Goal: Task Accomplishment & Management: Use online tool/utility

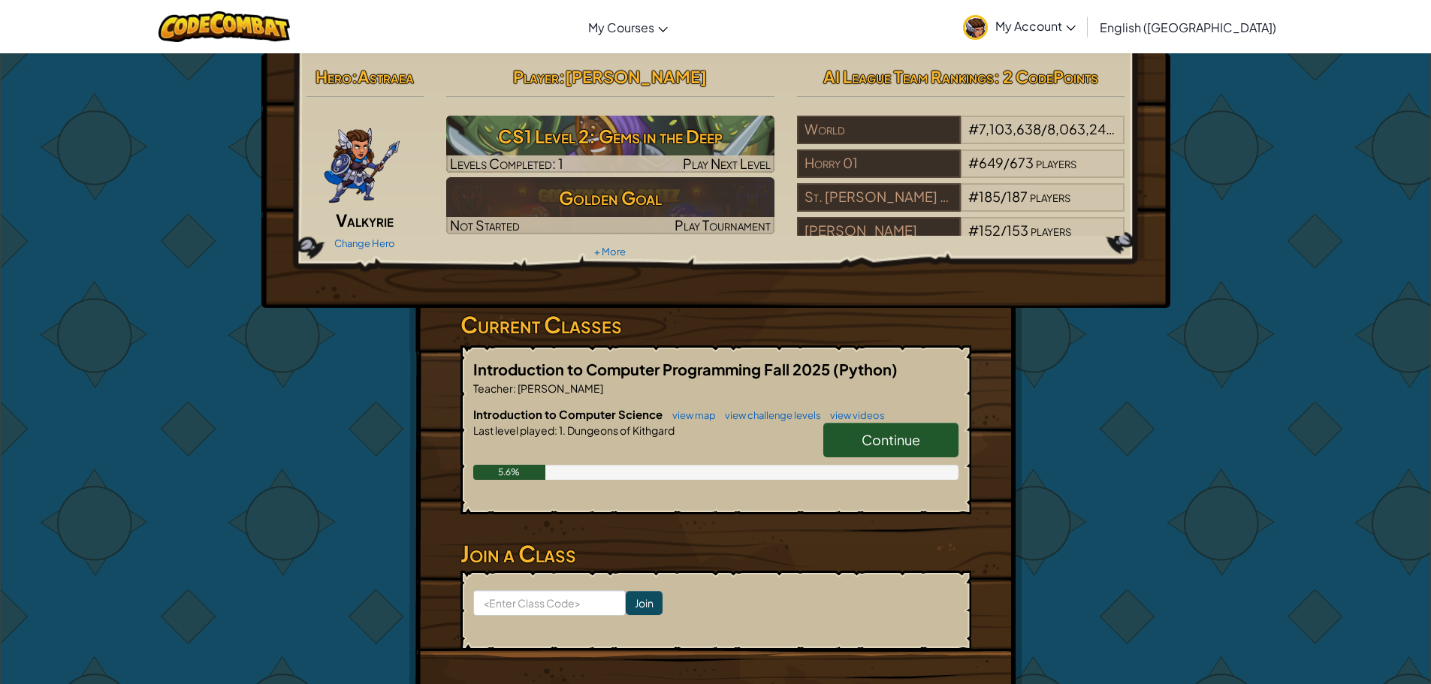
click at [900, 449] on link "Continue" at bounding box center [890, 440] width 135 height 35
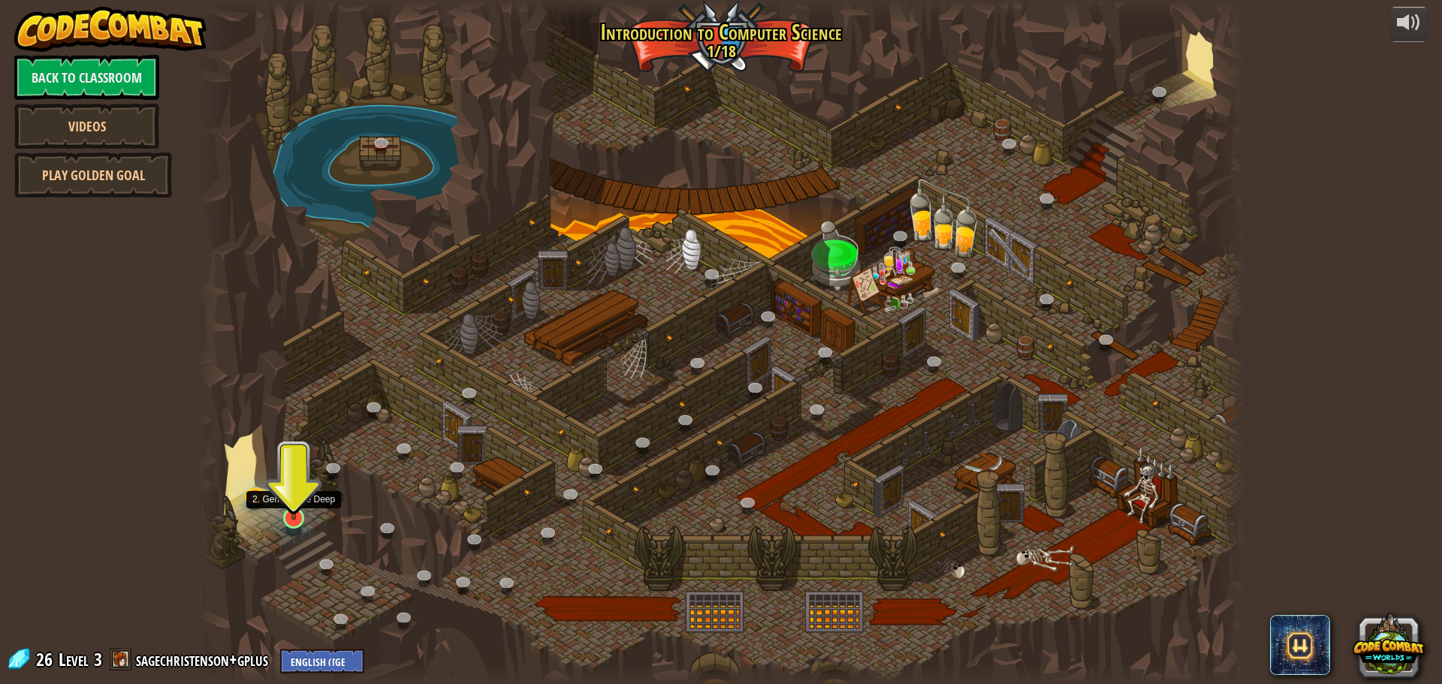
click at [294, 519] on img at bounding box center [294, 488] width 28 height 64
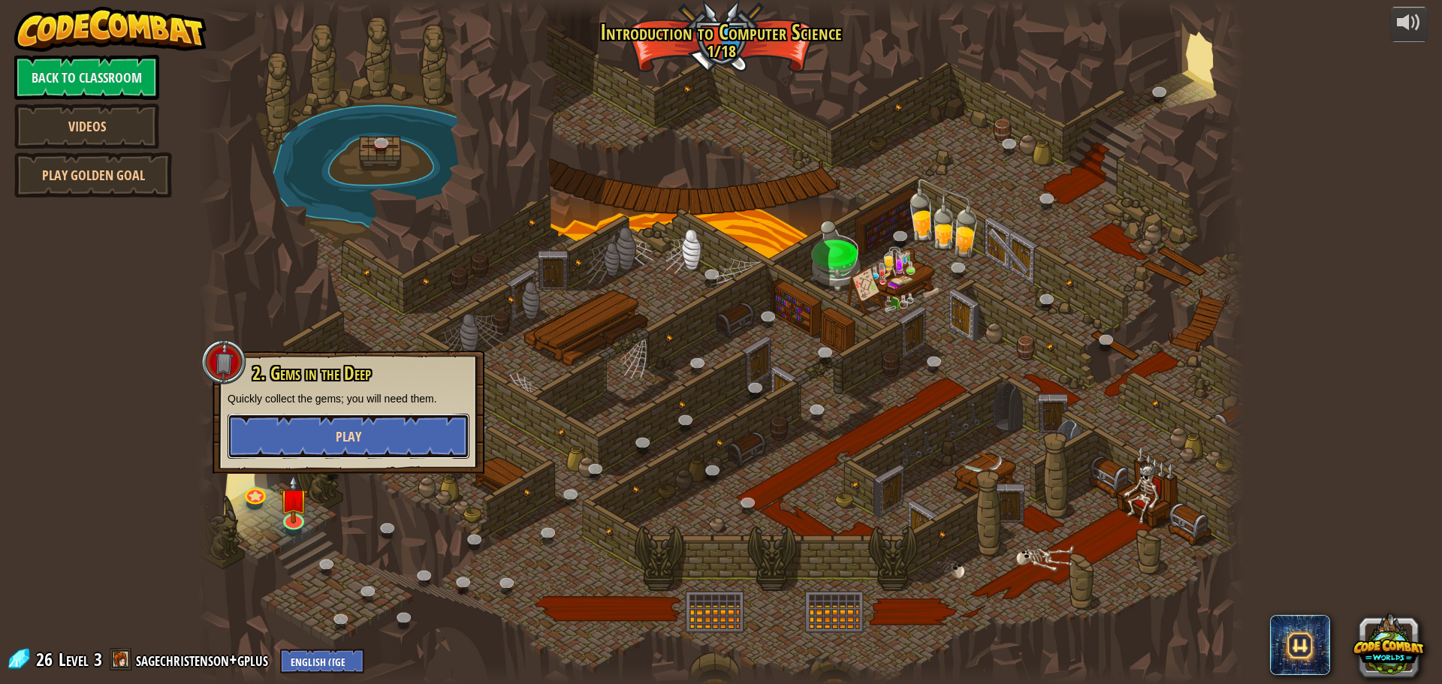
click at [359, 433] on span "Play" at bounding box center [349, 436] width 26 height 19
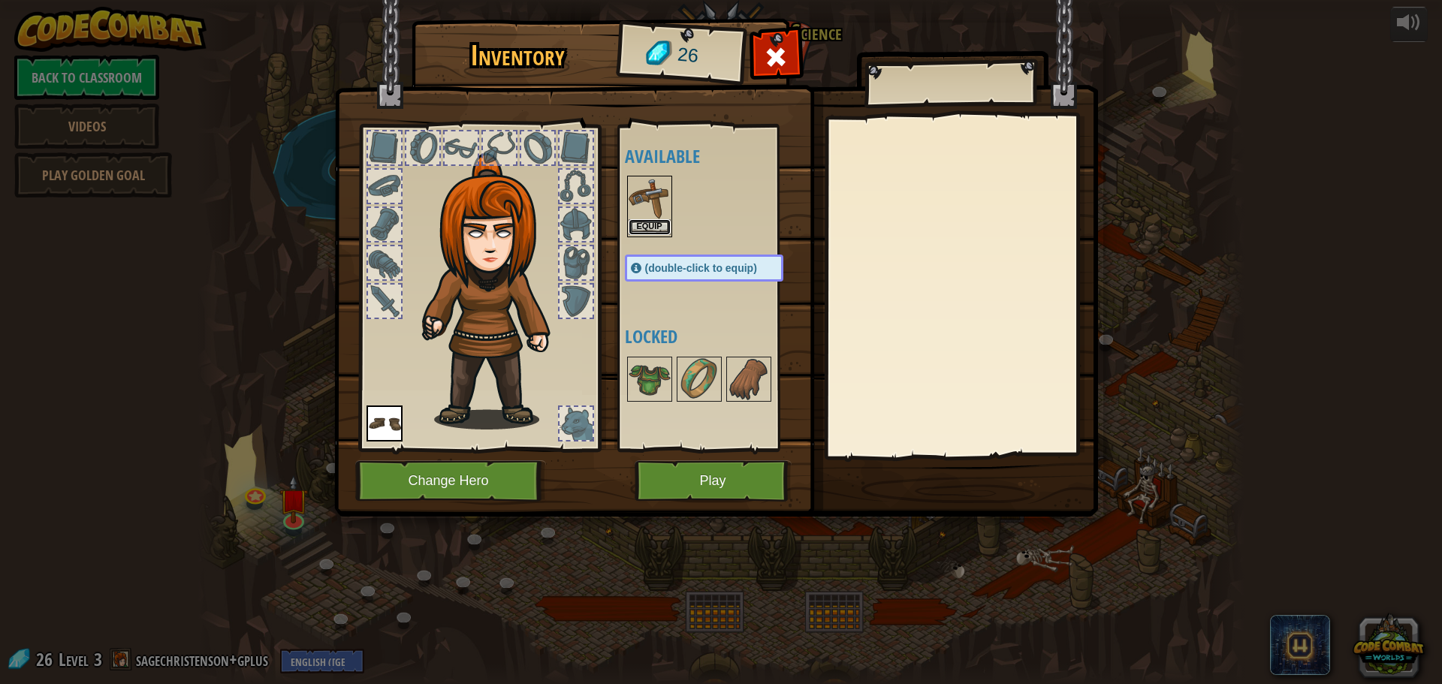
click at [654, 222] on button "Equip" at bounding box center [650, 227] width 42 height 16
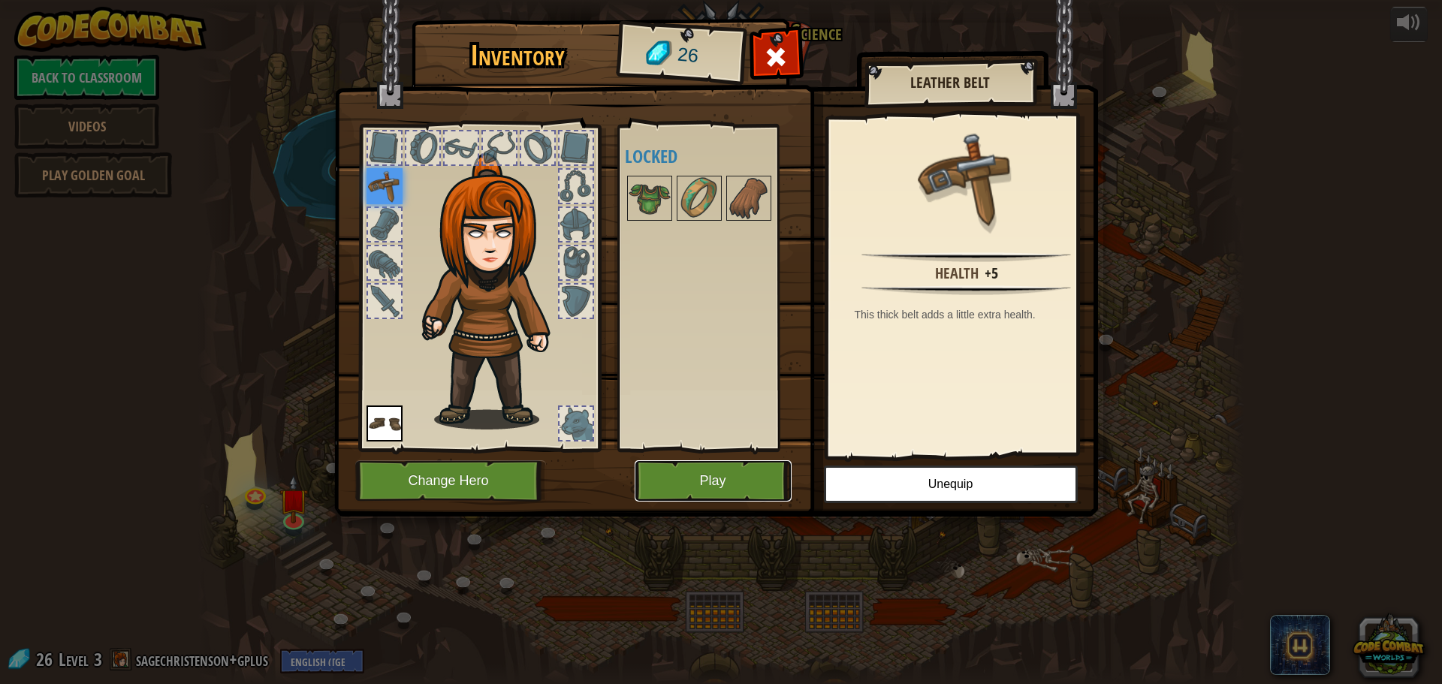
click at [729, 487] on button "Play" at bounding box center [713, 480] width 157 height 41
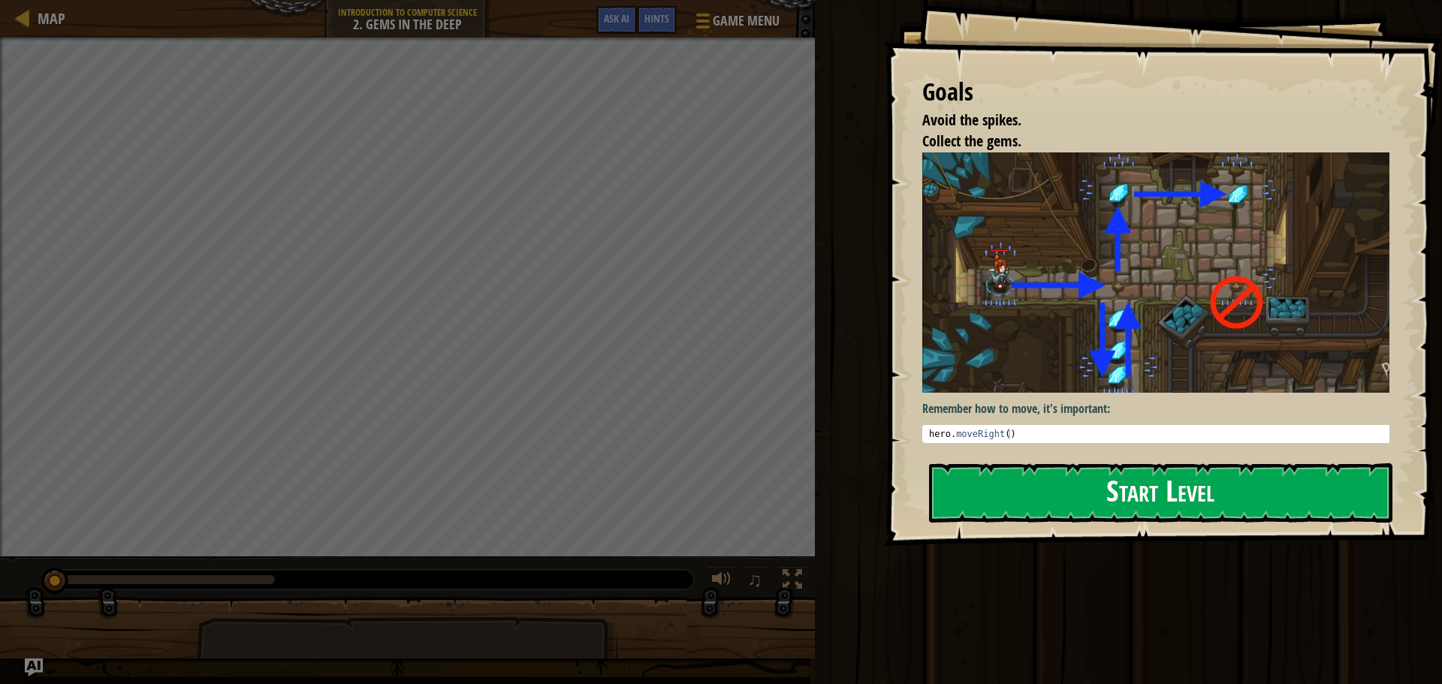
click at [1122, 498] on button "Start Level" at bounding box center [1161, 493] width 464 height 59
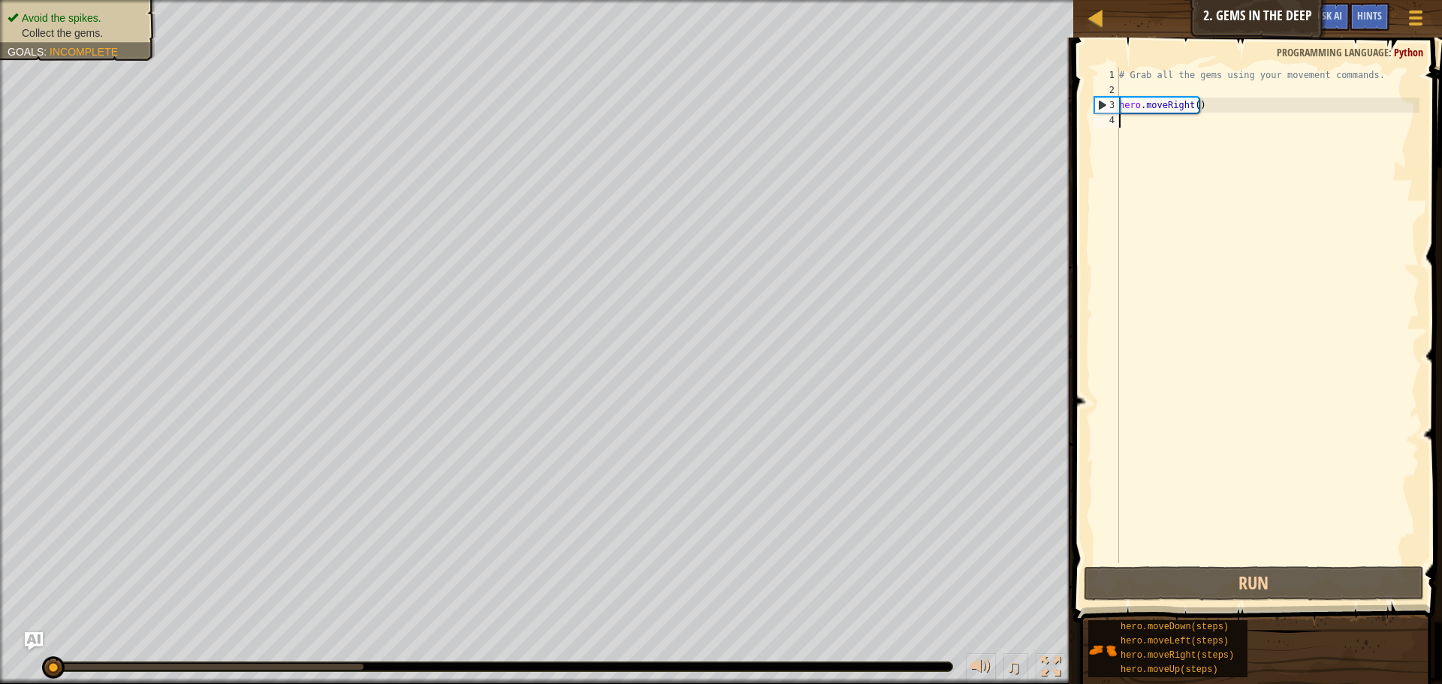
click at [1192, 104] on div "# Grab all the gems using your movement commands. hero . moveRight ( )" at bounding box center [1267, 331] width 303 height 526
type textarea "hero.moveRight(1)"
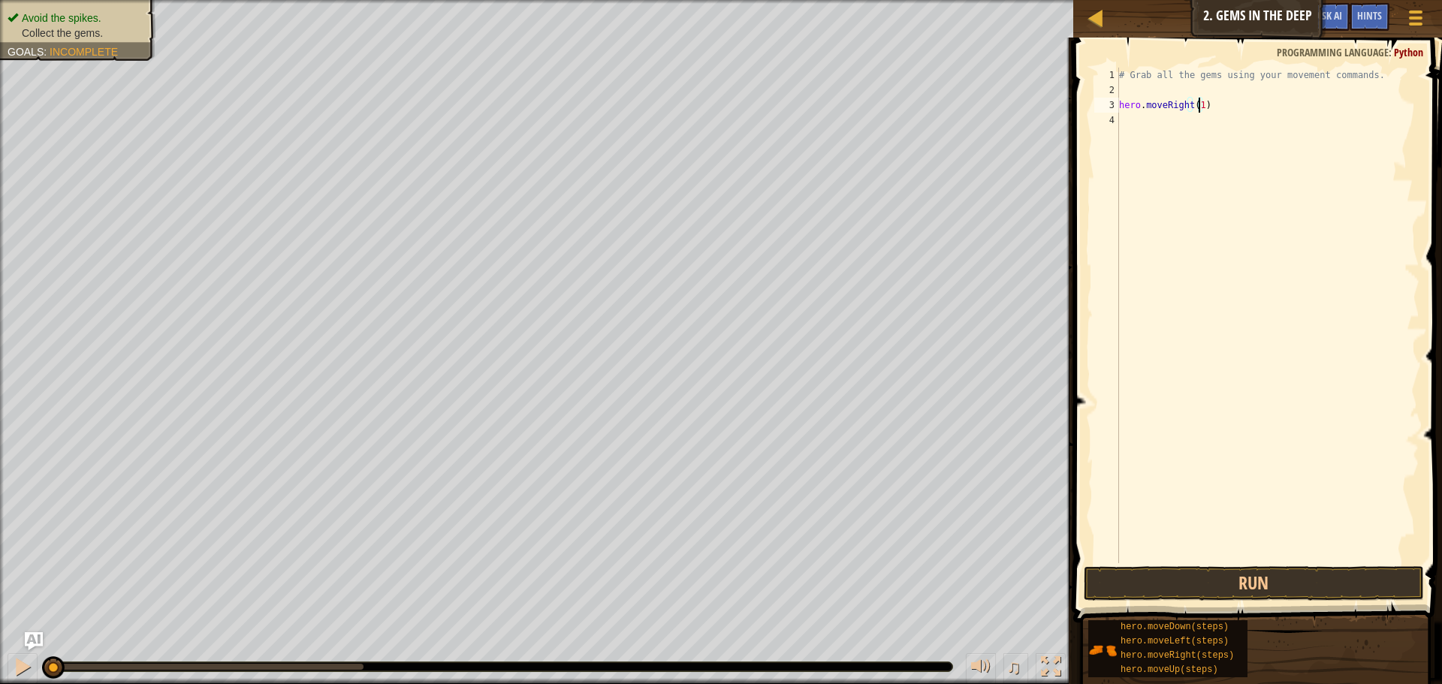
click at [1171, 125] on div "# Grab all the gems using your movement commands. hero . moveRight ( 1 )" at bounding box center [1267, 331] width 303 height 526
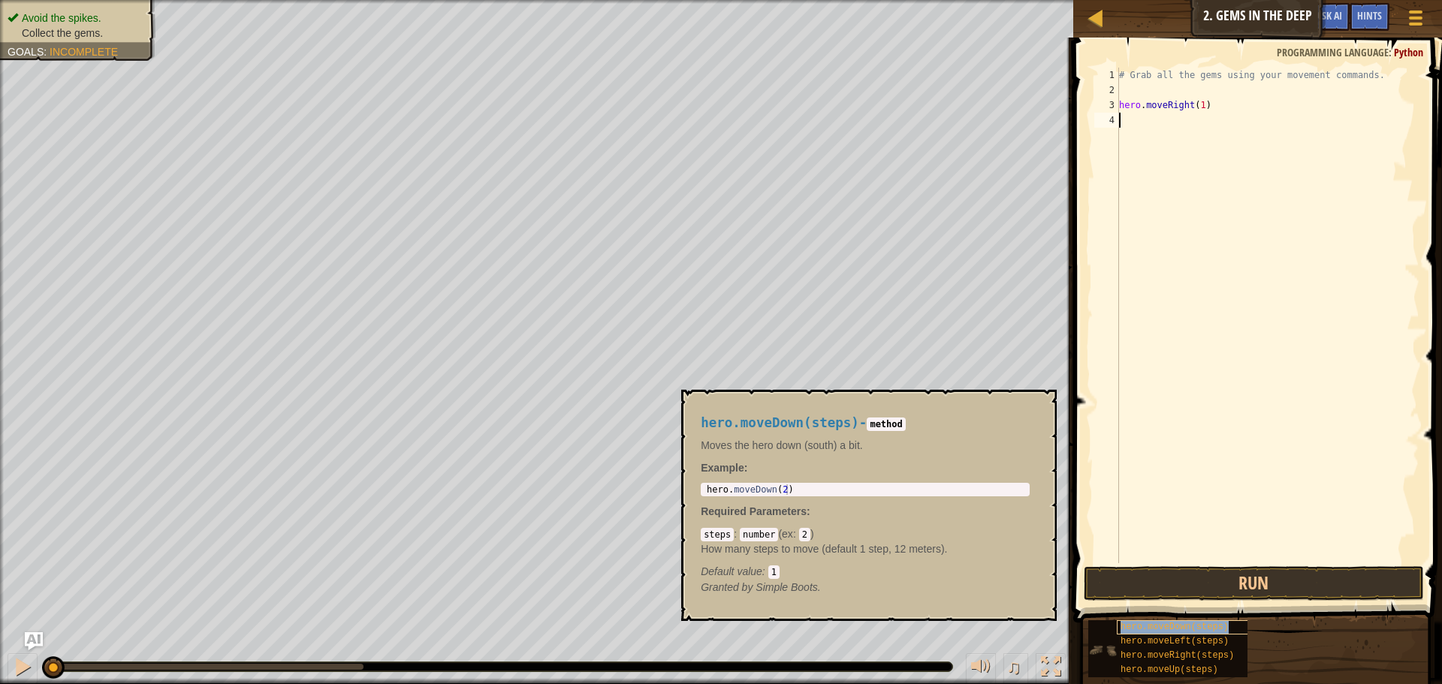
click at [1170, 630] on span "hero.moveDown(steps)" at bounding box center [1175, 627] width 108 height 11
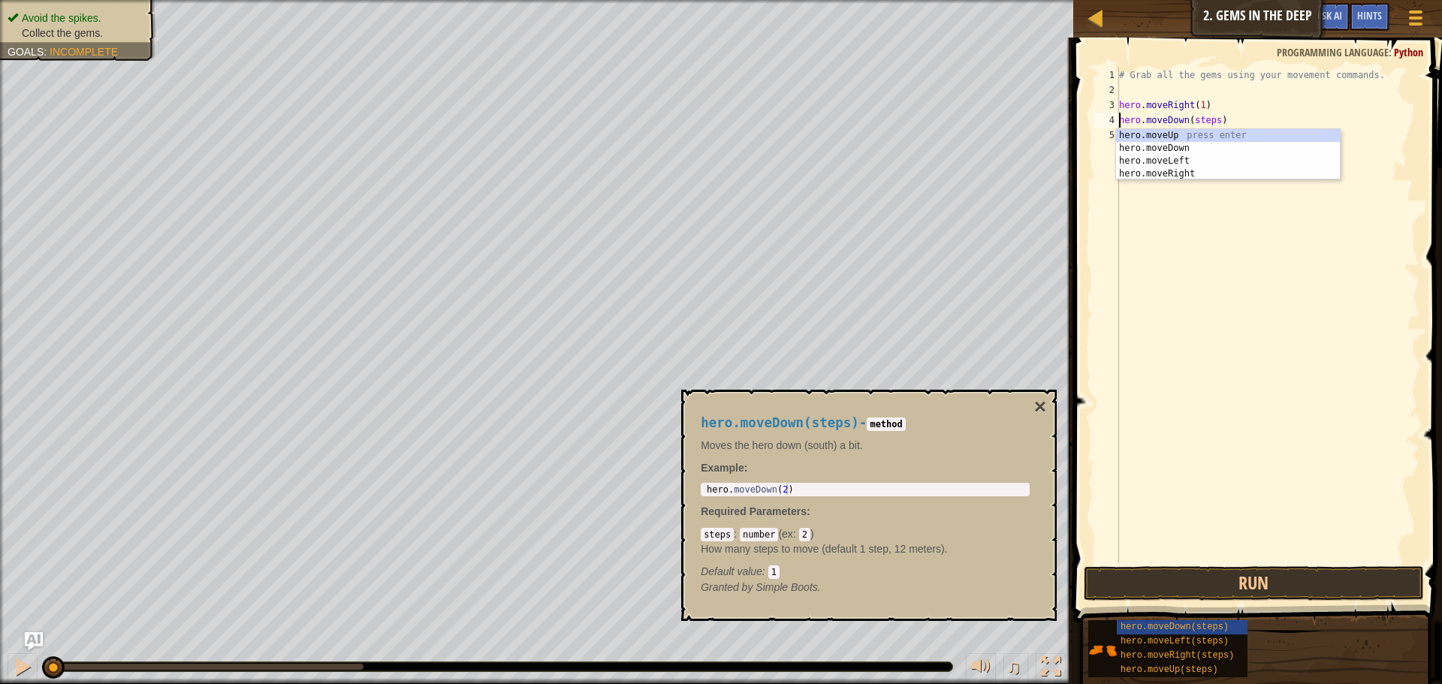
click at [1212, 117] on div "# Grab all the gems using your movement commands. hero . moveRight ( 1 ) hero .…" at bounding box center [1267, 331] width 303 height 526
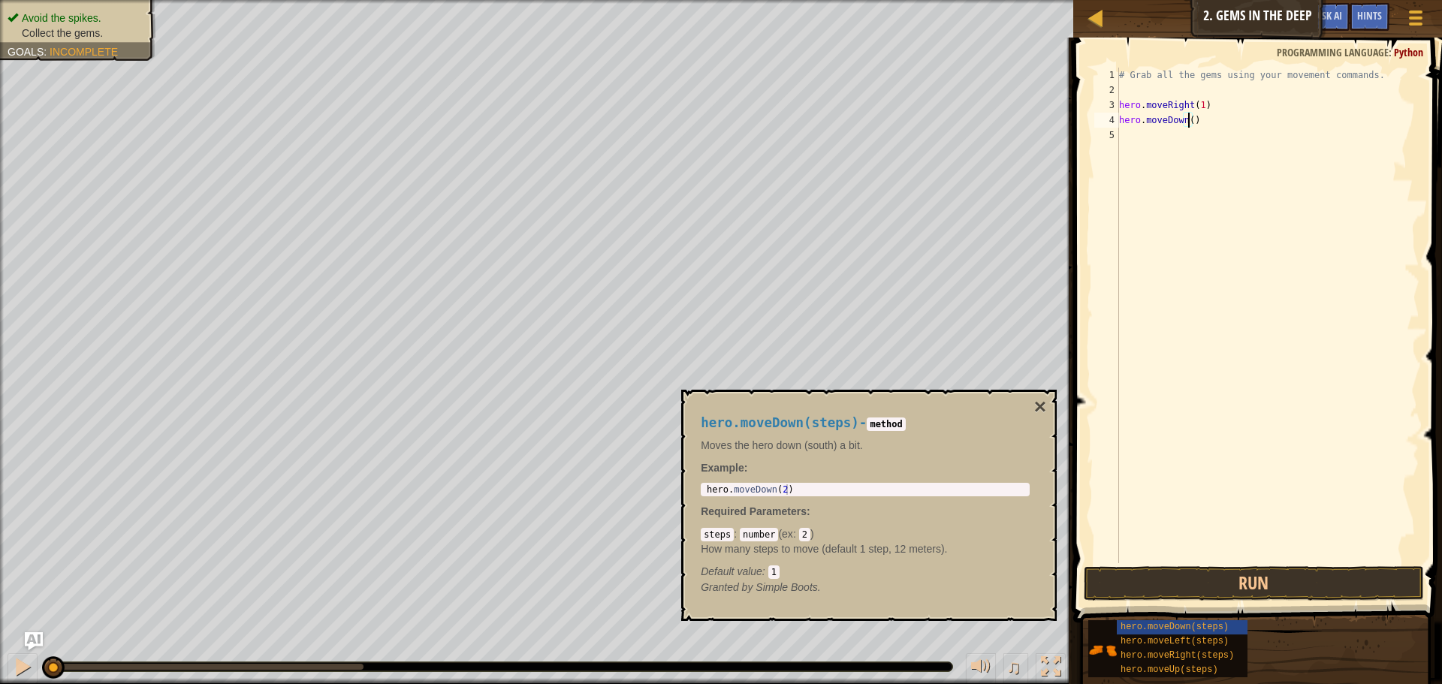
type textarea "hero.moveDown(1)"
click at [1134, 137] on div "# Grab all the gems using your movement commands. hero . moveRight ( 1 ) hero .…" at bounding box center [1267, 331] width 303 height 526
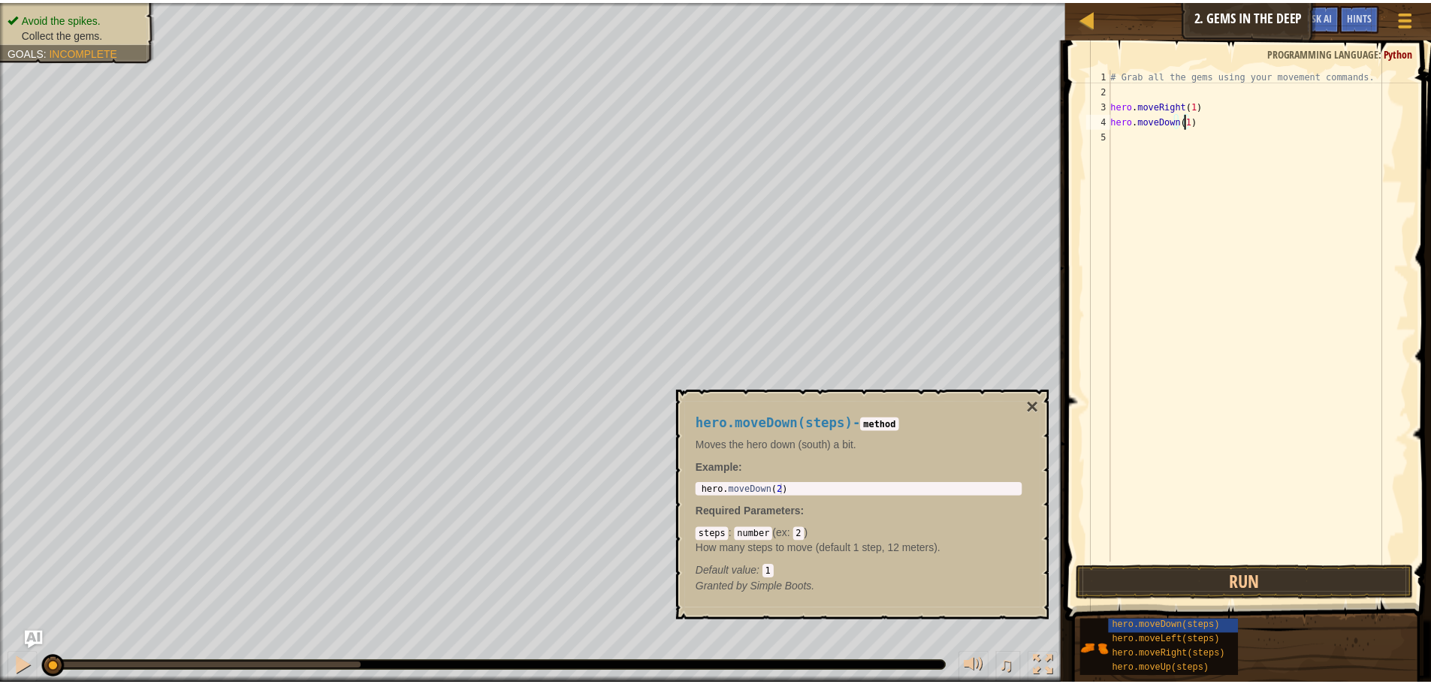
scroll to position [7, 0]
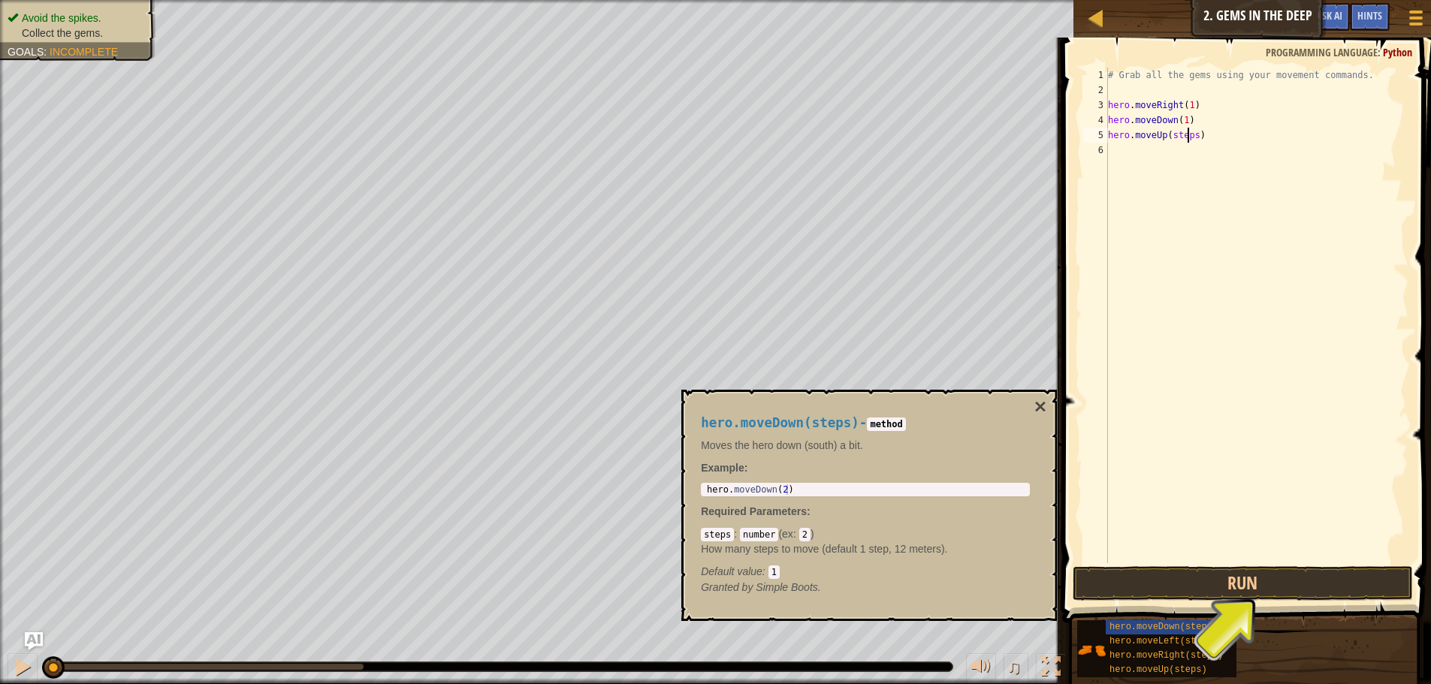
click at [1186, 137] on div "# Grab all the gems using your movement commands. hero . moveRight ( 1 ) hero .…" at bounding box center [1256, 331] width 303 height 526
click at [1192, 139] on div "# Grab all the gems using your movement commands. hero . moveRight ( 1 ) hero .…" at bounding box center [1256, 331] width 303 height 526
click at [1206, 151] on div "# Grab all the gems using your movement commands. hero . moveRight ( 1 ) hero .…" at bounding box center [1256, 331] width 303 height 526
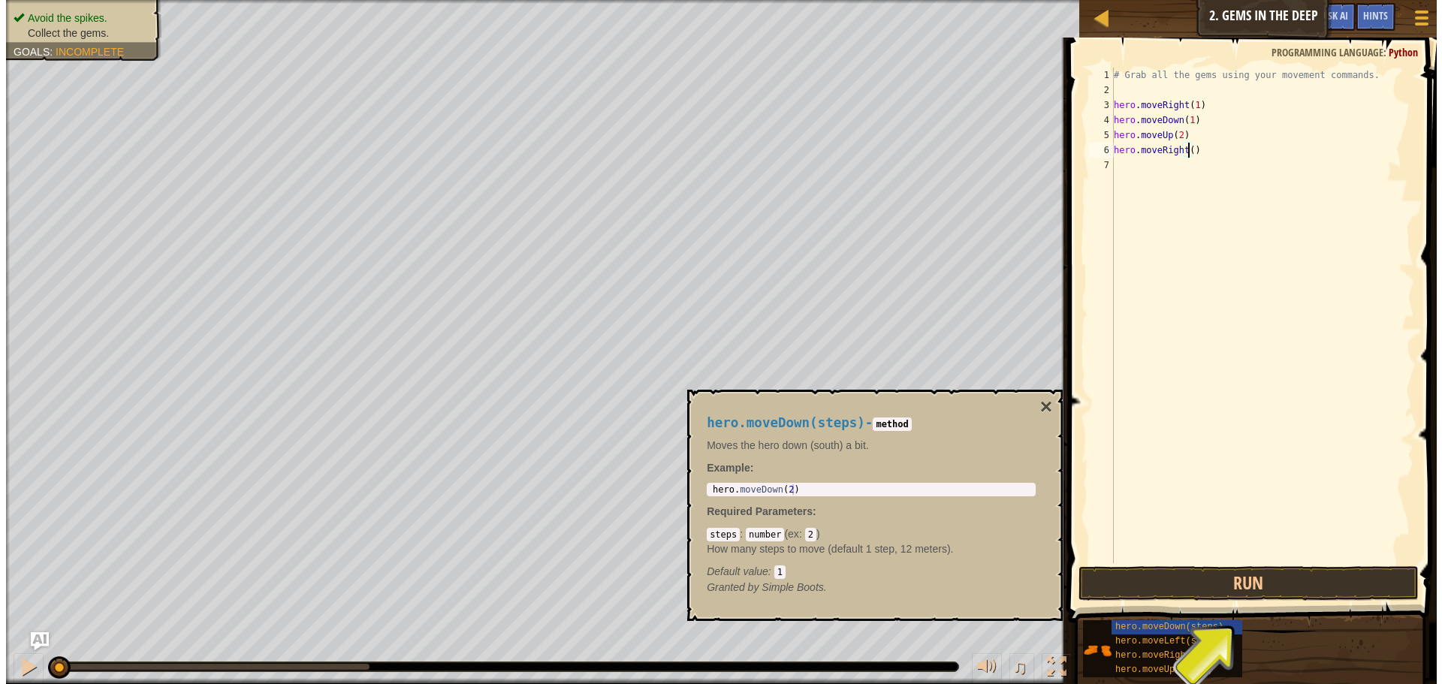
scroll to position [7, 6]
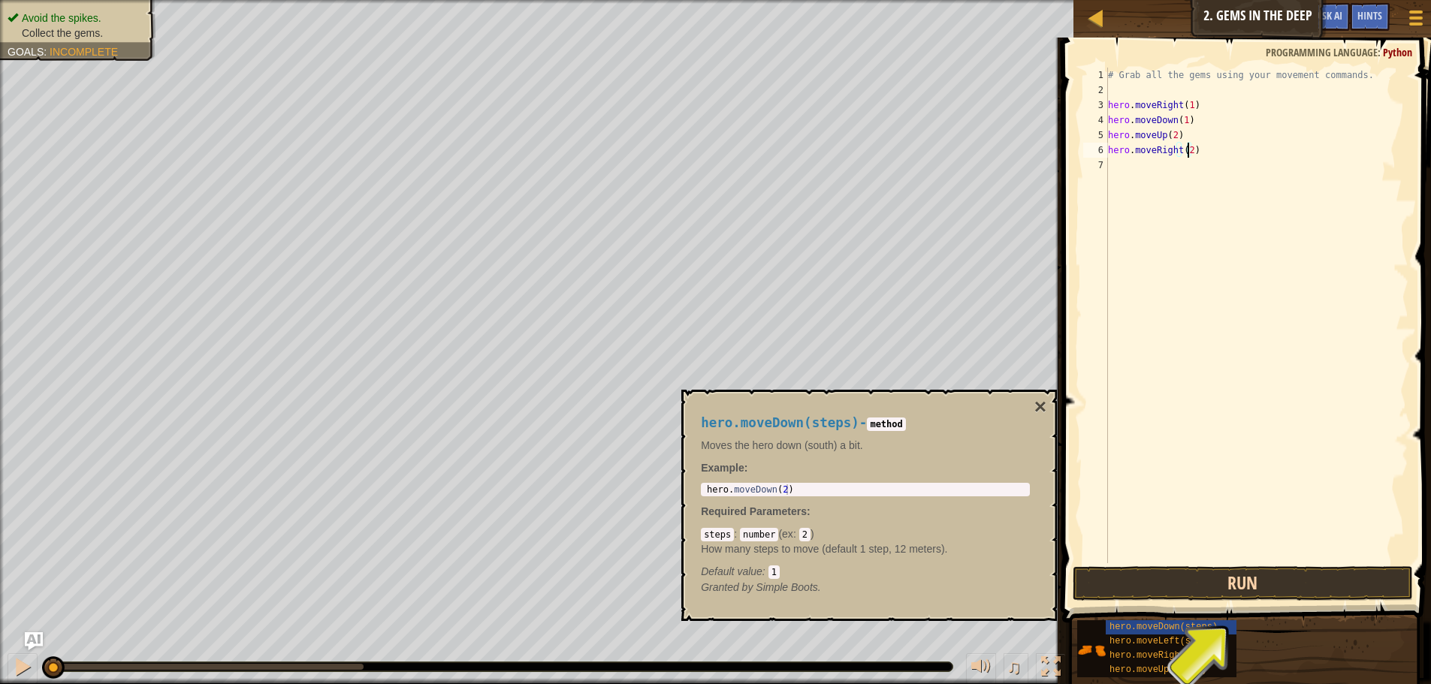
type textarea "hero.moveRight(2)"
click at [1265, 580] on button "Run" at bounding box center [1243, 583] width 340 height 35
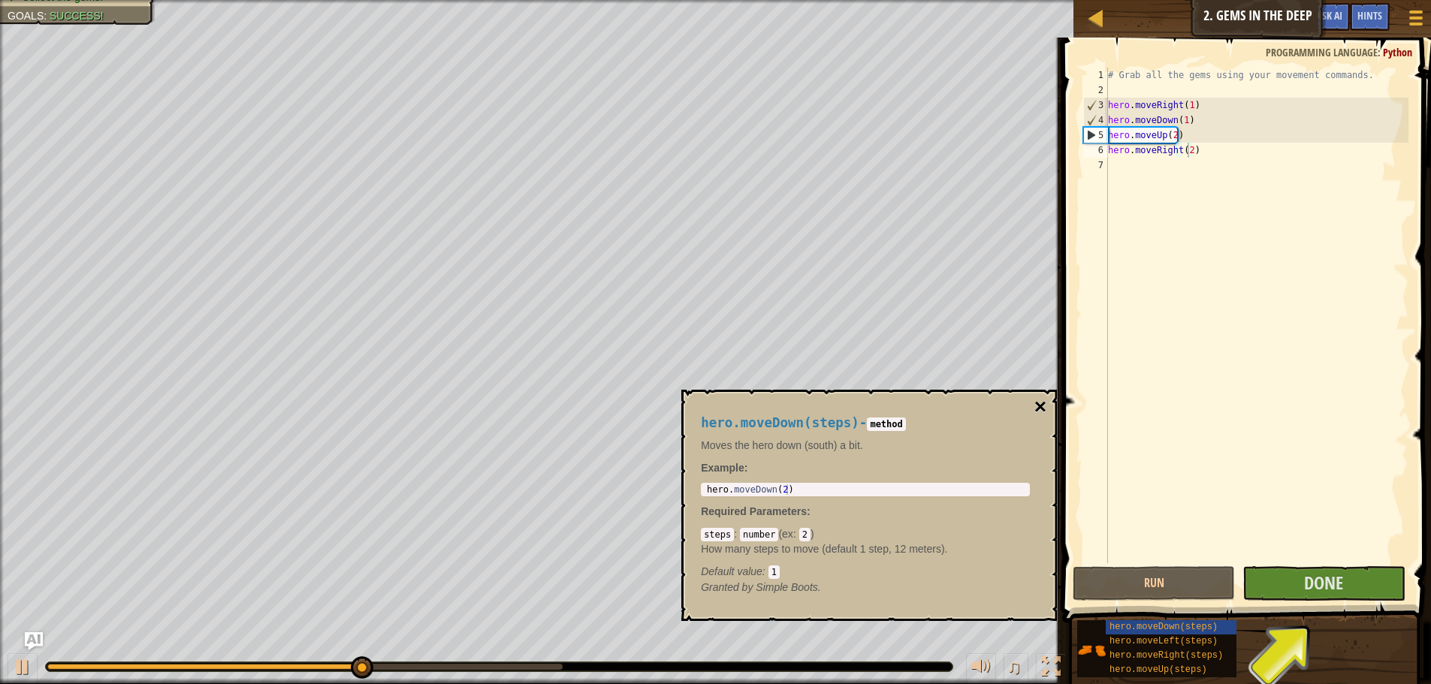
click at [1040, 405] on button "×" at bounding box center [1040, 407] width 12 height 21
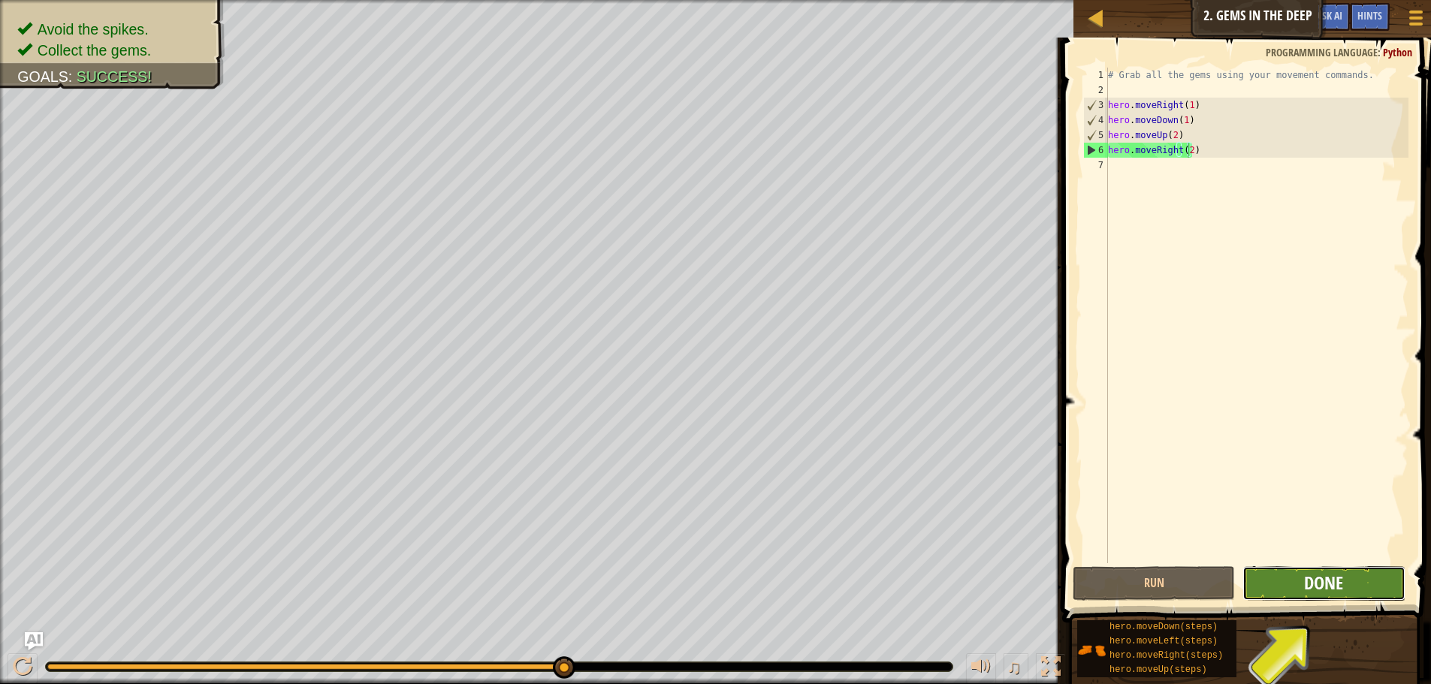
click at [1320, 584] on span "Done" at bounding box center [1323, 583] width 39 height 24
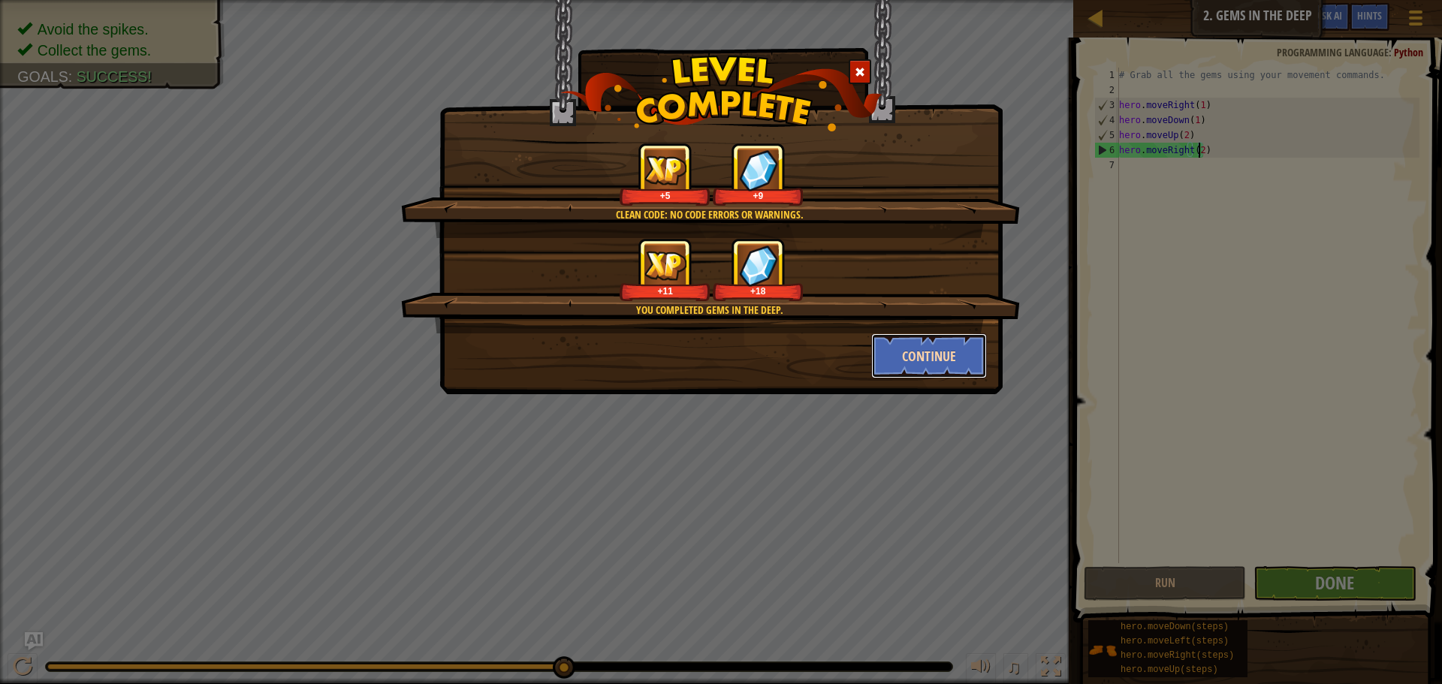
click at [945, 360] on button "Continue" at bounding box center [929, 356] width 116 height 45
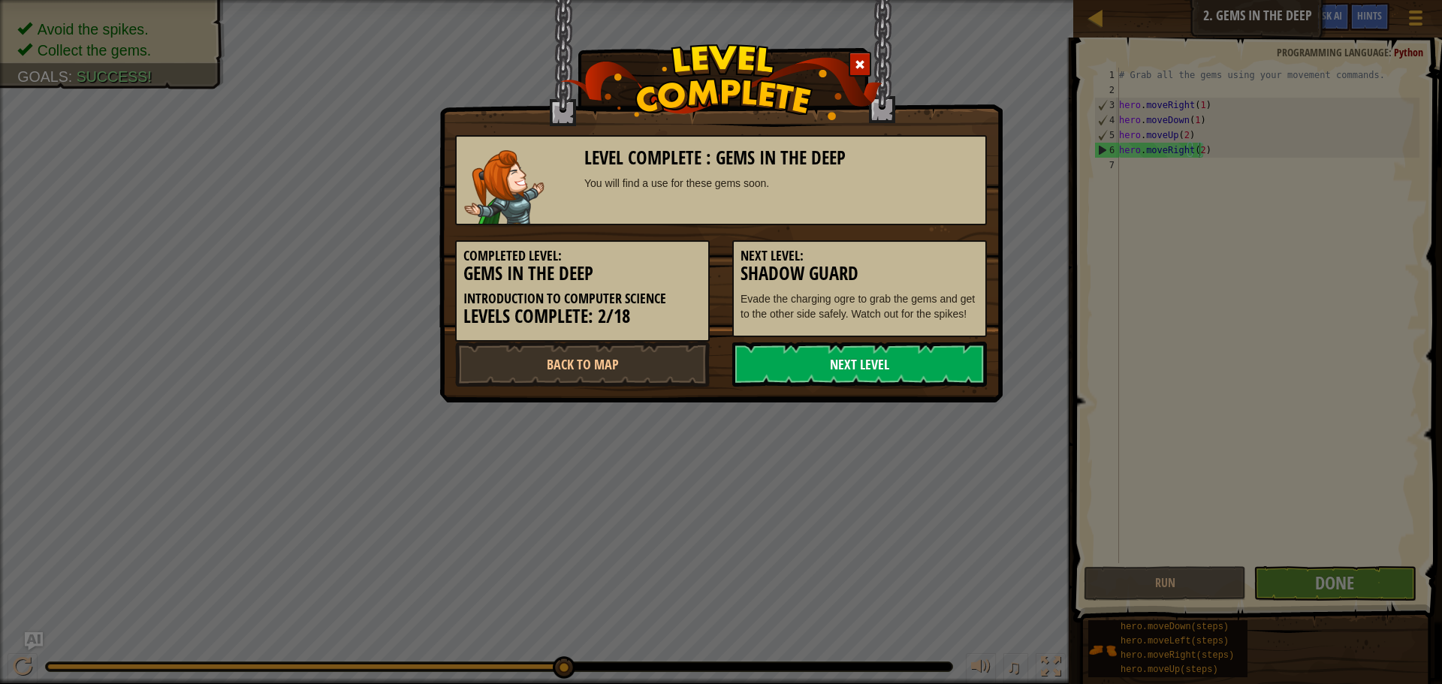
click at [895, 362] on link "Next Level" at bounding box center [859, 364] width 255 height 45
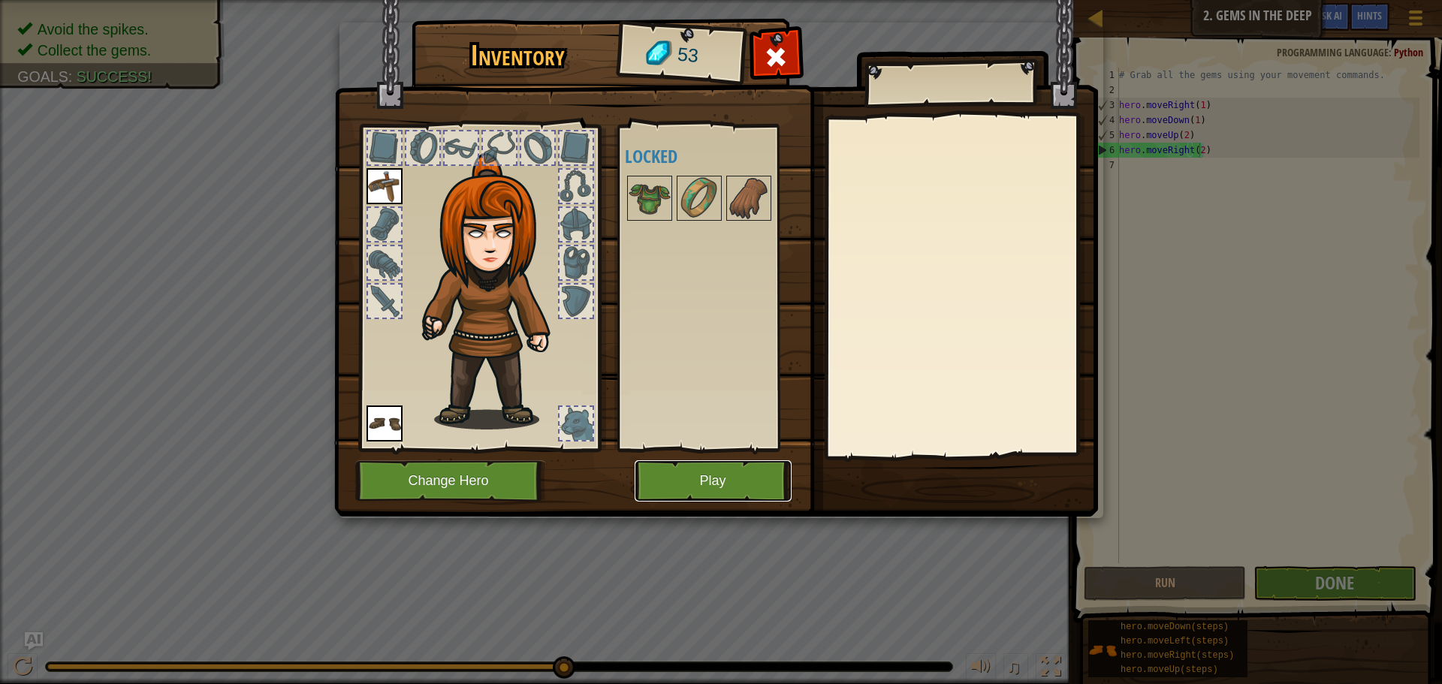
click at [716, 481] on button "Play" at bounding box center [713, 480] width 157 height 41
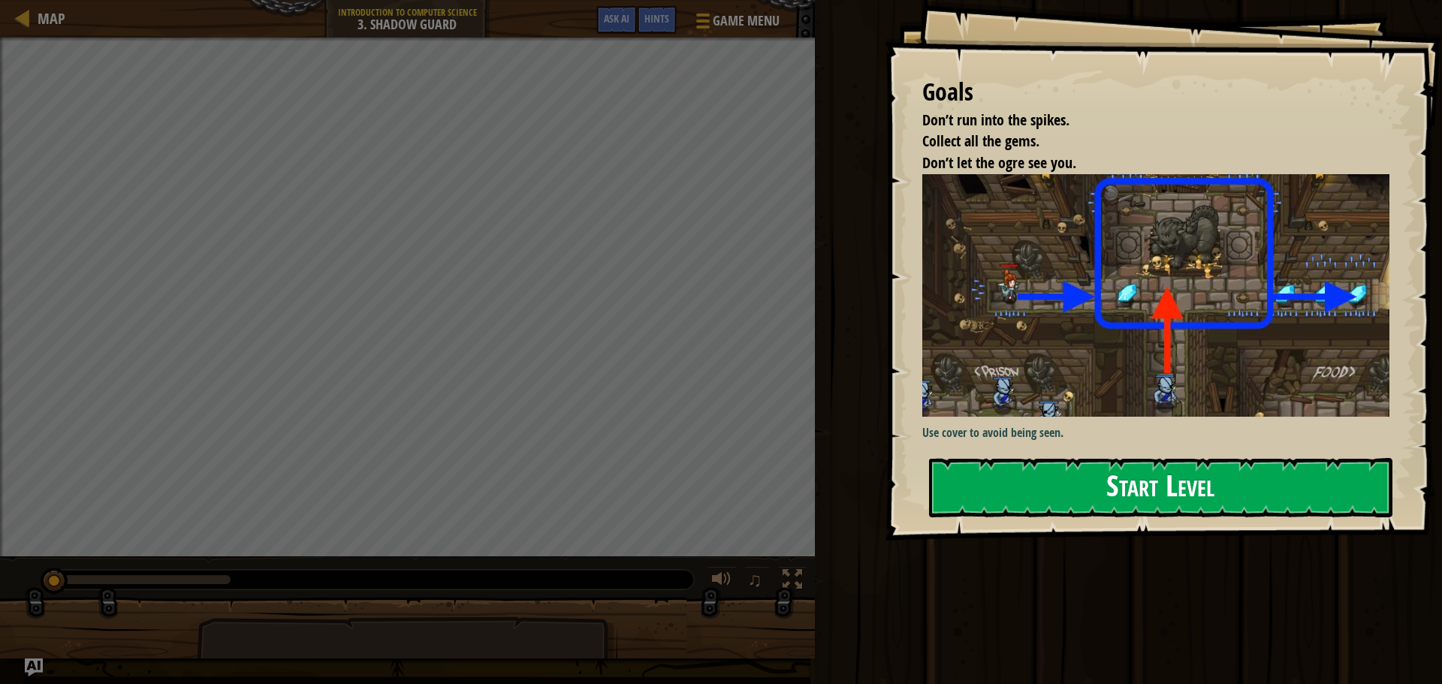
click at [1167, 486] on button "Start Level" at bounding box center [1161, 487] width 464 height 59
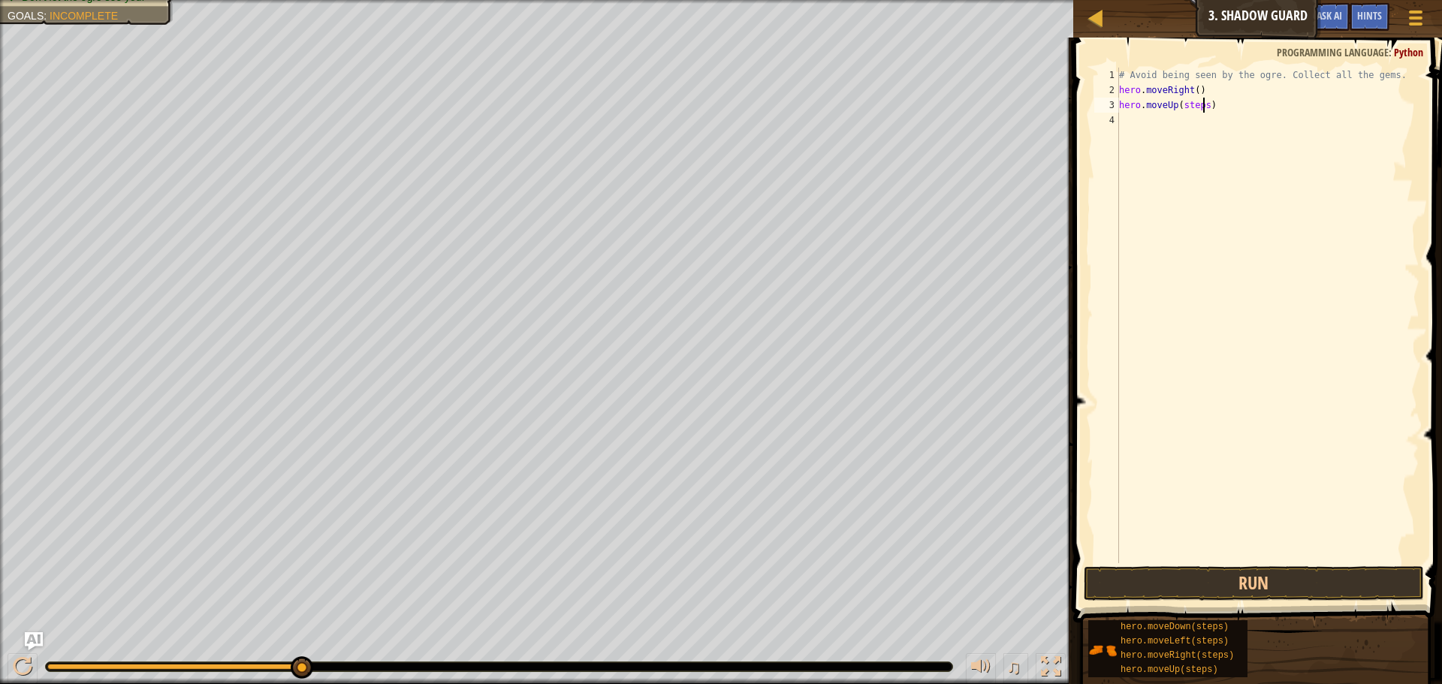
click at [1203, 106] on div "# Avoid being seen by the ogre. Collect all the gems. hero . moveRight ( ) hero…" at bounding box center [1267, 331] width 303 height 526
click at [1194, 91] on div "# Avoid being seen by the ogre. Collect all the gems. hero . moveRight ( ) hero…" at bounding box center [1267, 331] width 303 height 526
type textarea "hero.moveRight(1)"
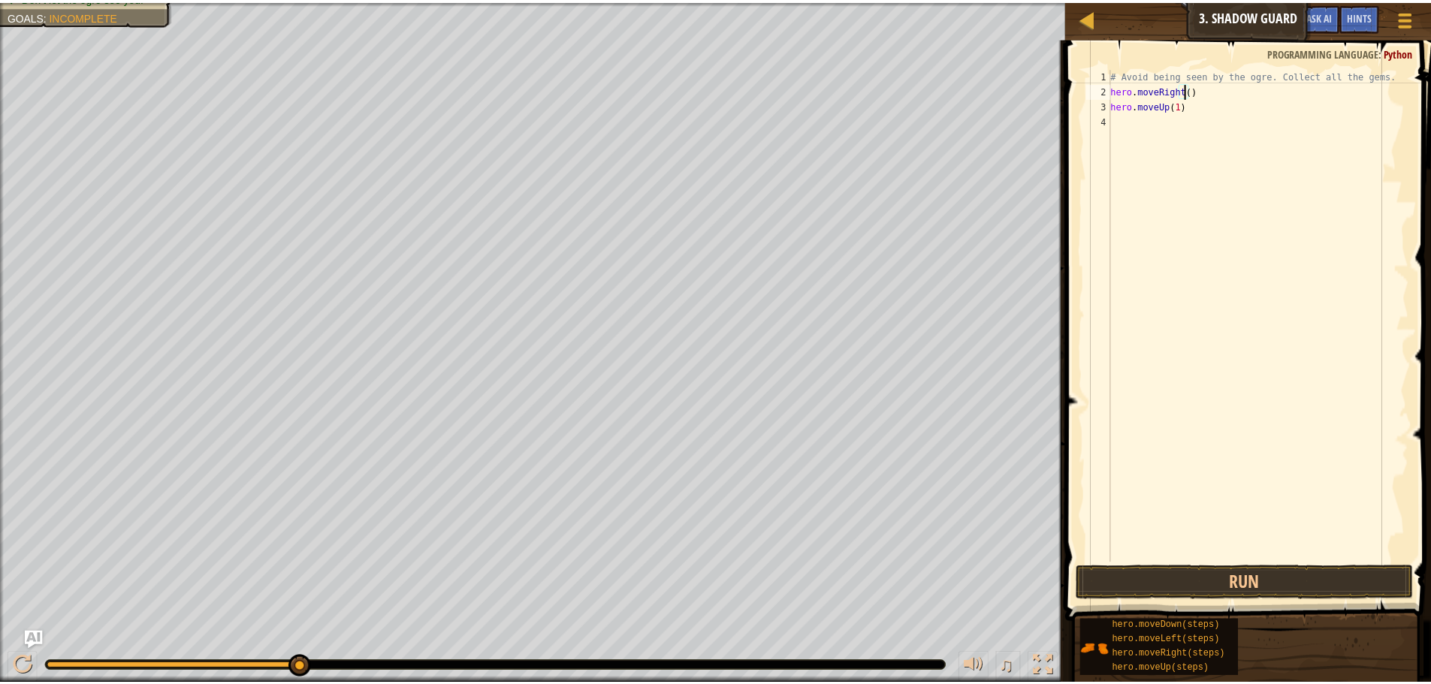
scroll to position [7, 6]
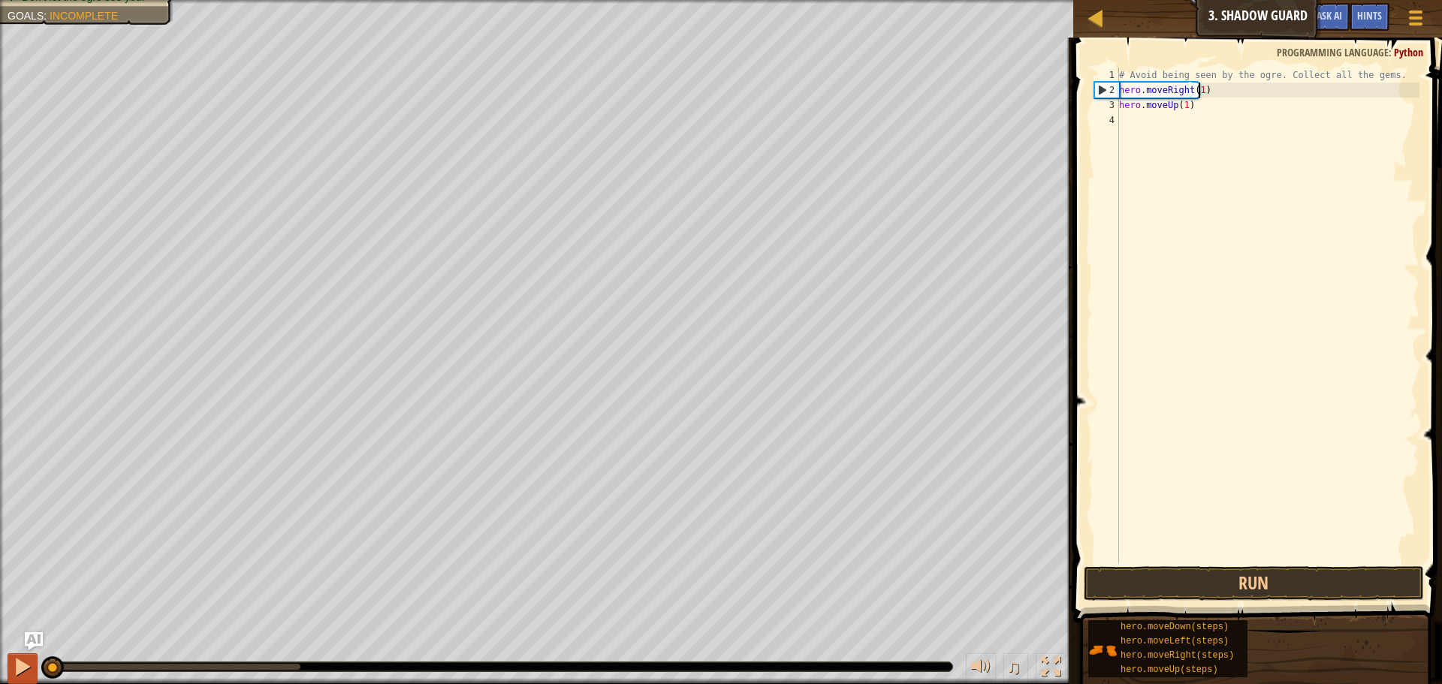
drag, startPoint x: 300, startPoint y: 666, endPoint x: 10, endPoint y: 684, distance: 291.2
click at [10, 684] on div "♫" at bounding box center [536, 663] width 1073 height 45
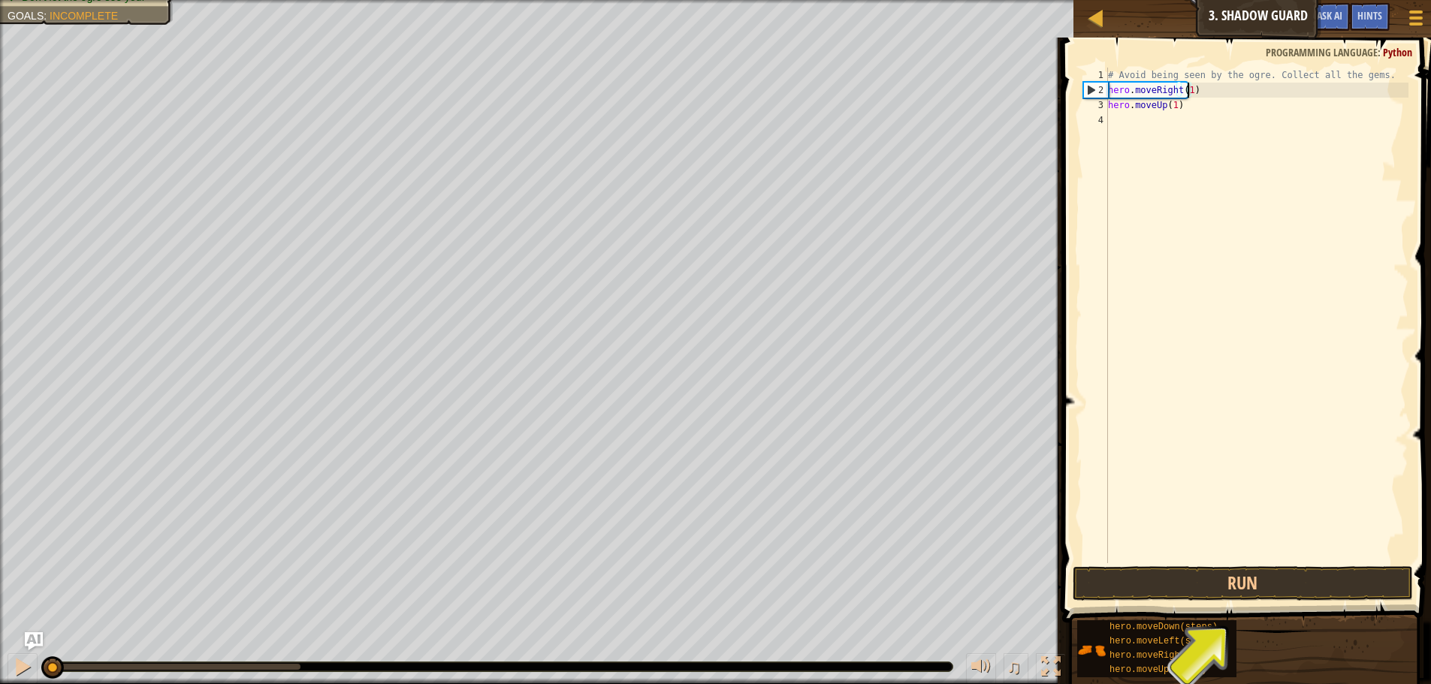
click at [1155, 126] on div "# Avoid being seen by the ogre. Collect all the gems. hero . moveRight ( 1 ) he…" at bounding box center [1256, 331] width 303 height 526
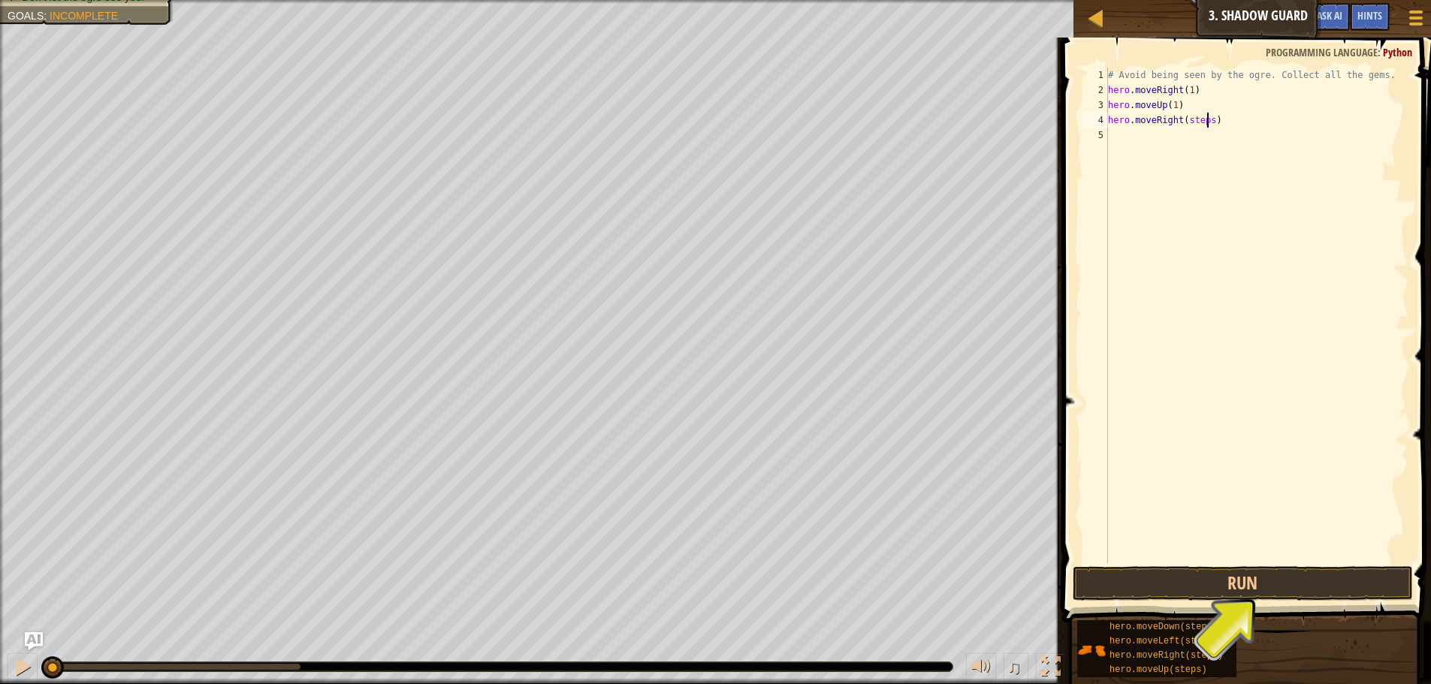
click at [1206, 122] on div "# Avoid being seen by the ogre. Collect all the gems. hero . moveRight ( 1 ) he…" at bounding box center [1256, 331] width 303 height 526
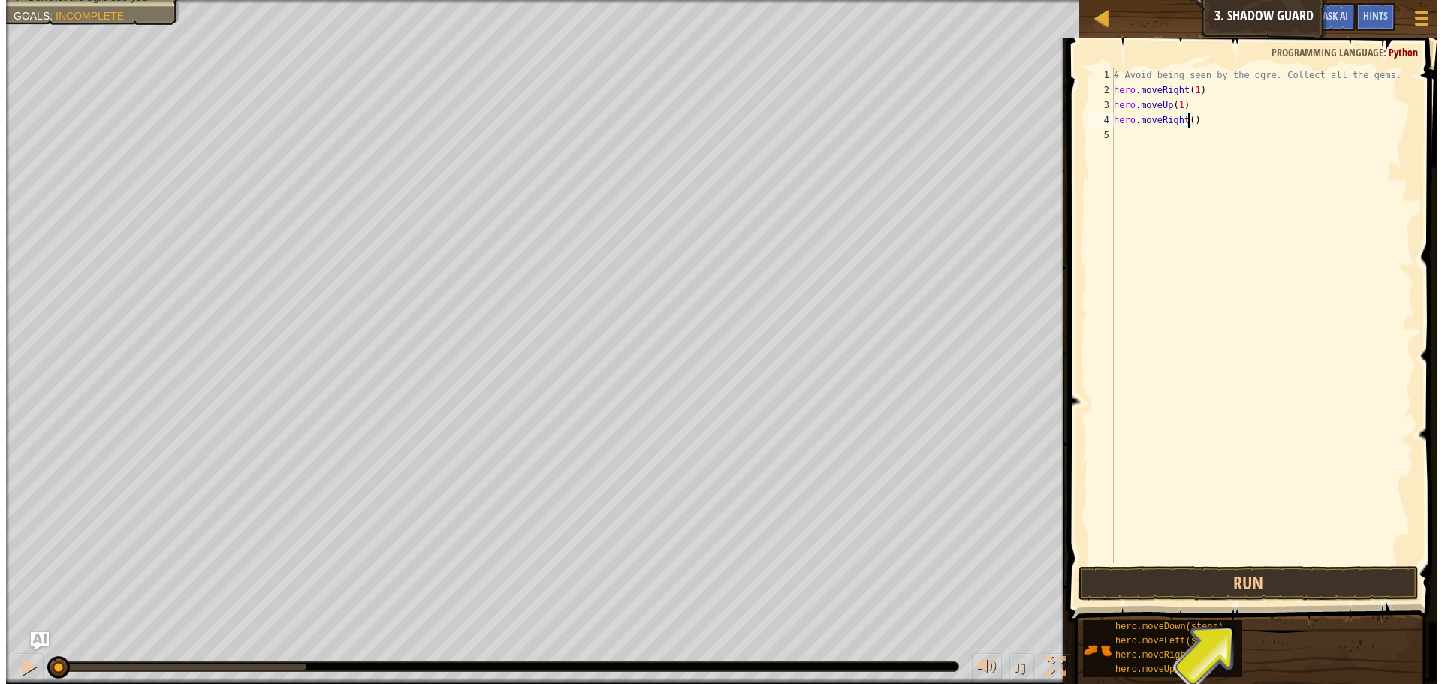
scroll to position [7, 6]
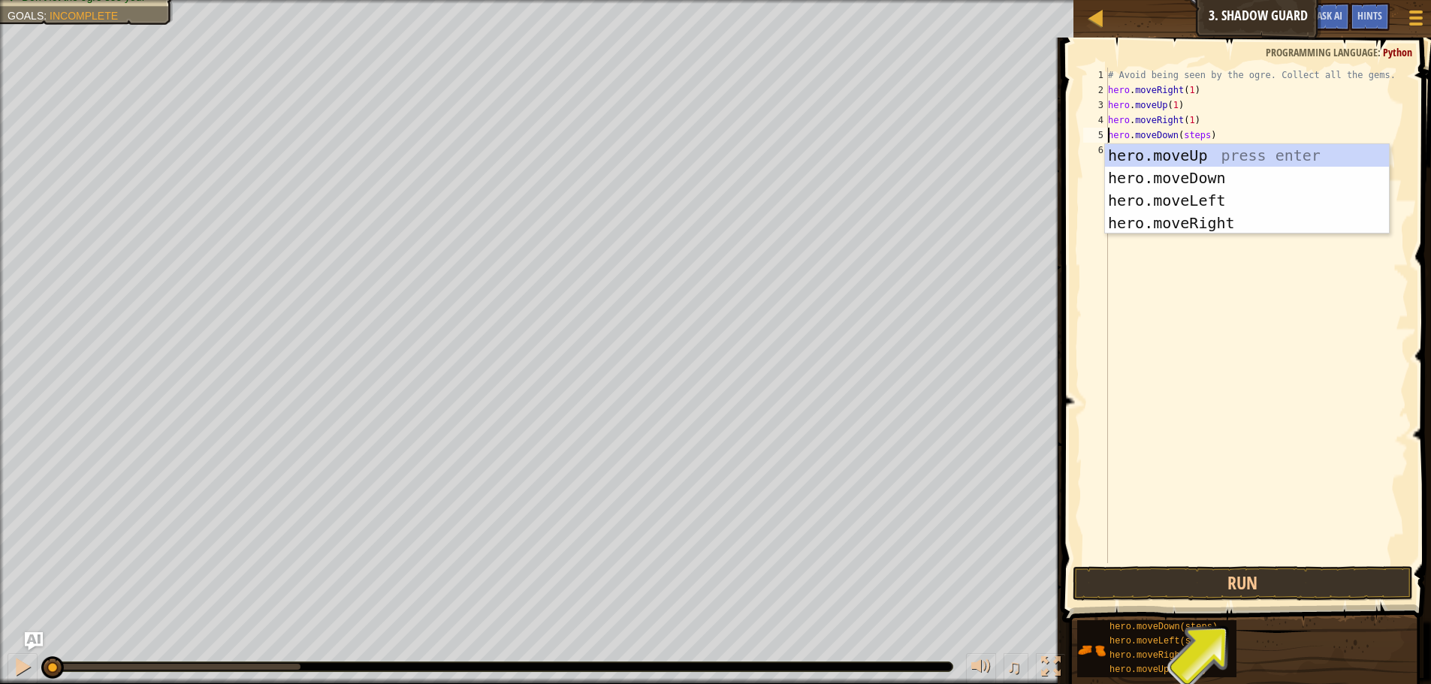
click at [1192, 137] on div "# Avoid being seen by the ogre. Collect all the gems. hero . moveRight ( 1 ) he…" at bounding box center [1256, 331] width 303 height 526
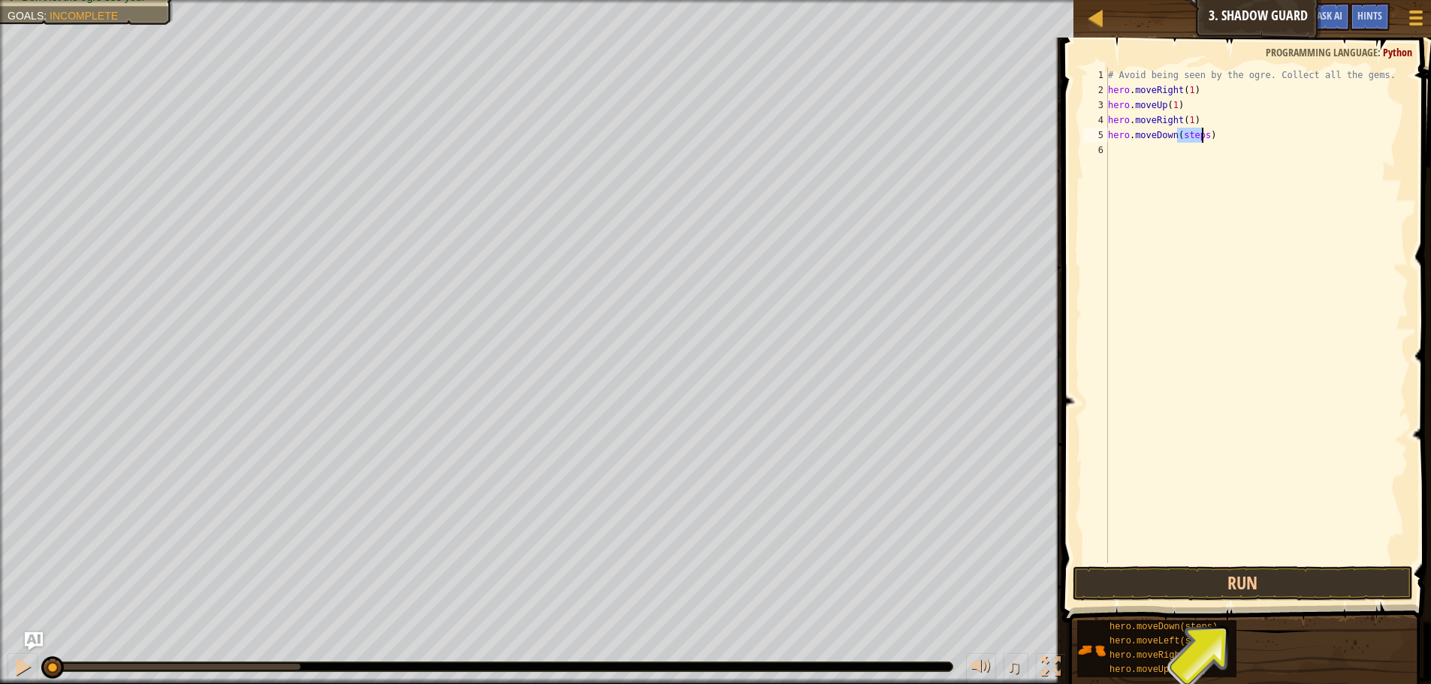
click at [1192, 137] on div "# Avoid being seen by the ogre. Collect all the gems. hero . moveRight ( 1 ) he…" at bounding box center [1256, 331] width 303 height 526
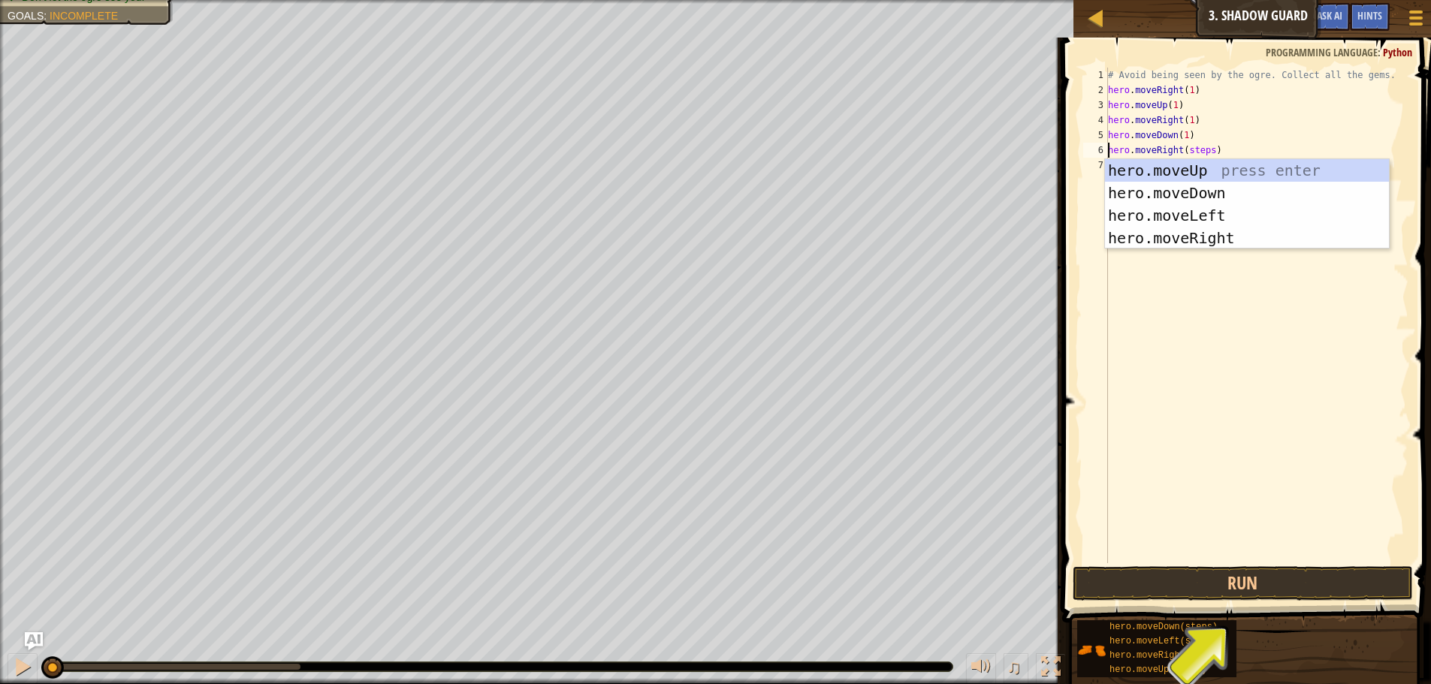
click at [1193, 152] on div "# Avoid being seen by the ogre. Collect all the gems. hero . moveRight ( 1 ) he…" at bounding box center [1256, 331] width 303 height 526
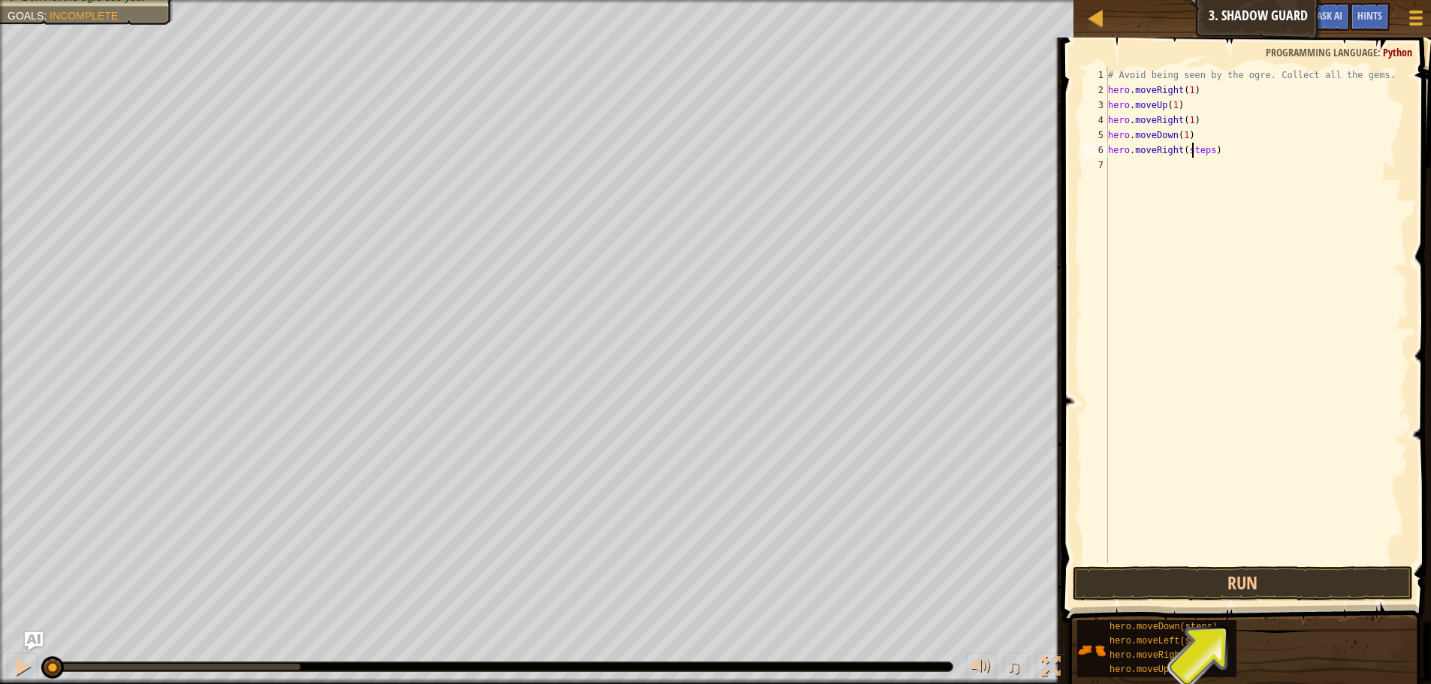
click at [1193, 152] on div "# Avoid being seen by the ogre. Collect all the gems. hero . moveRight ( 1 ) he…" at bounding box center [1256, 331] width 303 height 526
type textarea "hero.moveRight(2)"
click at [1252, 578] on button "Run" at bounding box center [1243, 583] width 340 height 35
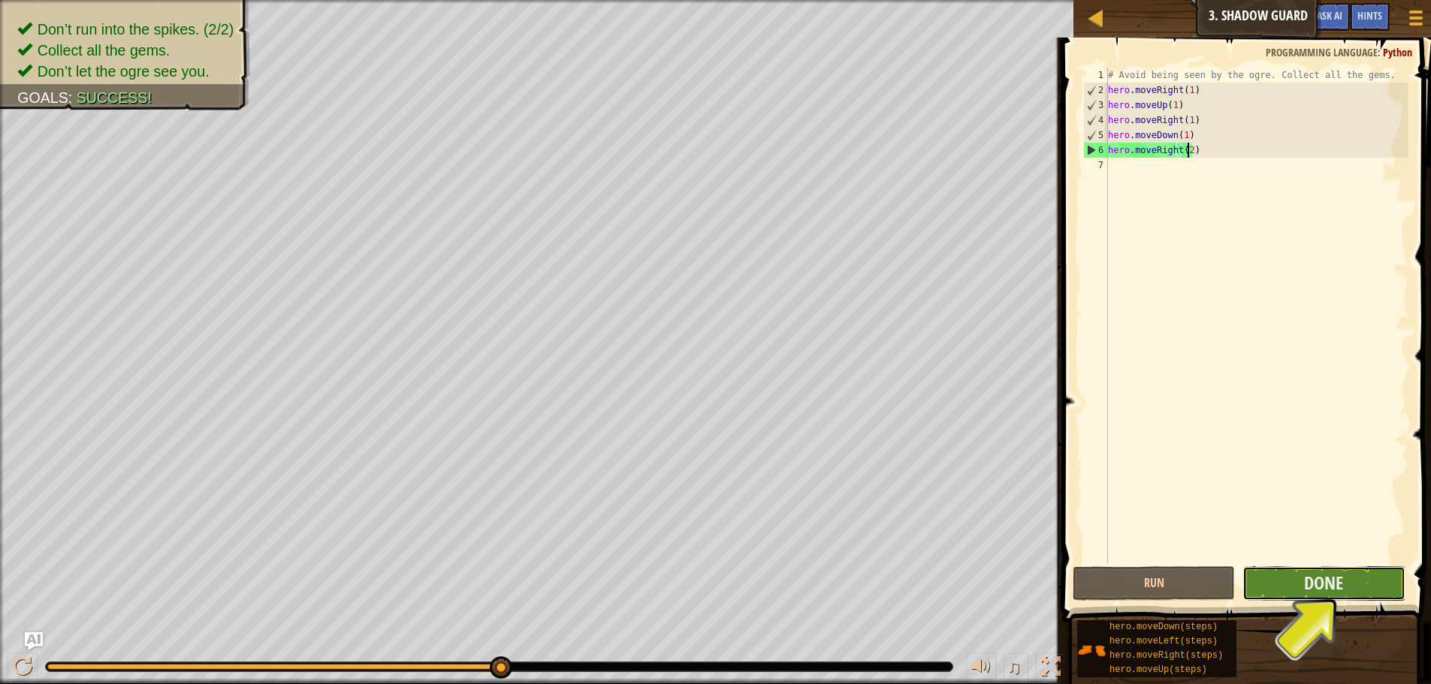
click at [1358, 581] on button "Done" at bounding box center [1324, 583] width 162 height 35
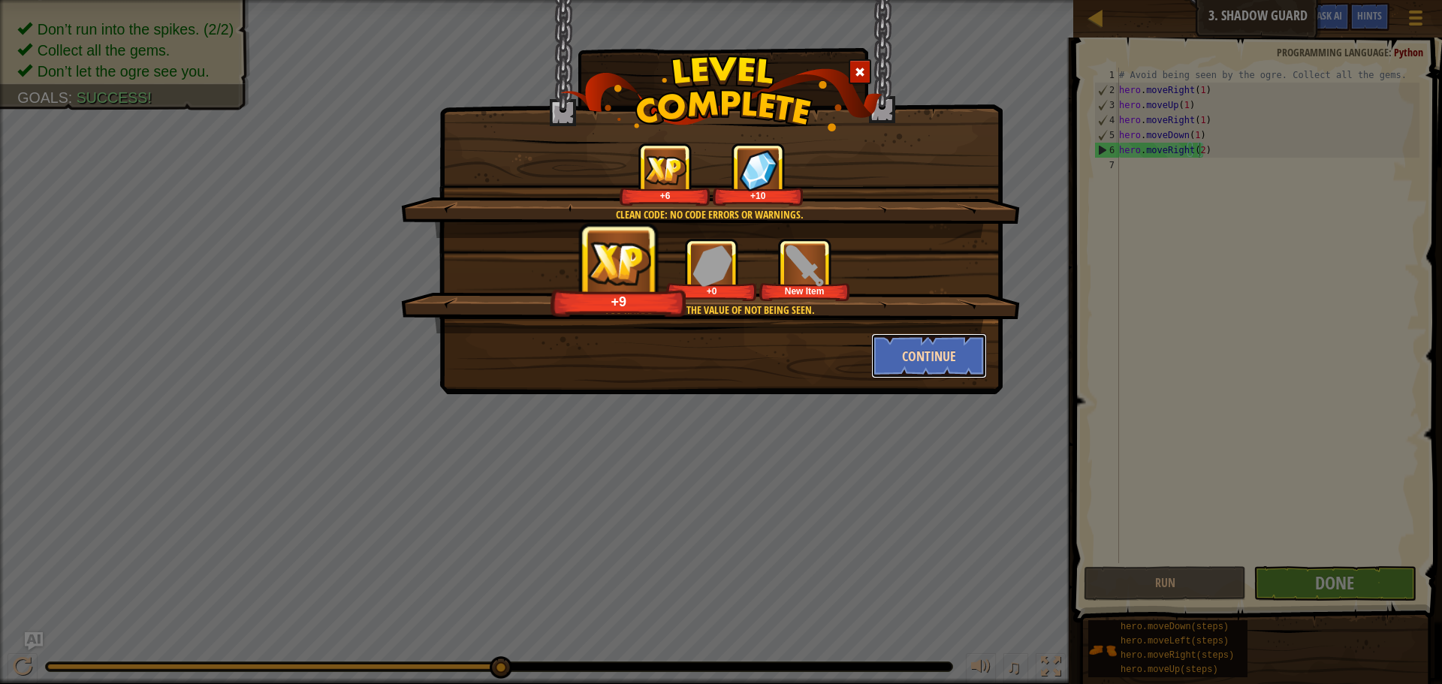
click at [941, 359] on button "Continue" at bounding box center [929, 356] width 116 height 45
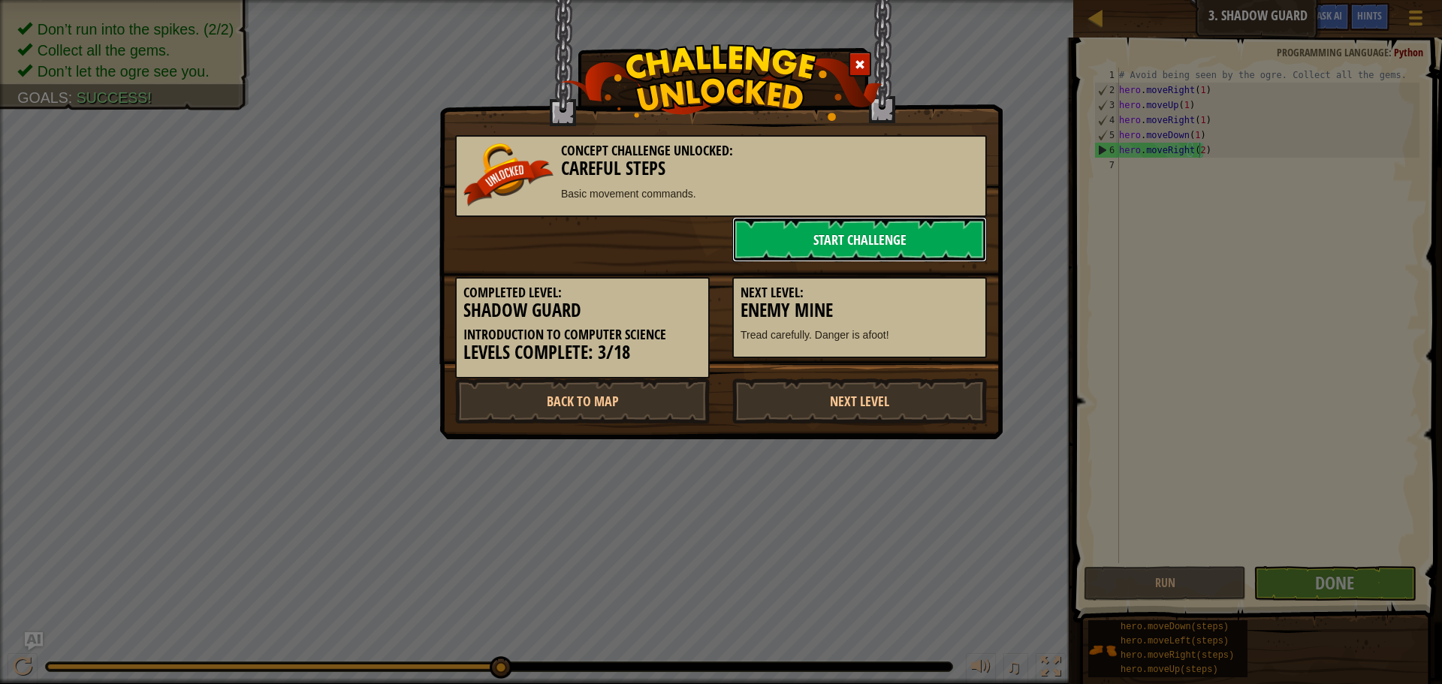
click at [843, 235] on link "Start Challenge" at bounding box center [859, 239] width 255 height 45
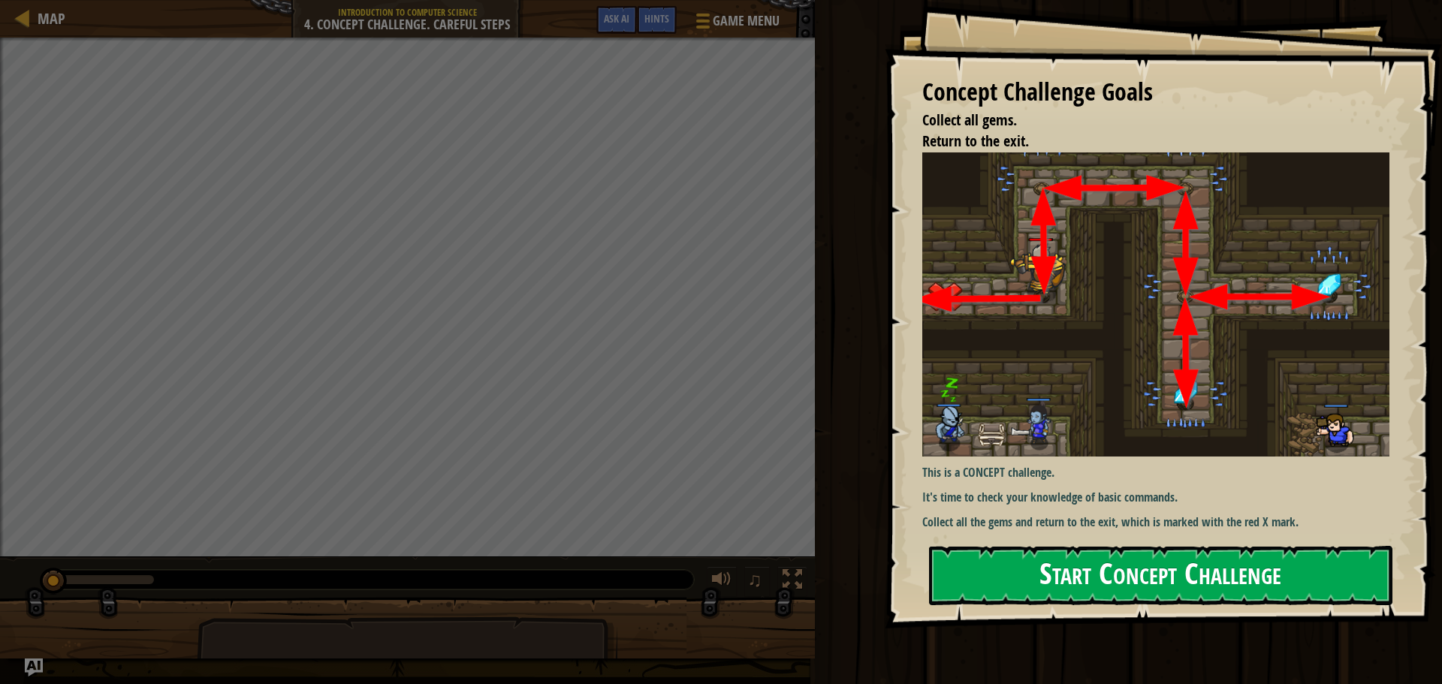
click at [1164, 574] on button "Start Concept Challenge" at bounding box center [1161, 575] width 464 height 59
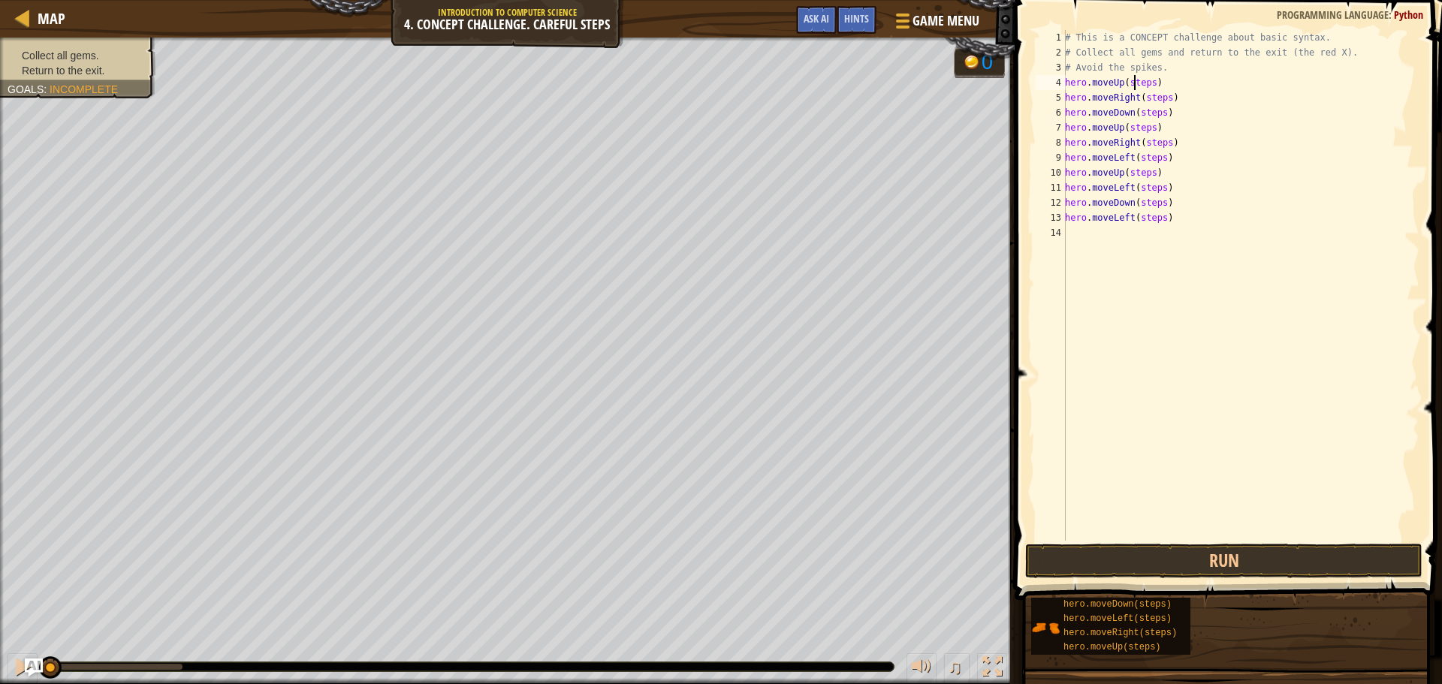
click at [1136, 85] on div "# This is a CONCEPT challenge about basic syntax. # Collect all gems and return…" at bounding box center [1241, 300] width 358 height 541
click at [1152, 98] on div "# This is a CONCEPT challenge about basic syntax. # Collect all gems and return…" at bounding box center [1241, 300] width 358 height 541
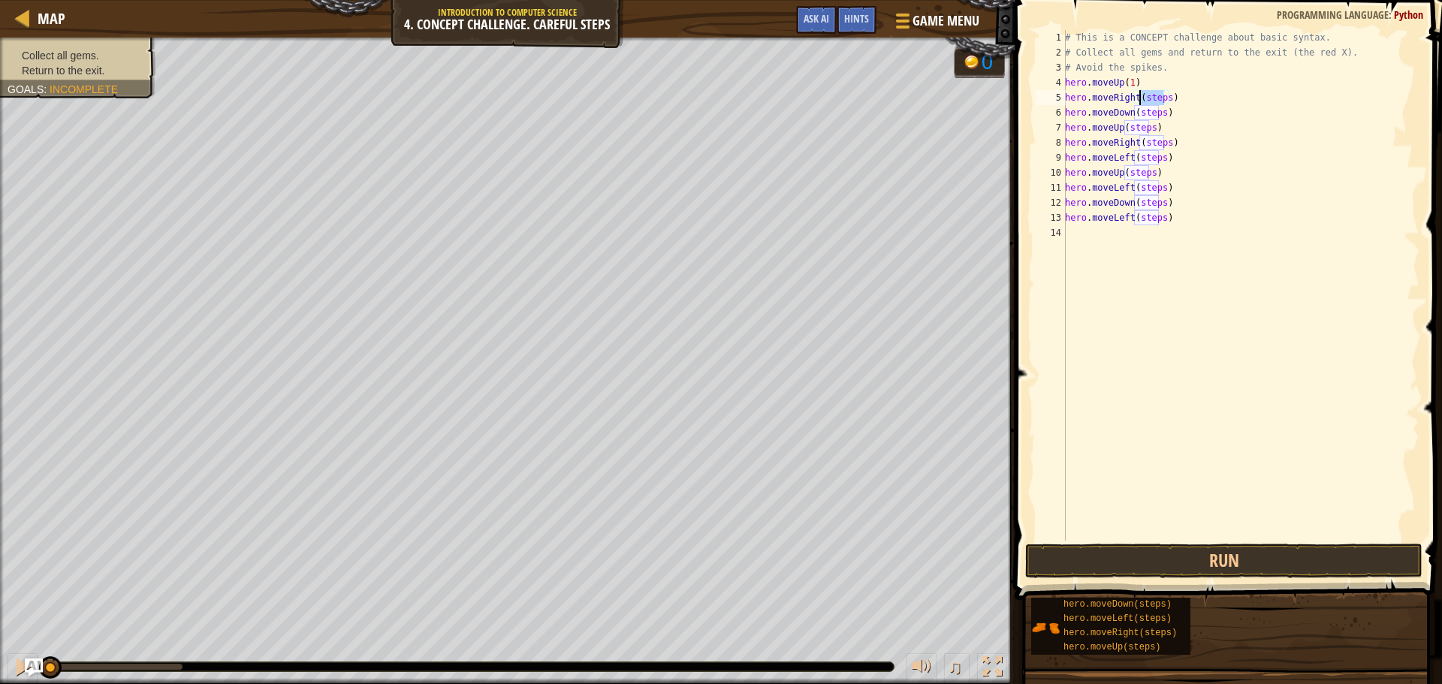
scroll to position [7, 6]
click at [1149, 112] on div "# This is a CONCEPT challenge about basic syntax. # Collect all gems and return…" at bounding box center [1241, 300] width 358 height 541
click at [1138, 130] on div "# This is a CONCEPT challenge about basic syntax. # Collect all gems and return…" at bounding box center [1241, 300] width 358 height 541
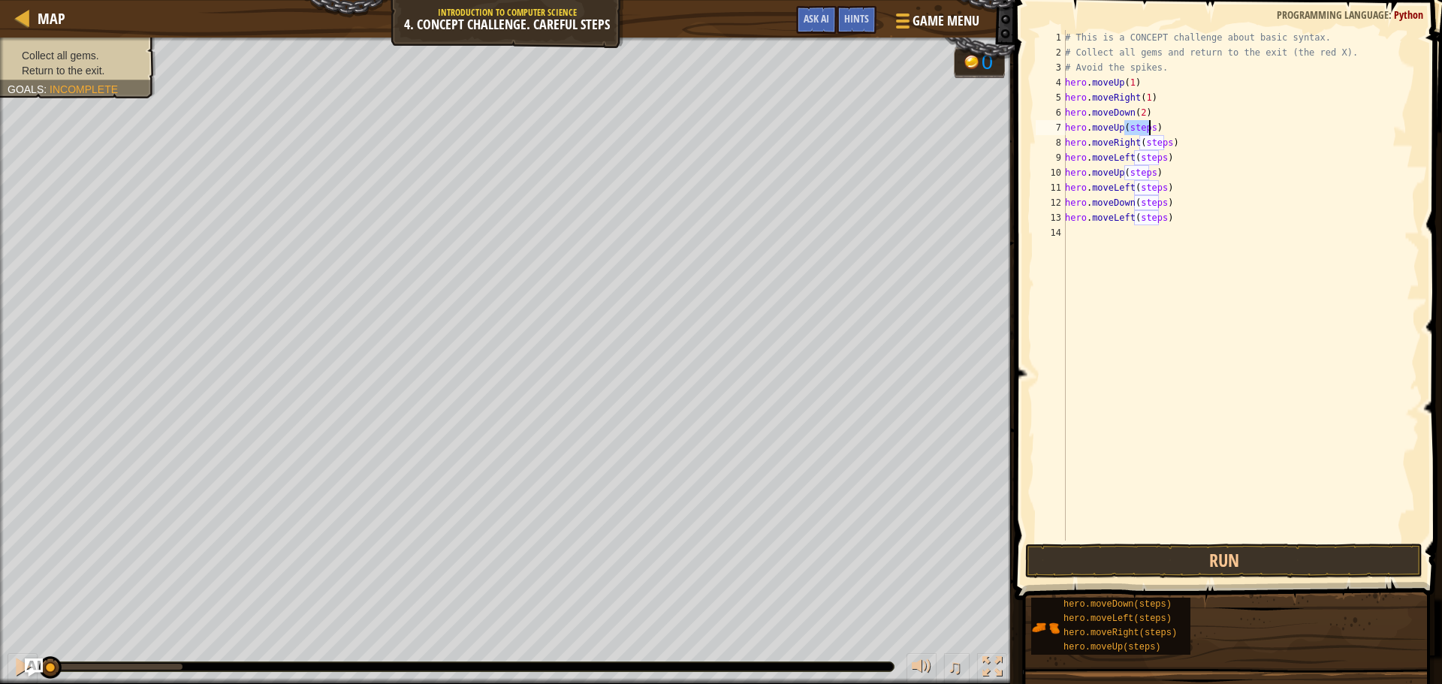
click at [1138, 130] on div "# This is a CONCEPT challenge about basic syntax. # Collect all gems and return…" at bounding box center [1241, 300] width 358 height 541
click at [1156, 144] on div "# This is a CONCEPT challenge about basic syntax. # Collect all gems and return…" at bounding box center [1241, 300] width 358 height 541
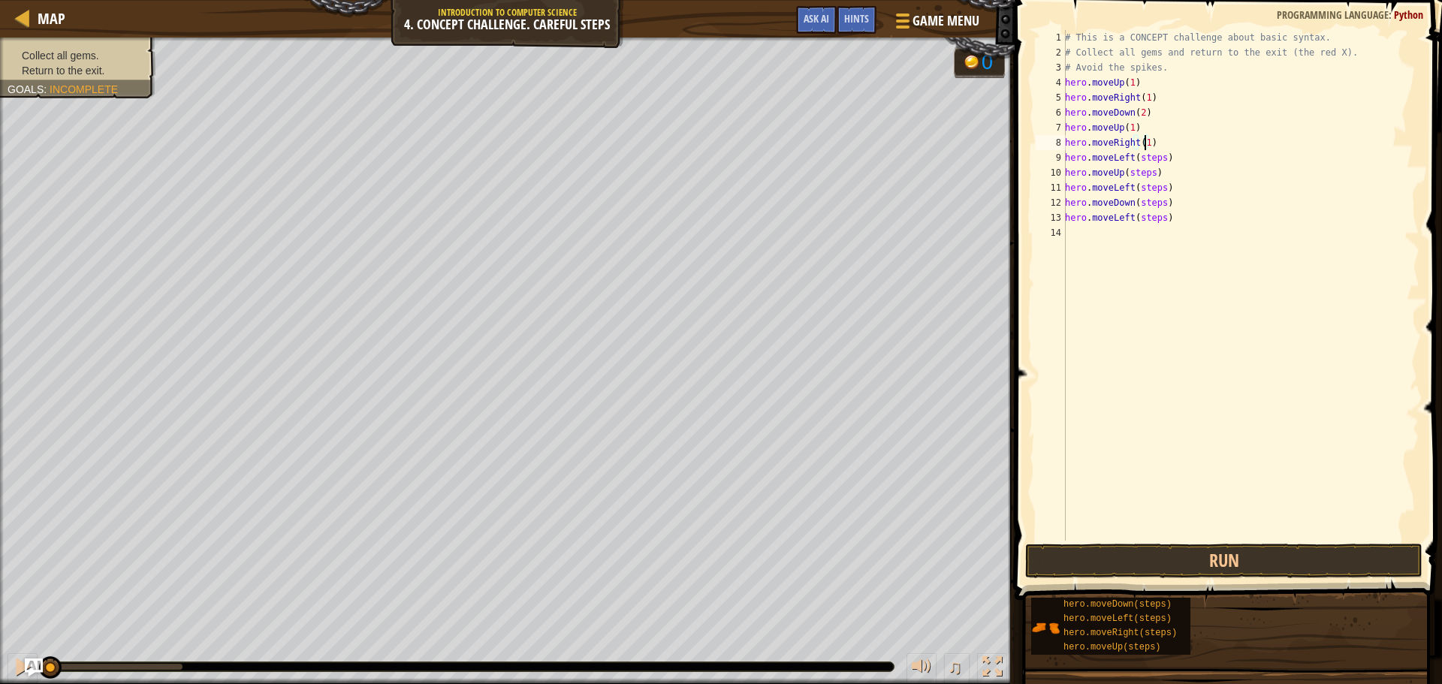
click at [1145, 161] on div "# This is a CONCEPT challenge about basic syntax. # Collect all gems and return…" at bounding box center [1241, 300] width 358 height 541
click at [1137, 177] on div "# This is a CONCEPT challenge about basic syntax. # Collect all gems and return…" at bounding box center [1241, 300] width 358 height 541
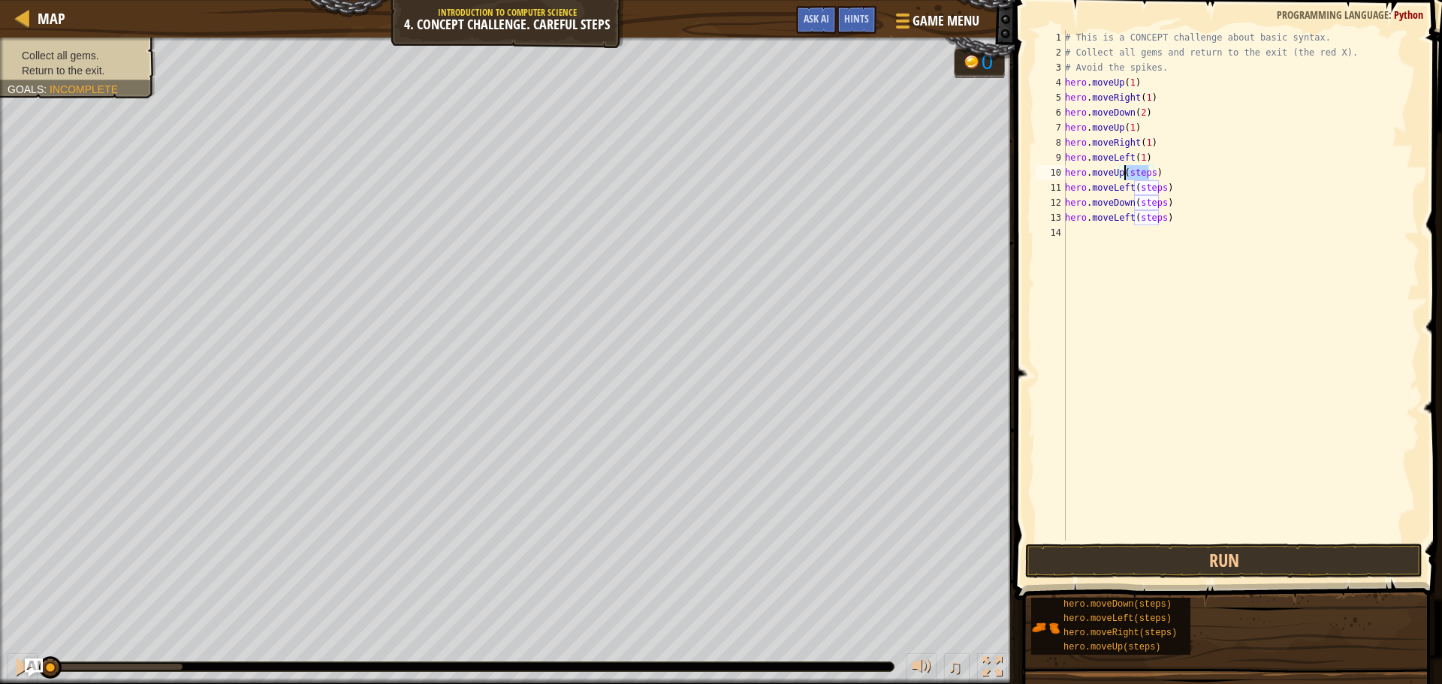
scroll to position [7, 5]
click at [1146, 188] on div "# This is a CONCEPT challenge about basic syntax. # Collect all gems and return…" at bounding box center [1241, 300] width 358 height 541
click at [1145, 205] on div "# This is a CONCEPT challenge about basic syntax. # Collect all gems and return…" at bounding box center [1241, 300] width 358 height 541
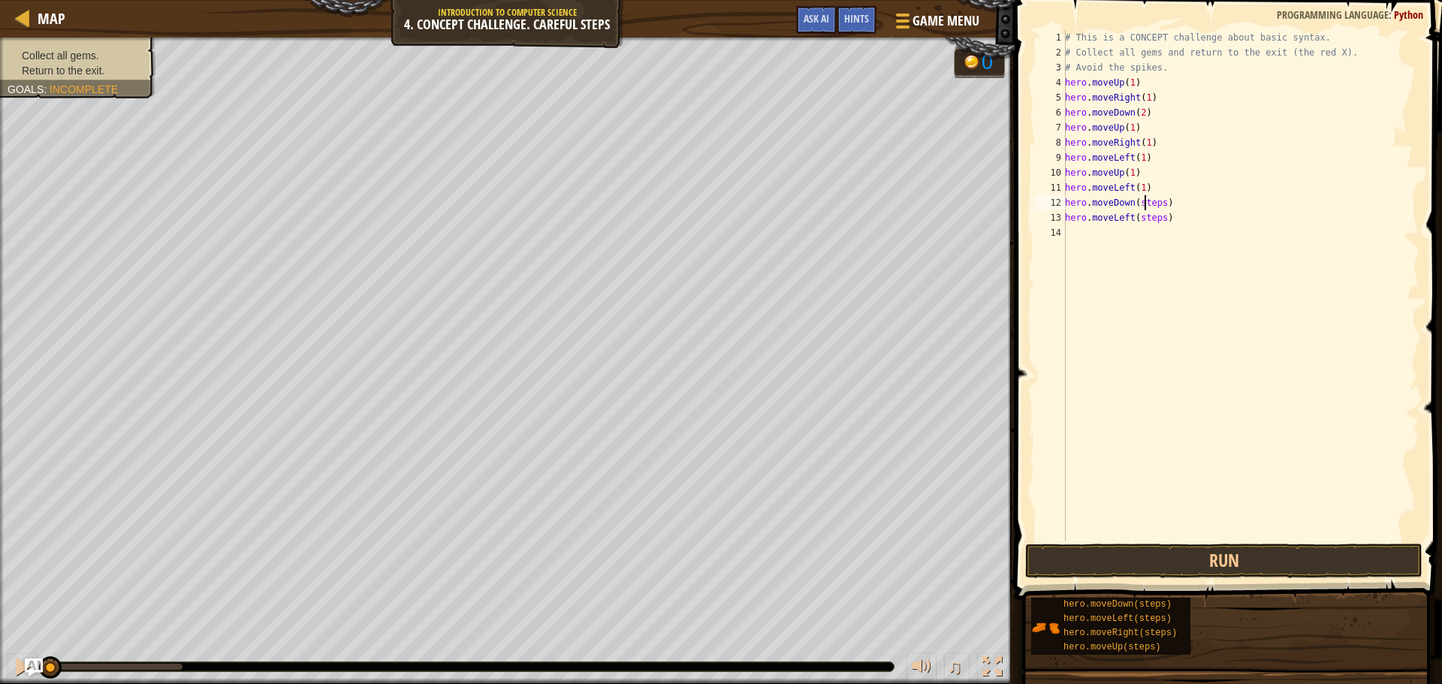
click at [1145, 205] on div "# This is a CONCEPT challenge about basic syntax. # Collect all gems and return…" at bounding box center [1241, 300] width 358 height 541
click at [1146, 220] on div "# This is a CONCEPT challenge about basic syntax. # Collect all gems and return…" at bounding box center [1241, 300] width 358 height 541
type textarea "hero.moveLeft(1)"
click at [1226, 560] on button "Run" at bounding box center [1223, 561] width 397 height 35
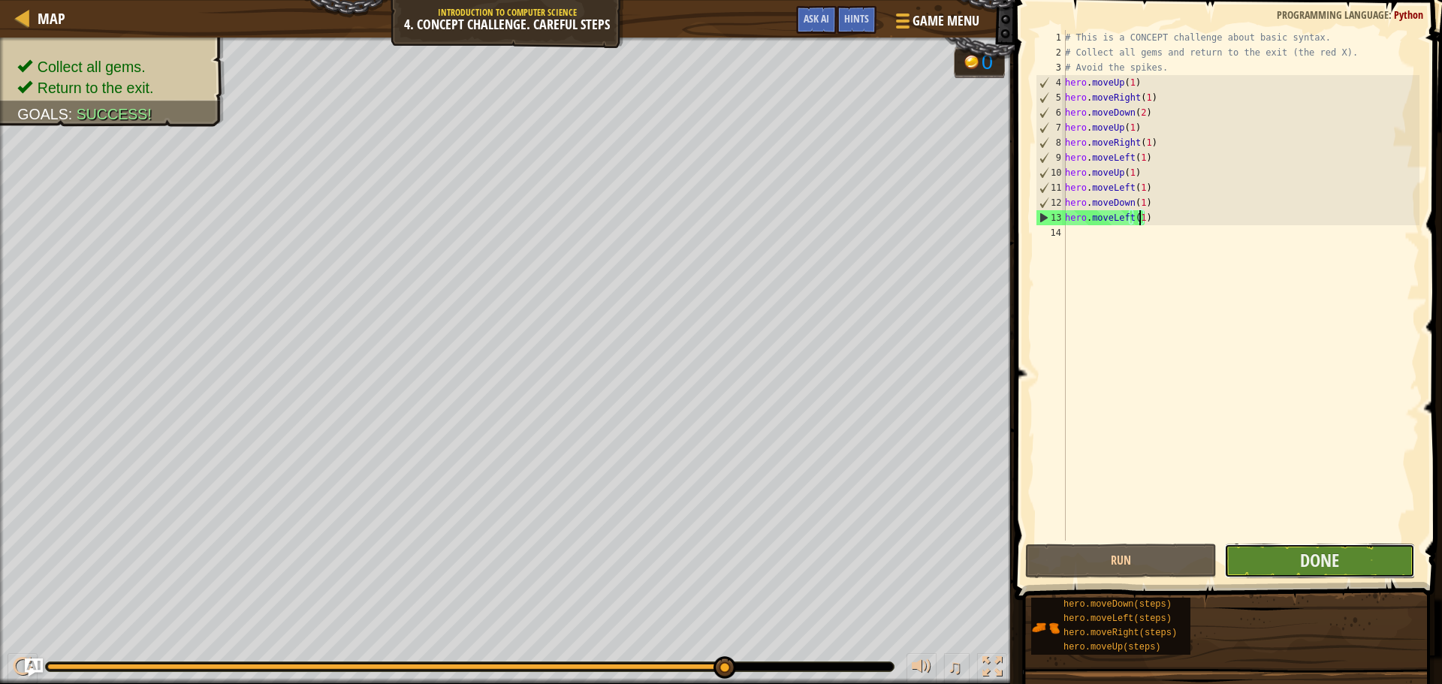
click at [1297, 566] on button "Done" at bounding box center [1319, 561] width 191 height 35
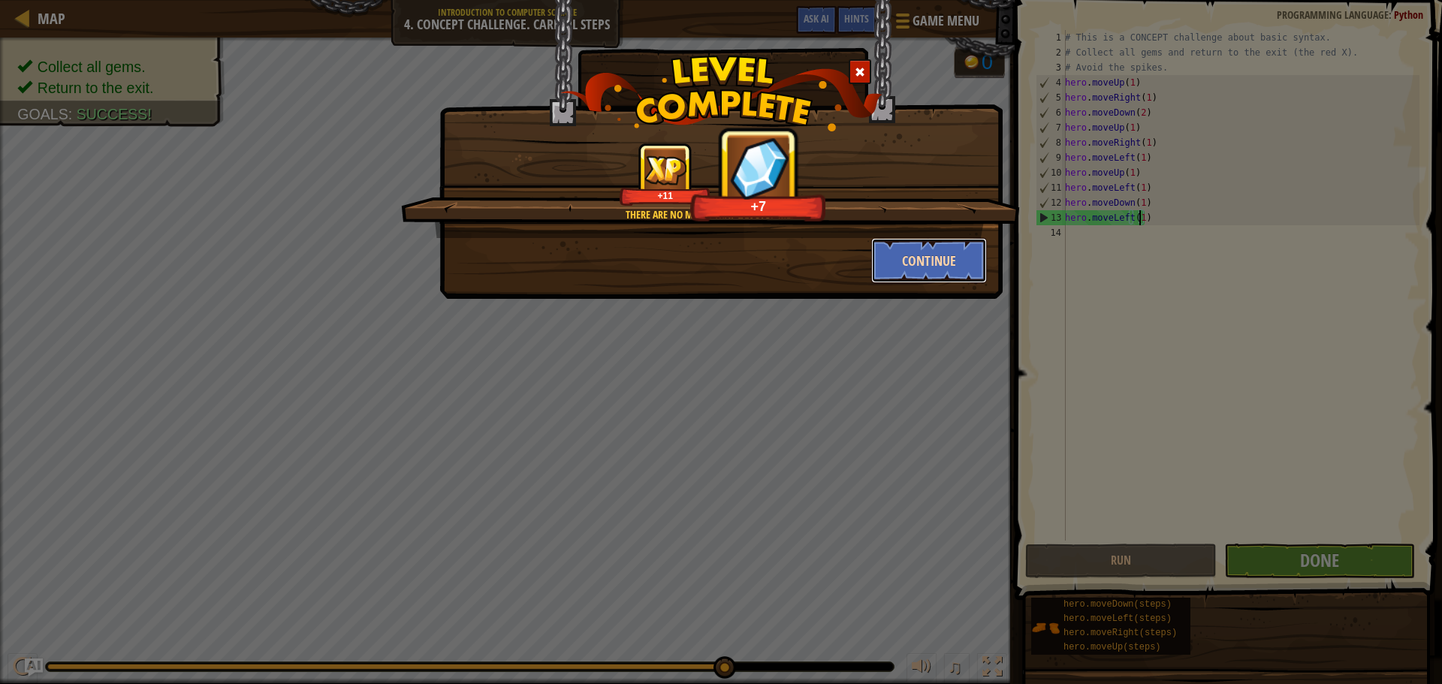
click at [911, 258] on button "Continue" at bounding box center [929, 260] width 116 height 45
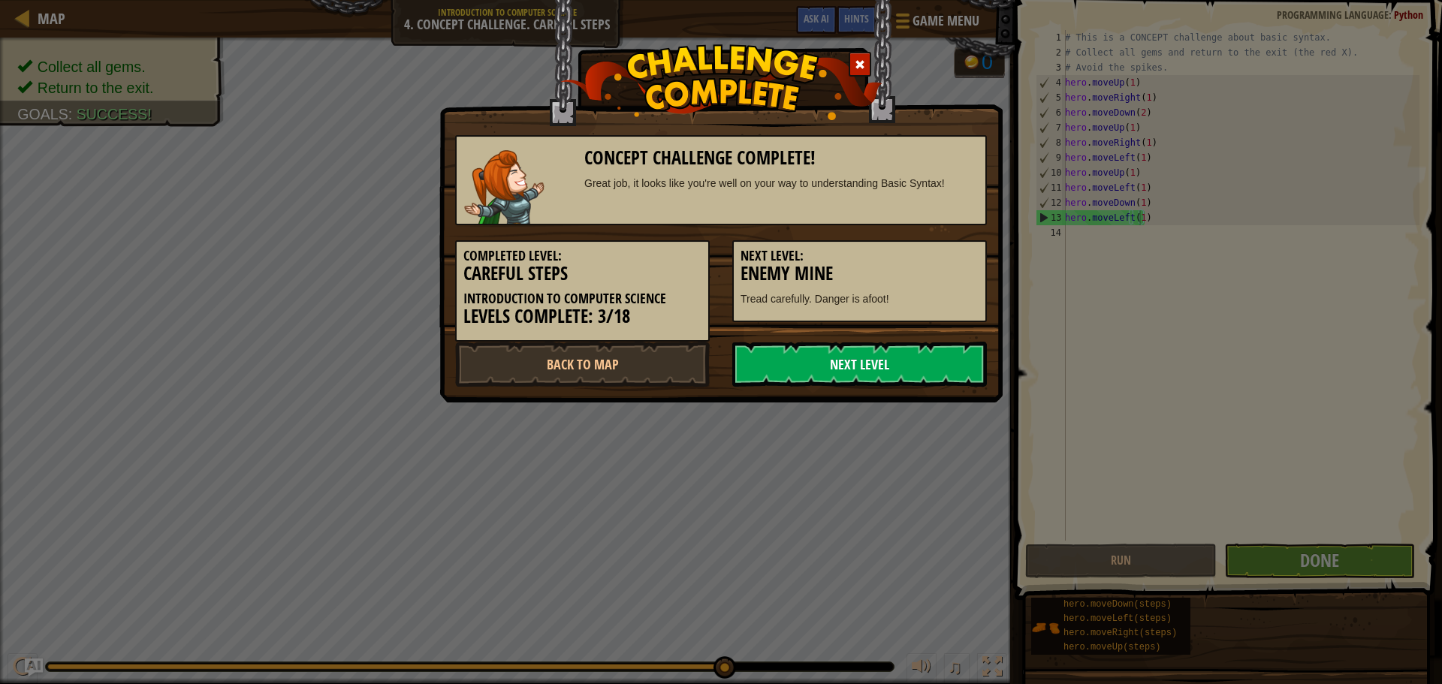
click at [859, 372] on link "Next Level" at bounding box center [859, 364] width 255 height 45
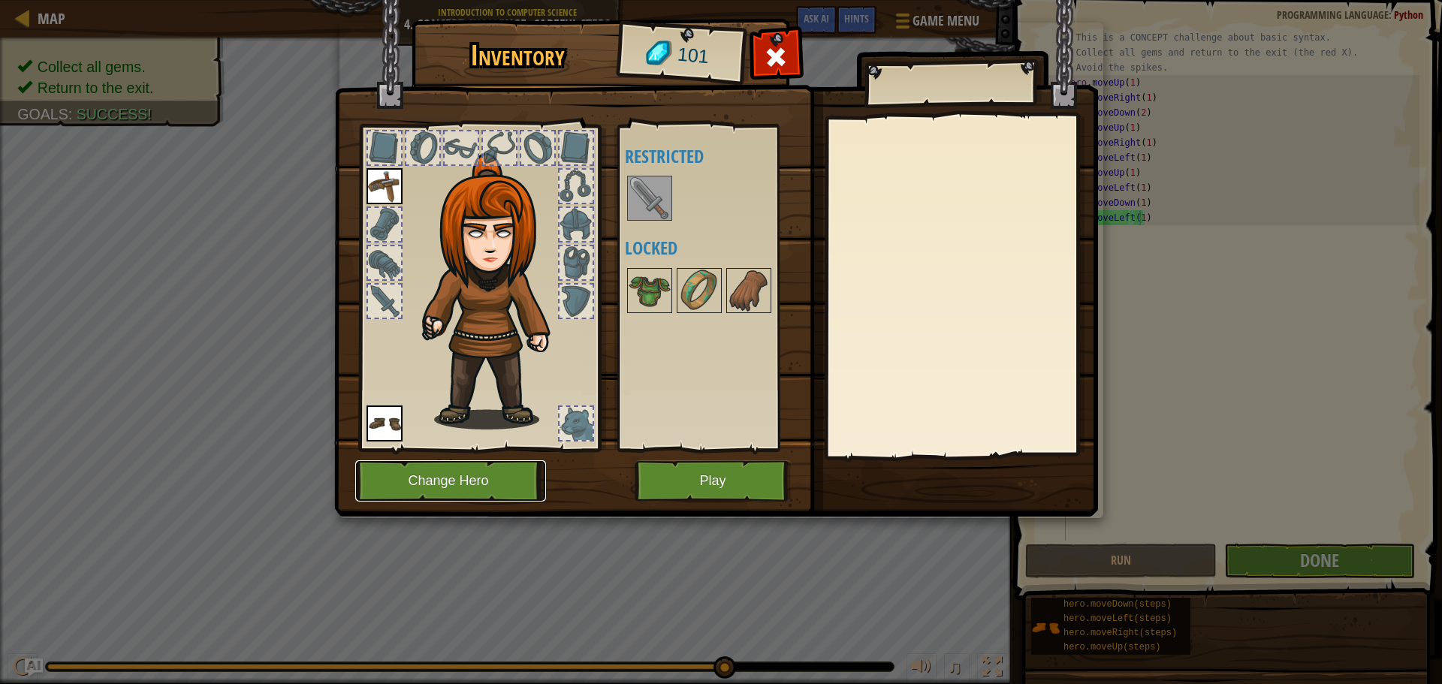
click at [443, 485] on button "Change Hero" at bounding box center [450, 480] width 191 height 41
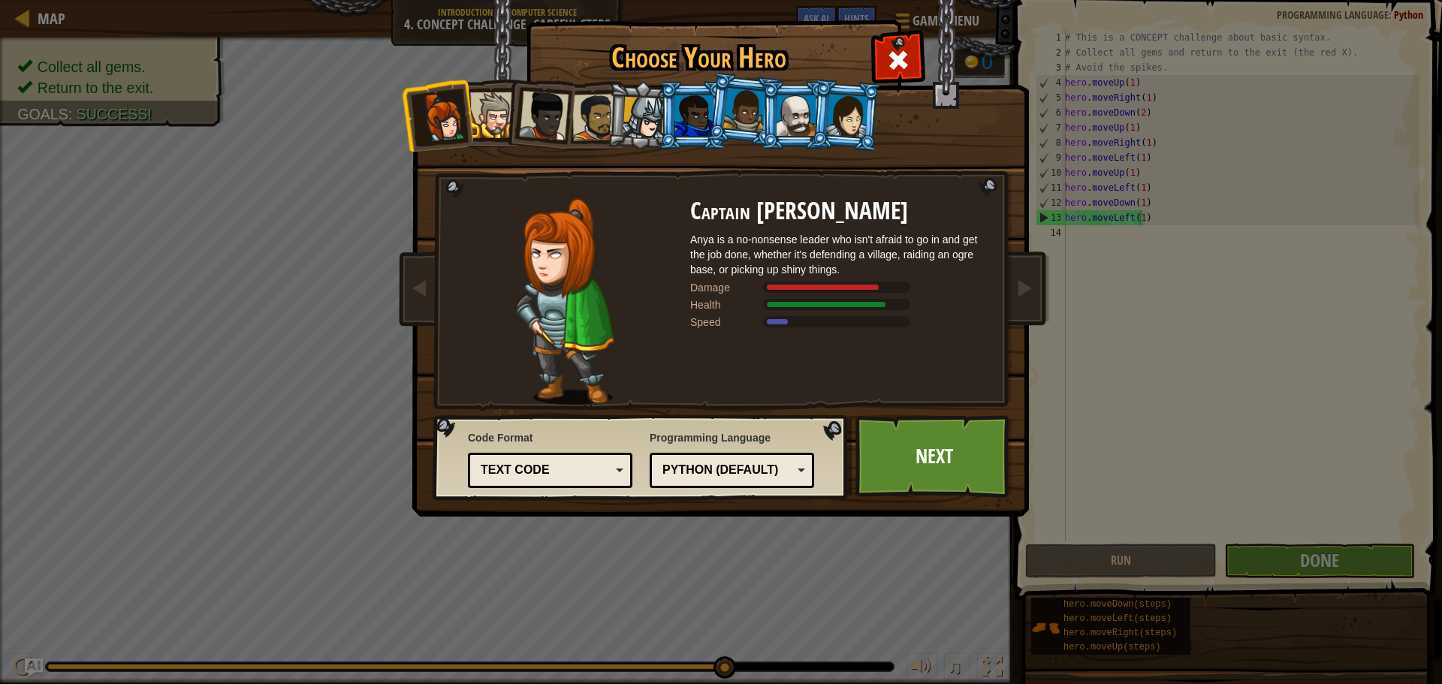
click at [850, 112] on div at bounding box center [847, 115] width 42 height 43
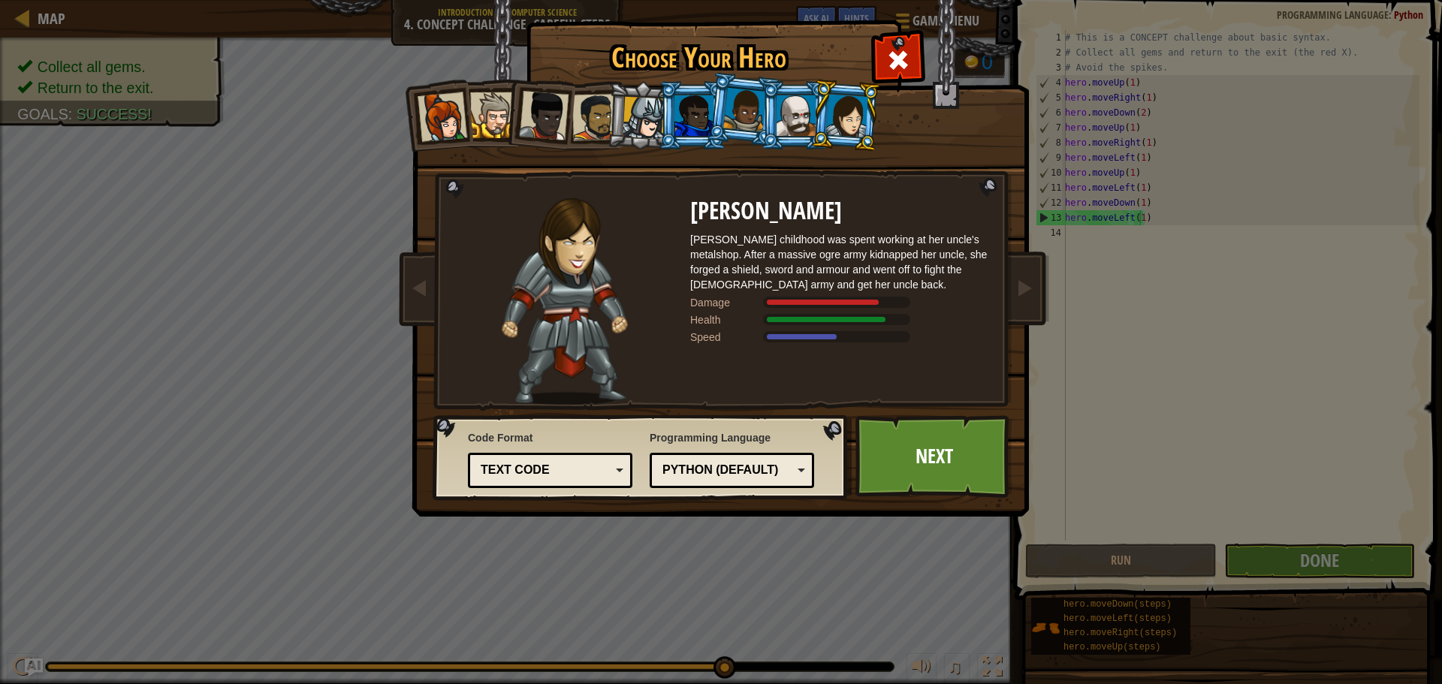
click at [443, 112] on div at bounding box center [443, 117] width 50 height 50
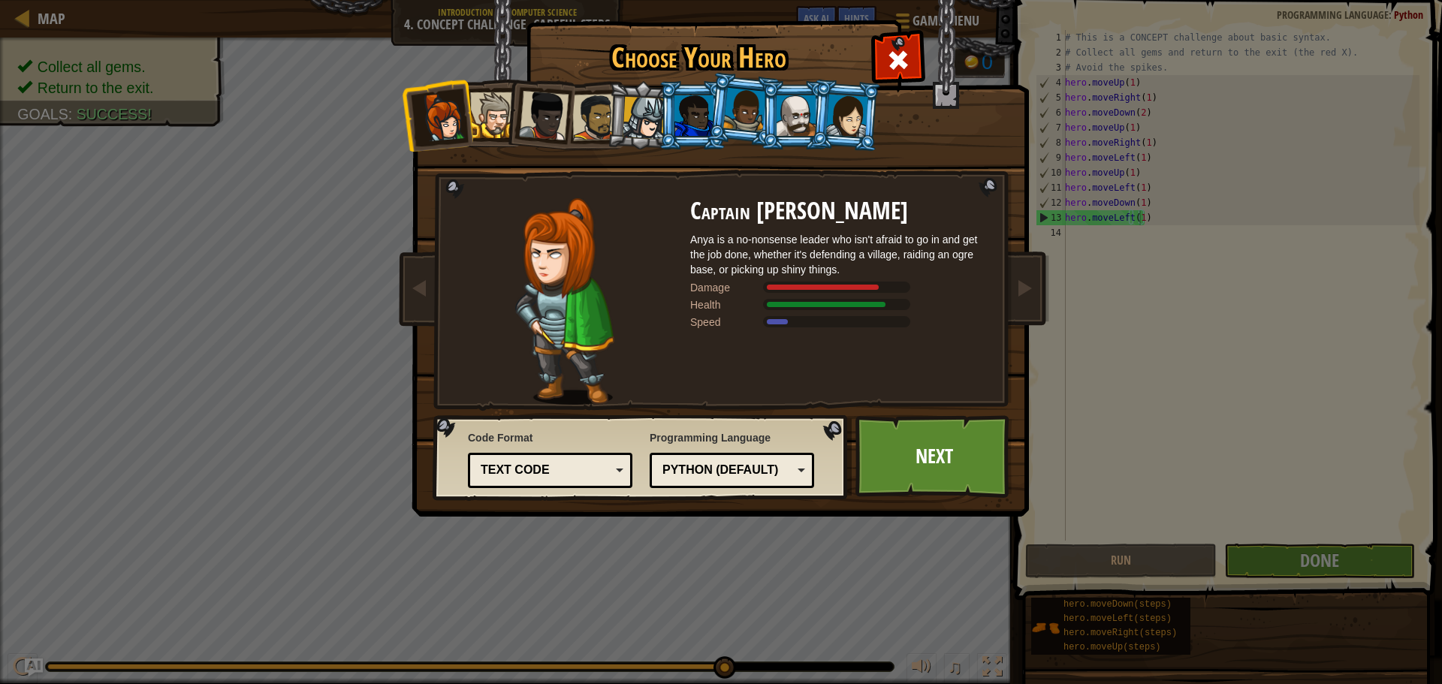
click at [852, 113] on div at bounding box center [847, 115] width 42 height 43
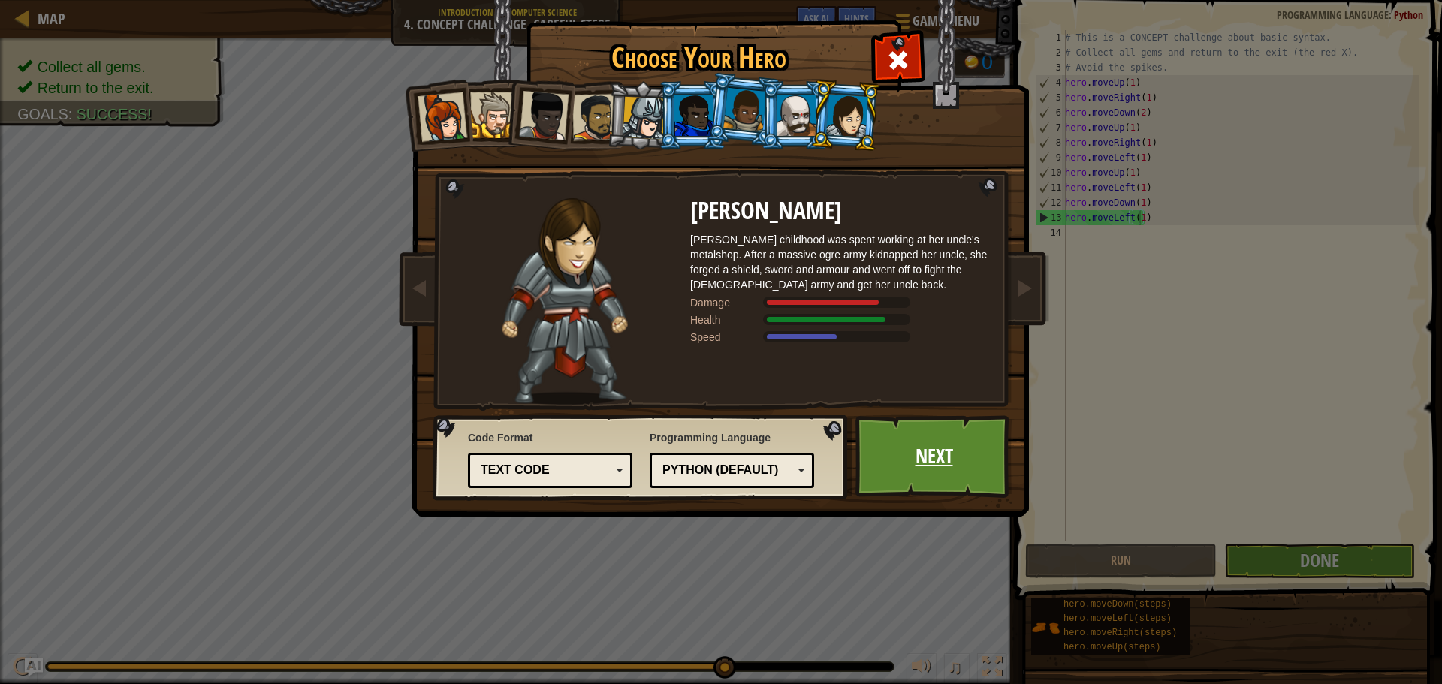
click at [904, 457] on link "Next" at bounding box center [934, 456] width 157 height 83
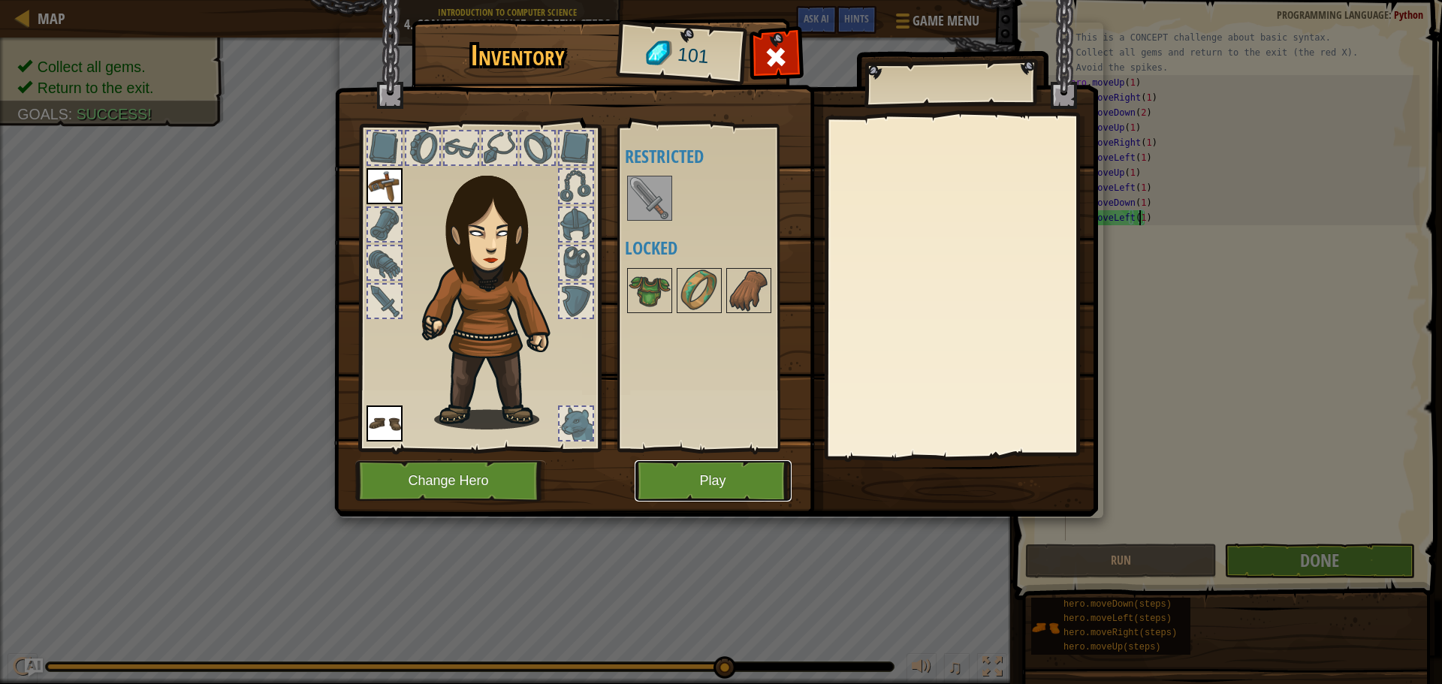
click at [693, 475] on button "Play" at bounding box center [713, 480] width 157 height 41
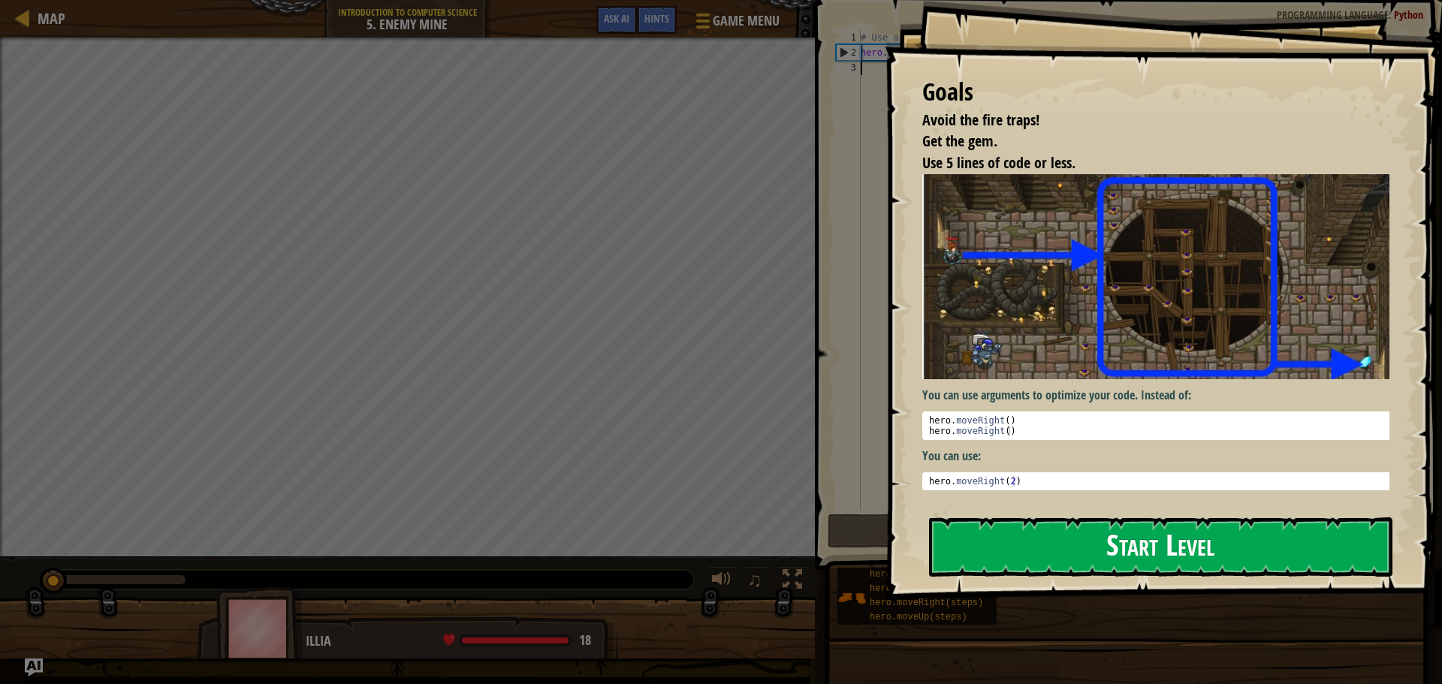
click at [1152, 544] on button "Start Level" at bounding box center [1161, 547] width 464 height 59
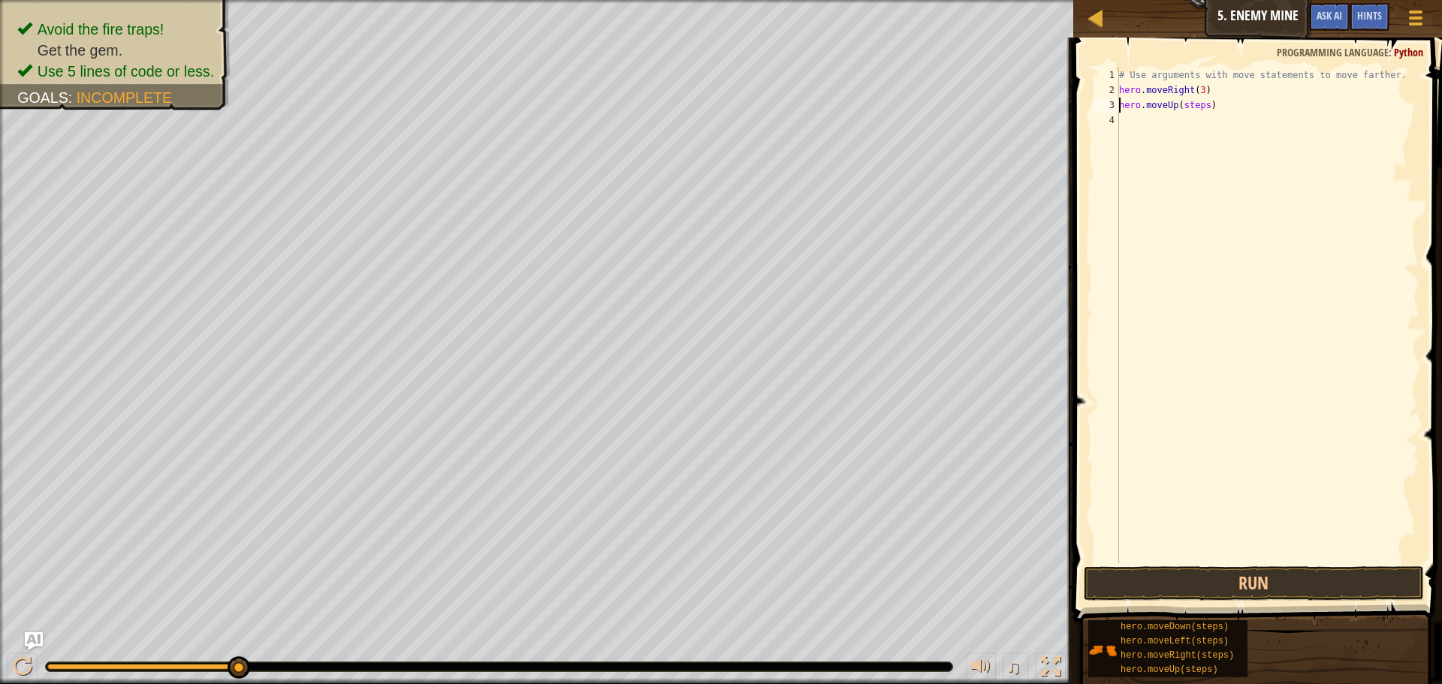
click at [1191, 105] on div "# Use arguments with move statements to move farther. hero . moveRight ( 3 ) he…" at bounding box center [1267, 331] width 303 height 526
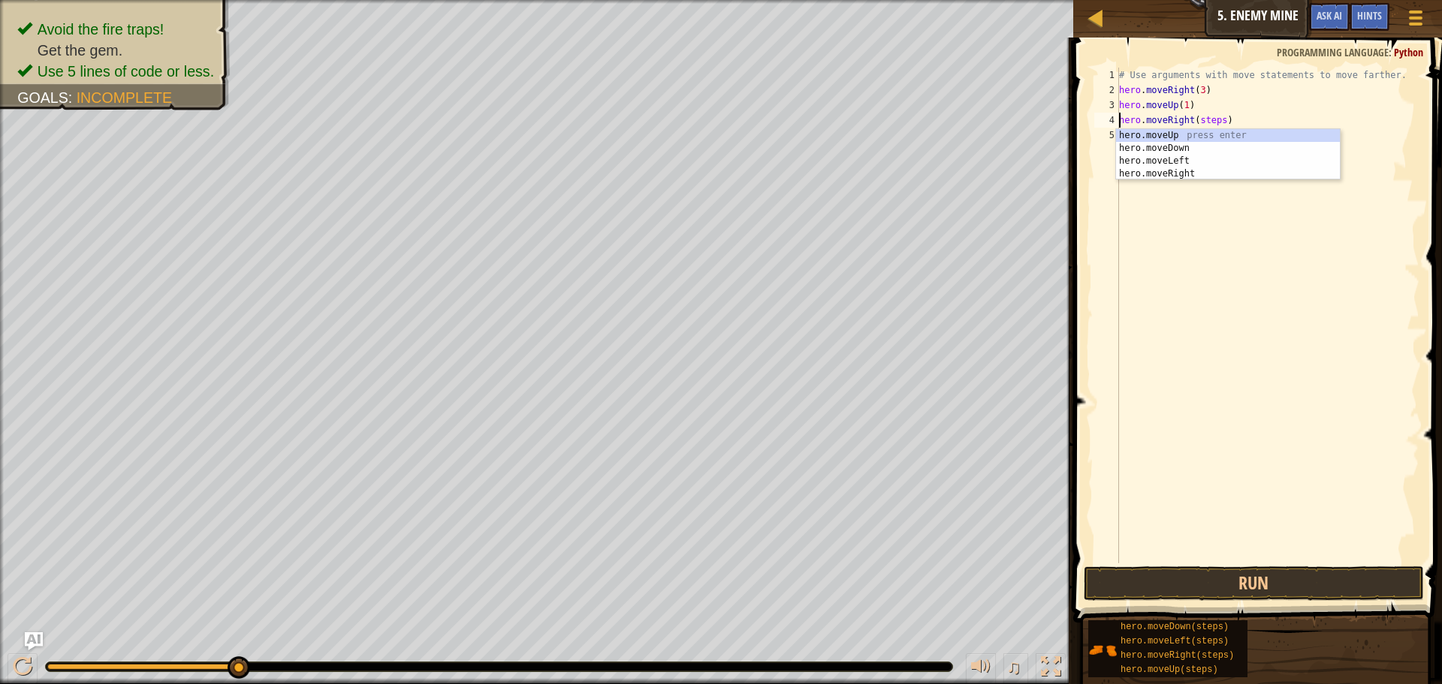
click at [1204, 125] on div "# Use arguments with move statements to move farther. hero . moveRight ( 3 ) he…" at bounding box center [1267, 331] width 303 height 526
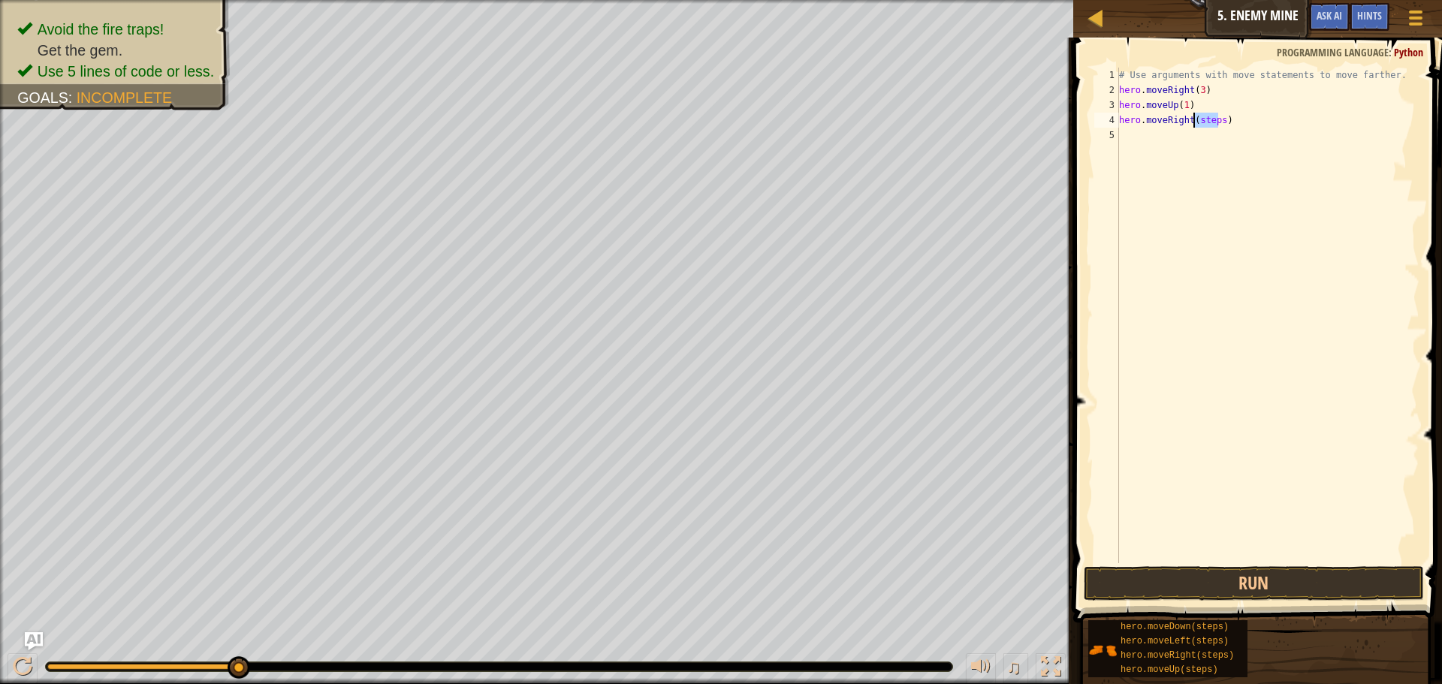
click at [1204, 125] on div "# Use arguments with move statements to move farther. hero . moveRight ( 3 ) he…" at bounding box center [1267, 331] width 303 height 526
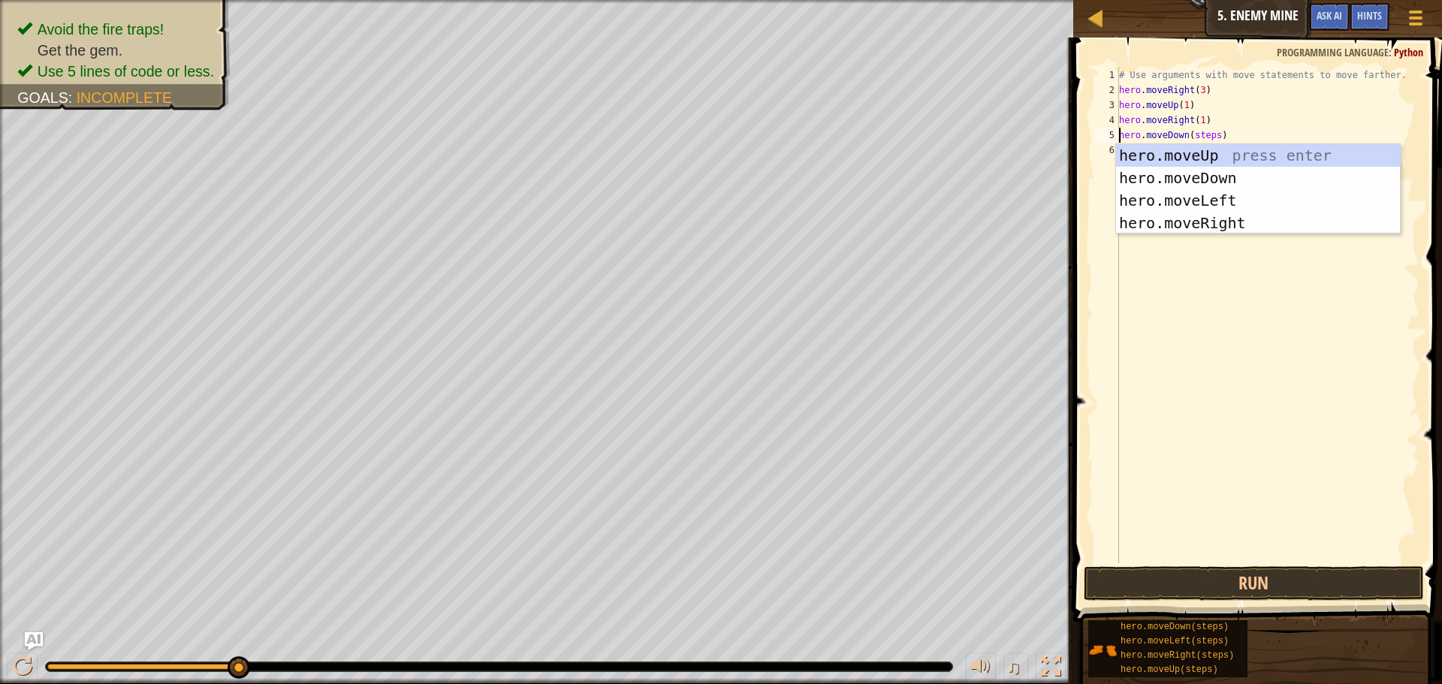
click at [1206, 137] on div "# Use arguments with move statements to move farther. hero . moveRight ( 3 ) he…" at bounding box center [1267, 331] width 303 height 526
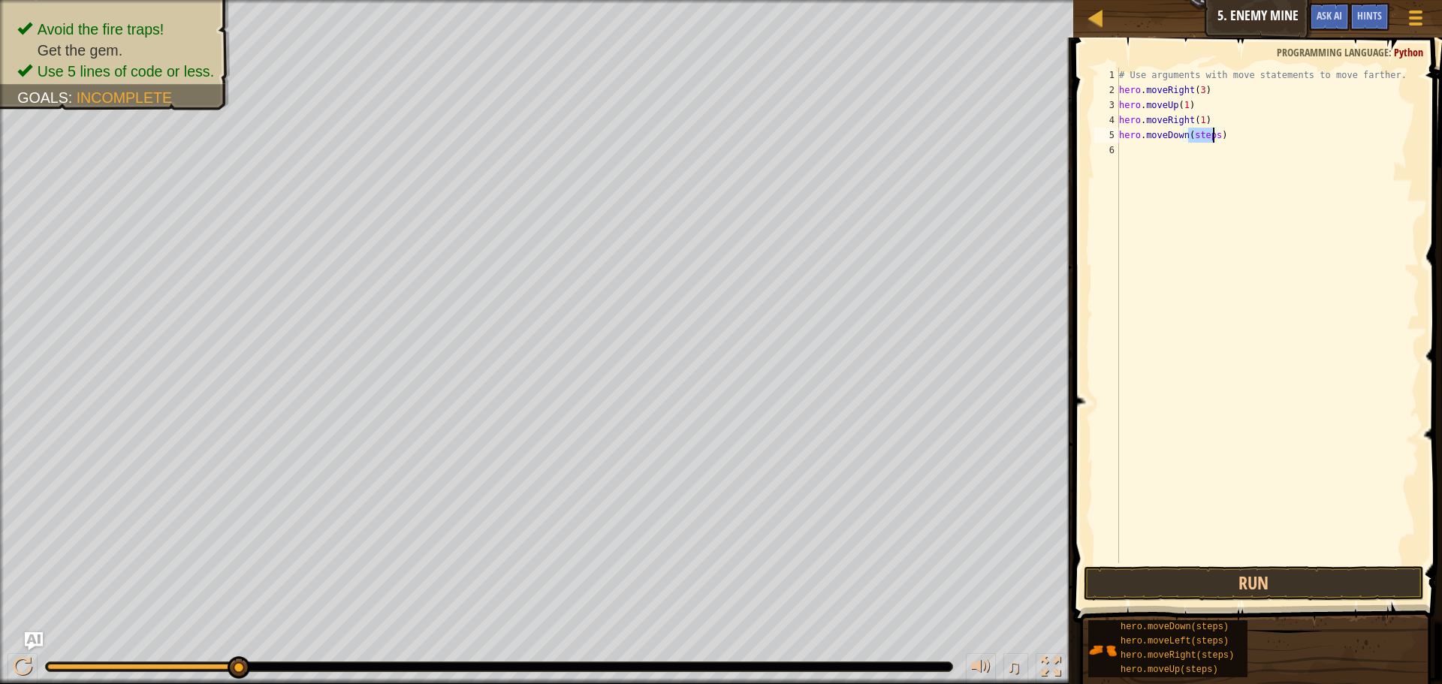
click at [1206, 137] on div "# Use arguments with move statements to move farther. hero . moveRight ( 3 ) he…" at bounding box center [1267, 331] width 303 height 526
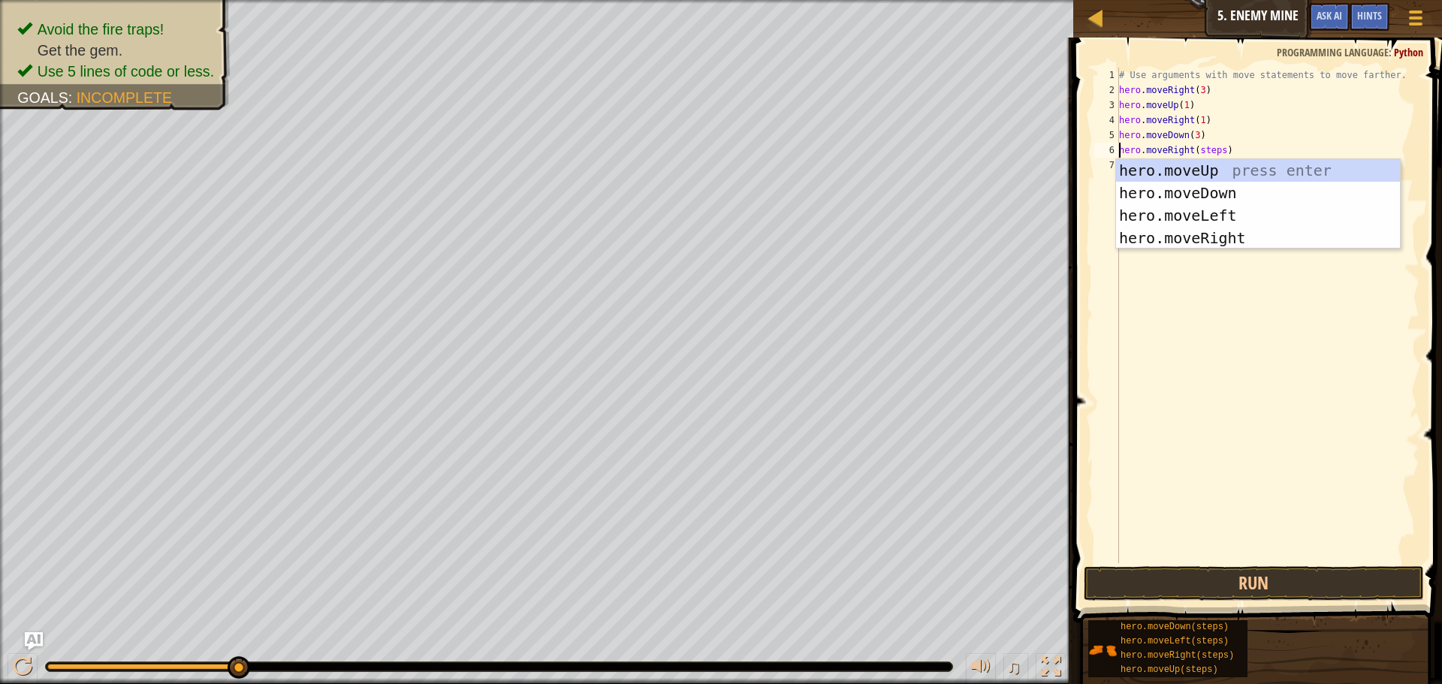
click at [1210, 150] on div "# Use arguments with move statements to move farther. hero . moveRight ( 3 ) he…" at bounding box center [1267, 331] width 303 height 526
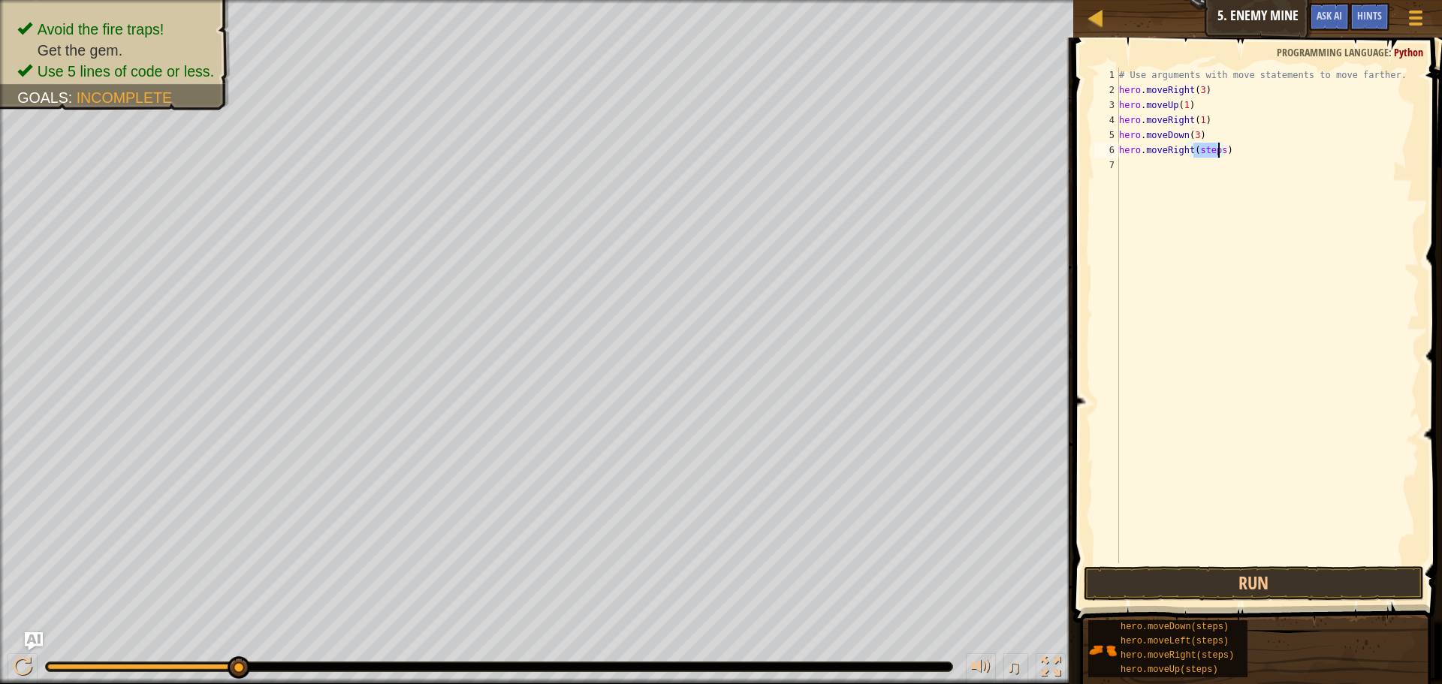
click at [1210, 150] on div "# Use arguments with move statements to move farther. hero . moveRight ( 3 ) he…" at bounding box center [1267, 331] width 303 height 526
type textarea "hero.moveRight(2)"
click at [1224, 590] on button "Run" at bounding box center [1254, 583] width 340 height 35
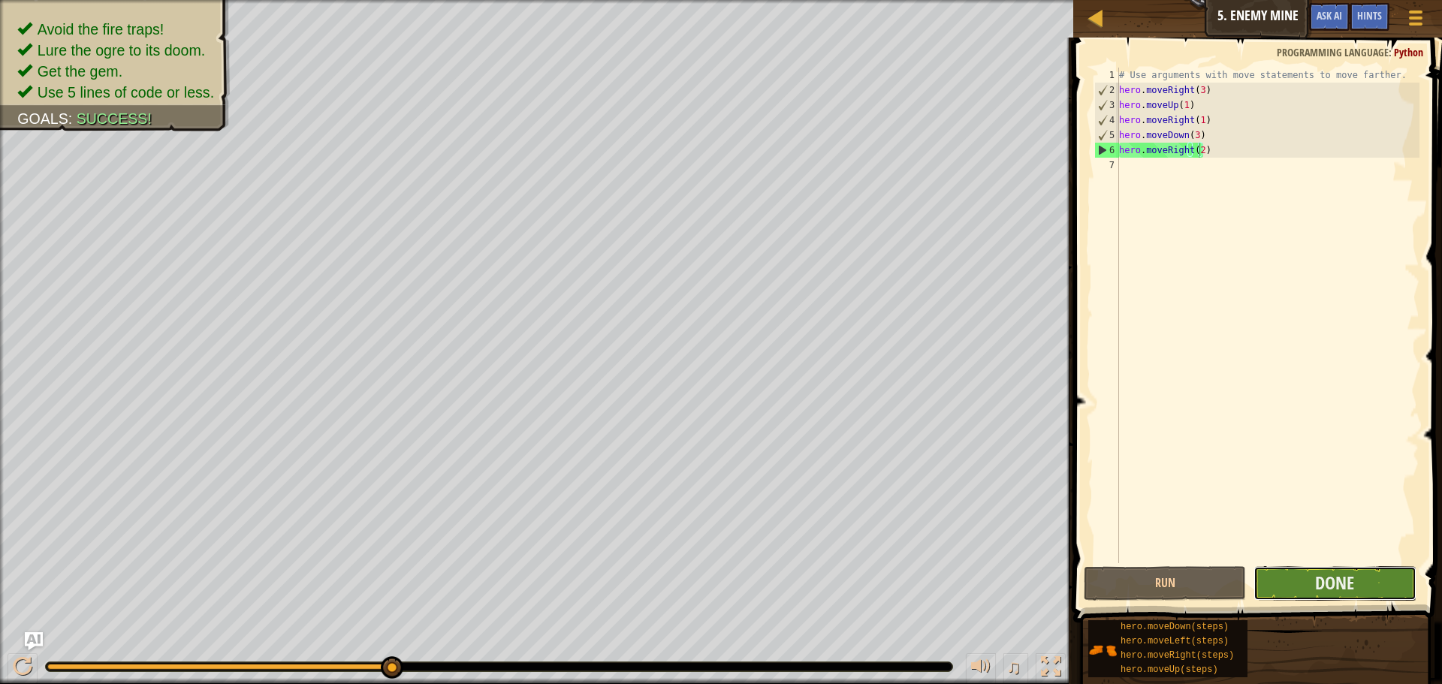
click at [1315, 572] on button "Done" at bounding box center [1335, 583] width 162 height 35
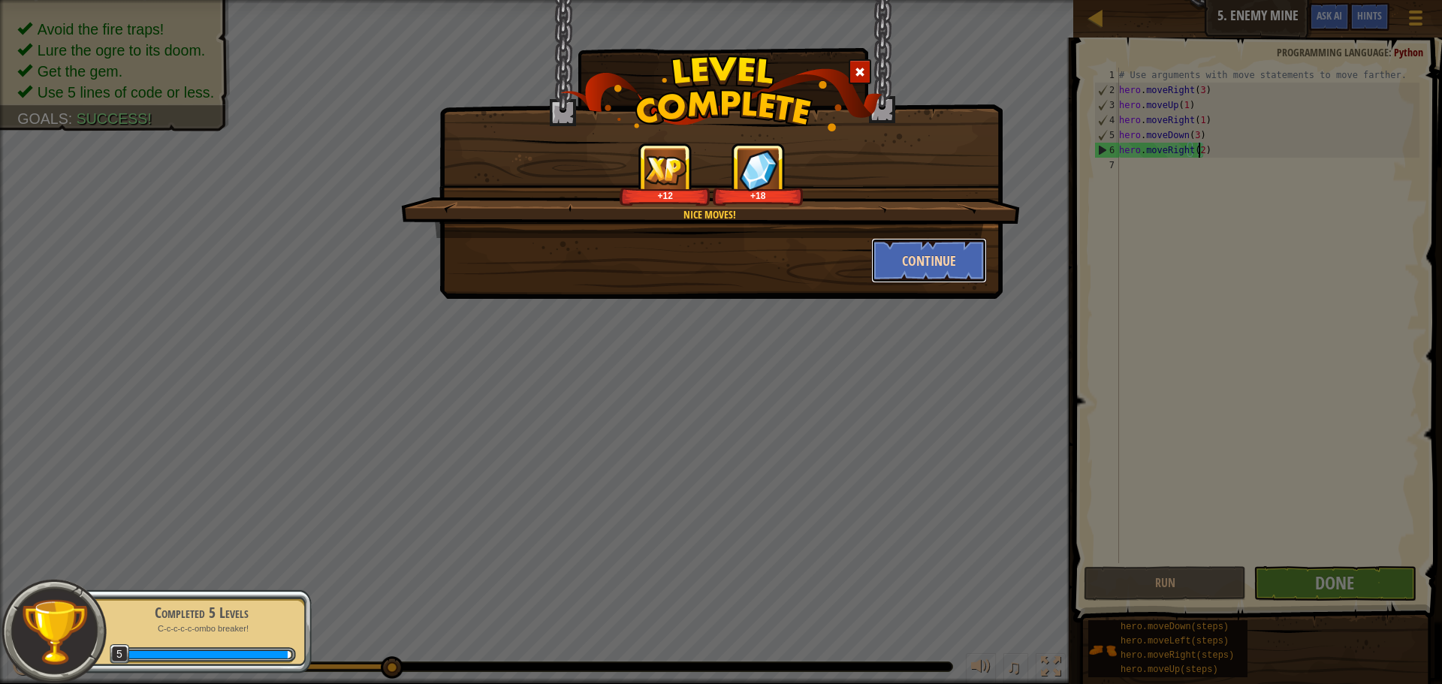
click at [925, 264] on button "Continue" at bounding box center [929, 260] width 116 height 45
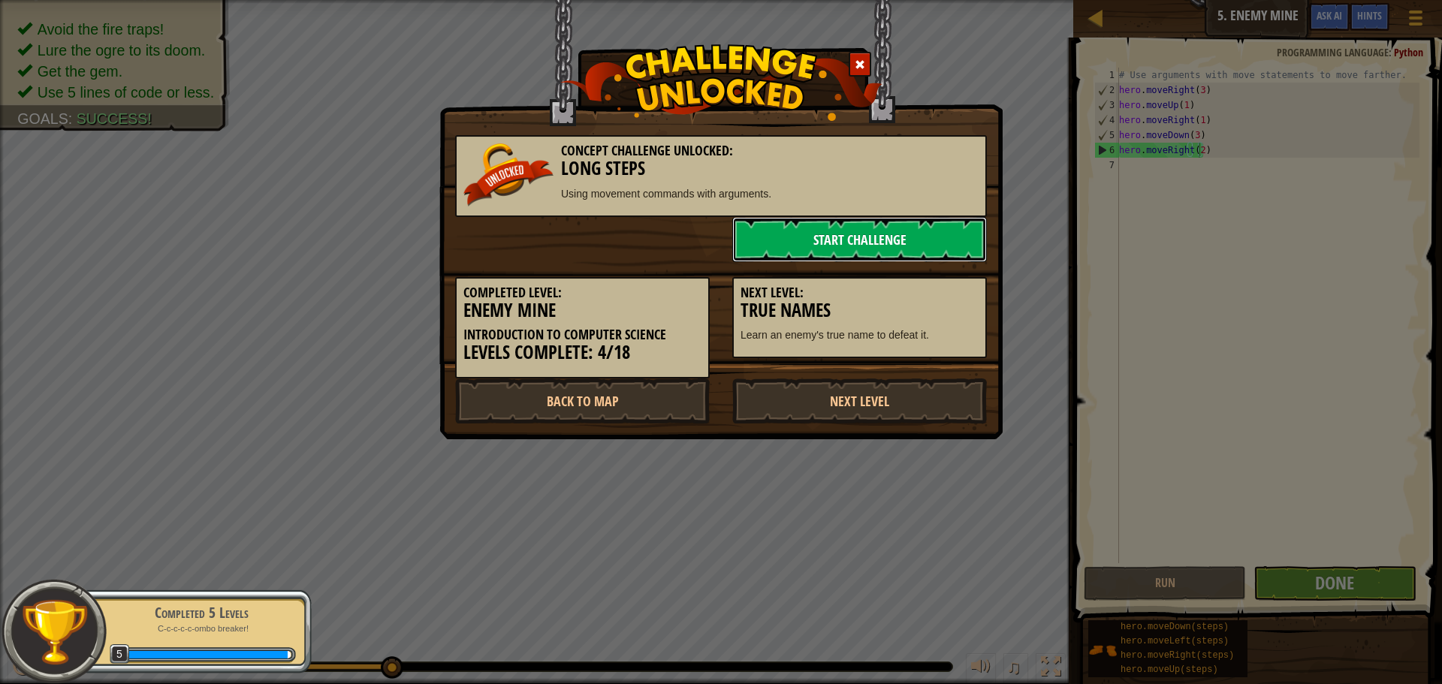
click at [844, 236] on link "Start Challenge" at bounding box center [859, 239] width 255 height 45
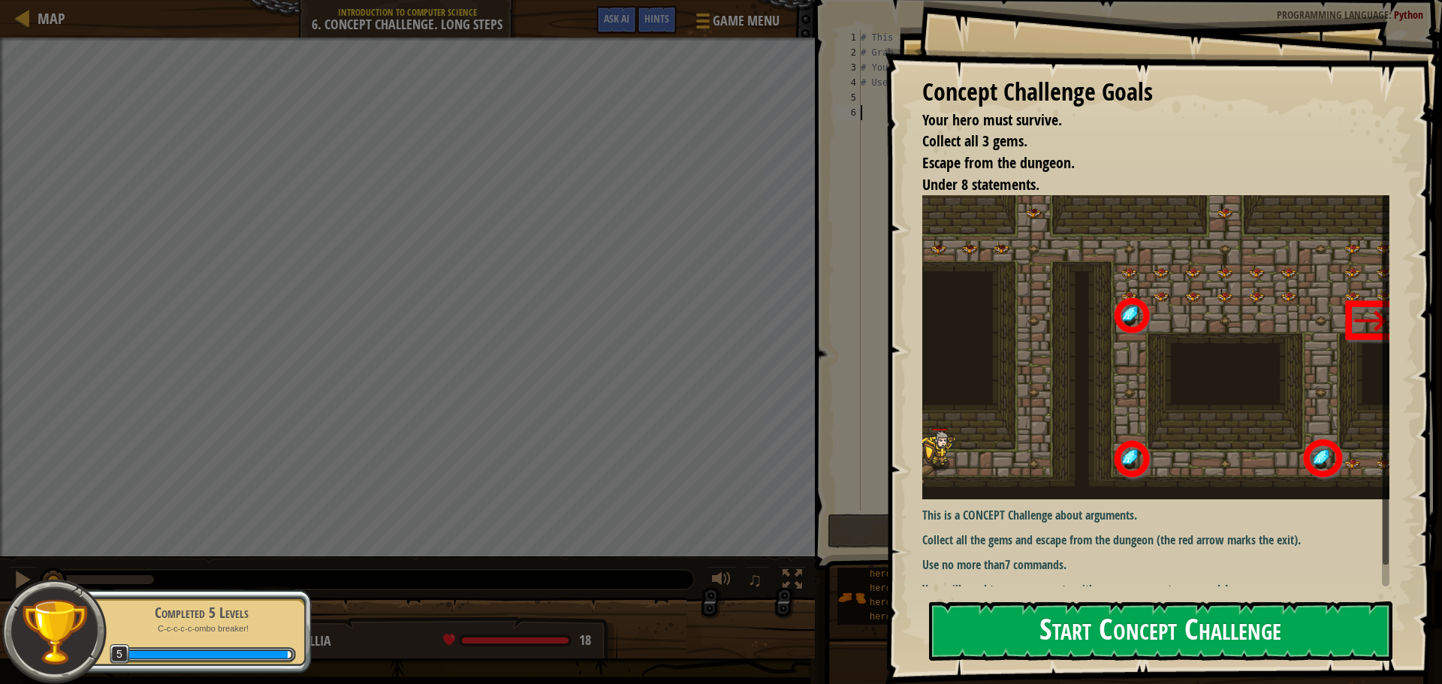
click at [1092, 602] on button "Start Concept Challenge" at bounding box center [1161, 631] width 464 height 59
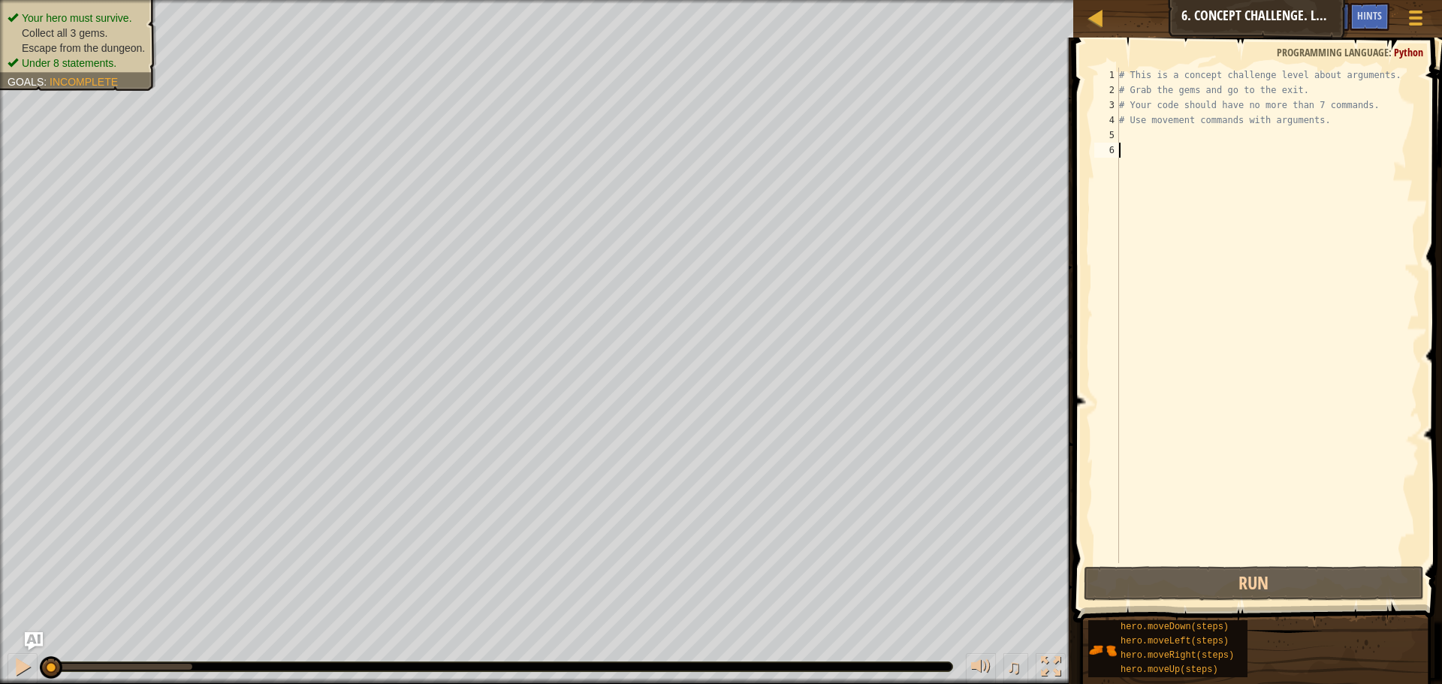
click at [1146, 137] on div "# This is a concept challenge level about arguments. # Grab the gems and go to …" at bounding box center [1267, 331] width 303 height 526
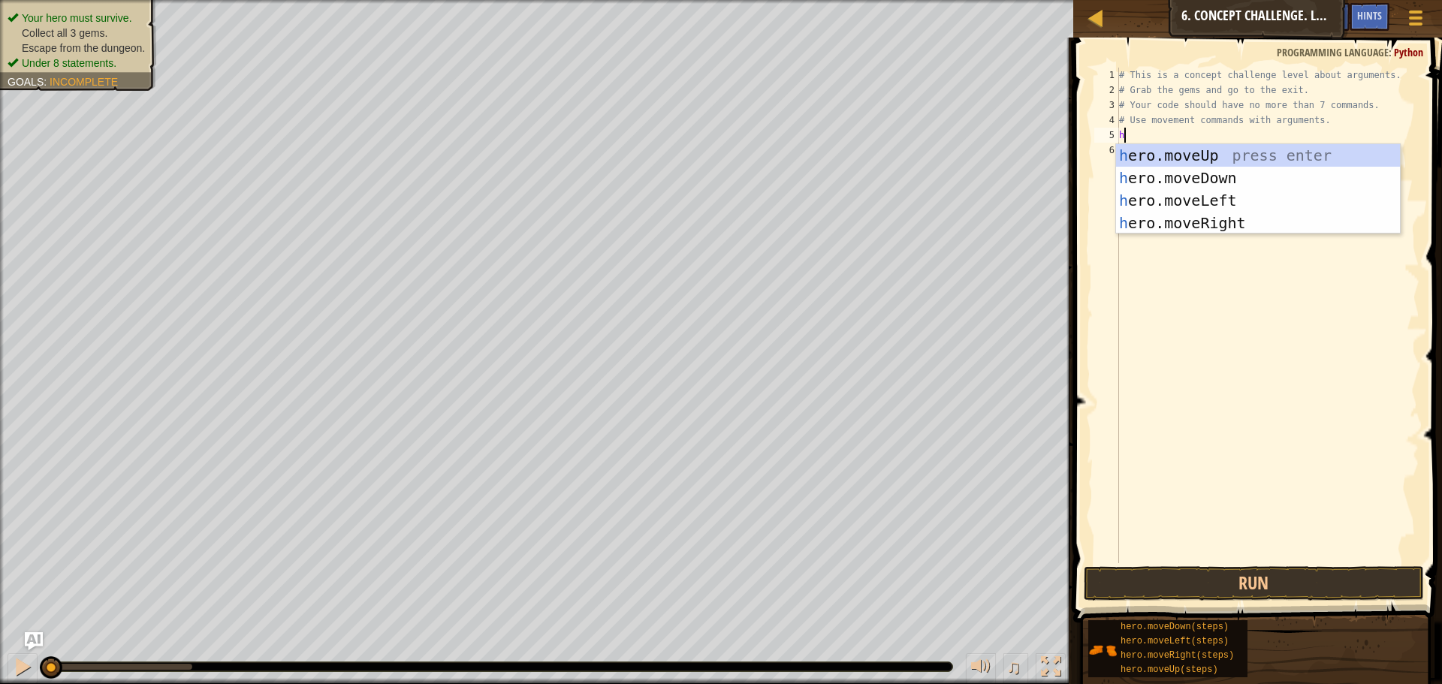
type textarea "he"
click at [1220, 219] on div "he ro.moveUp press enter he ro.moveDown press enter he ro.moveLeft press enter …" at bounding box center [1258, 211] width 284 height 135
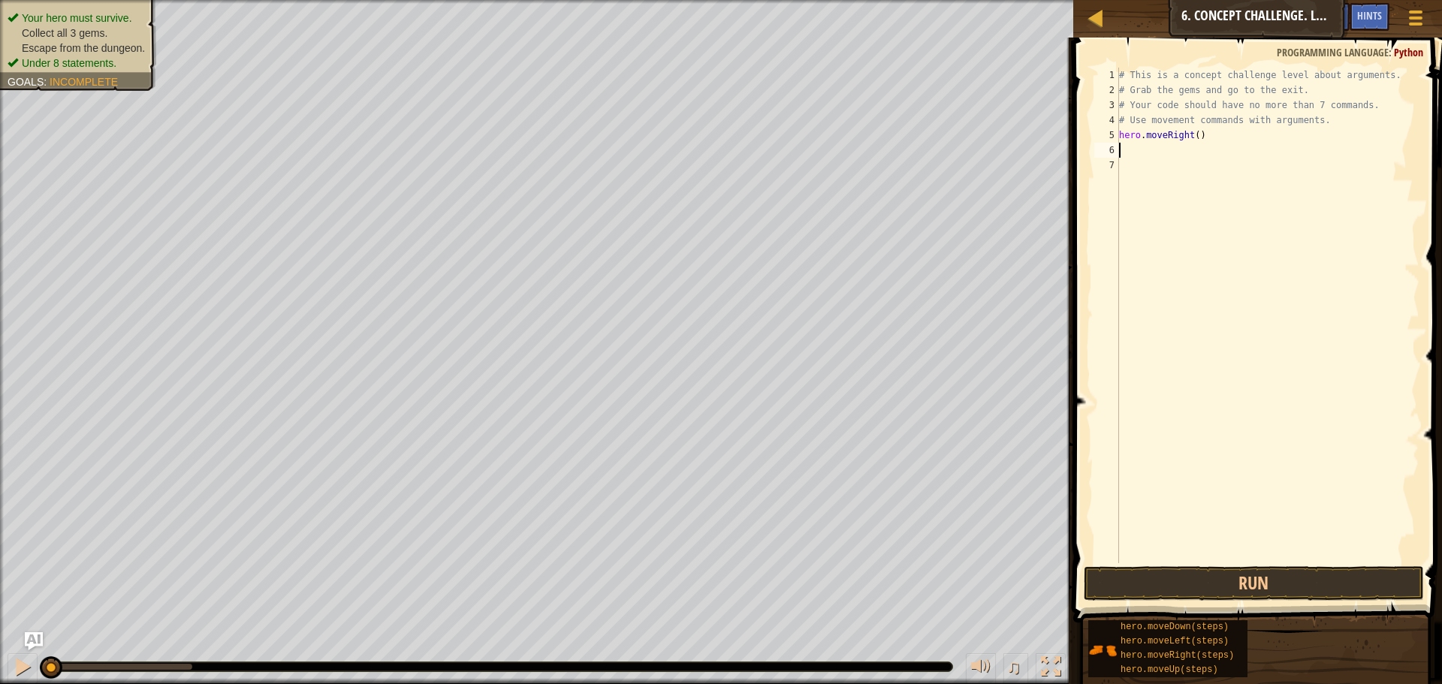
type textarea "h"
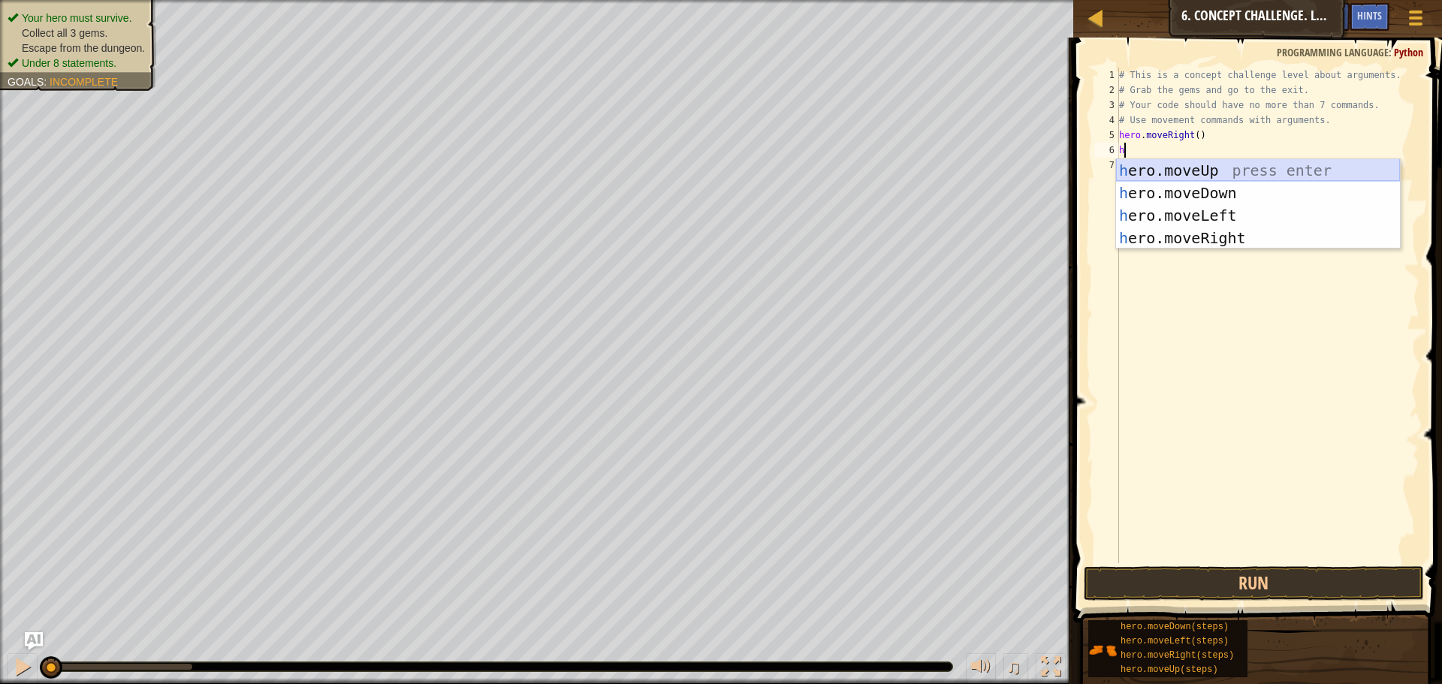
click at [1184, 171] on div "h ero.moveUp press enter h ero.moveDown press enter h ero.moveLeft press enter …" at bounding box center [1258, 226] width 284 height 135
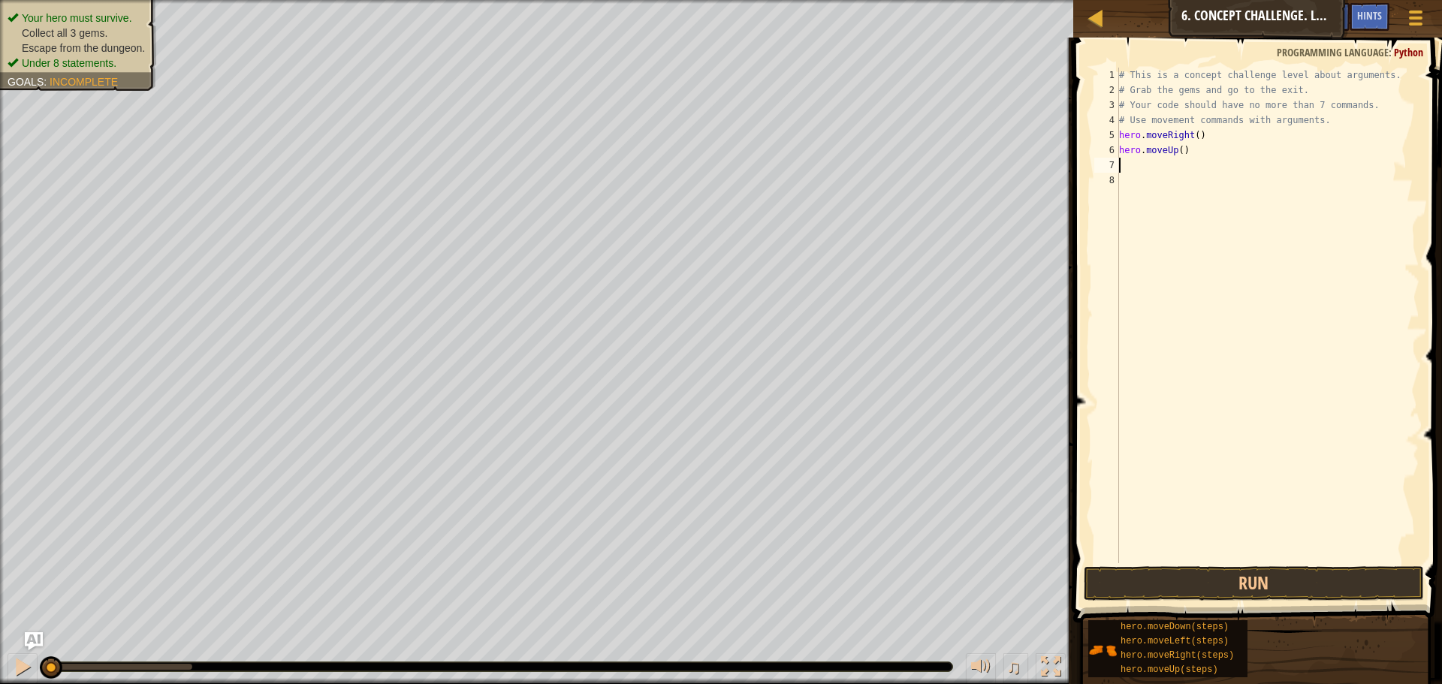
type textarea "h"
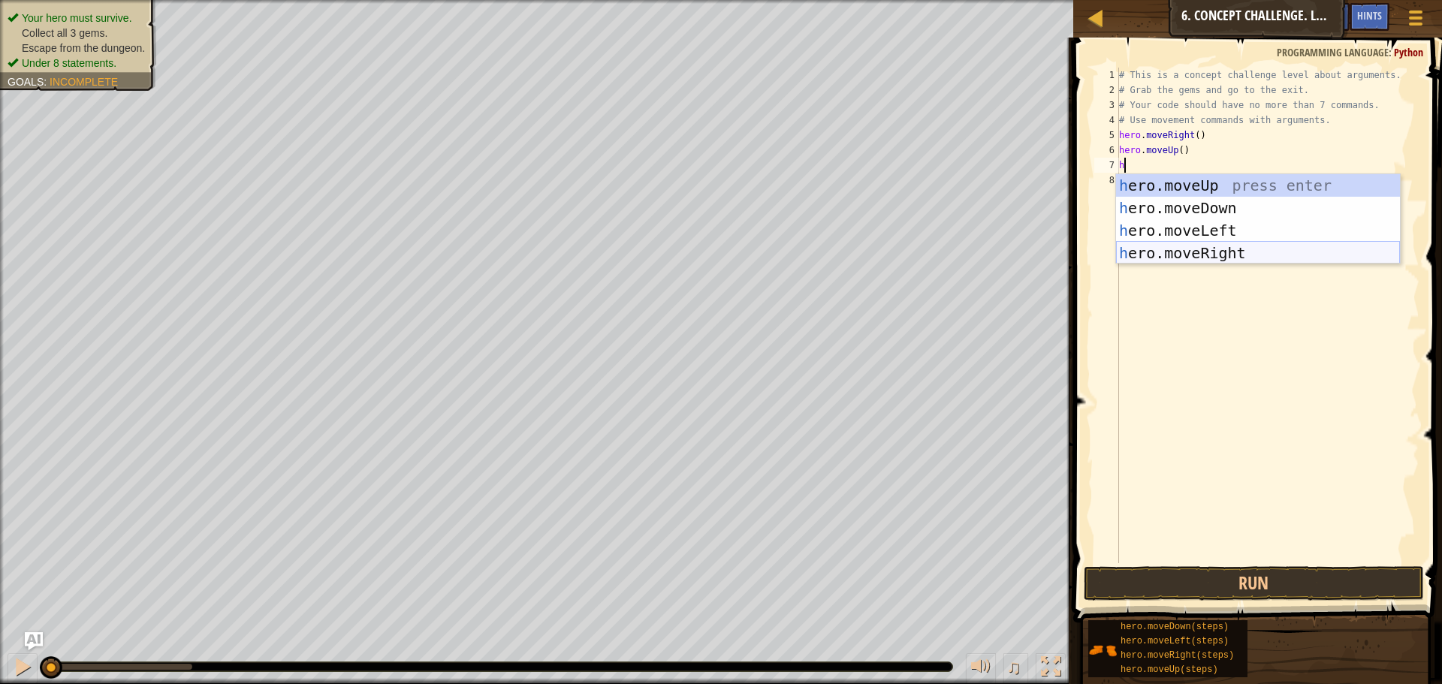
click at [1214, 254] on div "h ero.moveUp press enter h ero.moveDown press enter h ero.moveLeft press enter …" at bounding box center [1258, 241] width 284 height 135
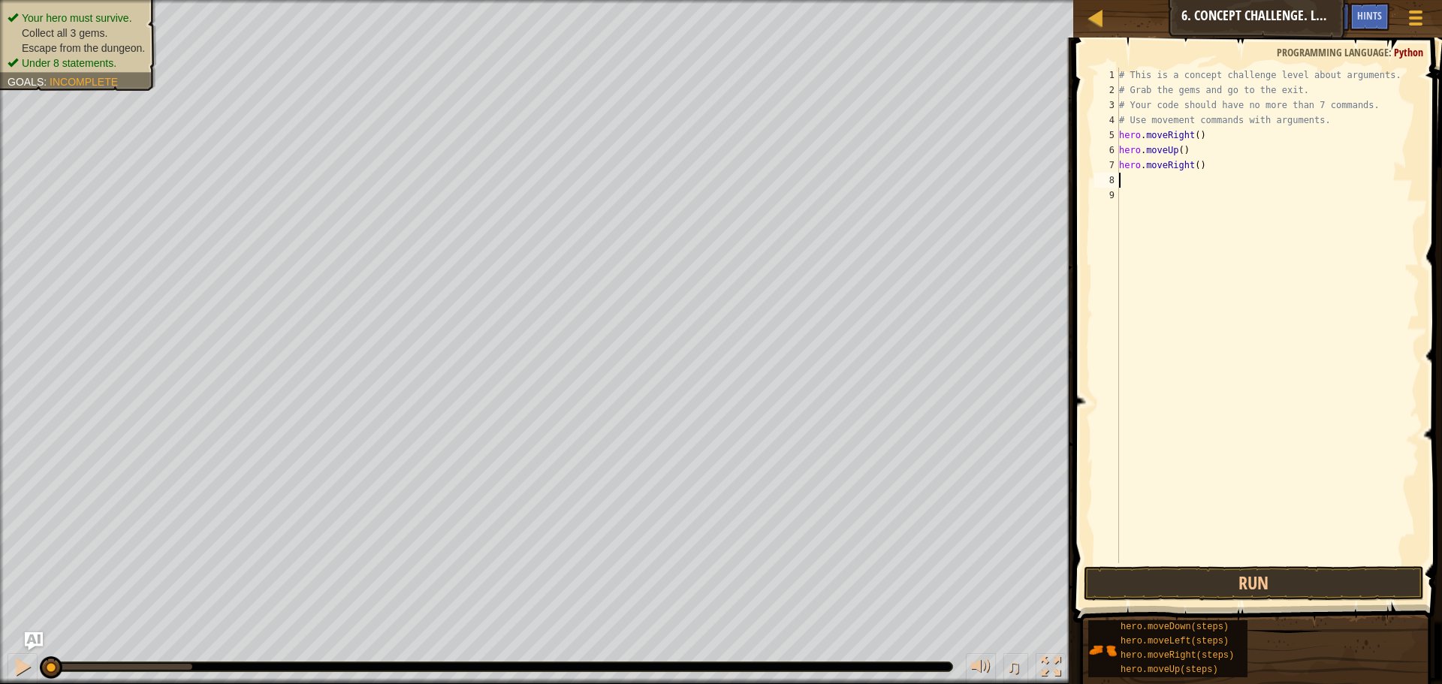
type textarea "h"
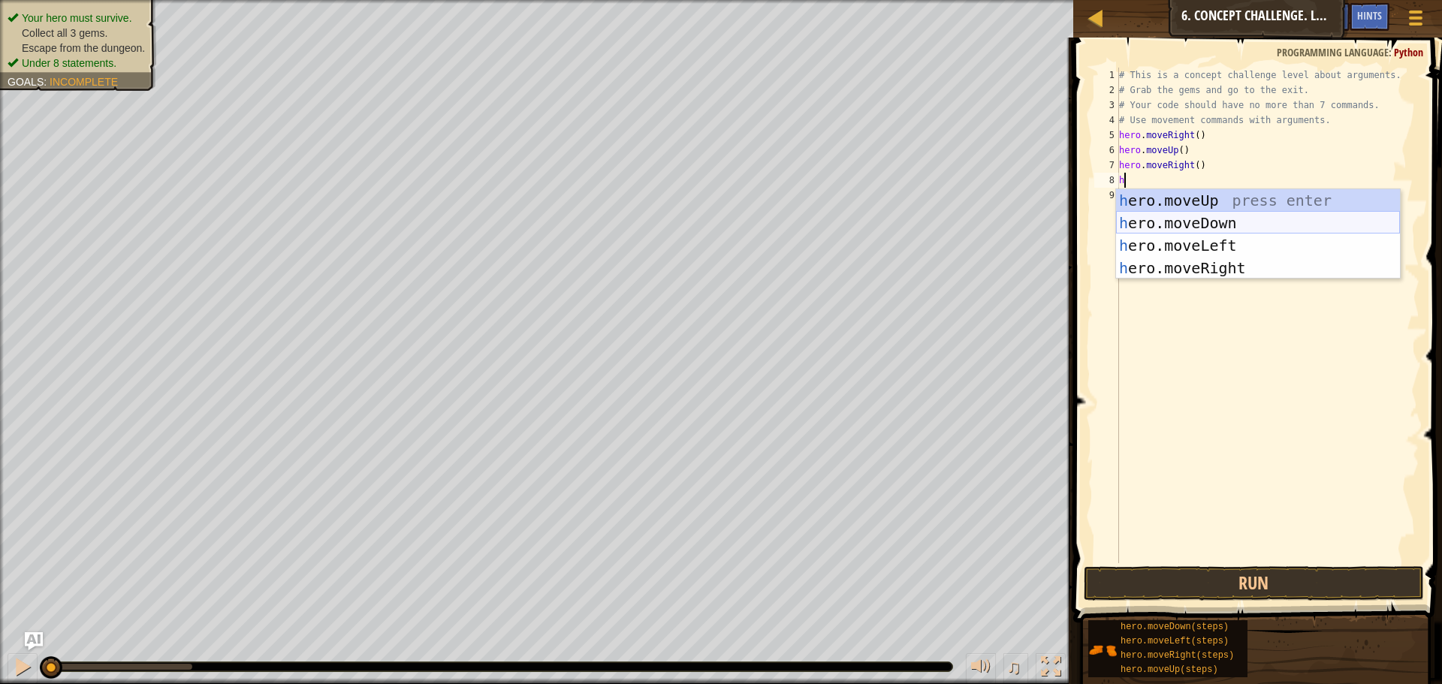
click at [1188, 219] on div "h ero.moveUp press enter h ero.moveDown press enter h ero.moveLeft press enter …" at bounding box center [1258, 256] width 284 height 135
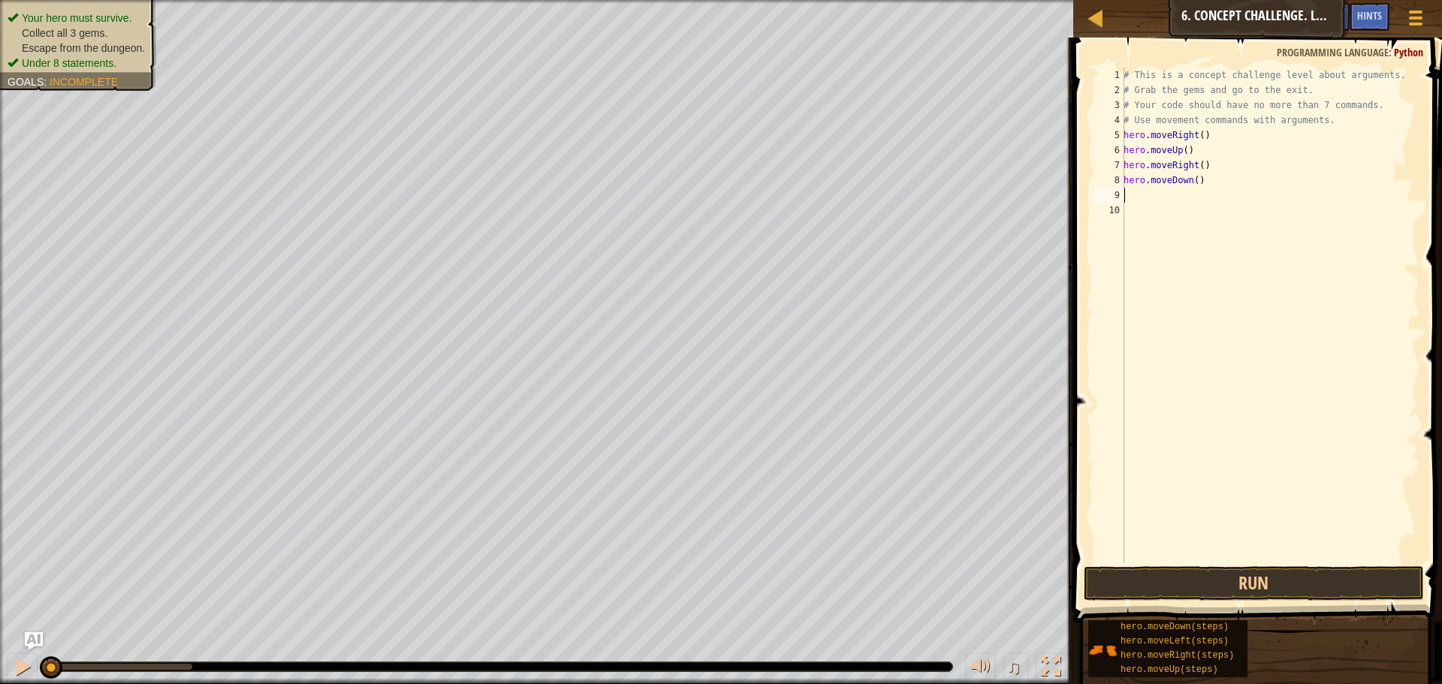
type textarea "h"
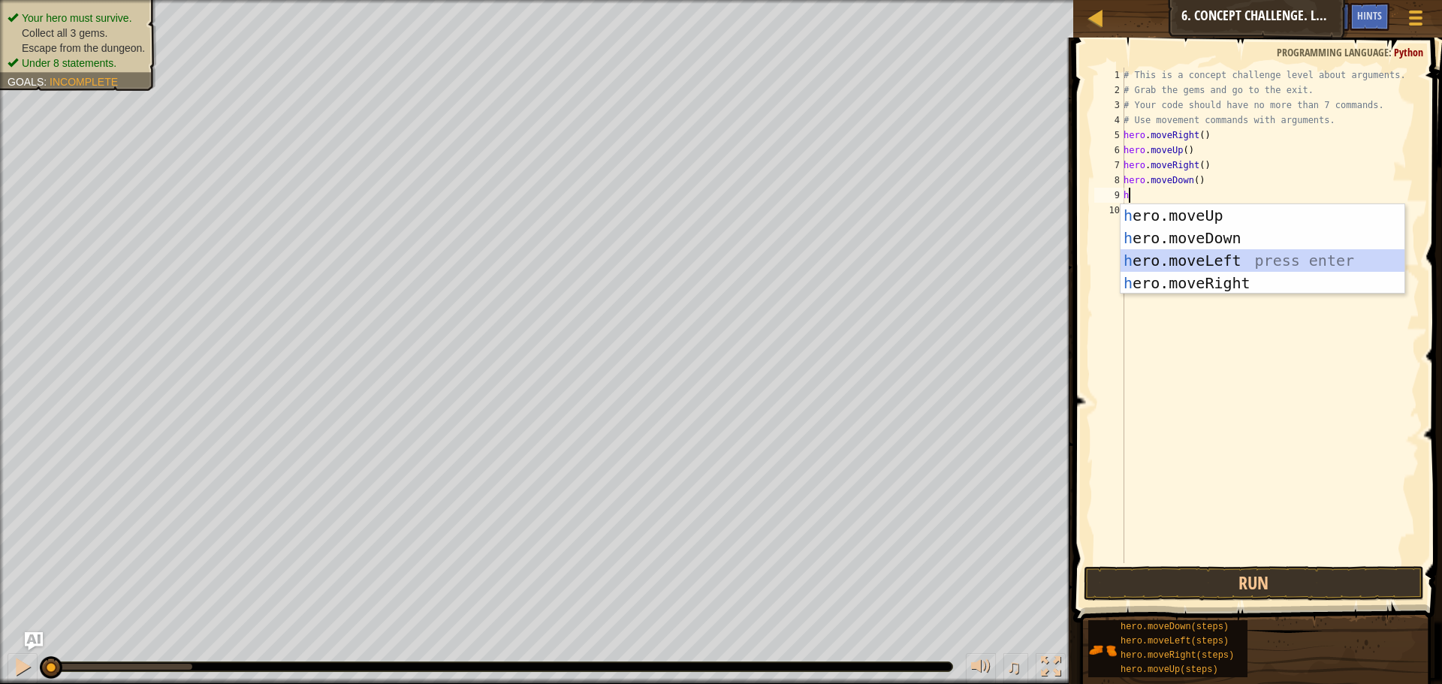
click at [1191, 262] on div "h ero.moveUp press enter h ero.moveDown press enter h ero.moveLeft press enter …" at bounding box center [1263, 271] width 284 height 135
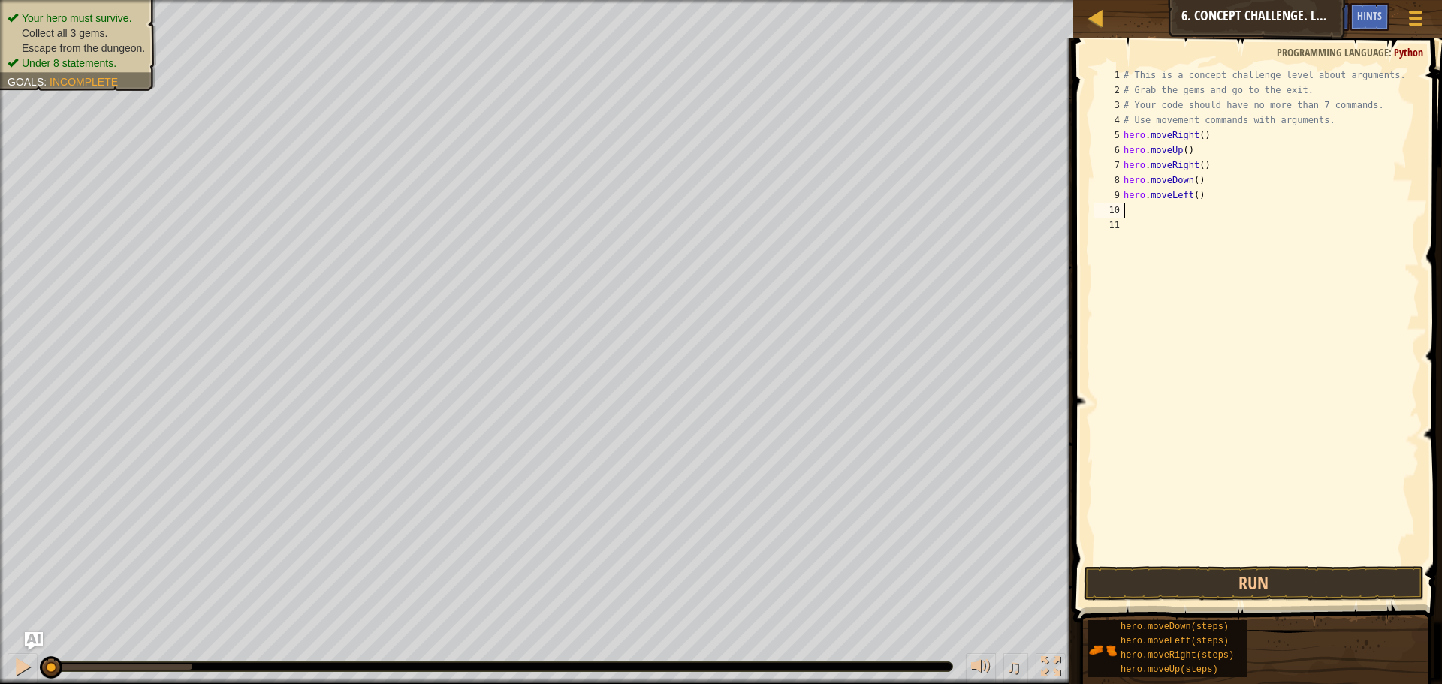
type textarea "h"
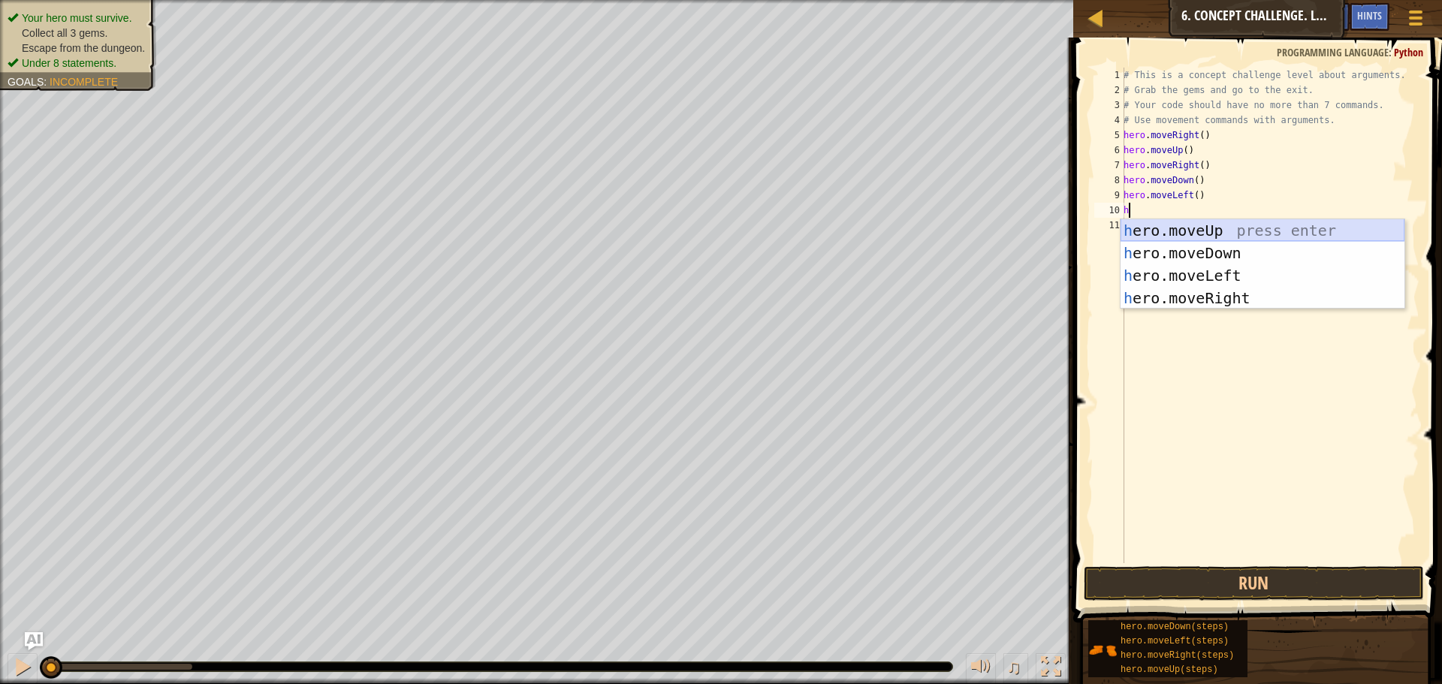
click at [1205, 234] on div "h ero.moveUp press enter h ero.moveDown press enter h ero.moveLeft press enter …" at bounding box center [1263, 286] width 284 height 135
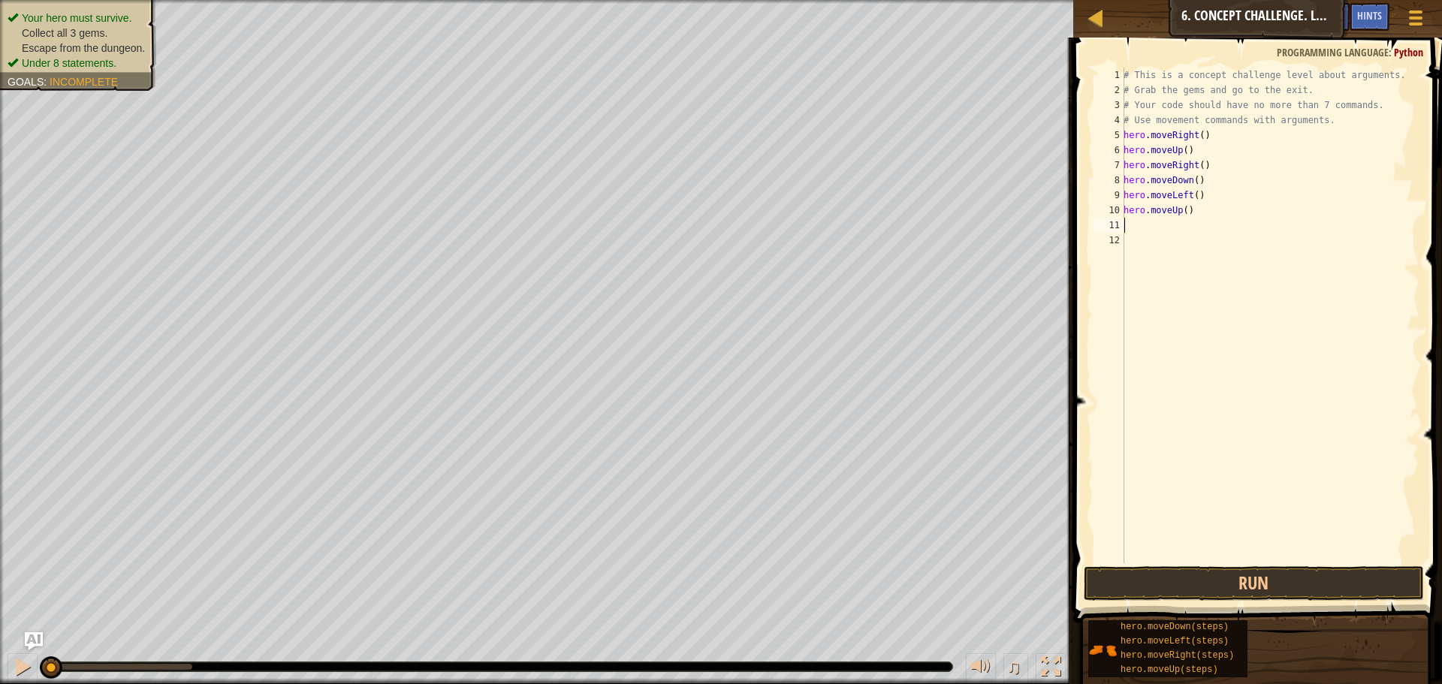
type textarea "h"
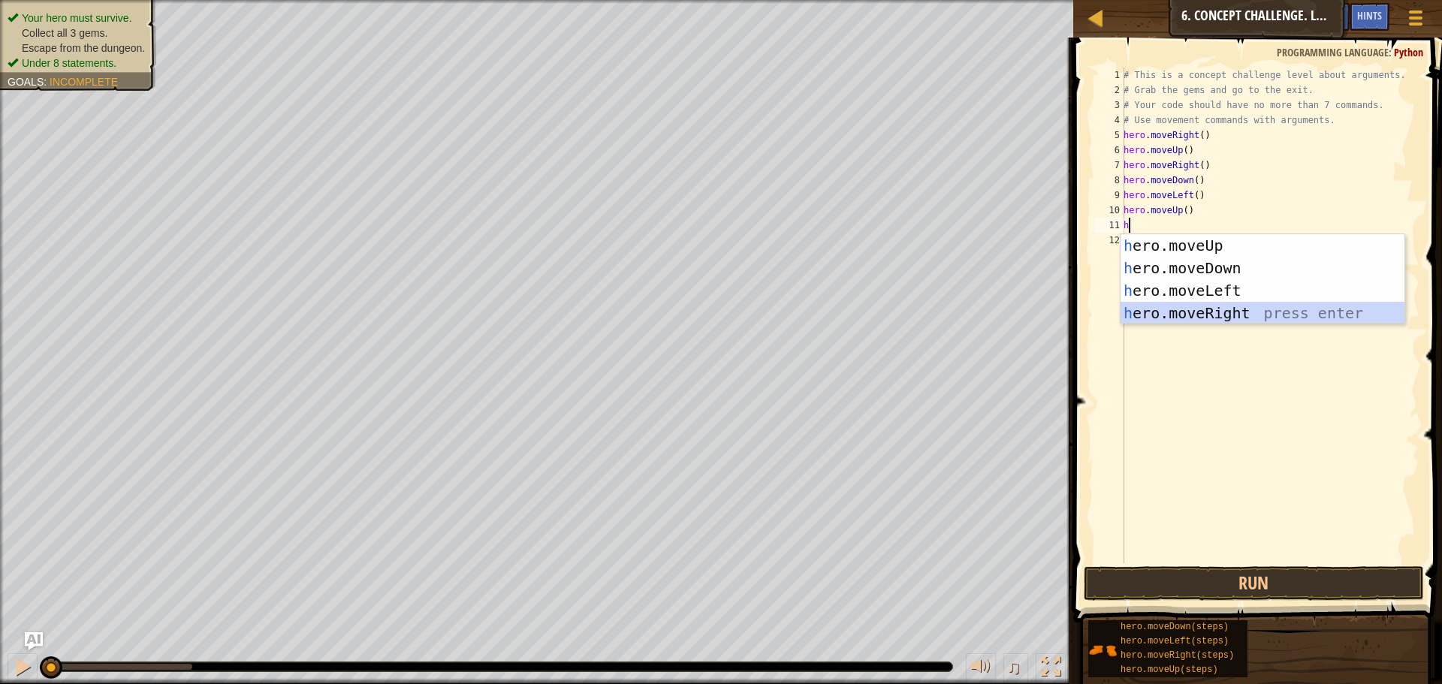
click at [1211, 310] on div "h ero.moveUp press enter h ero.moveDown press enter h ero.moveLeft press enter …" at bounding box center [1263, 301] width 284 height 135
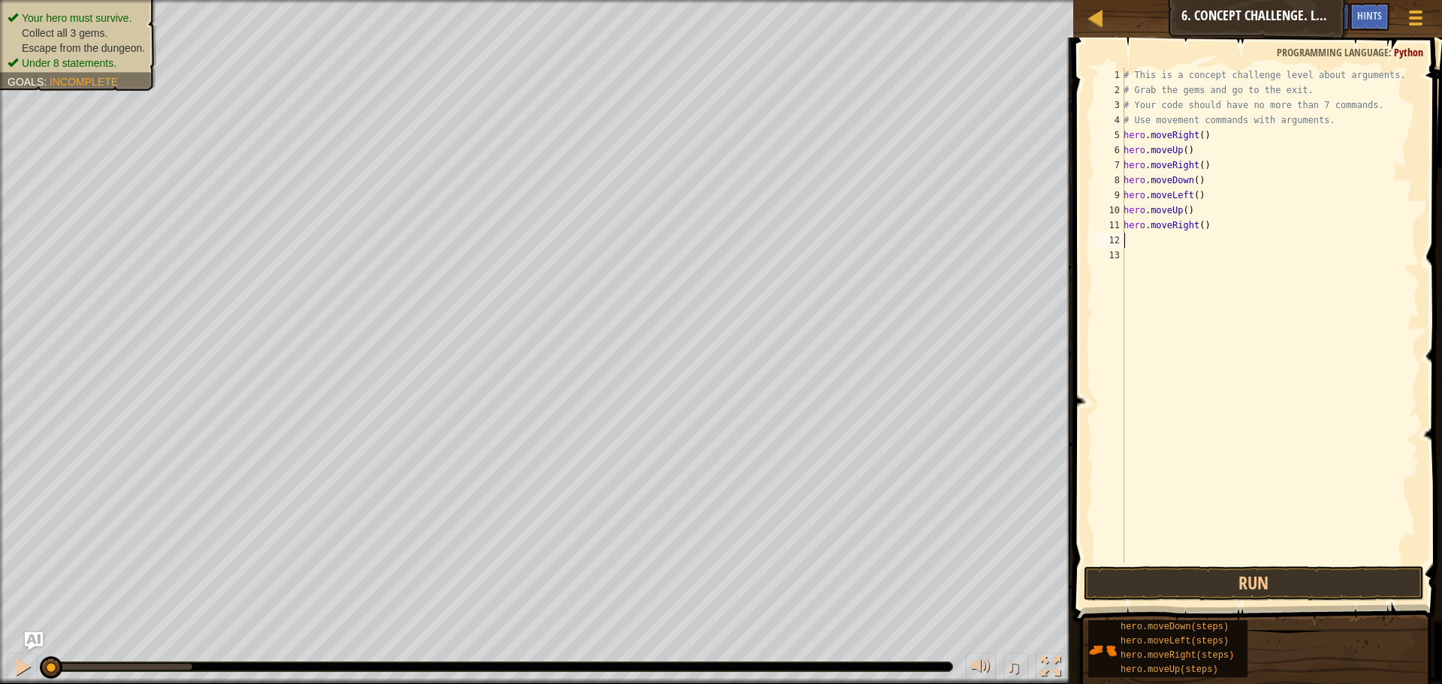
click at [1199, 137] on div "# This is a concept challenge level about arguments. # Grab the gems and go to …" at bounding box center [1270, 331] width 299 height 526
click at [1182, 153] on div "# This is a concept challenge level about arguments. # Grab the gems and go to …" at bounding box center [1270, 331] width 299 height 526
click at [1197, 162] on div "# This is a concept challenge level about arguments. # Grab the gems and go to …" at bounding box center [1270, 331] width 299 height 526
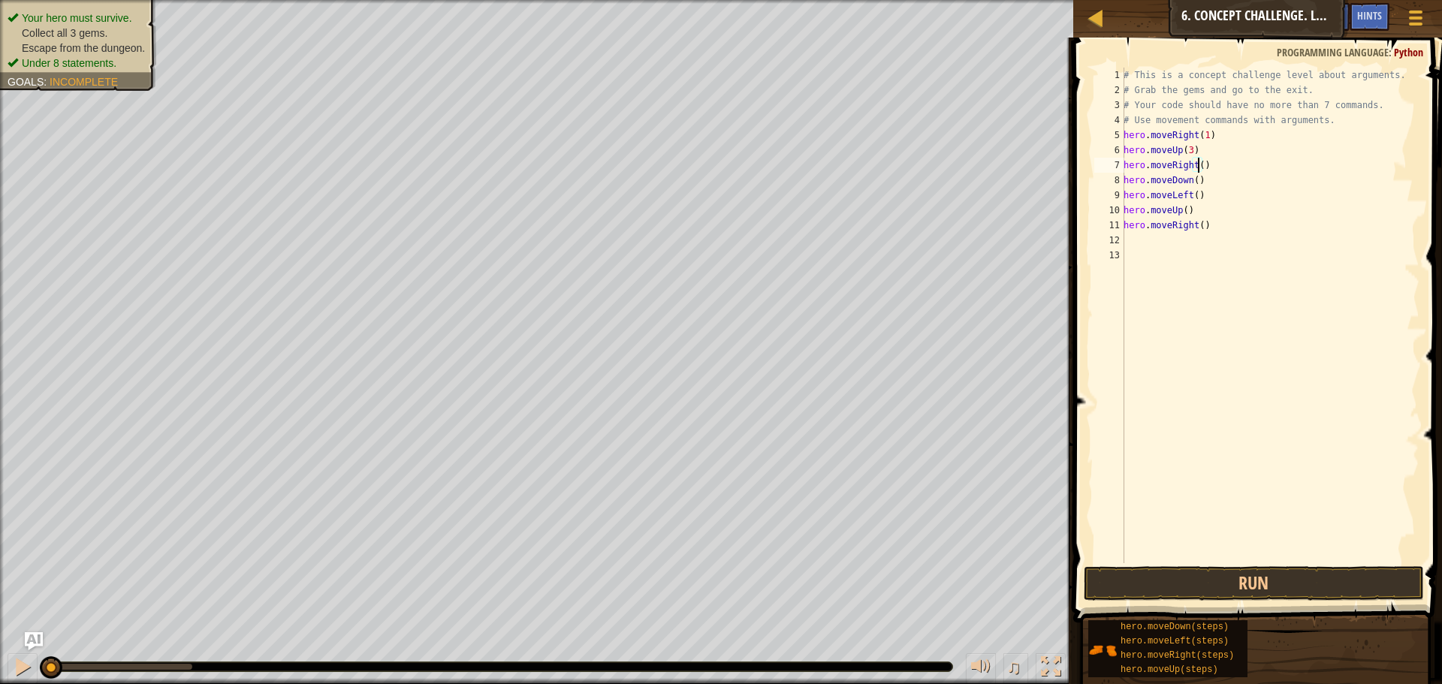
scroll to position [7, 6]
click at [1192, 182] on div "# This is a concept challenge level about arguments. # Grab the gems and go to …" at bounding box center [1270, 331] width 299 height 526
click at [1191, 198] on div "# This is a concept challenge level about arguments. # Grab the gems and go to …" at bounding box center [1270, 331] width 299 height 526
click at [1179, 210] on div "# This is a concept challenge level about arguments. # Grab the gems and go to …" at bounding box center [1270, 331] width 299 height 526
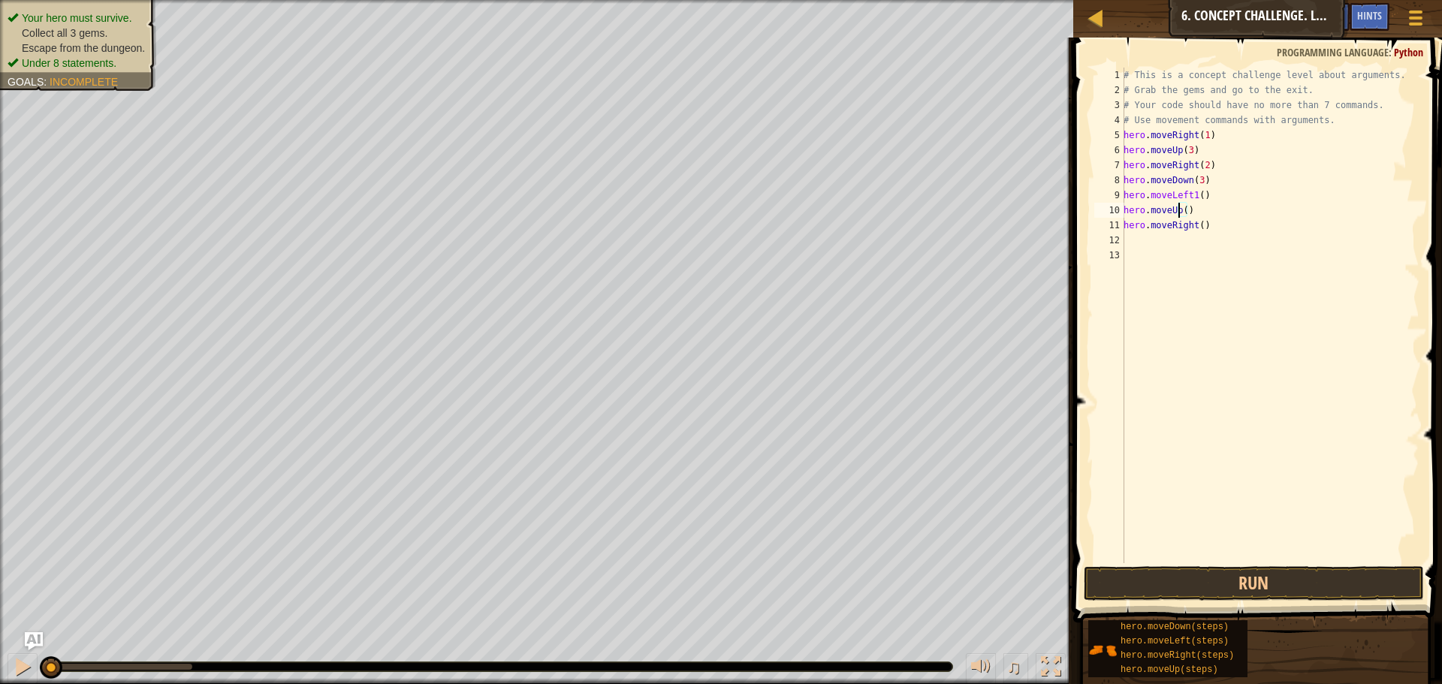
click at [1184, 210] on div "# This is a concept challenge level about arguments. # Grab the gems and go to …" at bounding box center [1270, 331] width 299 height 526
click at [1191, 192] on div "# This is a concept challenge level about arguments. # Grab the gems and go to …" at bounding box center [1270, 331] width 299 height 526
click at [1192, 198] on div "# This is a concept challenge level about arguments. # Grab the gems and go to …" at bounding box center [1270, 331] width 299 height 526
click at [1182, 214] on div "# This is a concept challenge level about arguments. # Grab the gems and go to …" at bounding box center [1270, 331] width 299 height 526
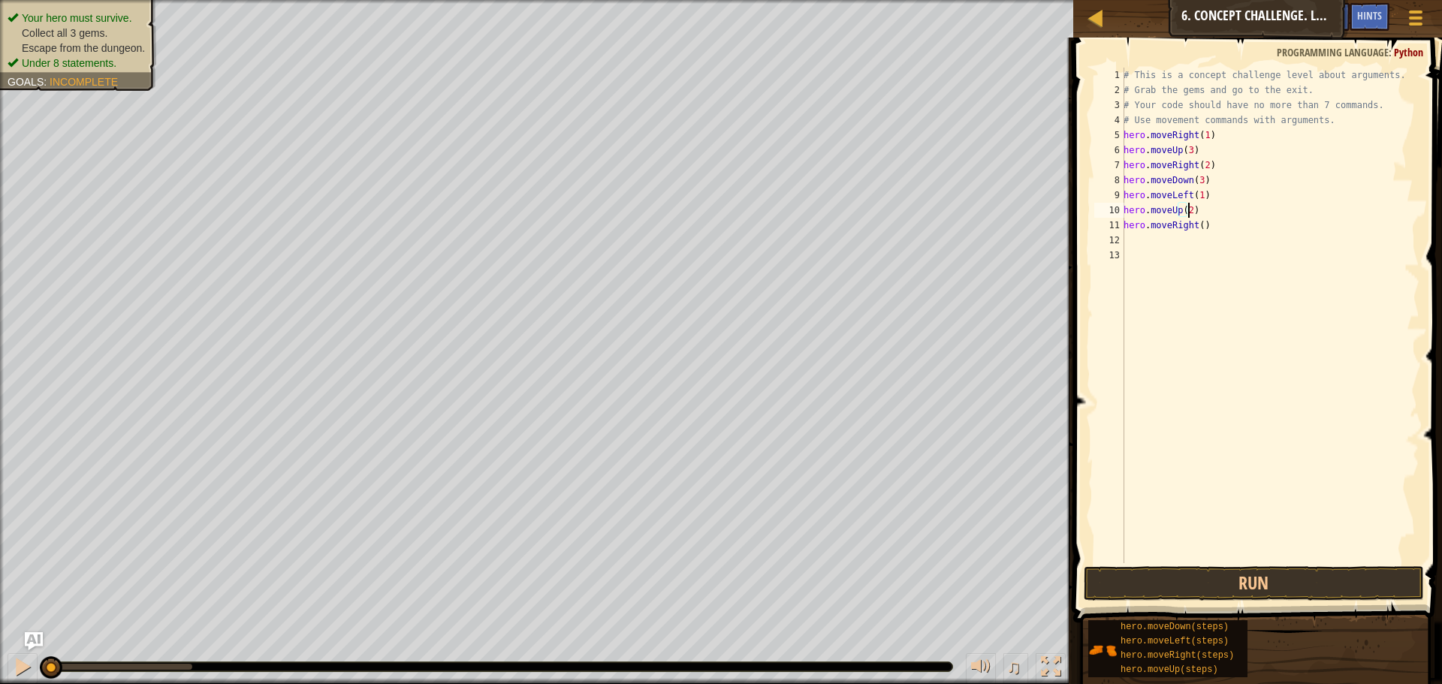
scroll to position [7, 5]
click at [1197, 226] on div "# This is a concept challenge level about arguments. # Grab the gems and go to …" at bounding box center [1270, 331] width 299 height 526
type textarea "hero.moveRight(3)"
click at [1161, 294] on div "# This is a concept challenge level about arguments. # Grab the gems and go to …" at bounding box center [1270, 331] width 299 height 526
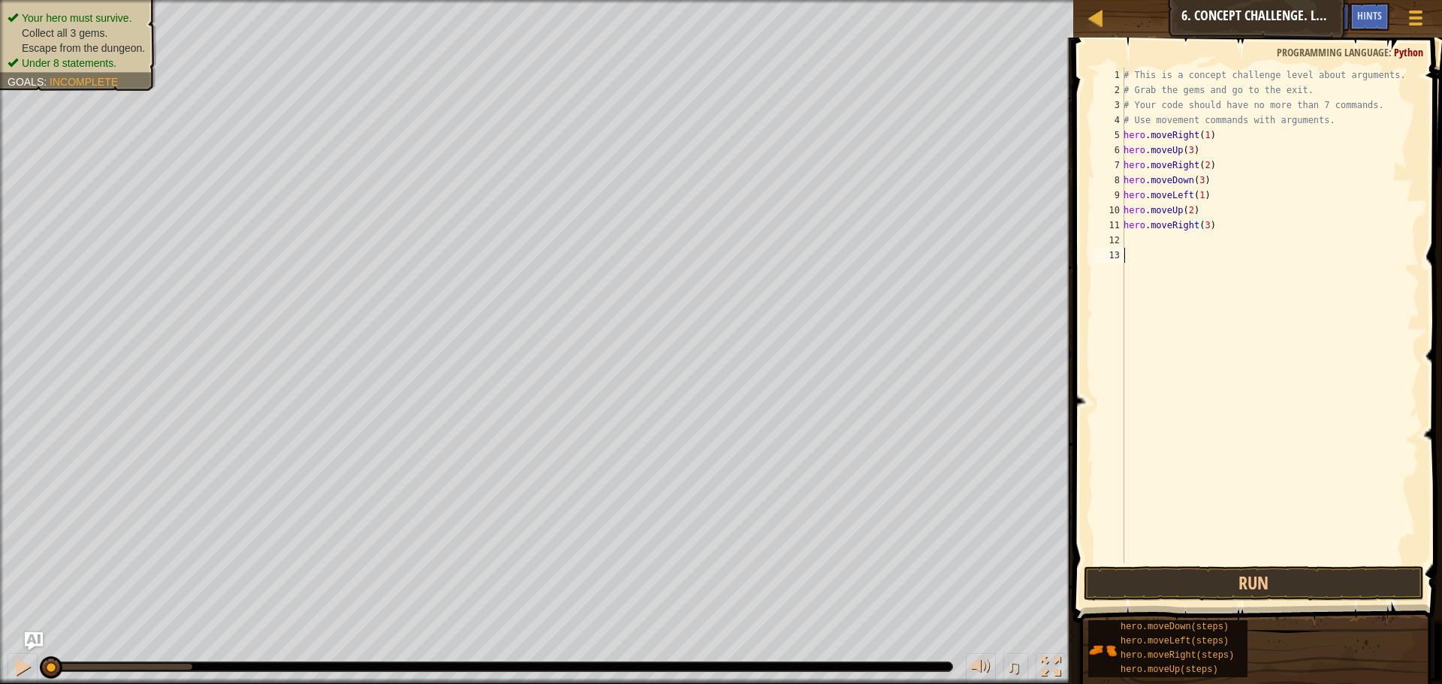
scroll to position [7, 0]
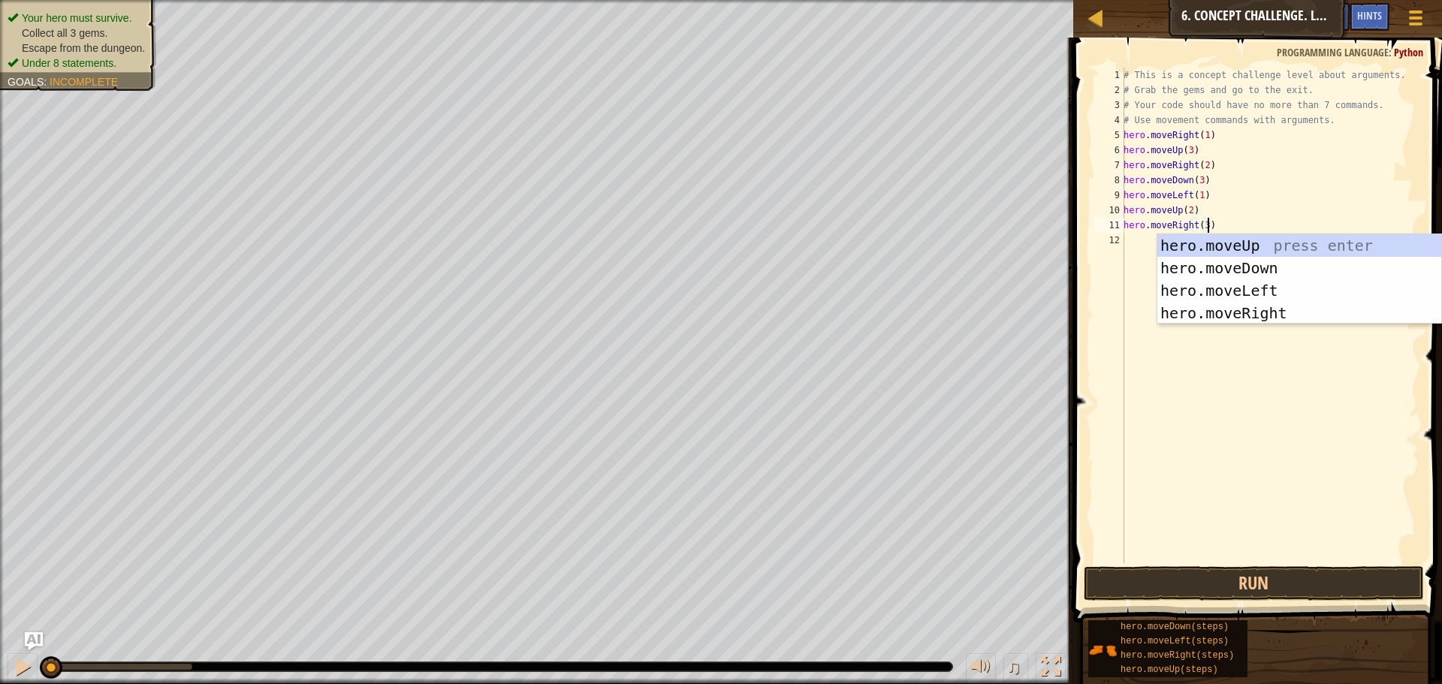
click at [1214, 227] on div "# This is a concept challenge level about arguments. # Grab the gems and go to …" at bounding box center [1270, 331] width 299 height 526
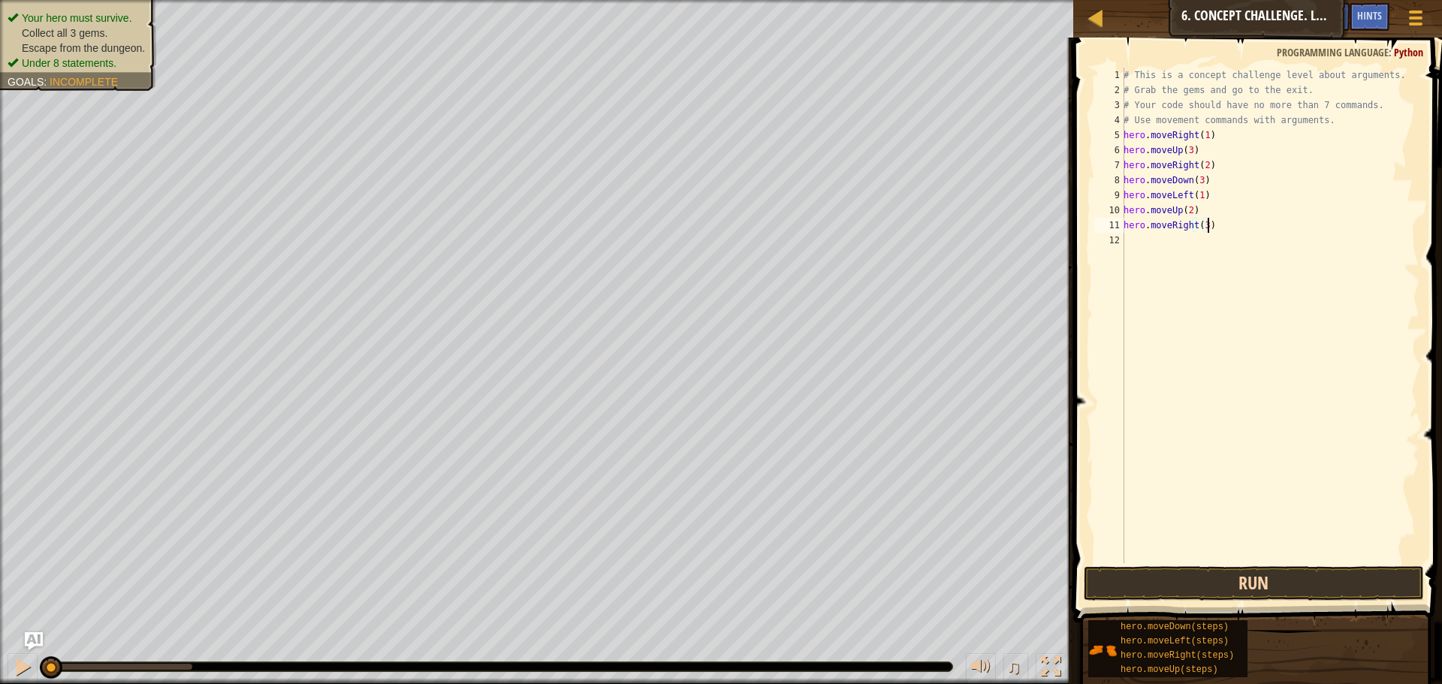
type textarea "hero.moveRight(3)"
click at [1245, 587] on button "Run" at bounding box center [1254, 583] width 340 height 35
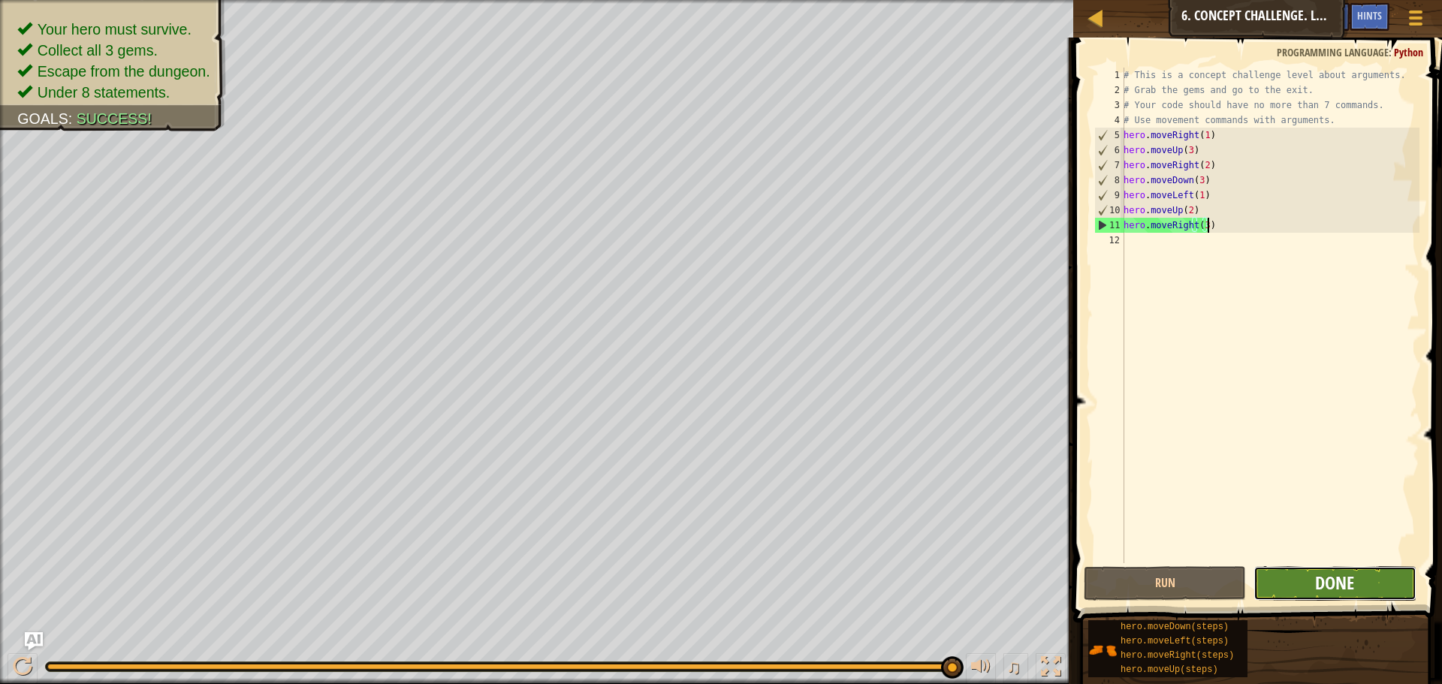
click at [1338, 581] on span "Done" at bounding box center [1334, 583] width 39 height 24
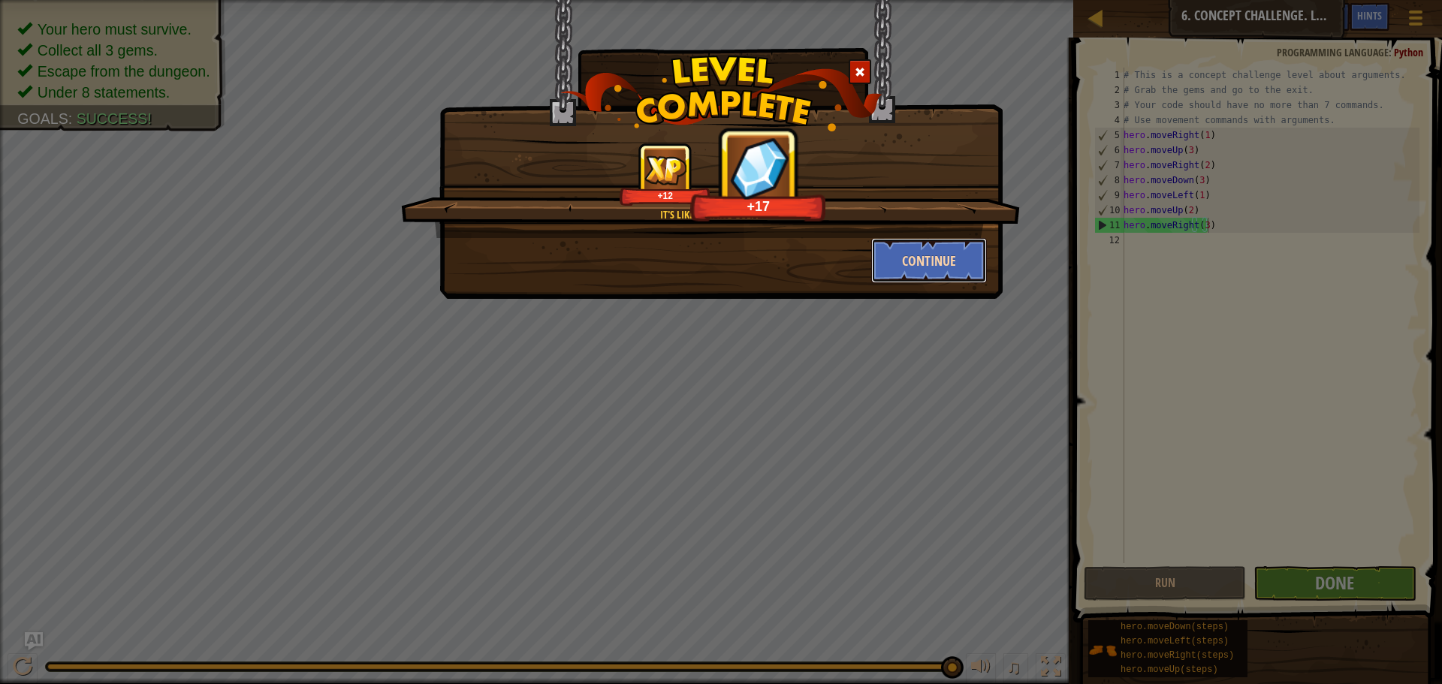
click at [913, 260] on button "Continue" at bounding box center [929, 260] width 116 height 45
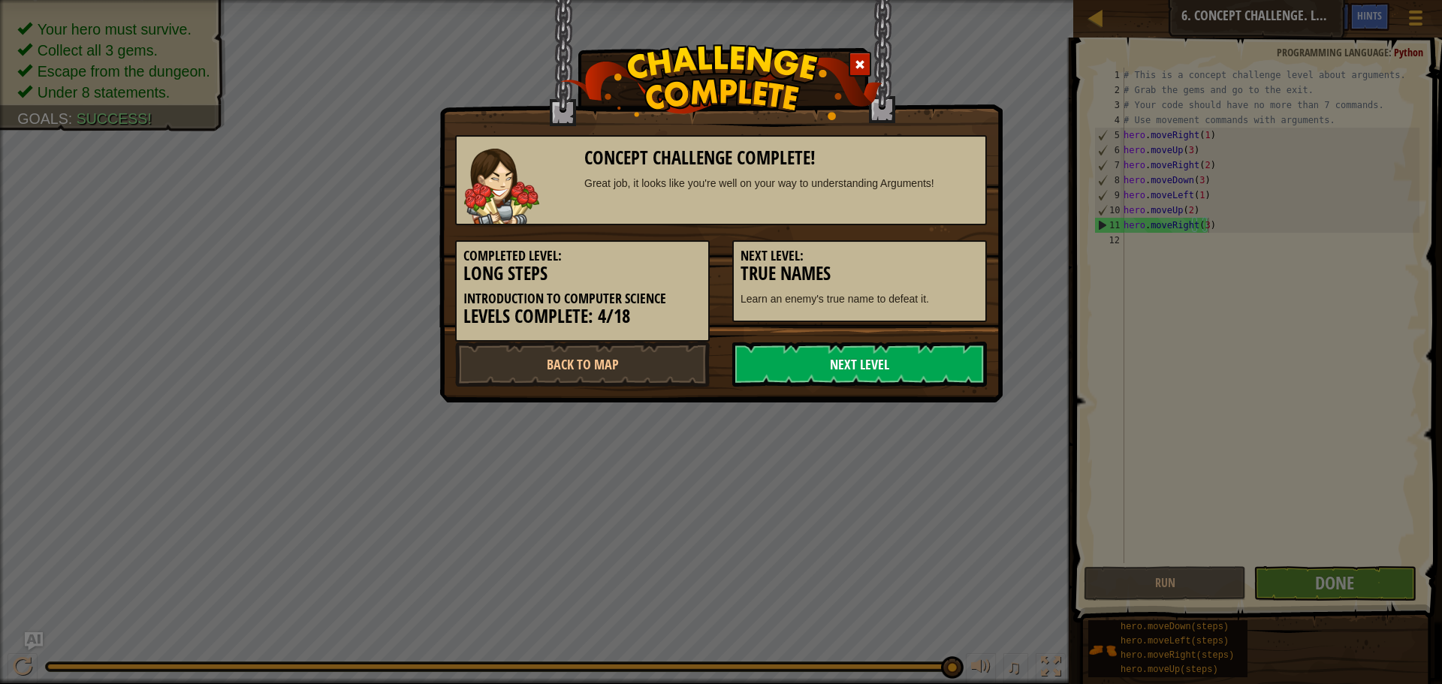
click at [836, 373] on link "Next Level" at bounding box center [859, 364] width 255 height 45
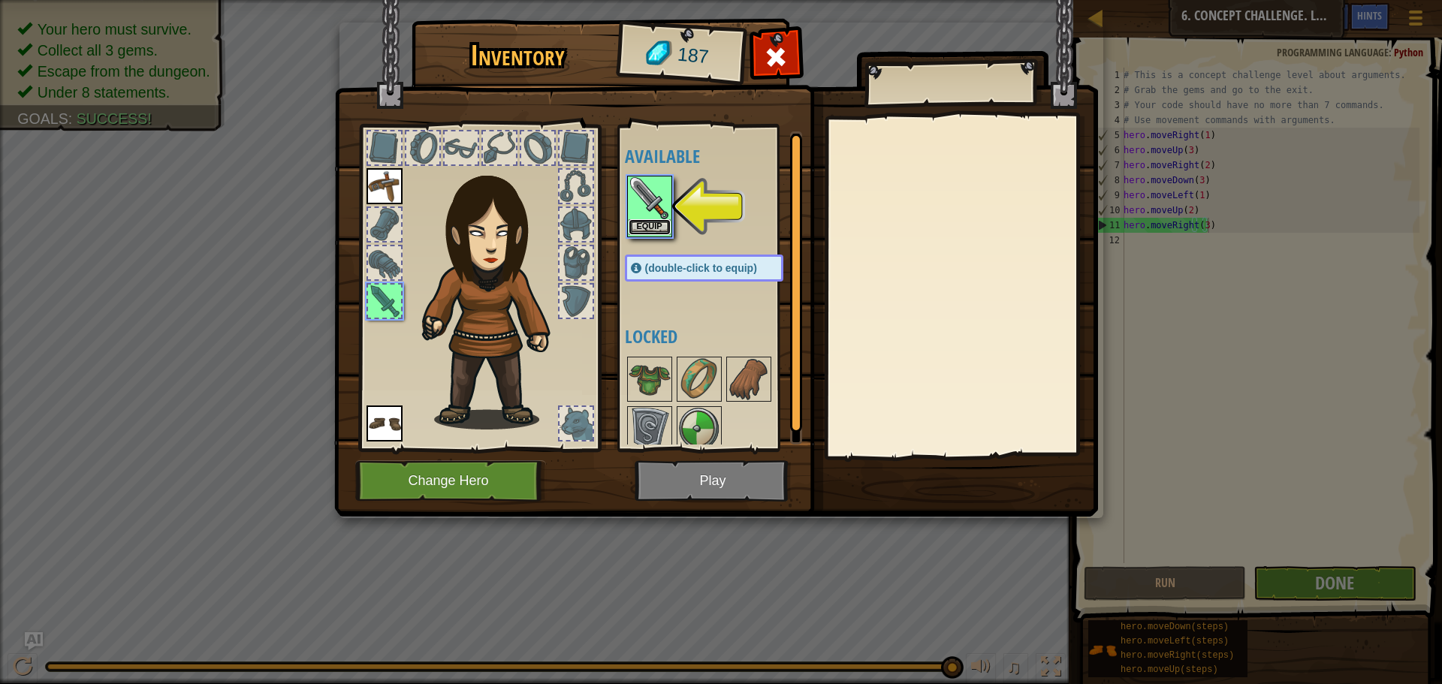
click at [642, 227] on button "Equip" at bounding box center [650, 227] width 42 height 16
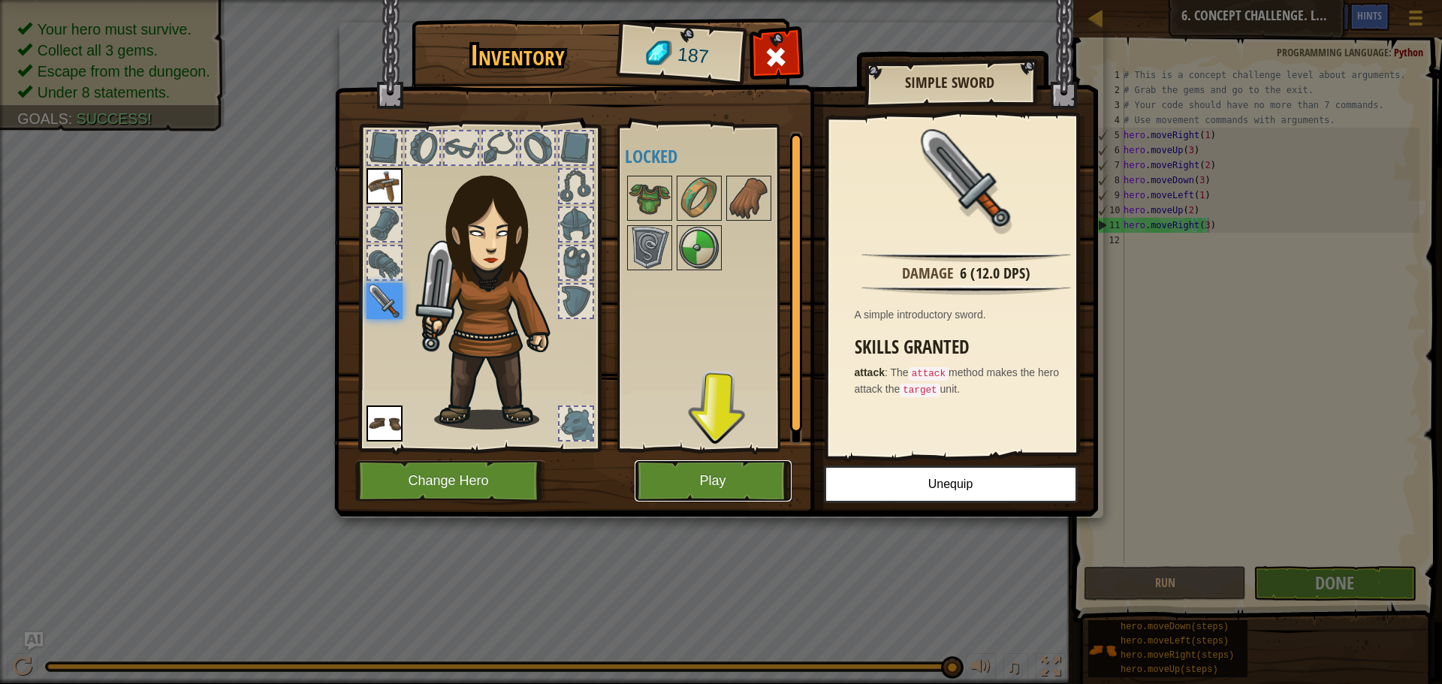
click at [711, 479] on button "Play" at bounding box center [713, 480] width 157 height 41
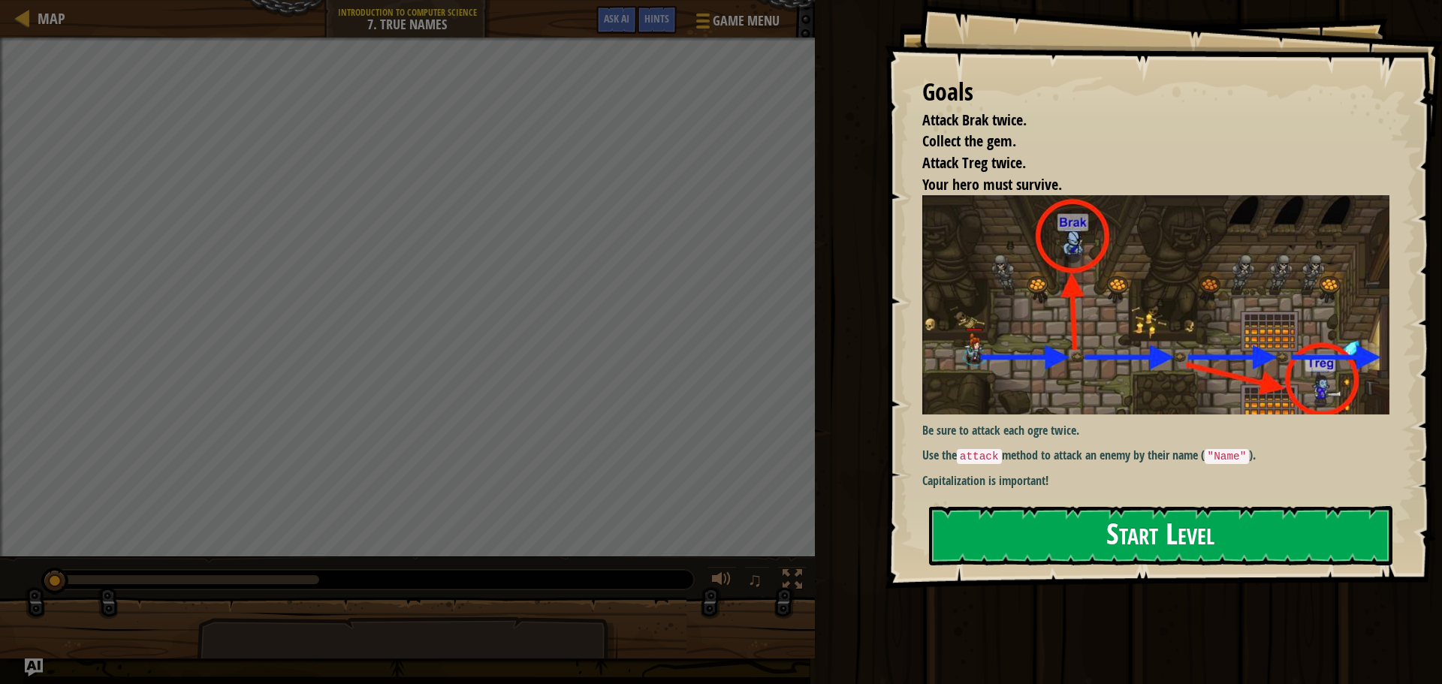
click at [1161, 533] on button "Start Level" at bounding box center [1161, 535] width 464 height 59
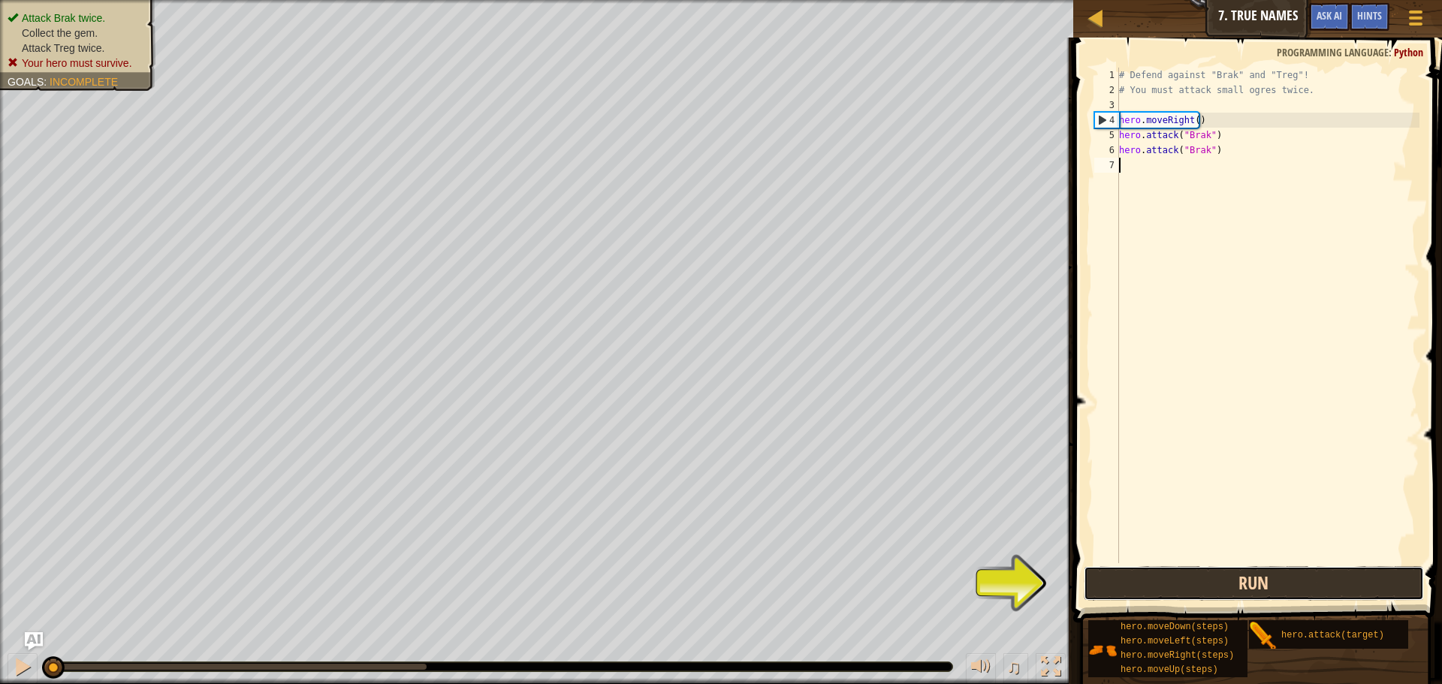
click at [1172, 582] on button "Run" at bounding box center [1254, 583] width 340 height 35
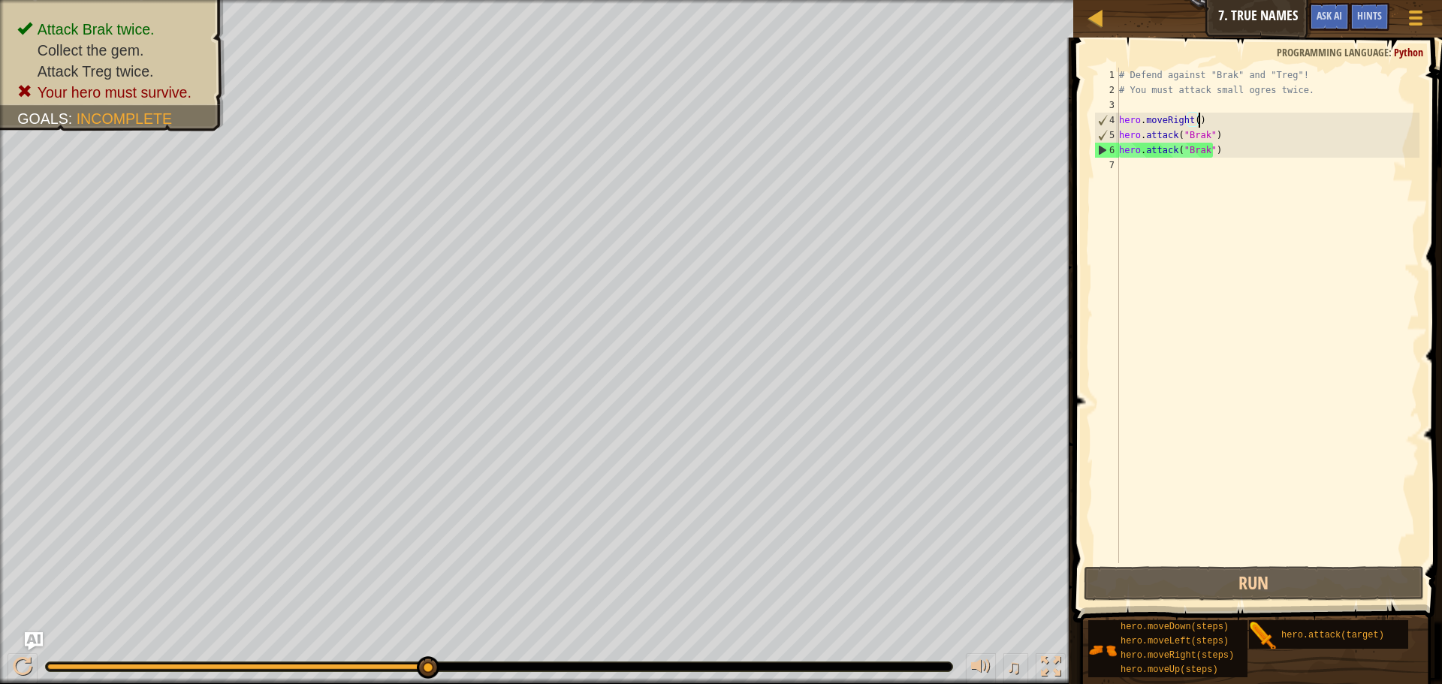
click at [1215, 122] on div "# Defend against "Brak" and "Treg"! # You must attack small ogres twice. hero .…" at bounding box center [1267, 331] width 303 height 526
type textarea "hero.moveRight()"
click at [1170, 165] on div "# Defend against "Brak" and "Treg"! # You must attack small ogres twice. hero .…" at bounding box center [1267, 331] width 303 height 526
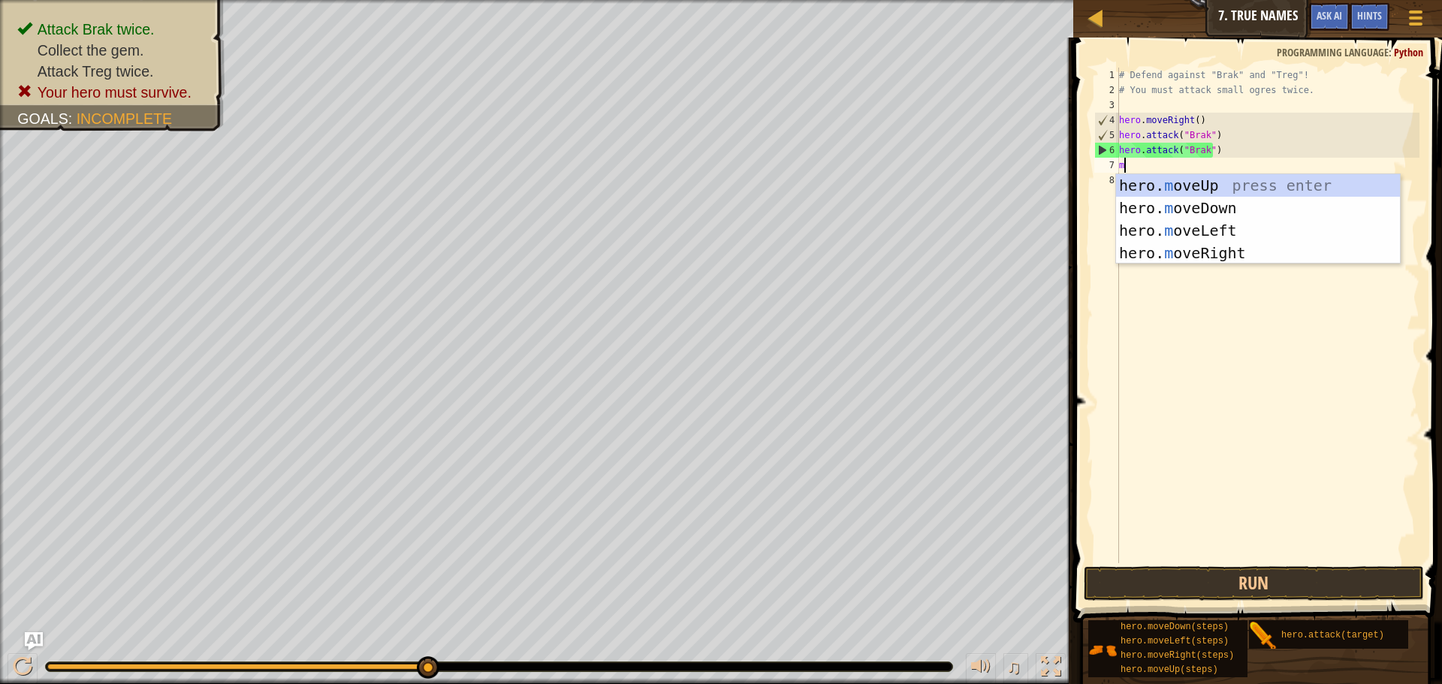
type textarea "mo"
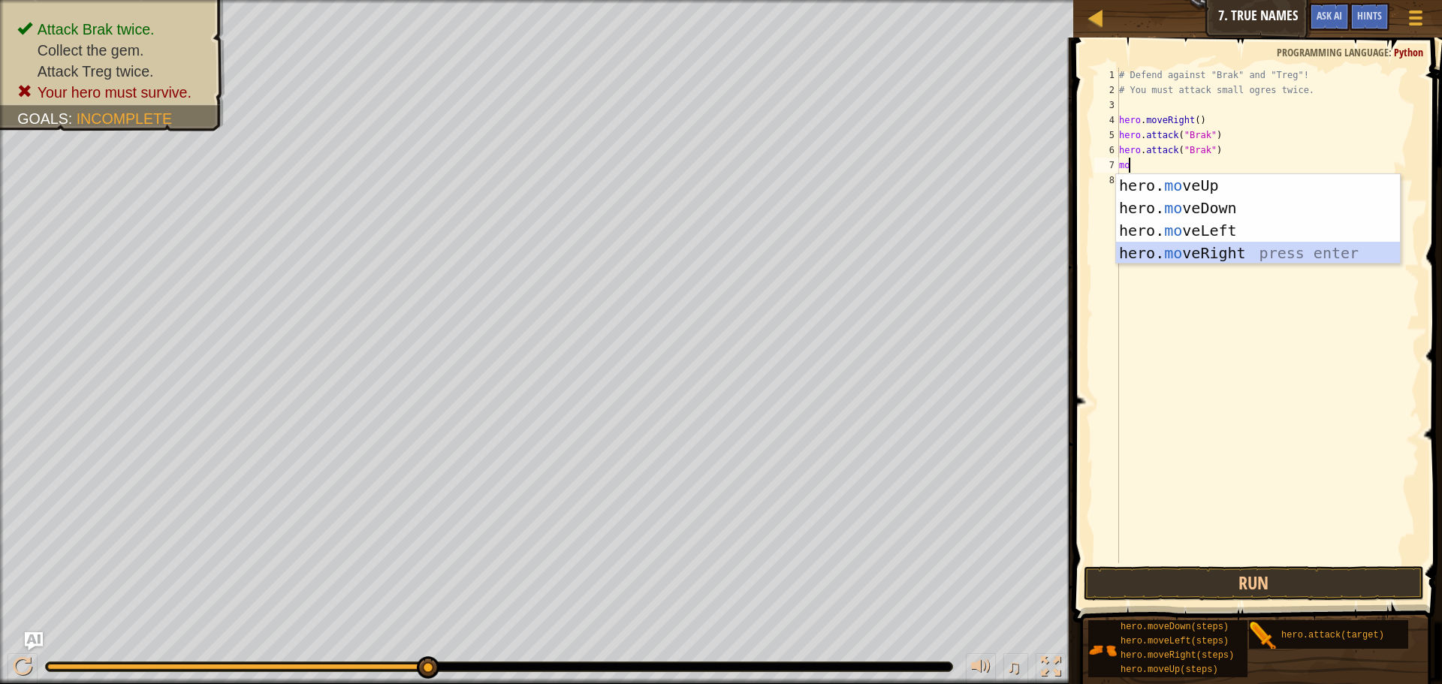
click at [1218, 255] on div "hero. mo veUp press enter hero. mo veDown press enter hero. mo veLeft press ent…" at bounding box center [1258, 241] width 284 height 135
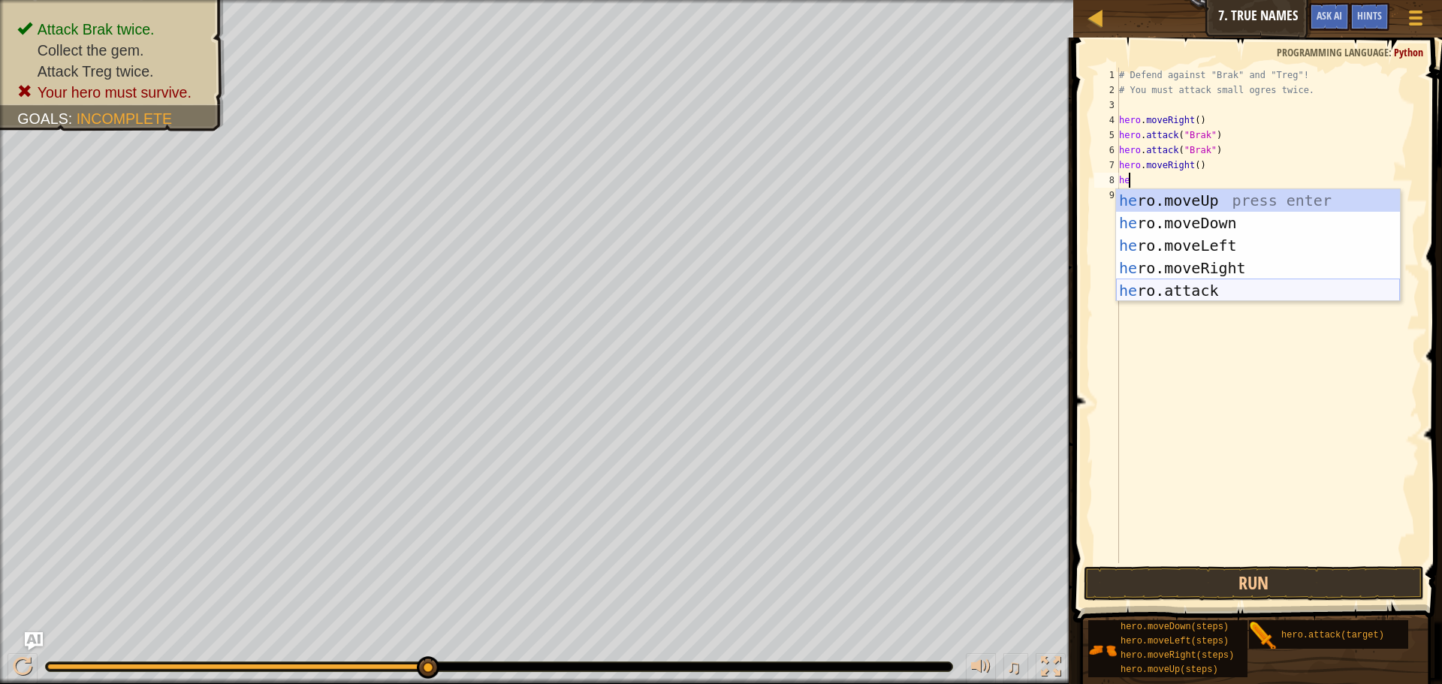
click at [1172, 292] on div "he ro.moveUp press enter he ro.moveDown press enter he ro.moveLeft press enter …" at bounding box center [1258, 268] width 284 height 158
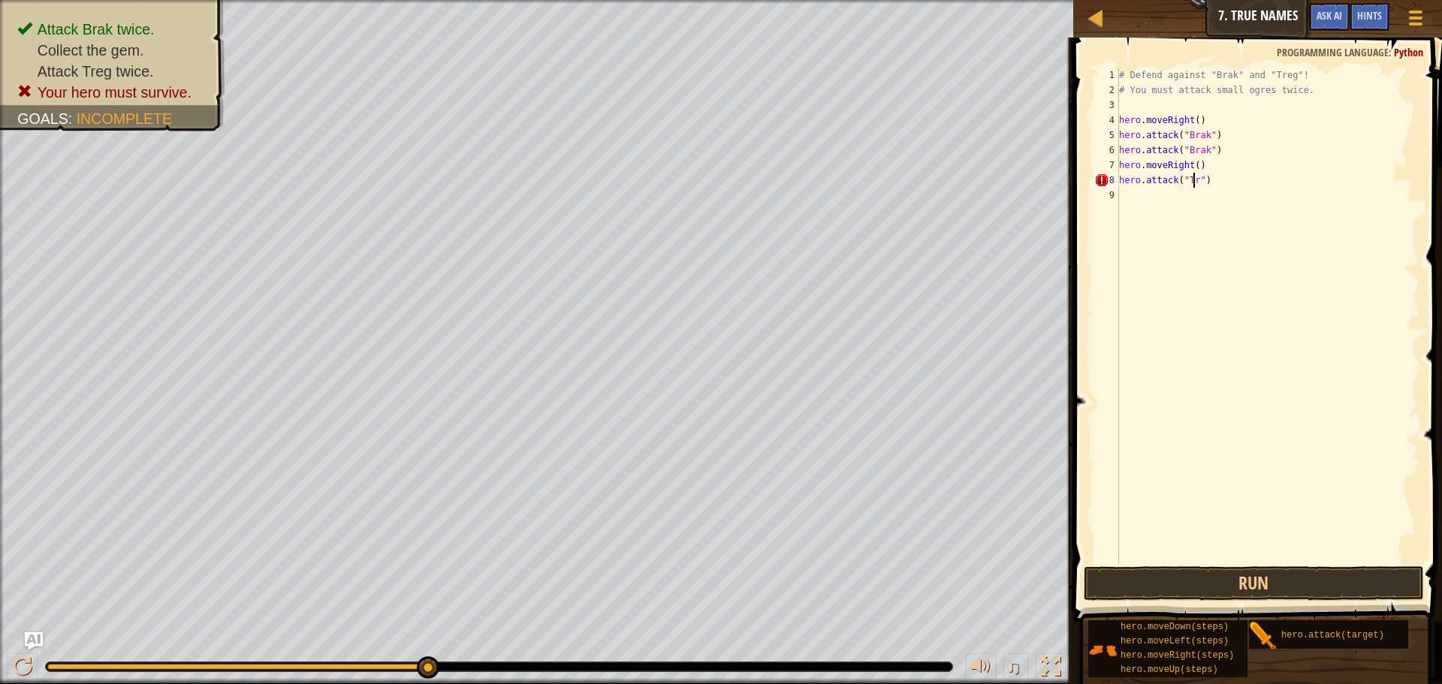
scroll to position [7, 7]
type textarea "hero.attack("Treg")"
click at [1156, 201] on div "# Defend against "Brak" and "Treg"! # You must attack small ogres twice. hero .…" at bounding box center [1267, 331] width 303 height 526
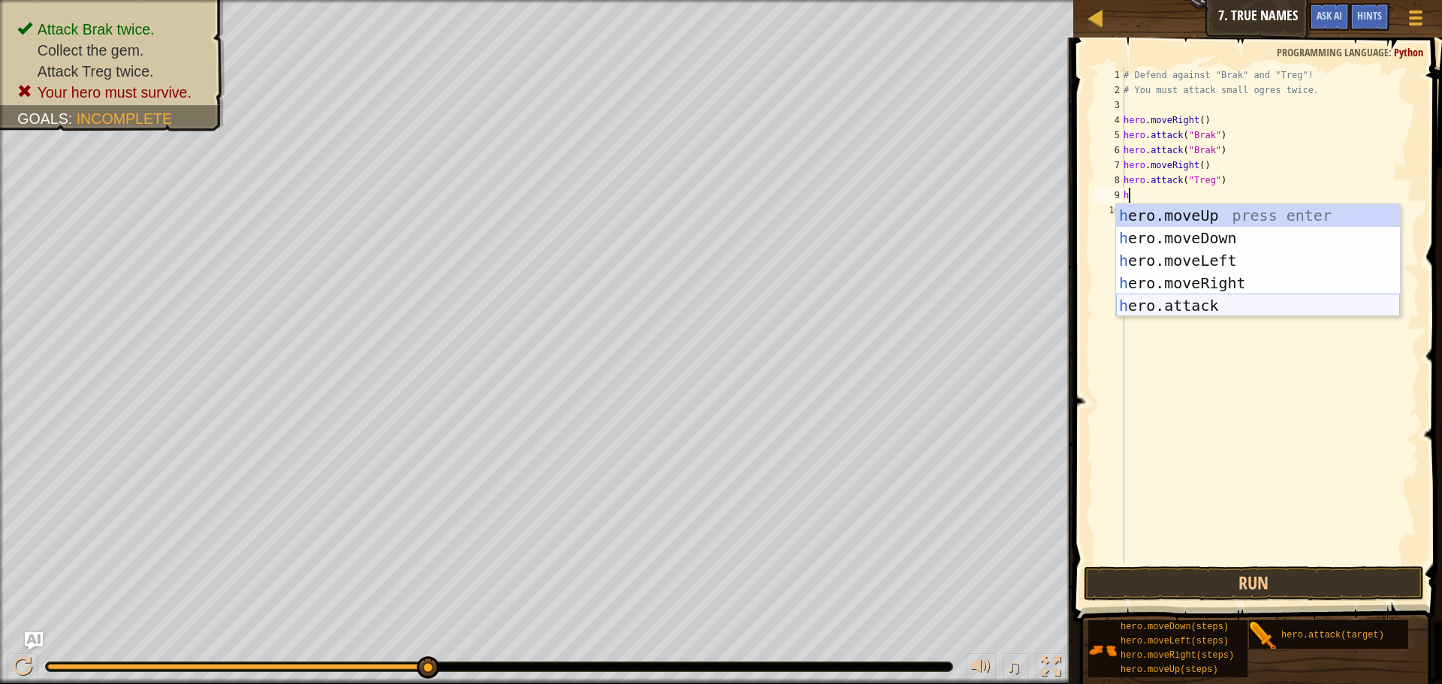
click at [1203, 308] on div "h ero.moveUp press enter h ero.moveDown press enter h ero.moveLeft press enter …" at bounding box center [1258, 283] width 284 height 158
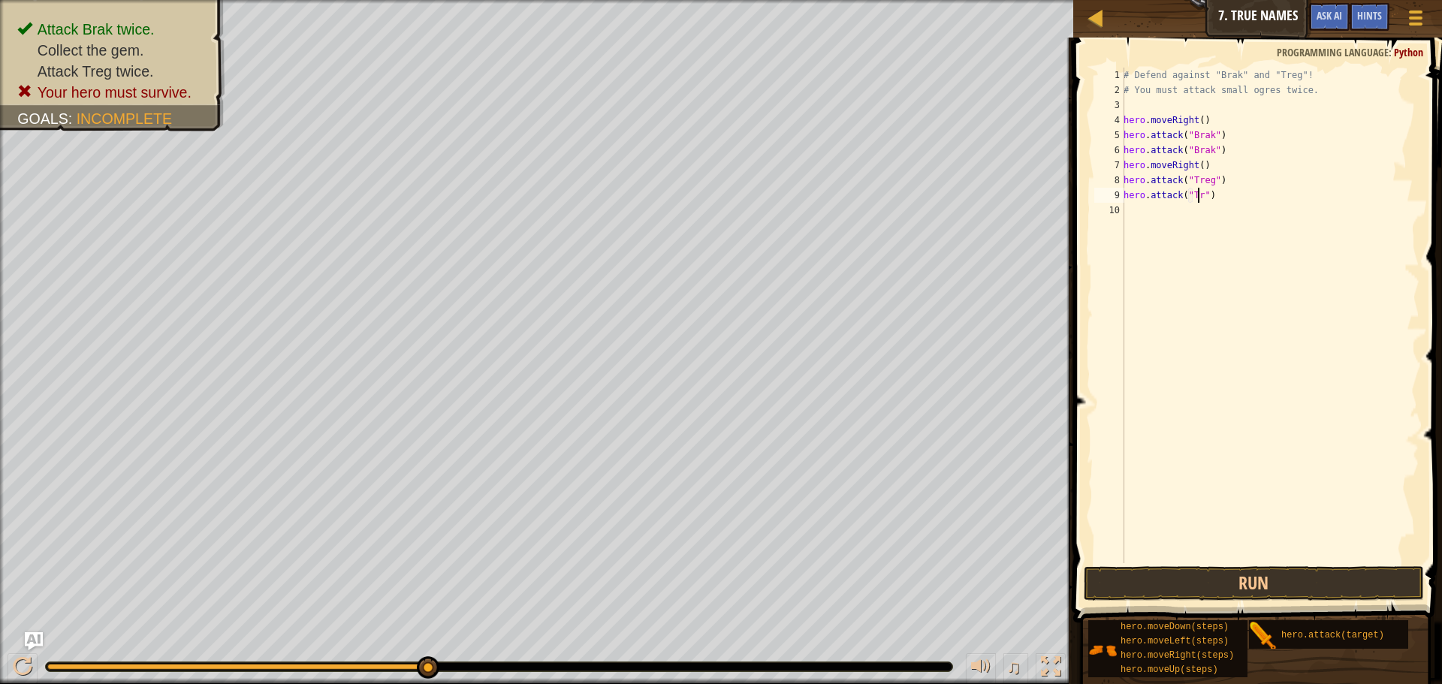
scroll to position [7, 7]
type textarea "hero.attack("Treg")"
click at [1173, 220] on div "# Defend against "Brak" and "Treg"! # You must attack small ogres twice. hero .…" at bounding box center [1270, 331] width 299 height 526
type textarea "h"
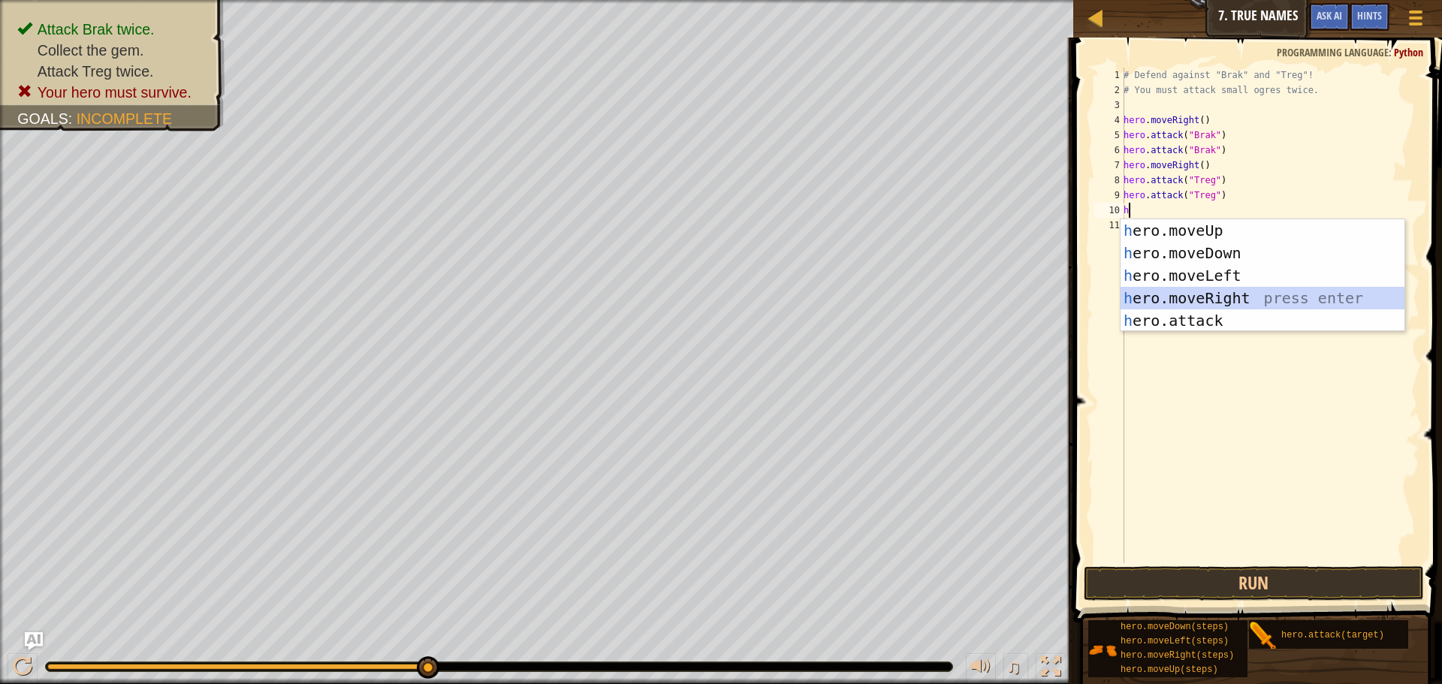
click at [1214, 297] on div "h ero.moveUp press enter h ero.moveDown press enter h ero.moveLeft press enter …" at bounding box center [1263, 298] width 284 height 158
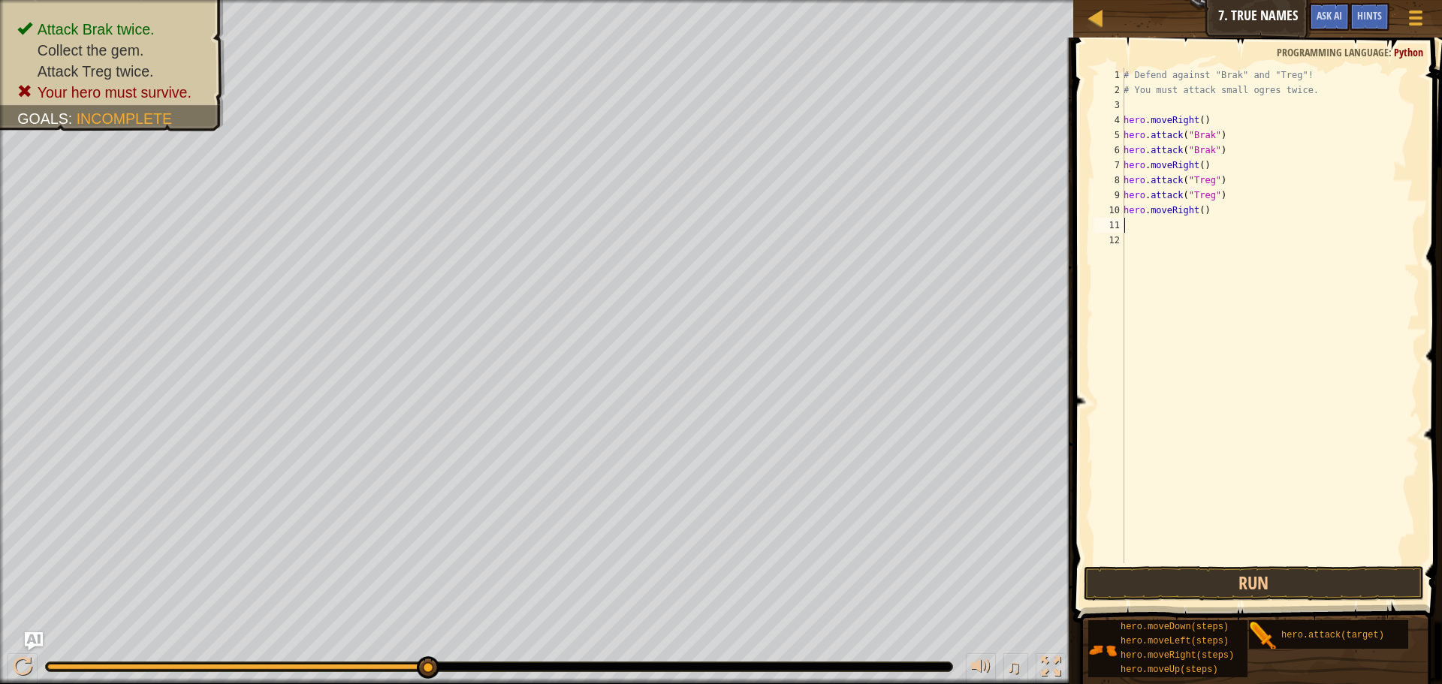
type textarea "1"
click at [1261, 575] on button "Run" at bounding box center [1254, 583] width 340 height 35
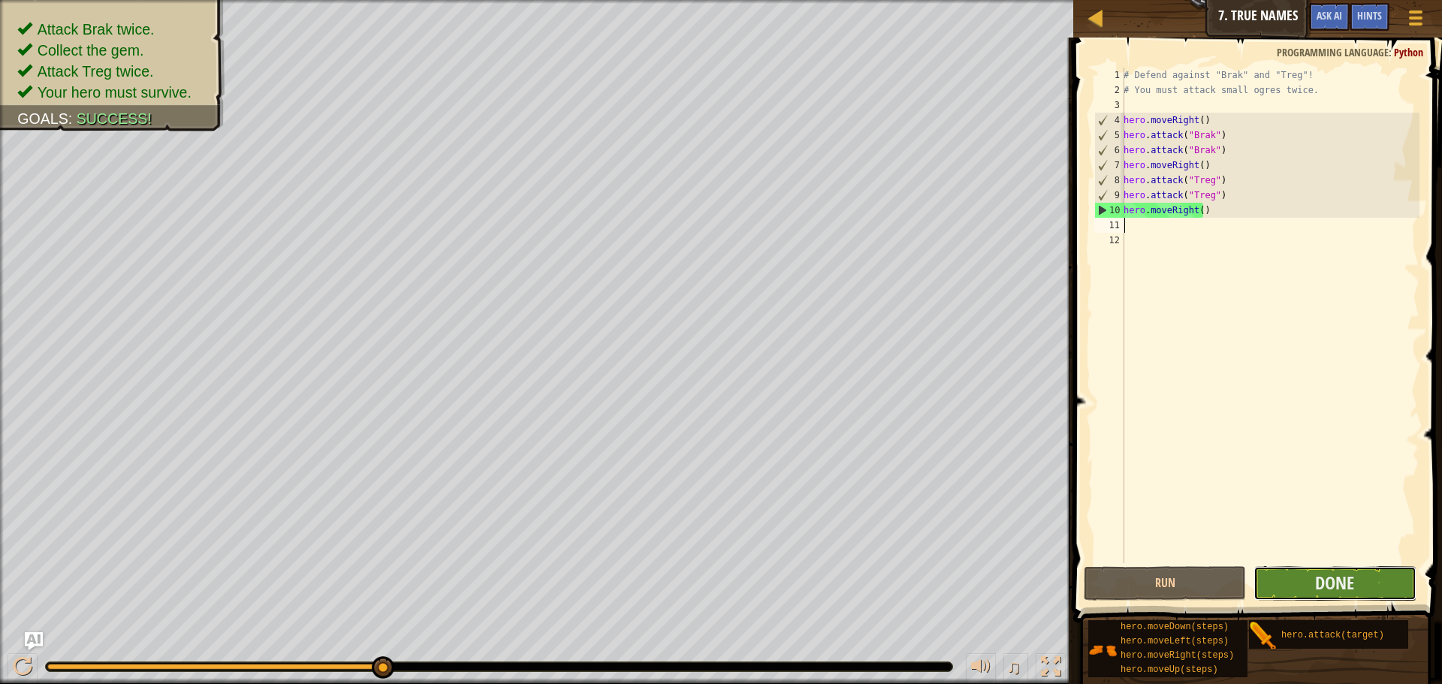
click at [1312, 578] on button "Done" at bounding box center [1335, 583] width 162 height 35
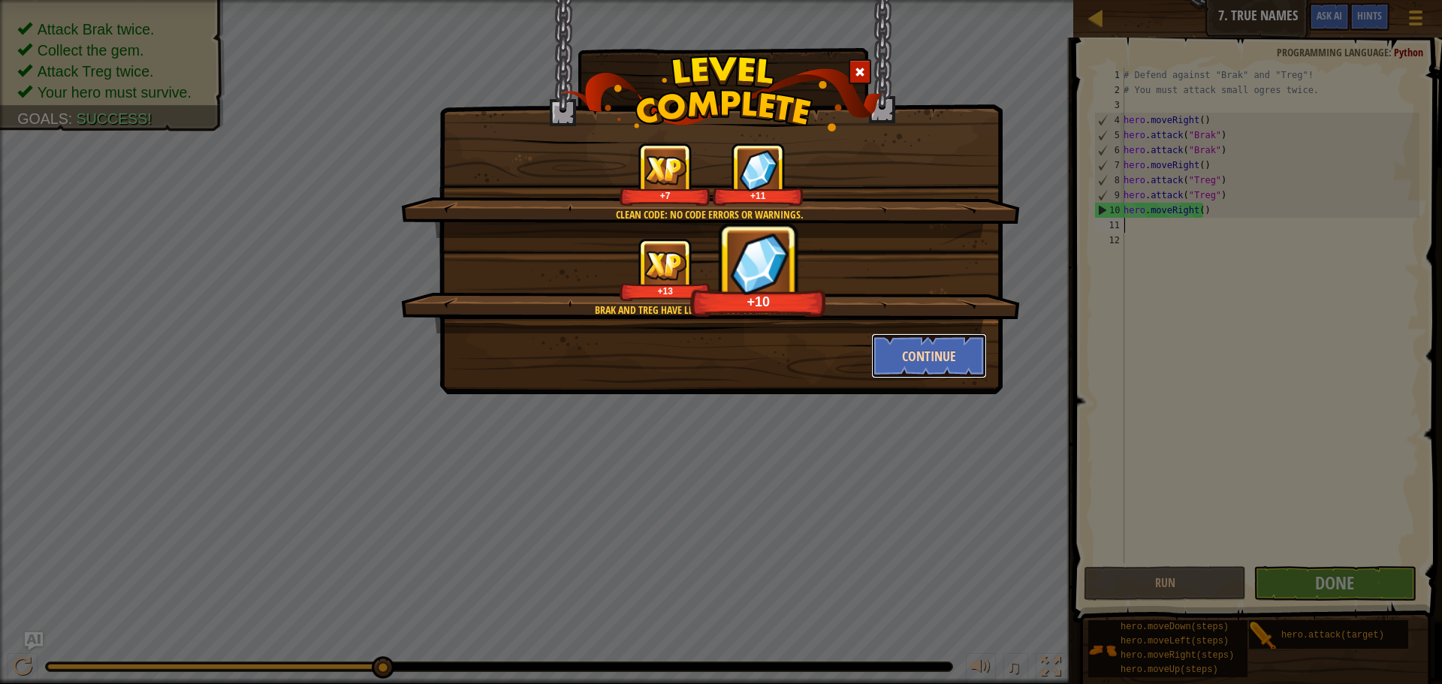
click at [917, 358] on button "Continue" at bounding box center [929, 356] width 116 height 45
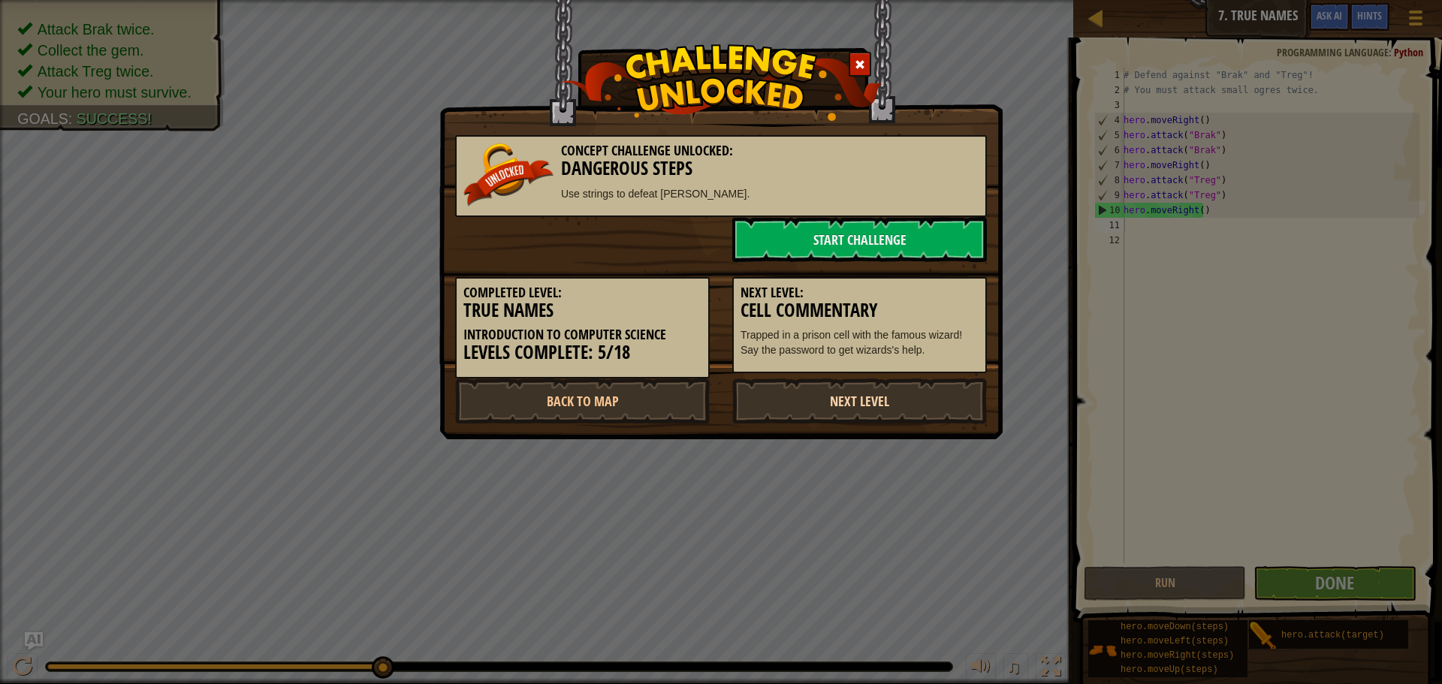
click at [841, 400] on link "Next Level" at bounding box center [859, 401] width 255 height 45
click at [892, 400] on link "Next Level" at bounding box center [859, 401] width 255 height 45
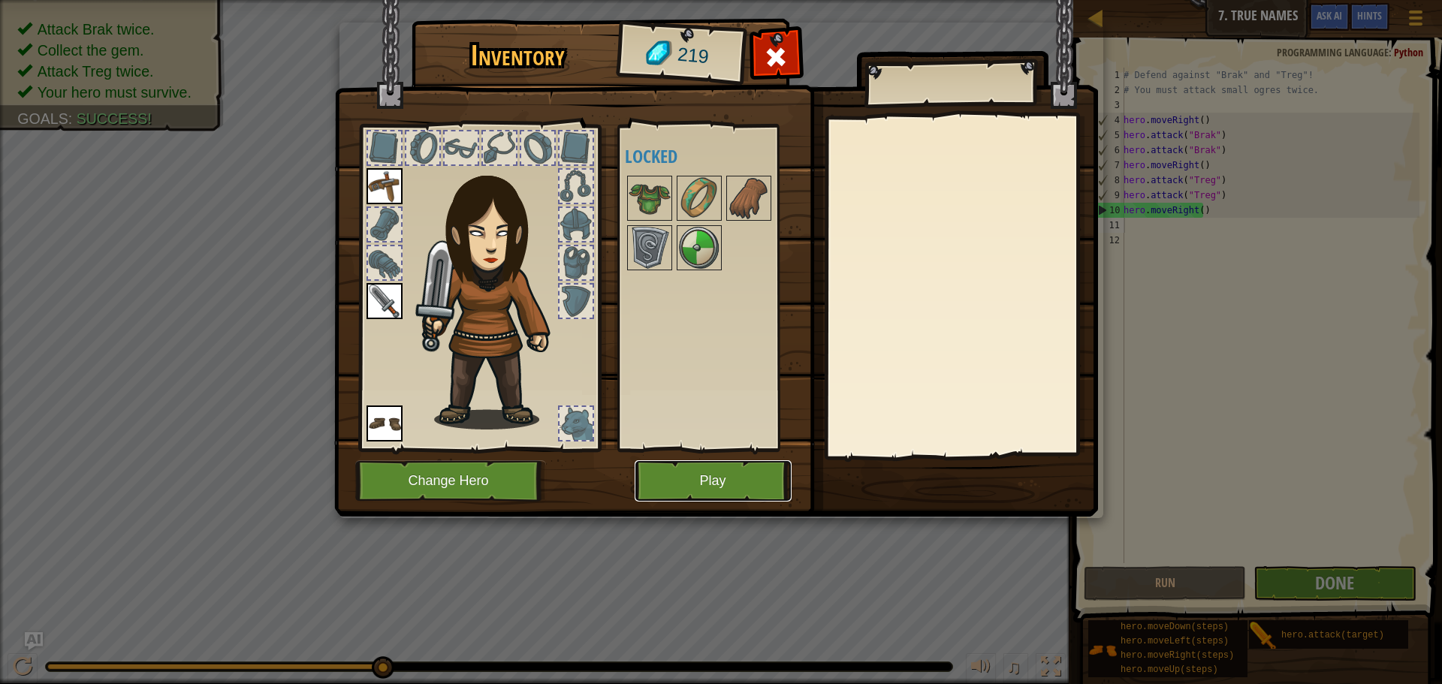
click at [703, 478] on button "Play" at bounding box center [713, 480] width 157 height 41
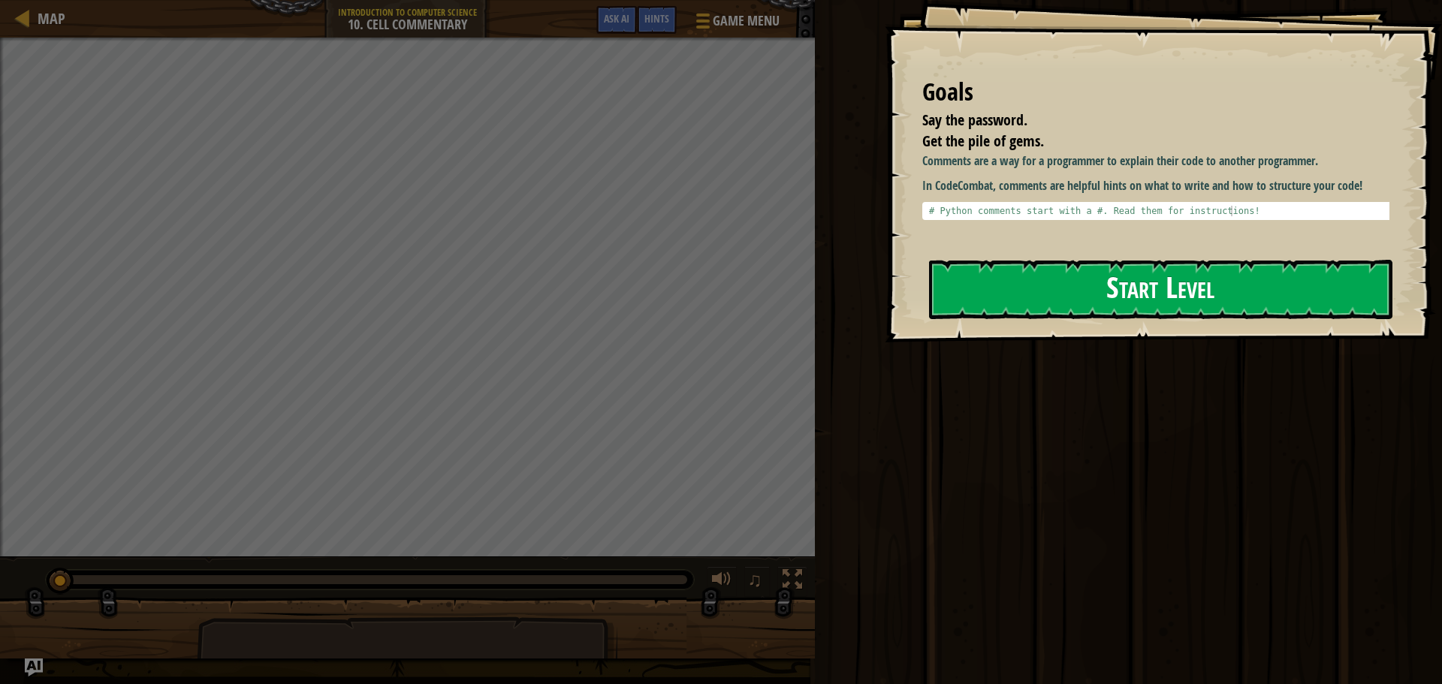
click at [1153, 285] on button "Start Level" at bounding box center [1161, 289] width 464 height 59
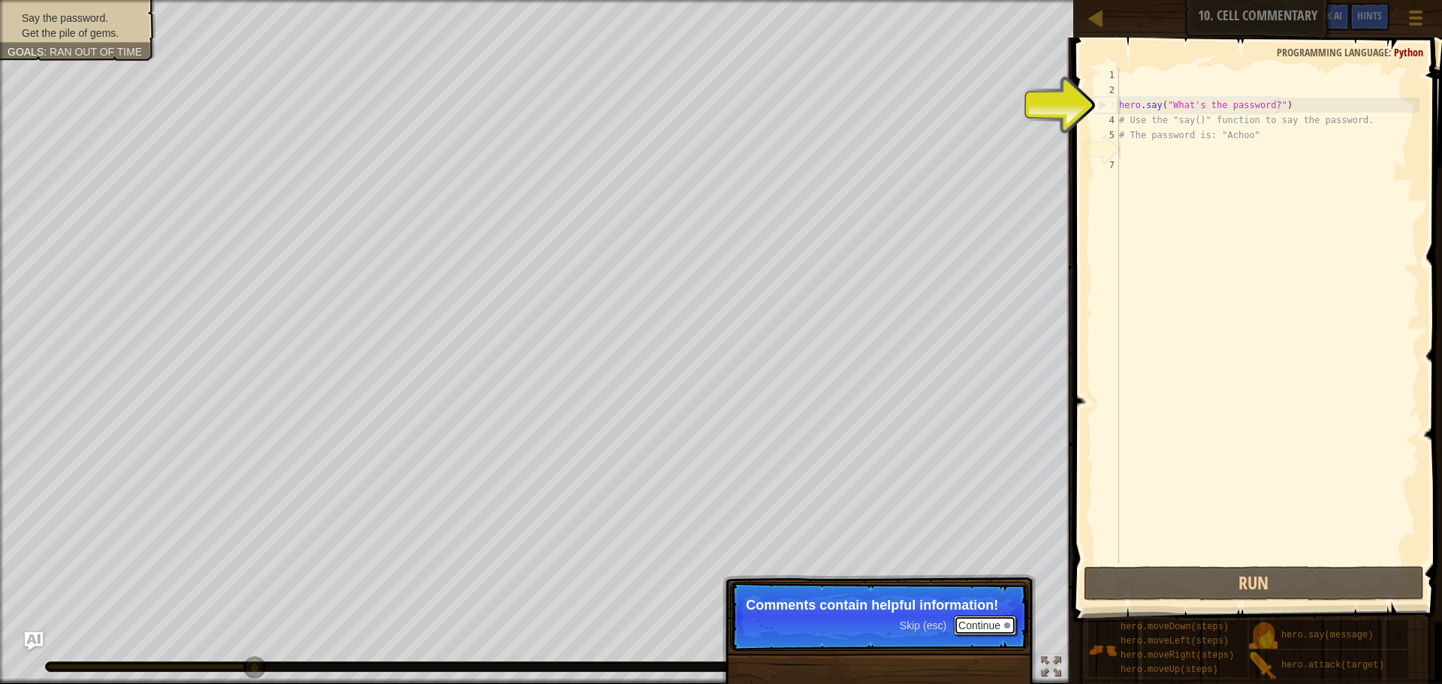
click at [979, 625] on button "Continue" at bounding box center [985, 626] width 62 height 20
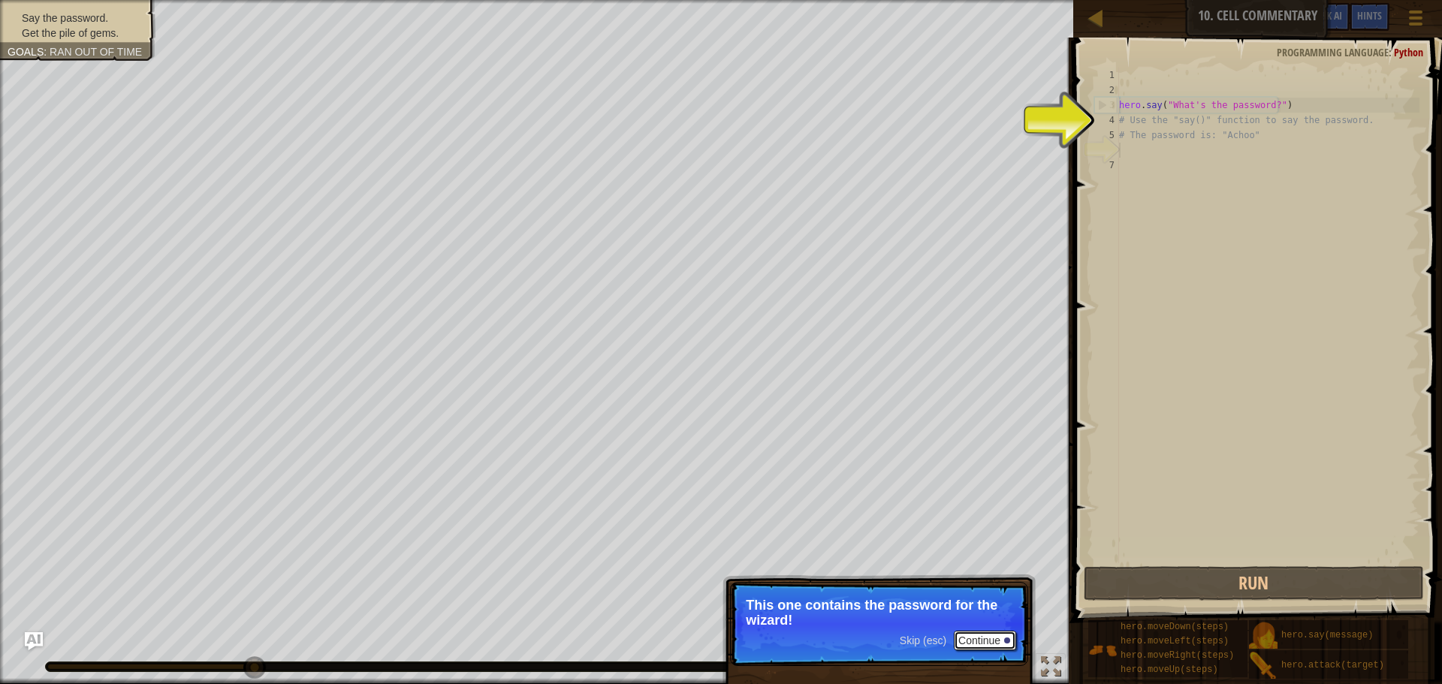
click at [992, 641] on button "Continue" at bounding box center [985, 641] width 62 height 20
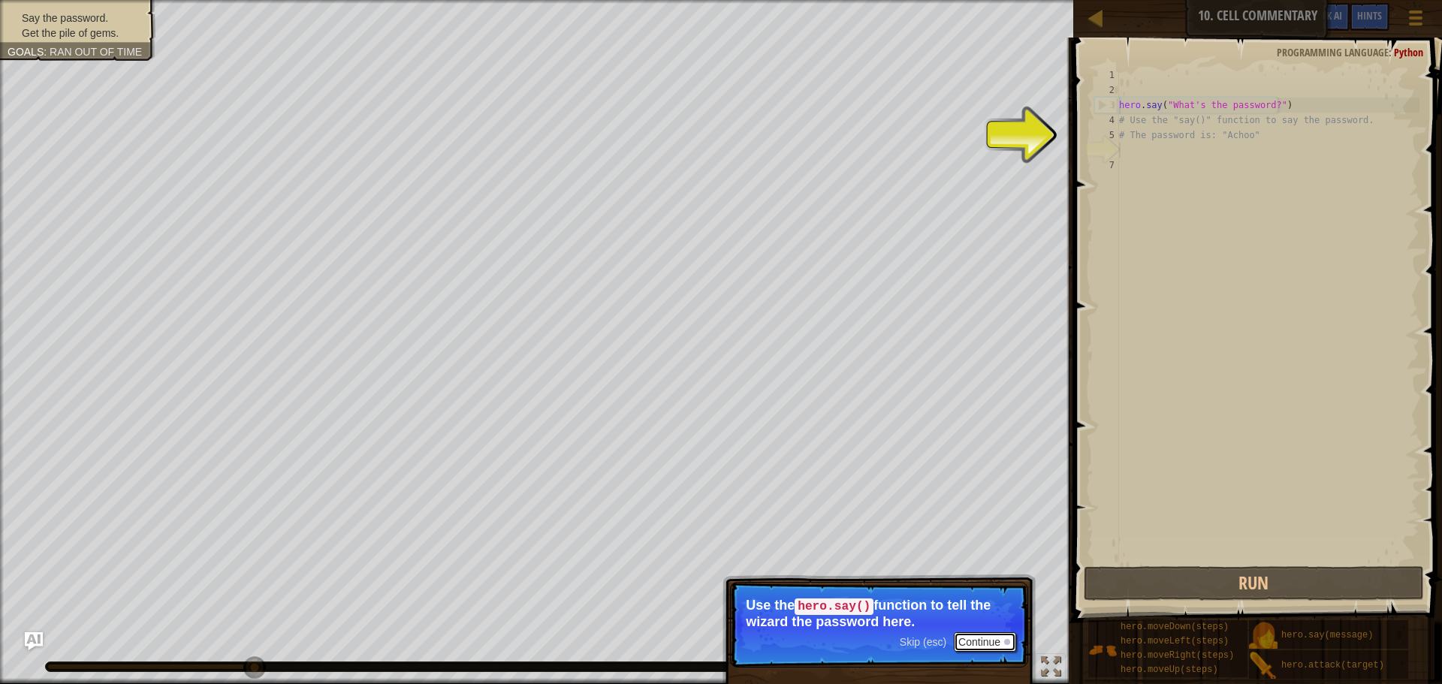
click at [993, 641] on button "Continue" at bounding box center [985, 643] width 62 height 20
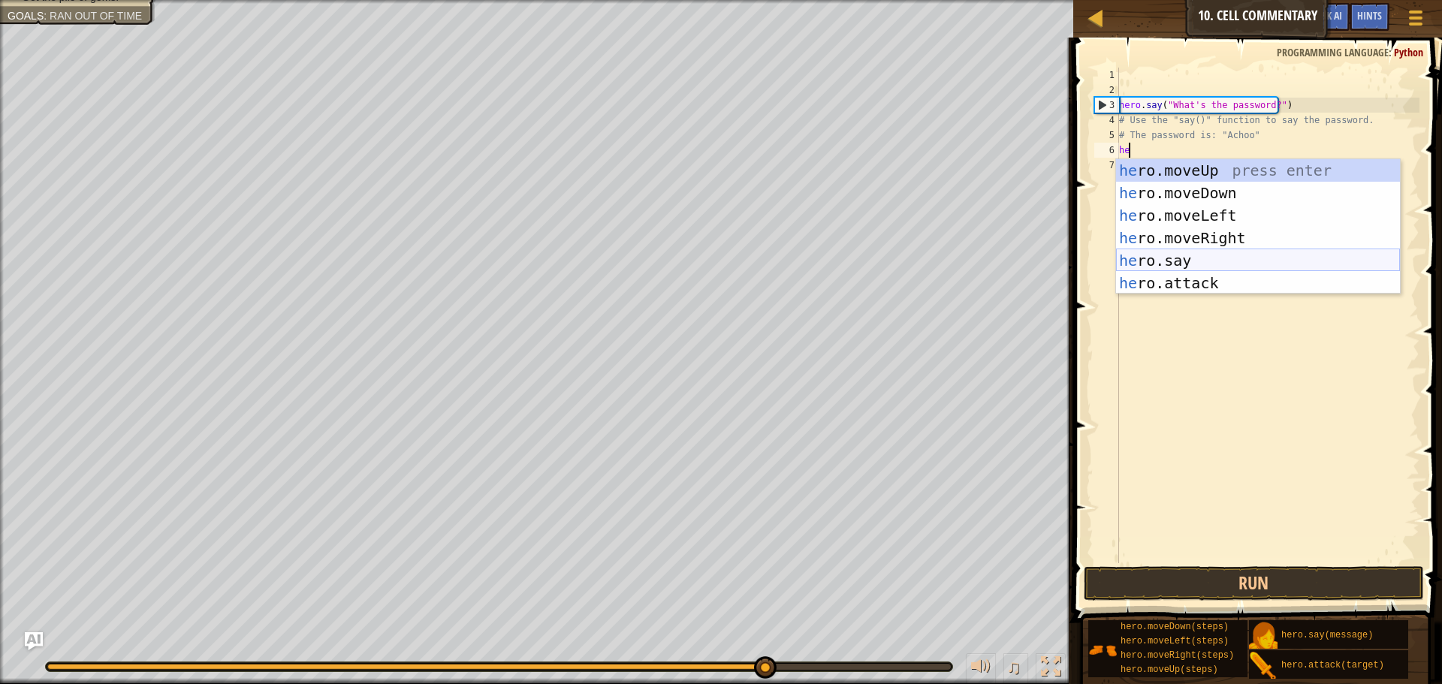
click at [1193, 267] on div "he ro.moveUp press enter he ro.moveDown press enter he ro.moveLeft press enter …" at bounding box center [1258, 249] width 284 height 180
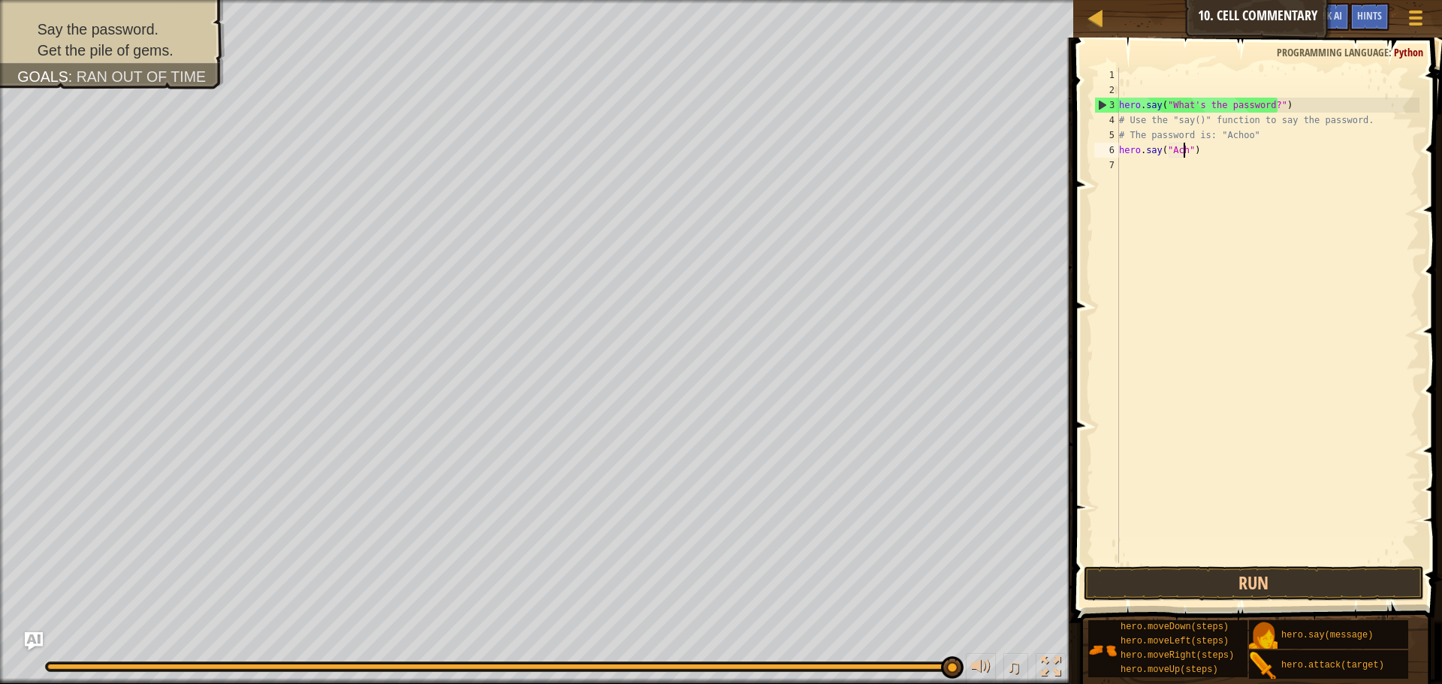
scroll to position [7, 6]
type textarea "hero.say("Achoo")"
click at [1149, 166] on div "hero . say ( "What's the password?" ) # Use the "say()" function to say the pas…" at bounding box center [1267, 331] width 303 height 526
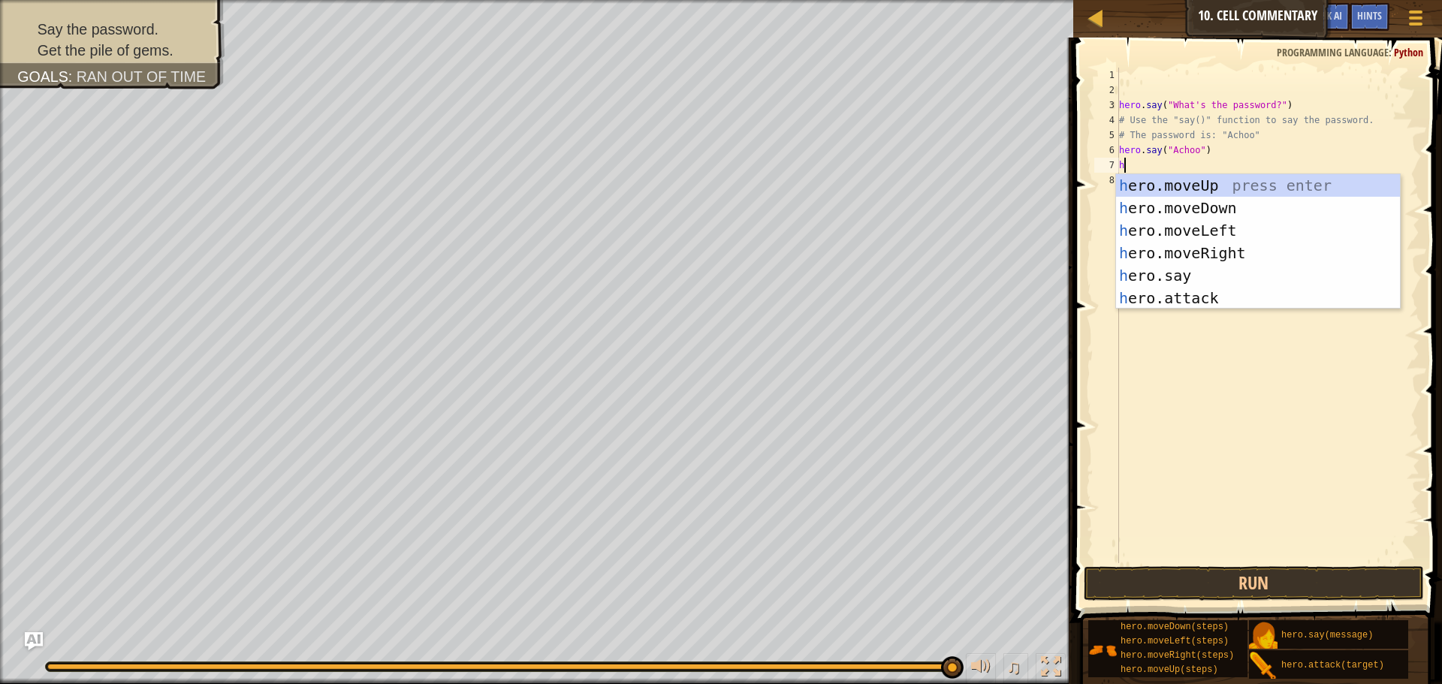
type textarea "he"
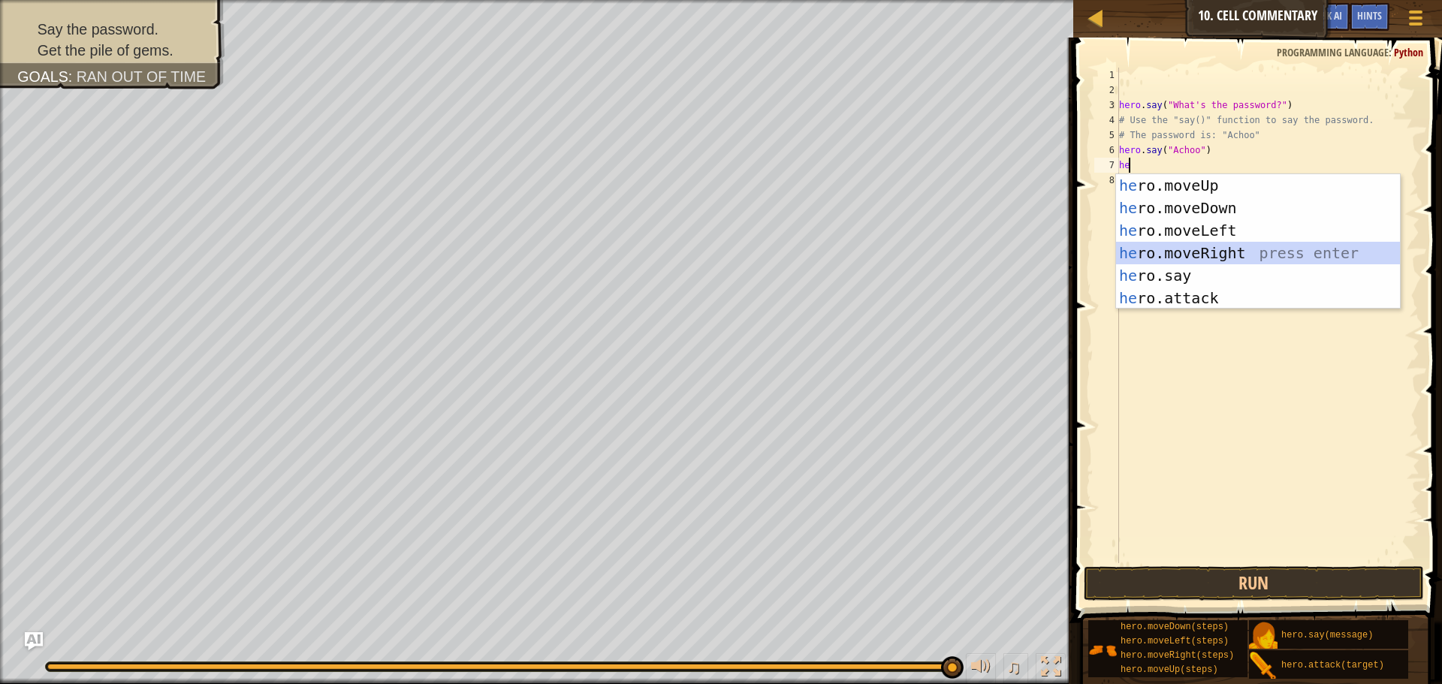
click at [1209, 249] on div "he ro.moveUp press enter he ro.moveDown press enter he ro.moveLeft press enter …" at bounding box center [1258, 264] width 284 height 180
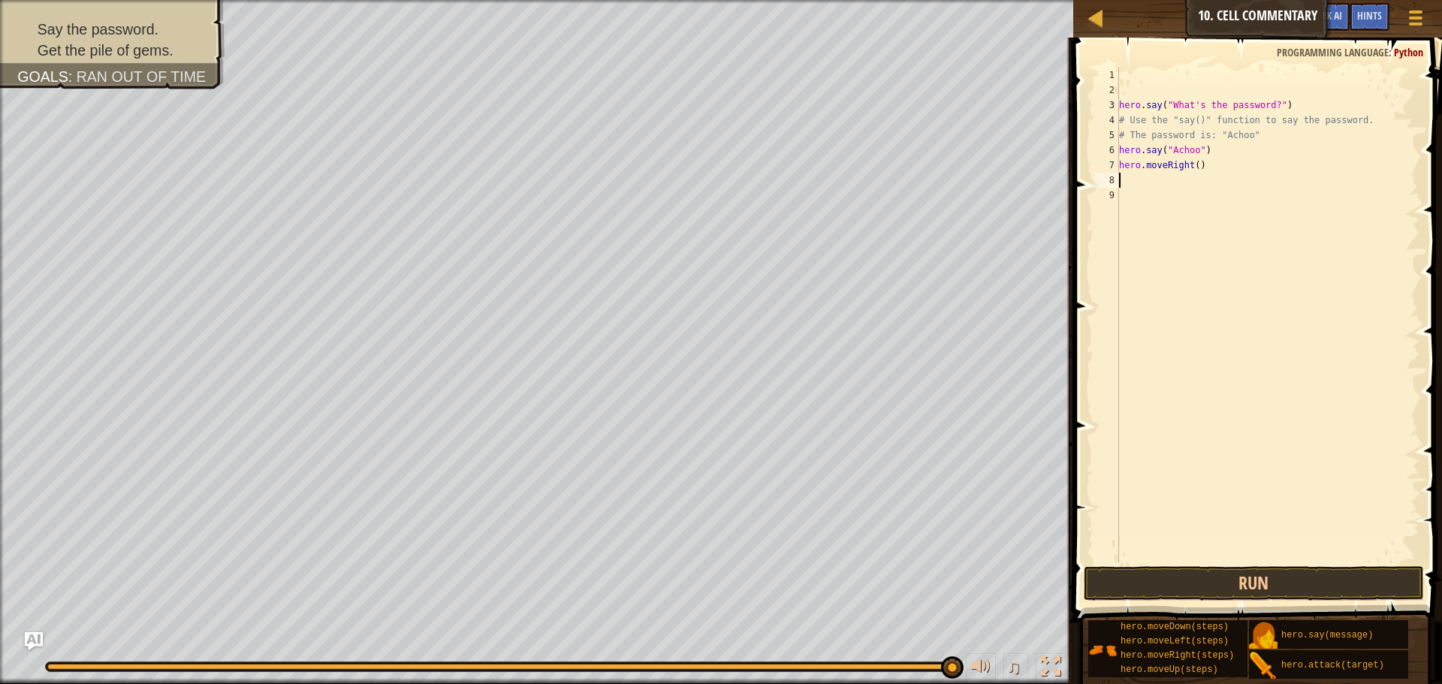
type textarea "1"
type textarea "h"
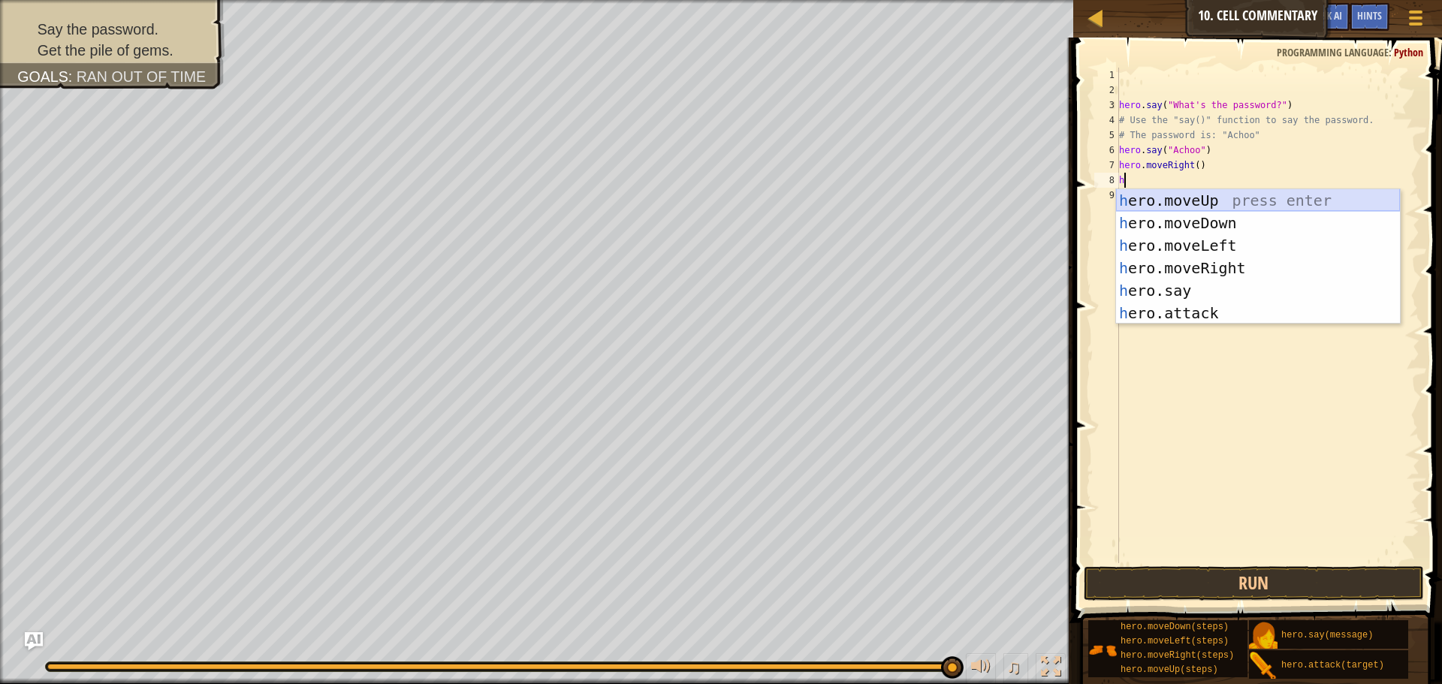
click at [1224, 203] on div "h ero.moveUp press enter h ero.moveDown press enter h ero.moveLeft press enter …" at bounding box center [1258, 279] width 284 height 180
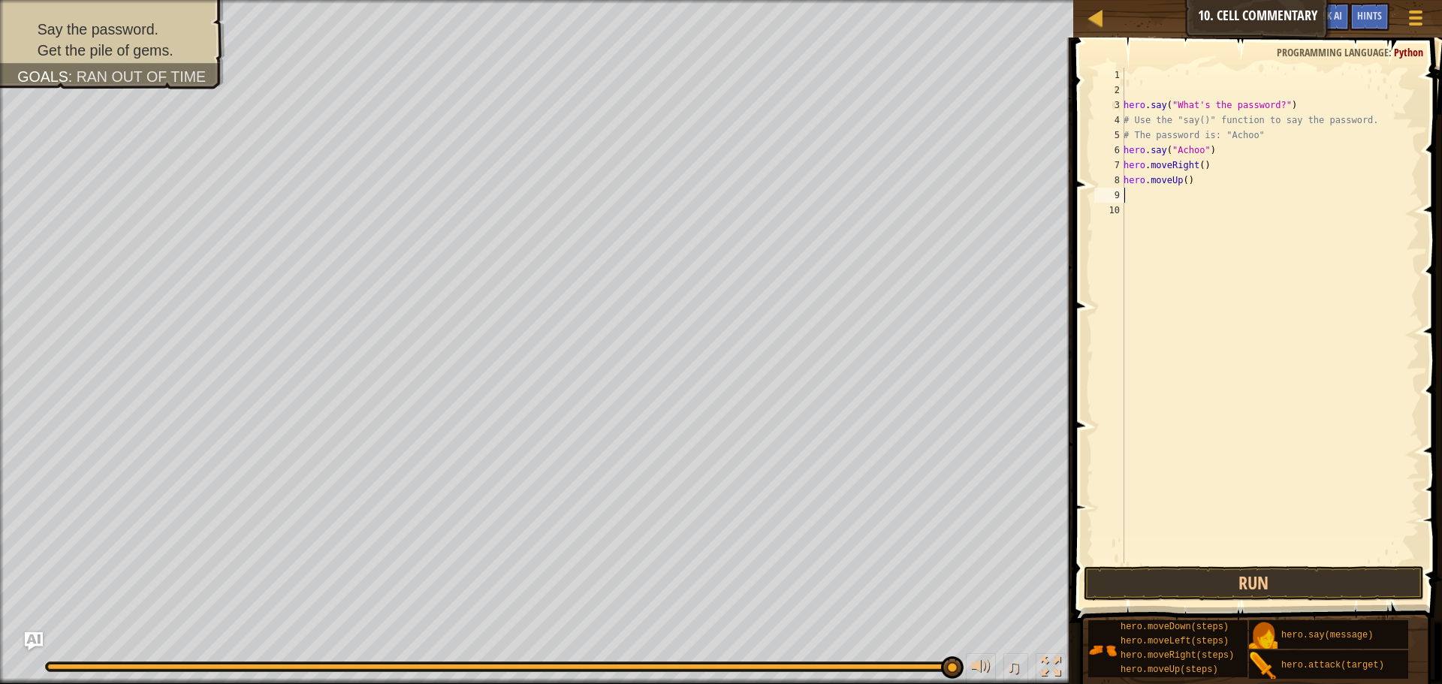
click at [1182, 181] on div "hero . say ( "What's the password?" ) # Use the "say()" function to say the pas…" at bounding box center [1270, 331] width 299 height 526
type textarea "hero.moveUp(2)"
click at [1249, 574] on button "Run" at bounding box center [1254, 583] width 340 height 35
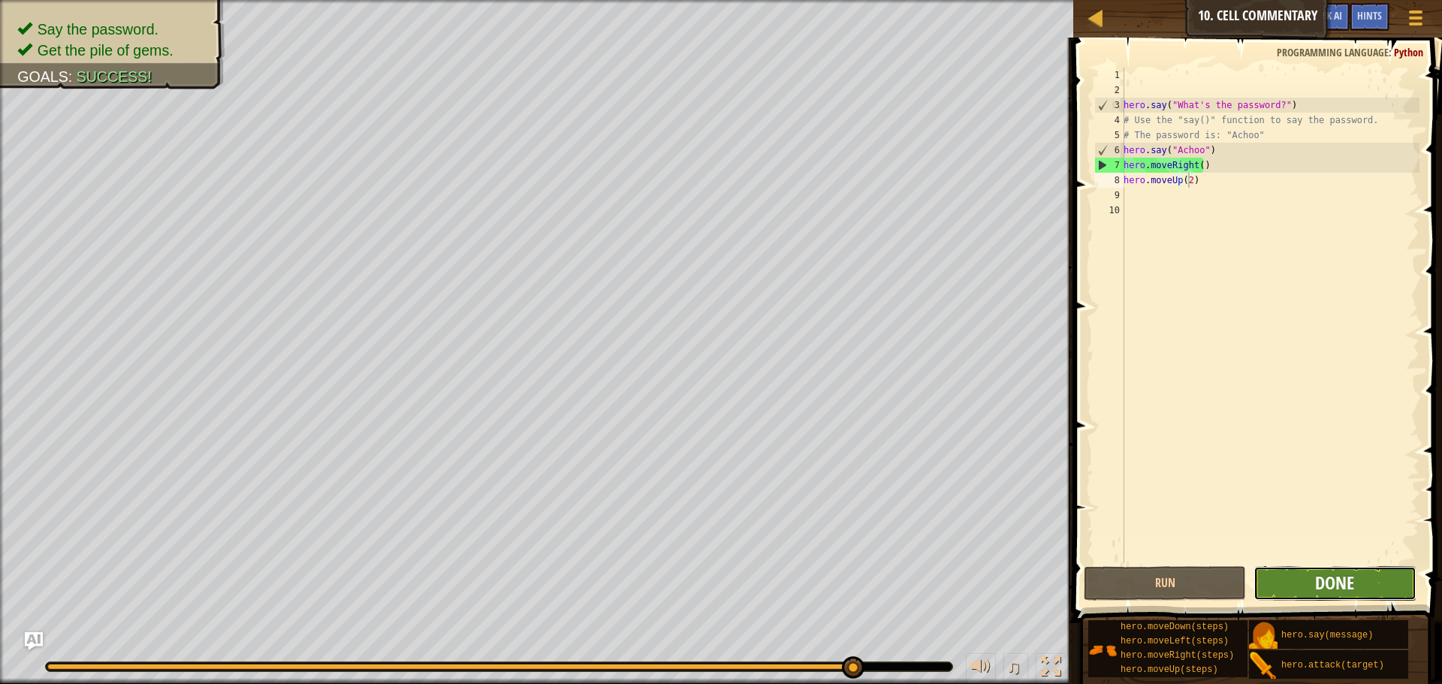
click at [1333, 582] on span "Done" at bounding box center [1334, 583] width 39 height 24
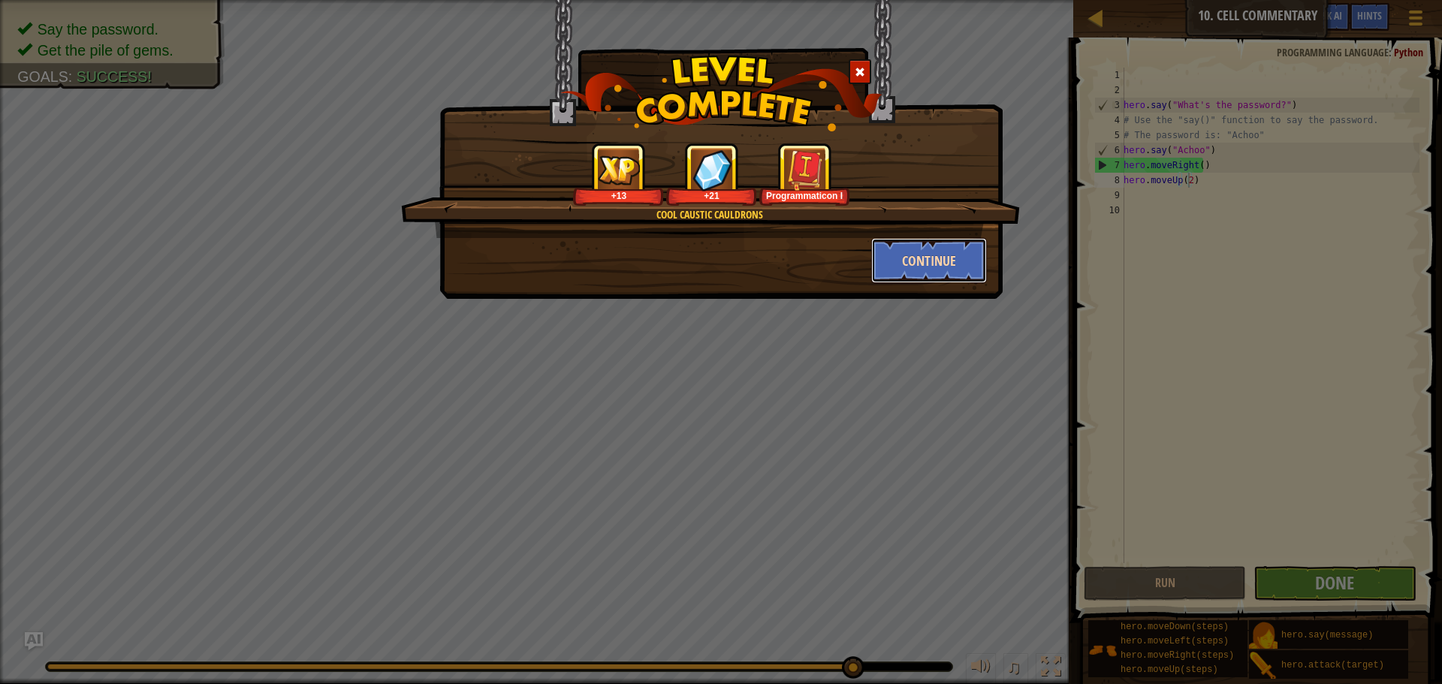
click at [929, 264] on button "Continue" at bounding box center [929, 260] width 116 height 45
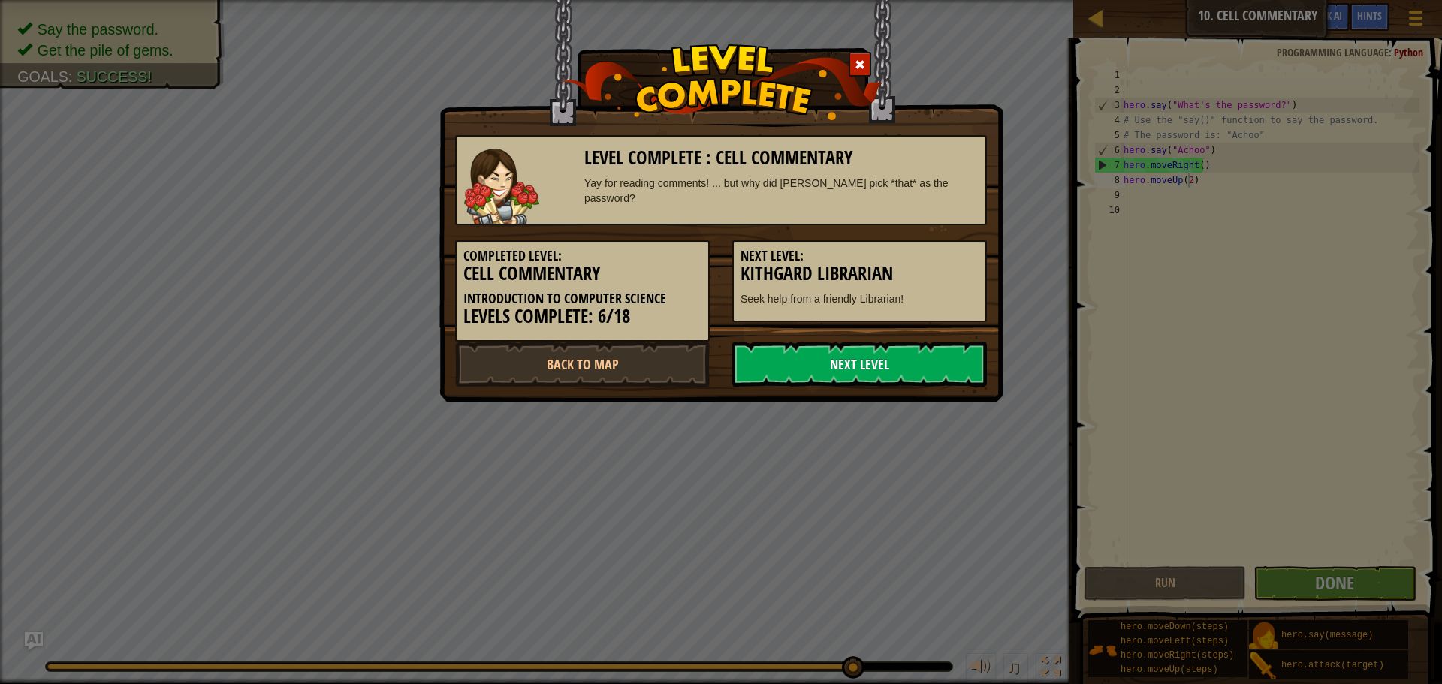
click at [856, 370] on link "Next Level" at bounding box center [859, 364] width 255 height 45
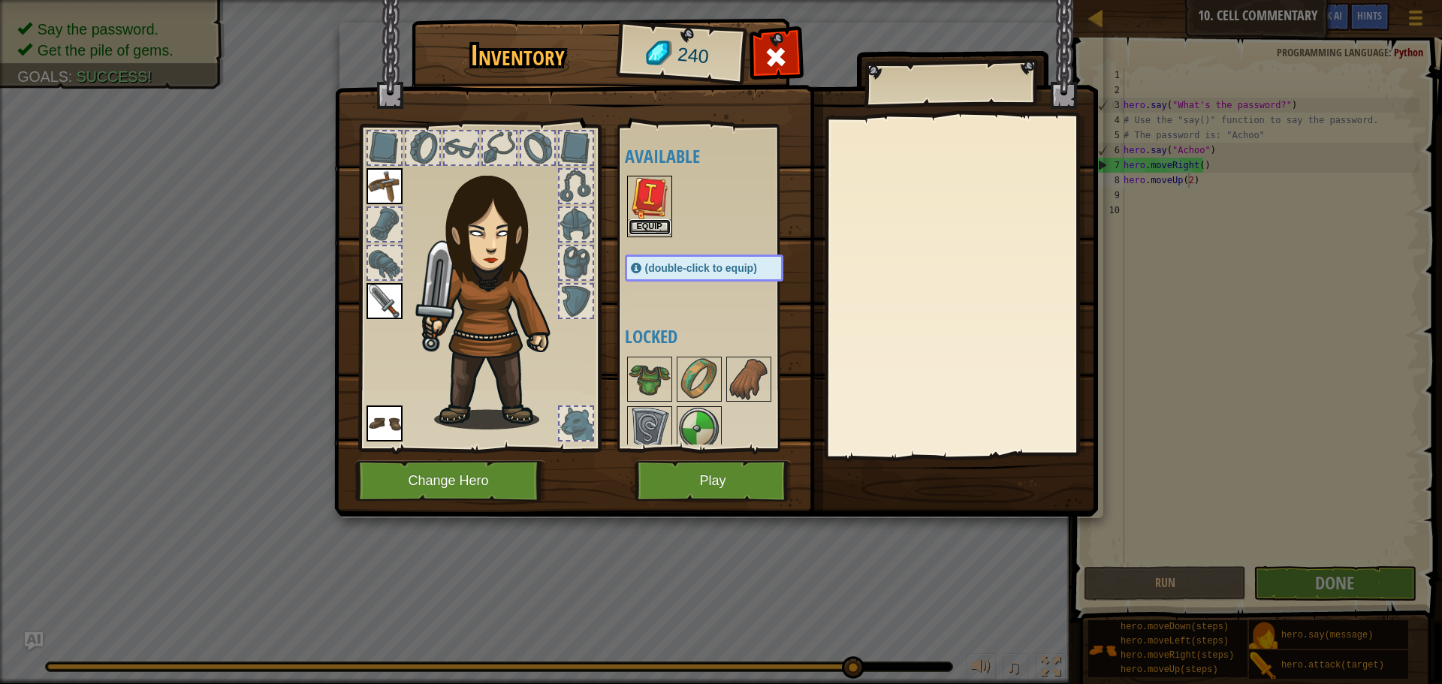
click at [647, 229] on button "Equip" at bounding box center [650, 227] width 42 height 16
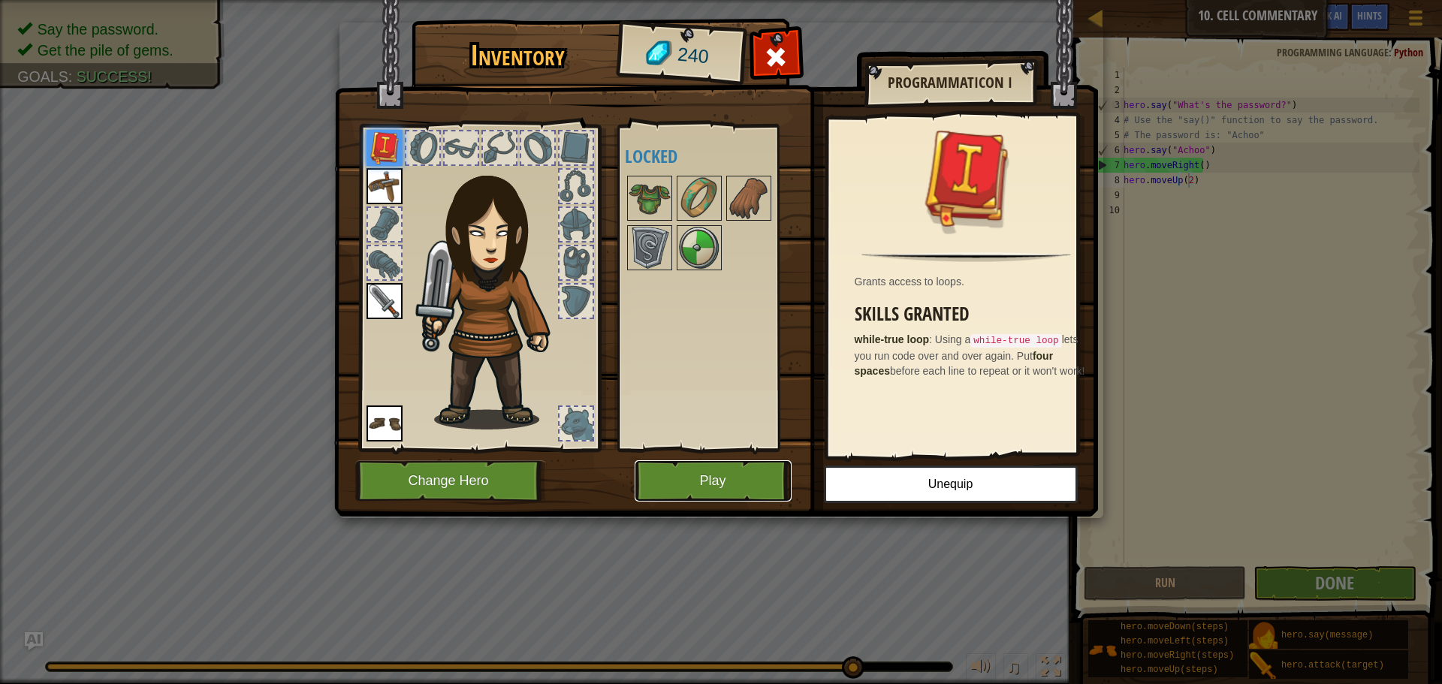
click at [723, 482] on button "Play" at bounding box center [713, 480] width 157 height 41
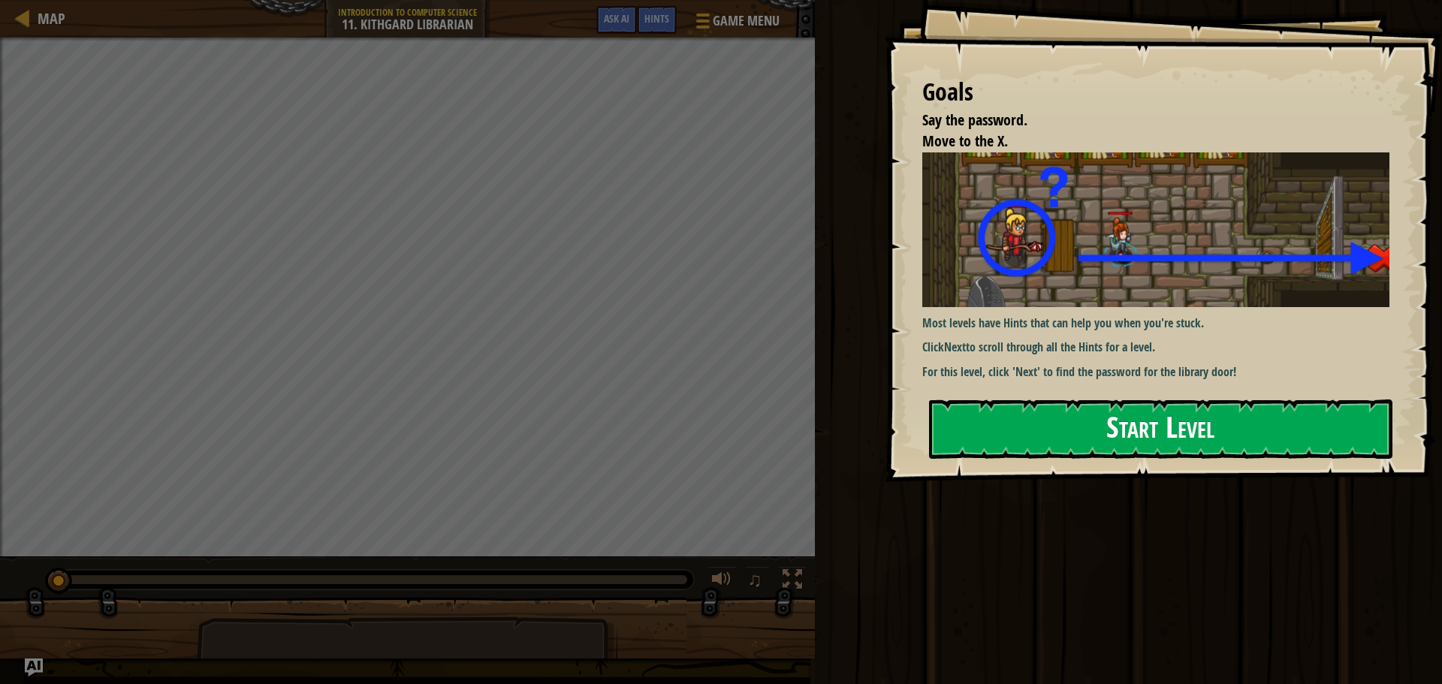
click at [1156, 423] on button "Start Level" at bounding box center [1161, 429] width 464 height 59
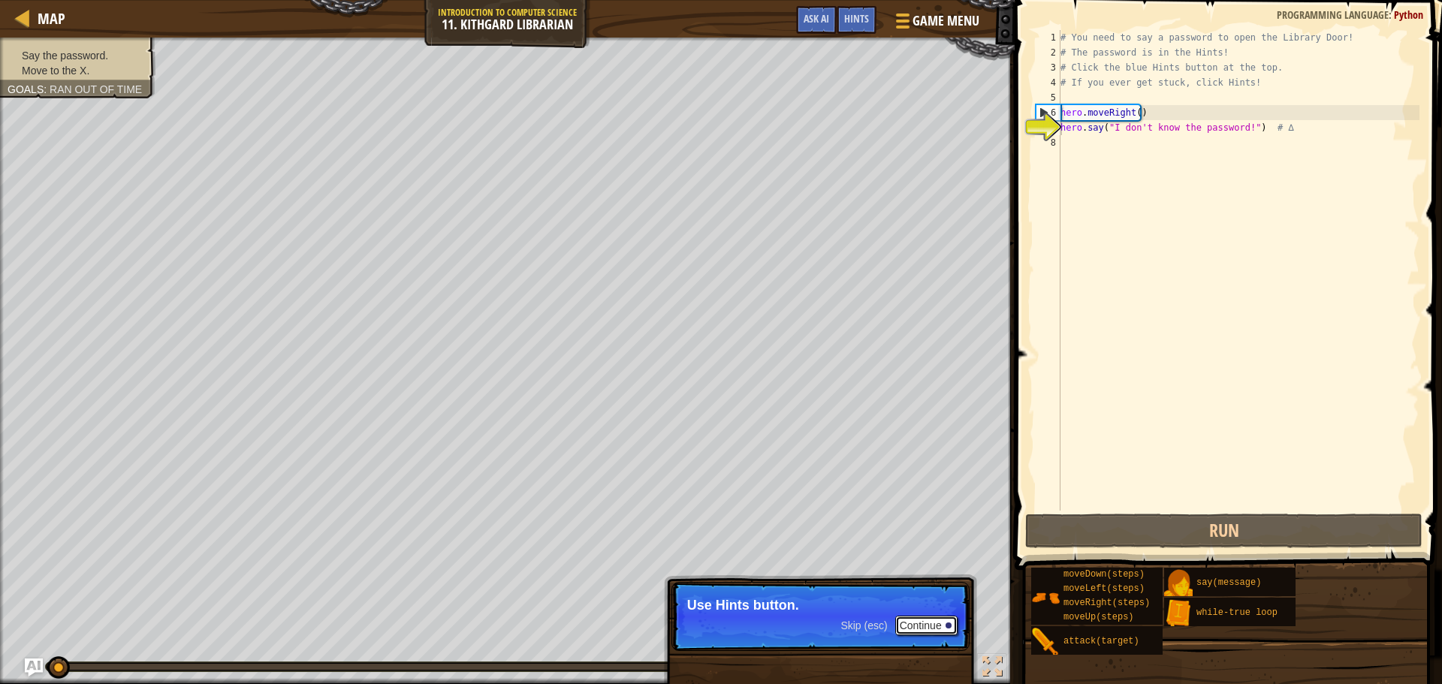
click at [928, 624] on button "Continue" at bounding box center [926, 626] width 62 height 20
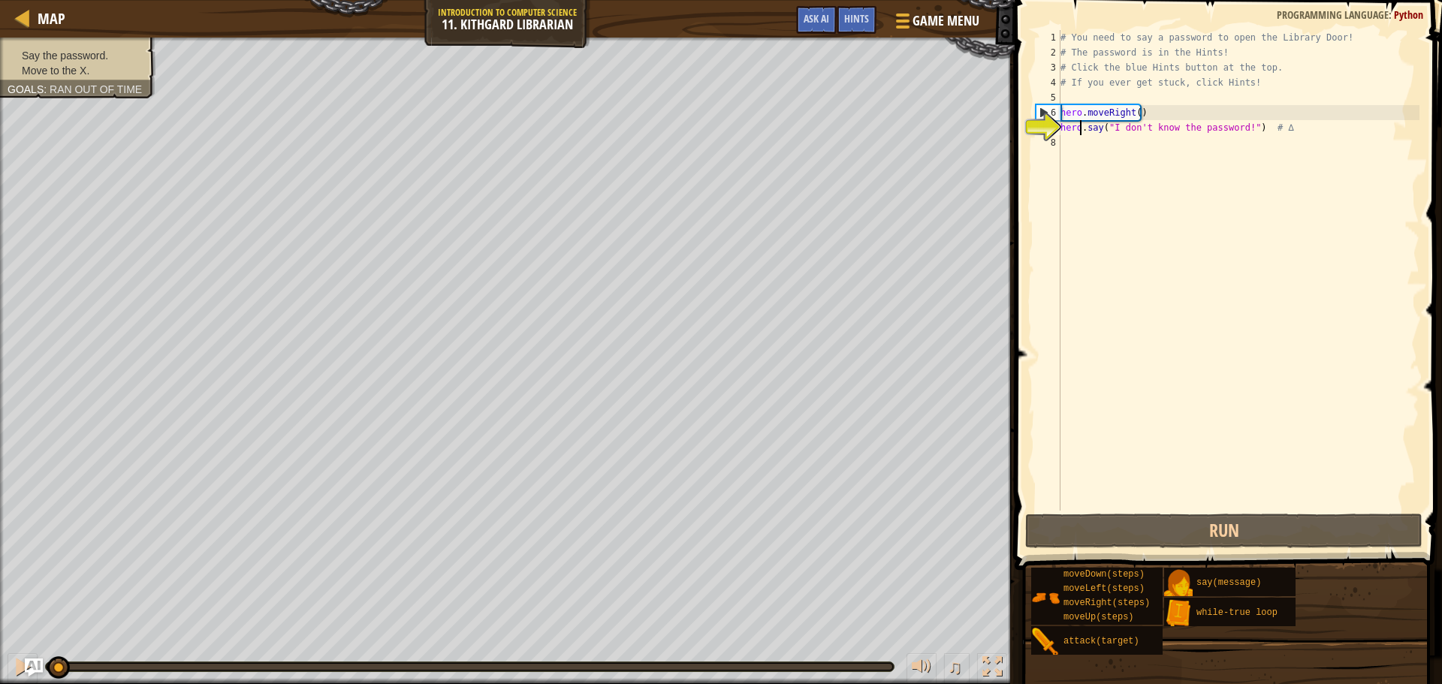
click at [1080, 127] on div "# You need to say a password to open the Library Door! # The password is in the…" at bounding box center [1239, 285] width 362 height 511
click at [1047, 128] on div "7" at bounding box center [1048, 127] width 25 height 15
click at [853, 17] on span "Hints" at bounding box center [856, 18] width 25 height 14
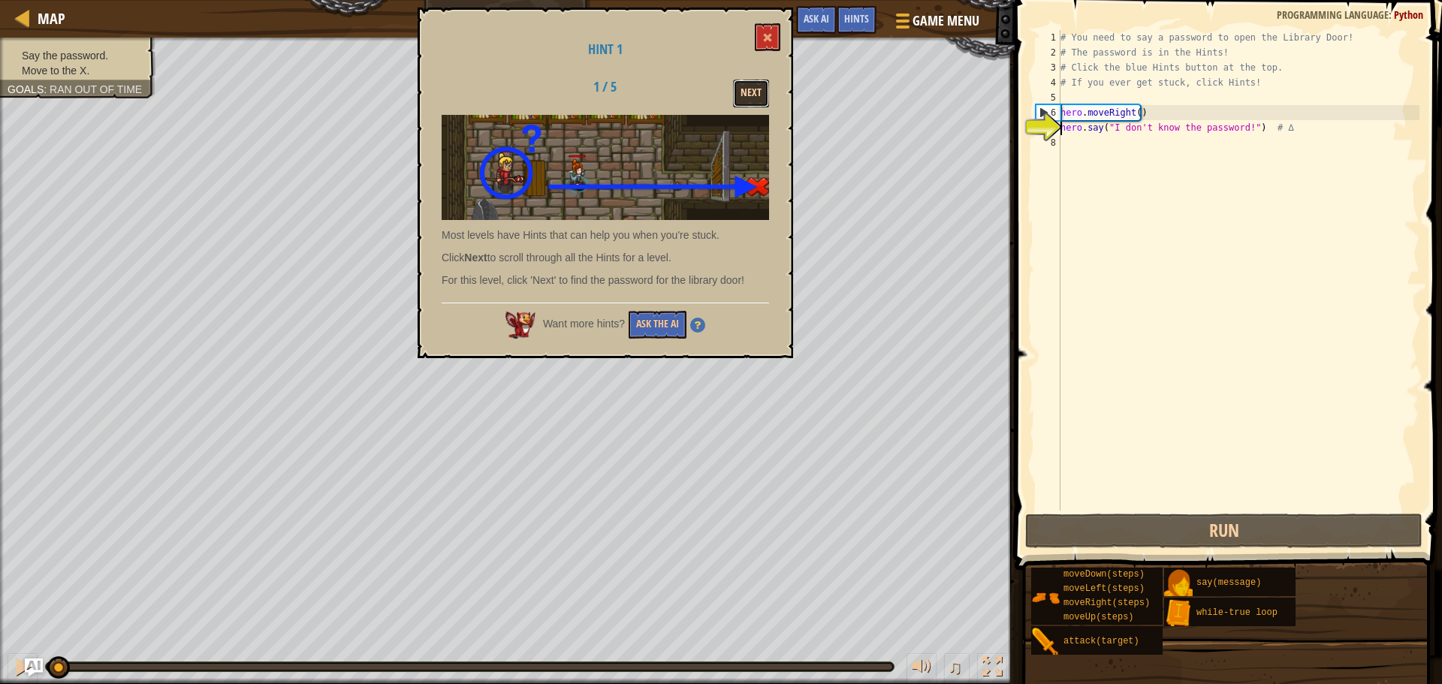
click at [751, 91] on button "Next" at bounding box center [751, 94] width 36 height 28
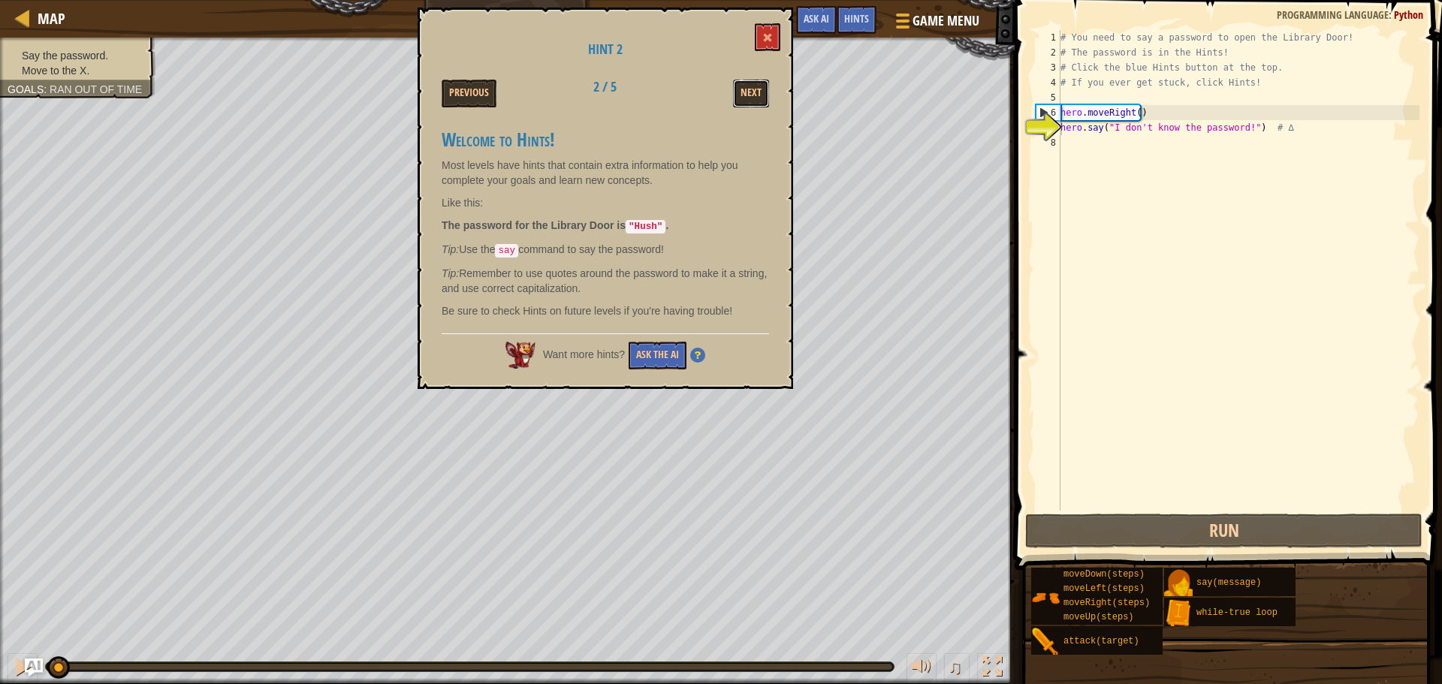
click at [751, 91] on button "Next" at bounding box center [751, 94] width 36 height 28
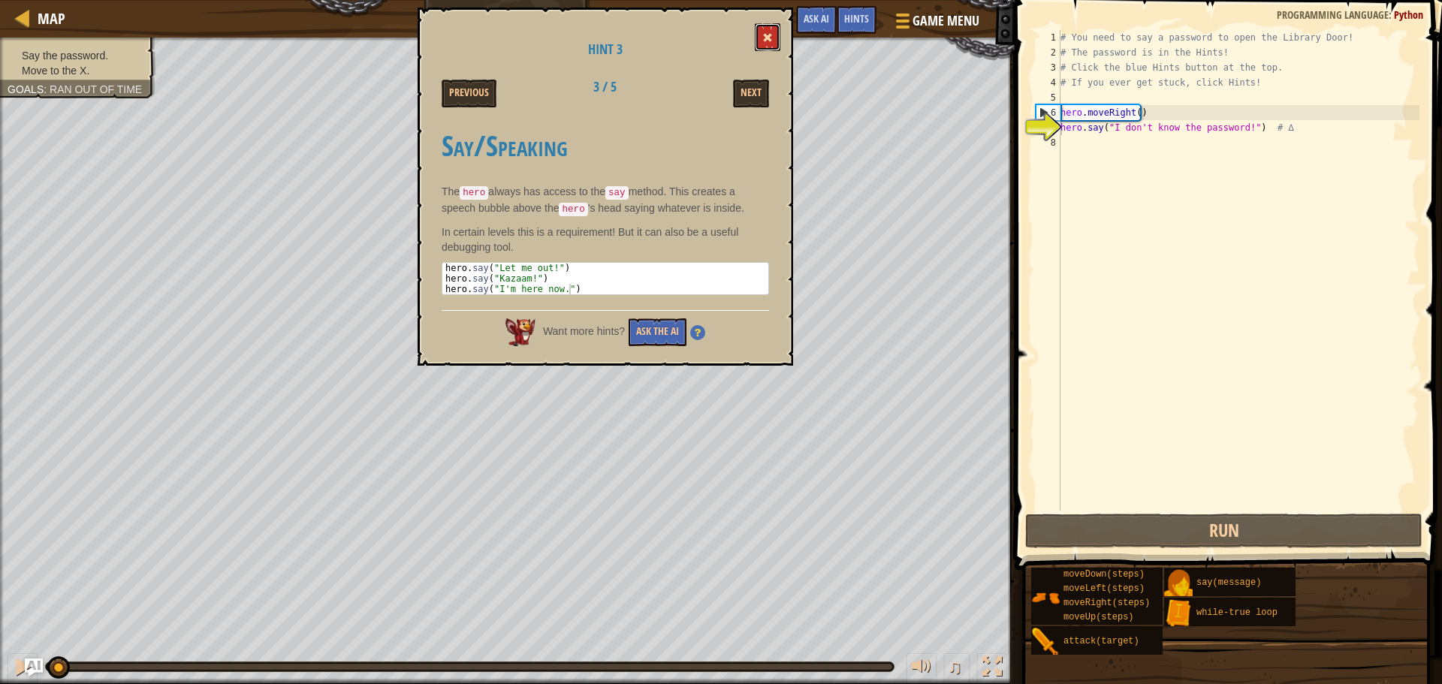
click at [775, 41] on button at bounding box center [768, 37] width 26 height 28
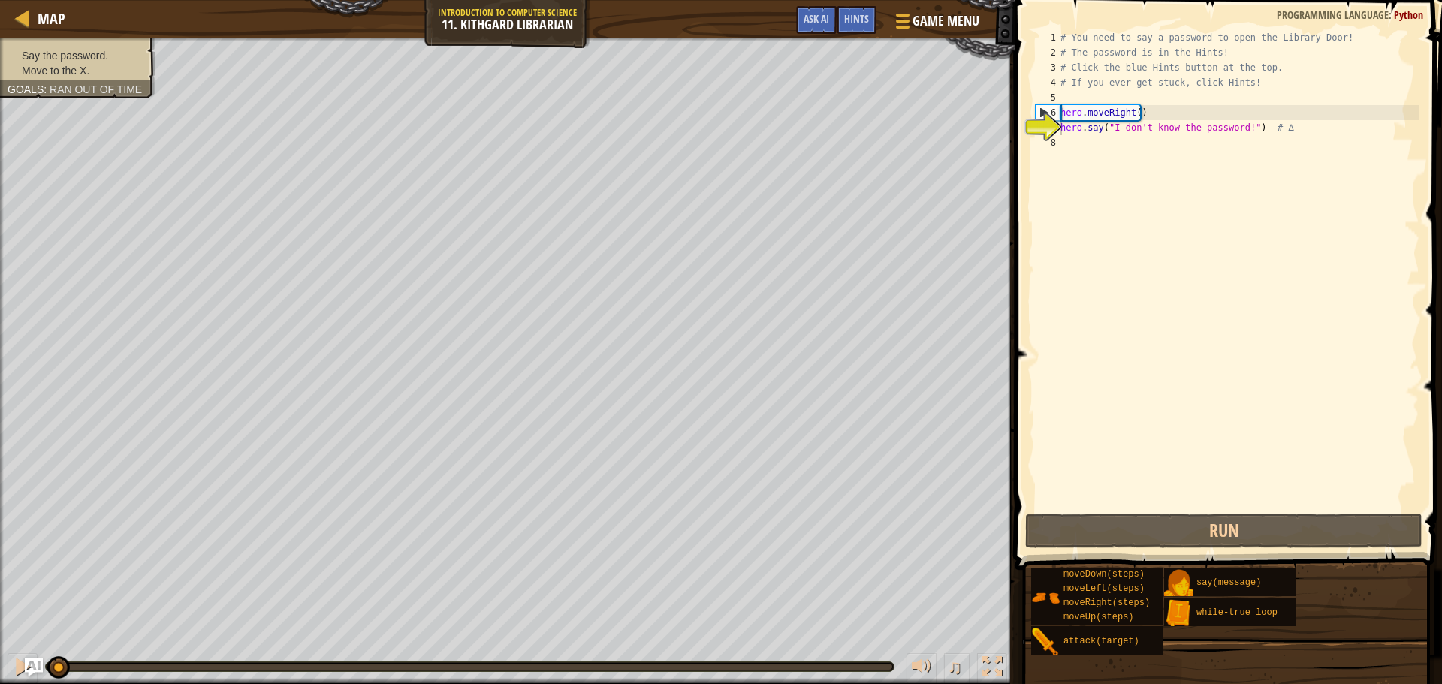
click at [1191, 128] on div "# You need to say a password to open the Library Door! # The password is in the…" at bounding box center [1239, 285] width 362 height 511
click at [1201, 130] on div "# You need to say a password to open the Library Door! # The password is in the…" at bounding box center [1239, 285] width 362 height 511
click at [1238, 128] on div "# You need to say a password to open the Library Door! # The password is in the…" at bounding box center [1239, 285] width 362 height 511
drag, startPoint x: 1238, startPoint y: 128, endPoint x: 1110, endPoint y: 129, distance: 128.5
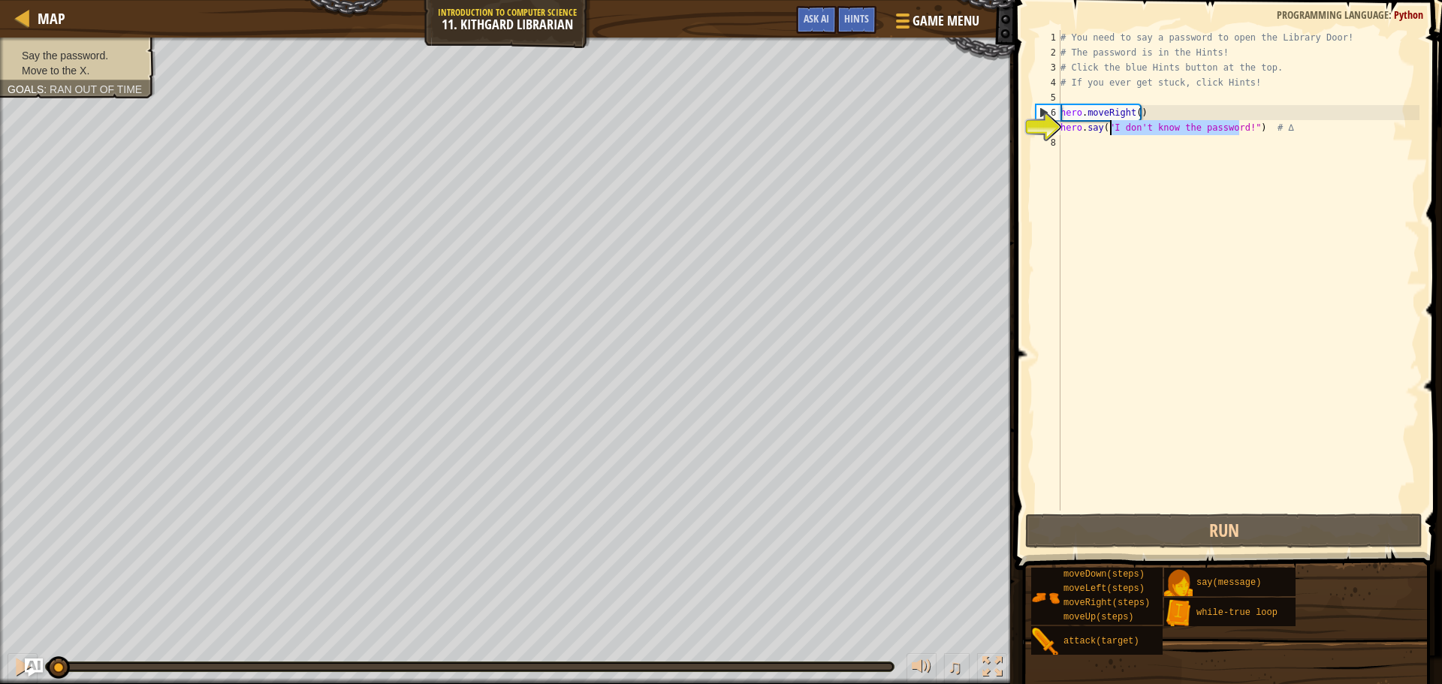
click at [1110, 129] on div "# You need to say a password to open the Library Door! # The password is in the…" at bounding box center [1239, 285] width 362 height 511
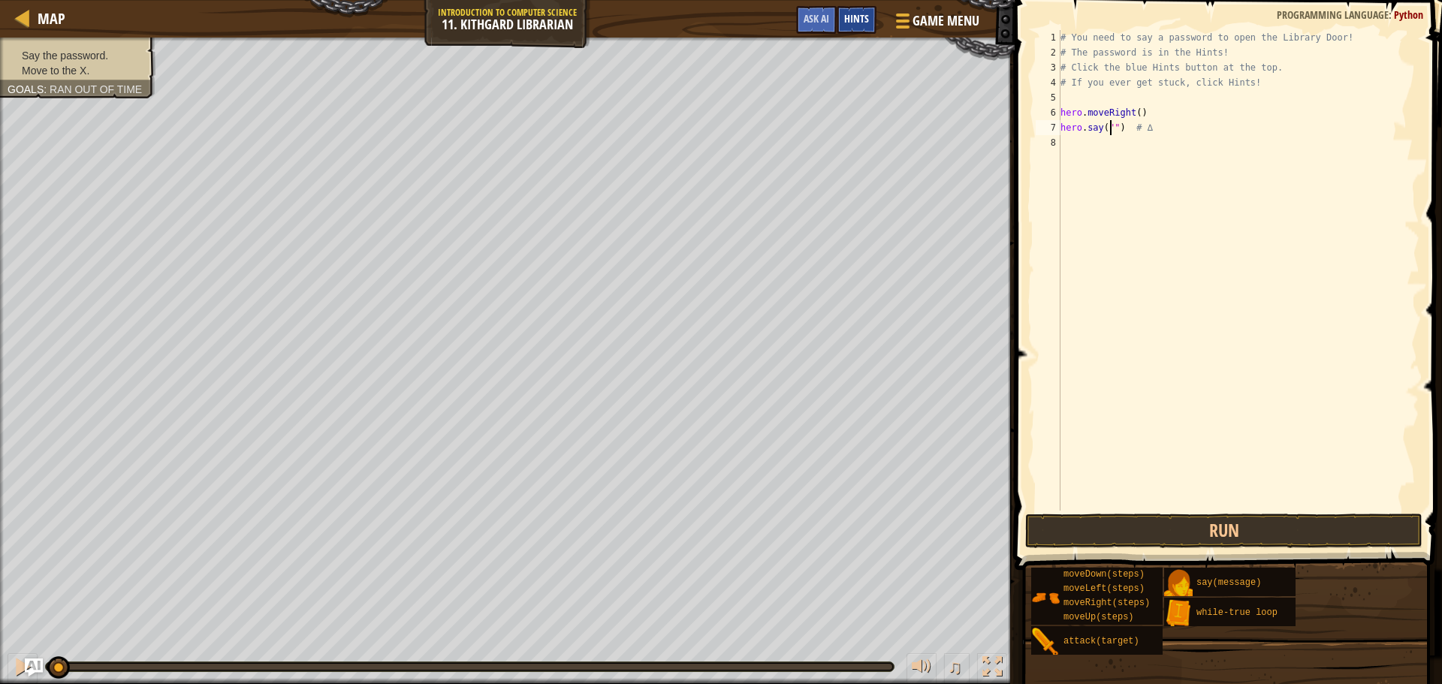
click at [854, 21] on span "Hints" at bounding box center [856, 18] width 25 height 14
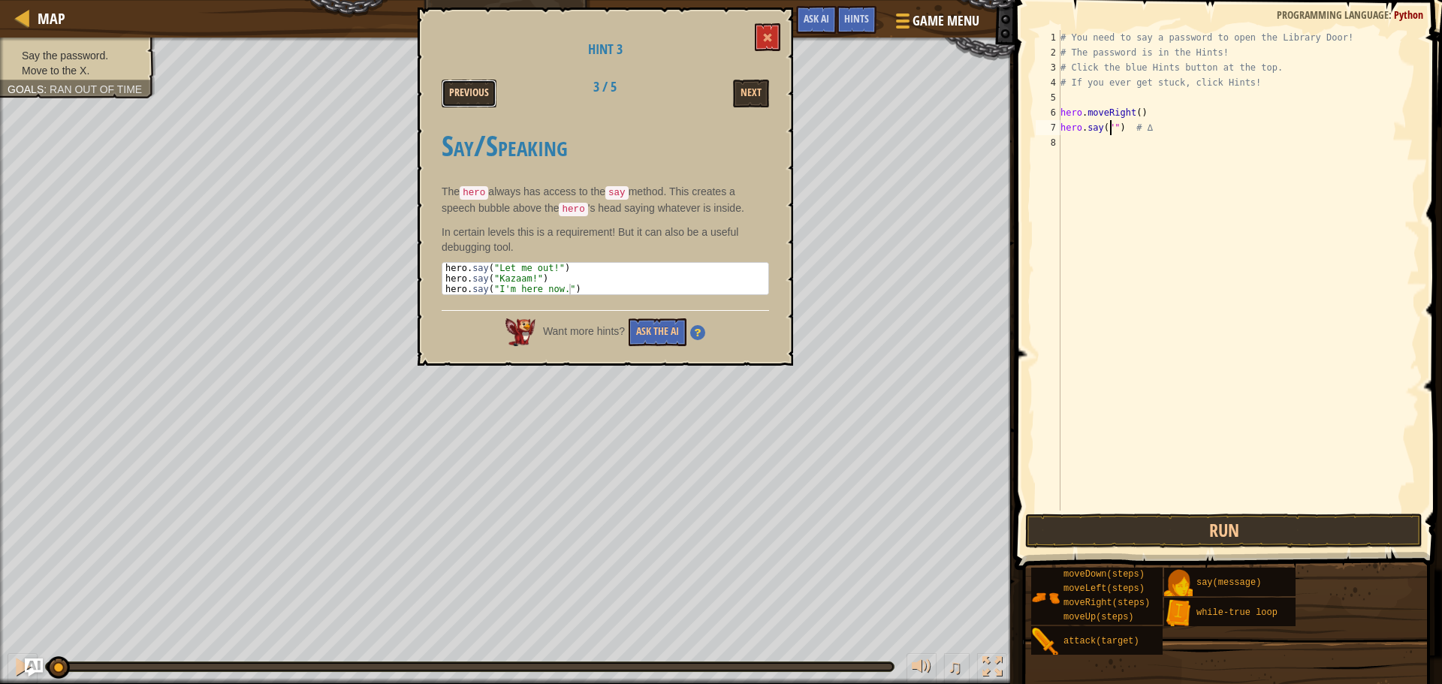
click at [473, 91] on button "Previous" at bounding box center [469, 94] width 55 height 28
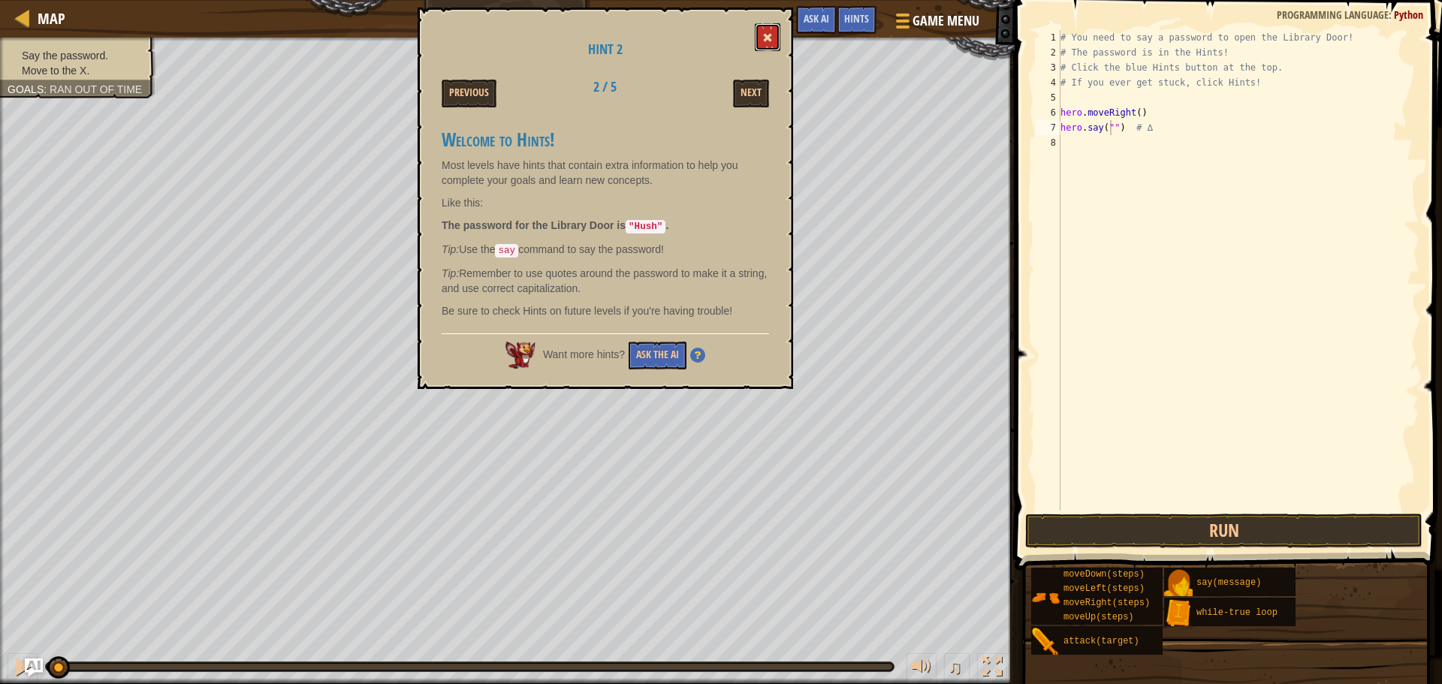
click at [769, 34] on span at bounding box center [767, 37] width 11 height 11
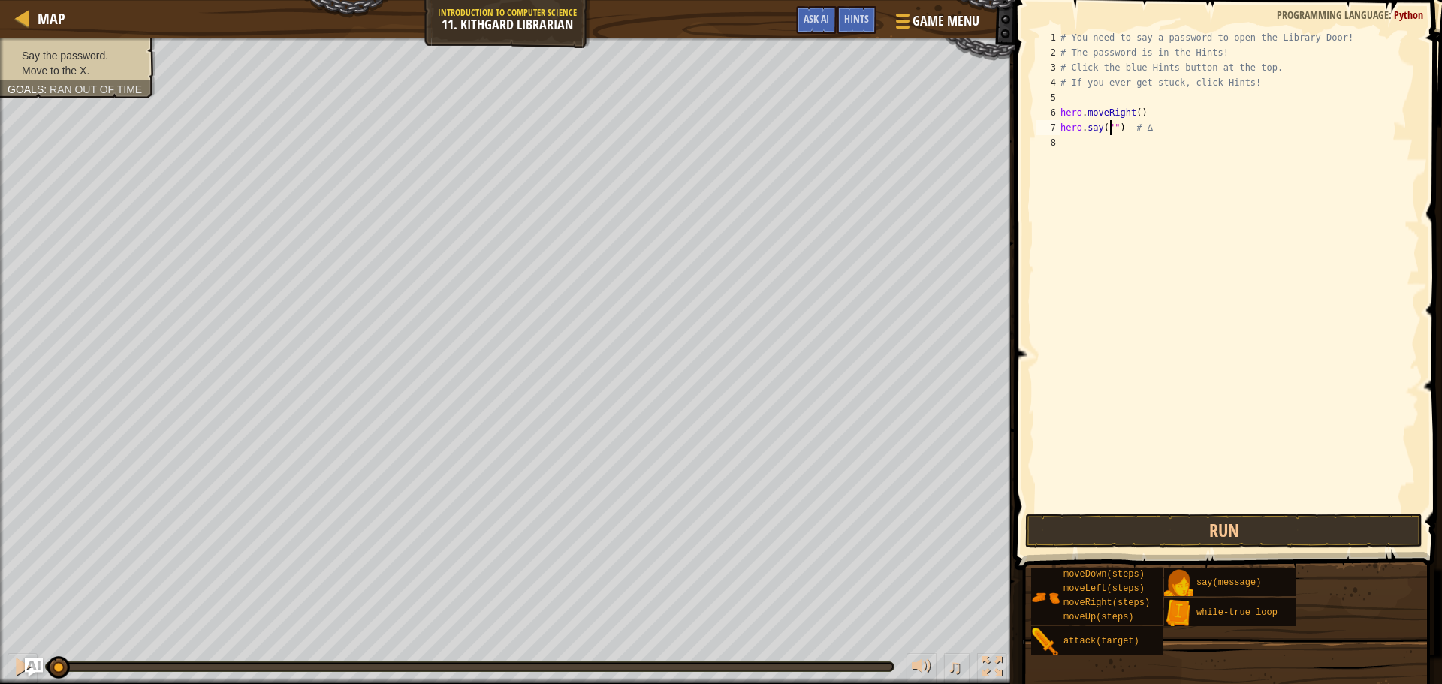
click at [1110, 131] on div "# You need to say a password to open the Library Door! # The password is in the…" at bounding box center [1239, 285] width 362 height 511
type textarea "hero.say("Hush") # ∆"
click at [1094, 149] on div "# You need to say a password to open the Library Door! # The password is in the…" at bounding box center [1239, 285] width 362 height 511
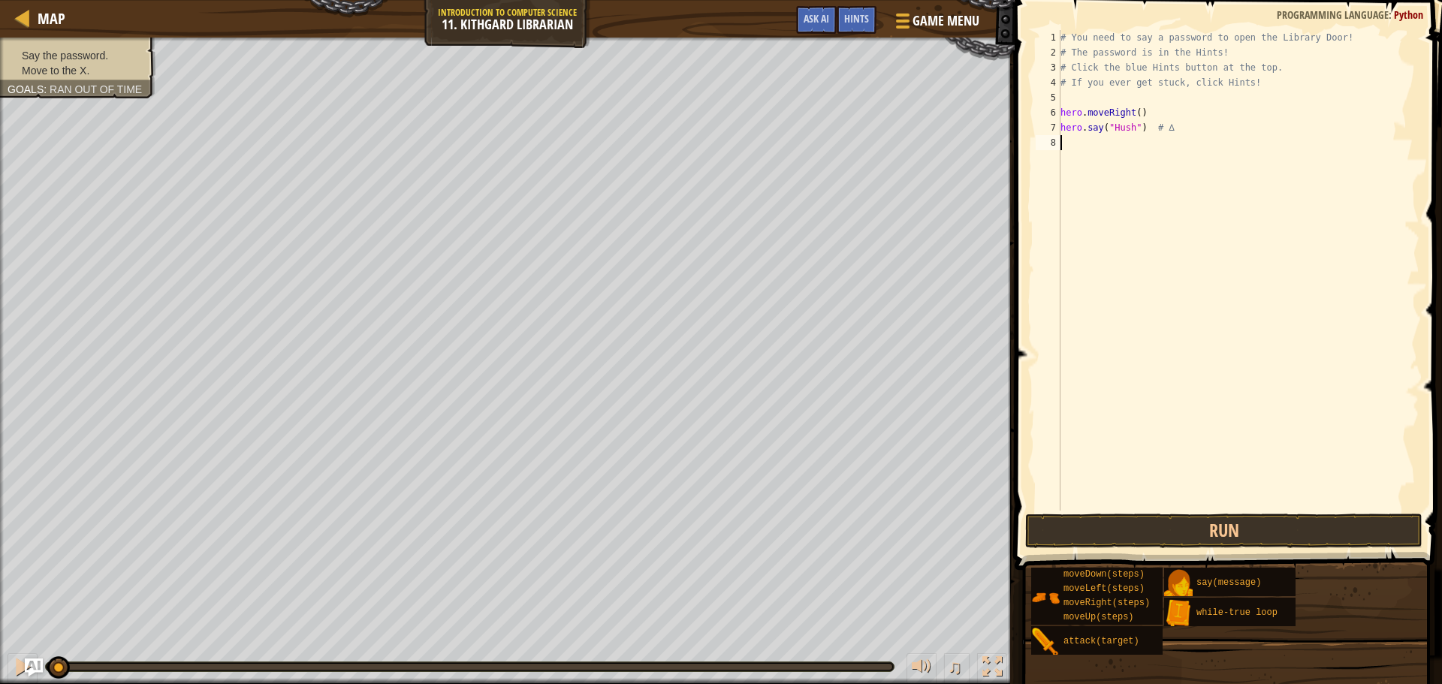
type textarea "h"
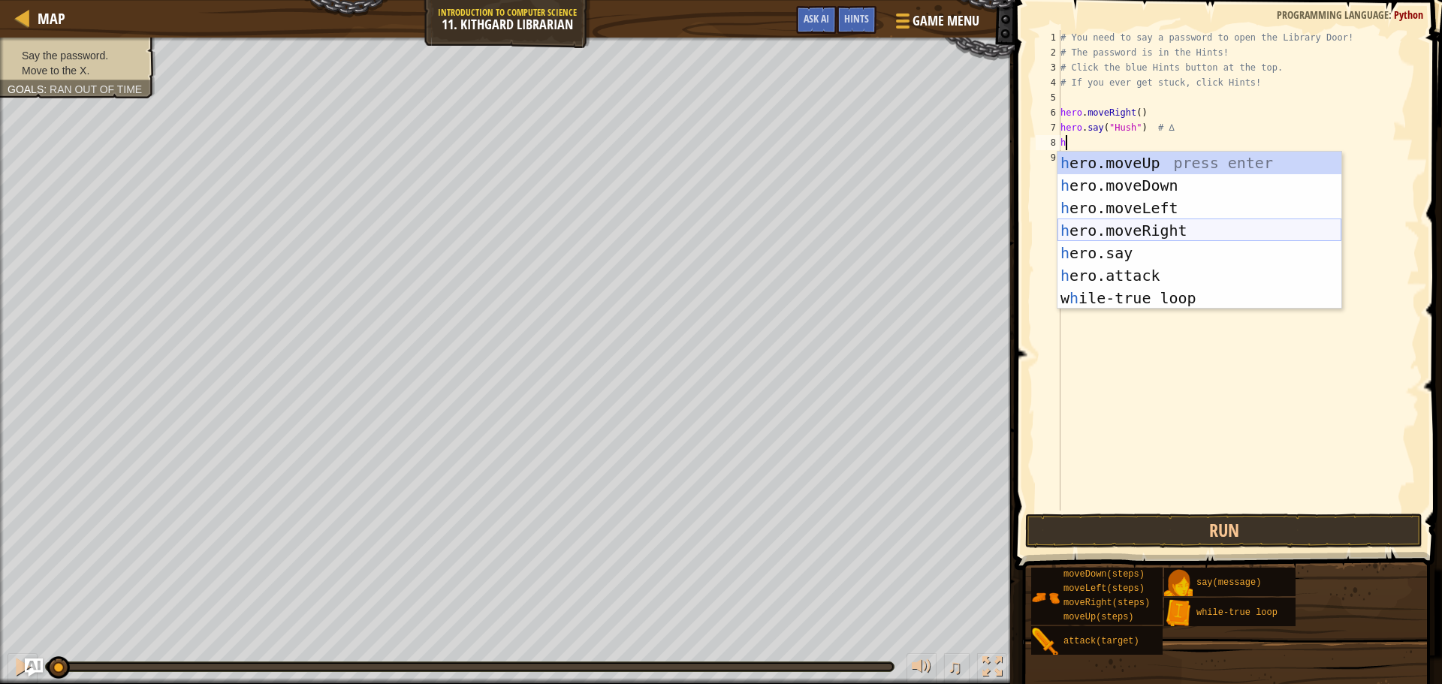
click at [1158, 236] on div "h ero.moveUp press enter h ero.moveDown press enter h ero.moveLeft press enter …" at bounding box center [1200, 253] width 284 height 203
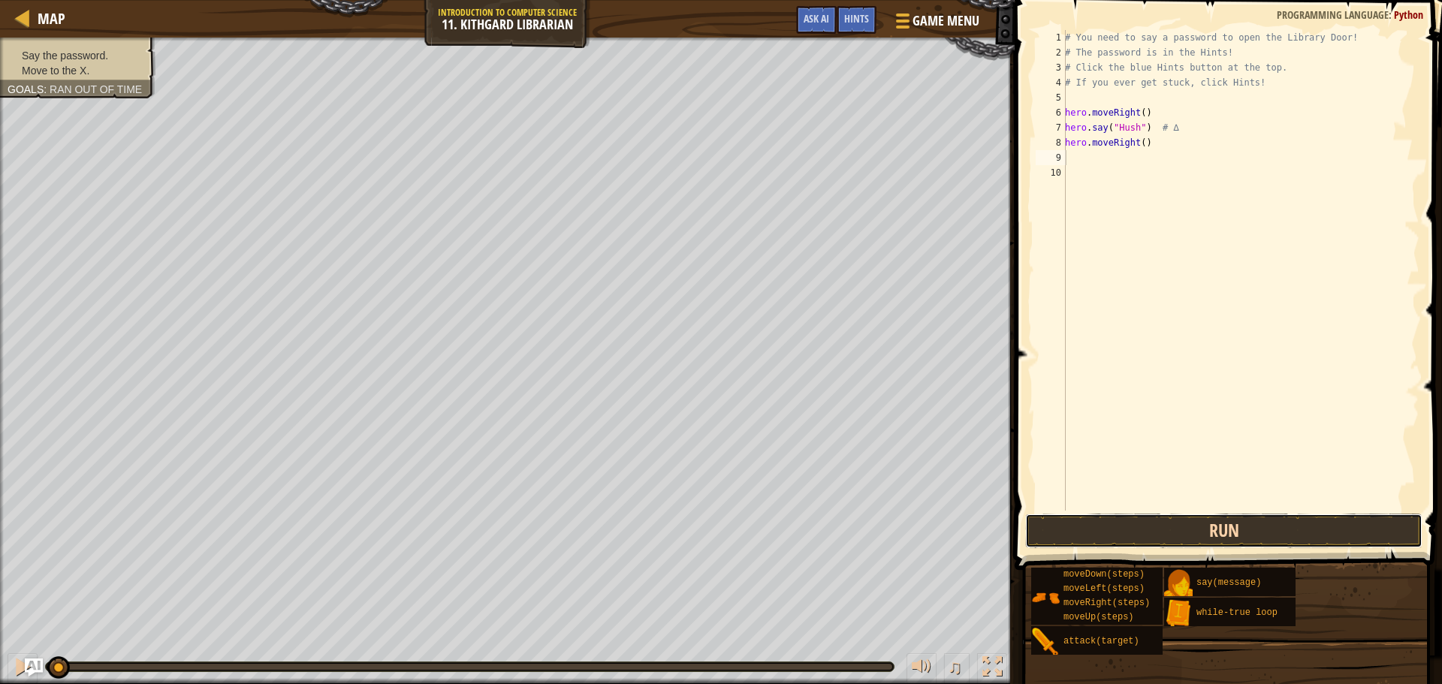
click at [1231, 524] on button "Run" at bounding box center [1223, 531] width 397 height 35
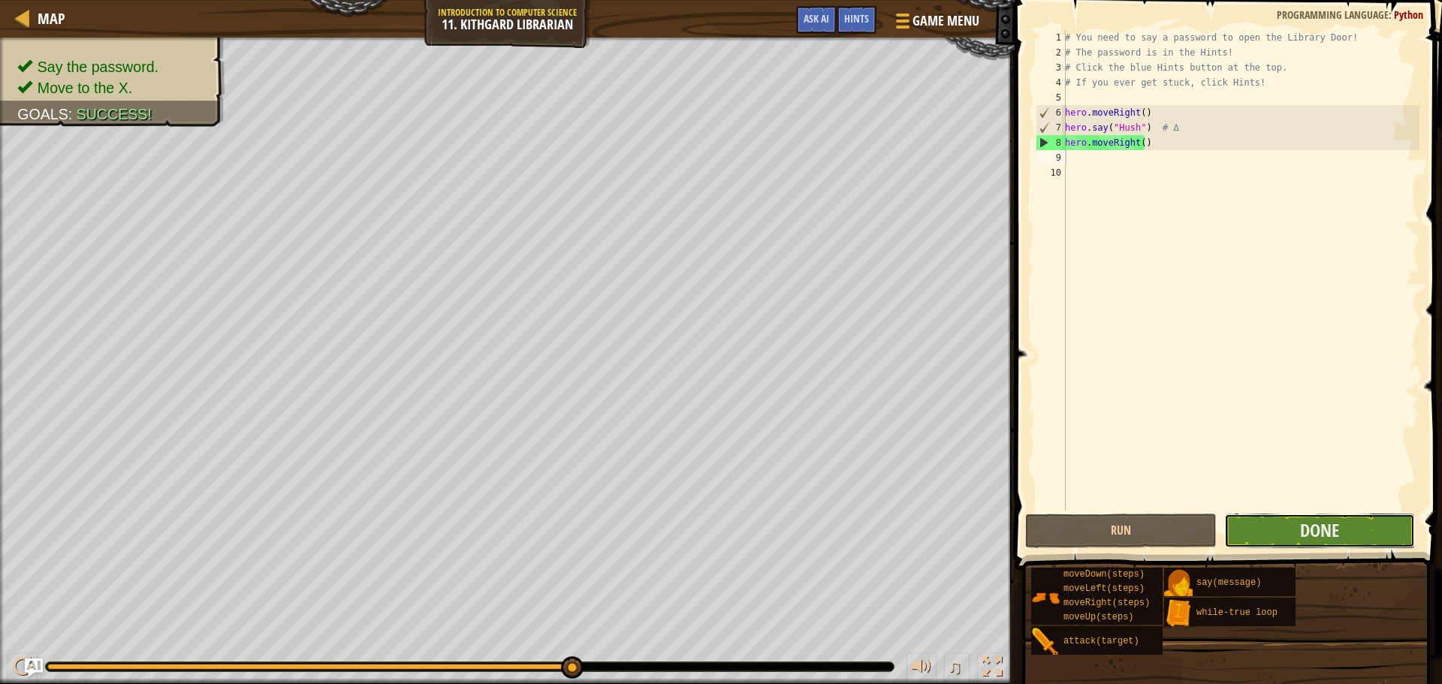
click at [1297, 527] on button "Done" at bounding box center [1319, 531] width 191 height 35
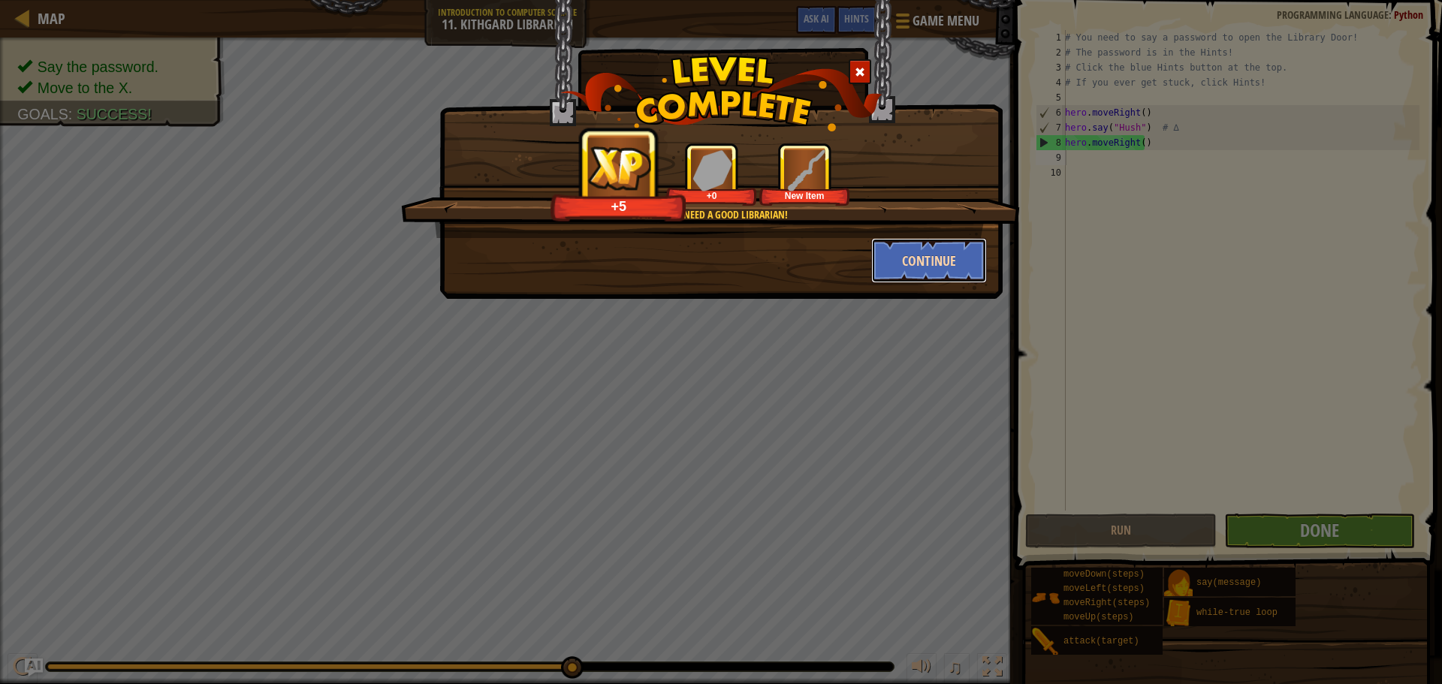
click at [954, 252] on button "Continue" at bounding box center [929, 260] width 116 height 45
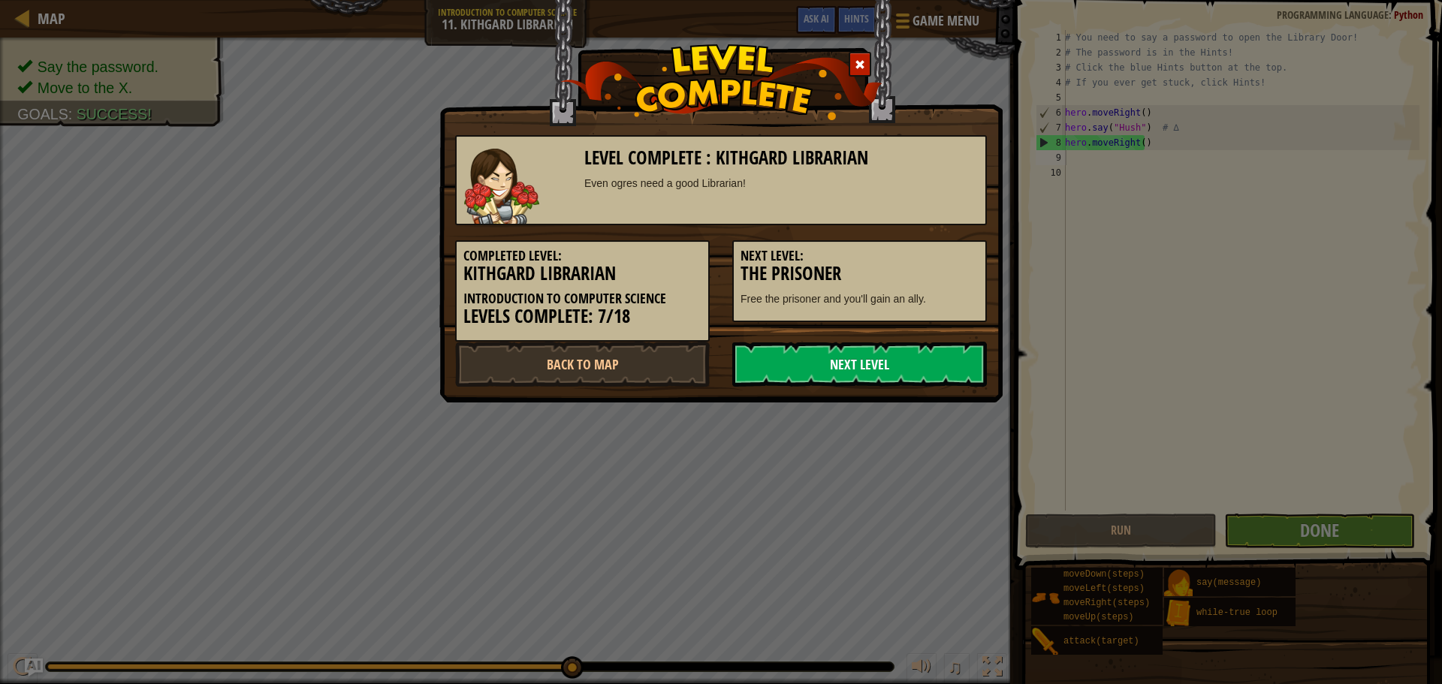
click at [880, 367] on link "Next Level" at bounding box center [859, 364] width 255 height 45
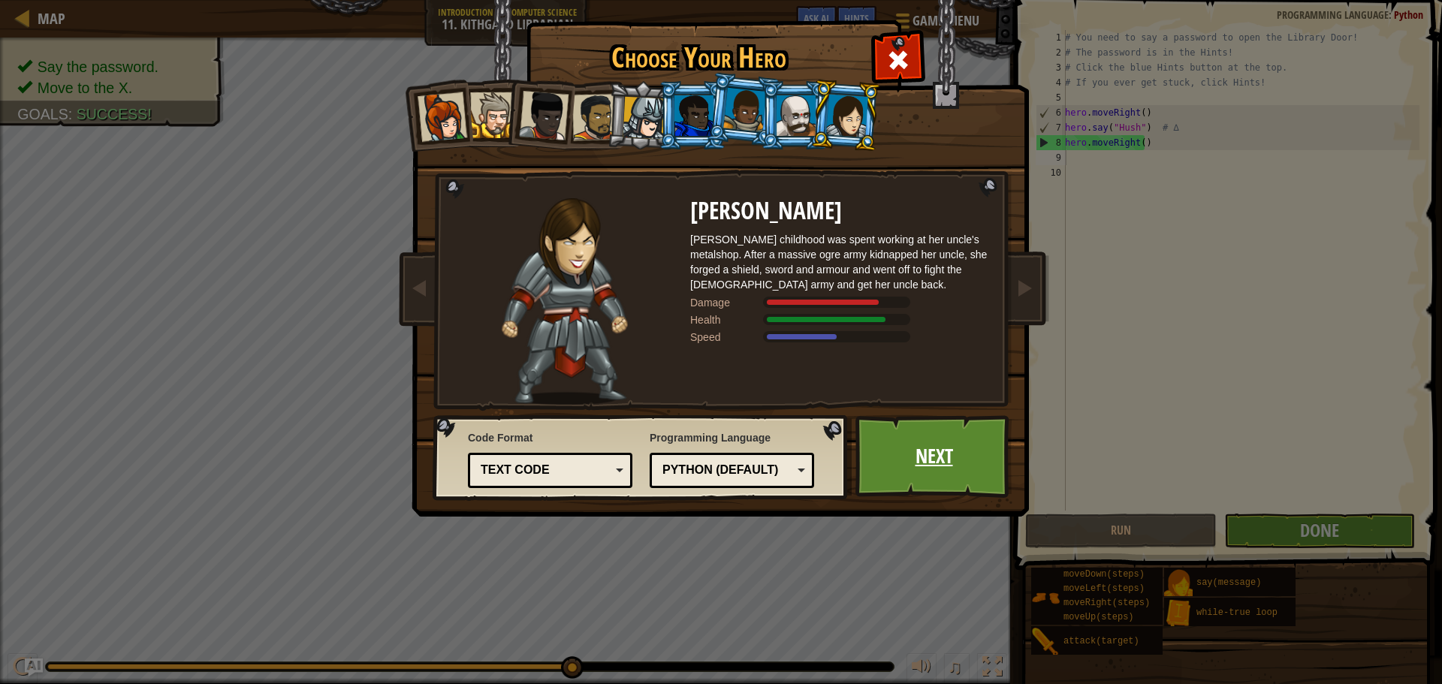
click at [944, 457] on link "Next" at bounding box center [934, 456] width 157 height 83
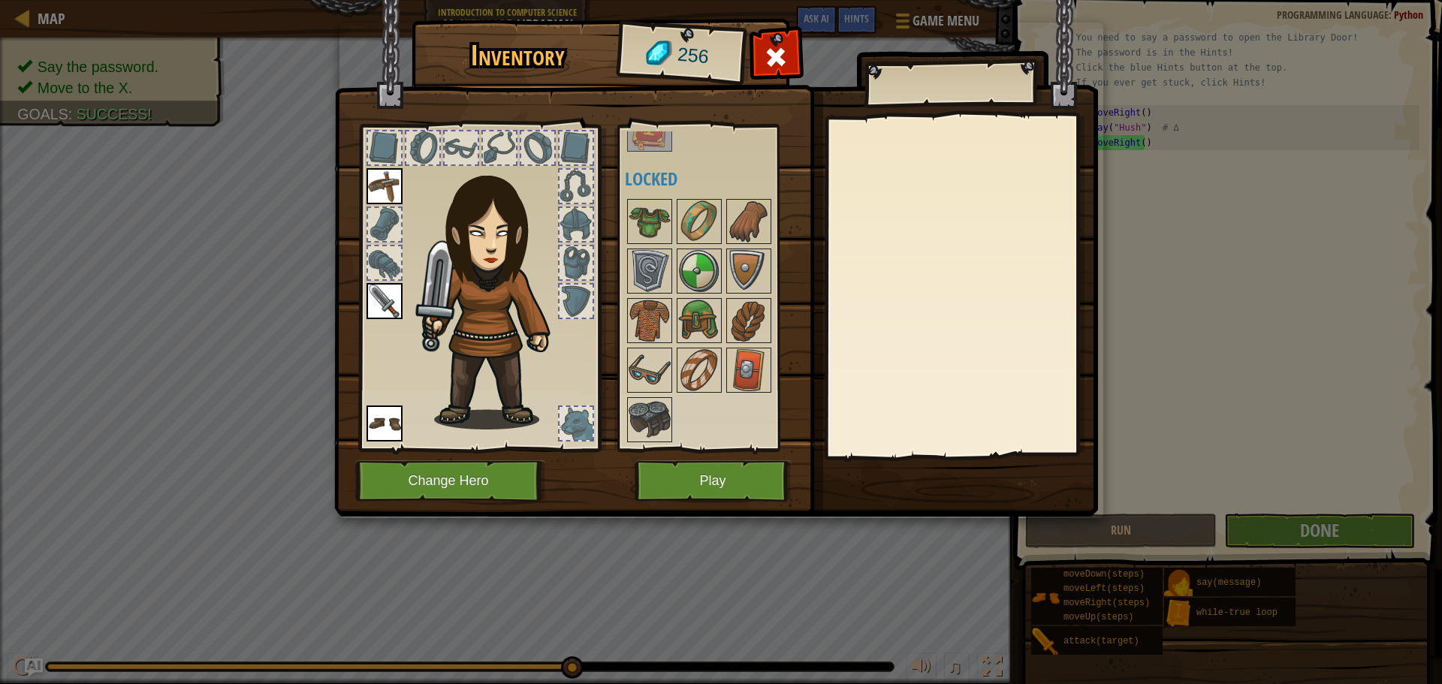
scroll to position [0, 0]
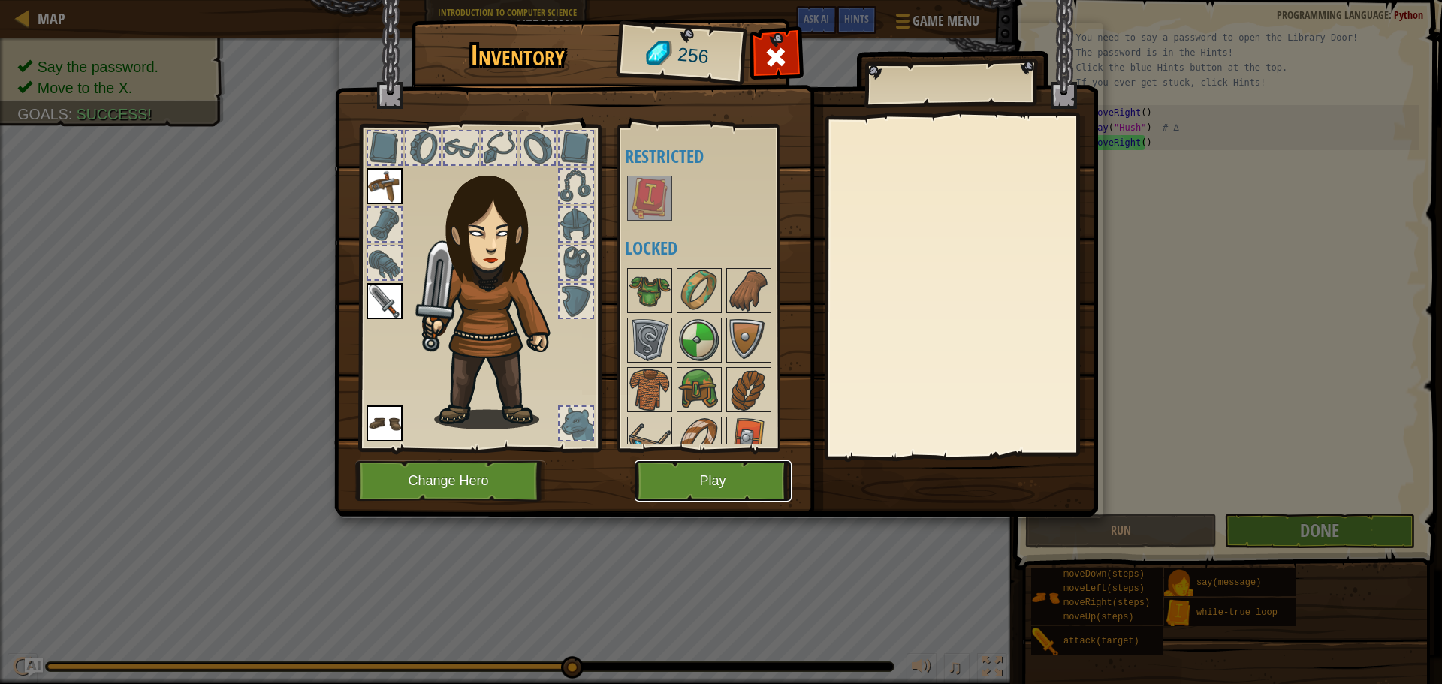
click at [693, 475] on button "Play" at bounding box center [713, 480] width 157 height 41
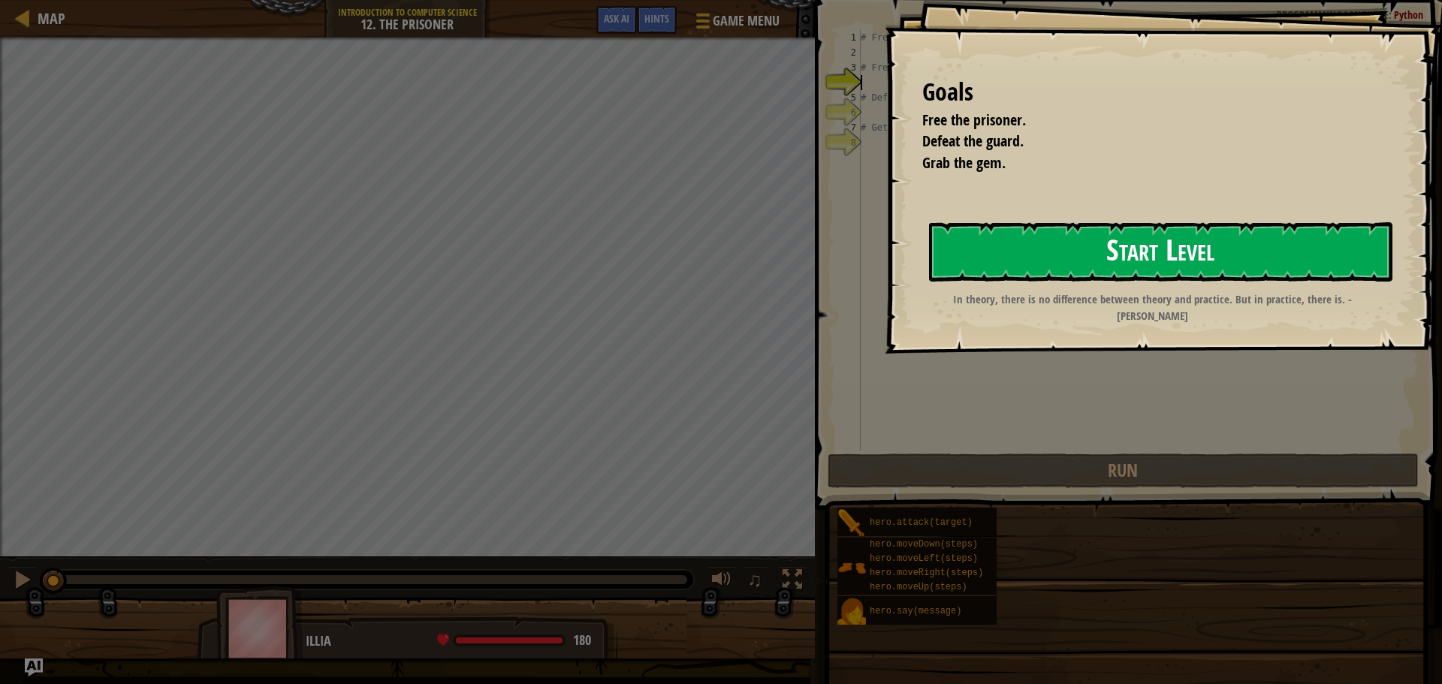
click at [1187, 255] on button "Start Level" at bounding box center [1161, 251] width 464 height 59
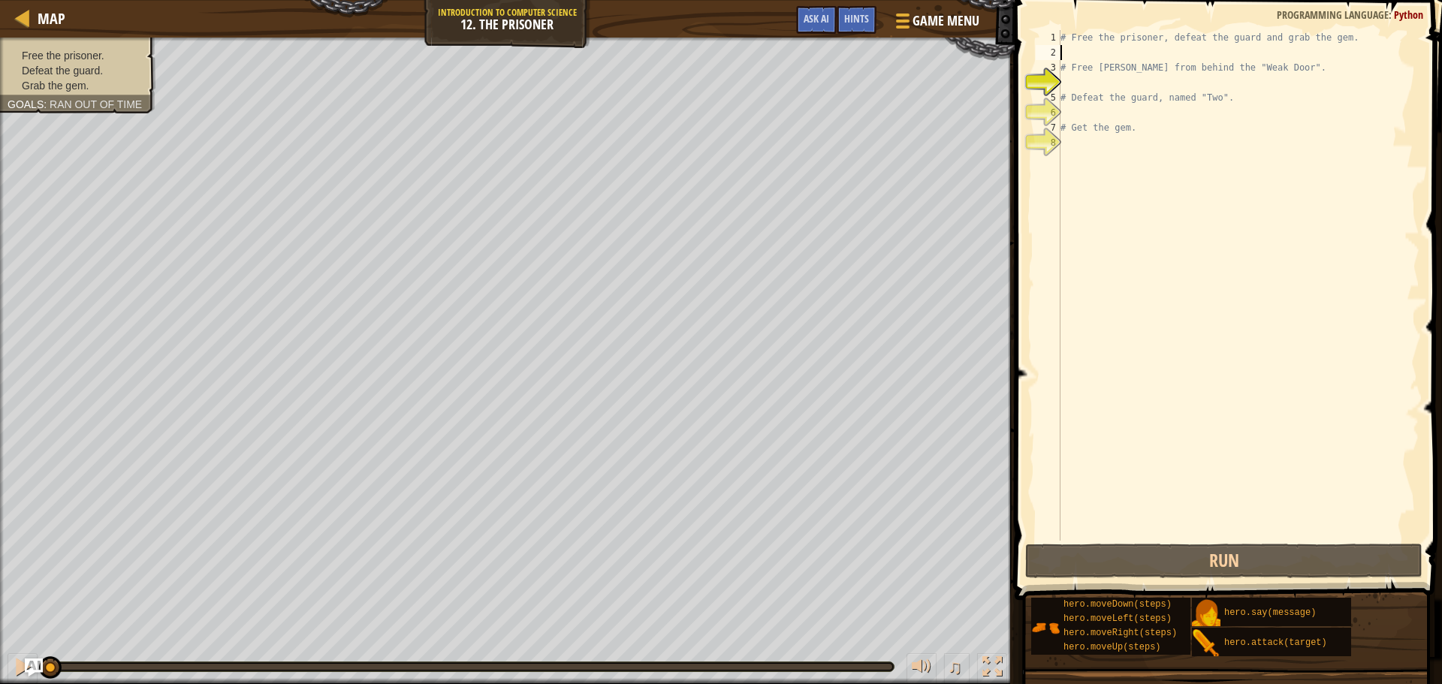
click at [1092, 51] on div "# Free the prisoner, defeat the guard and grab the gem. # Free [PERSON_NAME] fr…" at bounding box center [1239, 300] width 362 height 541
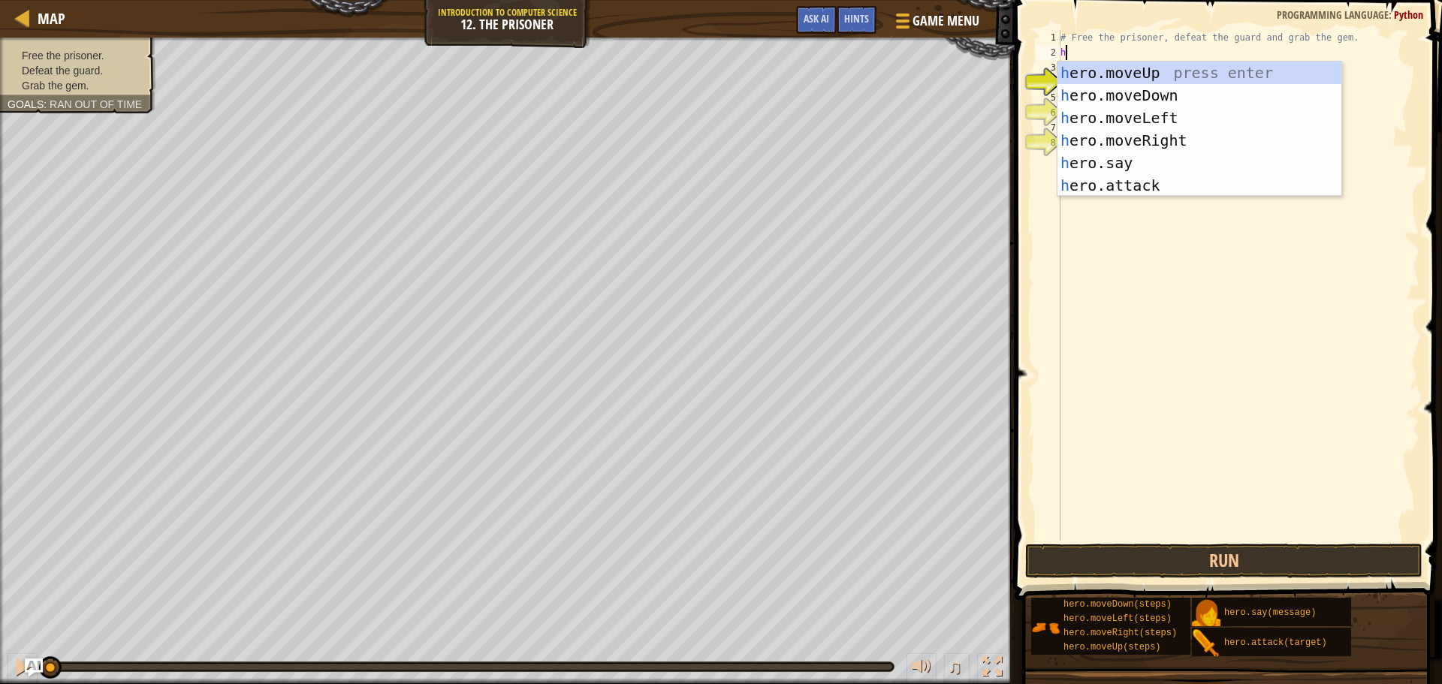
scroll to position [7, 0]
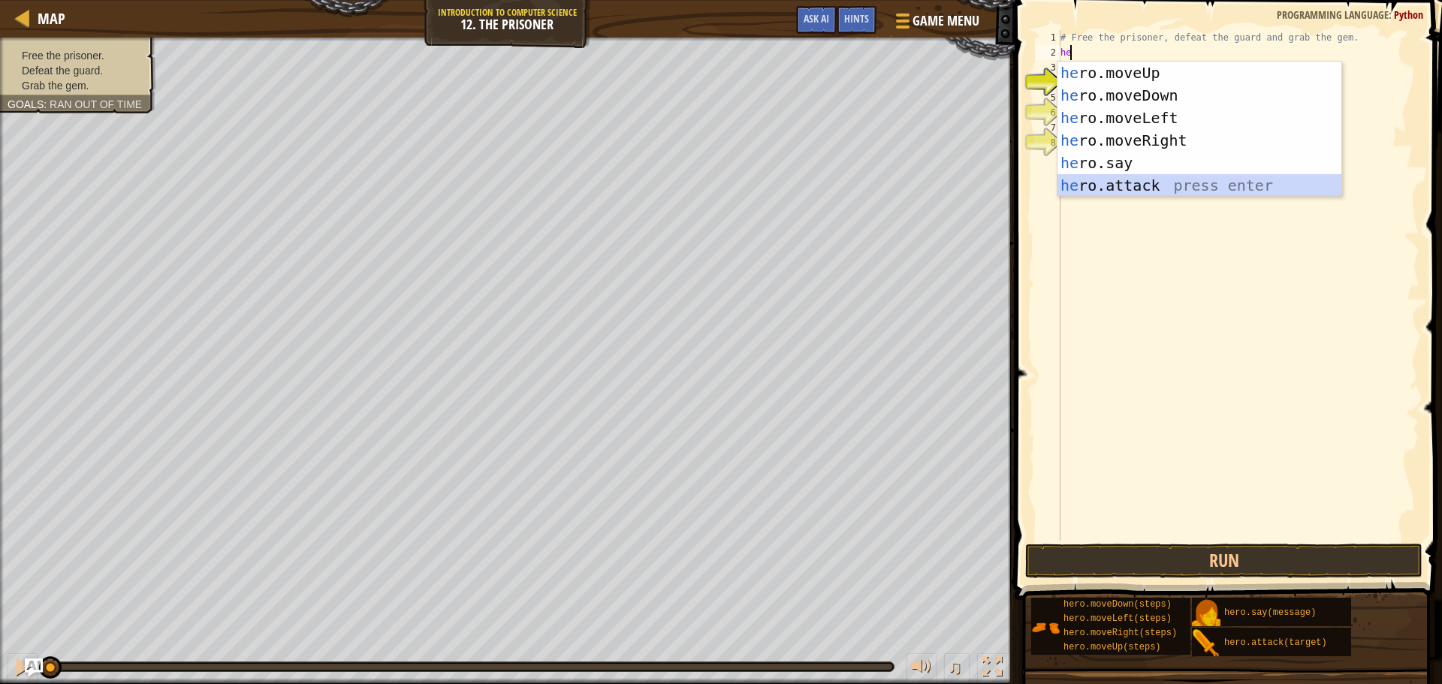
click at [1138, 189] on div "he ro.moveUp press enter he ro.moveDown press enter he ro.moveLeft press enter …" at bounding box center [1200, 152] width 284 height 180
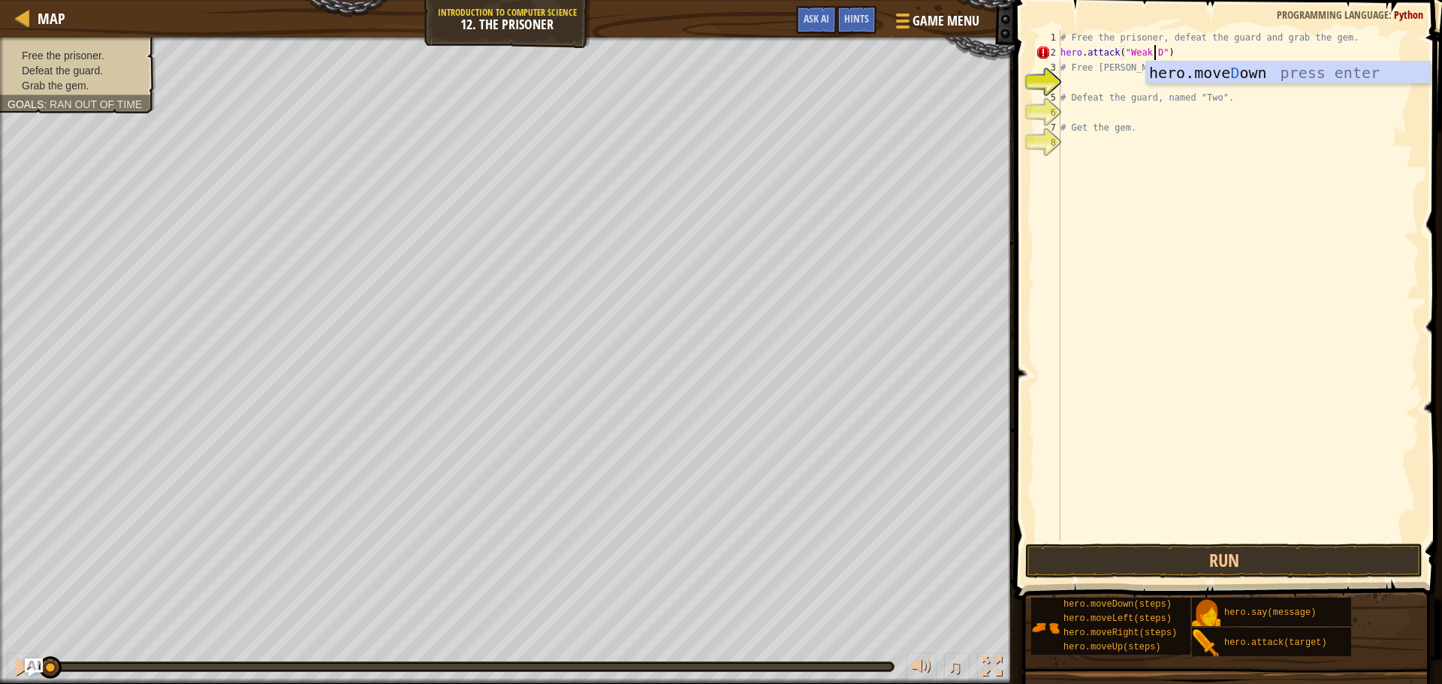
scroll to position [7, 8]
type textarea "hero.attack("Weak Door")"
click at [1138, 83] on div "# Free the prisoner, defeat the guard and grab the gem. hero . attack ( "Weak D…" at bounding box center [1239, 300] width 362 height 541
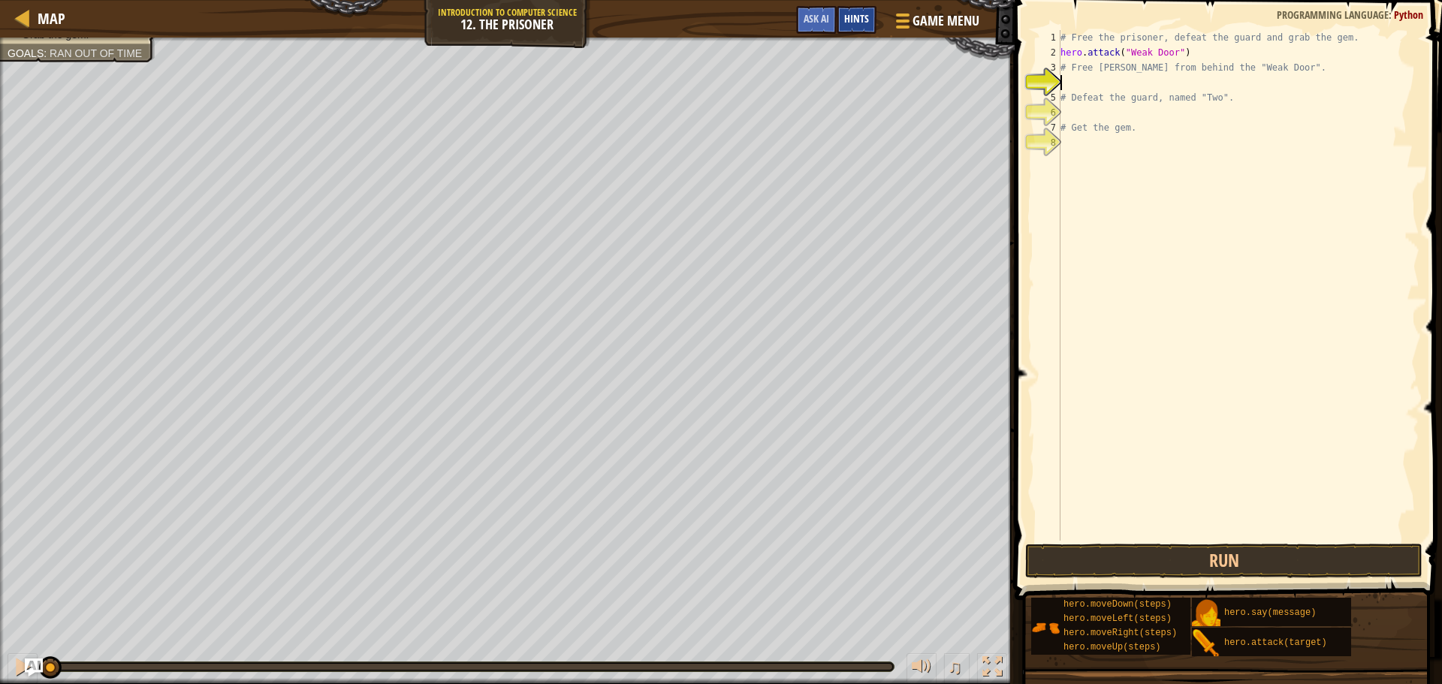
click at [861, 21] on span "Hints" at bounding box center [856, 18] width 25 height 14
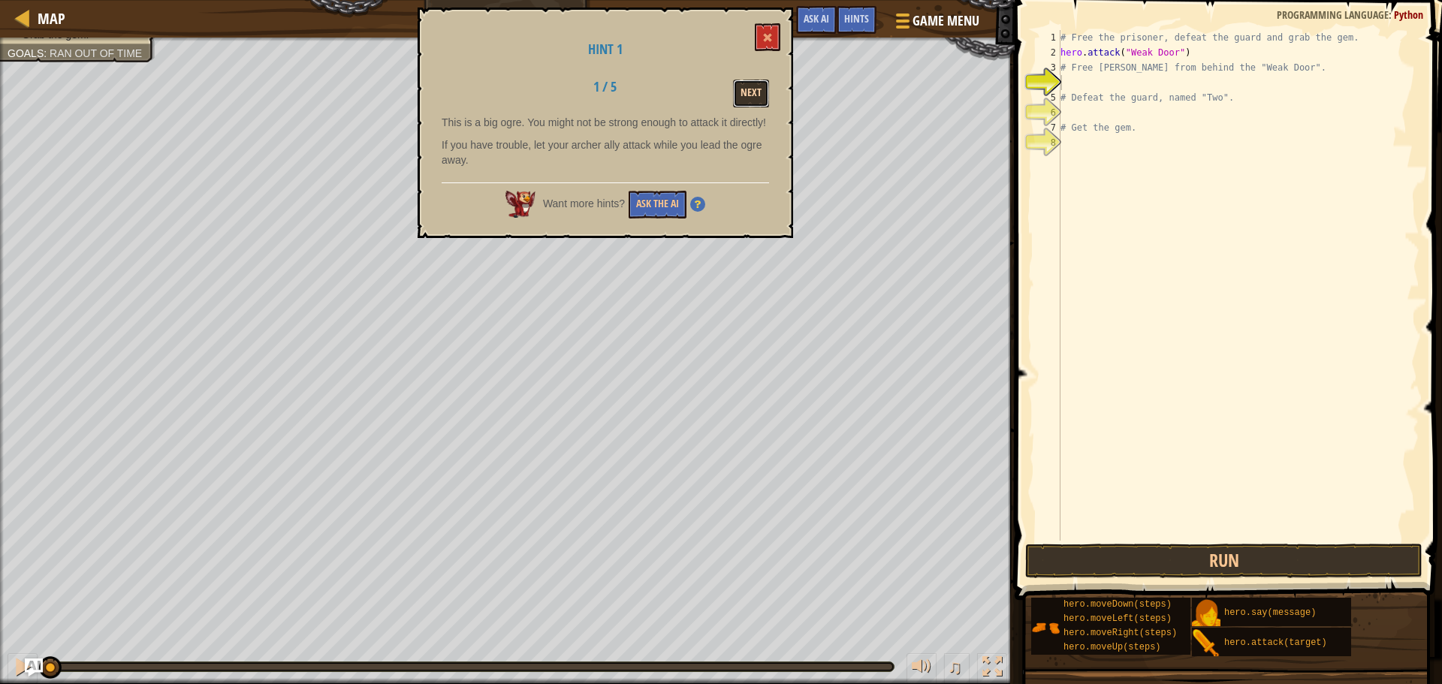
click at [747, 90] on button "Next" at bounding box center [751, 94] width 36 height 28
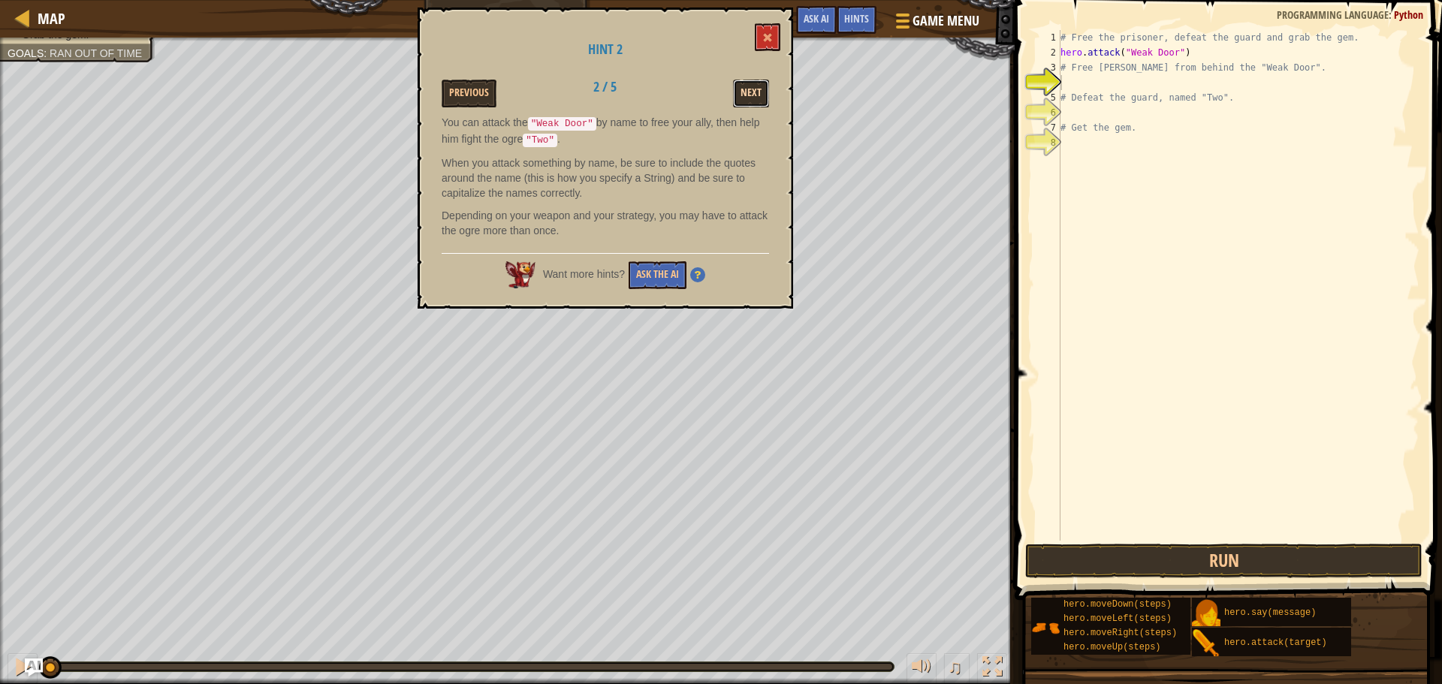
click at [750, 92] on button "Next" at bounding box center [751, 94] width 36 height 28
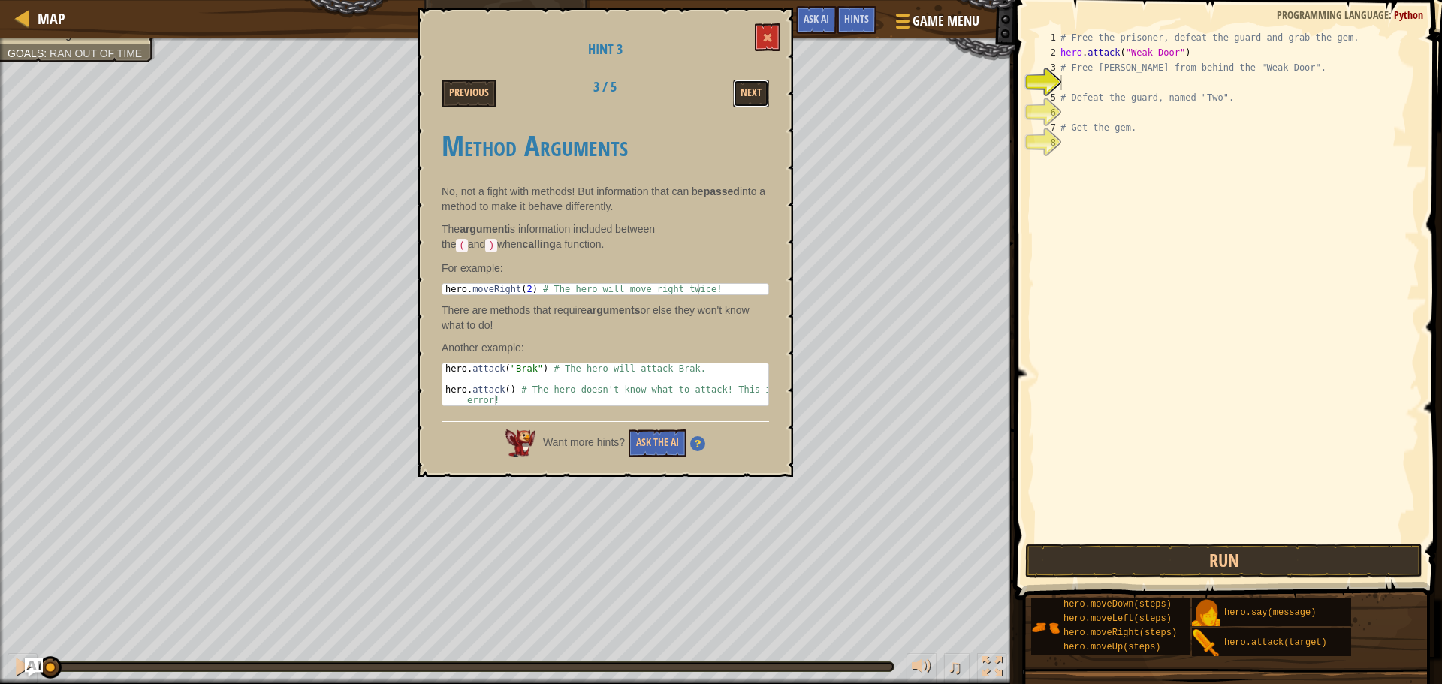
click at [750, 92] on button "Next" at bounding box center [751, 94] width 36 height 28
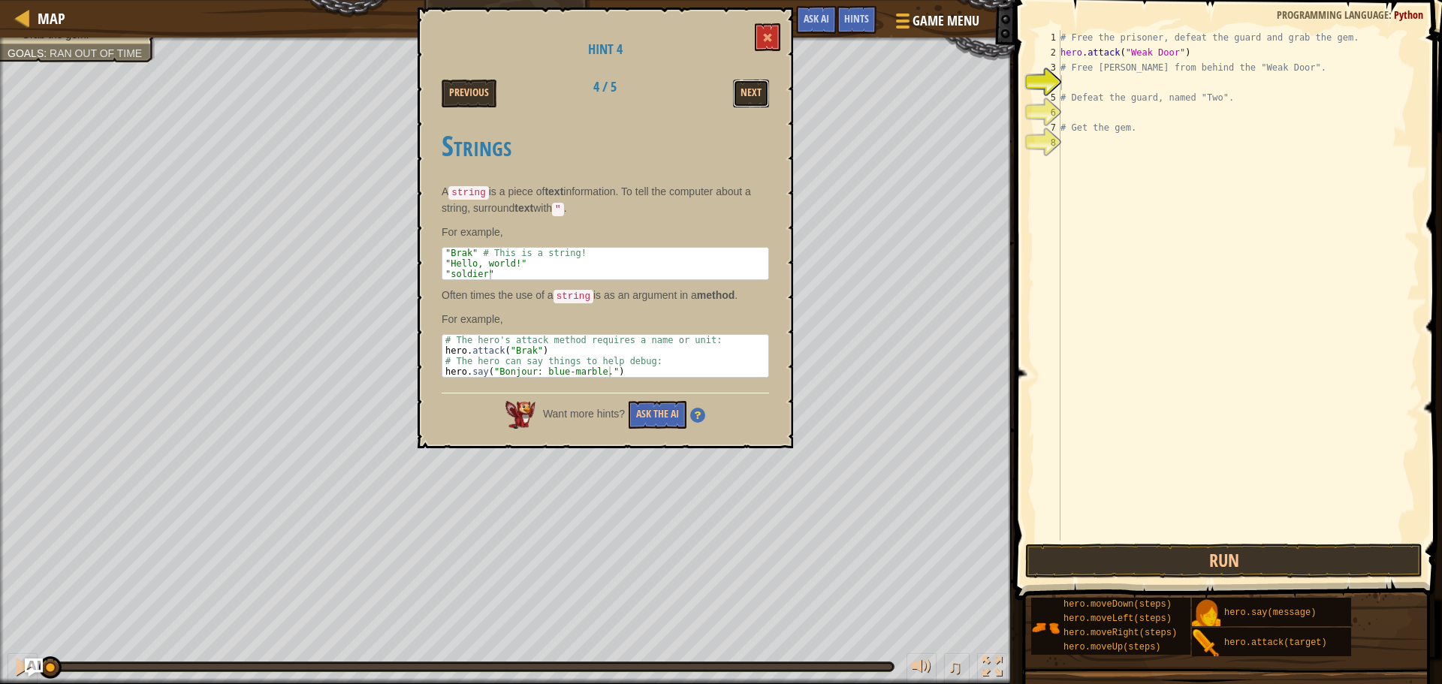
click at [750, 92] on button "Next" at bounding box center [751, 94] width 36 height 28
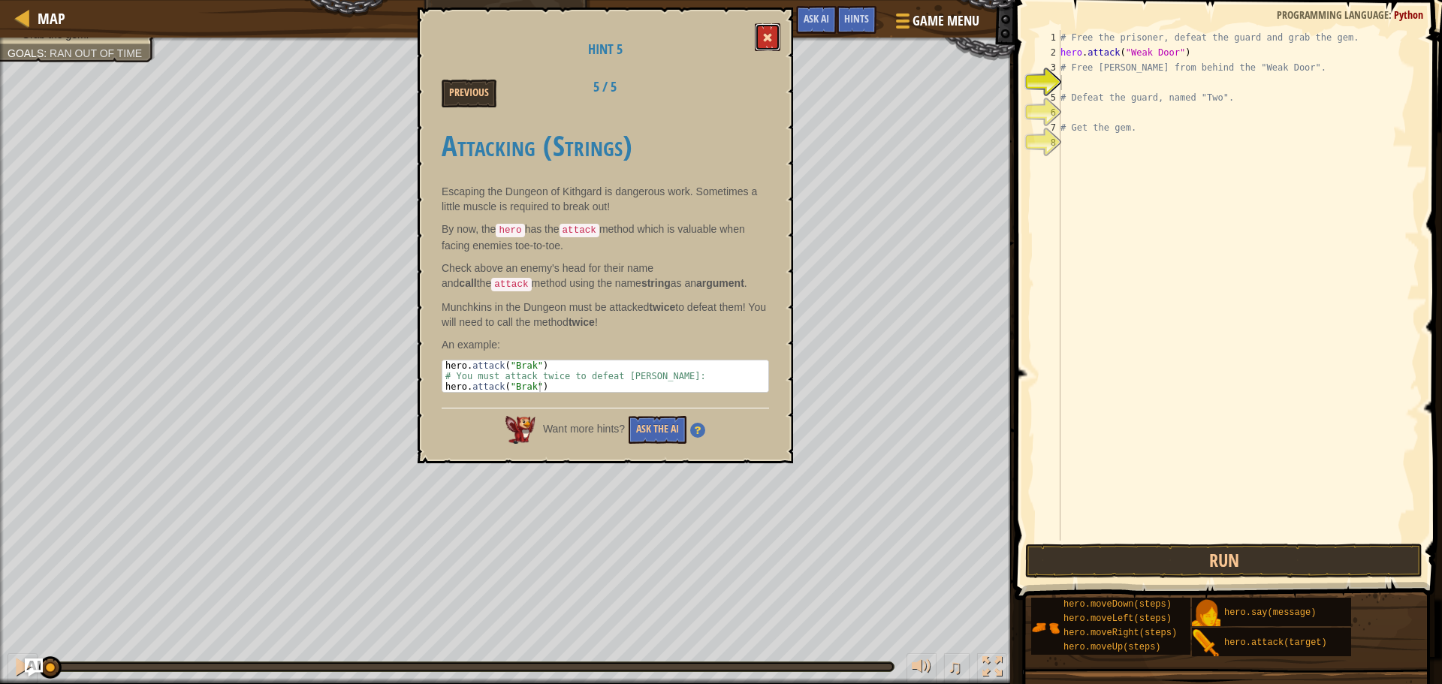
click at [770, 29] on button at bounding box center [768, 37] width 26 height 28
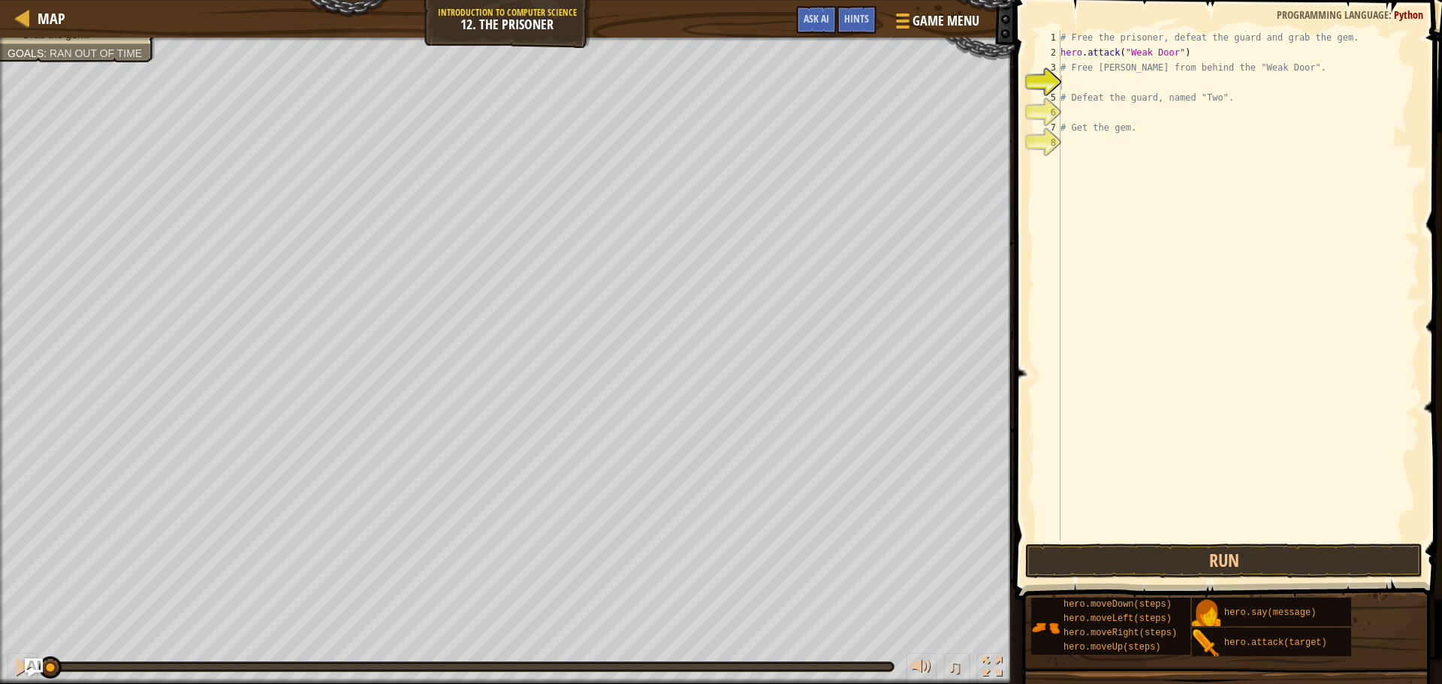
click at [1097, 81] on div "# Free the prisoner, defeat the guard and grab the gem. hero . attack ( "Weak D…" at bounding box center [1239, 300] width 362 height 541
click at [1113, 109] on div "# Free the prisoner, defeat the guard and grab the gem. hero . attack ( "Weak D…" at bounding box center [1239, 300] width 362 height 541
click at [1109, 83] on div "# Free the prisoner, defeat the guard and grab the gem. hero . attack ( "Weak D…" at bounding box center [1239, 300] width 362 height 541
type textarea "mo"
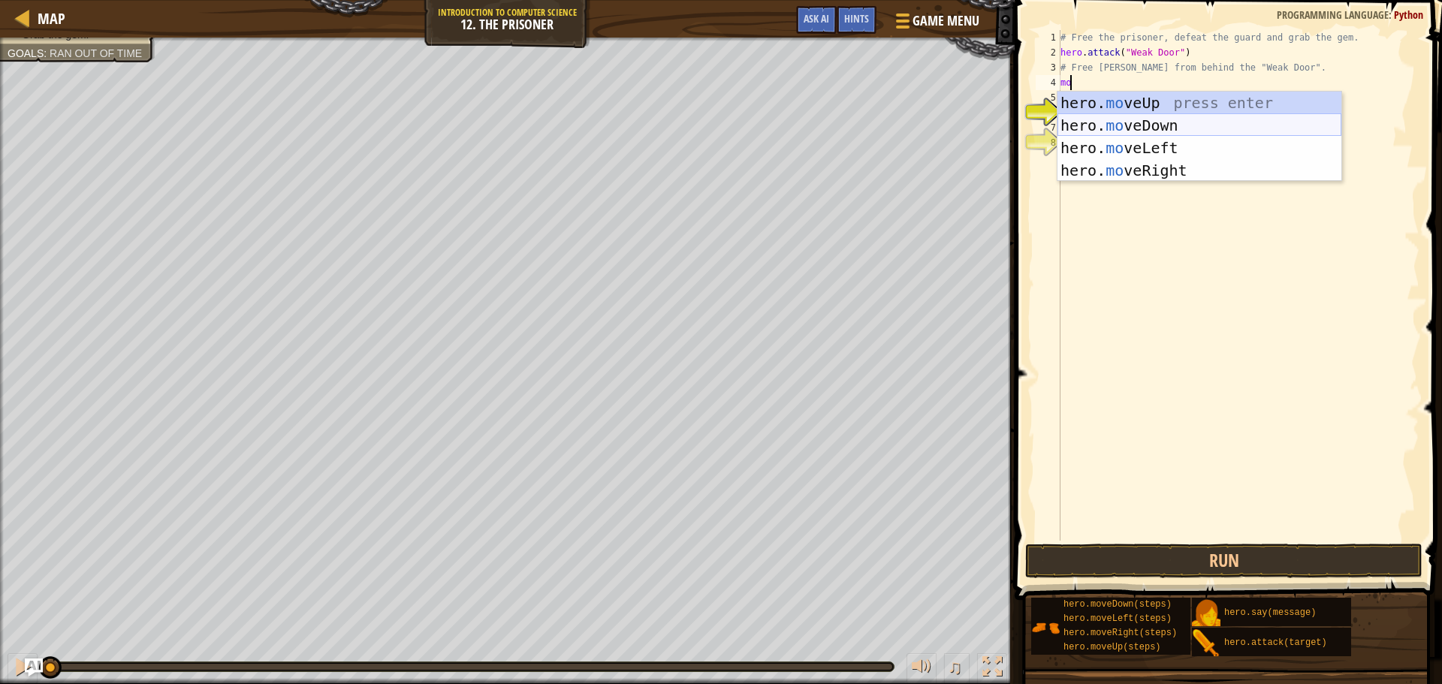
click at [1166, 128] on div "hero. mo veUp press enter hero. mo veDown press enter hero. mo veLeft press ent…" at bounding box center [1200, 159] width 284 height 135
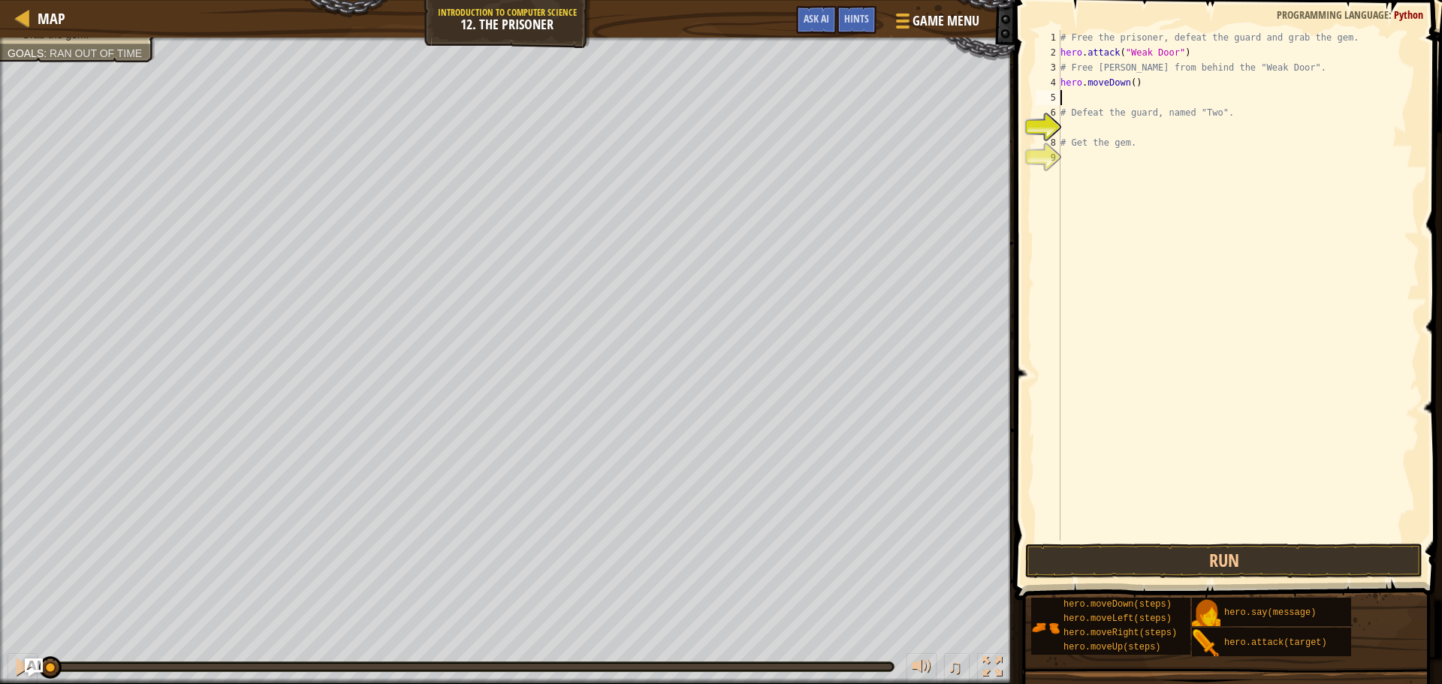
click at [1129, 83] on div "# Free the prisoner, defeat the guard and grab the gem. hero . attack ( "Weak D…" at bounding box center [1239, 300] width 362 height 541
type textarea "hero.moveDown(1)"
click at [1118, 96] on div "# Free the prisoner, defeat the guard and grab the gem. hero . attack ( "Weak D…" at bounding box center [1239, 300] width 362 height 541
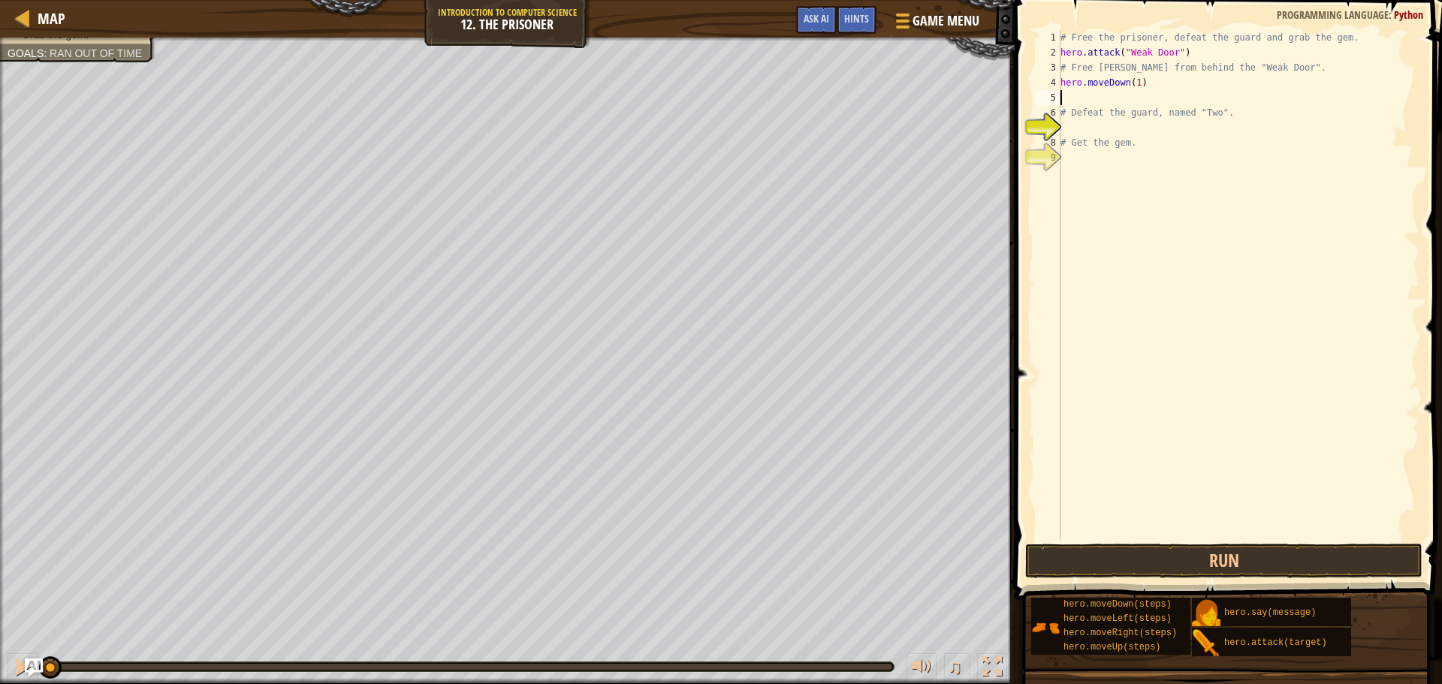
type textarea "h"
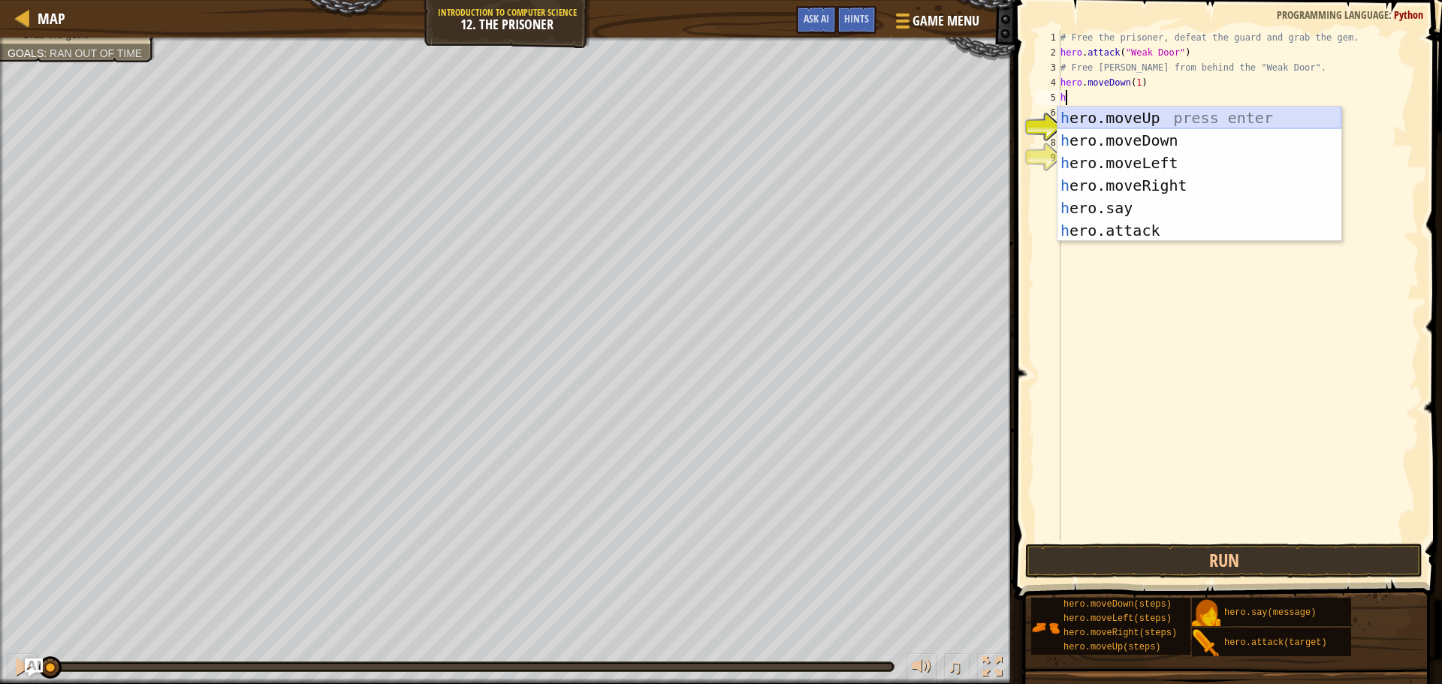
click at [1127, 118] on div "h ero.moveUp press enter h ero.moveDown press enter h ero.moveLeft press enter …" at bounding box center [1200, 197] width 284 height 180
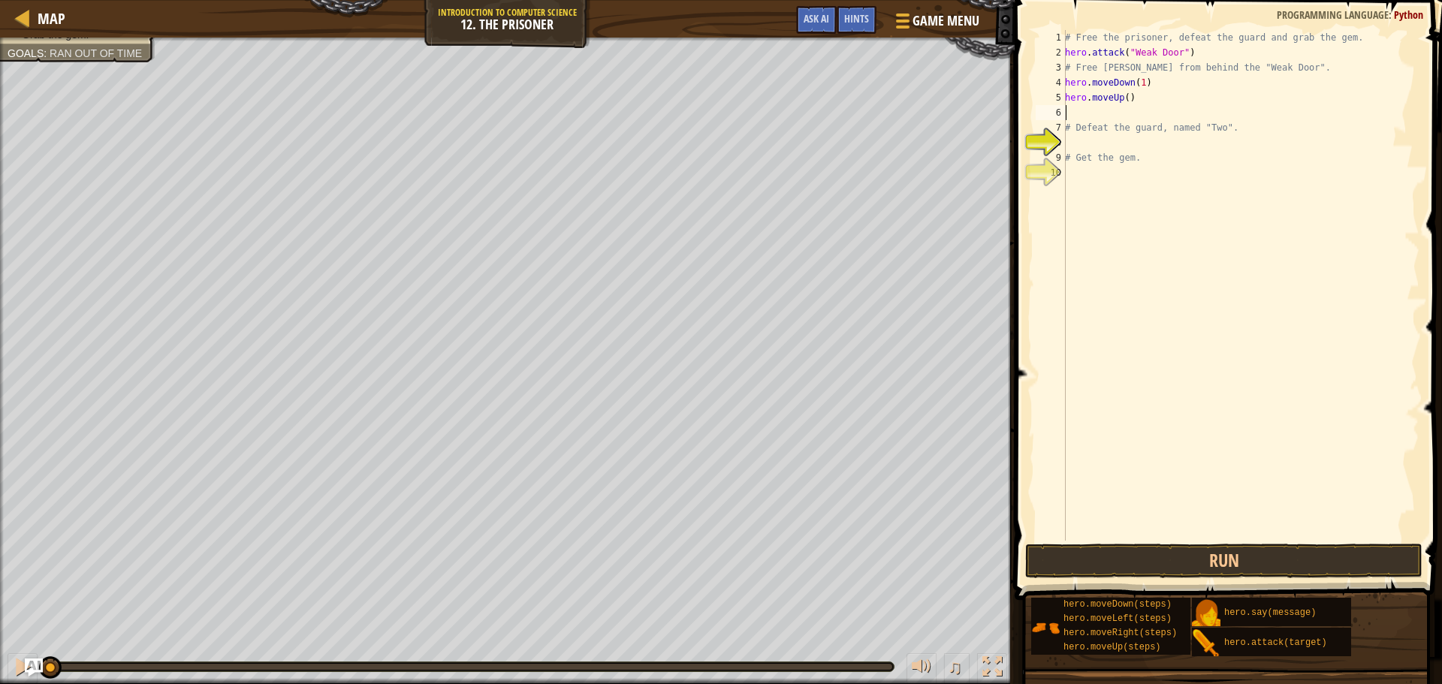
click at [1125, 101] on div "# Free the prisoner, defeat the guard and grab the gem. hero . attack ( "Weak D…" at bounding box center [1241, 300] width 358 height 541
type textarea "hero.moveUp(1)"
click at [1102, 116] on div "# Free the prisoner, defeat the guard and grab the gem. hero . attack ( "Weak D…" at bounding box center [1241, 300] width 358 height 541
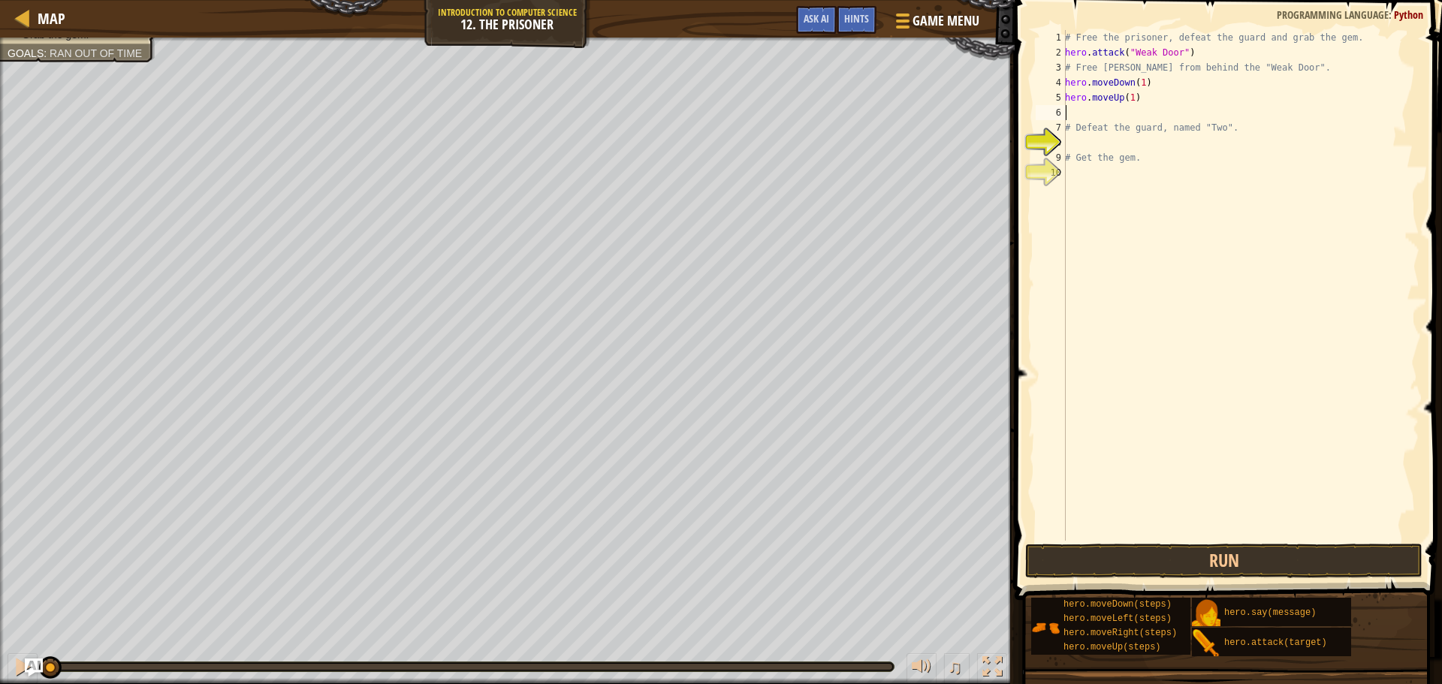
type textarea "h"
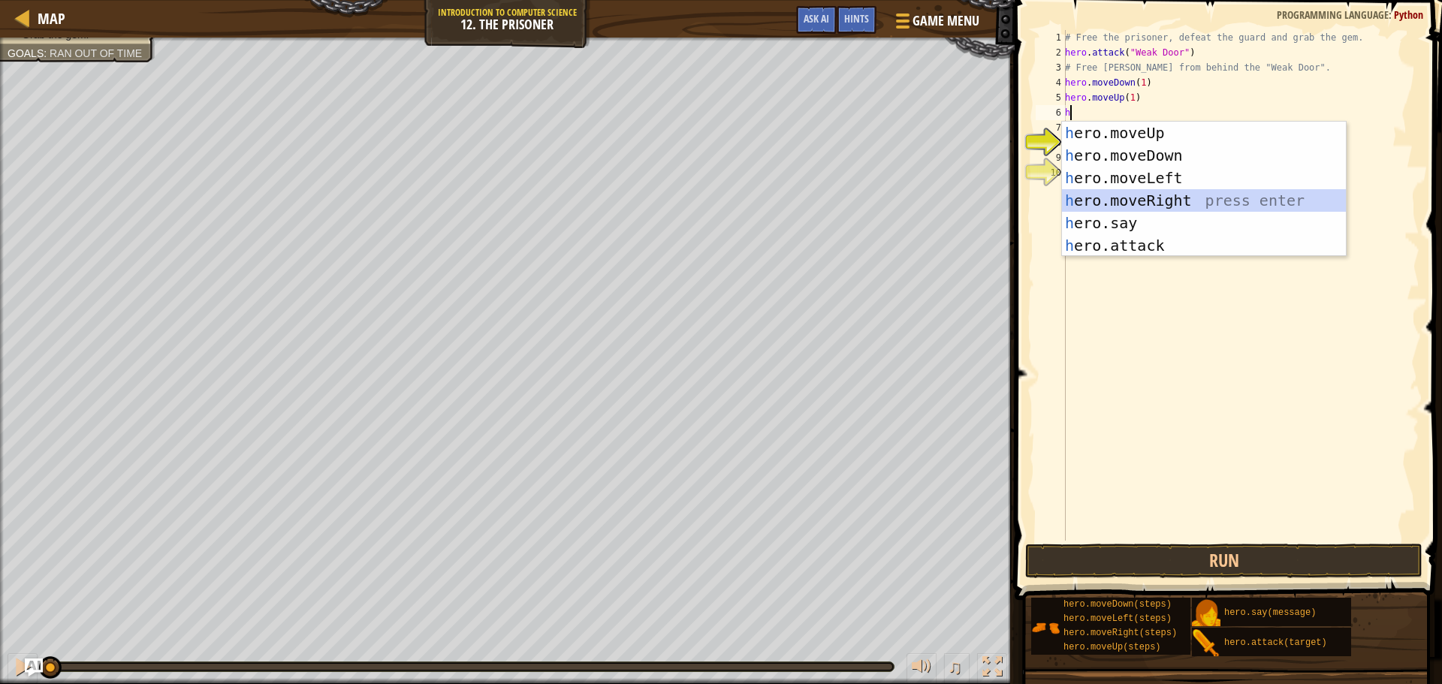
click at [1159, 195] on div "h ero.moveUp press enter h ero.moveDown press enter h ero.moveLeft press enter …" at bounding box center [1204, 212] width 284 height 180
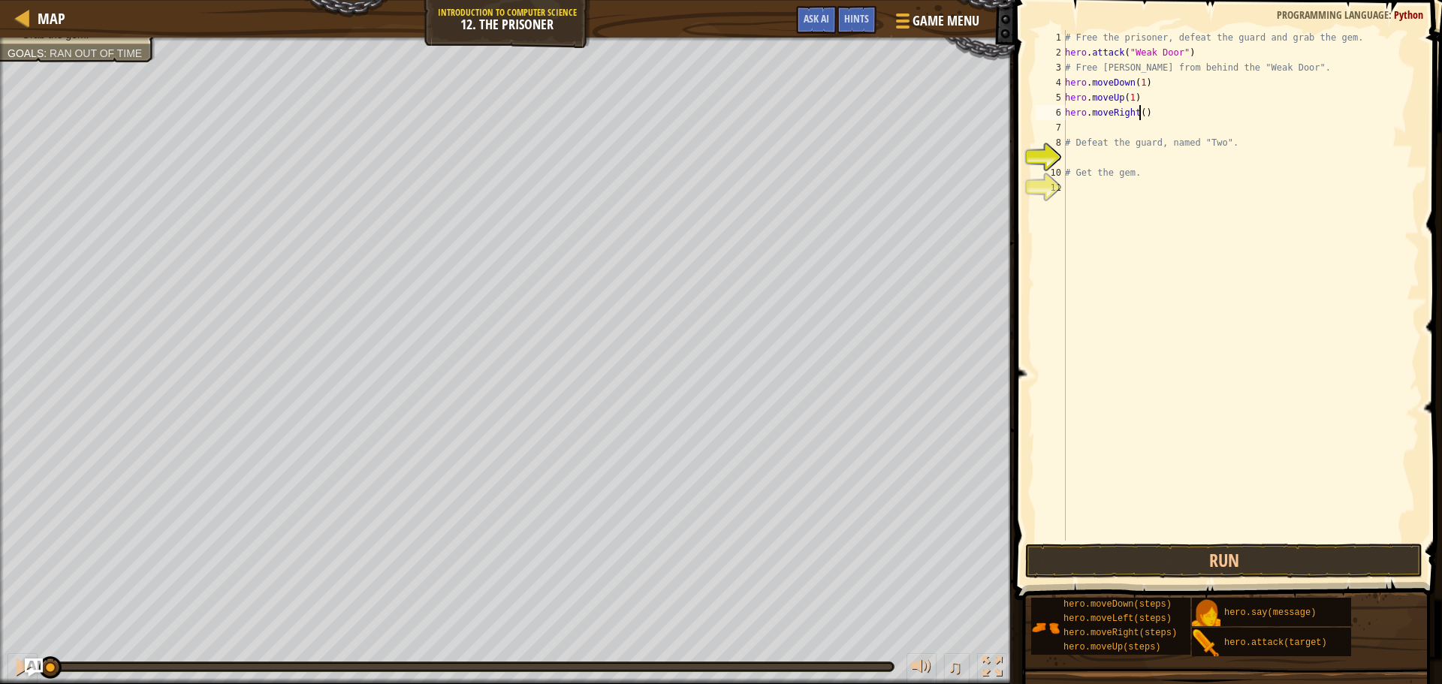
click at [1138, 111] on div "# Free the prisoner, defeat the guard and grab the gem. hero . attack ( "Weak D…" at bounding box center [1241, 300] width 358 height 541
type textarea "hero.moveRight(2)"
click at [1098, 127] on div "# Free the prisoner, defeat the guard and grab the gem. hero . attack ( "Weak D…" at bounding box center [1241, 300] width 358 height 541
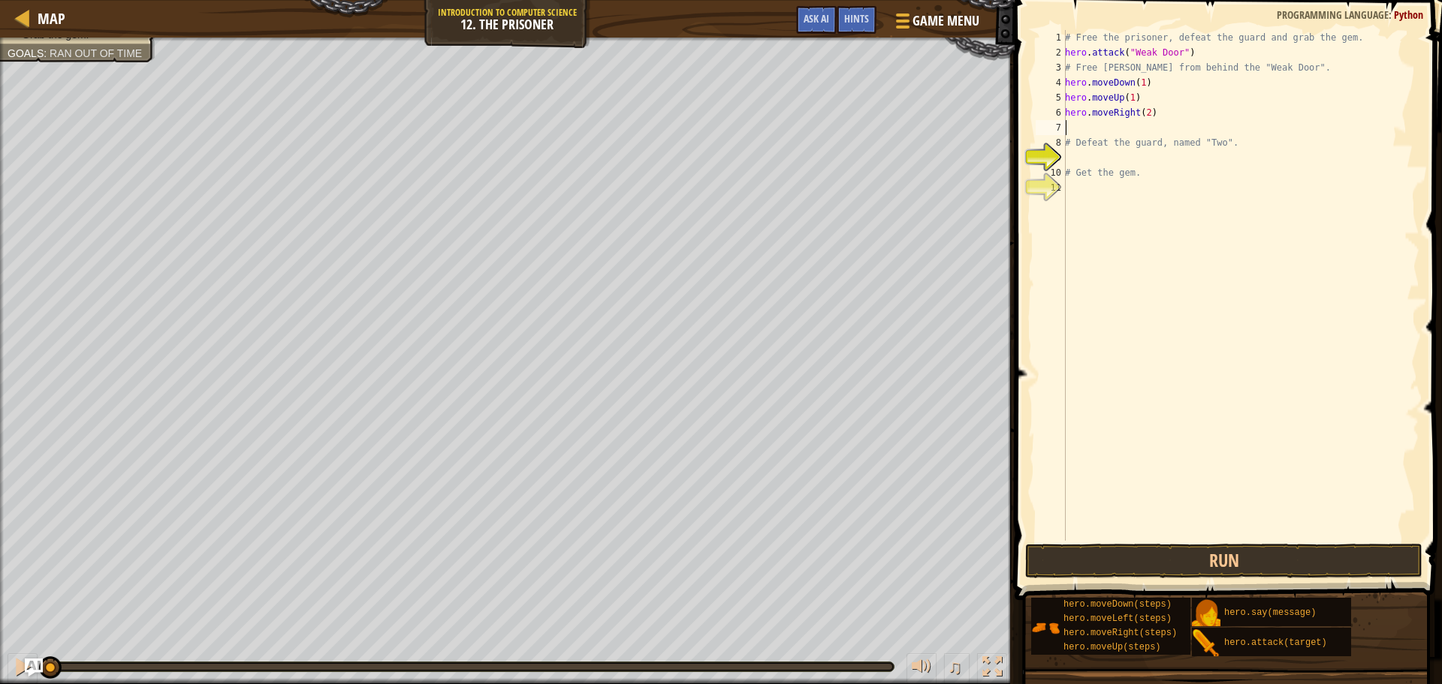
type textarea "h"
click at [1122, 150] on div "hero. a ttack press enter hero.s a y press enter" at bounding box center [1204, 182] width 284 height 90
type textarea "hero.attack("Two")"
click at [1170, 127] on div "# Free the prisoner, defeat the guard and grab the gem. hero . attack ( "Weak D…" at bounding box center [1241, 300] width 358 height 541
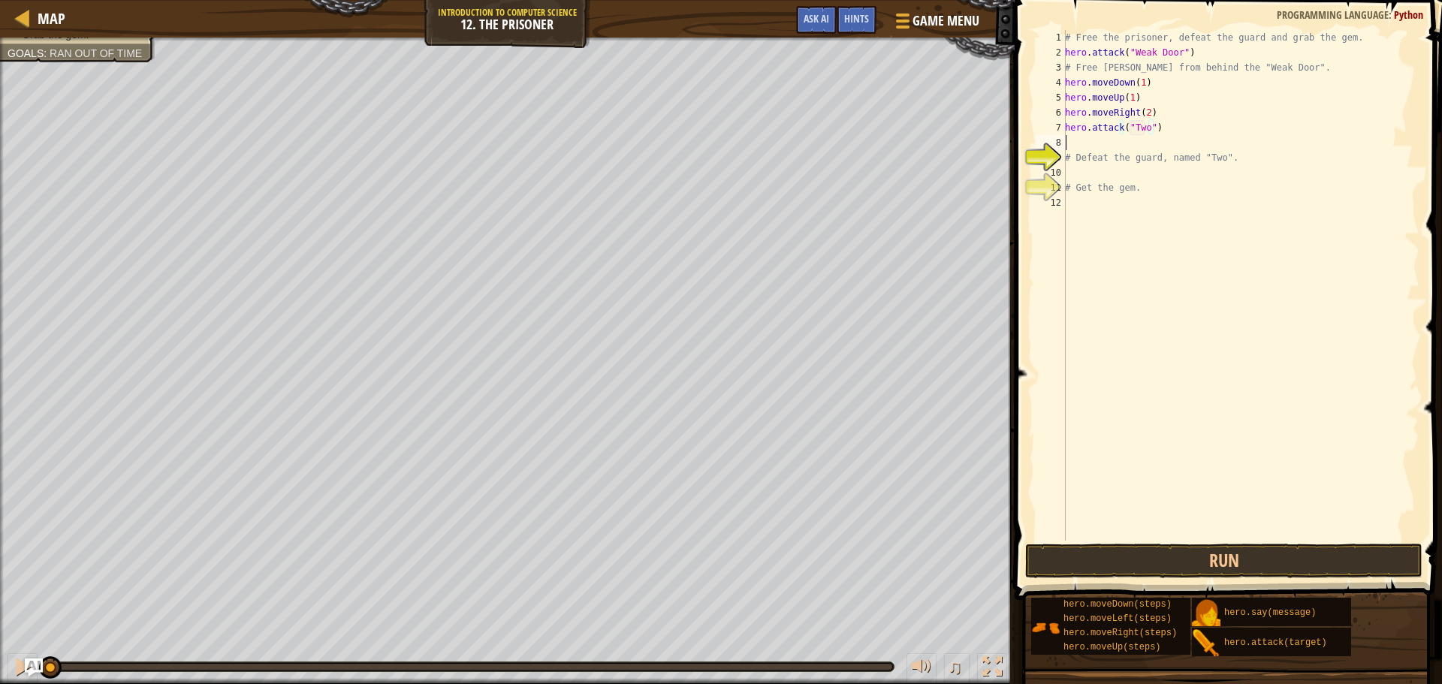
scroll to position [7, 0]
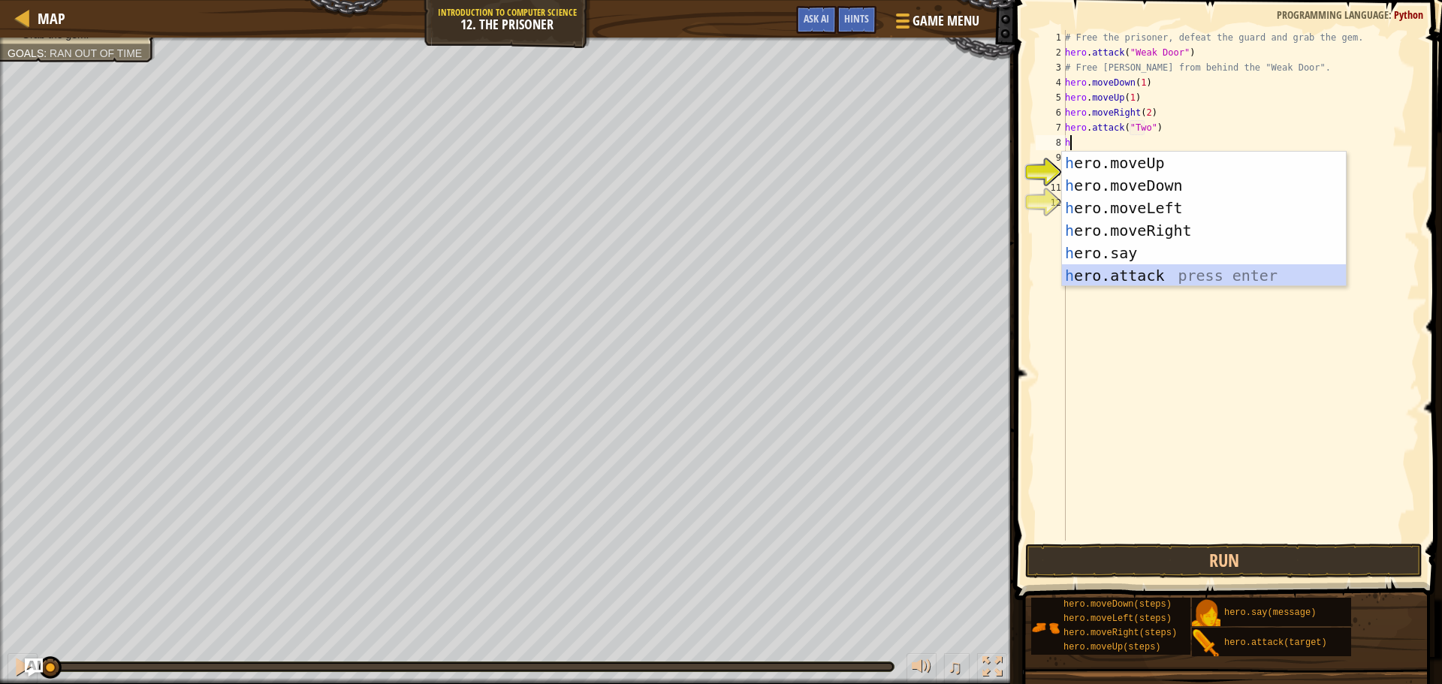
click at [1120, 273] on div "h ero.moveUp press enter h ero.moveDown press enter h ero.moveLeft press enter …" at bounding box center [1204, 242] width 284 height 180
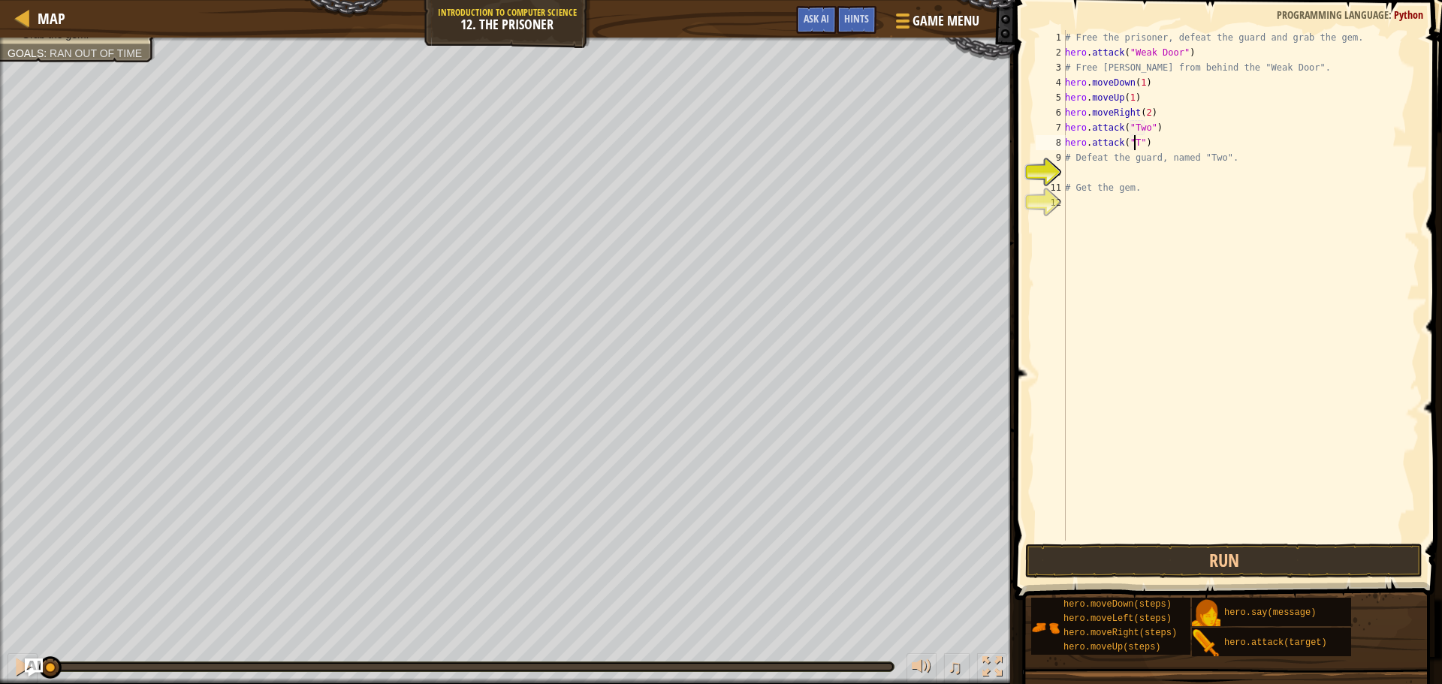
scroll to position [7, 6]
type textarea "hero.attack("Two")"
click at [1166, 144] on div "# Free the prisoner, defeat the guard and grab the gem. hero . attack ( "Weak D…" at bounding box center [1241, 300] width 358 height 541
type textarea "h"
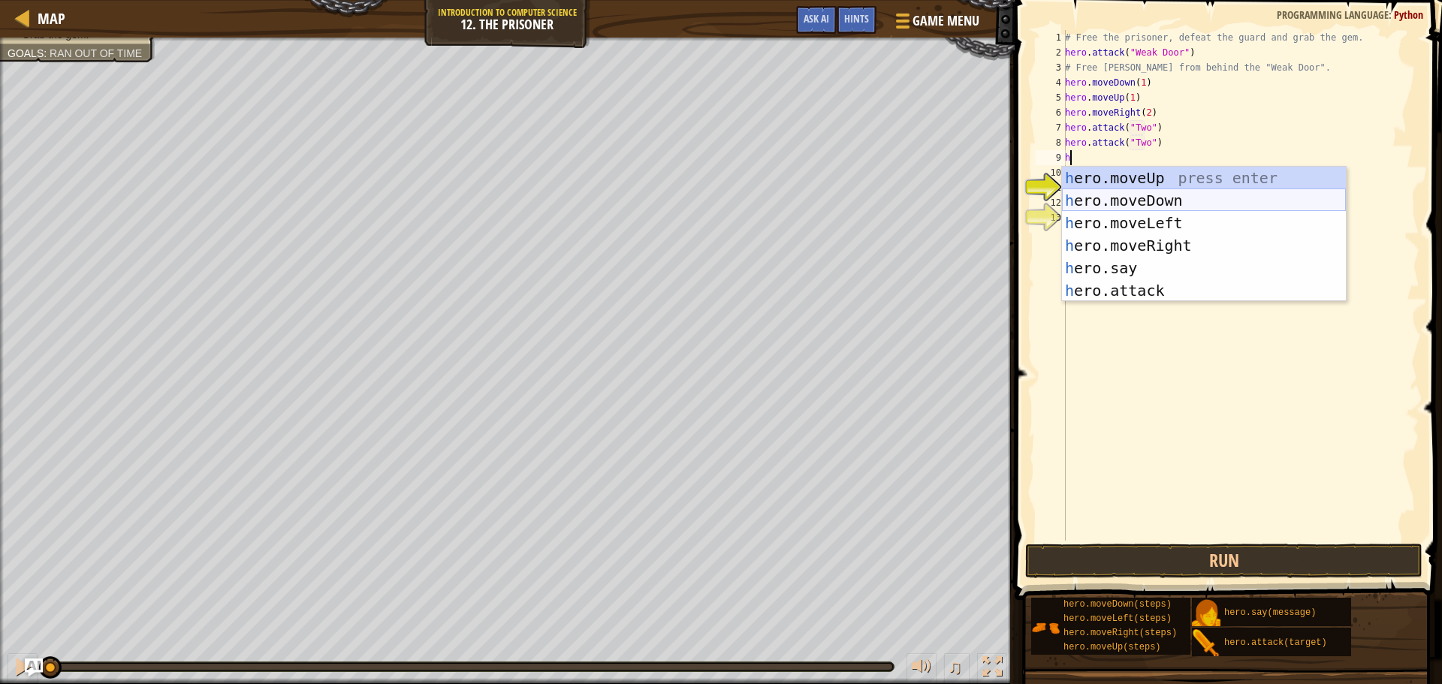
click at [1161, 198] on div "h ero.moveUp press enter h ero.moveDown press enter h ero.moveLeft press enter …" at bounding box center [1204, 257] width 284 height 180
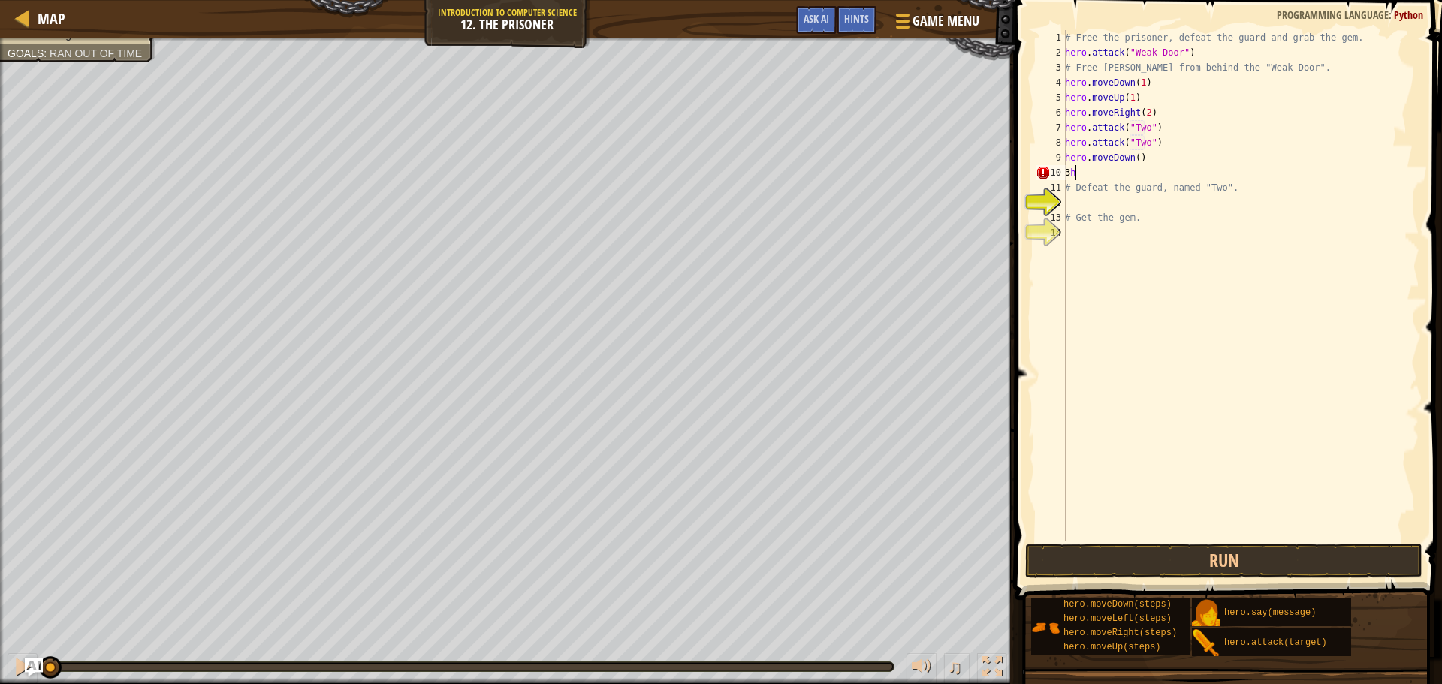
type textarea "3"
click at [1135, 161] on div "# Free the prisoner, defeat the guard and grab the gem. hero . attack ( "Weak D…" at bounding box center [1241, 300] width 358 height 541
type textarea "hero.moveDown(3)"
click at [1116, 172] on div "# Free the prisoner, defeat the guard and grab the gem. hero . attack ( "Weak D…" at bounding box center [1241, 300] width 358 height 541
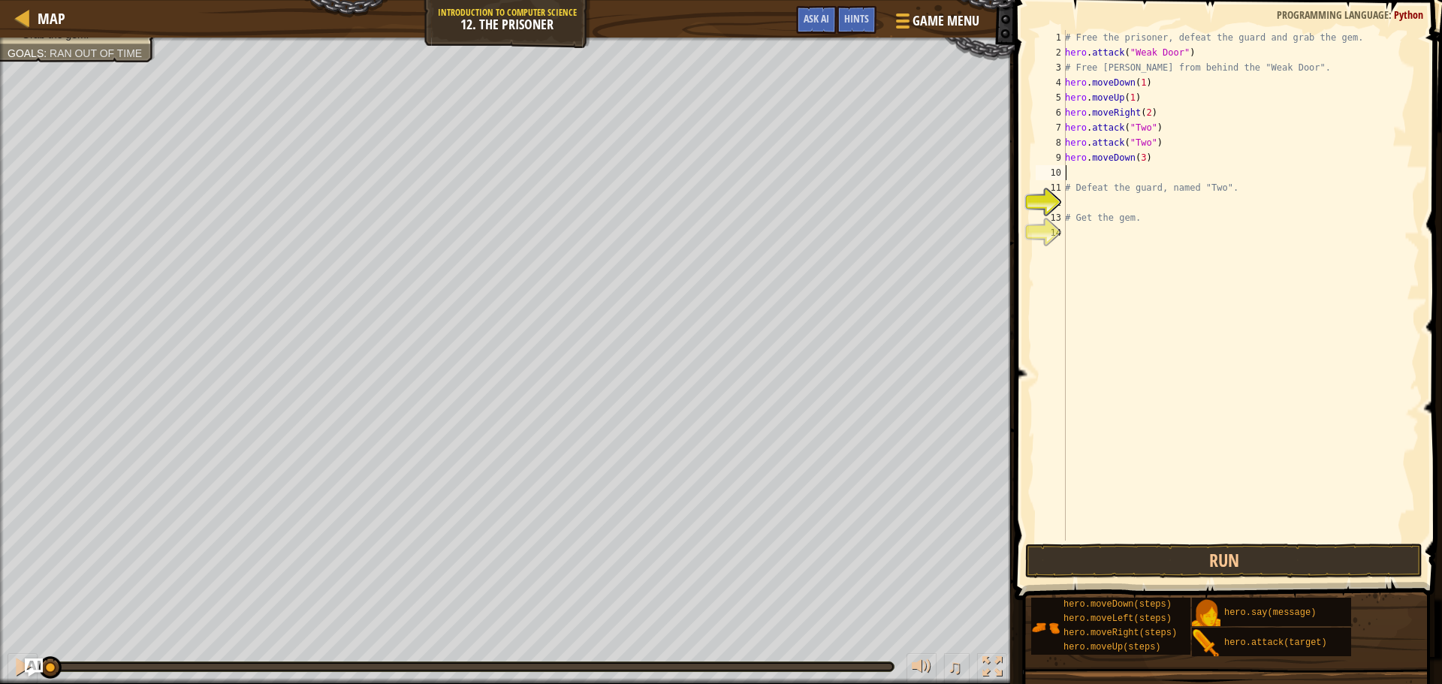
scroll to position [7, 0]
type textarea "h"
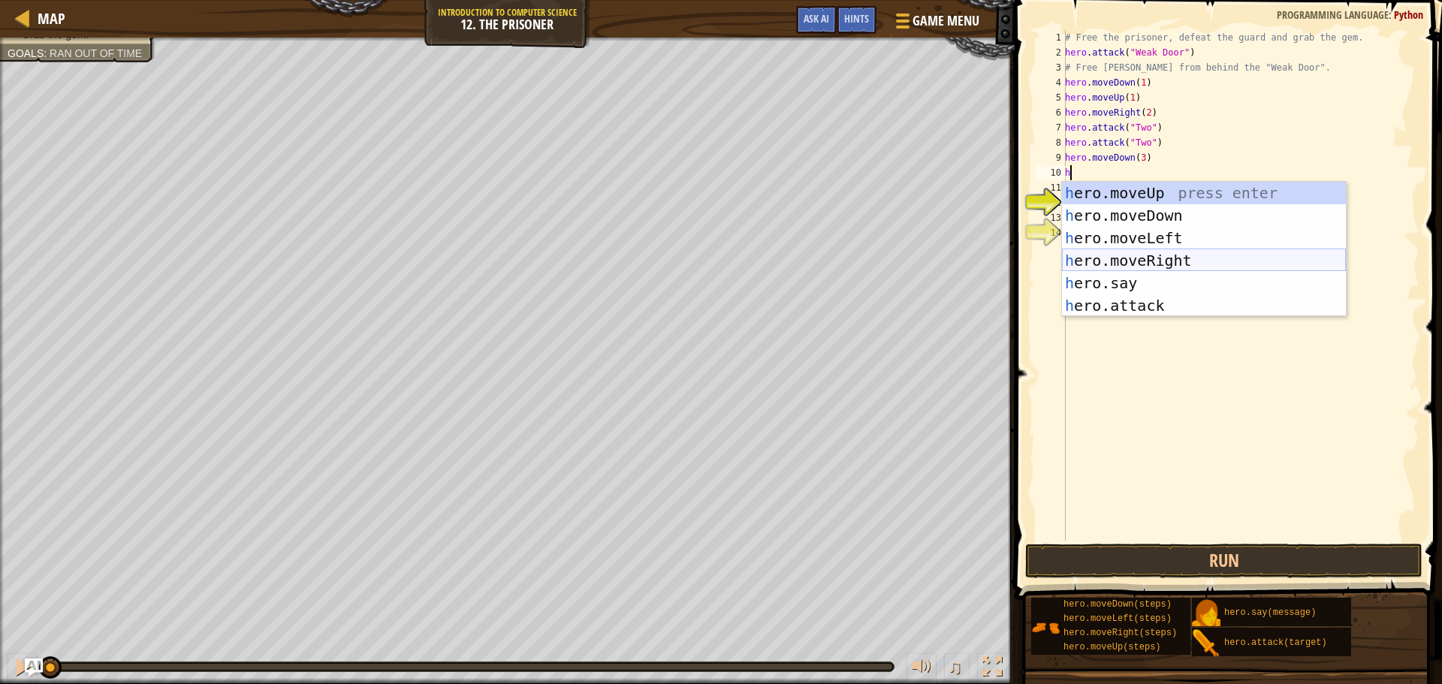
click at [1164, 257] on div "h ero.moveUp press enter h ero.moveDown press enter h ero.moveLeft press enter …" at bounding box center [1204, 272] width 284 height 180
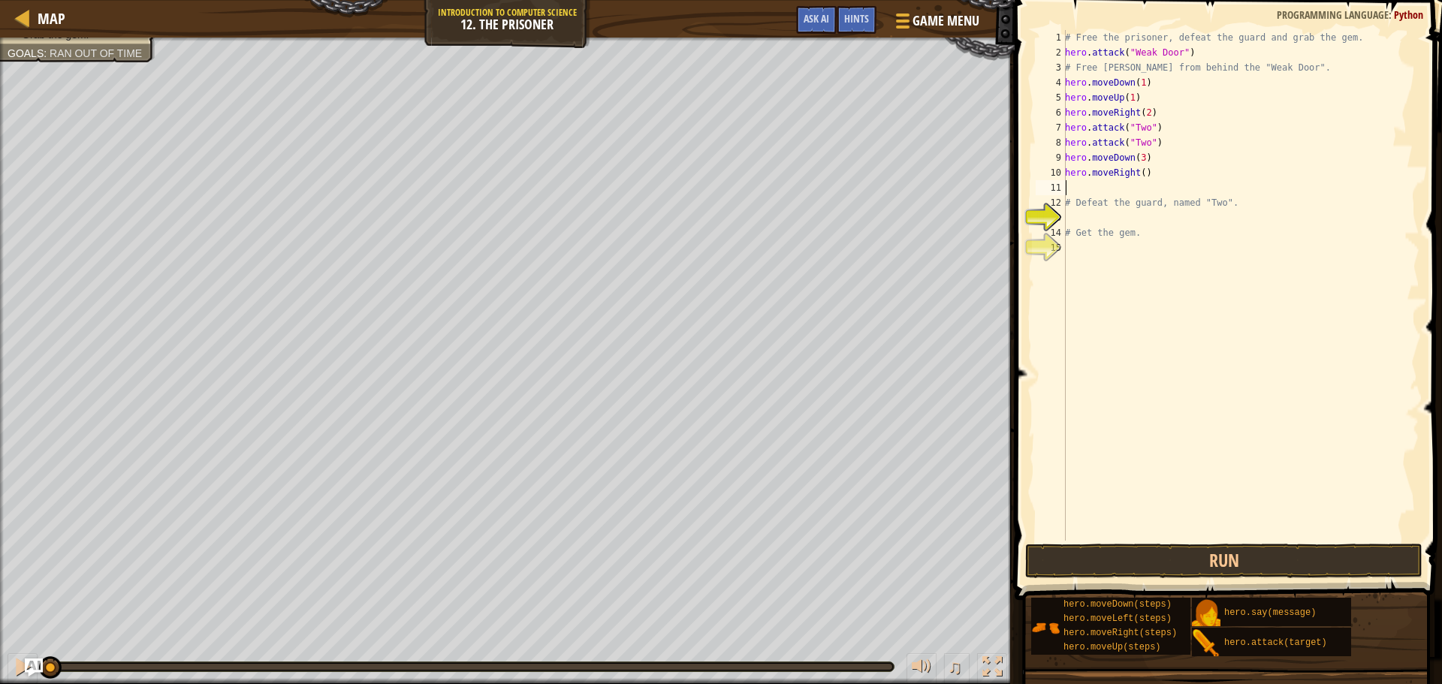
click at [1139, 173] on div "# Free the prisoner, defeat the guard and grab the gem. hero . attack ( "Weak D…" at bounding box center [1241, 300] width 358 height 541
type textarea "hero.moveRight(2)"
click at [1200, 560] on button "Run" at bounding box center [1223, 561] width 397 height 35
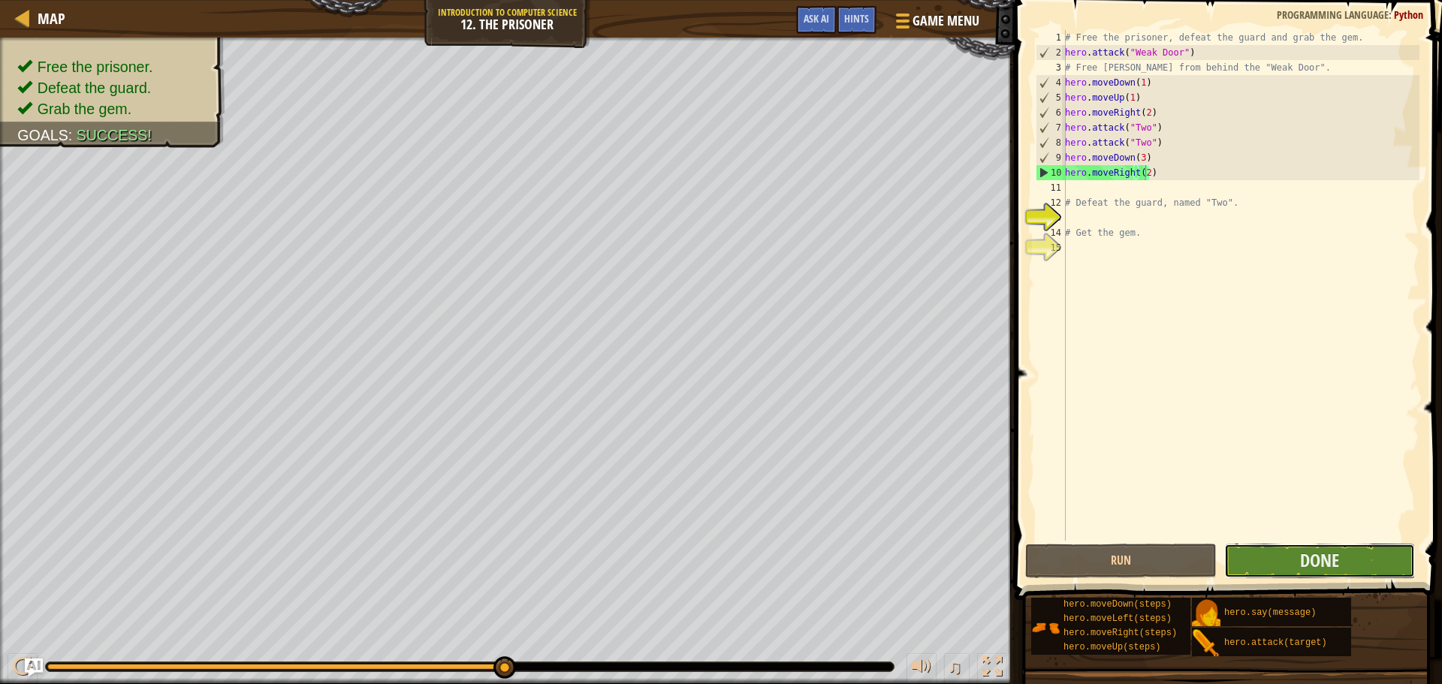
click at [1296, 551] on button "Done" at bounding box center [1319, 561] width 191 height 35
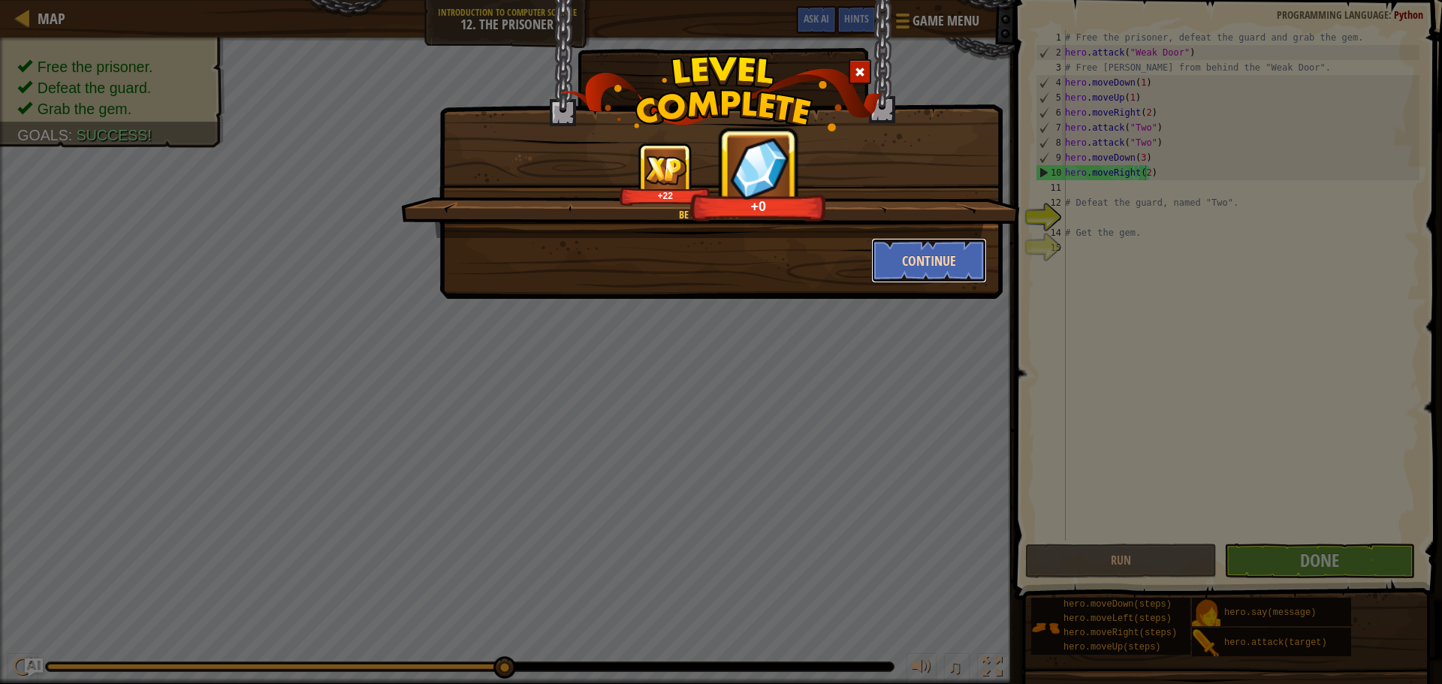
click at [930, 265] on button "Continue" at bounding box center [929, 260] width 116 height 45
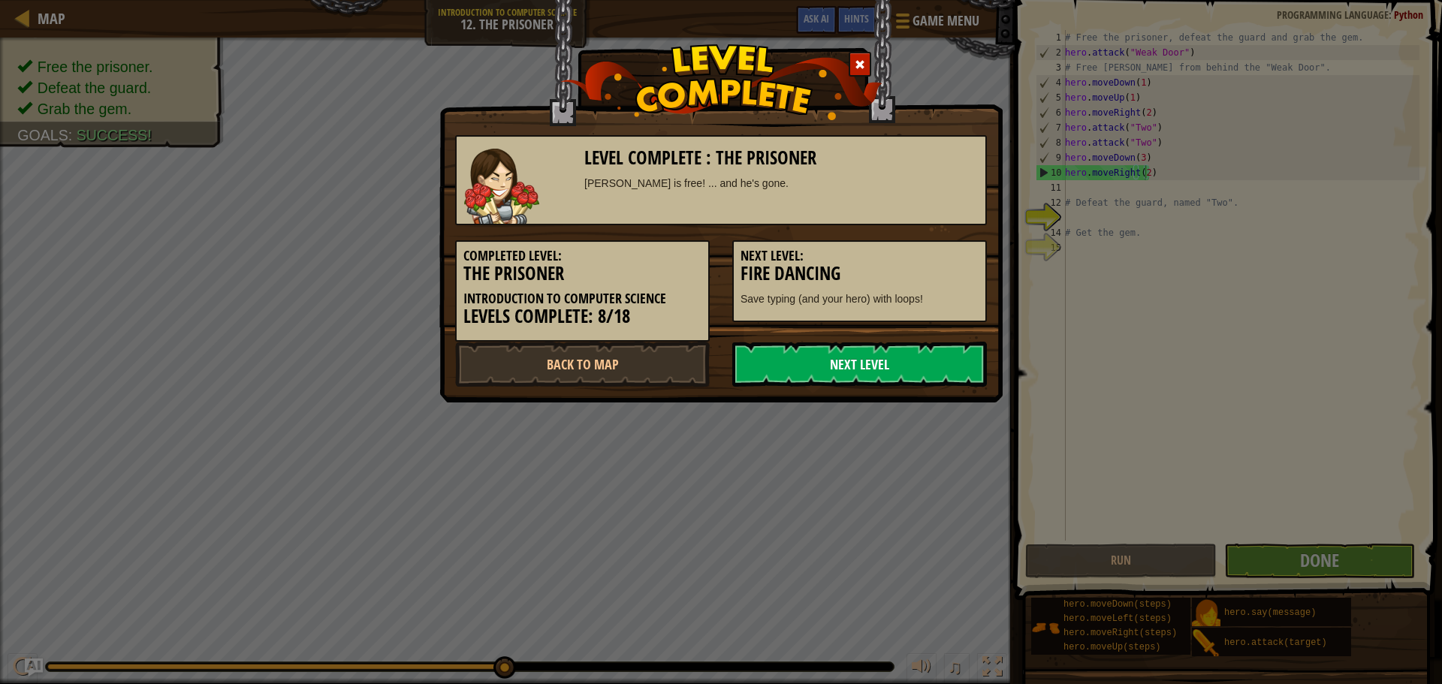
click at [859, 364] on link "Next Level" at bounding box center [859, 364] width 255 height 45
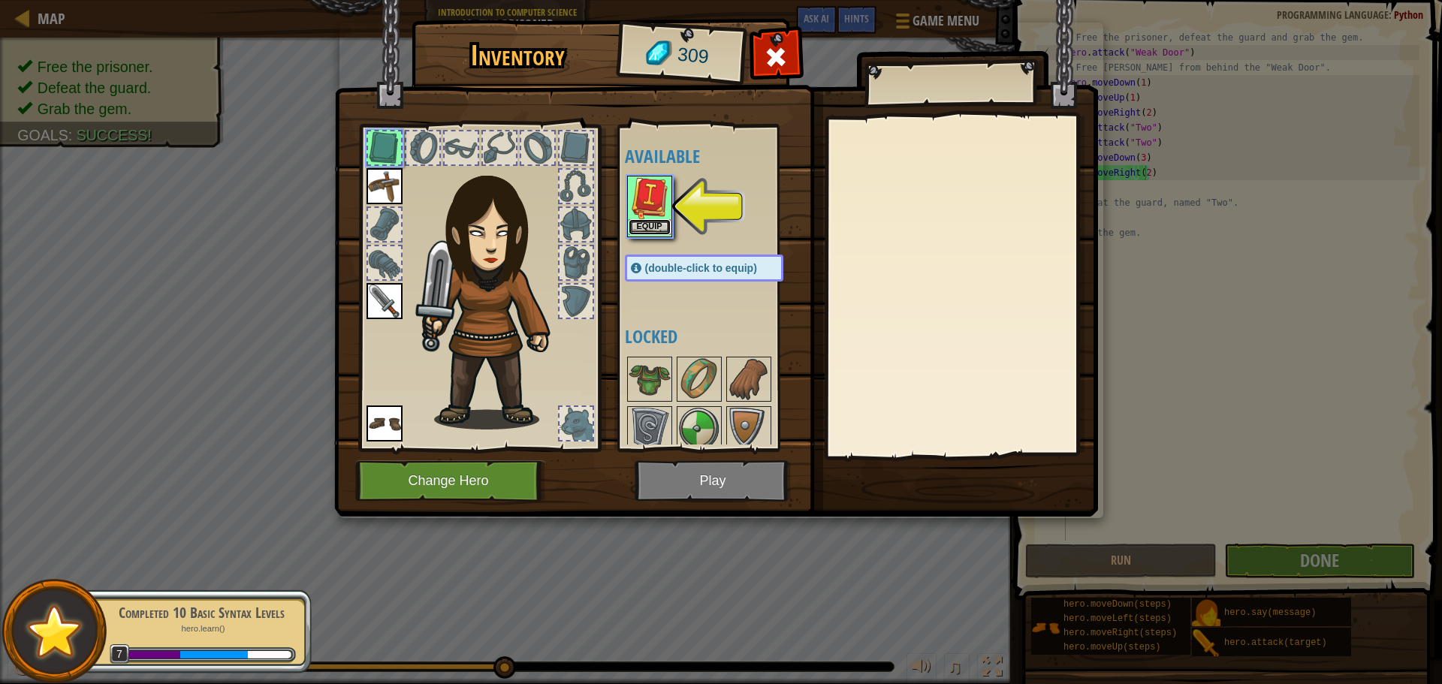
click at [654, 222] on button "Equip" at bounding box center [650, 227] width 42 height 16
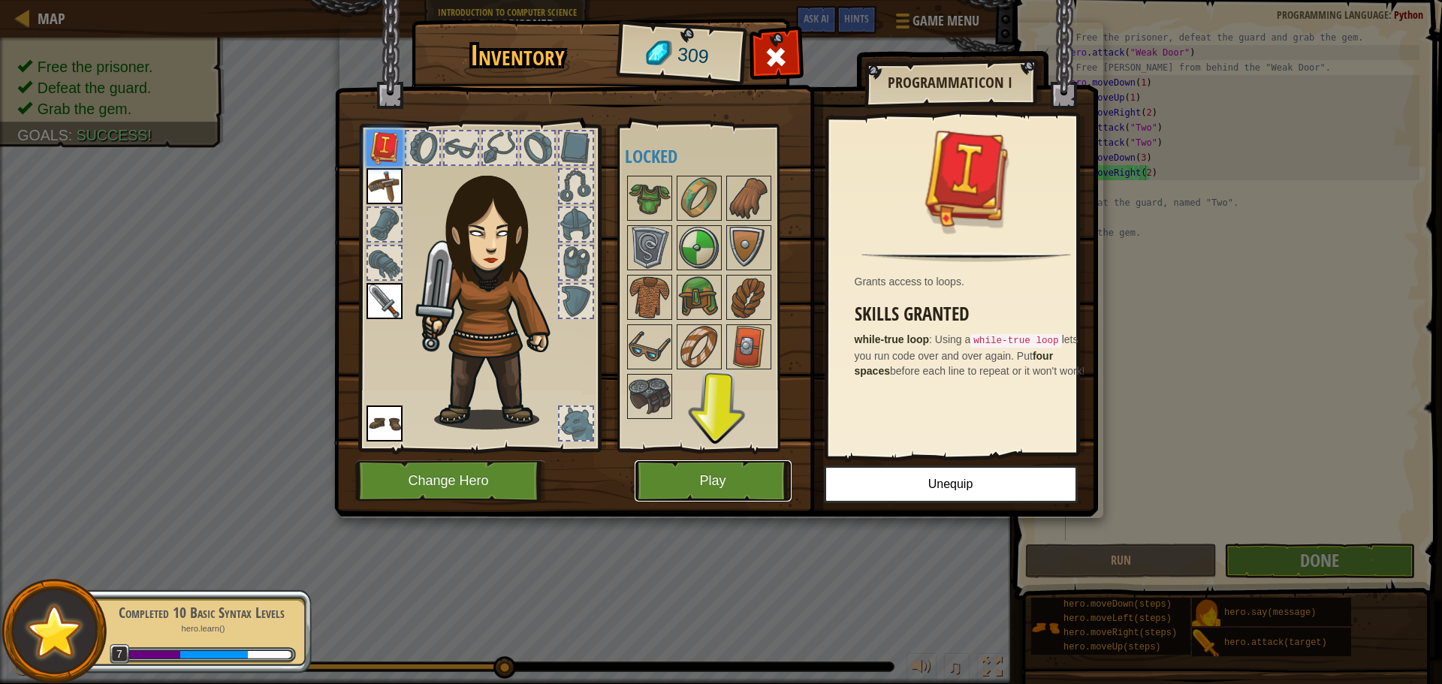
click at [700, 472] on button "Play" at bounding box center [713, 480] width 157 height 41
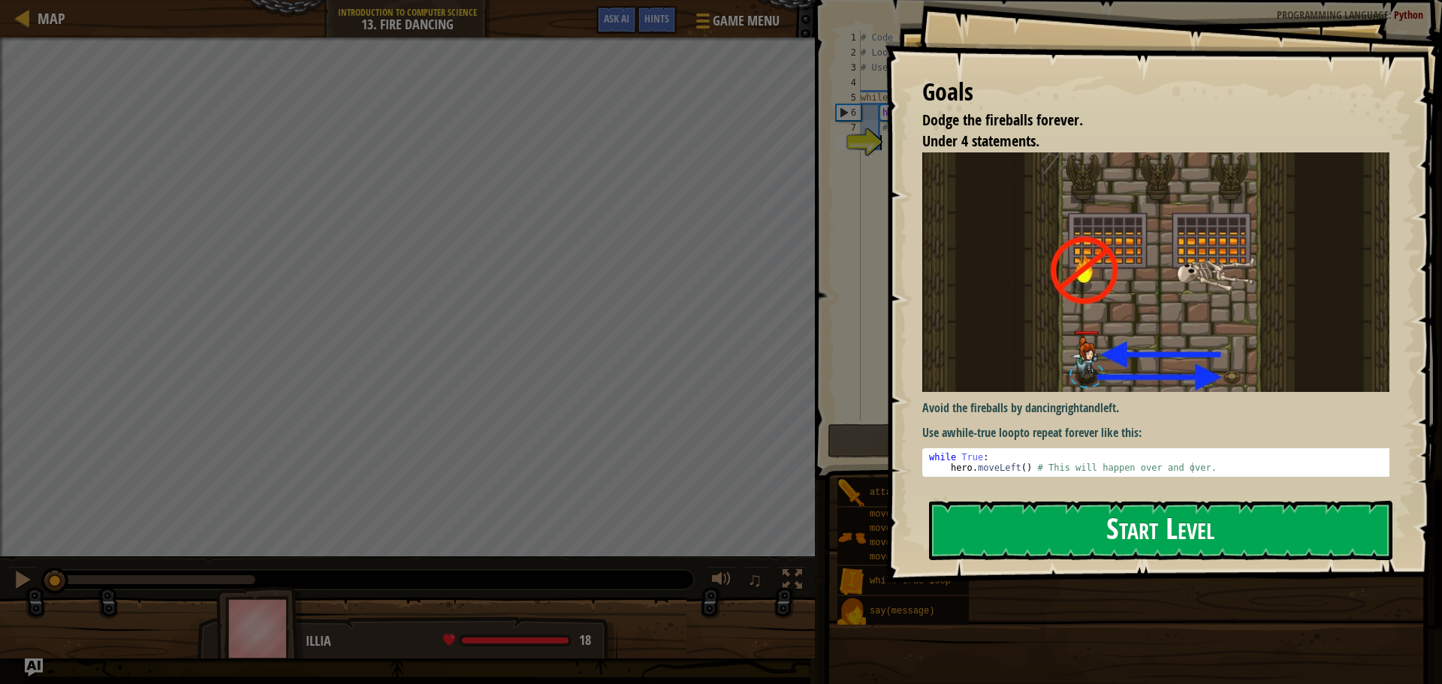
click at [1171, 528] on button "Start Level" at bounding box center [1161, 530] width 464 height 59
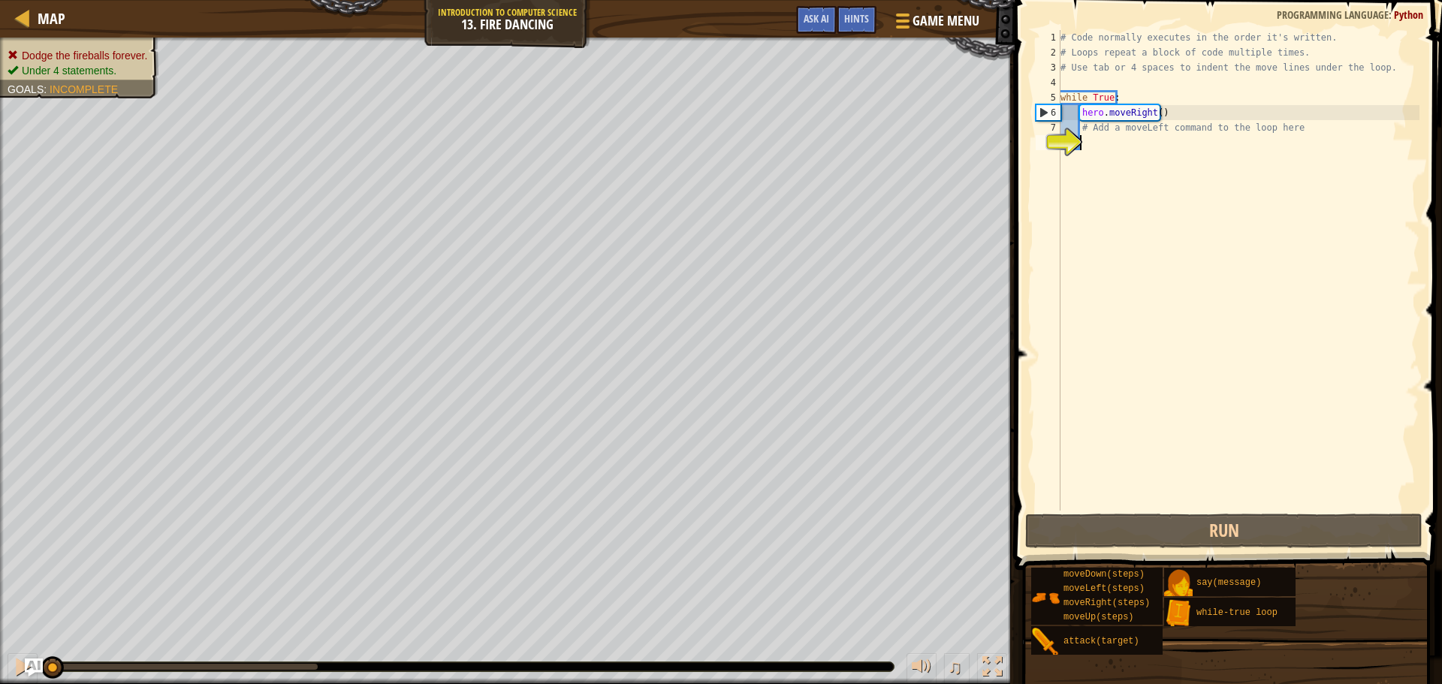
type textarea "h"
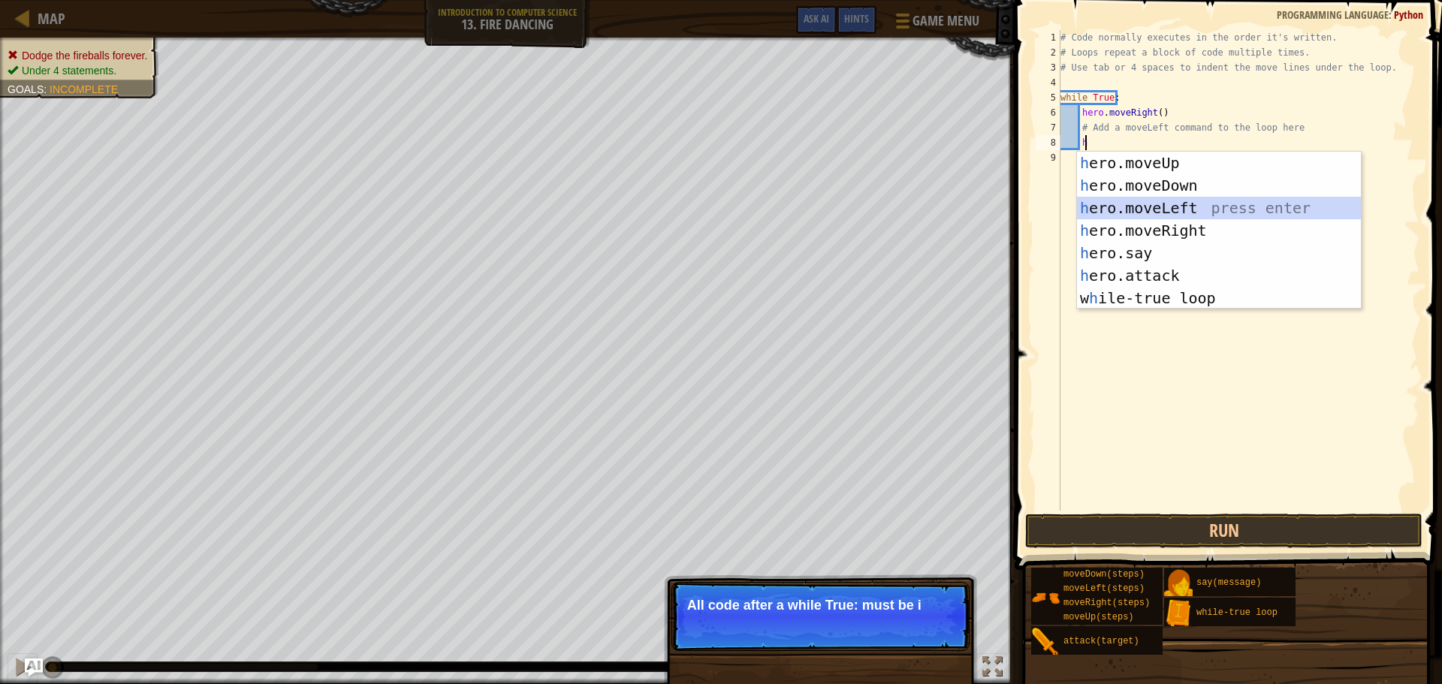
click at [1168, 212] on div "h ero.moveUp press enter h ero.moveDown press enter h ero.moveLeft press enter …" at bounding box center [1219, 253] width 284 height 203
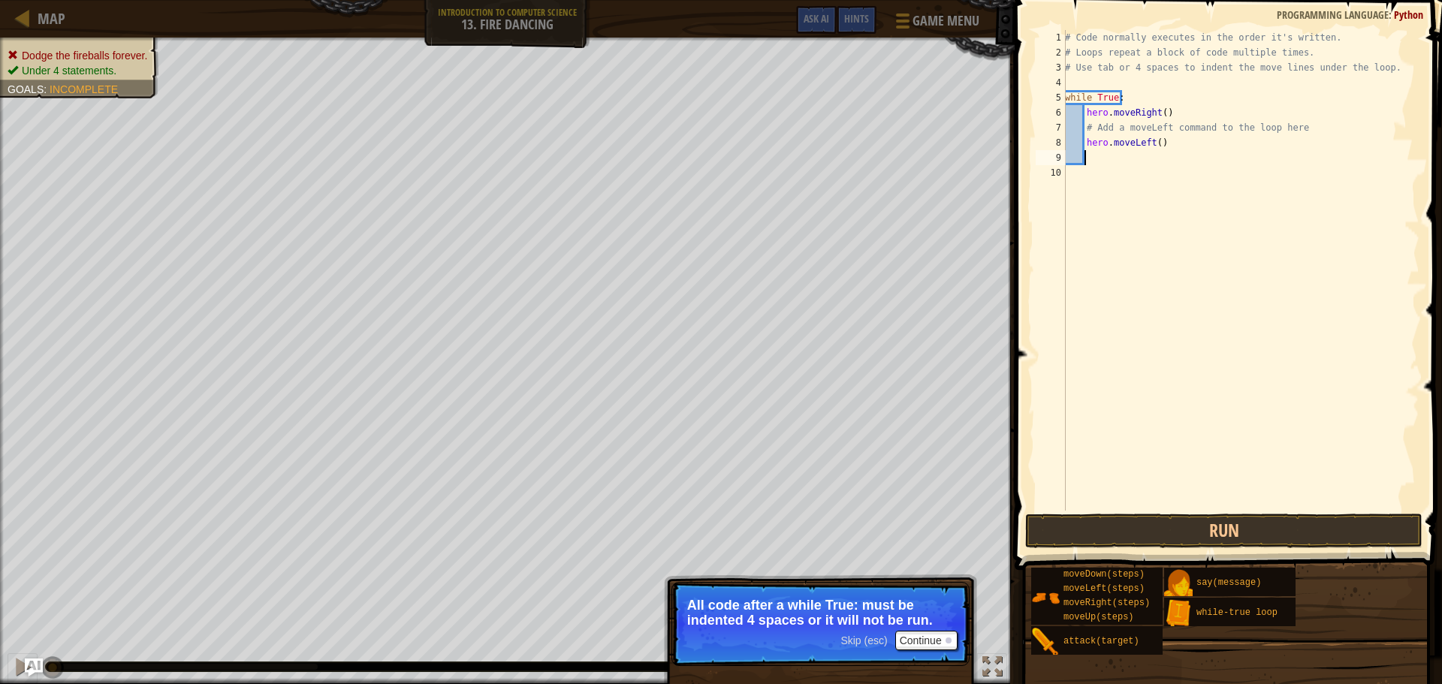
click at [1084, 145] on div "# Code normally executes in the order it's written. # Loops repeat a block of c…" at bounding box center [1241, 285] width 358 height 511
type textarea "hero.moveLeft()"
click at [926, 640] on button "Continue" at bounding box center [926, 641] width 62 height 20
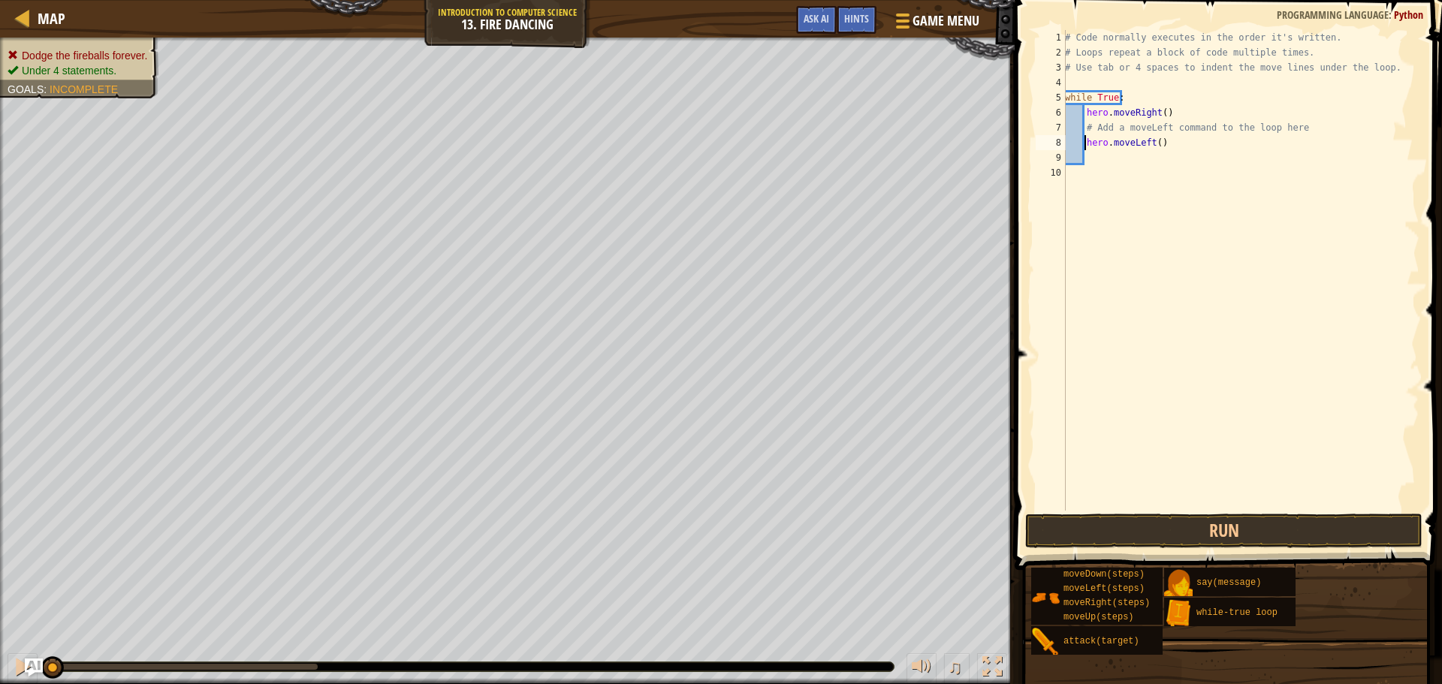
scroll to position [7, 2]
click at [1240, 533] on button "Run" at bounding box center [1223, 531] width 397 height 35
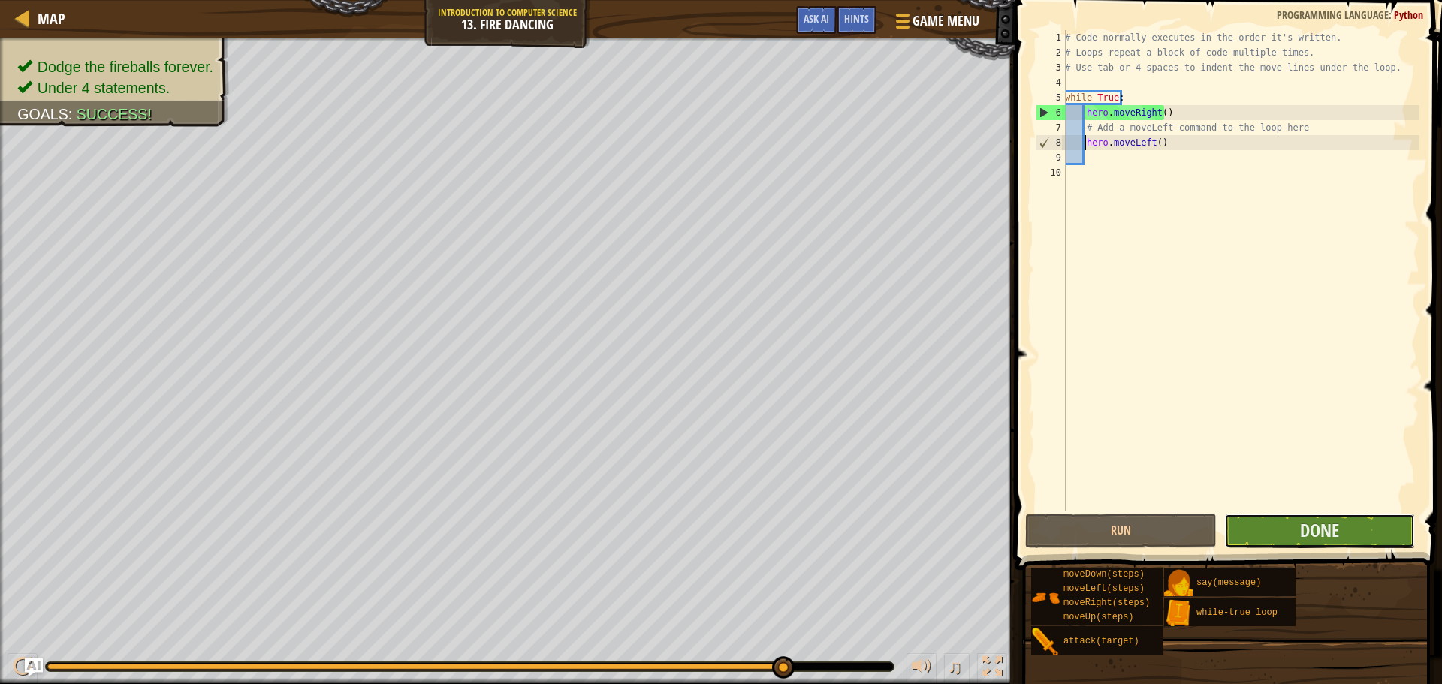
click at [1364, 537] on button "Done" at bounding box center [1319, 531] width 191 height 35
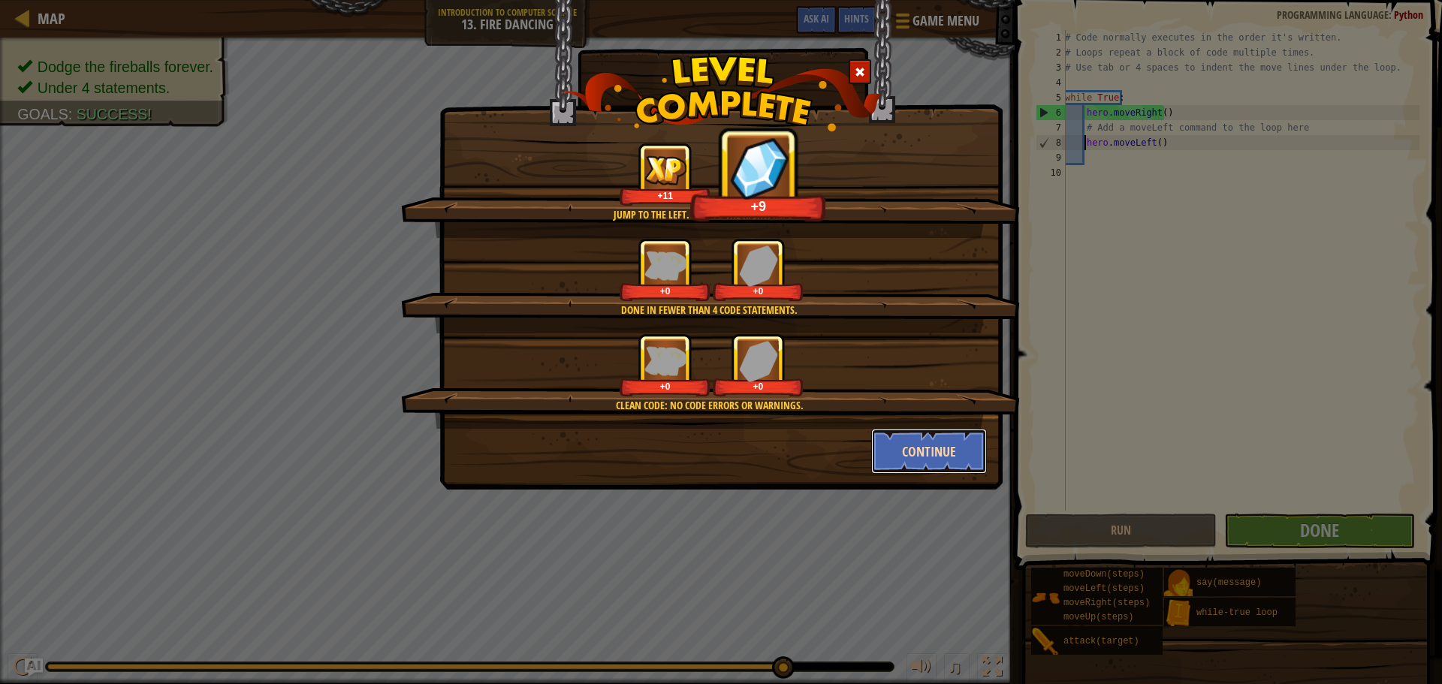
click at [907, 445] on button "Continue" at bounding box center [929, 451] width 116 height 45
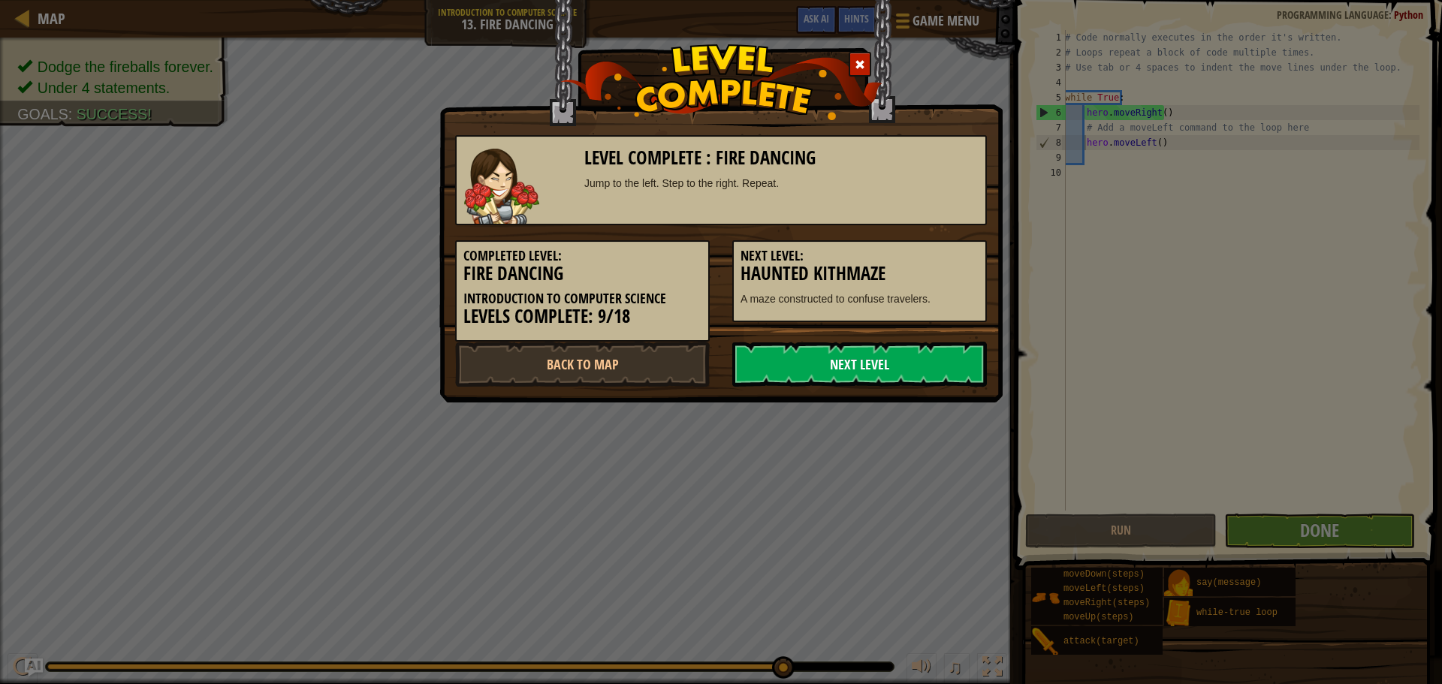
click at [851, 364] on link "Next Level" at bounding box center [859, 364] width 255 height 45
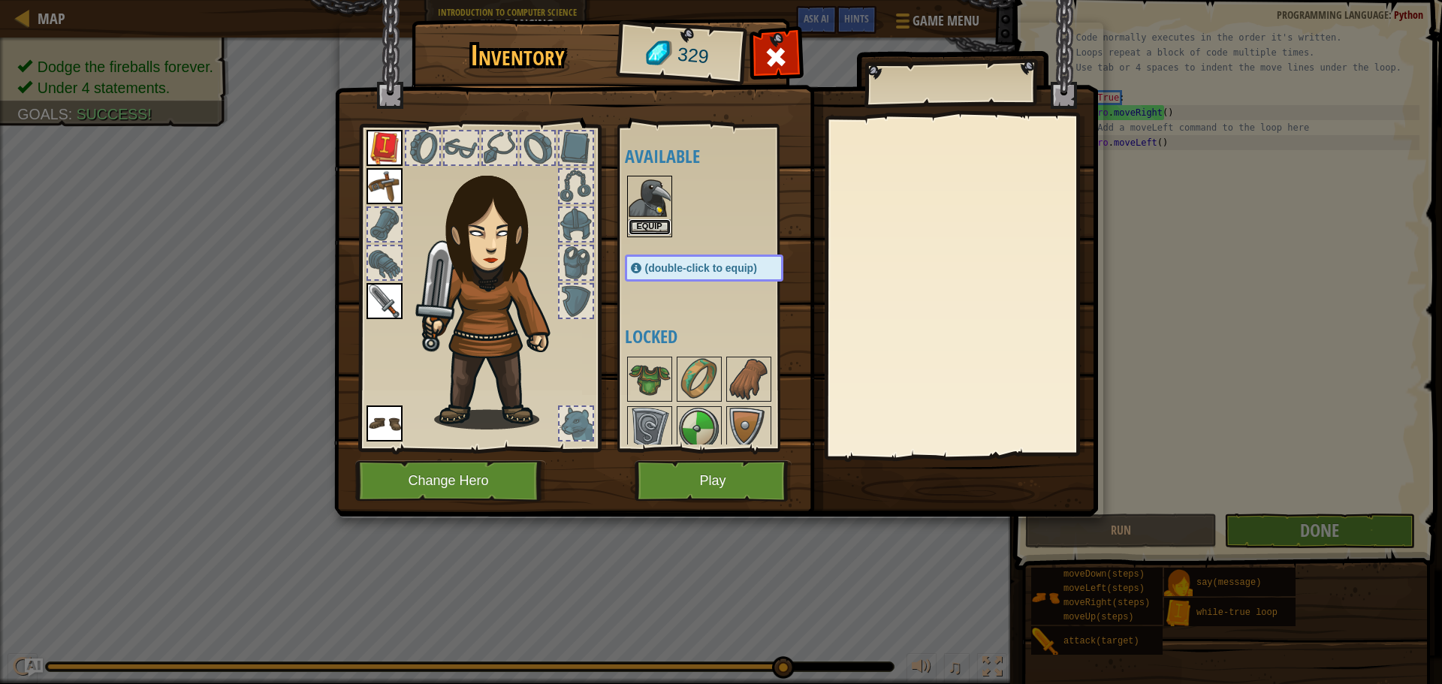
click at [651, 227] on button "Equip" at bounding box center [650, 227] width 42 height 16
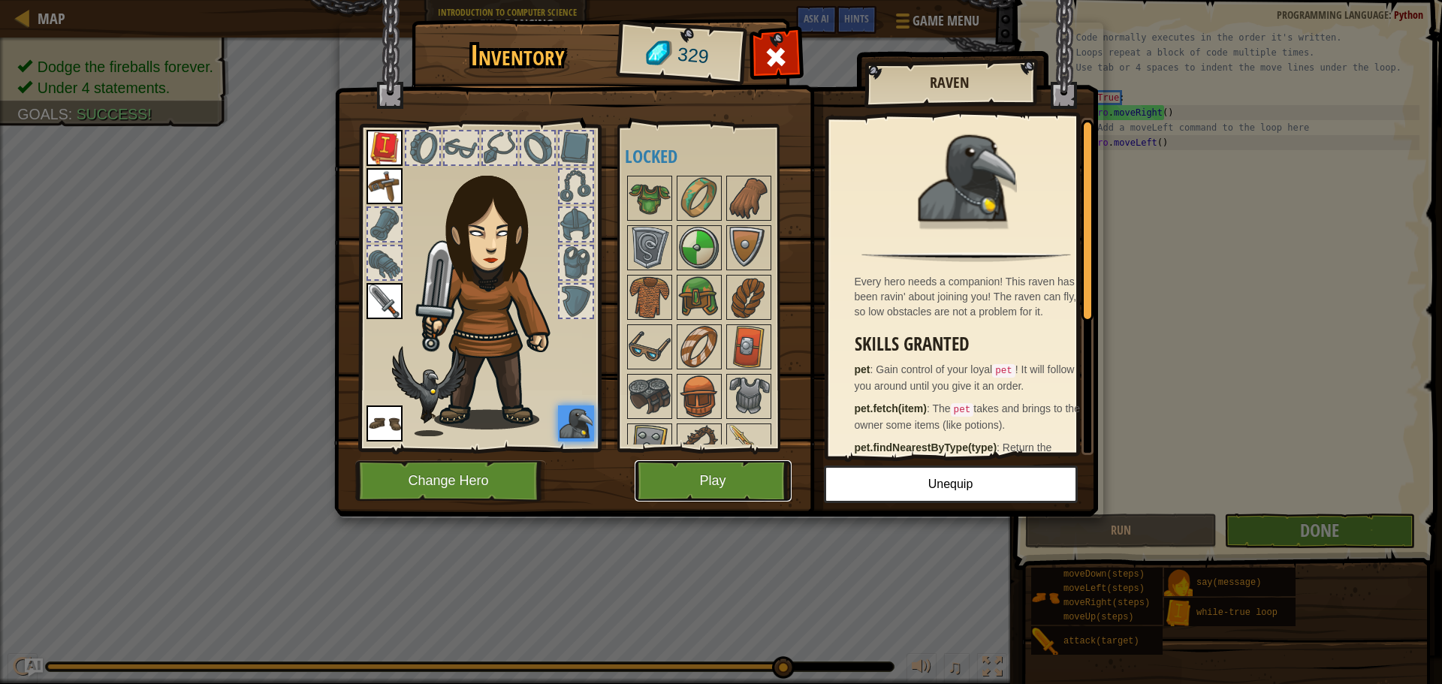
click at [739, 479] on button "Play" at bounding box center [713, 480] width 157 height 41
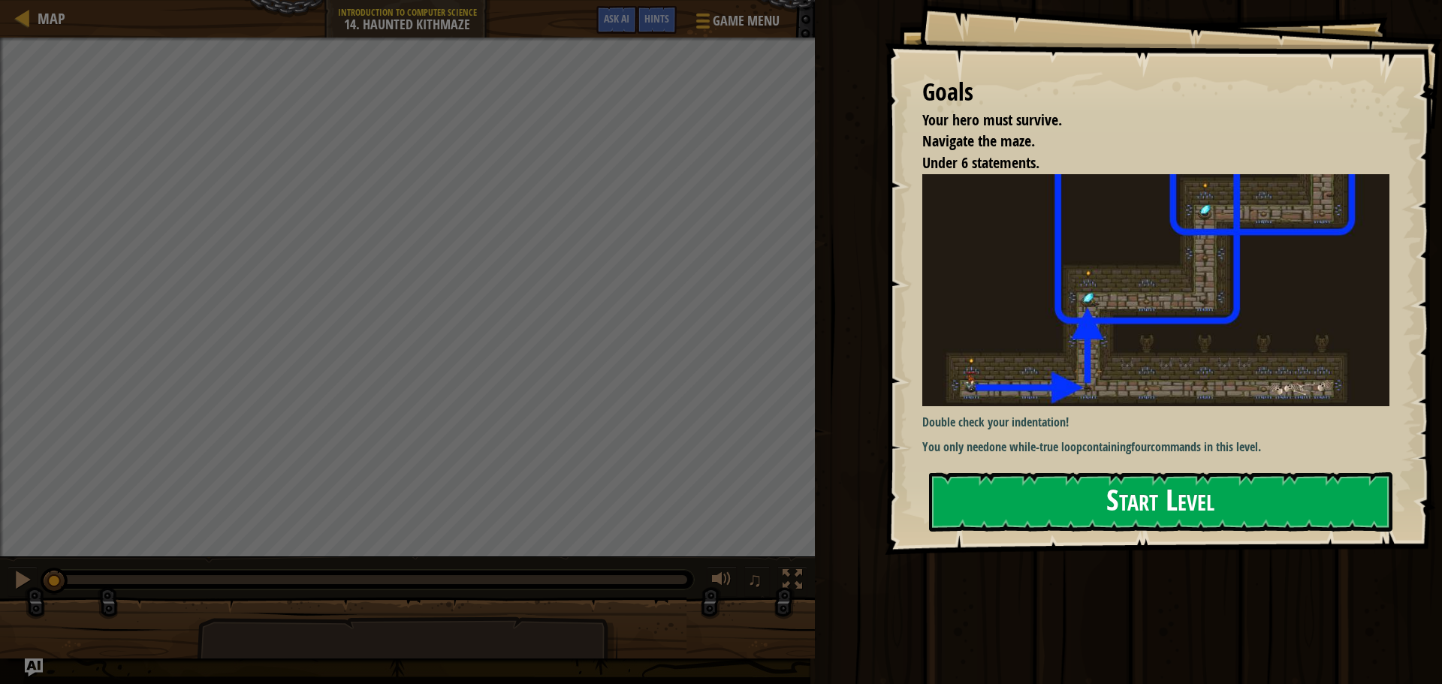
click at [1165, 490] on button "Start Level" at bounding box center [1161, 502] width 464 height 59
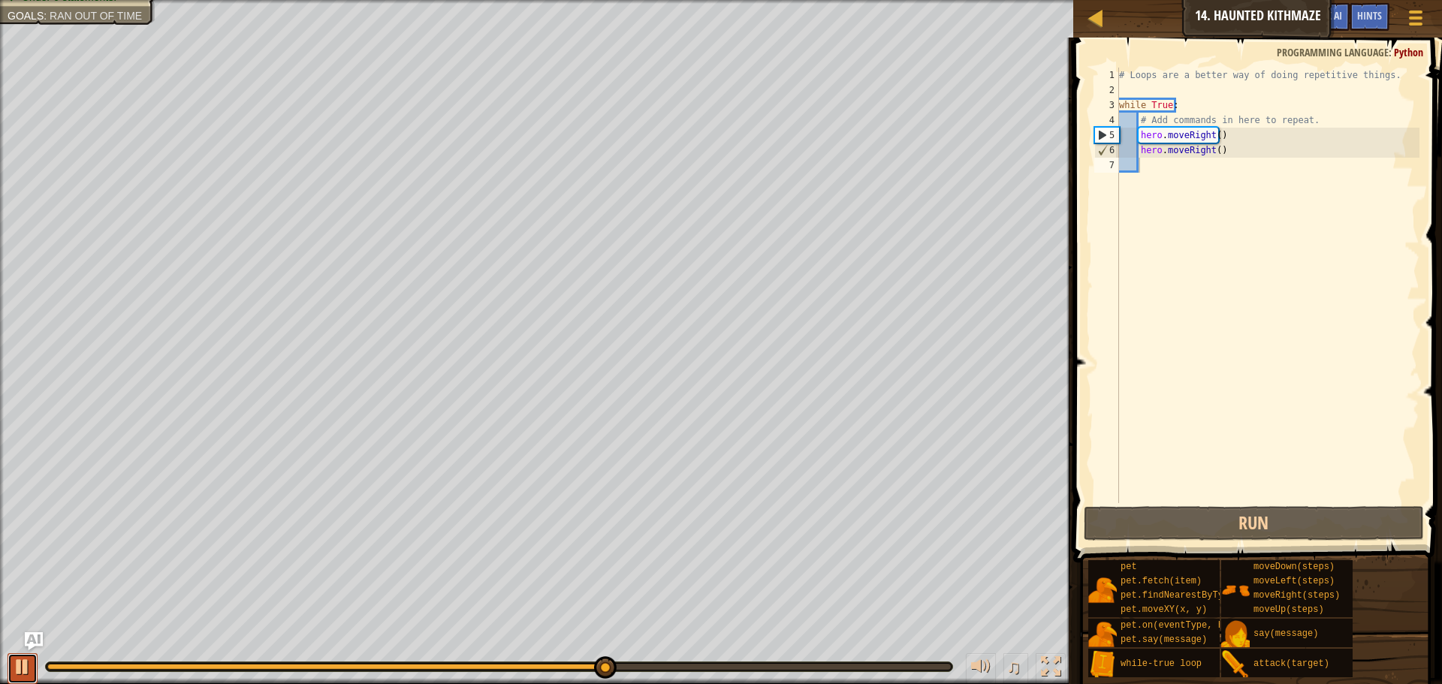
click at [24, 669] on div at bounding box center [23, 667] width 20 height 20
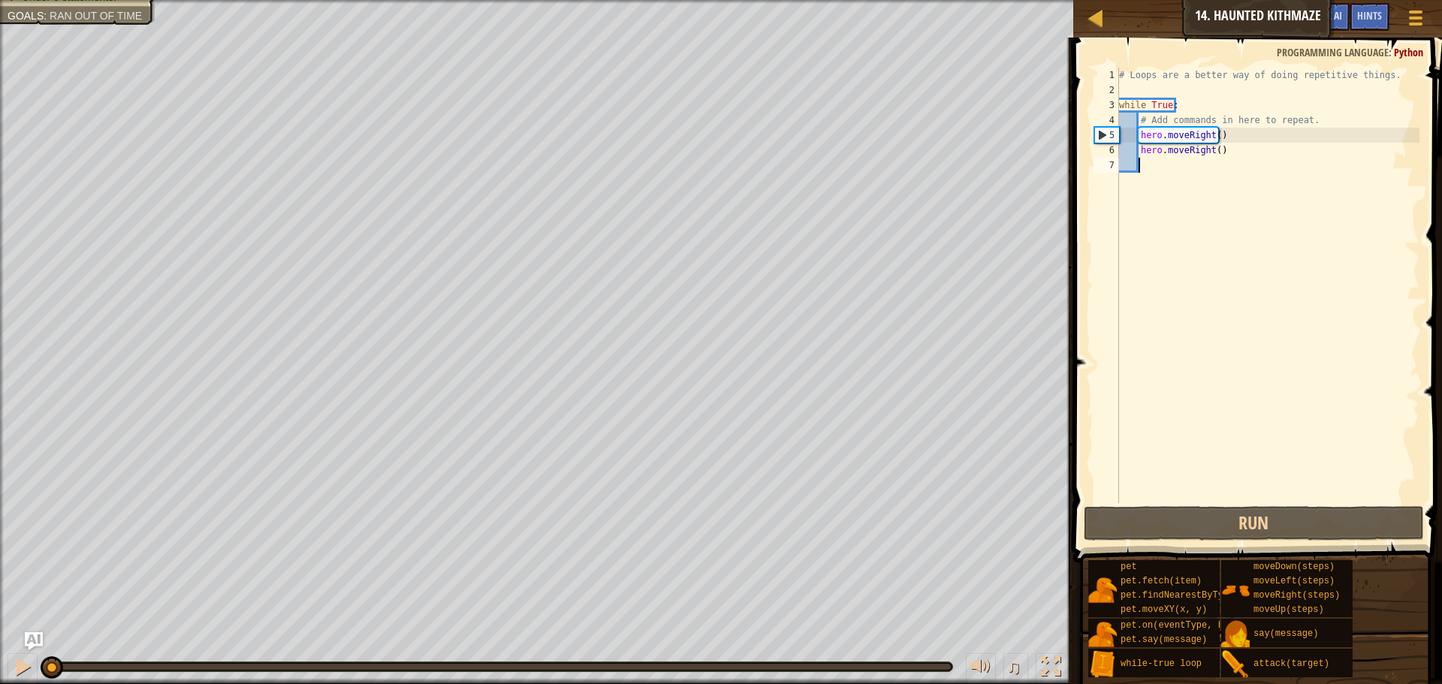
drag, startPoint x: 604, startPoint y: 664, endPoint x: 0, endPoint y: 635, distance: 604.7
click at [5, 643] on div "♫" at bounding box center [536, 663] width 1073 height 45
click at [1214, 136] on div "# Loops are a better way of doing repetitive things. while True : # Add command…" at bounding box center [1267, 301] width 303 height 466
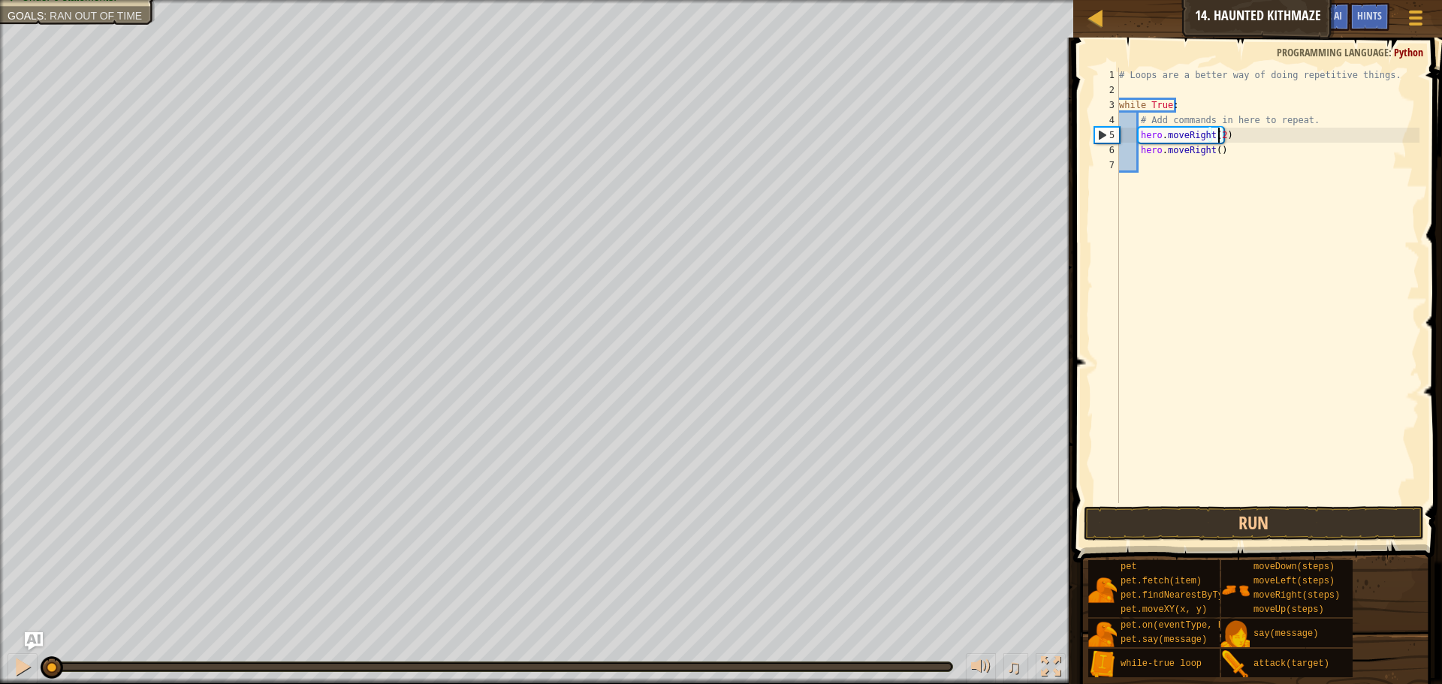
scroll to position [7, 8]
drag, startPoint x: 1221, startPoint y: 152, endPoint x: 1146, endPoint y: 154, distance: 75.1
click at [1146, 154] on div "# Loops are a better way of doing repetitive things. while True : # Add command…" at bounding box center [1267, 301] width 303 height 466
type textarea "h"
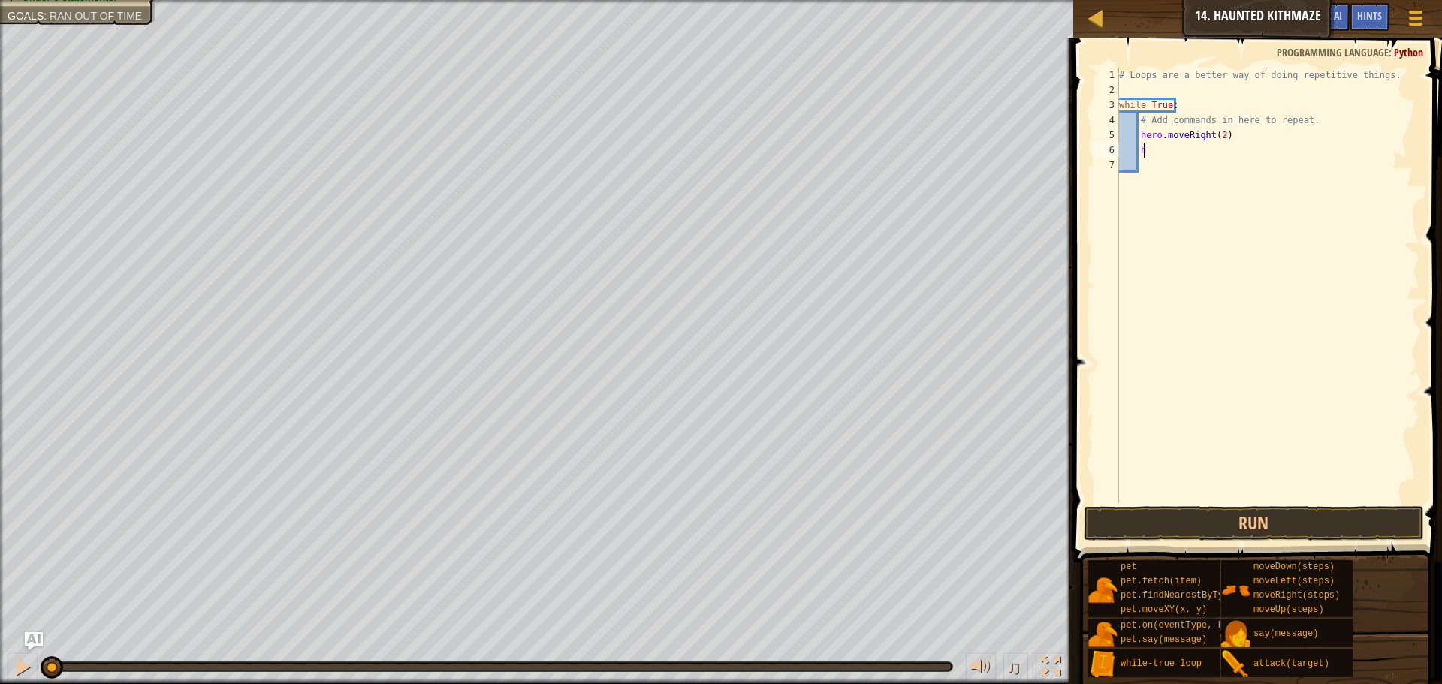
scroll to position [7, 1]
type textarea "h"
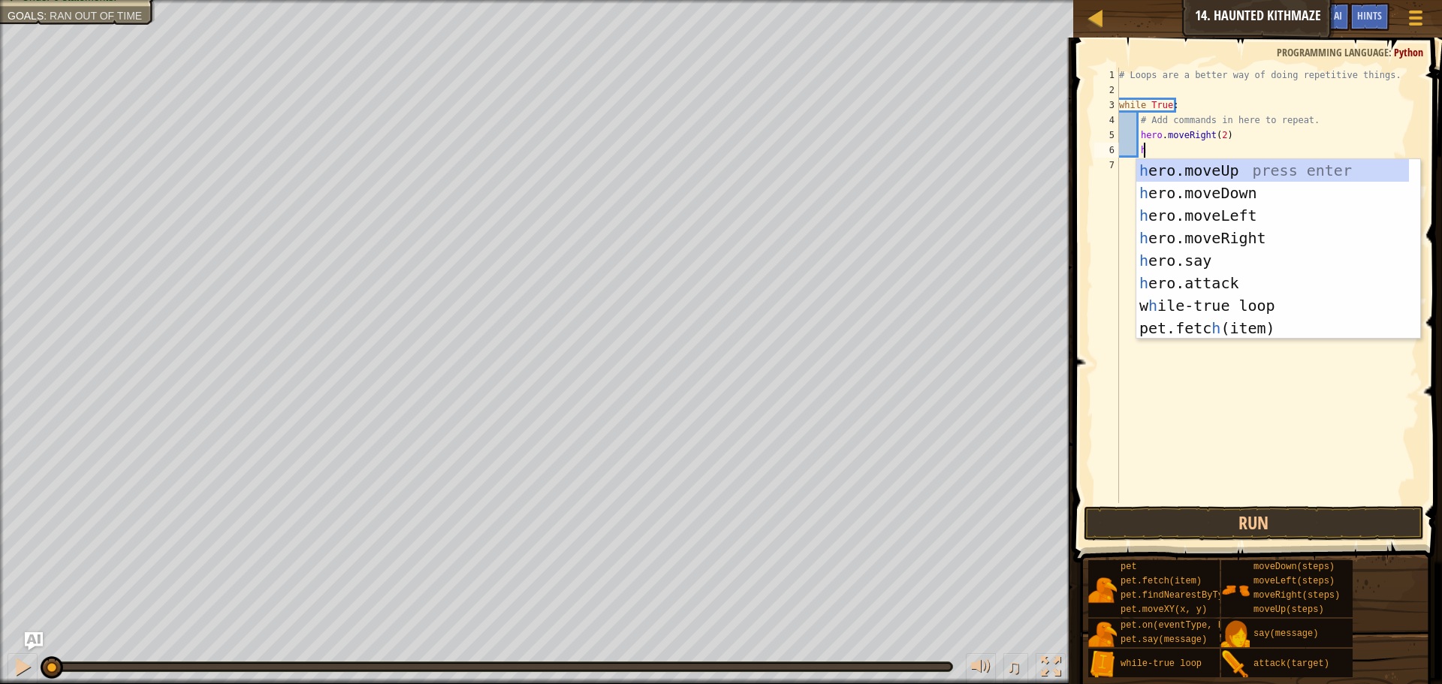
scroll to position [7, 2]
click at [1182, 160] on div "h ero.moveUp press enter h ero.moveDown press enter h ero.moveLeft press enter …" at bounding box center [1273, 271] width 273 height 225
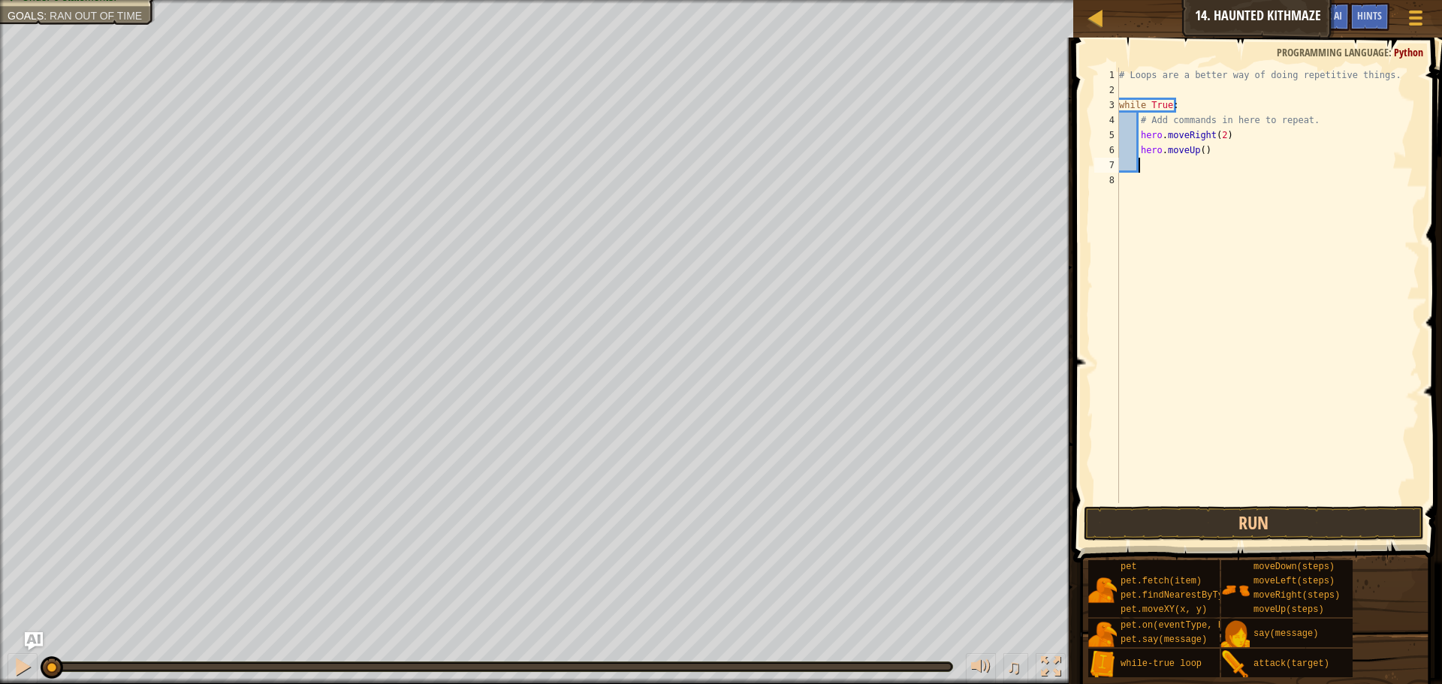
scroll to position [7, 1]
click at [1200, 151] on div "# Loops are a better way of doing repetitive things. while True : # Add command…" at bounding box center [1267, 301] width 303 height 466
type textarea "hero.moveUp(2)"
click at [20, 663] on div at bounding box center [23, 667] width 20 height 20
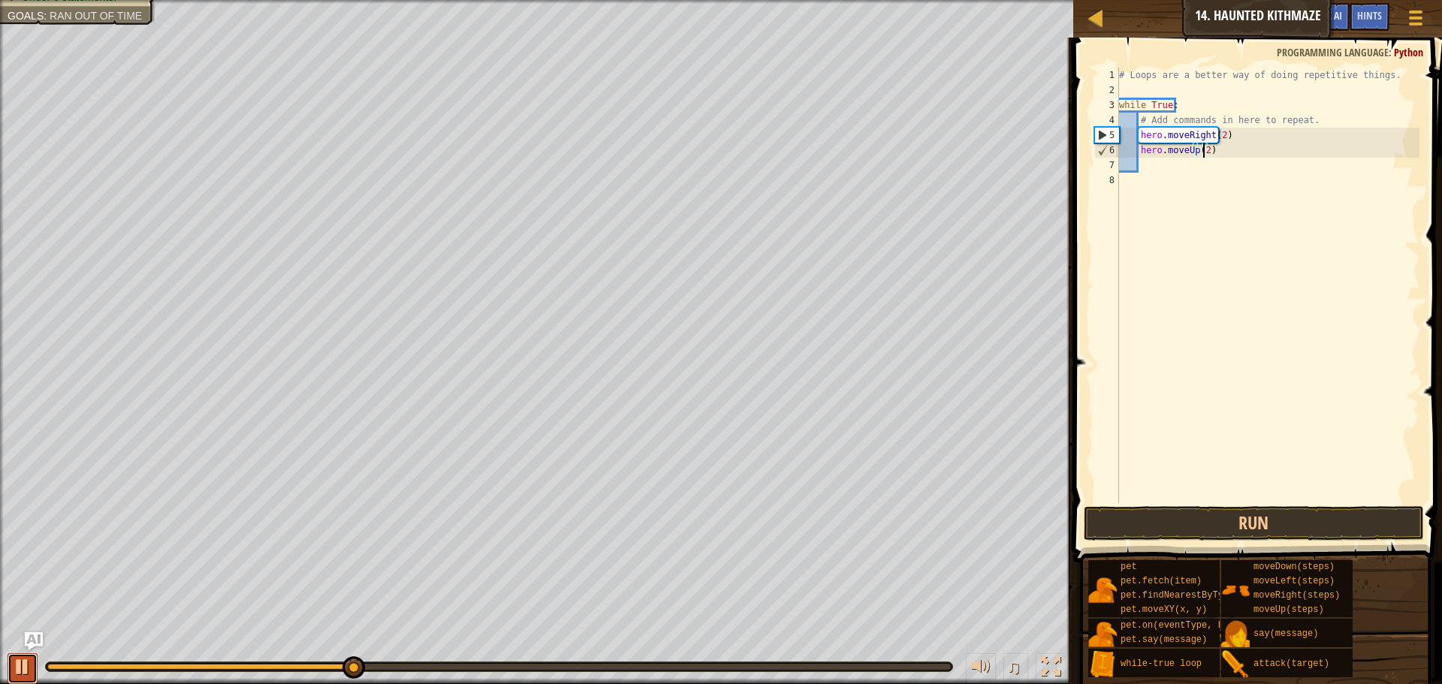
click at [20, 663] on div at bounding box center [23, 667] width 20 height 20
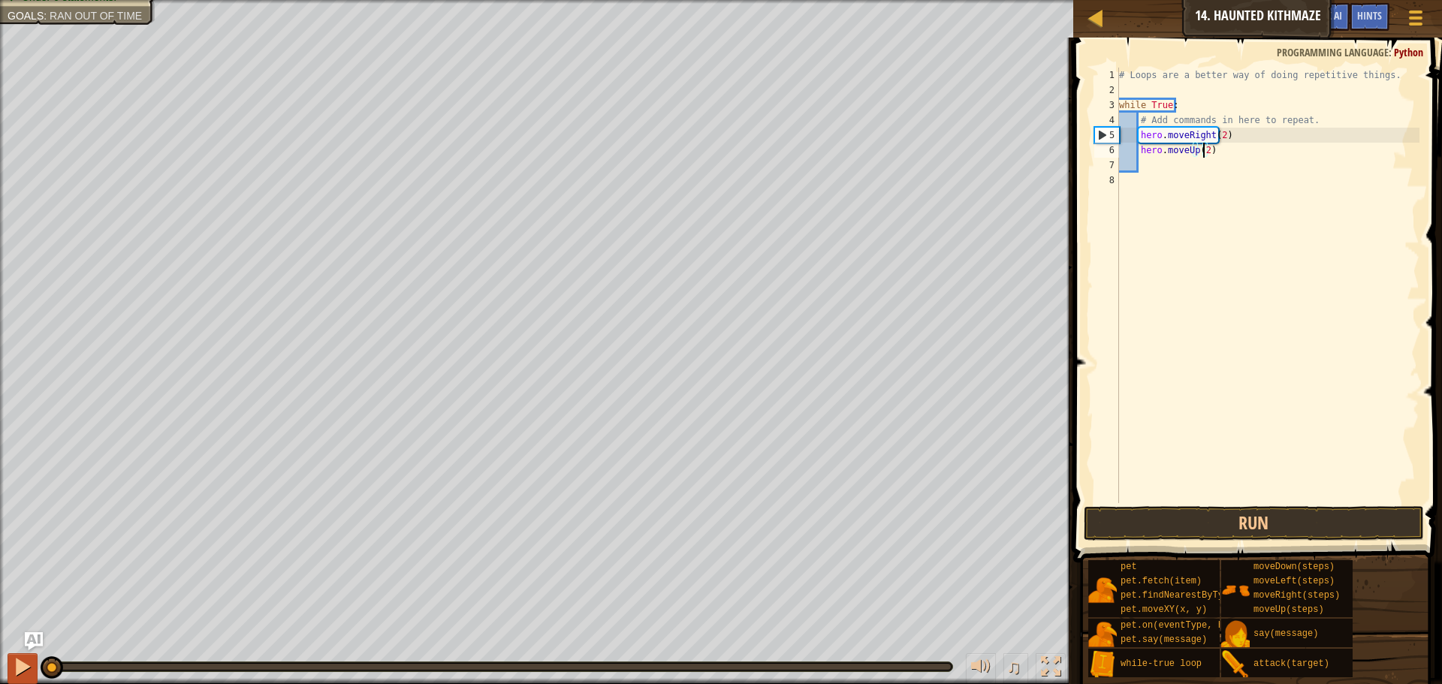
drag, startPoint x: 357, startPoint y: 669, endPoint x: 29, endPoint y: 682, distance: 328.5
click at [29, 682] on div "♫" at bounding box center [536, 663] width 1073 height 45
click at [1191, 520] on button "Run" at bounding box center [1254, 523] width 340 height 35
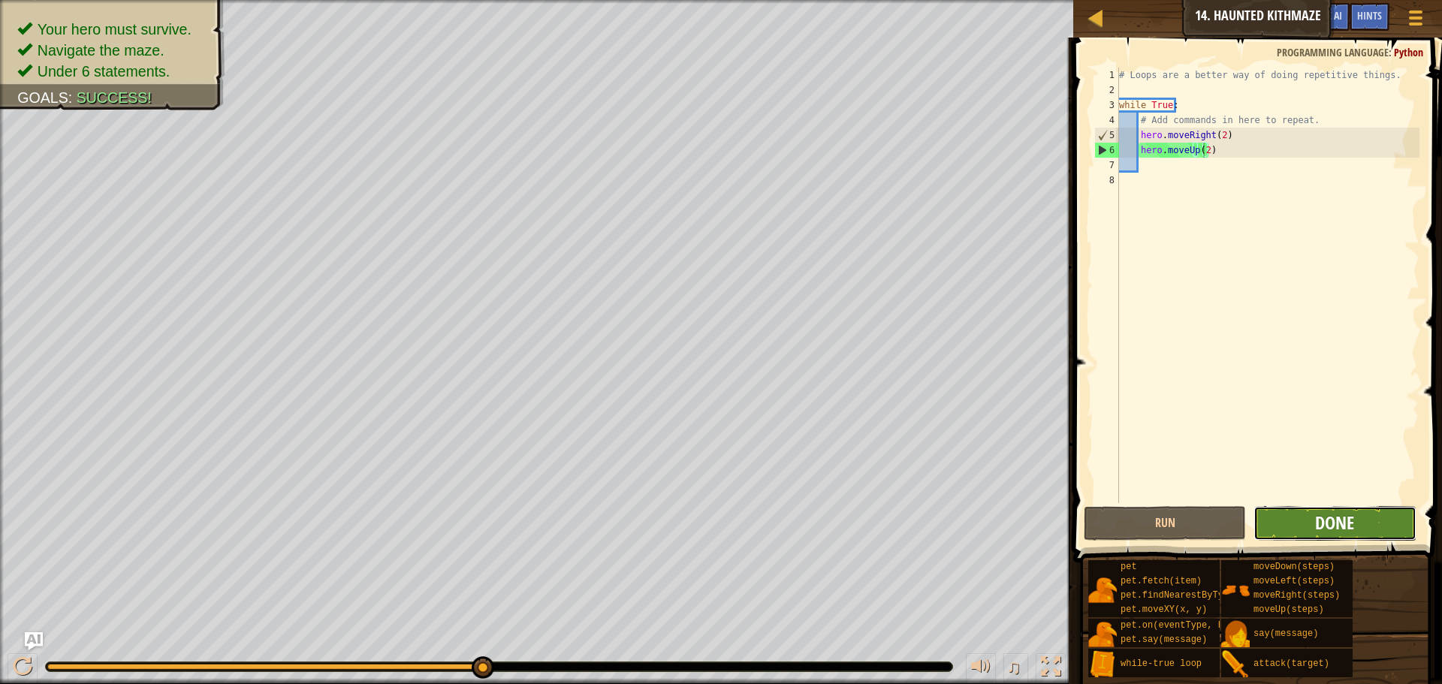
click at [1324, 525] on span "Done" at bounding box center [1334, 523] width 39 height 24
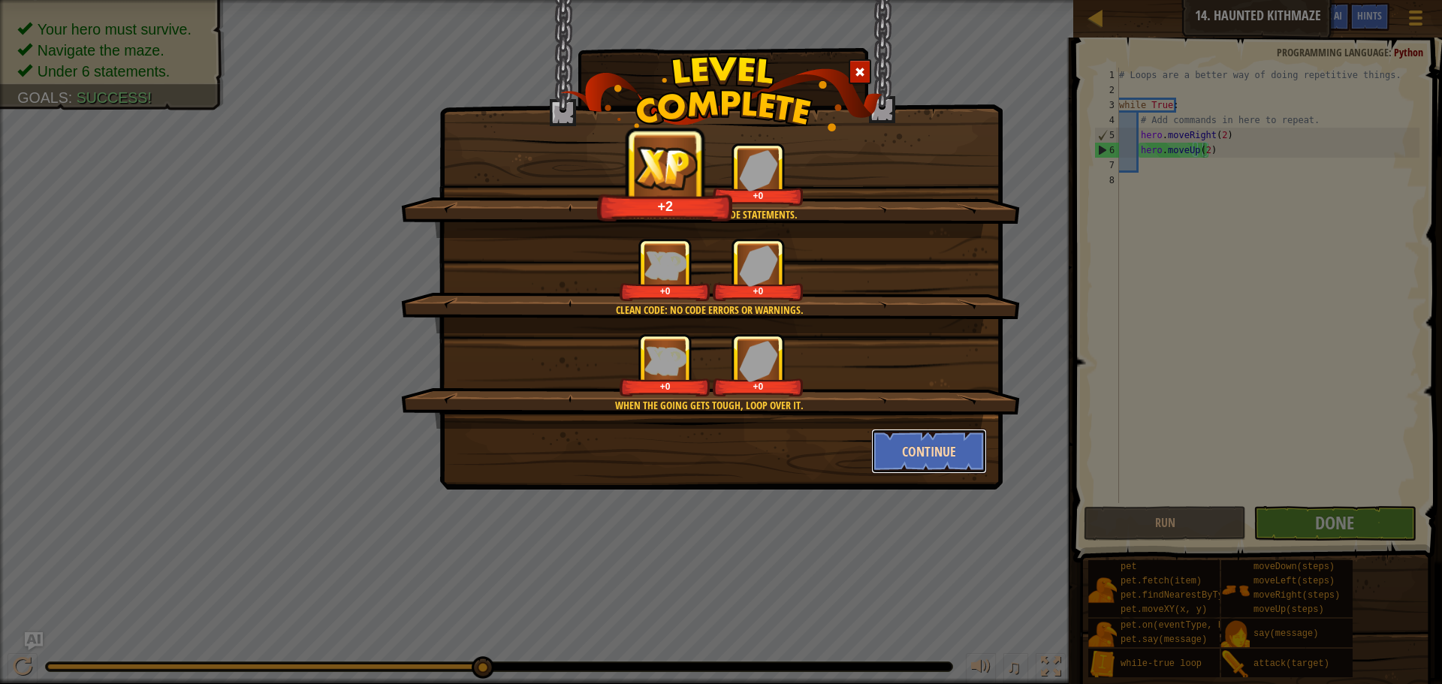
click at [929, 452] on button "Continue" at bounding box center [929, 451] width 116 height 45
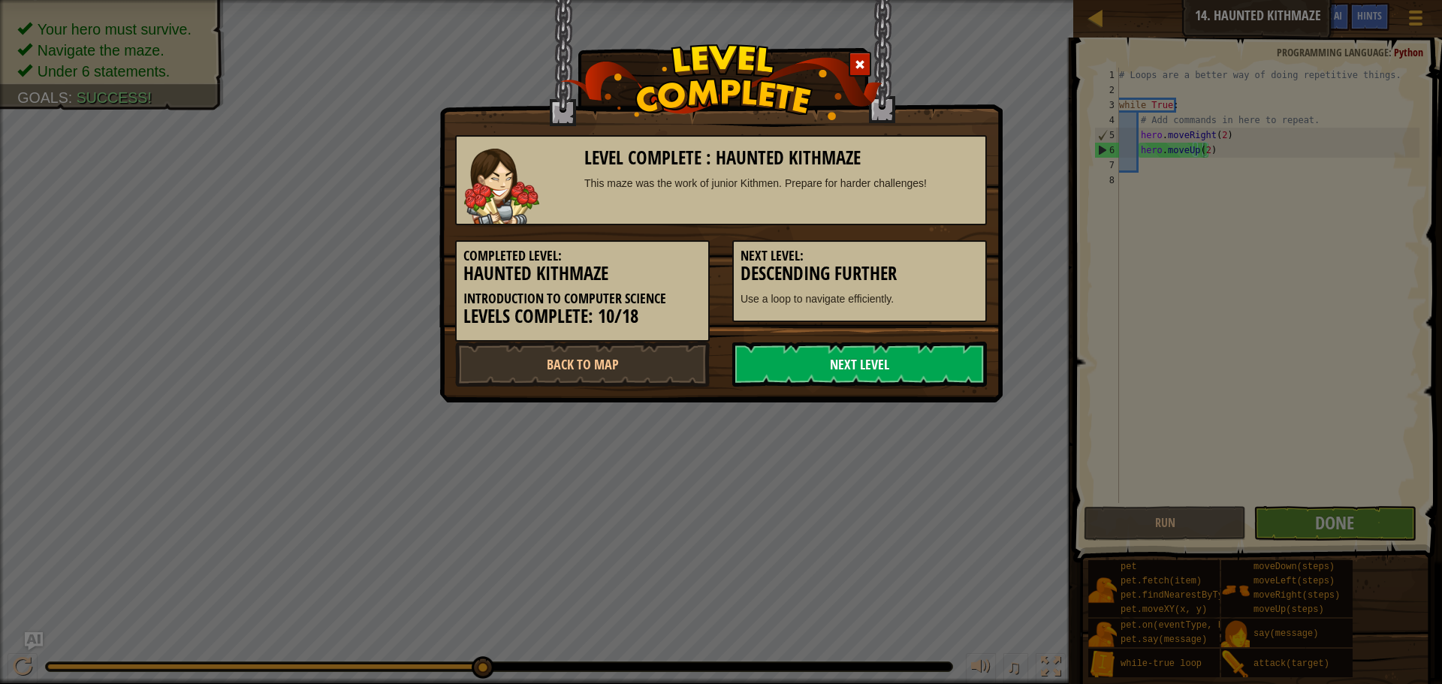
click at [856, 364] on link "Next Level" at bounding box center [859, 364] width 255 height 45
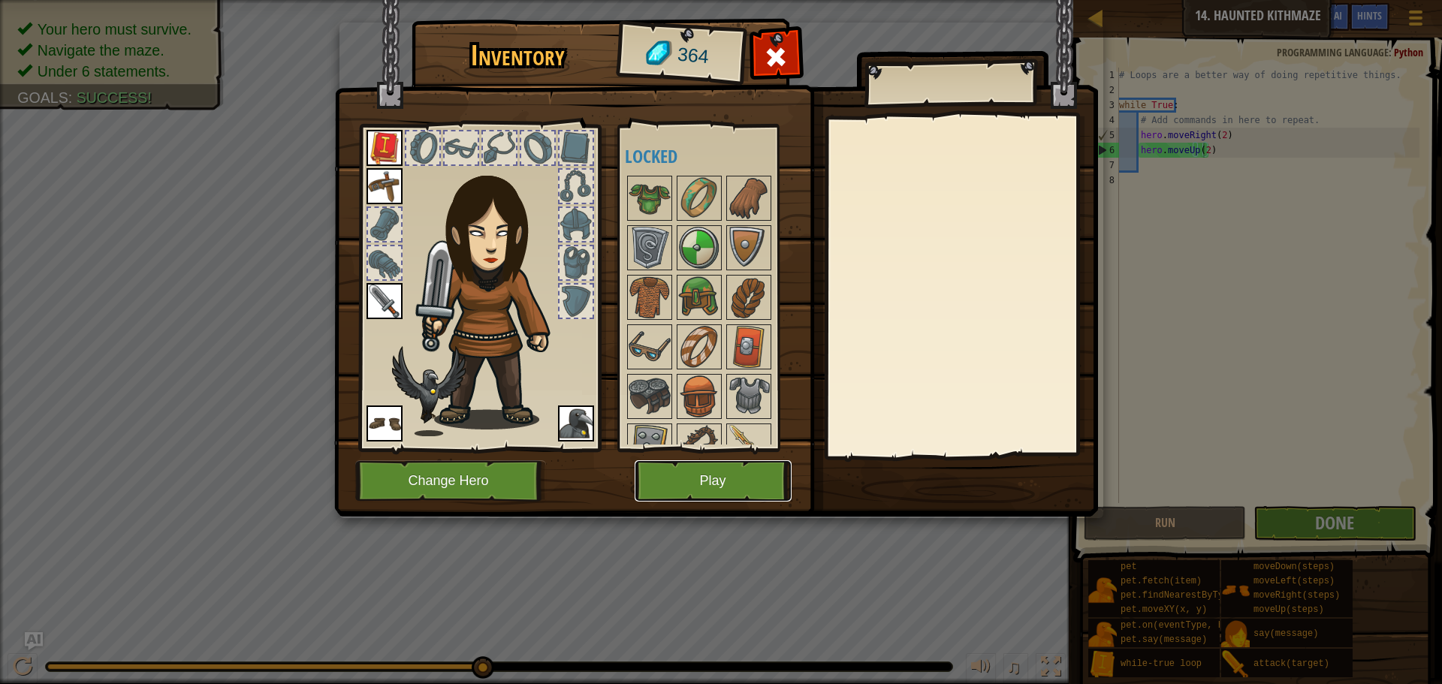
click at [693, 480] on button "Play" at bounding box center [713, 480] width 157 height 41
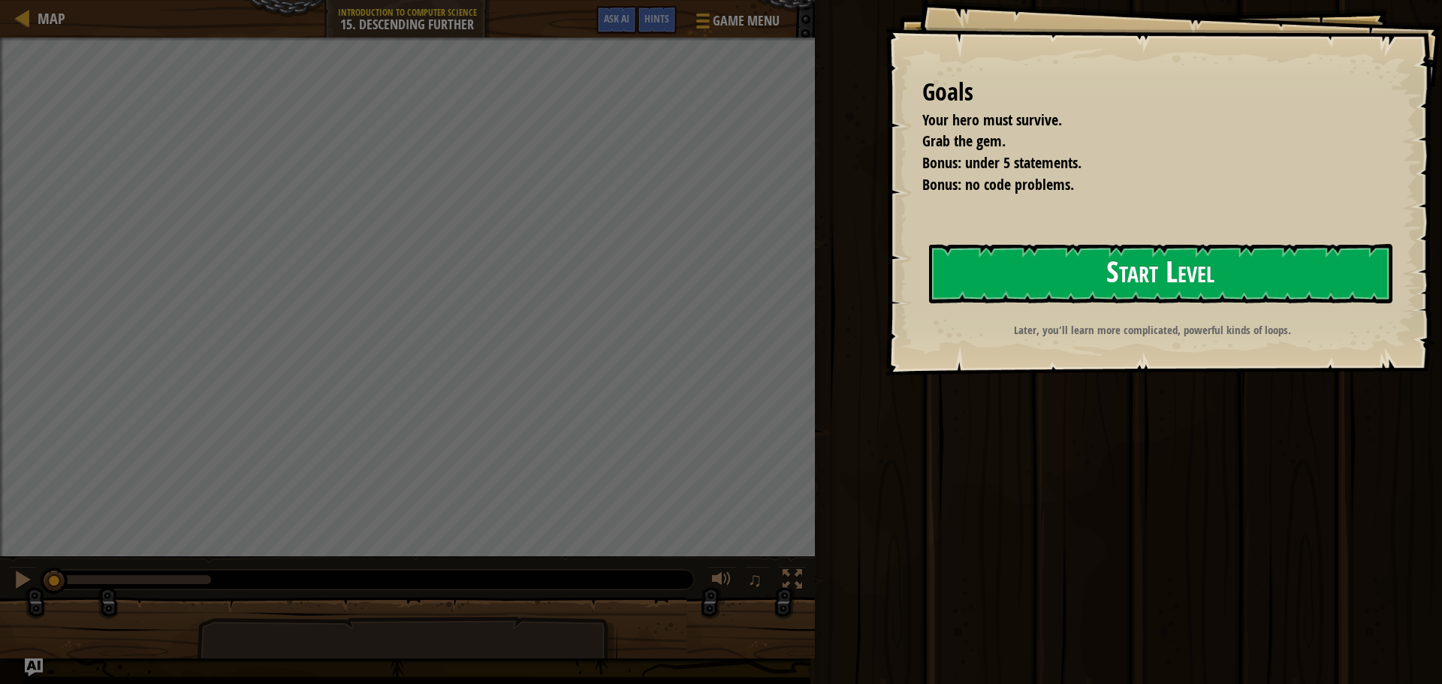
click at [1140, 274] on button "Start Level" at bounding box center [1161, 273] width 464 height 59
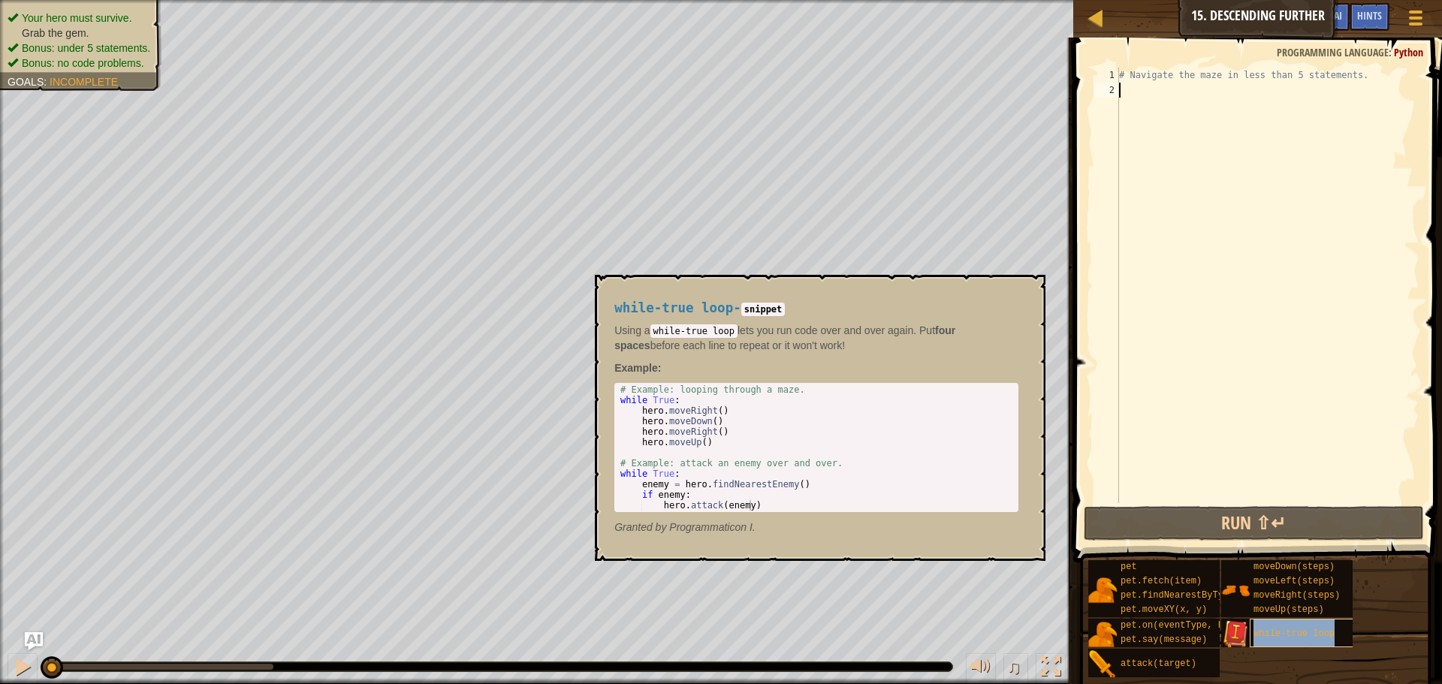
click at [1281, 633] on span "while-true loop" at bounding box center [1294, 634] width 81 height 11
type textarea "while-true loop"
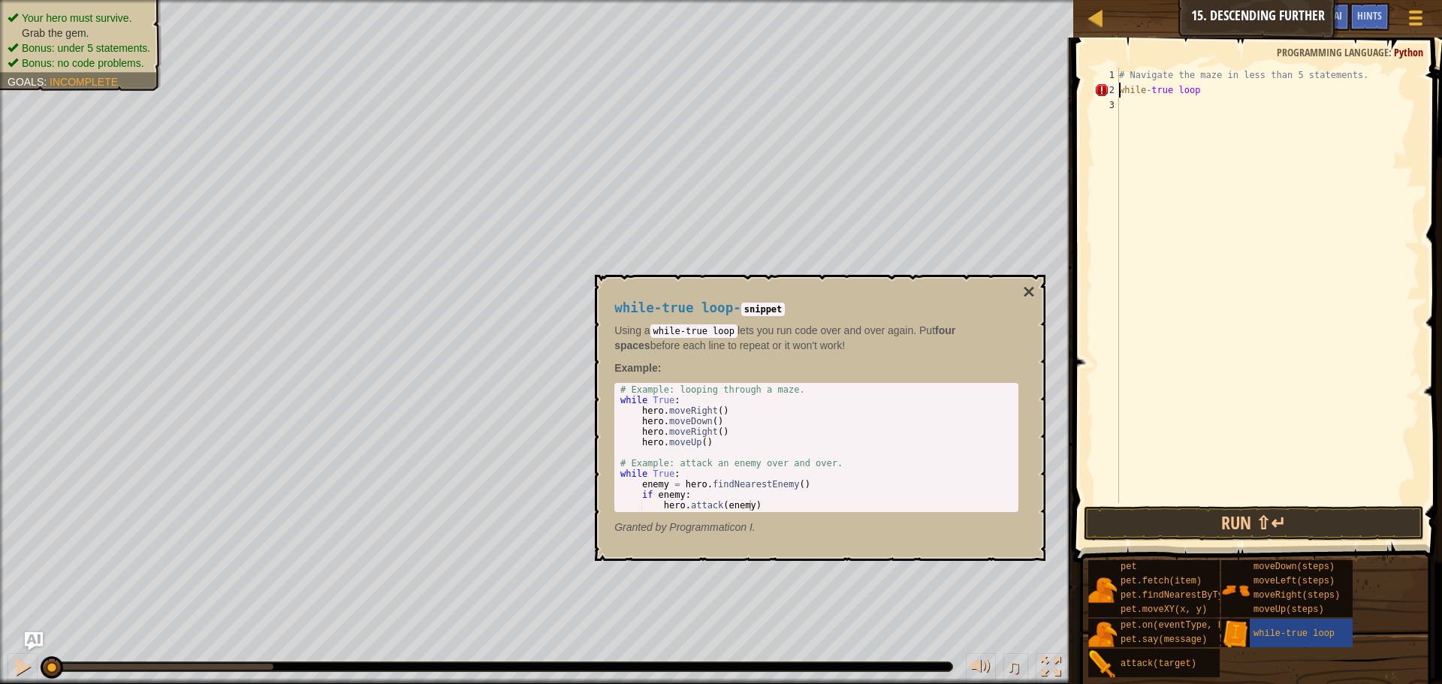
click at [1215, 92] on div "# Navigate the maze in less than 5 statements. while - true loop" at bounding box center [1267, 301] width 303 height 466
click at [1167, 108] on div "# Navigate the maze in less than 5 statements. while - true loop" at bounding box center [1267, 301] width 303 height 466
click at [1120, 93] on div "# Navigate the maze in less than 5 statements. while - true loop" at bounding box center [1267, 301] width 303 height 466
click at [1221, 91] on div "# Navigate the maze in less than 5 statements. while - true loop" at bounding box center [1267, 301] width 303 height 466
type textarea "while-true:"
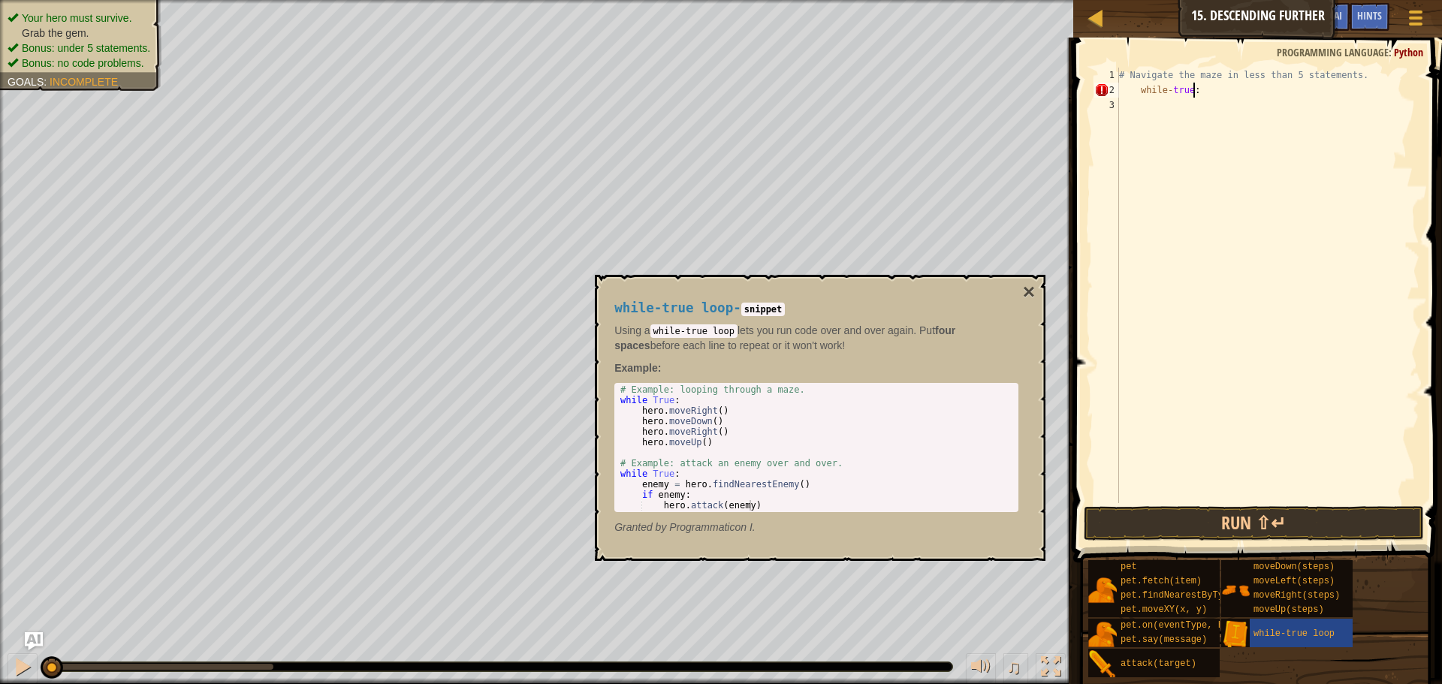
scroll to position [7, 5]
click at [1164, 114] on div "# Navigate the maze in less than 5 statements. while - true :" at bounding box center [1267, 301] width 303 height 466
click at [1142, 88] on div "# Navigate the maze in less than 5 statements. while - true :" at bounding box center [1267, 301] width 303 height 466
click at [1137, 89] on div "# Navigate the maze in less than 5 statements. while - true :" at bounding box center [1267, 301] width 303 height 466
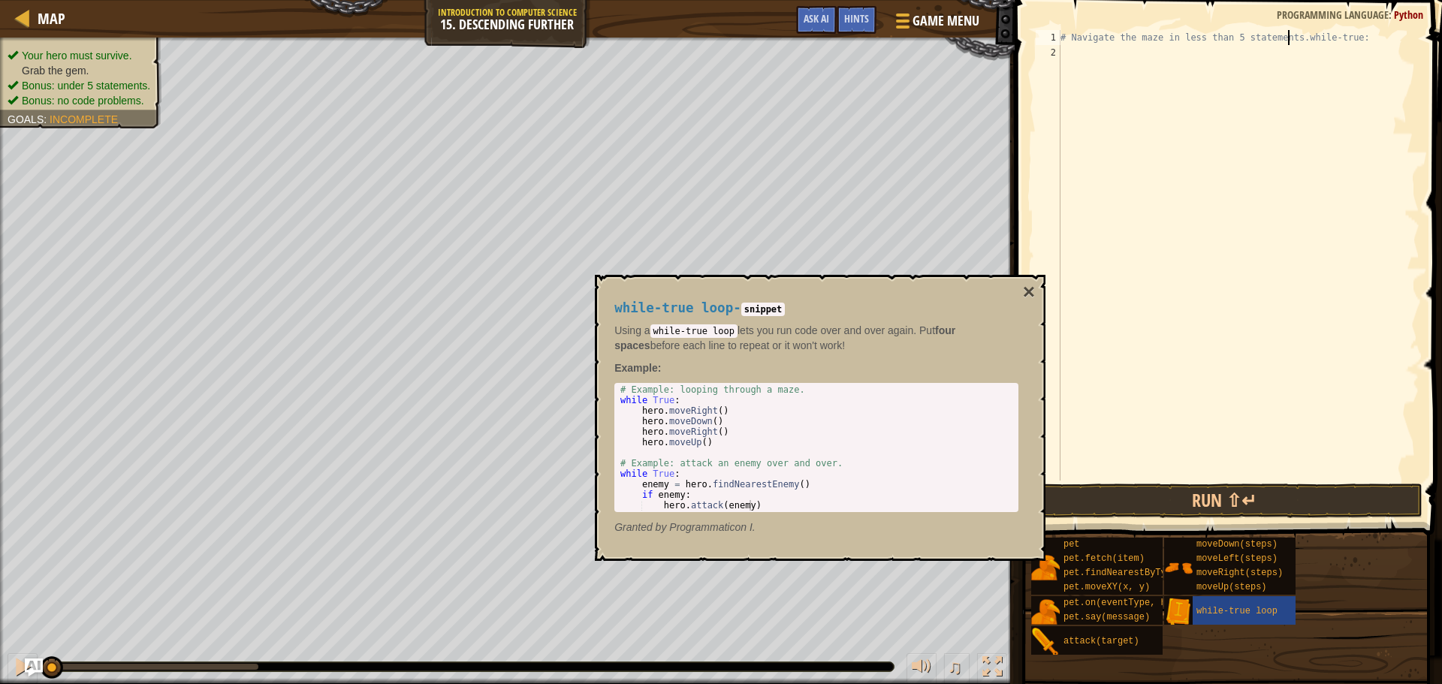
type textarea "while-true:"
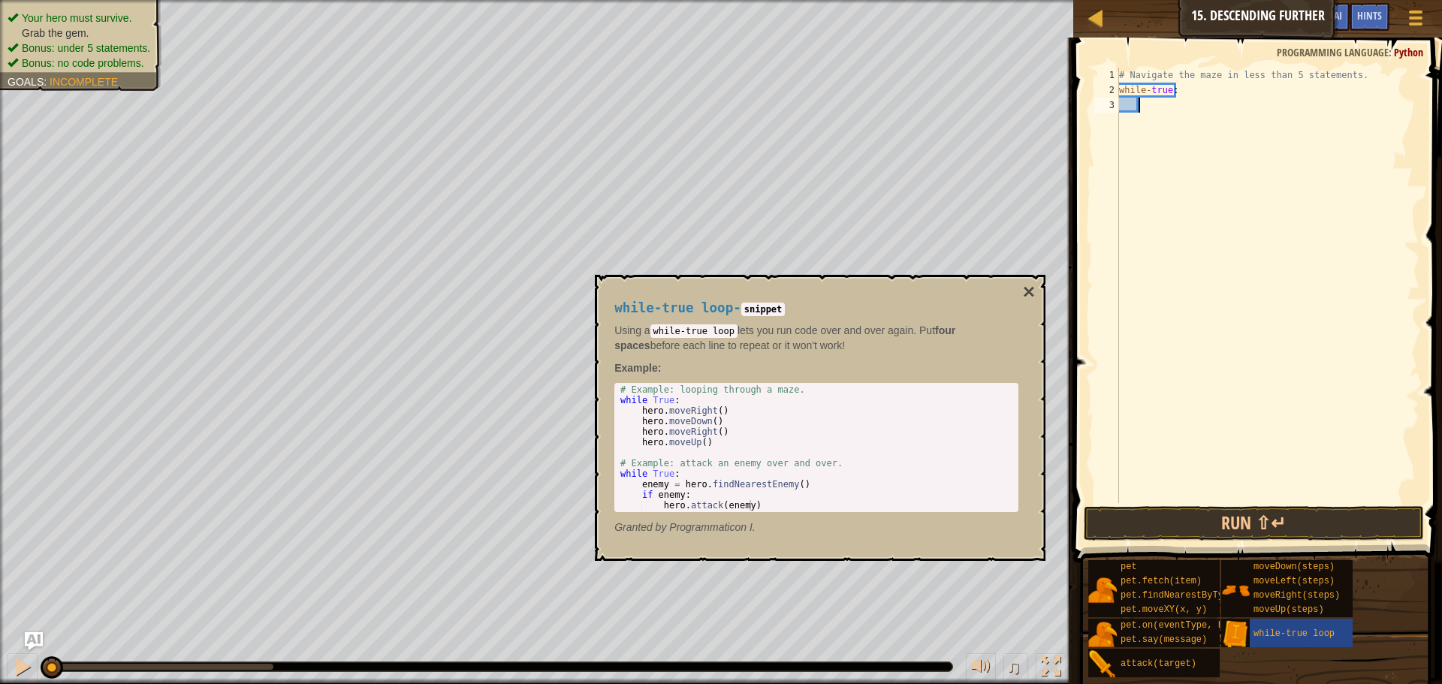
click at [1152, 106] on div "# Navigate the maze in less than 5 statements. while - true :" at bounding box center [1267, 301] width 303 height 466
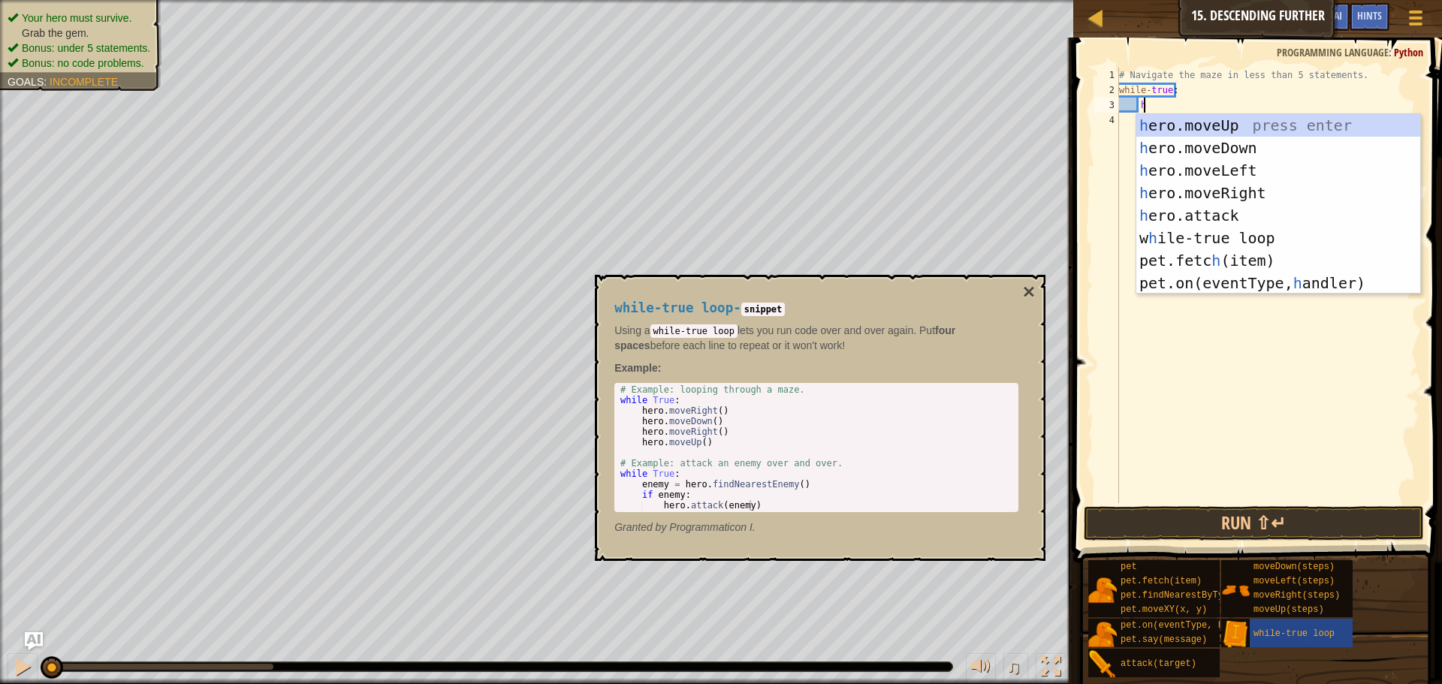
scroll to position [7, 2]
type textarea "he"
click at [1211, 183] on div "he ro.moveUp press enter he ro.moveDown press enter he ro.moveLeft press enter …" at bounding box center [1279, 226] width 284 height 225
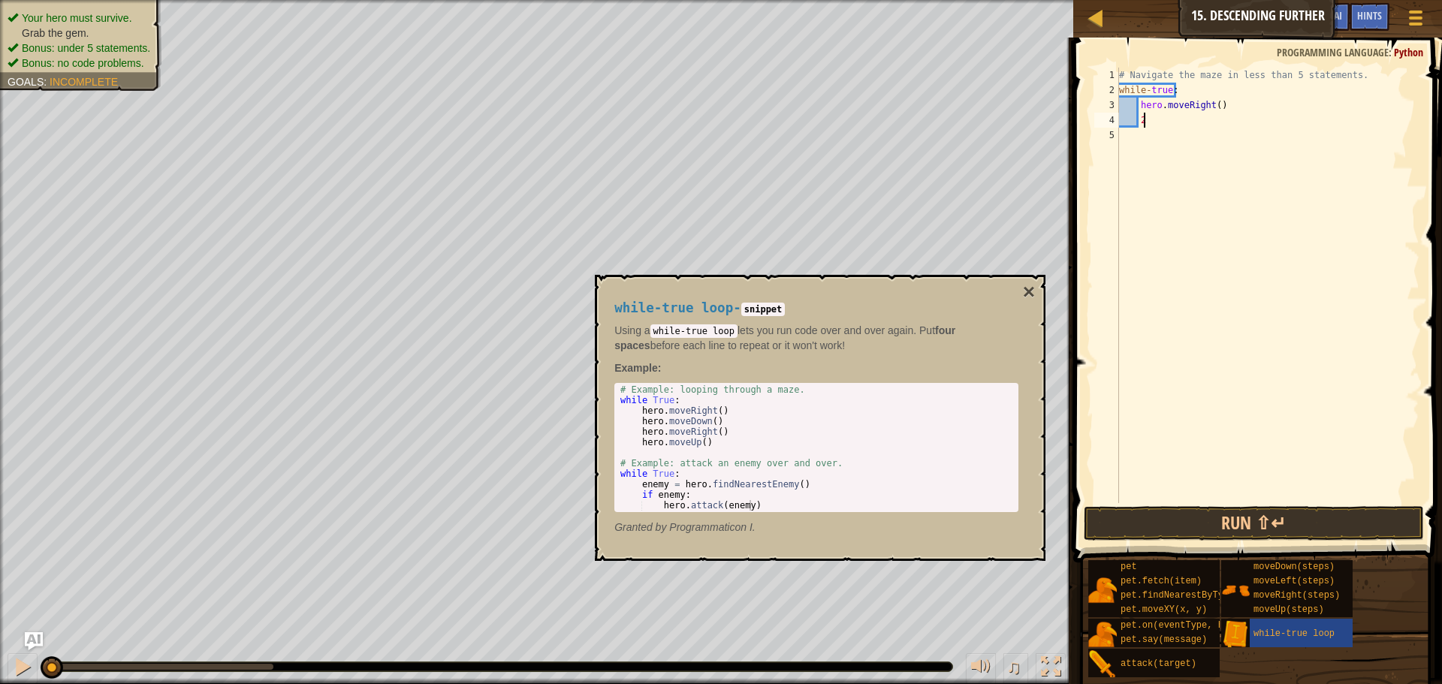
click at [1212, 109] on div "# Navigate the maze in less than 5 statements. while - true : hero . moveRight …" at bounding box center [1267, 301] width 303 height 466
click at [1167, 123] on div "# Navigate the maze in less than 5 statements. while - true : hero . moveRight …" at bounding box center [1267, 301] width 303 height 466
type textarea "2"
type textarea "h"
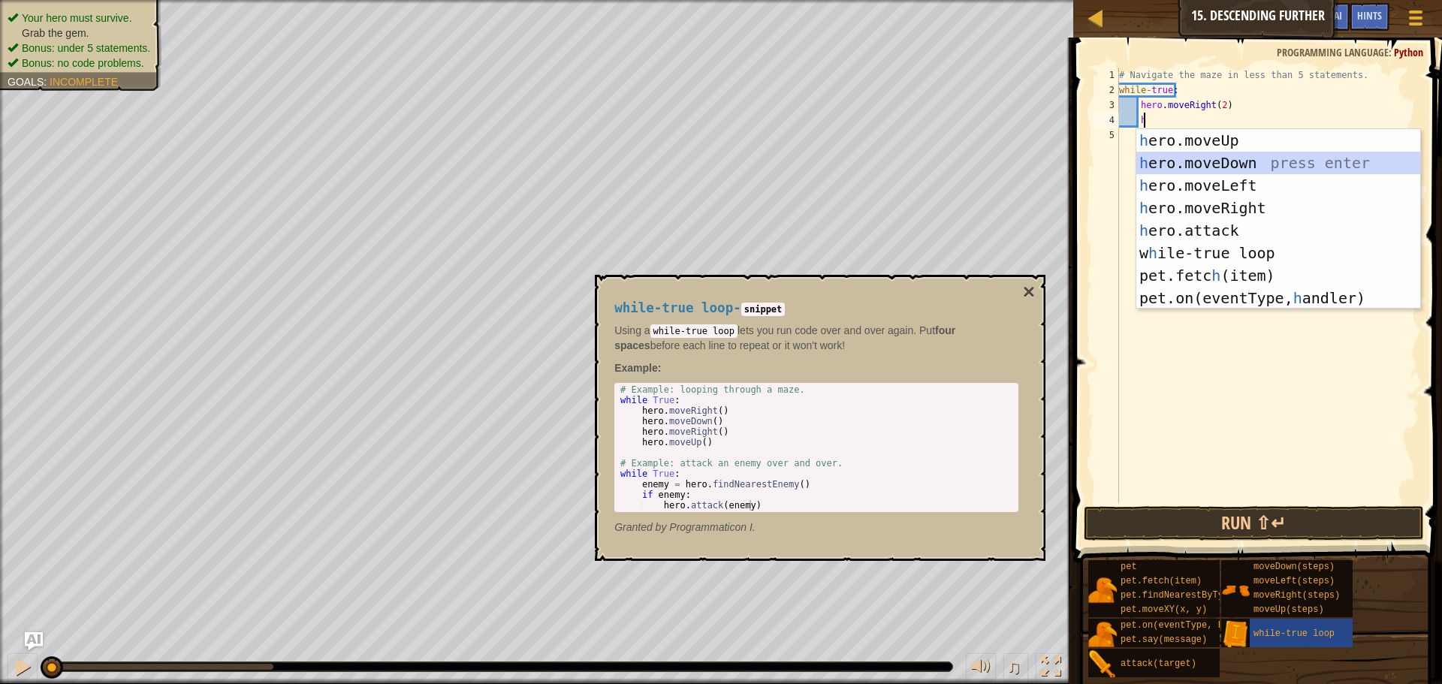
click at [1246, 163] on div "h ero.moveUp press enter h ero.moveDown press enter h ero.moveLeft press enter …" at bounding box center [1279, 241] width 284 height 225
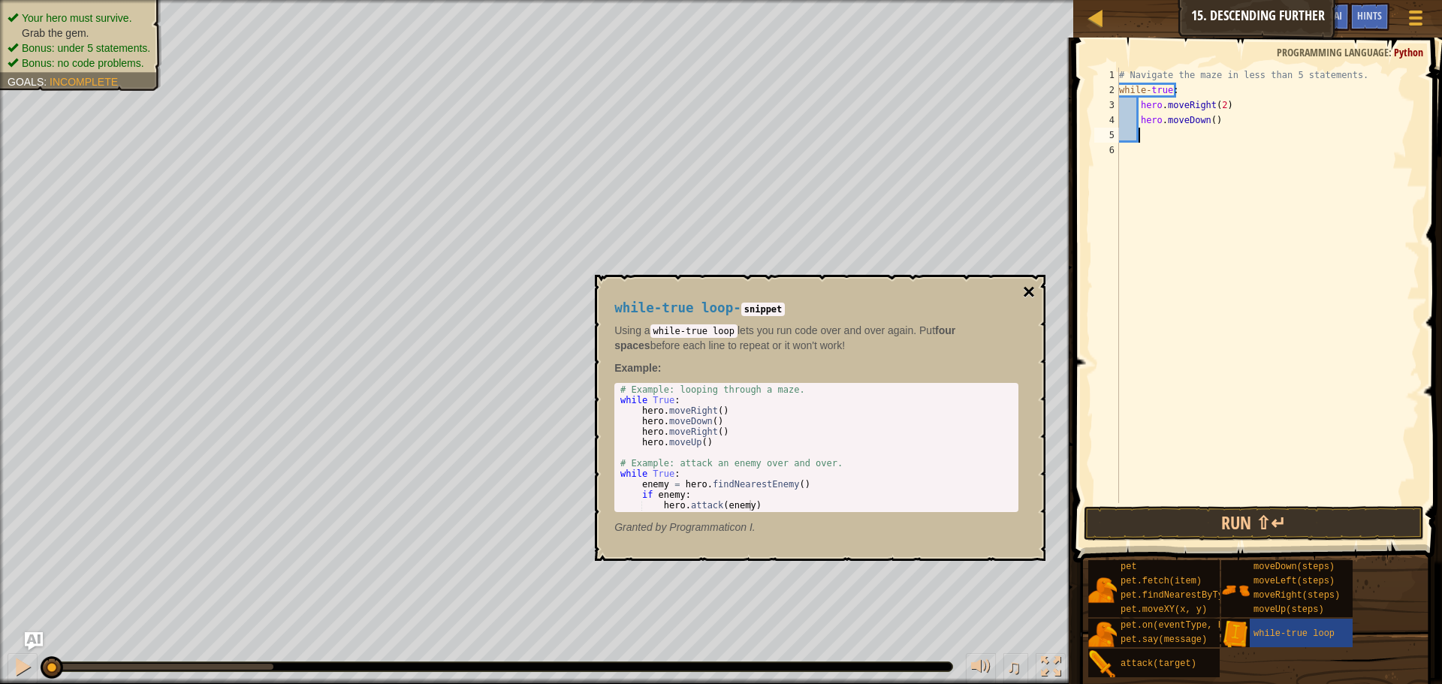
click at [1027, 291] on button "×" at bounding box center [1029, 292] width 12 height 21
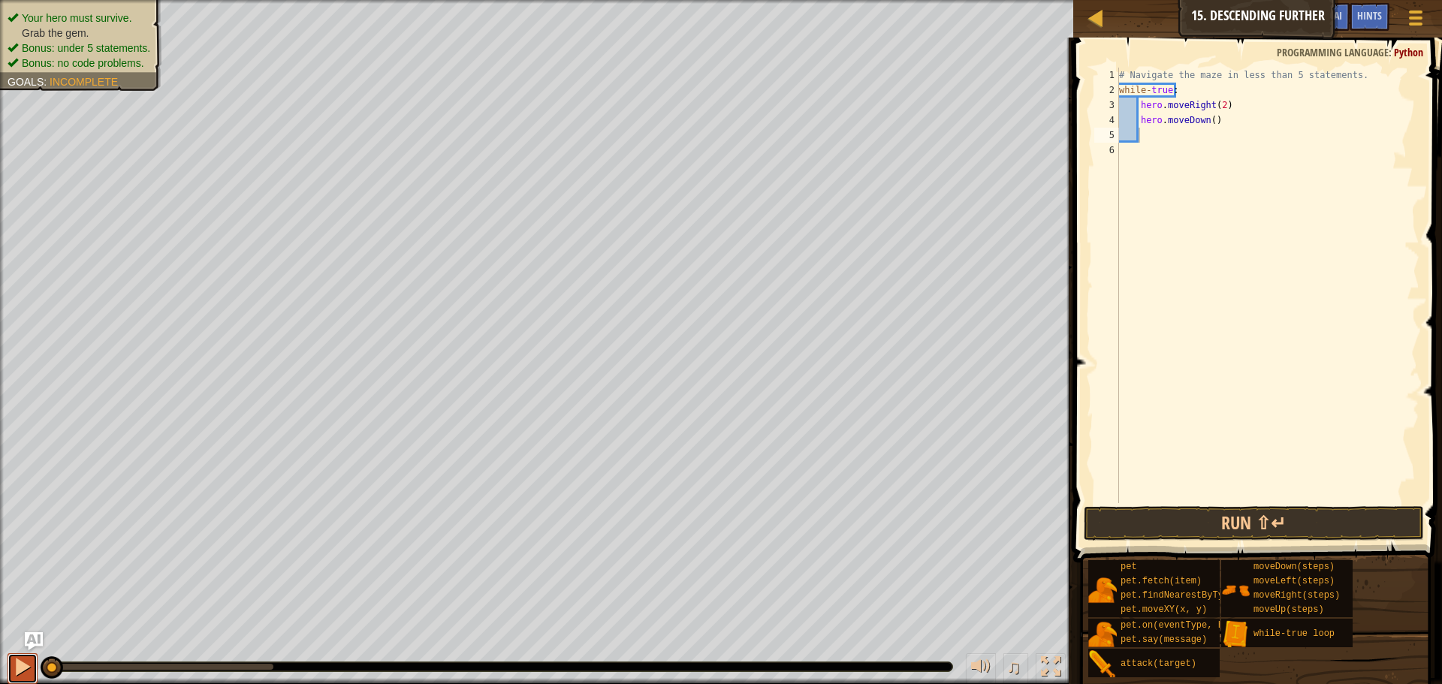
click at [17, 664] on div at bounding box center [23, 667] width 20 height 20
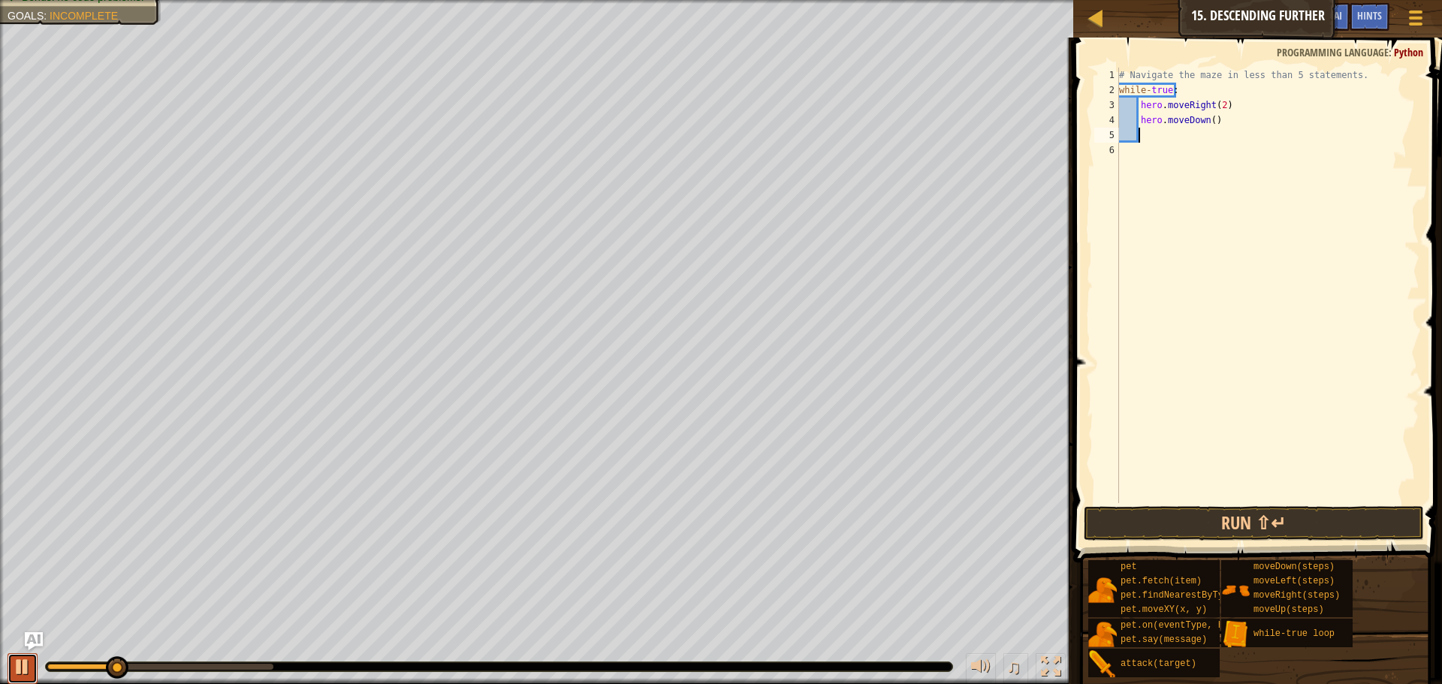
click at [17, 664] on div at bounding box center [23, 667] width 20 height 20
click at [1278, 526] on button "Run ⇧↵" at bounding box center [1254, 523] width 340 height 35
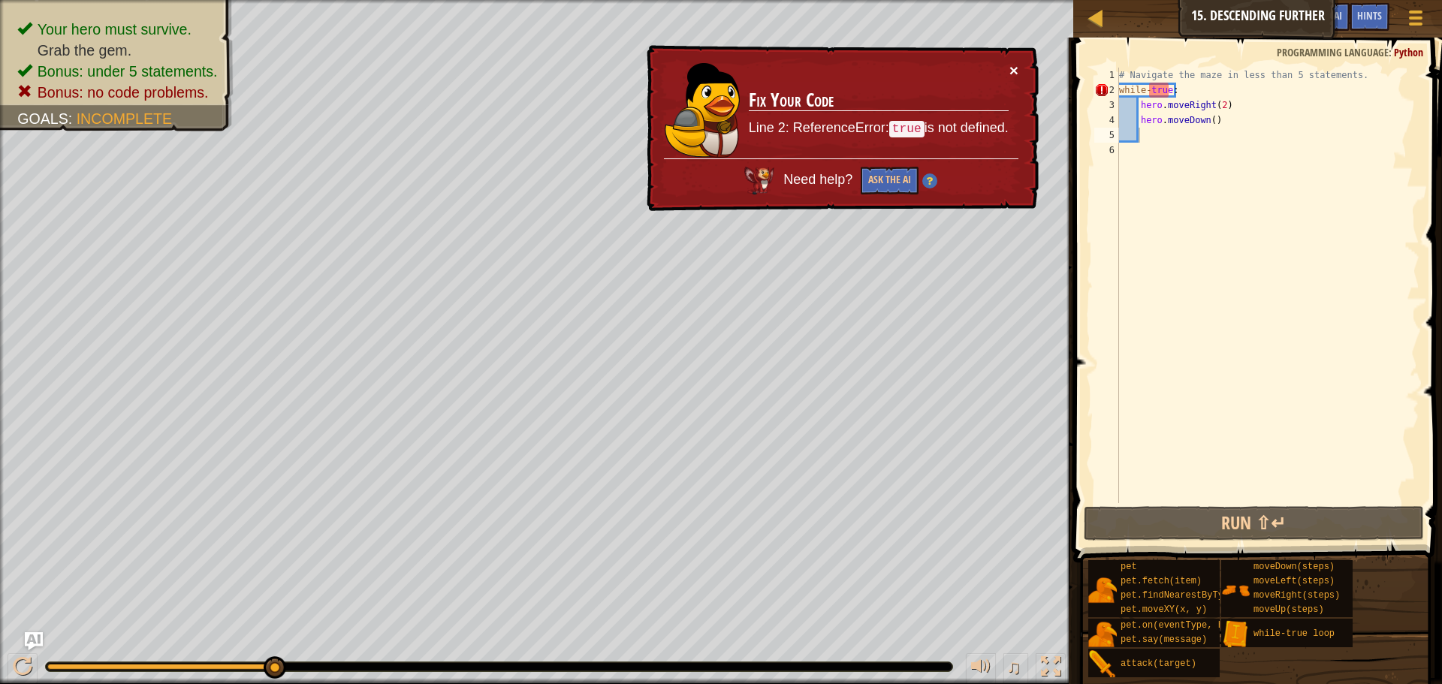
click at [1012, 64] on button "×" at bounding box center [1014, 70] width 9 height 16
click at [1155, 87] on div "# Navigate the maze in less than 5 statements. while - true : hero . moveRight …" at bounding box center [1267, 301] width 303 height 466
click at [890, 180] on button "Ask the AI" at bounding box center [891, 181] width 58 height 28
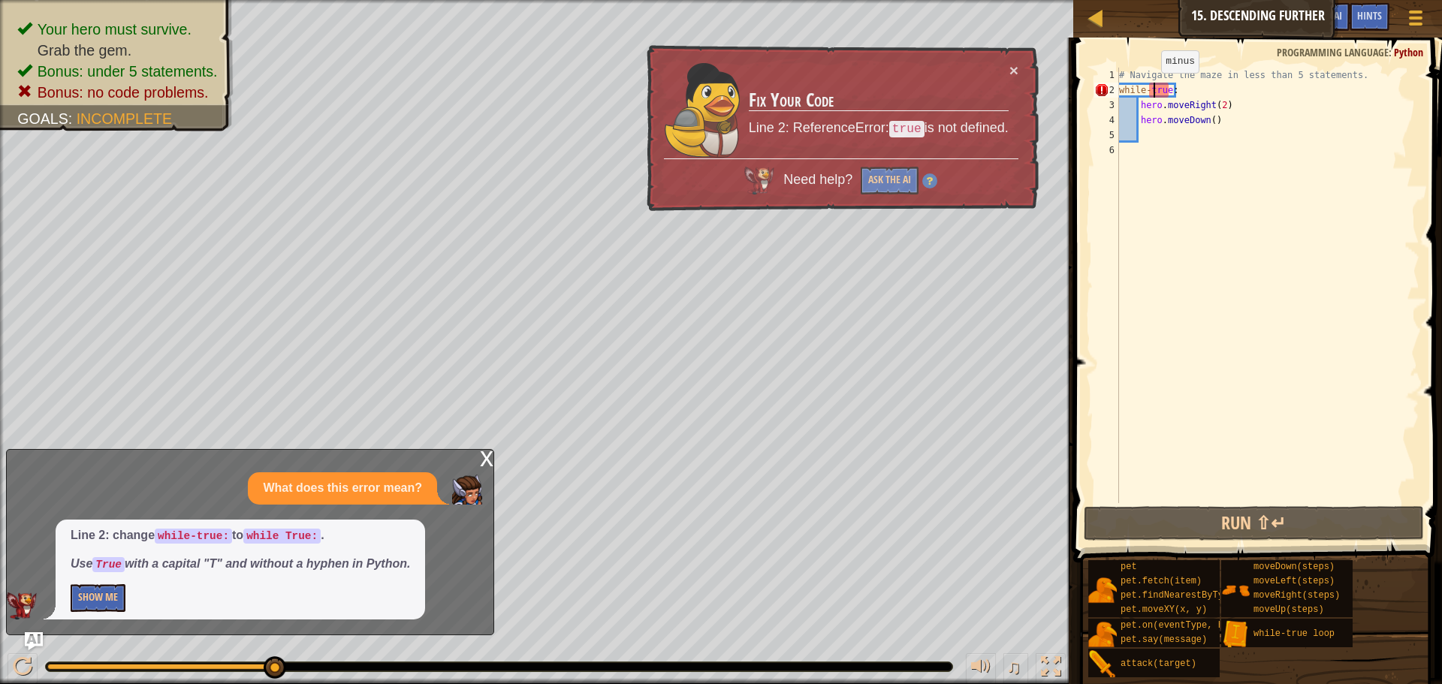
click at [1149, 88] on div "# Navigate the maze in less than 5 statements. while - true : hero . moveRight …" at bounding box center [1267, 301] width 303 height 466
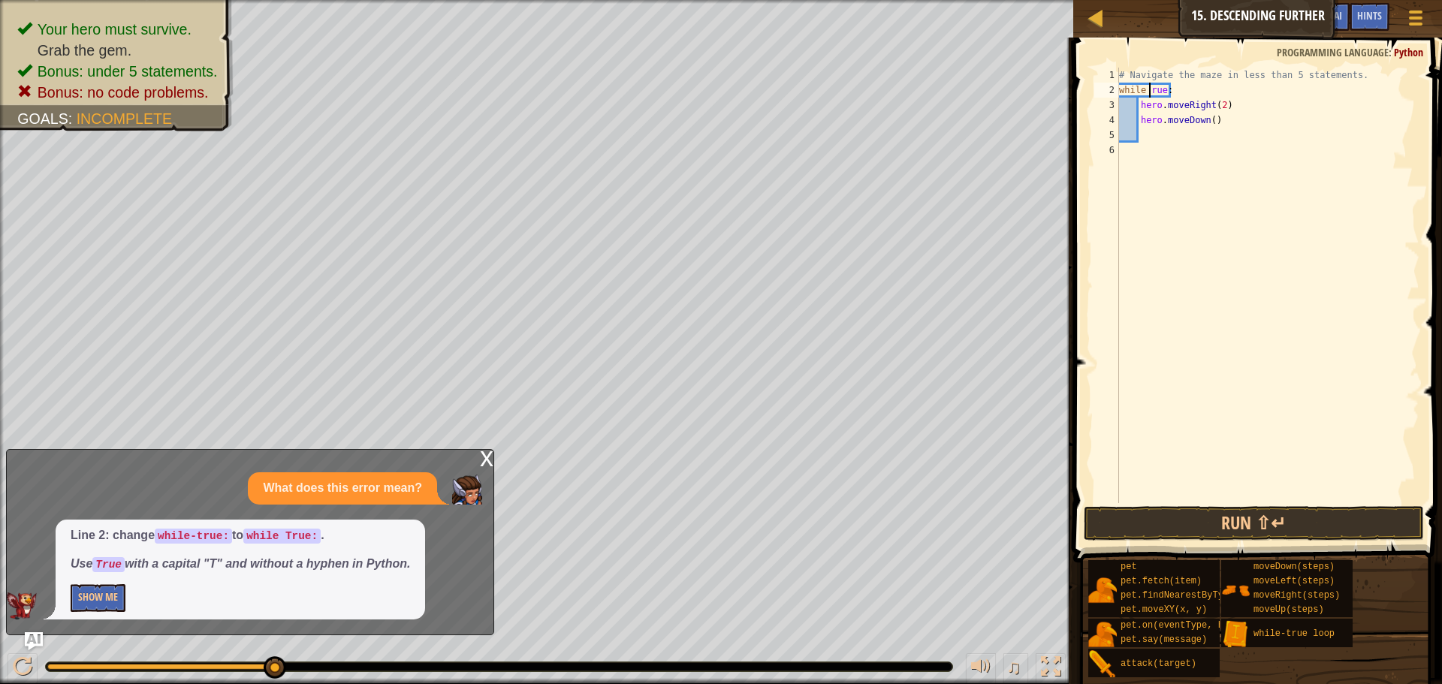
scroll to position [7, 3]
click at [1207, 85] on div "# Navigate the maze in less than 5 statements. while True : hero . moveRight ( …" at bounding box center [1267, 301] width 303 height 466
type textarea "while True:"
click at [1243, 527] on button "Run ⇧↵" at bounding box center [1254, 523] width 340 height 35
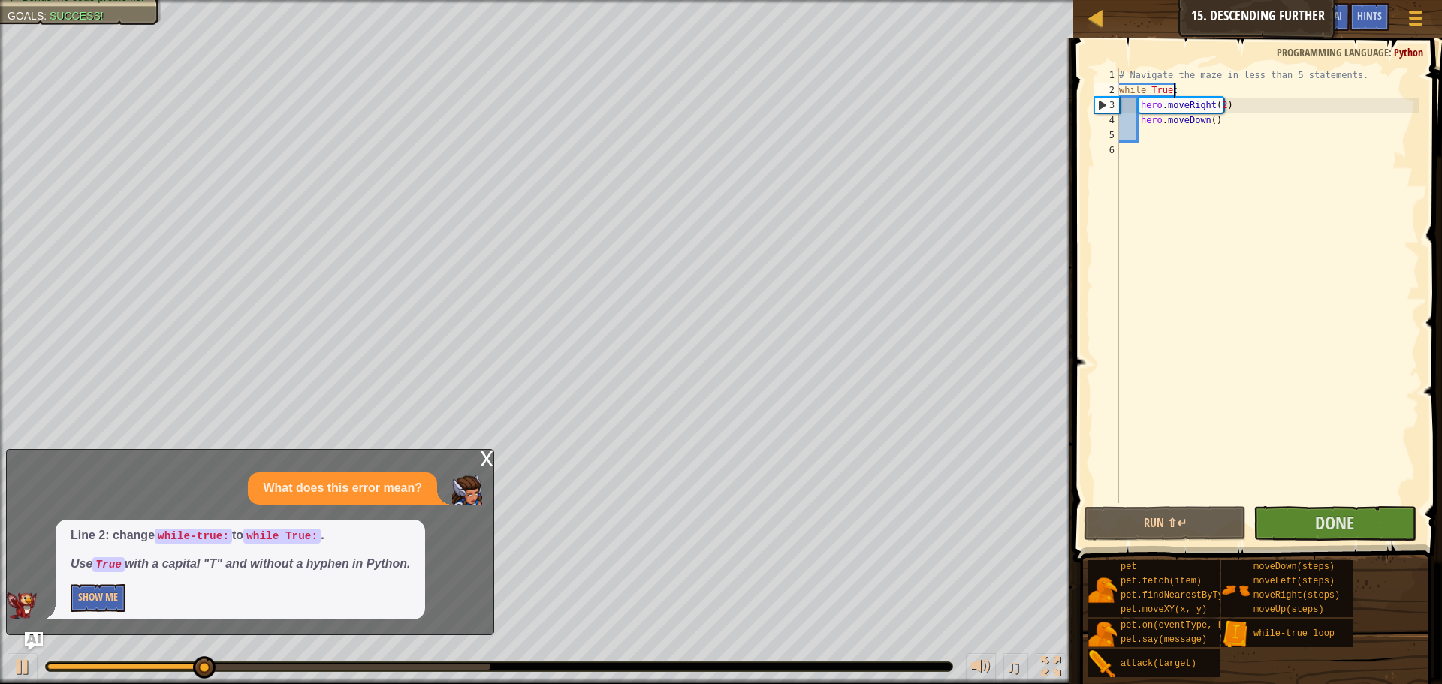
click at [490, 454] on div "x" at bounding box center [487, 457] width 14 height 15
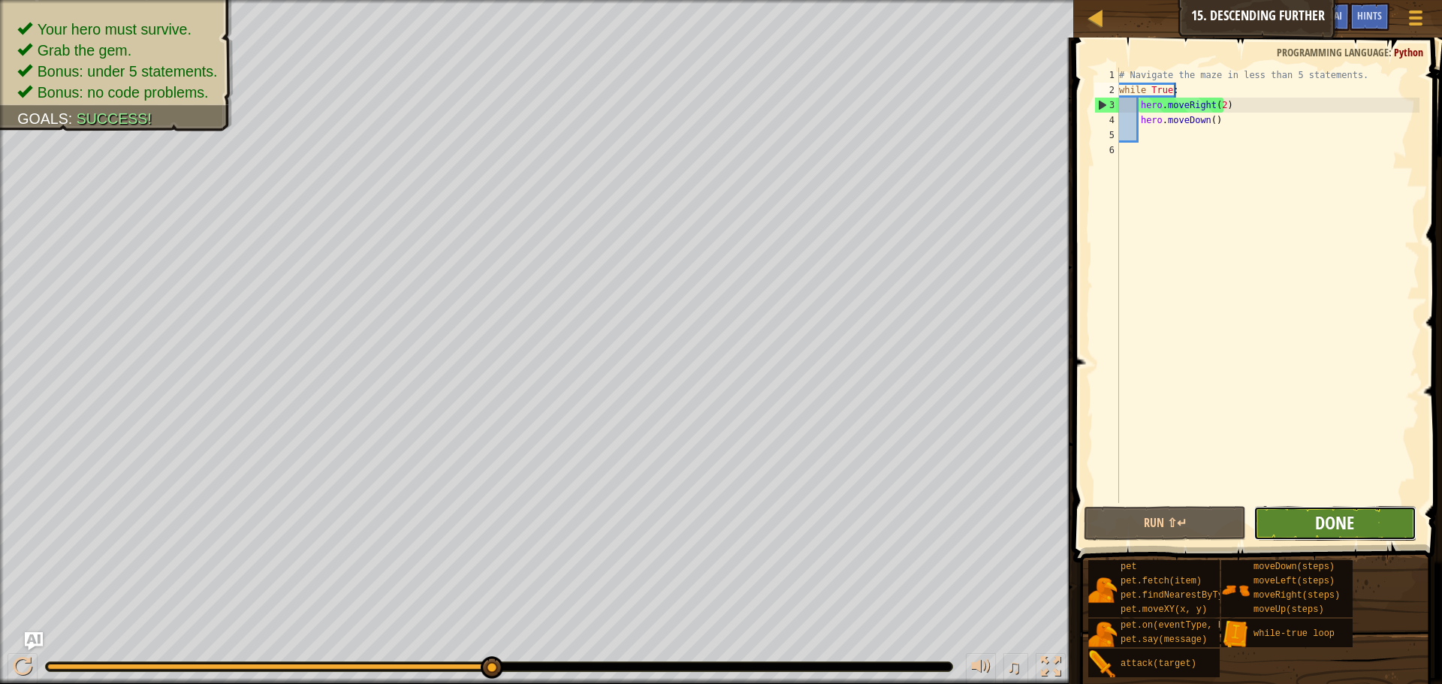
click at [1331, 532] on span "Done" at bounding box center [1334, 523] width 39 height 24
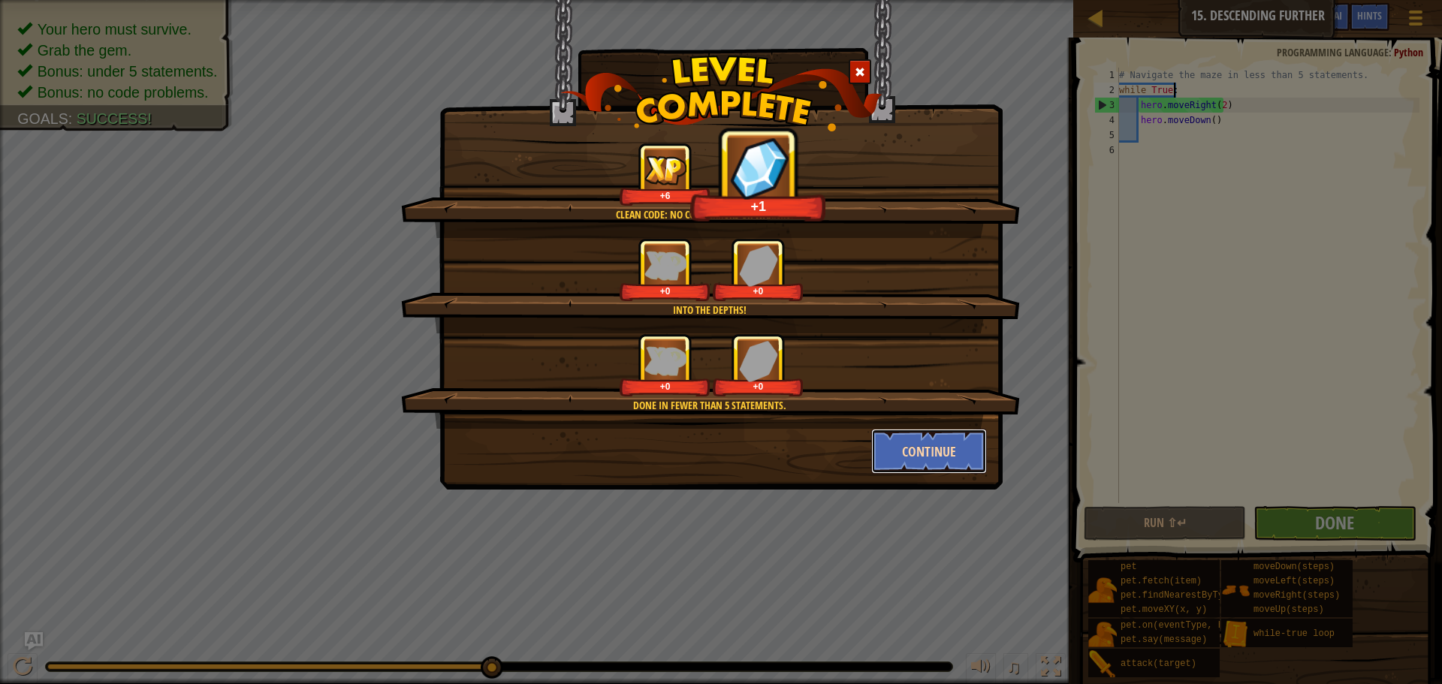
click at [920, 456] on button "Continue" at bounding box center [929, 451] width 116 height 45
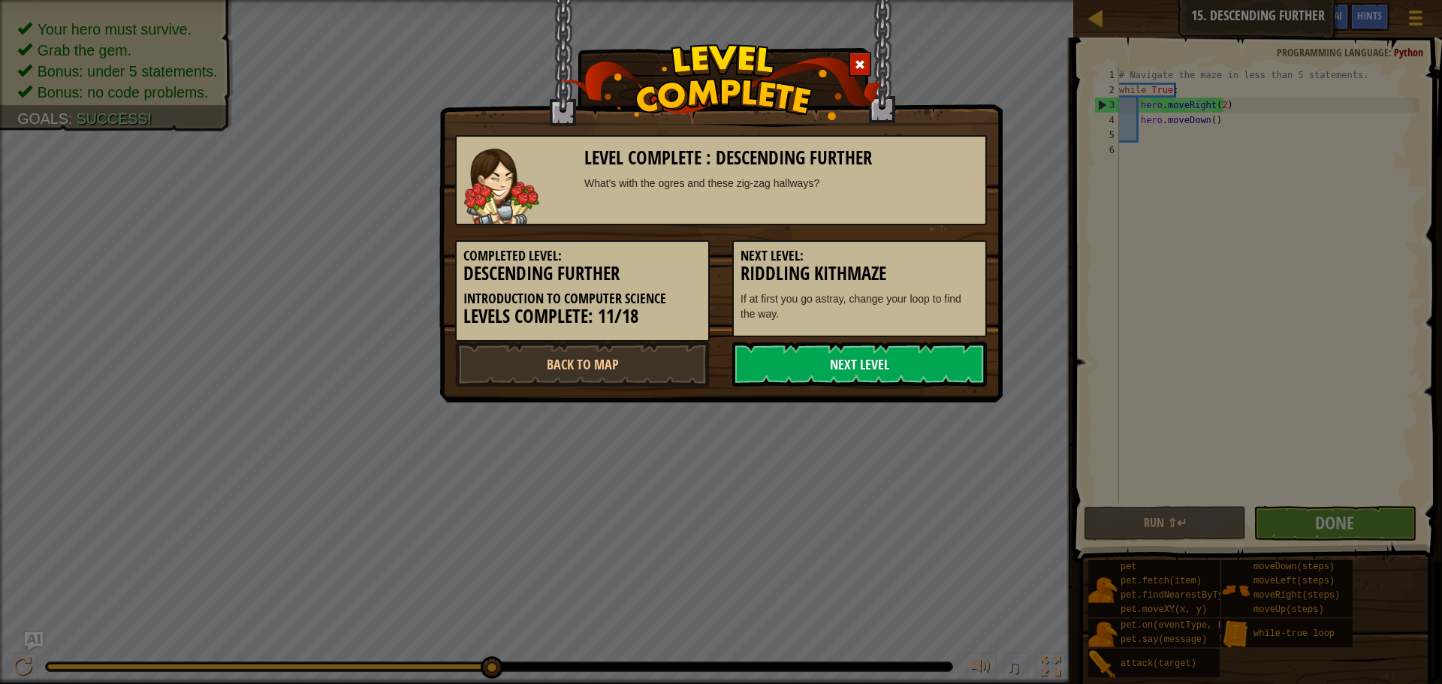
click at [815, 365] on link "Next Level" at bounding box center [859, 364] width 255 height 45
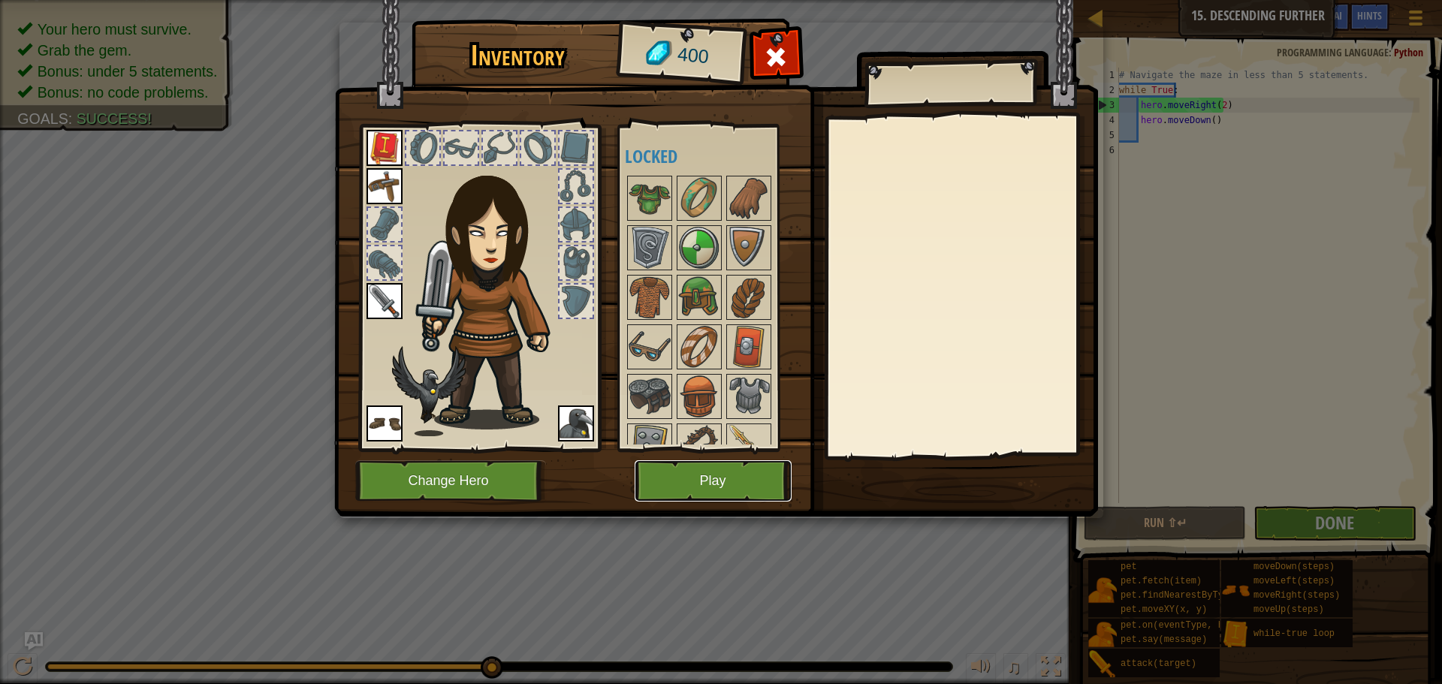
click at [702, 484] on button "Play" at bounding box center [713, 480] width 157 height 41
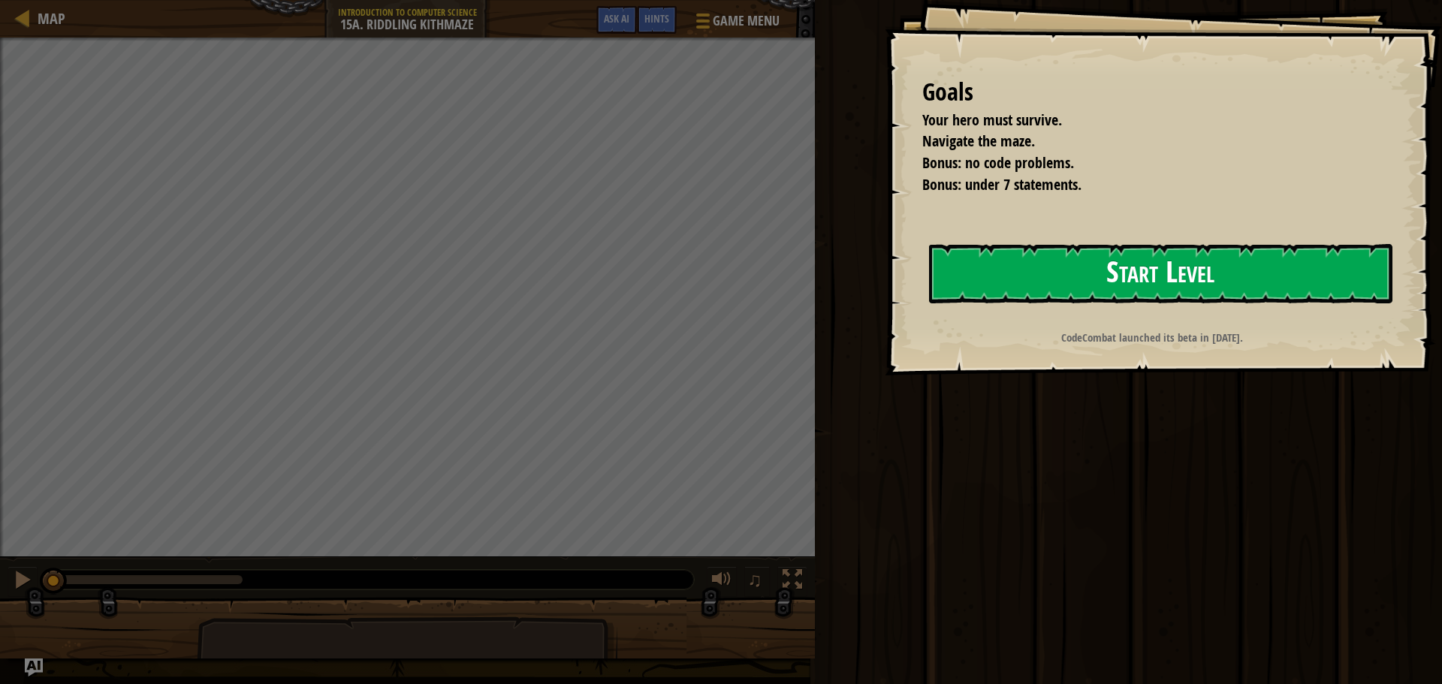
click at [1207, 285] on button "Start Level" at bounding box center [1161, 273] width 464 height 59
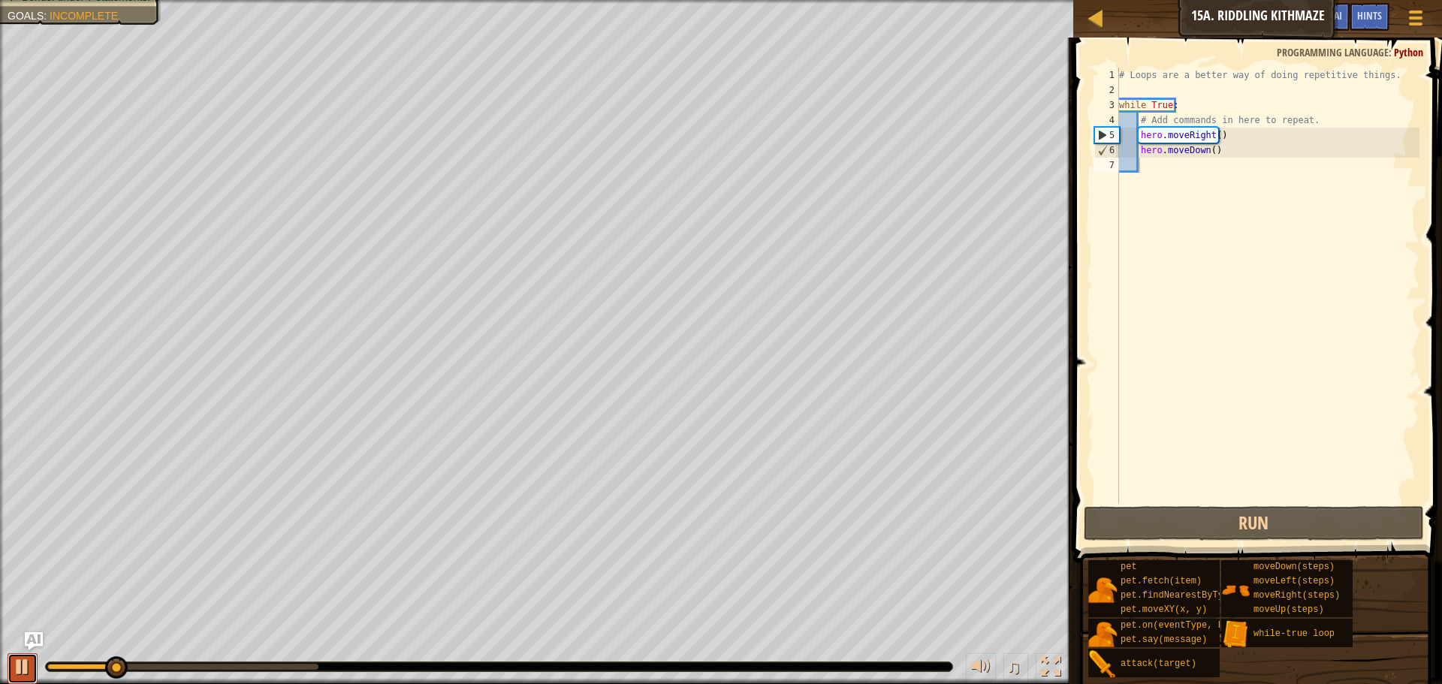
click at [20, 664] on div at bounding box center [23, 667] width 20 height 20
click at [1213, 137] on div "# Loops are a better way of doing repetitive things. while True : # Add command…" at bounding box center [1267, 301] width 303 height 466
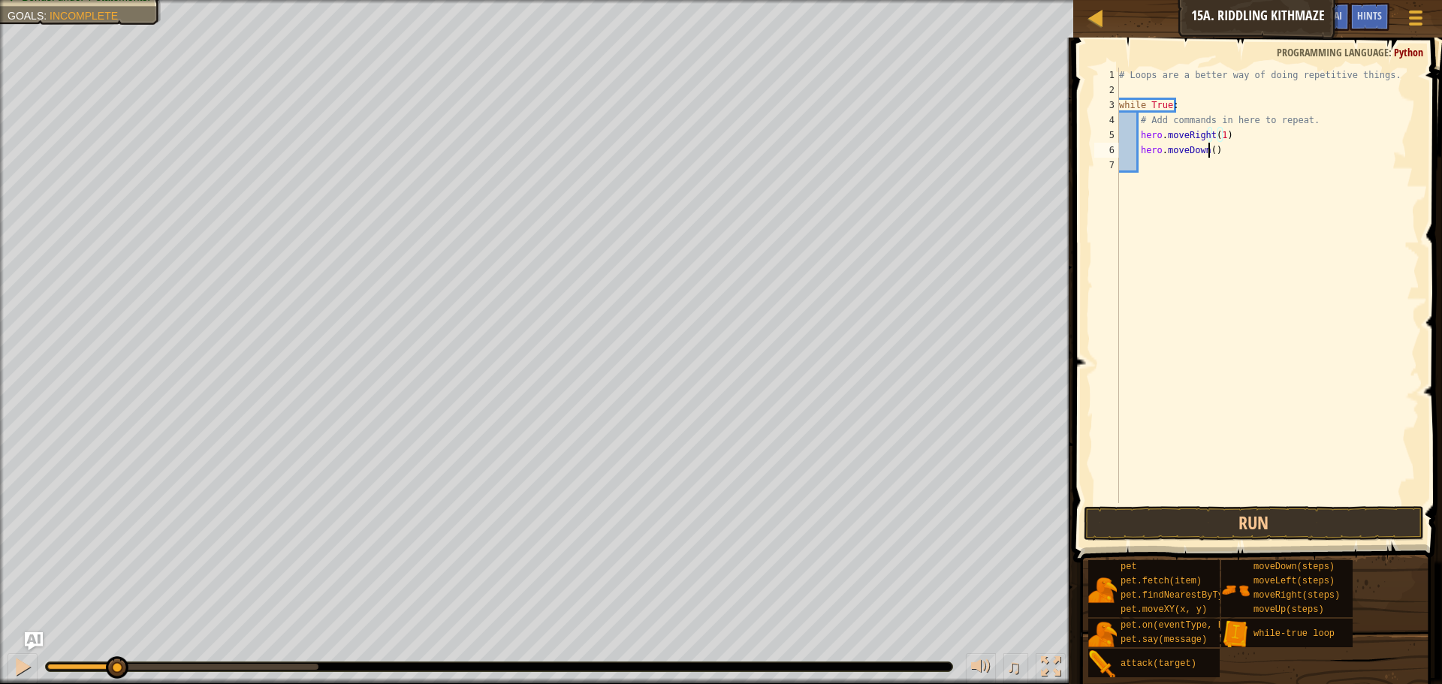
click at [1208, 149] on div "# Loops are a better way of doing repetitive things. while True : # Add command…" at bounding box center [1267, 301] width 303 height 466
type textarea "hero.moveDown(1)"
click at [1171, 169] on div "# Loops are a better way of doing repetitive things. while True : # Add command…" at bounding box center [1267, 301] width 303 height 466
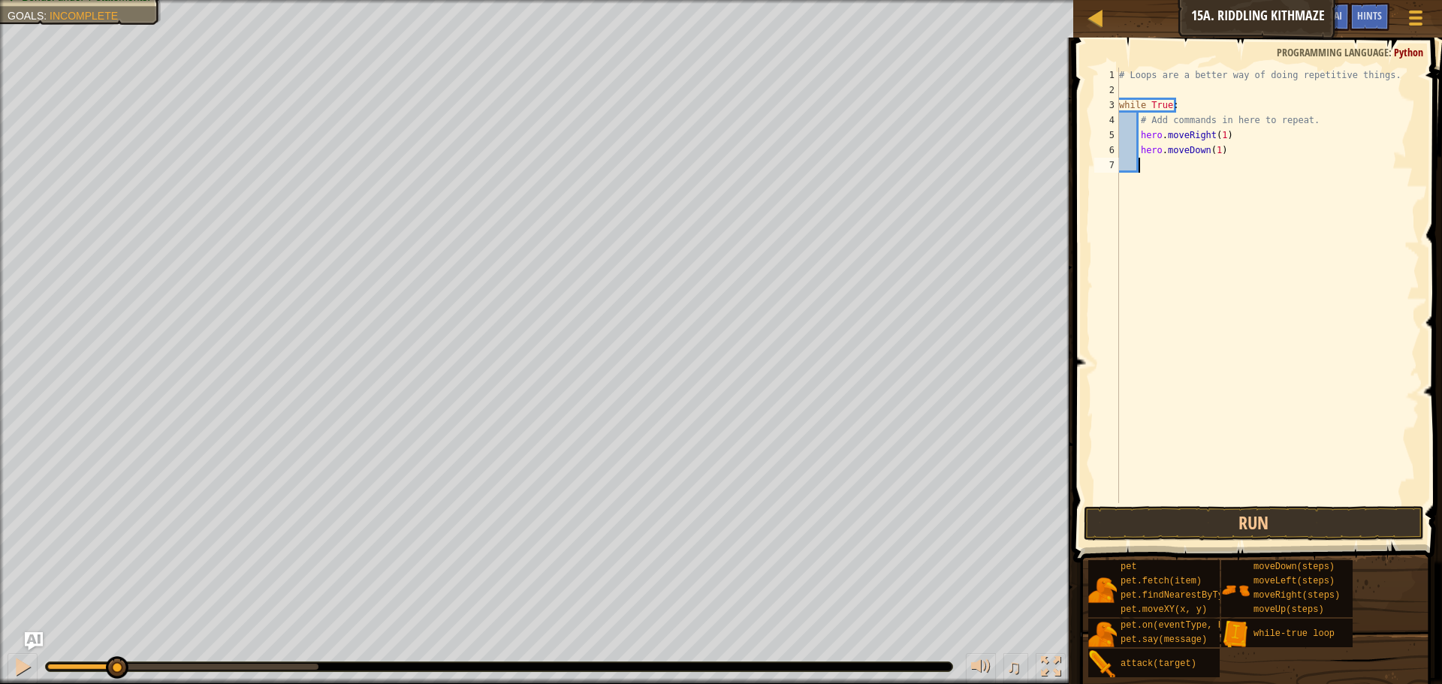
type textarea "h"
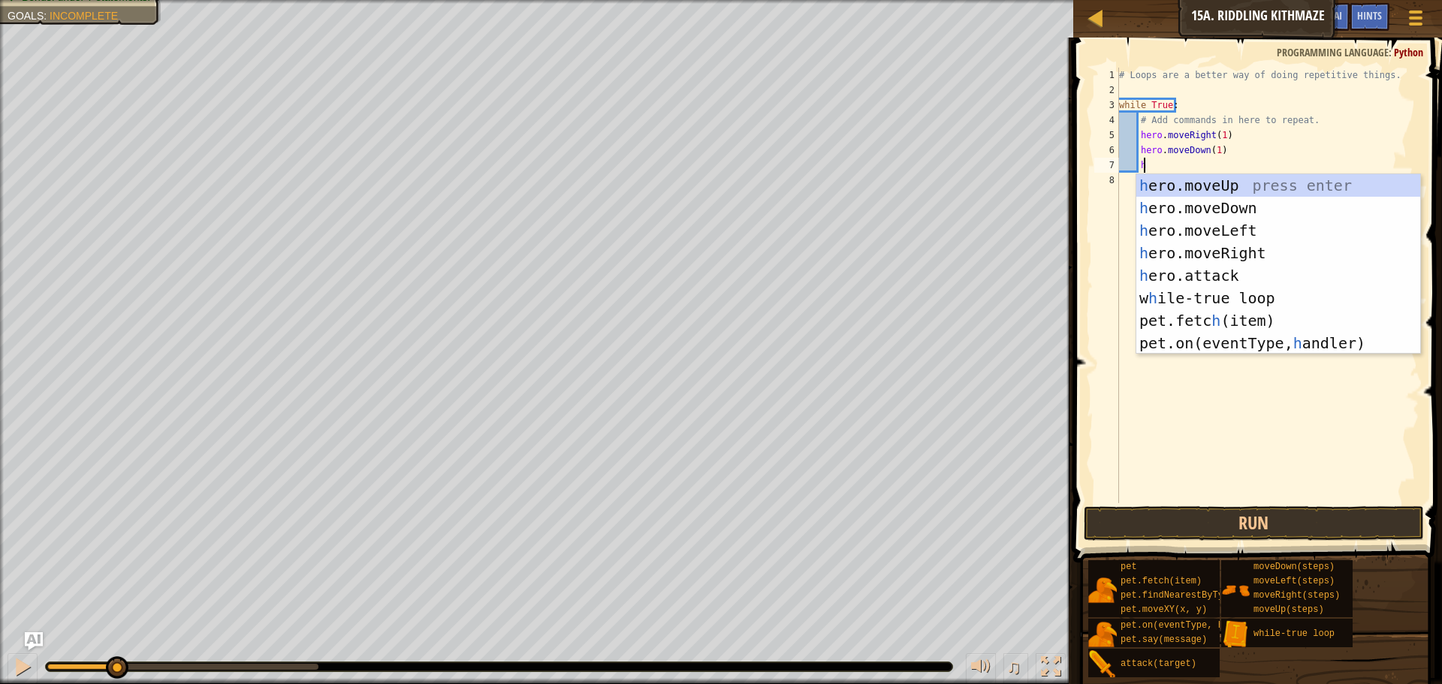
scroll to position [7, 2]
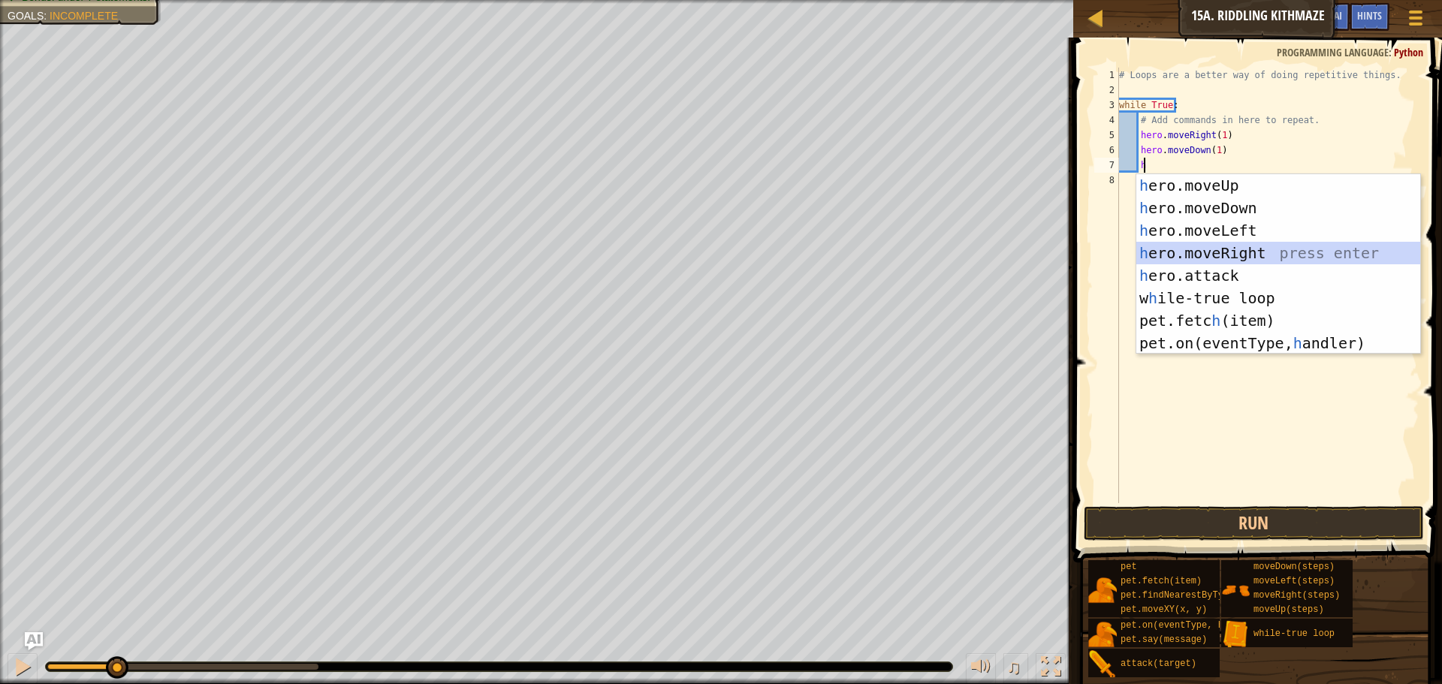
click at [1250, 255] on div "h ero.moveUp press enter h ero.moveDown press enter h ero.moveLeft press enter …" at bounding box center [1279, 286] width 284 height 225
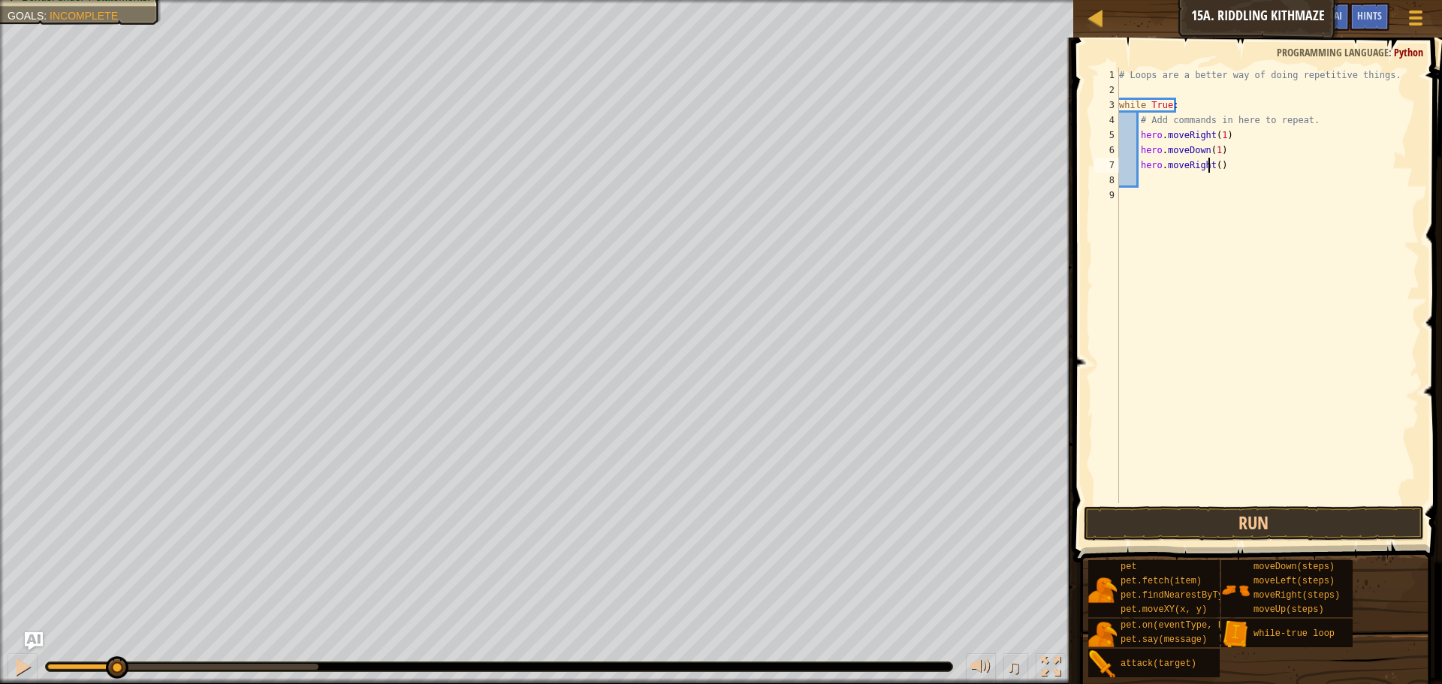
click at [1211, 165] on div "# Loops are a better way of doing repetitive things. while True : # Add command…" at bounding box center [1267, 301] width 303 height 466
click at [1213, 165] on div "# Loops are a better way of doing repetitive things. while True : # Add command…" at bounding box center [1267, 301] width 303 height 466
type textarea "hero.moveRight(2)"
click at [1198, 187] on div "# Loops are a better way of doing repetitive things. while True : # Add command…" at bounding box center [1267, 301] width 303 height 466
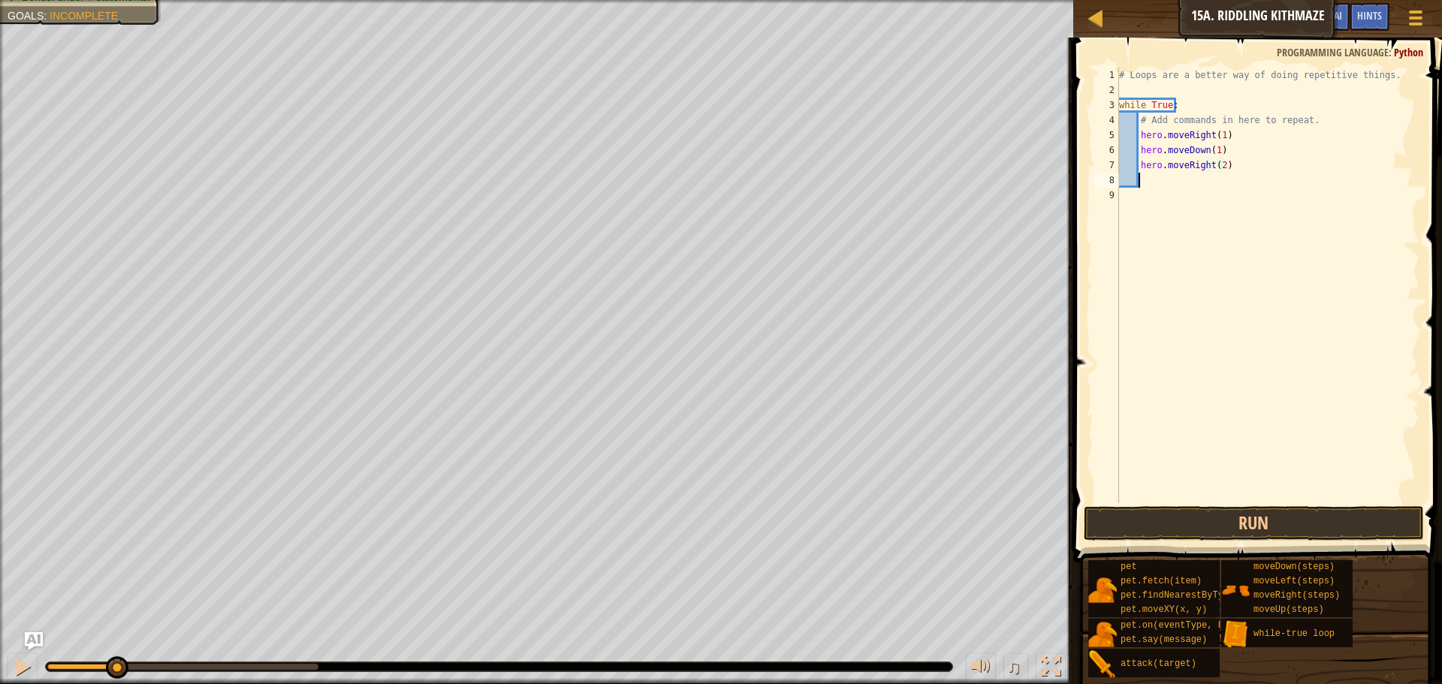
scroll to position [7, 1]
type textarea "u"
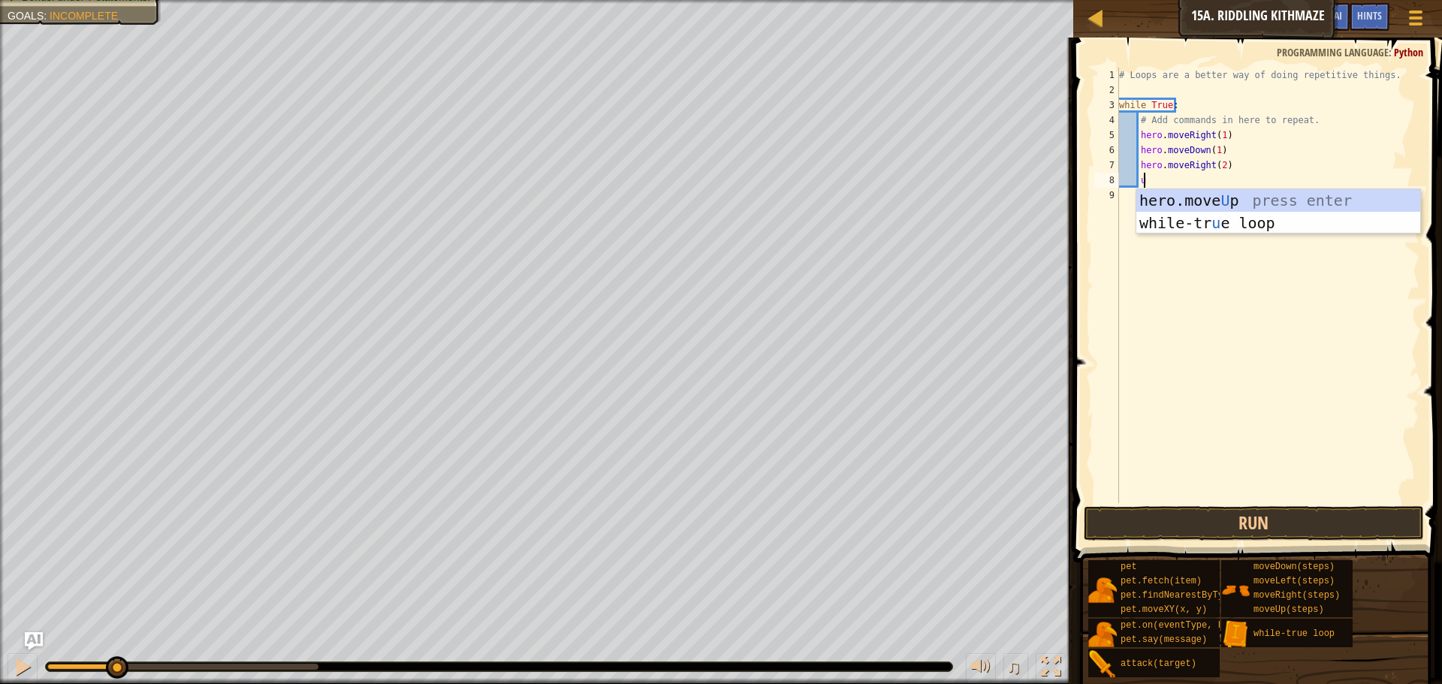
scroll to position [7, 2]
click at [1200, 202] on div "hero.move U p press enter while-tr u e loop press enter" at bounding box center [1279, 234] width 284 height 90
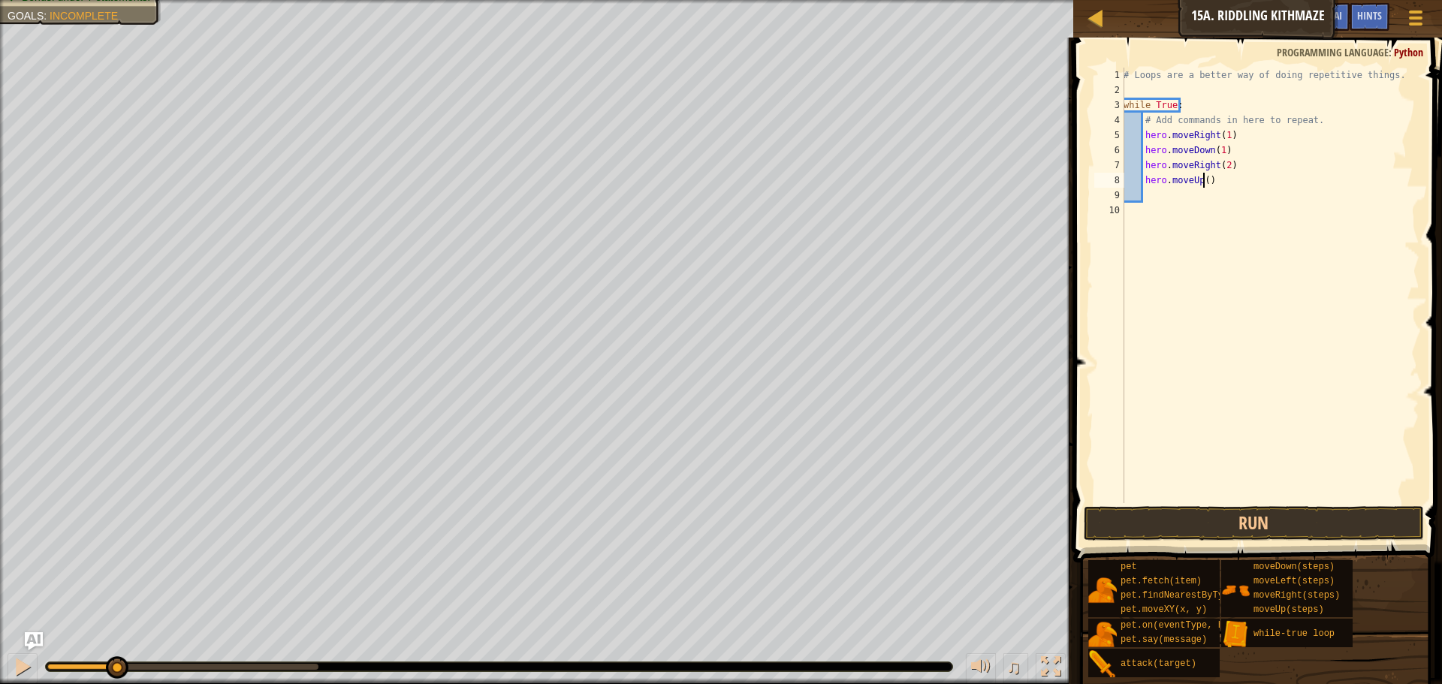
click at [1203, 184] on div "# Loops are a better way of doing repetitive things. while True : # Add command…" at bounding box center [1270, 301] width 299 height 466
type textarea "hero.moveUp(1)"
click at [1247, 525] on button "Run" at bounding box center [1254, 523] width 340 height 35
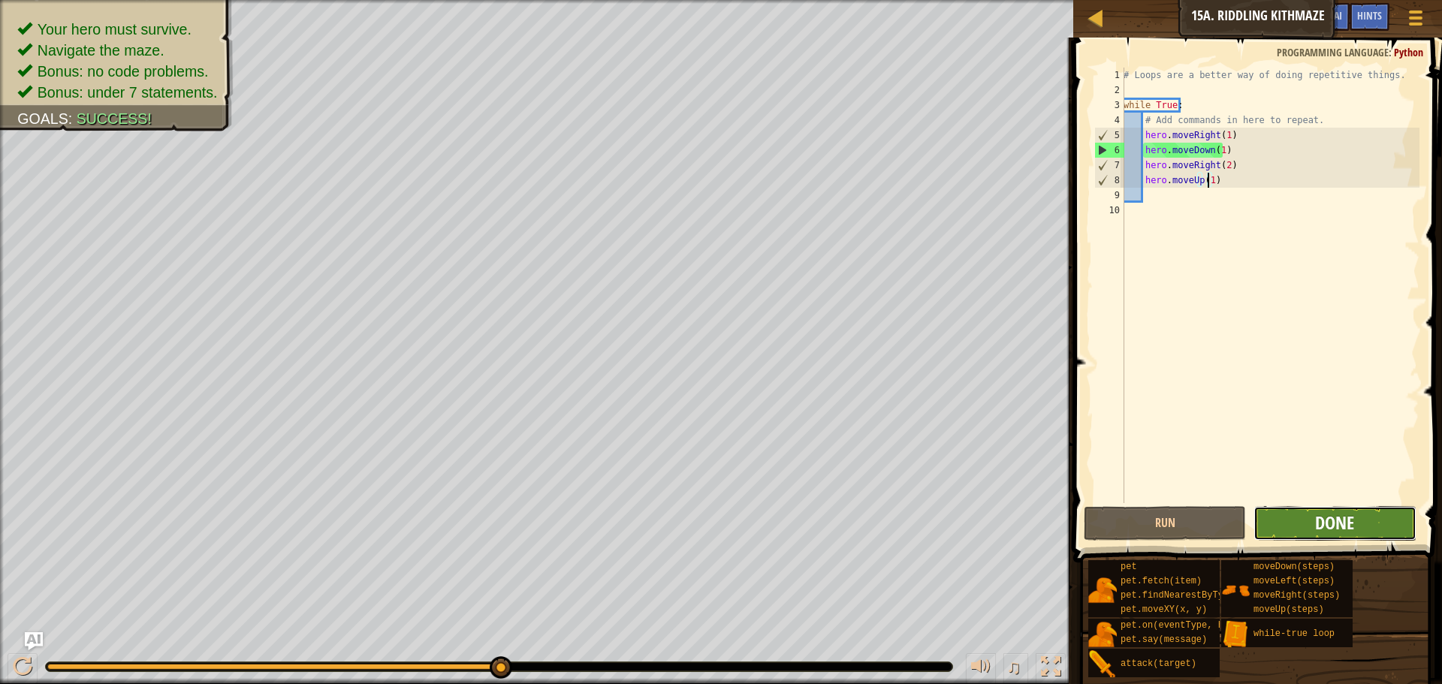
click at [1325, 515] on span "Done" at bounding box center [1334, 523] width 39 height 24
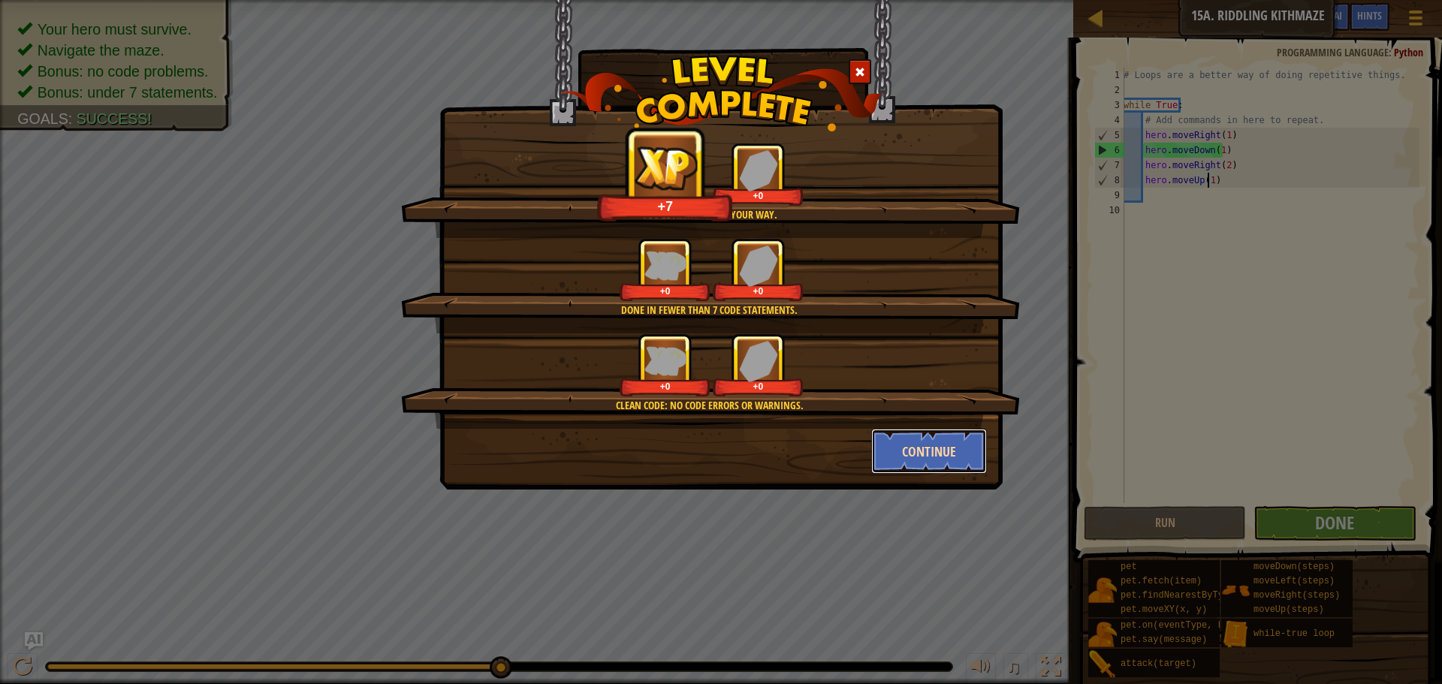
click at [929, 457] on button "Continue" at bounding box center [929, 451] width 116 height 45
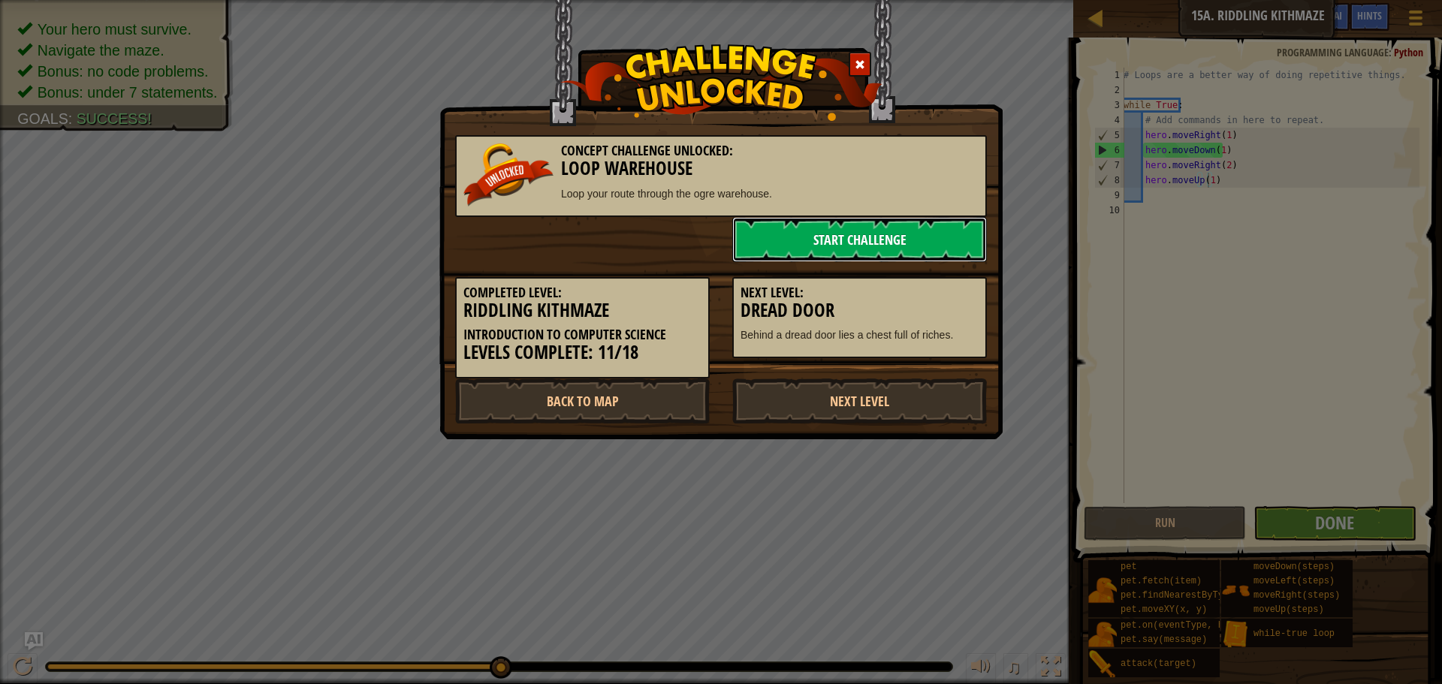
click at [840, 237] on link "Start Challenge" at bounding box center [859, 239] width 255 height 45
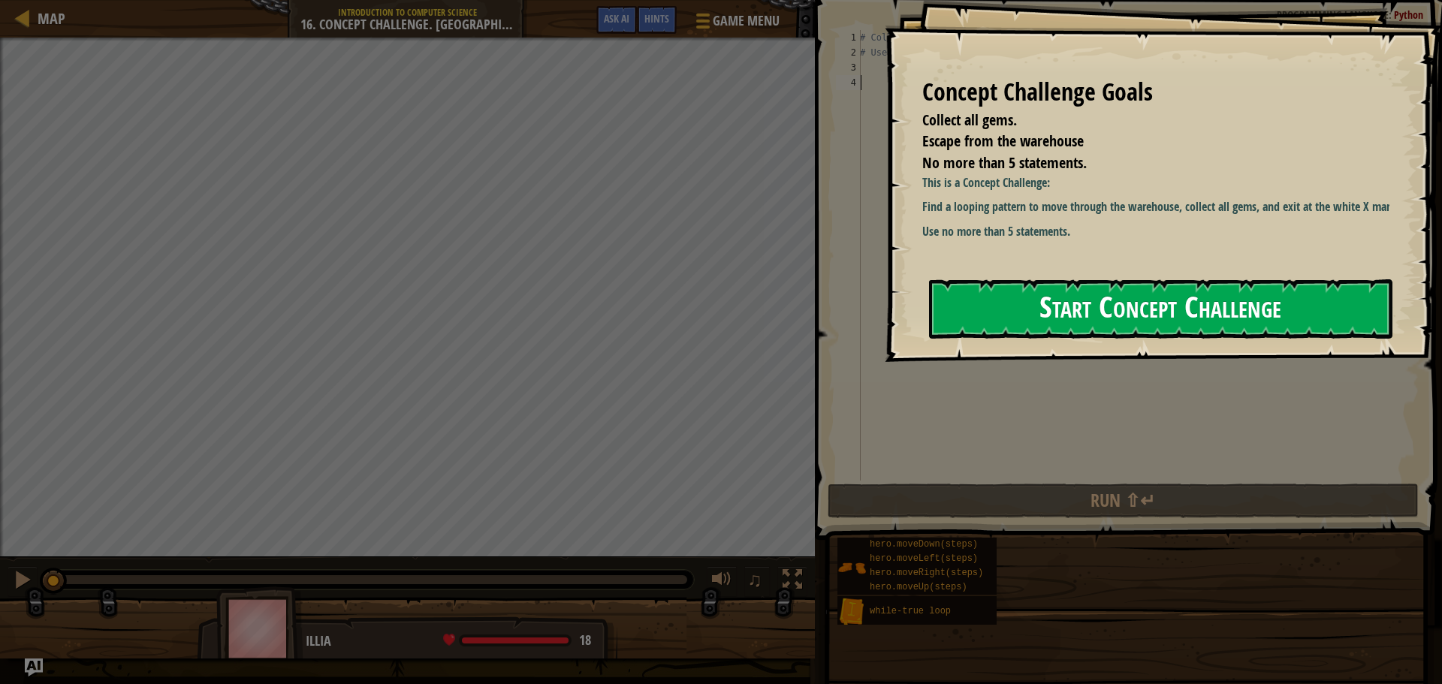
click at [1168, 311] on button "Start Concept Challenge" at bounding box center [1161, 308] width 464 height 59
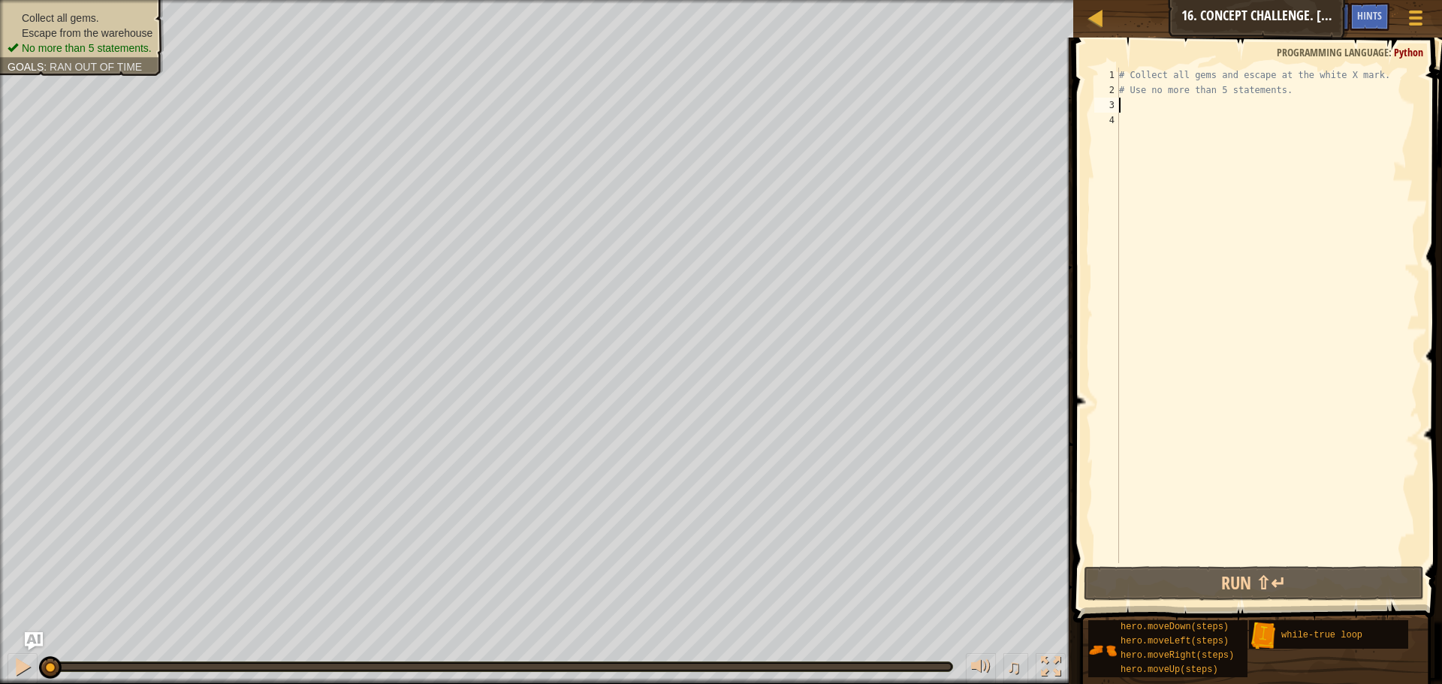
type textarea "w"
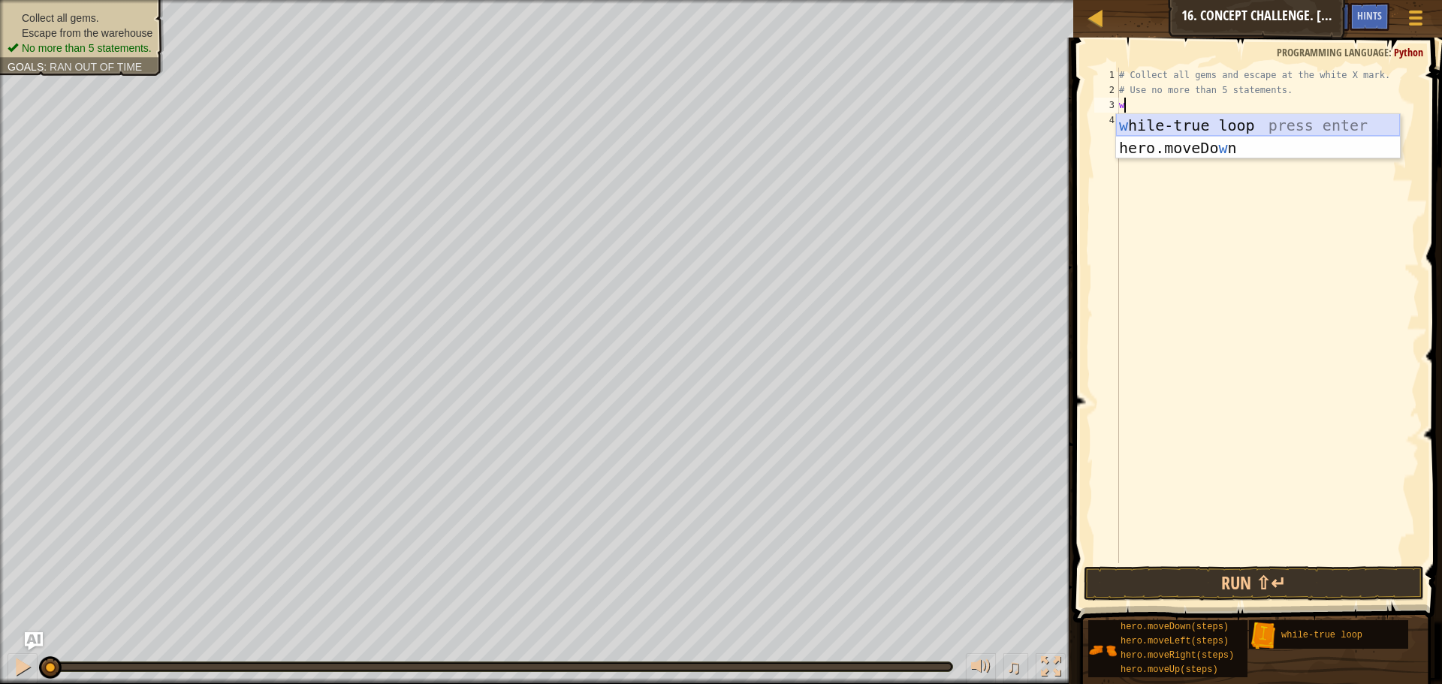
click at [1243, 128] on div "w [PERSON_NAME]-true loop press enter hero.moveDo w n press enter" at bounding box center [1258, 159] width 284 height 90
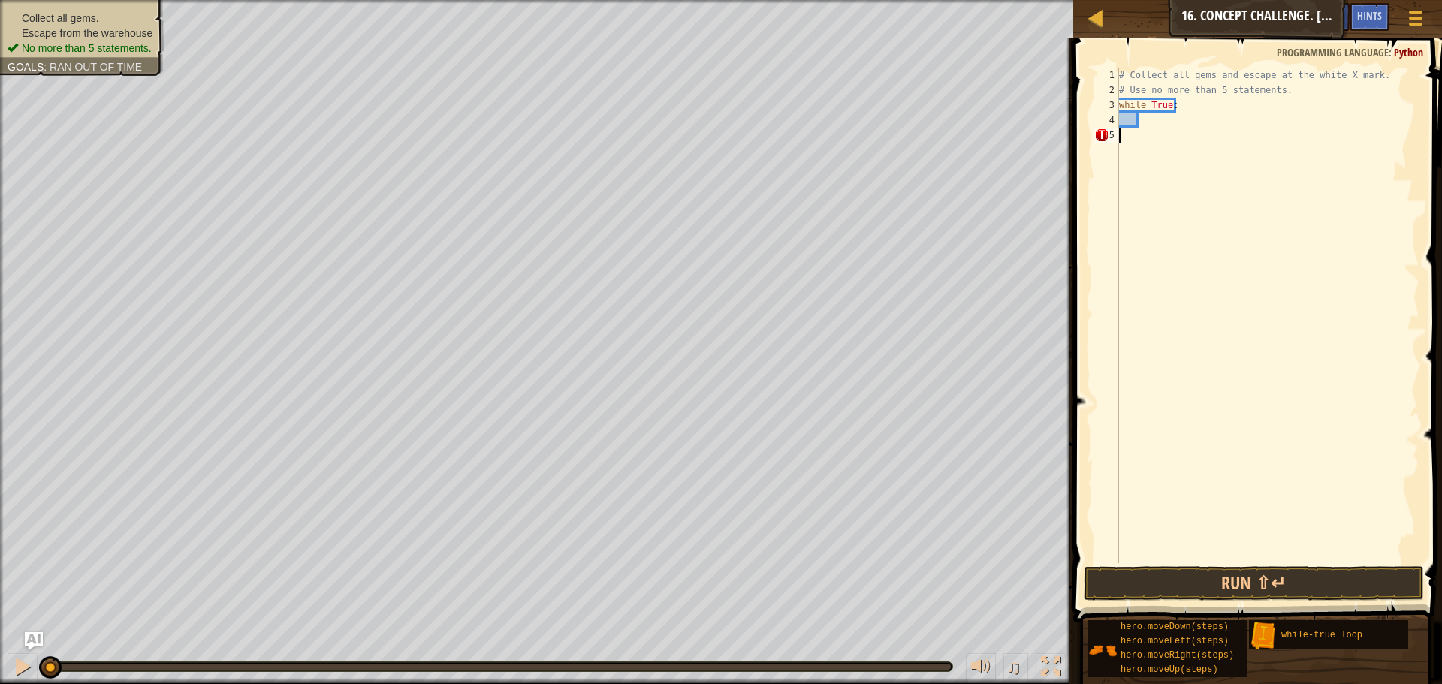
click at [1141, 139] on div "# Collect all gems and escape at the white X mark. # Use no more than 5 stateme…" at bounding box center [1267, 331] width 303 height 526
click at [1292, 97] on div "# Collect all gems and escape at the white X mark. # Use no more than 5 stateme…" at bounding box center [1267, 331] width 303 height 526
type textarea "# Use no more than 5 statements."
type textarea "h"
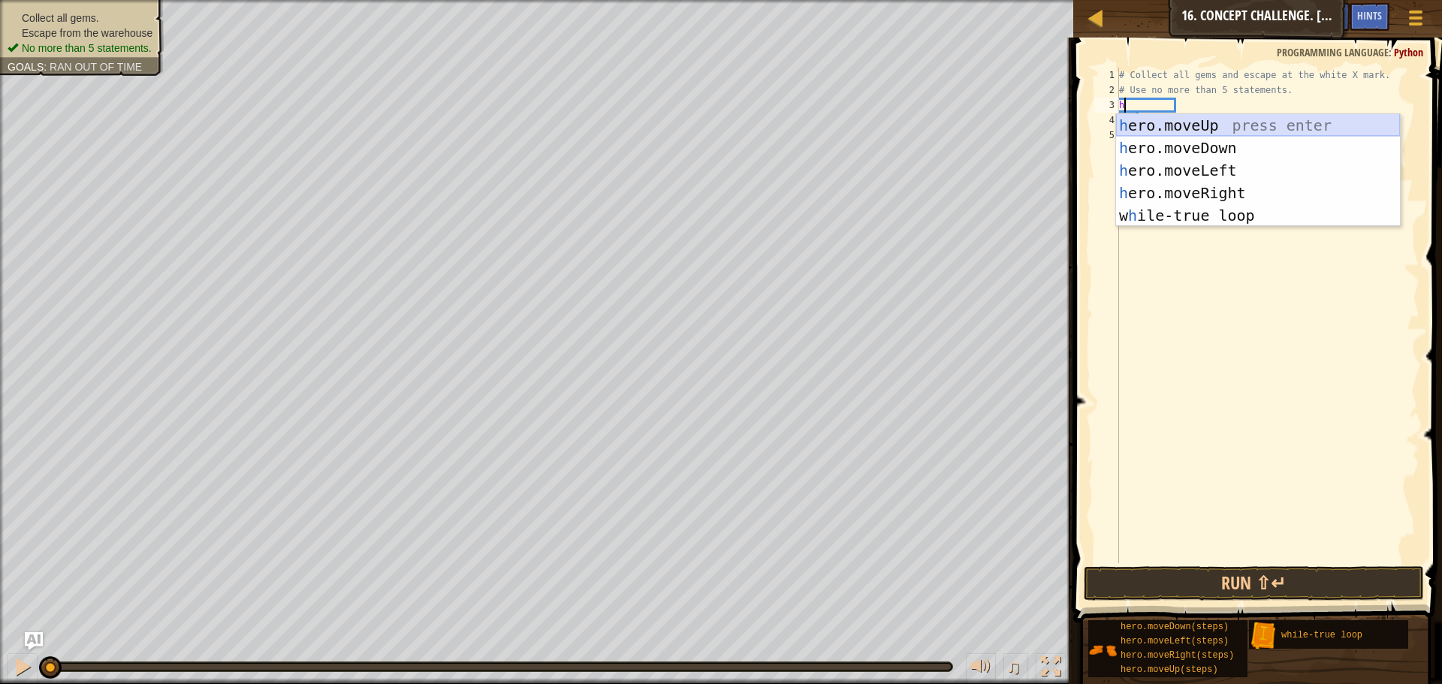
click at [1219, 125] on div "h ero.moveUp press enter h ero.moveDown press enter h ero.moveLeft press enter …" at bounding box center [1258, 193] width 284 height 158
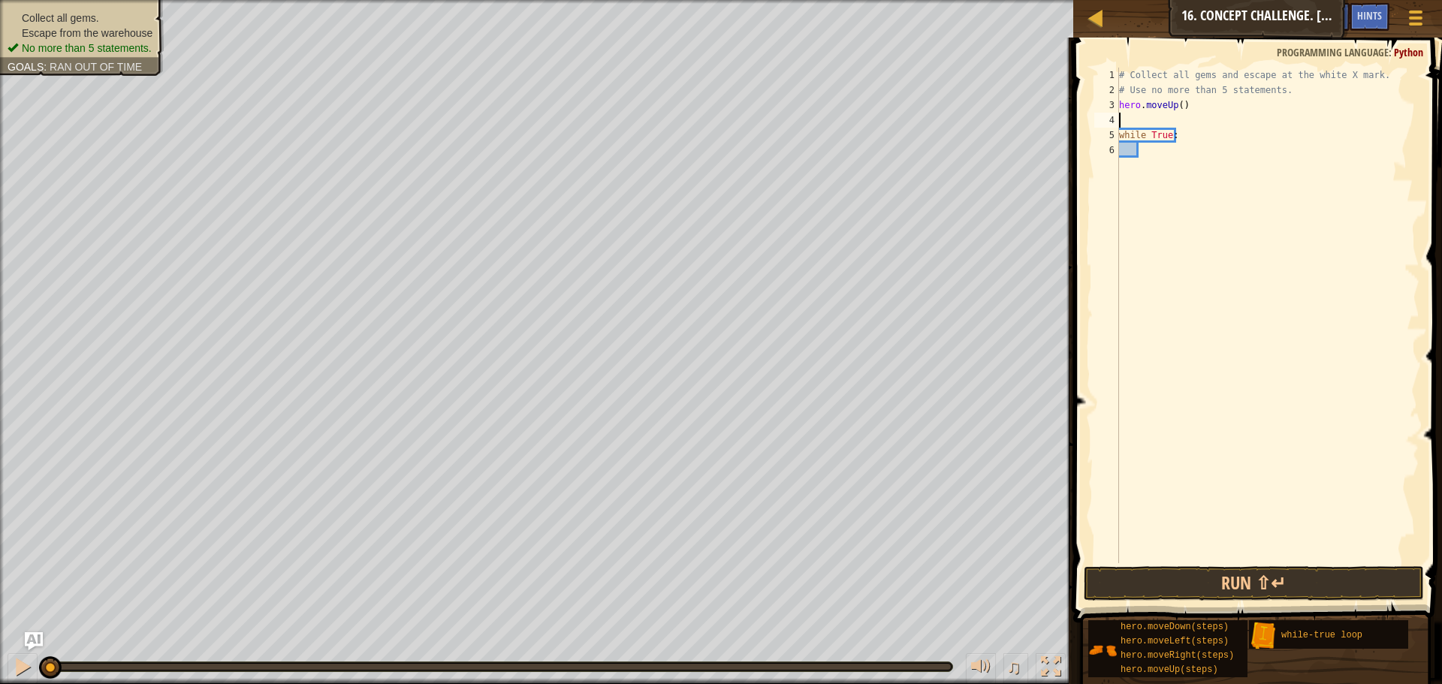
click at [1178, 110] on div "# Collect all gems and escape at the white X mark. # Use no more than 5 stateme…" at bounding box center [1267, 331] width 303 height 526
type textarea "hero.moveUp()"
click at [1133, 119] on div "# Collect all gems and escape at the white X mark. # Use no more than 5 stateme…" at bounding box center [1267, 331] width 303 height 526
type textarea "hero.moveUp()"
click at [1369, 17] on span "Hints" at bounding box center [1369, 15] width 25 height 14
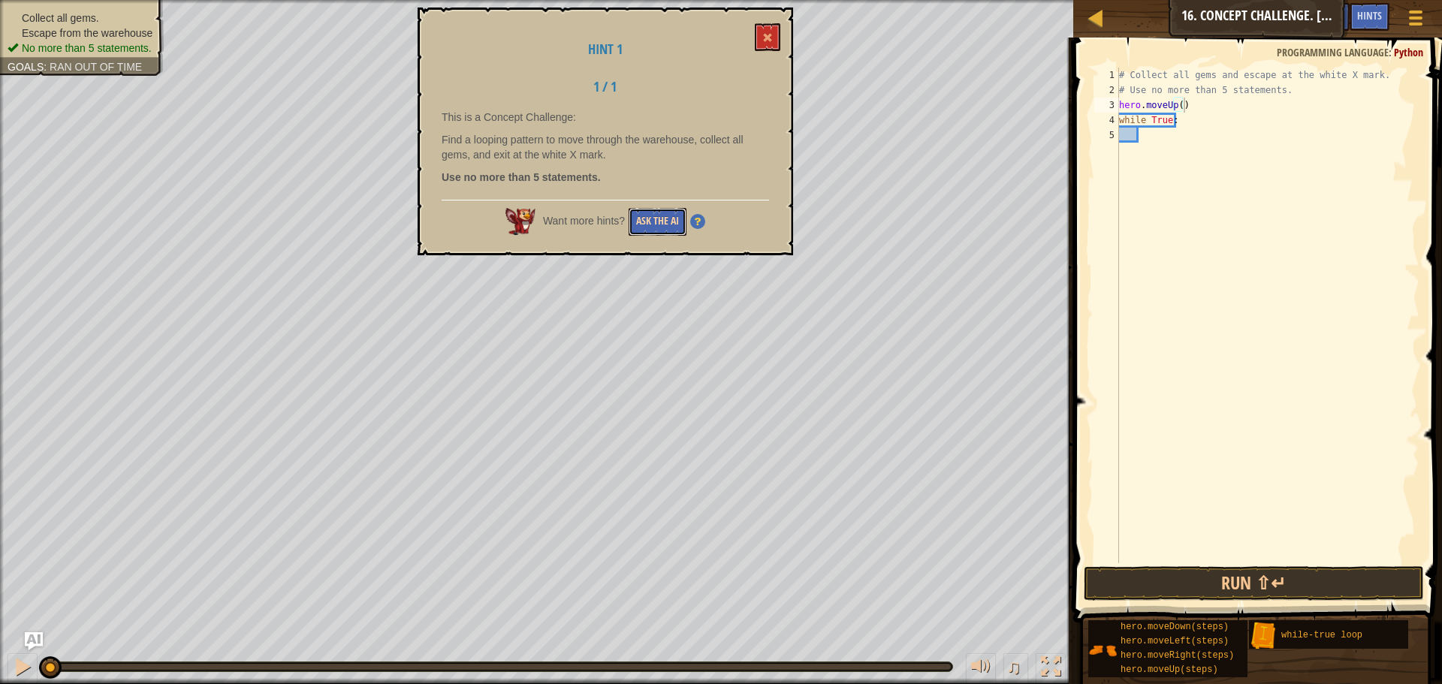
click at [654, 229] on button "Ask the AI" at bounding box center [658, 222] width 58 height 28
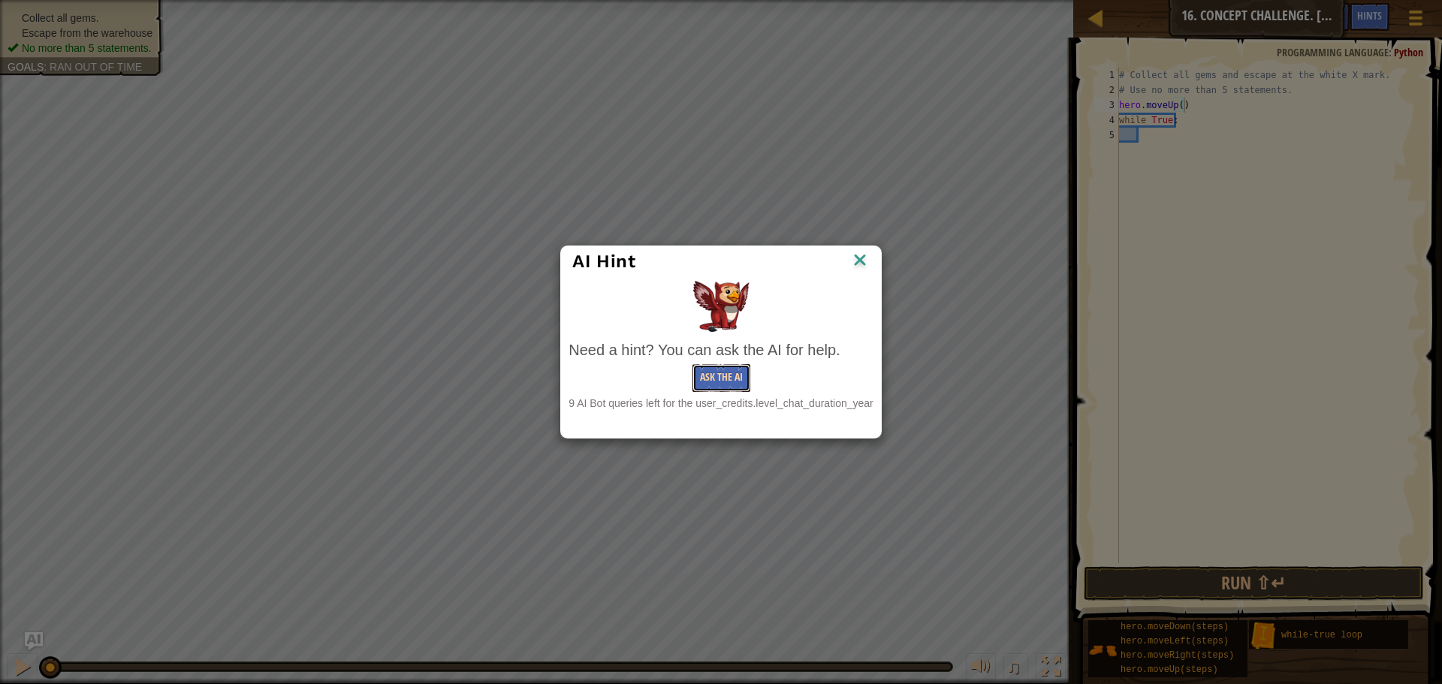
click at [717, 372] on button "Ask the AI" at bounding box center [722, 378] width 58 height 28
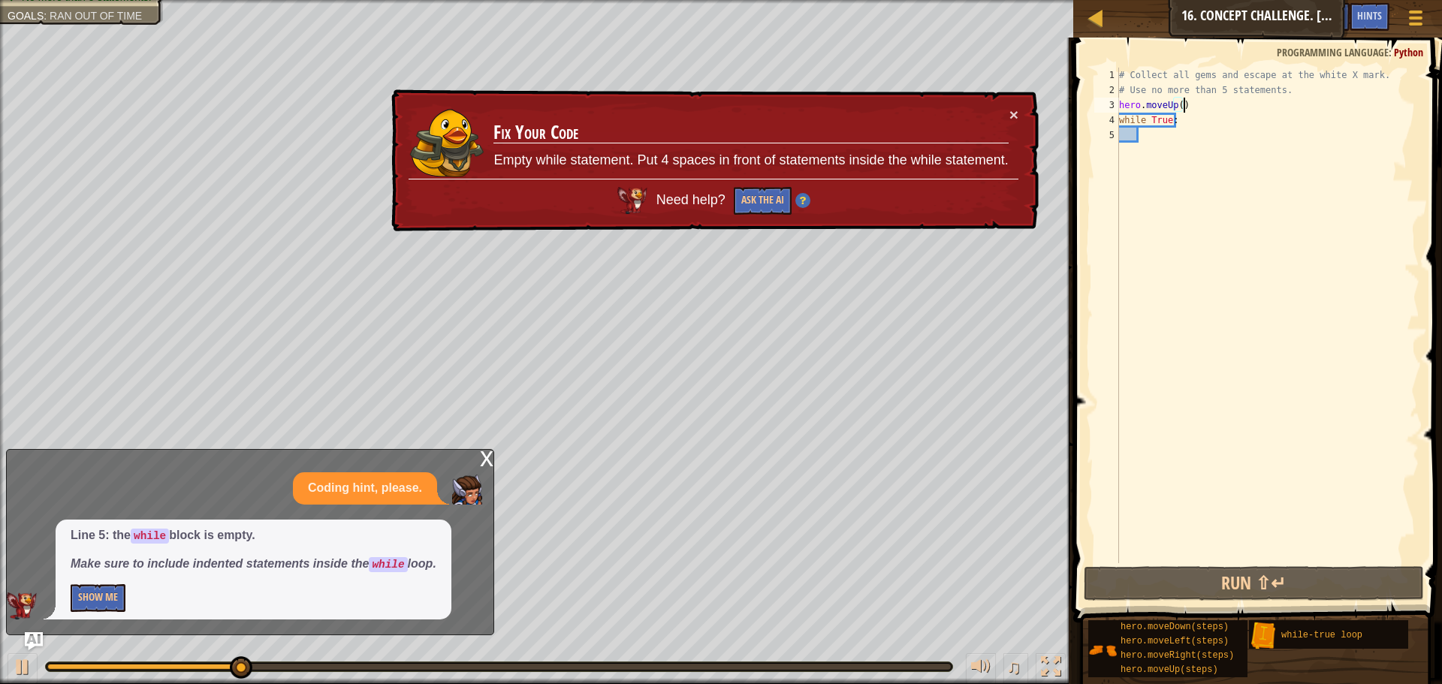
click at [1156, 134] on div "# Collect all gems and escape at the white X mark. # Use no more than 5 stateme…" at bounding box center [1267, 331] width 303 height 526
type textarea "m"
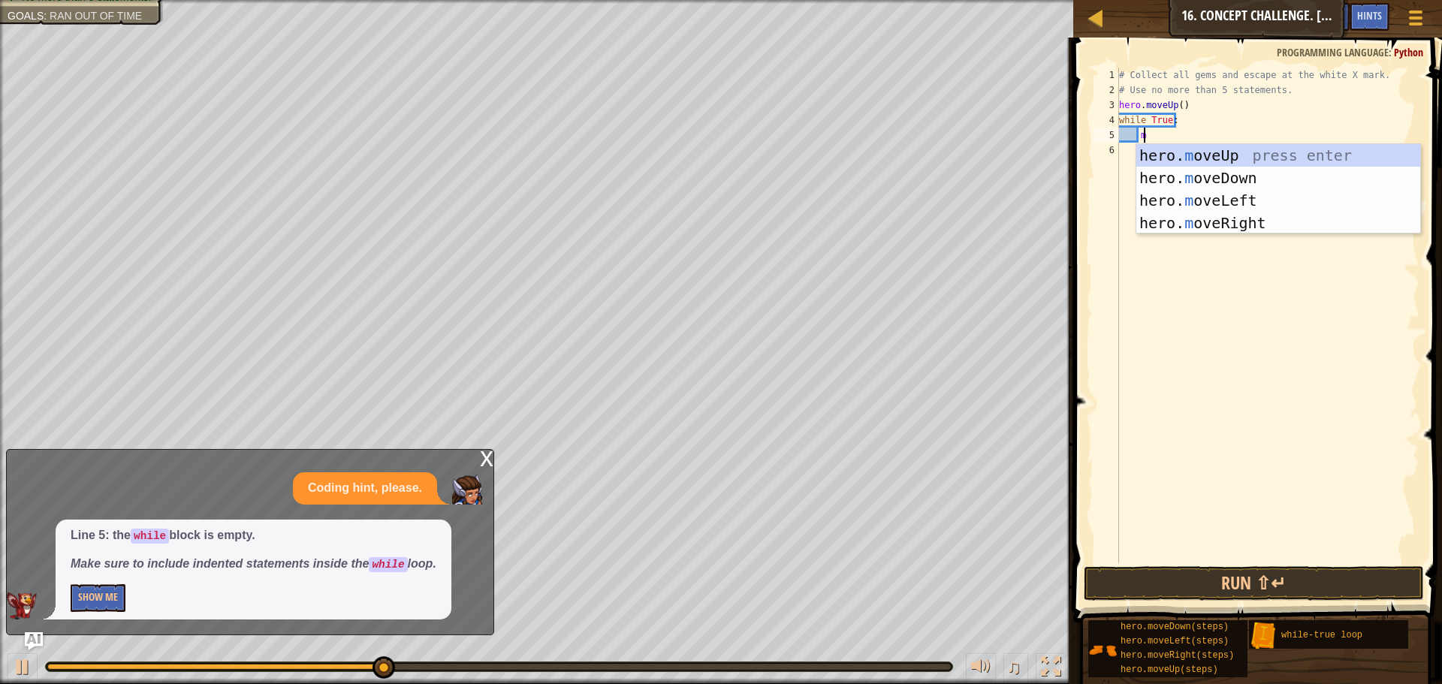
scroll to position [7, 2]
click at [1227, 220] on div "hero. m oveUp press enter hero. m oveDown press enter hero. m oveLeft press ent…" at bounding box center [1279, 211] width 284 height 135
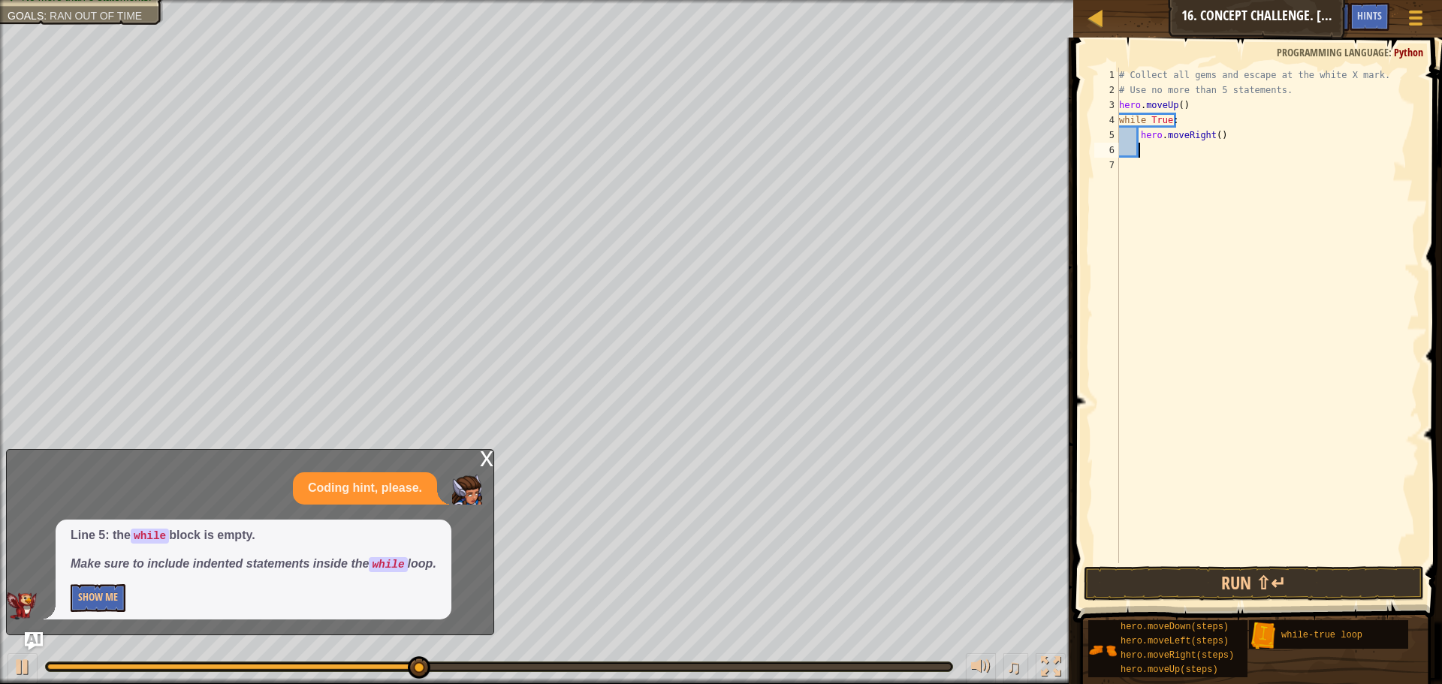
click at [1215, 138] on div "# Collect all gems and escape at the white X mark. # Use no more than 5 stateme…" at bounding box center [1267, 331] width 303 height 526
click at [90, 598] on button "Show Me" at bounding box center [98, 598] width 55 height 28
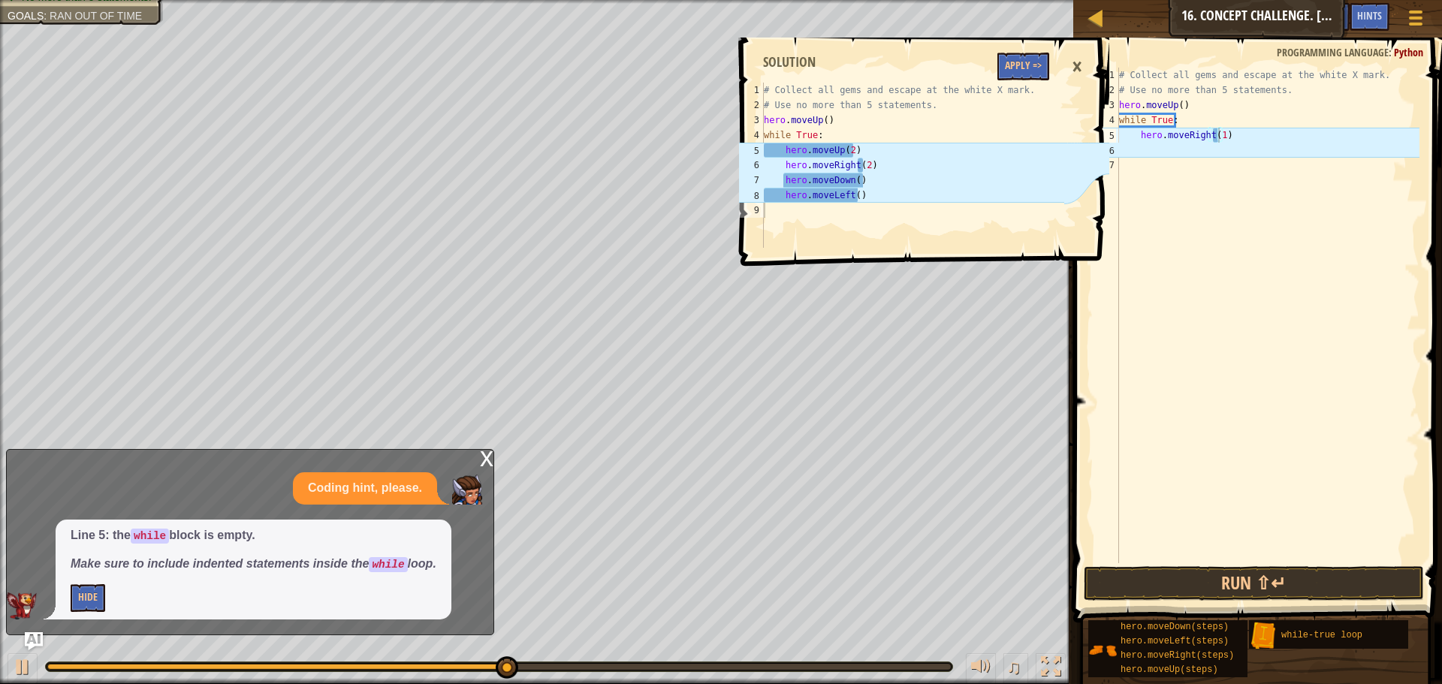
click at [1082, 65] on div "×" at bounding box center [1077, 67] width 26 height 35
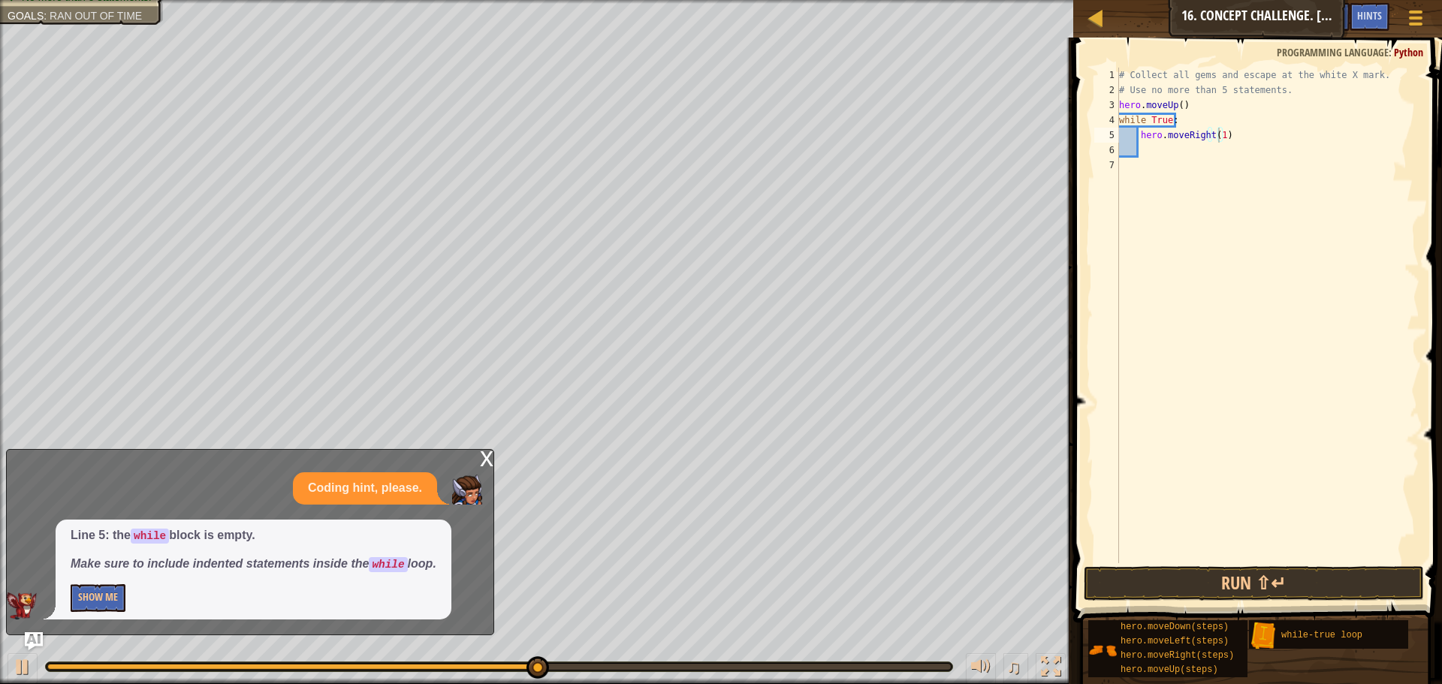
click at [490, 454] on div "x" at bounding box center [487, 457] width 14 height 15
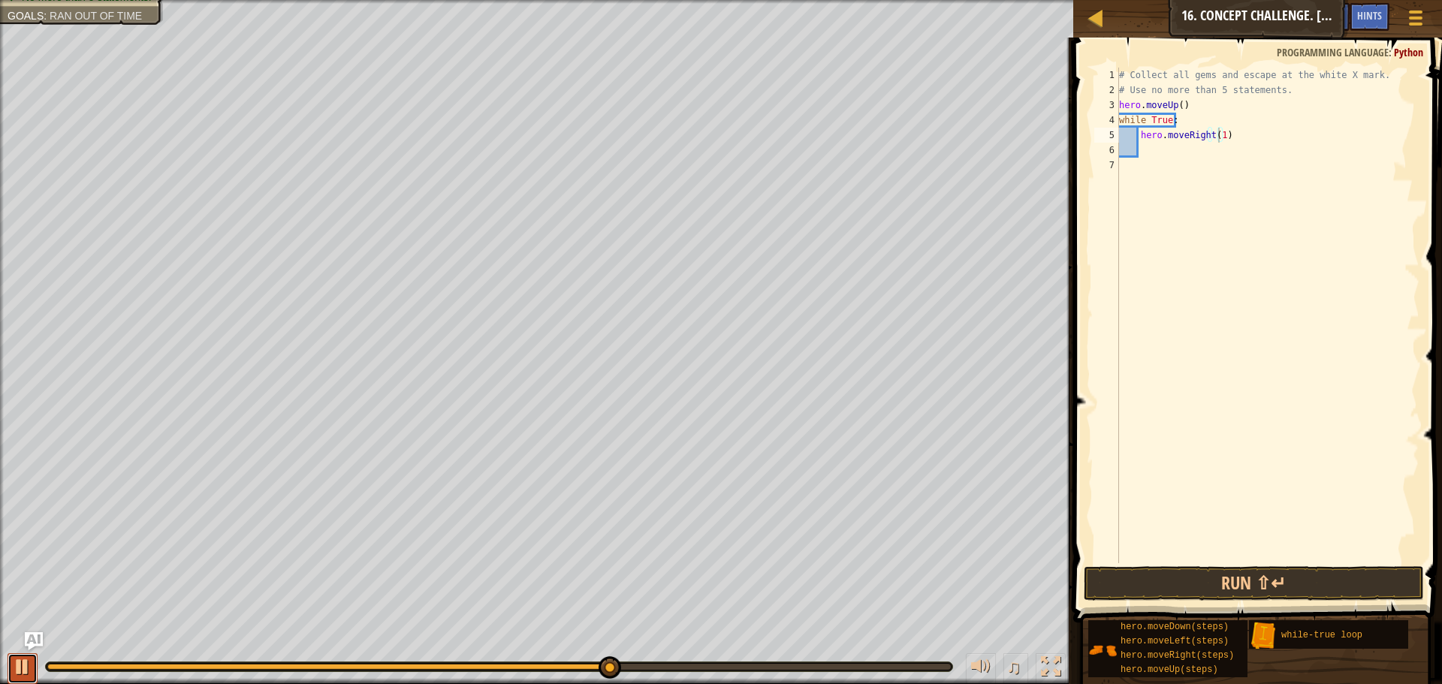
click at [21, 666] on div at bounding box center [23, 667] width 20 height 20
click at [1360, 15] on span "Hints" at bounding box center [1369, 15] width 25 height 14
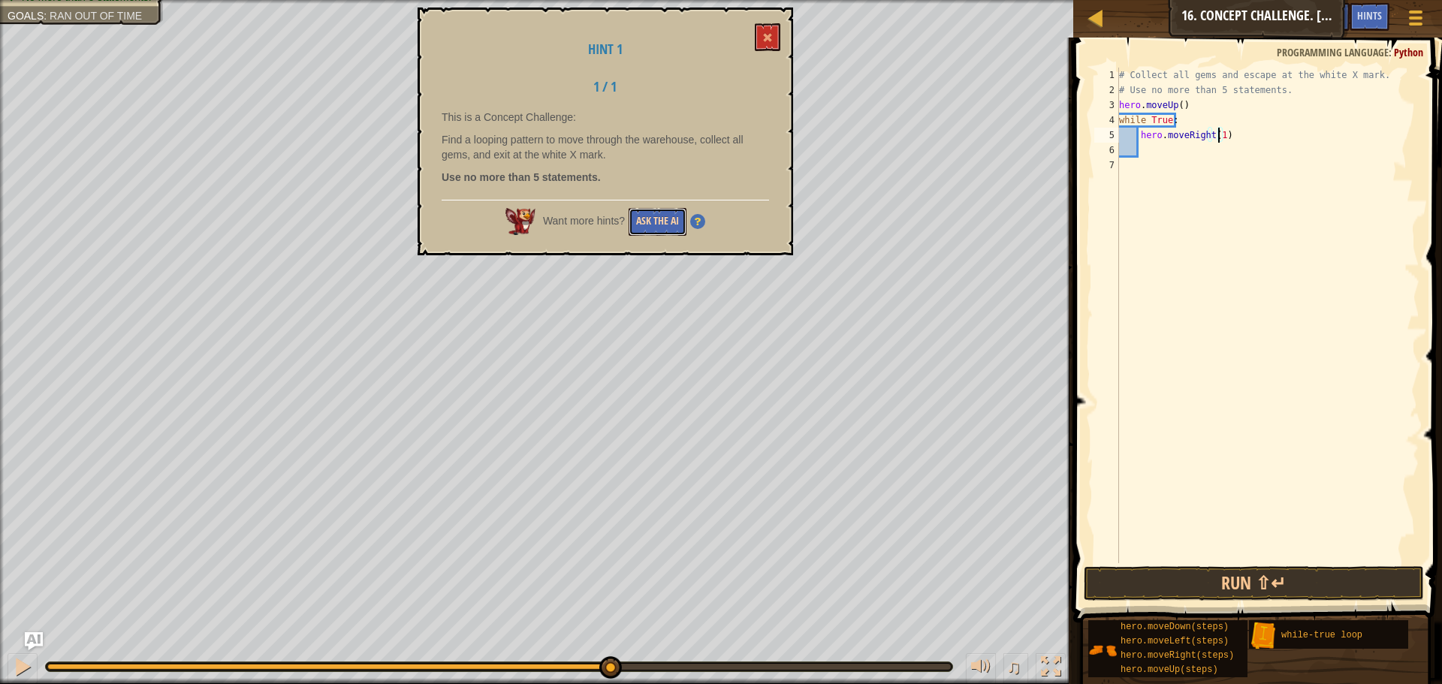
click at [656, 228] on button "Ask the AI" at bounding box center [658, 222] width 58 height 28
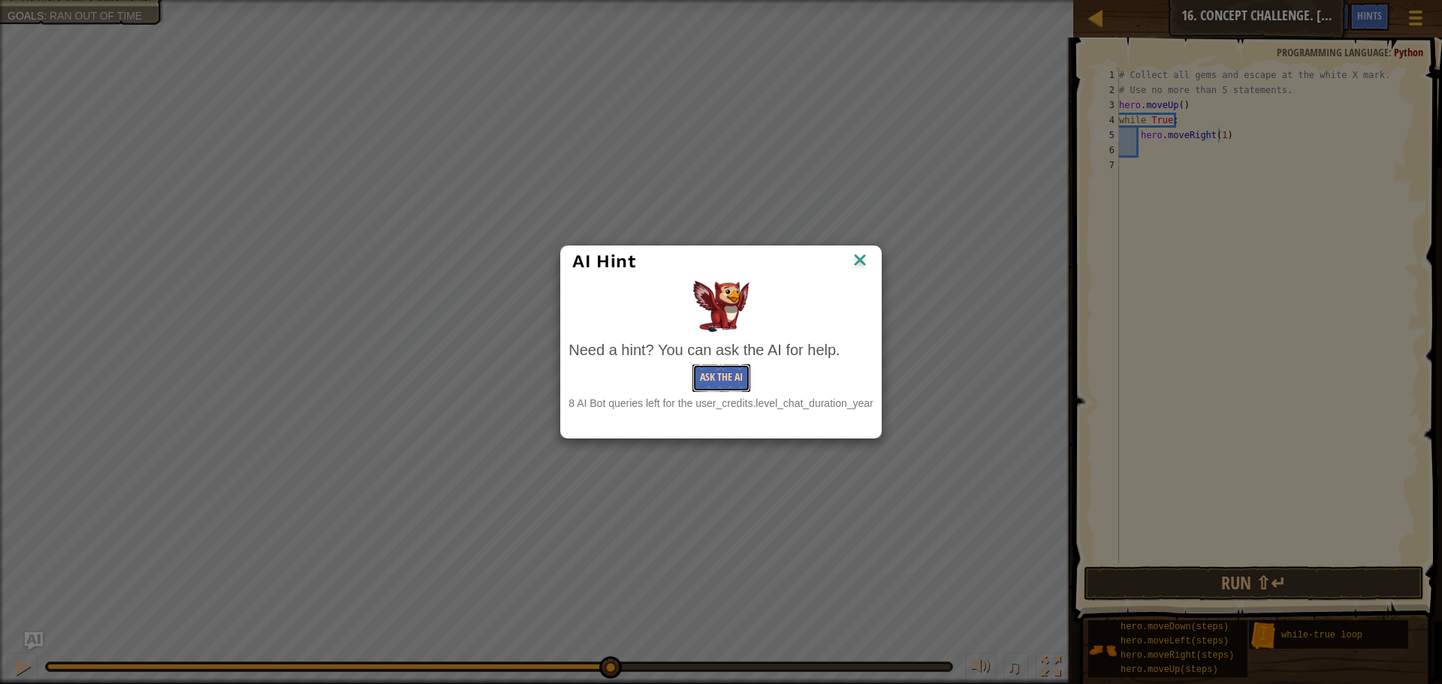
click at [722, 384] on button "Ask the AI" at bounding box center [722, 378] width 58 height 28
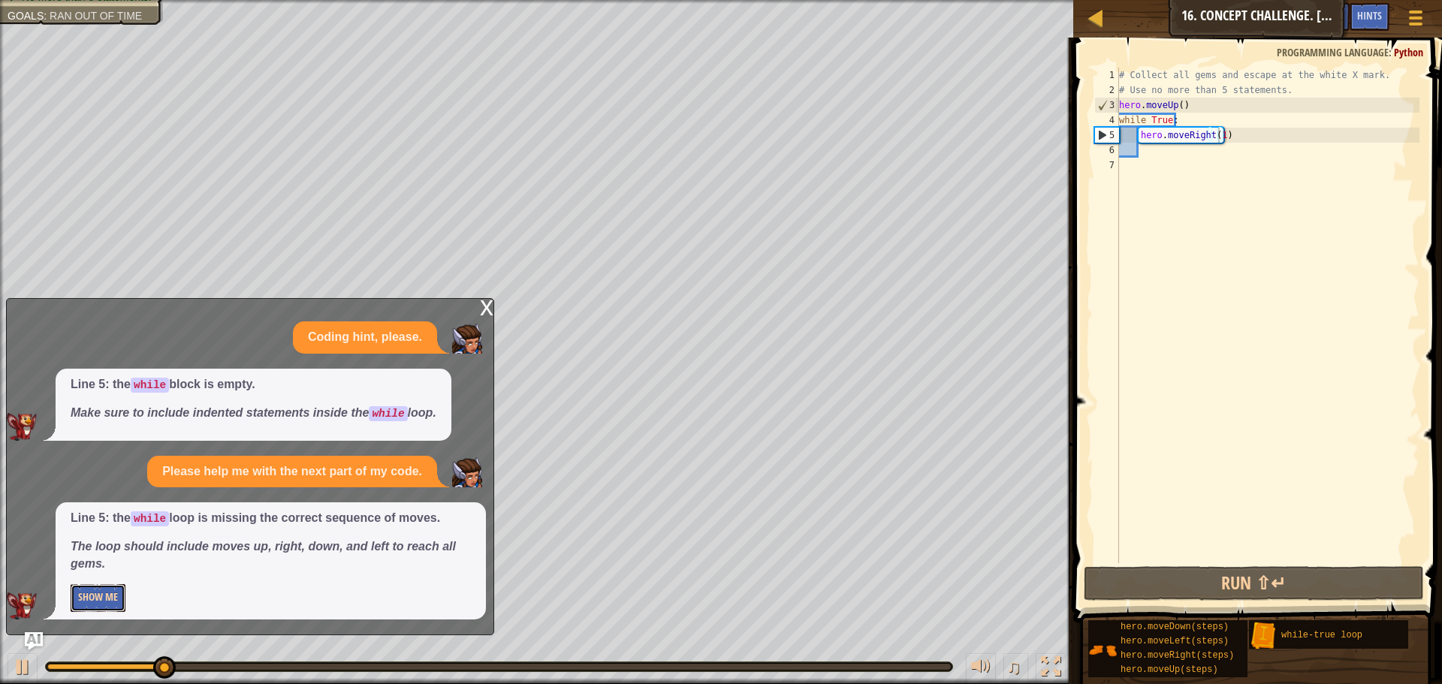
click at [104, 605] on button "Show Me" at bounding box center [98, 598] width 55 height 28
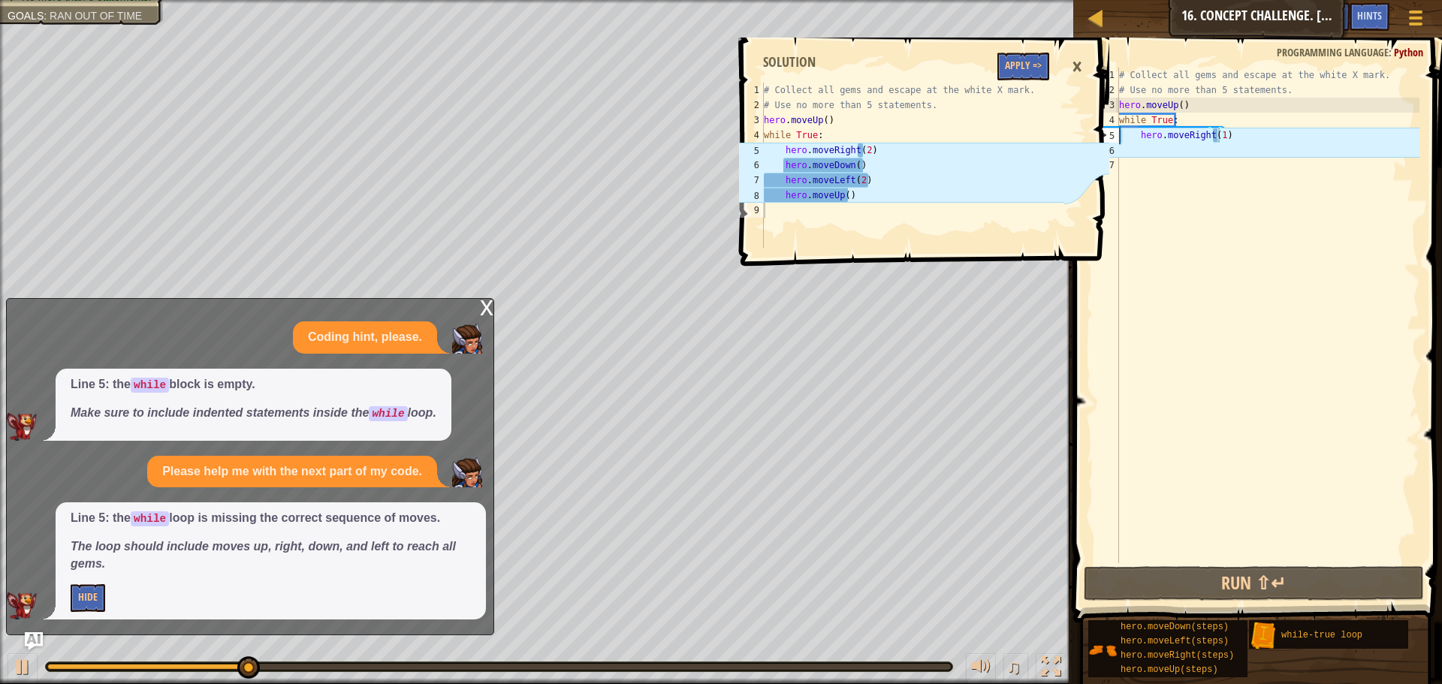
click at [1218, 137] on div "# Collect all gems and escape at the white X mark. # Use no more than 5 stateme…" at bounding box center [1267, 331] width 303 height 526
type textarea "hero.moveRight(2)"
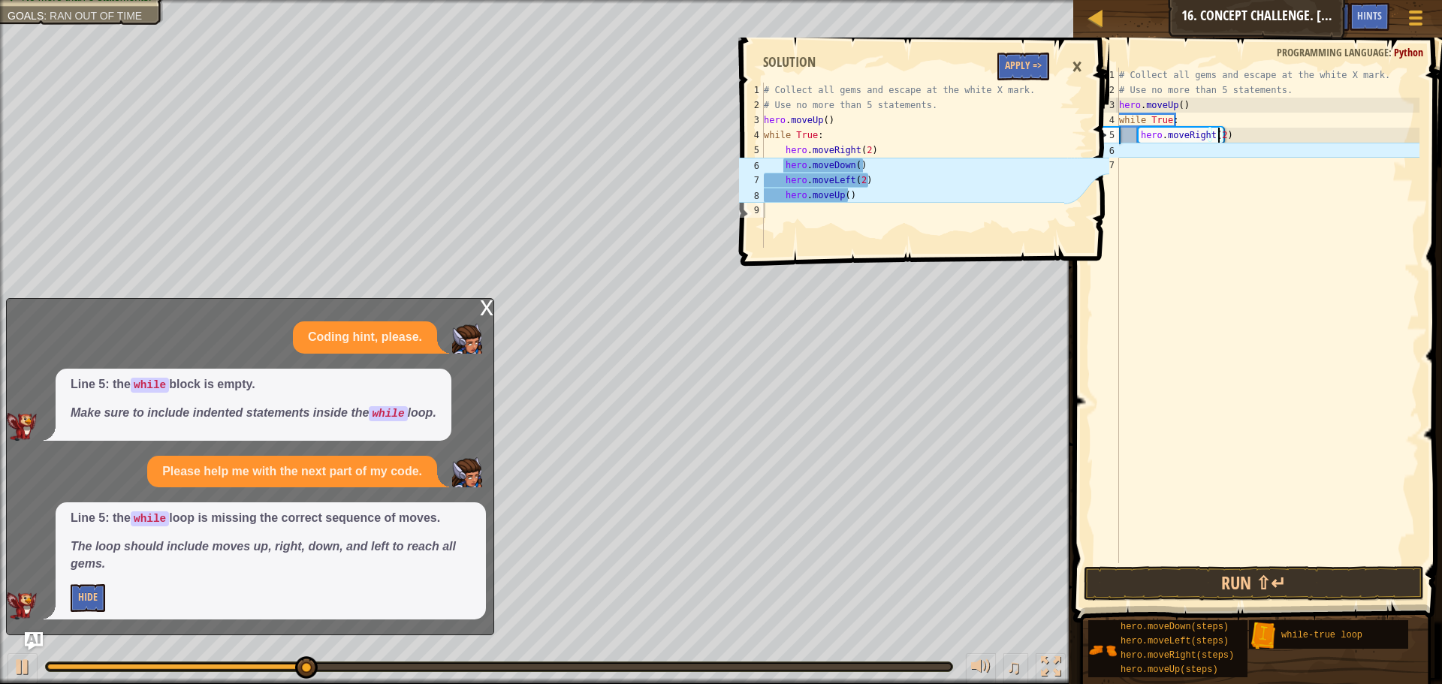
click at [1264, 158] on div "# Collect all gems and escape at the white X mark. # Use no more than 5 stateme…" at bounding box center [1267, 331] width 303 height 526
click at [1022, 67] on button "Apply =>" at bounding box center [1024, 67] width 52 height 28
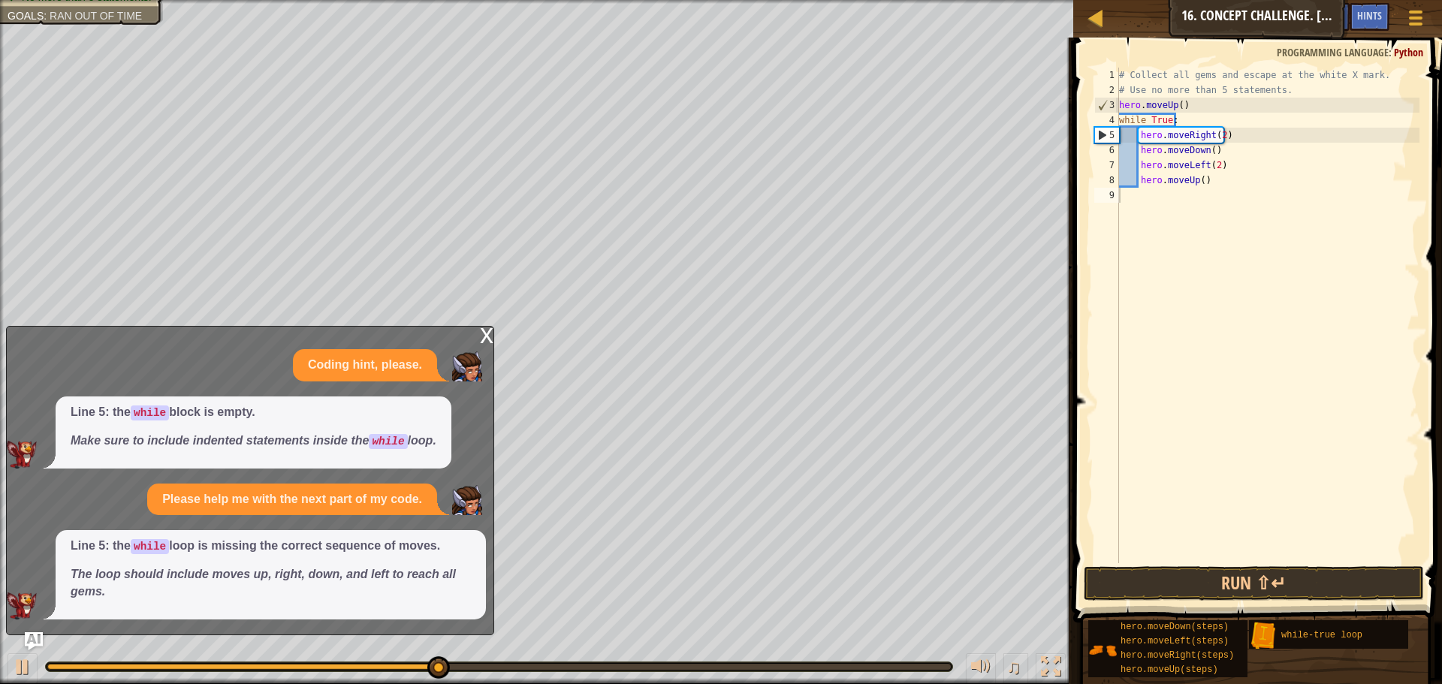
click at [483, 333] on div "x" at bounding box center [487, 334] width 14 height 15
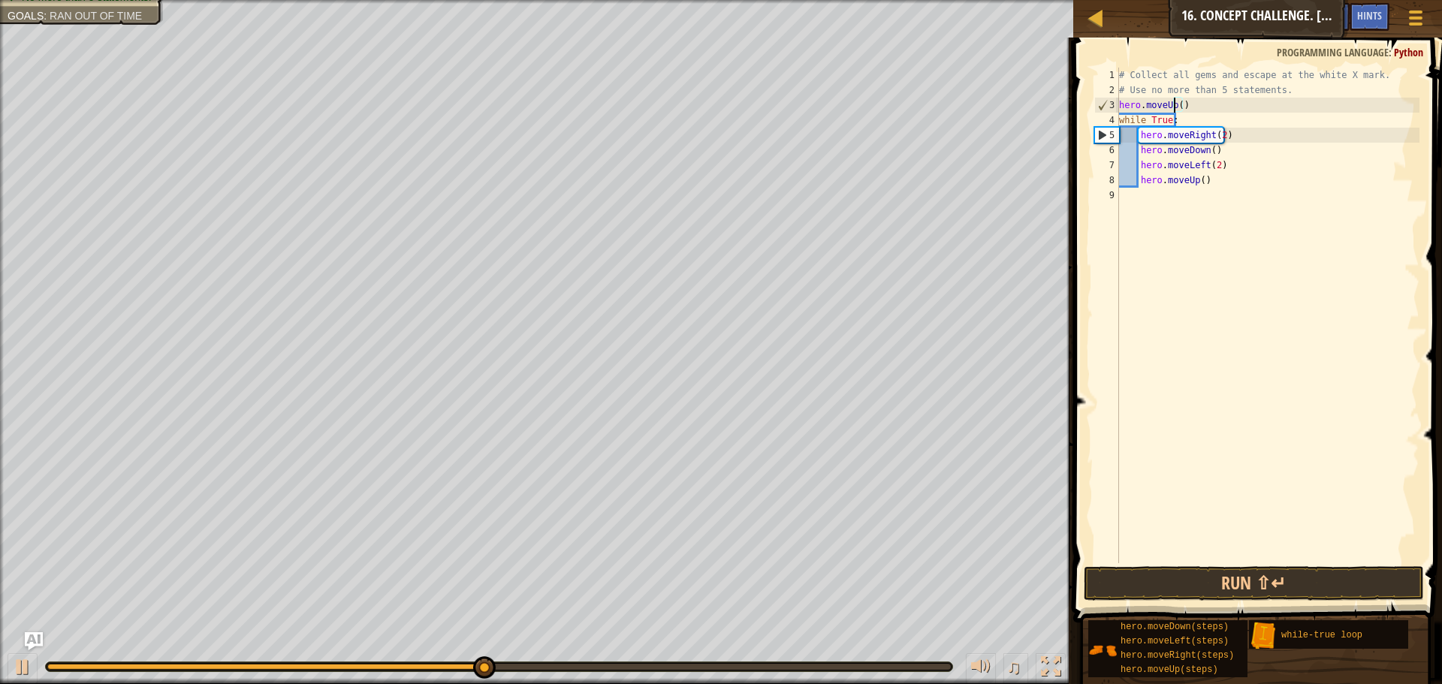
click at [1176, 106] on div "# Collect all gems and escape at the white X mark. # Use no more than 5 stateme…" at bounding box center [1267, 331] width 303 height 526
click at [1180, 106] on div "# Collect all gems and escape at the white X mark. # Use no more than 5 stateme…" at bounding box center [1267, 331] width 303 height 526
type textarea "hero.moveUp(2)"
click at [1209, 240] on div "# Collect all gems and escape at the white X mark. # Use no more than 5 stateme…" at bounding box center [1267, 331] width 303 height 526
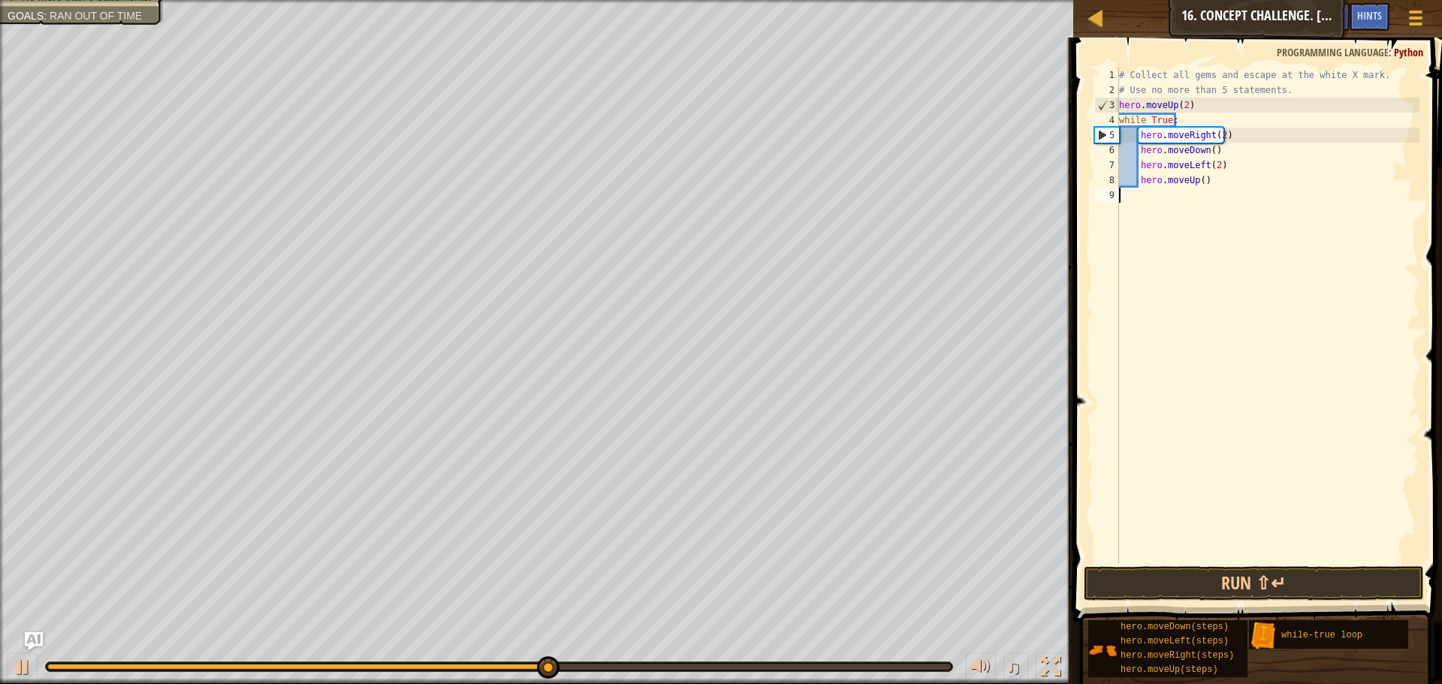
scroll to position [7, 0]
click at [1105, 101] on div "3" at bounding box center [1107, 105] width 24 height 15
click at [1100, 117] on div "4" at bounding box center [1107, 120] width 25 height 15
click at [22, 658] on div at bounding box center [23, 667] width 20 height 20
click at [1373, 17] on span "Hints" at bounding box center [1369, 15] width 25 height 14
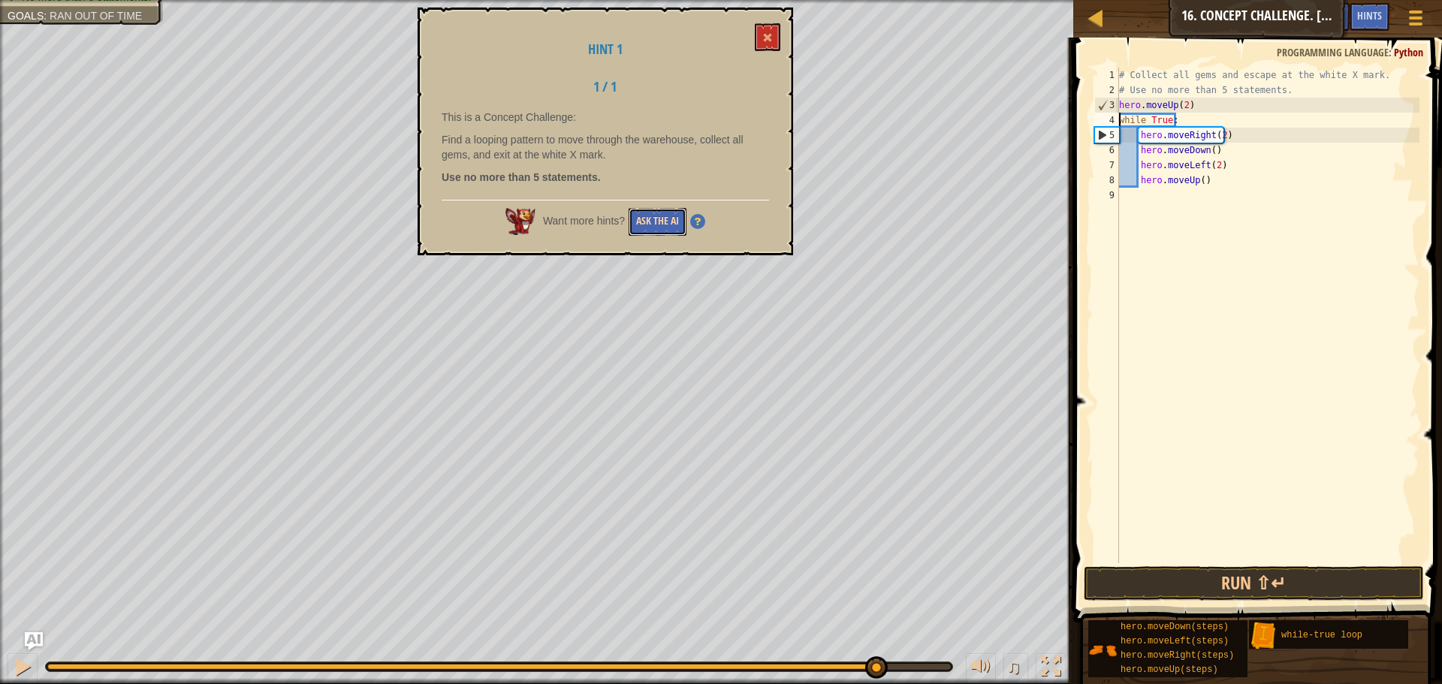
click at [657, 222] on button "Ask the AI" at bounding box center [658, 222] width 58 height 28
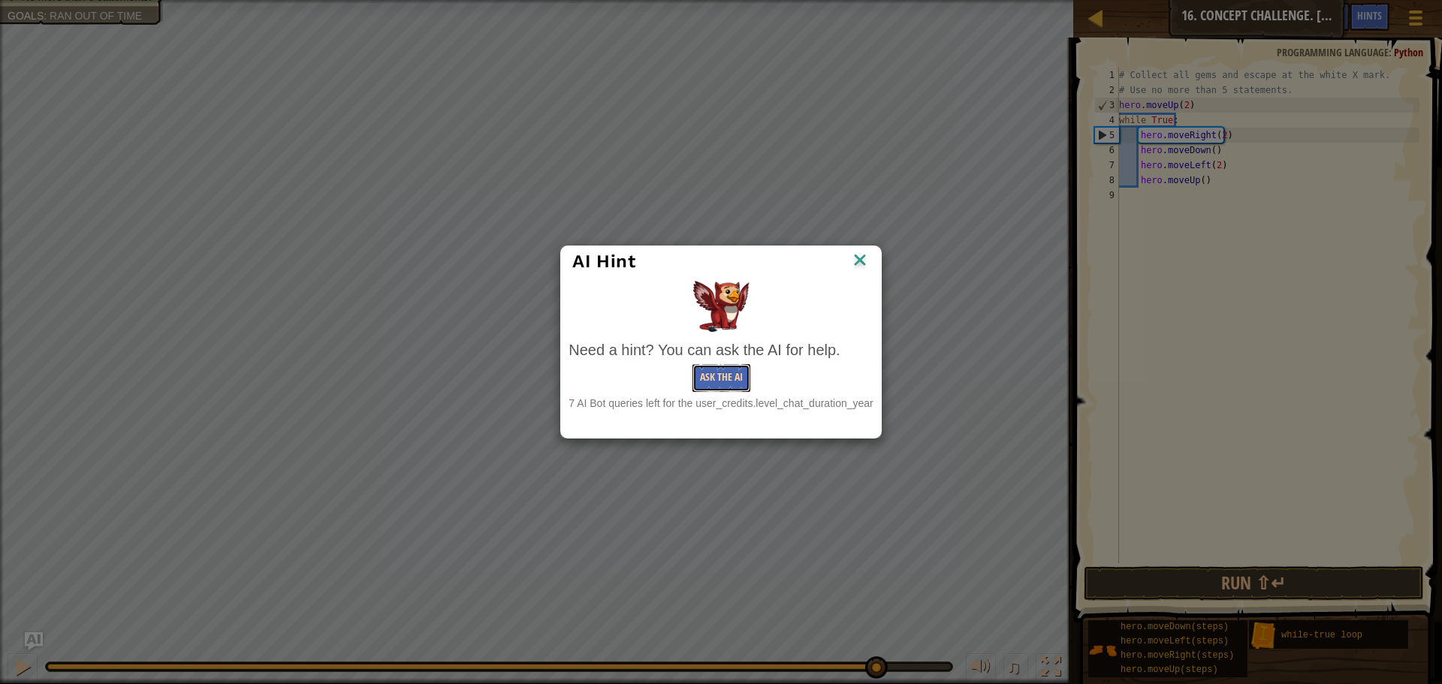
click at [731, 378] on button "Ask the AI" at bounding box center [722, 378] width 58 height 28
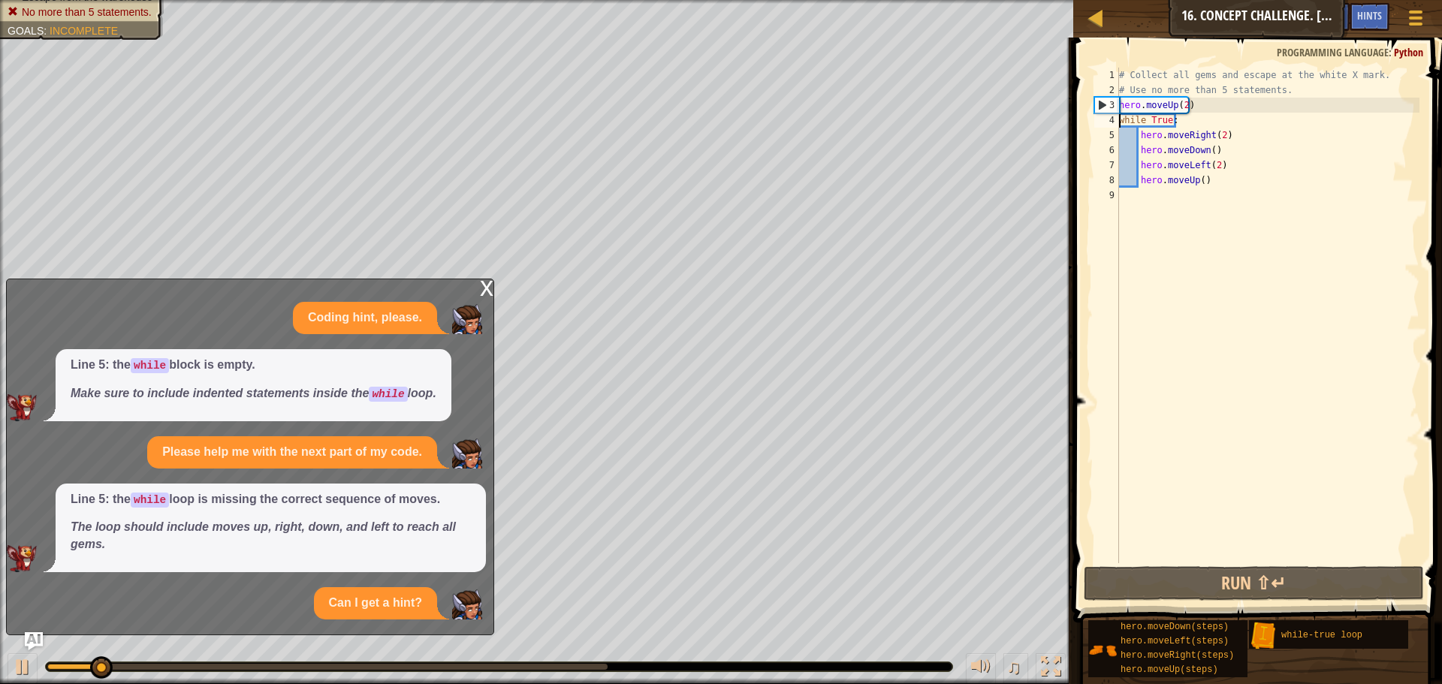
scroll to position [83, 0]
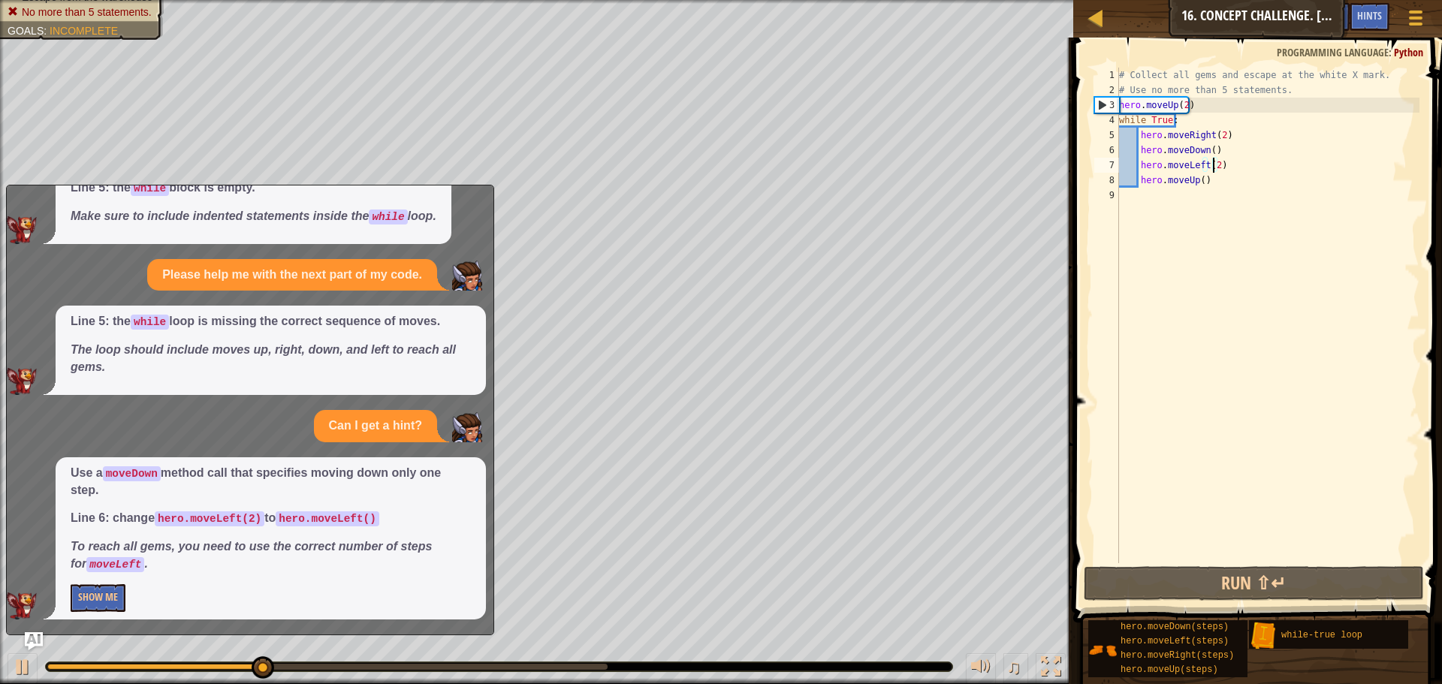
click at [1213, 168] on div "# Collect all gems and escape at the white X mark. # Use no more than 5 stateme…" at bounding box center [1267, 331] width 303 height 526
type textarea "hero.moveLeft()"
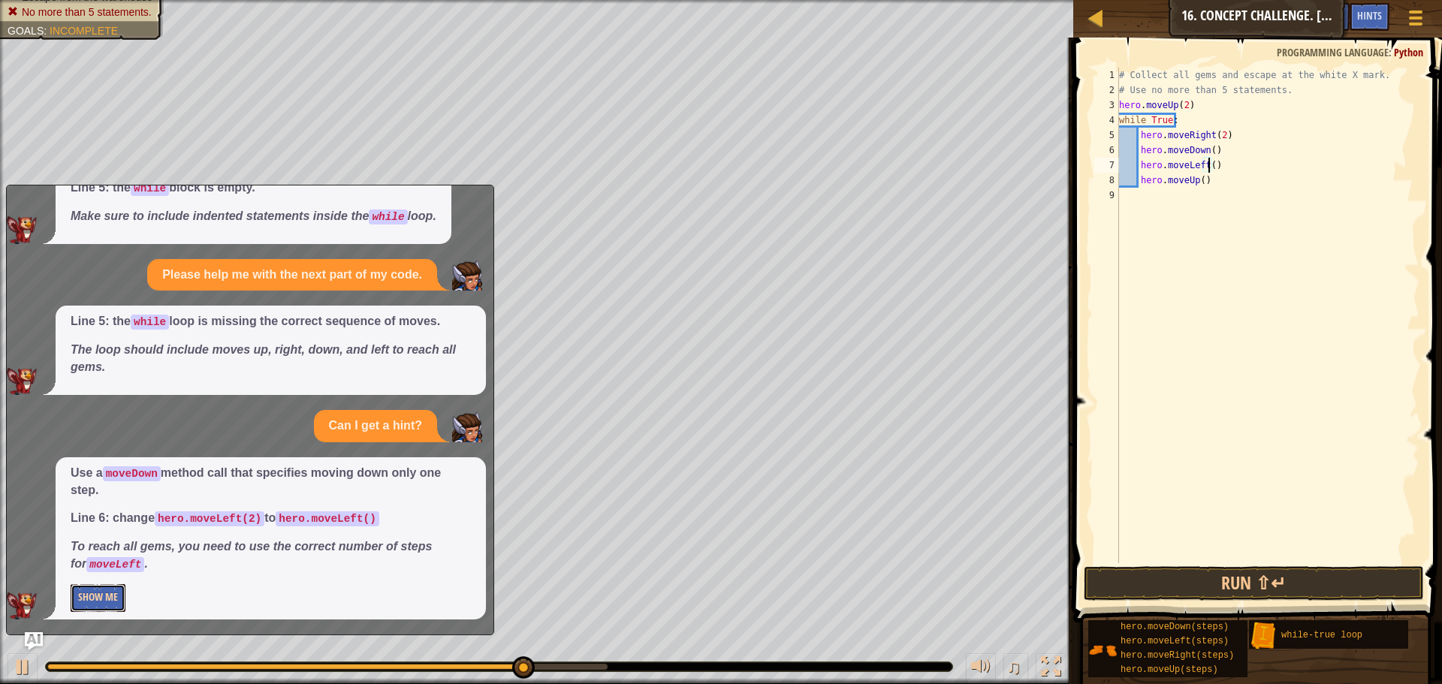
click at [83, 600] on button "Show Me" at bounding box center [98, 598] width 55 height 28
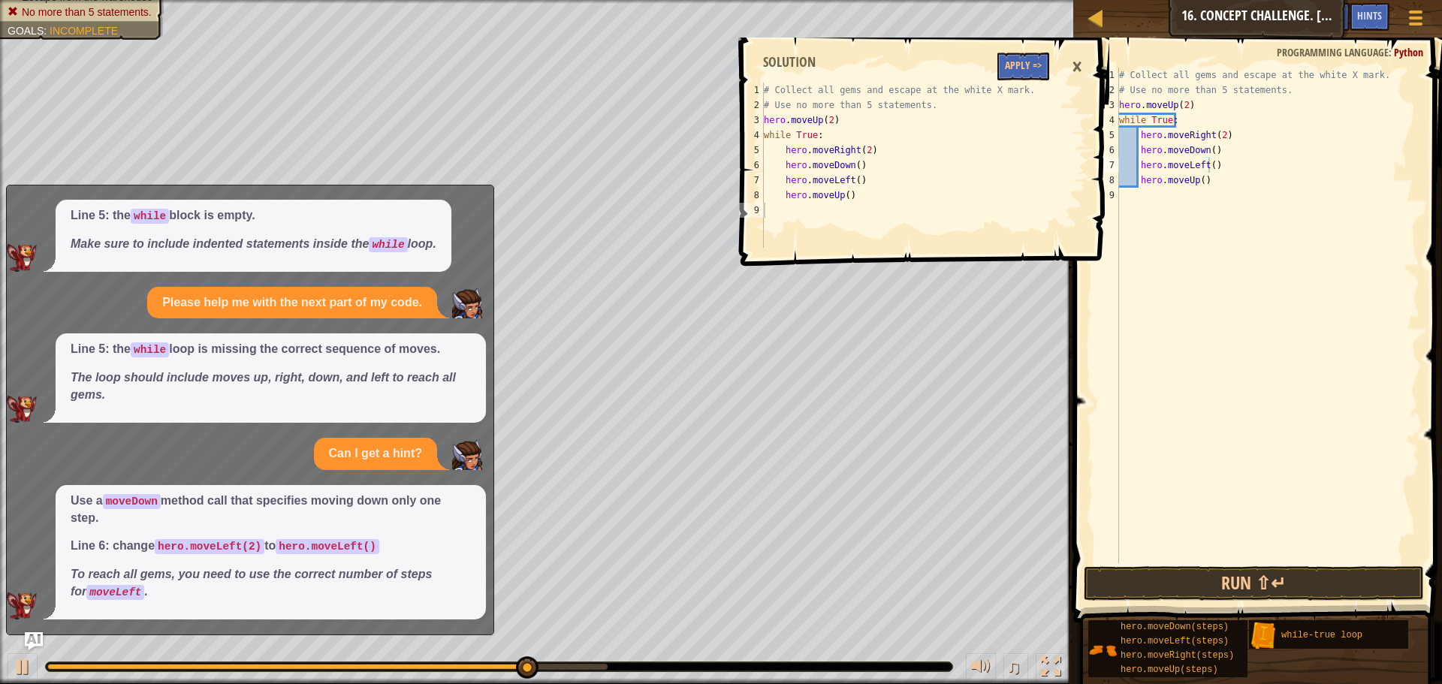
scroll to position [56, 0]
click at [1079, 64] on div "×" at bounding box center [1077, 67] width 26 height 35
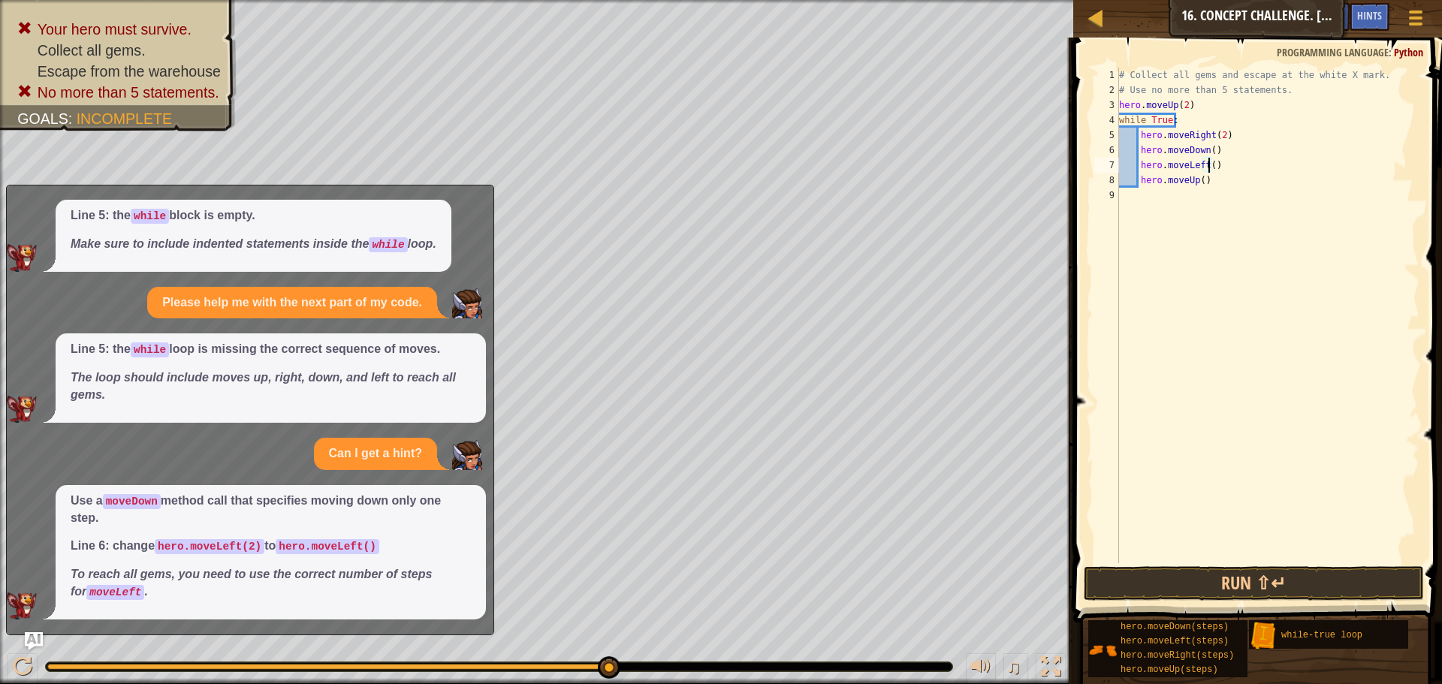
click at [1230, 464] on div "# Collect all gems and escape at the white X mark. # Use no more than 5 stateme…" at bounding box center [1267, 331] width 303 height 526
click at [82, 613] on div "Use a moveDown method call that specifies moving down only one step. Line 6: ch…" at bounding box center [271, 552] width 430 height 134
click at [294, 446] on div "Can I get a hint?" at bounding box center [246, 454] width 479 height 32
click at [1246, 580] on button "Run ⇧↵" at bounding box center [1254, 583] width 340 height 35
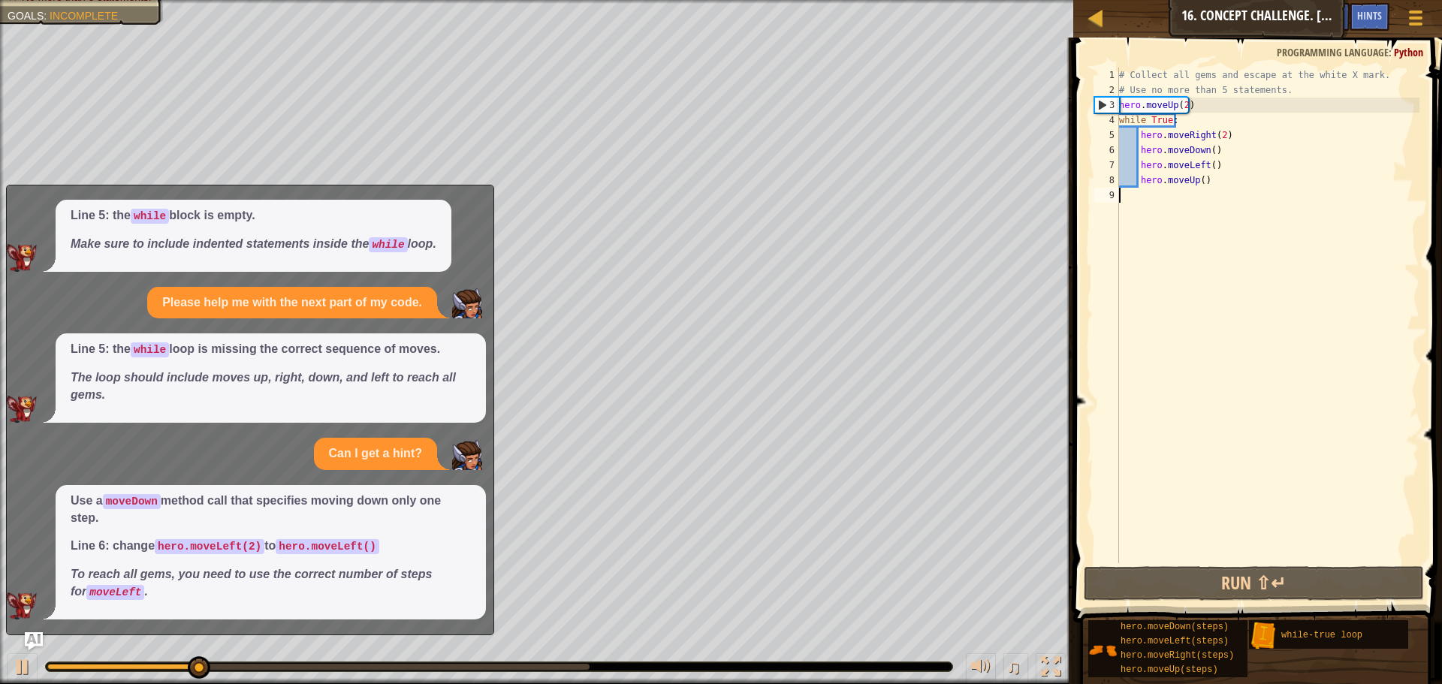
drag, startPoint x: 342, startPoint y: 368, endPoint x: 344, endPoint y: 350, distance: 18.2
click at [341, 368] on span "Line 5: the while loop is missing the correct sequence of moves. The loop shoul…" at bounding box center [271, 372] width 400 height 63
click at [236, 502] on p "Use a moveDown method call that specifies moving down only one step." at bounding box center [271, 510] width 400 height 35
click at [244, 580] on em "To reach all gems, you need to use the correct number of steps for moveLeft ." at bounding box center [251, 583] width 361 height 30
click at [32, 639] on img "Ask AI" at bounding box center [34, 642] width 20 height 20
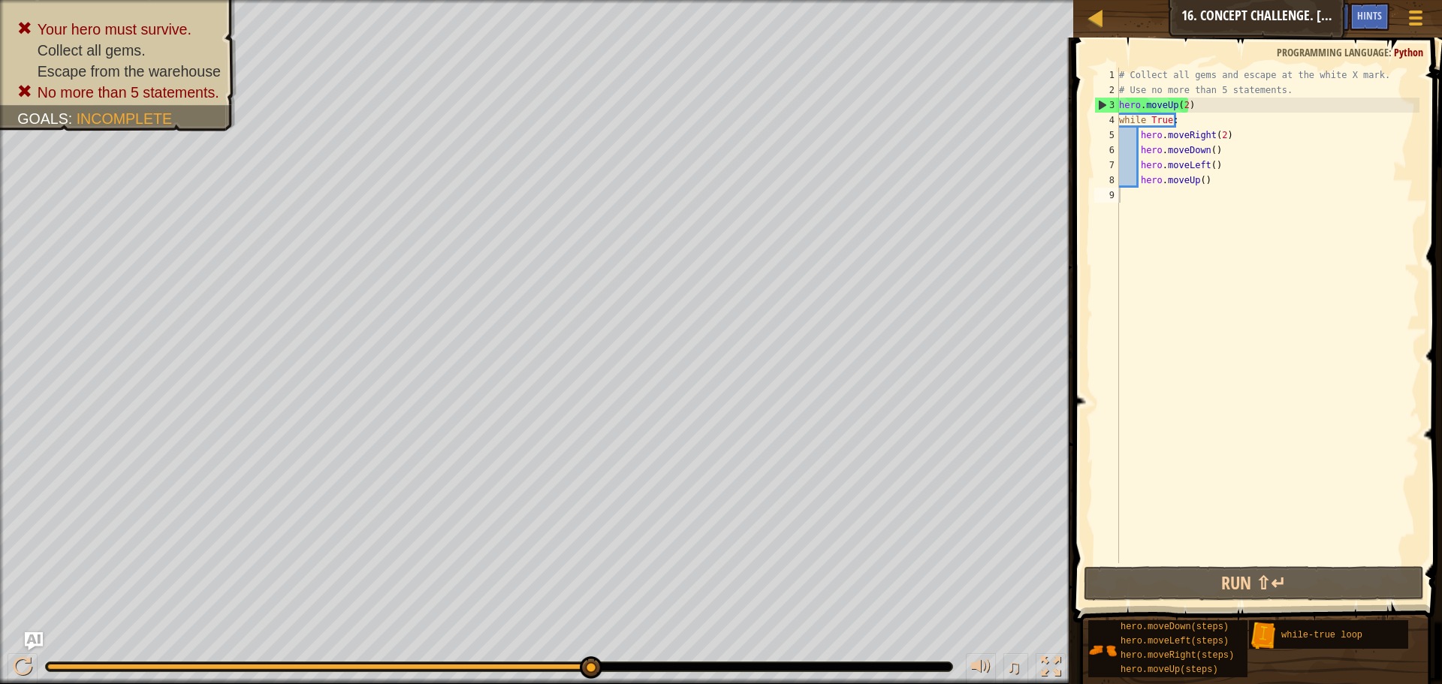
type textarea "hero.moveUp(2)"
drag, startPoint x: 1192, startPoint y: 107, endPoint x: 1122, endPoint y: 107, distance: 70.6
click at [1122, 107] on div "# Collect all gems and escape at the white X mark. # Use no more than 5 stateme…" at bounding box center [1267, 331] width 303 height 526
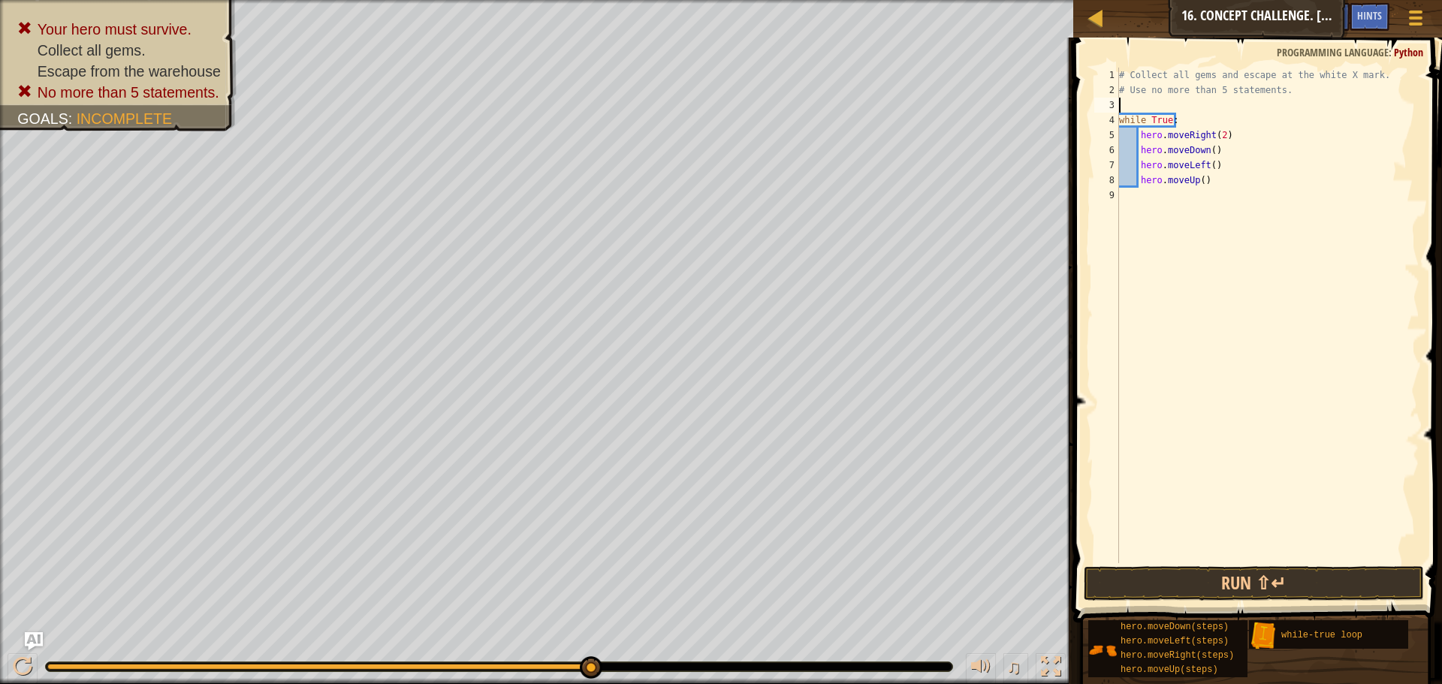
click at [1203, 134] on div "# Collect all gems and escape at the white X mark. # Use no more than 5 stateme…" at bounding box center [1267, 331] width 303 height 526
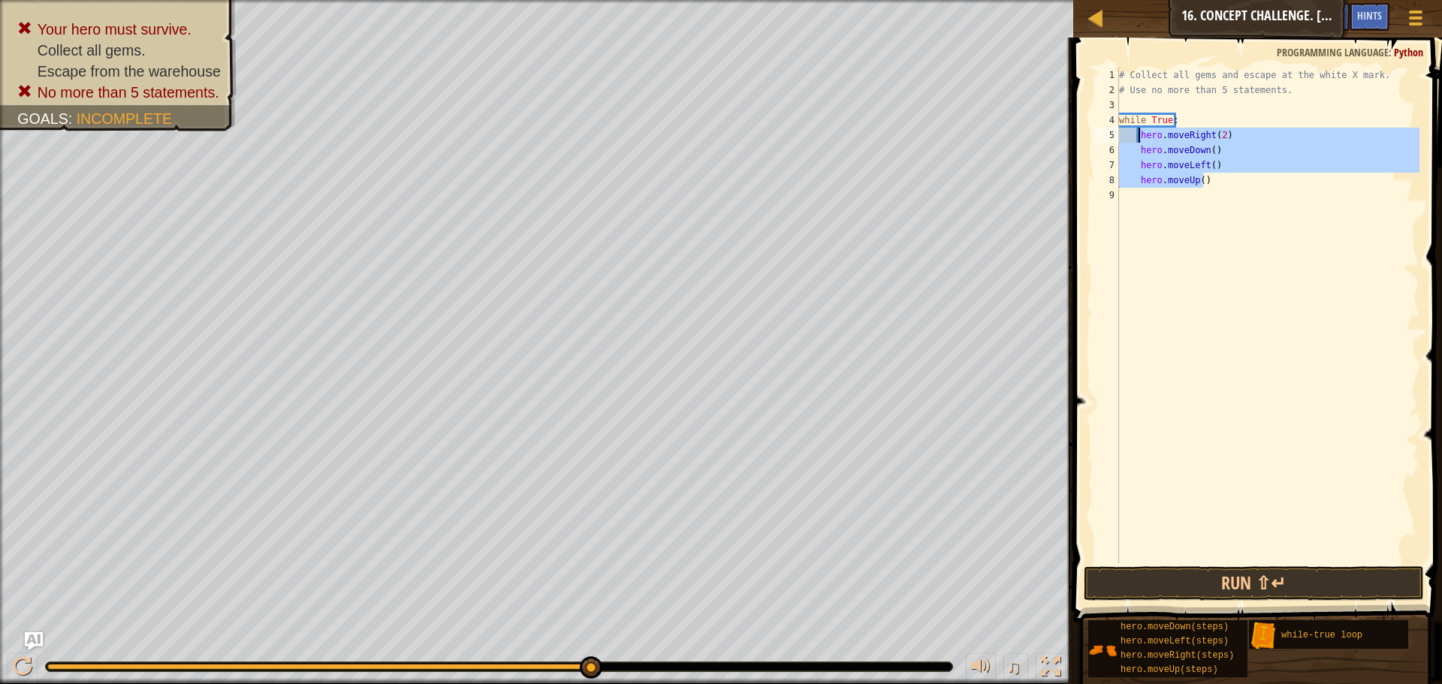
drag, startPoint x: 1207, startPoint y: 182, endPoint x: 1138, endPoint y: 131, distance: 85.5
click at [1138, 131] on div "# Collect all gems and escape at the white X mark. # Use no more than 5 stateme…" at bounding box center [1267, 331] width 303 height 526
type textarea "hero.moveRight(2) hero.moveDown()"
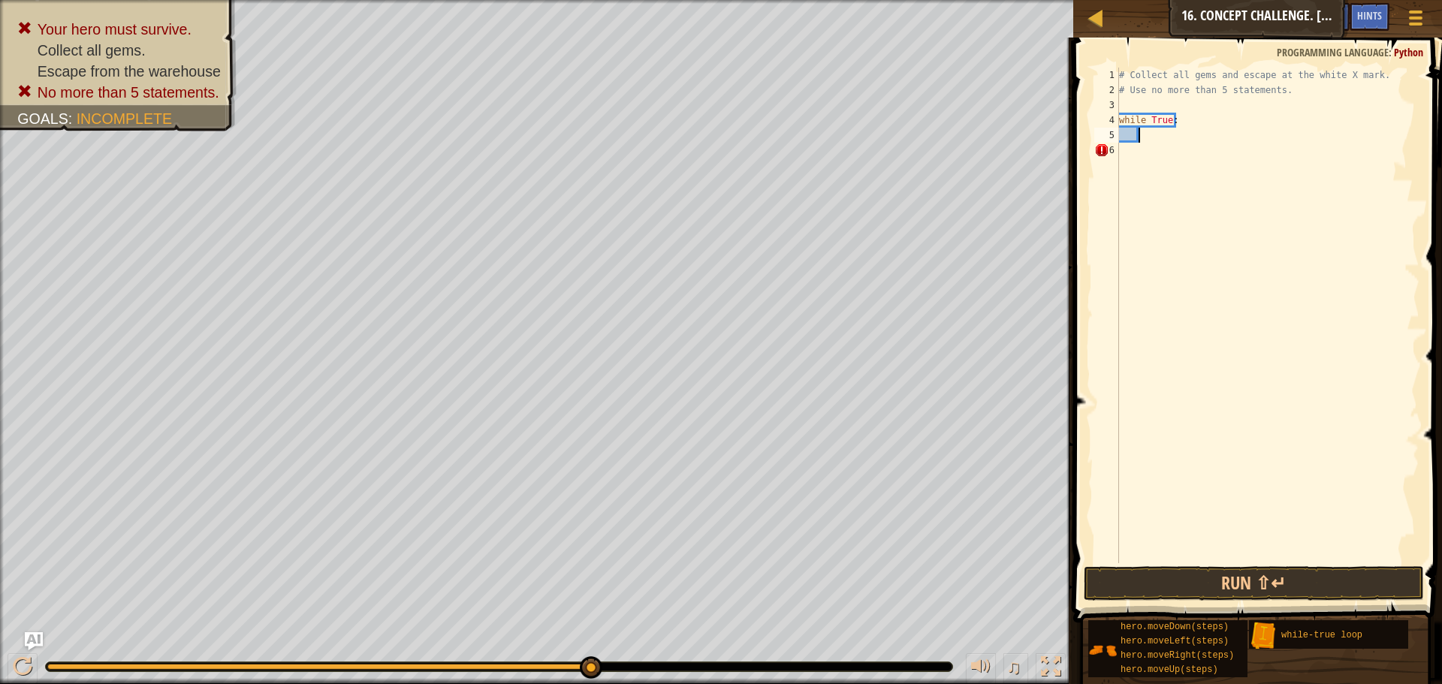
scroll to position [7, 2]
type textarea "he"
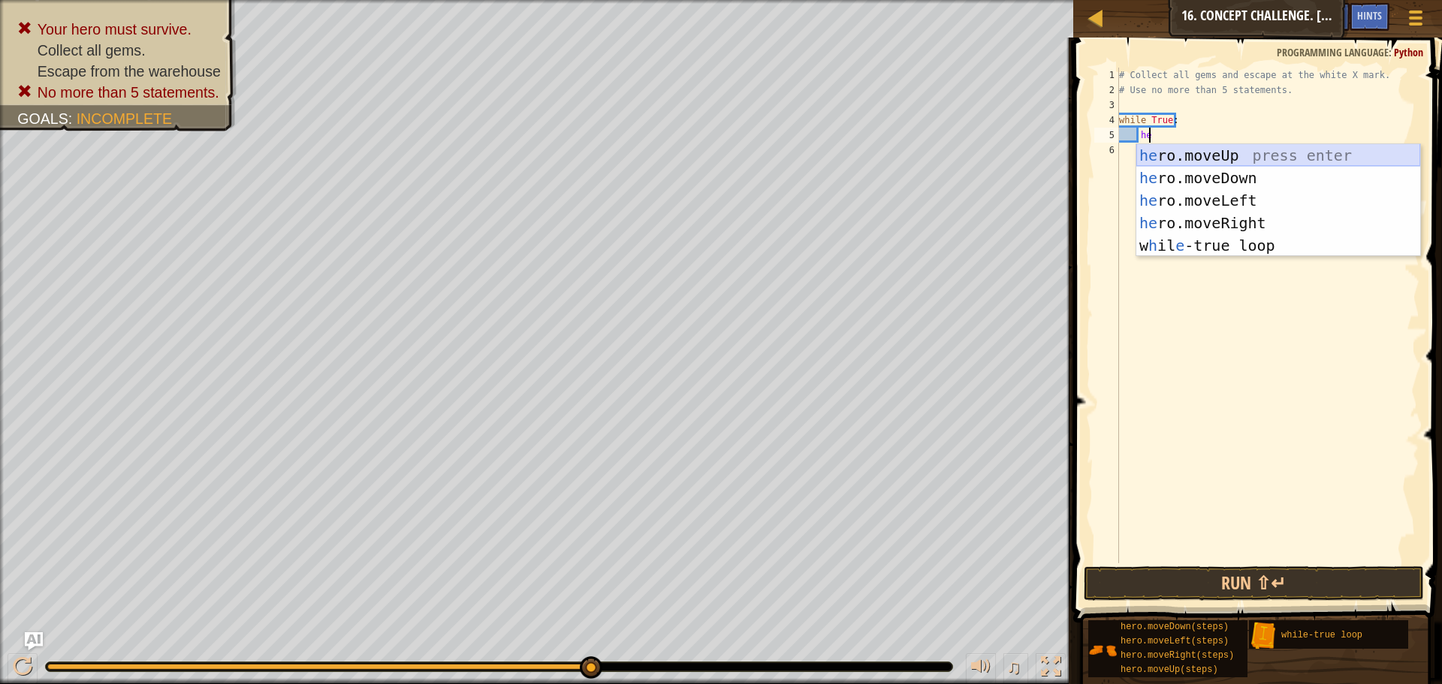
click at [1176, 159] on div "he ro.moveUp press enter he ro.moveDown press enter he ro.moveLeft press enter …" at bounding box center [1279, 223] width 284 height 158
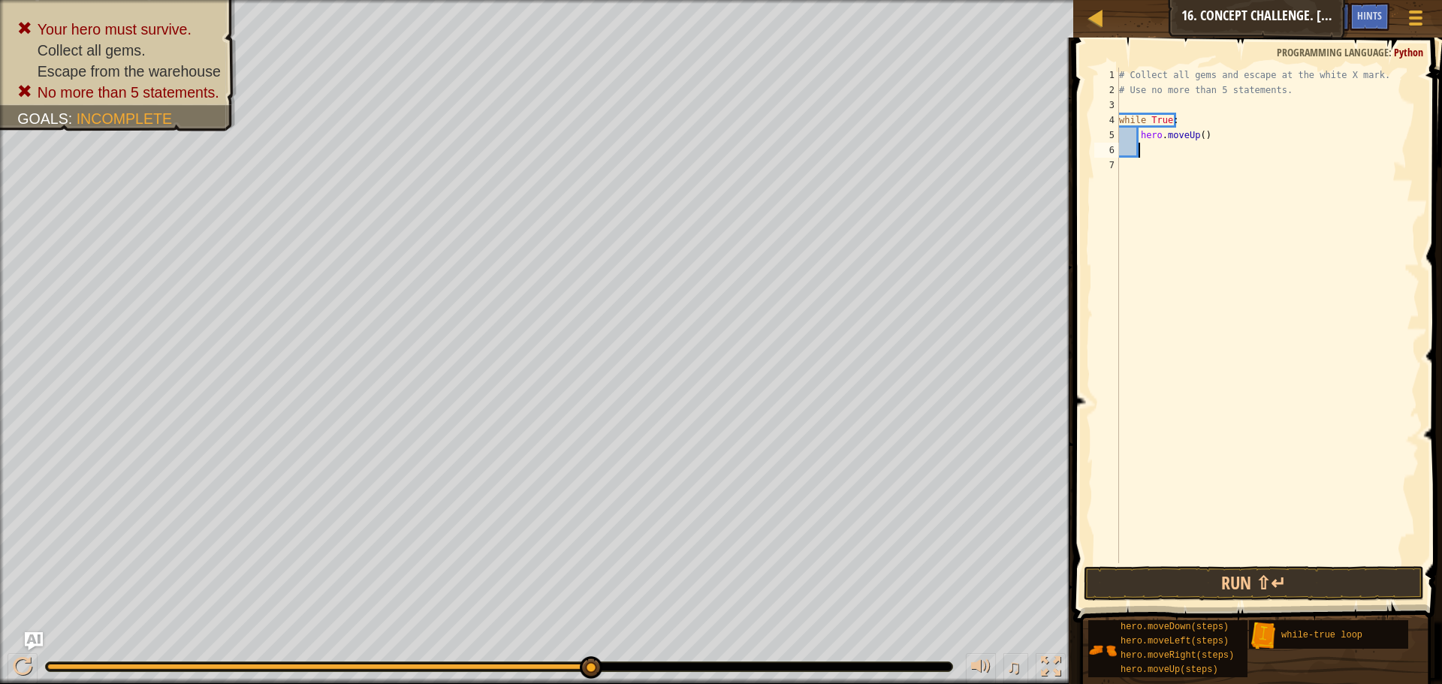
click at [1197, 138] on div "# Collect all gems and escape at the white X mark. # Use no more than 5 stateme…" at bounding box center [1267, 331] width 303 height 526
type textarea "hero.moveUp(2)"
click at [1178, 147] on div "# Collect all gems and escape at the white X mark. # Use no more than 5 stateme…" at bounding box center [1267, 331] width 303 height 526
click at [16, 666] on div at bounding box center [23, 667] width 20 height 20
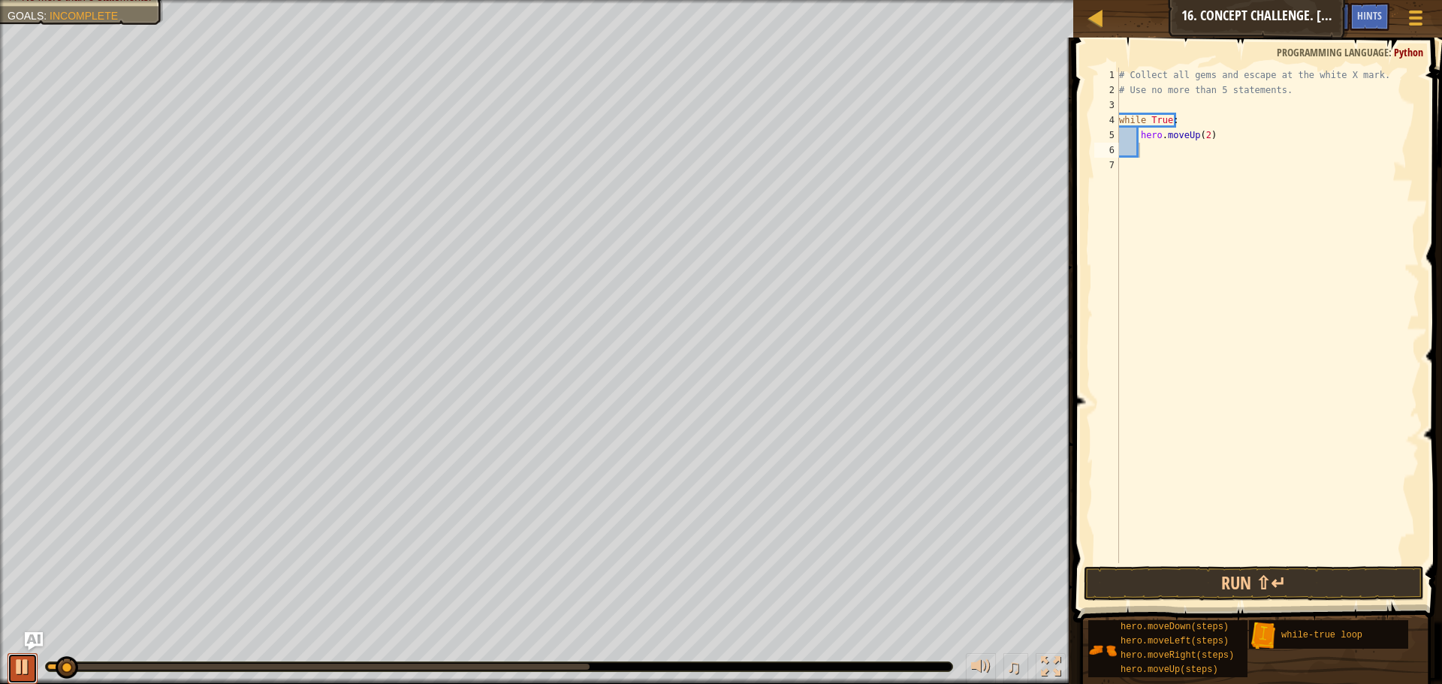
click at [25, 669] on div at bounding box center [23, 667] width 20 height 20
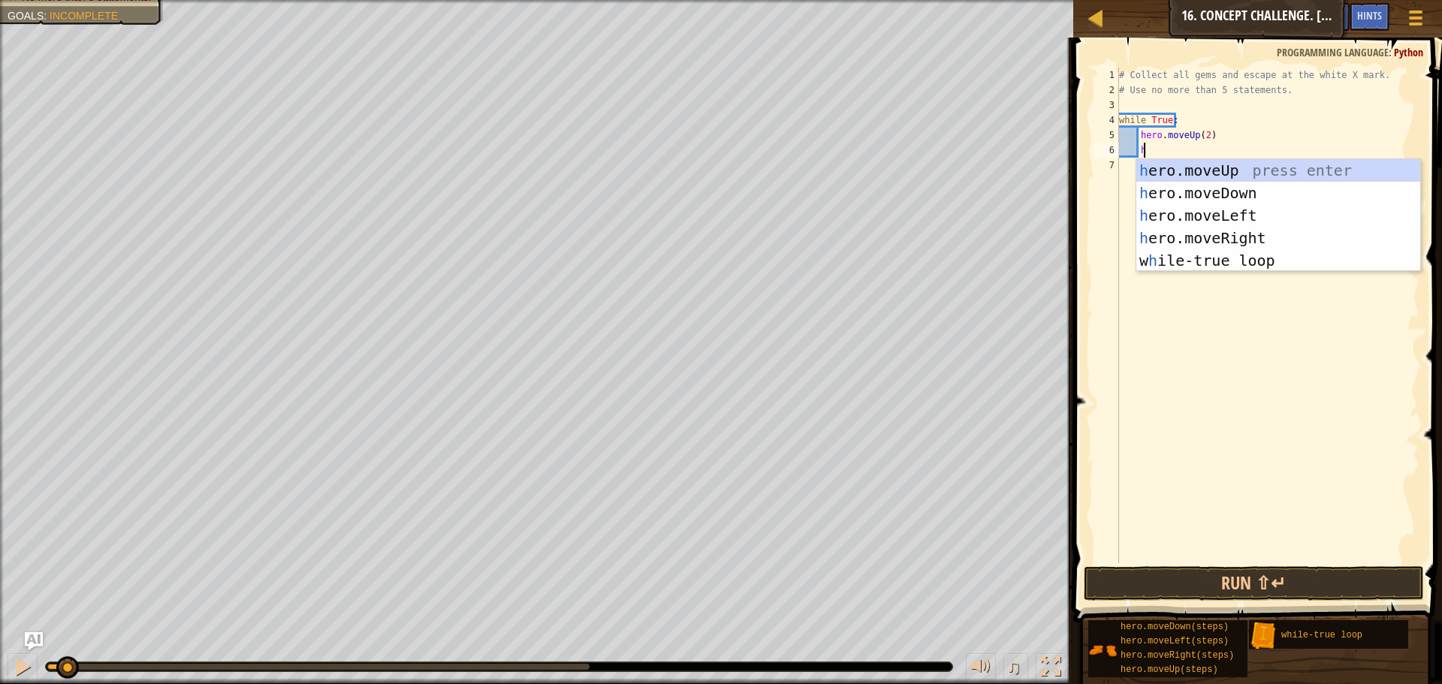
scroll to position [7, 2]
type textarea "he"
click at [1284, 243] on div "he ro.moveUp press enter he ro.moveDown press enter he ro.moveLeft press enter …" at bounding box center [1279, 238] width 284 height 158
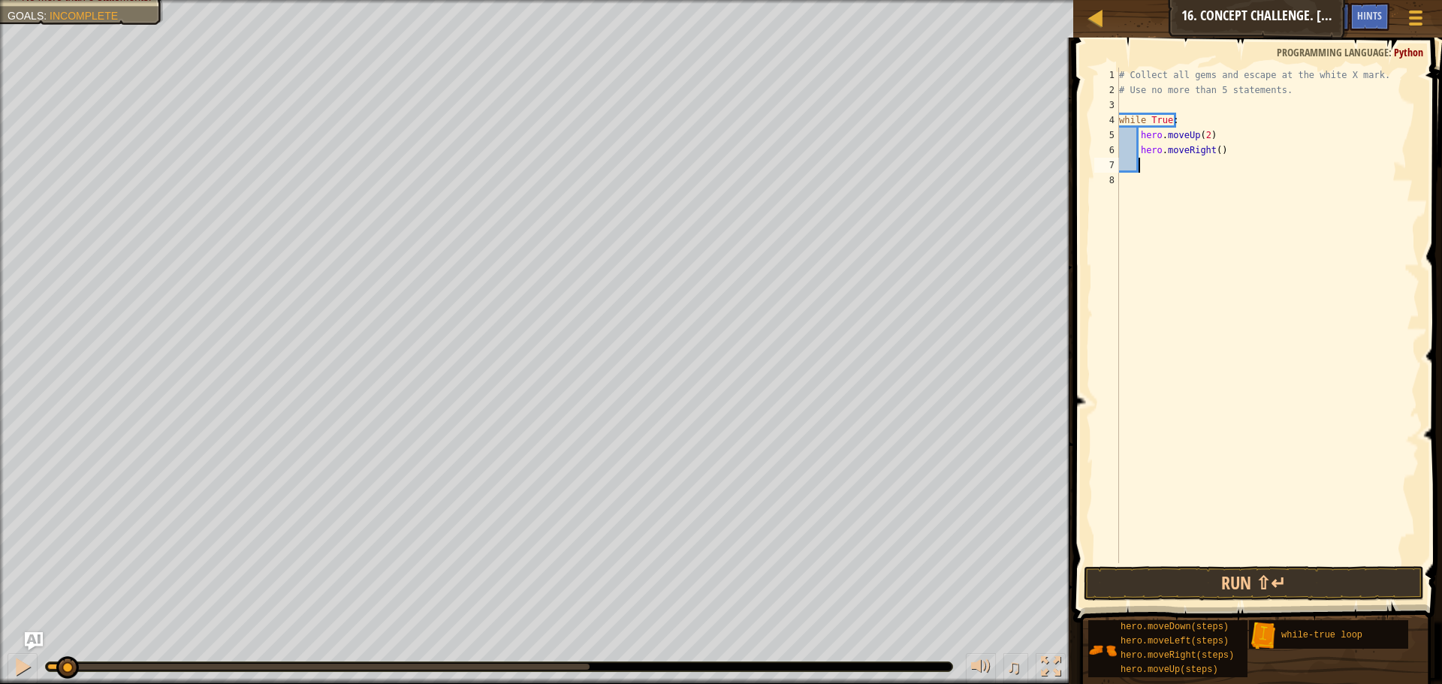
scroll to position [7, 1]
click at [1213, 150] on div "# Collect all gems and escape at the white X mark. # Use no more than 5 stateme…" at bounding box center [1267, 331] width 303 height 526
type textarea "hero.moveRight(3)"
click at [1185, 169] on div "# Collect all gems and escape at the white X mark. # Use no more than 5 stateme…" at bounding box center [1267, 331] width 303 height 526
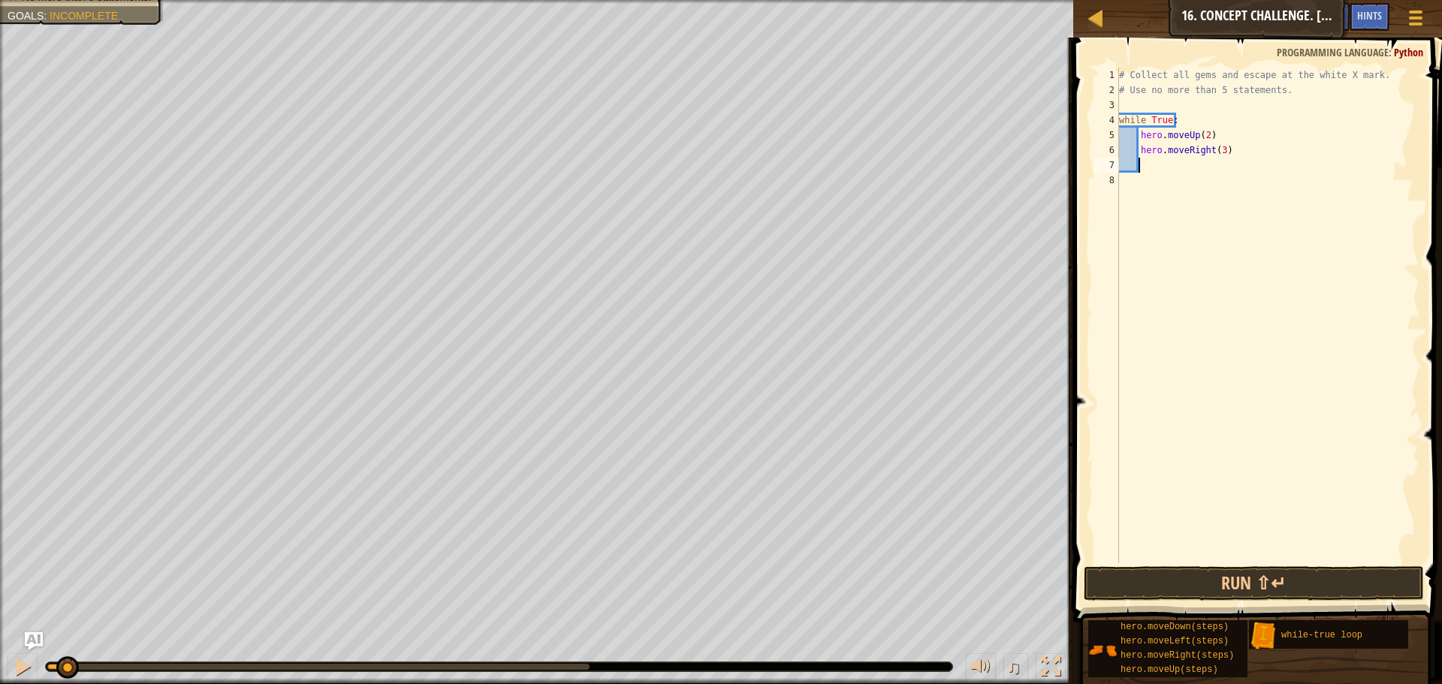
scroll to position [7, 1]
click at [1363, 8] on div "Hints" at bounding box center [1370, 17] width 40 height 28
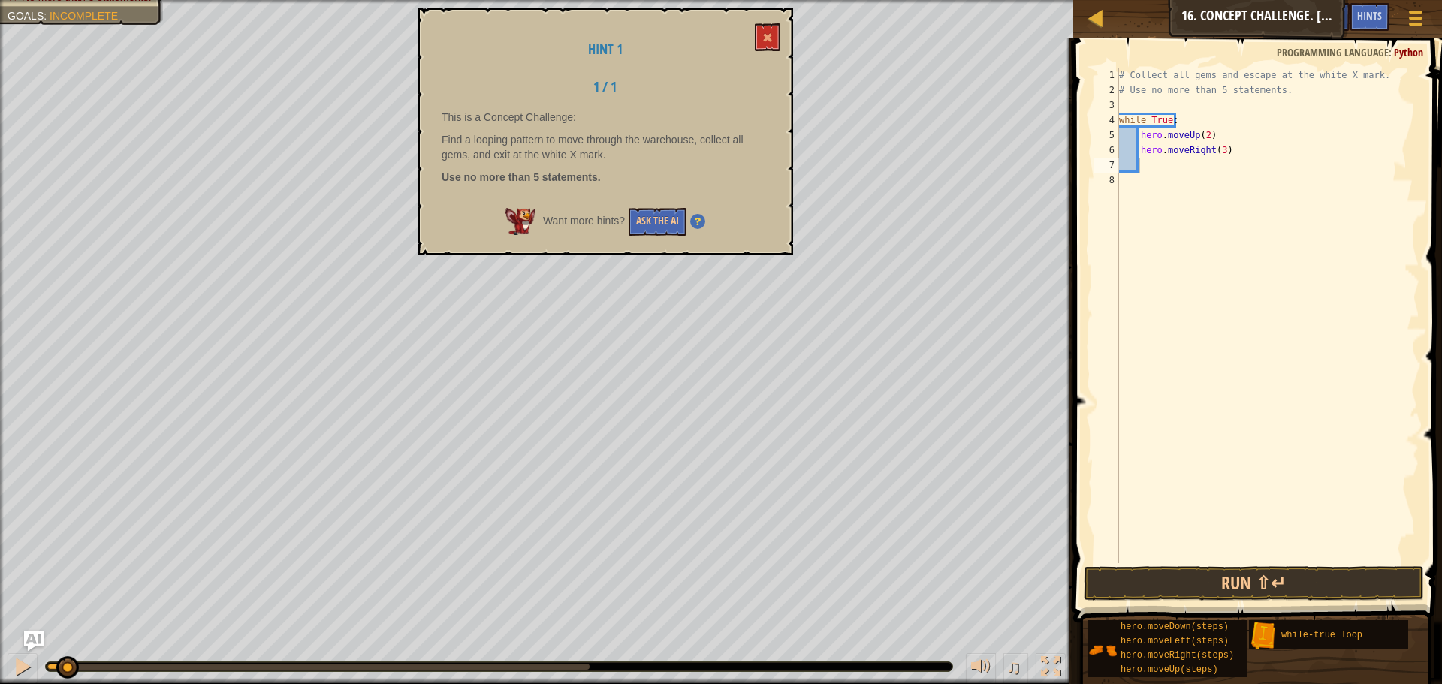
click at [32, 641] on img "Ask AI" at bounding box center [34, 642] width 20 height 20
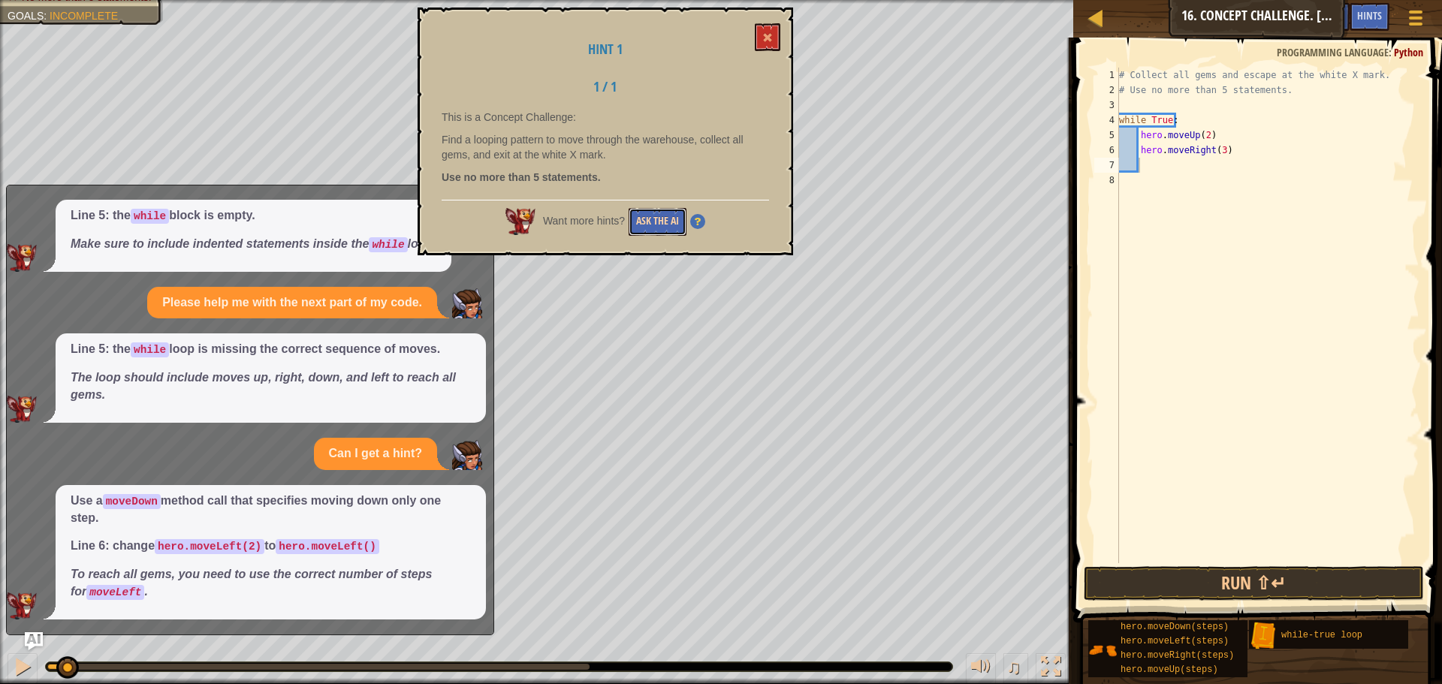
click at [658, 221] on button "Ask the AI" at bounding box center [658, 222] width 58 height 28
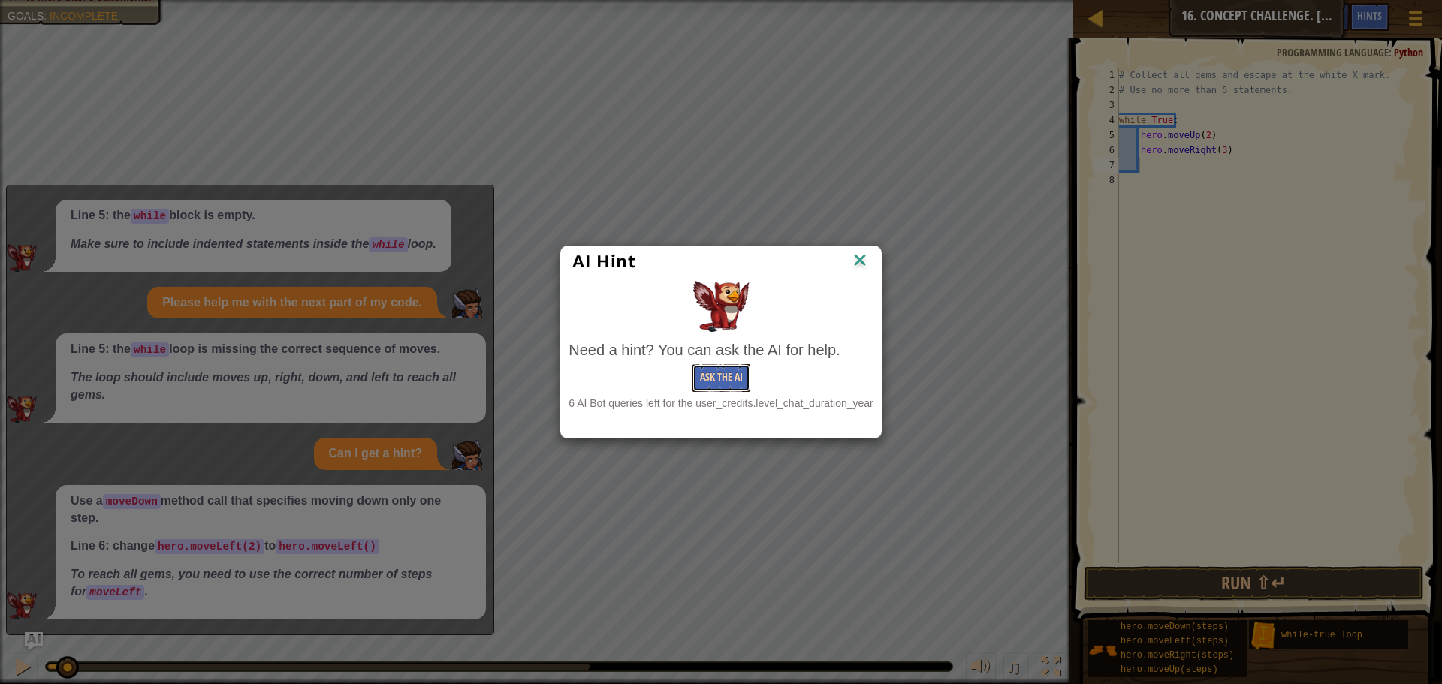
click at [713, 378] on button "Ask the AI" at bounding box center [722, 378] width 58 height 28
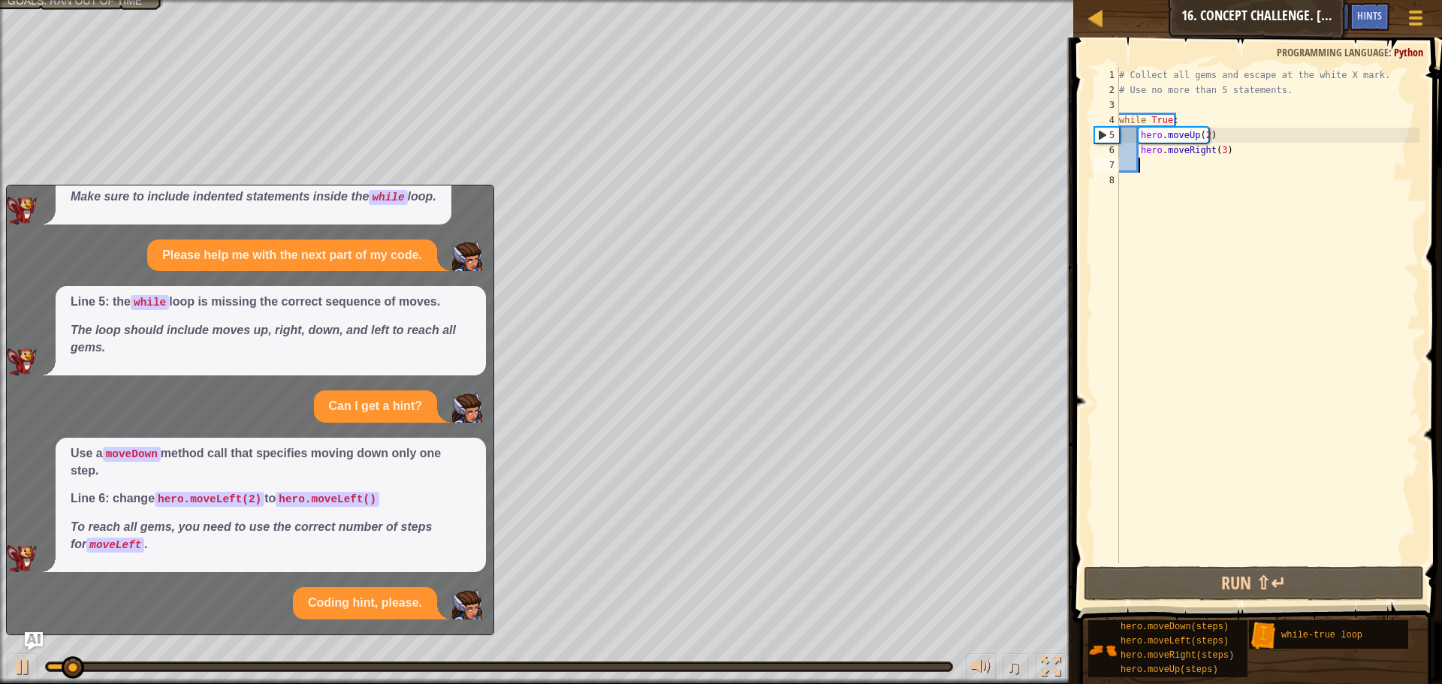
scroll to position [234, 0]
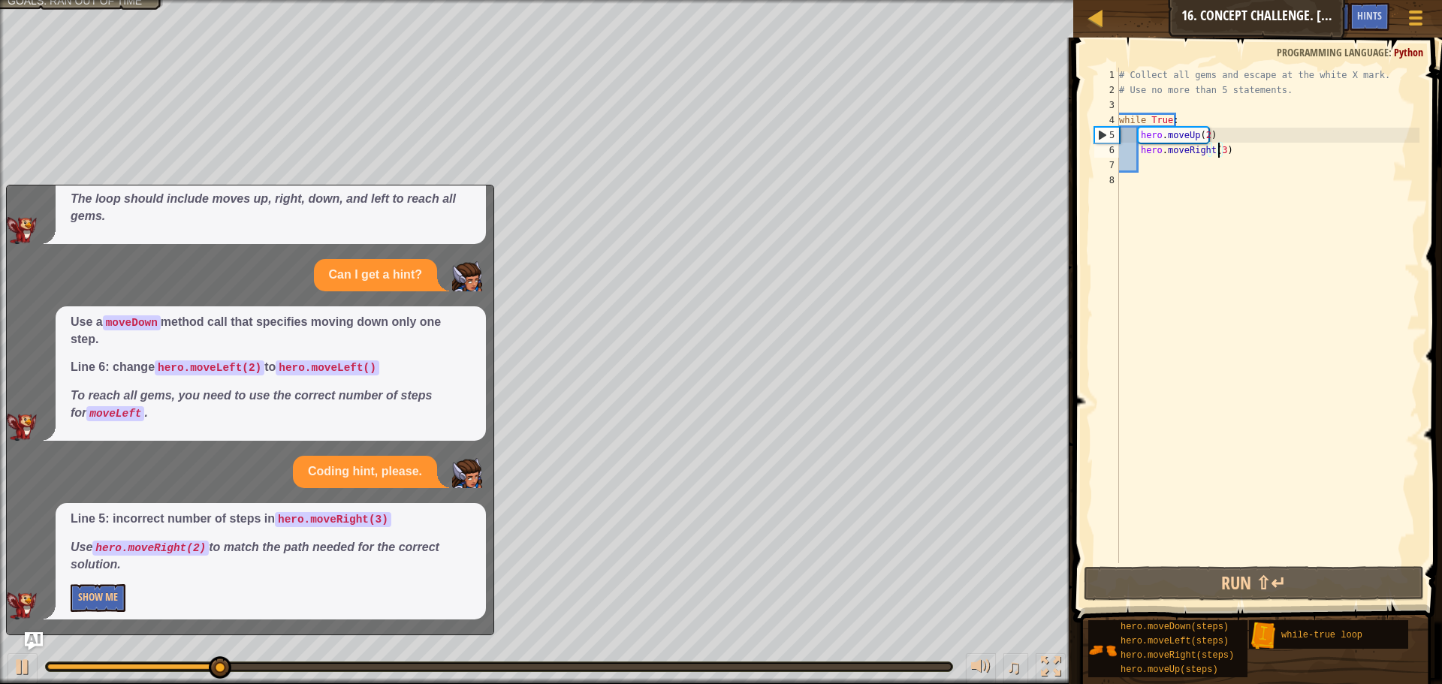
click at [1218, 152] on div "# Collect all gems and escape at the white X mark. # Use no more than 5 stateme…" at bounding box center [1267, 331] width 303 height 526
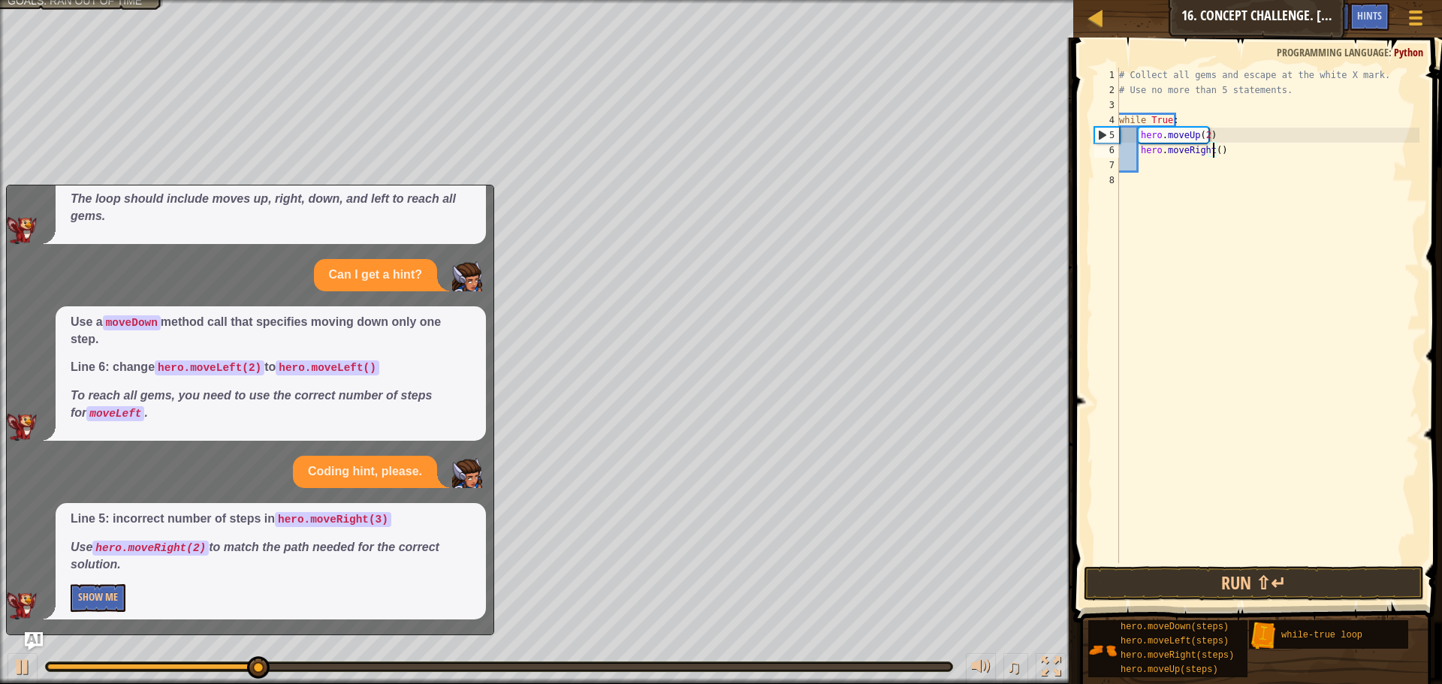
scroll to position [7, 8]
type textarea "hero.moveRight(2)"
click at [32, 639] on img "Ask AI" at bounding box center [34, 642] width 20 height 20
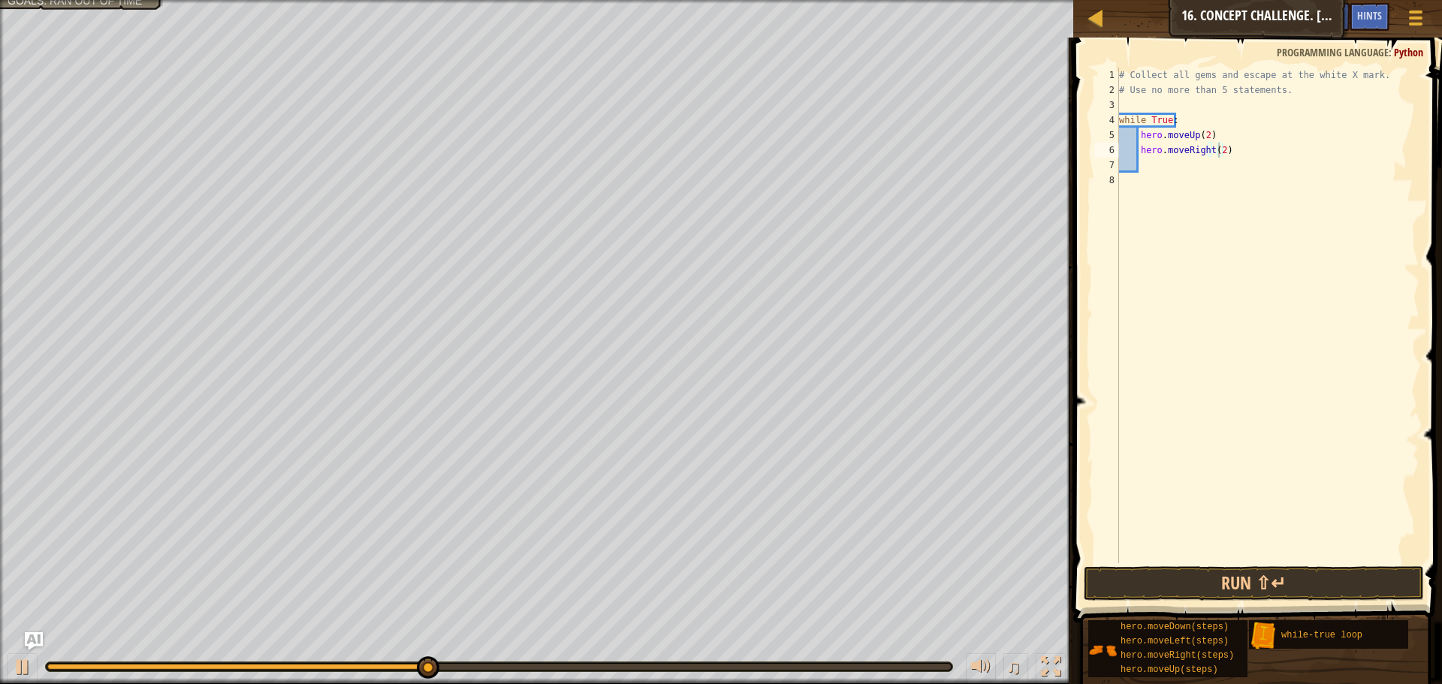
scroll to position [7, 1]
click at [1171, 163] on div "# Collect all gems and escape at the white X mark. # Use no more than 5 stateme…" at bounding box center [1267, 331] width 303 height 526
type textarea "h"
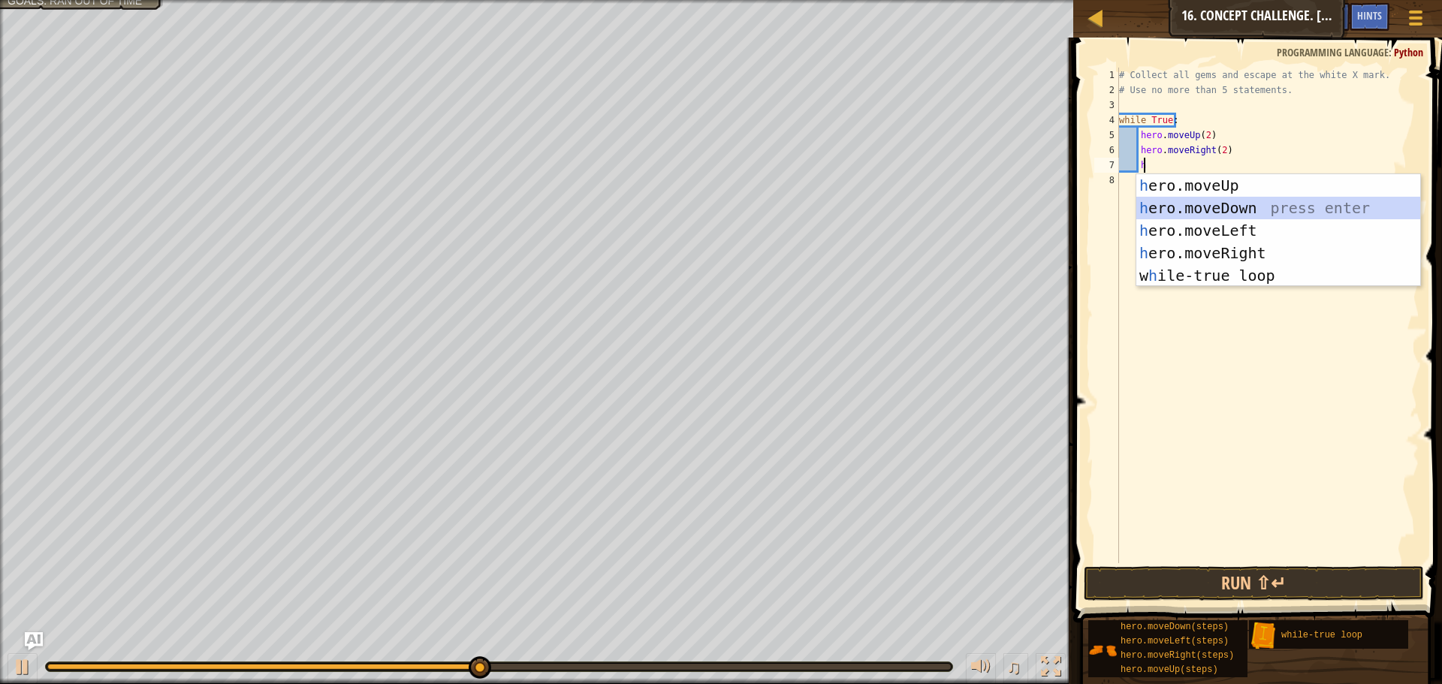
click at [1246, 210] on div "h ero.moveUp press enter h ero.moveDown press enter h ero.moveLeft press enter …" at bounding box center [1279, 253] width 284 height 158
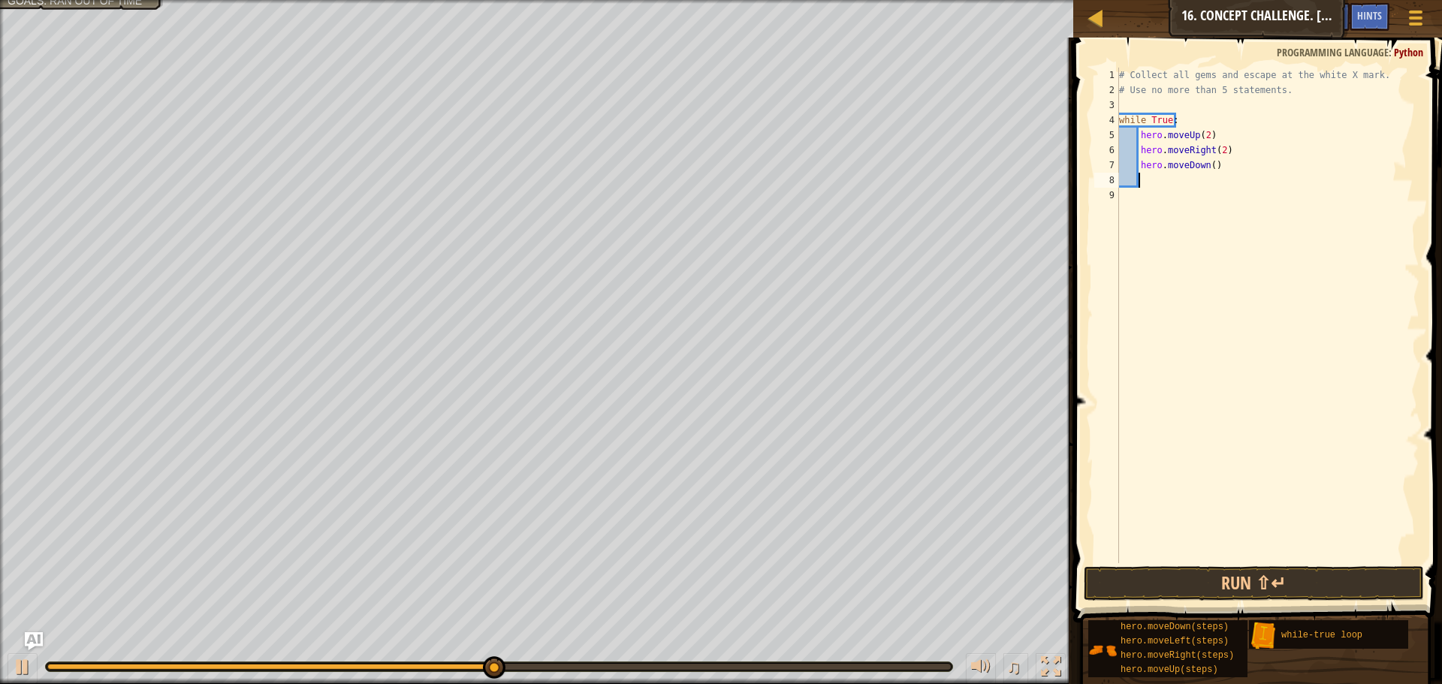
click at [1207, 168] on div "# Collect all gems and escape at the white X mark. # Use no more than 5 stateme…" at bounding box center [1267, 331] width 303 height 526
type textarea "hero.moveDown(1)"
click at [1180, 185] on div "# Collect all gems and escape at the white X mark. # Use no more than 5 stateme…" at bounding box center [1267, 331] width 303 height 526
type textarea "h"
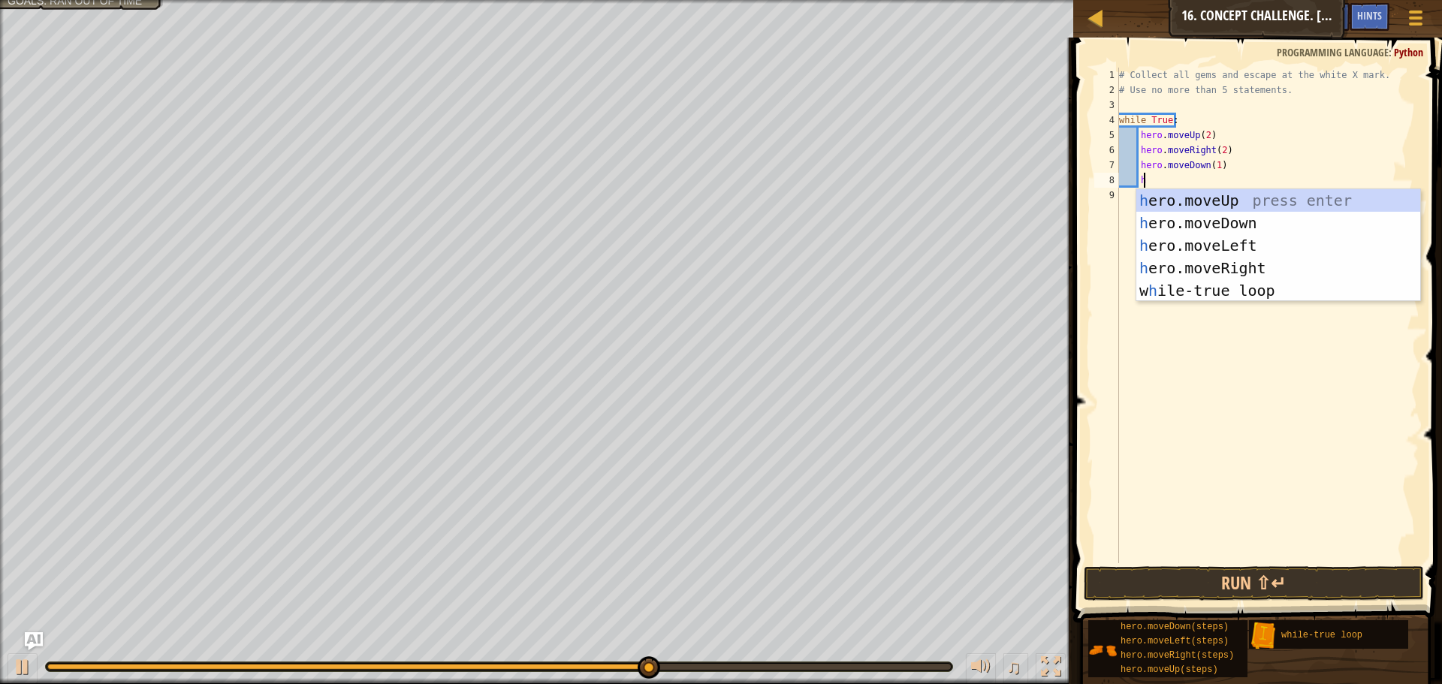
scroll to position [7, 2]
click at [1265, 243] on div "h ero.moveUp press enter h ero.moveDown press enter h ero.moveLeft press enter …" at bounding box center [1279, 268] width 284 height 158
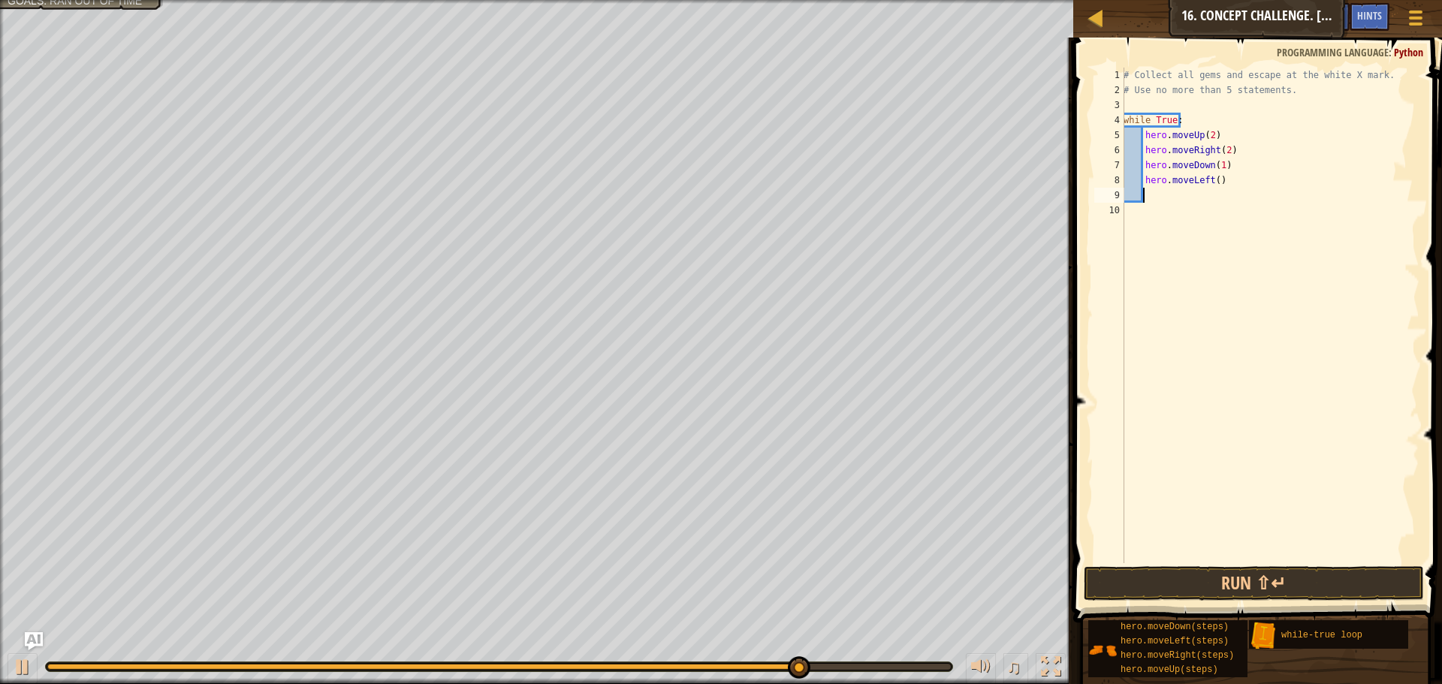
scroll to position [7, 1]
click at [1211, 182] on div "# Collect all gems and escape at the white X mark. # Use no more than 5 stateme…" at bounding box center [1270, 331] width 299 height 526
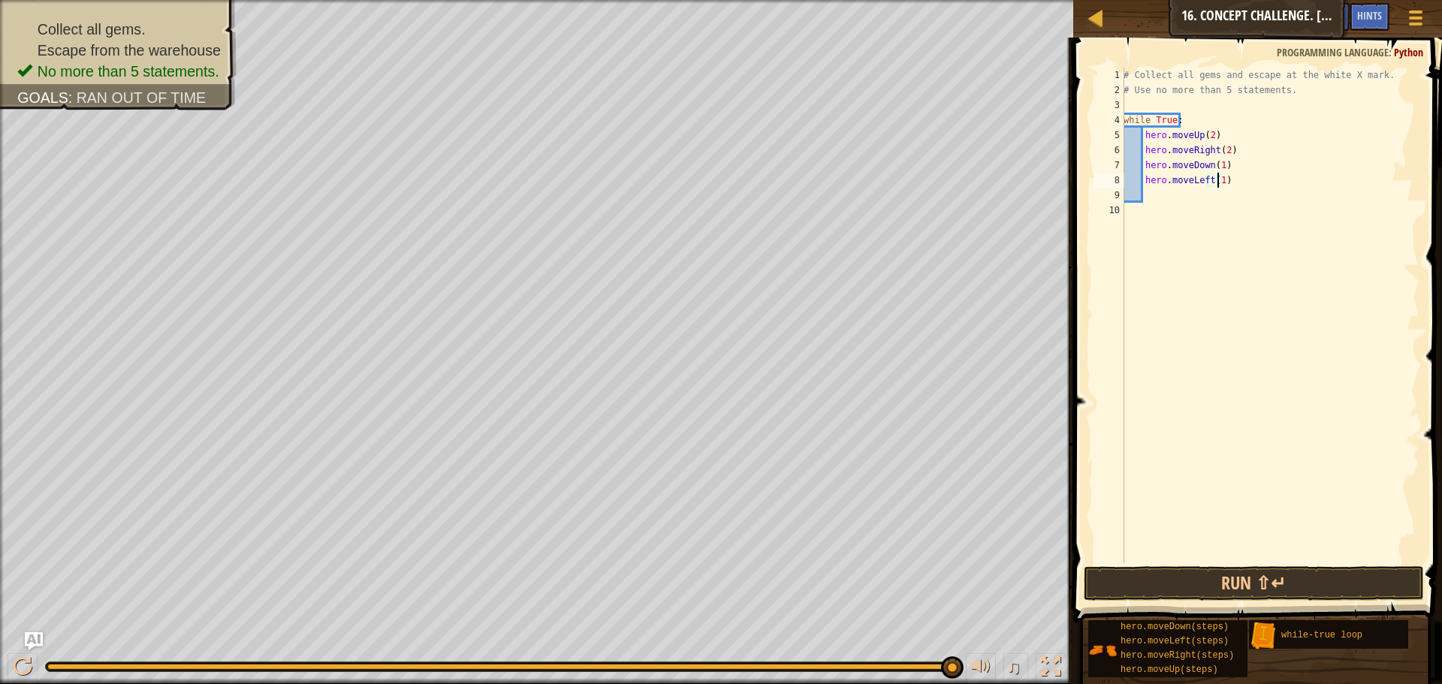
scroll to position [7, 8]
type textarea "hero.moveLeft(1)"
click at [1252, 587] on button "Run ⇧↵" at bounding box center [1254, 583] width 340 height 35
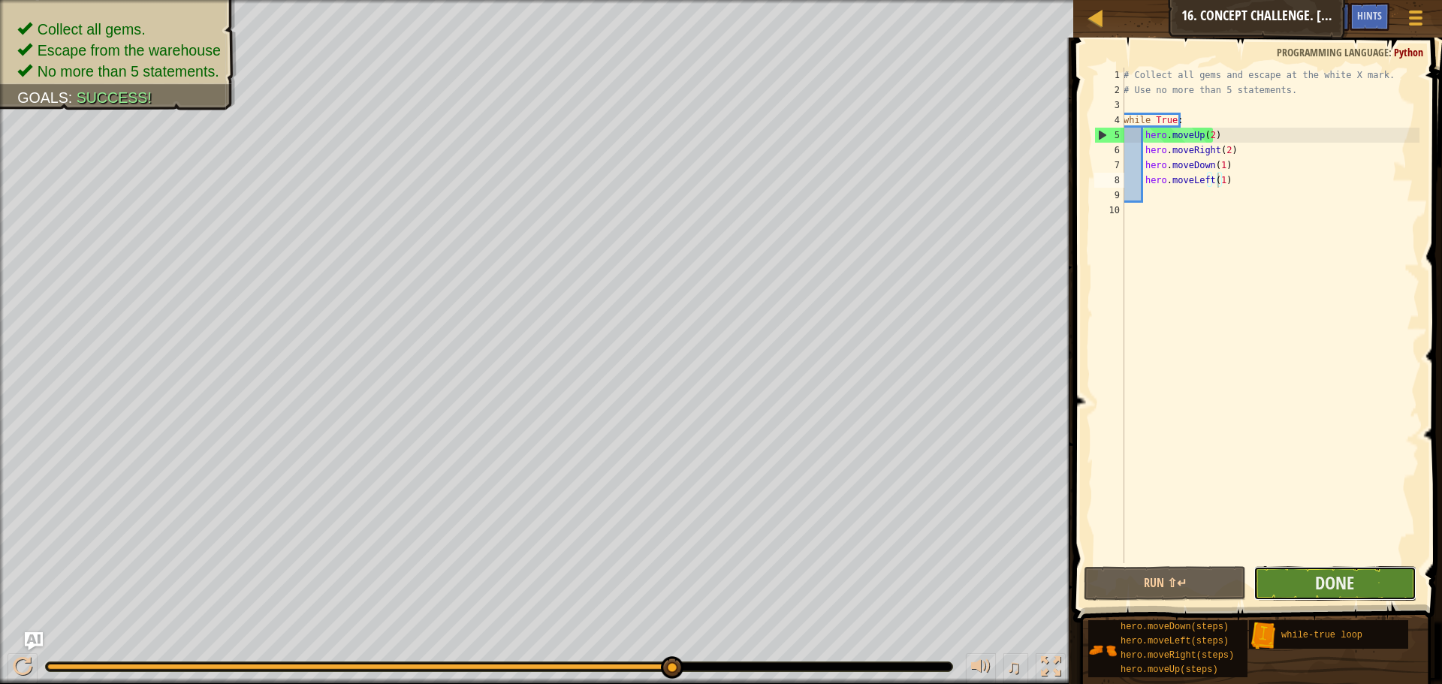
click at [1302, 578] on button "Done" at bounding box center [1335, 583] width 162 height 35
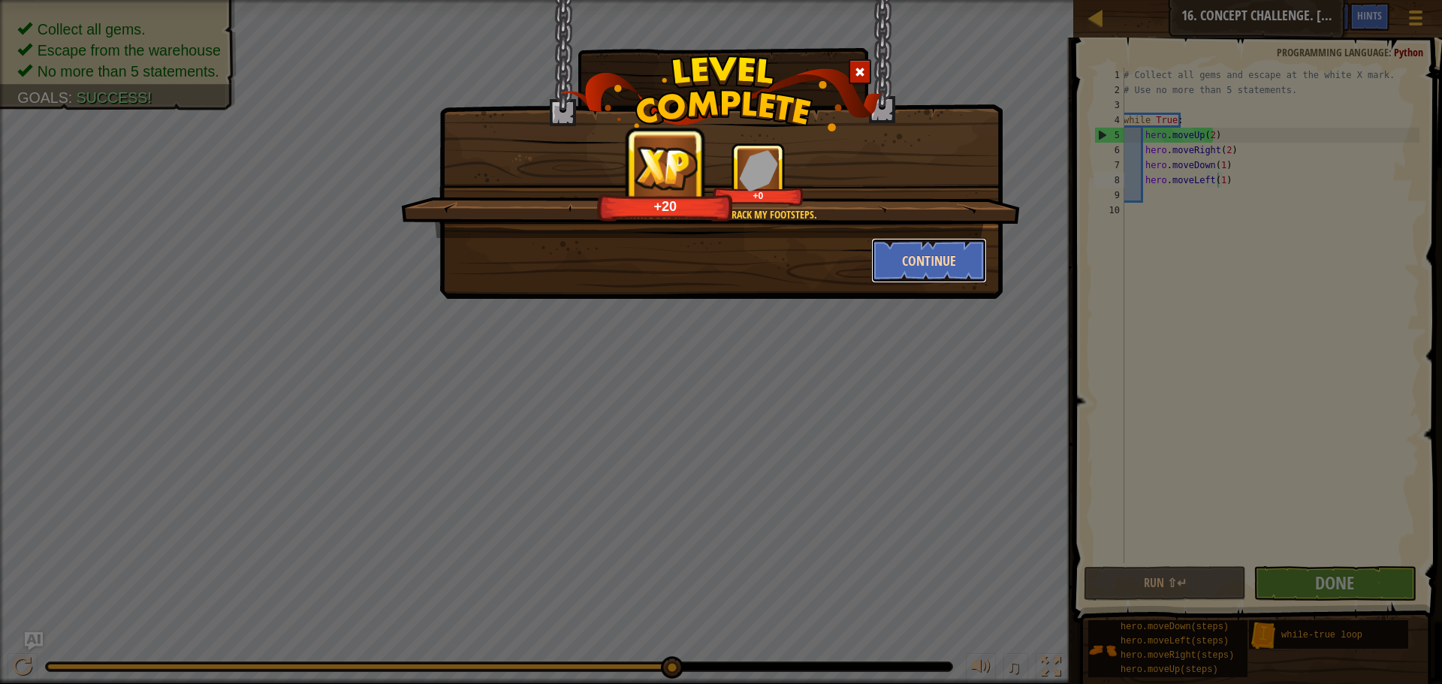
click at [913, 251] on button "Continue" at bounding box center [929, 260] width 116 height 45
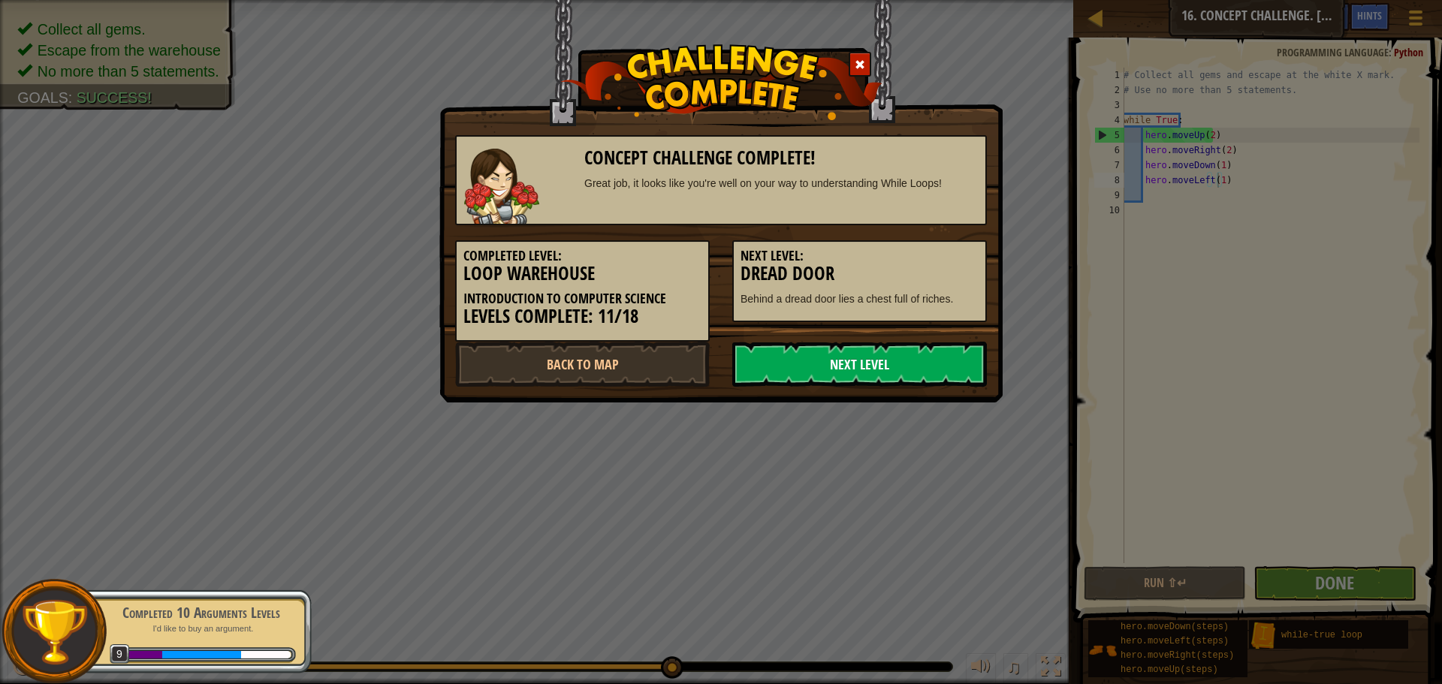
click at [850, 370] on link "Next Level" at bounding box center [859, 364] width 255 height 45
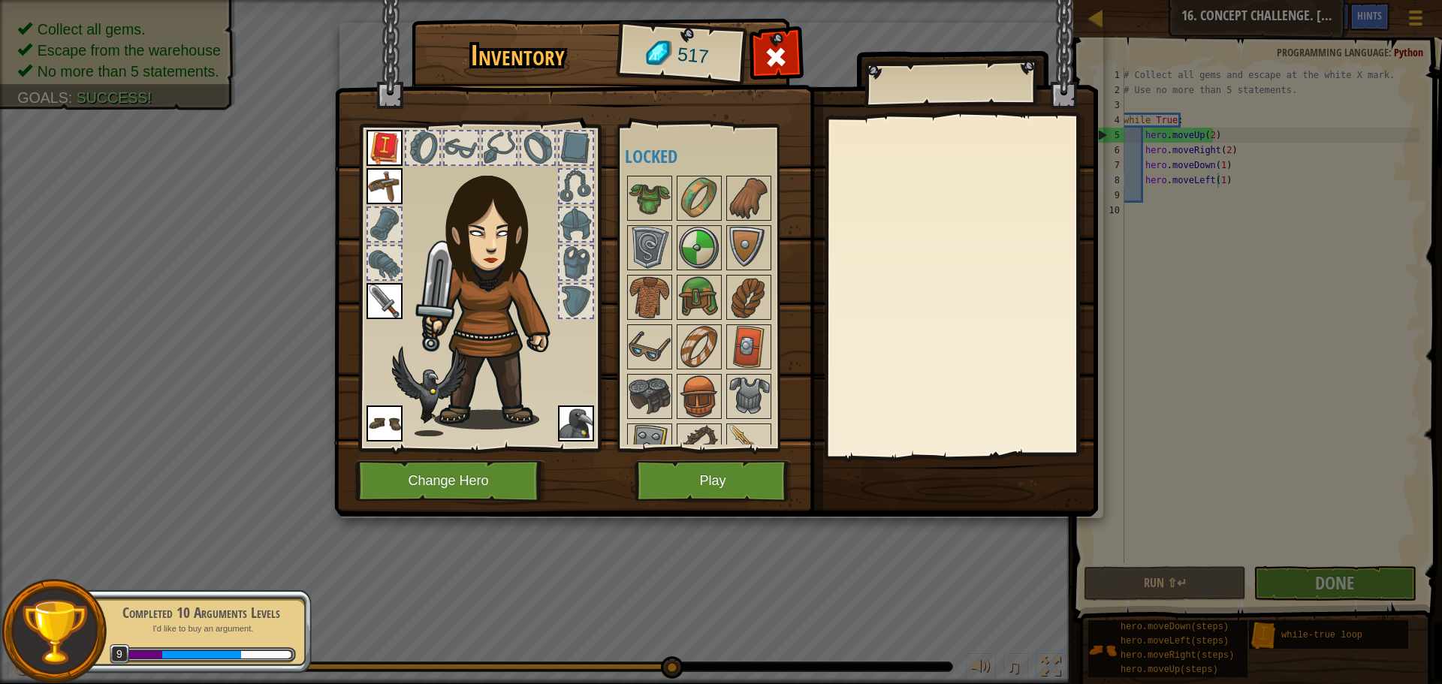
click at [573, 238] on div at bounding box center [576, 224] width 33 height 33
click at [578, 188] on div at bounding box center [576, 186] width 33 height 33
click at [642, 195] on img at bounding box center [650, 198] width 42 height 42
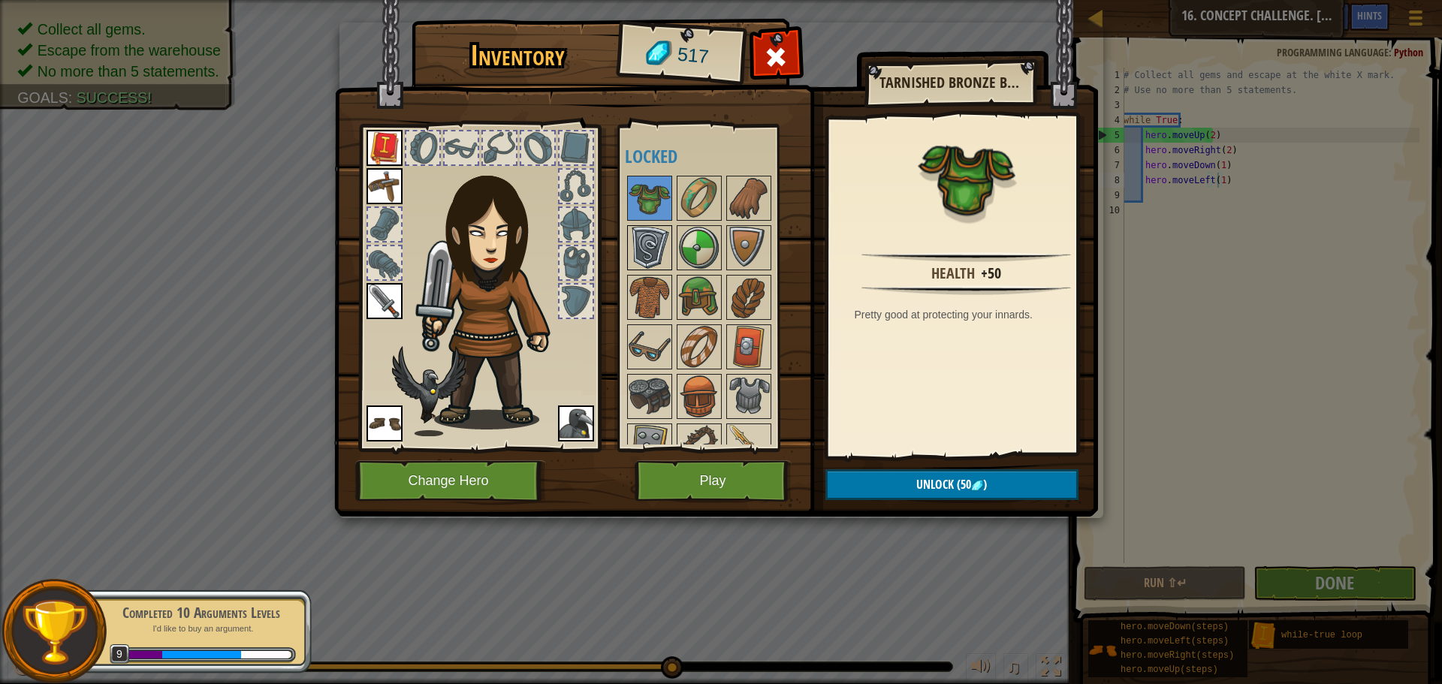
click at [653, 243] on img at bounding box center [650, 248] width 42 height 42
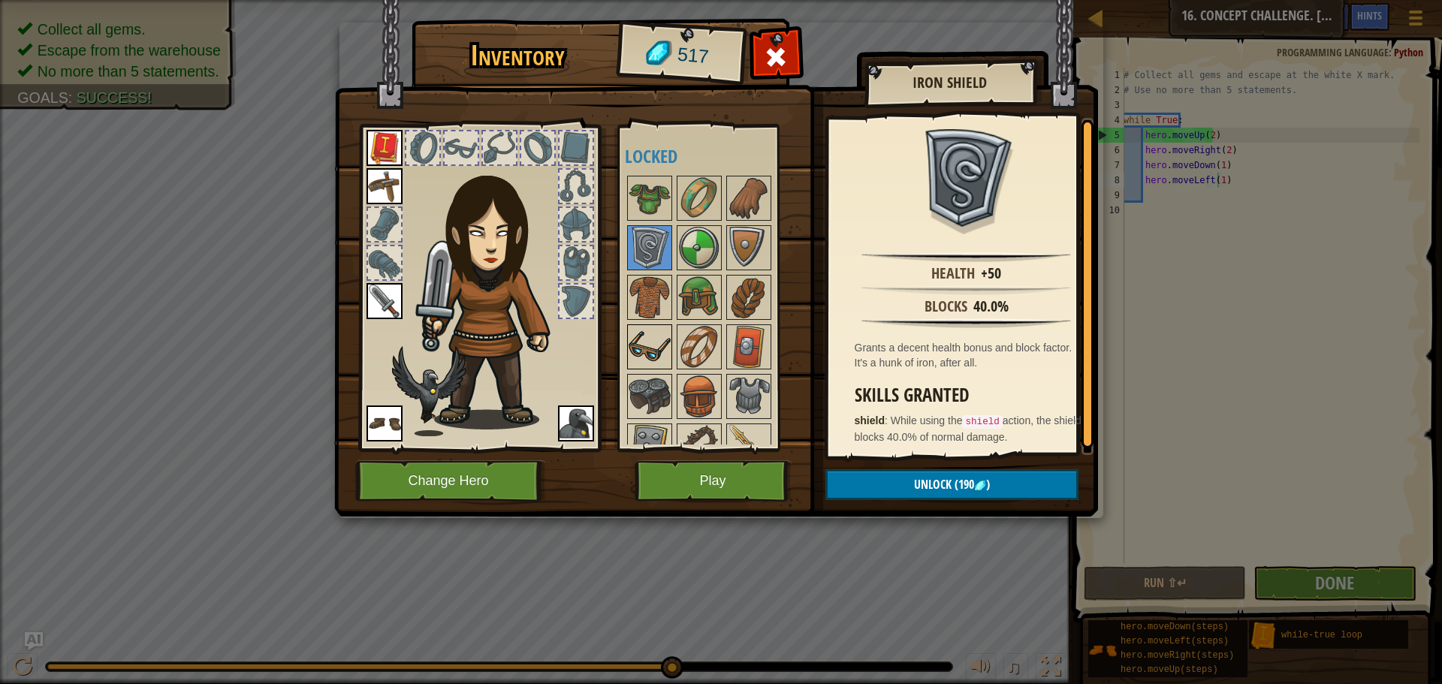
click at [644, 344] on img at bounding box center [650, 347] width 42 height 42
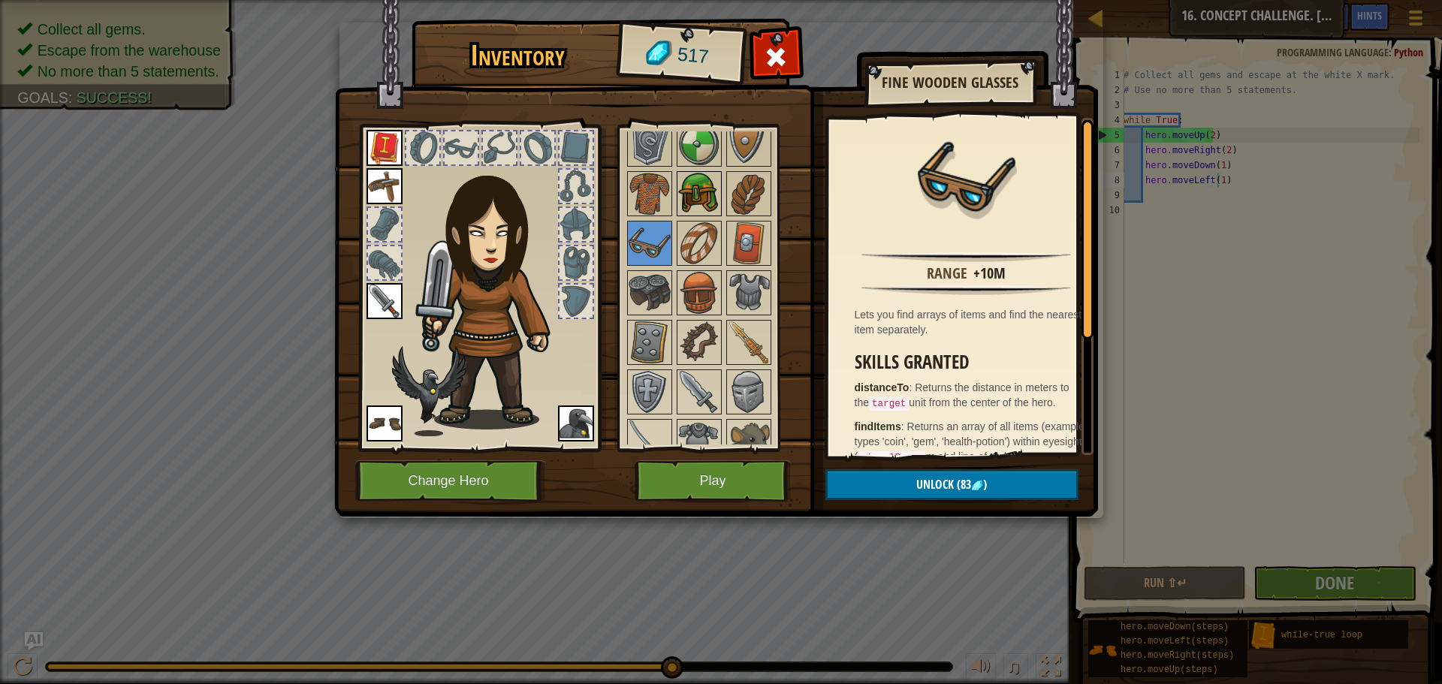
scroll to position [125, 0]
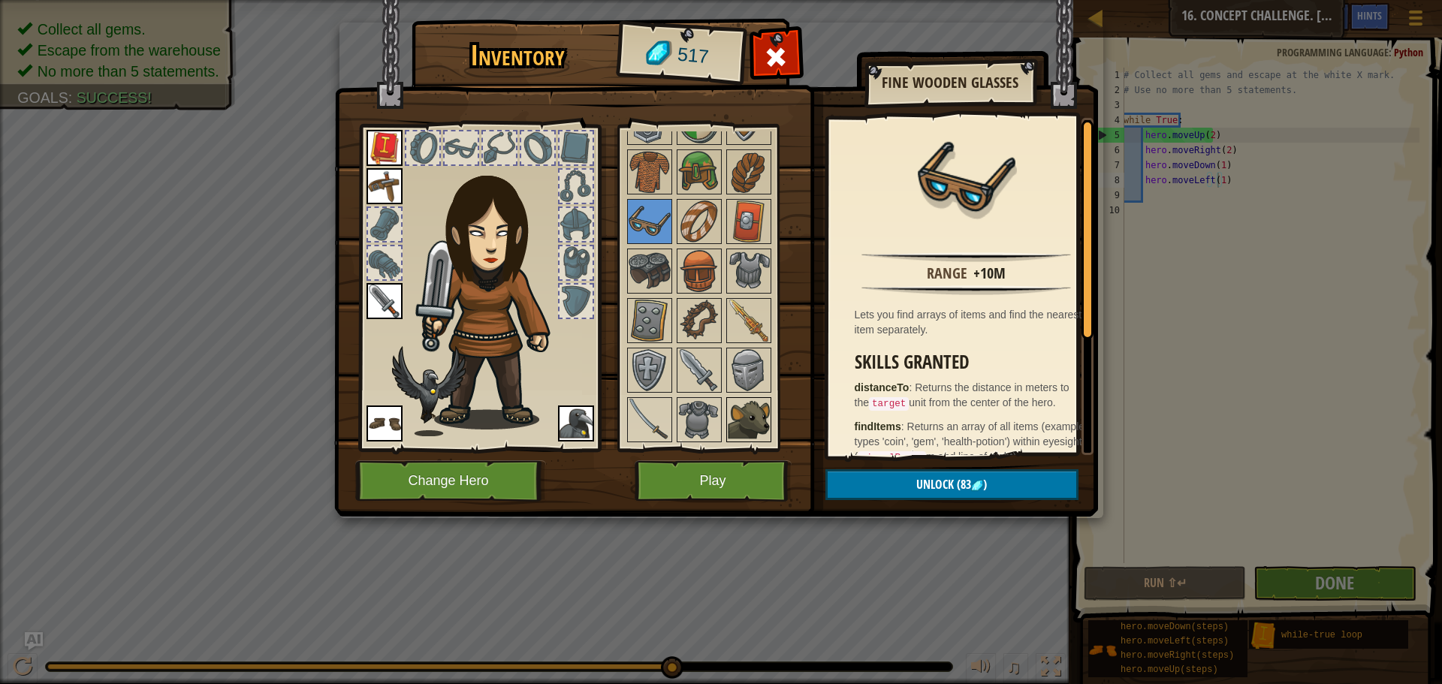
click at [738, 429] on img at bounding box center [749, 420] width 42 height 42
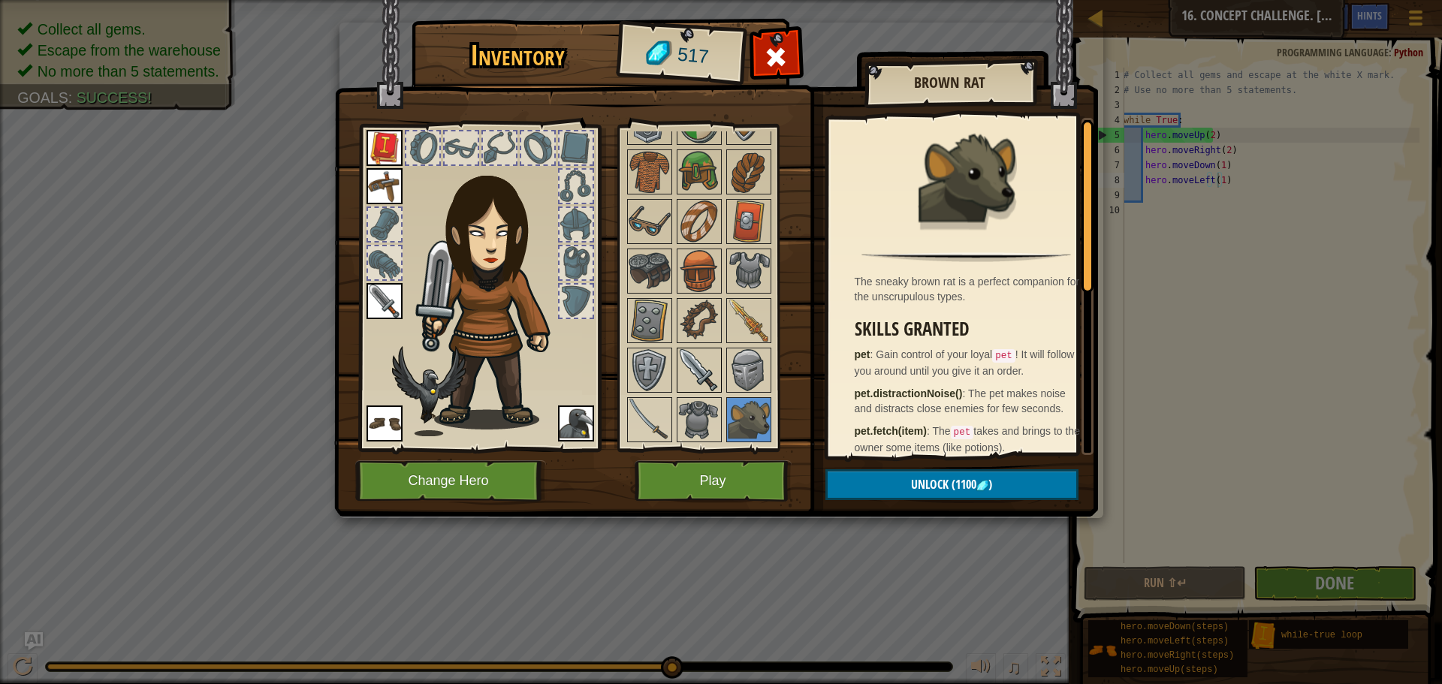
click at [691, 367] on img at bounding box center [699, 370] width 42 height 42
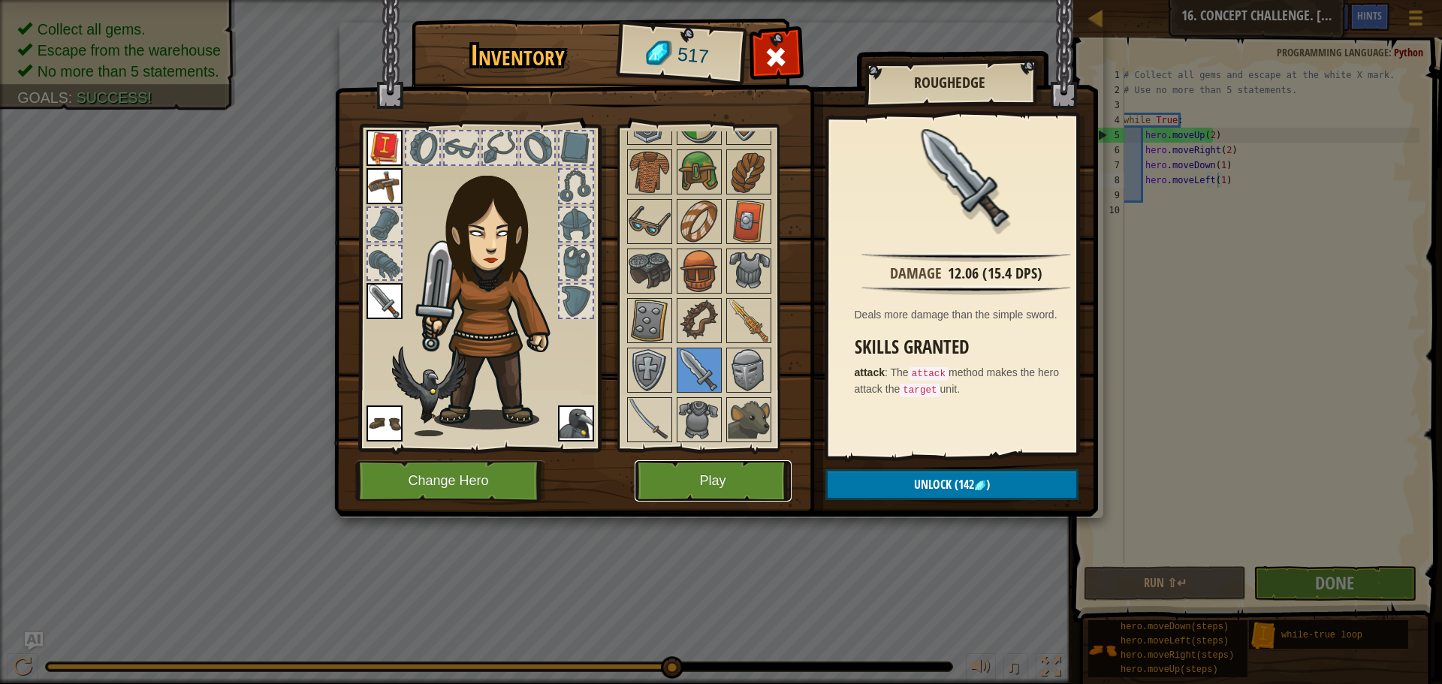
click at [675, 474] on button "Play" at bounding box center [713, 480] width 157 height 41
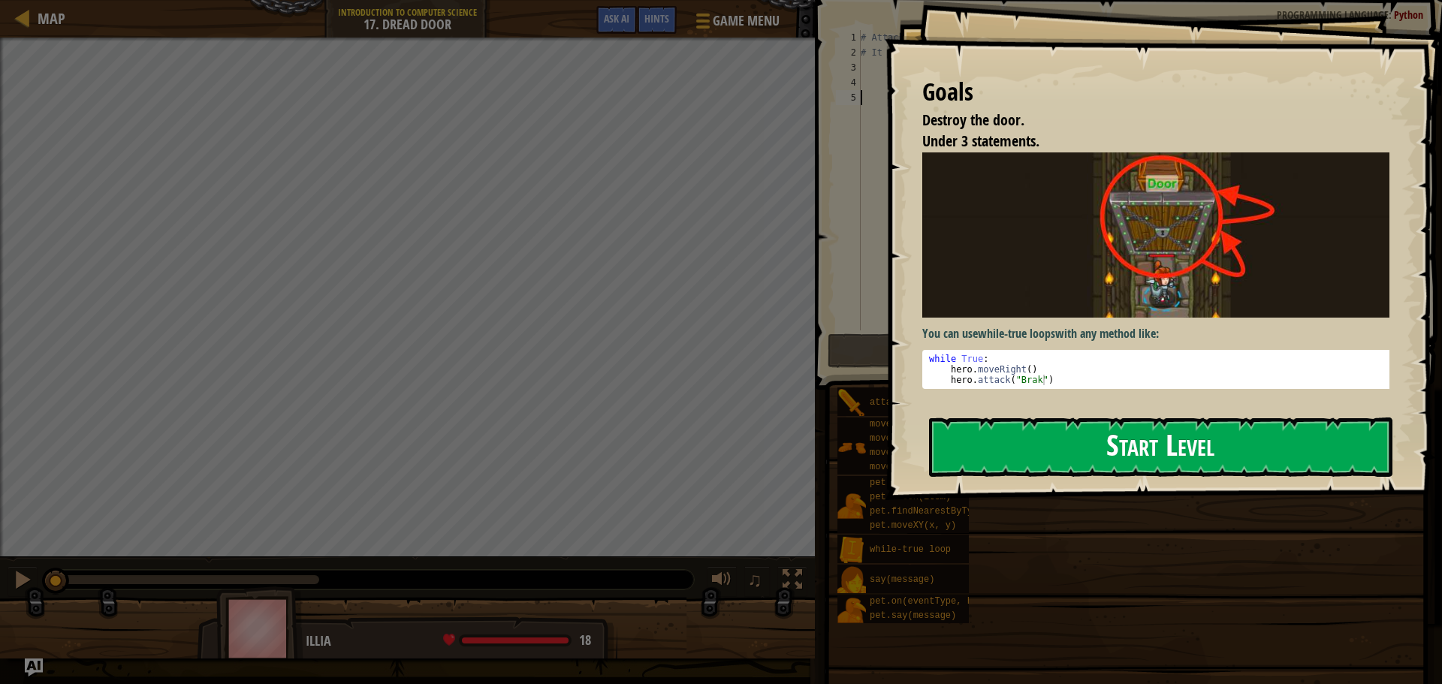
click at [1143, 437] on button "Start Level" at bounding box center [1161, 447] width 464 height 59
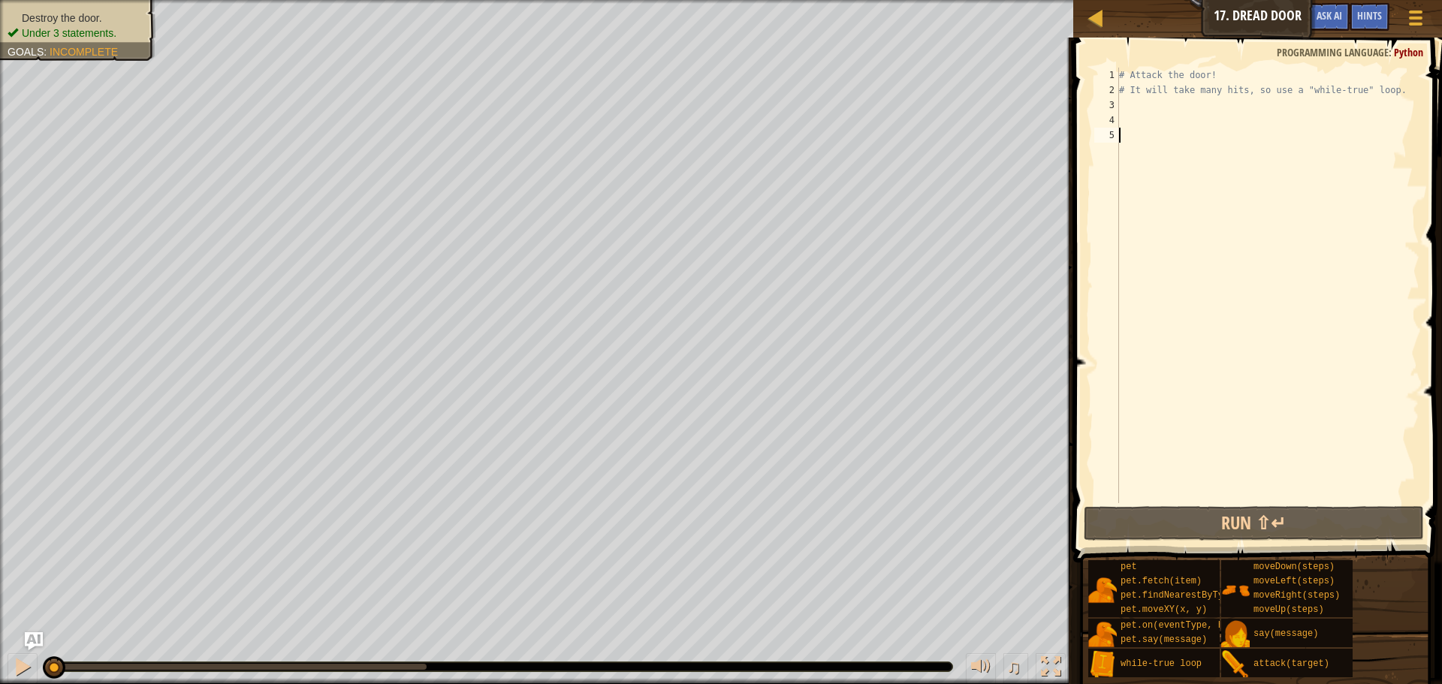
click at [1167, 106] on div "# Attack the door! # It will take many hits, so use a "while-true" loop." at bounding box center [1267, 301] width 303 height 466
type textarea "h"
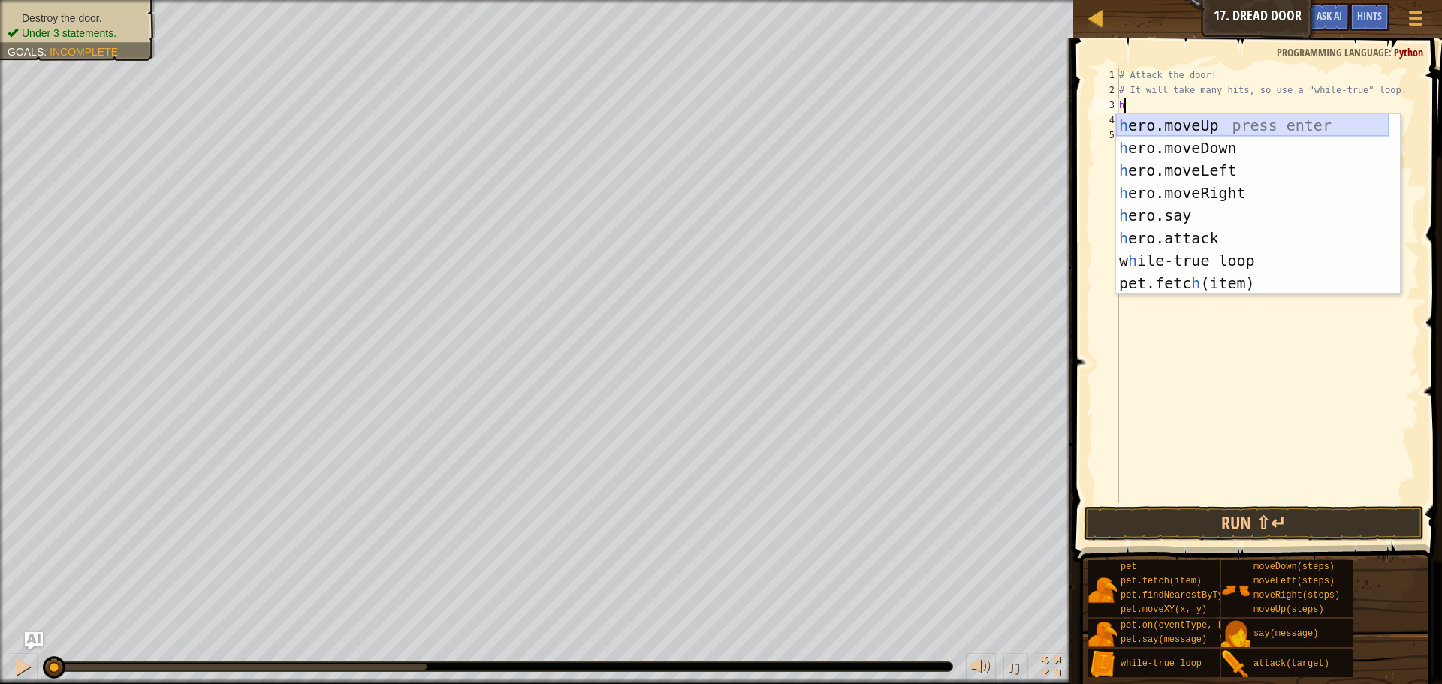
click at [1233, 127] on div "h ero.moveUp press enter h ero.moveDown press enter h ero.moveLeft press enter …" at bounding box center [1252, 226] width 273 height 225
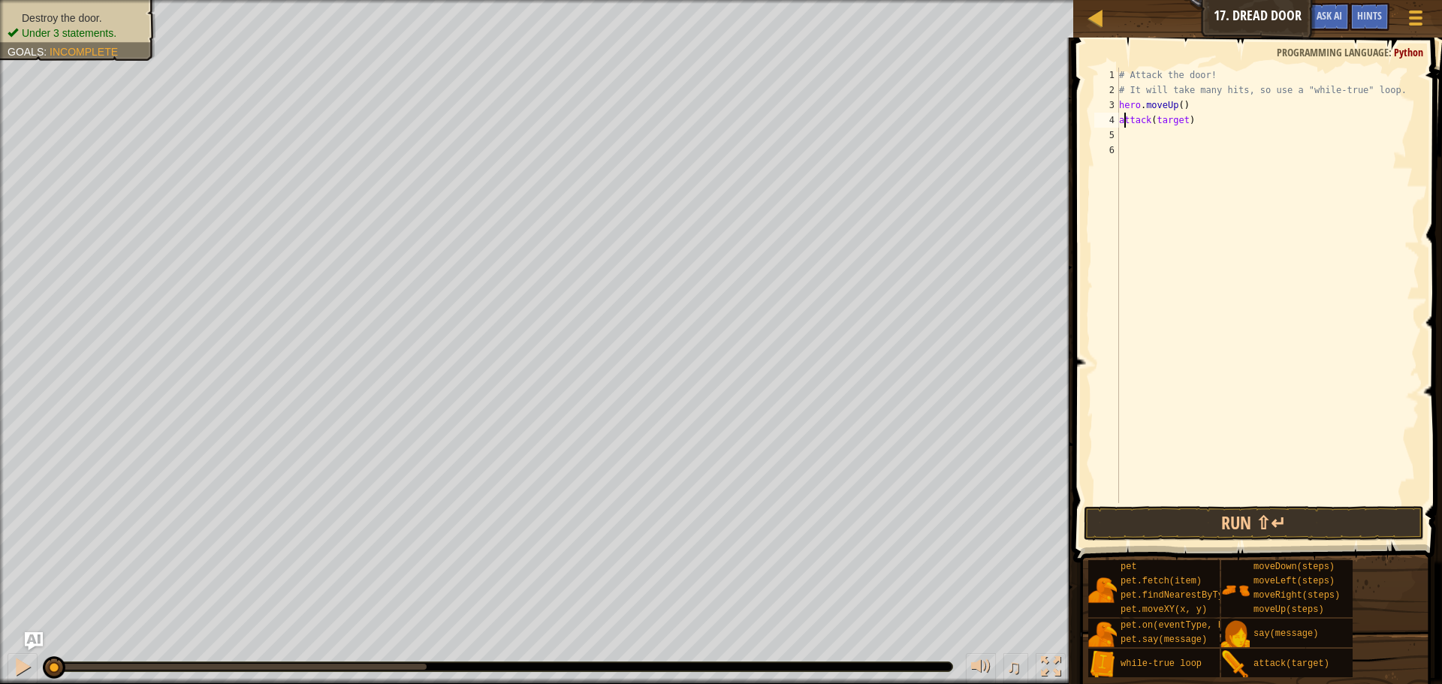
click at [1199, 123] on div "# Attack the door! # It will take many hits, so use a "while-true" loop. hero .…" at bounding box center [1267, 301] width 303 height 466
type textarea "a"
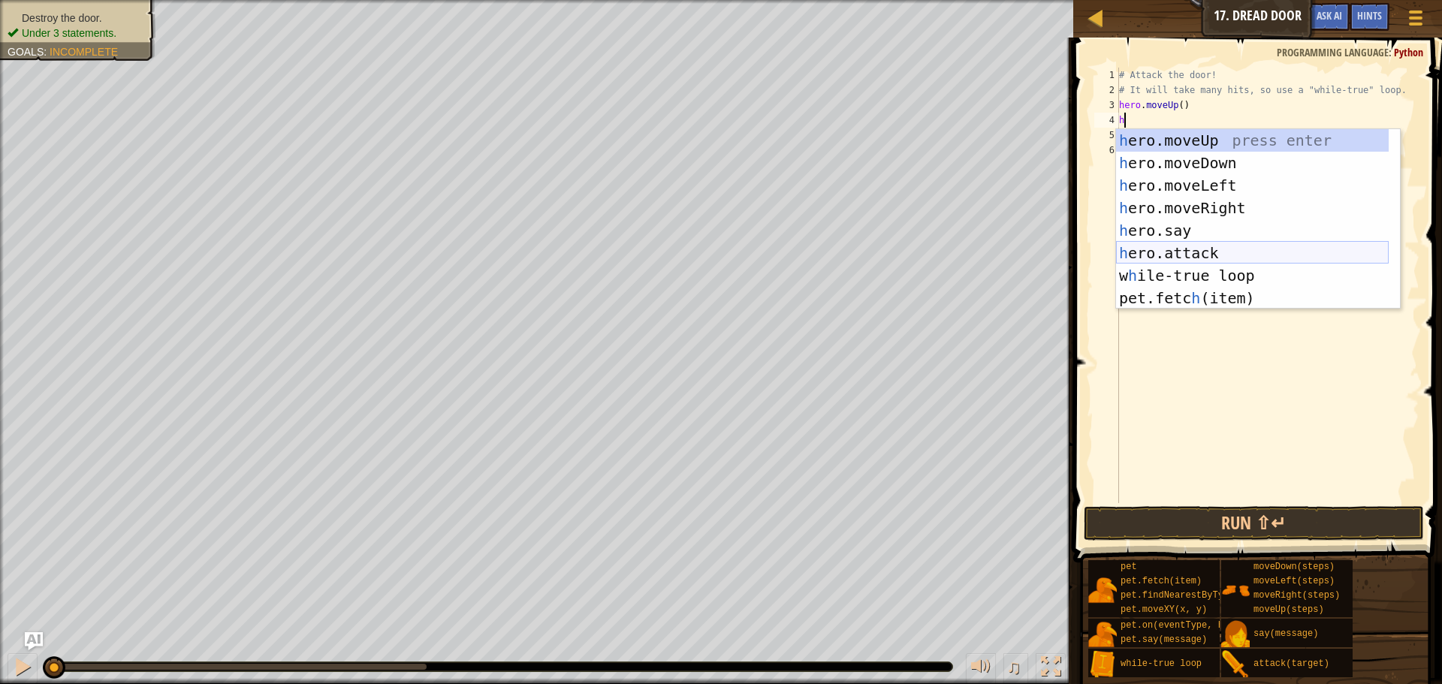
click at [1206, 257] on div "h ero.moveUp press enter h ero.moveDown press enter h ero.moveLeft press enter …" at bounding box center [1252, 241] width 273 height 225
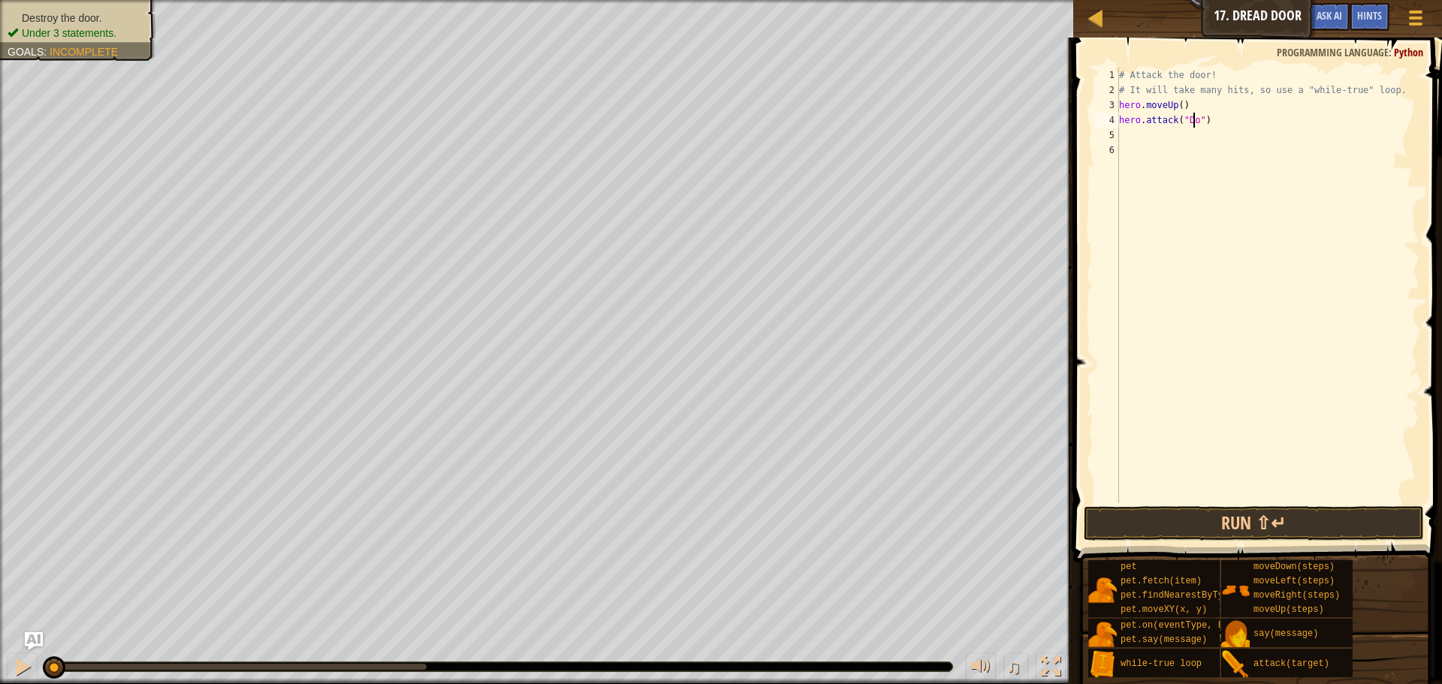
scroll to position [7, 7]
type textarea "hero.attack("Door")"
click at [1160, 134] on div "# Attack the door! # It will take many hits, so use a "while-true" loop. hero .…" at bounding box center [1267, 301] width 303 height 466
drag, startPoint x: 1187, startPoint y: 102, endPoint x: 1116, endPoint y: 112, distance: 72.0
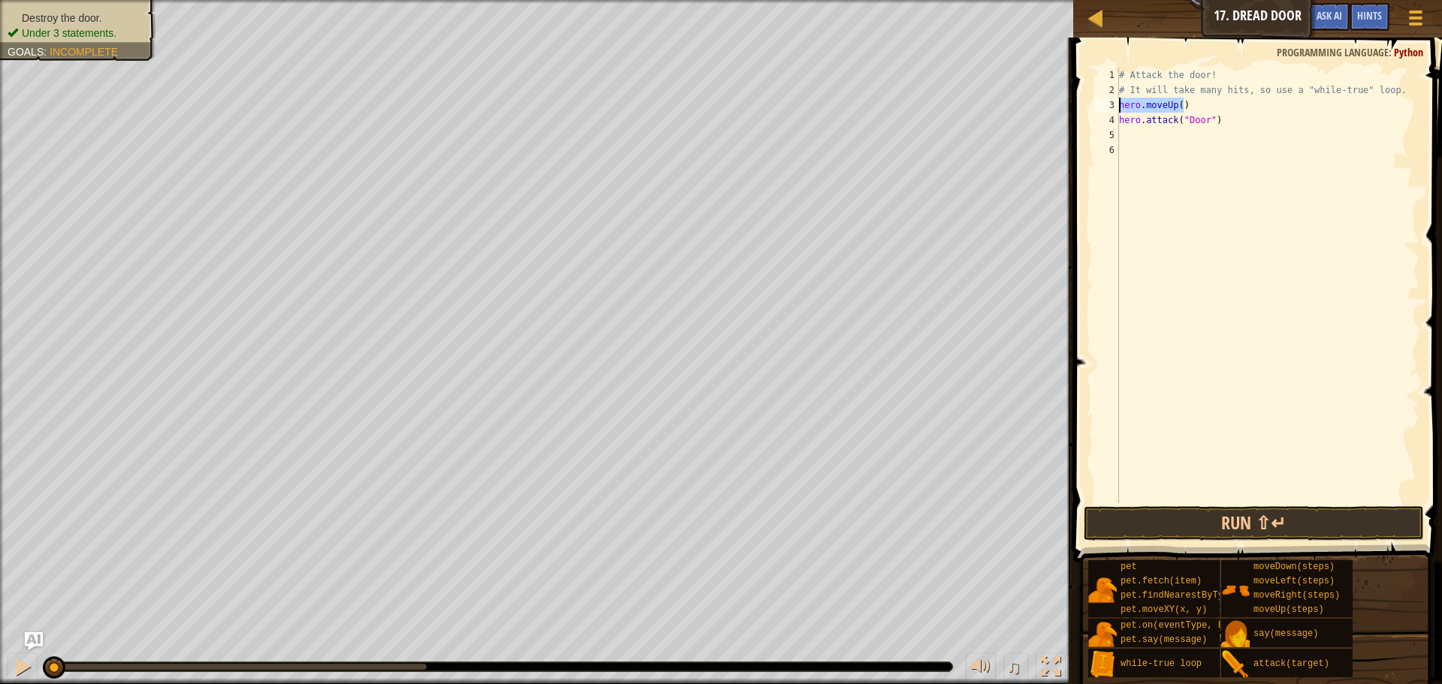
click at [1116, 112] on div "1 2 3 4 5 6 # Attack the door! # It will take many hits, so use a "while-true" …" at bounding box center [1256, 286] width 328 height 436
type textarea "hero.moveUp()"
type textarea "whi"
click at [1179, 130] on div "whi le-true loop press enter" at bounding box center [1258, 148] width 284 height 68
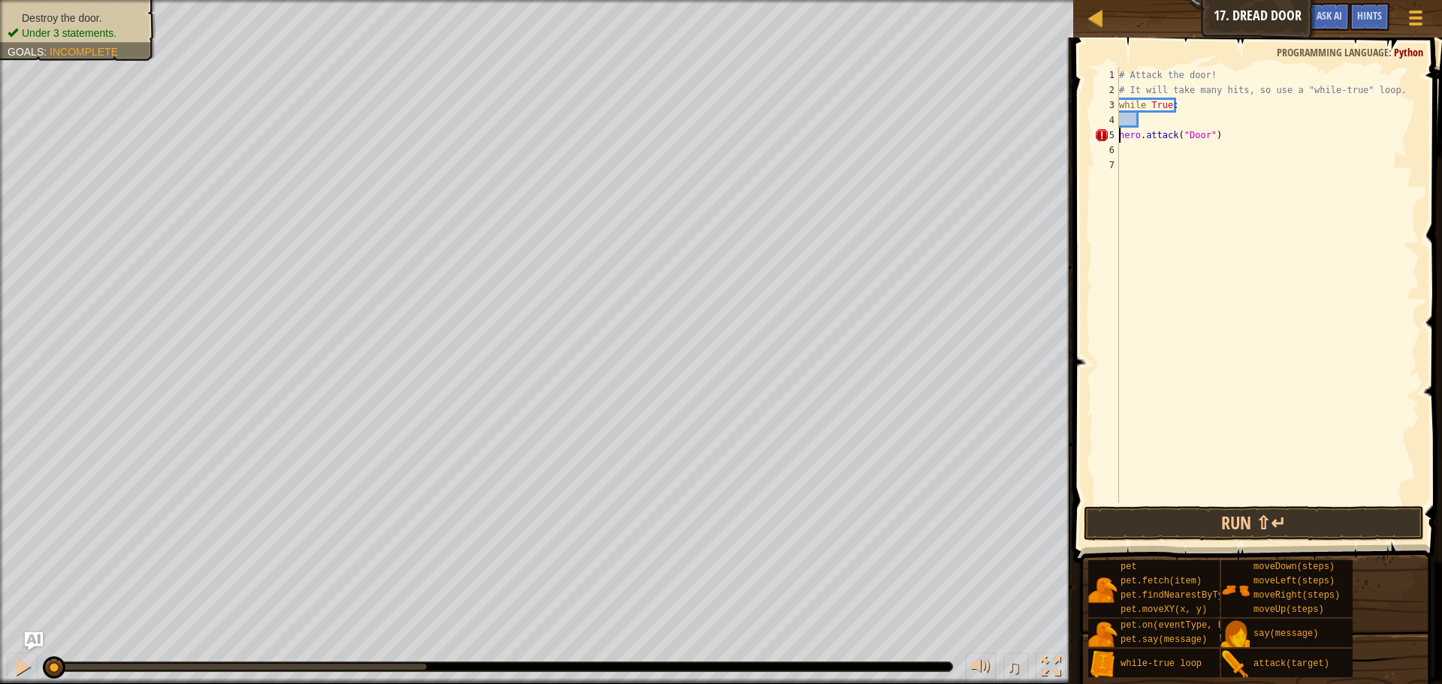
click at [1120, 136] on div "# Attack the door! # It will take many hits, so use a "while-true" loop. while …" at bounding box center [1267, 301] width 303 height 466
click at [1249, 124] on div "# Attack the door! # It will take many hits, so use a "while-true" loop. while …" at bounding box center [1267, 301] width 303 height 466
type textarea "hero.attack("Door")"
click at [1250, 521] on button "Run ⇧↵" at bounding box center [1254, 523] width 340 height 35
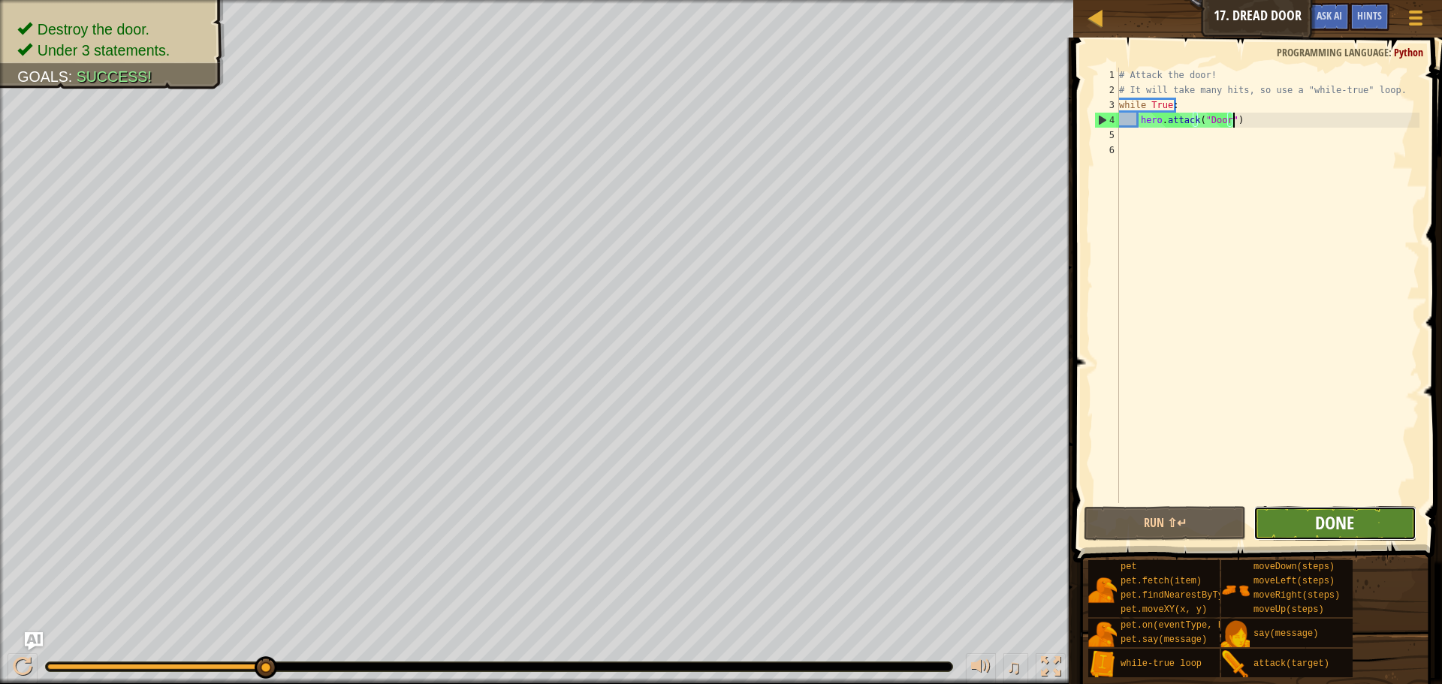
click at [1330, 522] on span "Done" at bounding box center [1334, 523] width 39 height 24
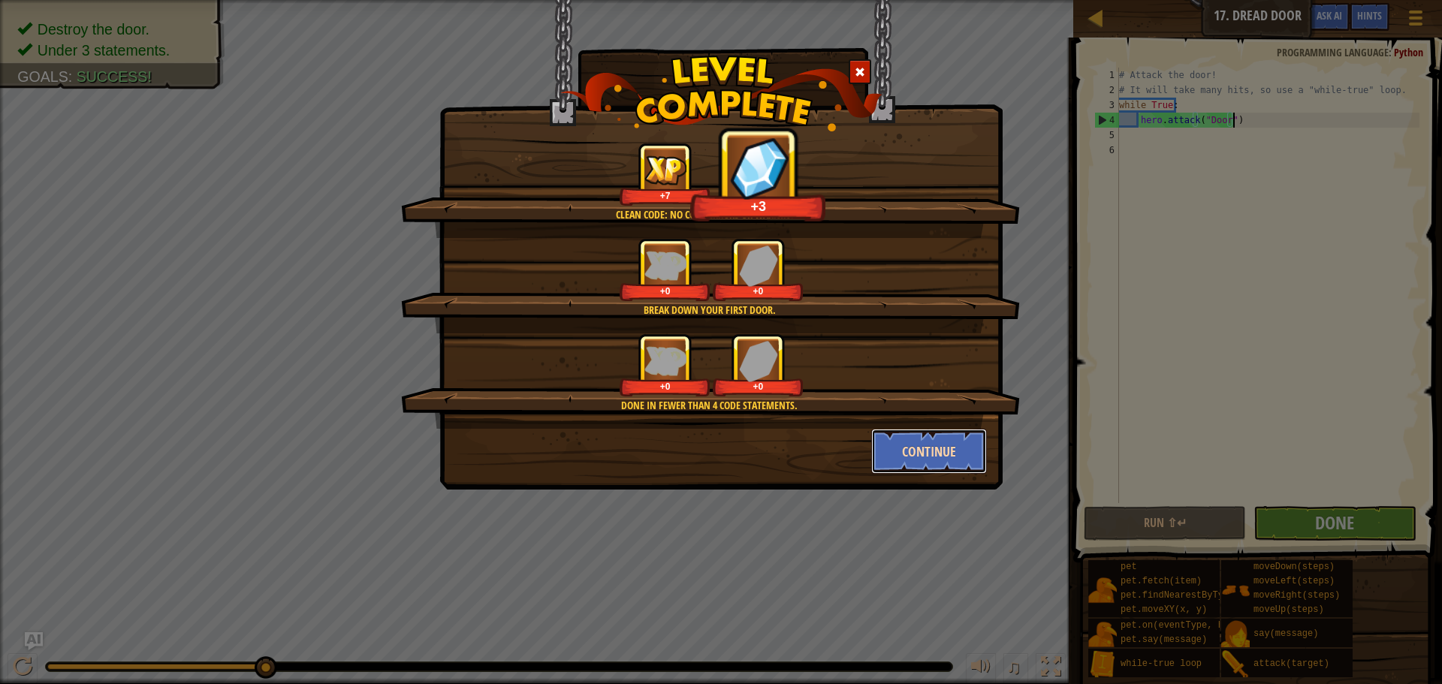
click at [962, 455] on button "Continue" at bounding box center [929, 451] width 116 height 45
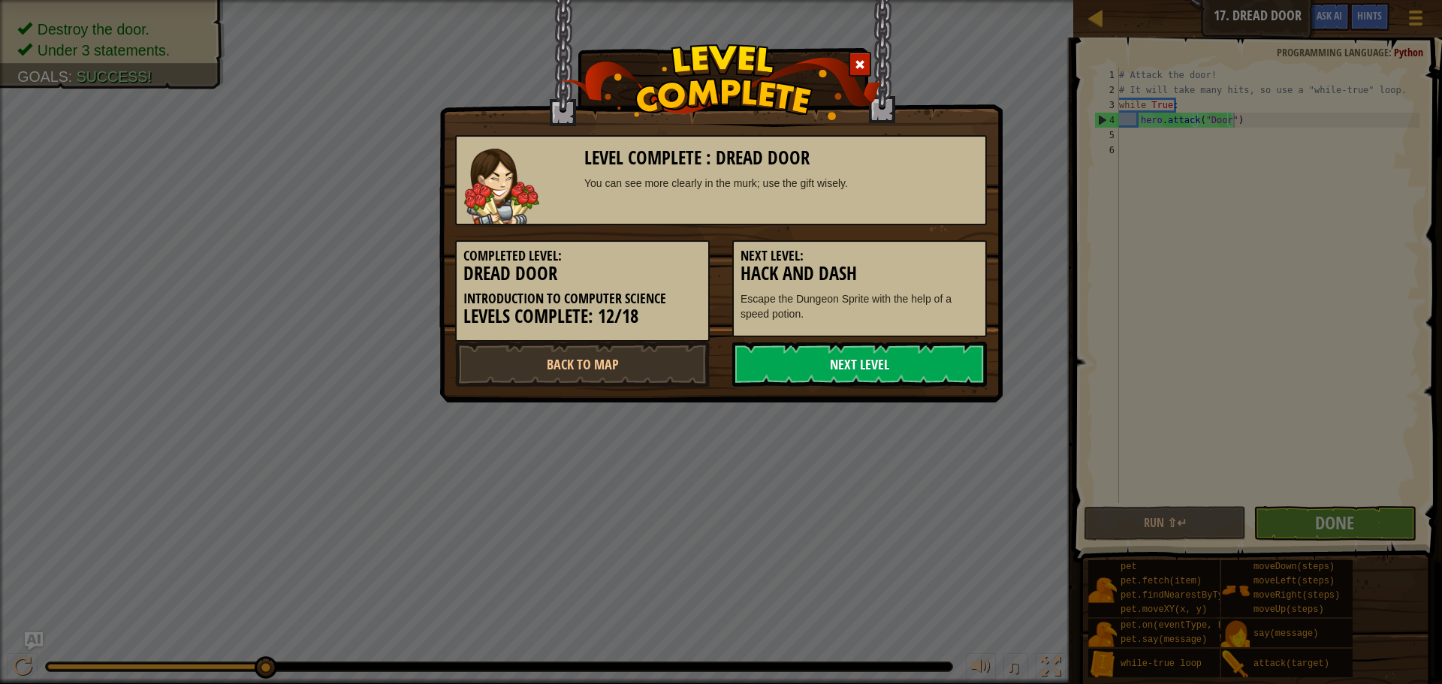
click at [892, 365] on link "Next Level" at bounding box center [859, 364] width 255 height 45
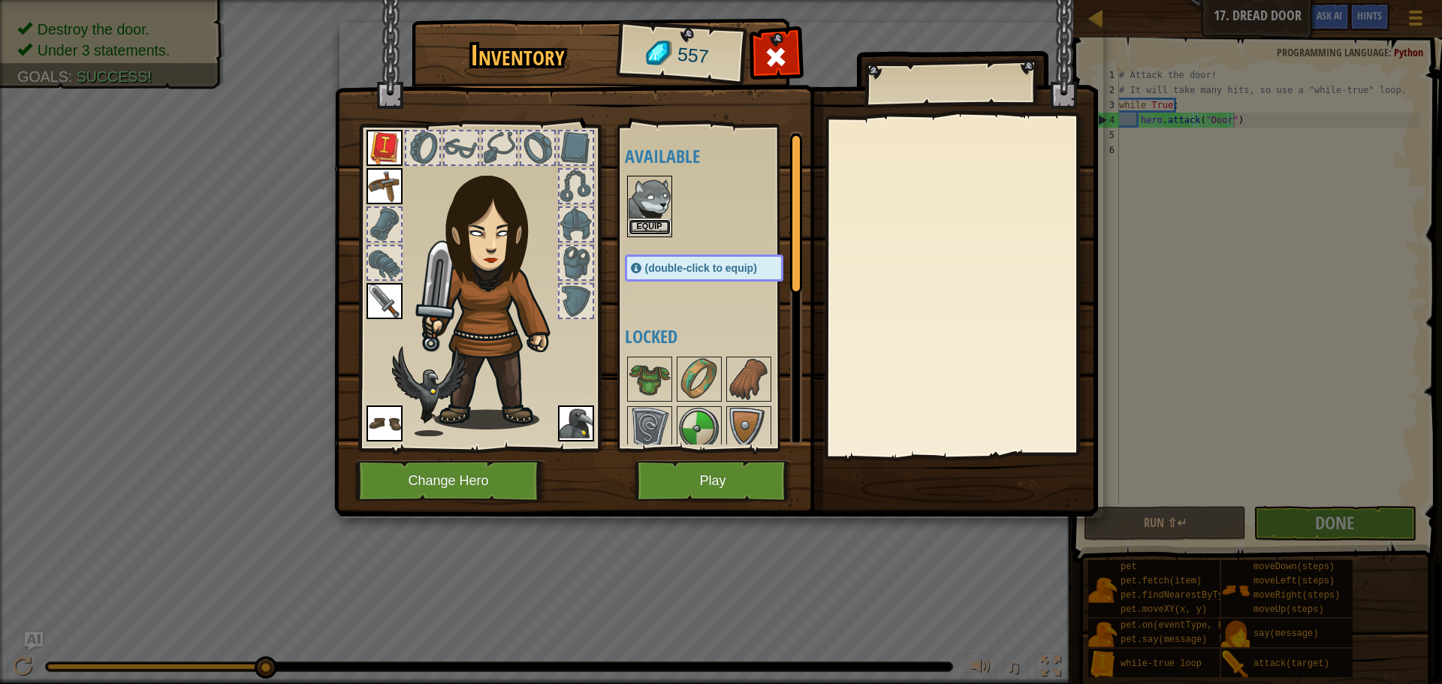
click at [660, 224] on button "Equip" at bounding box center [650, 227] width 42 height 16
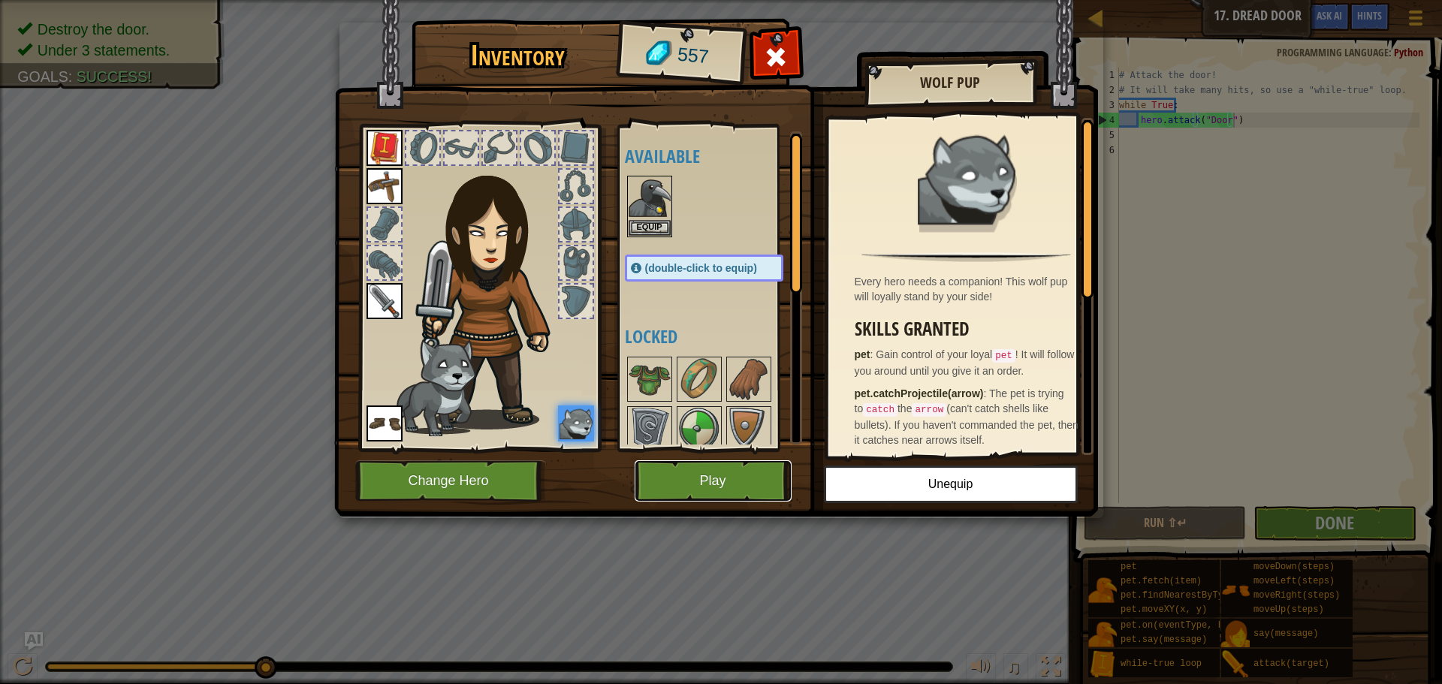
click at [710, 484] on button "Play" at bounding box center [713, 480] width 157 height 41
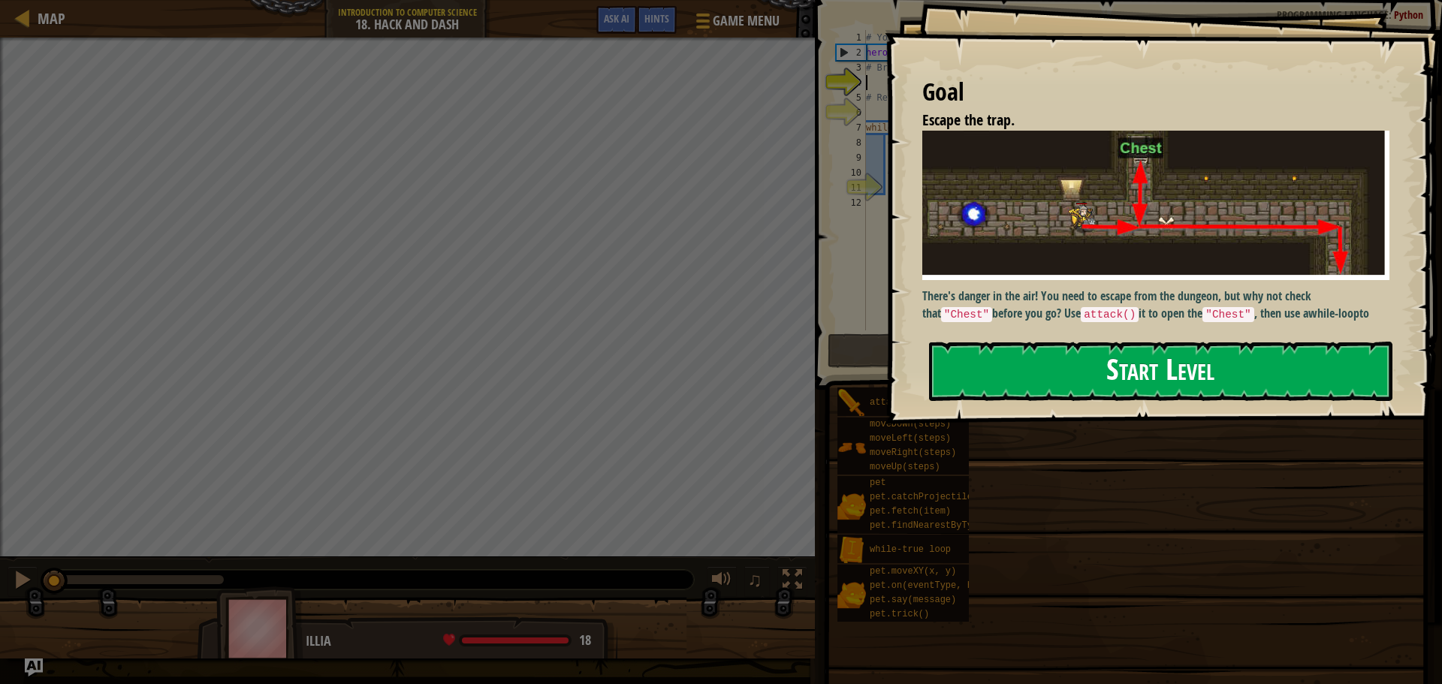
click at [1170, 359] on button "Start Level" at bounding box center [1161, 371] width 464 height 59
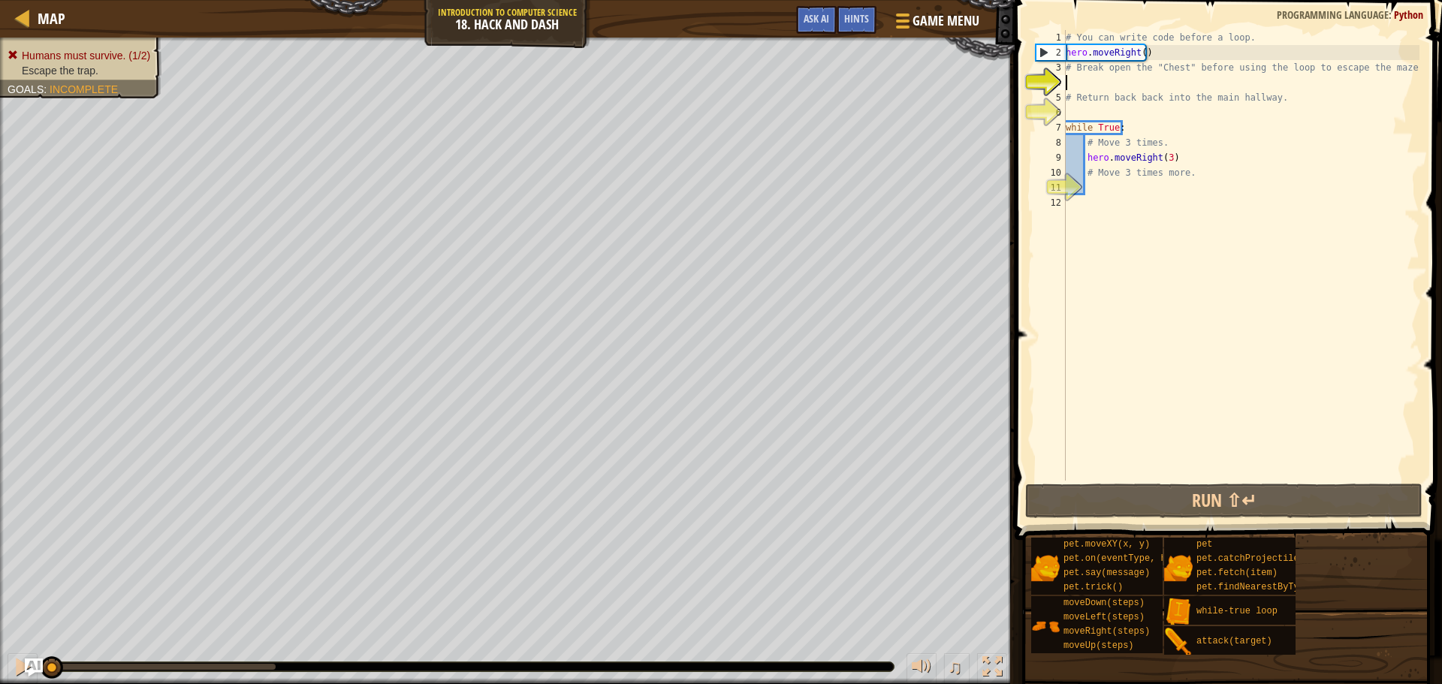
scroll to position [7, 0]
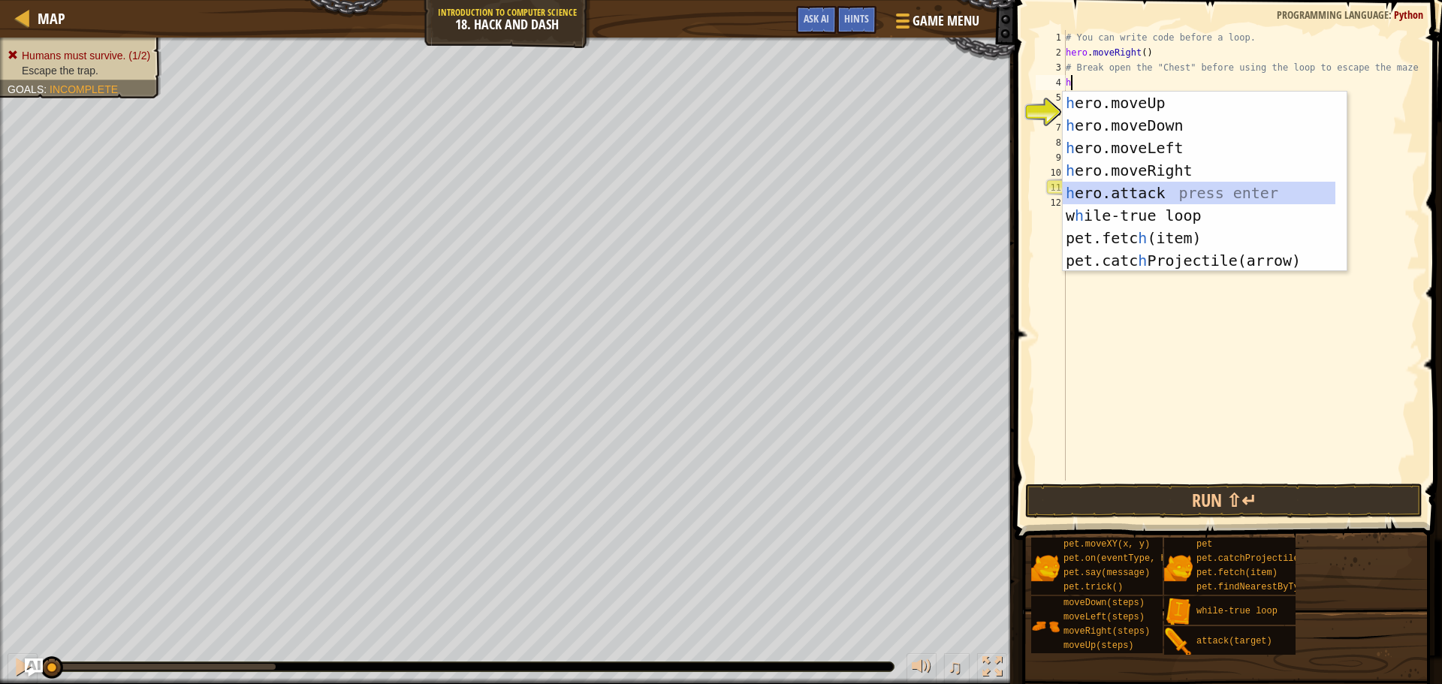
click at [1147, 195] on div "h ero.moveUp press enter h ero.moveDown press enter h ero.moveLeft press enter …" at bounding box center [1199, 204] width 273 height 225
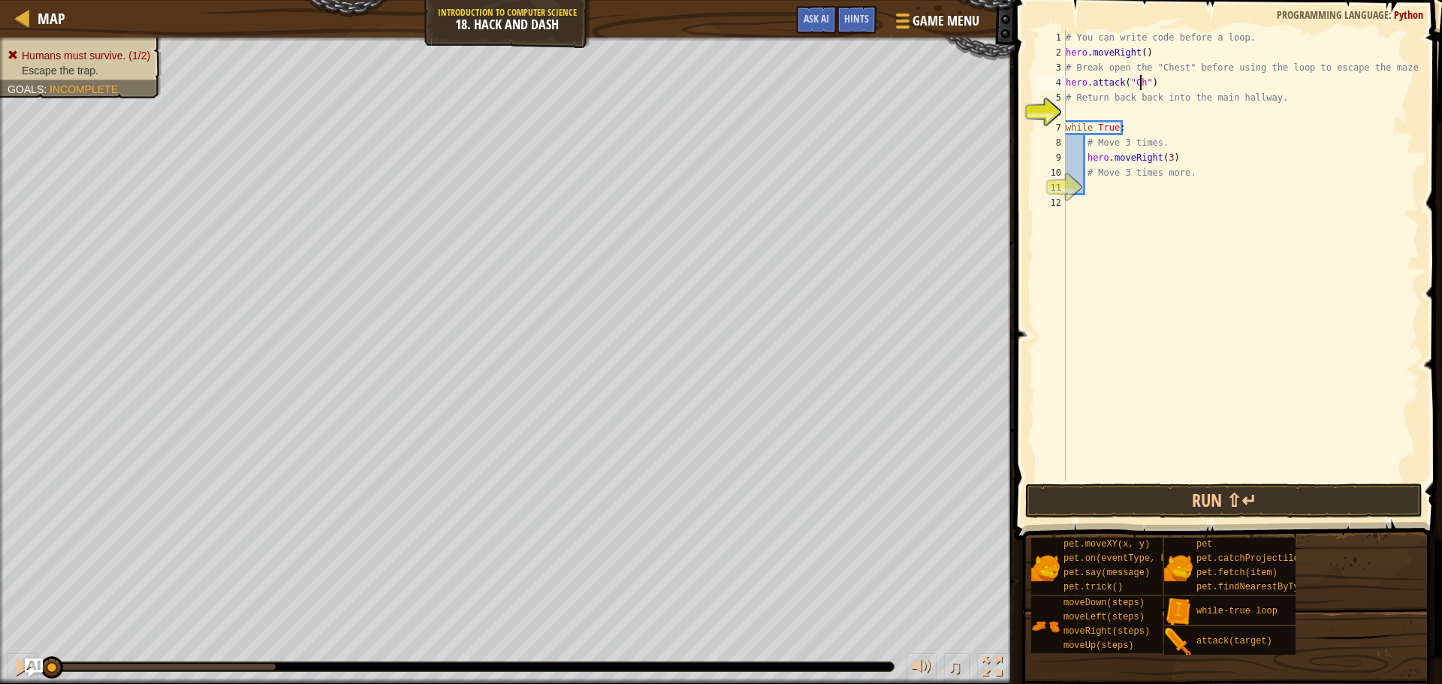
scroll to position [7, 7]
type textarea "hero.attack("Chest")"
click at [1150, 112] on div "# You can write code before a loop. hero . moveRight ( ) # Break open the "Ches…" at bounding box center [1241, 270] width 357 height 481
click at [1129, 186] on div "# You can write code before a loop. hero . moveRight ( ) # Break open the "Ches…" at bounding box center [1241, 270] width 357 height 481
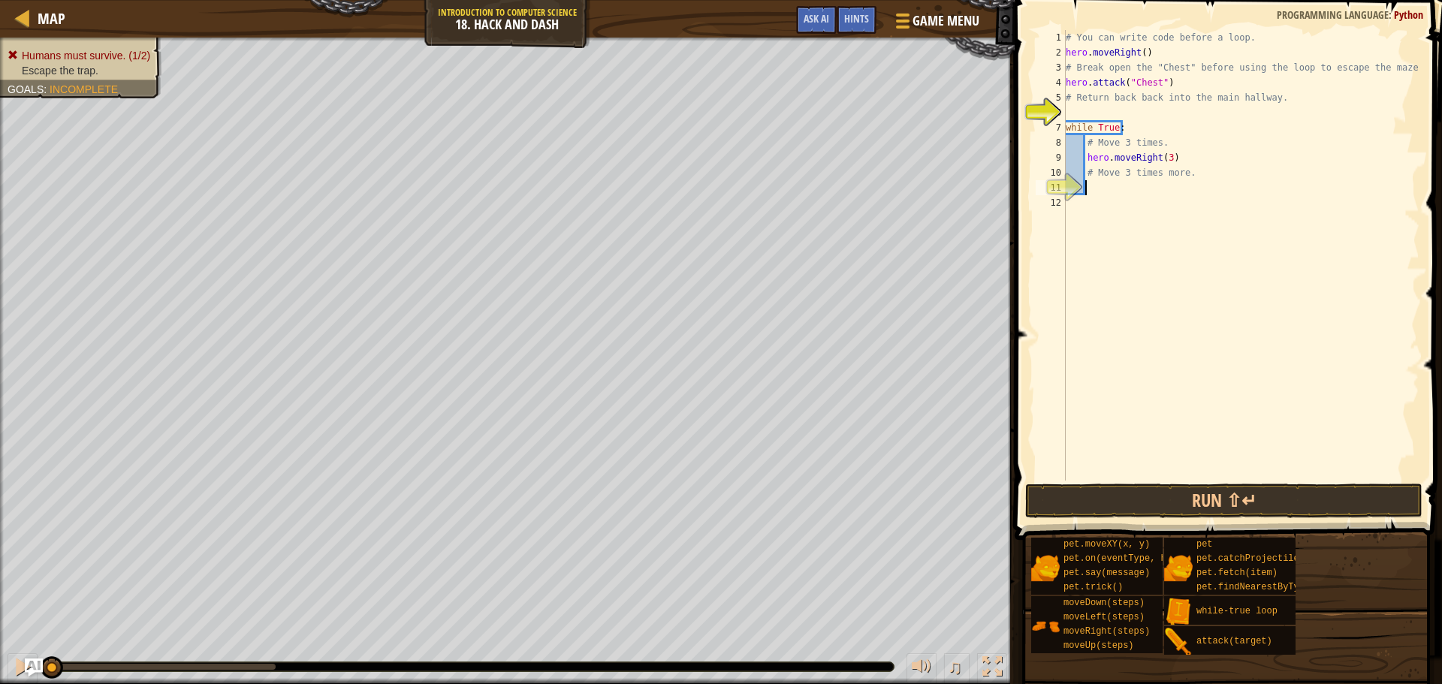
type textarea "h"
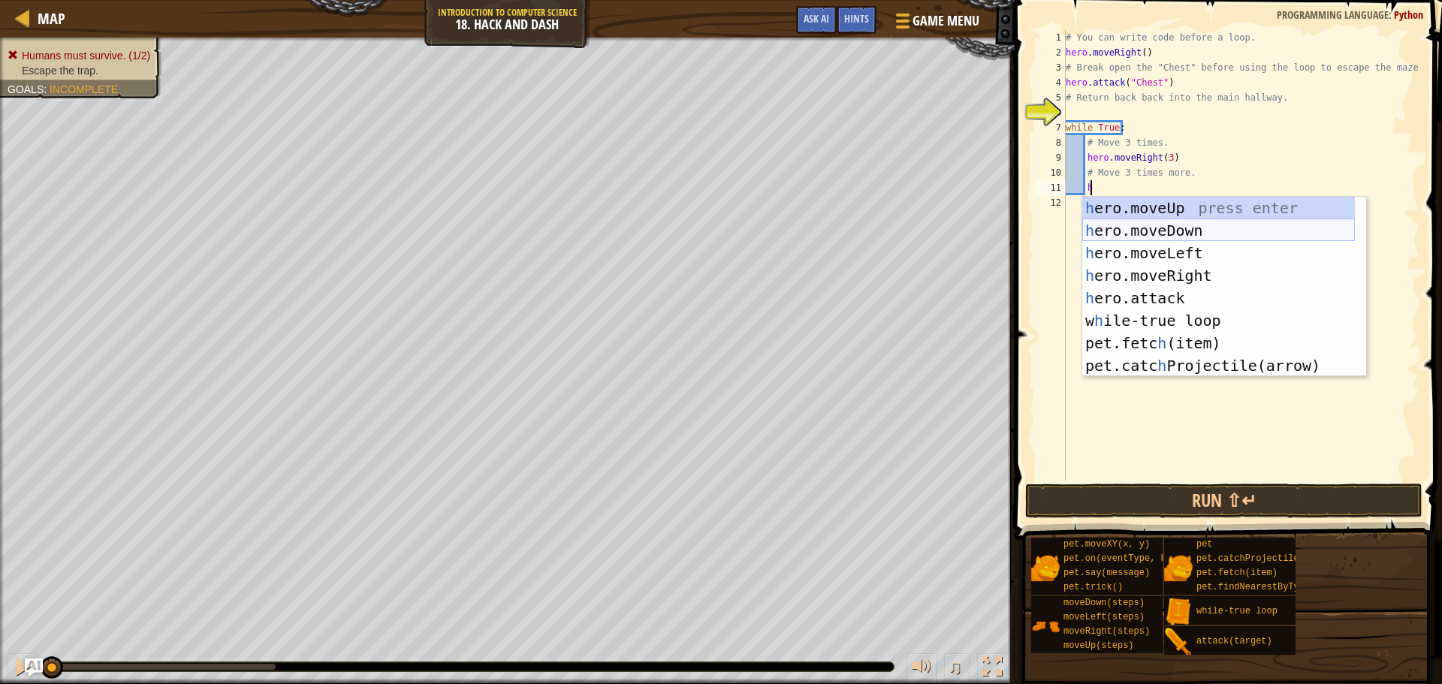
click at [1161, 228] on div "h ero.moveUp press enter h ero.moveDown press enter h ero.moveLeft press enter …" at bounding box center [1219, 309] width 273 height 225
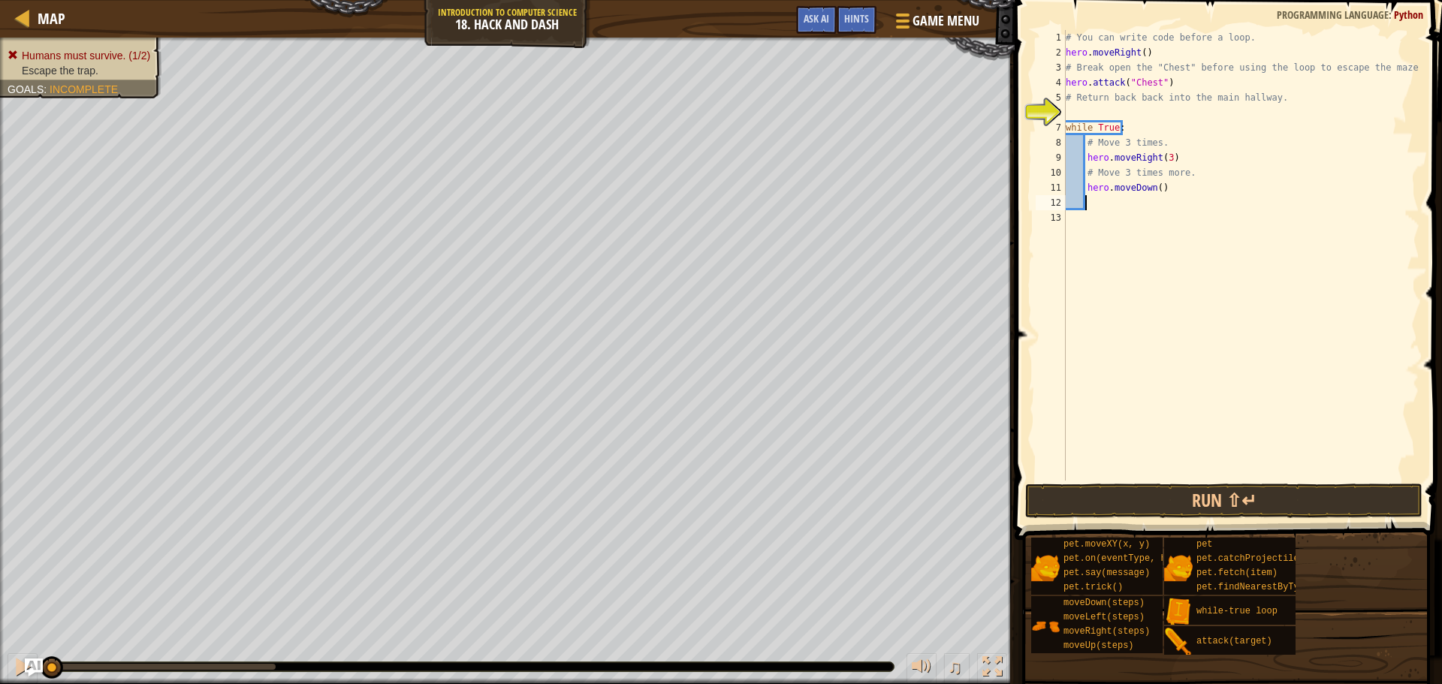
click at [1150, 191] on div "# You can write code before a loop. hero . moveRight ( ) # Break open the "Ches…" at bounding box center [1241, 270] width 357 height 481
click at [1153, 184] on div "# You can write code before a loop. hero . moveRight ( ) # Break open the "Ches…" at bounding box center [1241, 270] width 357 height 481
click at [1185, 189] on div "# You can write code before a loop. hero . moveRight ( ) # Break open the "Ches…" at bounding box center [1241, 270] width 357 height 481
click at [1163, 56] on div "# You can write code before a loop. hero . moveRight ( ) # Break open the "Ches…" at bounding box center [1241, 270] width 357 height 481
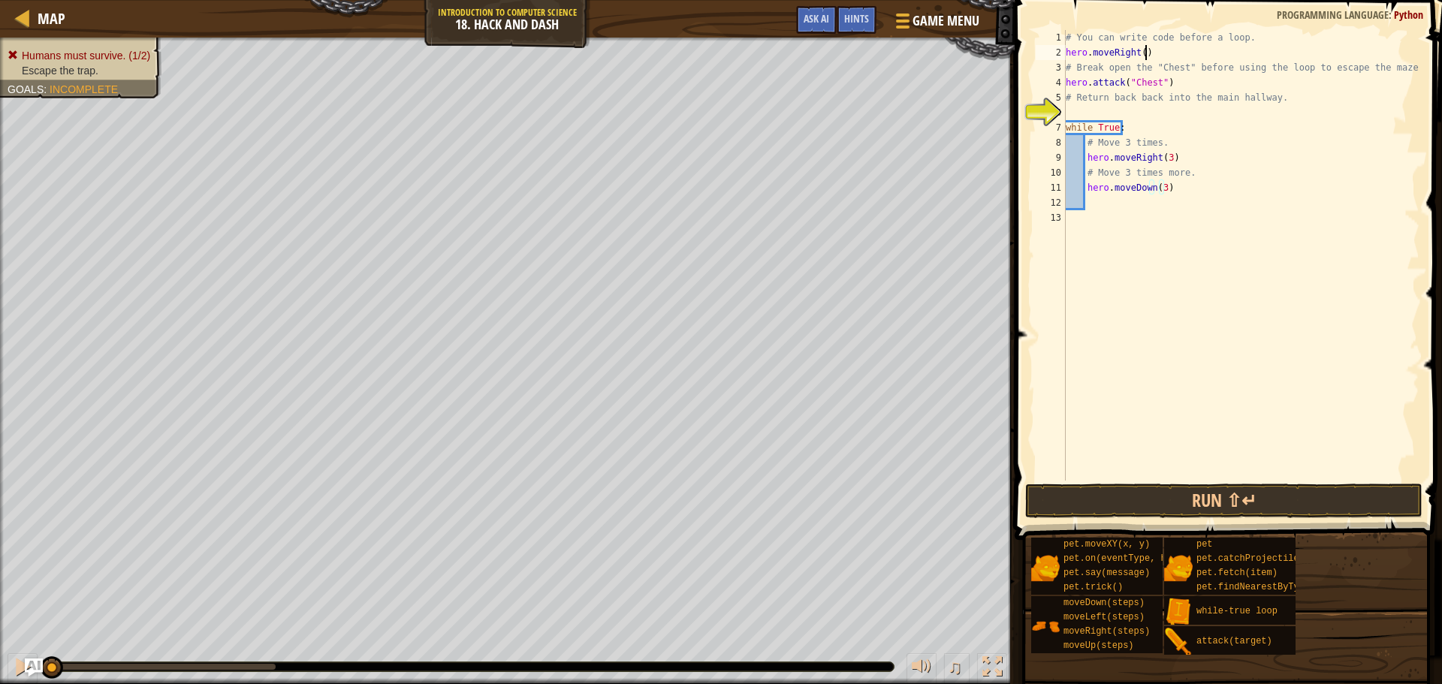
scroll to position [7, 6]
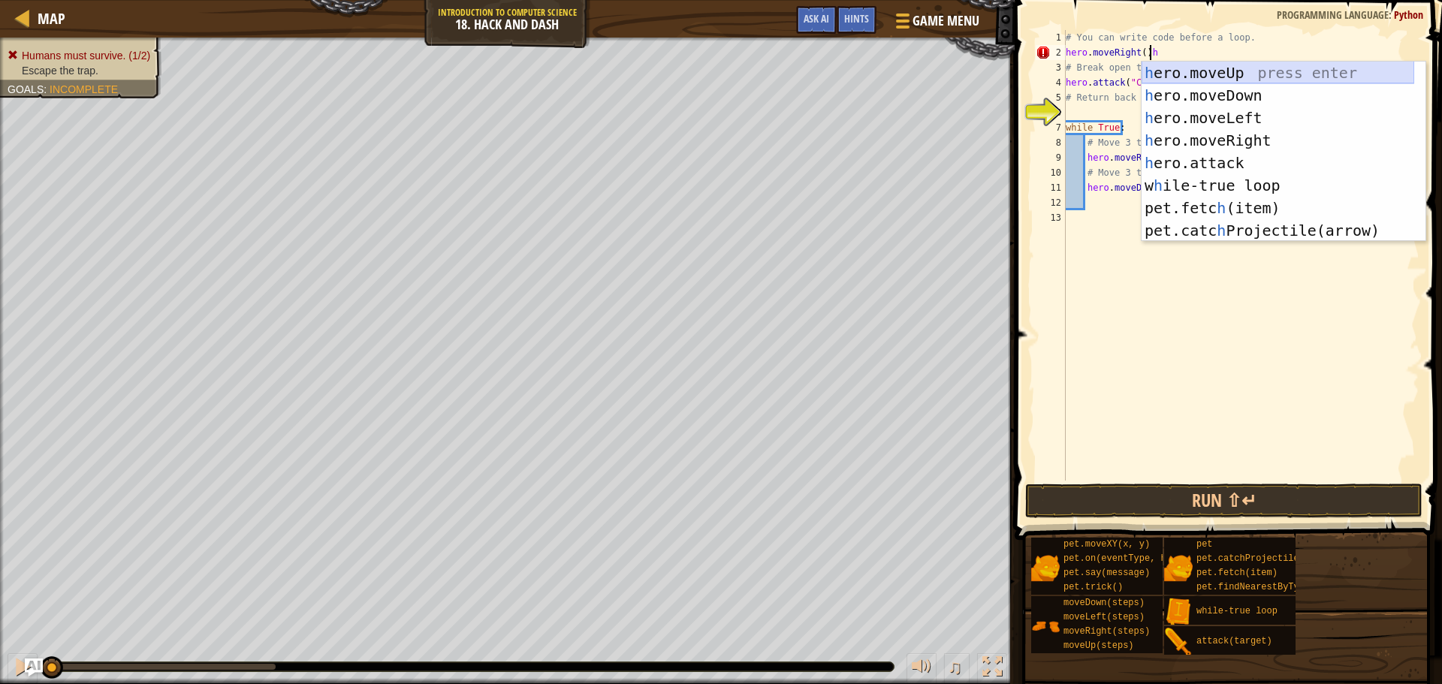
type textarea "hero.moveRight()"
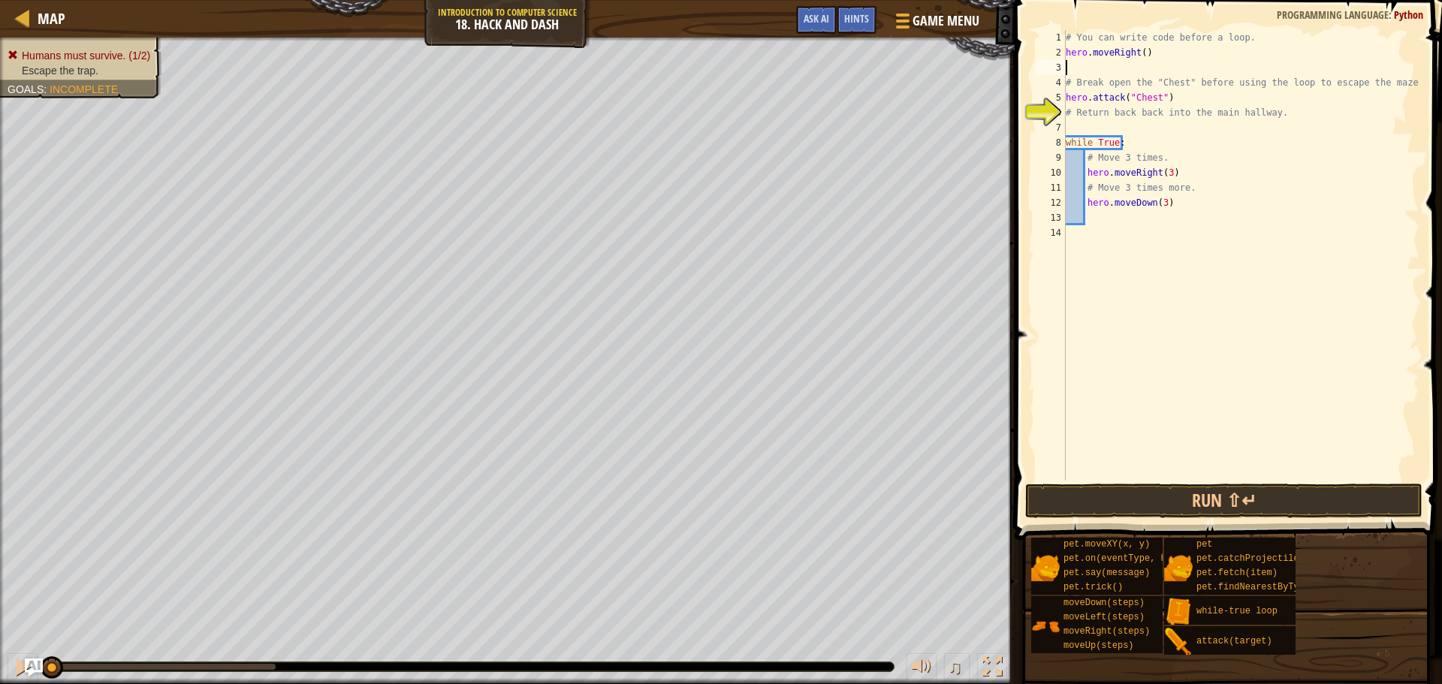
scroll to position [7, 0]
type textarea "h"
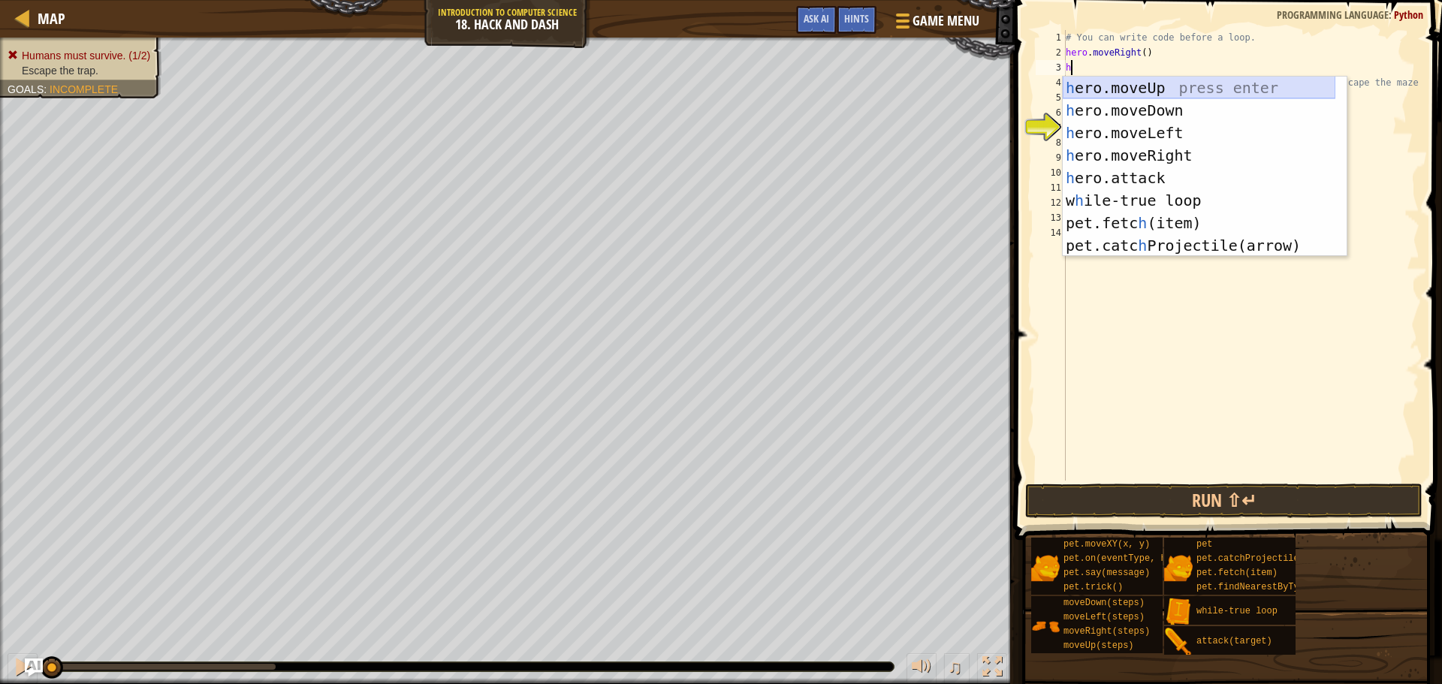
click at [1153, 86] on div "h ero.moveUp press enter h ero.moveDown press enter h ero.moveLeft press enter …" at bounding box center [1199, 189] width 273 height 225
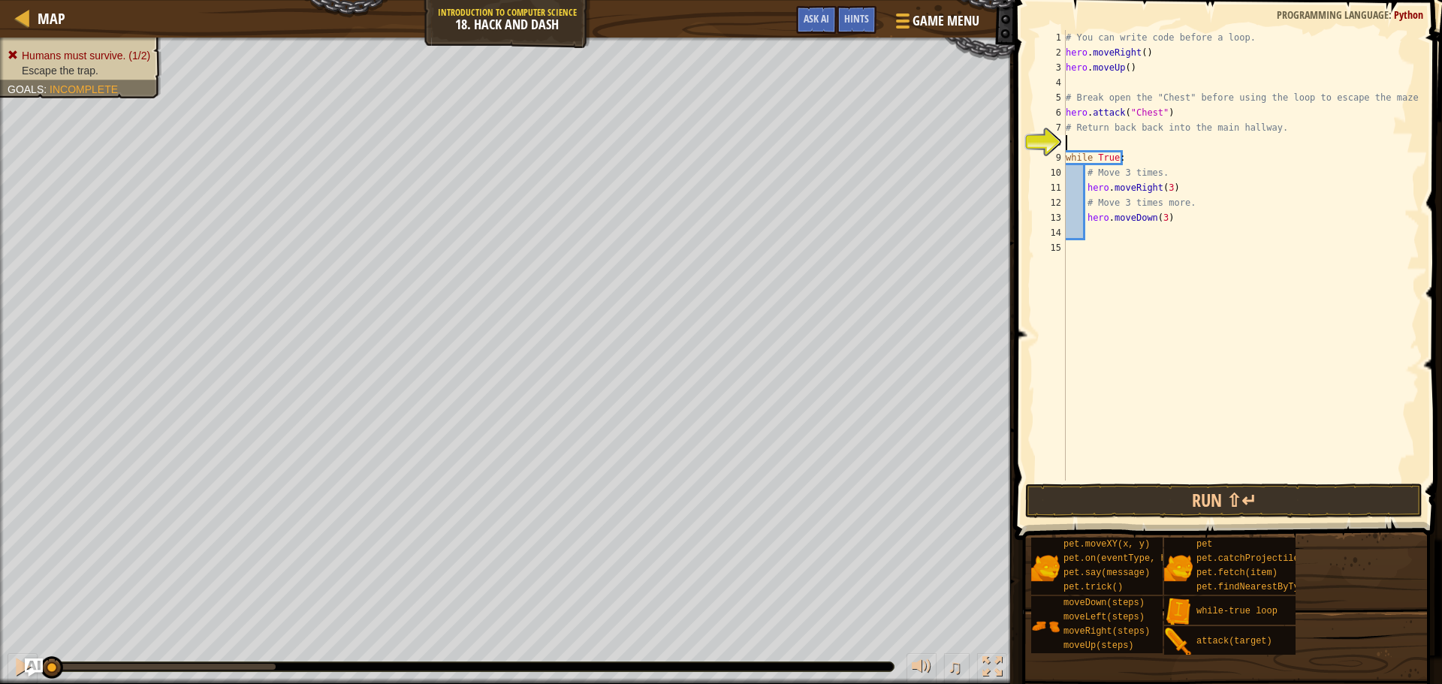
click at [1098, 143] on div "# You can write code before a loop. hero . moveRight ( ) hero . moveUp ( ) # Br…" at bounding box center [1241, 270] width 357 height 481
type textarea "h"
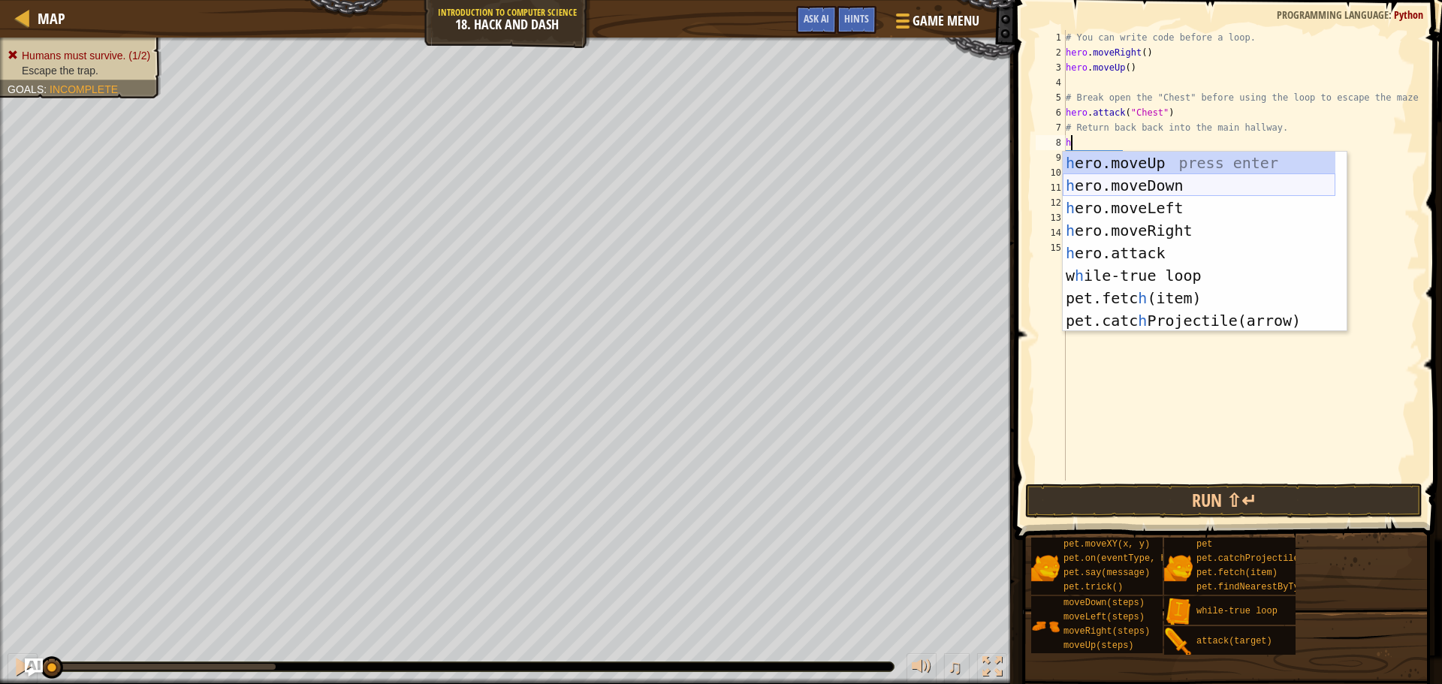
click at [1153, 182] on div "h ero.moveUp press enter h ero.moveDown press enter h ero.moveLeft press enter …" at bounding box center [1199, 264] width 273 height 225
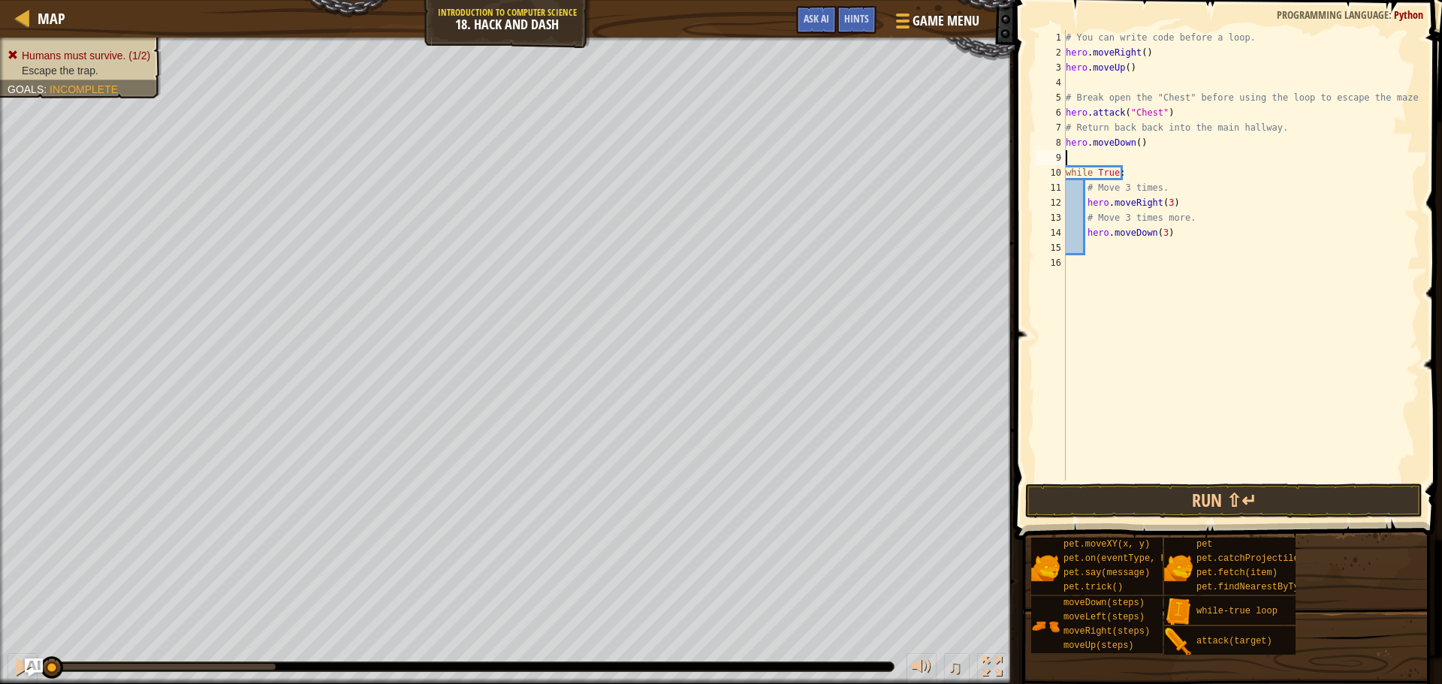
click at [1104, 244] on div "# You can write code before a loop. hero . moveRight ( ) hero . moveUp ( ) # Br…" at bounding box center [1241, 270] width 357 height 481
click at [1230, 497] on button "Run ⇧↵" at bounding box center [1223, 501] width 397 height 35
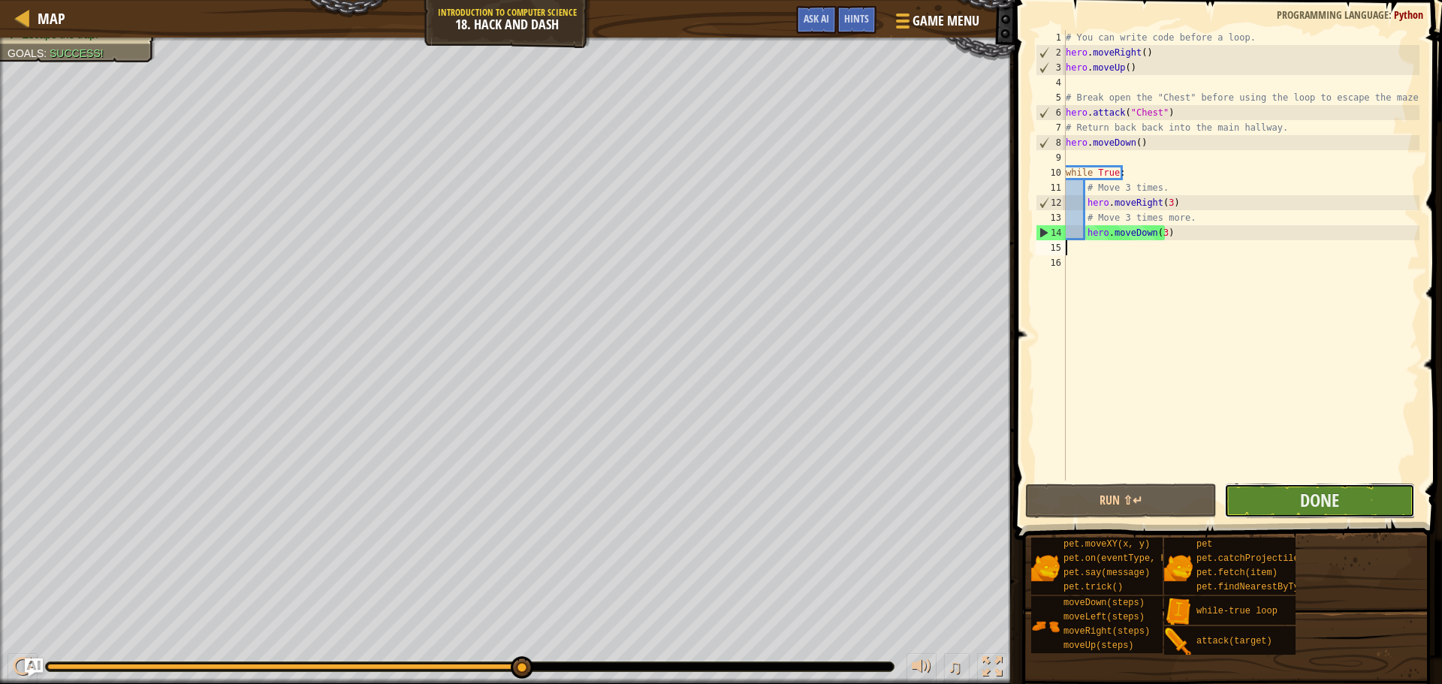
click at [1342, 490] on button "Done" at bounding box center [1319, 501] width 191 height 35
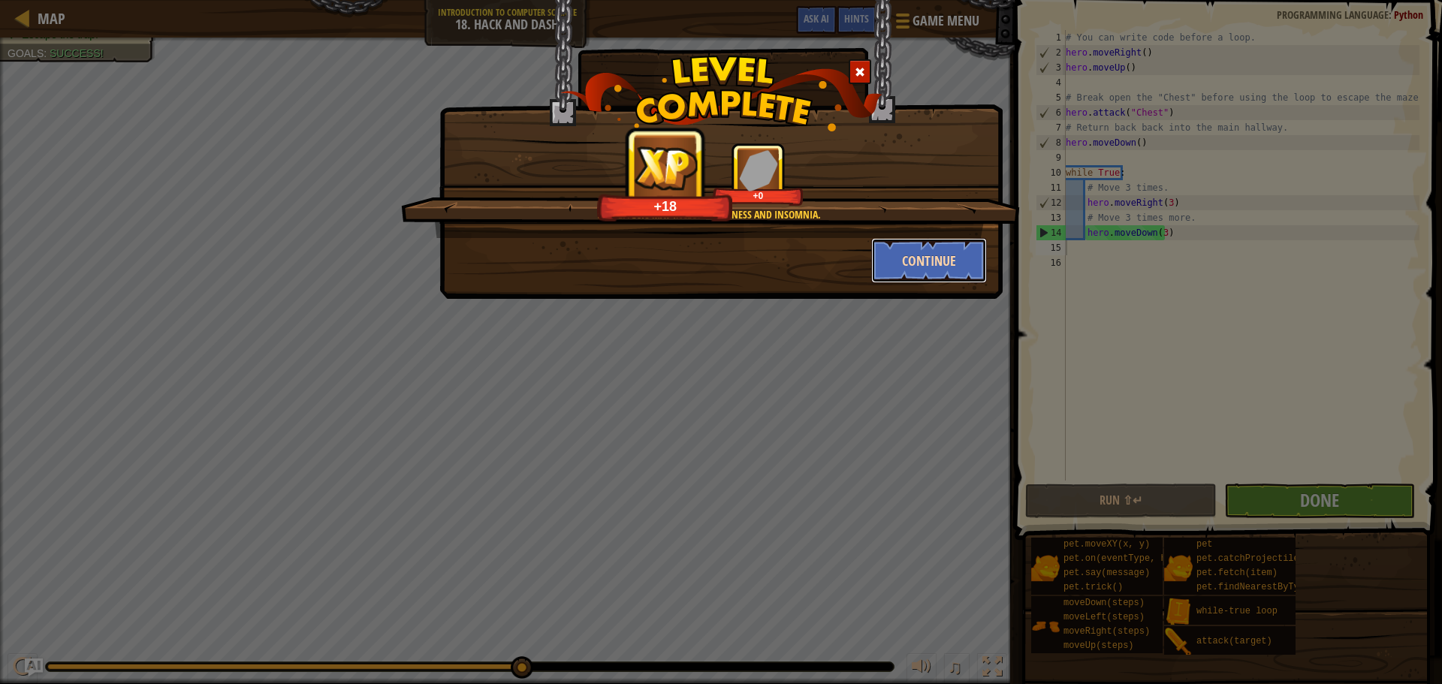
click at [935, 259] on button "Continue" at bounding box center [929, 260] width 116 height 45
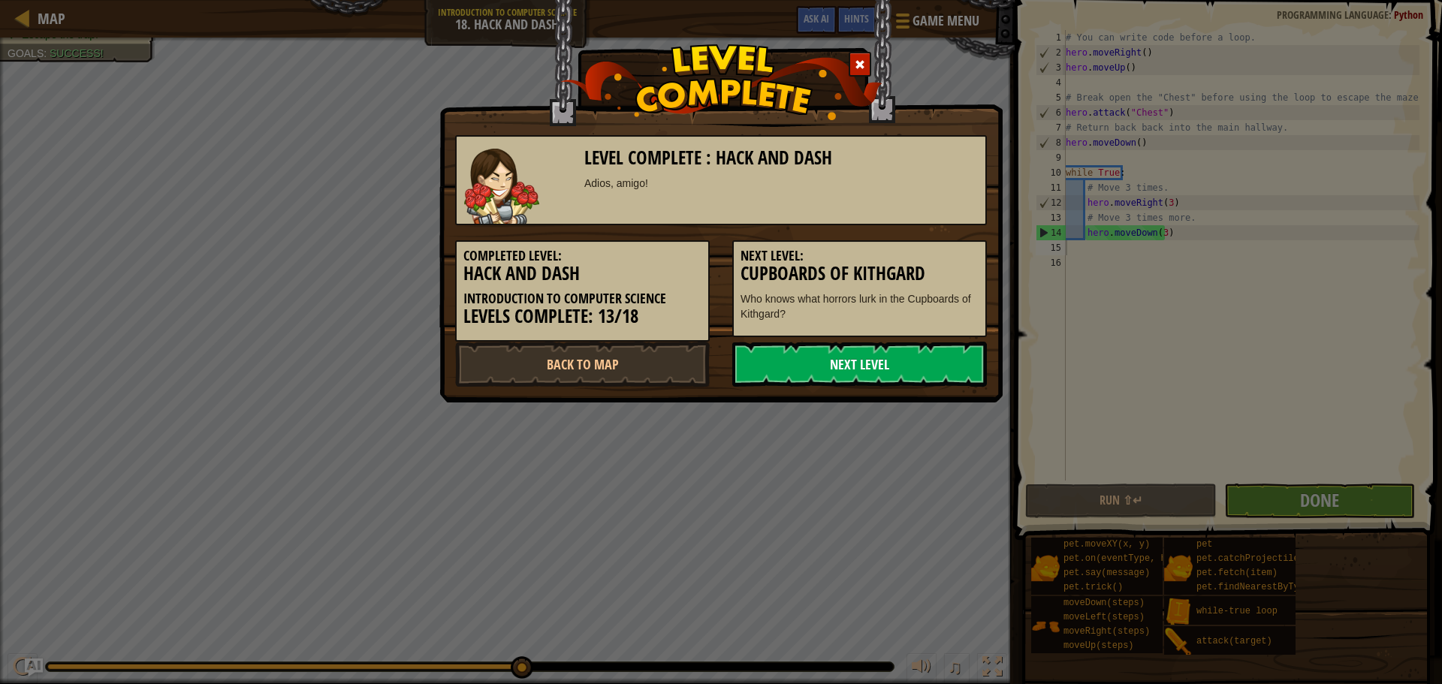
click at [852, 364] on link "Next Level" at bounding box center [859, 364] width 255 height 45
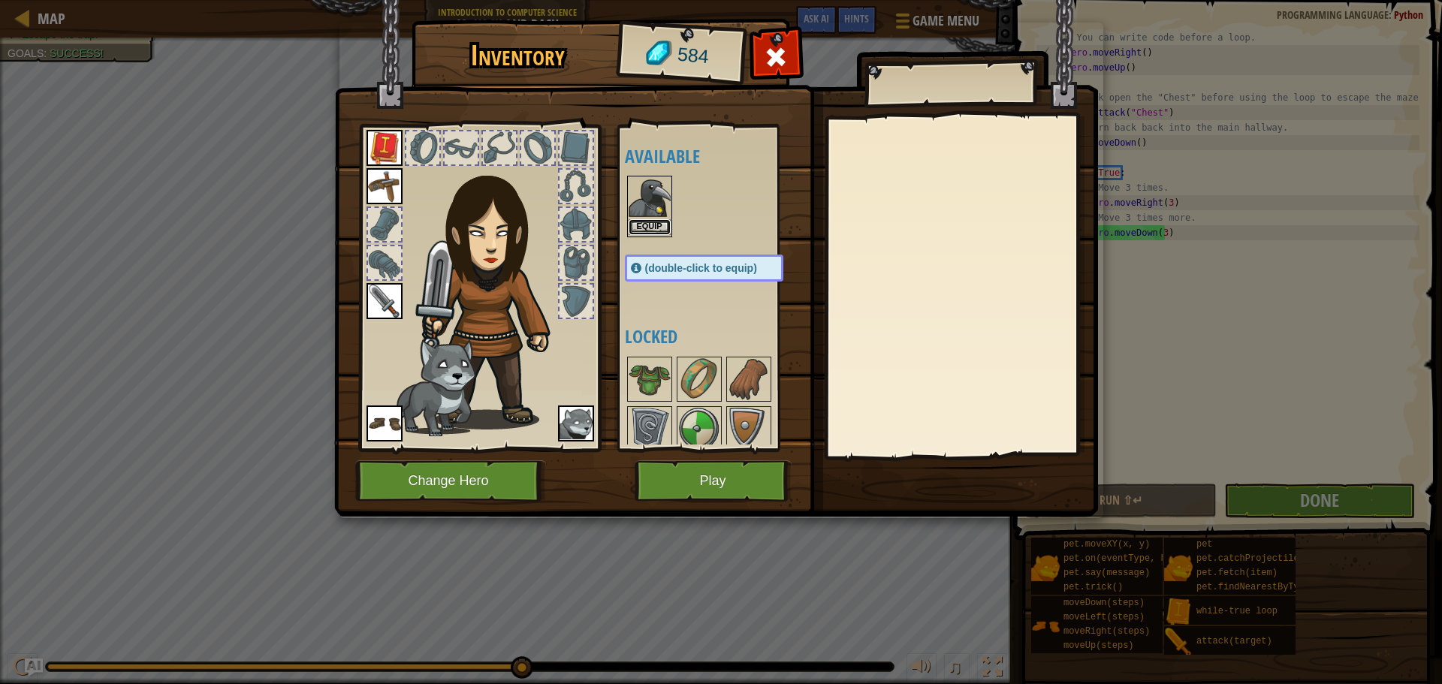
click at [642, 226] on button "Equip" at bounding box center [650, 227] width 42 height 16
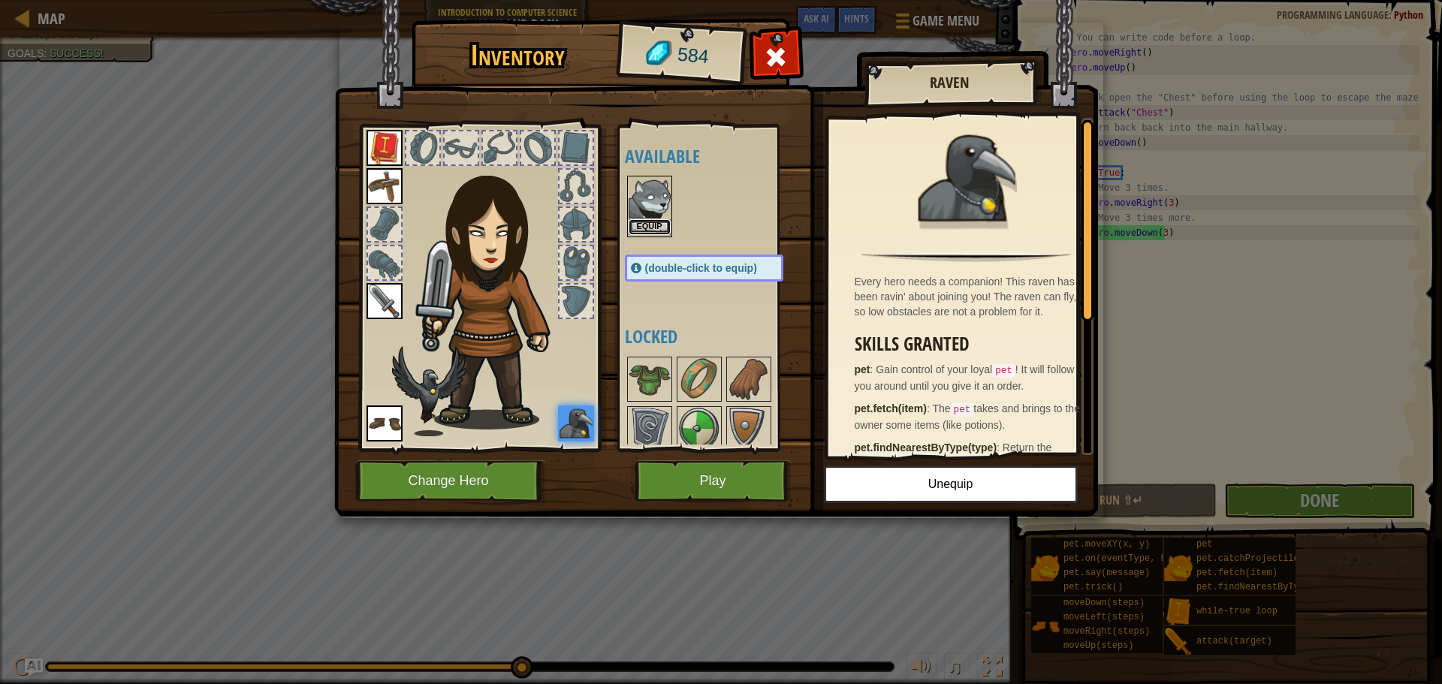
click at [657, 229] on button "Equip" at bounding box center [650, 227] width 42 height 16
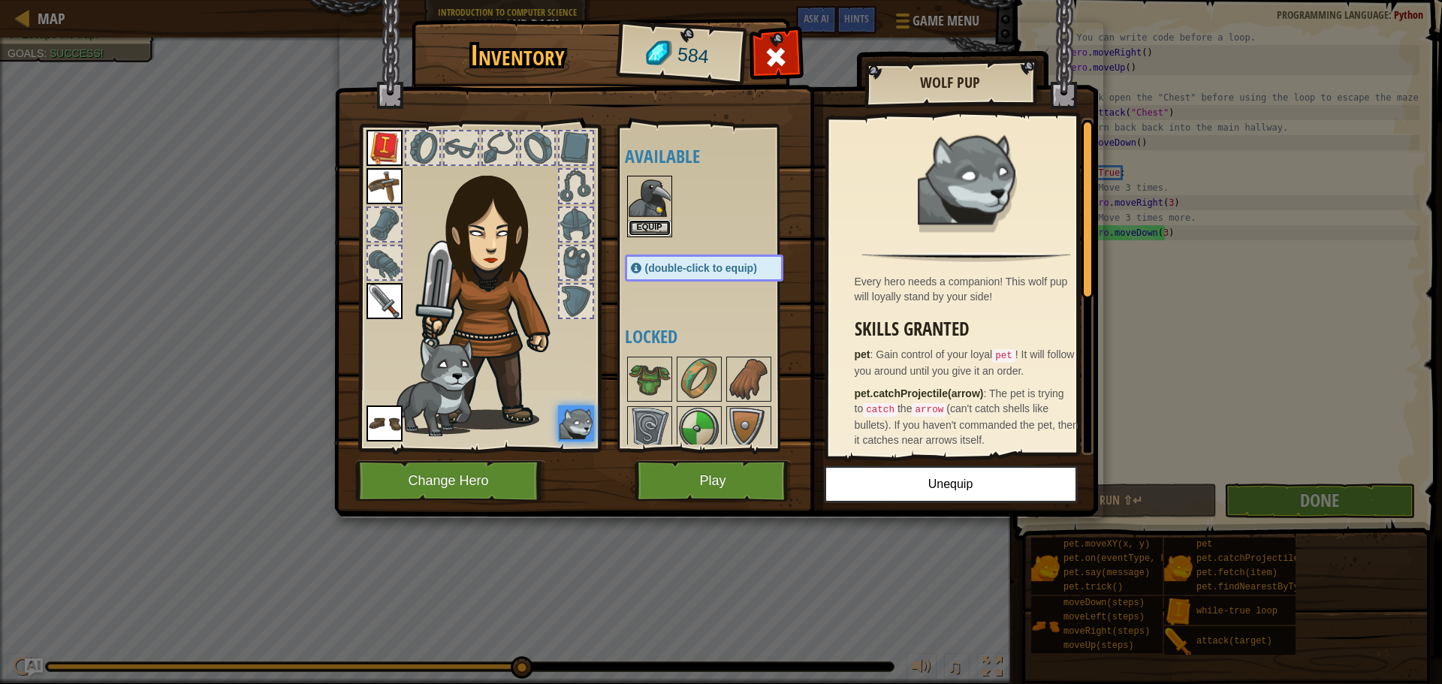
click at [657, 229] on button "Equip" at bounding box center [650, 228] width 42 height 16
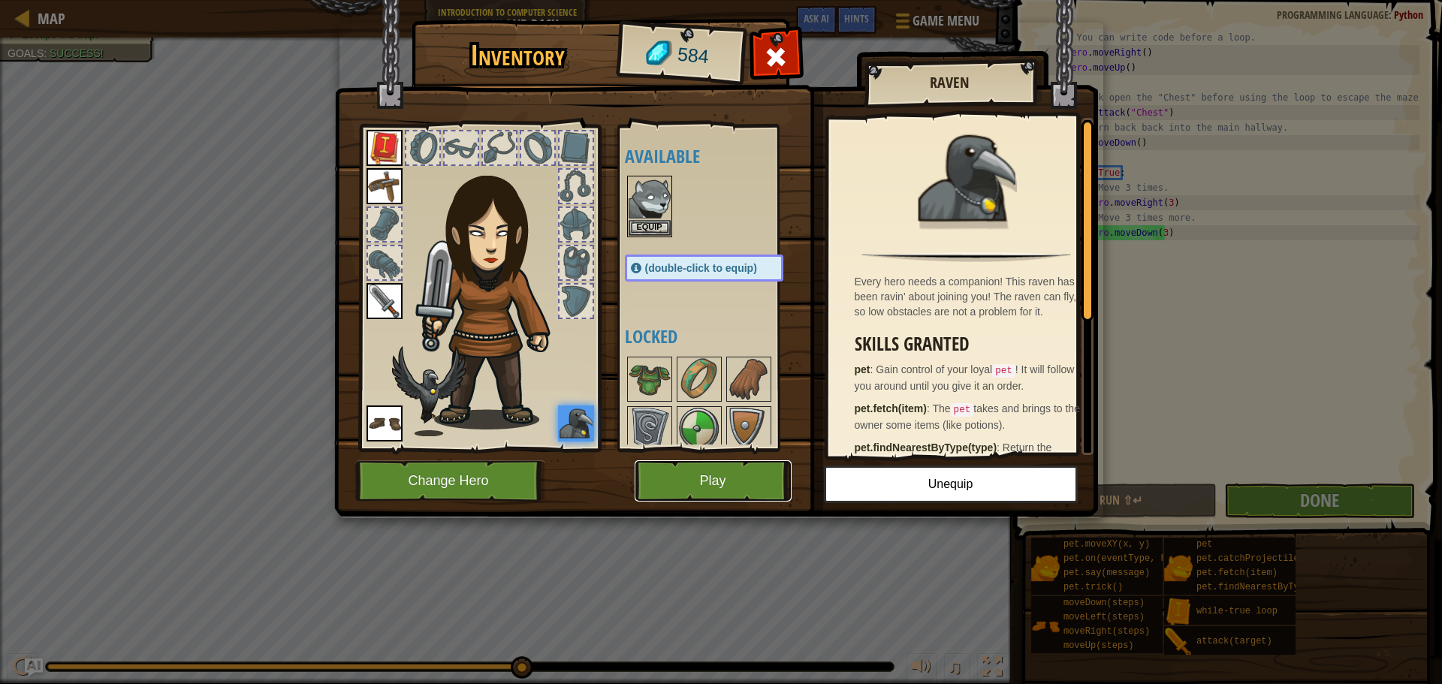
click at [726, 476] on button "Play" at bounding box center [713, 480] width 157 height 41
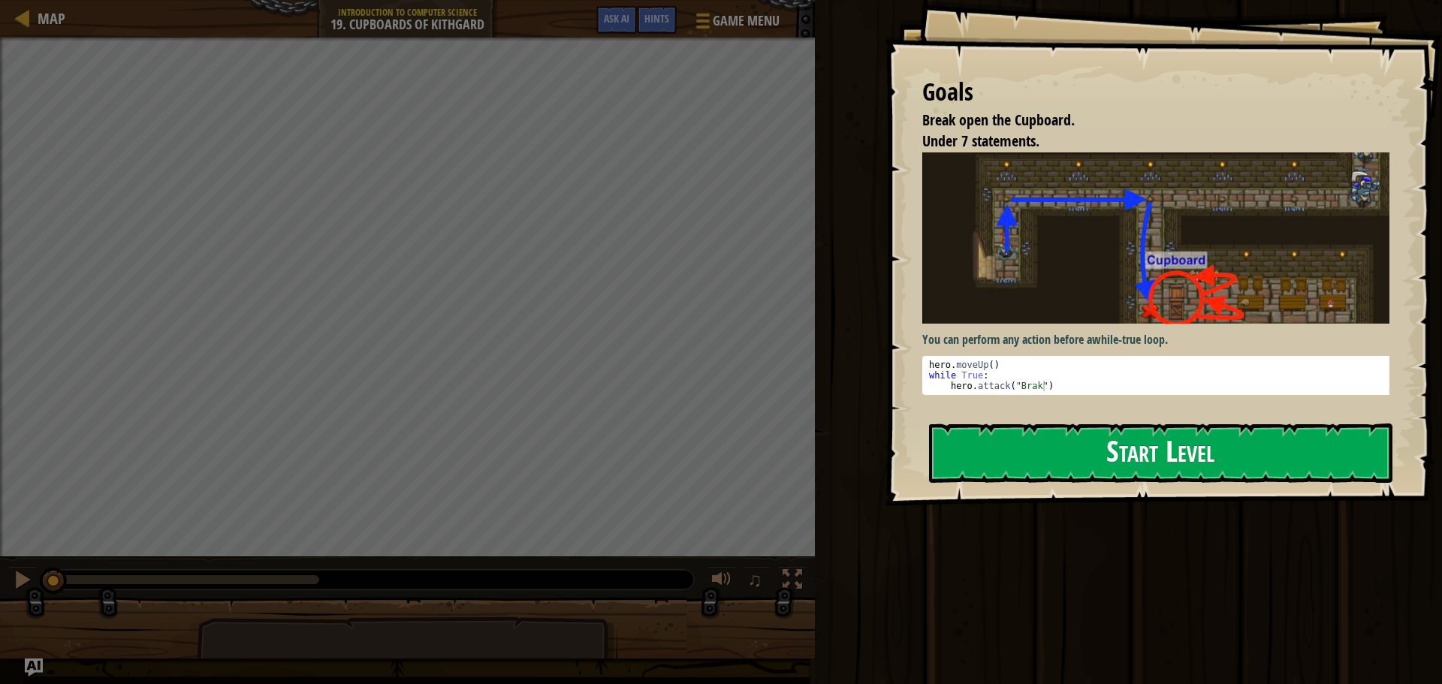
click at [1137, 453] on button "Start Level" at bounding box center [1161, 453] width 464 height 59
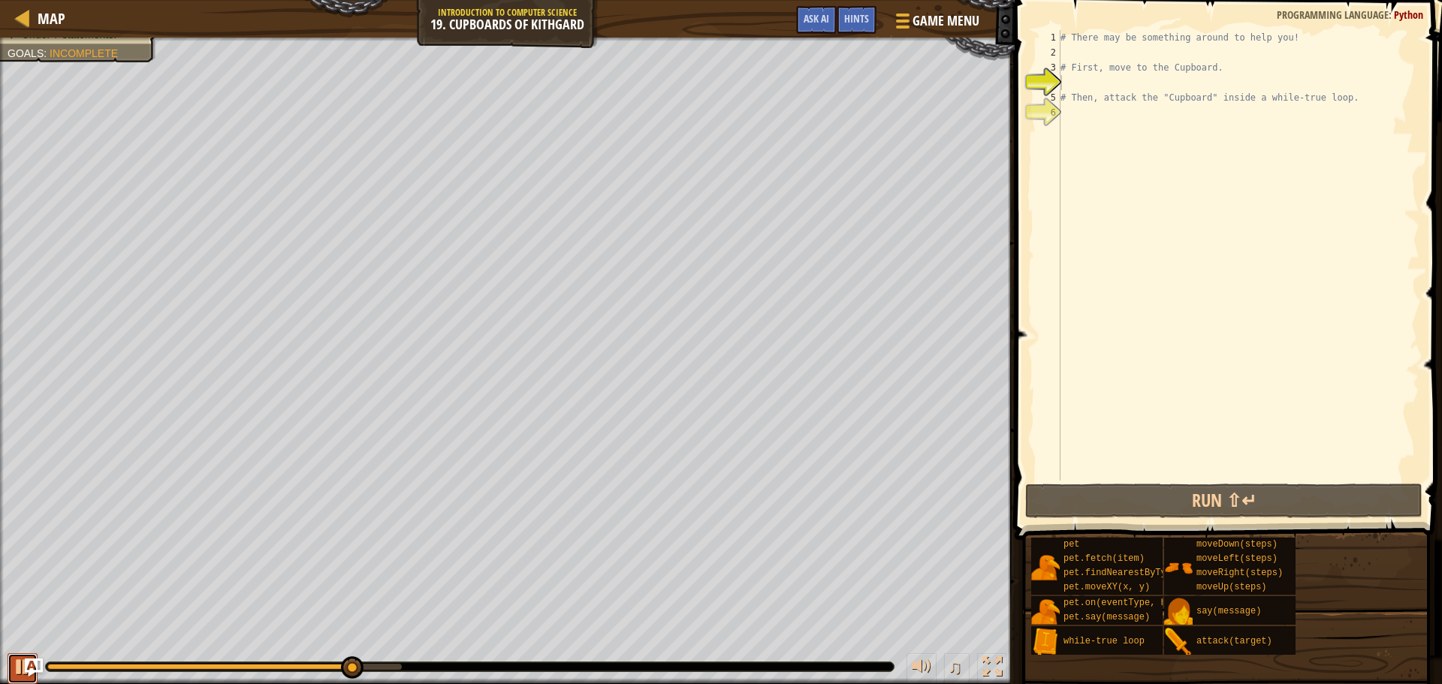
click at [20, 666] on div at bounding box center [23, 667] width 20 height 20
click at [1153, 53] on div "# There may be something around to help you! # First, move to the Cupboard. # T…" at bounding box center [1239, 270] width 362 height 481
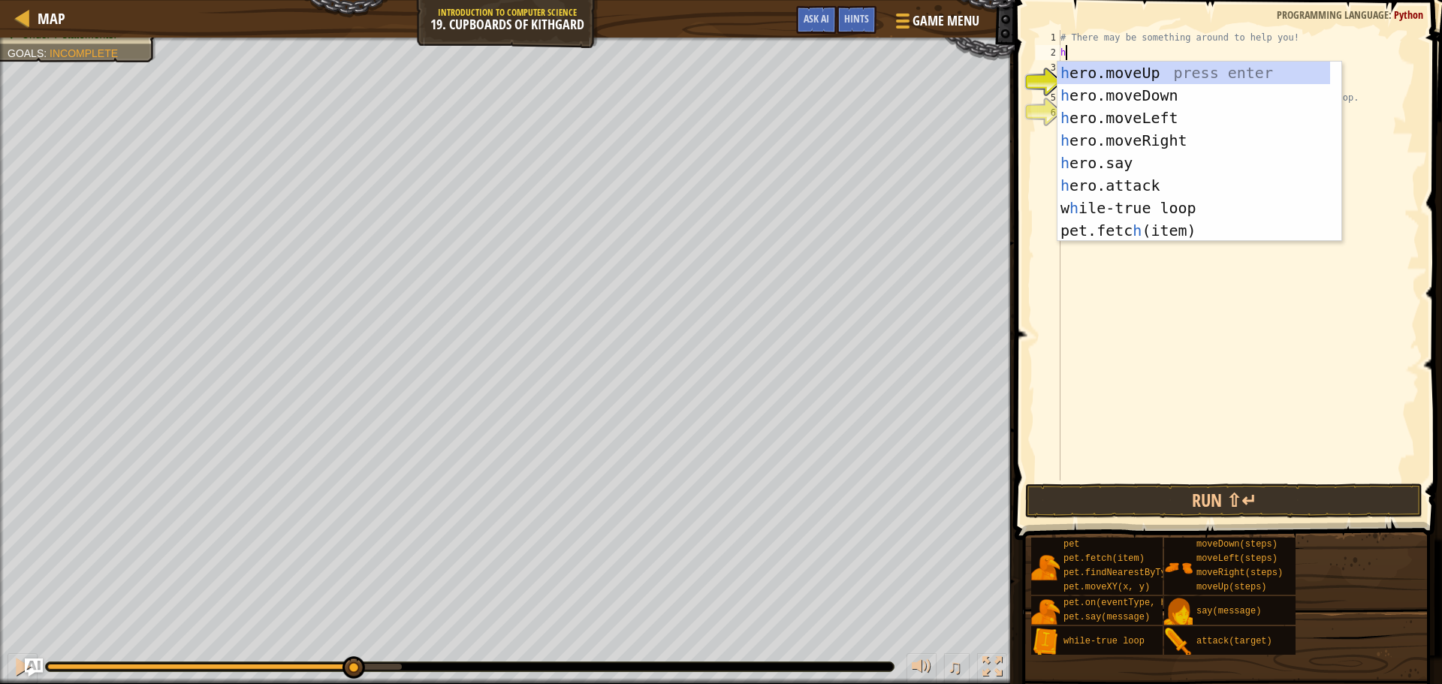
type textarea "he"
click at [1137, 70] on div "he ro.moveUp press enter he ro.moveDown press enter he ro.moveLeft press enter …" at bounding box center [1194, 174] width 273 height 225
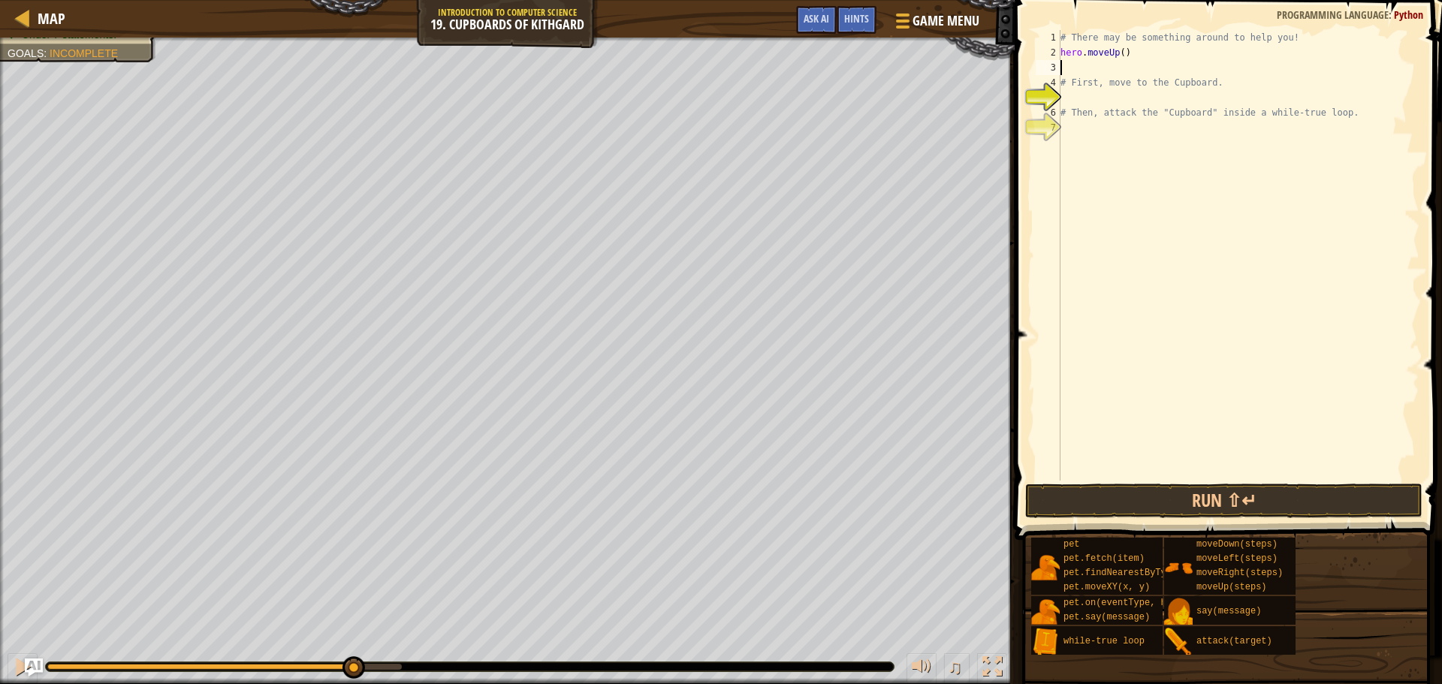
type textarea "h"
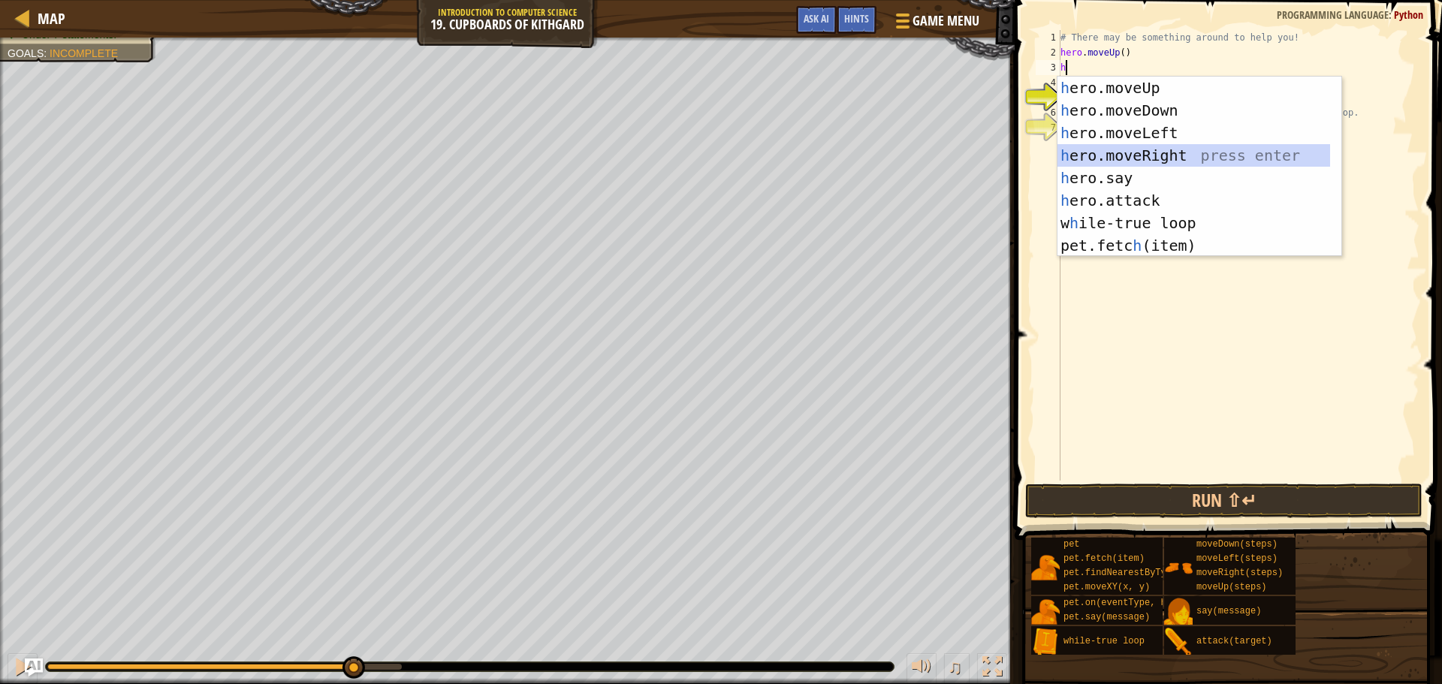
click at [1153, 152] on div "h ero.moveUp press enter h ero.moveDown press enter h ero.moveLeft press enter …" at bounding box center [1194, 189] width 273 height 225
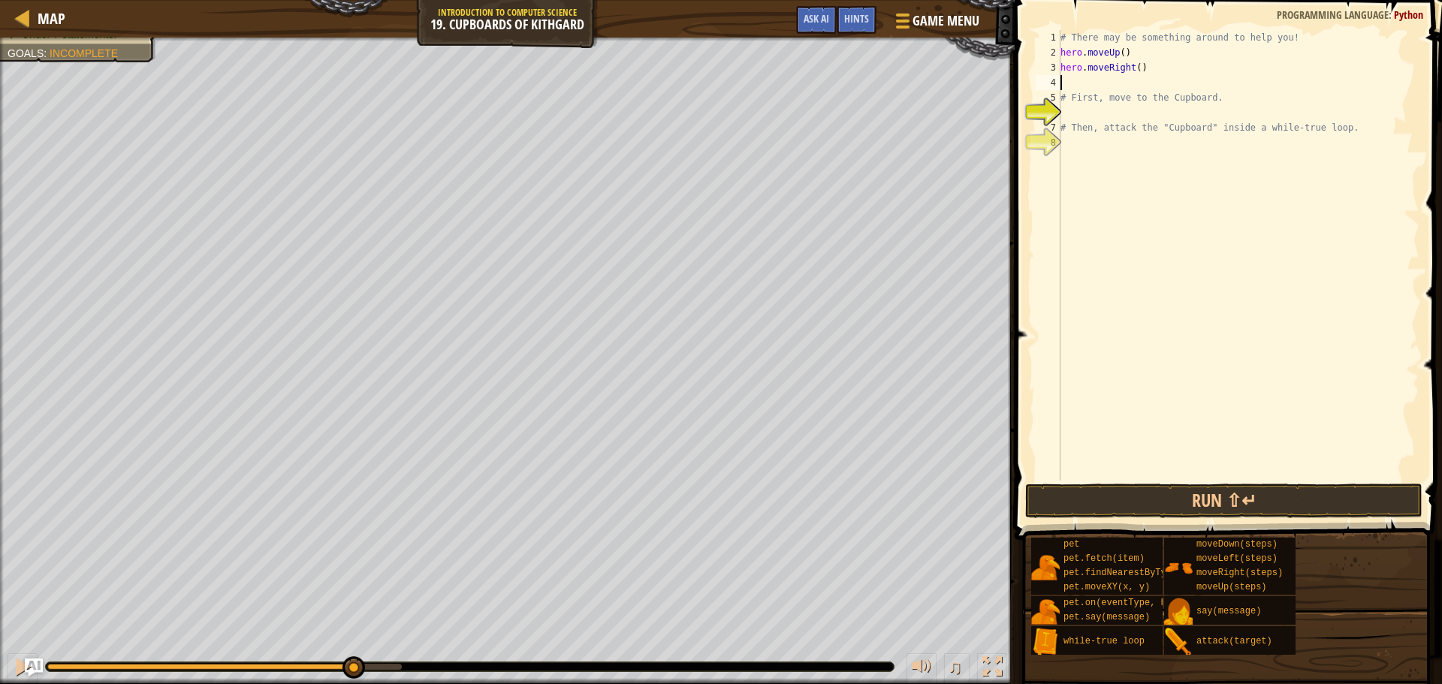
type textarea "2"
click at [1133, 73] on div "# There may be something around to help you! hero . moveUp ( ) hero . moveRight…" at bounding box center [1239, 270] width 362 height 481
type textarea "hero.moveRight(2)"
click at [1098, 84] on div "# There may be something around to help you! hero . moveUp ( ) hero . moveRight…" at bounding box center [1239, 270] width 362 height 481
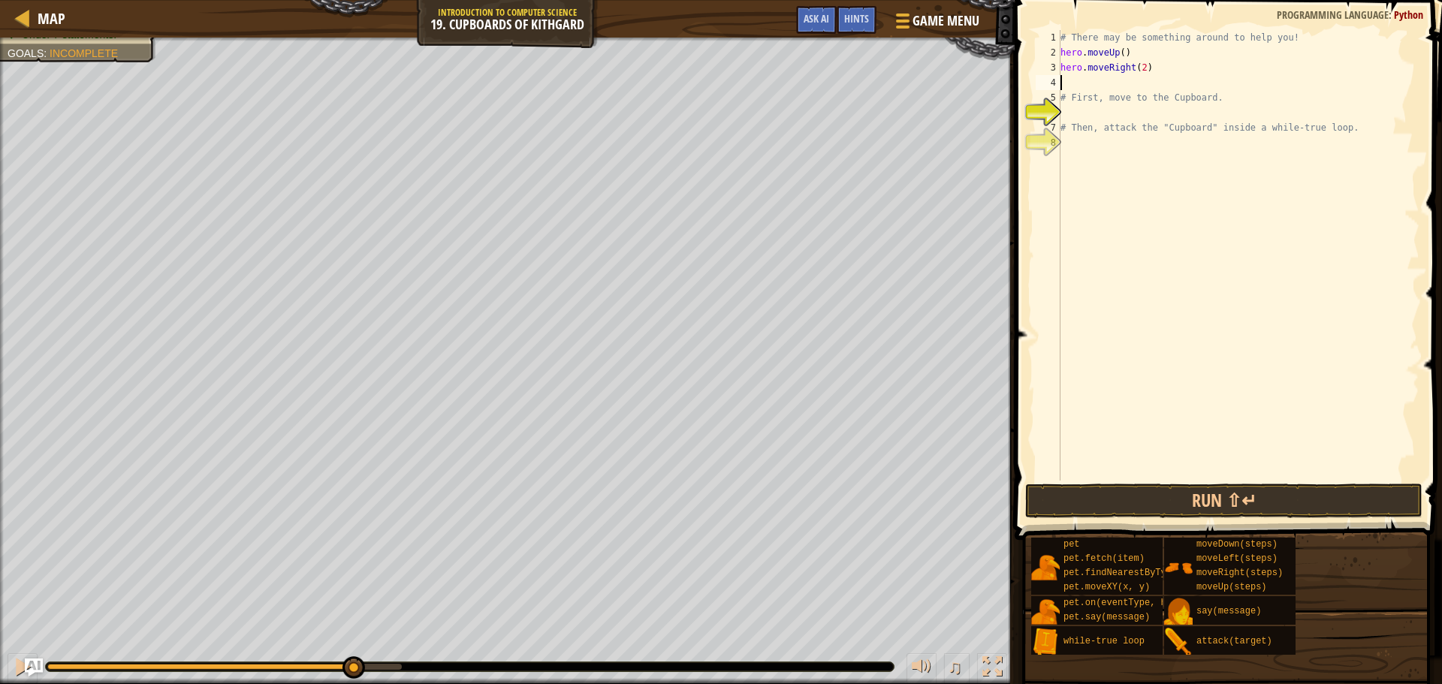
scroll to position [7, 0]
type textarea "h"
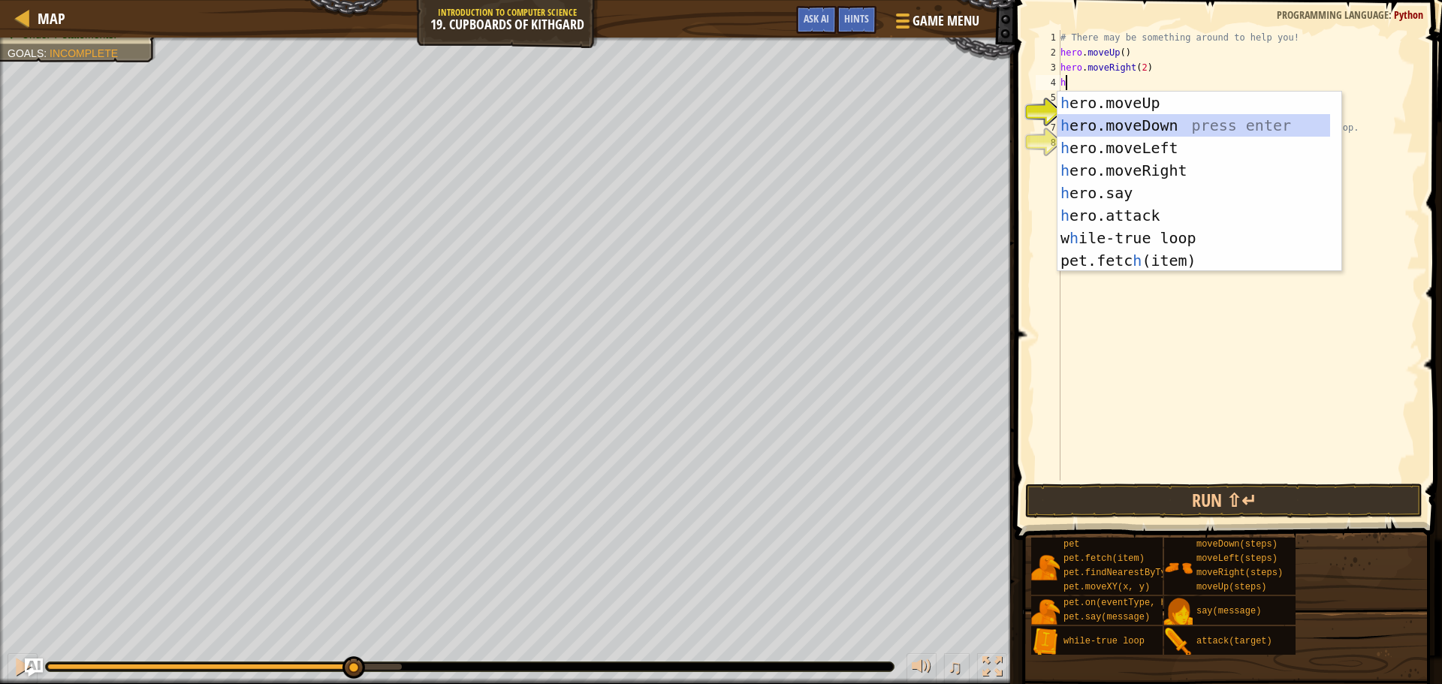
click at [1123, 128] on div "h ero.moveUp press enter h ero.moveDown press enter h ero.moveLeft press enter …" at bounding box center [1194, 204] width 273 height 225
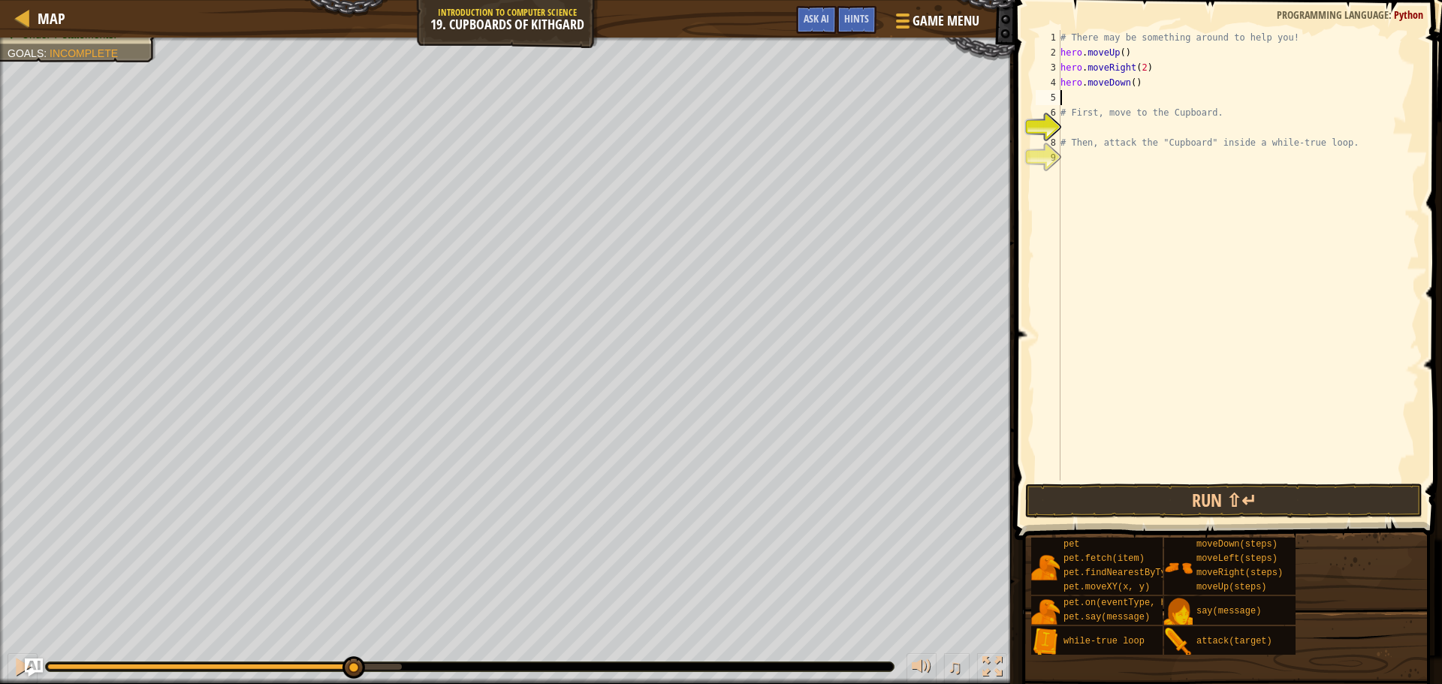
click at [1131, 86] on div "# There may be something around to help you! hero . moveUp ( ) hero . moveRight…" at bounding box center [1239, 270] width 362 height 481
type textarea "hero.moveDown(2)"
click at [1122, 98] on div "# There may be something around to help you! hero . moveUp ( ) hero . moveRight…" at bounding box center [1239, 270] width 362 height 481
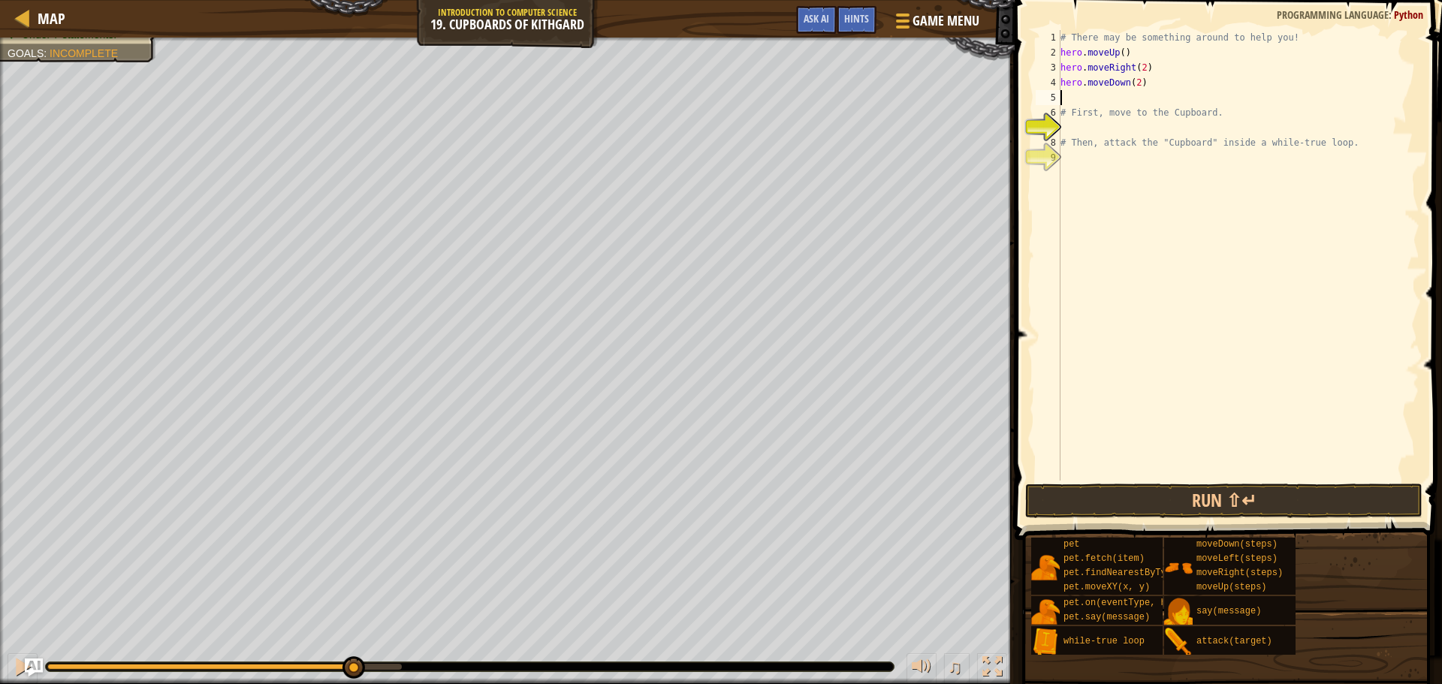
type textarea "l"
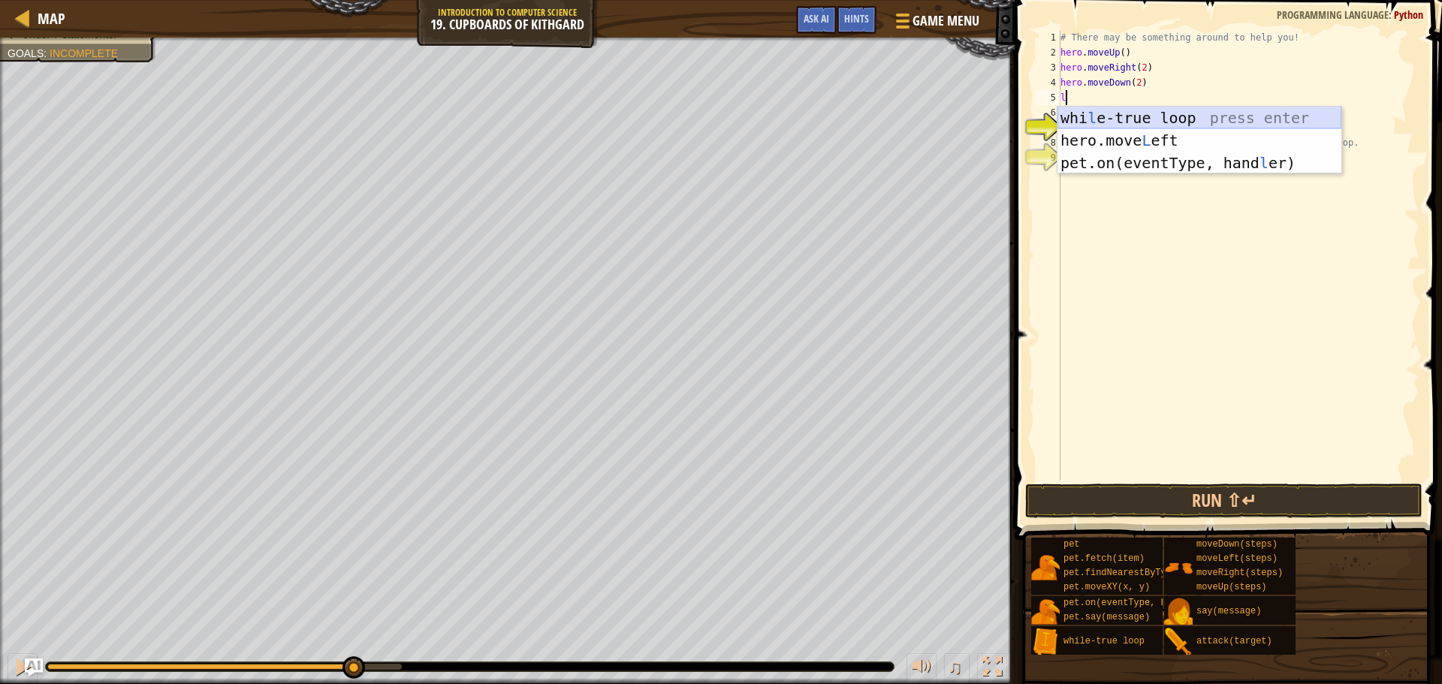
click at [1111, 116] on div "whi l e-true loop press enter hero.move L eft press enter pet.on(eventType, han…" at bounding box center [1200, 163] width 284 height 113
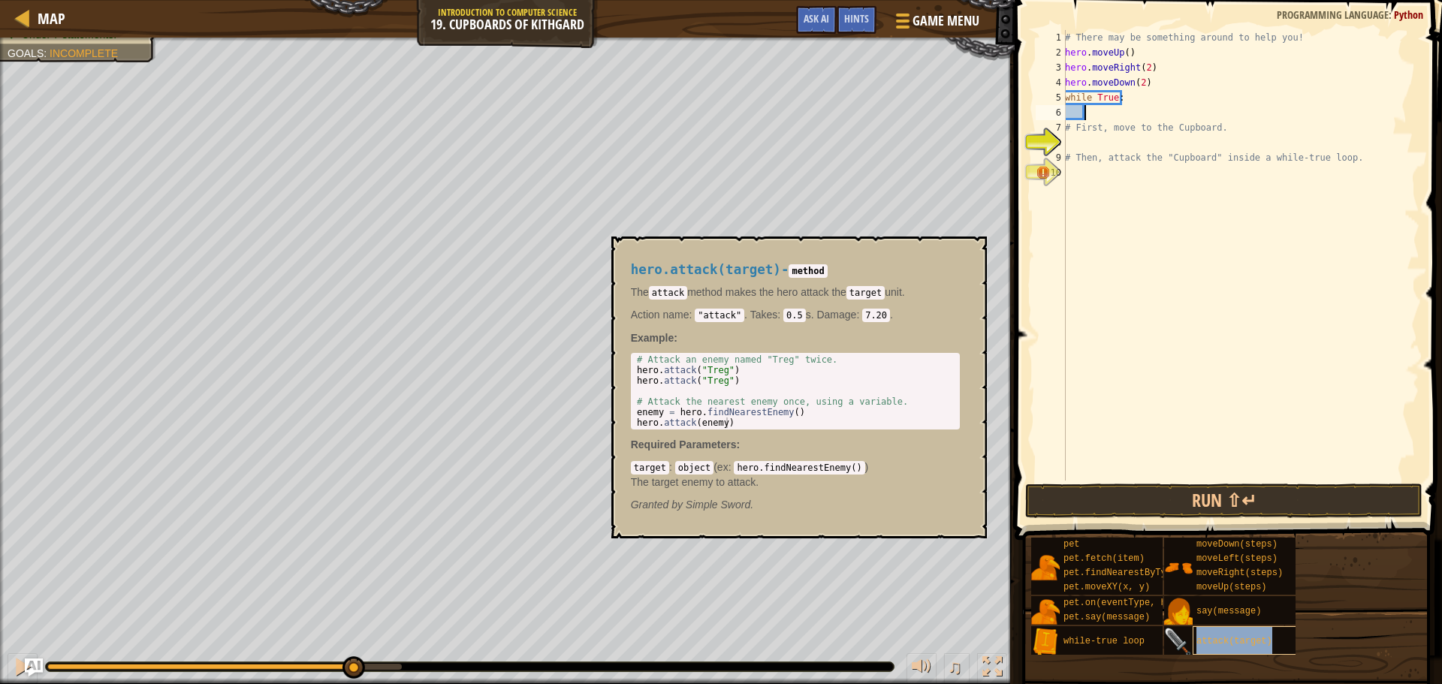
click at [1225, 647] on div "attack(target)" at bounding box center [1265, 641] width 144 height 29
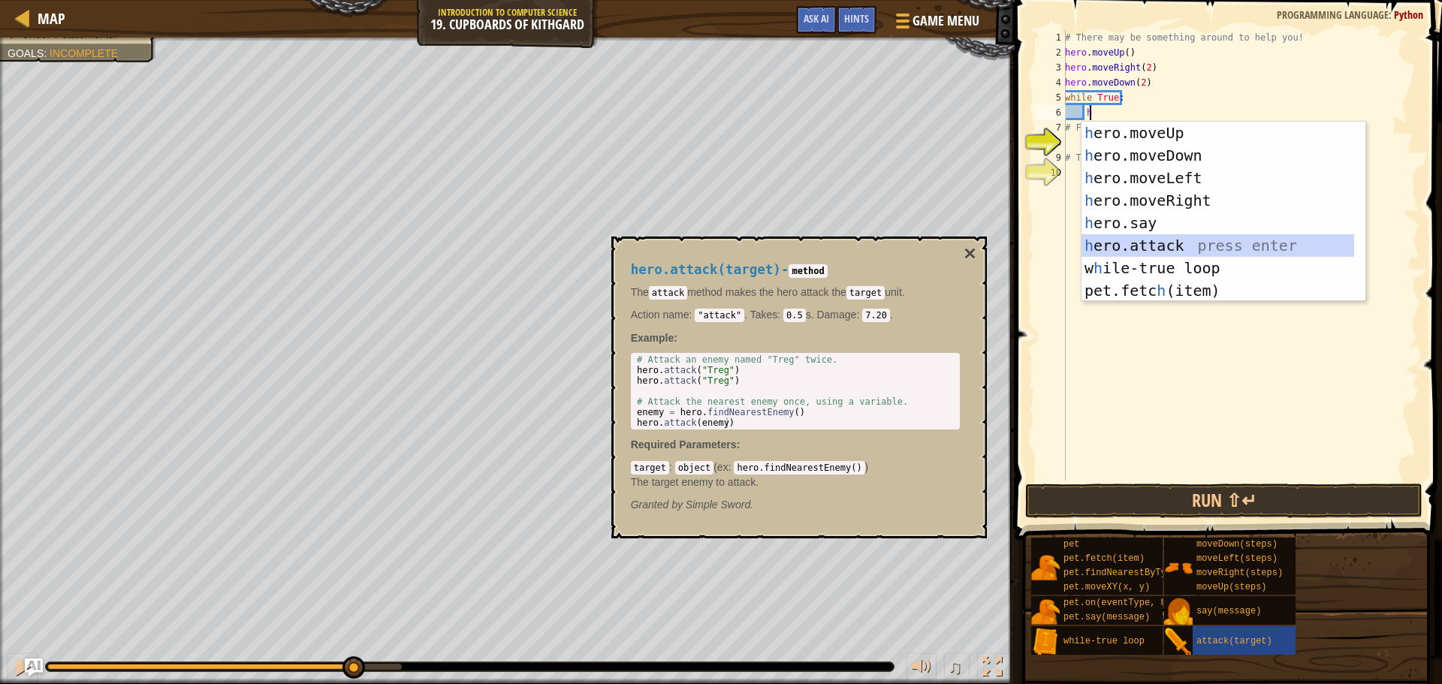
click at [1184, 244] on div "h ero.moveUp press enter h ero.moveDown press enter h ero.moveLeft press enter …" at bounding box center [1218, 234] width 273 height 225
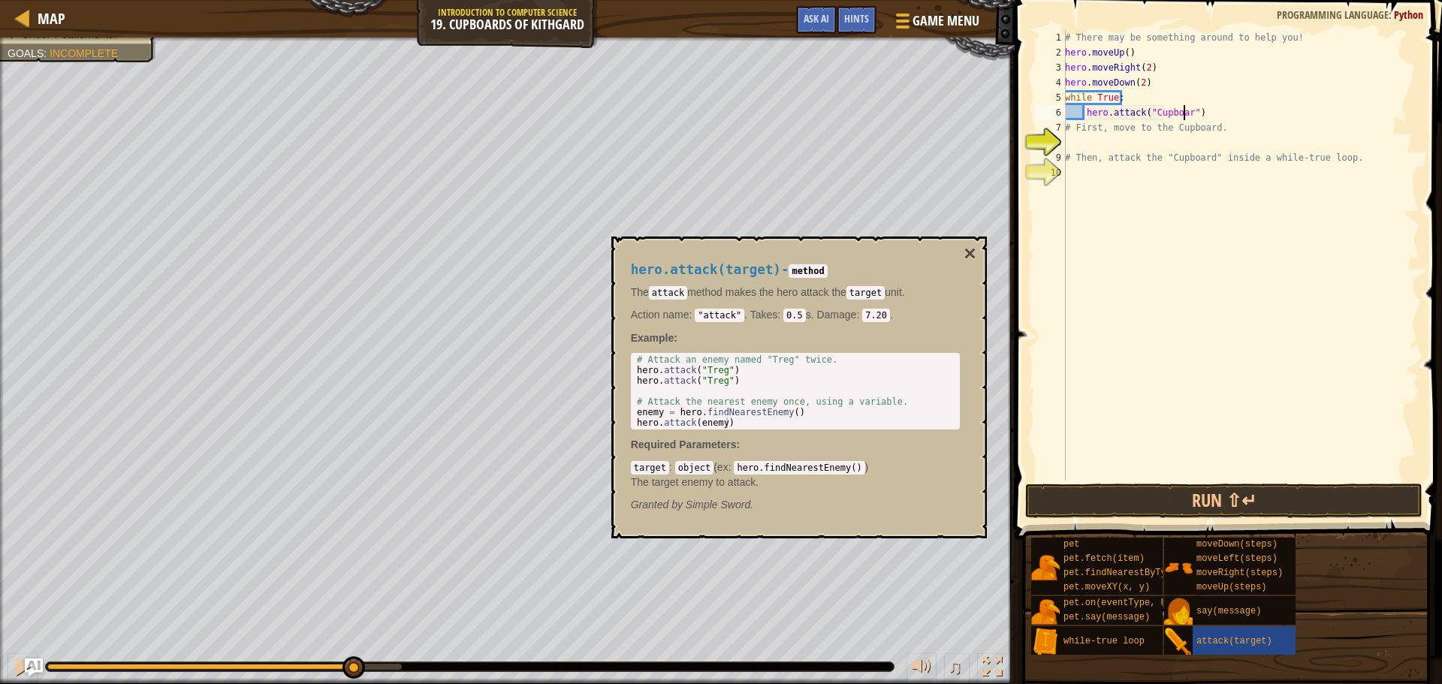
scroll to position [7, 10]
click at [1232, 116] on div "# There may be something around to help you! hero . moveUp ( ) hero . moveRight…" at bounding box center [1241, 270] width 358 height 481
type textarea "hero.attack("Cupboard")"
click at [968, 253] on button "×" at bounding box center [970, 253] width 12 height 21
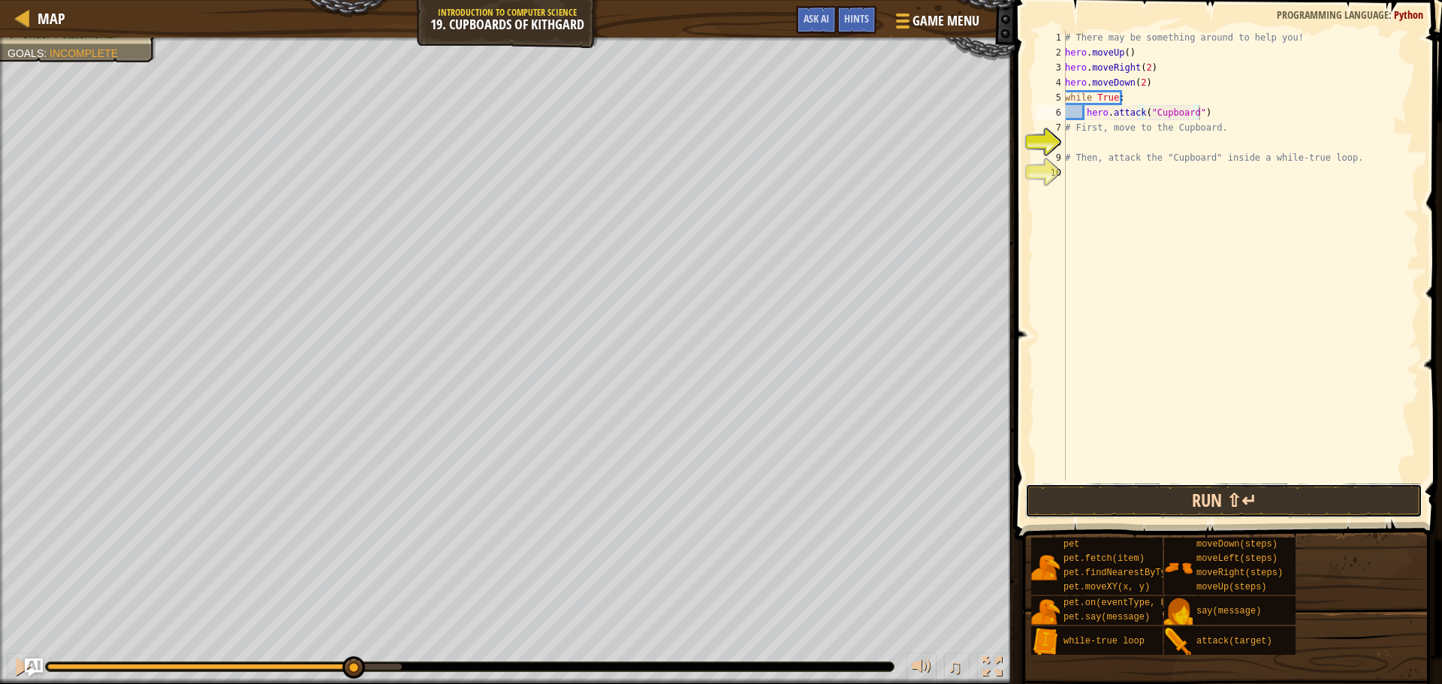
click at [1282, 505] on button "Run ⇧↵" at bounding box center [1223, 501] width 397 height 35
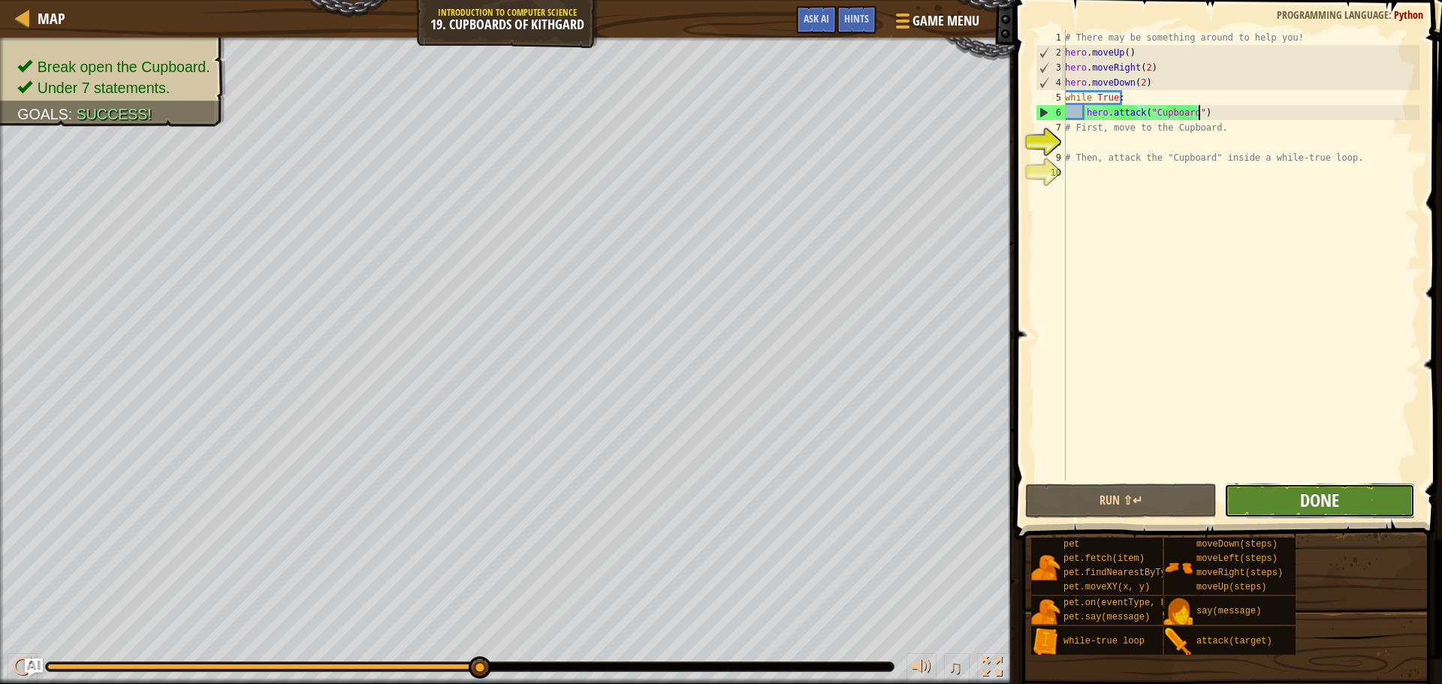
click at [1320, 495] on span "Done" at bounding box center [1319, 500] width 39 height 24
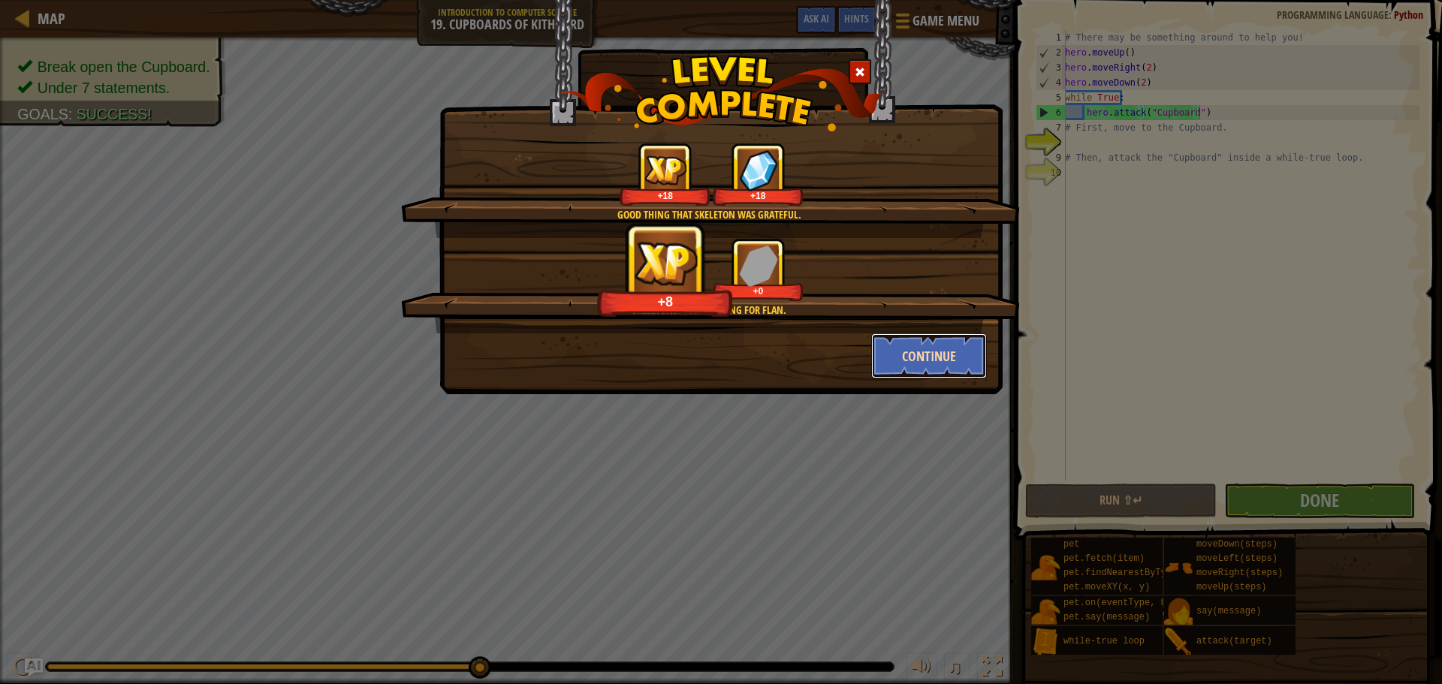
click at [913, 360] on button "Continue" at bounding box center [929, 356] width 116 height 45
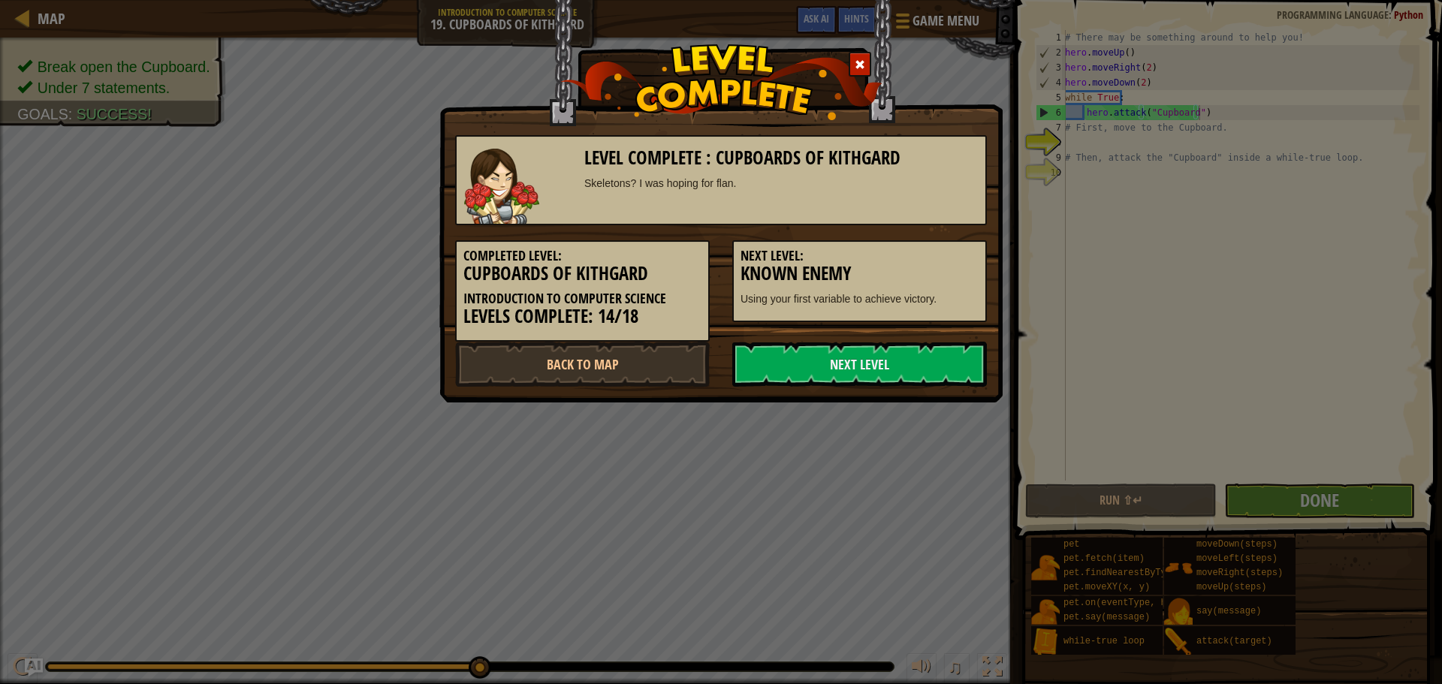
click at [913, 360] on link "Next Level" at bounding box center [859, 364] width 255 height 45
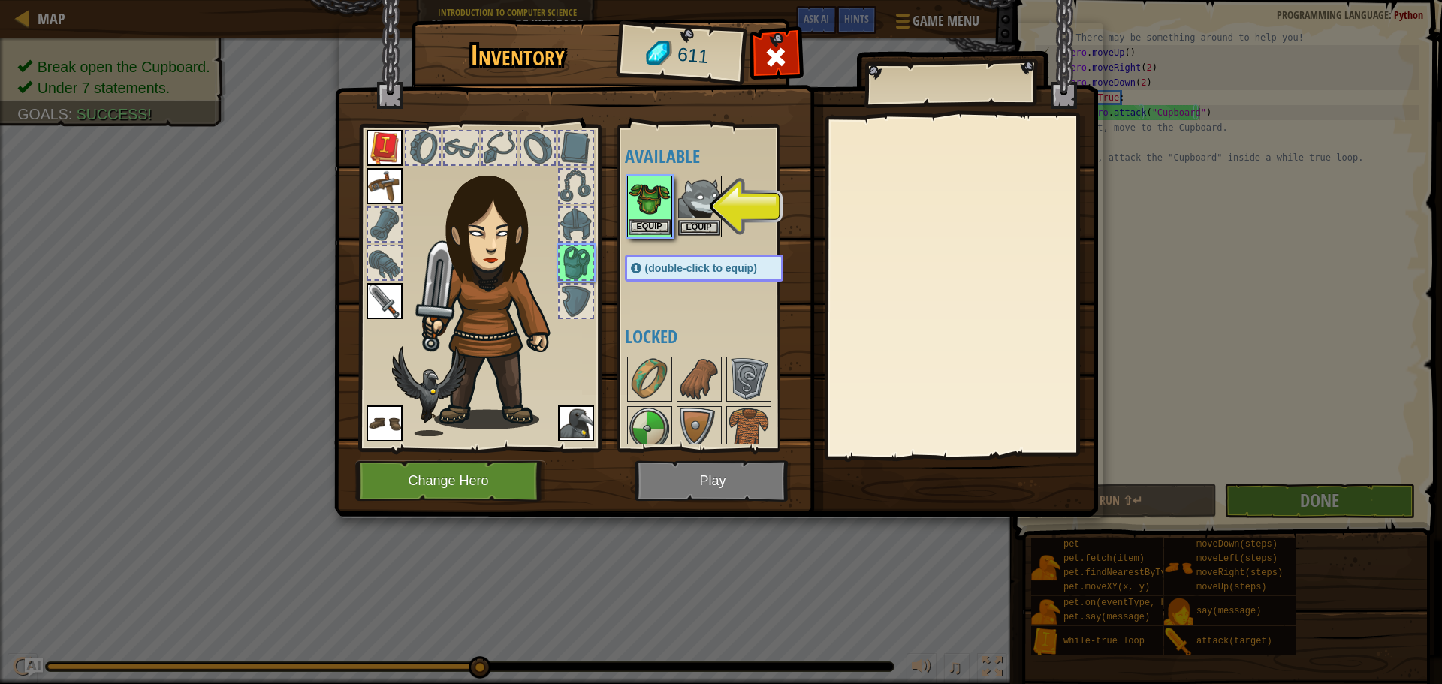
click at [654, 218] on img at bounding box center [650, 198] width 42 height 42
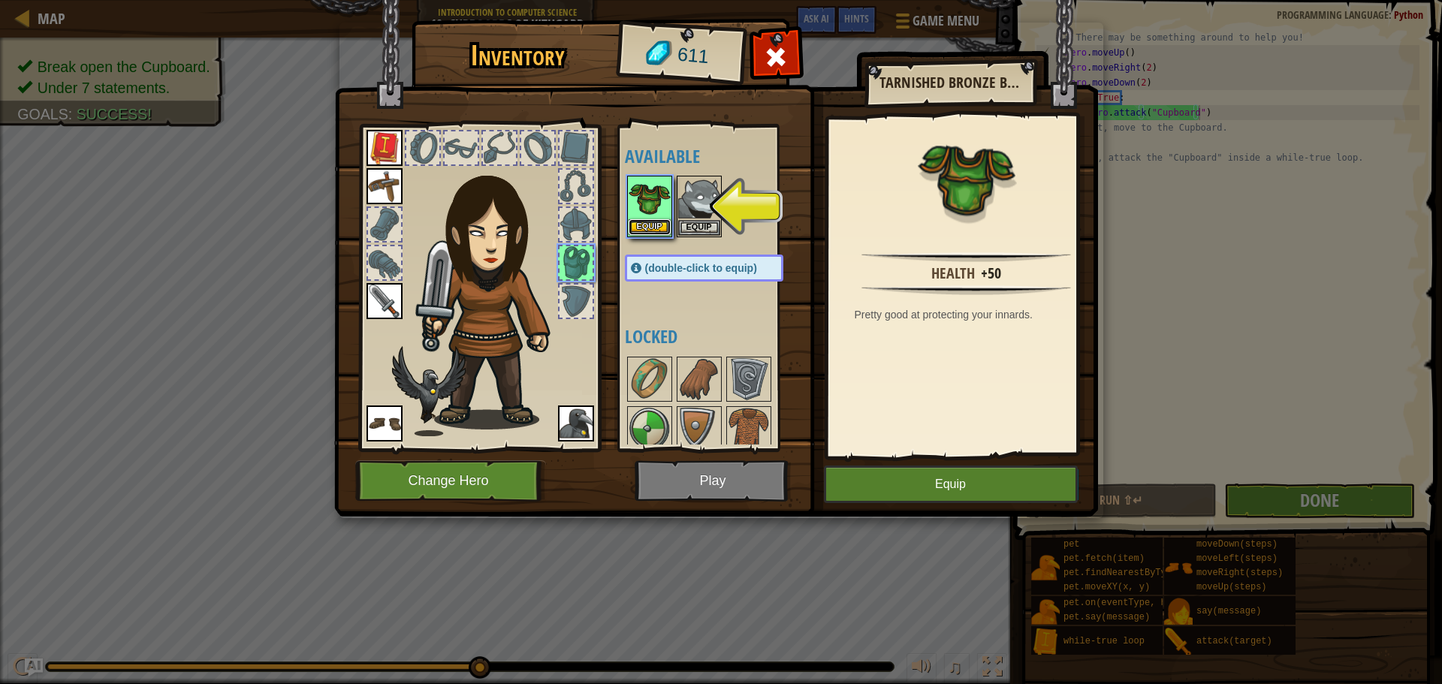
click at [645, 227] on button "Equip" at bounding box center [650, 227] width 42 height 16
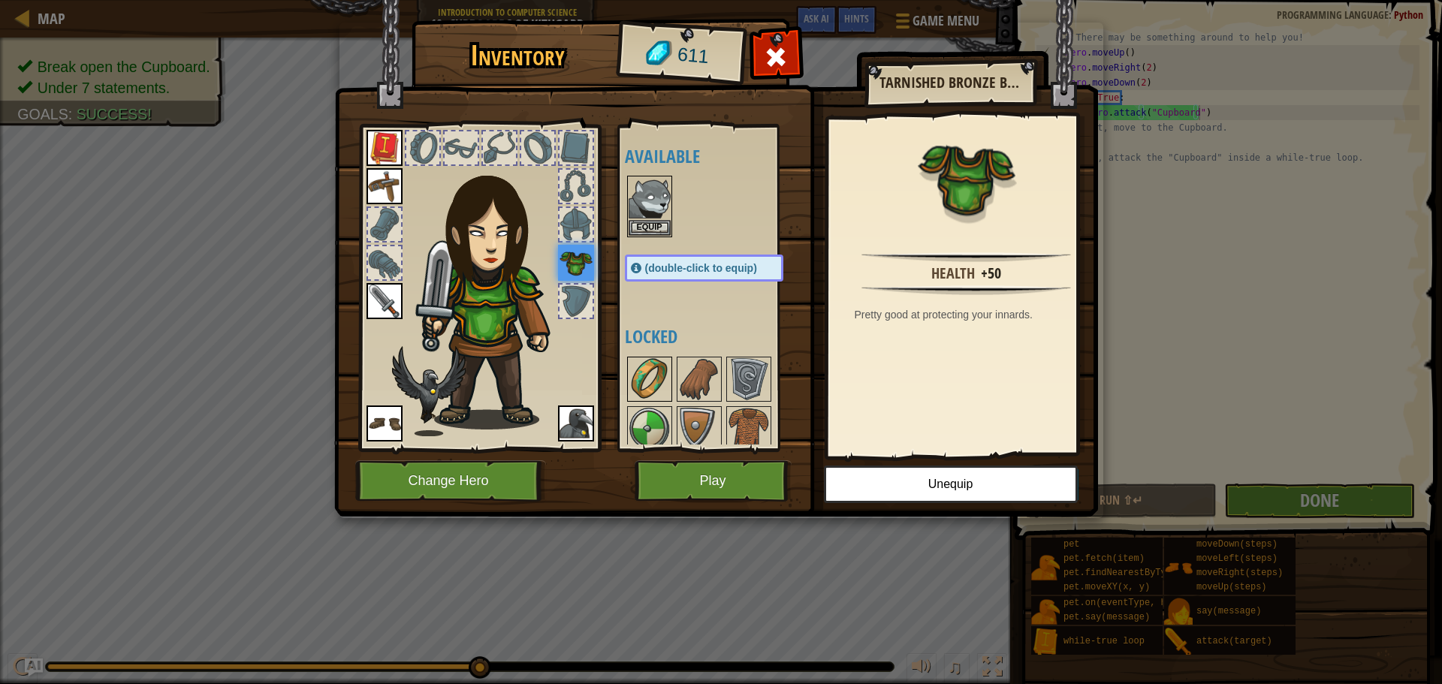
click at [654, 378] on img at bounding box center [650, 379] width 42 height 42
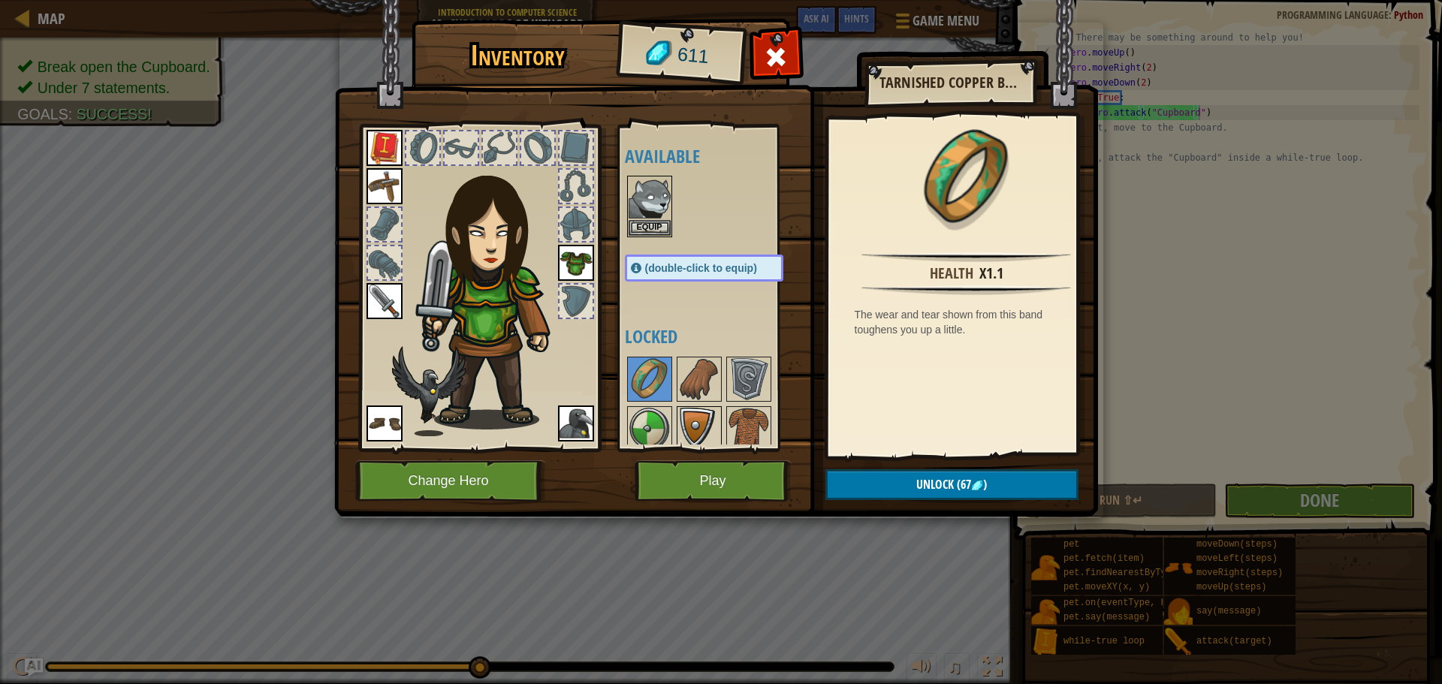
click at [697, 420] on img at bounding box center [699, 429] width 42 height 42
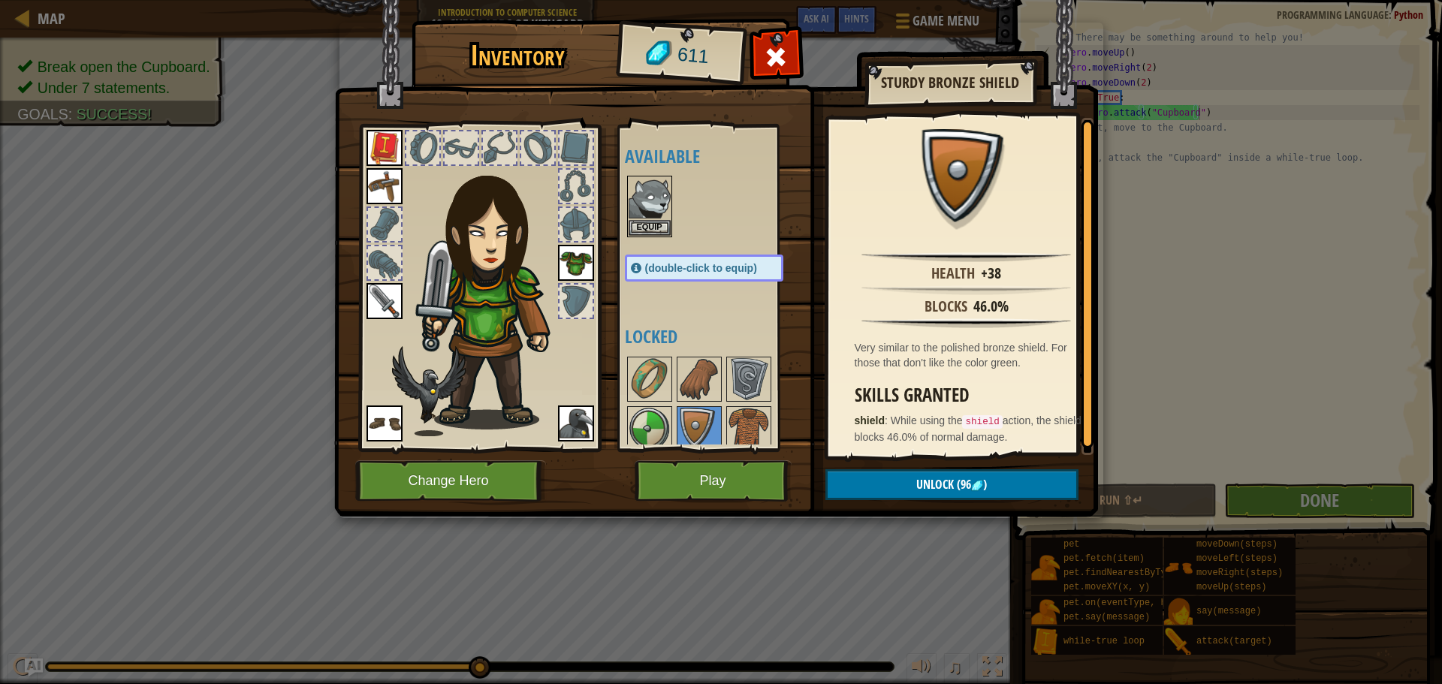
click at [703, 331] on h4 "Locked" at bounding box center [719, 337] width 189 height 20
click at [726, 483] on button "Play" at bounding box center [713, 480] width 157 height 41
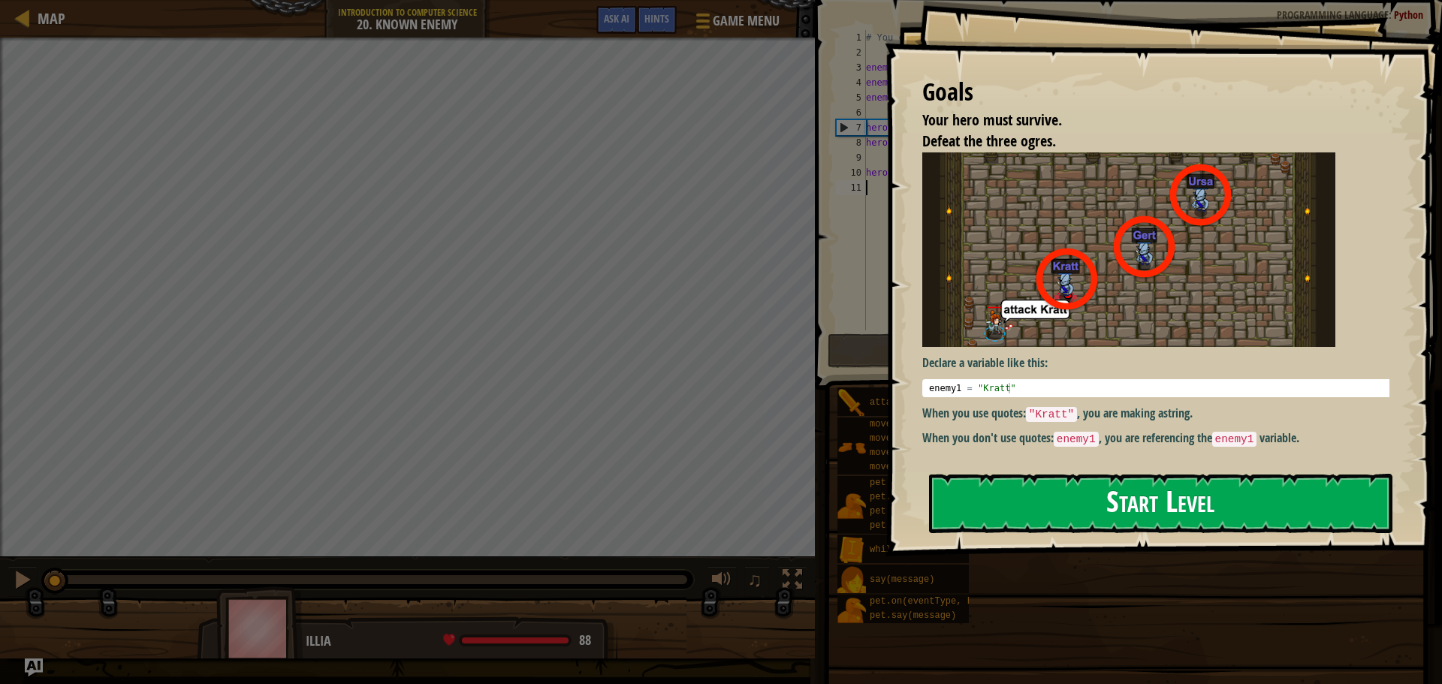
click at [1153, 488] on button "Start Level" at bounding box center [1161, 503] width 464 height 59
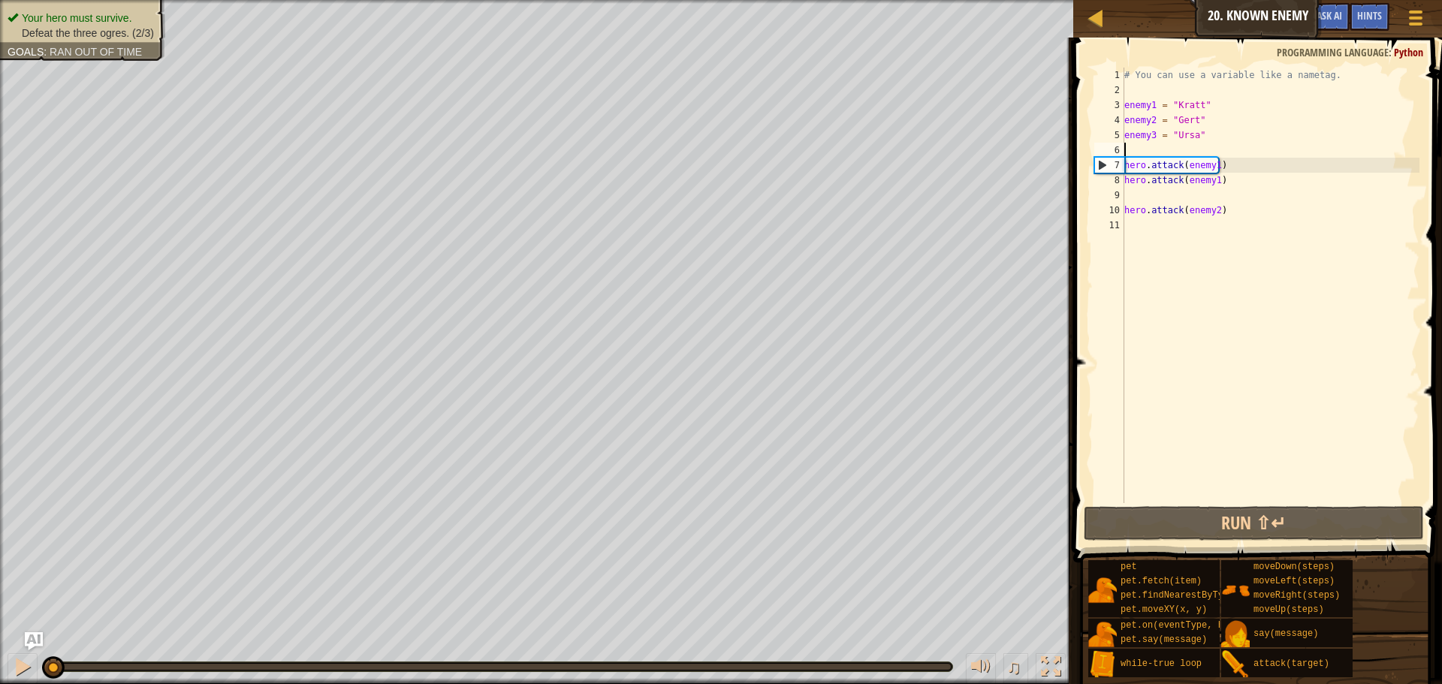
click at [1167, 149] on div "# You can use a variable like a nametag. enemy1 = "[PERSON_NAME]" enemy2 = "[PE…" at bounding box center [1271, 301] width 298 height 466
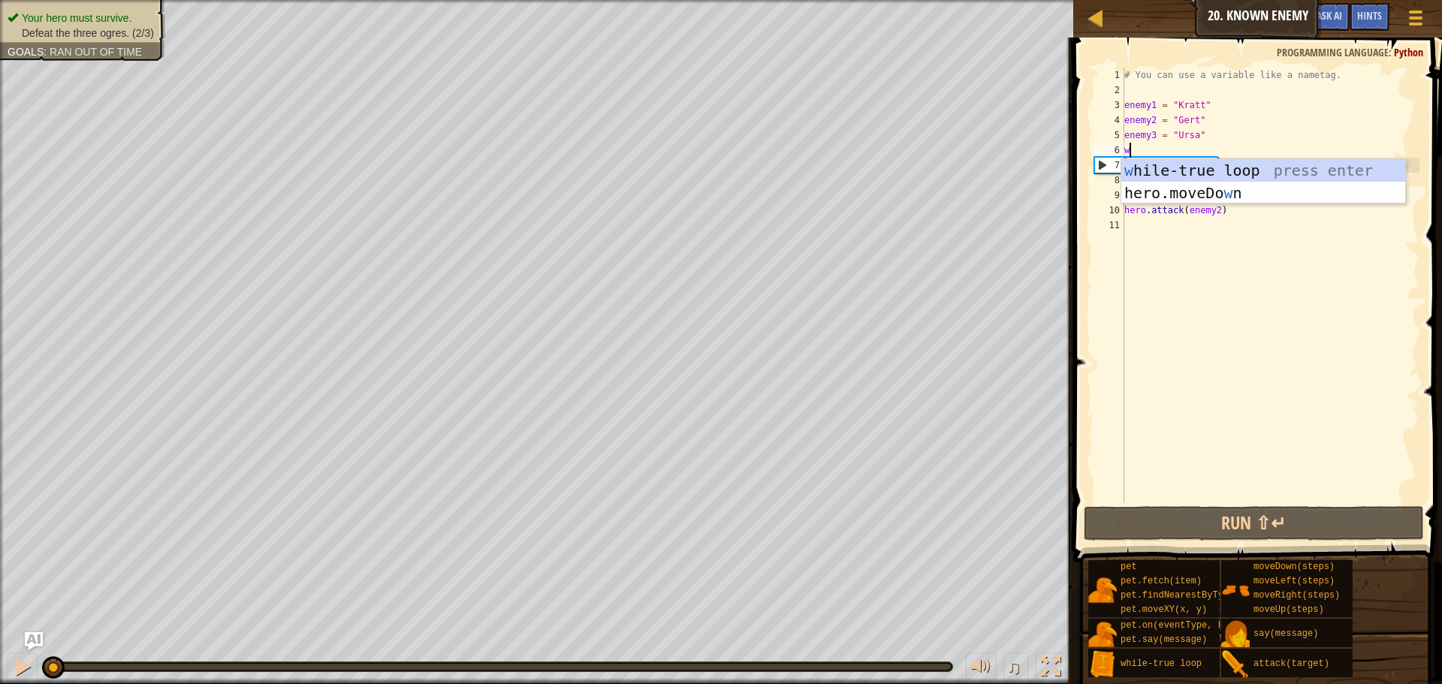
scroll to position [7, 0]
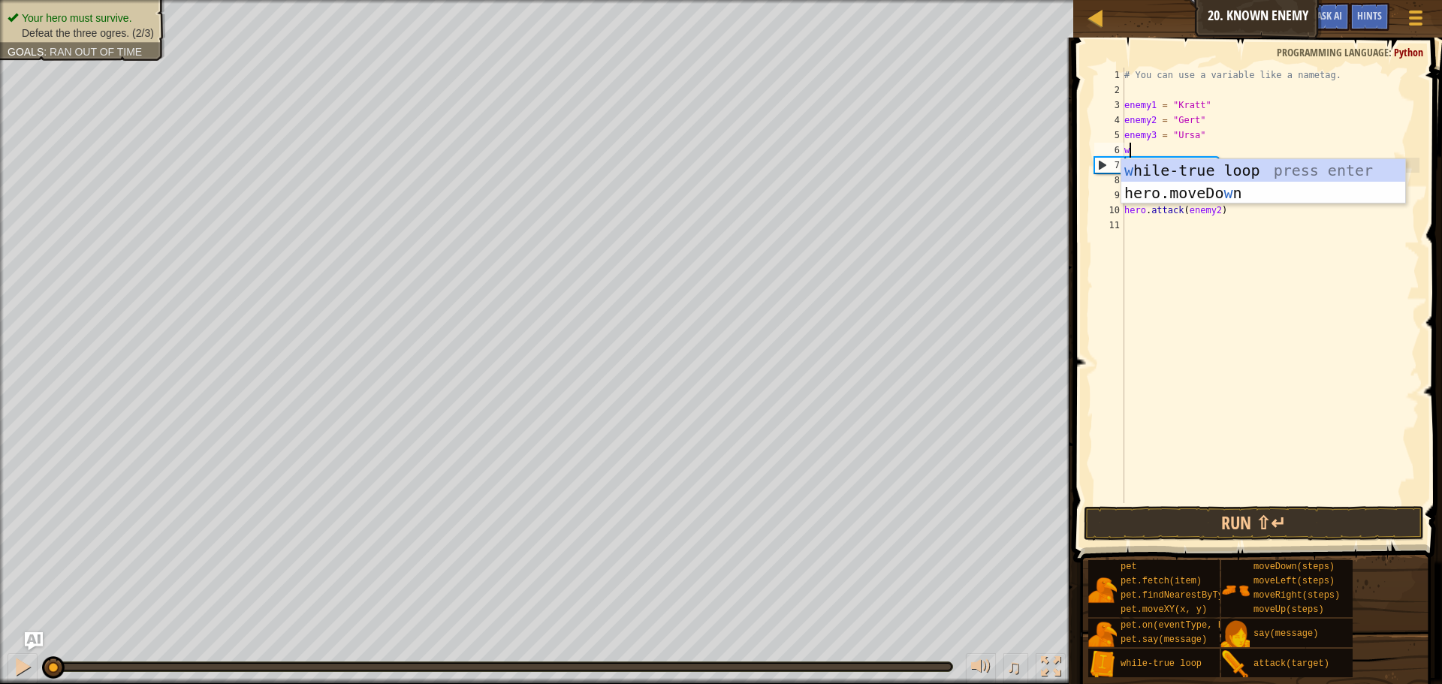
type textarea "wh"
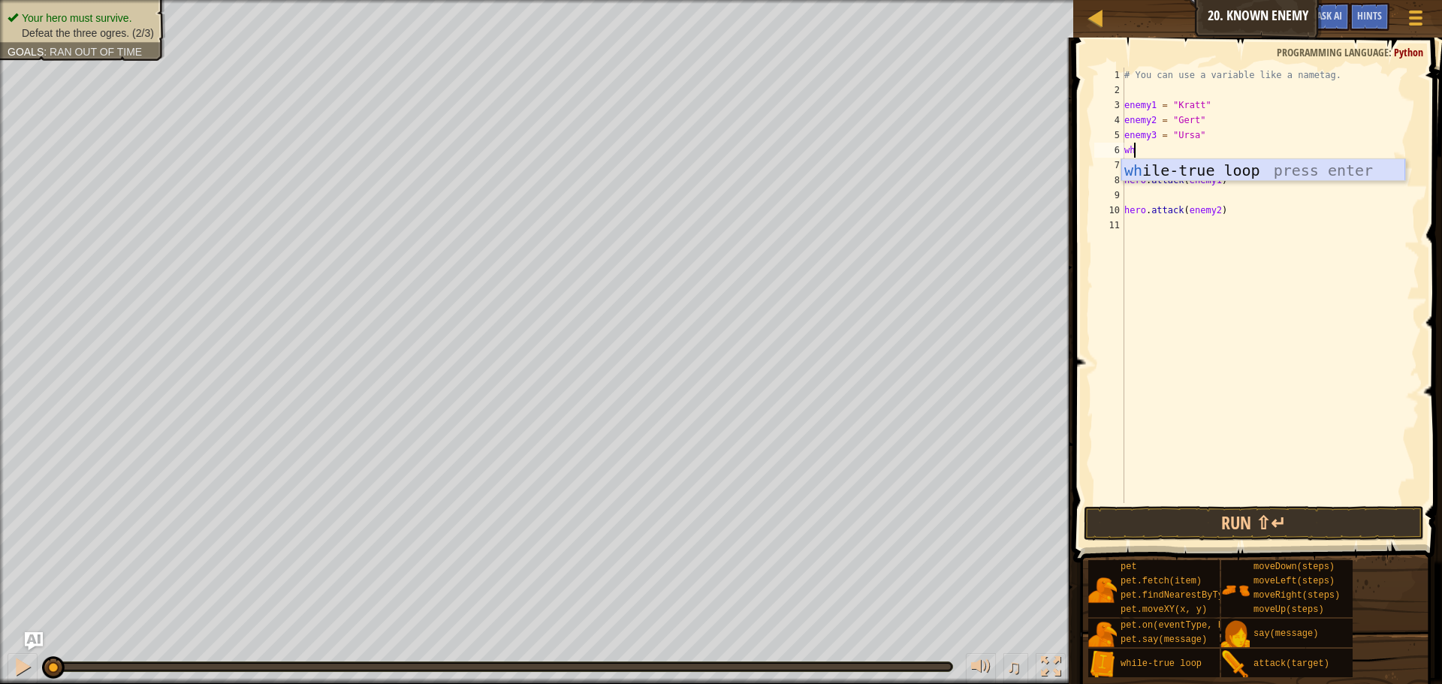
click at [1218, 171] on div "wh ile-true loop press enter" at bounding box center [1264, 193] width 284 height 68
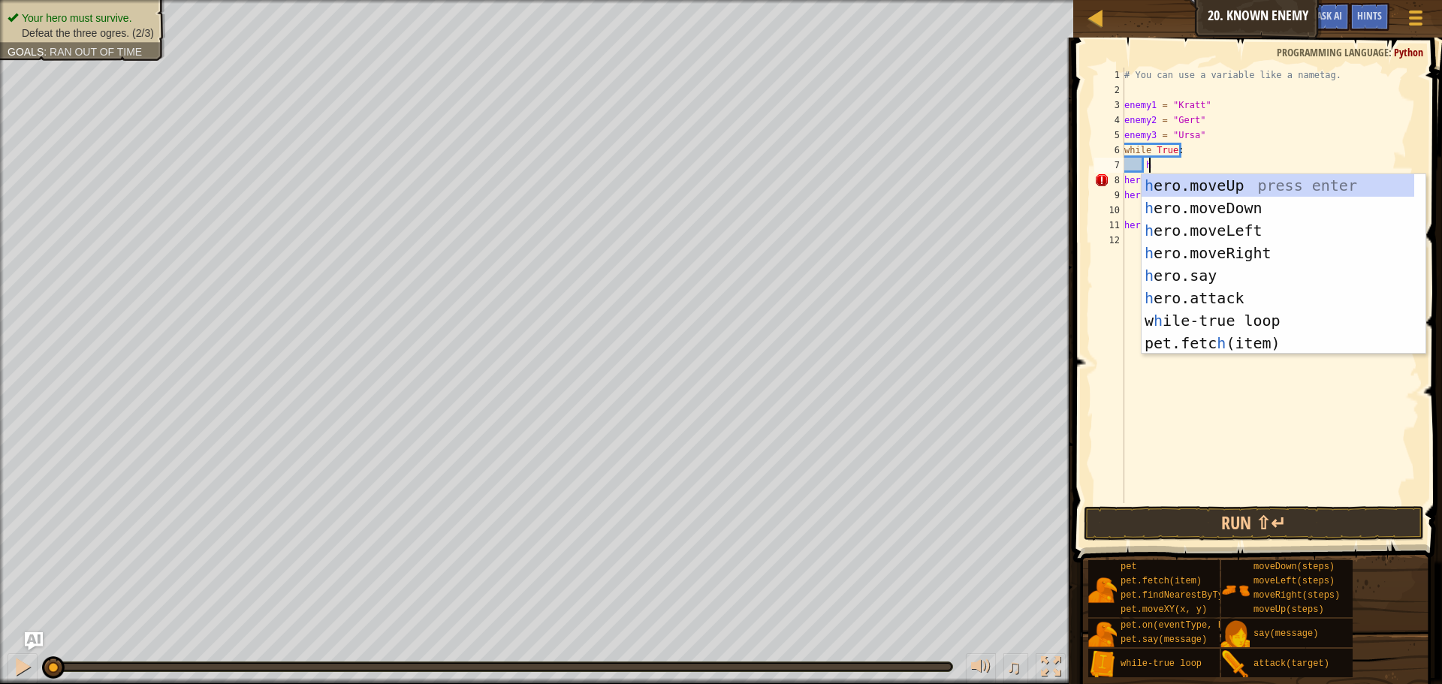
scroll to position [7, 2]
click at [1194, 290] on div "h ero.moveUp press enter h ero.moveDown press enter h ero.moveLeft press enter …" at bounding box center [1278, 286] width 273 height 225
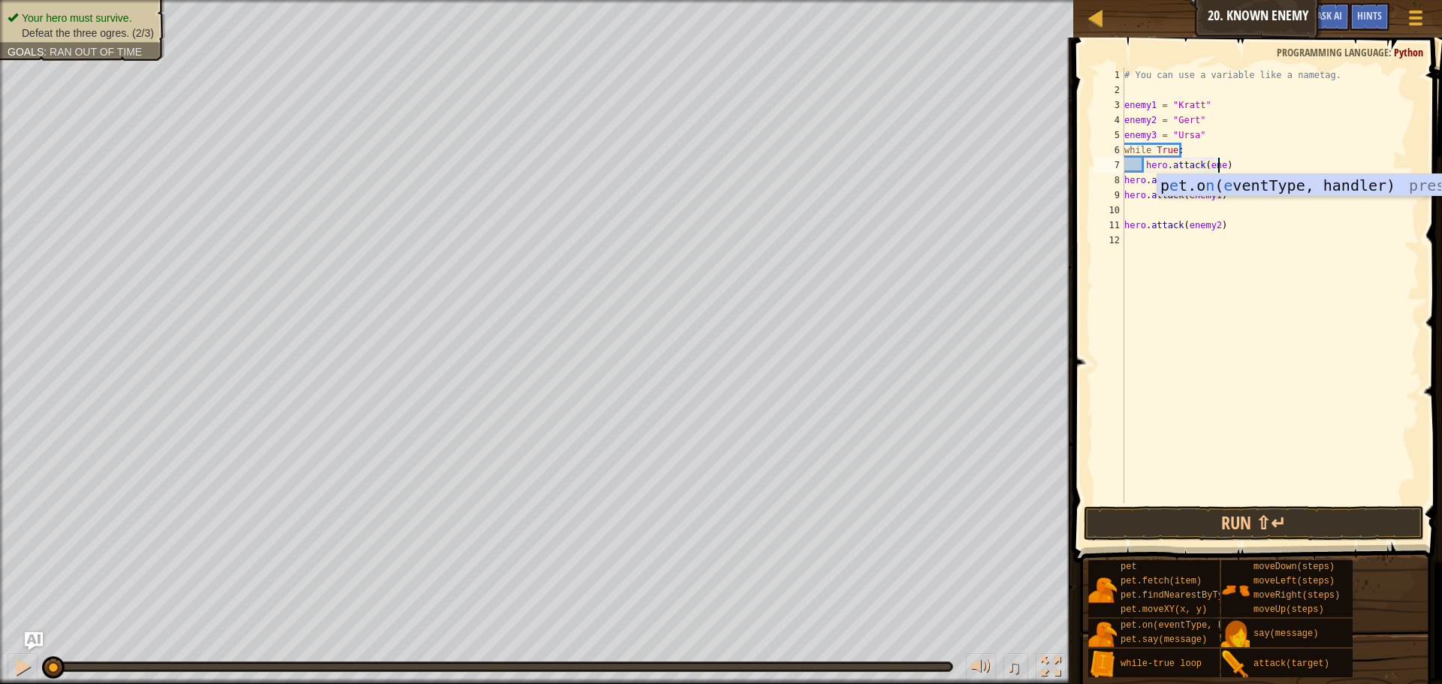
scroll to position [7, 8]
type textarea "hero.attack(enemy1)"
click at [1257, 168] on div "# You can use a variable like a nametag. enemy1 = "[PERSON_NAME]" enemy2 = "[PE…" at bounding box center [1271, 301] width 298 height 466
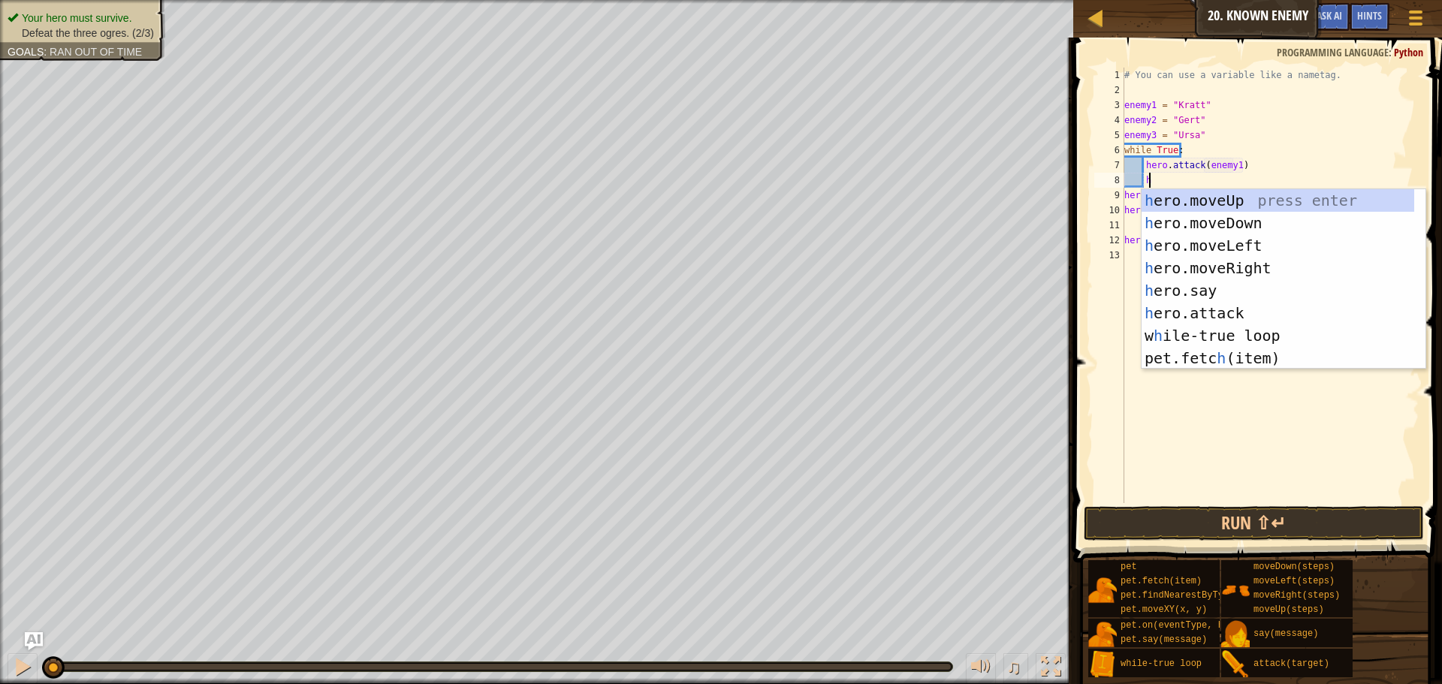
scroll to position [7, 2]
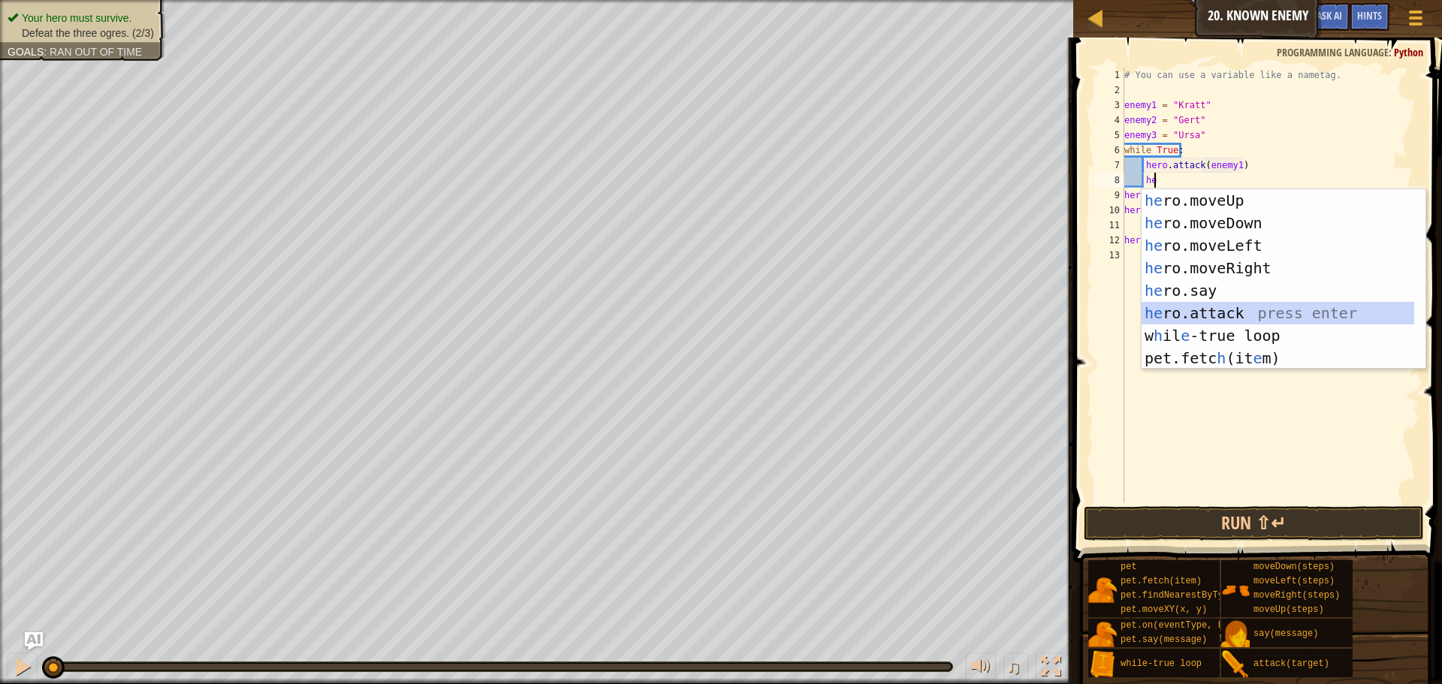
click at [1207, 308] on div "he ro.moveUp press enter he ro.moveDown press enter he ro.moveLeft press enter …" at bounding box center [1278, 301] width 273 height 225
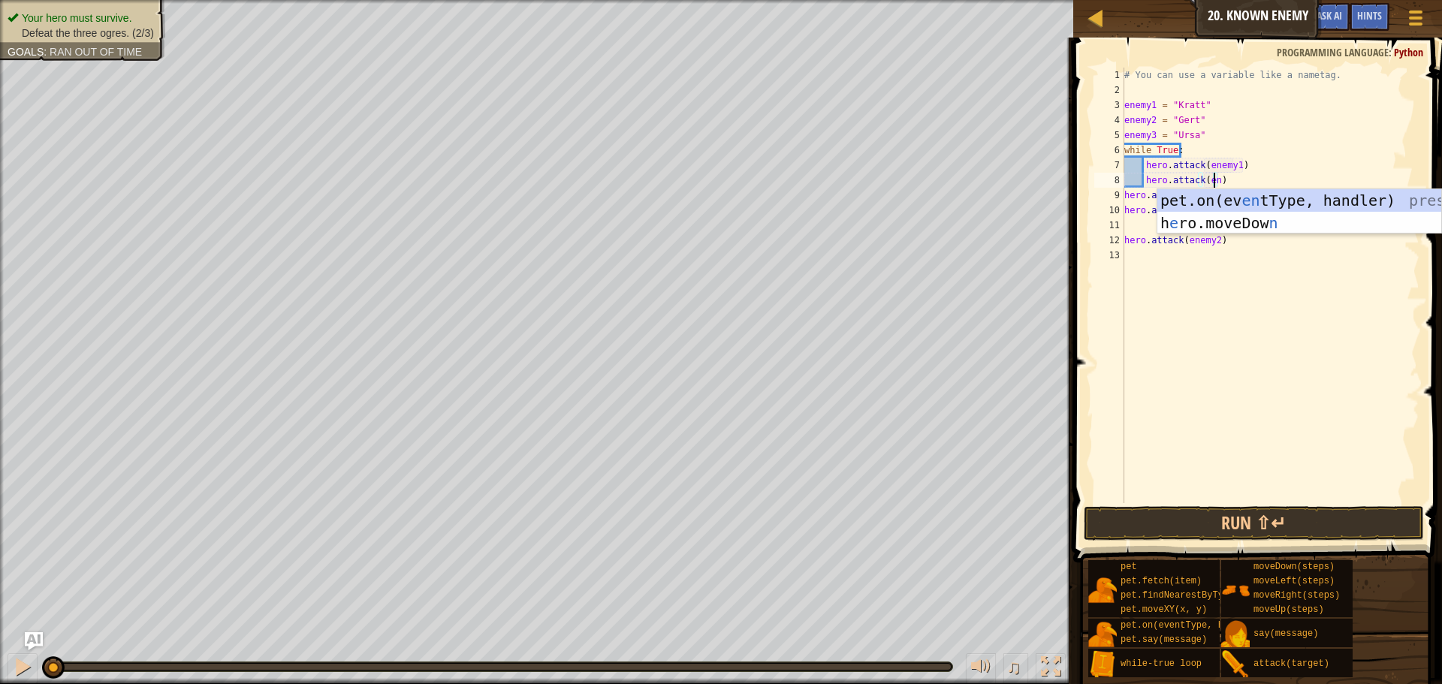
scroll to position [7, 8]
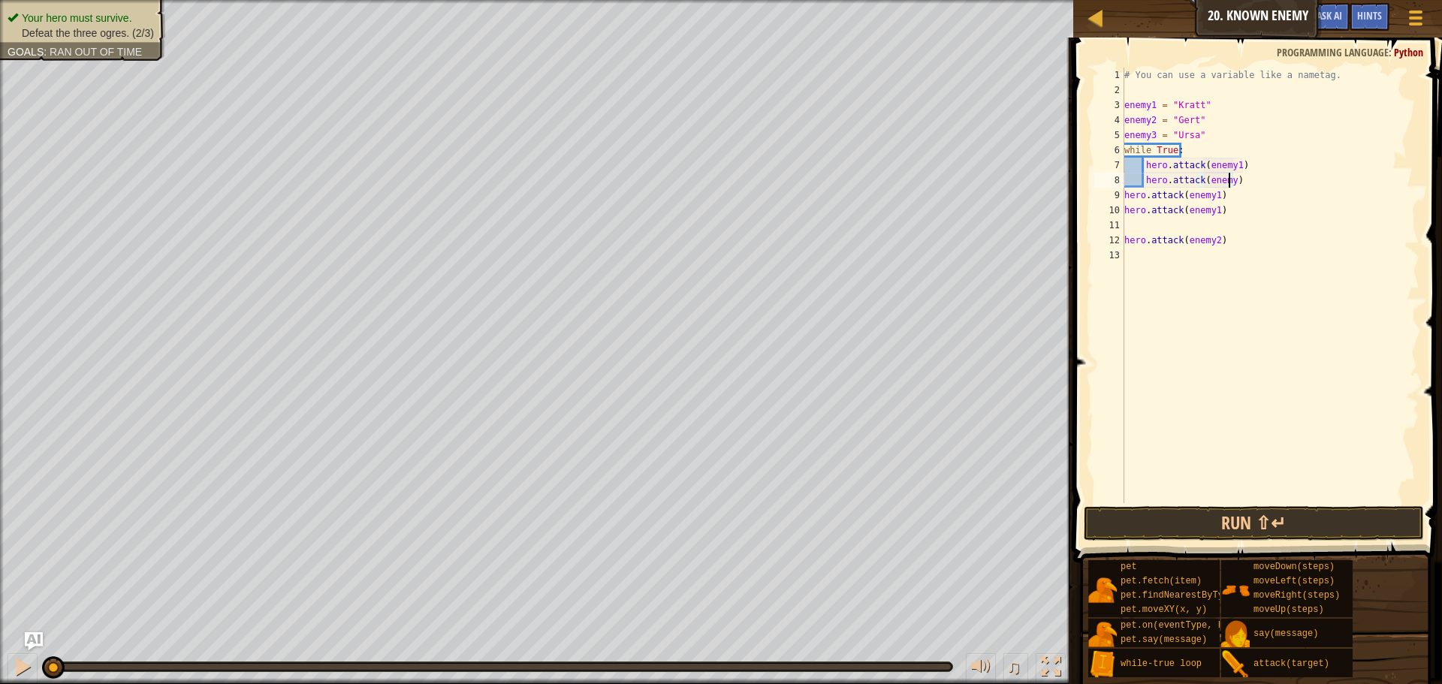
type textarea "hero.attack(enemy2)"
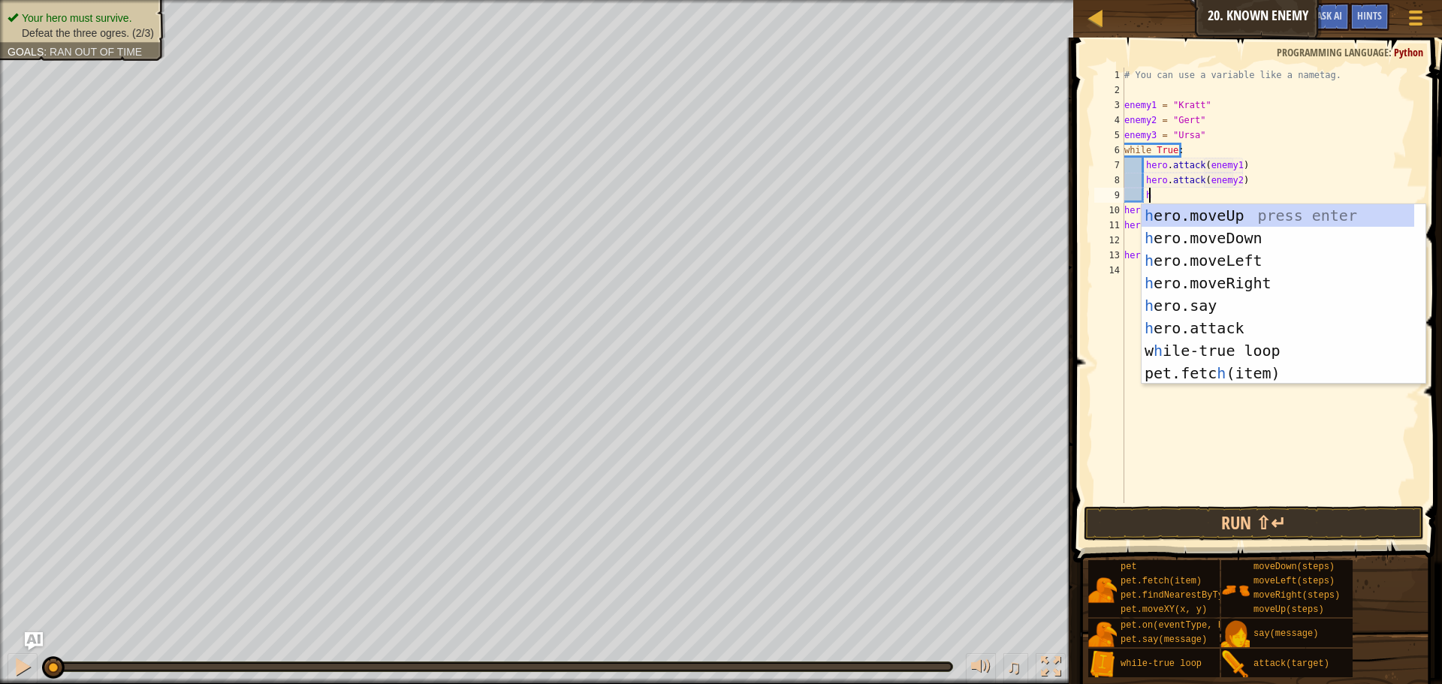
scroll to position [7, 2]
click at [1218, 334] on div "he ro.moveUp press enter he ro.moveDown press enter he ro.moveLeft press enter …" at bounding box center [1278, 316] width 273 height 225
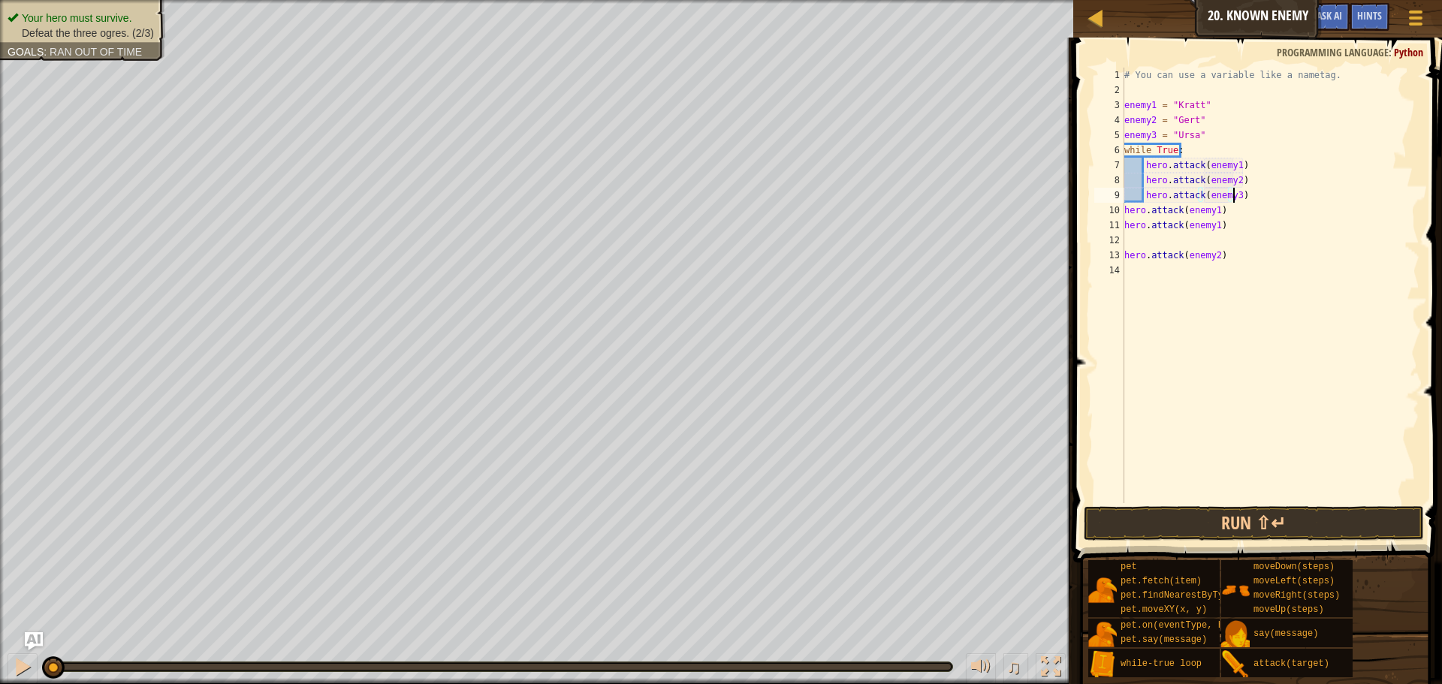
scroll to position [7, 9]
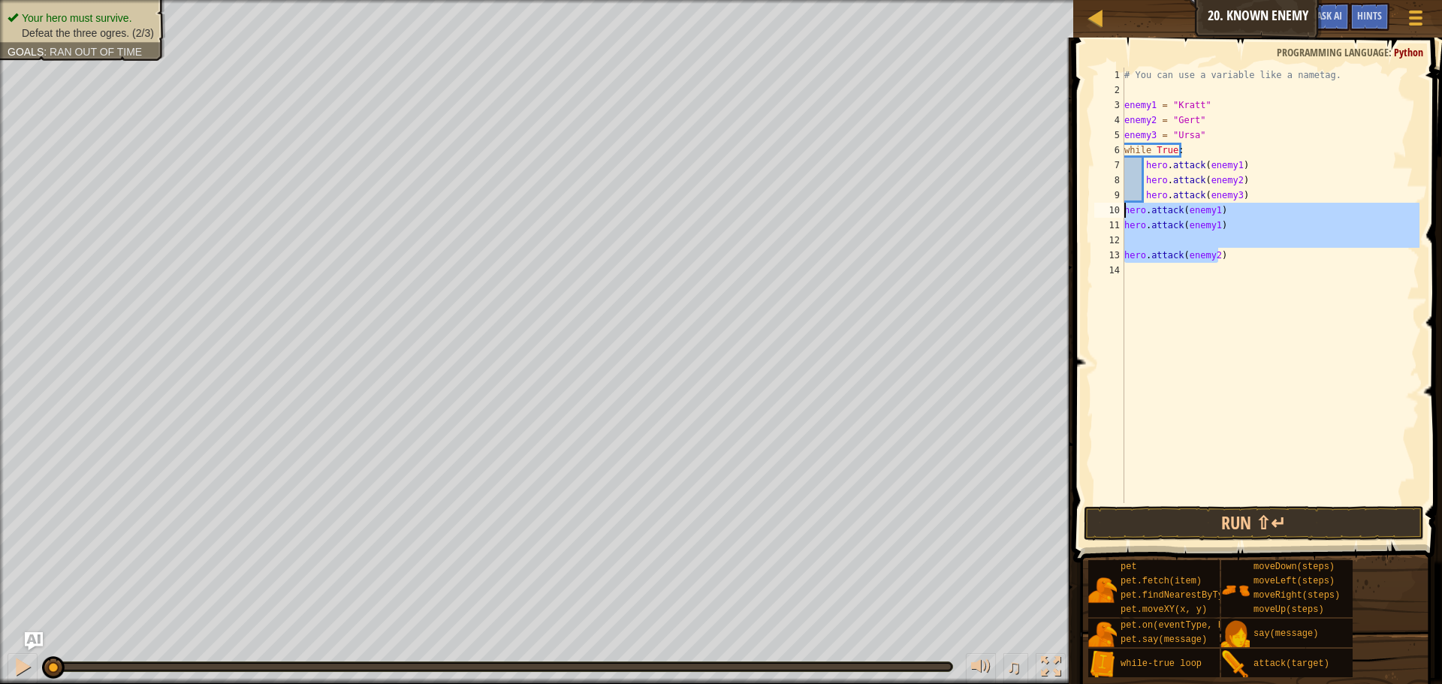
drag, startPoint x: 1230, startPoint y: 260, endPoint x: 1126, endPoint y: 209, distance: 116.2
click at [1126, 209] on div "# You can use a variable like a nametag. enemy1 = "[PERSON_NAME]" enemy2 = "[PE…" at bounding box center [1271, 301] width 298 height 466
type textarea "hero.attack(enemy1) hero.attack(enemy1)"
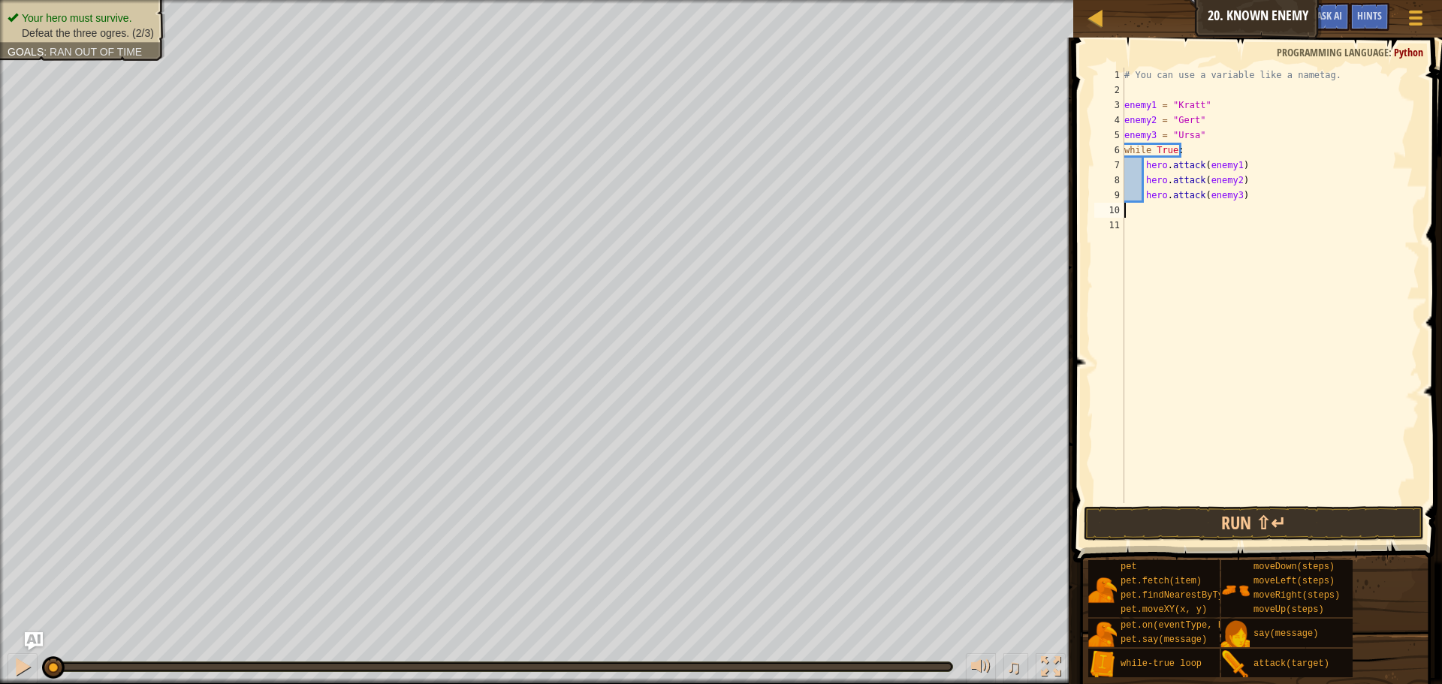
scroll to position [7, 0]
click at [1255, 522] on button "Run ⇧↵" at bounding box center [1254, 523] width 340 height 35
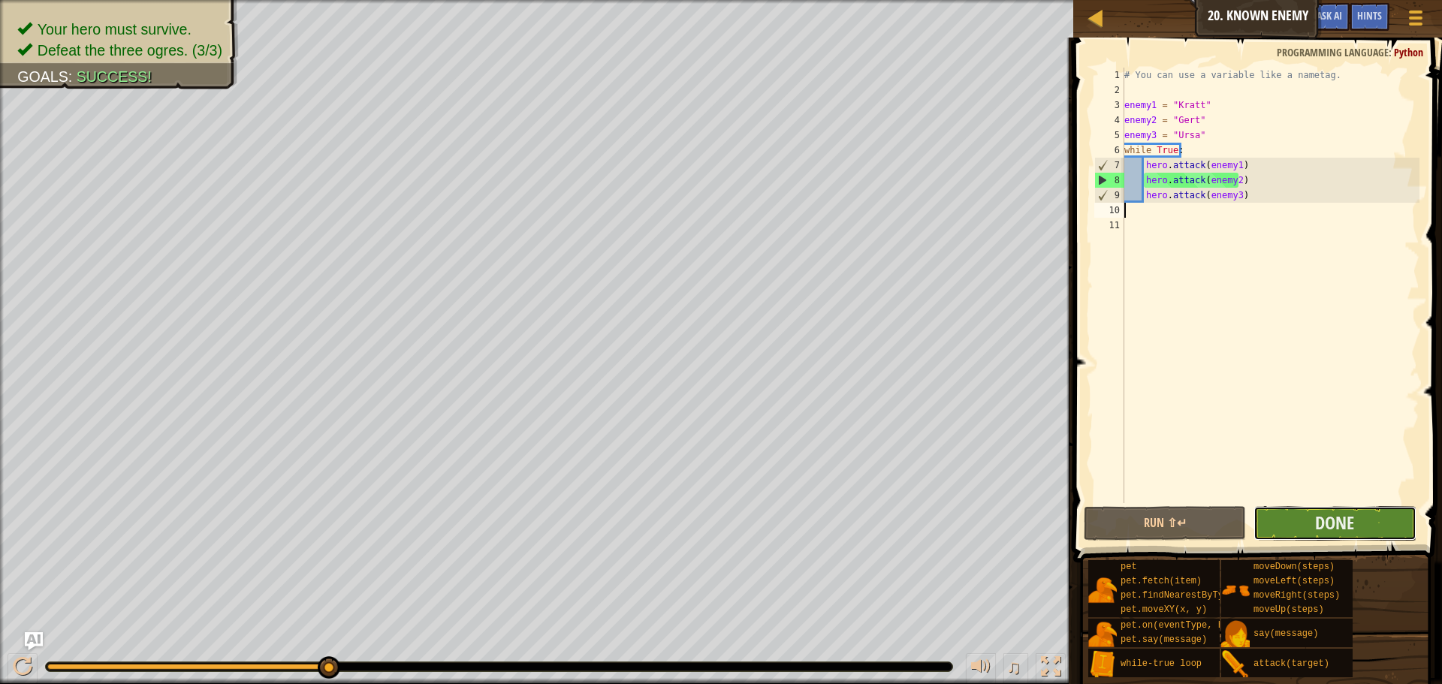
click at [1311, 515] on button "Done" at bounding box center [1335, 523] width 162 height 35
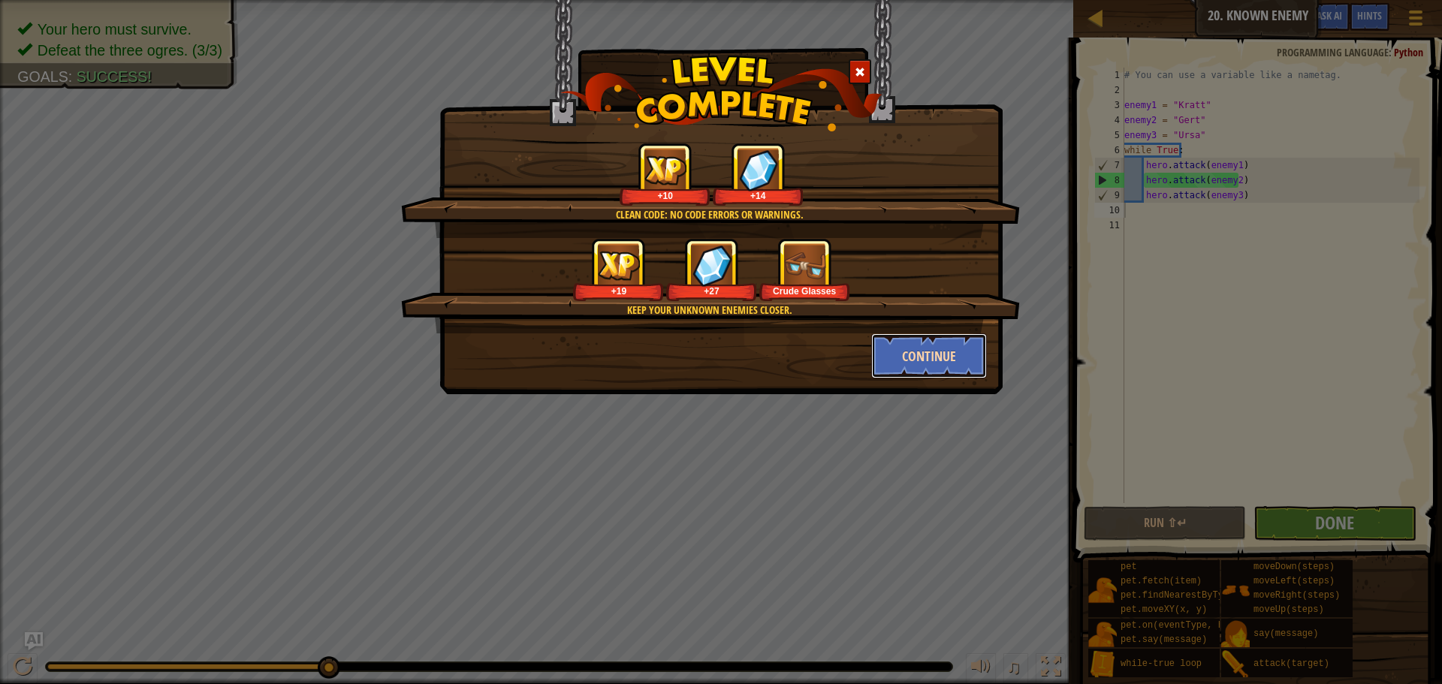
click at [910, 361] on button "Continue" at bounding box center [929, 356] width 116 height 45
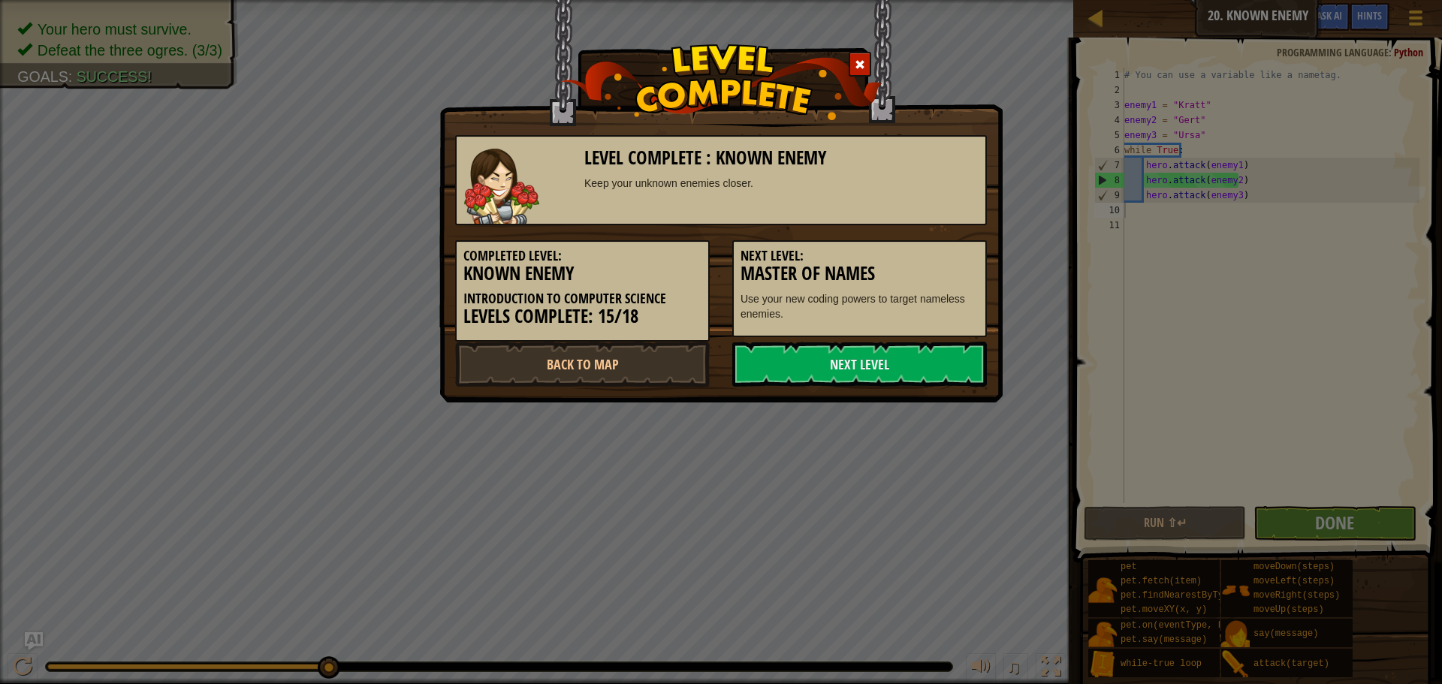
click at [910, 361] on link "Next Level" at bounding box center [859, 364] width 255 height 45
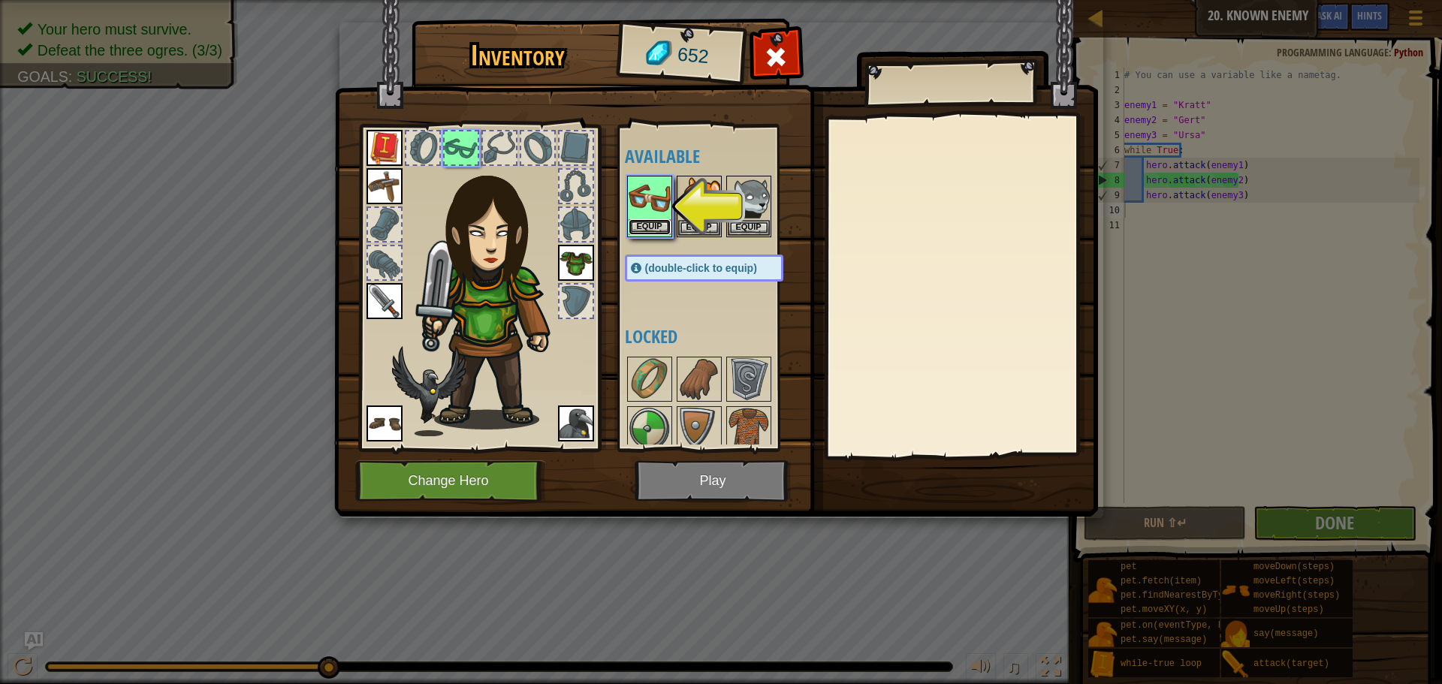
click at [645, 225] on button "Equip" at bounding box center [650, 227] width 42 height 16
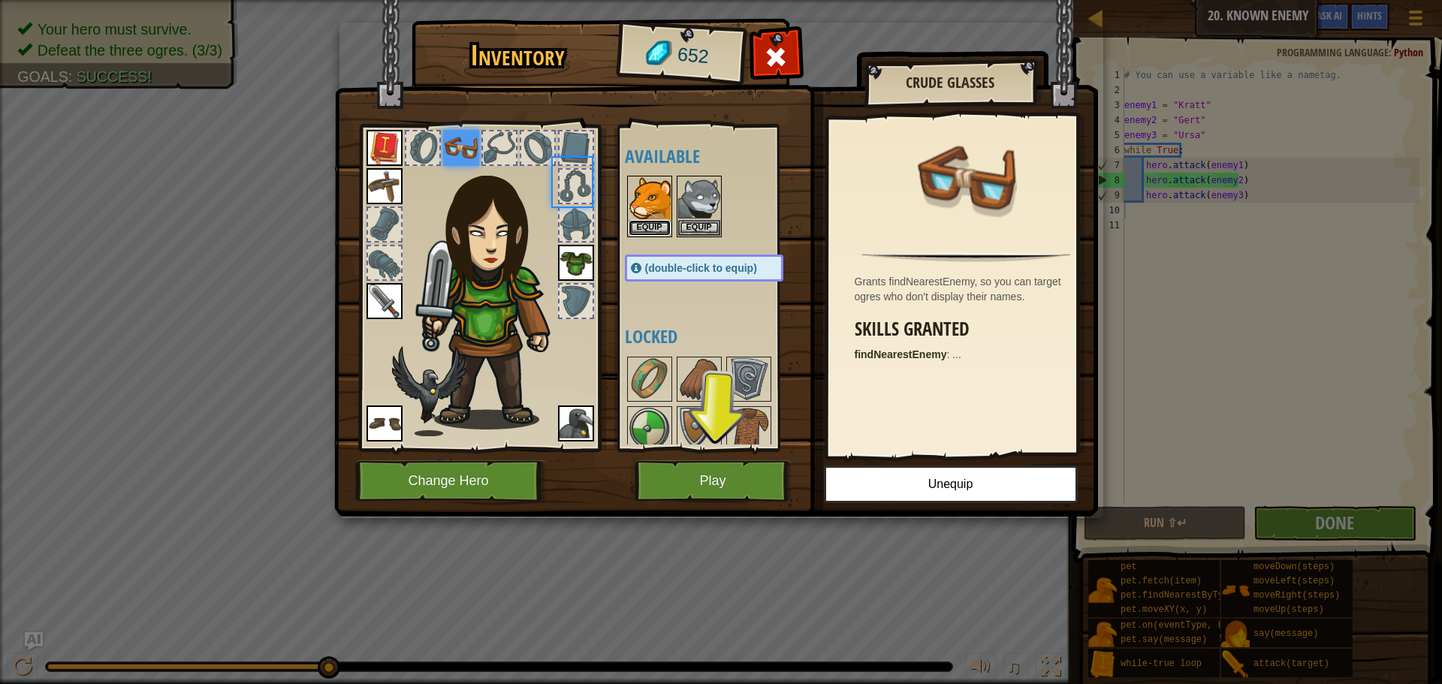
click at [645, 225] on button "Equip" at bounding box center [650, 228] width 42 height 16
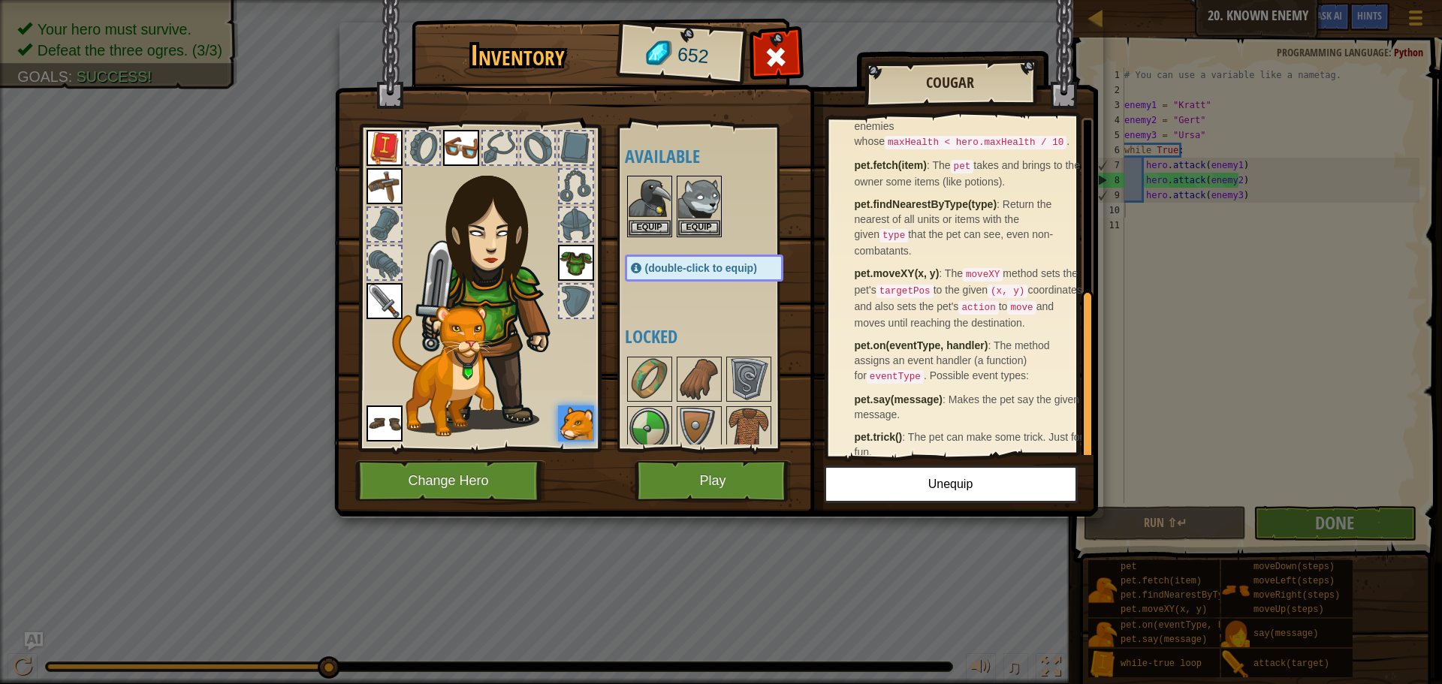
scroll to position [335, 0]
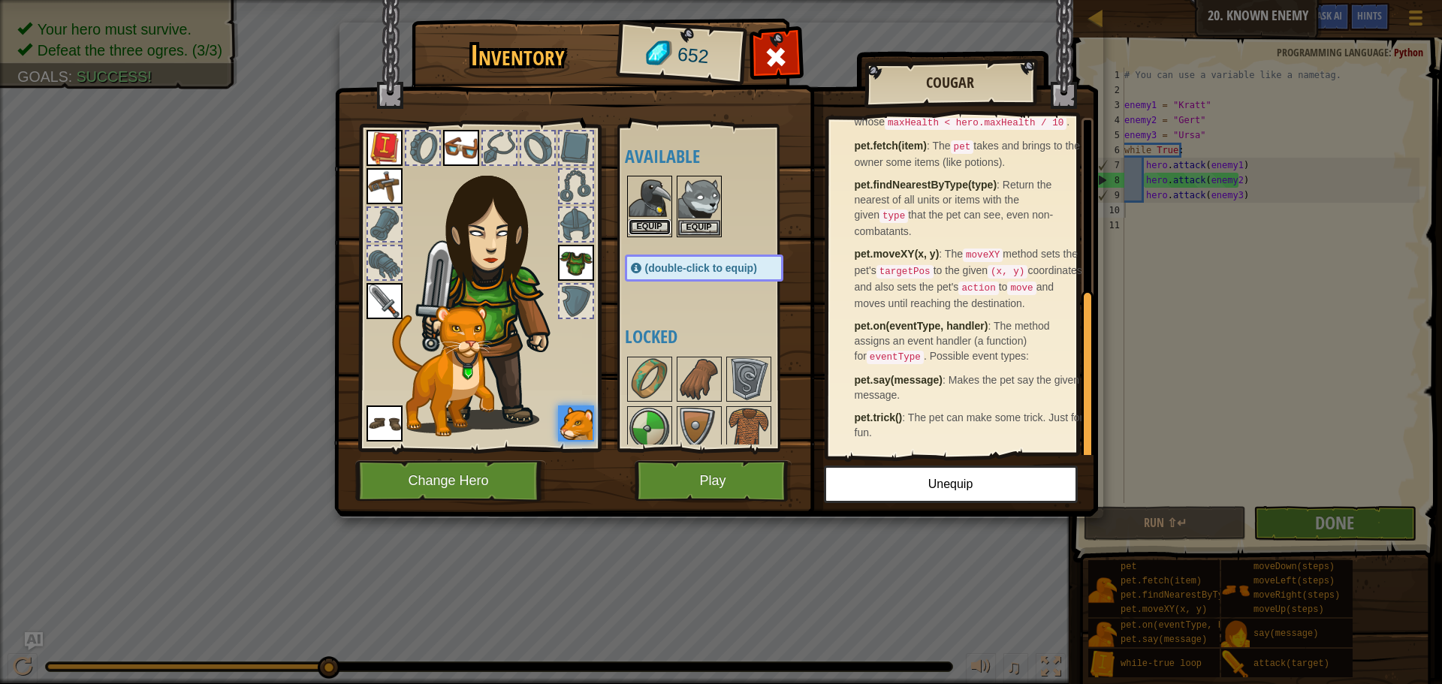
click at [650, 226] on button "Equip" at bounding box center [650, 227] width 42 height 16
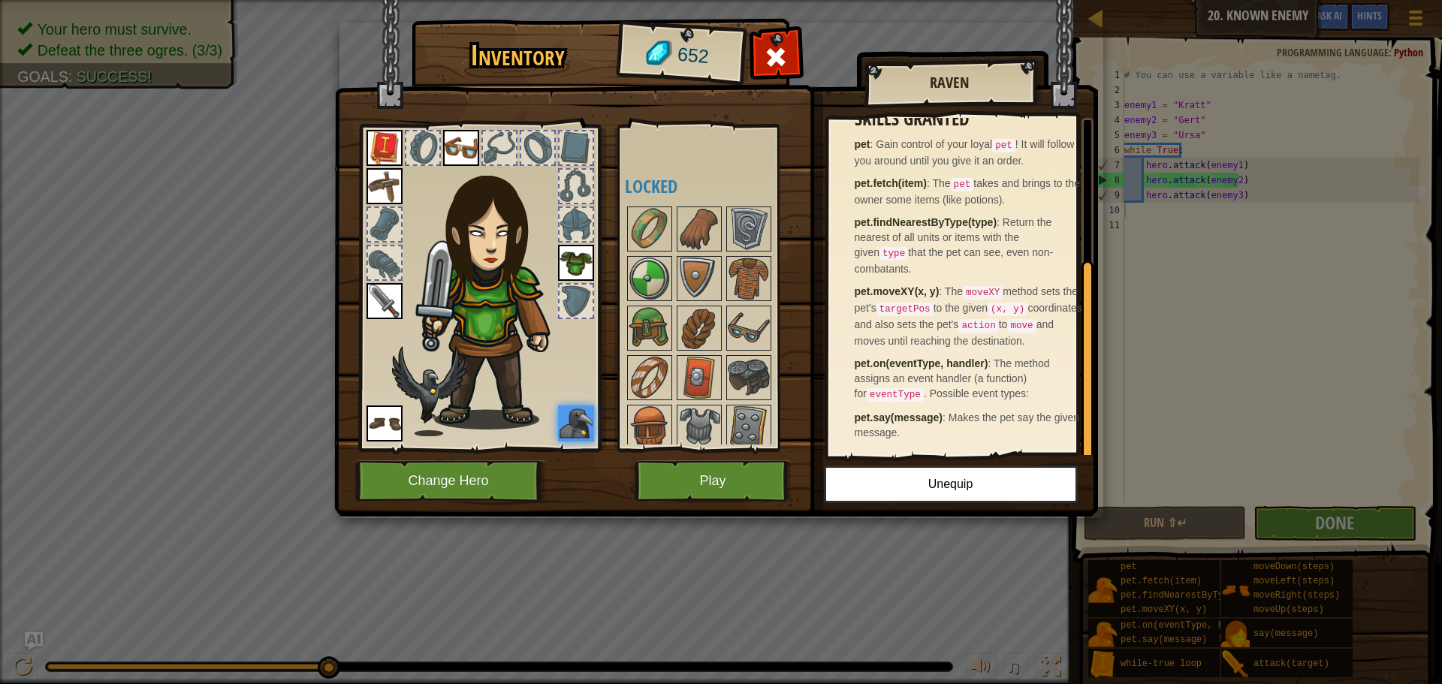
scroll to position [225, 0]
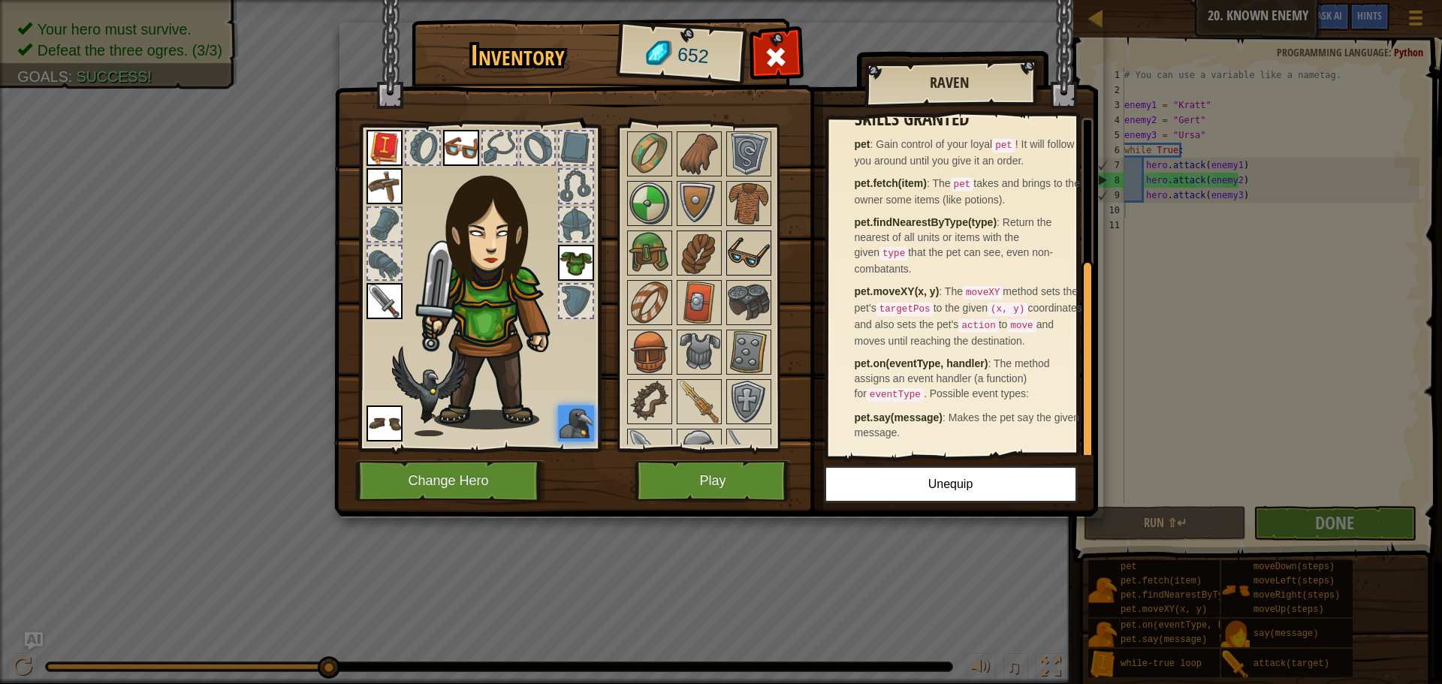
click at [750, 237] on img at bounding box center [749, 253] width 42 height 42
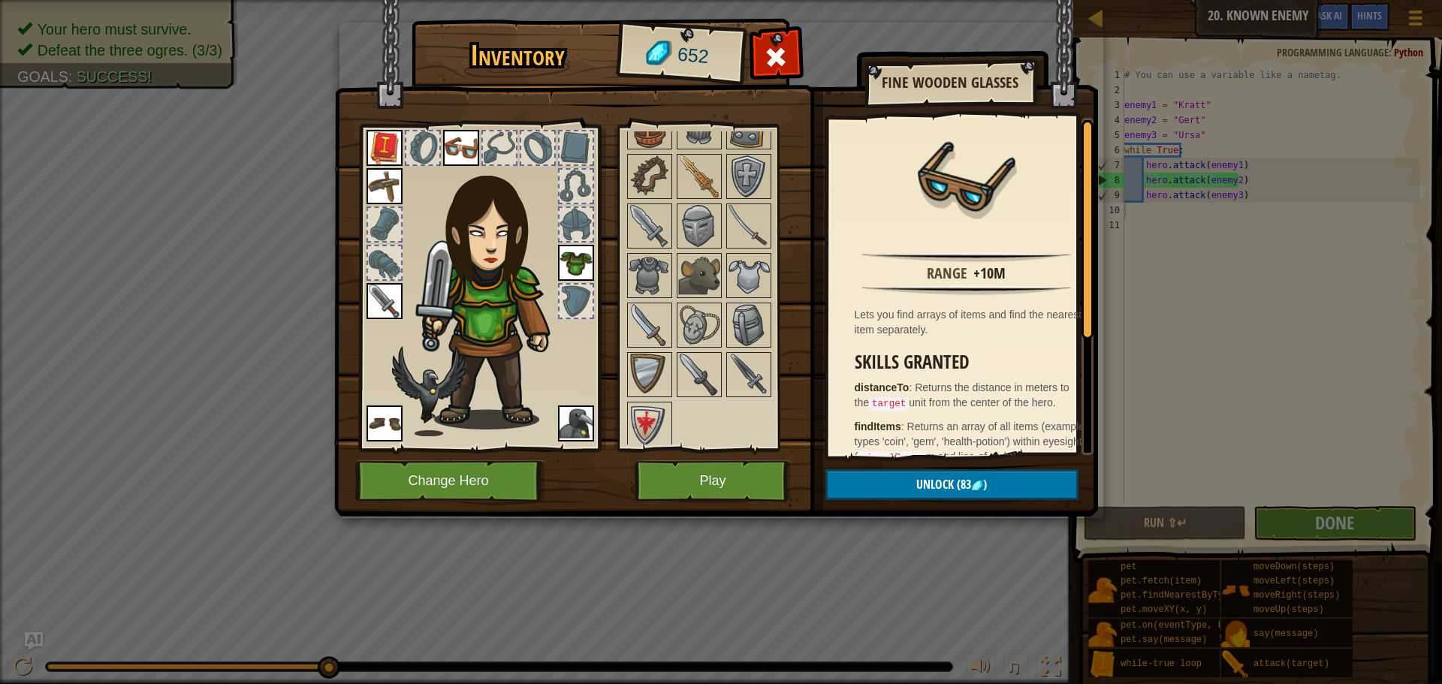
scroll to position [455, 0]
click at [753, 372] on img at bounding box center [749, 370] width 42 height 42
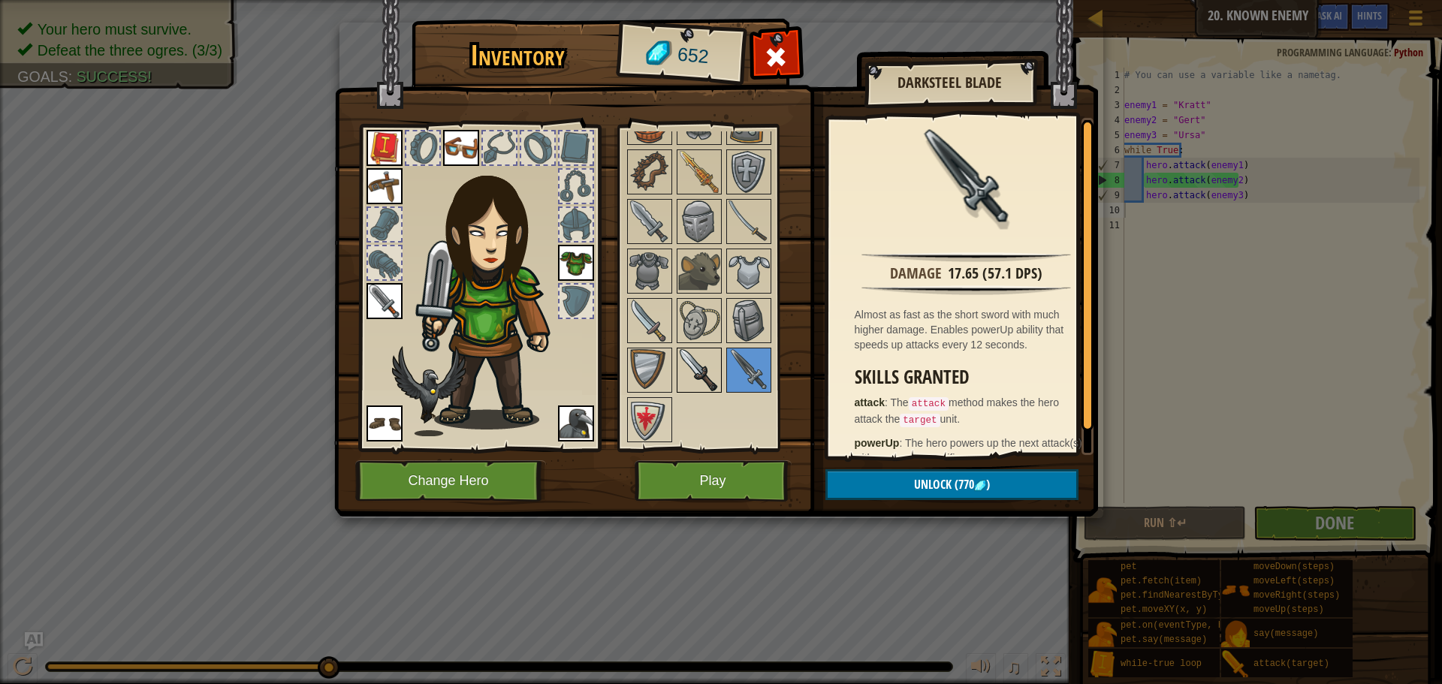
click at [708, 374] on img at bounding box center [699, 370] width 42 height 42
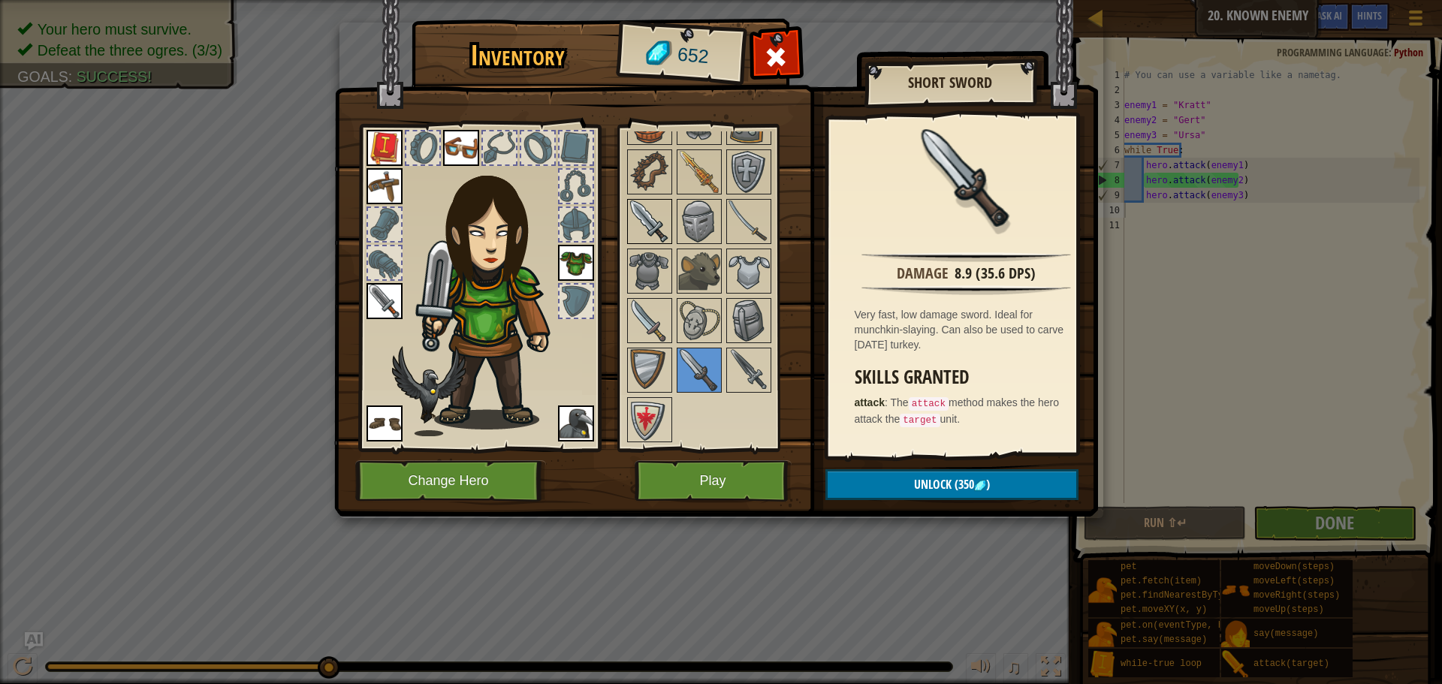
click at [638, 210] on img at bounding box center [650, 222] width 42 height 42
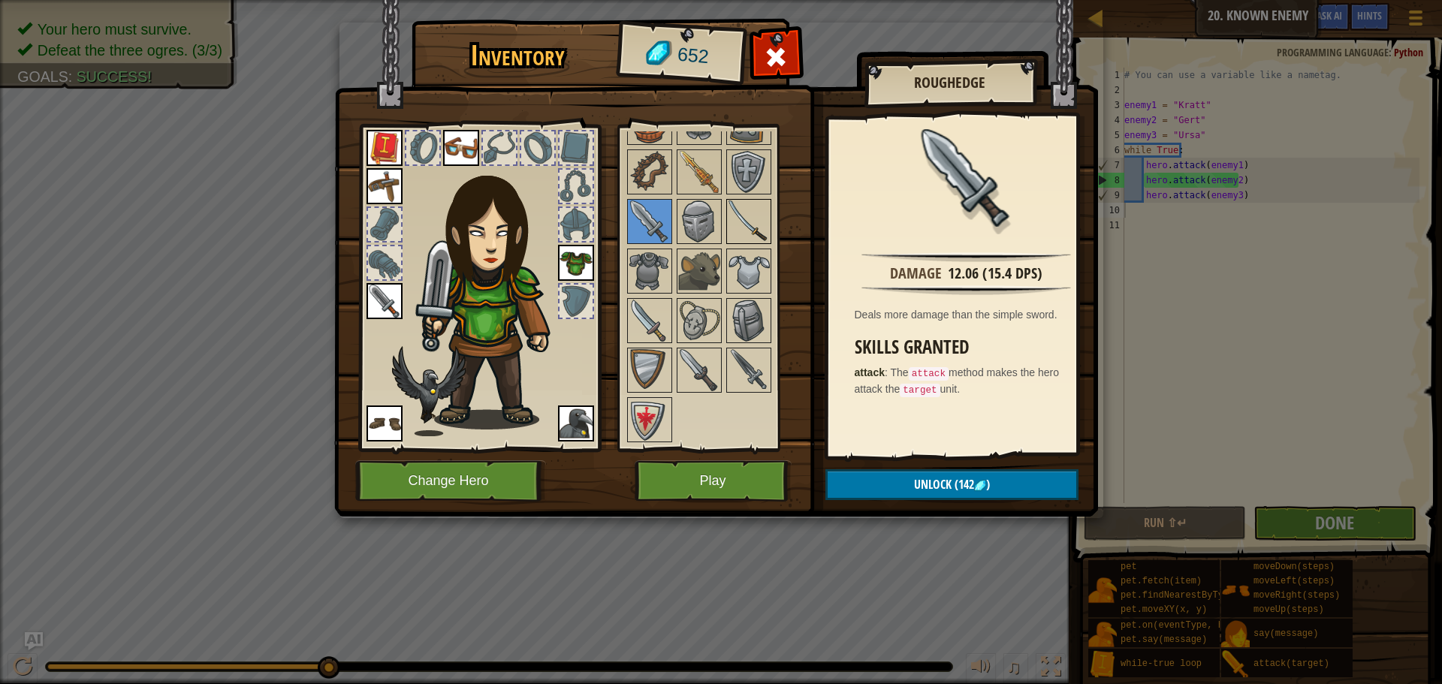
click at [741, 213] on img at bounding box center [749, 222] width 42 height 42
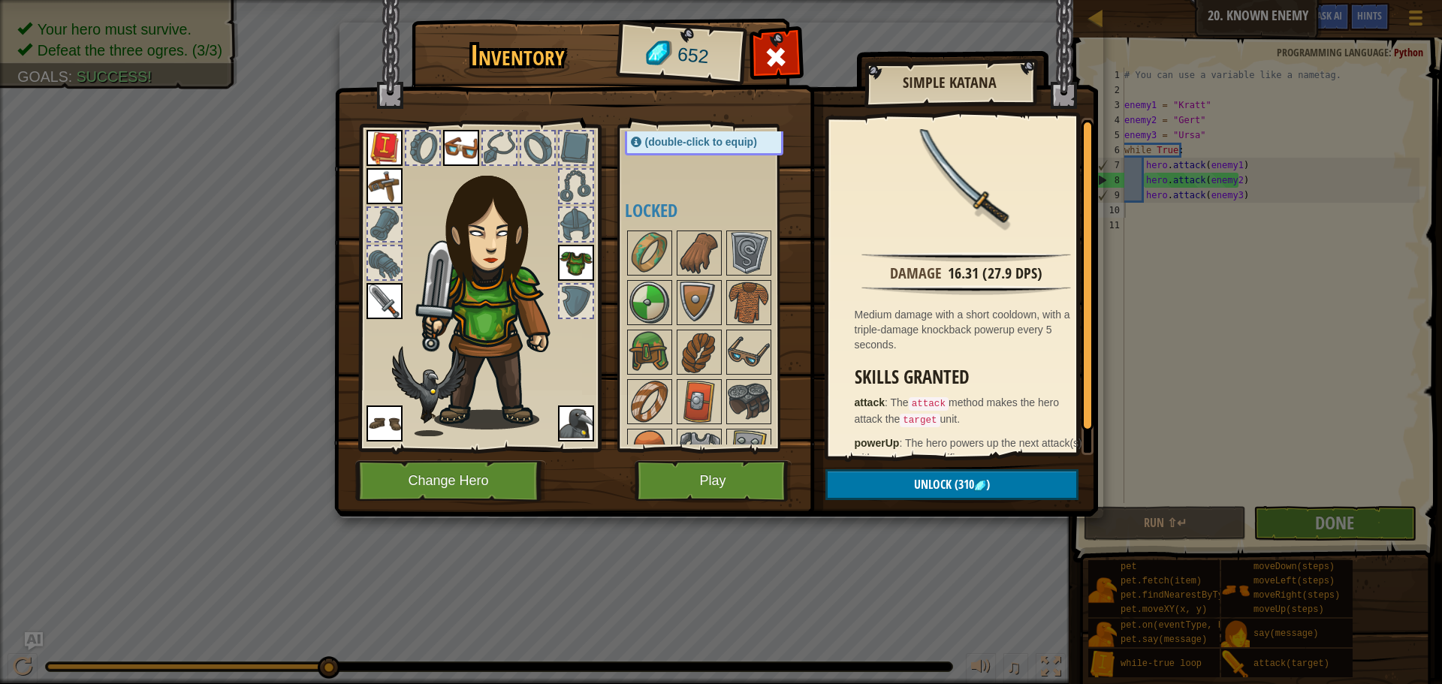
scroll to position [0, 0]
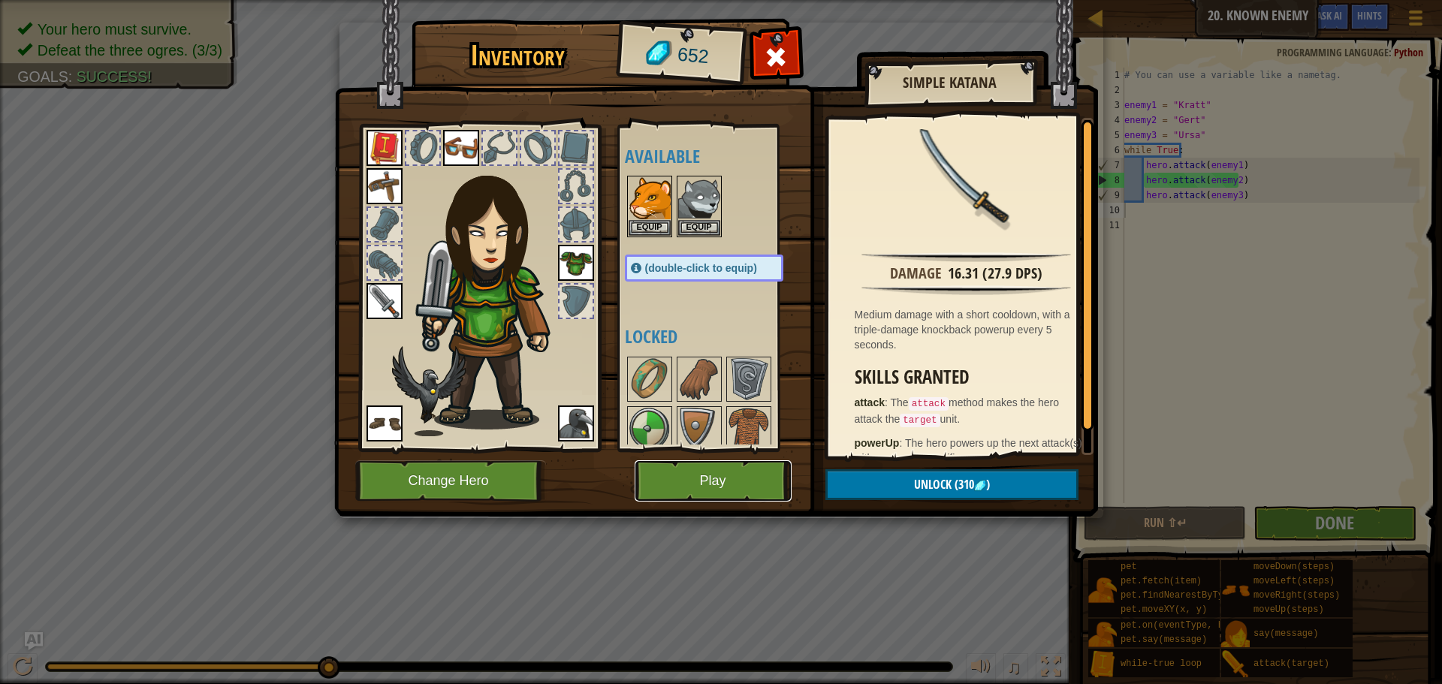
click at [704, 483] on button "Play" at bounding box center [713, 480] width 157 height 41
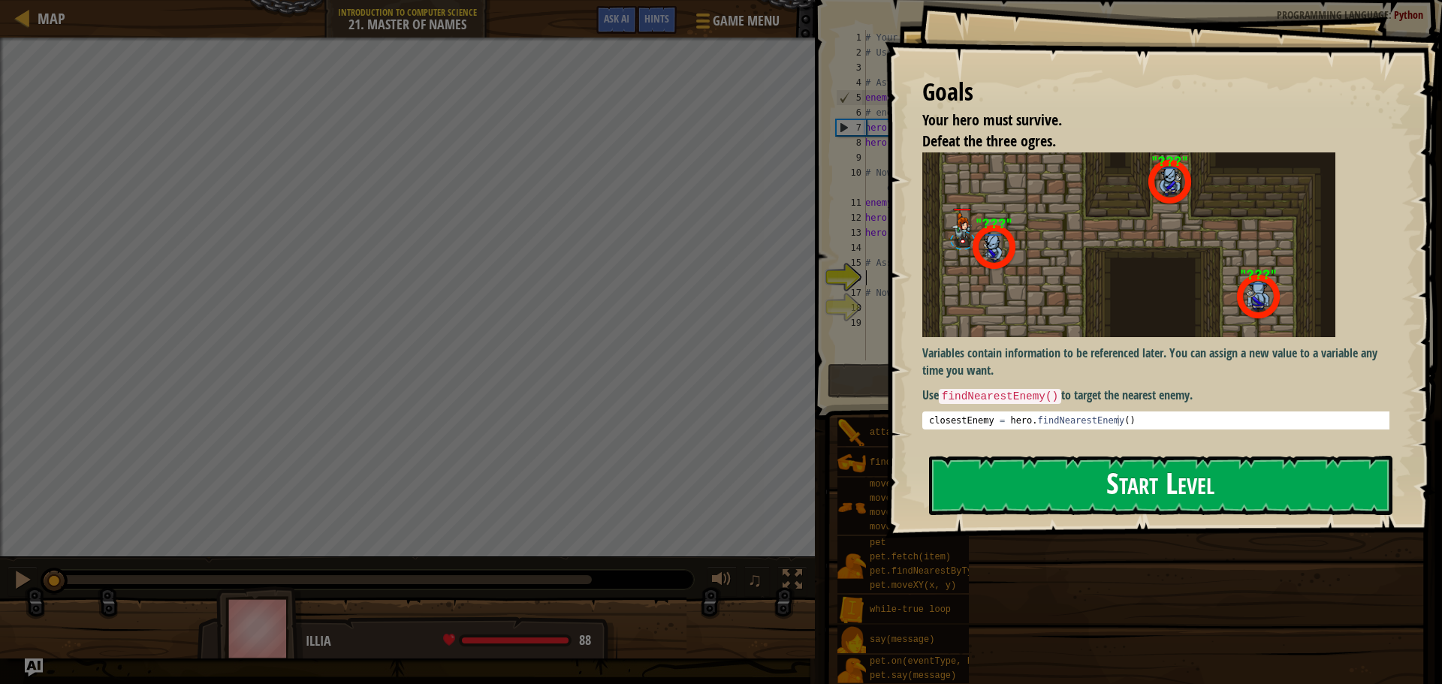
click at [1189, 474] on button "Start Level" at bounding box center [1161, 485] width 464 height 59
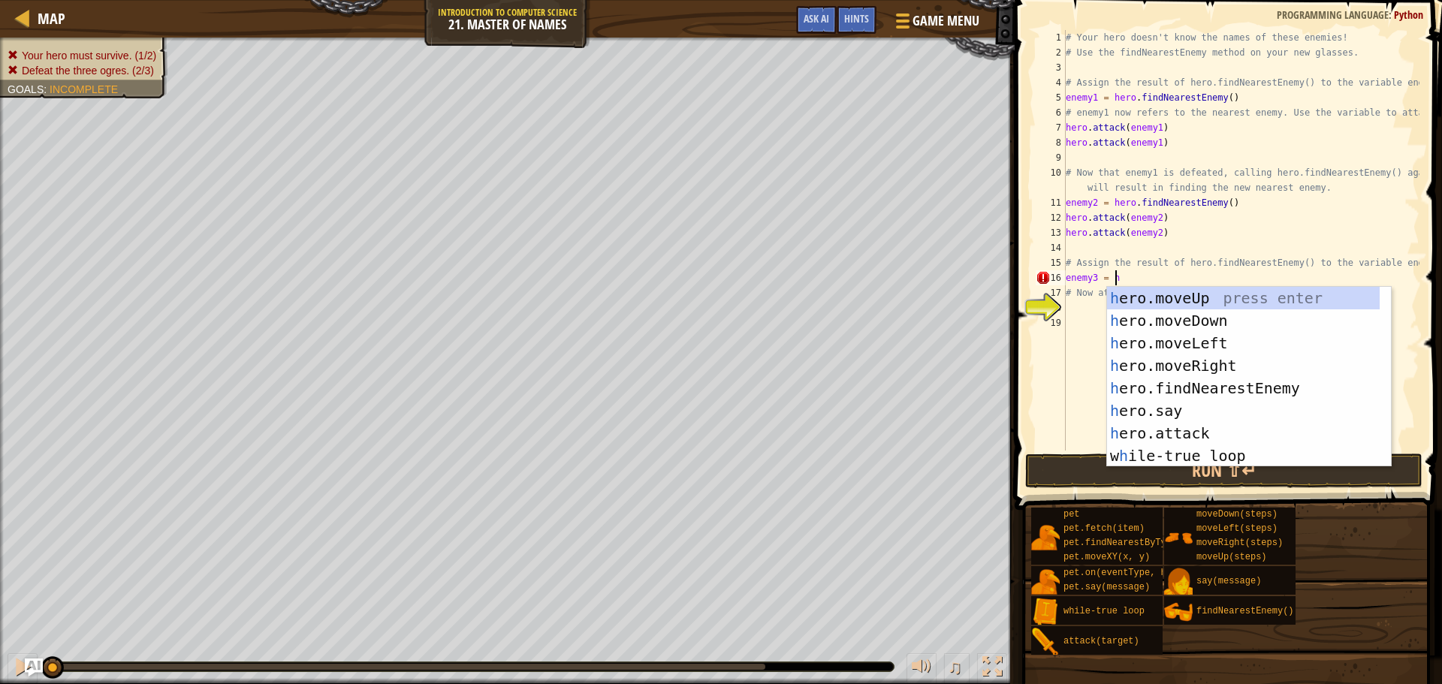
scroll to position [7, 4]
type textarea "enemy3 = her"
click at [1226, 385] on div "her o.moveUp press enter her o.moveDown press enter her o.moveLeft press enter …" at bounding box center [1243, 399] width 273 height 225
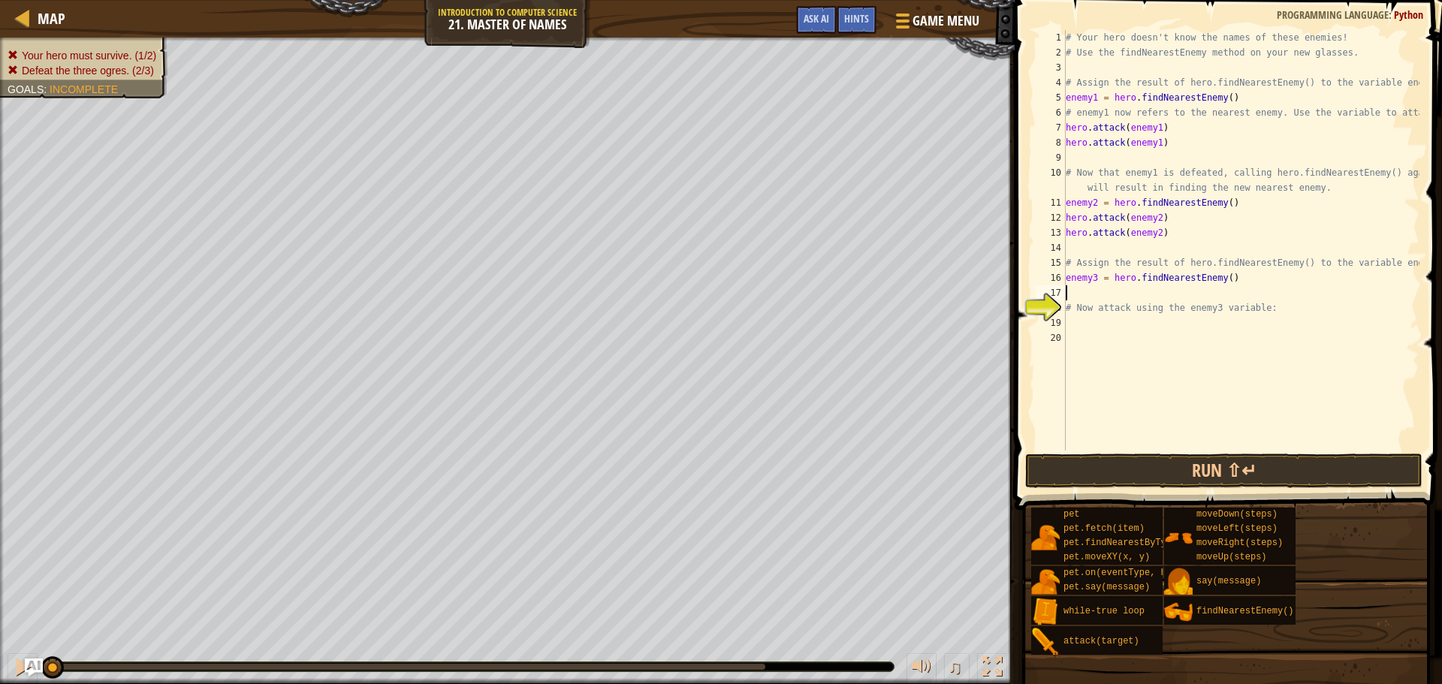
scroll to position [7, 0]
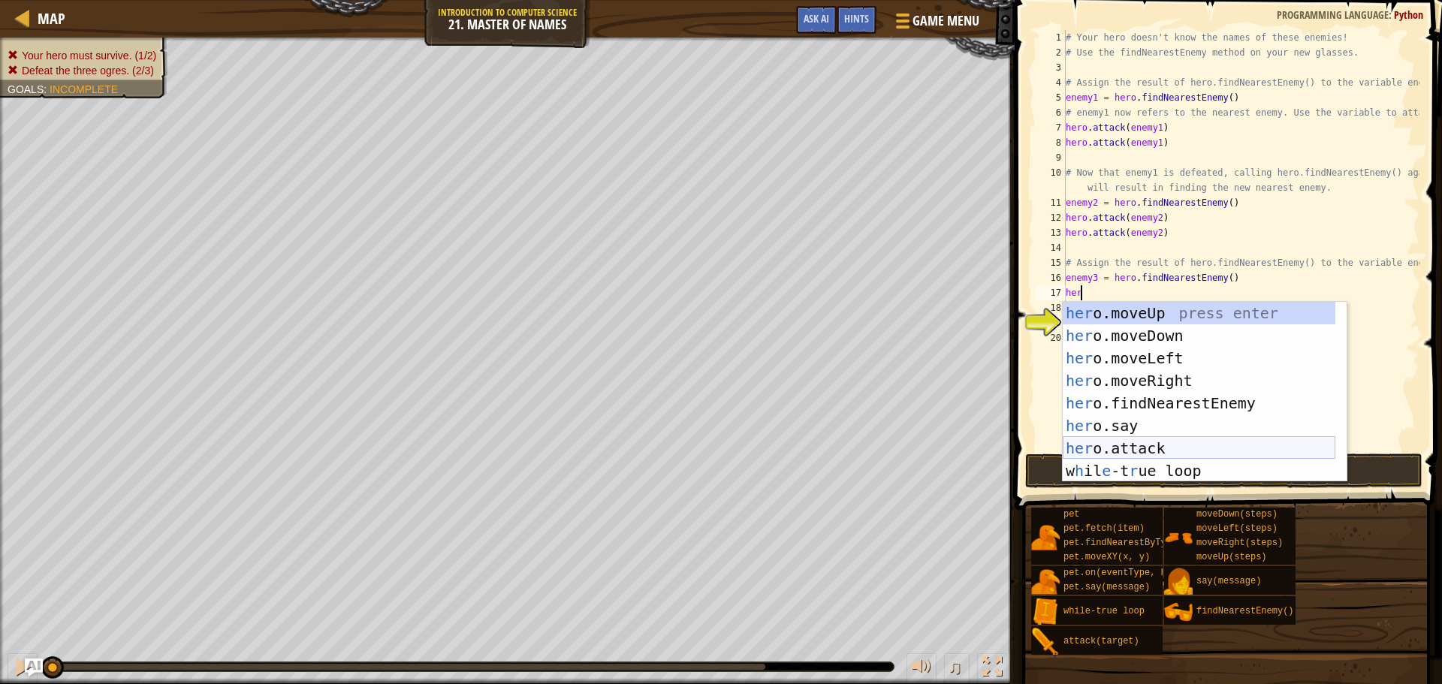
click at [1158, 445] on div "her o.moveUp press enter her o.moveDown press enter her o.moveLeft press enter …" at bounding box center [1199, 414] width 273 height 225
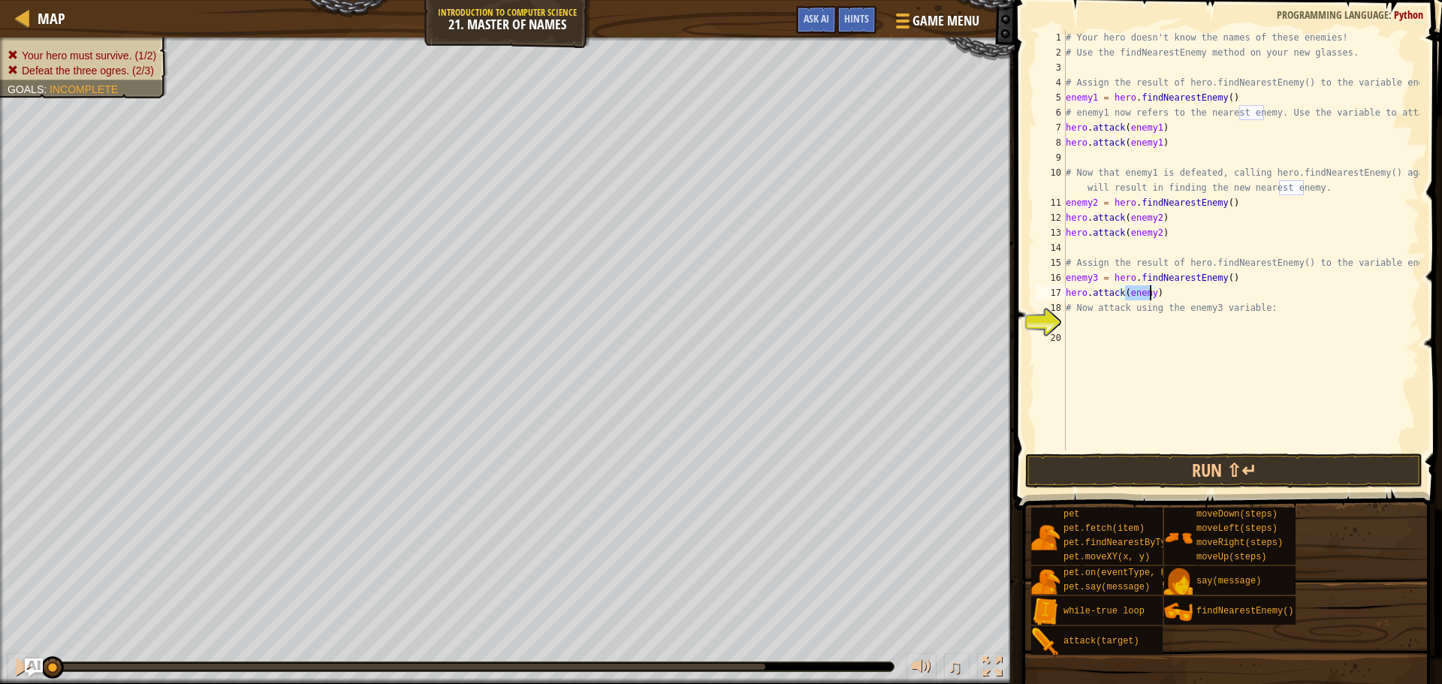
click at [1148, 293] on div "# Your hero doesn't know the names of these enemies! # Use the findNearestEnemy…" at bounding box center [1241, 240] width 357 height 421
type textarea "hero.attack(enemy3)"
click at [1170, 292] on div "# Your hero doesn't know the names of these enemies! # Use the findNearestEnemy…" at bounding box center [1241, 255] width 357 height 451
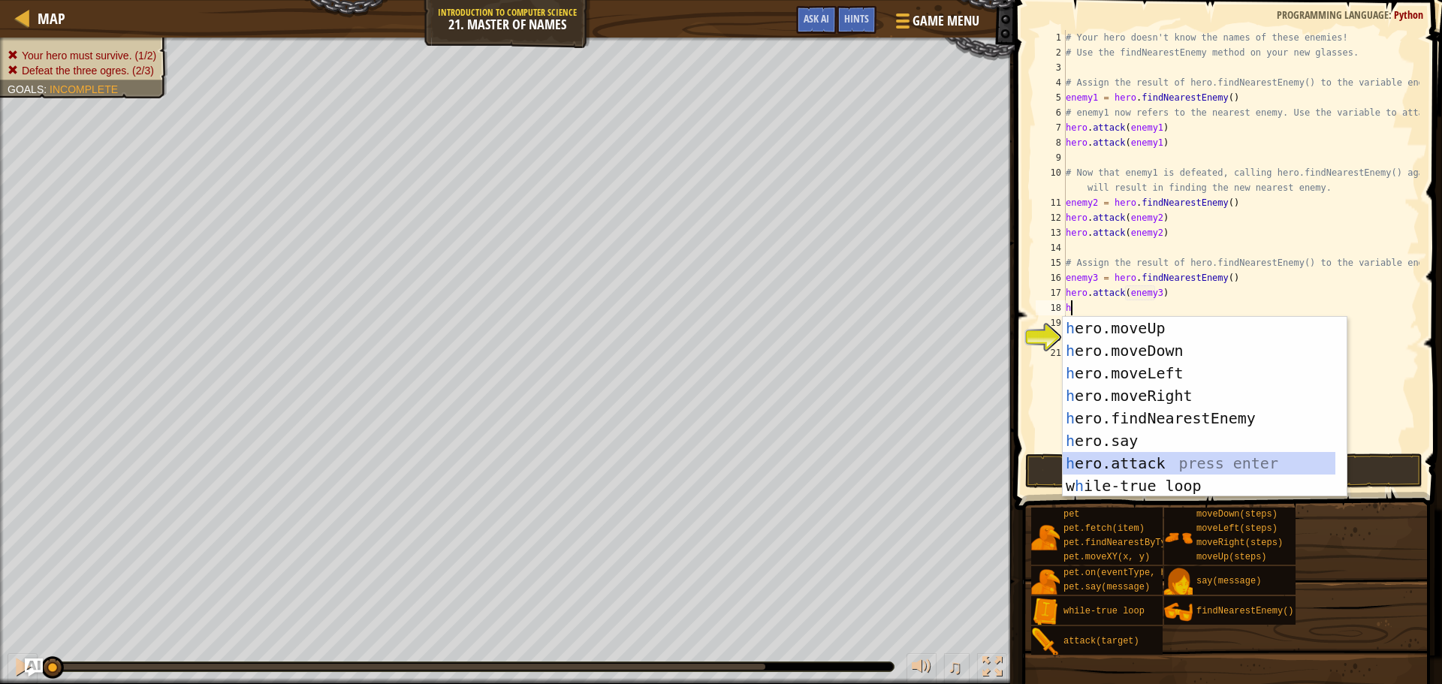
click at [1141, 467] on div "h ero.moveUp press enter h ero.moveDown press enter h ero.moveLeft press enter …" at bounding box center [1199, 429] width 273 height 225
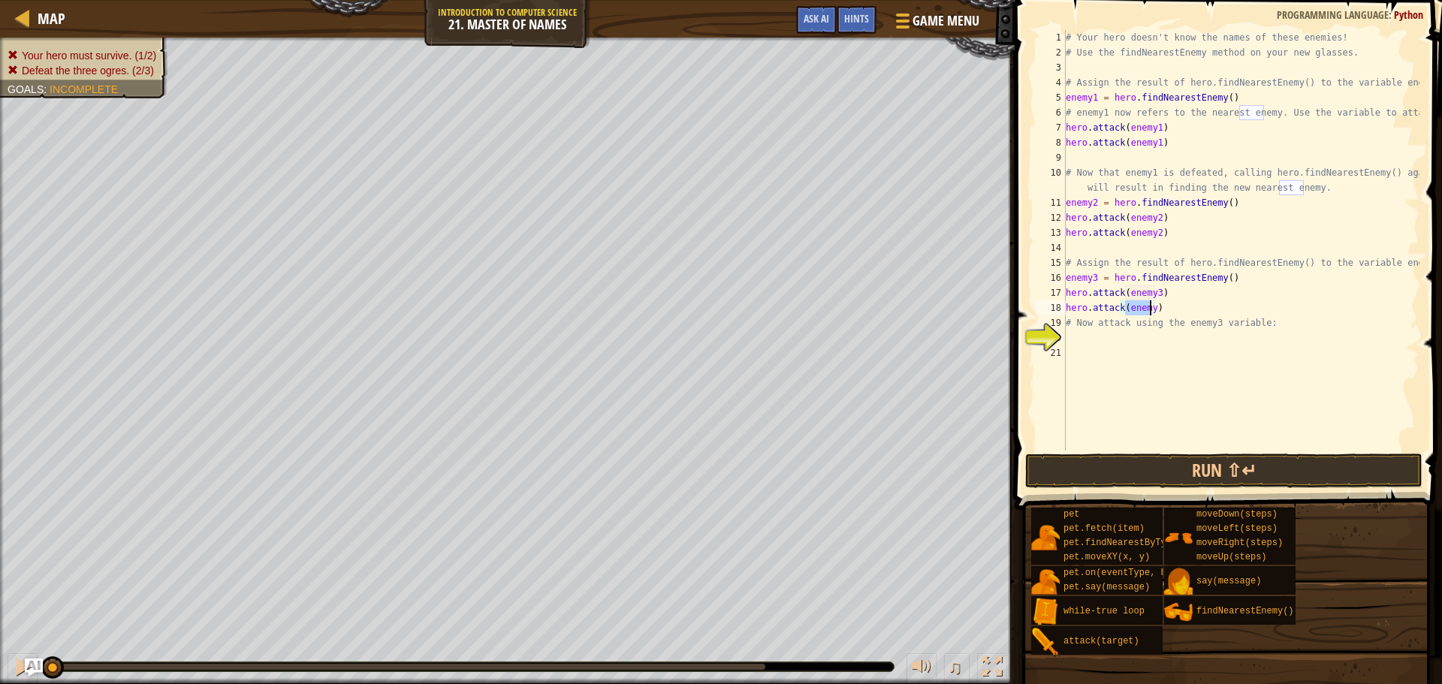
click at [1149, 311] on div "# Your hero doesn't know the names of these enemies! # Use the findNearestEnemy…" at bounding box center [1241, 240] width 357 height 421
type textarea "hero.attack(enemy3)"
click at [1225, 456] on button "Run ⇧↵" at bounding box center [1223, 471] width 397 height 35
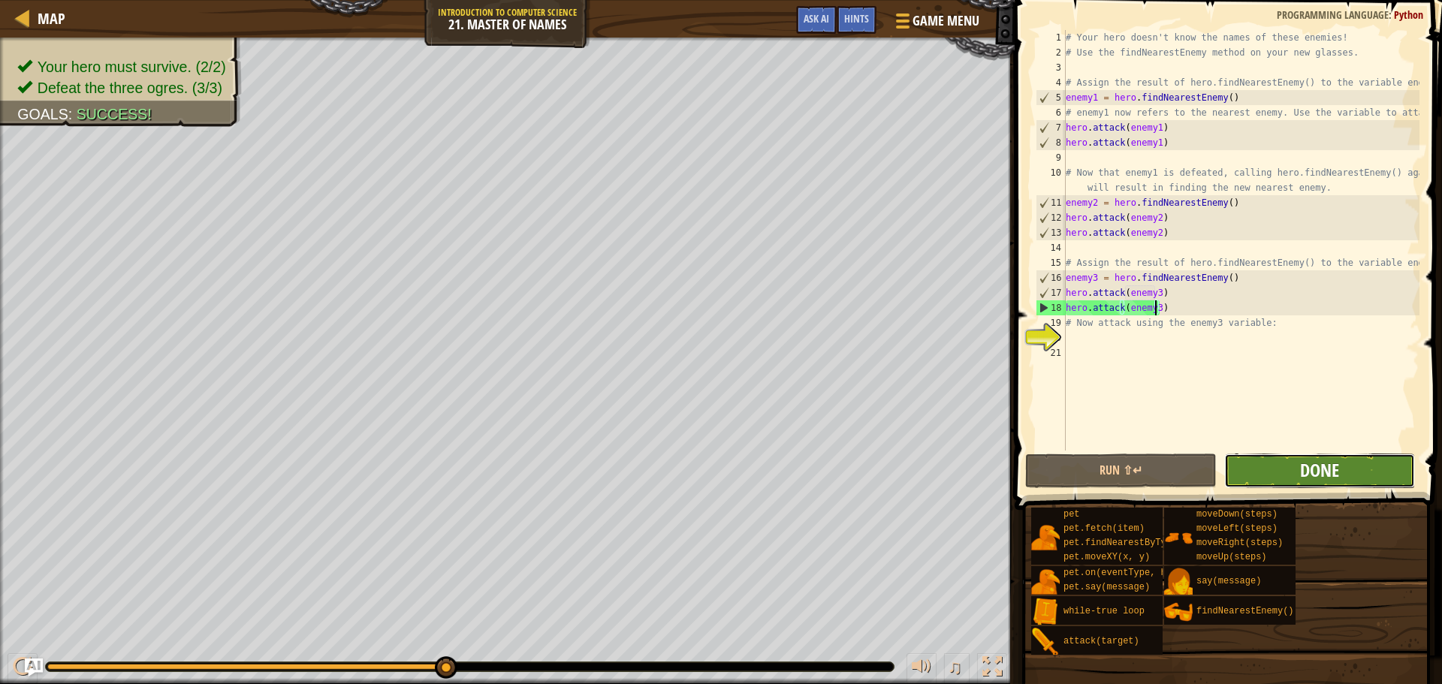
click at [1317, 464] on span "Done" at bounding box center [1319, 470] width 39 height 24
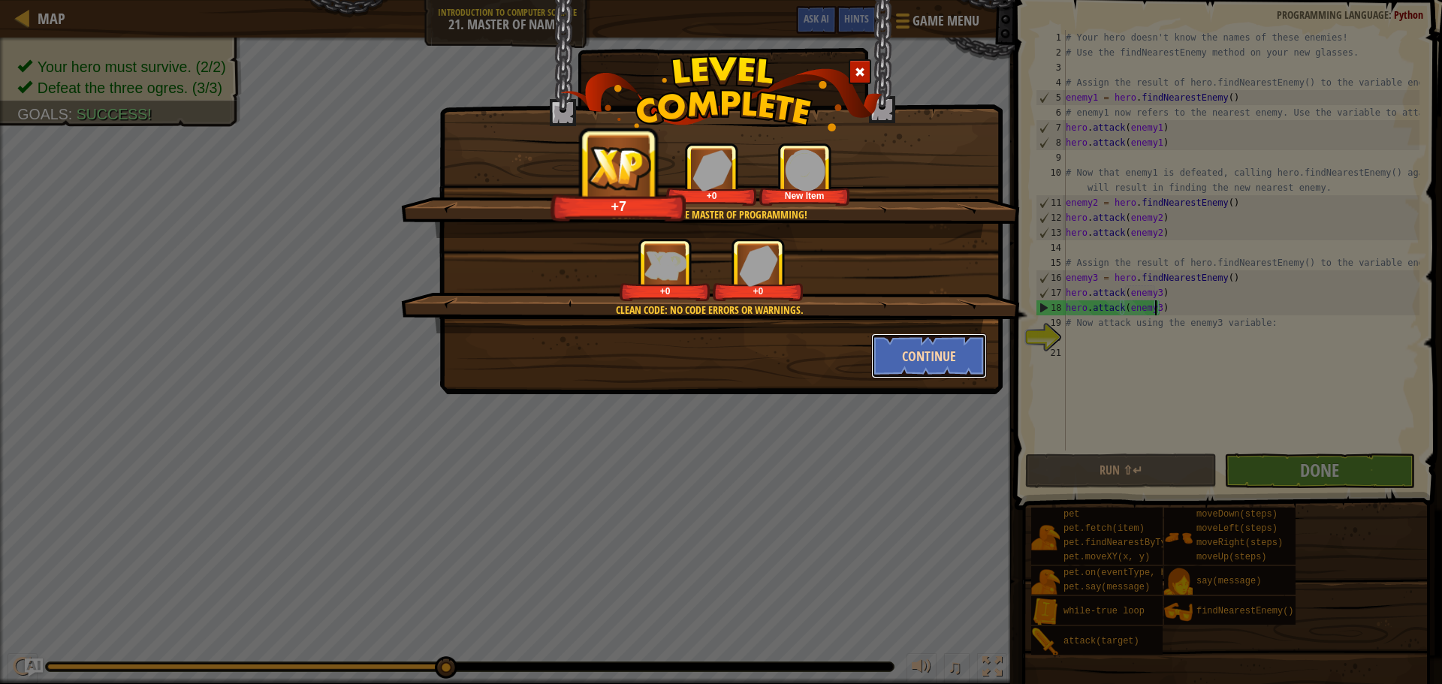
click at [895, 355] on button "Continue" at bounding box center [929, 356] width 116 height 45
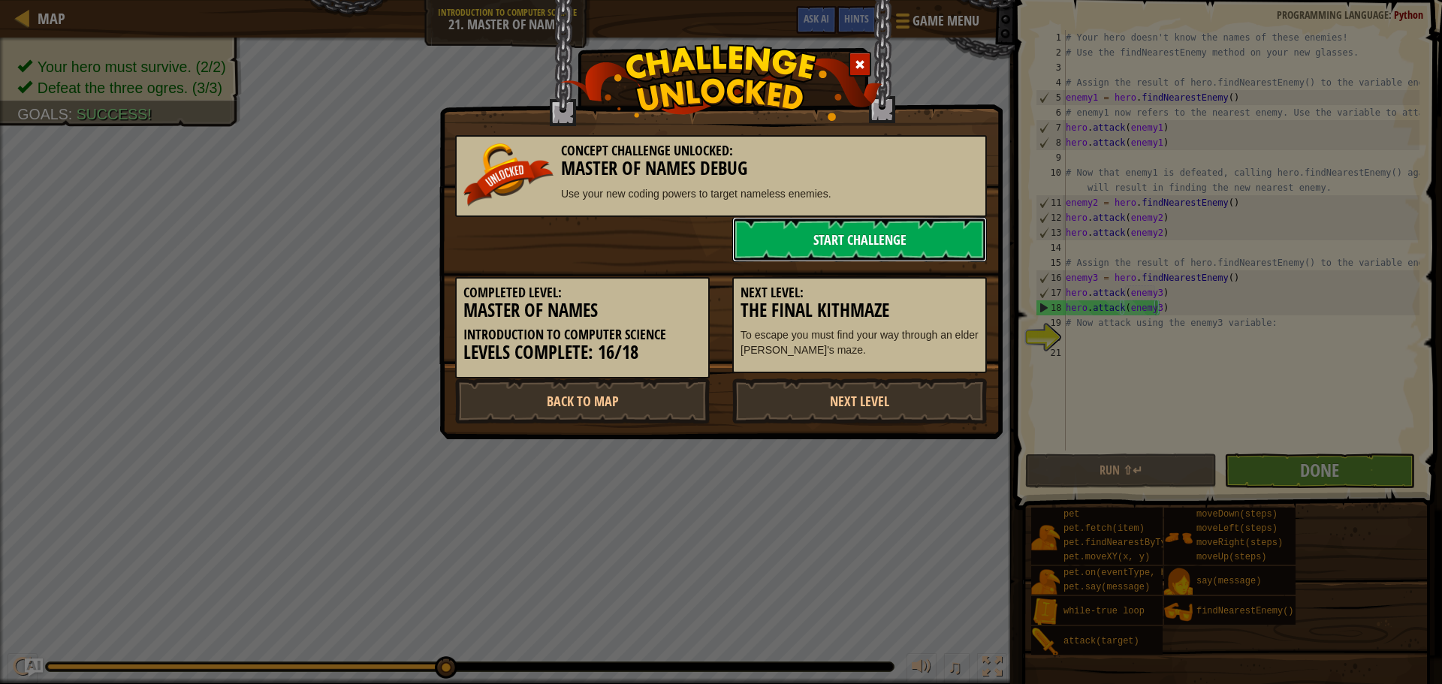
click at [863, 248] on link "Start Challenge" at bounding box center [859, 239] width 255 height 45
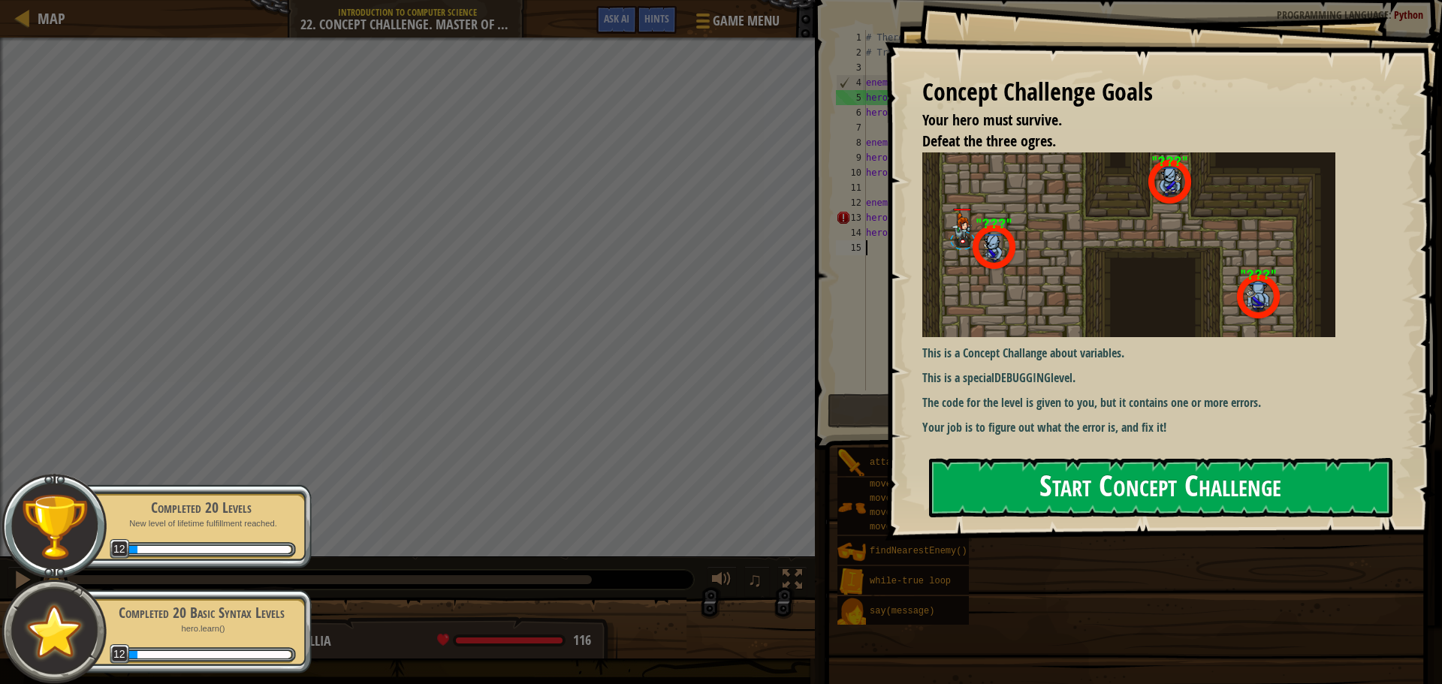
click at [1167, 479] on button "Start Concept Challenge" at bounding box center [1161, 487] width 464 height 59
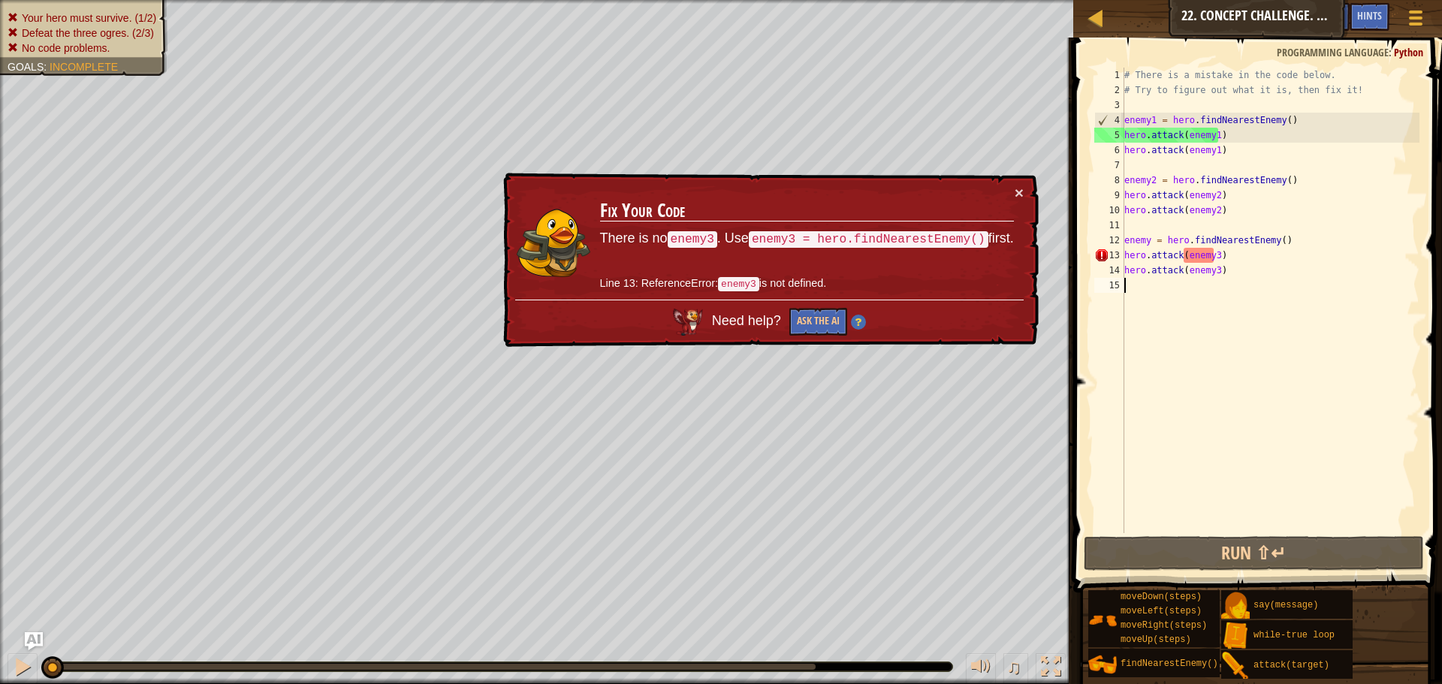
click at [1146, 240] on div "# There is a mistake in the code below. # Try to figure out what it is, then fi…" at bounding box center [1271, 316] width 298 height 496
click at [1149, 241] on div "# There is a mistake in the code below. # Try to figure out what it is, then fi…" at bounding box center [1271, 316] width 298 height 496
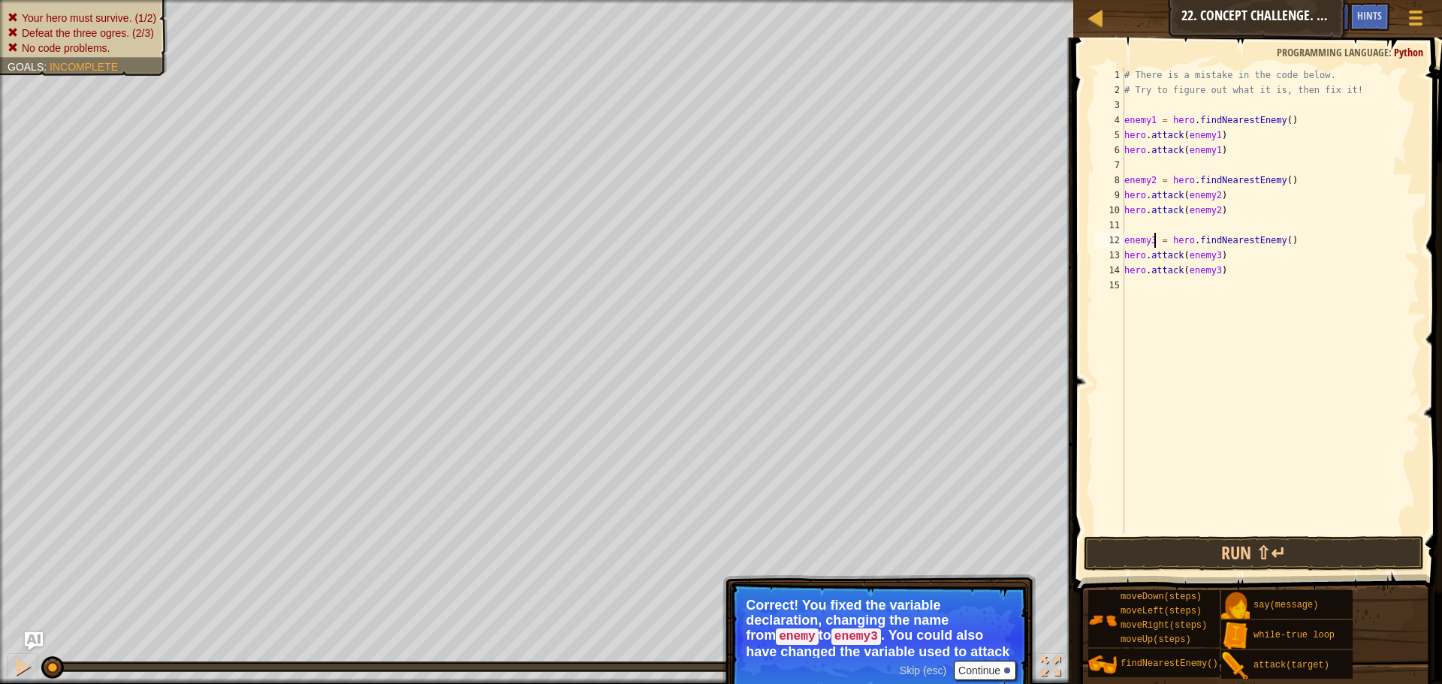
type textarea "enemy3 = hero.findNearestEnemy()"
click at [983, 665] on button "Continue" at bounding box center [985, 671] width 62 height 20
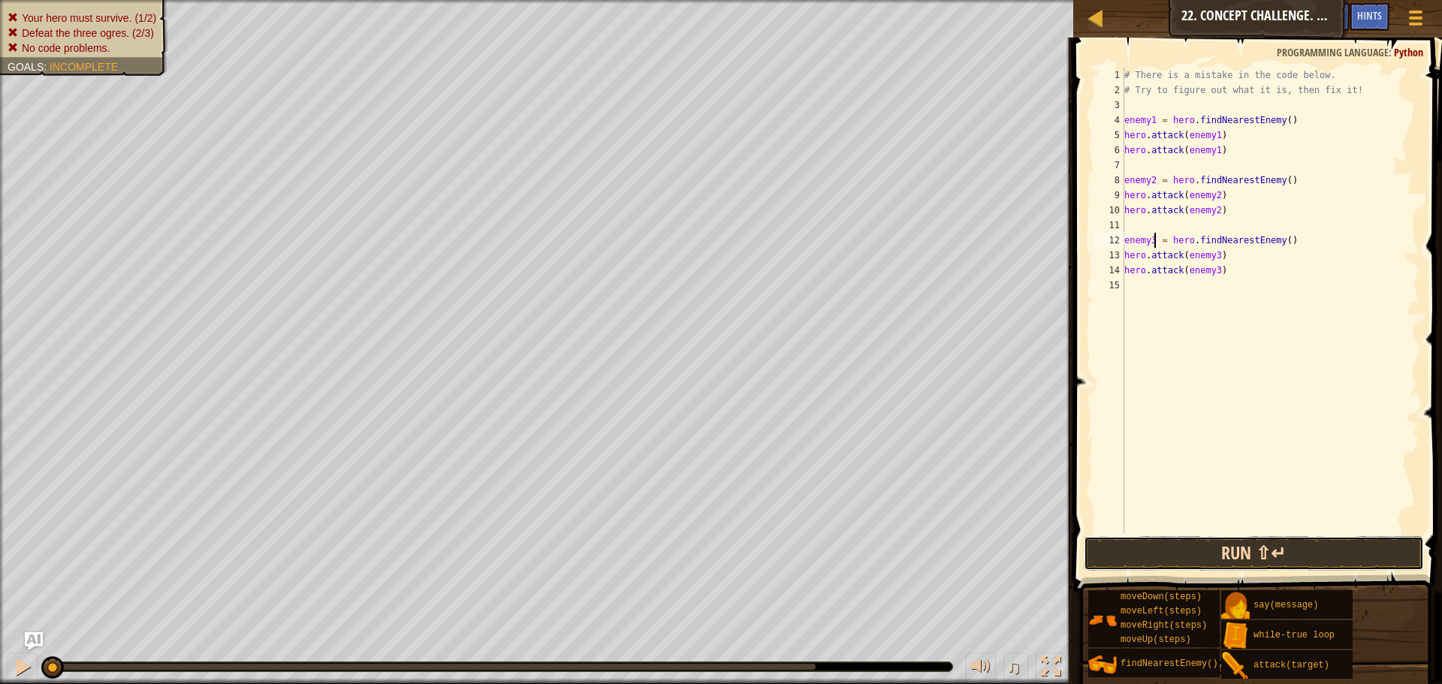
click at [1197, 547] on button "Run ⇧↵" at bounding box center [1254, 553] width 340 height 35
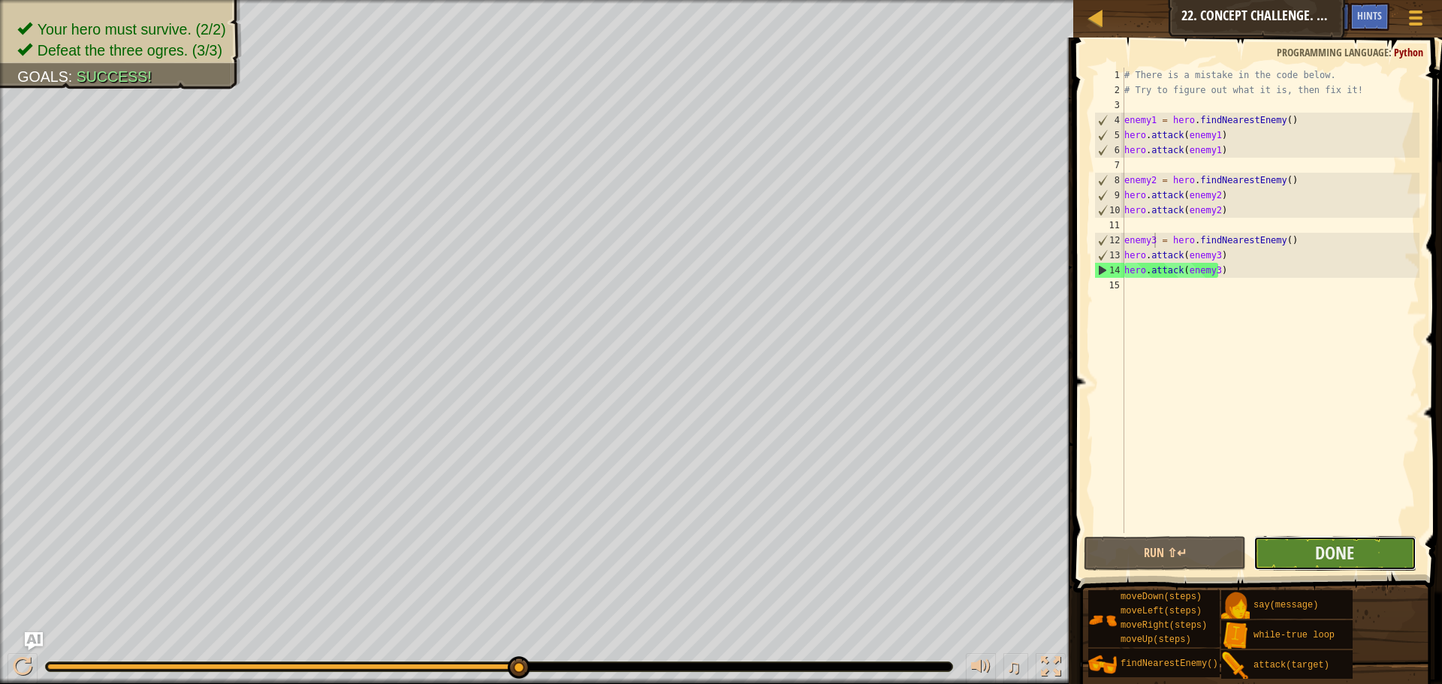
click at [1361, 551] on button "Done" at bounding box center [1335, 553] width 162 height 35
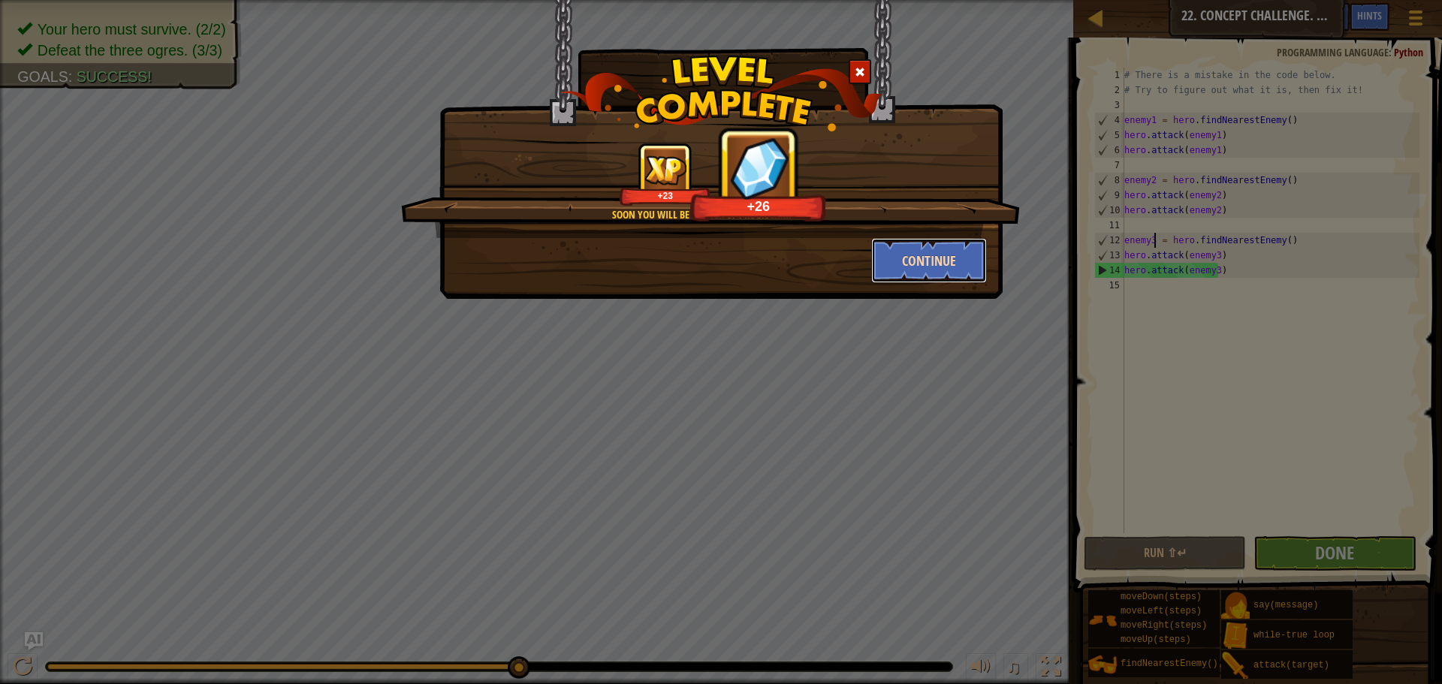
click at [924, 252] on button "Continue" at bounding box center [929, 260] width 116 height 45
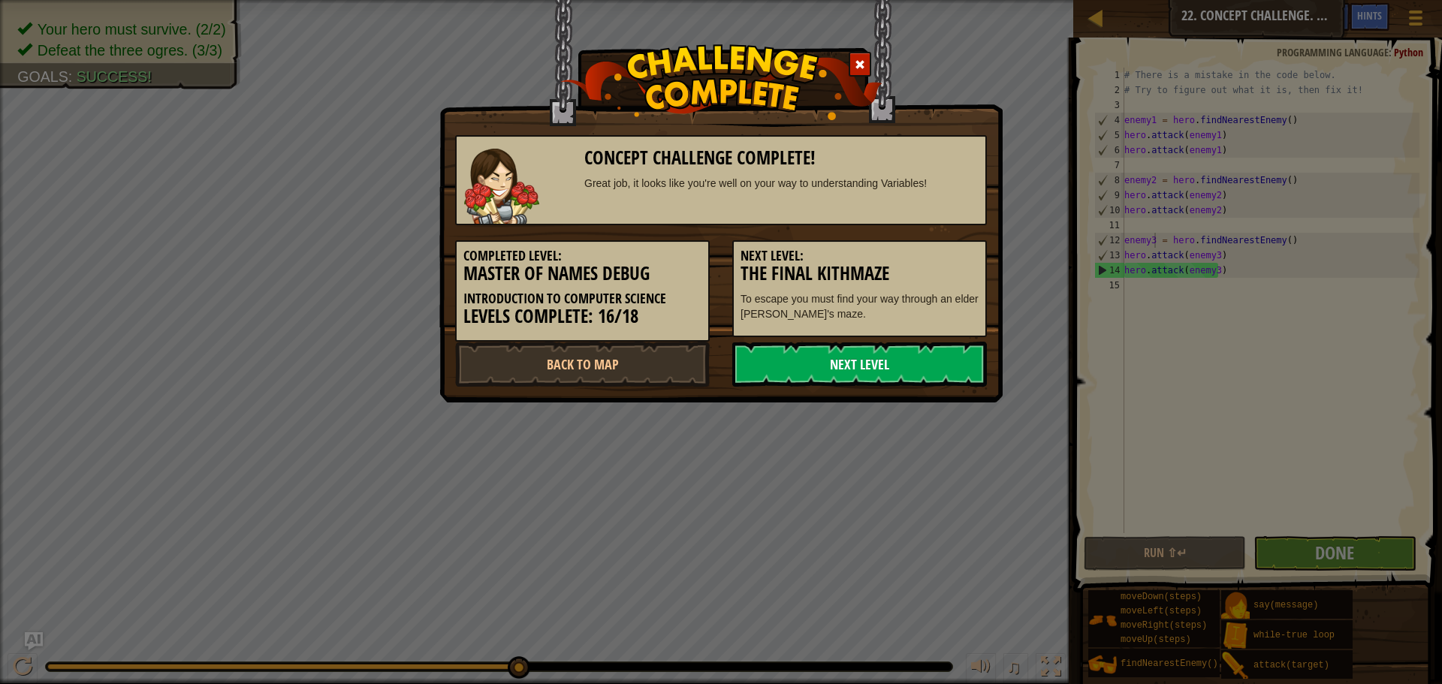
click at [878, 361] on link "Next Level" at bounding box center [859, 364] width 255 height 45
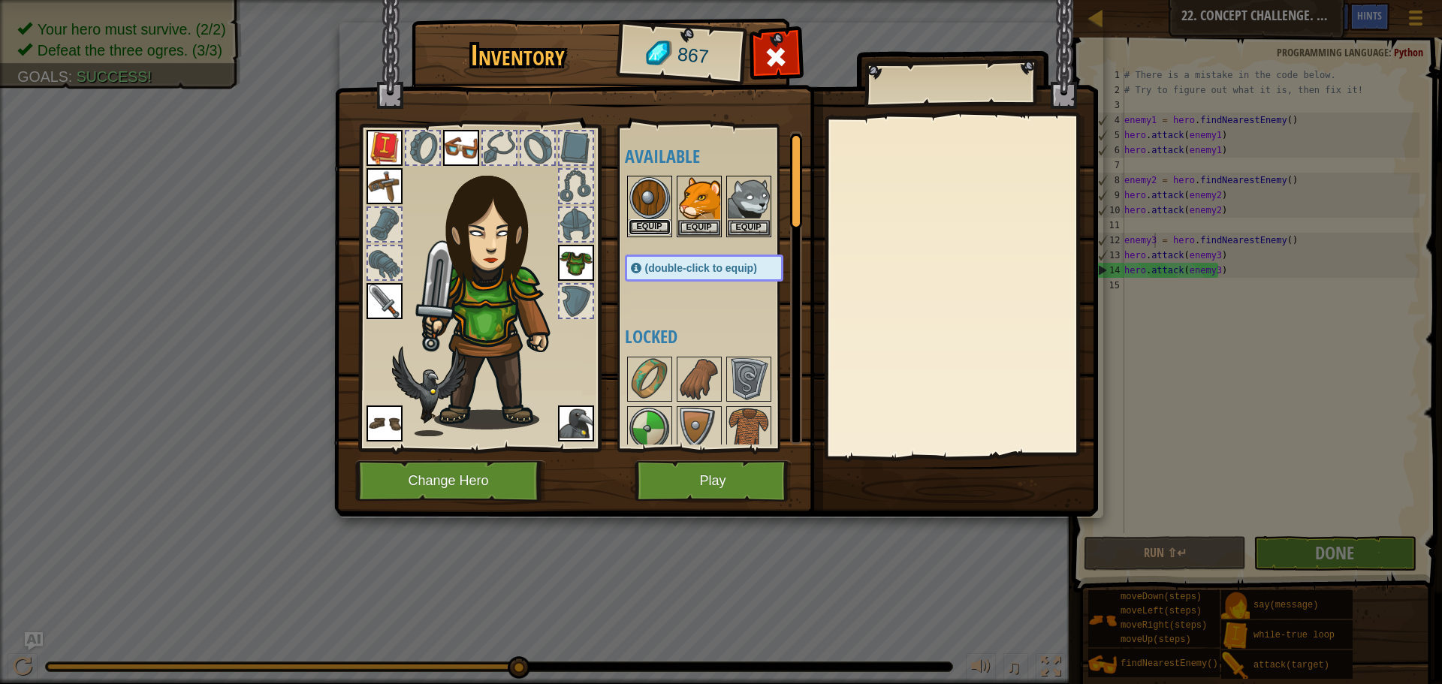
click at [654, 223] on button "Equip" at bounding box center [650, 227] width 42 height 16
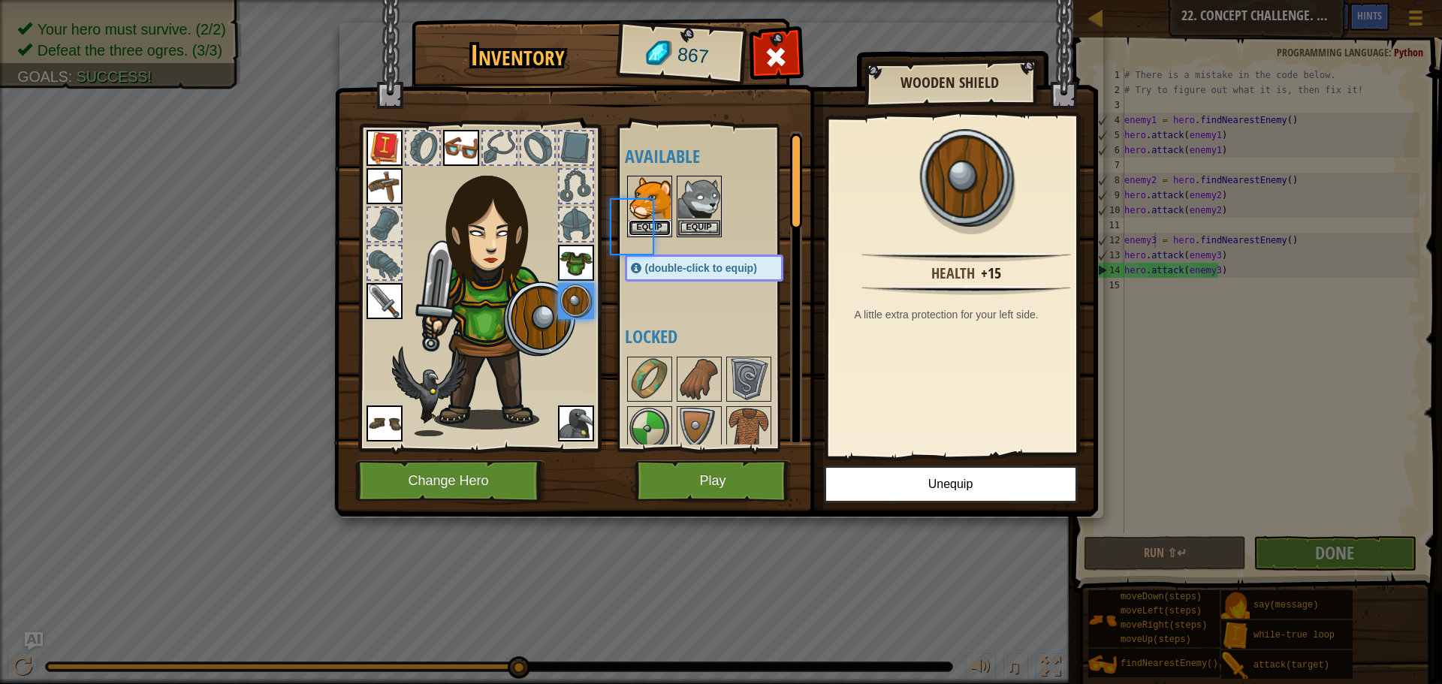
click at [654, 223] on button "Equip" at bounding box center [650, 228] width 42 height 16
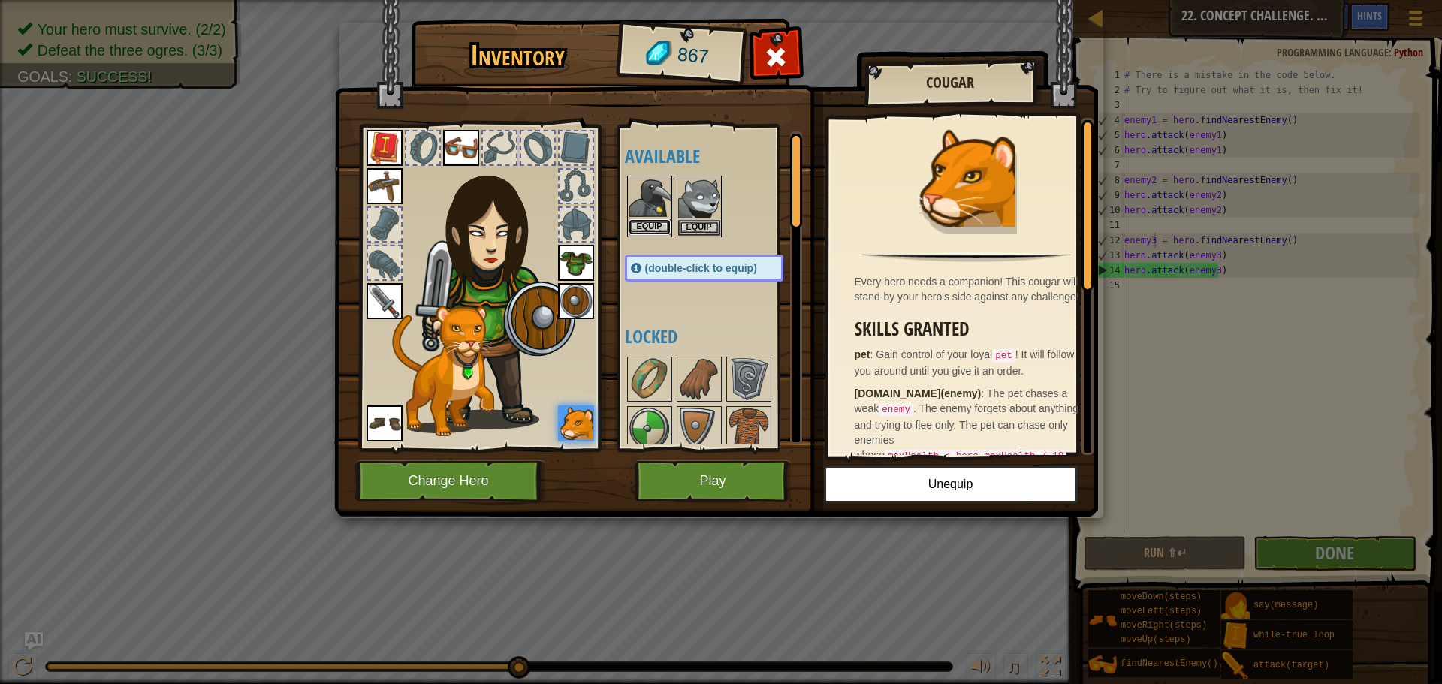
click at [656, 225] on button "Equip" at bounding box center [650, 227] width 42 height 16
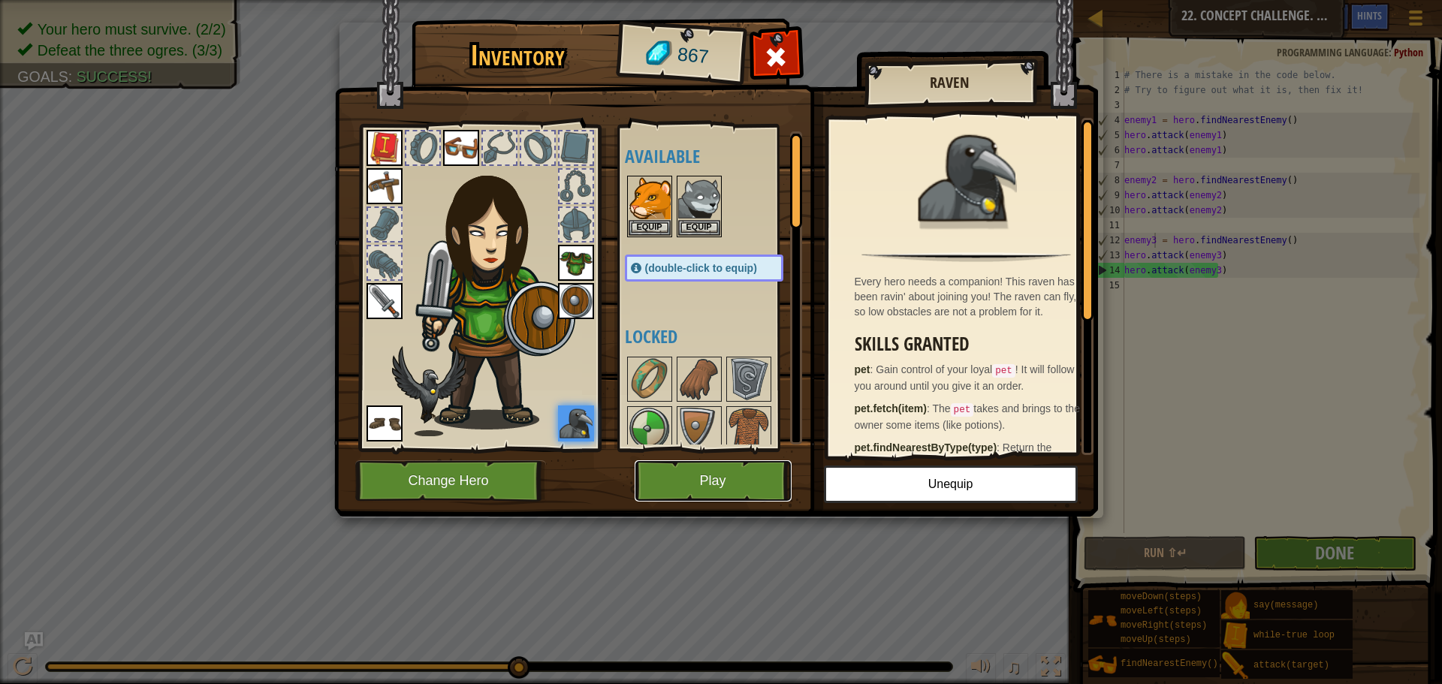
click at [722, 479] on button "Play" at bounding box center [713, 480] width 157 height 41
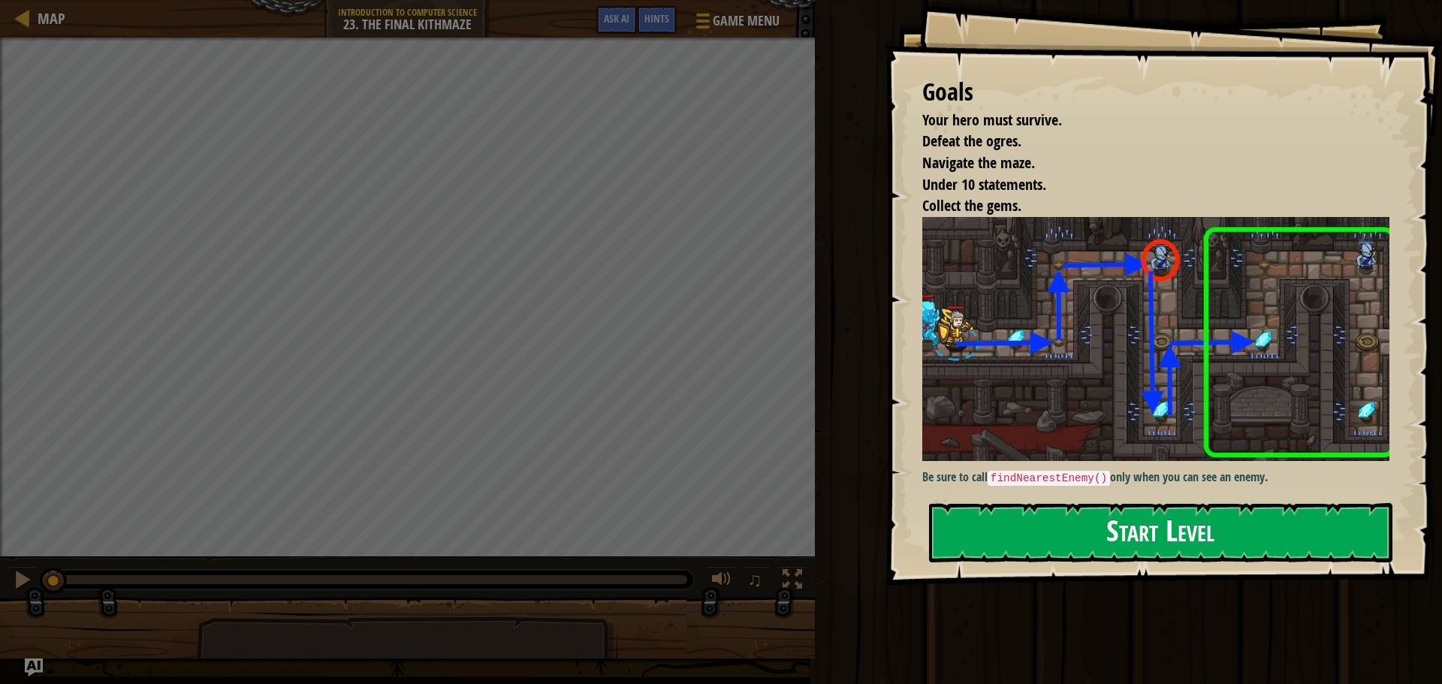
click at [1192, 538] on button "Start Level" at bounding box center [1161, 532] width 464 height 59
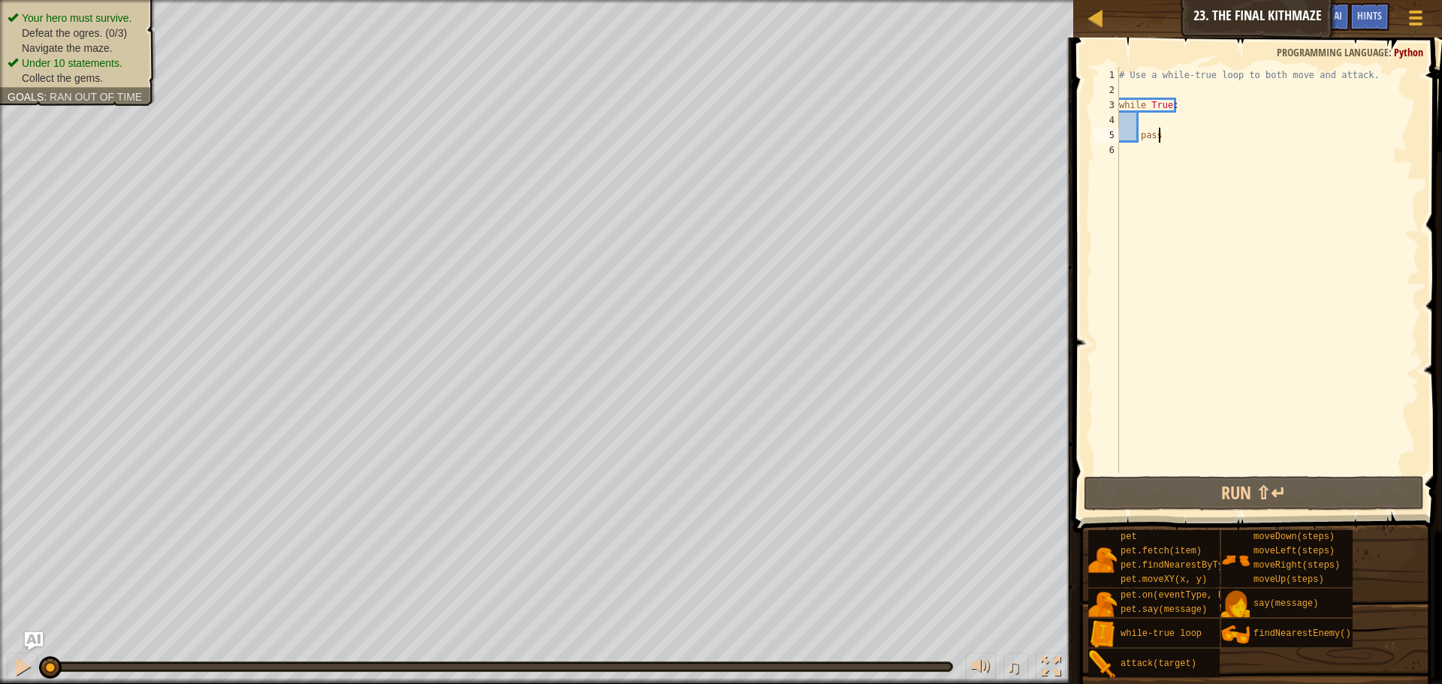
click at [1181, 86] on div "# Use a while-true loop to both move and attack. while True : pass" at bounding box center [1267, 286] width 303 height 436
type textarea "h"
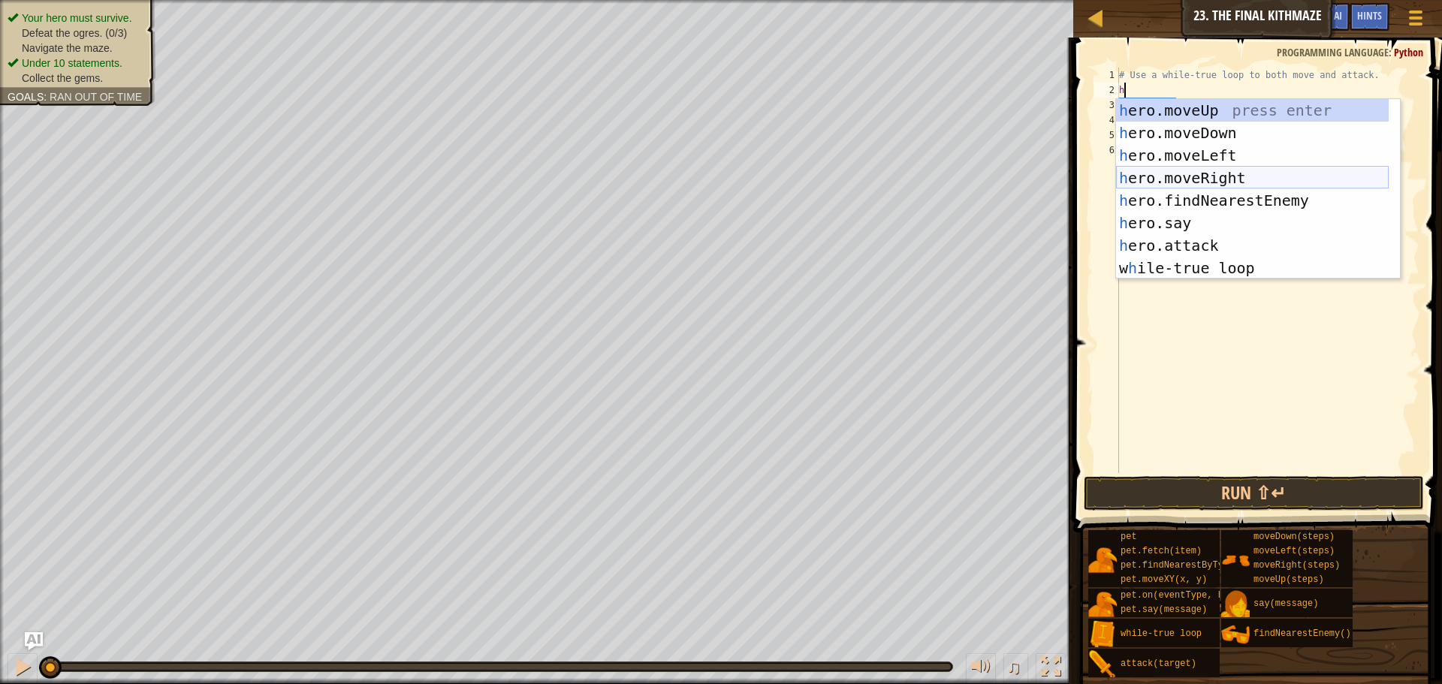
click at [1200, 183] on div "h ero.moveUp press enter h ero.moveDown press enter h ero.moveLeft press enter …" at bounding box center [1252, 211] width 273 height 225
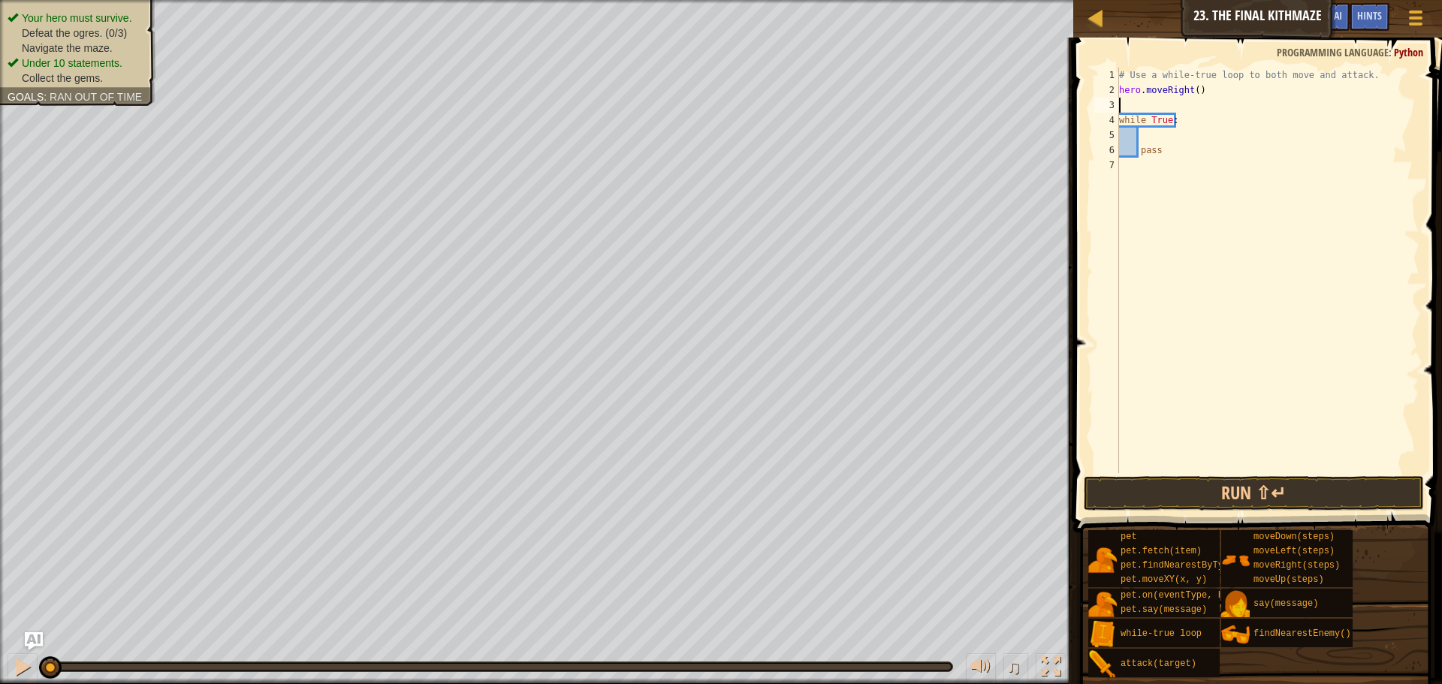
type textarea "h"
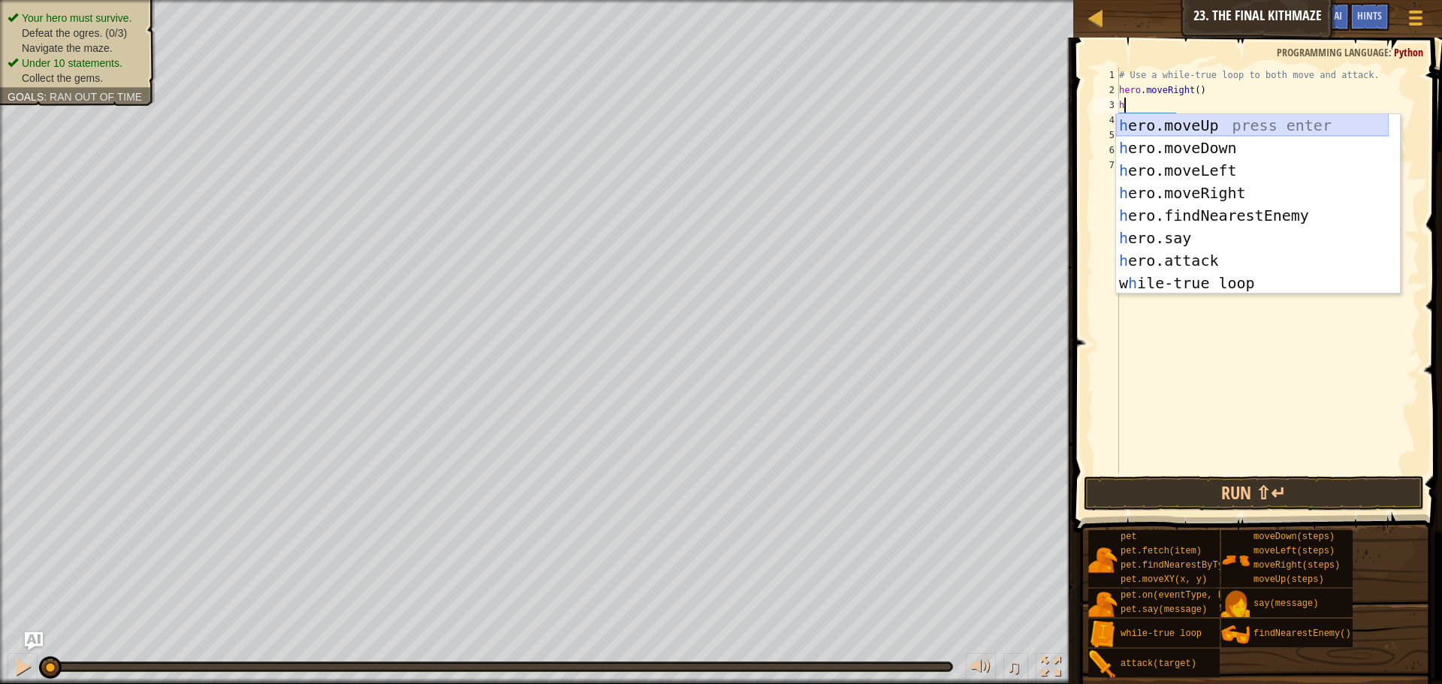
click at [1212, 126] on div "h ero.moveUp press enter h ero.moveDown press enter h ero.moveLeft press enter …" at bounding box center [1252, 226] width 273 height 225
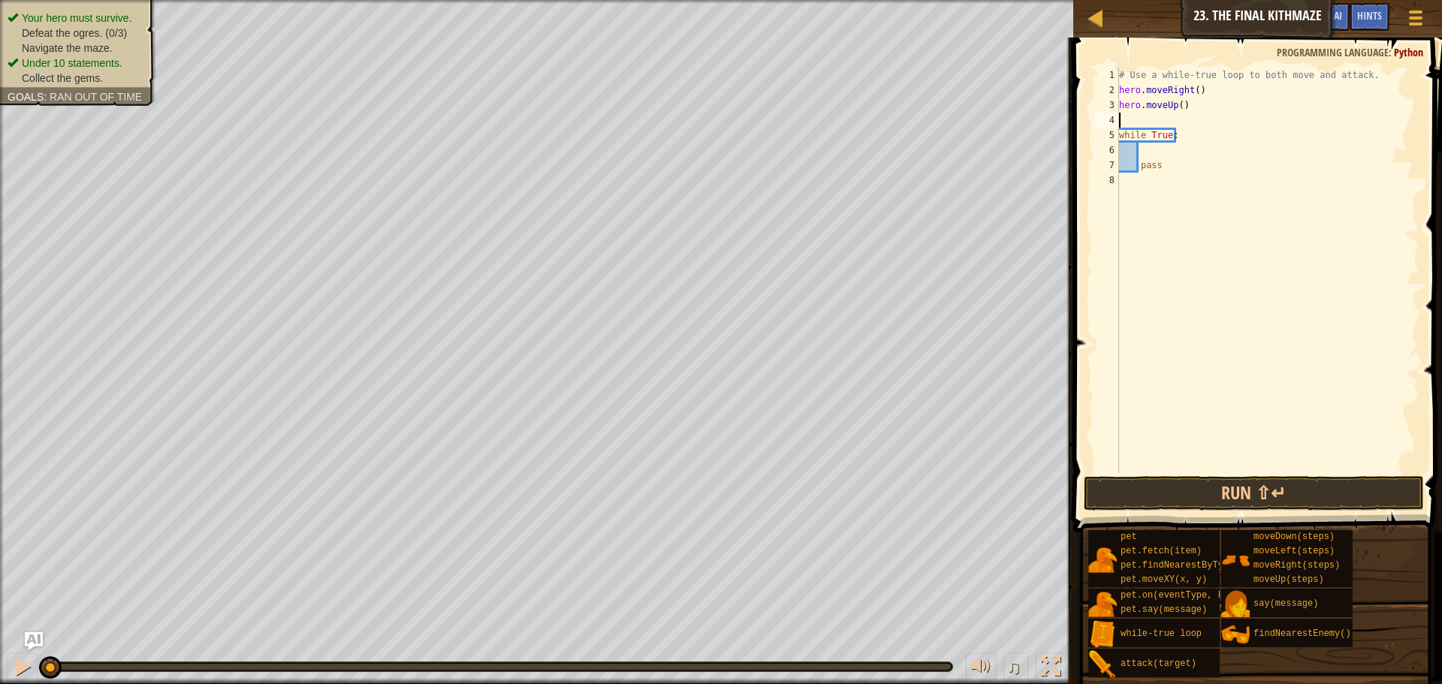
type textarea "h"
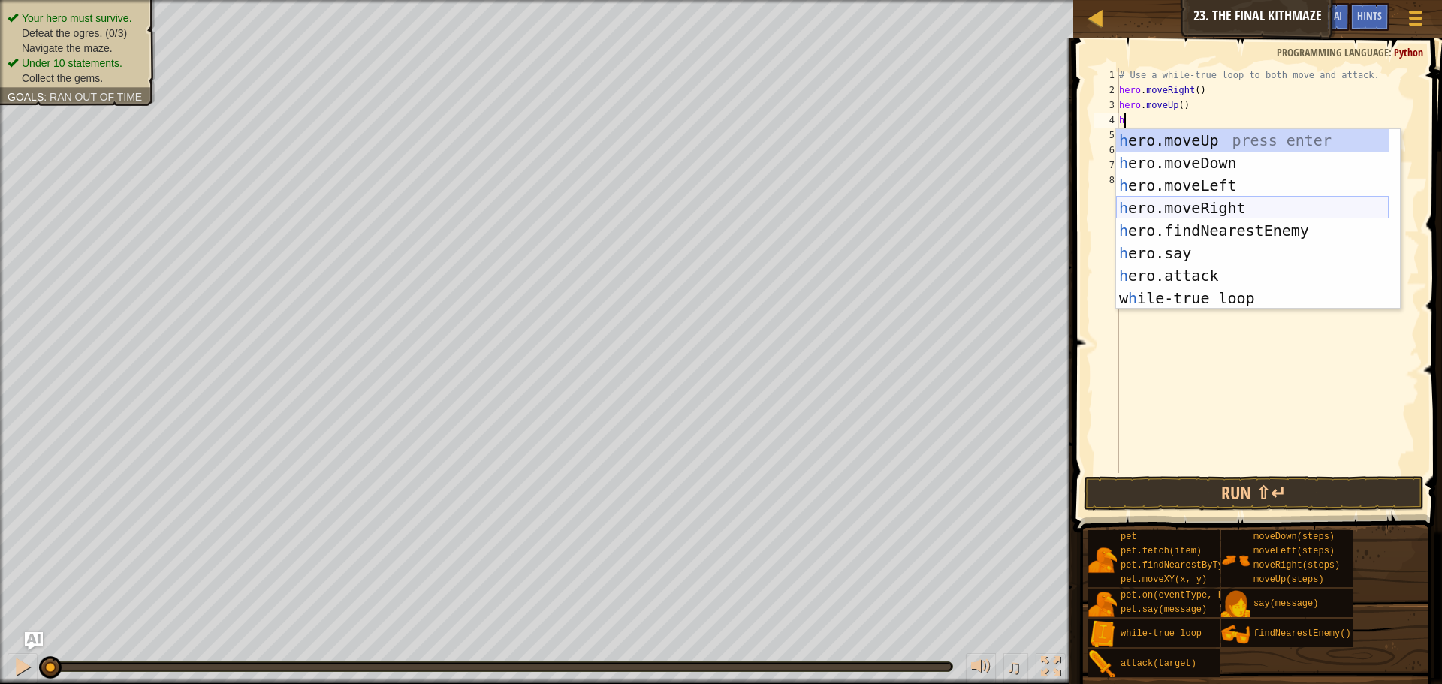
click at [1221, 204] on div "h ero.moveUp press enter h ero.moveDown press enter h ero.moveLeft press enter …" at bounding box center [1252, 241] width 273 height 225
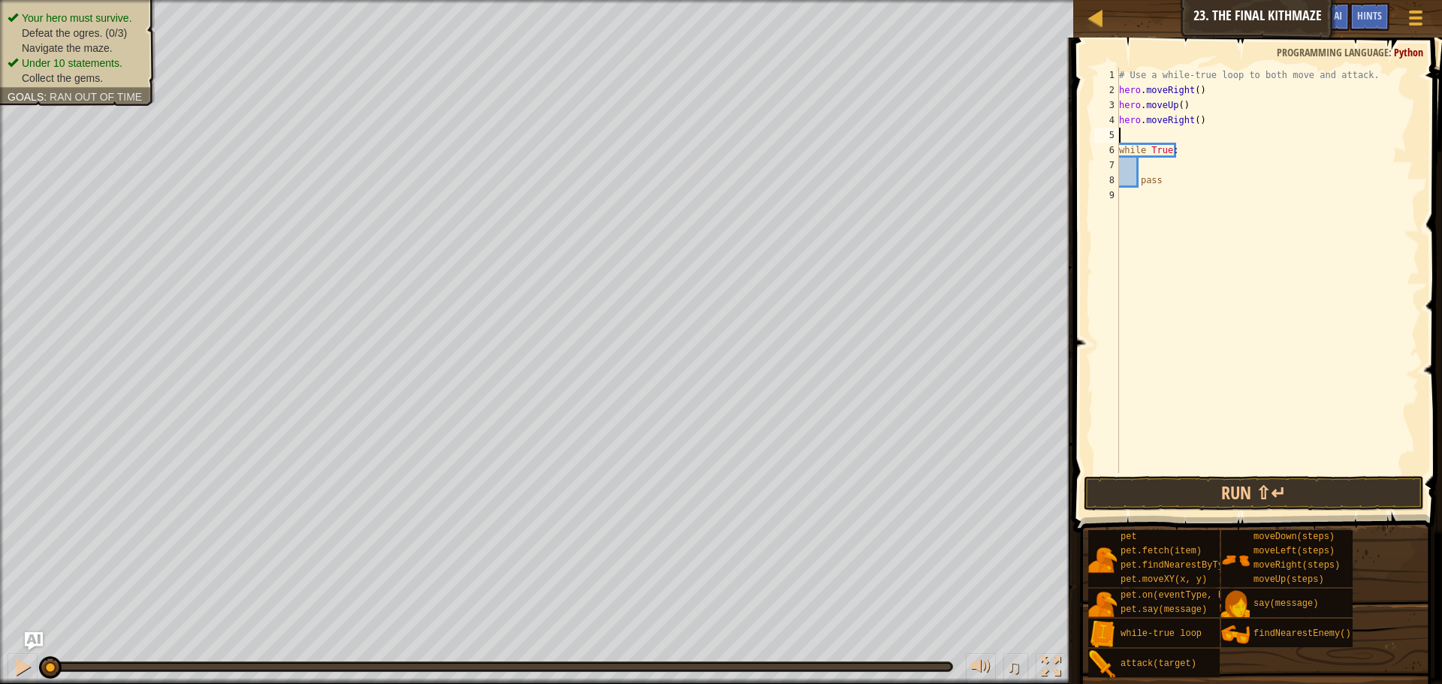
click at [1158, 169] on div "# Use a while-true loop to both move and attack. hero . moveRight ( ) hero . mo…" at bounding box center [1267, 286] width 303 height 436
type textarea "h"
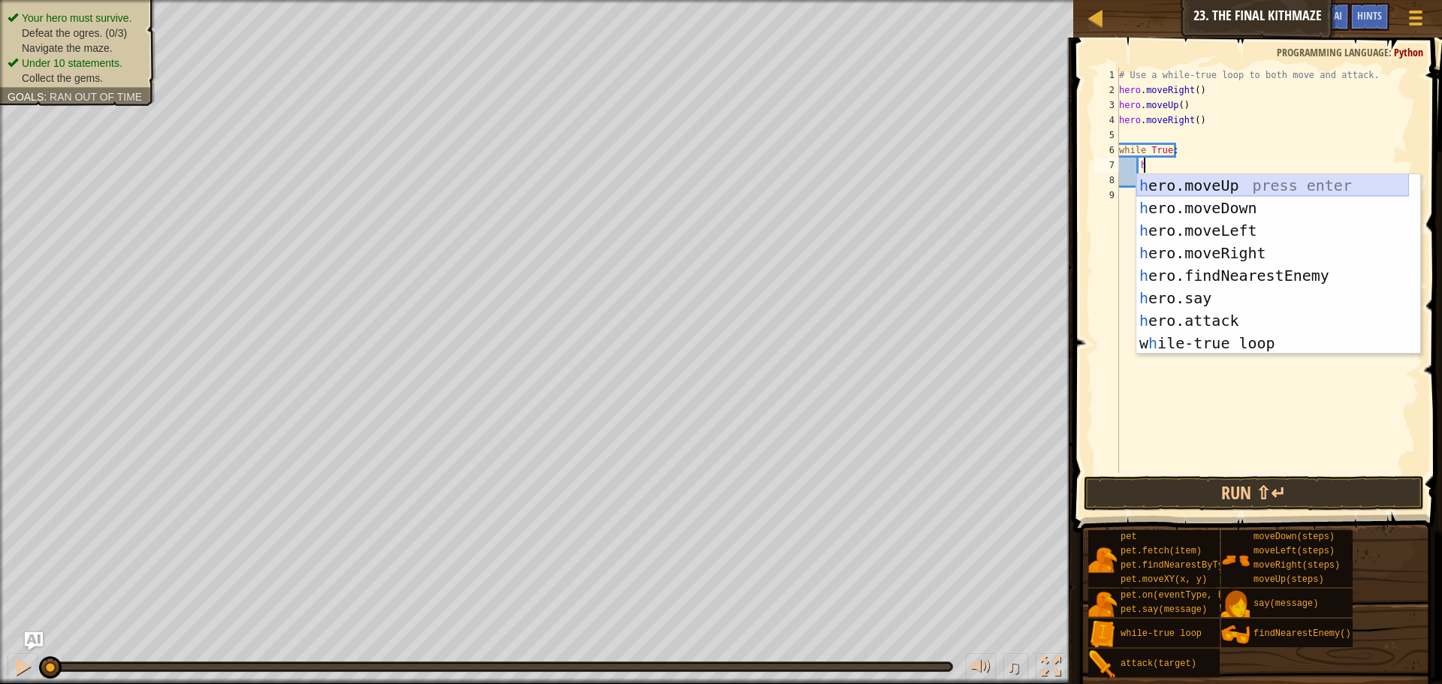
scroll to position [7, 2]
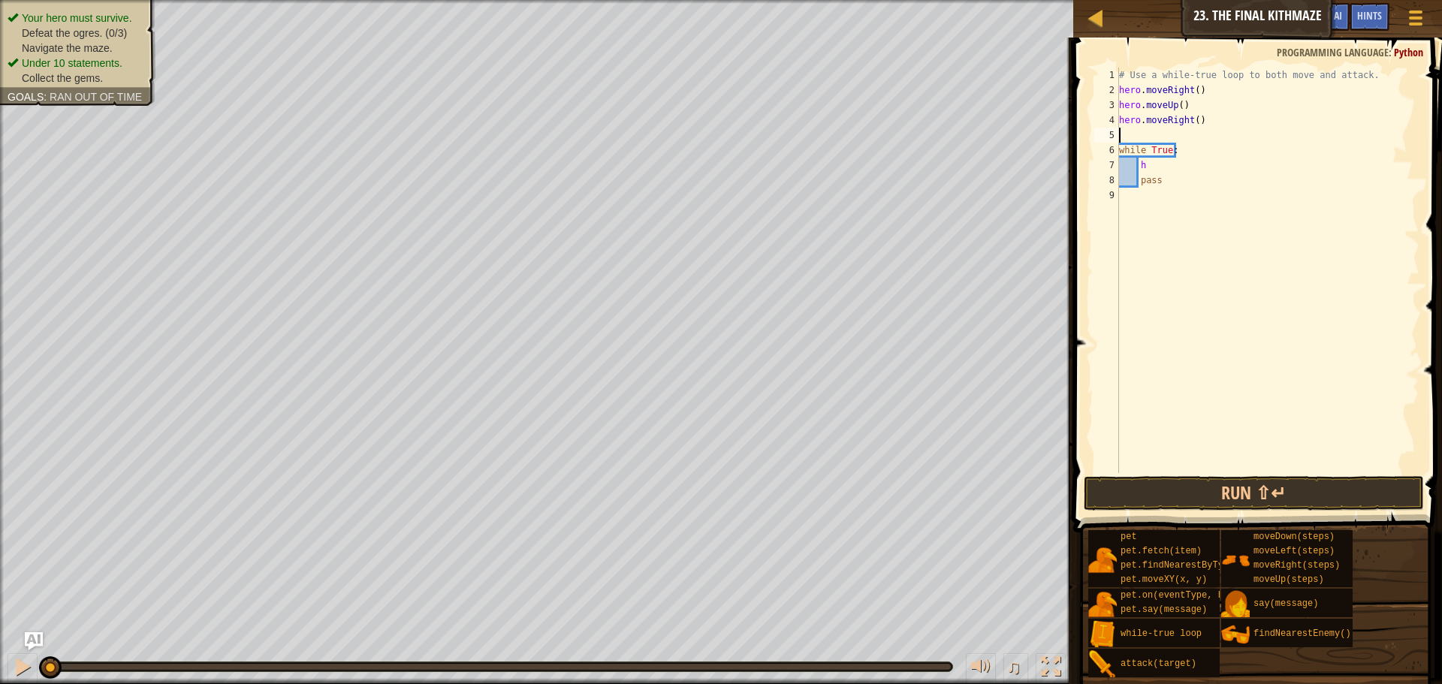
click at [1167, 131] on div "# Use a while-true loop to both move and attack. hero . moveRight ( ) hero . mo…" at bounding box center [1267, 286] width 303 height 436
click at [1151, 165] on div "# Use a while-true loop to both move and attack. hero . moveRight ( ) hero . mo…" at bounding box center [1267, 286] width 303 height 436
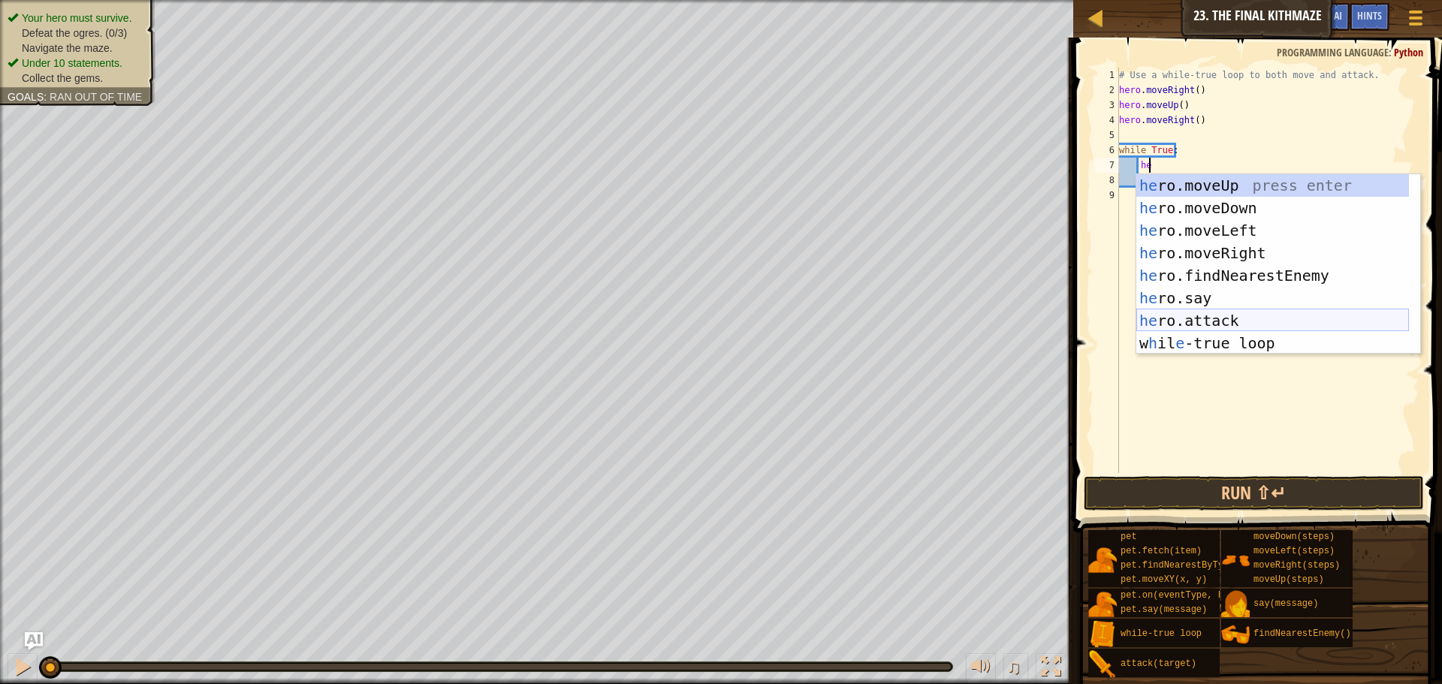
click at [1237, 314] on div "he ro.moveUp press enter he ro.moveDown press enter he ro.moveLeft press enter …" at bounding box center [1273, 286] width 273 height 225
type textarea "hero.attack(enemy)"
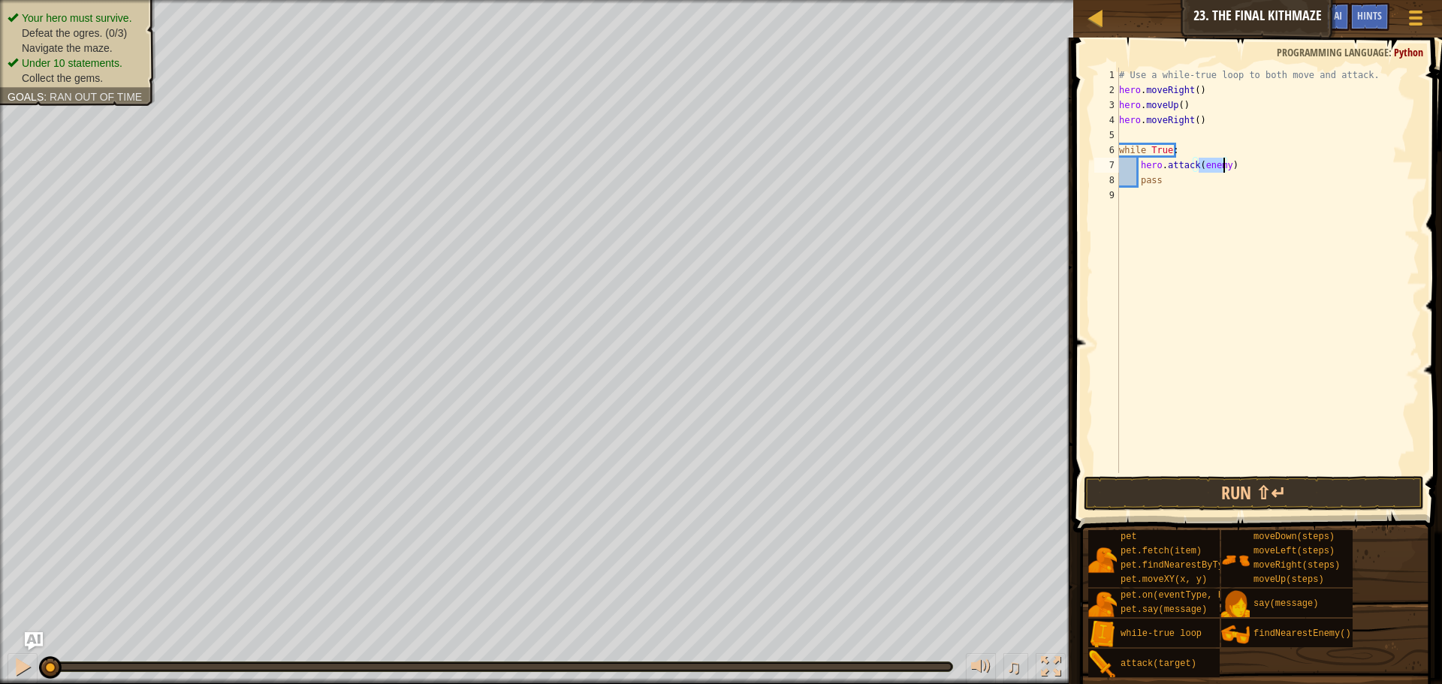
click at [1137, 166] on div "# Use a while-true loop to both move and attack. hero . moveRight ( ) hero . mo…" at bounding box center [1267, 286] width 303 height 436
click at [1136, 134] on div "# Use a while-true loop to both move and attack. hero . moveRight ( ) hero . mo…" at bounding box center [1267, 286] width 303 height 436
drag, startPoint x: 1237, startPoint y: 166, endPoint x: 1141, endPoint y: 171, distance: 96.3
click at [1141, 171] on div "# Use a while-true loop to both move and attack. hero . moveRight ( ) hero . mo…" at bounding box center [1267, 286] width 303 height 436
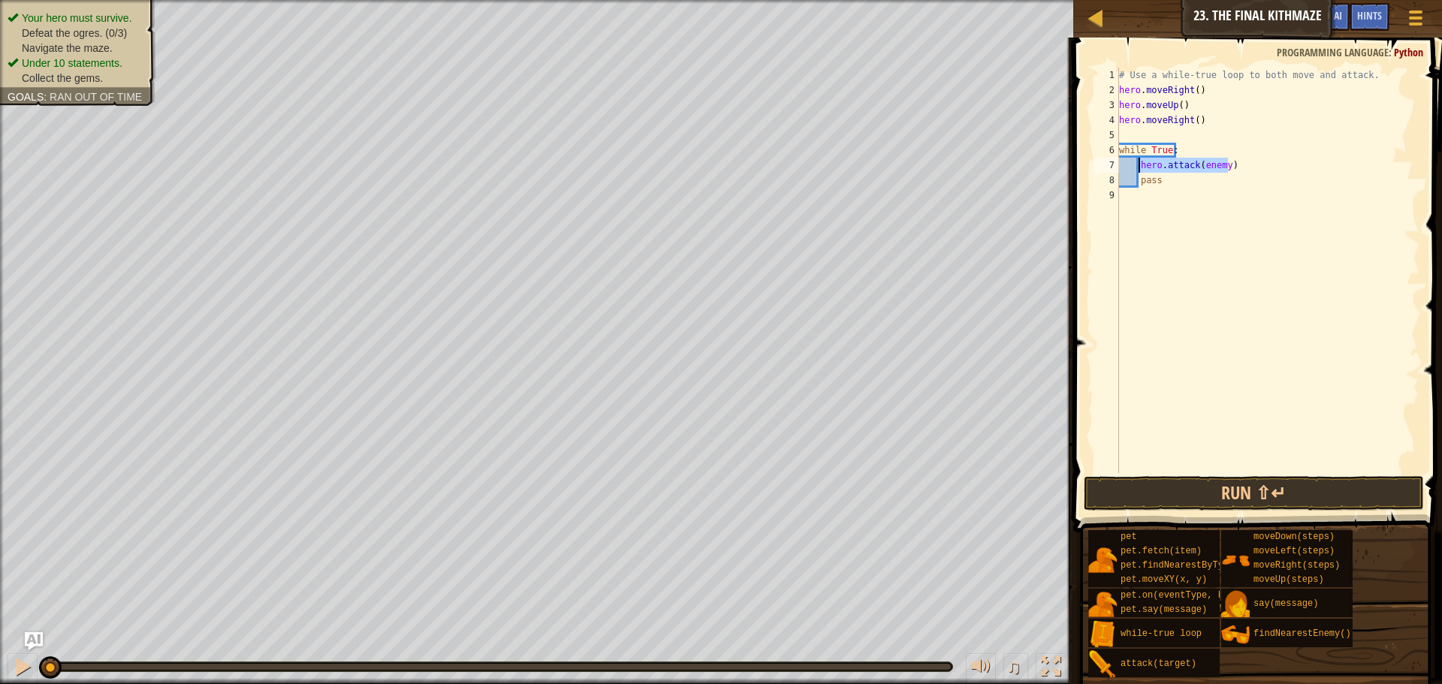
type textarea "hero.attack(enemy)"
type textarea "enemy"
click at [1215, 187] on div "hero.findNearest Enemy press enter" at bounding box center [1279, 208] width 284 height 68
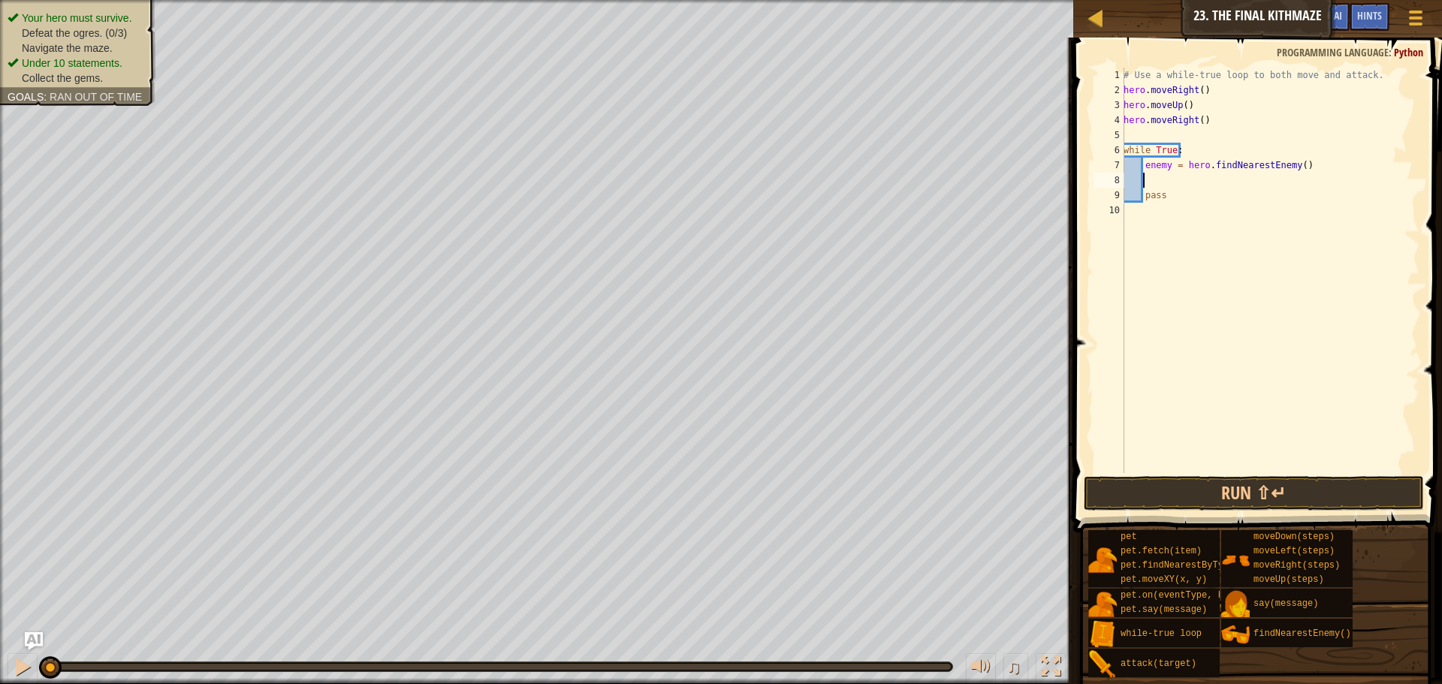
click at [1167, 166] on div "# Use a while-true loop to both move and attack. hero . moveRight ( ) hero . mo…" at bounding box center [1270, 286] width 299 height 436
type textarea "enemy1 = hero.findNearestEnemy()"
click at [1200, 177] on div "# Use a while-true loop to both move and attack. hero . moveRight ( ) hero . mo…" at bounding box center [1270, 286] width 299 height 436
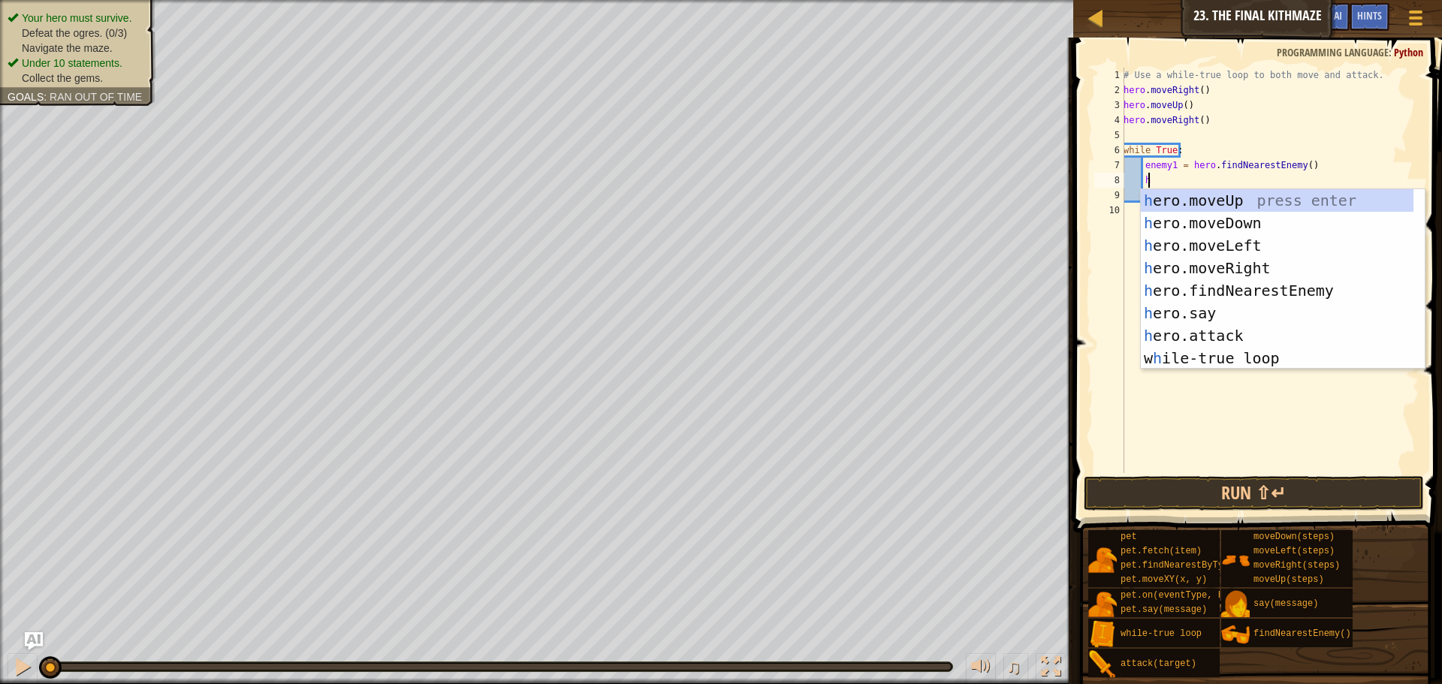
scroll to position [7, 2]
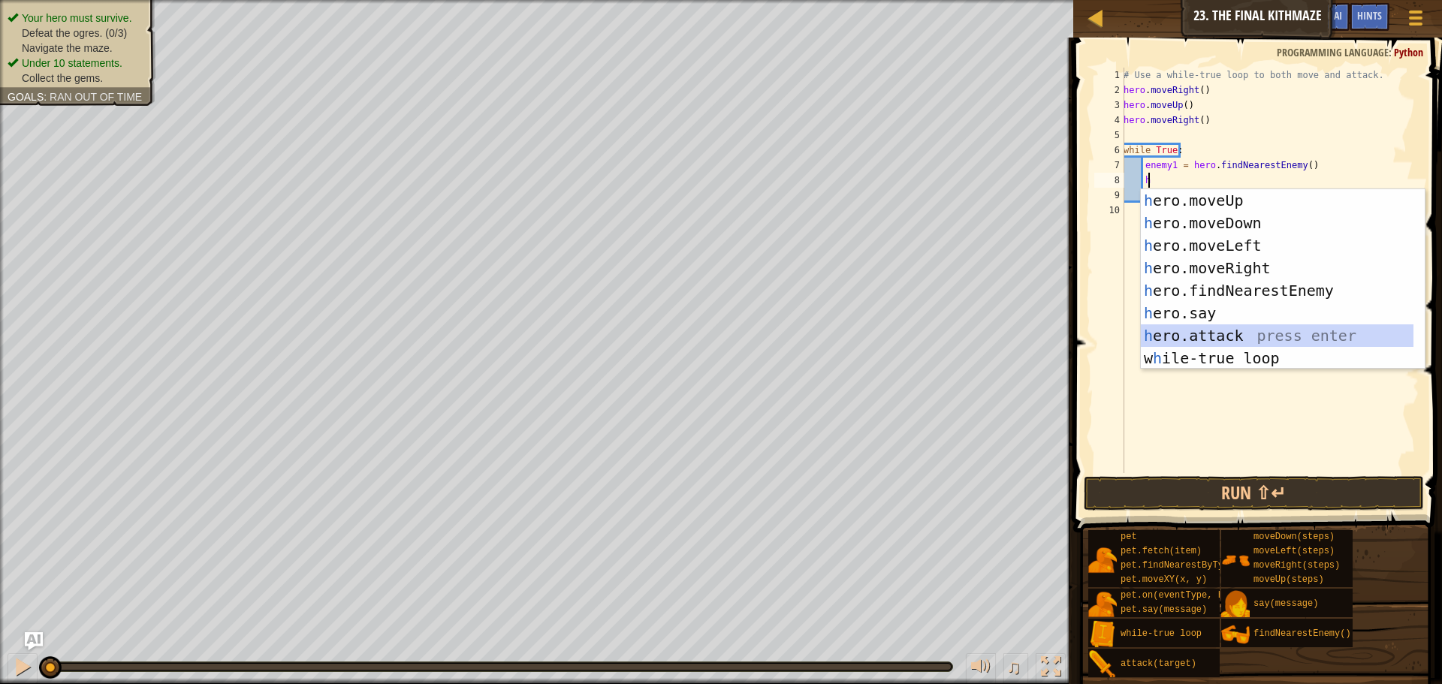
click at [1218, 329] on div "h ero.moveUp press enter h ero.moveDown press enter h ero.moveLeft press enter …" at bounding box center [1283, 301] width 284 height 225
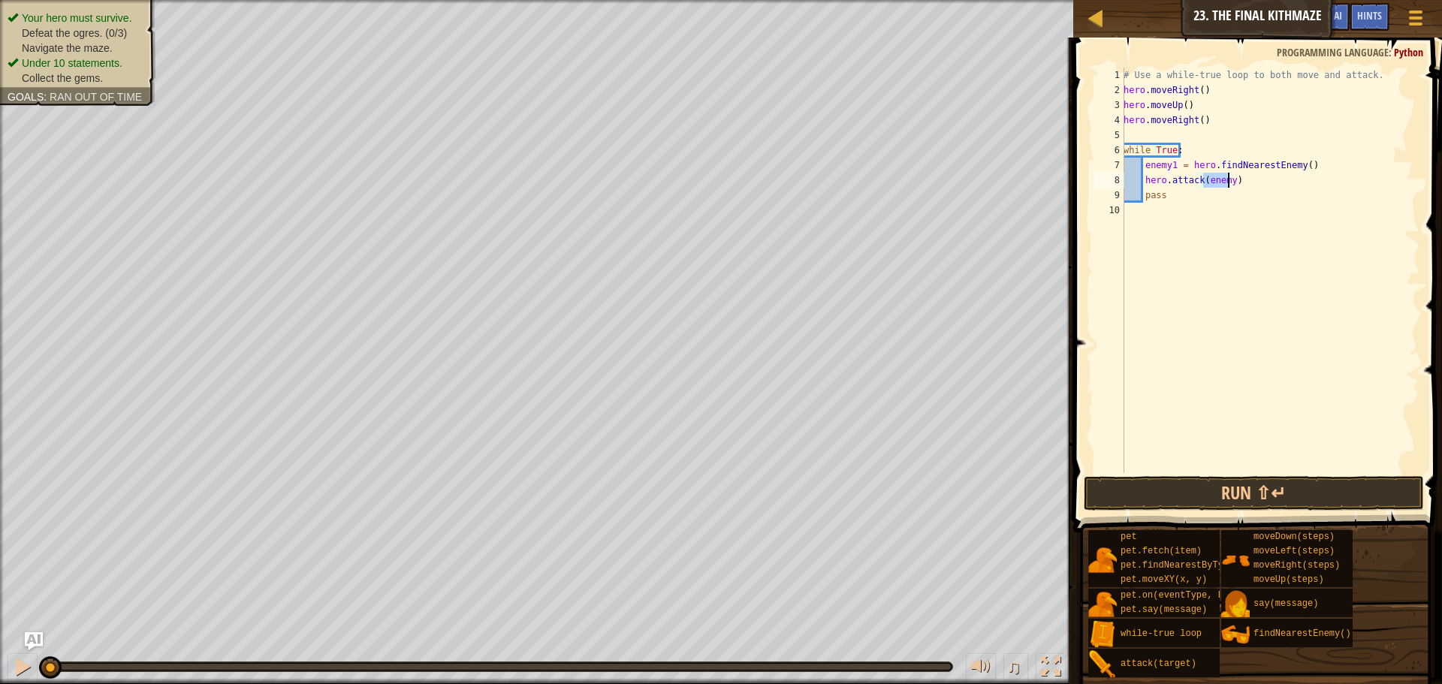
click at [1227, 183] on div "# Use a while-true loop to both move and attack. hero . moveRight ( ) hero . mo…" at bounding box center [1270, 271] width 299 height 406
drag, startPoint x: 1170, startPoint y: 198, endPoint x: 1144, endPoint y: 188, distance: 28.3
click at [1144, 188] on div "# Use a while-true loop to both move and attack. hero . moveRight ( ) hero . mo…" at bounding box center [1270, 286] width 299 height 436
type textarea "pass"
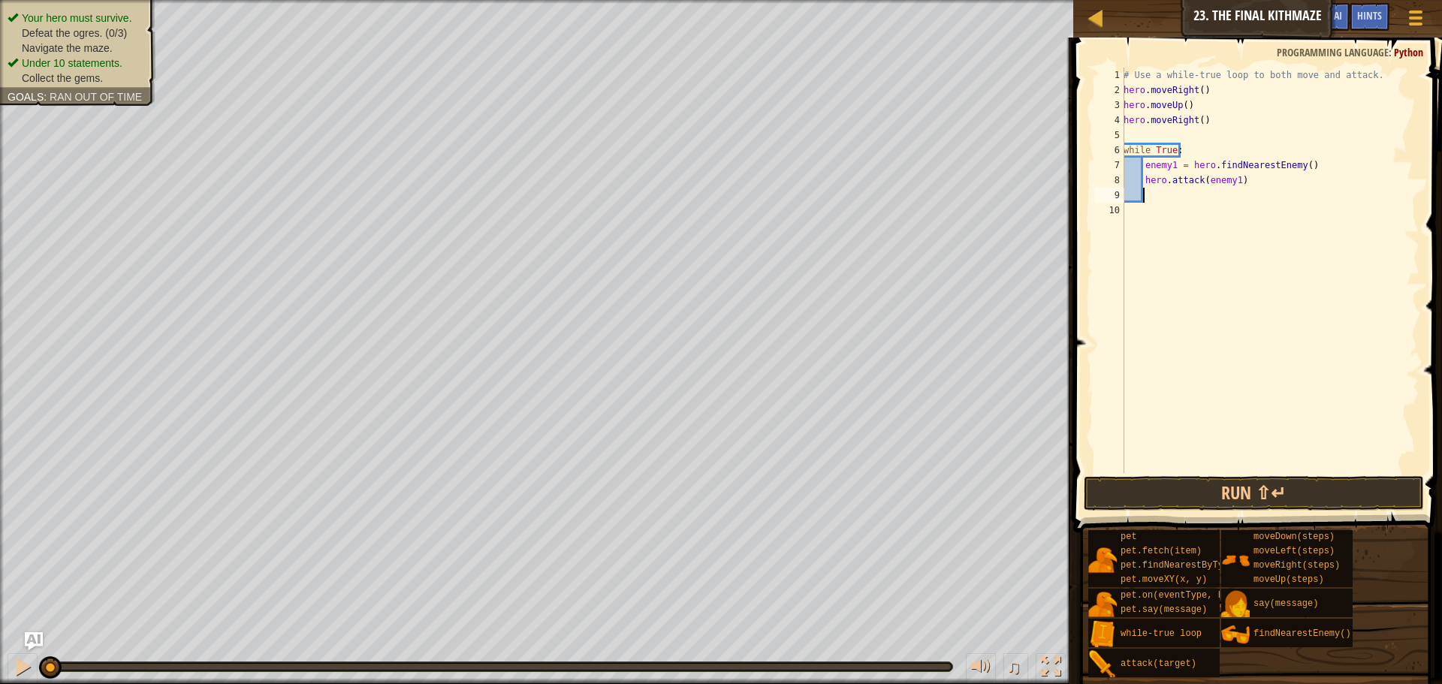
type textarea "h"
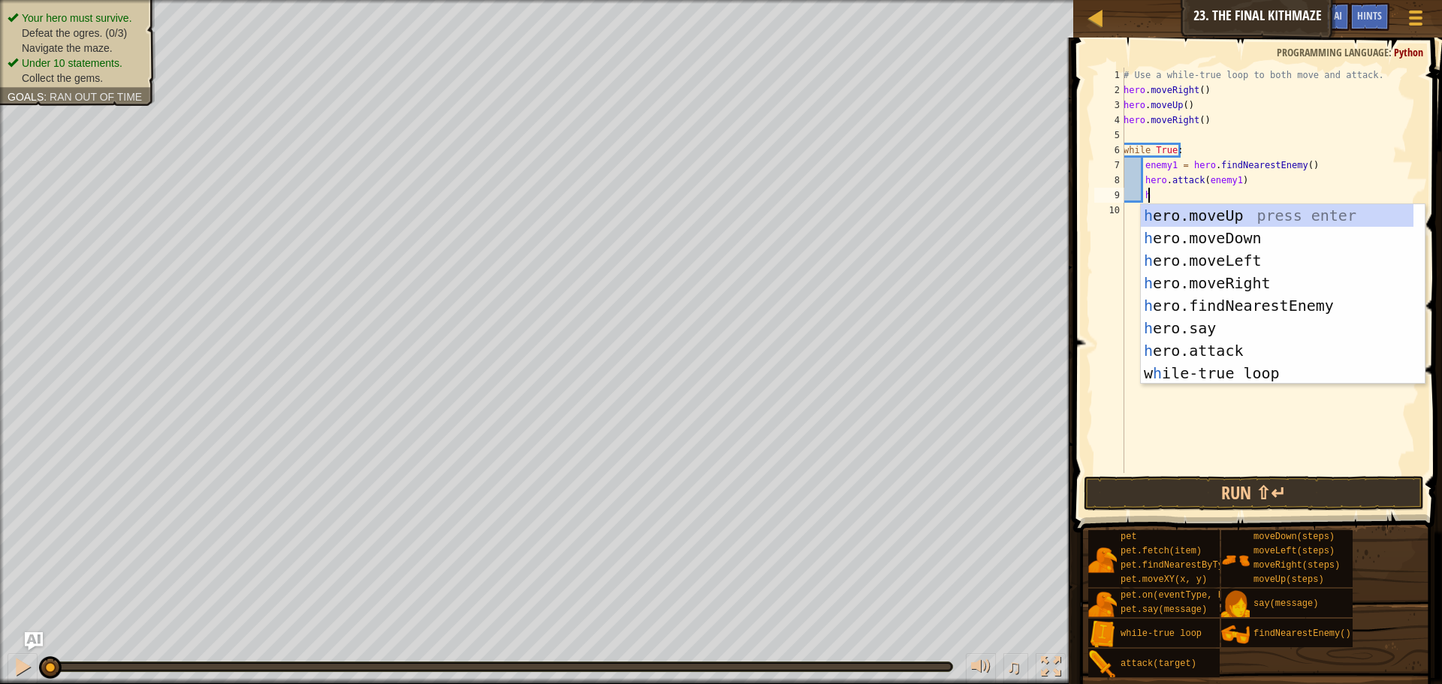
scroll to position [7, 2]
click at [1257, 237] on div "h ero.moveUp press enter h ero.moveDown press enter h ero.moveLeft press enter …" at bounding box center [1277, 316] width 273 height 225
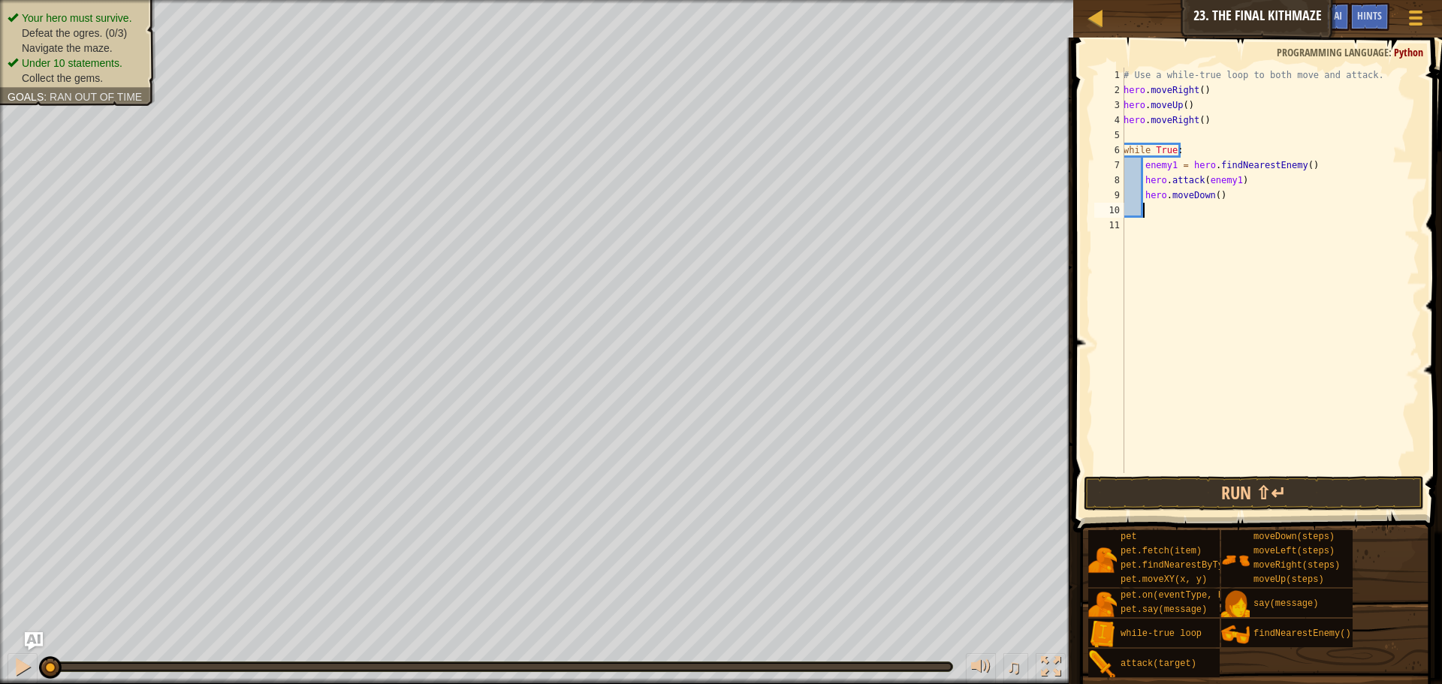
scroll to position [7, 1]
click at [1211, 194] on div "# Use a while-true loop to both move and attack. hero . moveRight ( ) hero . mo…" at bounding box center [1270, 286] width 299 height 436
type textarea "hero.moveDown(2)"
click at [1183, 211] on div "# Use a while-true loop to both move and attack. hero . moveRight ( ) hero . mo…" at bounding box center [1270, 286] width 299 height 436
type textarea "h"
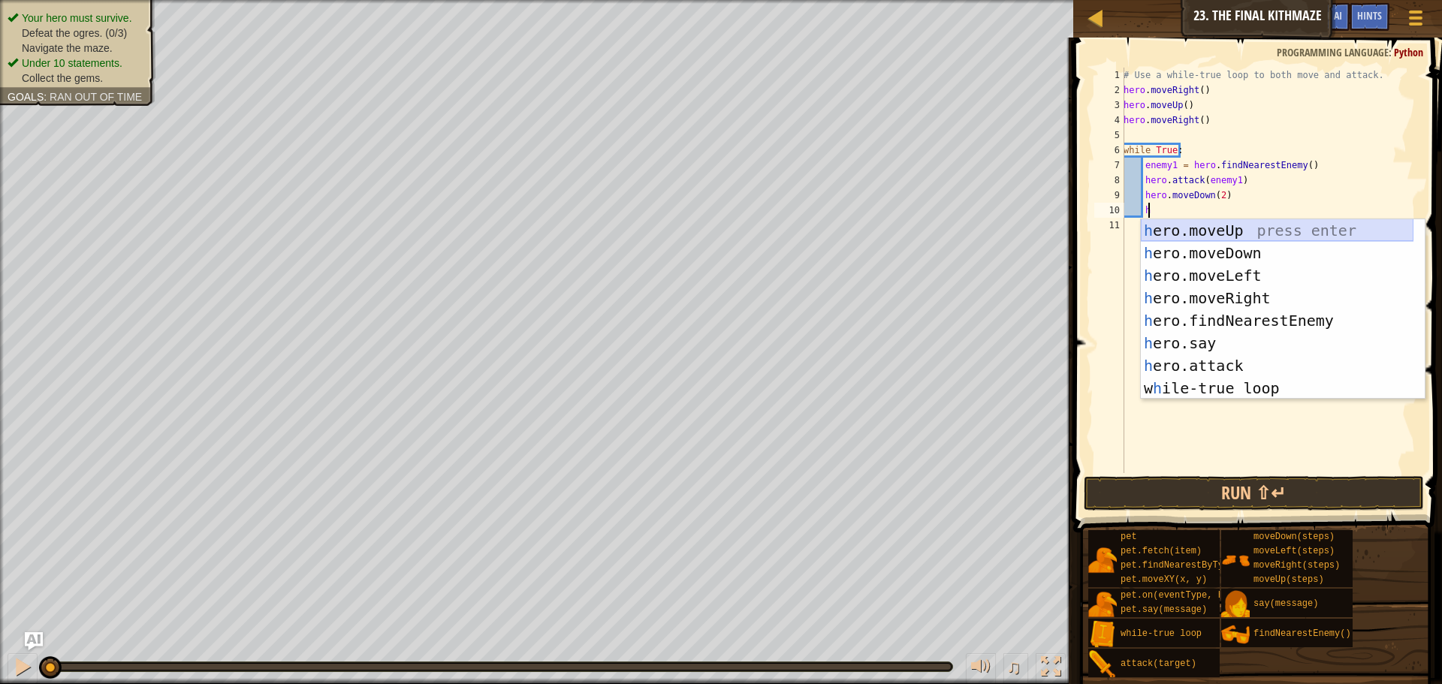
click at [1191, 228] on div "h ero.moveUp press enter h ero.moveDown press enter h ero.moveLeft press enter …" at bounding box center [1277, 331] width 273 height 225
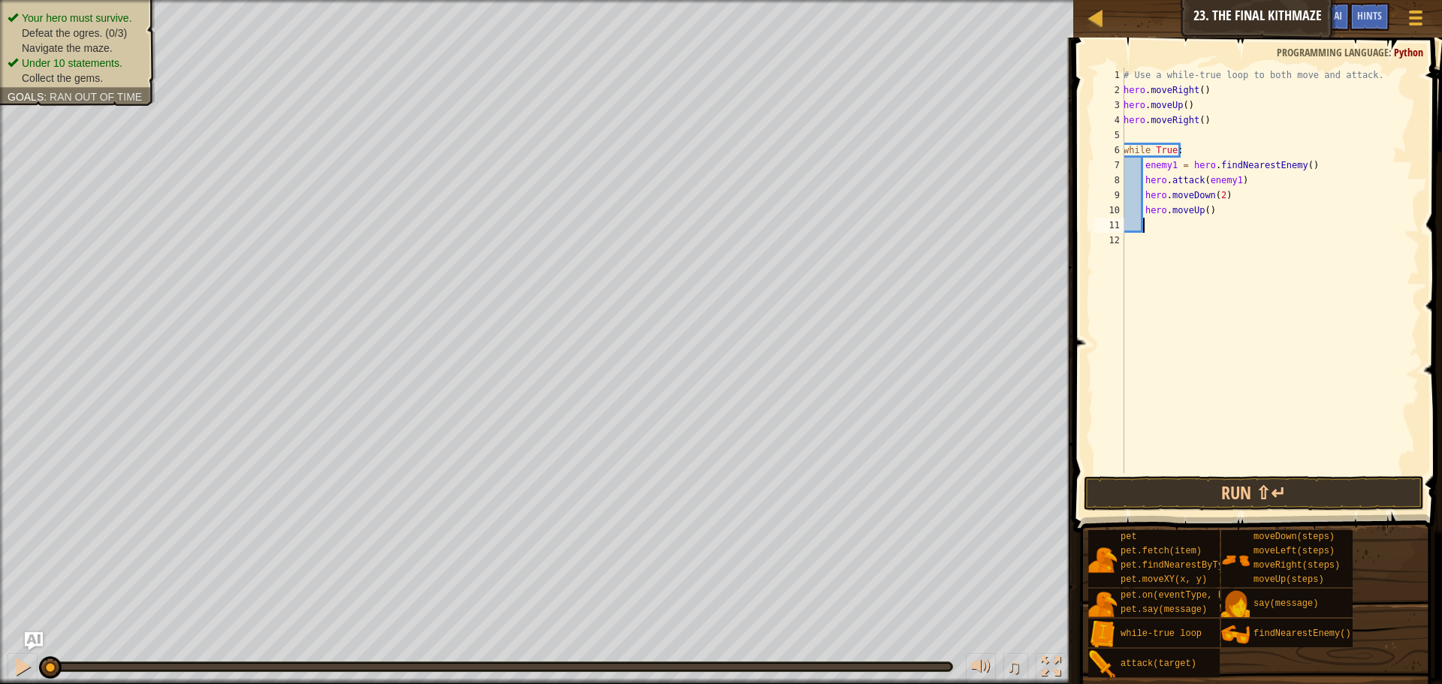
click at [1204, 213] on div "# Use a while-true loop to both move and attack. hero . moveRight ( ) hero . mo…" at bounding box center [1270, 286] width 299 height 436
click at [1246, 182] on div "# Use a while-true loop to both move and attack. hero . moveRight ( ) hero . mo…" at bounding box center [1270, 286] width 299 height 436
click at [1196, 156] on div "# Use a while-true loop to both move and attack. hero . moveRight ( ) hero . mo…" at bounding box center [1270, 286] width 299 height 436
type textarea "while True:"
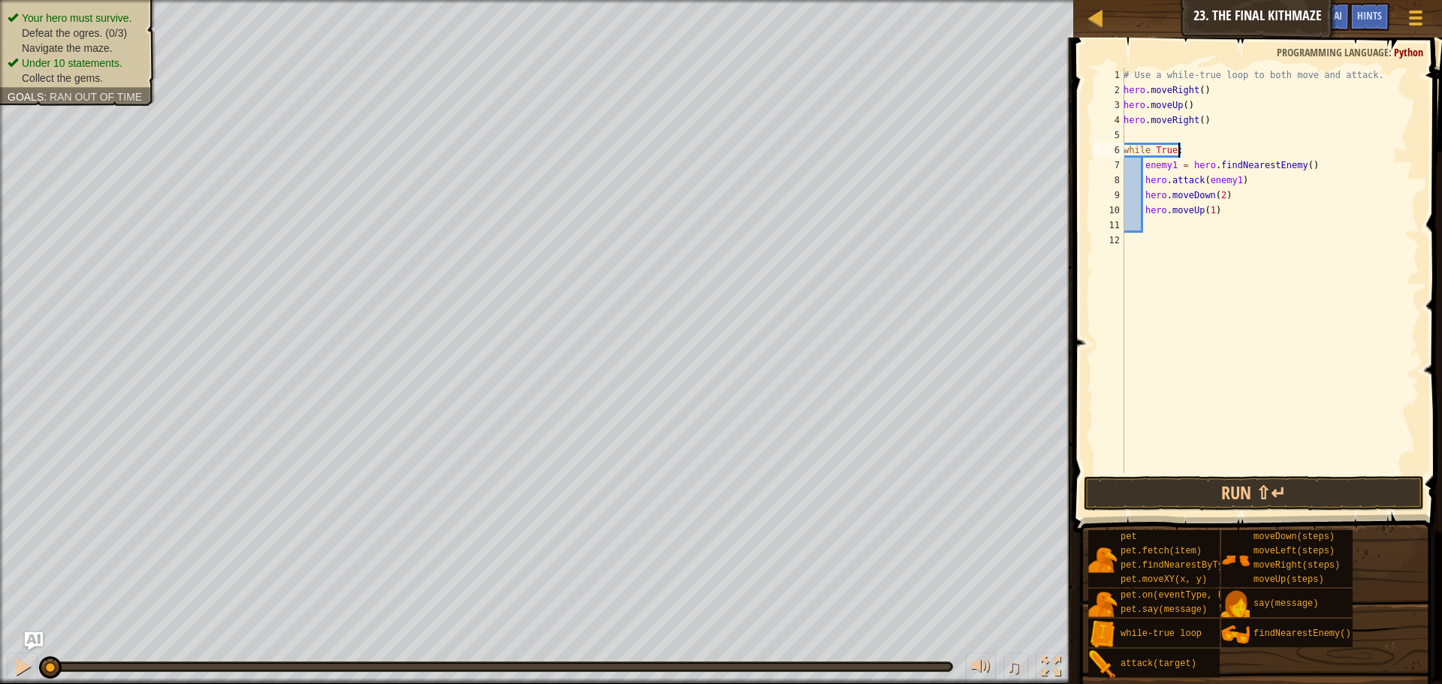
scroll to position [7, 4]
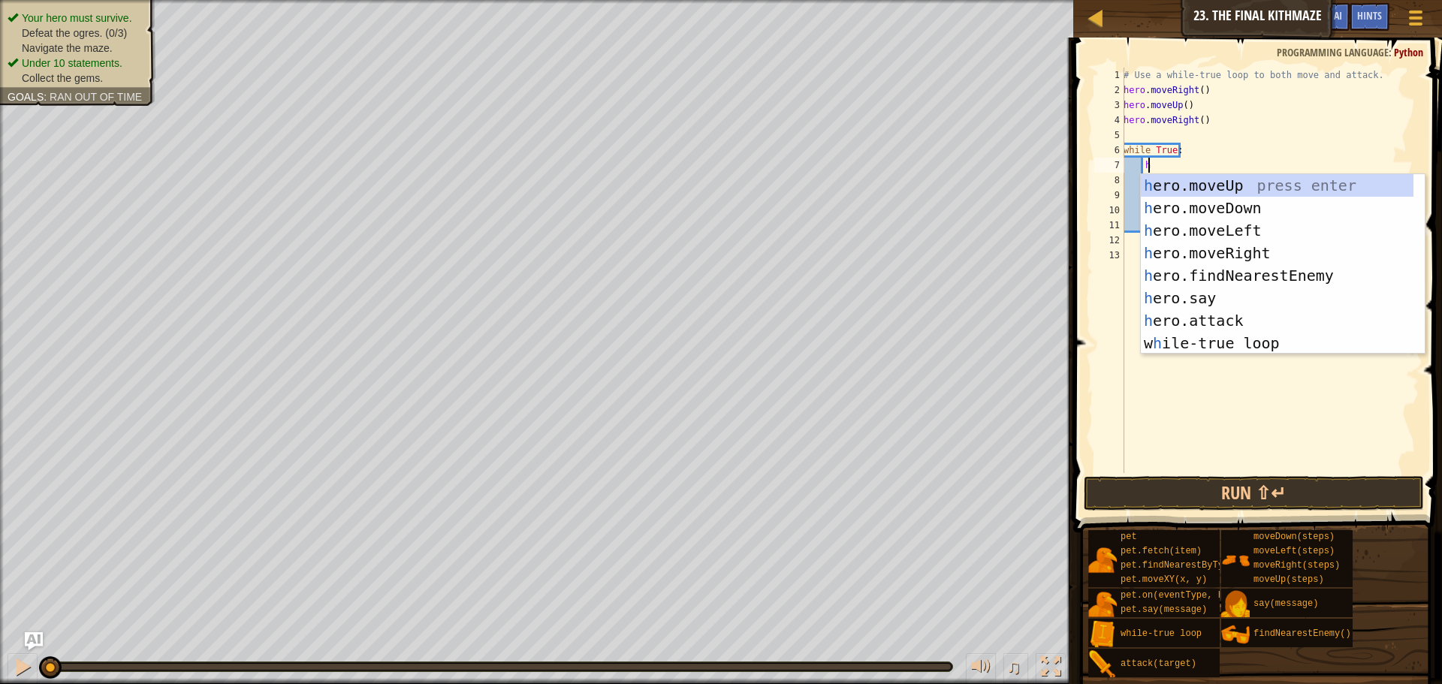
type textarea "her"
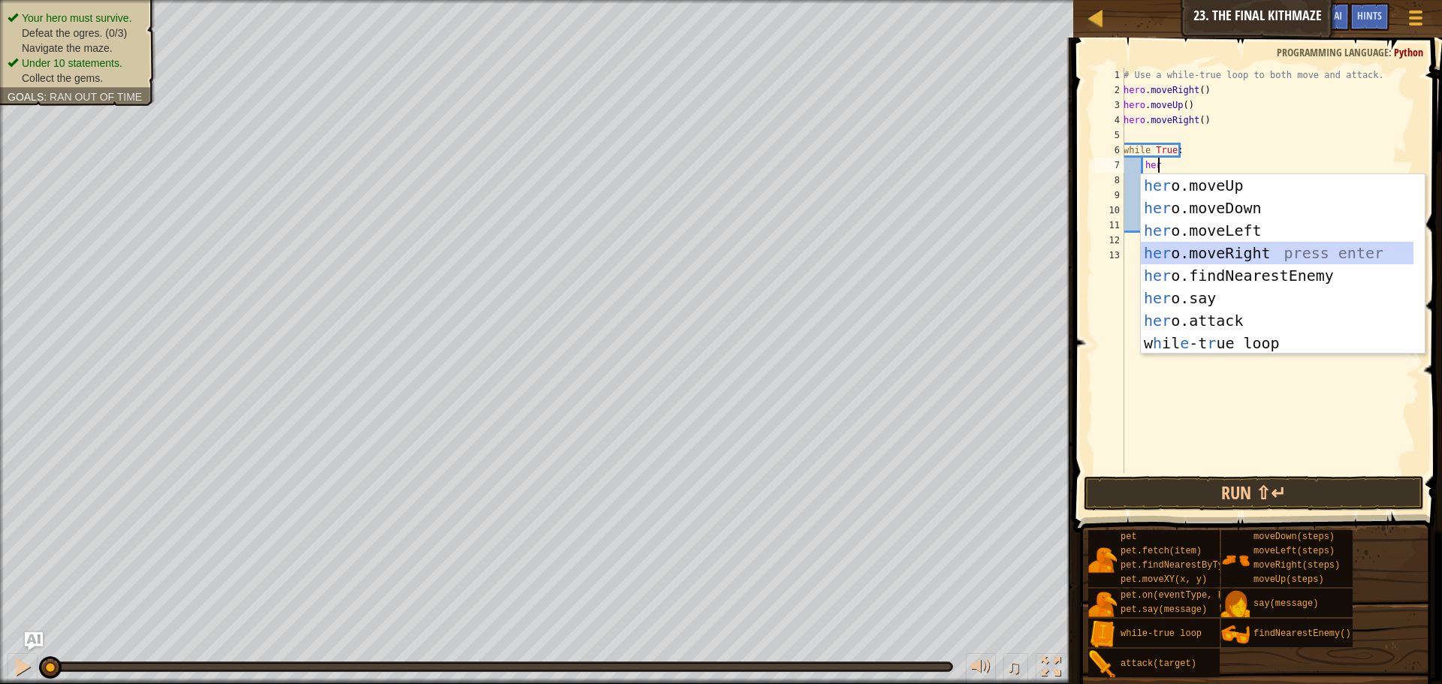
click at [1217, 249] on div "her o.moveUp press enter her o.moveDown press enter her o.moveLeft press enter …" at bounding box center [1277, 286] width 273 height 225
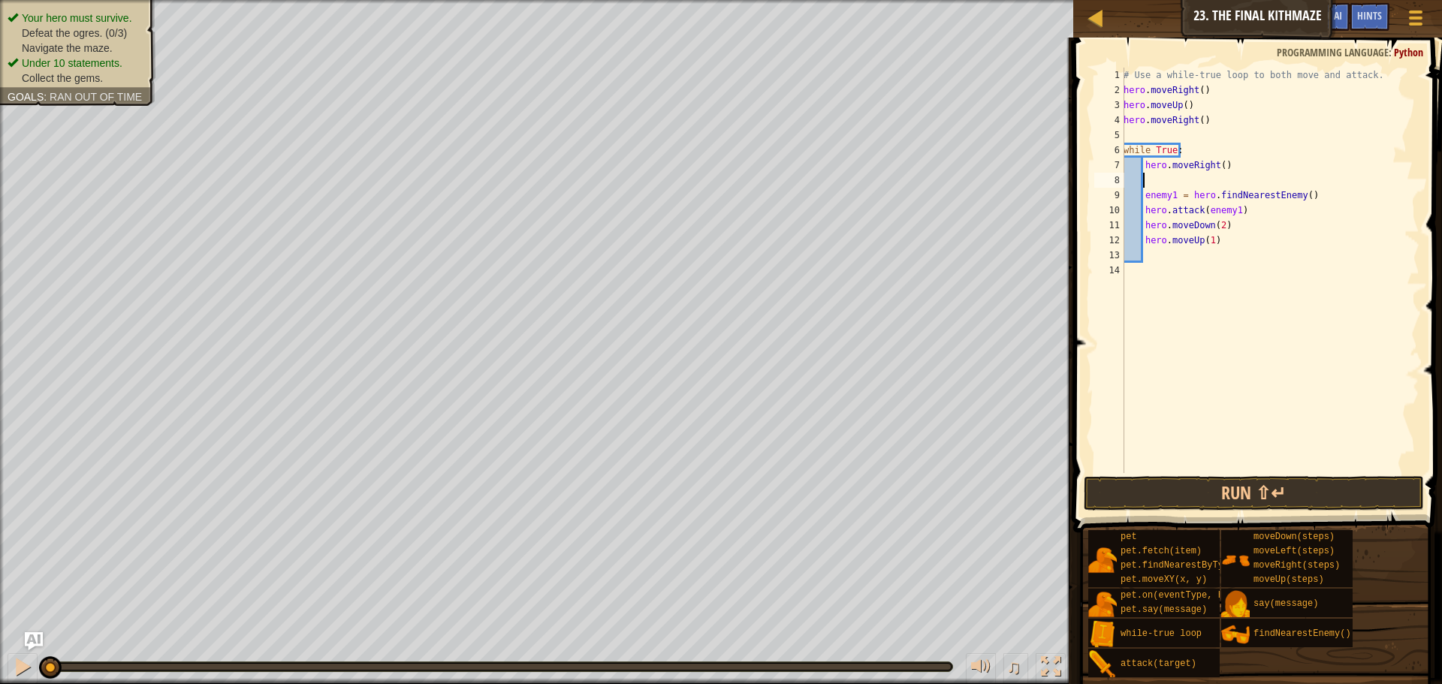
type textarea "h"
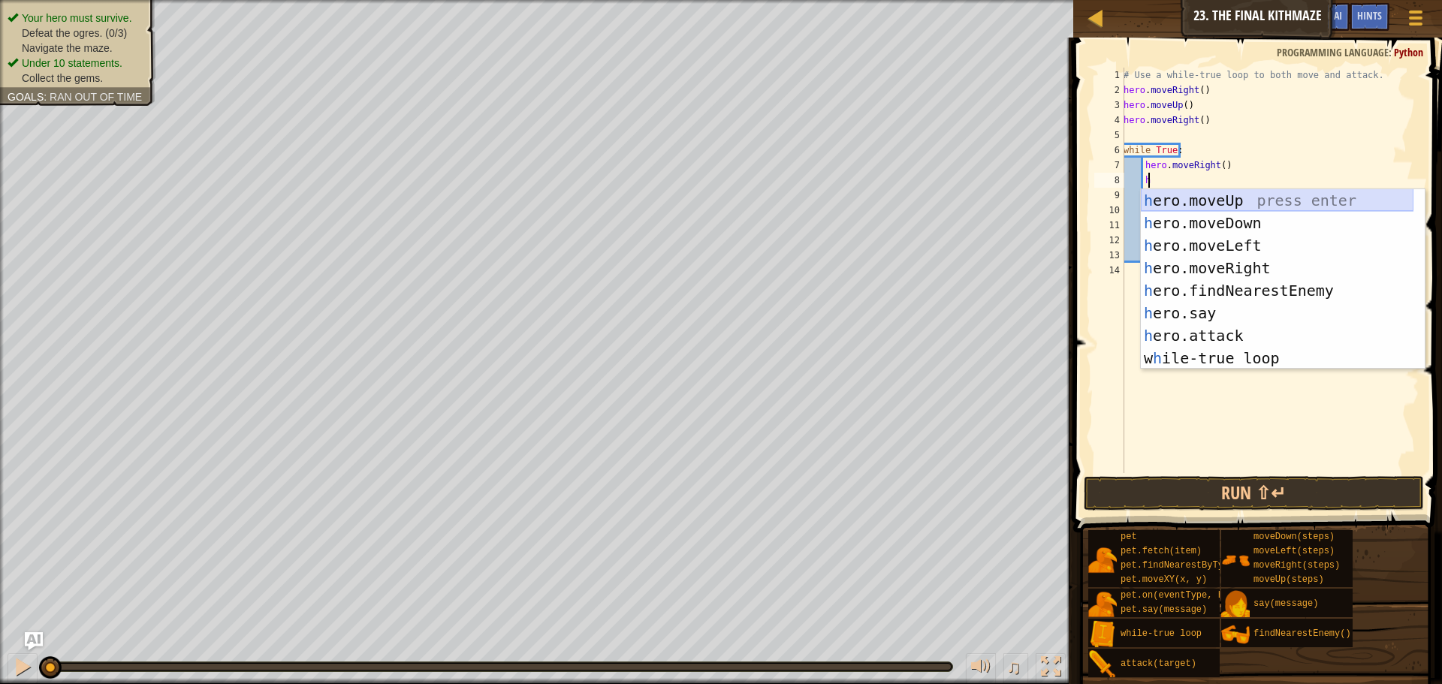
click at [1221, 198] on div "h ero.moveUp press enter h ero.moveDown press enter h ero.moveLeft press enter …" at bounding box center [1277, 301] width 273 height 225
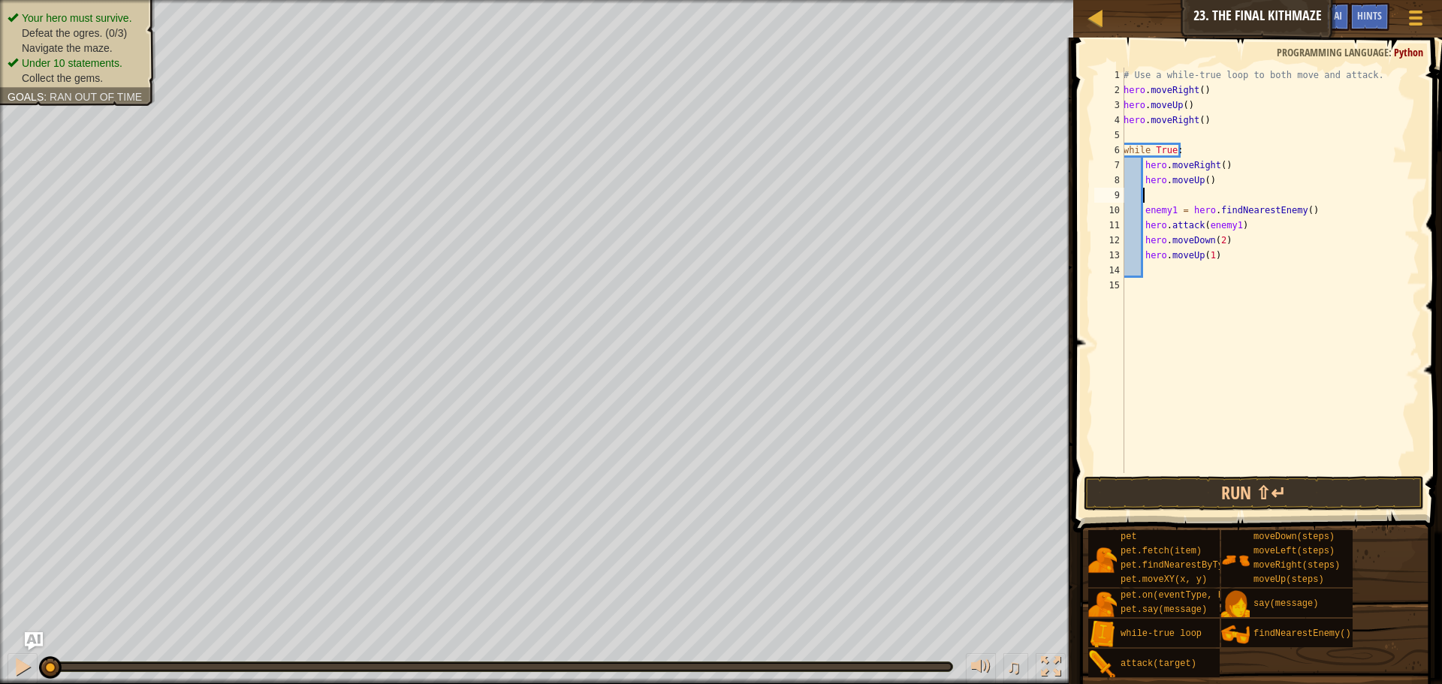
type textarea "h"
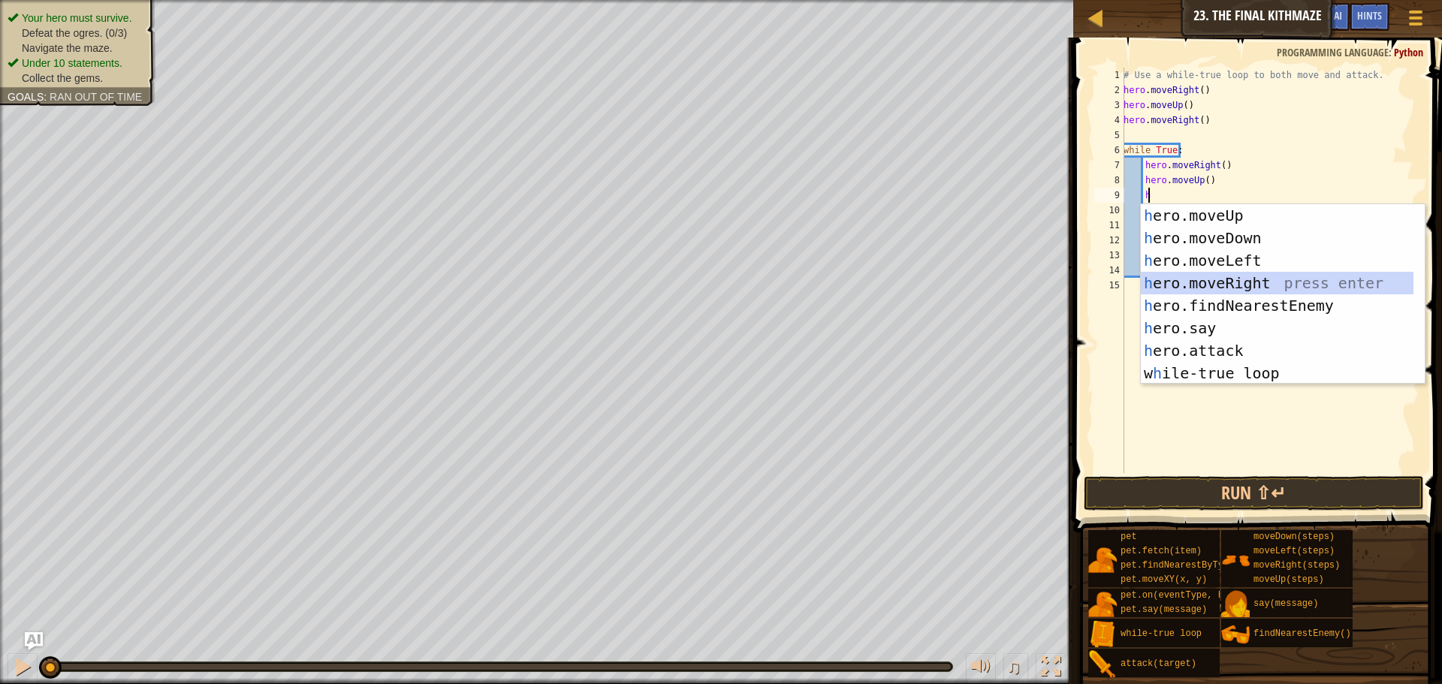
click at [1242, 279] on div "h ero.moveUp press enter h ero.moveDown press enter h ero.moveLeft press enter …" at bounding box center [1277, 316] width 273 height 225
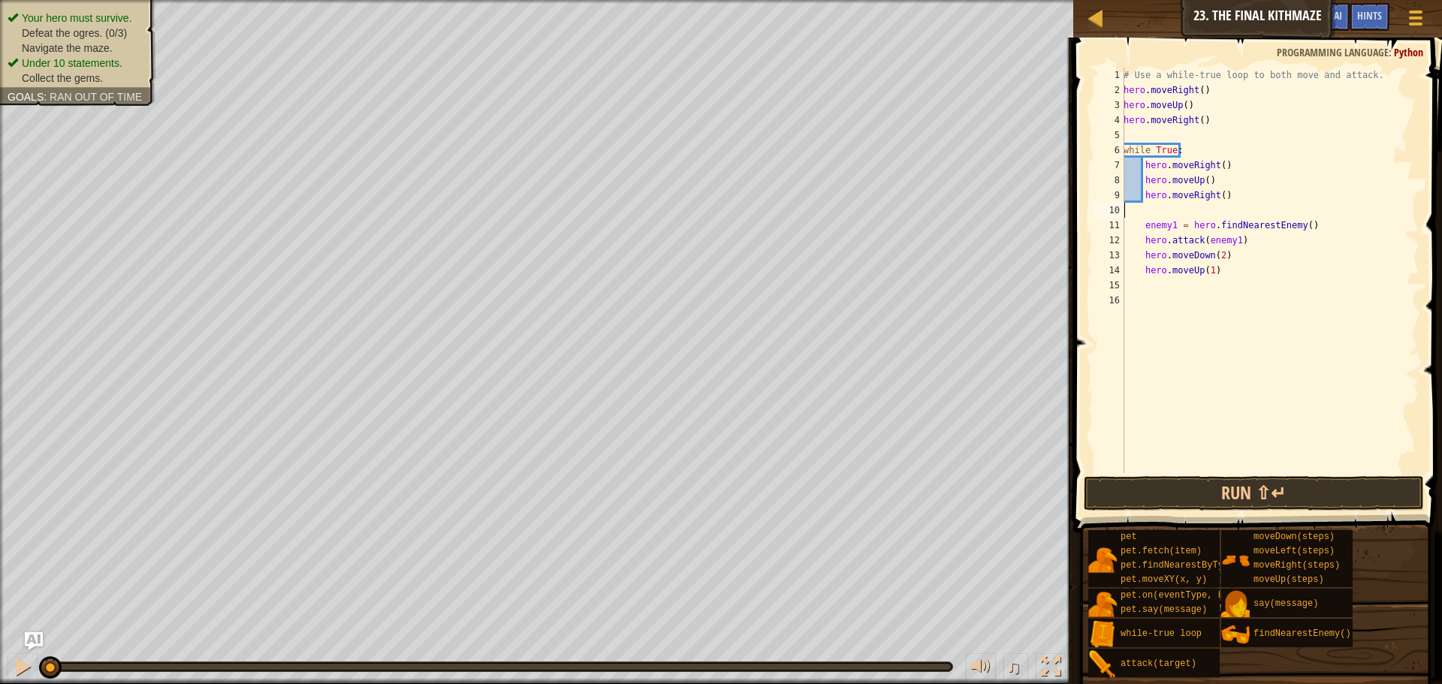
scroll to position [7, 0]
click at [1232, 205] on div "# Use a while-true loop to both move and attack. hero . moveRight ( ) hero . mo…" at bounding box center [1270, 286] width 299 height 436
click at [1247, 301] on div "# Use a while-true loop to both move and attack. hero . moveRight ( ) hero . mo…" at bounding box center [1270, 286] width 299 height 436
click at [1164, 214] on div "# Use a while-true loop to both move and attack. hero . moveRight ( ) hero . mo…" at bounding box center [1270, 286] width 299 height 436
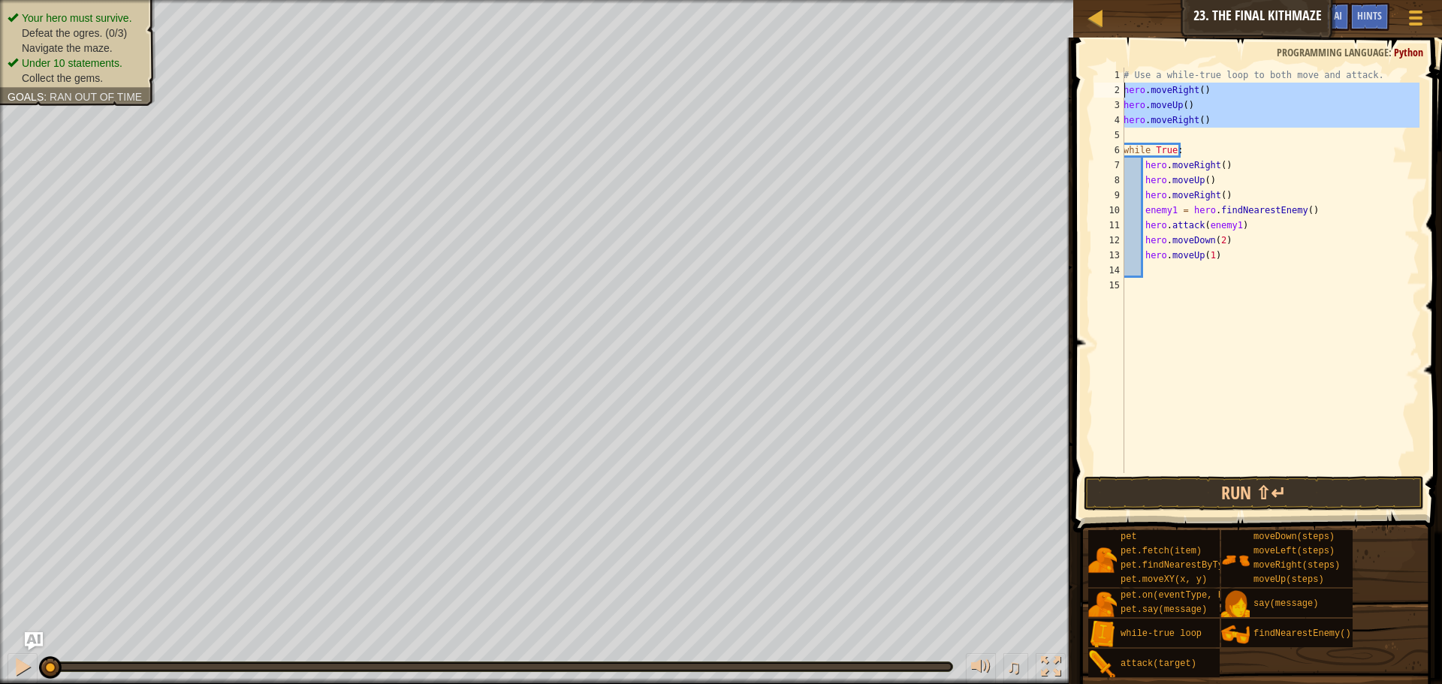
drag, startPoint x: 1131, startPoint y: 135, endPoint x: 1111, endPoint y: 95, distance: 45.4
click at [1111, 95] on div "hero.moveRight() 1 2 3 4 5 6 7 8 9 10 11 12 13 14 15 # Use a while-true loop to…" at bounding box center [1256, 271] width 328 height 406
type textarea "hero.moveRight() hero.moveUp()"
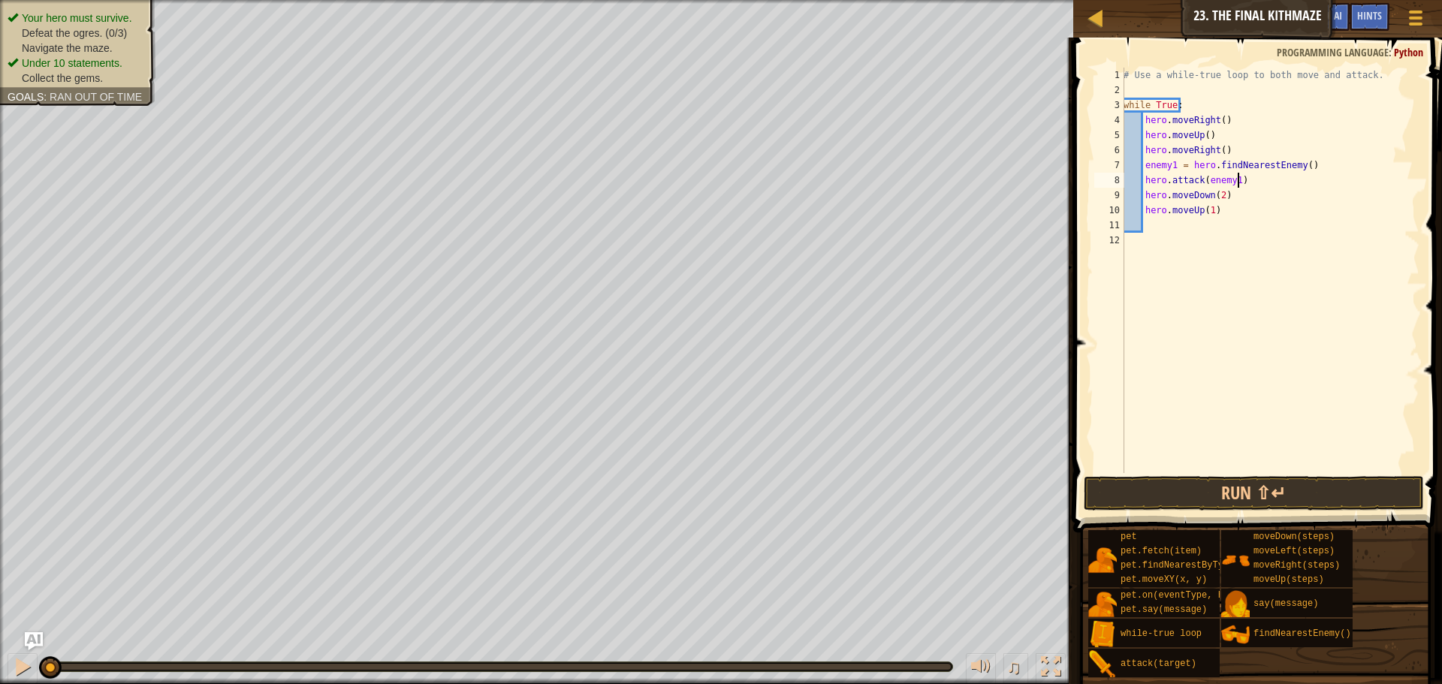
click at [1243, 183] on div "# Use a while-true loop to both move and attack. while True : hero . moveRight …" at bounding box center [1270, 286] width 299 height 436
type textarea "hero.attack(enemy1)"
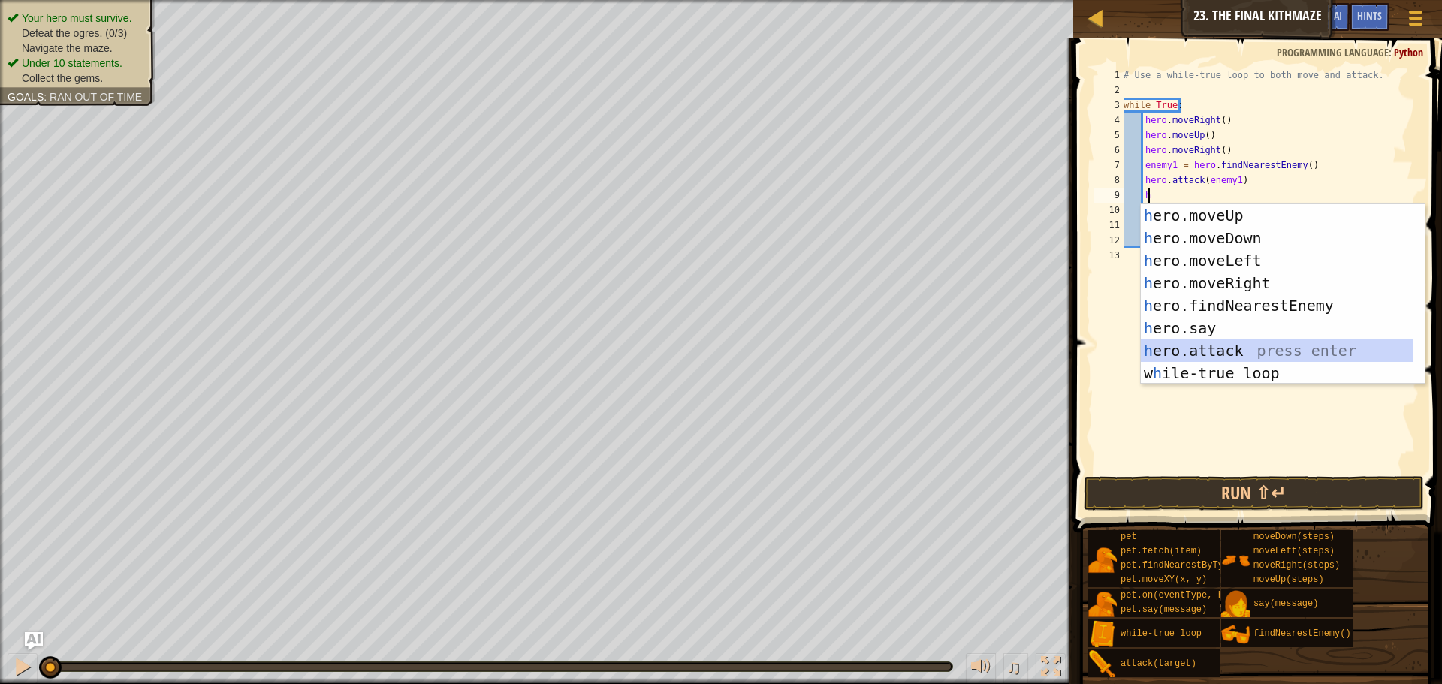
click at [1209, 348] on div "h ero.moveUp press enter h ero.moveDown press enter h ero.moveLeft press enter …" at bounding box center [1277, 316] width 273 height 225
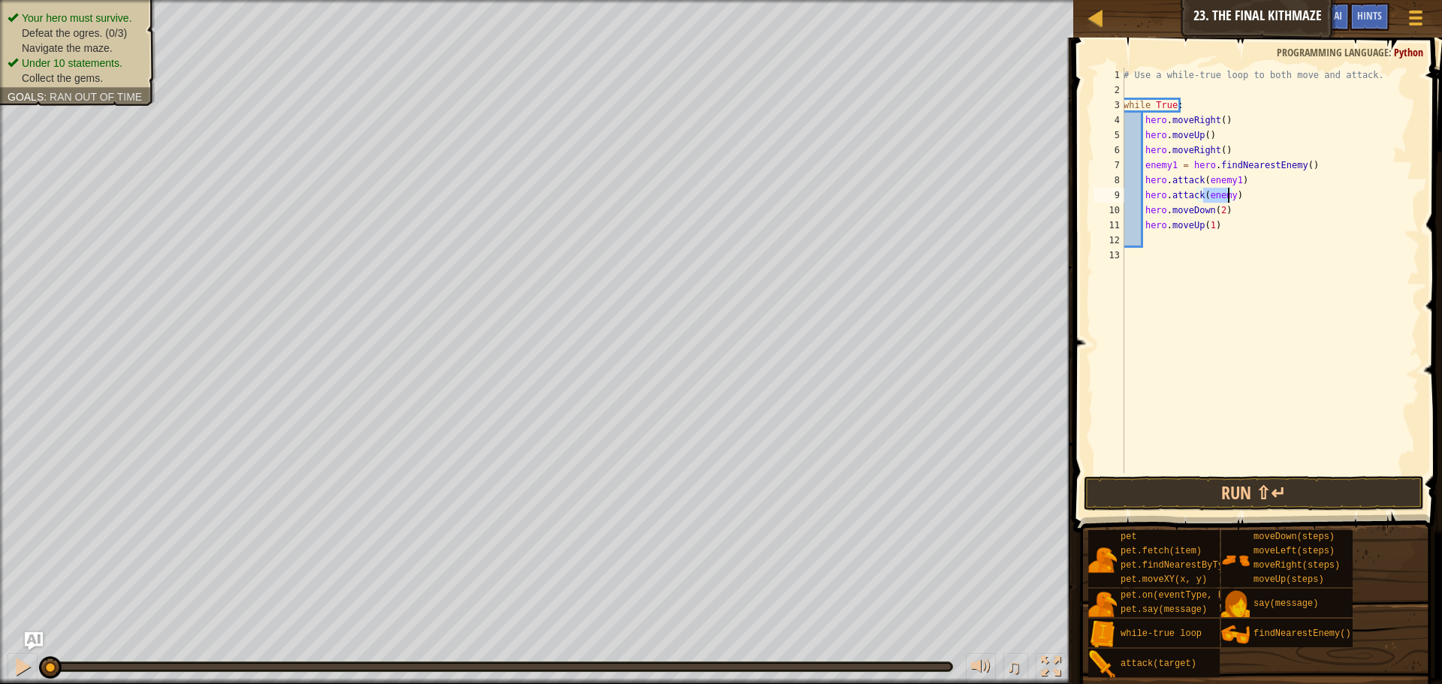
click at [1225, 195] on div "# Use a while-true loop to both move and attack. while True : hero . moveRight …" at bounding box center [1270, 271] width 299 height 406
click at [1227, 197] on div "# Use a while-true loop to both move and attack. while True : hero . moveRight …" at bounding box center [1270, 286] width 299 height 436
type textarea "hero.attack(enemy1)"
click at [1254, 501] on button "Run ⇧↵" at bounding box center [1254, 493] width 340 height 35
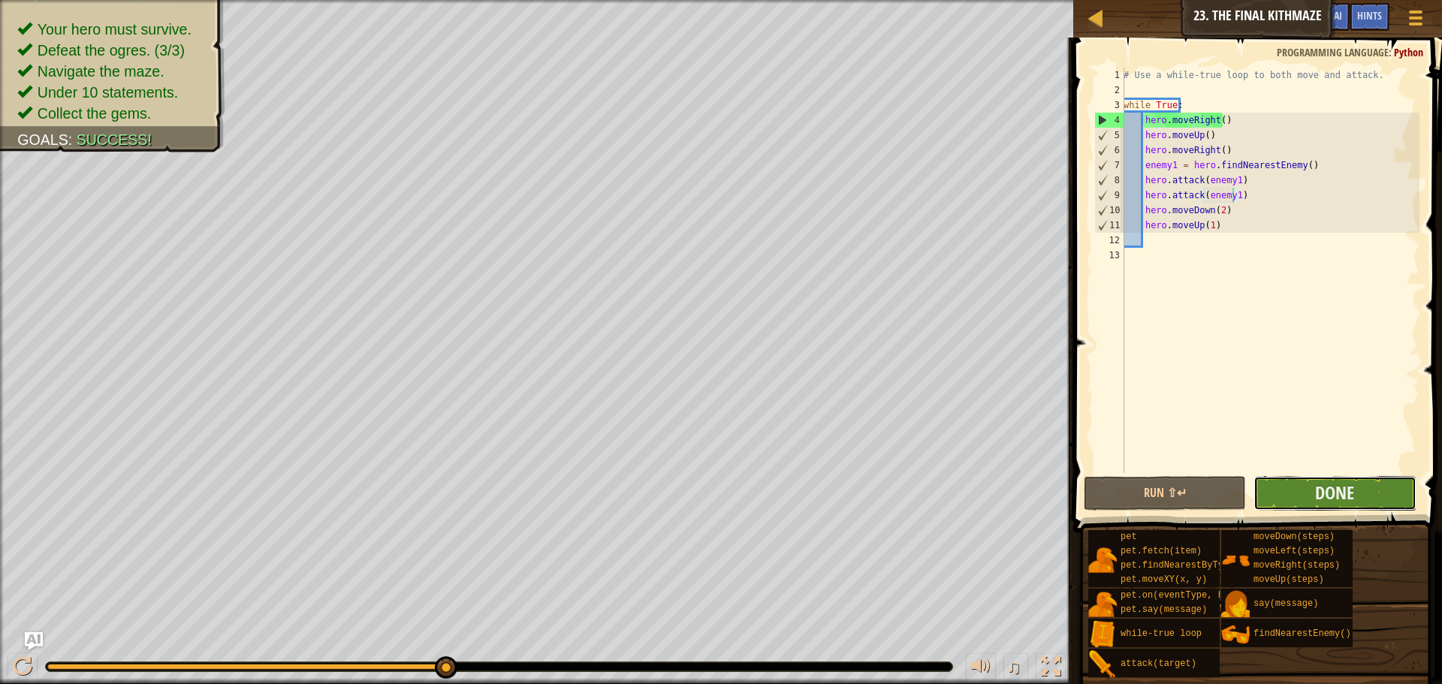
click at [1360, 491] on button "Done" at bounding box center [1335, 493] width 162 height 35
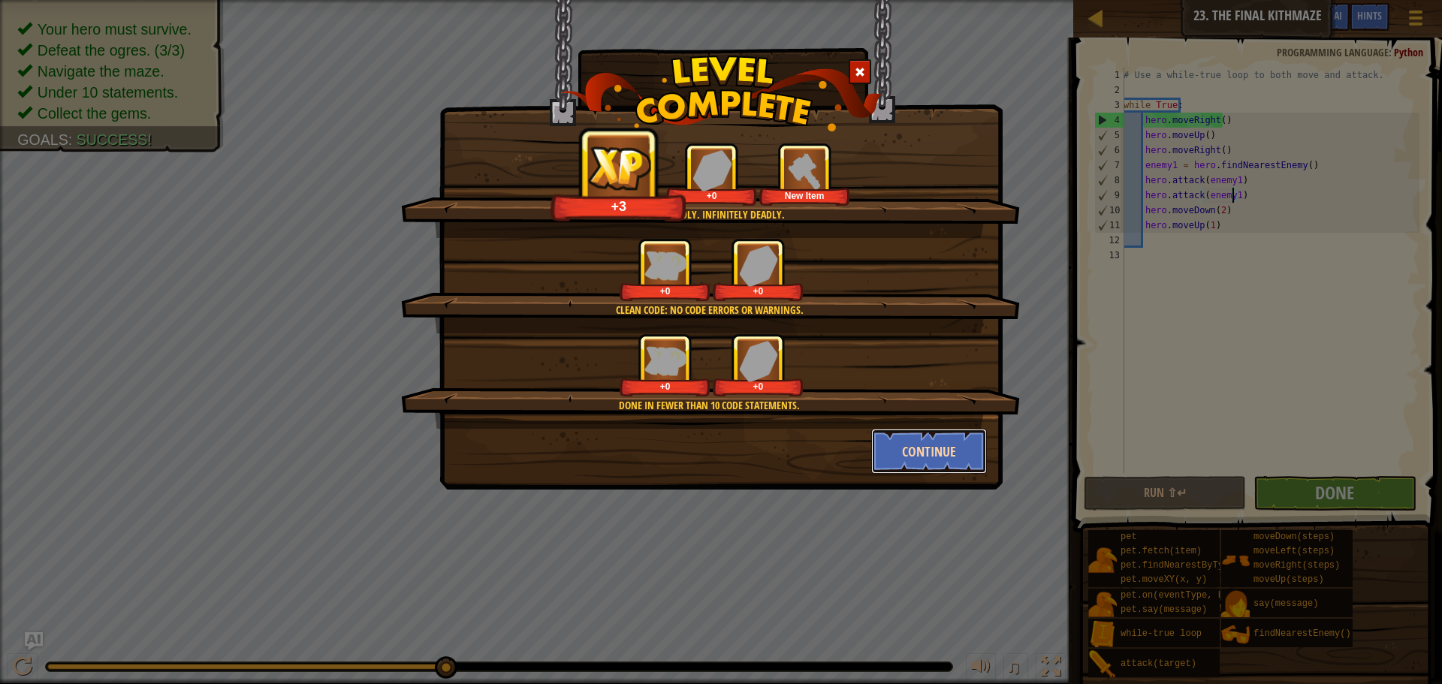
click at [898, 442] on button "Continue" at bounding box center [929, 451] width 116 height 45
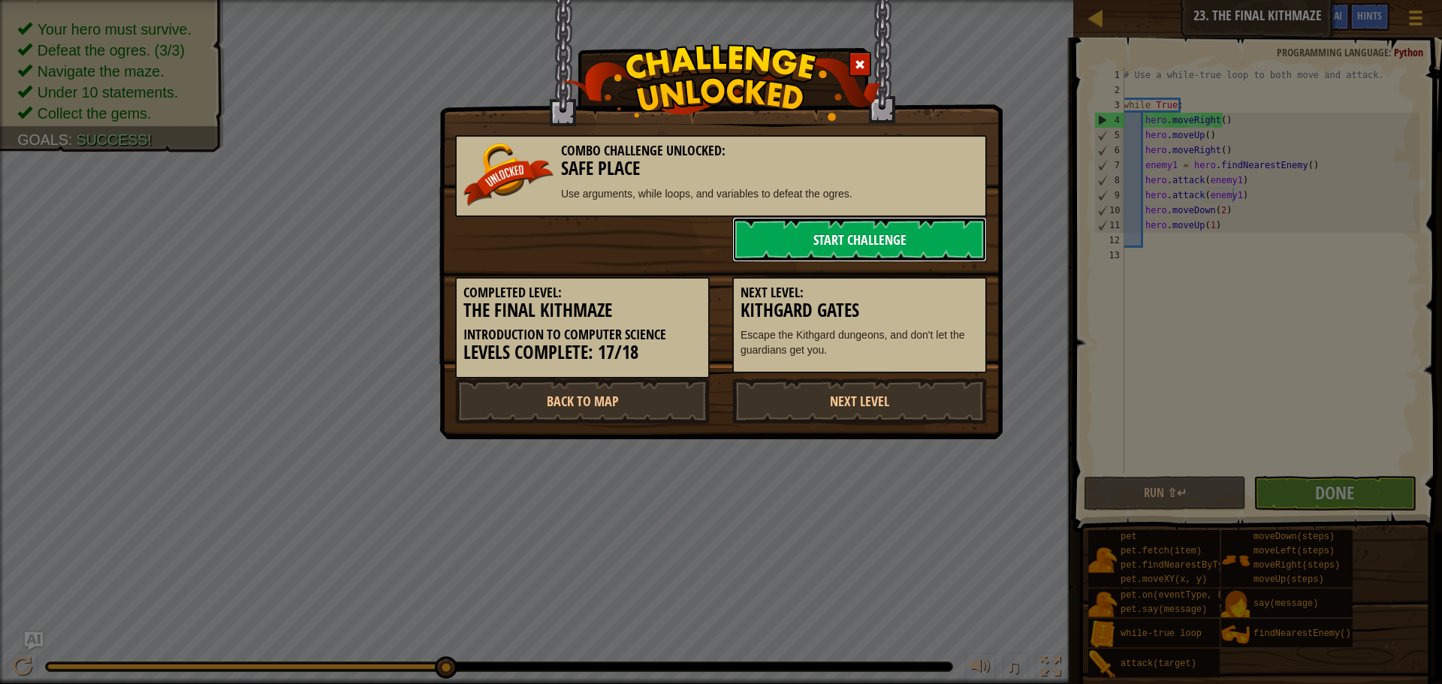
click at [872, 233] on link "Start Challenge" at bounding box center [859, 239] width 255 height 45
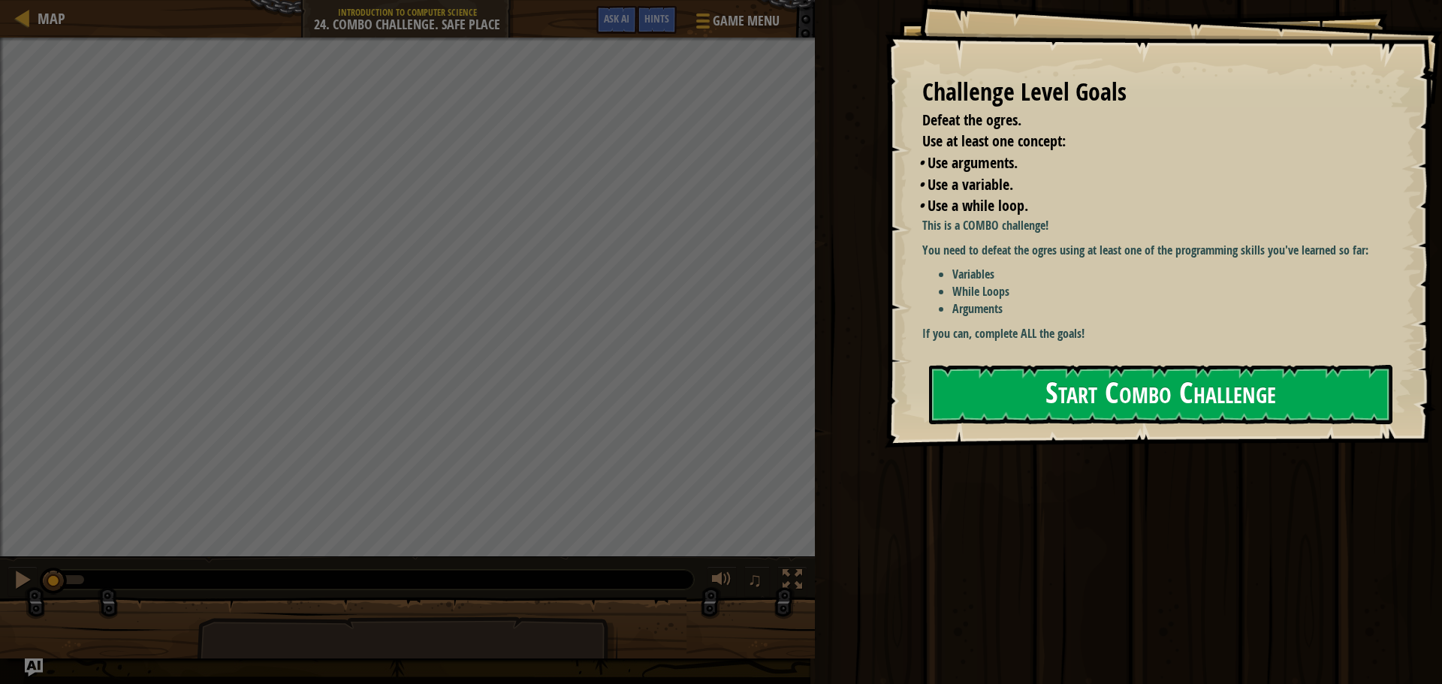
click at [1128, 391] on button "Start Combo Challenge" at bounding box center [1161, 394] width 464 height 59
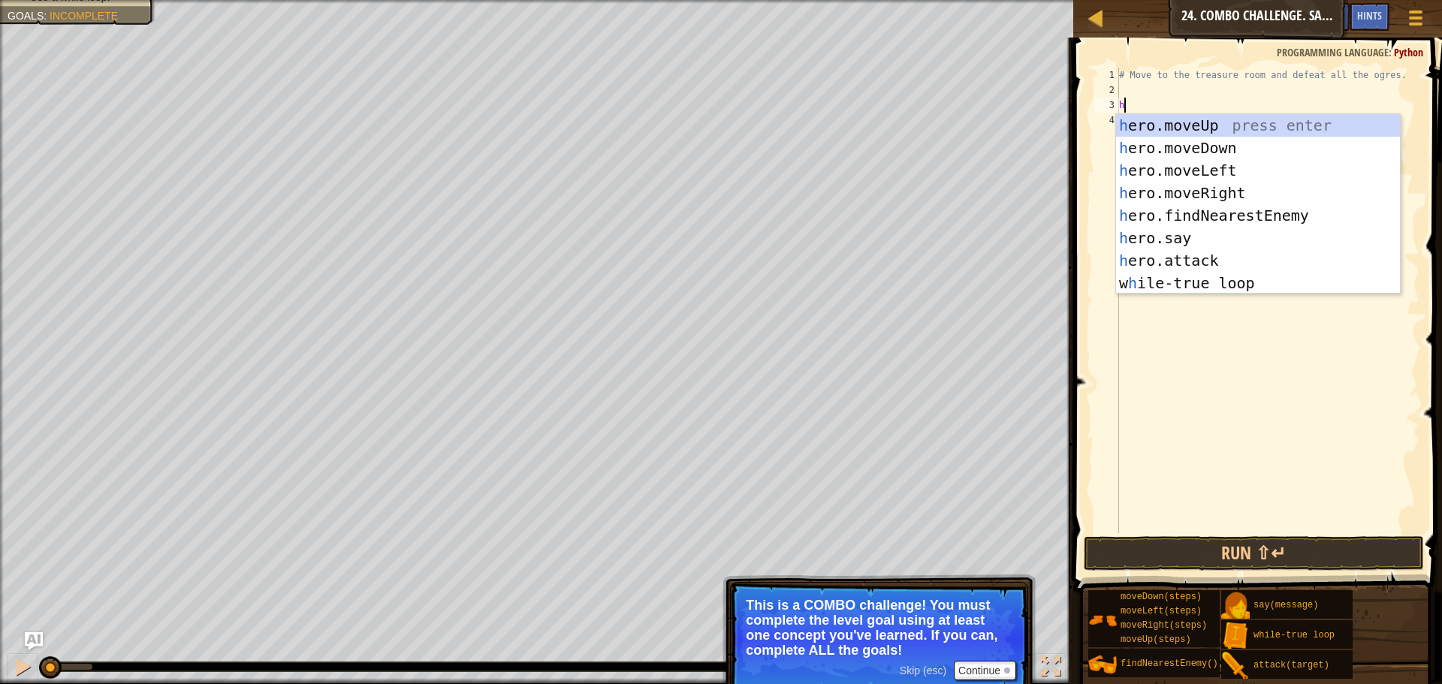
scroll to position [7, 0]
type textarea "he"
click at [1195, 122] on div "he ro.moveUp press enter he ro.moveDown press enter he ro.moveLeft press enter …" at bounding box center [1258, 226] width 284 height 225
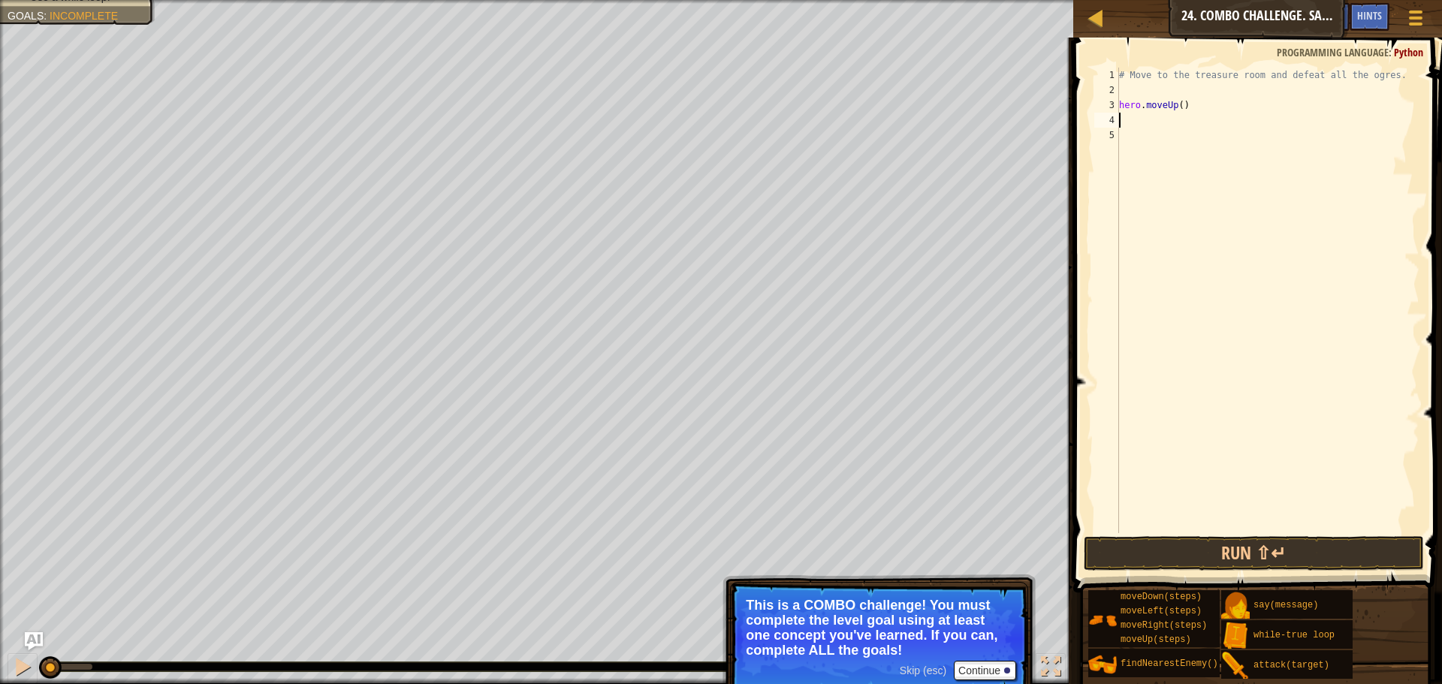
click at [1177, 107] on div "# Move to the treasure room and defeat all the ogres. hero . moveUp ( )" at bounding box center [1267, 316] width 303 height 496
type textarea "hero.moveUp(4)"
click at [1162, 119] on div "# Move to the treasure room and defeat all the ogres. hero . moveUp ( 4 )" at bounding box center [1267, 316] width 303 height 496
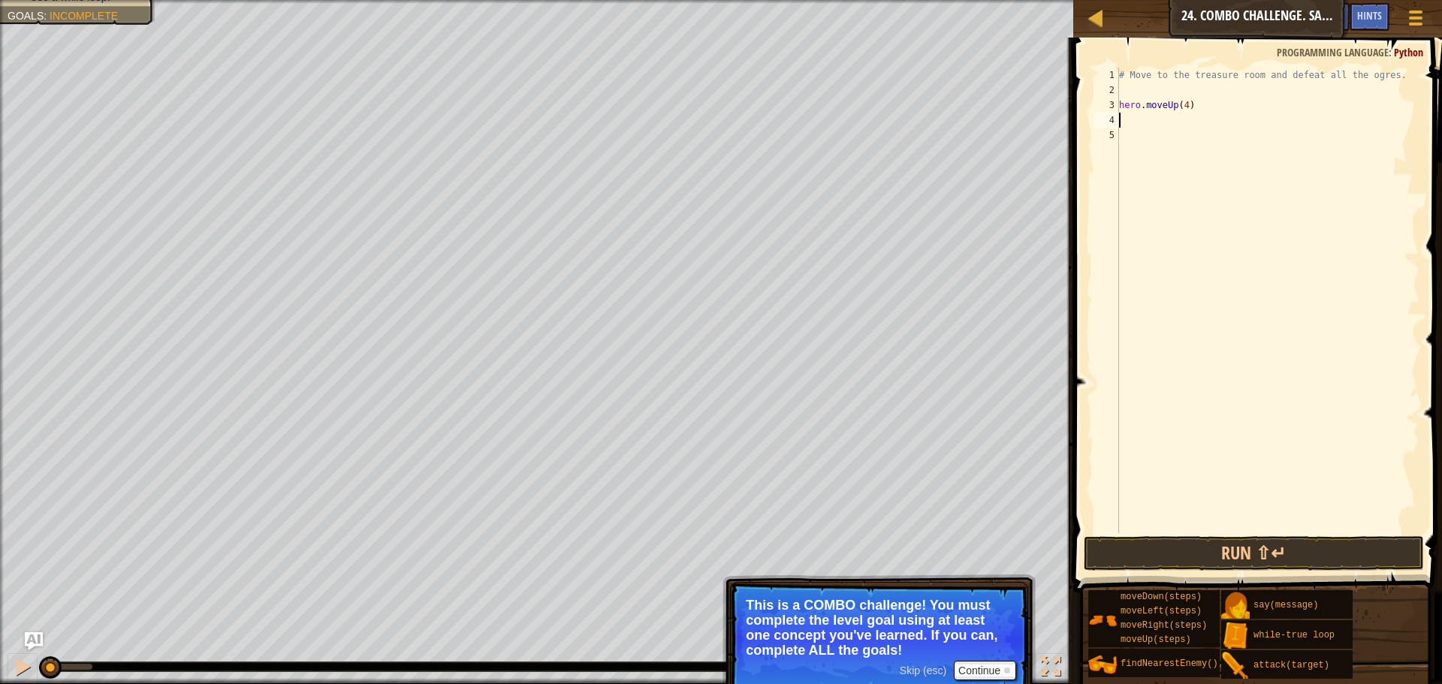
type textarea "h"
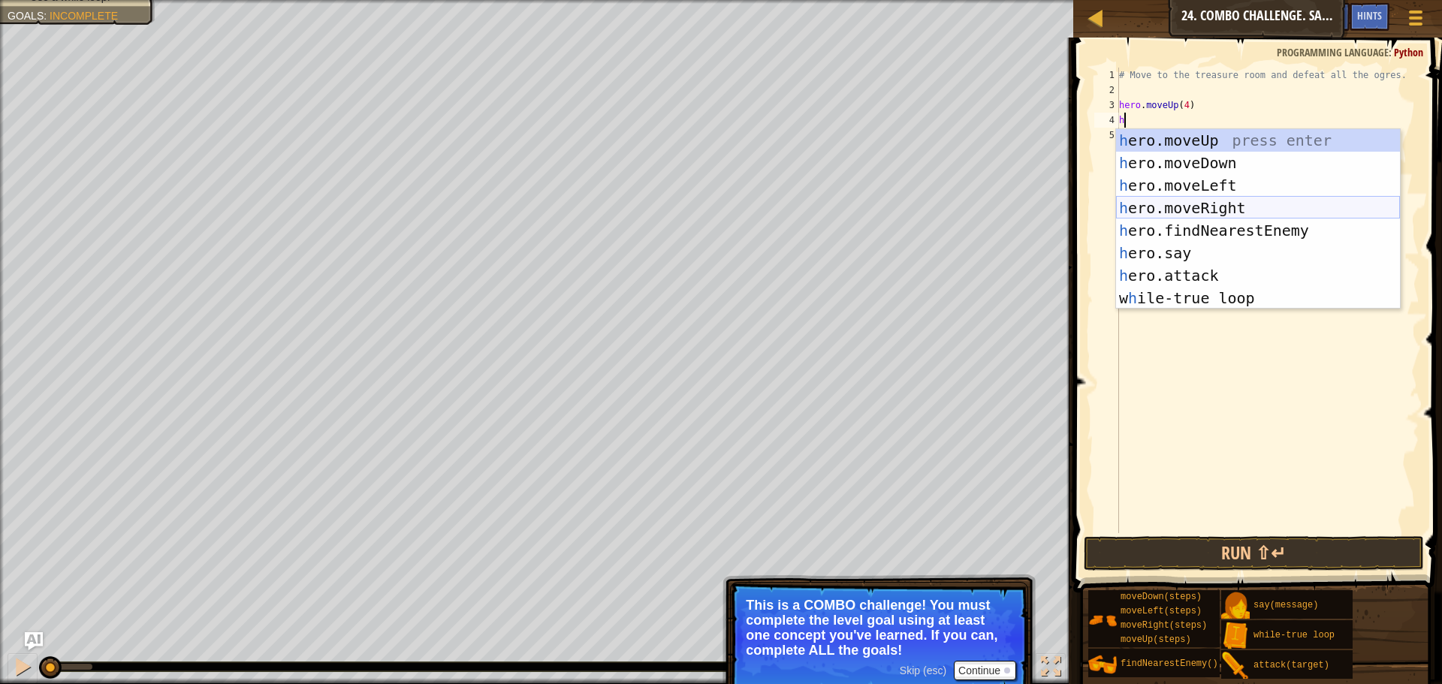
click at [1202, 204] on div "h ero.moveUp press enter h ero.moveDown press enter h ero.moveLeft press enter …" at bounding box center [1258, 241] width 284 height 225
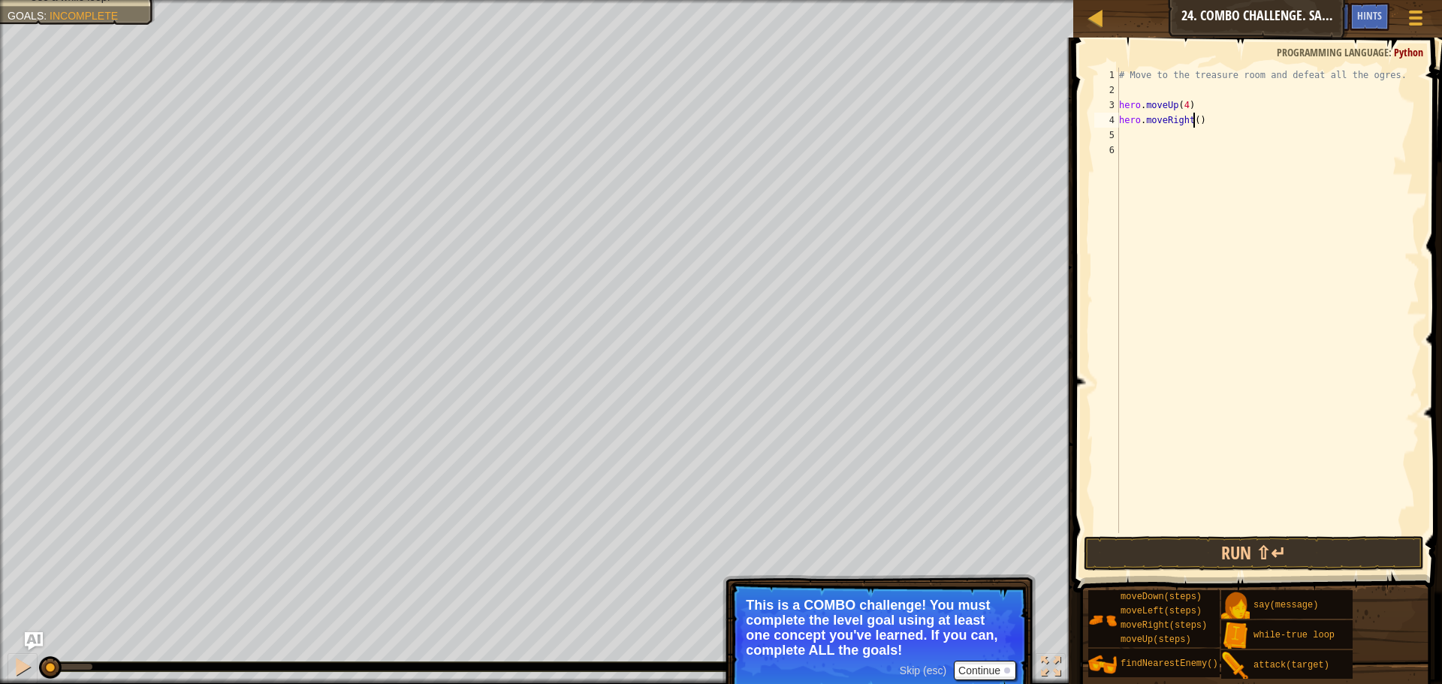
click at [1192, 122] on div "# Move to the treasure room and defeat all the ogres. hero . moveUp ( 4 ) hero …" at bounding box center [1267, 316] width 303 height 496
type textarea "hero.moveRight(4)"
click at [1162, 131] on div "# Move to the treasure room and defeat all the ogres. hero . moveUp ( 4 ) hero …" at bounding box center [1267, 316] width 303 height 496
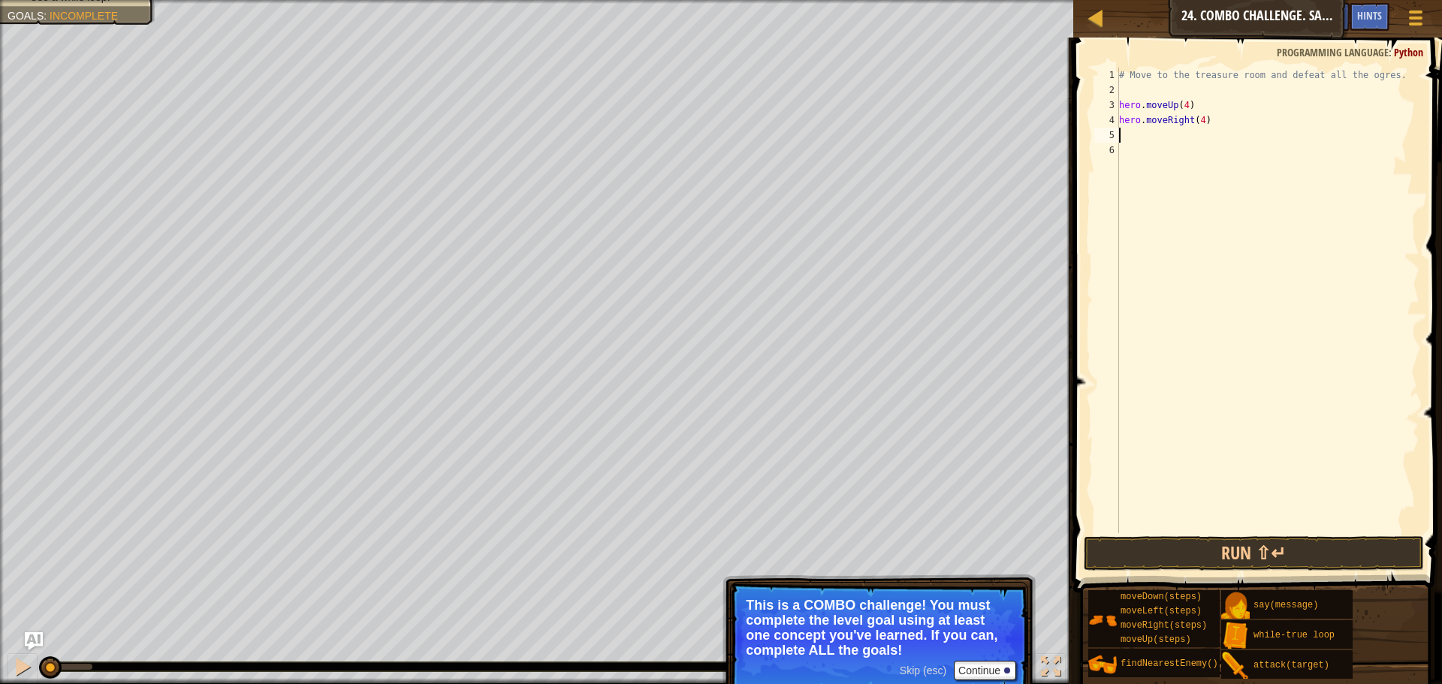
type textarea "h"
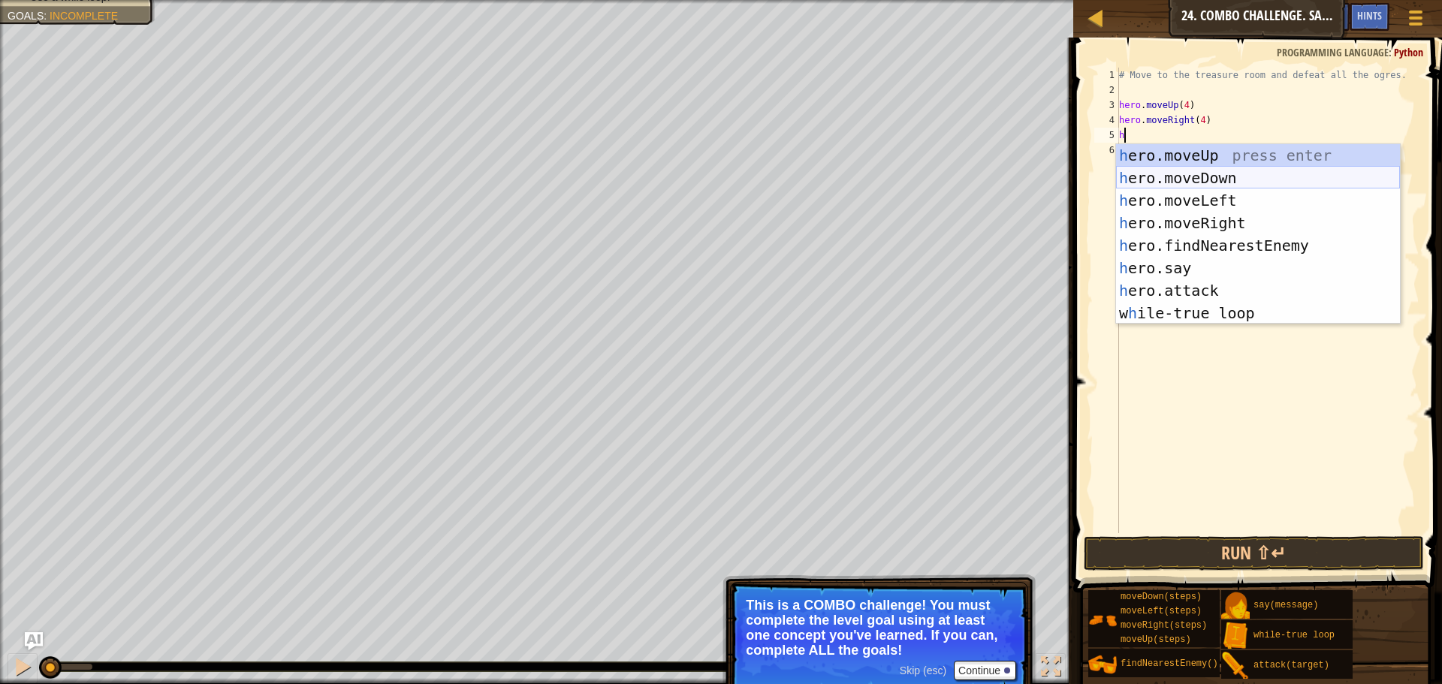
click at [1197, 175] on div "h ero.moveUp press enter h ero.moveDown press enter h ero.moveLeft press enter …" at bounding box center [1258, 256] width 284 height 225
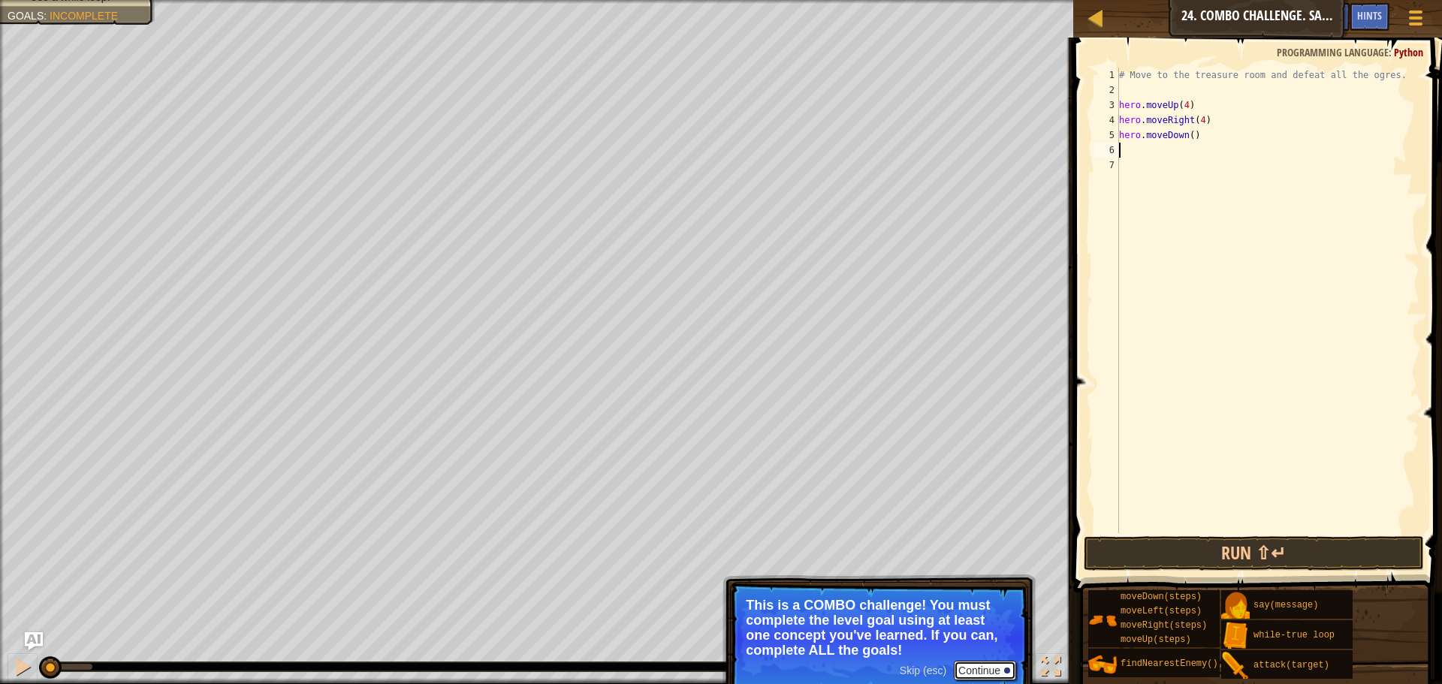
click at [974, 670] on button "Continue" at bounding box center [985, 671] width 62 height 20
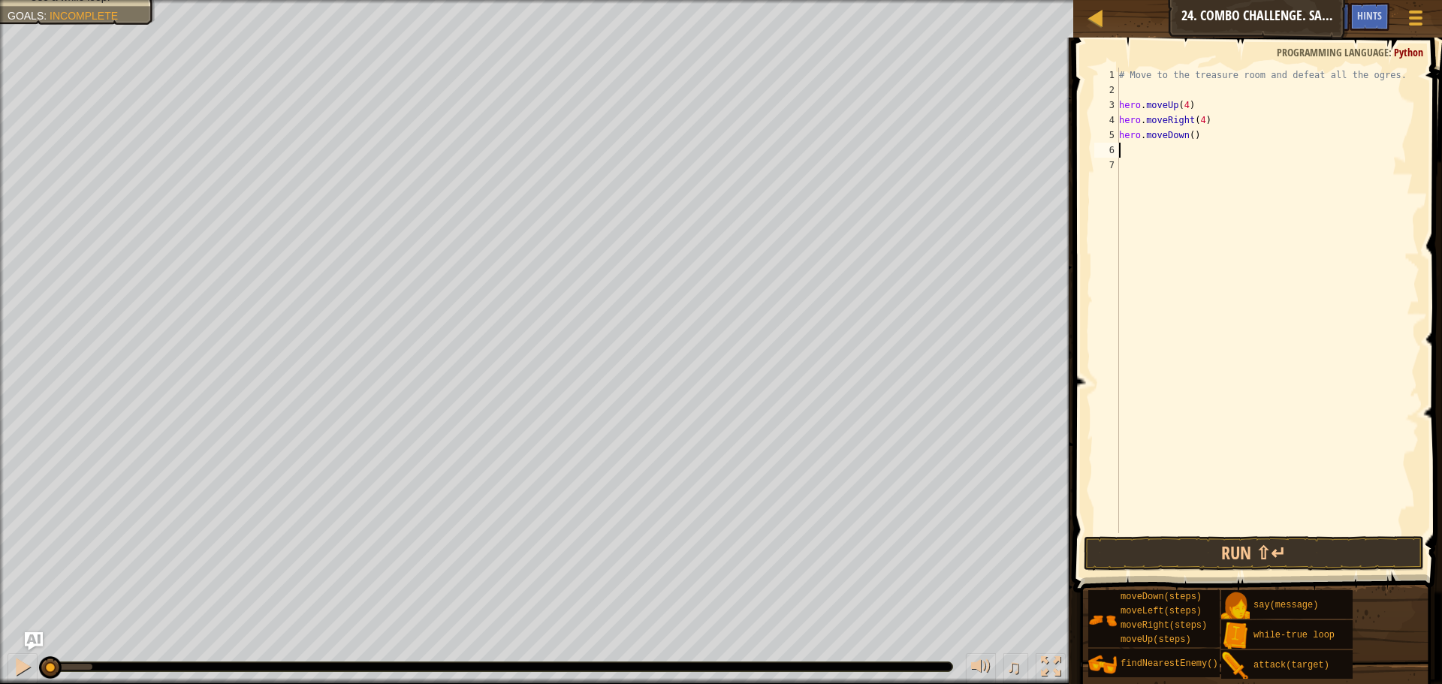
click at [1187, 137] on div "# Move to the treasure room and defeat all the ogres. hero . moveUp ( 4 ) hero …" at bounding box center [1267, 316] width 303 height 496
type textarea "hero.moveDown(3)"
click at [1134, 152] on div "# Move to the treasure room and defeat all the ogres. hero . moveUp ( 4 ) hero …" at bounding box center [1267, 316] width 303 height 496
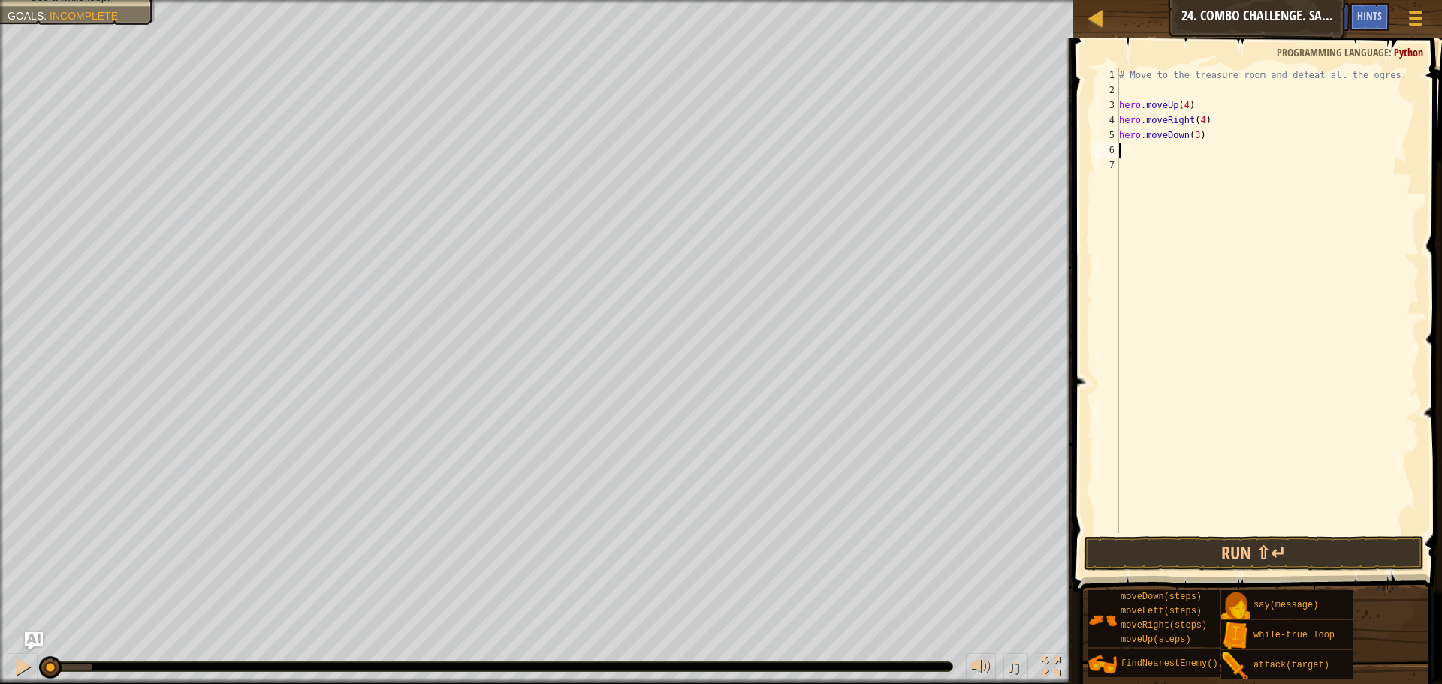
type textarea "w"
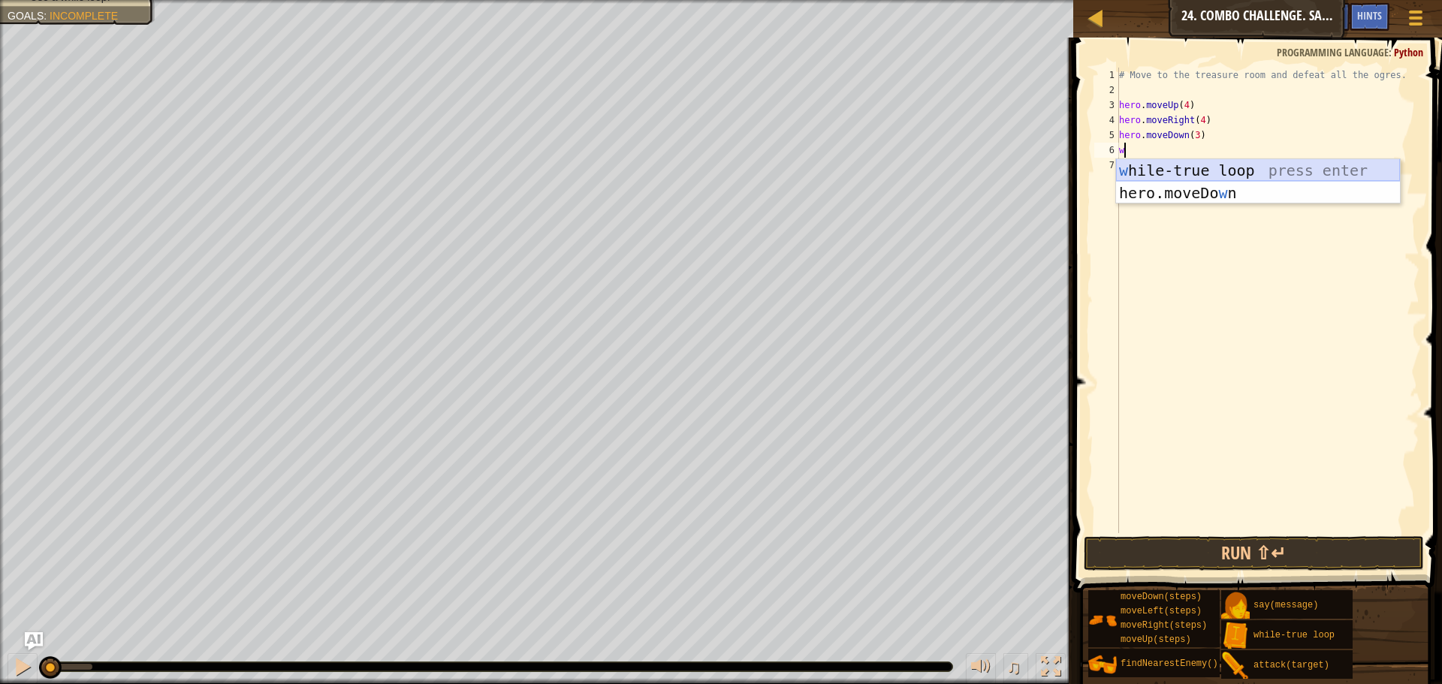
click at [1169, 165] on div "w [PERSON_NAME]-true loop press enter hero.moveDo w n press enter" at bounding box center [1258, 204] width 284 height 90
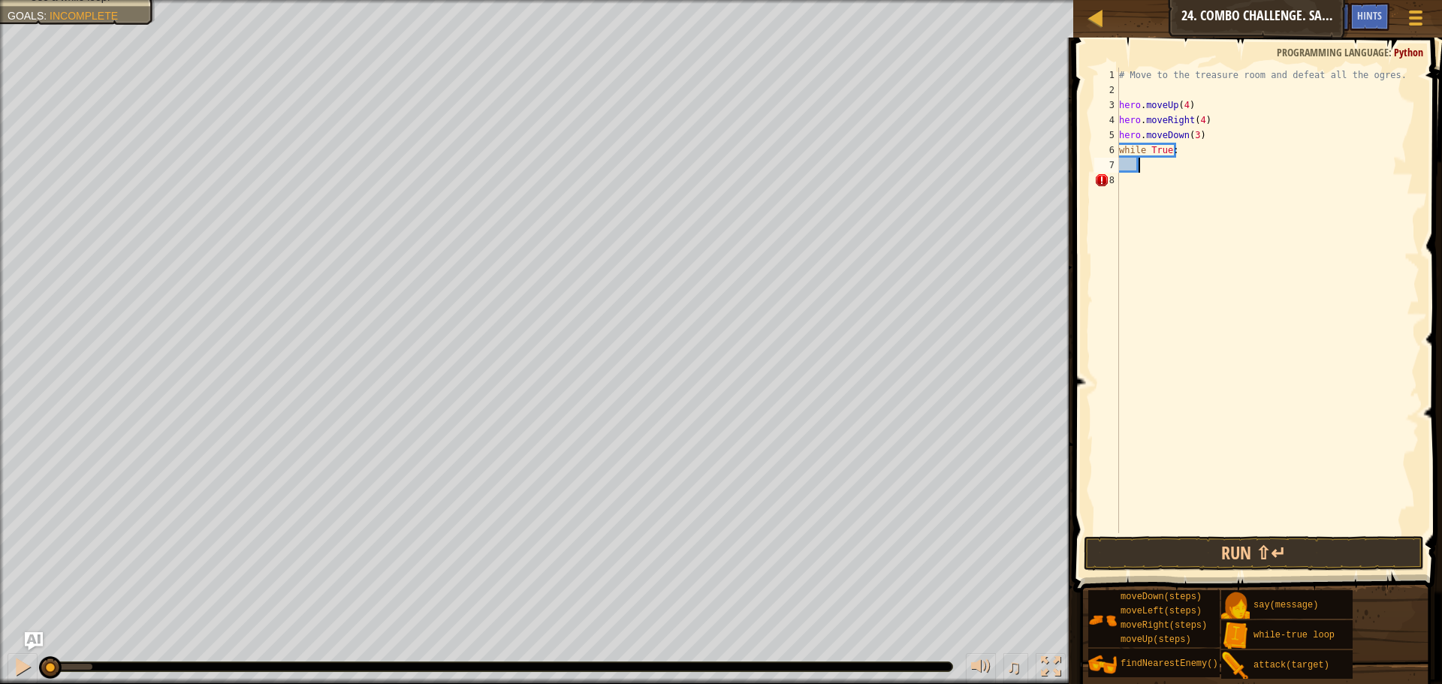
type textarea "h"
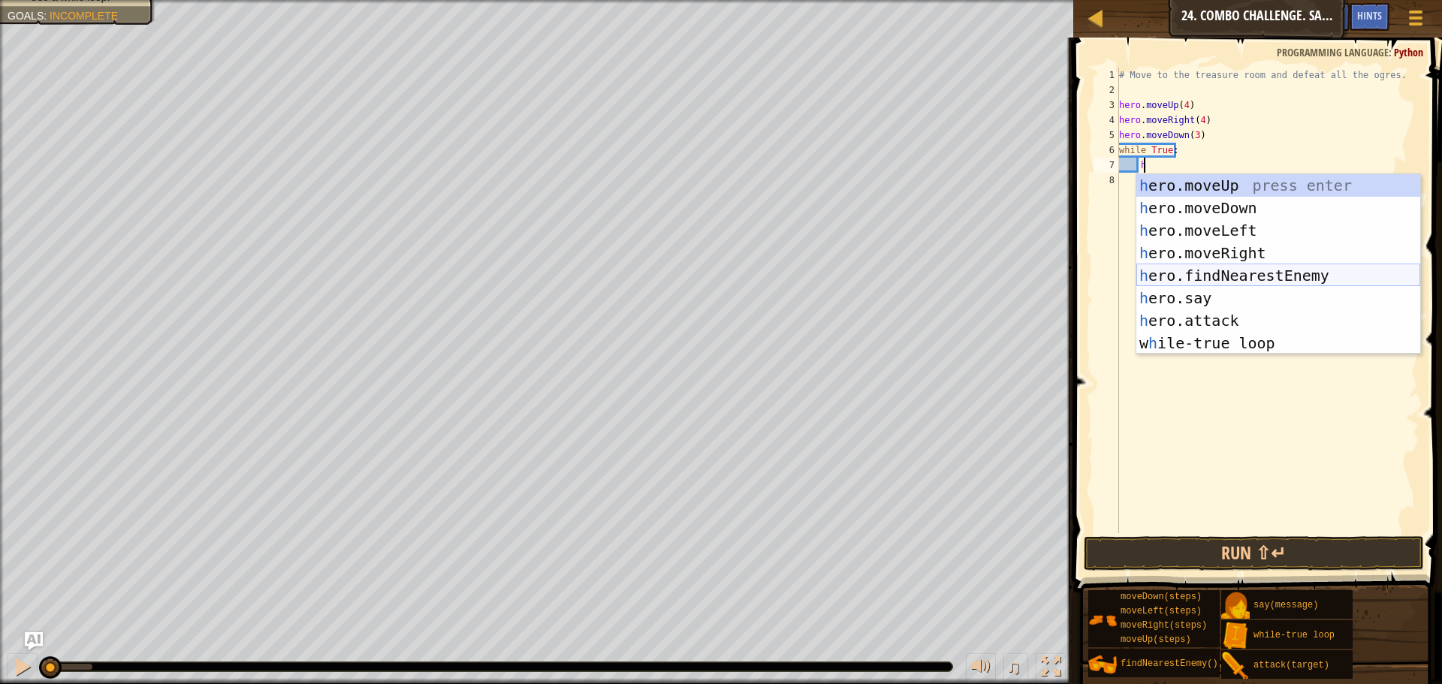
click at [1184, 279] on div "h ero.moveUp press enter h ero.moveDown press enter h ero.moveLeft press enter …" at bounding box center [1279, 286] width 284 height 225
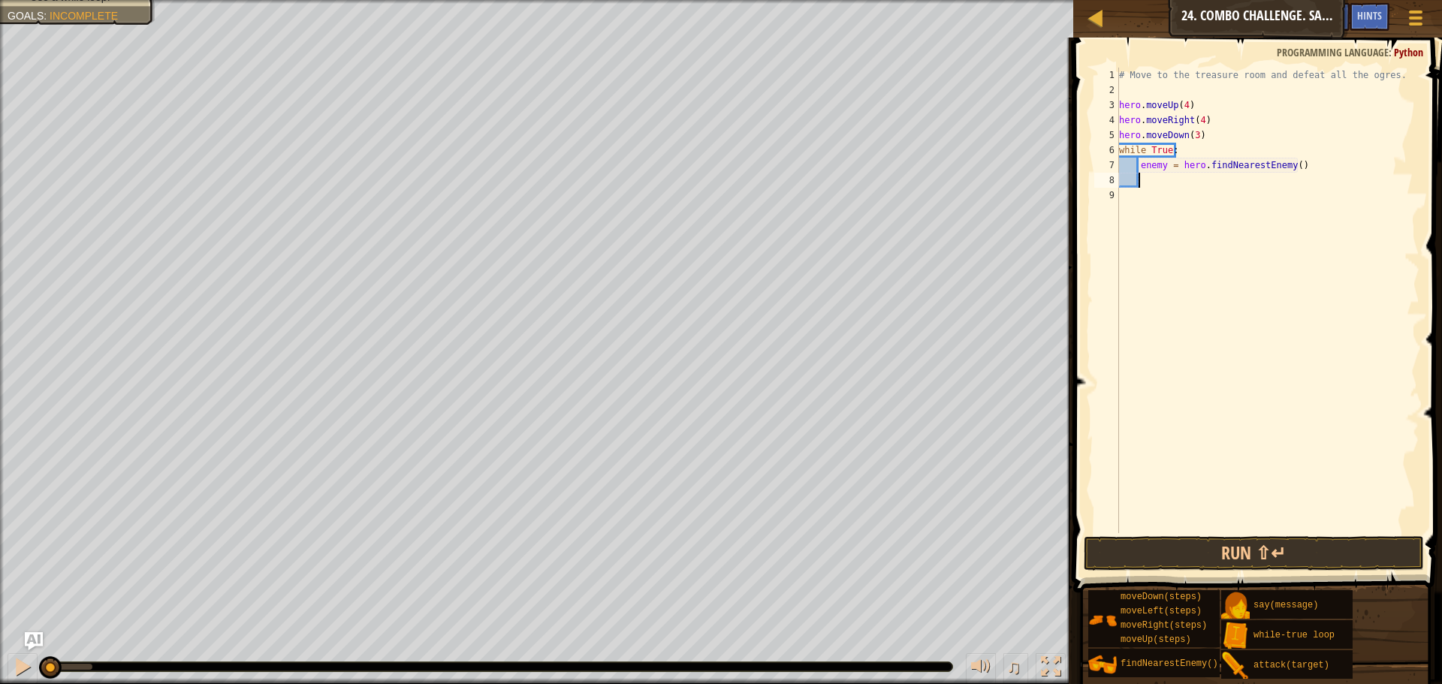
scroll to position [7, 1]
click at [1161, 169] on div "# Move to the treasure room and defeat all the ogres. hero . moveUp ( 4 ) hero …" at bounding box center [1267, 316] width 303 height 496
click at [1161, 165] on div "# Move to the treasure room and defeat all the ogres. hero . moveUp ( 4 ) hero …" at bounding box center [1267, 316] width 303 height 496
click at [1164, 166] on div "# Move to the treasure room and defeat all the ogres. hero . moveUp ( 4 ) hero …" at bounding box center [1267, 316] width 303 height 496
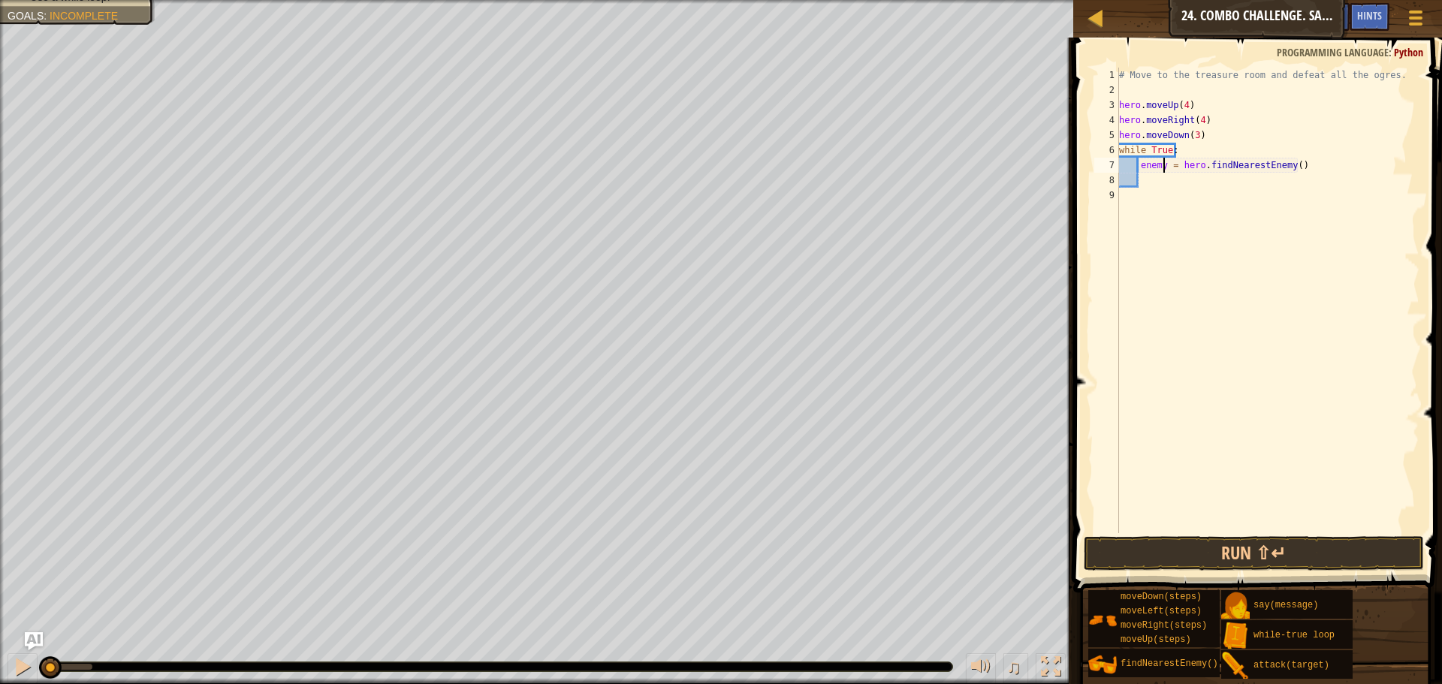
type textarea "enemy1 = hero.findNearestEnemy()"
click at [1164, 185] on div "# Move to the treasure room and defeat all the ogres. hero . moveUp ( 4 ) hero …" at bounding box center [1267, 316] width 303 height 496
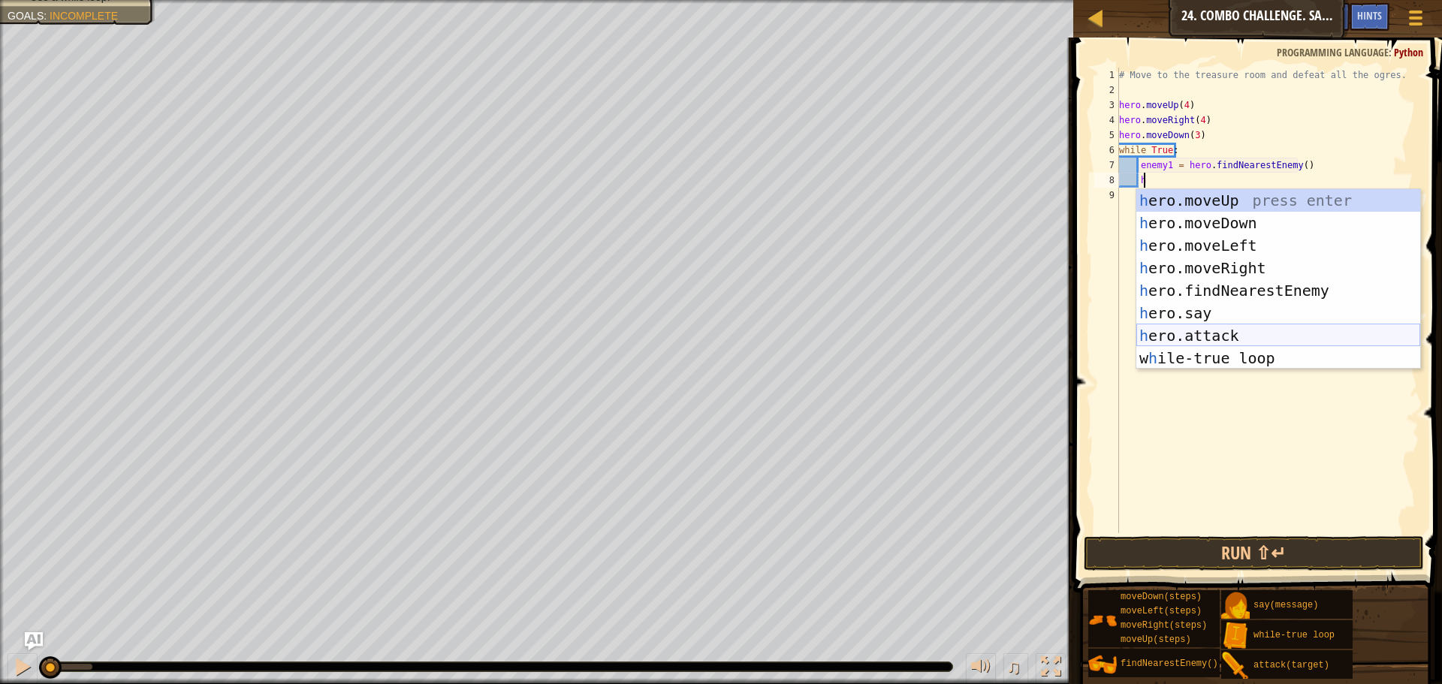
click at [1212, 329] on div "h ero.moveUp press enter h ero.moveDown press enter h ero.moveLeft press enter …" at bounding box center [1279, 301] width 284 height 225
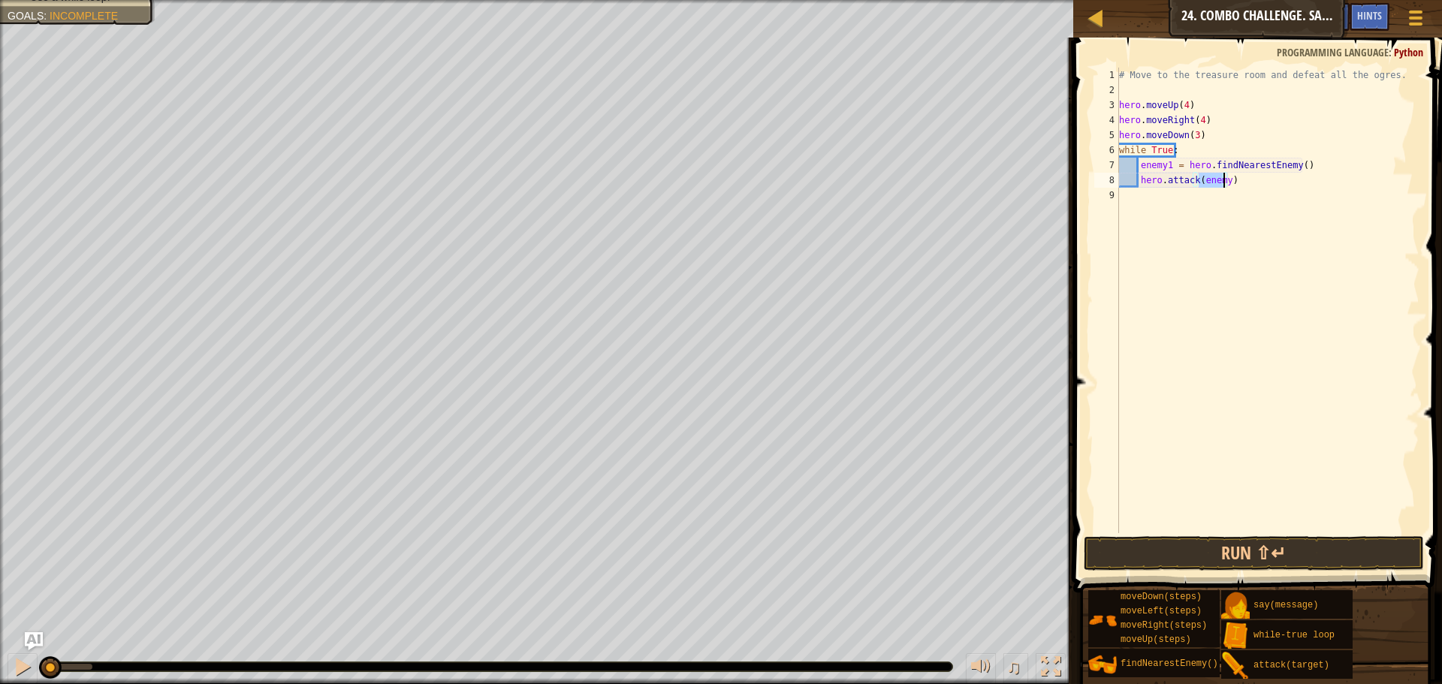
click at [1221, 180] on div "# Move to the treasure room and defeat all the ogres. hero . moveUp ( 4 ) hero …" at bounding box center [1267, 301] width 303 height 466
type textarea "hero.attack(enemy1)"
click at [1252, 185] on div "# Move to the treasure room and defeat all the ogres. hero . moveUp ( 4 ) hero …" at bounding box center [1267, 316] width 303 height 496
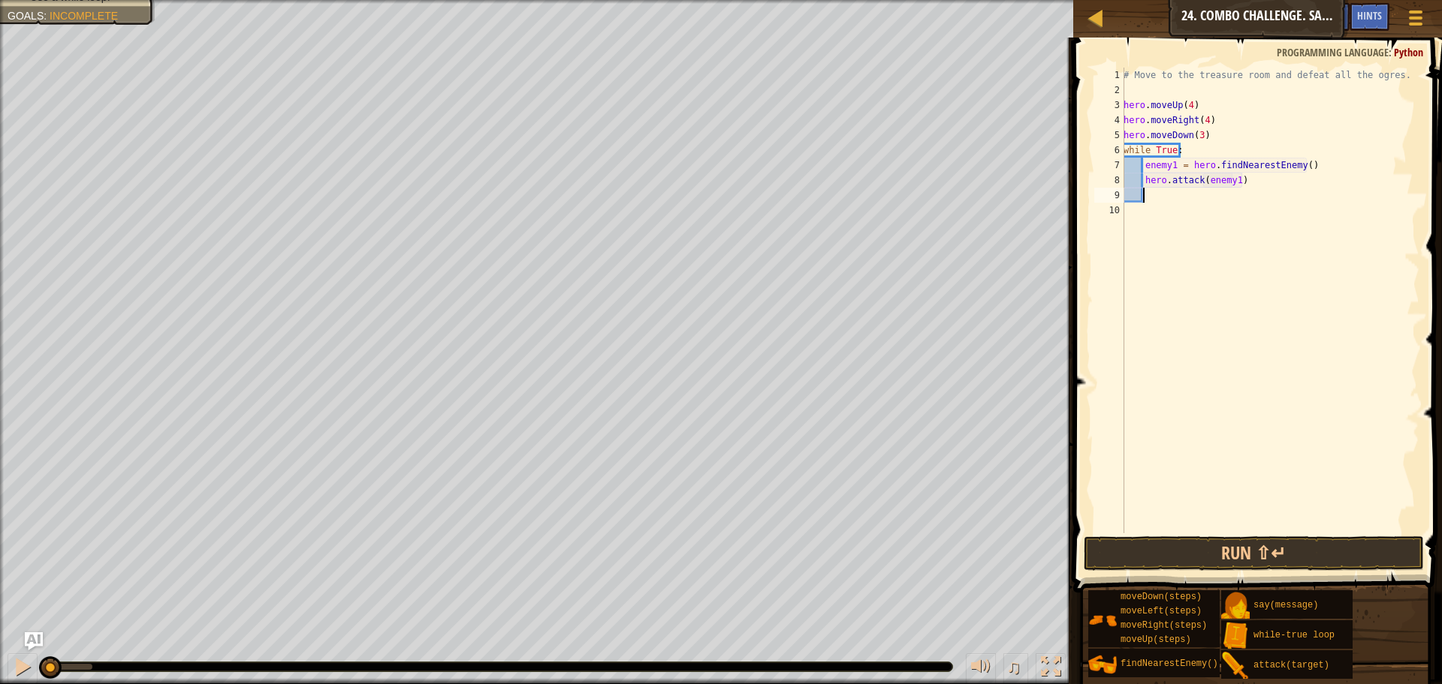
type textarea "h"
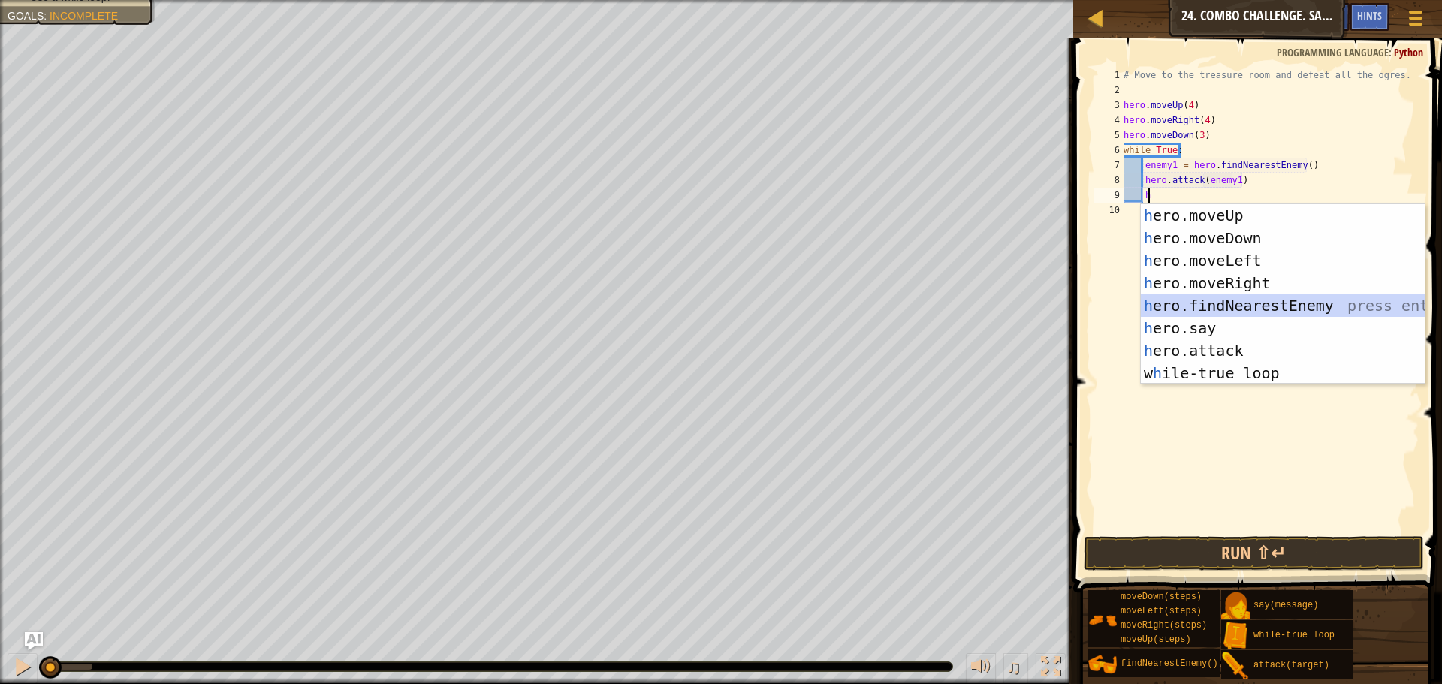
click at [1258, 302] on div "h ero.moveUp press enter h ero.moveDown press enter h ero.moveLeft press enter …" at bounding box center [1283, 316] width 284 height 225
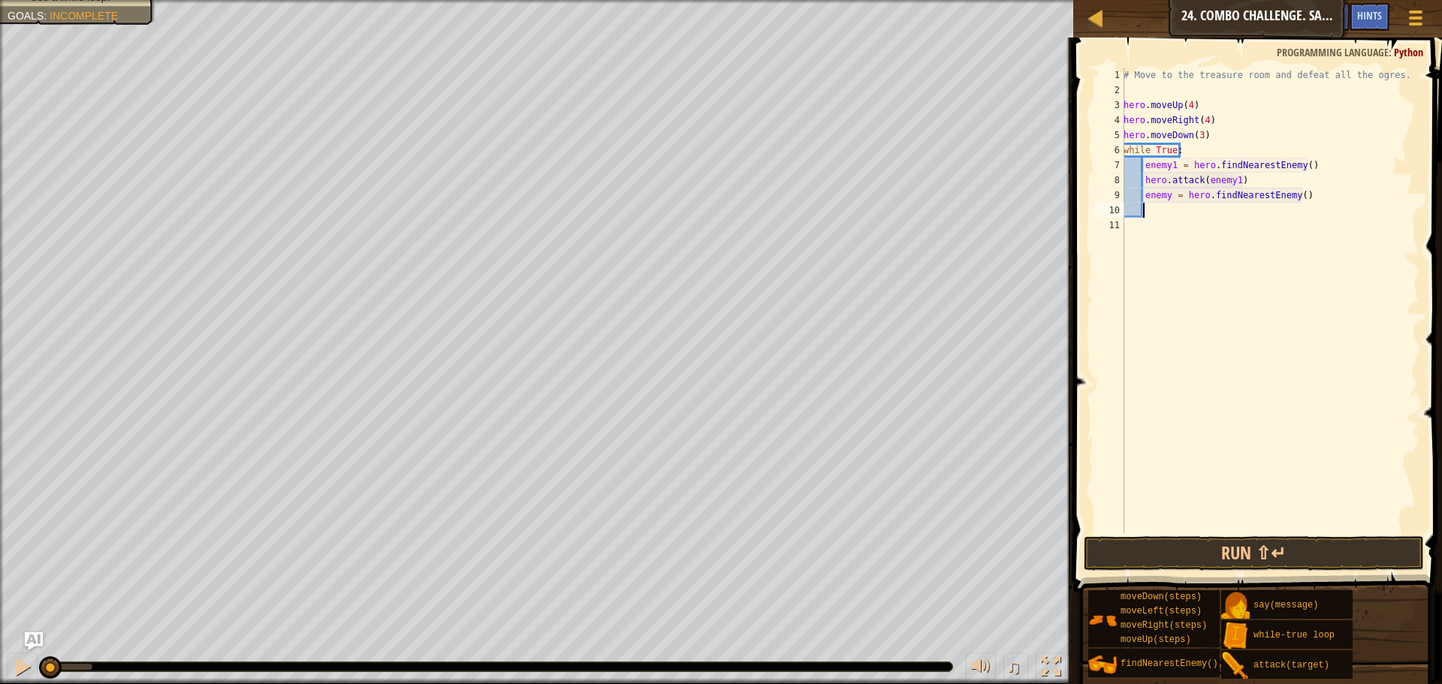
click at [1167, 199] on div "# Move to the treasure room and defeat all the ogres. hero . moveUp ( 4 ) hero …" at bounding box center [1270, 316] width 299 height 496
type textarea "enemy2 = hero.findNearestEnemy()"
click at [1163, 218] on div "# Move to the treasure room and defeat all the ogres. hero . moveUp ( 4 ) hero …" at bounding box center [1270, 316] width 299 height 496
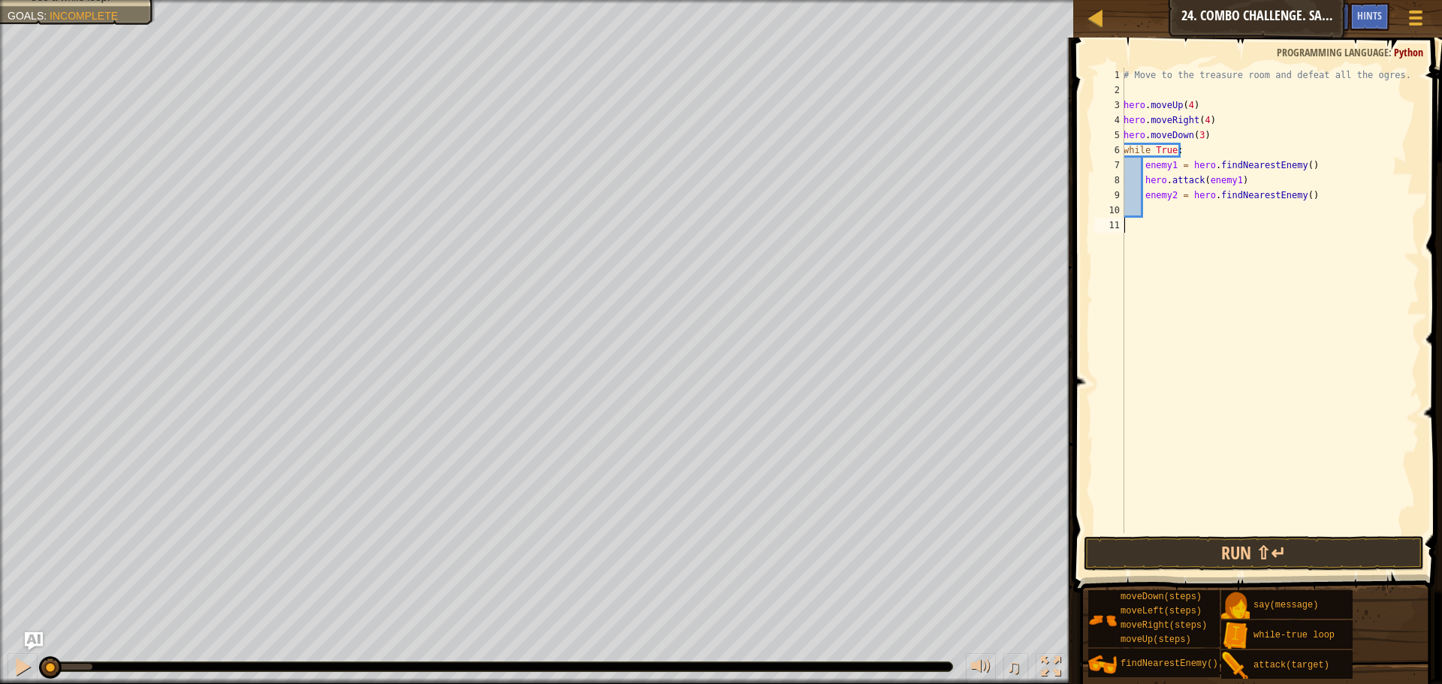
click at [1256, 181] on div "# Move to the treasure room and defeat all the ogres. hero . moveUp ( 4 ) hero …" at bounding box center [1270, 316] width 299 height 496
type textarea "hero.attack(enemy1)"
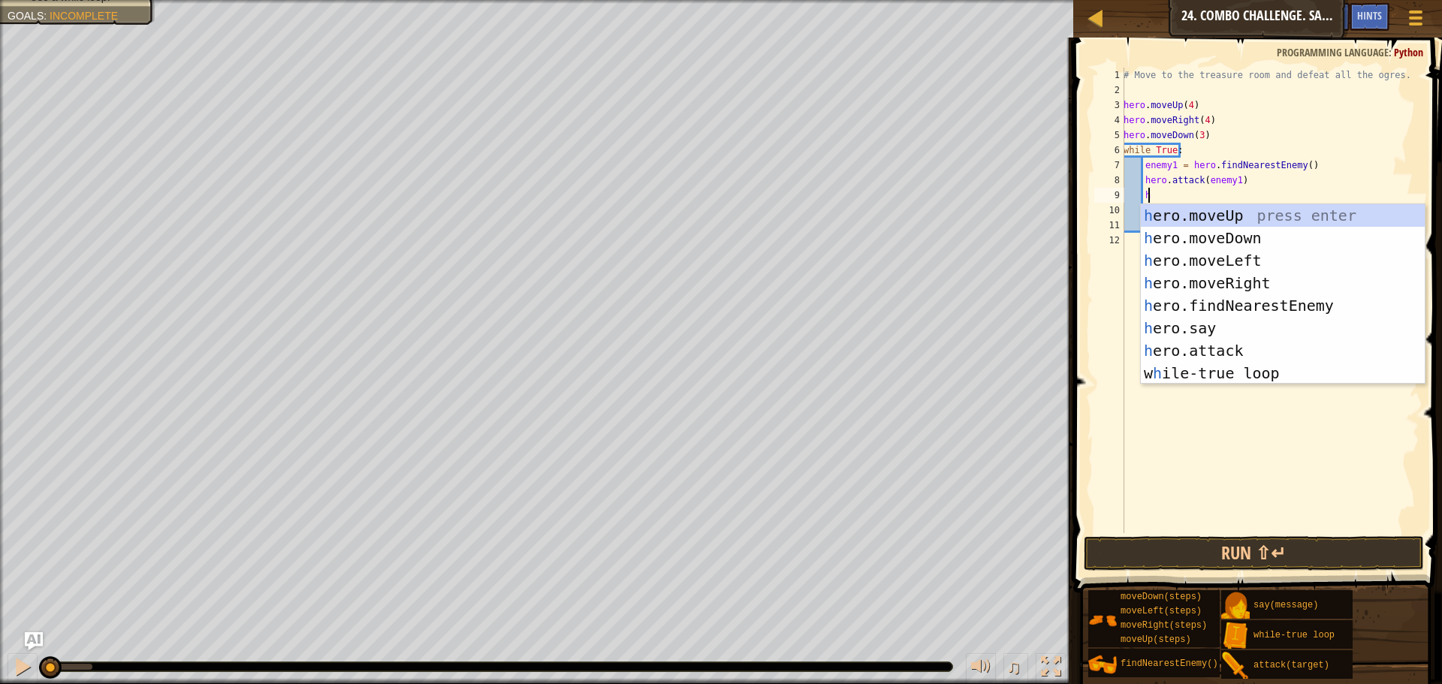
scroll to position [7, 2]
click at [1245, 354] on div "h ero.moveUp press enter h ero.moveDown press enter h ero.moveLeft press enter …" at bounding box center [1283, 316] width 284 height 225
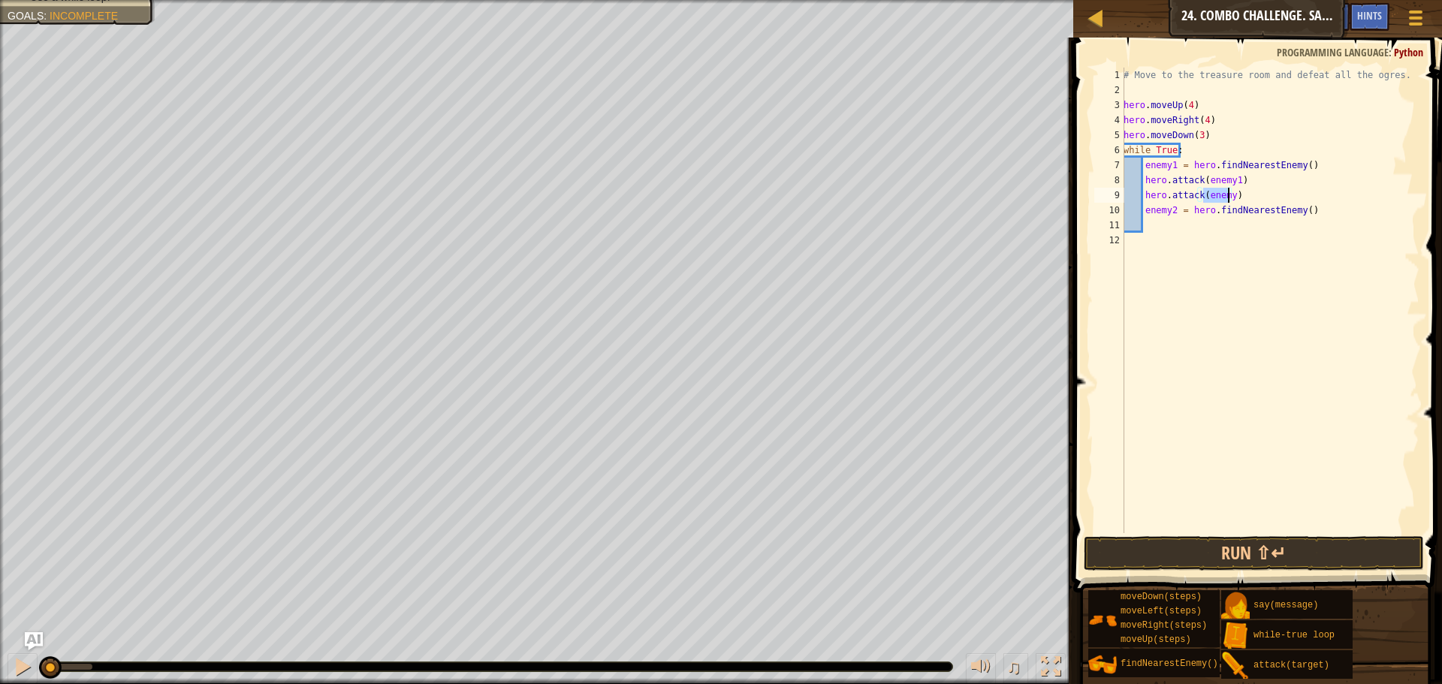
click at [1226, 196] on div "# Move to the treasure room and defeat all the ogres. hero . moveUp ( 4 ) hero …" at bounding box center [1270, 301] width 299 height 466
type textarea "hero.attack(enemy1)"
click at [1168, 232] on div "# Move to the treasure room and defeat all the ogres. hero . moveUp ( 4 ) hero …" at bounding box center [1270, 316] width 299 height 496
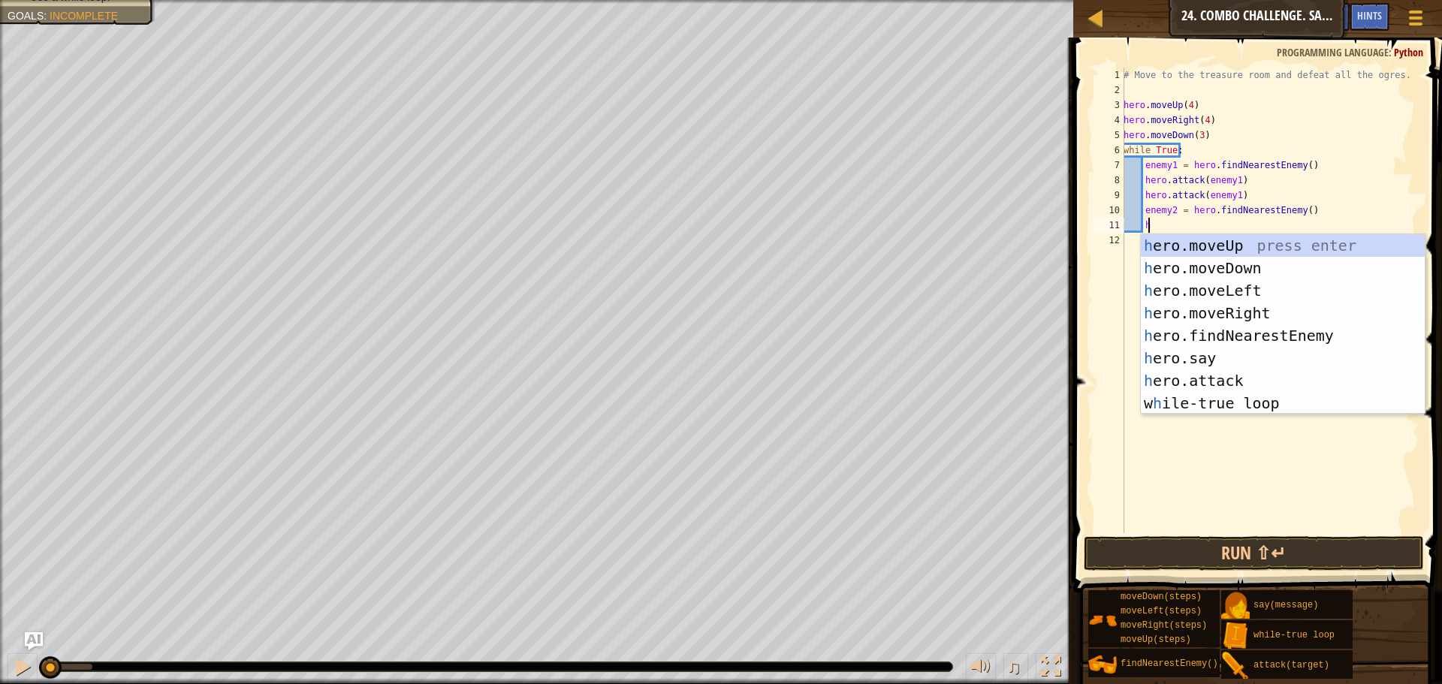
scroll to position [7, 2]
click at [1240, 378] on div "h ero.moveUp press enter h ero.moveDown press enter h ero.moveLeft press enter …" at bounding box center [1283, 346] width 284 height 225
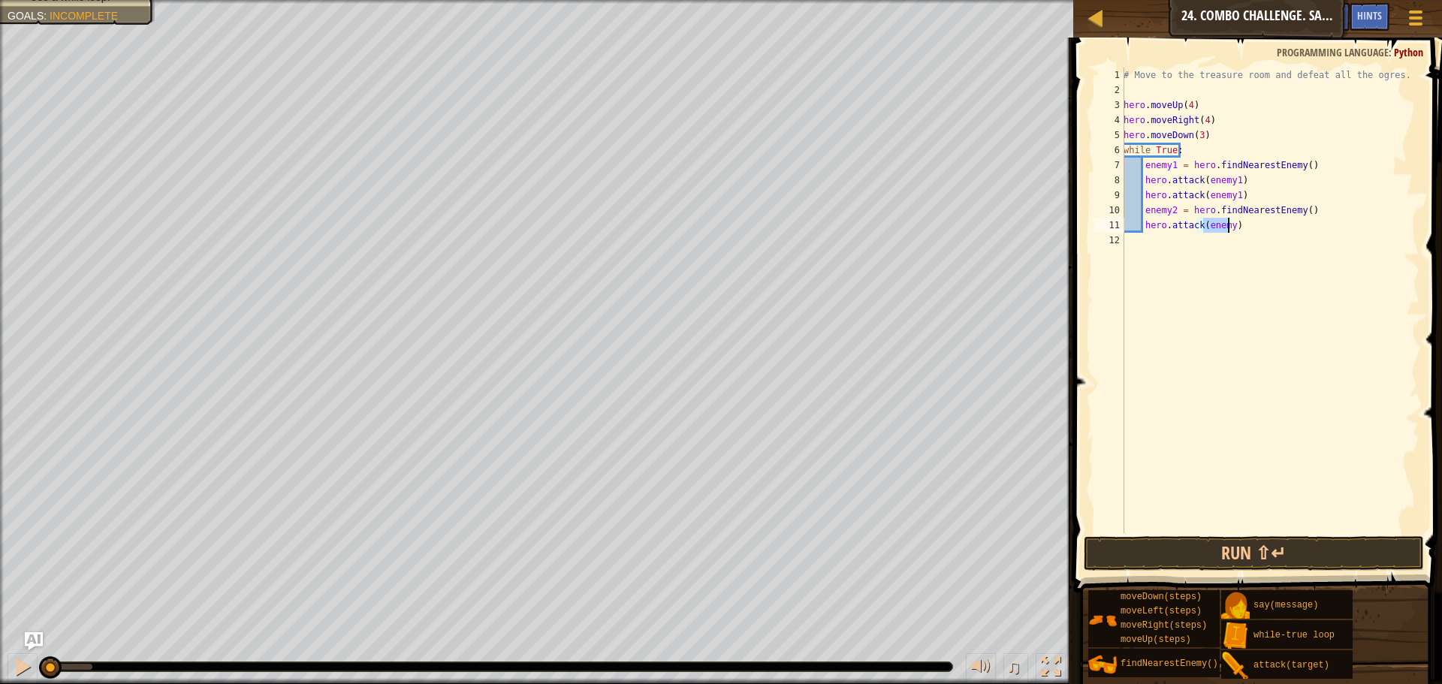
click at [1228, 228] on div "# Move to the treasure room and defeat all the ogres. hero . moveUp ( 4 ) hero …" at bounding box center [1270, 301] width 299 height 466
type textarea "hero.attack(enemy2)"
click at [1245, 230] on div "# Move to the treasure room and defeat all the ogres. hero . moveUp ( 4 ) hero …" at bounding box center [1270, 316] width 299 height 496
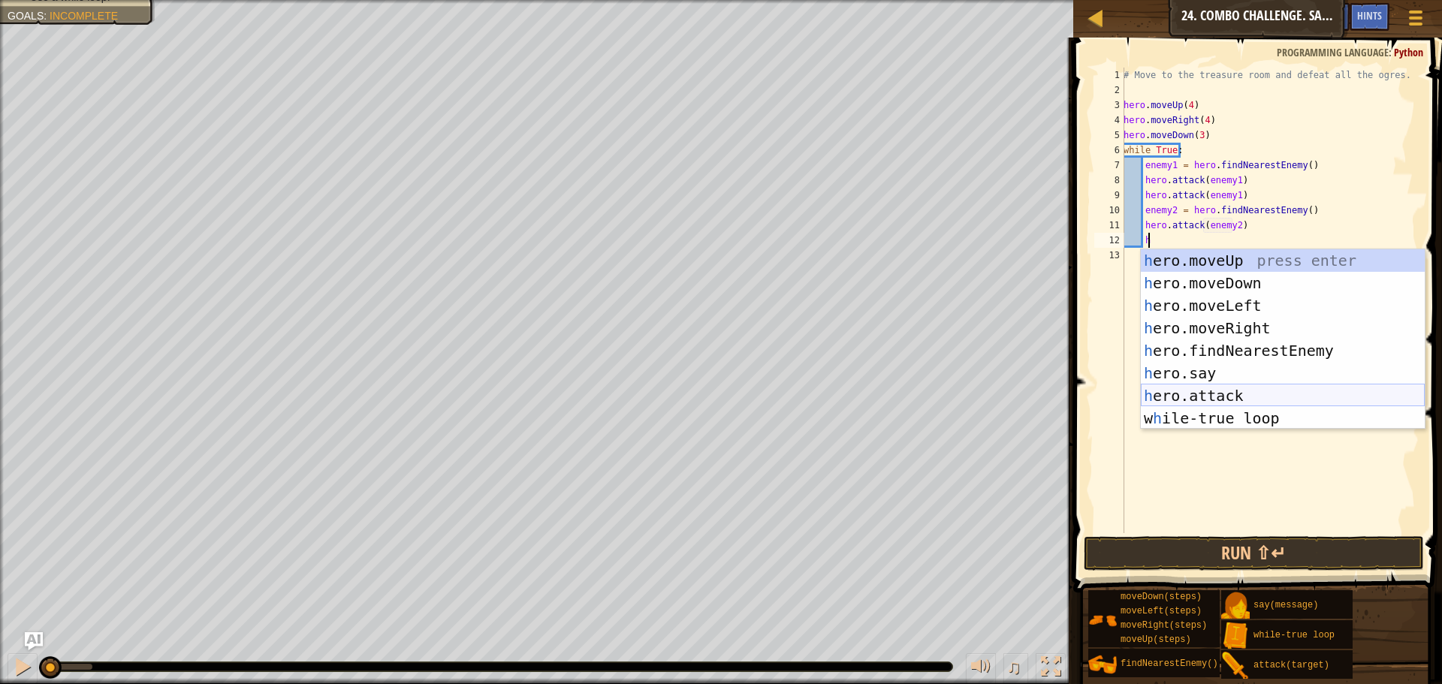
click at [1248, 391] on div "h ero.moveUp press enter h ero.moveDown press enter h ero.moveLeft press enter …" at bounding box center [1283, 361] width 284 height 225
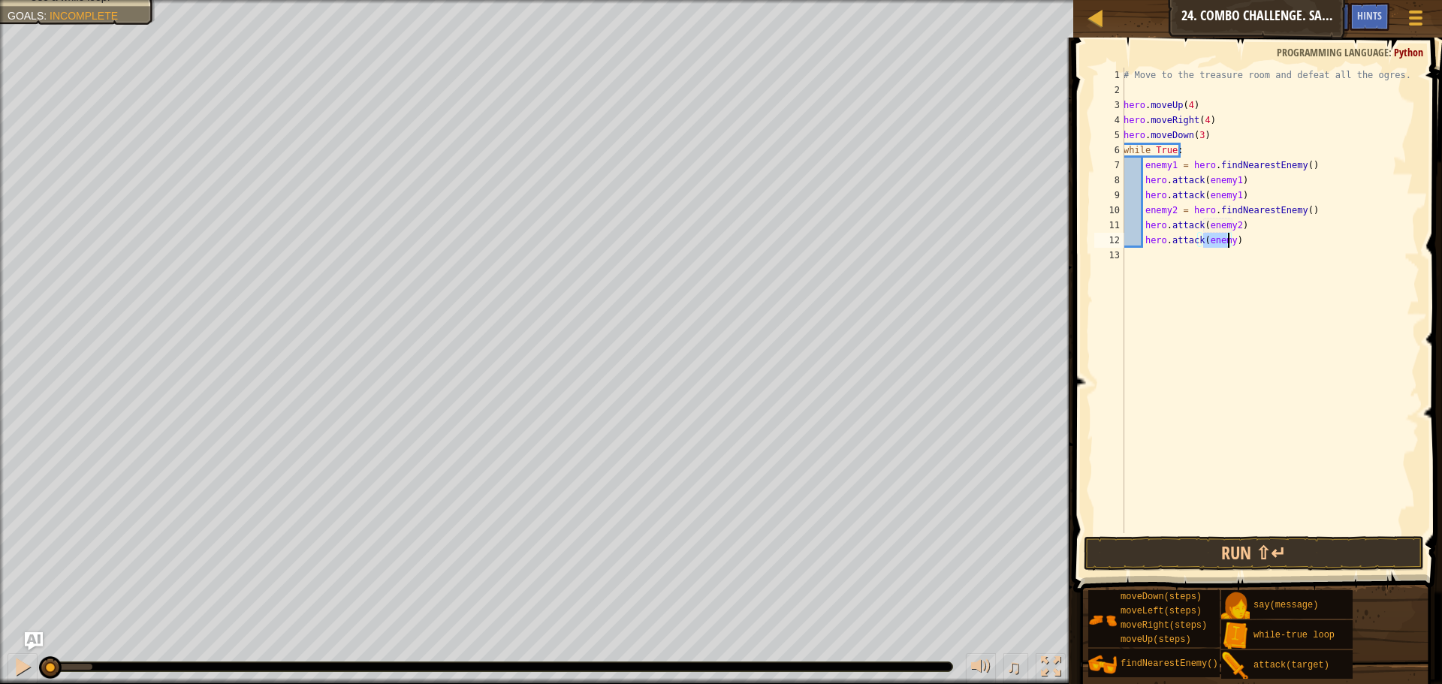
click at [1227, 244] on div "# Move to the treasure room and defeat all the ogres. hero . moveUp ( 4 ) hero …" at bounding box center [1270, 301] width 299 height 466
type textarea "hero.attack(enemy2)"
click at [1252, 241] on div "# Move to the treasure room and defeat all the ogres. hero . moveUp ( 4 ) hero …" at bounding box center [1270, 316] width 299 height 496
click at [1193, 257] on div "# Move to the treasure room and defeat all the ogres. hero . moveUp ( 4 ) hero …" at bounding box center [1270, 316] width 299 height 496
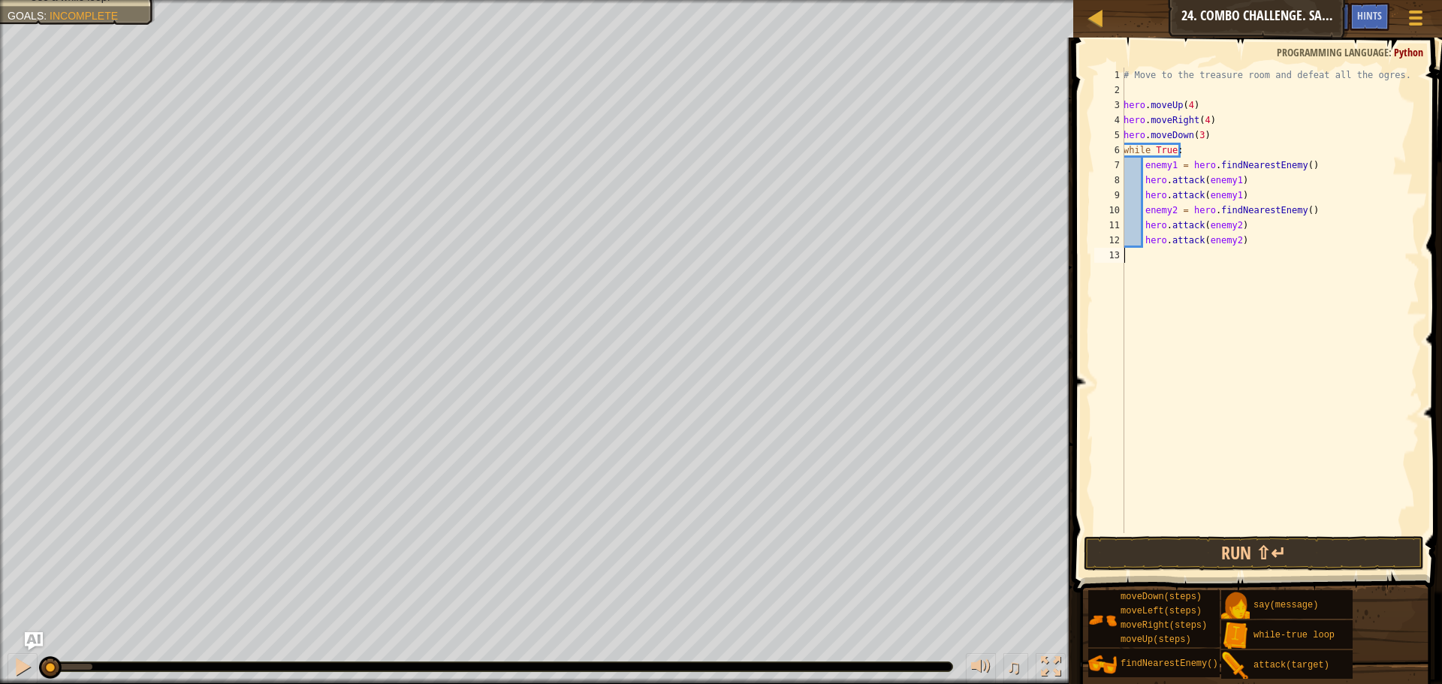
scroll to position [7, 0]
type textarea "h"
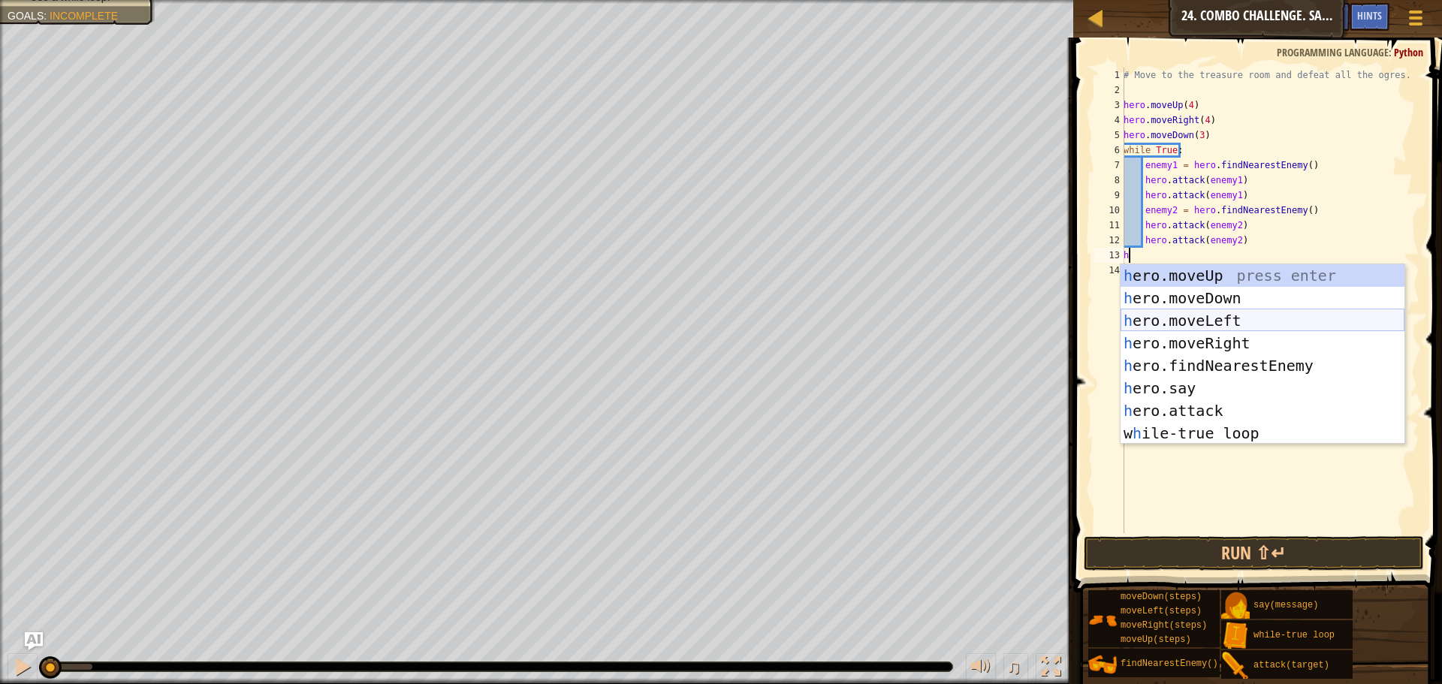
click at [1225, 317] on div "h ero.moveUp press enter h ero.moveDown press enter h ero.moveLeft press enter …" at bounding box center [1263, 376] width 284 height 225
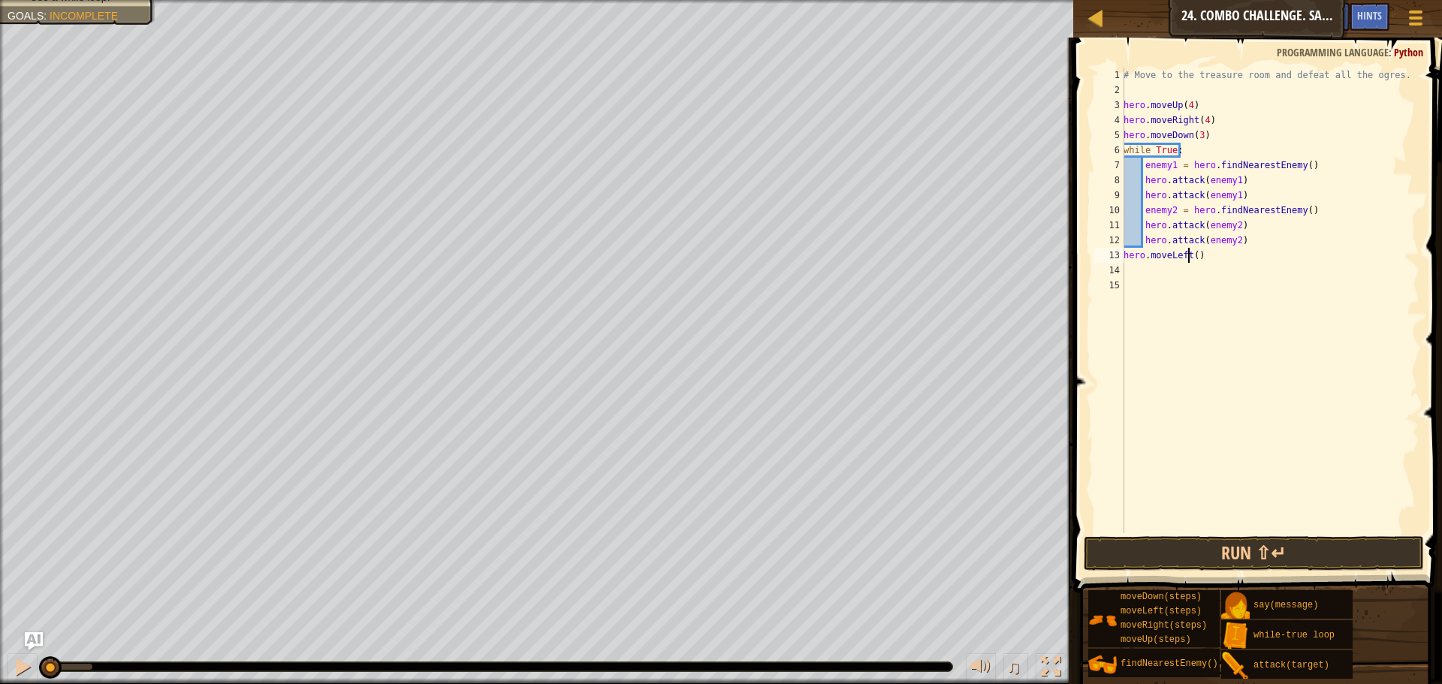
click at [1190, 257] on div "# Move to the treasure room and defeat all the ogres. hero . moveUp ( 4 ) hero …" at bounding box center [1270, 316] width 299 height 496
click at [1194, 256] on div "# Move to the treasure room and defeat all the ogres. hero . moveUp ( 4 ) hero …" at bounding box center [1270, 316] width 299 height 496
type textarea "hero.moveLeft(2)"
click at [1200, 275] on div "# Move to the treasure room and defeat all the ogres. hero . moveUp ( 4 ) hero …" at bounding box center [1270, 316] width 299 height 496
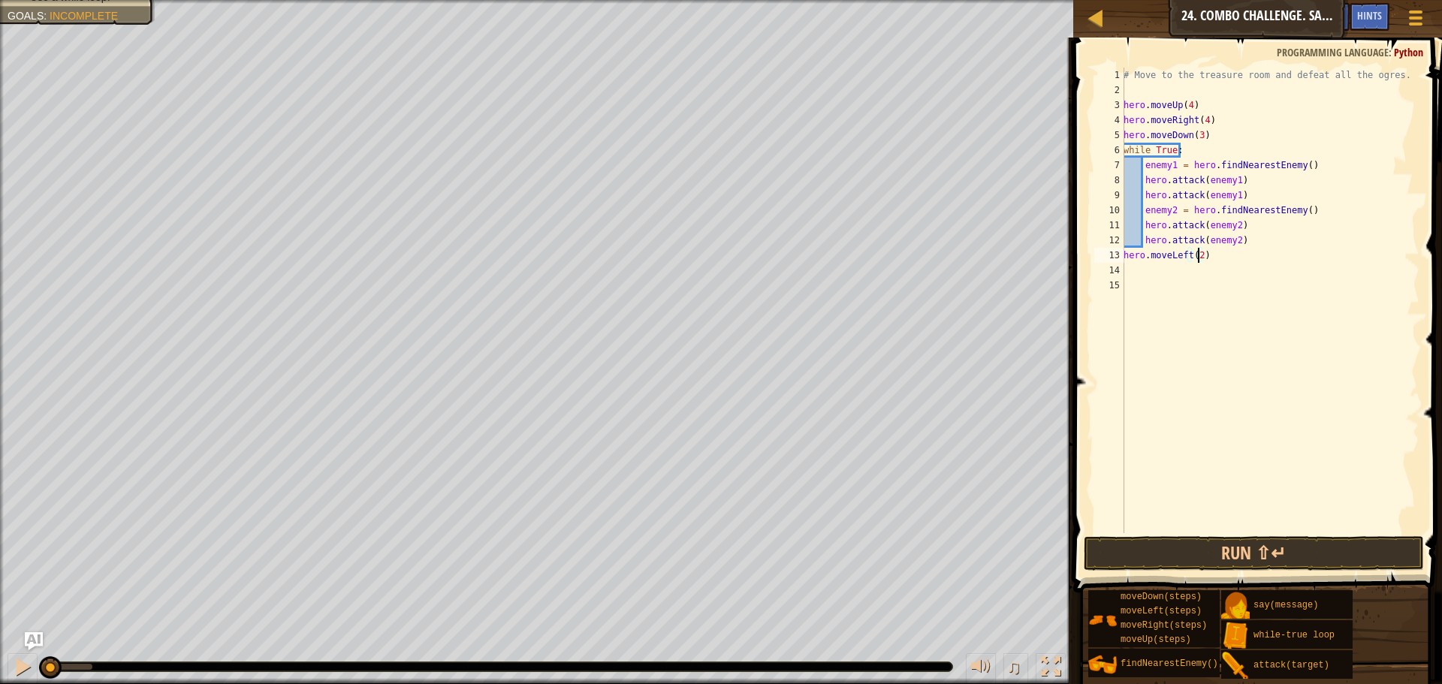
scroll to position [7, 0]
type textarea "h"
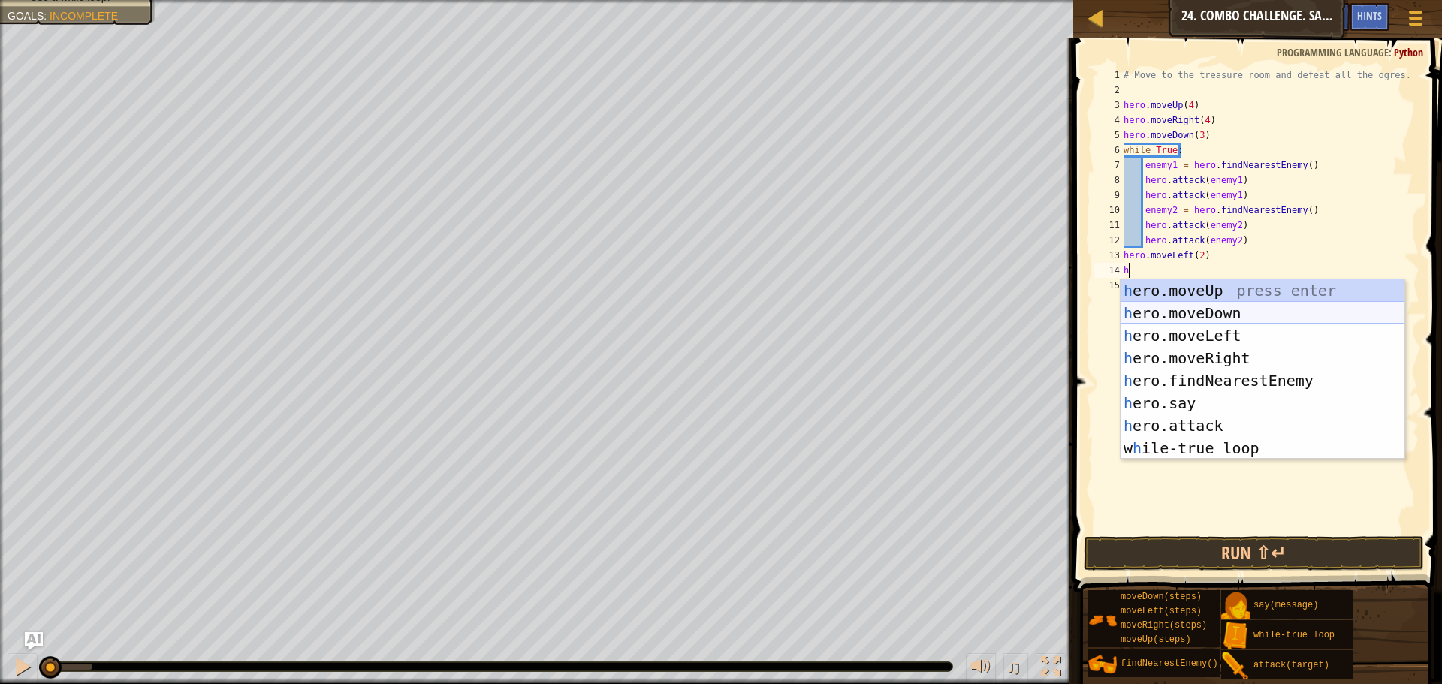
click at [1214, 313] on div "h ero.moveUp press enter h ero.moveDown press enter h ero.moveLeft press enter …" at bounding box center [1263, 391] width 284 height 225
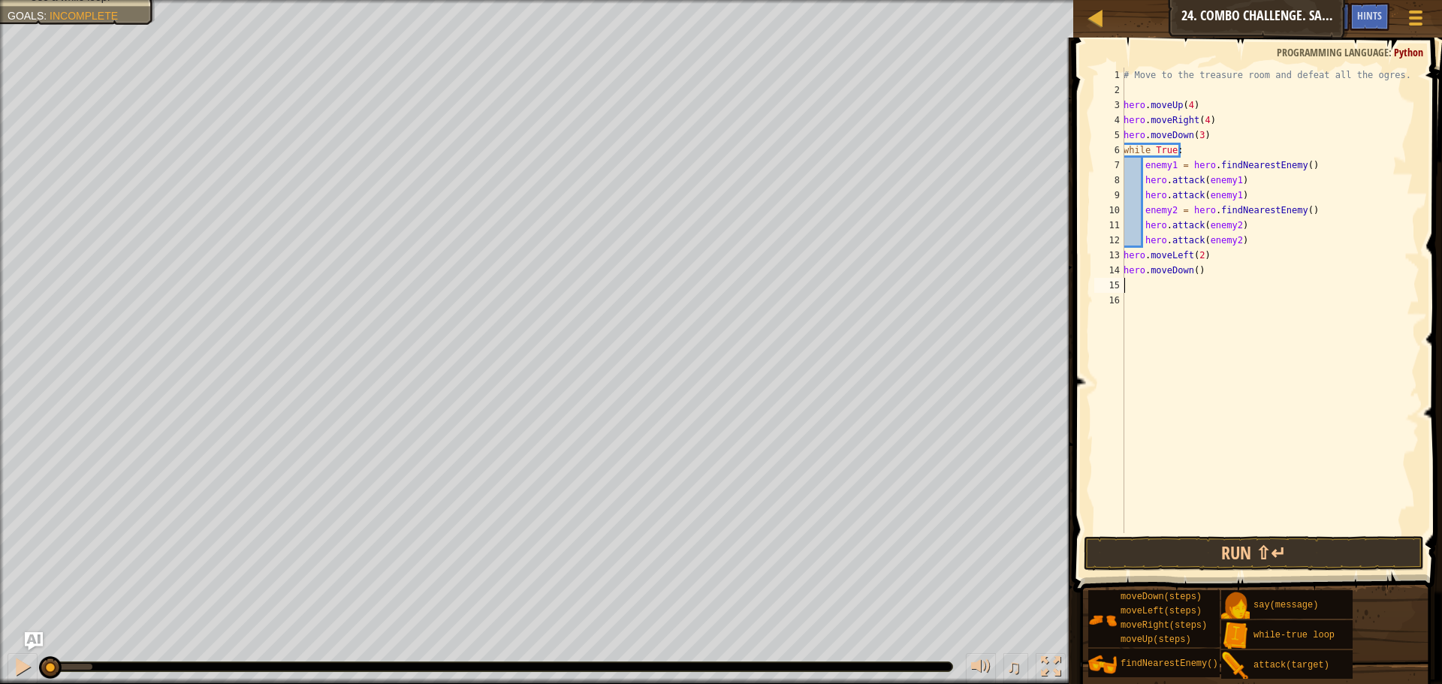
type textarea "h"
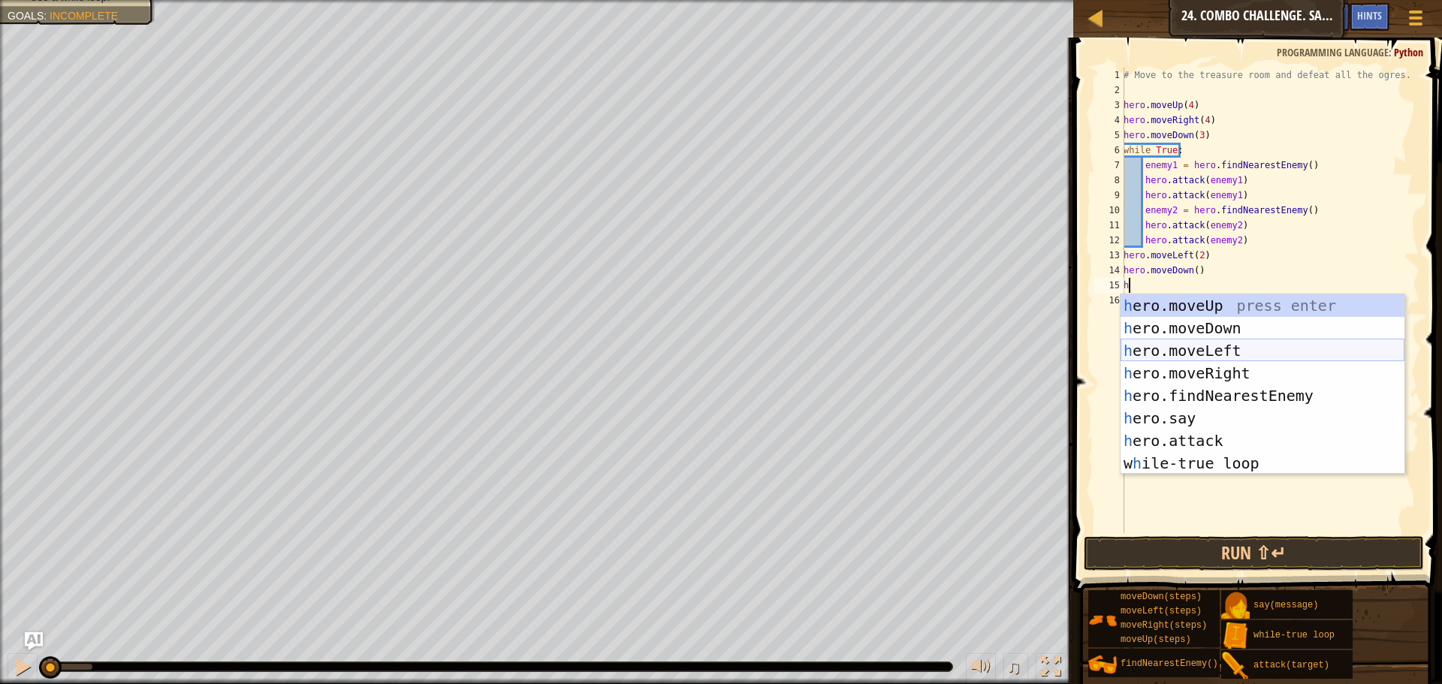
click at [1192, 354] on div "h ero.moveUp press enter h ero.moveDown press enter h ero.moveLeft press enter …" at bounding box center [1263, 406] width 284 height 225
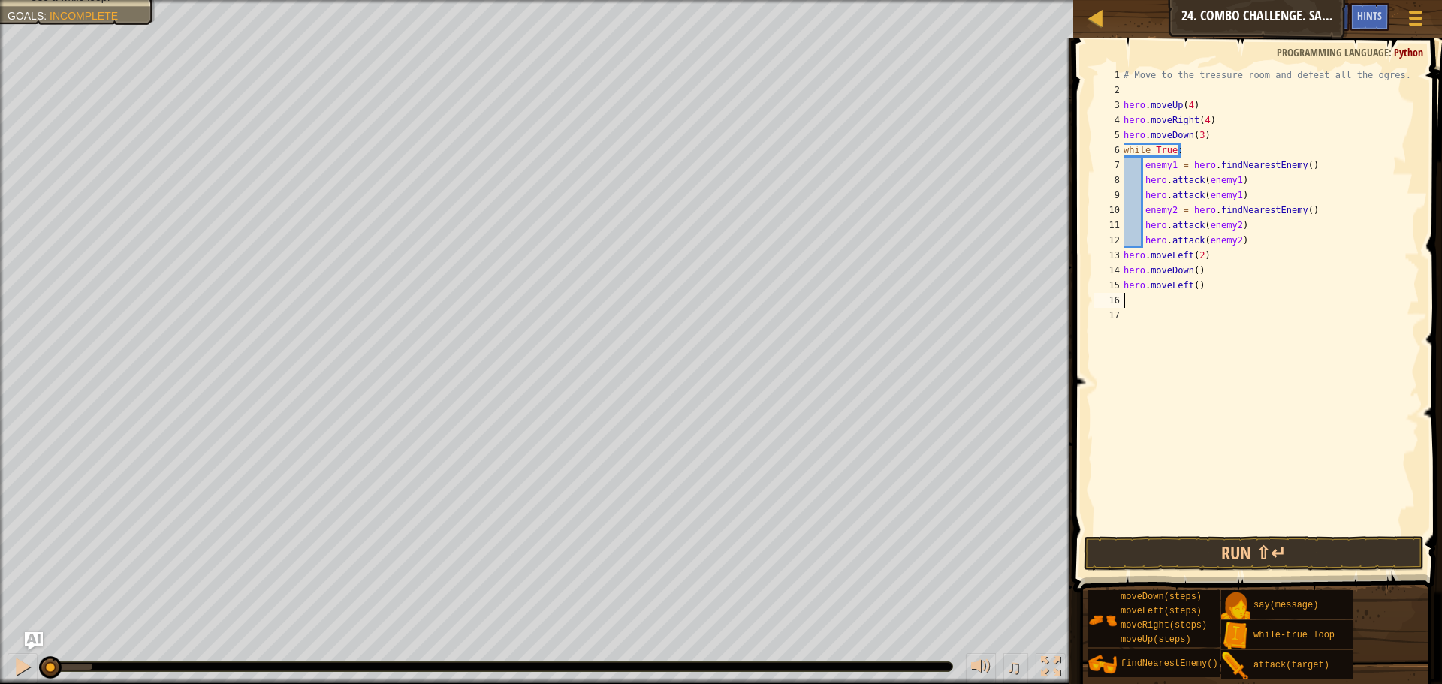
type textarea "h"
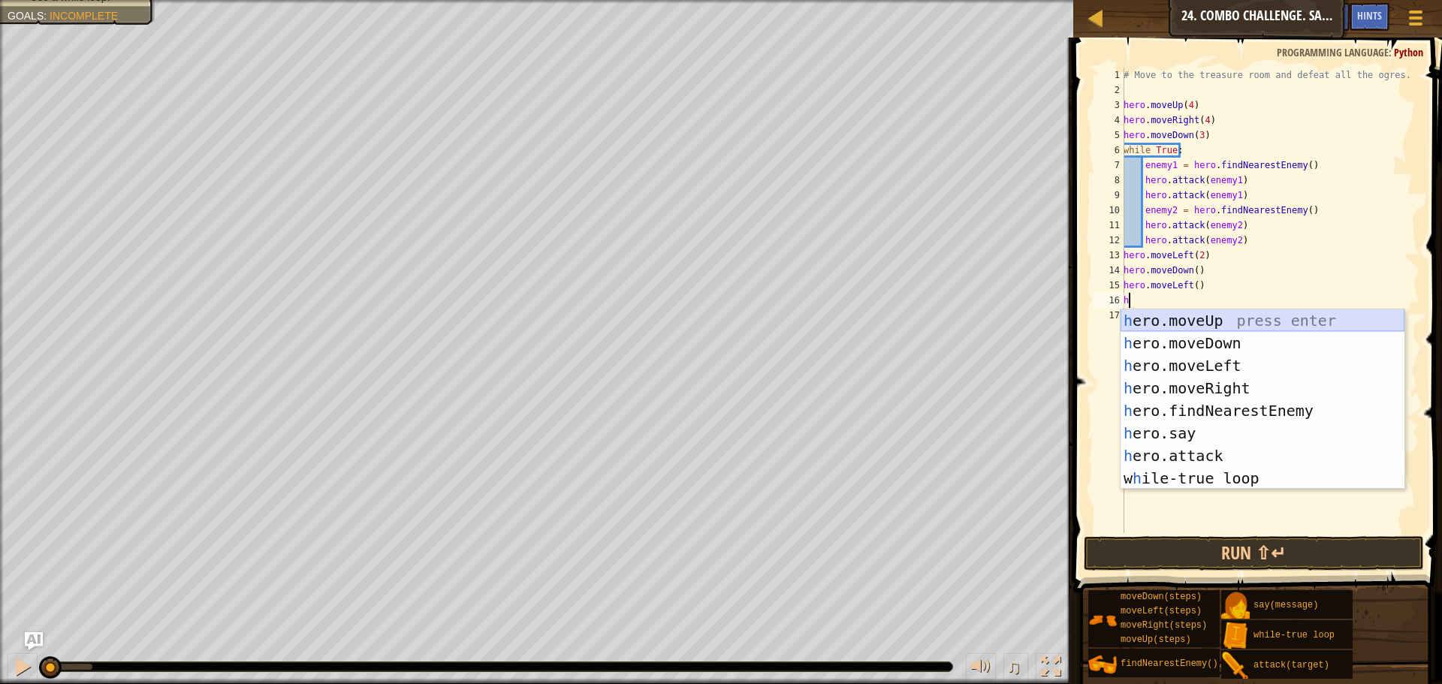
click at [1215, 321] on div "h ero.moveUp press enter h ero.moveDown press enter h ero.moveLeft press enter …" at bounding box center [1263, 422] width 284 height 225
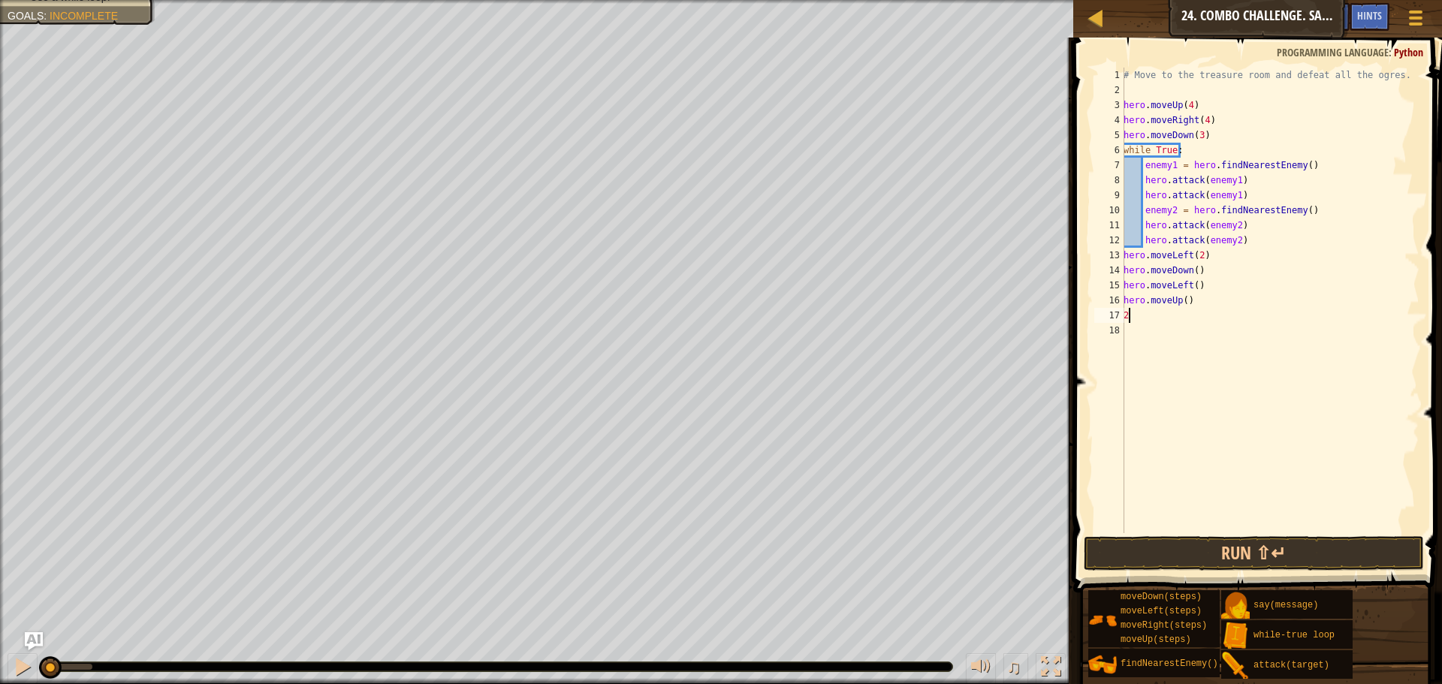
click at [1183, 301] on div "# Move to the treasure room and defeat all the ogres. hero . moveUp ( 4 ) hero …" at bounding box center [1270, 316] width 299 height 496
click at [1145, 316] on div "# Move to the treasure room and defeat all the ogres. hero . moveUp ( 4 ) hero …" at bounding box center [1270, 316] width 299 height 496
type textarea "2"
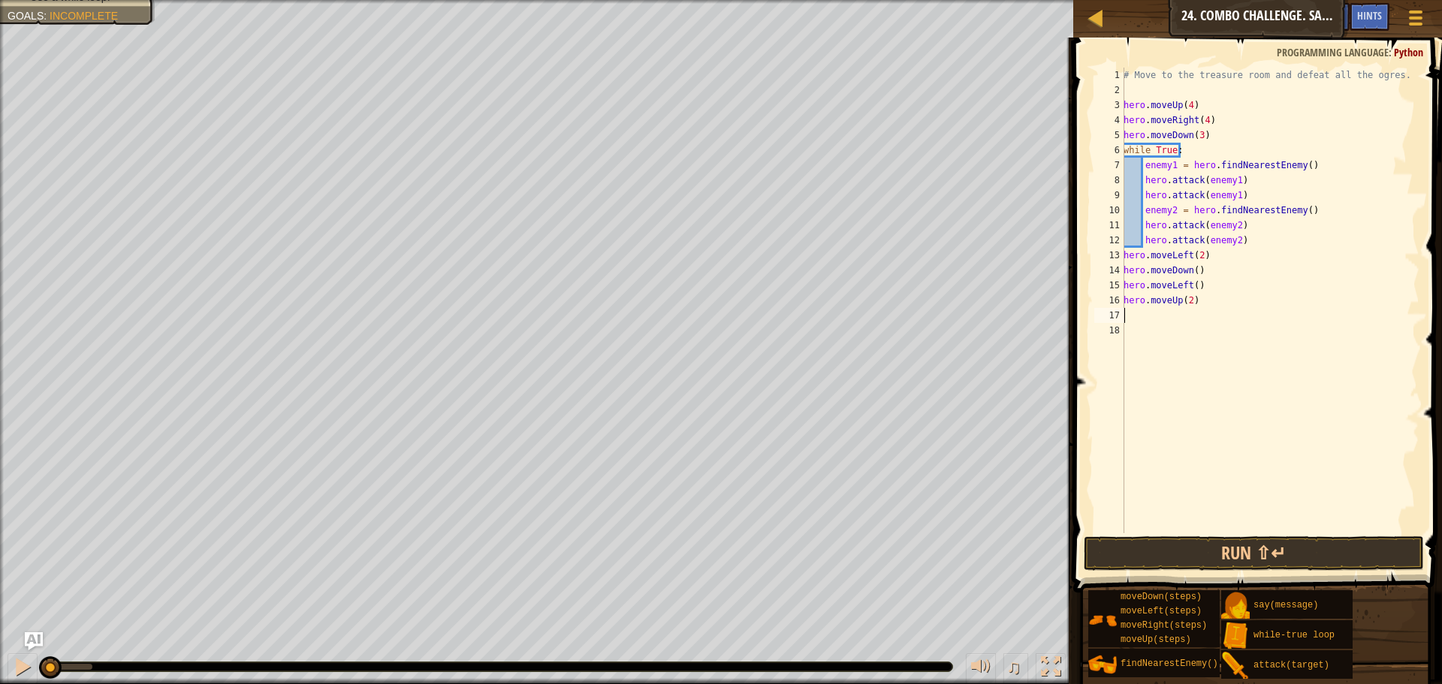
type textarea "h"
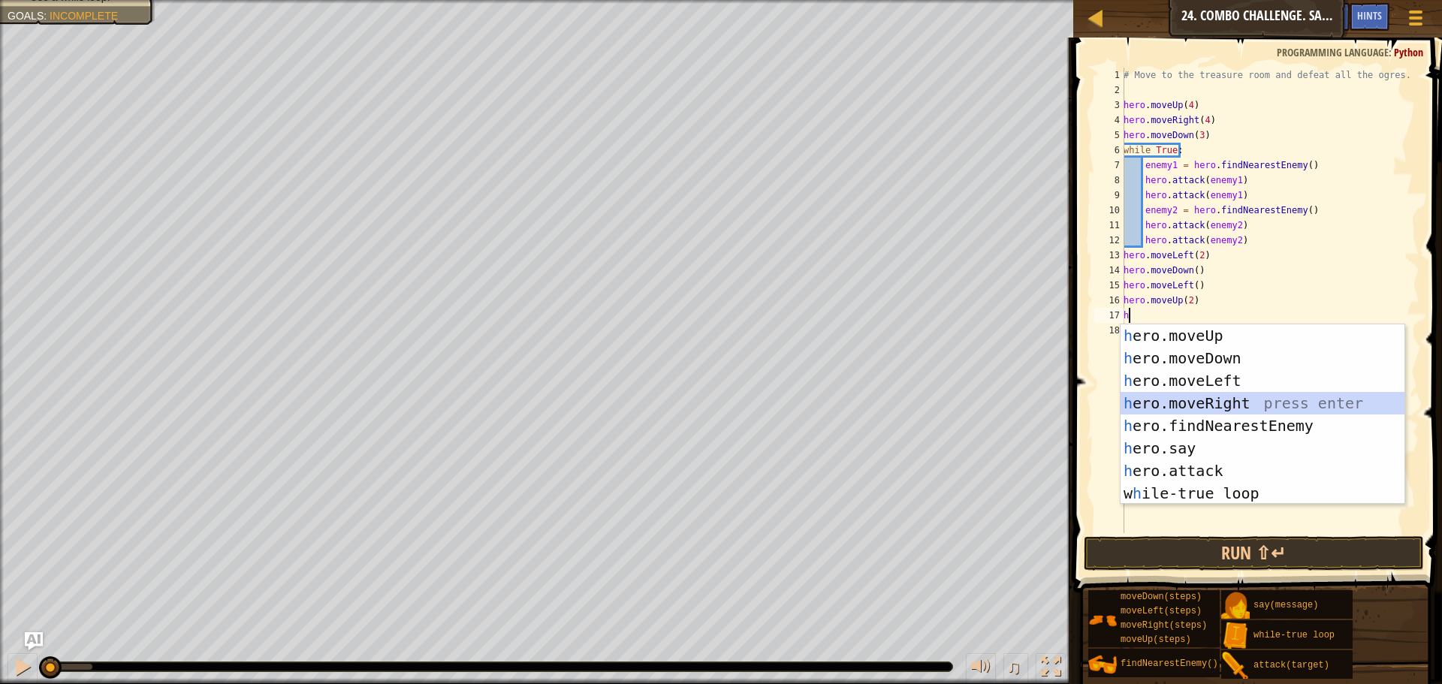
click at [1214, 405] on div "h ero.moveUp press enter h ero.moveDown press enter h ero.moveLeft press enter …" at bounding box center [1263, 437] width 284 height 225
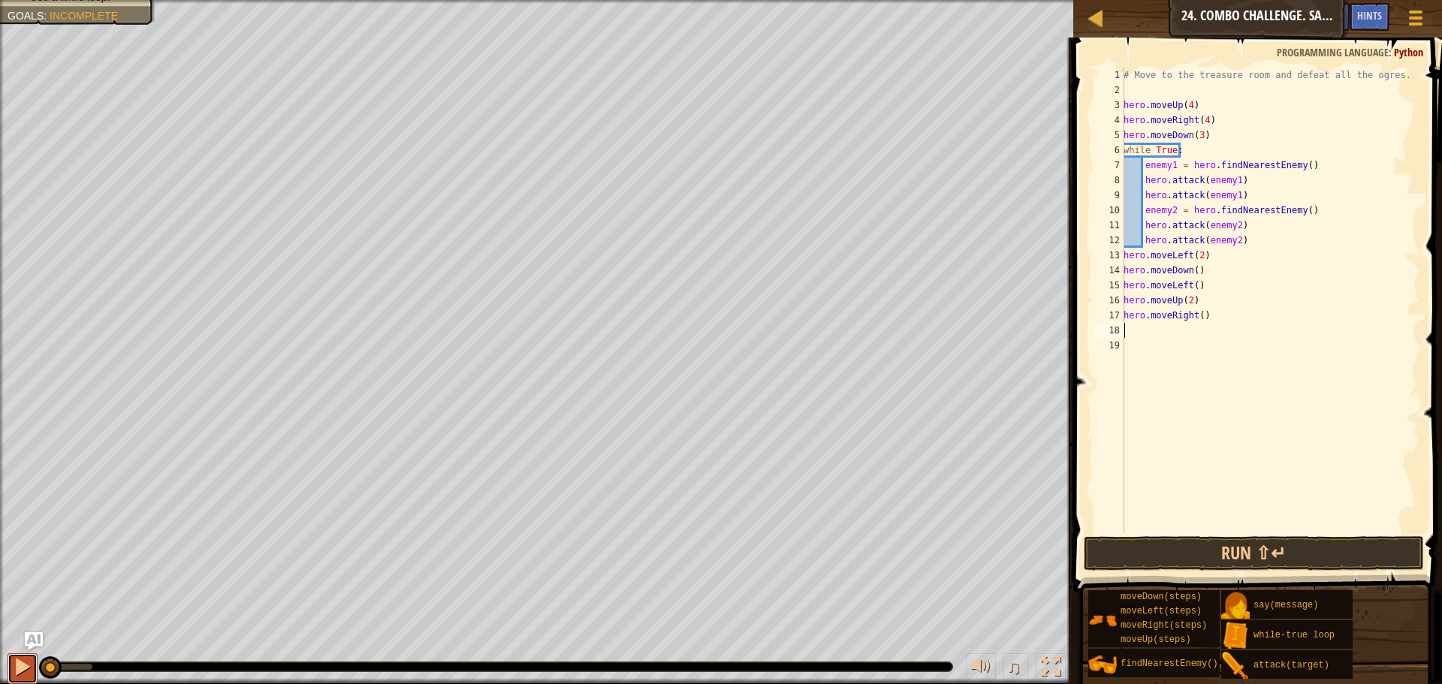
click at [21, 663] on div at bounding box center [23, 667] width 20 height 20
click at [1256, 545] on button "Run ⇧↵" at bounding box center [1254, 553] width 340 height 35
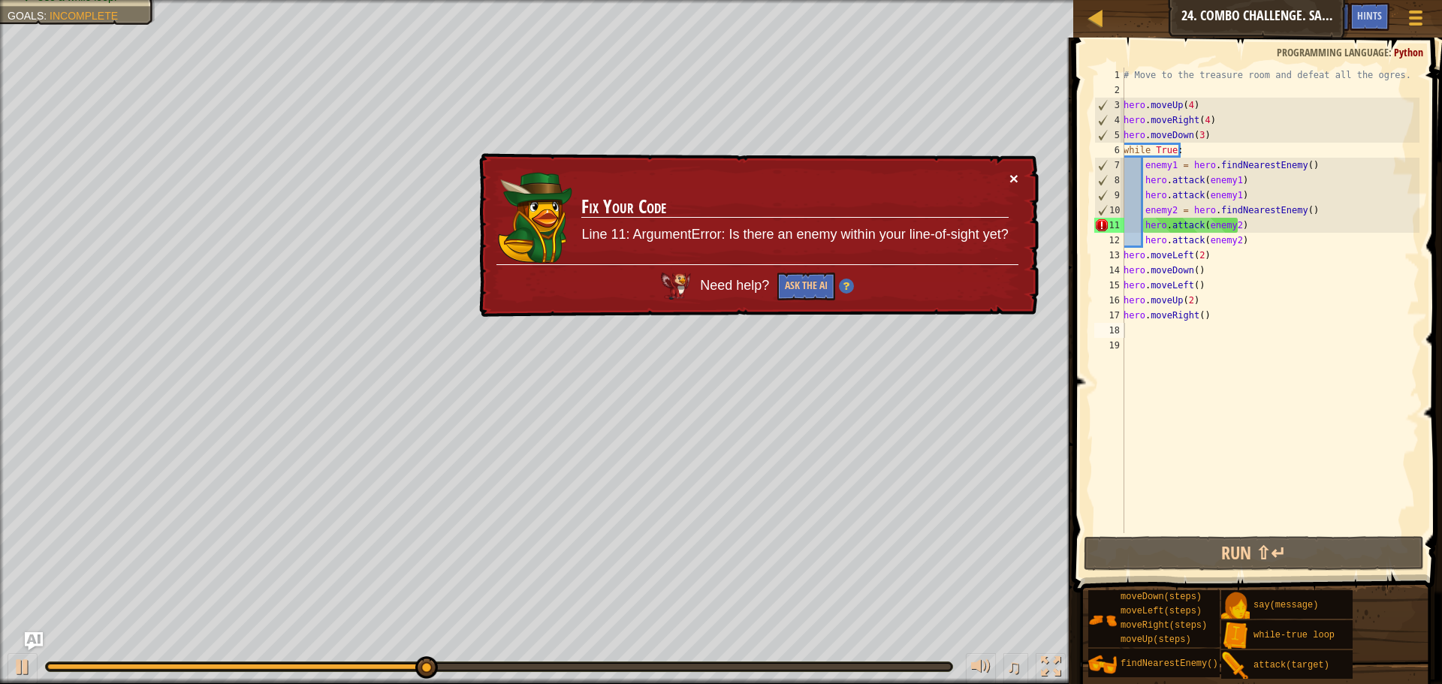
click at [1010, 178] on button "×" at bounding box center [1014, 179] width 9 height 16
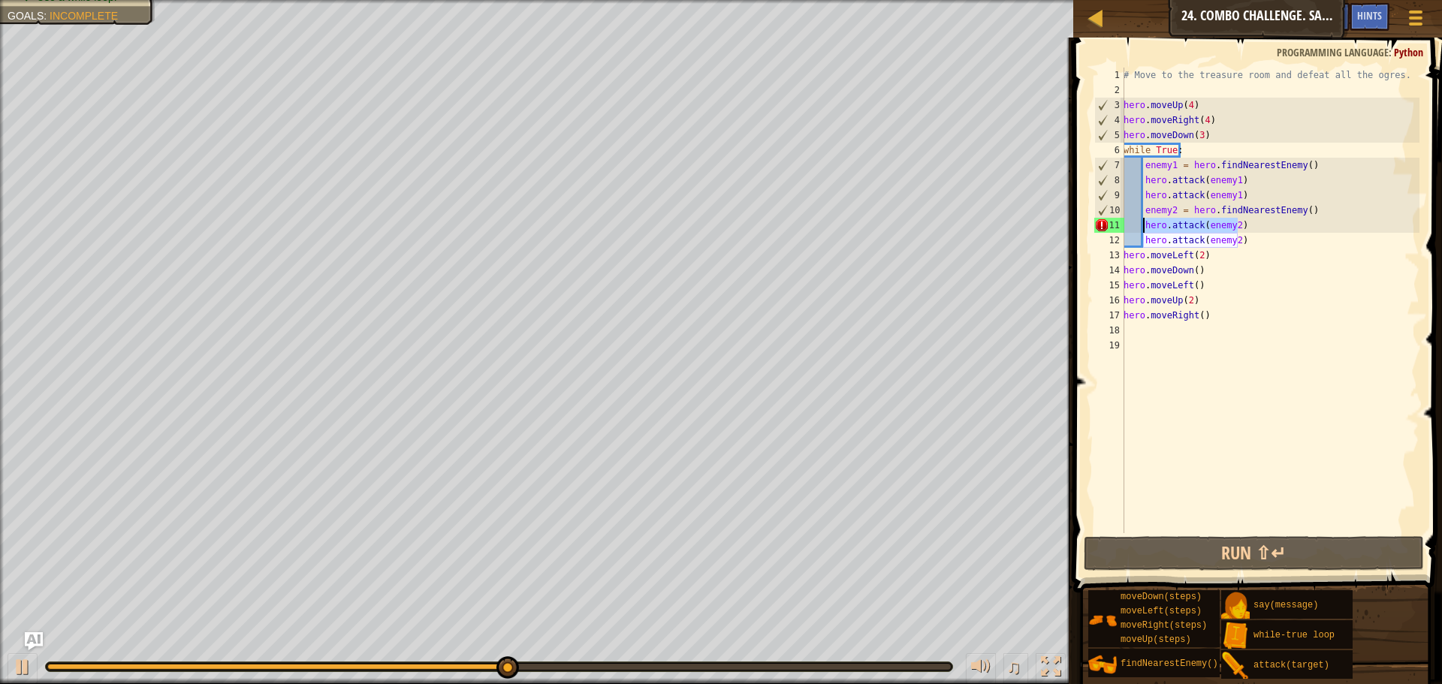
drag, startPoint x: 1254, startPoint y: 224, endPoint x: 1146, endPoint y: 228, distance: 107.5
click at [1146, 228] on div "# Move to the treasure room and defeat all the ogres. hero . moveUp ( 4 ) hero …" at bounding box center [1270, 316] width 299 height 496
type textarea "hero.attack(enemy2)"
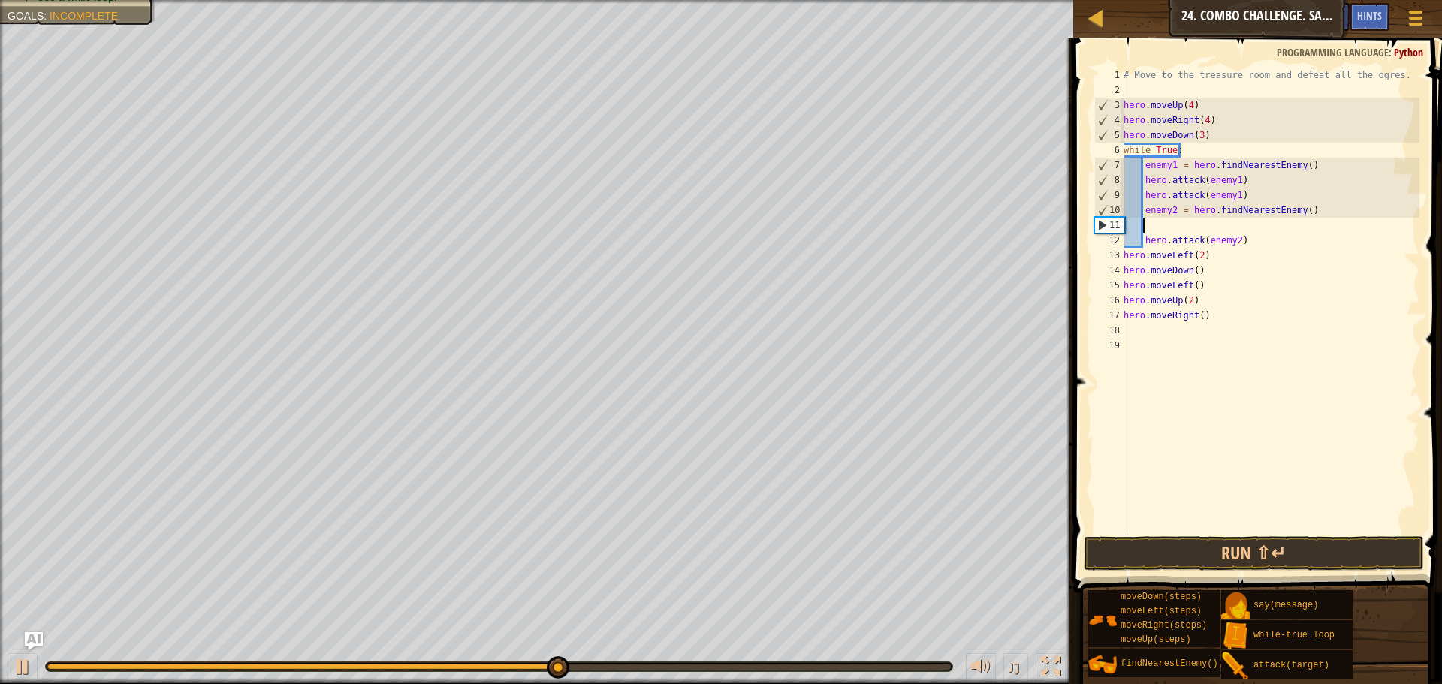
scroll to position [7, 0]
drag, startPoint x: 1243, startPoint y: 240, endPoint x: 1144, endPoint y: 243, distance: 99.2
click at [1144, 243] on div "# Move to the treasure room and defeat all the ogres. hero . moveUp ( 4 ) hero …" at bounding box center [1270, 316] width 299 height 496
type textarea "hero.attack(enemy2)"
drag, startPoint x: 1308, startPoint y: 214, endPoint x: 1146, endPoint y: 213, distance: 162.3
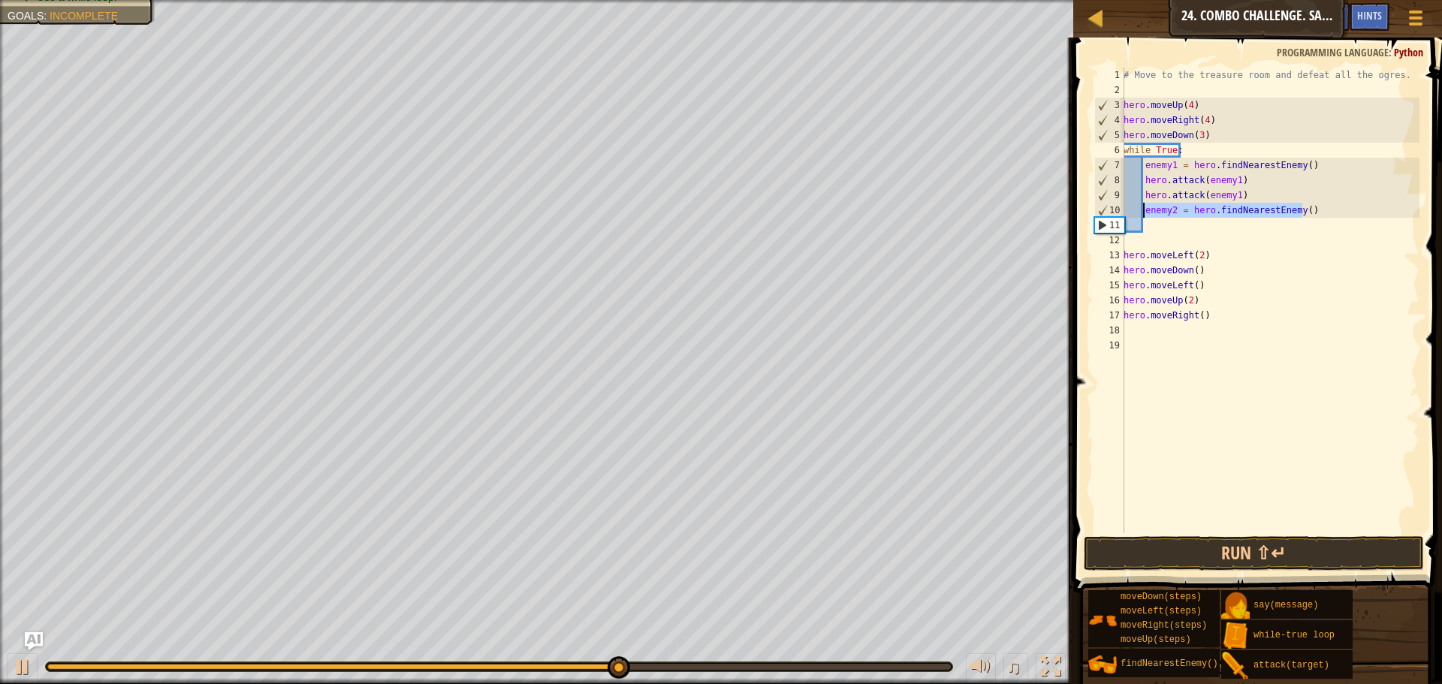
click at [1146, 213] on div "# Move to the treasure room and defeat all the ogres. hero . moveUp ( 4 ) hero …" at bounding box center [1270, 316] width 299 height 496
type textarea "enemy2 = hero.findNearestEnemy()"
click at [1269, 192] on div "# Move to the treasure room and defeat all the ogres. hero . moveUp ( 4 ) hero …" at bounding box center [1270, 316] width 299 height 496
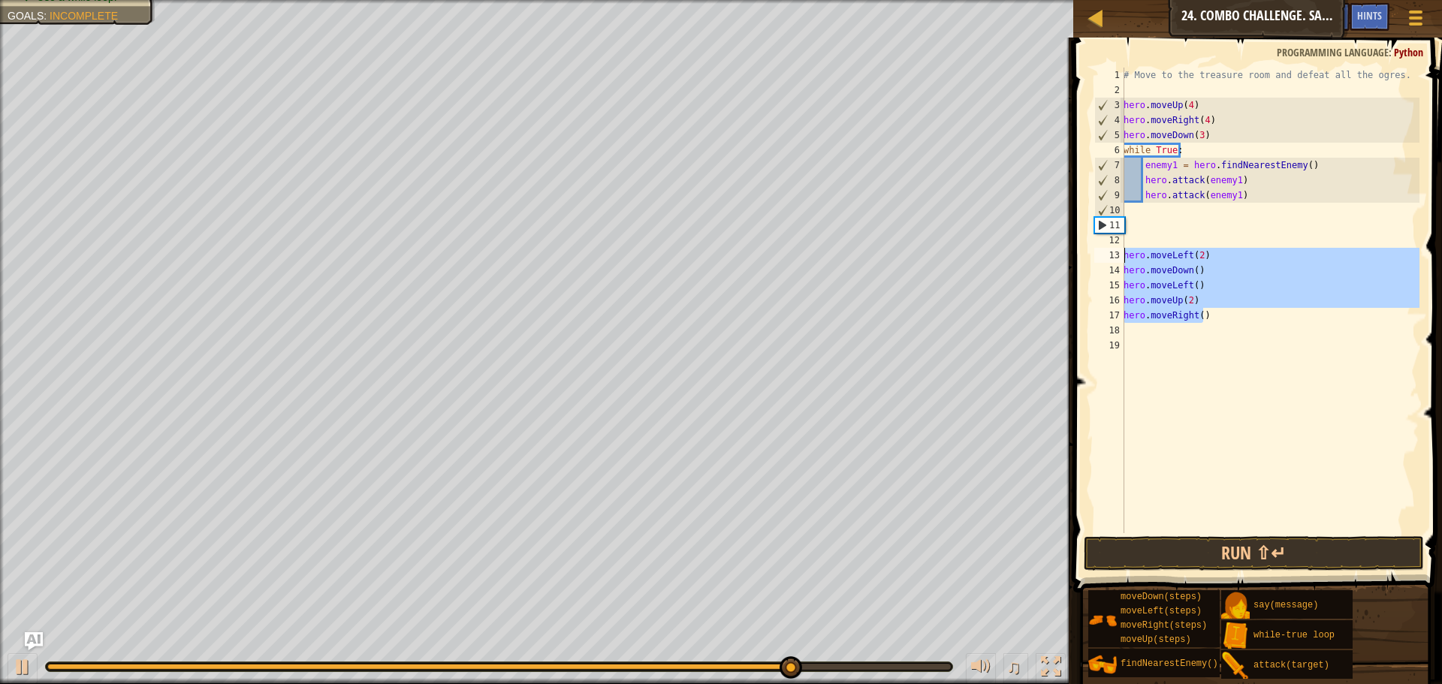
drag, startPoint x: 1224, startPoint y: 322, endPoint x: 1125, endPoint y: 251, distance: 122.8
click at [1125, 251] on div "# Move to the treasure room and defeat all the ogres. hero . moveUp ( 4 ) hero …" at bounding box center [1270, 316] width 299 height 496
type textarea "hero.moveLeft(2) hero.moveDown()"
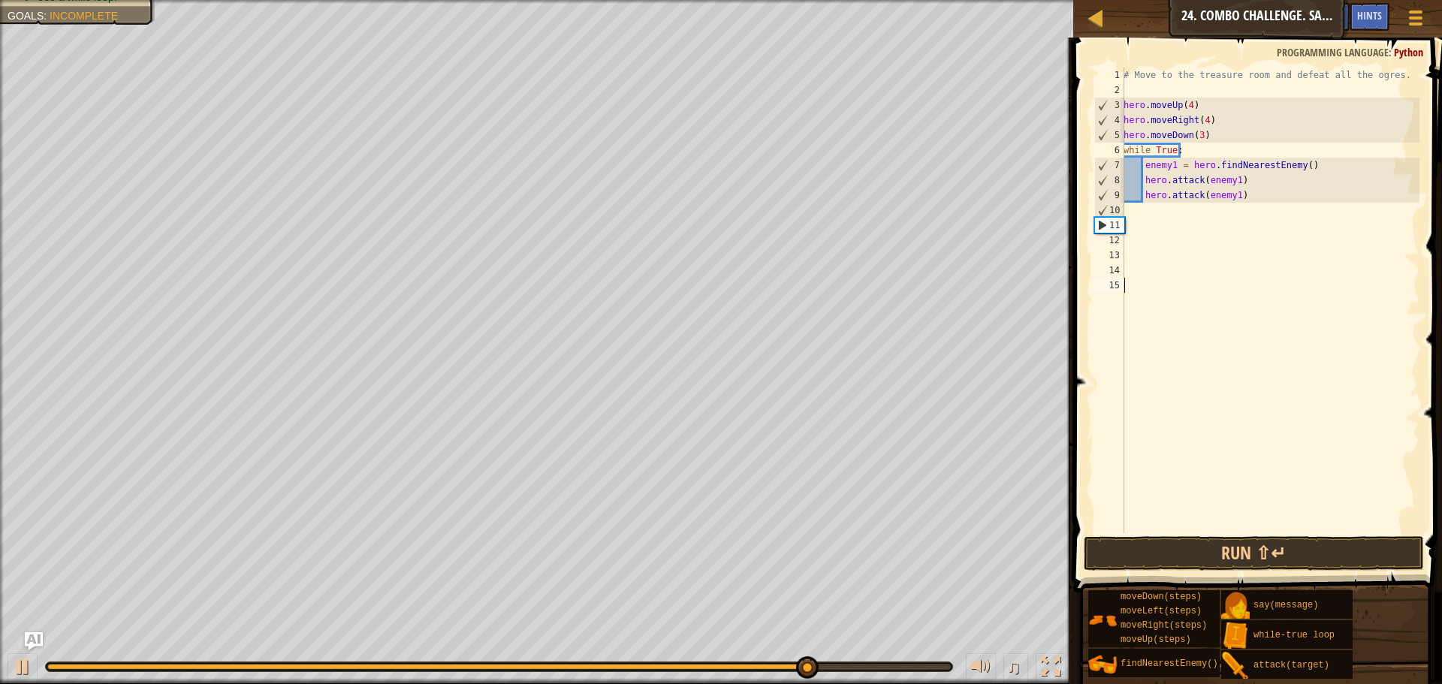
click at [1159, 289] on div "# Move to the treasure room and defeat all the ogres. hero . moveUp ( 4 ) hero …" at bounding box center [1270, 316] width 299 height 496
click at [1188, 209] on div "# Move to the treasure room and defeat all the ogres. hero . moveUp ( 4 ) hero …" at bounding box center [1270, 316] width 299 height 496
click at [1252, 195] on div "# Move to the treasure room and defeat all the ogres. hero . moveUp ( 4 ) hero …" at bounding box center [1270, 316] width 299 height 496
type textarea "hero.attack(enemy1)"
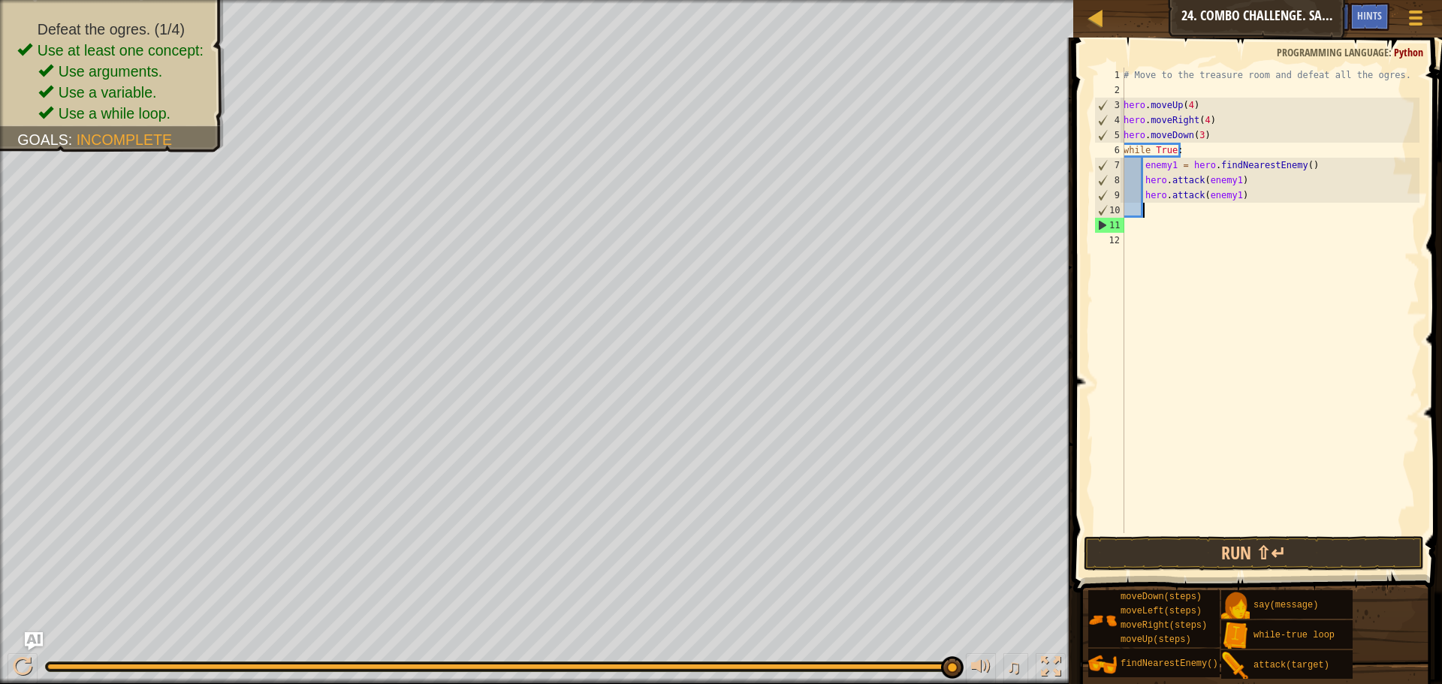
type textarea "h"
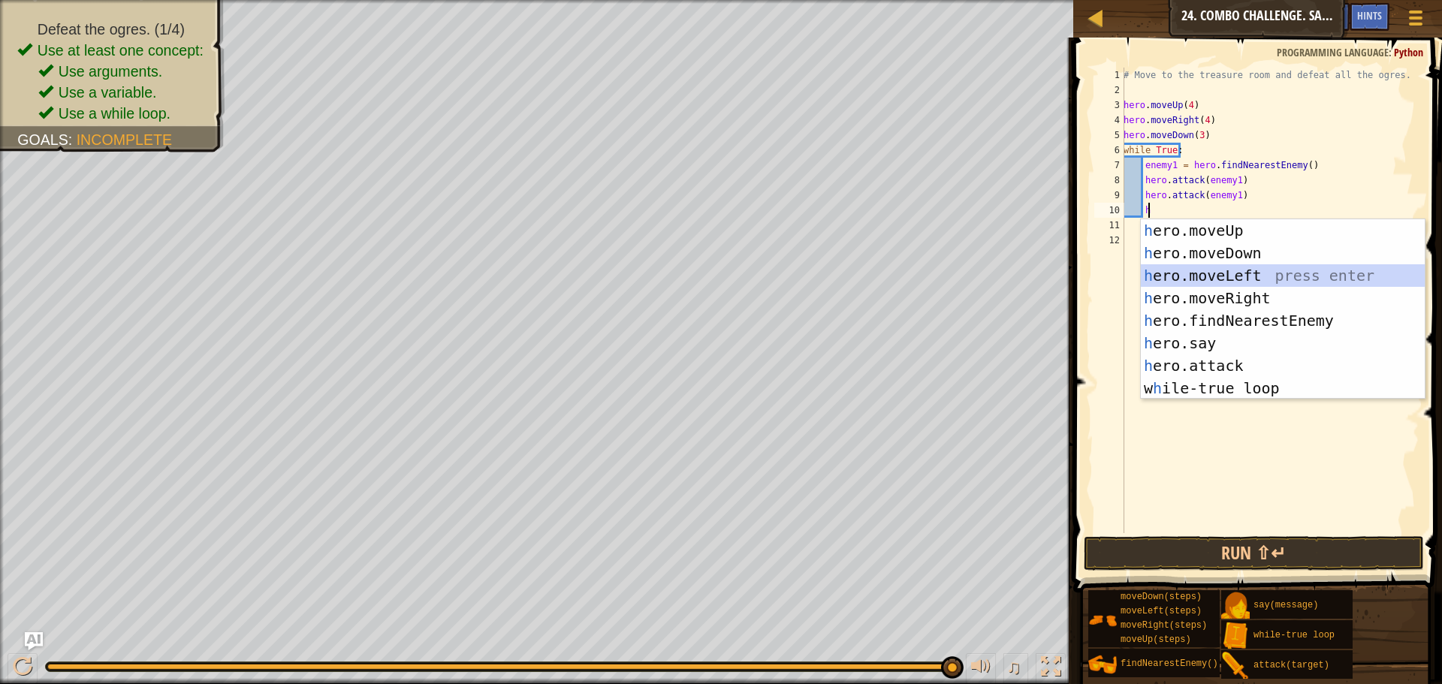
click at [1244, 276] on div "h ero.moveUp press enter h ero.moveDown press enter h ero.moveLeft press enter …" at bounding box center [1283, 331] width 284 height 225
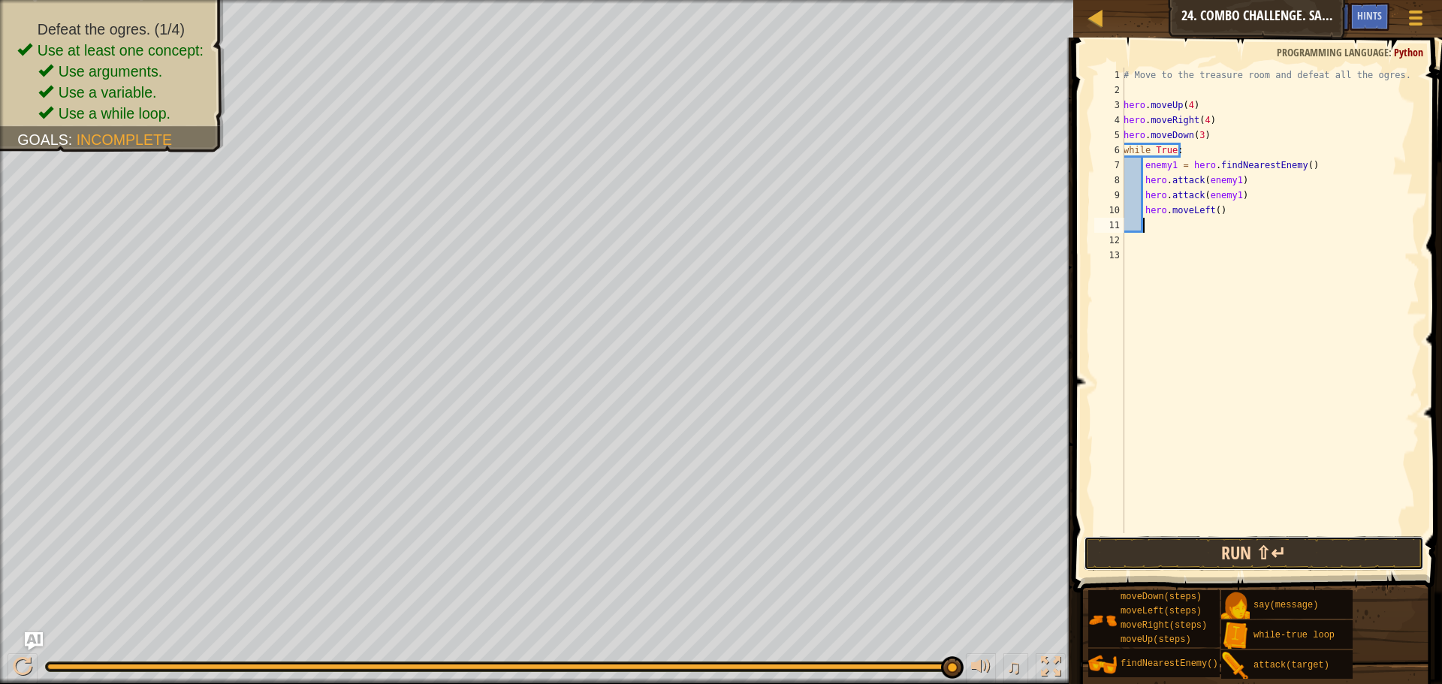
click at [1261, 557] on button "Run ⇧↵" at bounding box center [1254, 553] width 340 height 35
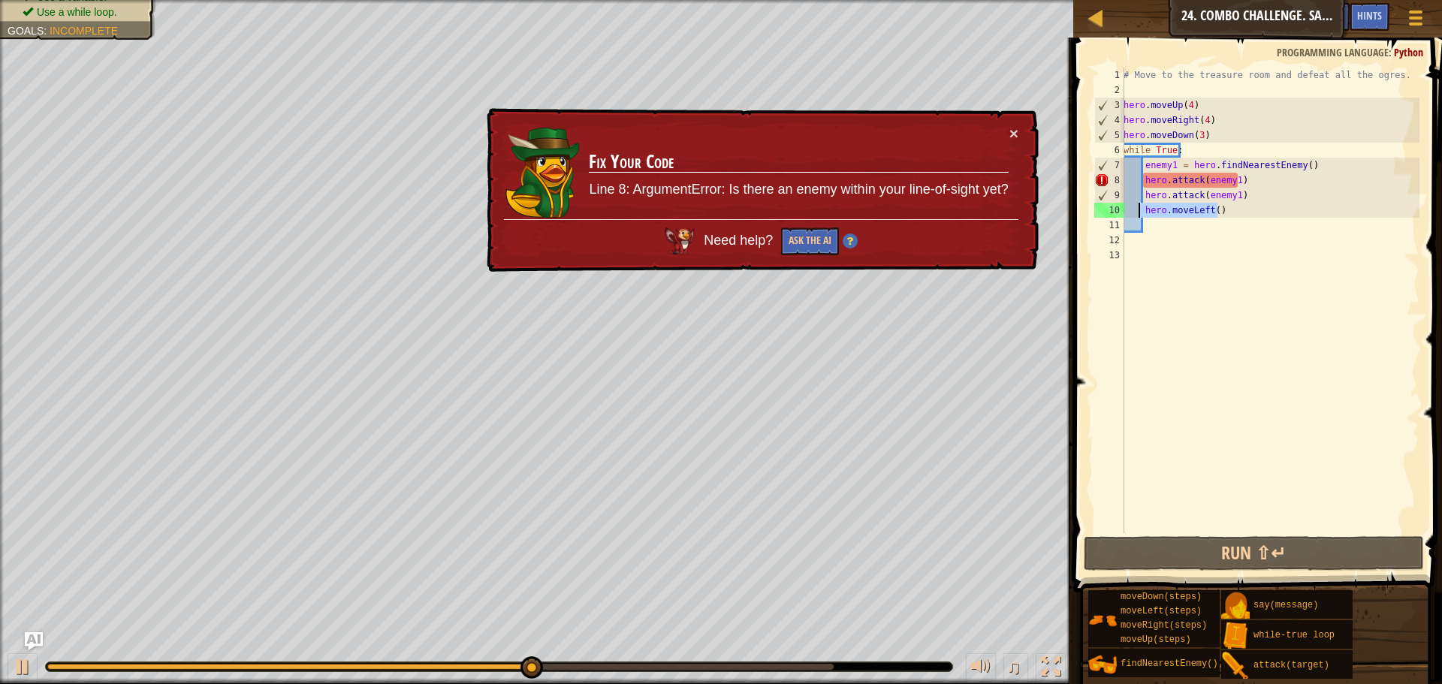
drag, startPoint x: 1230, startPoint y: 211, endPoint x: 1140, endPoint y: 213, distance: 89.4
click at [1140, 213] on div "# Move to the treasure room and defeat all the ogres. hero . moveUp ( 4 ) hero …" at bounding box center [1270, 316] width 299 height 496
click at [1231, 214] on div "# Move to the treasure room and defeat all the ogres. hero . moveUp ( 4 ) hero …" at bounding box center [1270, 301] width 299 height 466
click at [1231, 214] on div "# Move to the treasure room and defeat all the ogres. hero . moveUp ( 4 ) hero …" at bounding box center [1270, 316] width 299 height 496
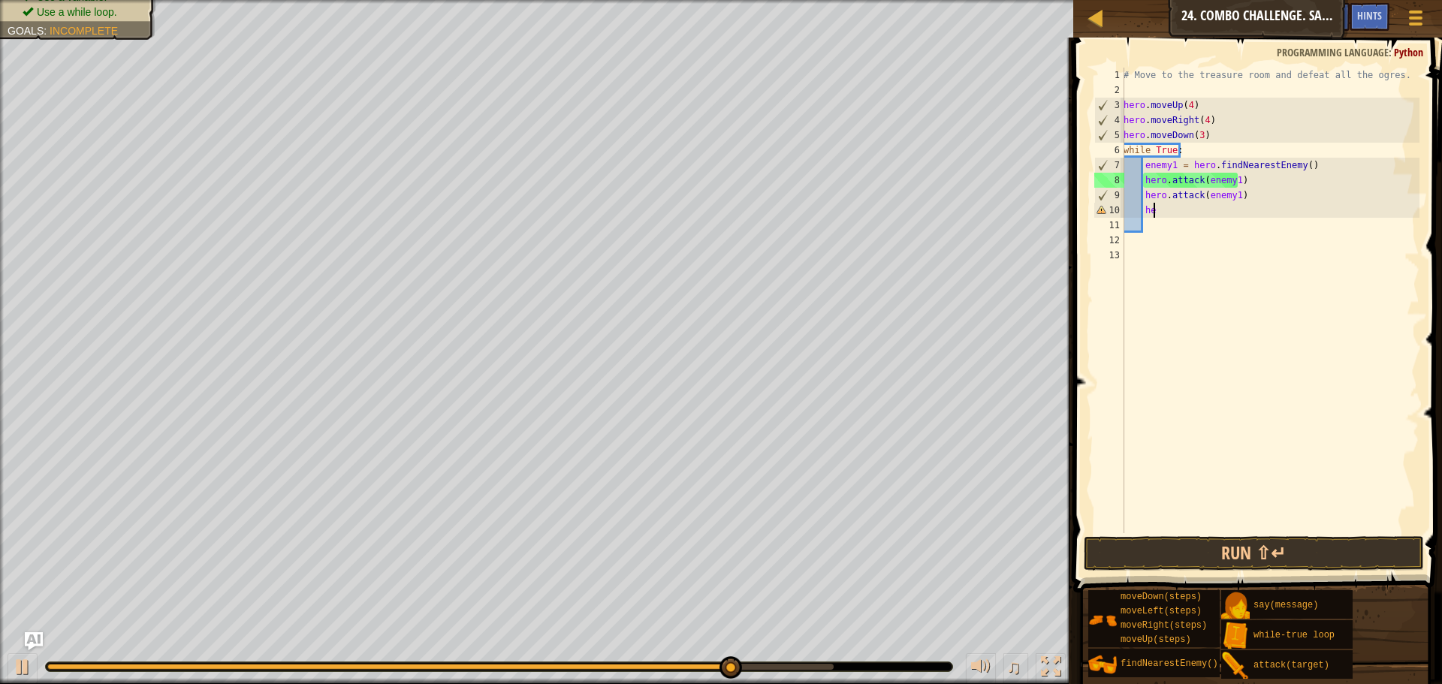
type textarea "h"
click at [1249, 201] on div "# Move to the treasure room and defeat all the ogres. hero . moveUp ( 4 ) hero …" at bounding box center [1270, 316] width 299 height 496
click at [1229, 137] on div "# Move to the treasure room and defeat all the ogres. hero . moveUp ( 4 ) hero …" at bounding box center [1270, 316] width 299 height 496
type textarea "hero.moveDown(3)"
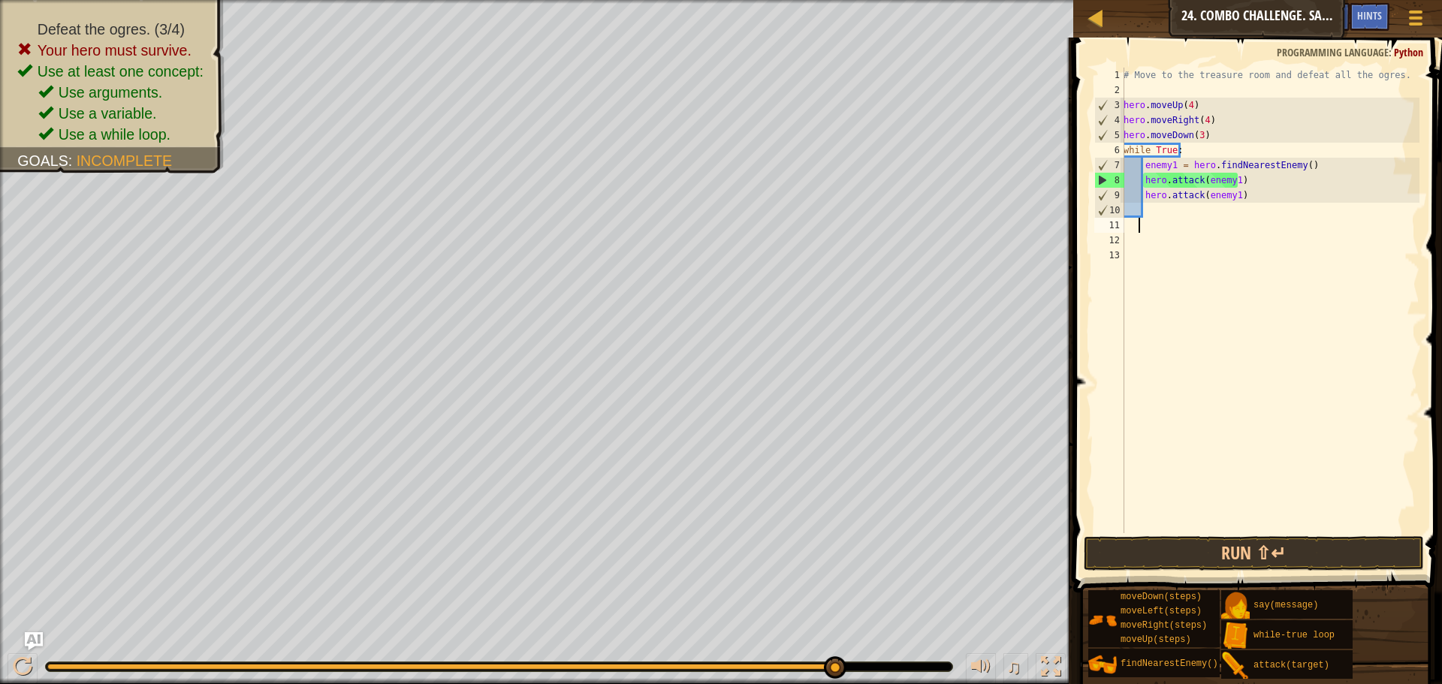
click at [1140, 230] on div "# Move to the treasure room and defeat all the ogres. hero . moveUp ( 4 ) hero …" at bounding box center [1270, 316] width 299 height 496
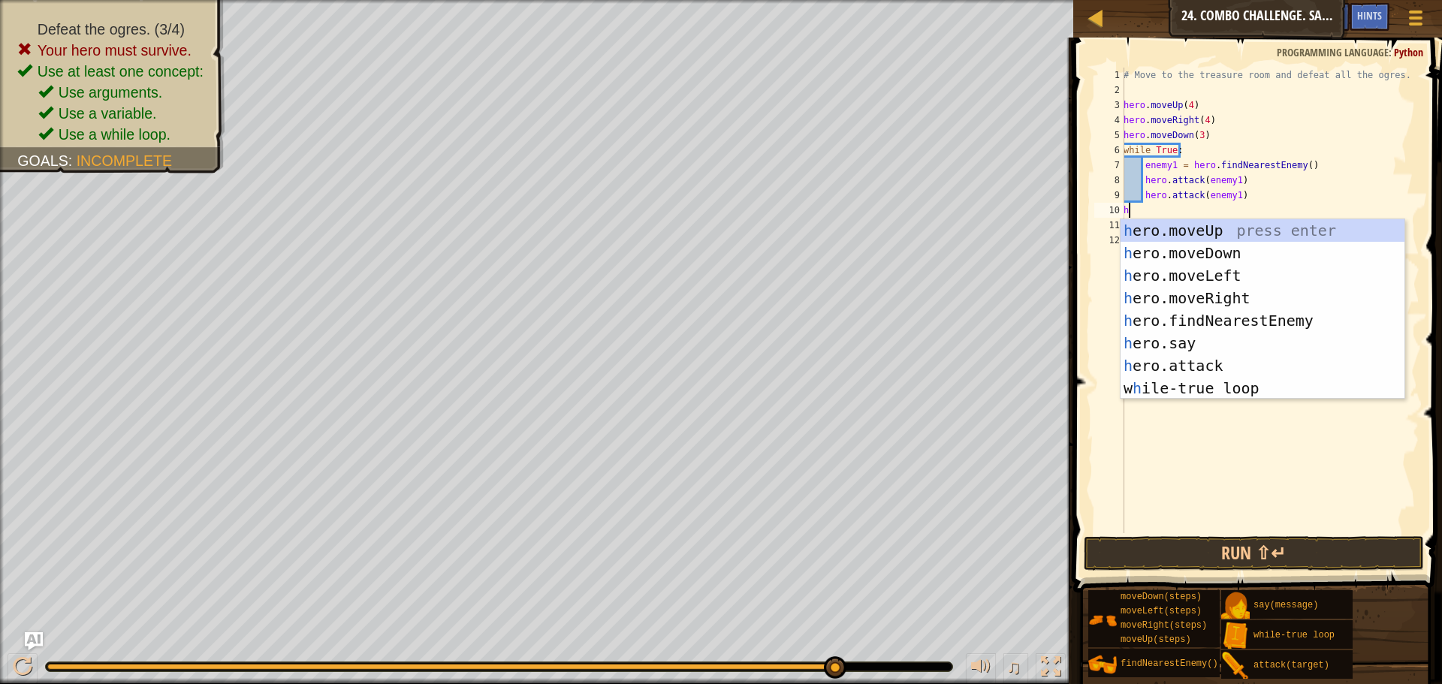
type textarea "h"
click at [1228, 278] on div "h ero.moveUp press enter h ero.moveDown press enter h ero.moveLeft press enter …" at bounding box center [1263, 331] width 284 height 225
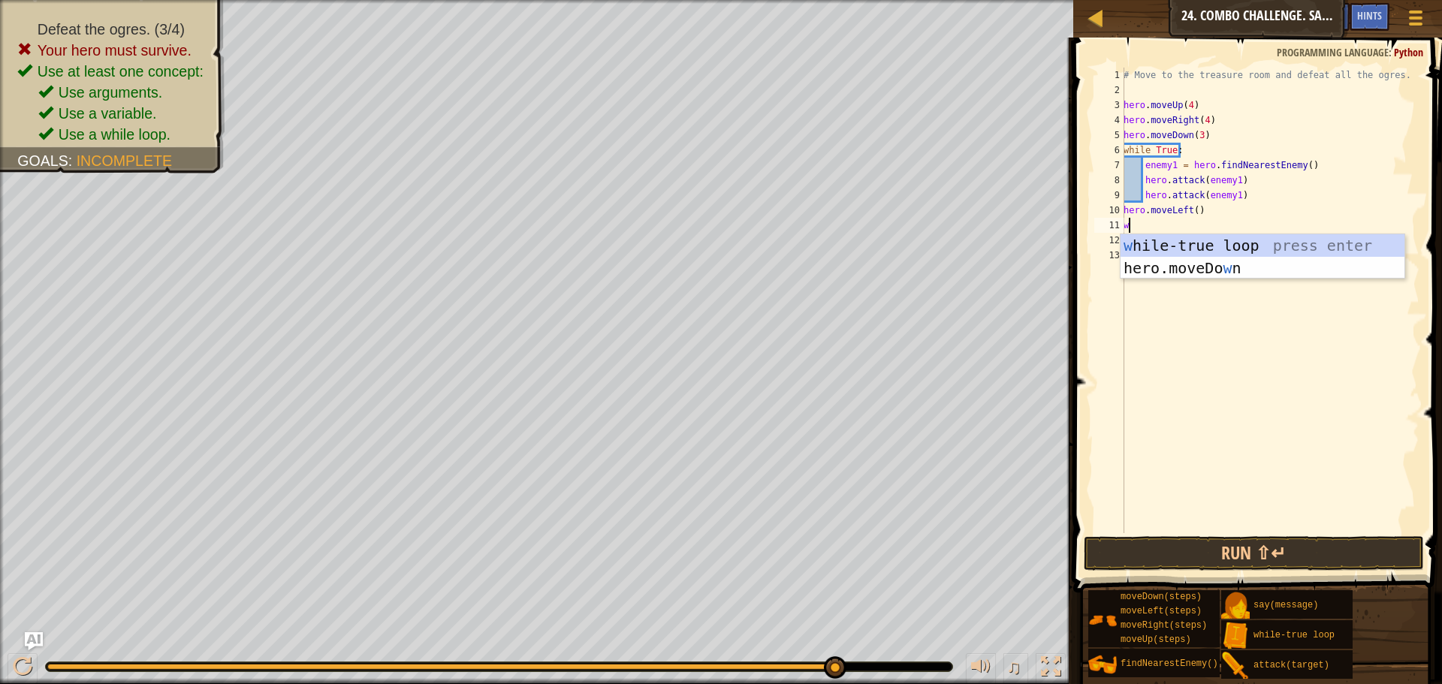
type textarea "wh"
click at [1194, 240] on div "wh ile-true loop press enter" at bounding box center [1263, 268] width 284 height 68
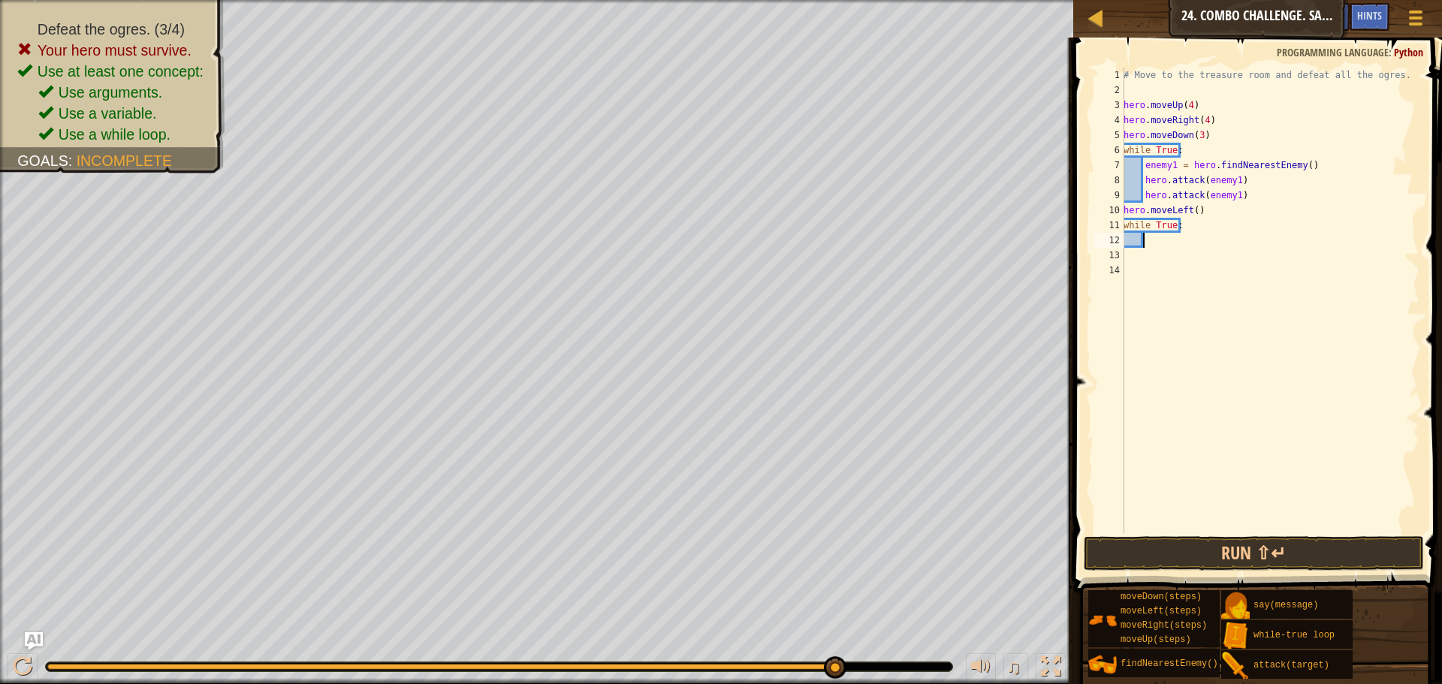
type textarea "h"
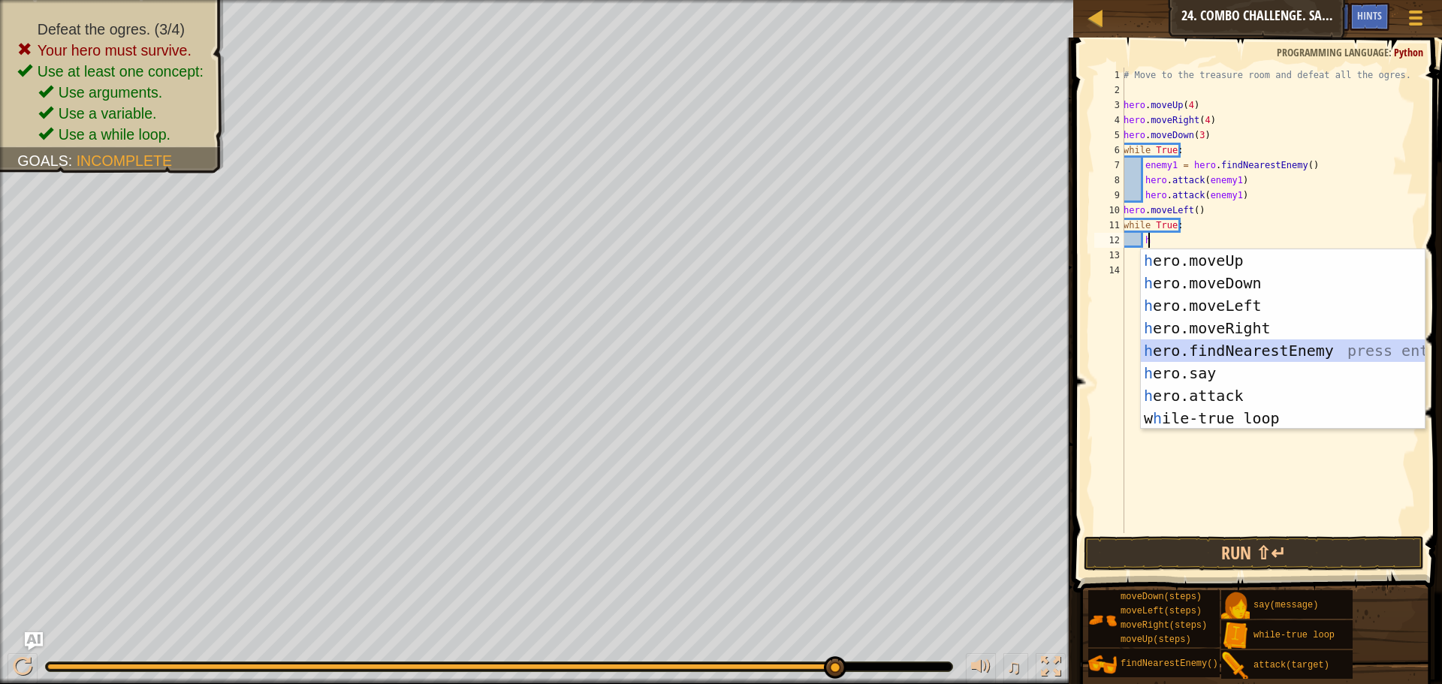
click at [1240, 350] on div "h ero.moveUp press enter h ero.moveDown press enter h ero.moveLeft press enter …" at bounding box center [1283, 361] width 284 height 225
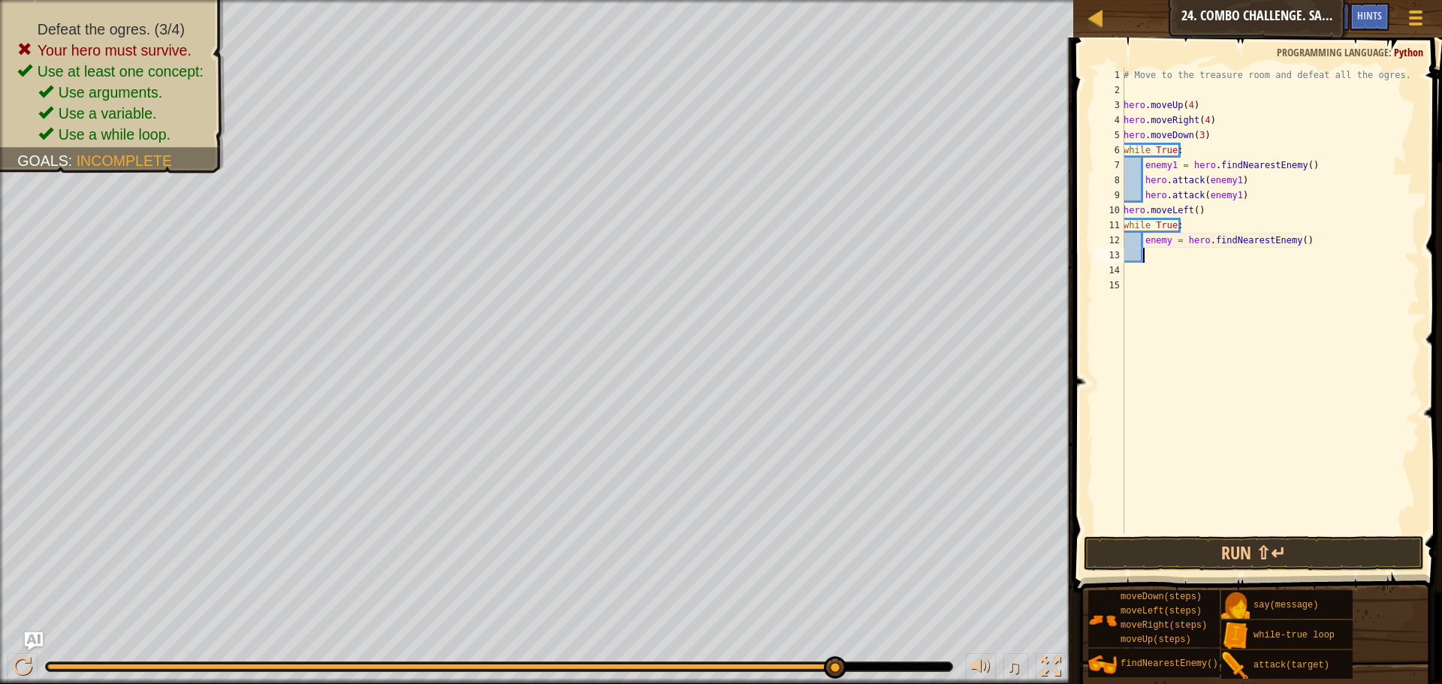
click at [1167, 247] on div "# Move to the treasure room and defeat all the ogres. hero . moveUp ( 4 ) hero …" at bounding box center [1270, 316] width 299 height 496
type textarea "enemy1 = hero.findNearestEnemy()"
click at [1162, 258] on div "# Move to the treasure room and defeat all the ogres. hero . moveUp ( 4 ) hero …" at bounding box center [1270, 316] width 299 height 496
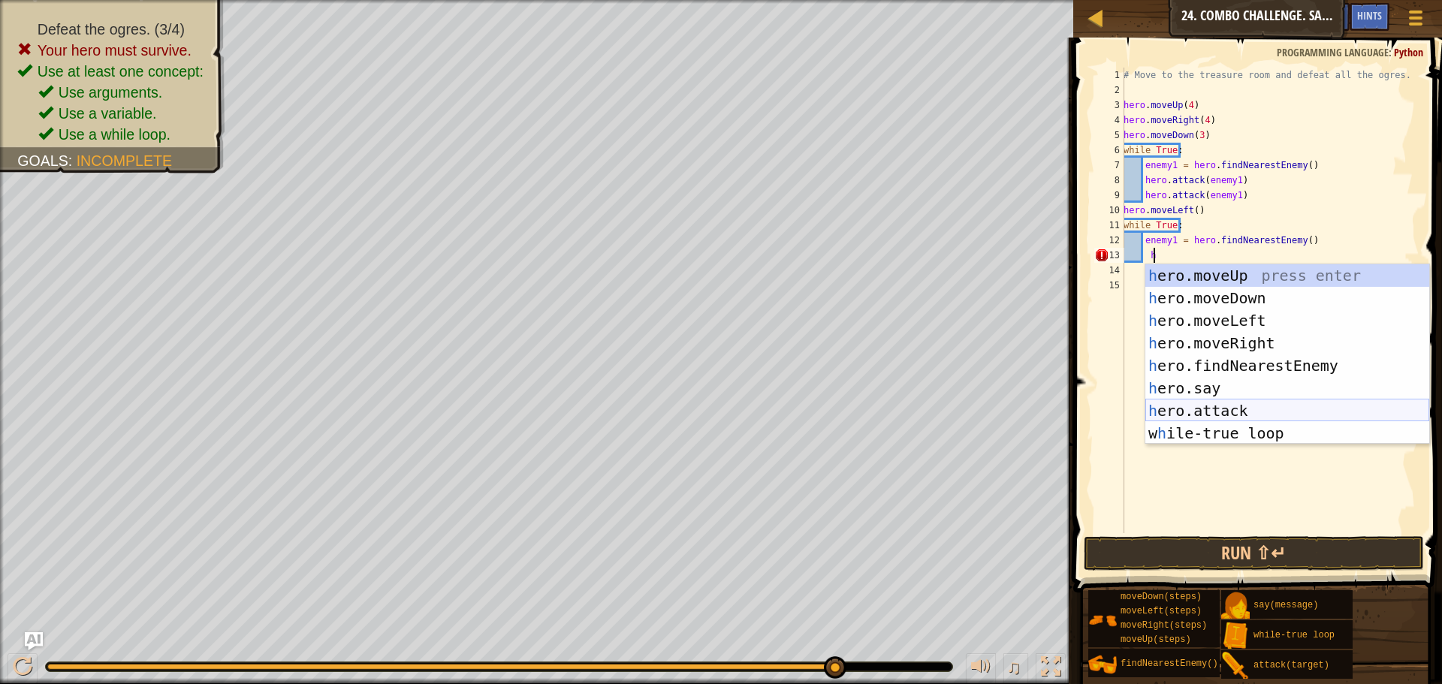
click at [1244, 412] on div "h ero.moveUp press enter h ero.moveDown press enter h ero.moveLeft press enter …" at bounding box center [1288, 376] width 284 height 225
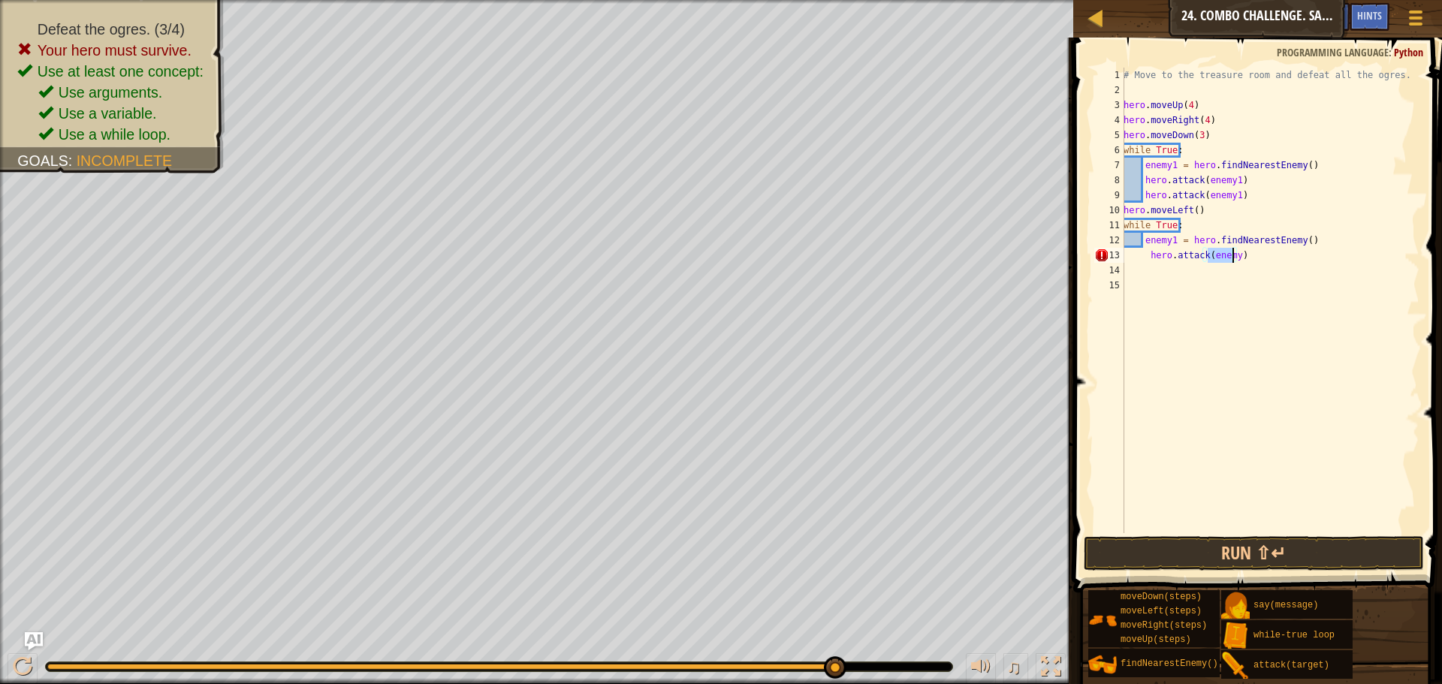
click at [1231, 258] on div "# Move to the treasure room and defeat all the ogres. hero . moveUp ( 4 ) hero …" at bounding box center [1270, 301] width 299 height 466
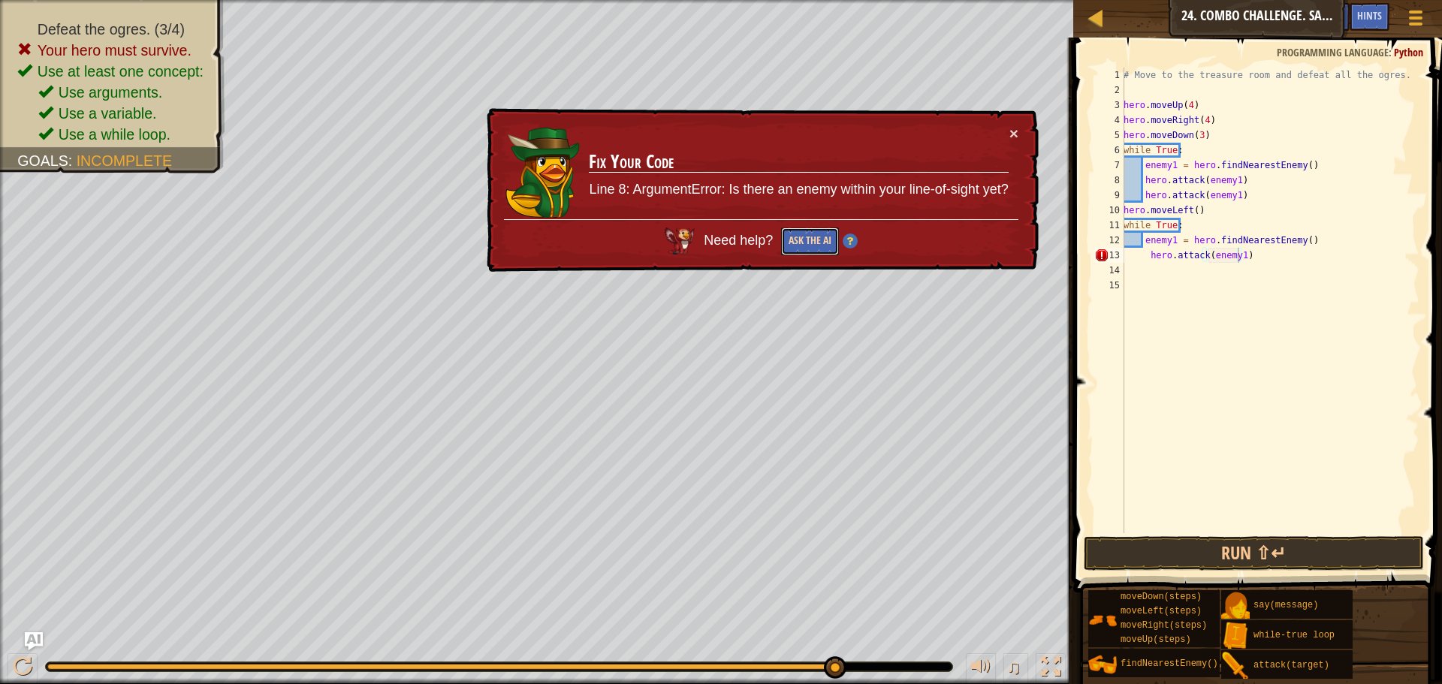
click at [804, 237] on button "Ask the AI" at bounding box center [810, 242] width 58 height 28
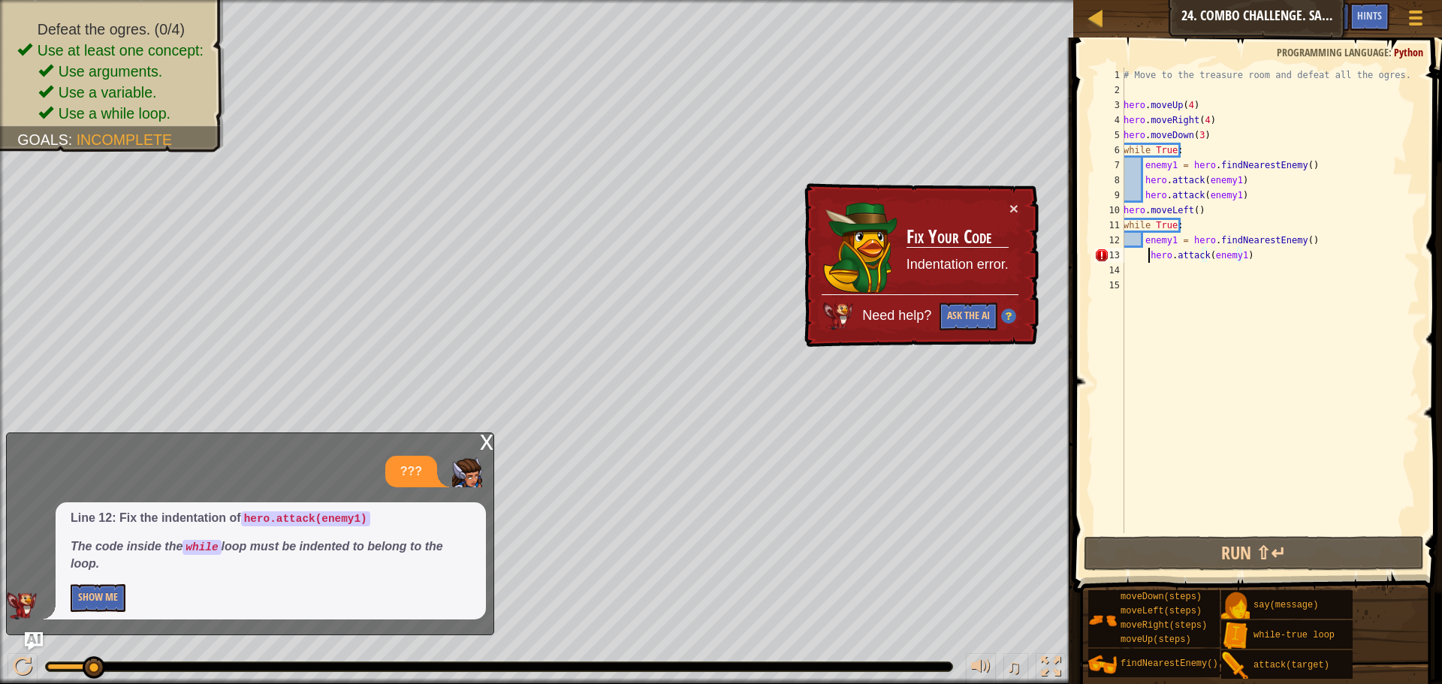
click at [1149, 257] on div "# Move to the treasure room and defeat all the ogres. hero . moveUp ( 4 ) hero …" at bounding box center [1270, 316] width 299 height 496
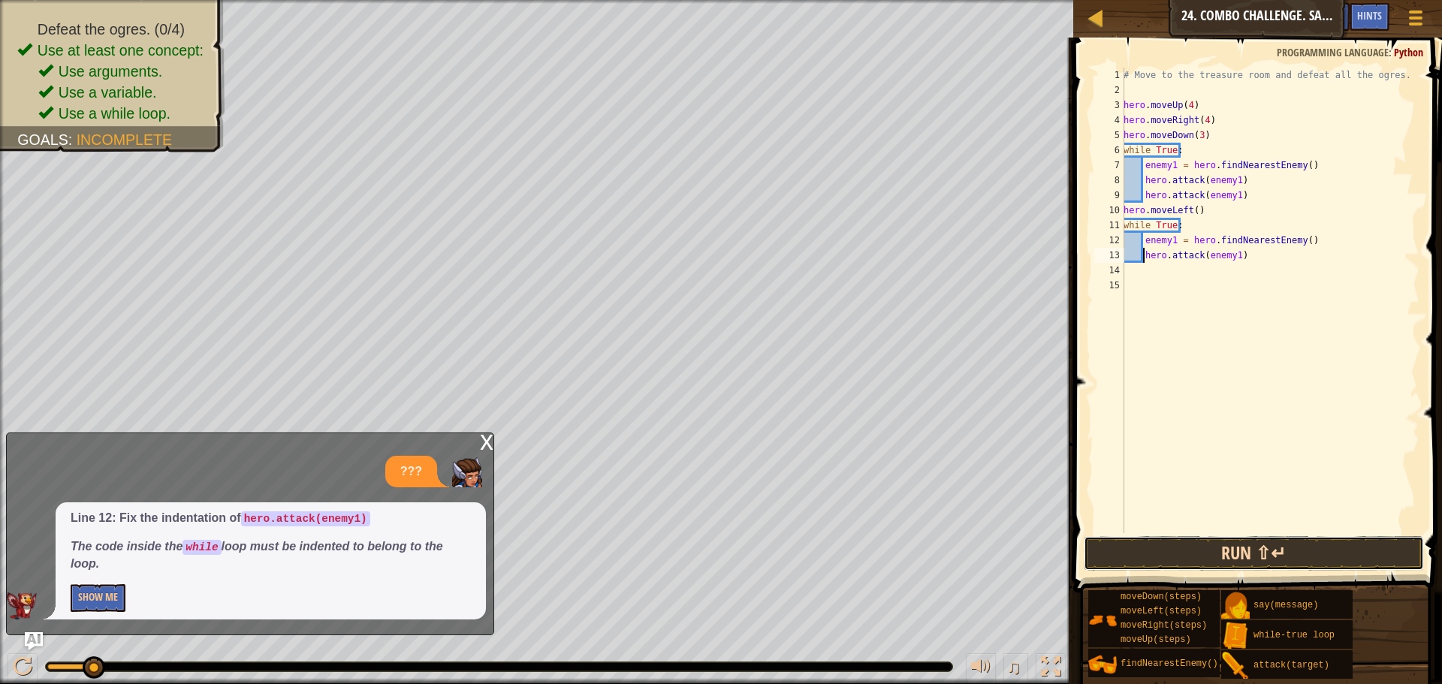
click at [1257, 553] on button "Run ⇧↵" at bounding box center [1254, 553] width 340 height 35
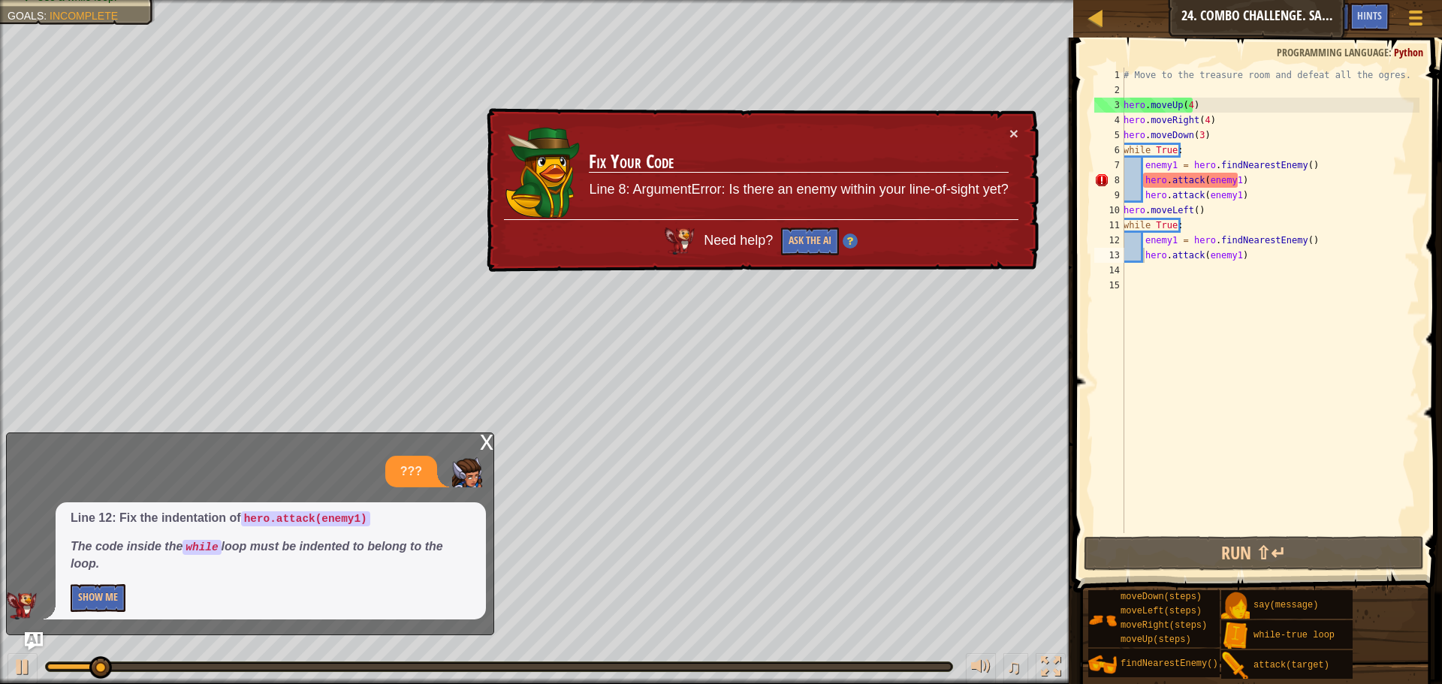
click at [483, 443] on div "x" at bounding box center [487, 440] width 14 height 15
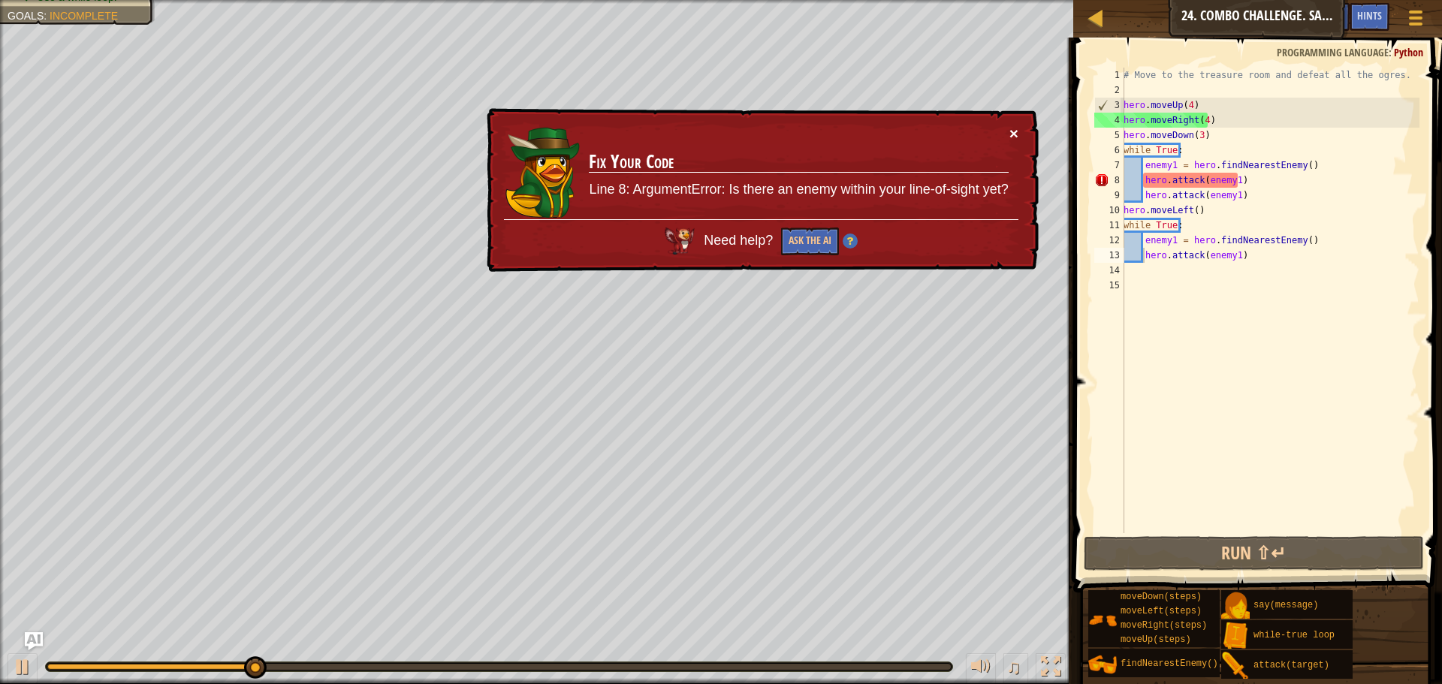
click at [1016, 132] on button "×" at bounding box center [1014, 133] width 9 height 16
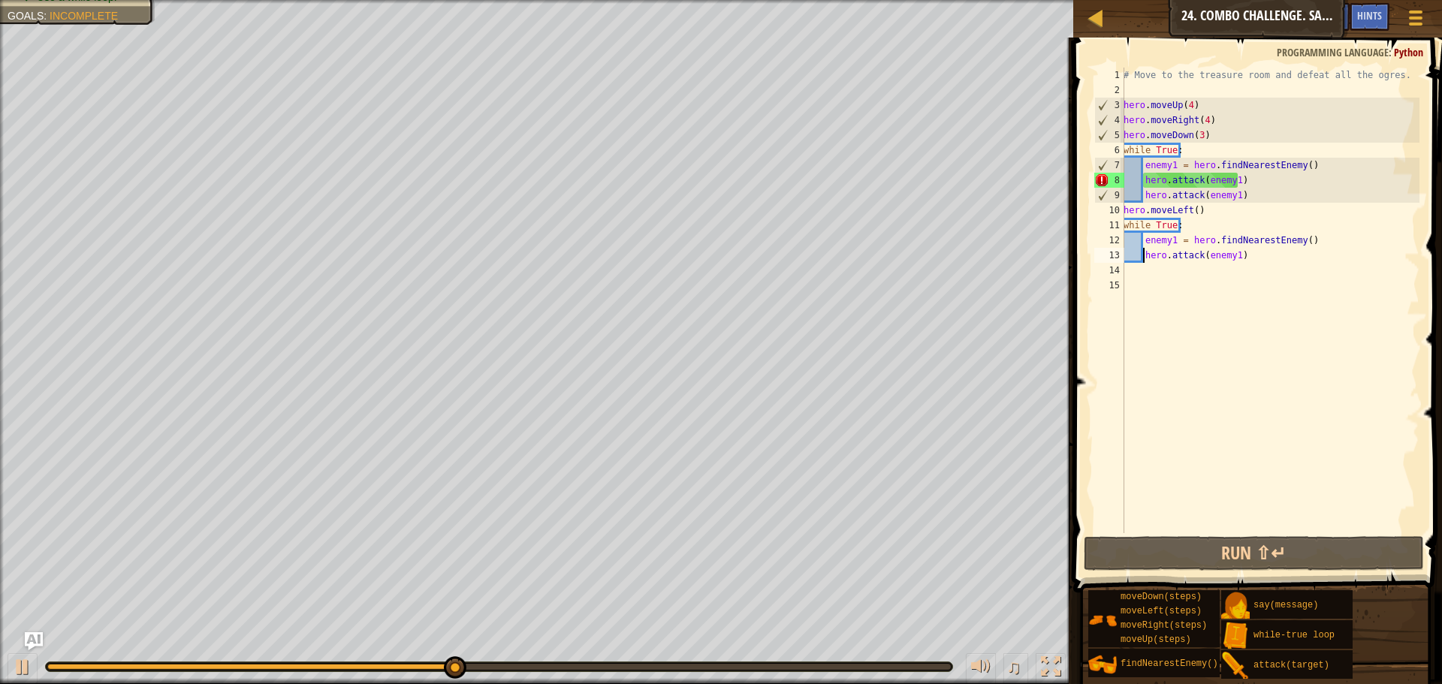
click at [1191, 213] on div "# Move to the treasure room and defeat all the ogres. hero . moveUp ( 4 ) hero …" at bounding box center [1270, 316] width 299 height 496
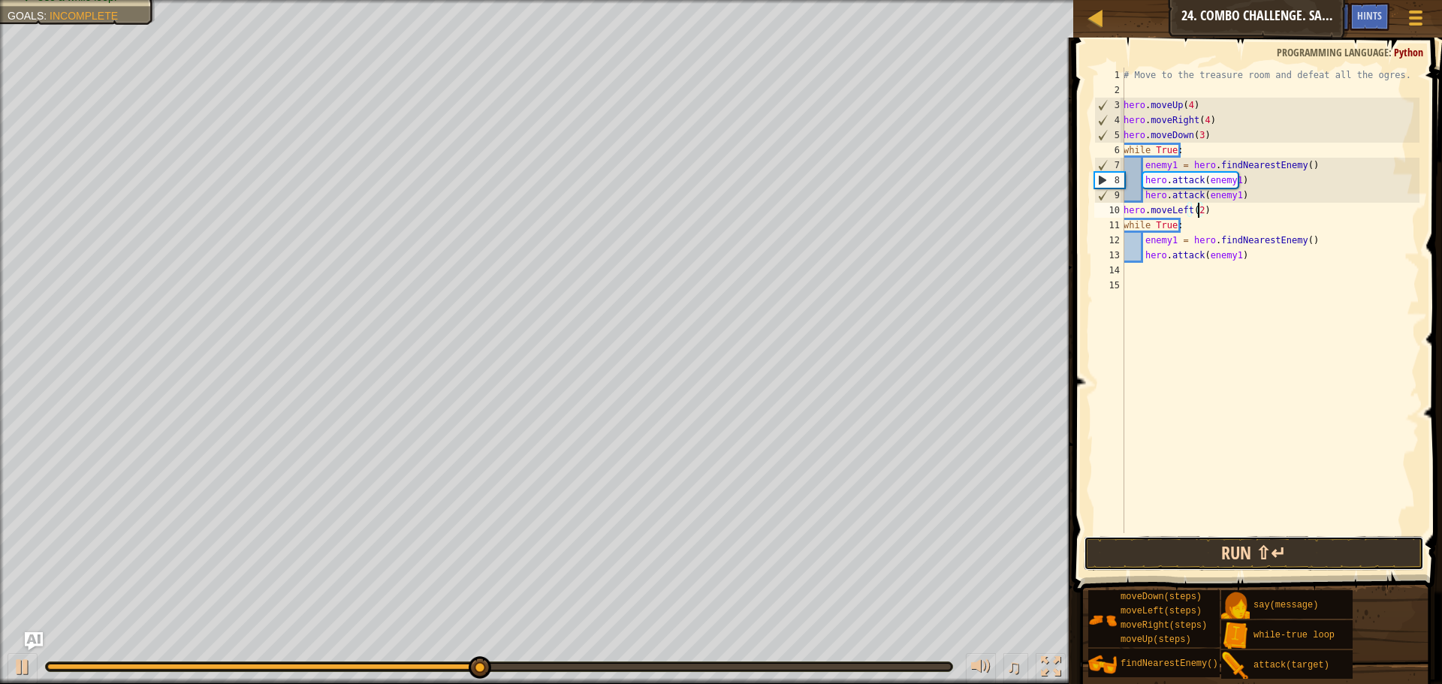
click at [1228, 547] on button "Run ⇧↵" at bounding box center [1254, 553] width 340 height 35
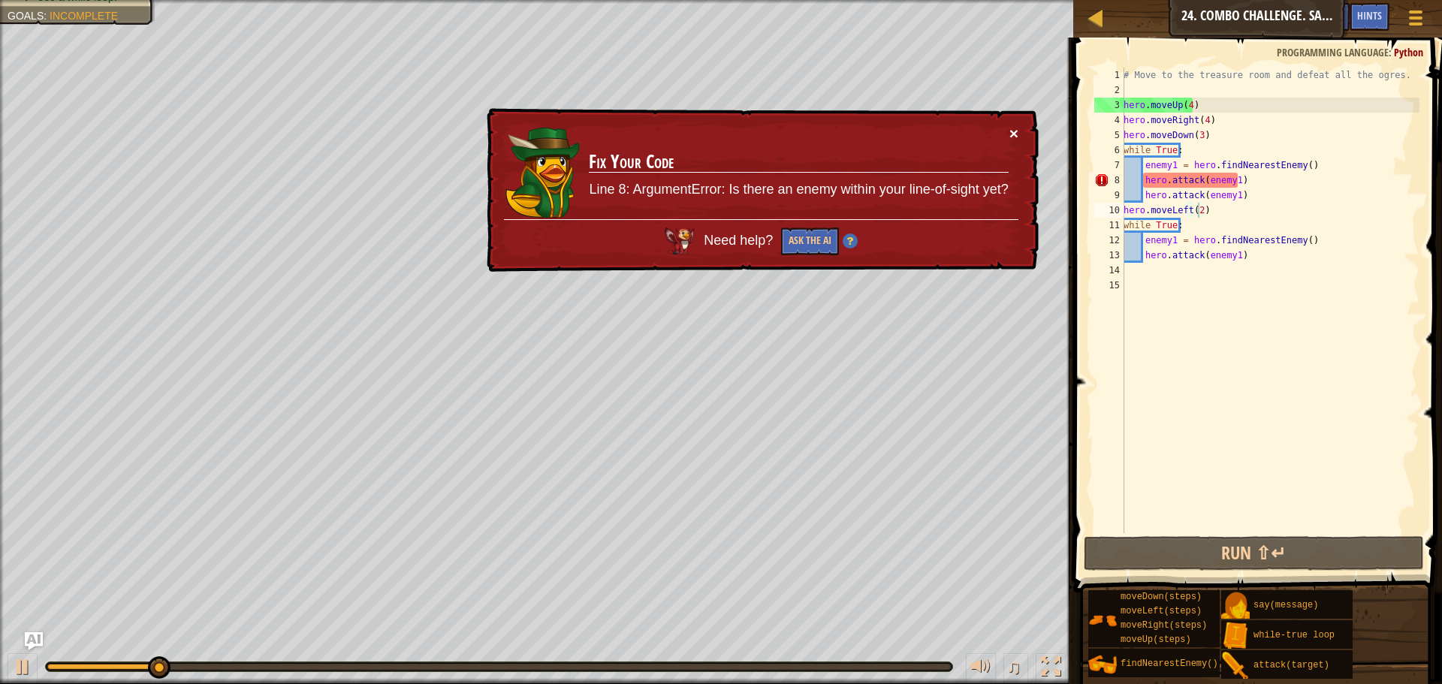
click at [1010, 136] on button "×" at bounding box center [1014, 134] width 9 height 16
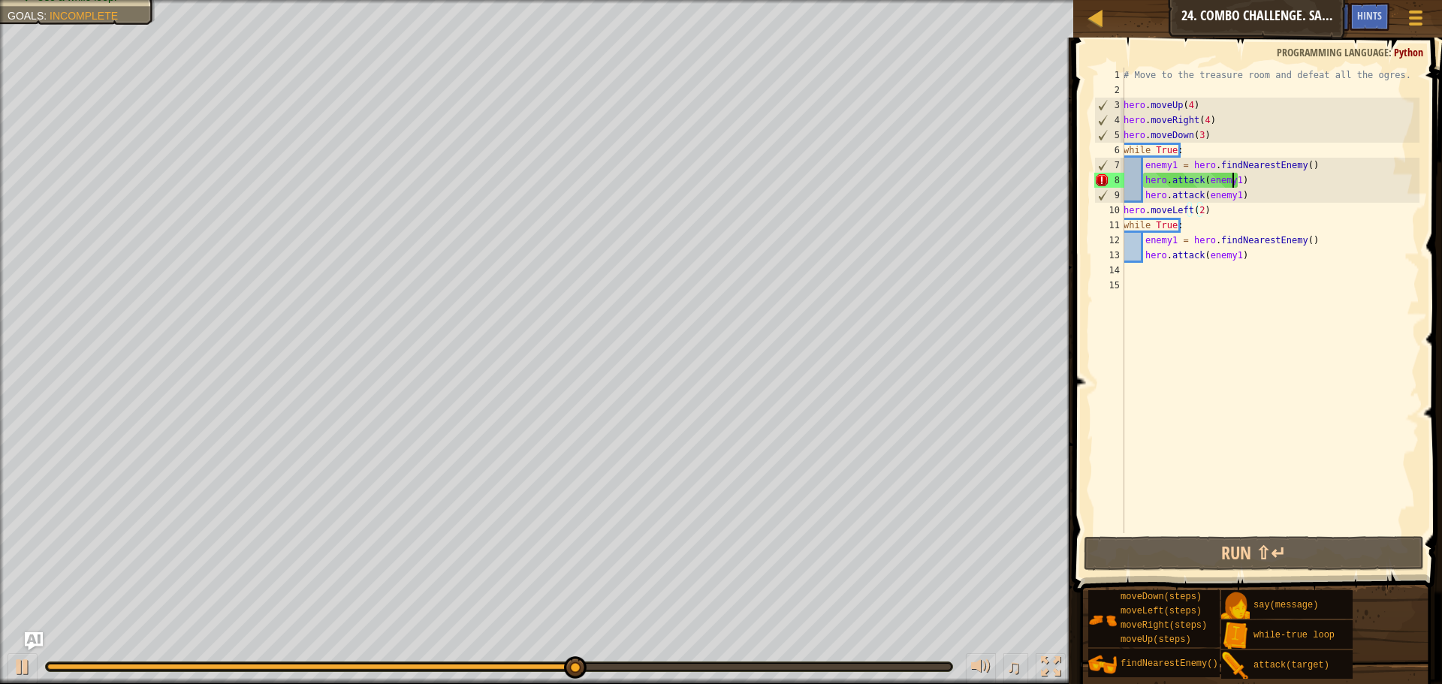
click at [1231, 179] on div "# Move to the treasure room and defeat all the ogres. hero . moveUp ( 4 ) hero …" at bounding box center [1270, 316] width 299 height 496
type textarea "hero.attack(enemy1)"
drag, startPoint x: 1239, startPoint y: 183, endPoint x: 1145, endPoint y: 183, distance: 93.9
click at [1145, 183] on div "# Move to the treasure room and defeat all the ogres. hero . moveUp ( 4 ) hero …" at bounding box center [1270, 316] width 299 height 496
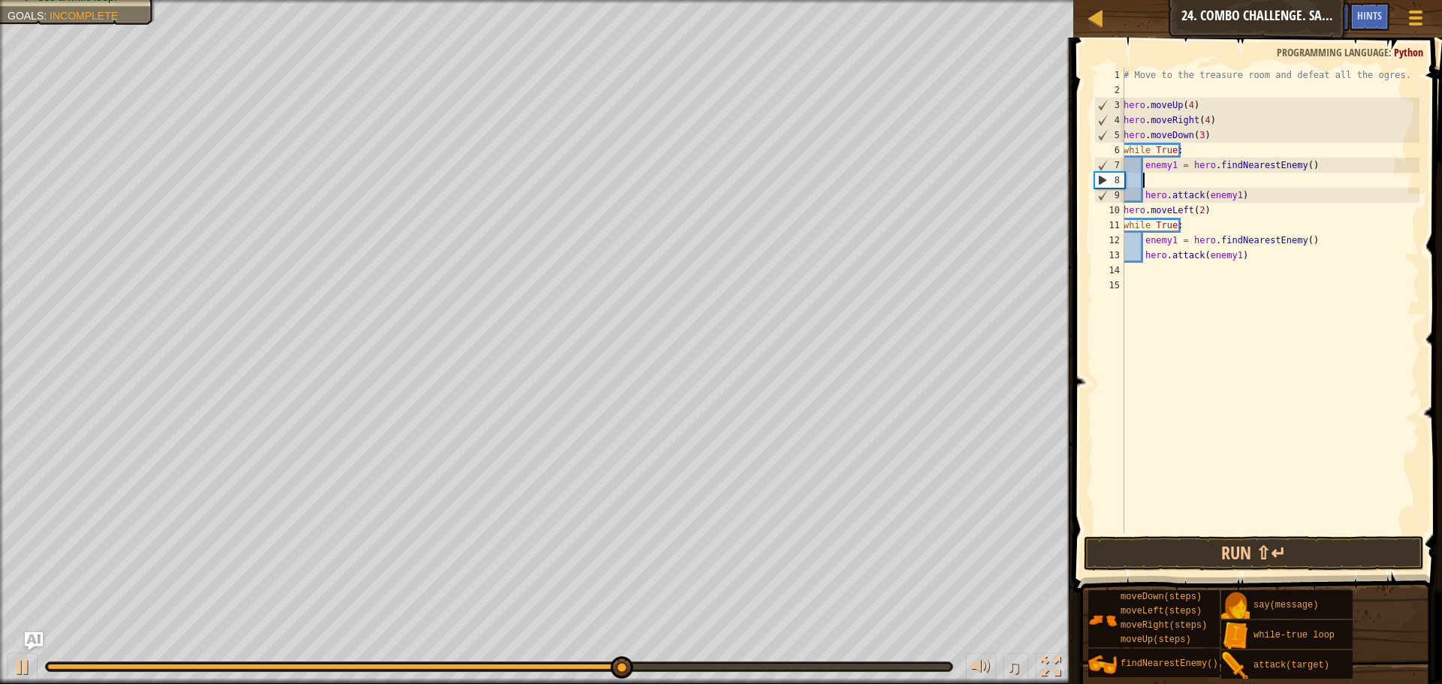
scroll to position [7, 0]
type textarea "enemy1 = hero.findNearestEnemy()"
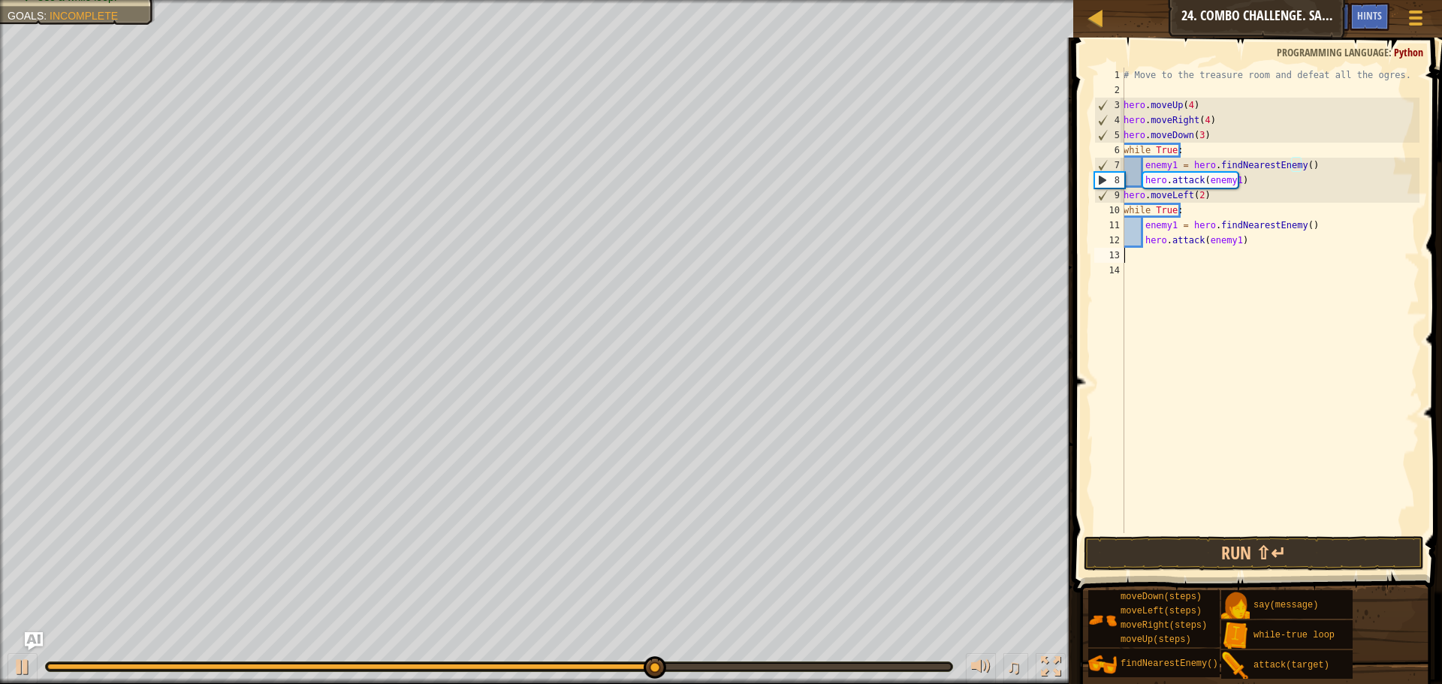
click at [1241, 254] on div "# Move to the treasure room and defeat all the ogres. hero . moveUp ( 4 ) hero …" at bounding box center [1270, 316] width 299 height 496
click at [1234, 550] on button "Run ⇧↵" at bounding box center [1254, 553] width 340 height 35
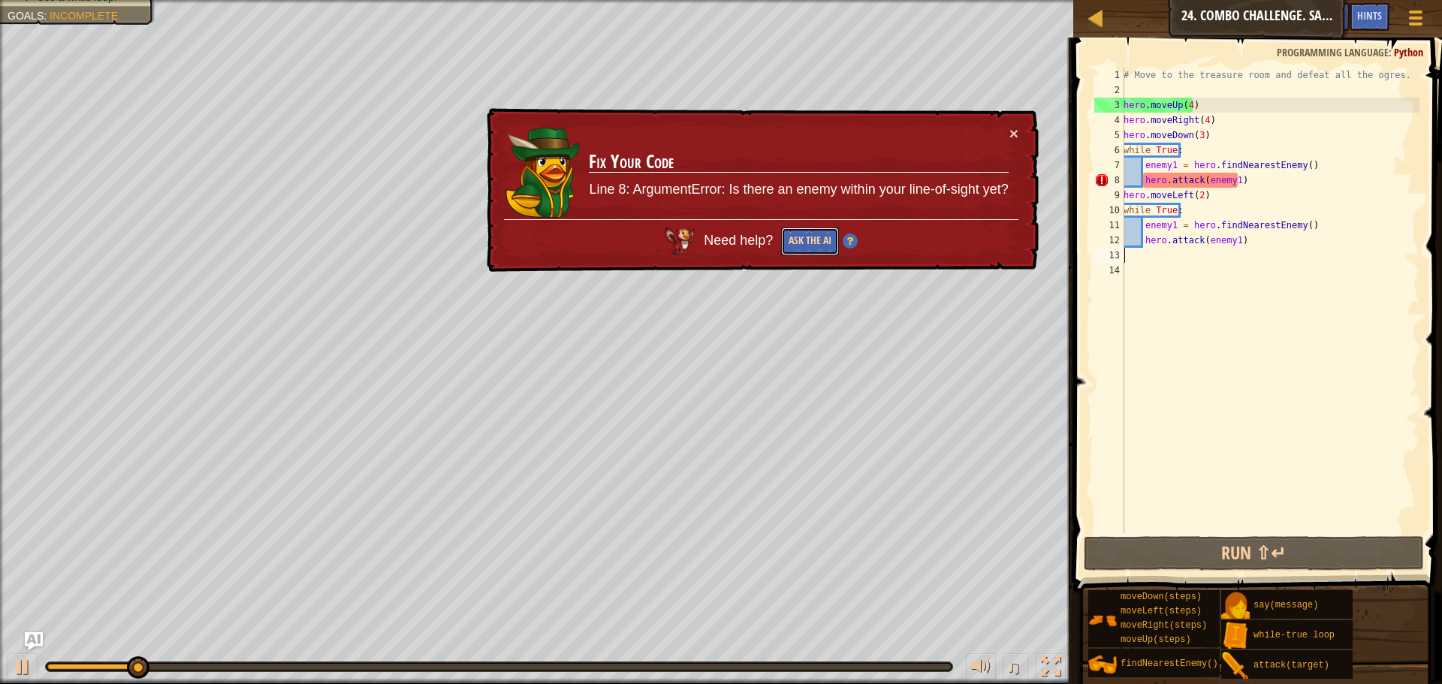
click at [798, 241] on button "Ask the AI" at bounding box center [810, 242] width 59 height 29
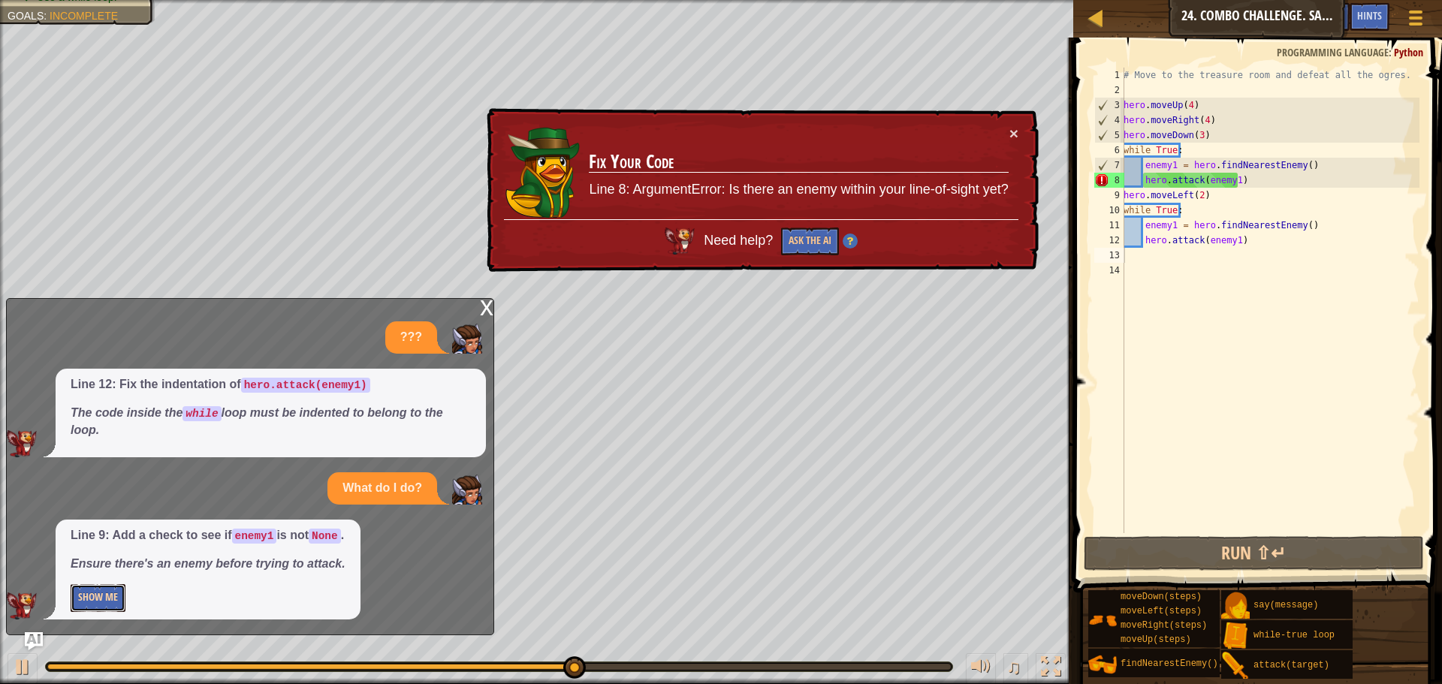
click at [116, 596] on button "Show Me" at bounding box center [98, 598] width 55 height 28
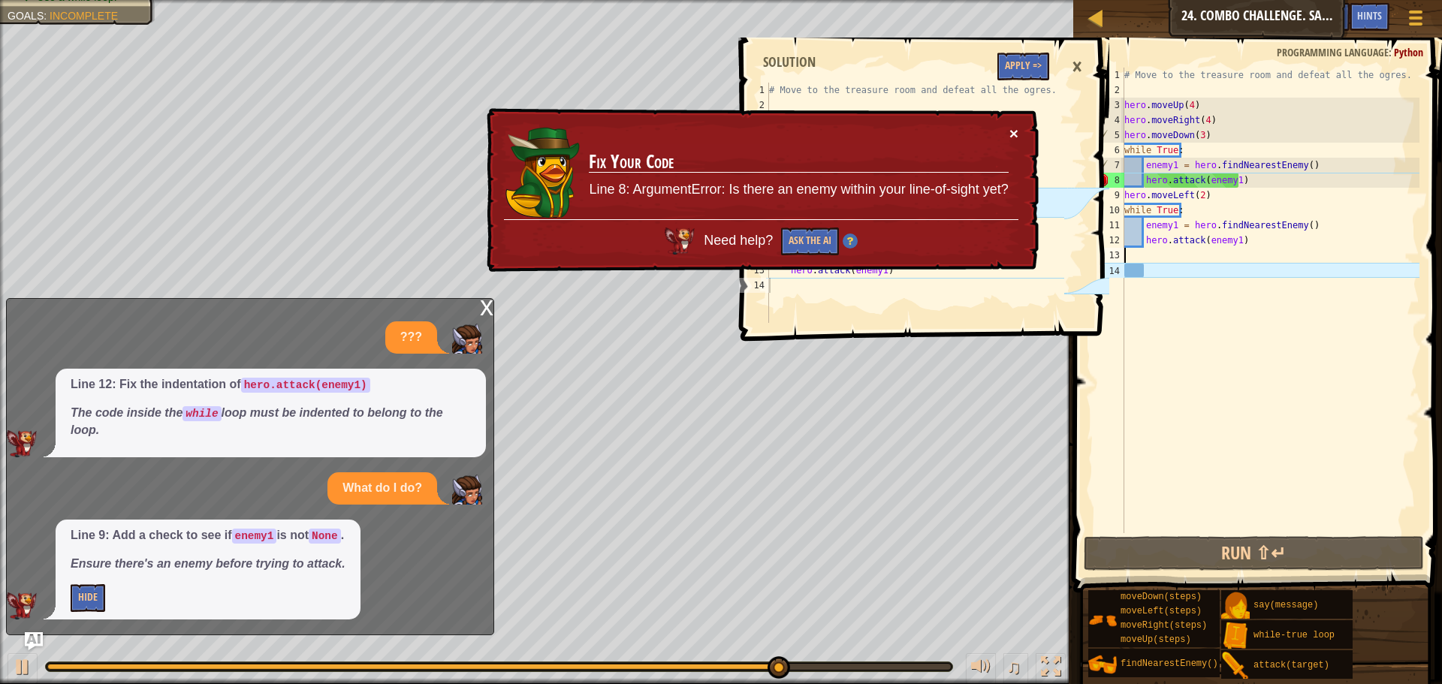
click at [1014, 133] on button "×" at bounding box center [1014, 133] width 9 height 16
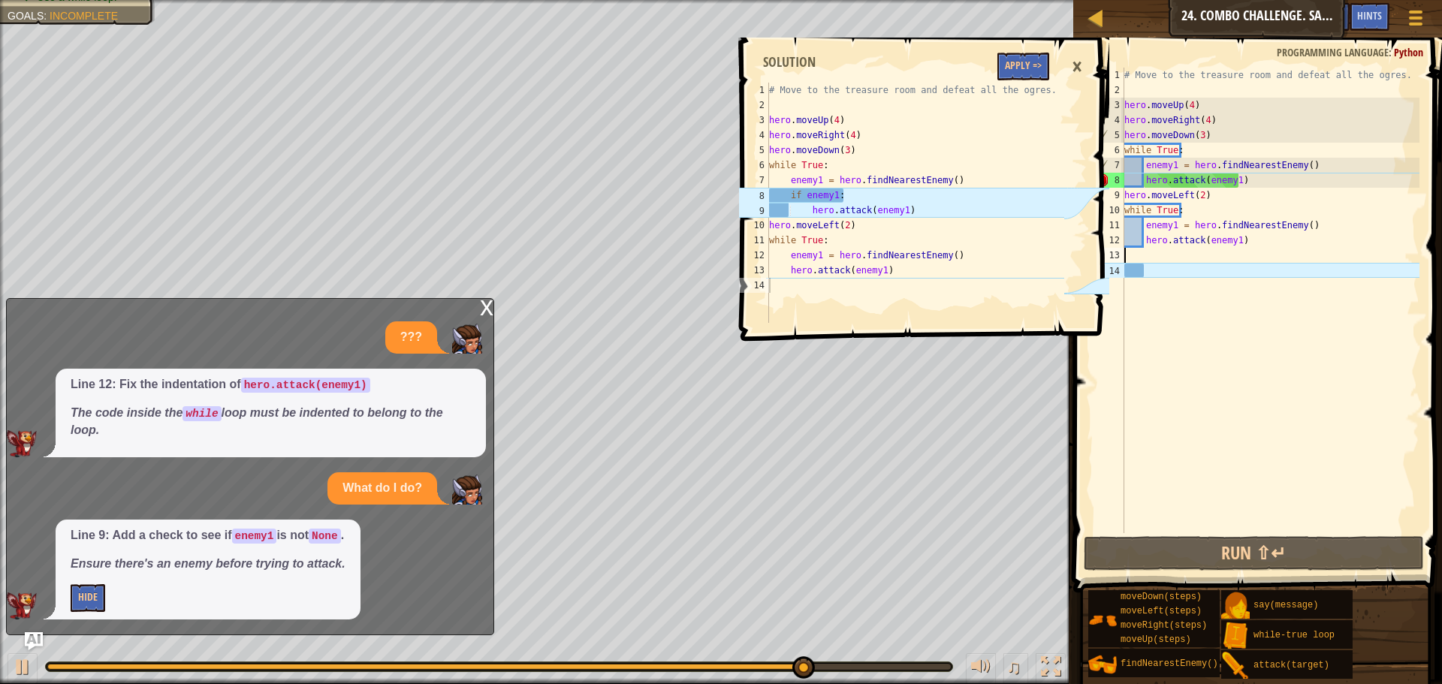
click at [1317, 164] on div "# Move to the treasure room and defeat all the ogres. hero . moveUp ( 4 ) hero …" at bounding box center [1271, 316] width 298 height 496
type textarea "enemy1 = hero.findNearestEnemy()"
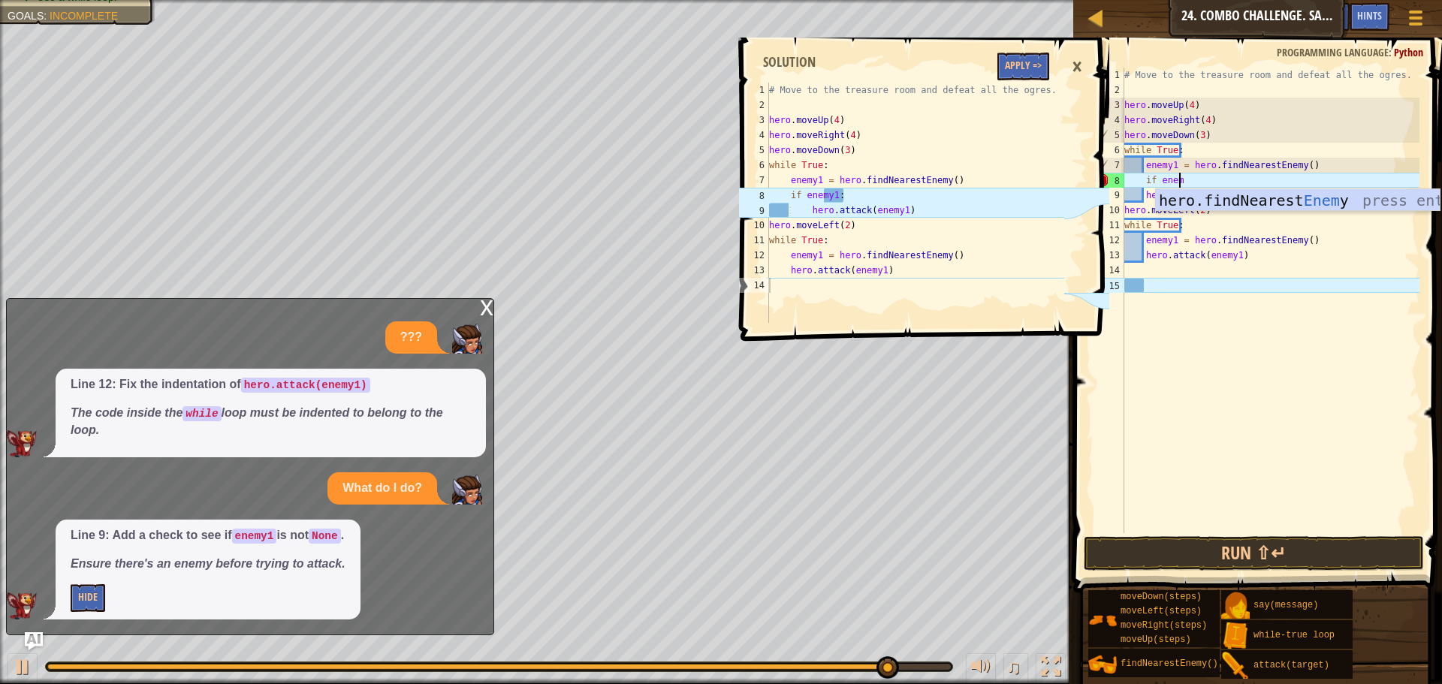
scroll to position [7, 5]
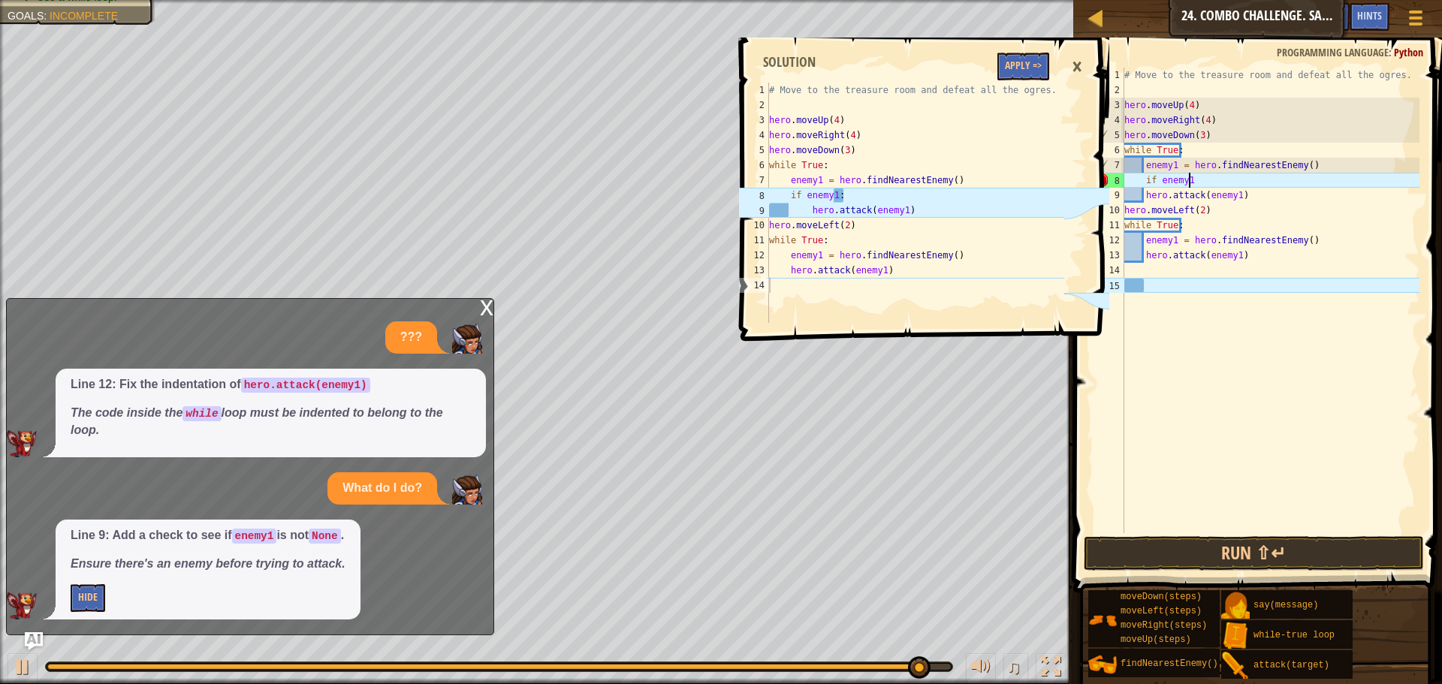
type textarea "if enemy1:"
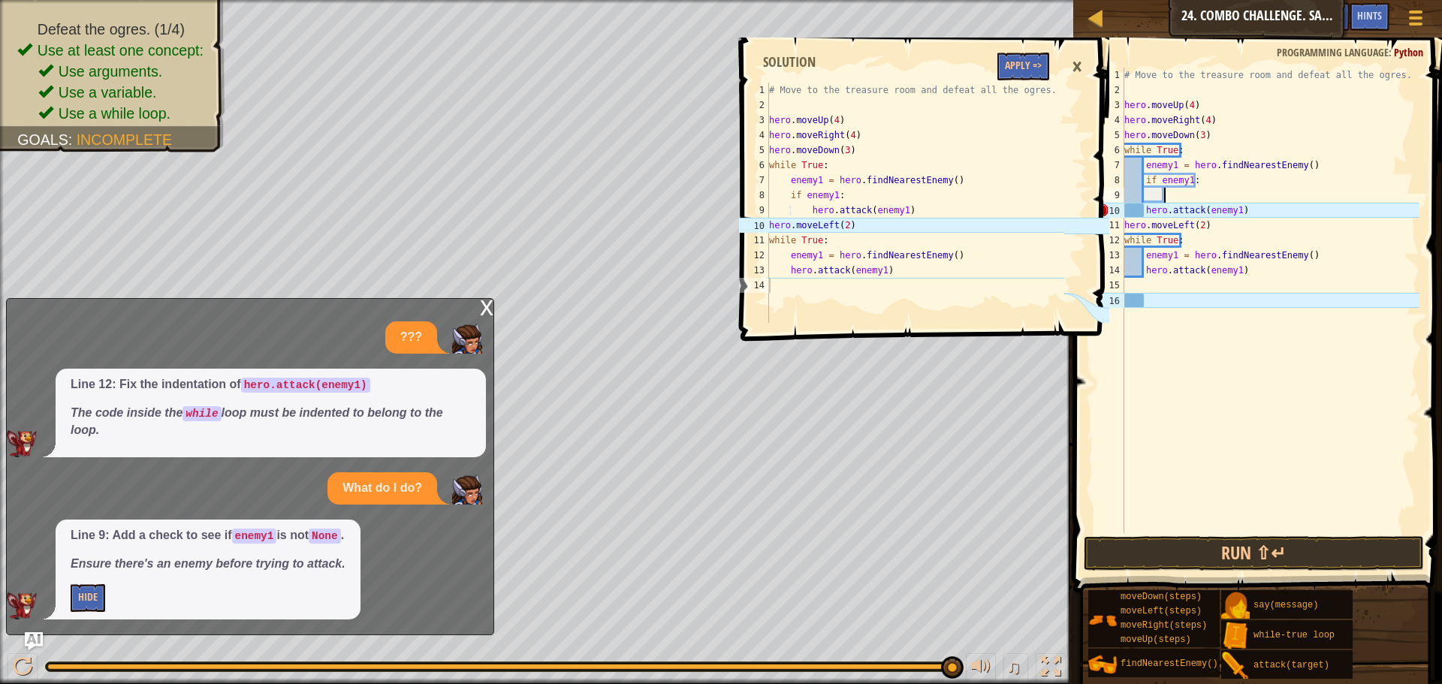
scroll to position [7, 3]
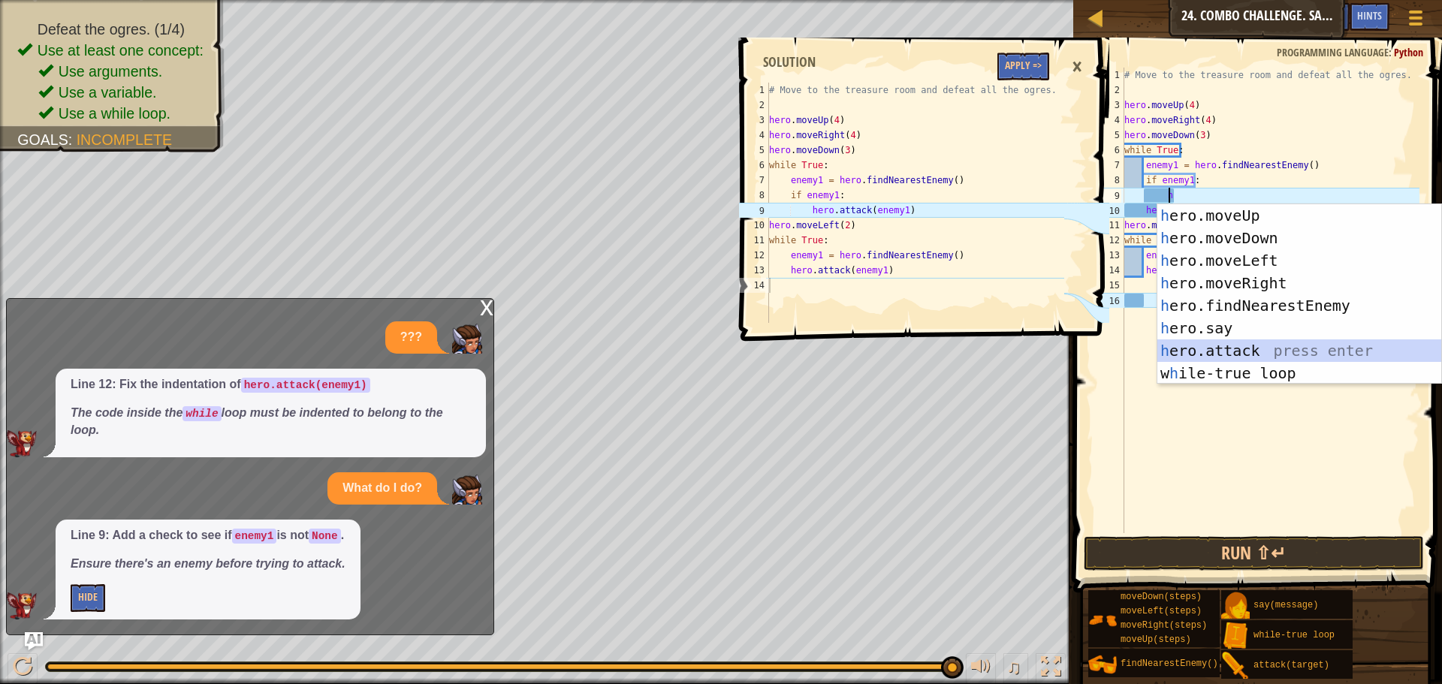
click at [1246, 352] on div "h ero.moveUp press enter h ero.moveDown press enter h ero.moveLeft press enter …" at bounding box center [1300, 316] width 284 height 225
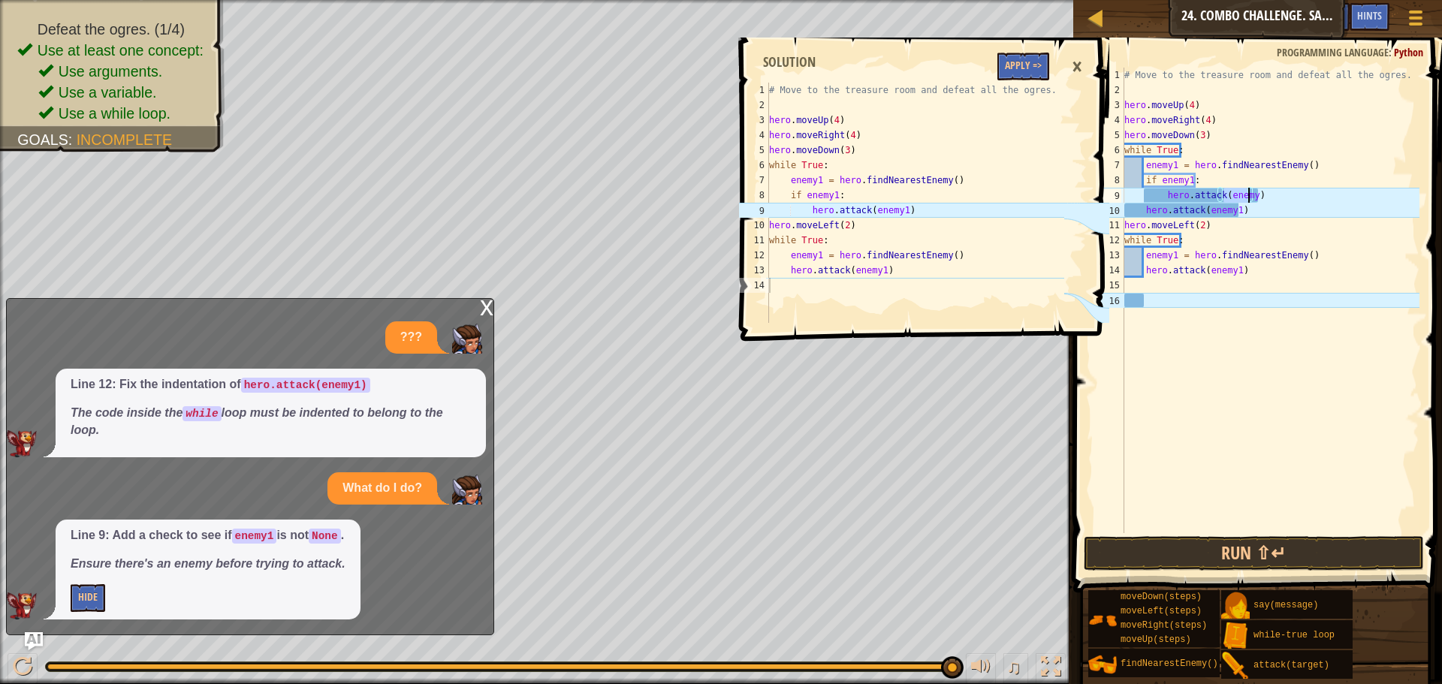
click at [1248, 195] on div "# Move to the treasure room and defeat all the ogres. hero . moveUp ( 4 ) hero …" at bounding box center [1271, 301] width 298 height 466
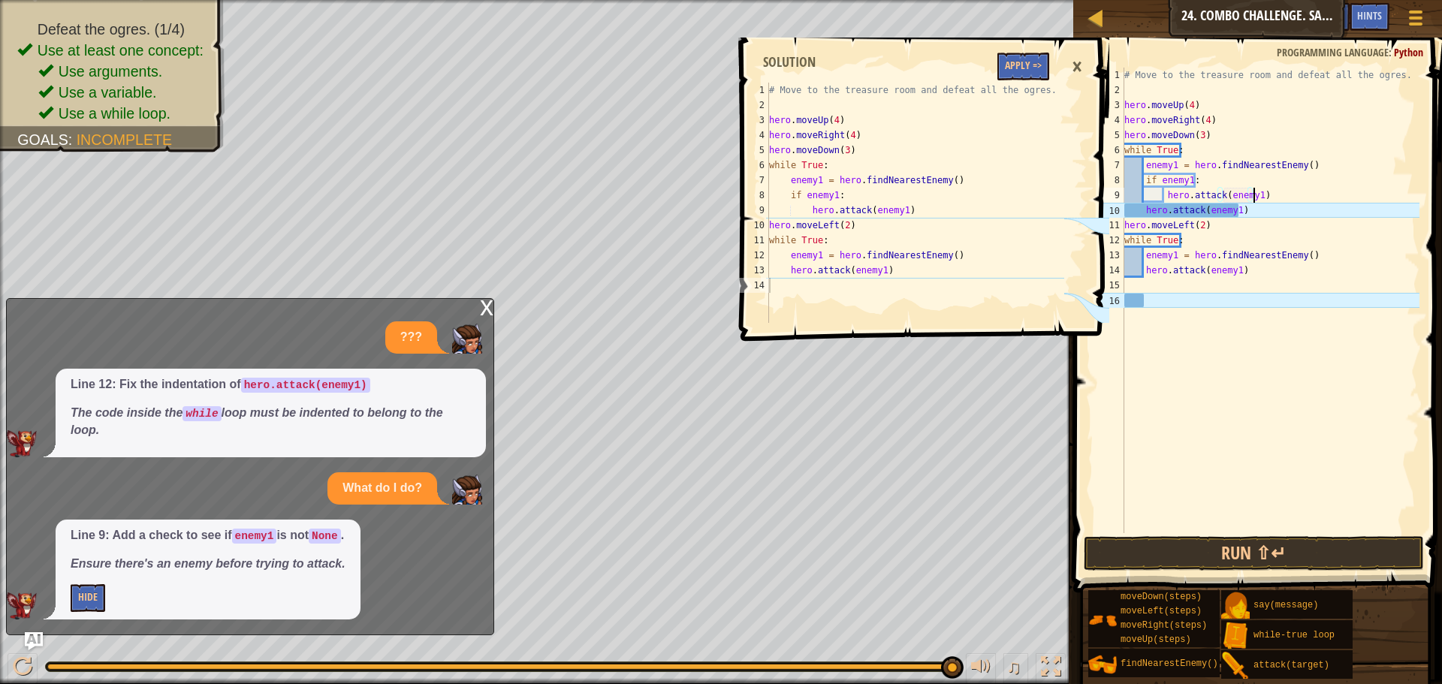
scroll to position [7, 11]
drag, startPoint x: 1252, startPoint y: 213, endPoint x: 1141, endPoint y: 210, distance: 111.2
click at [1141, 210] on div "# Move to the treasure room and defeat all the ogres. hero . moveUp ( 4 ) hero …" at bounding box center [1271, 316] width 298 height 496
type textarea "hero.attack(enemy1)"
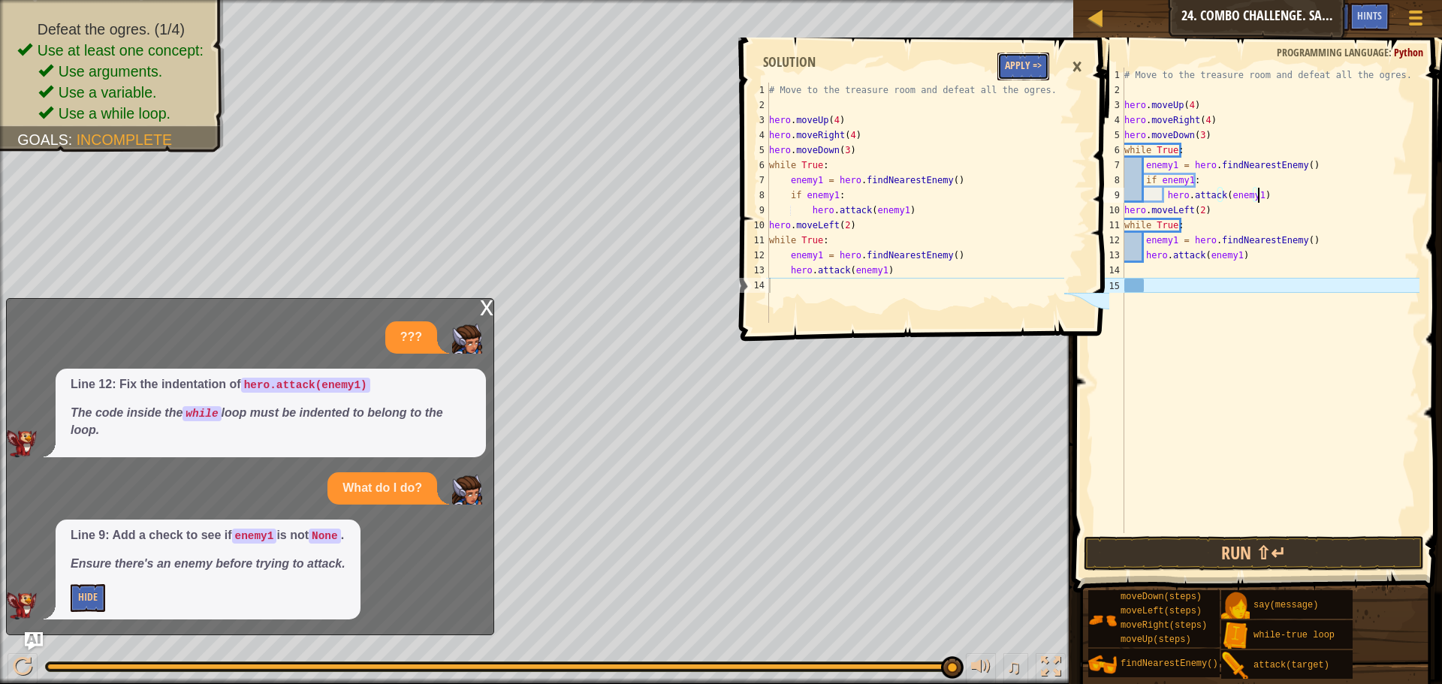
click at [1020, 66] on button "Apply =>" at bounding box center [1024, 67] width 52 height 28
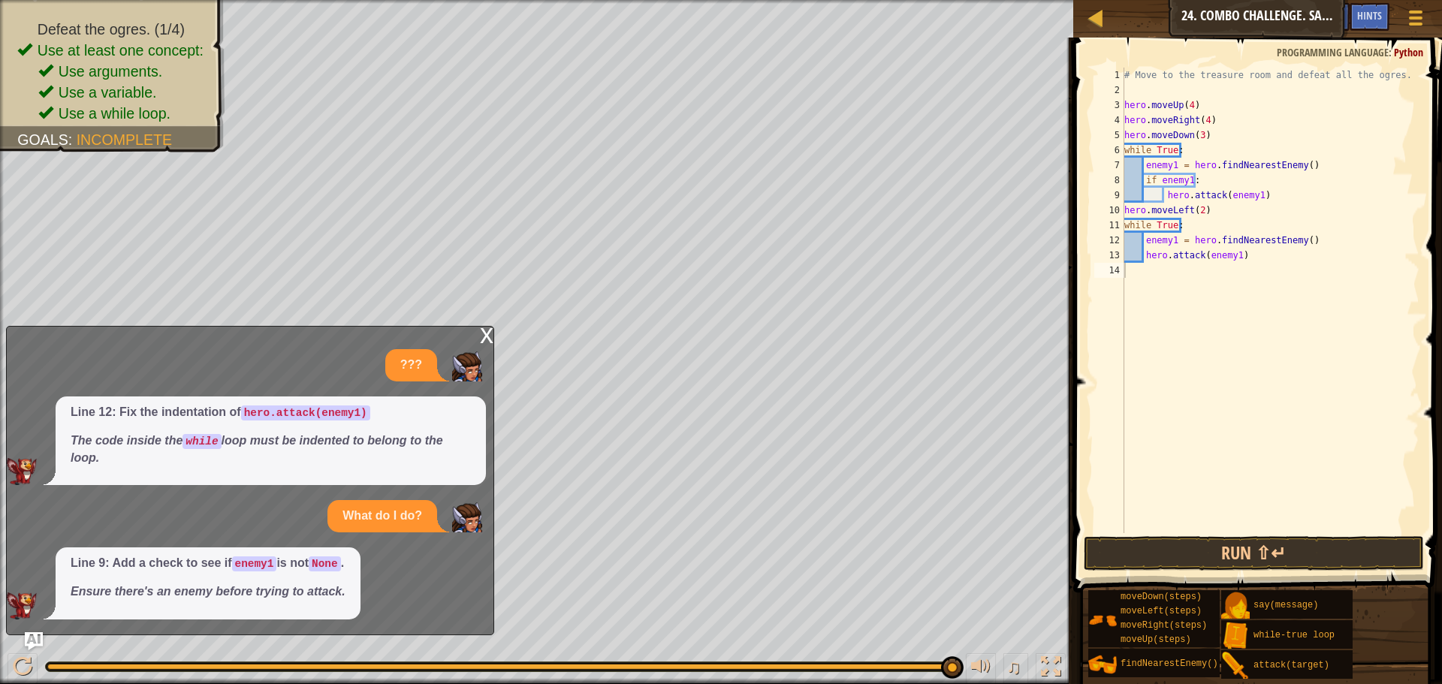
type textarea "enemy1 = hero.findNearestEnemy()"
click at [1312, 240] on div "# Move to the treasure room and defeat all the ogres. hero . moveUp ( 4 ) hero …" at bounding box center [1271, 316] width 298 height 496
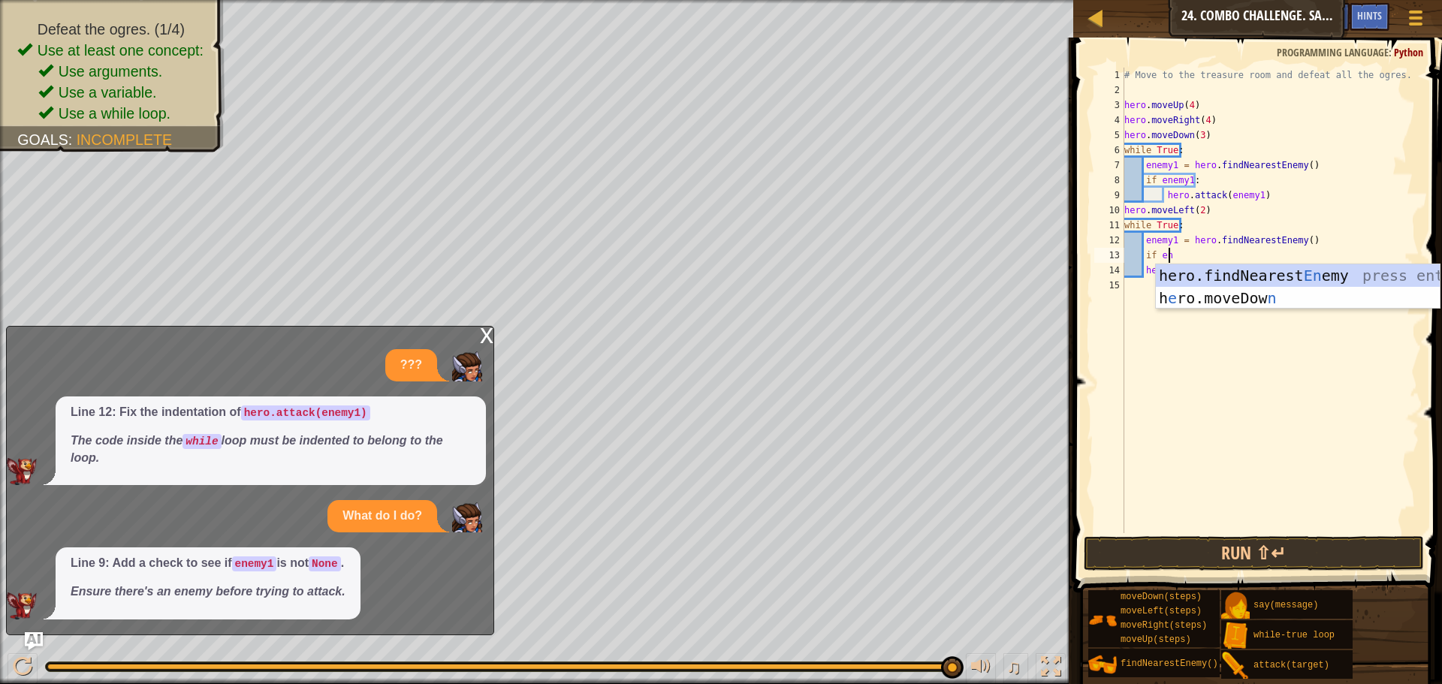
scroll to position [7, 4]
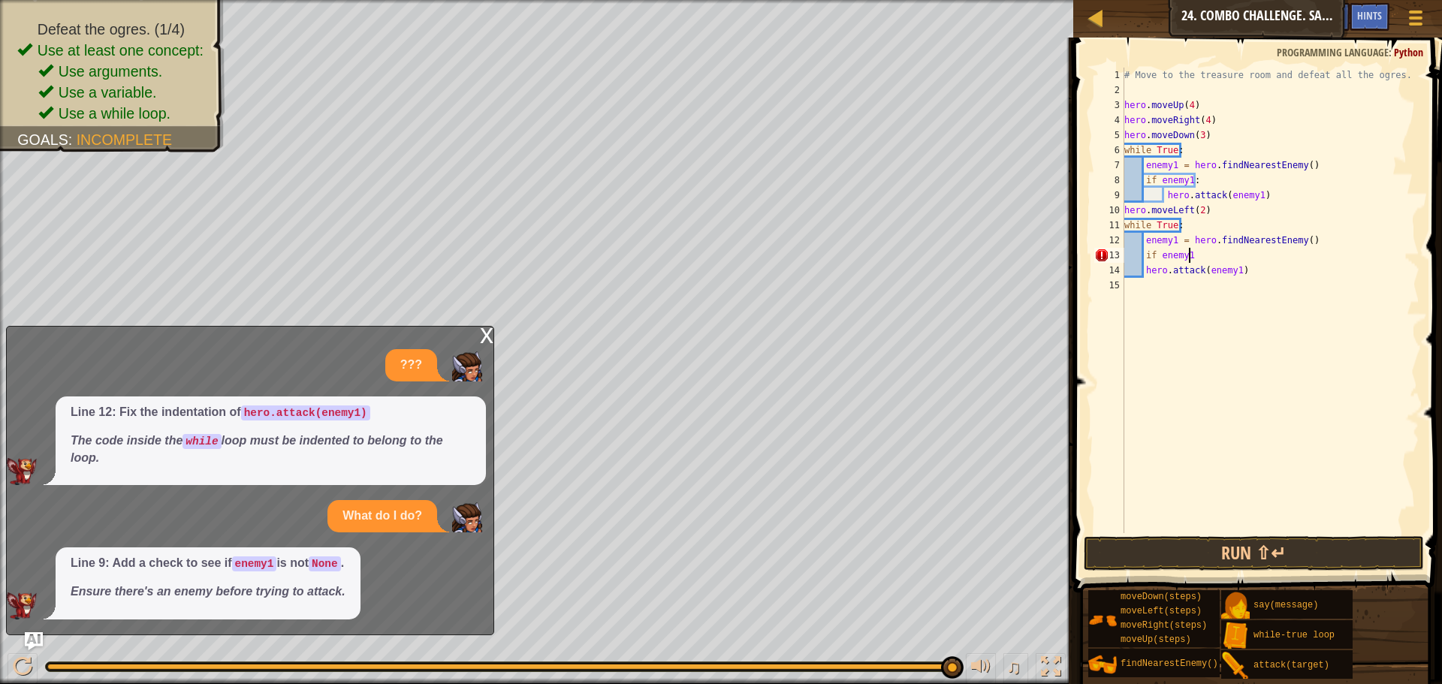
type textarea "if enemy1:"
type textarea "j"
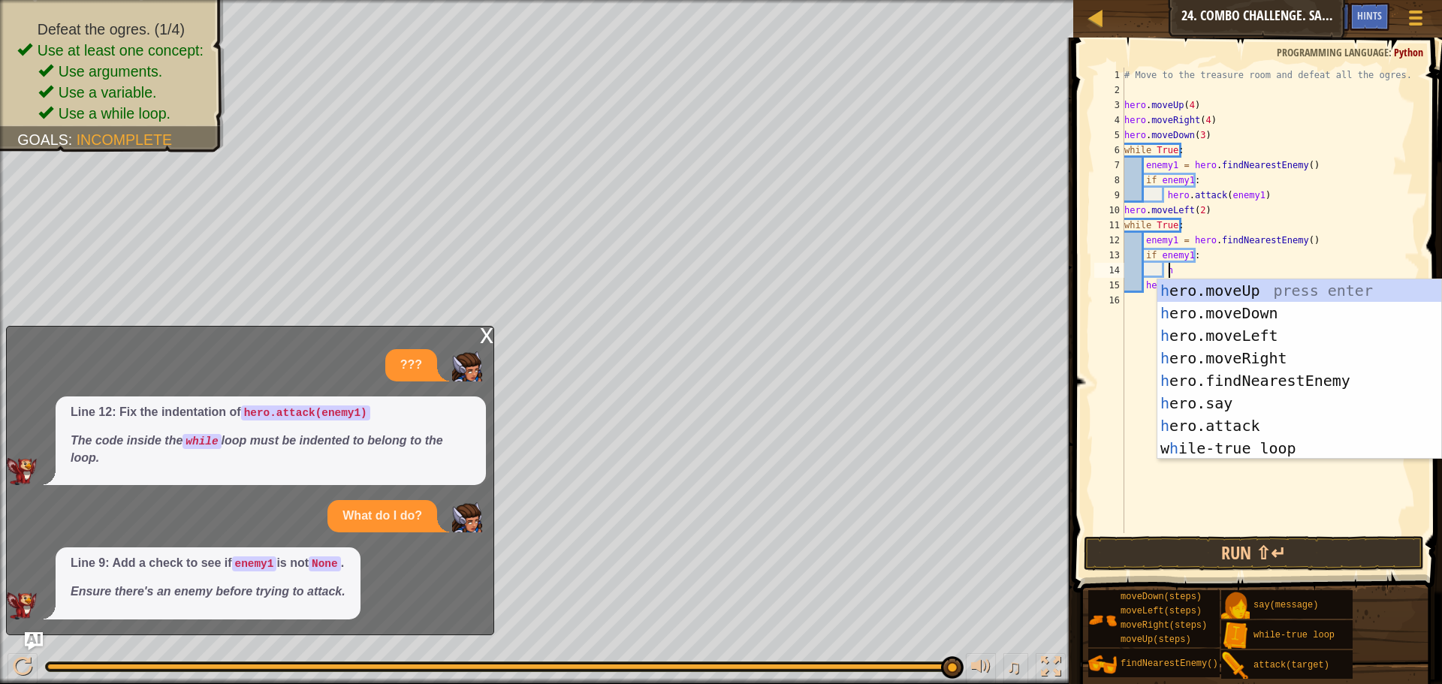
scroll to position [7, 3]
click at [1261, 432] on div "h ero.moveUp press enter h ero.moveDown press enter h ero.moveLeft press enter …" at bounding box center [1300, 391] width 284 height 225
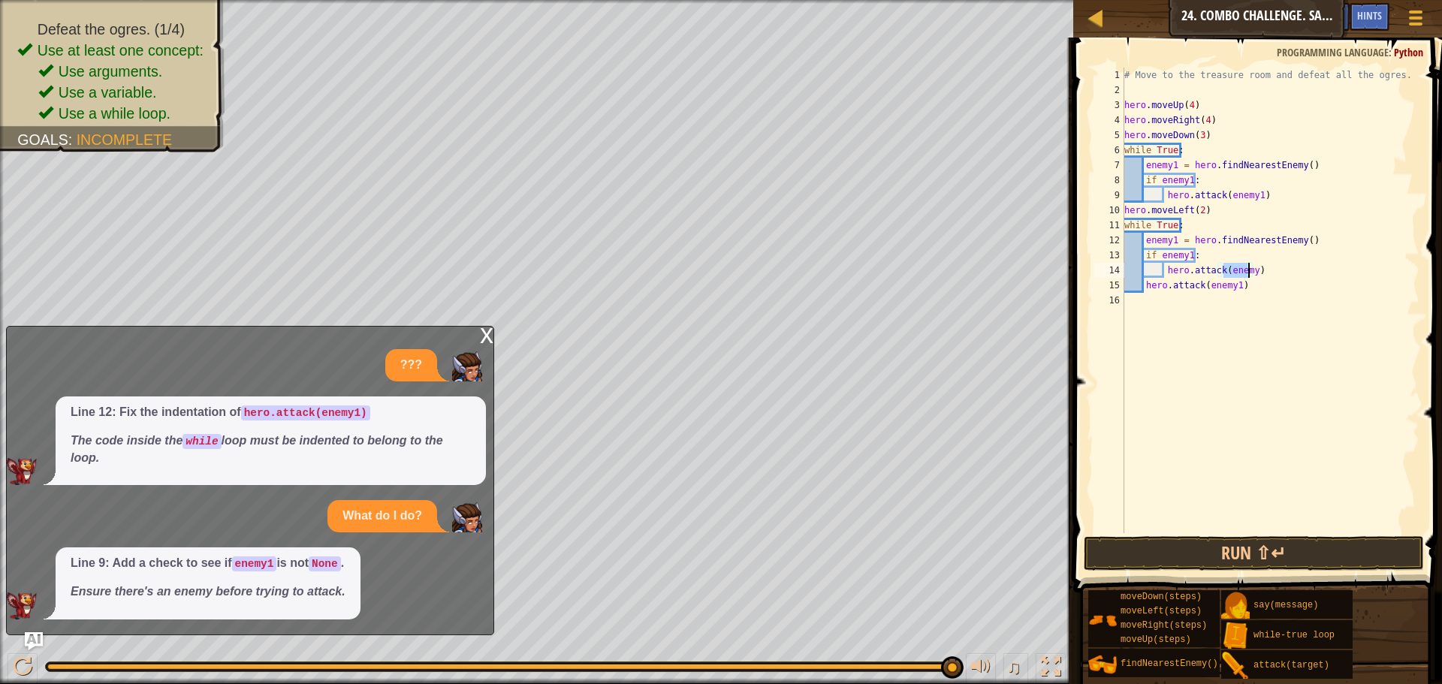
click at [1248, 267] on div "# Move to the treasure room and defeat all the ogres. hero . moveUp ( 4 ) hero …" at bounding box center [1271, 301] width 298 height 466
drag, startPoint x: 1241, startPoint y: 288, endPoint x: 1144, endPoint y: 288, distance: 96.9
click at [1144, 288] on div "# Move to the treasure room and defeat all the ogres. hero . moveUp ( 4 ) hero …" at bounding box center [1271, 316] width 298 height 496
type textarea "hero.attack(enemy1)"
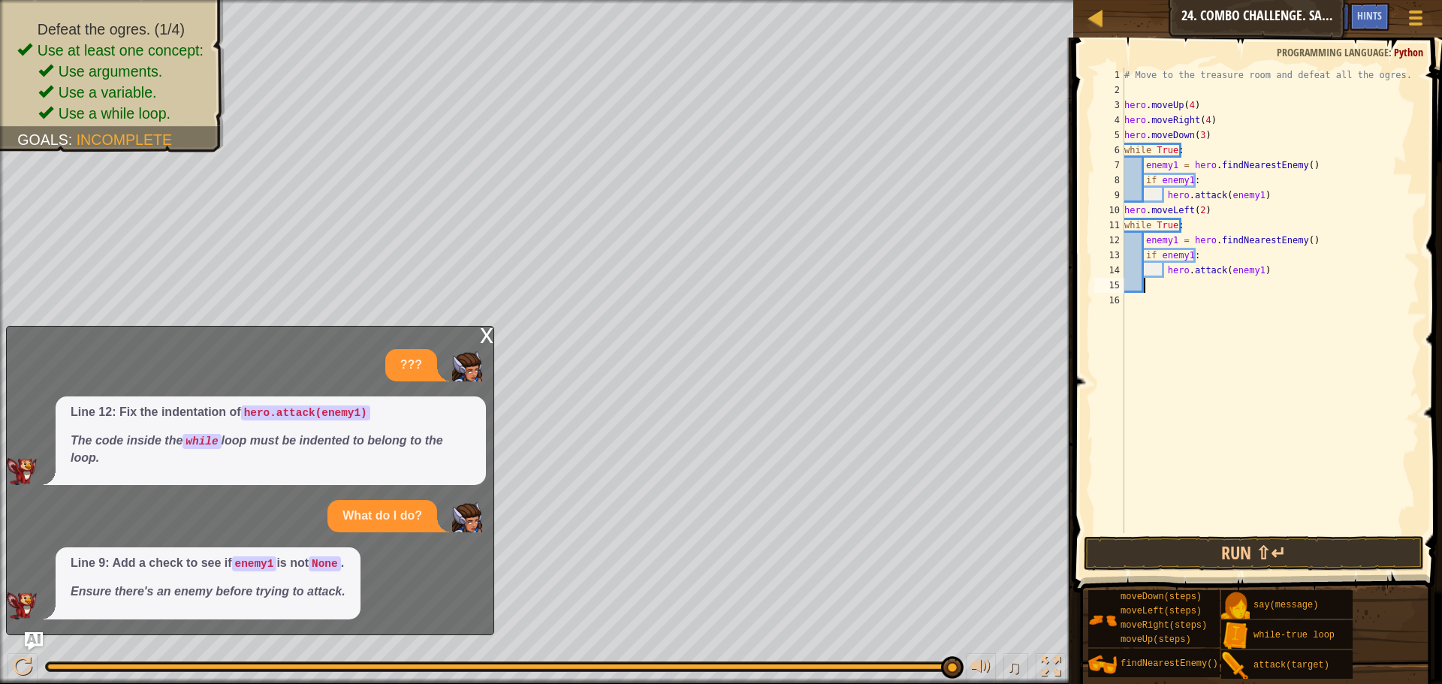
scroll to position [7, 0]
click at [1246, 543] on button "Run ⇧↵" at bounding box center [1254, 553] width 340 height 35
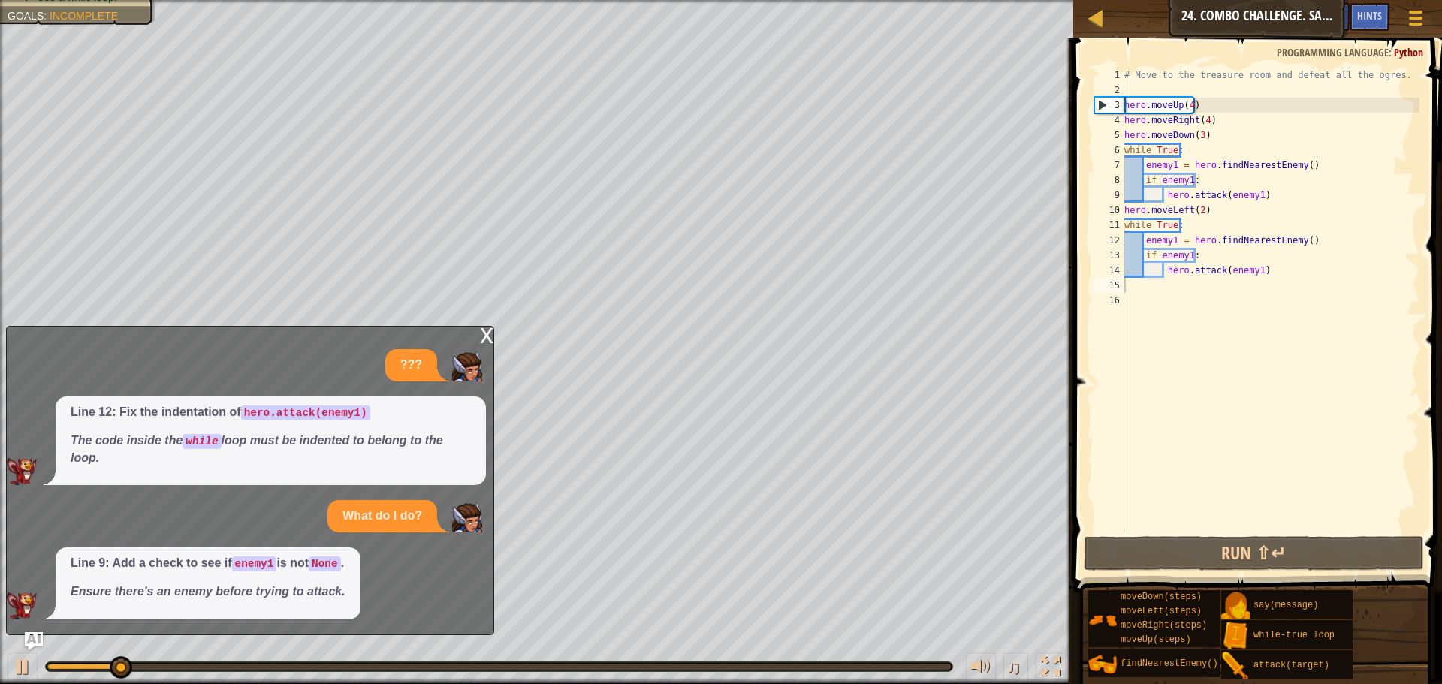
click at [485, 337] on div "x" at bounding box center [487, 334] width 14 height 15
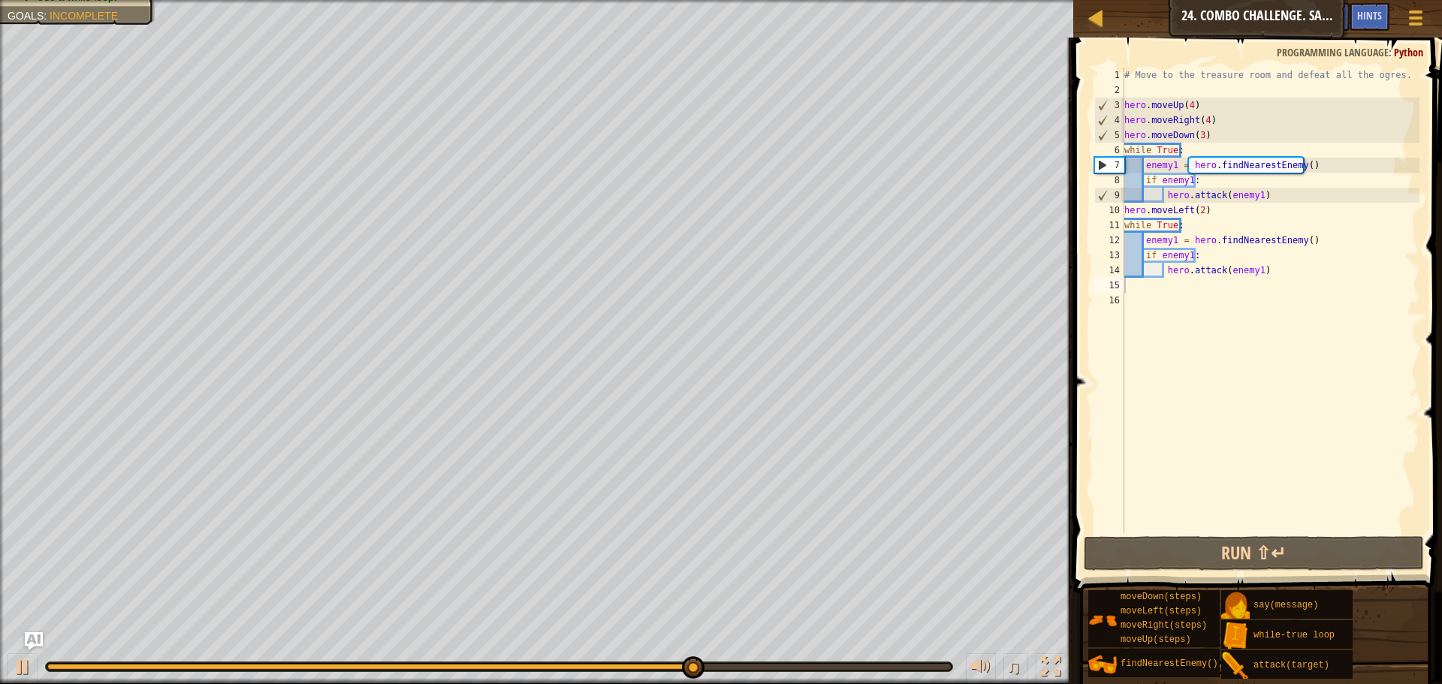
type textarea "hero.moveLeft(2)"
drag, startPoint x: 1212, startPoint y: 211, endPoint x: 1125, endPoint y: 213, distance: 87.2
click at [1125, 213] on div "# Move to the treasure room and defeat all the ogres. hero . moveUp ( 4 ) hero …" at bounding box center [1271, 316] width 298 height 496
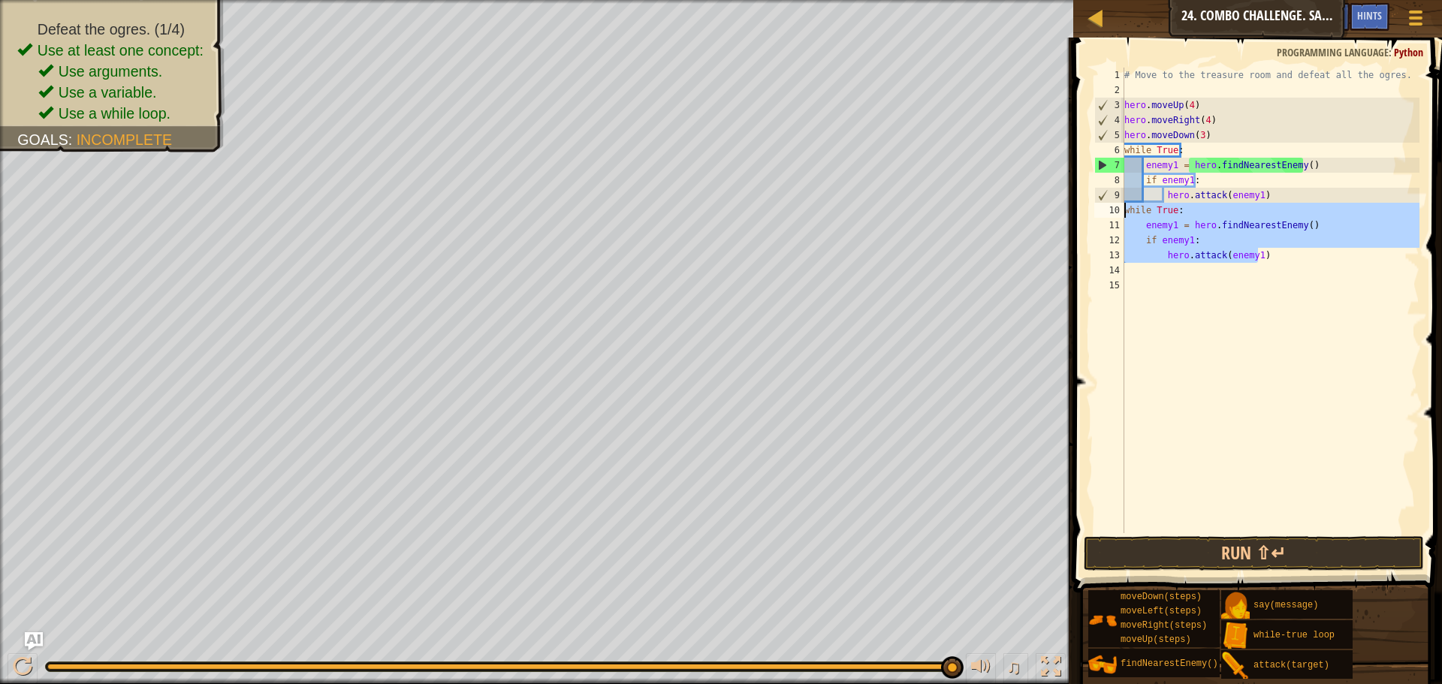
drag, startPoint x: 1271, startPoint y: 255, endPoint x: 1125, endPoint y: 209, distance: 153.0
click at [1125, 209] on div "# Move to the treasure room and defeat all the ogres. hero . moveUp ( 4 ) hero …" at bounding box center [1271, 316] width 298 height 496
type textarea "while True: enemy1 = hero.findNearestEnemy()"
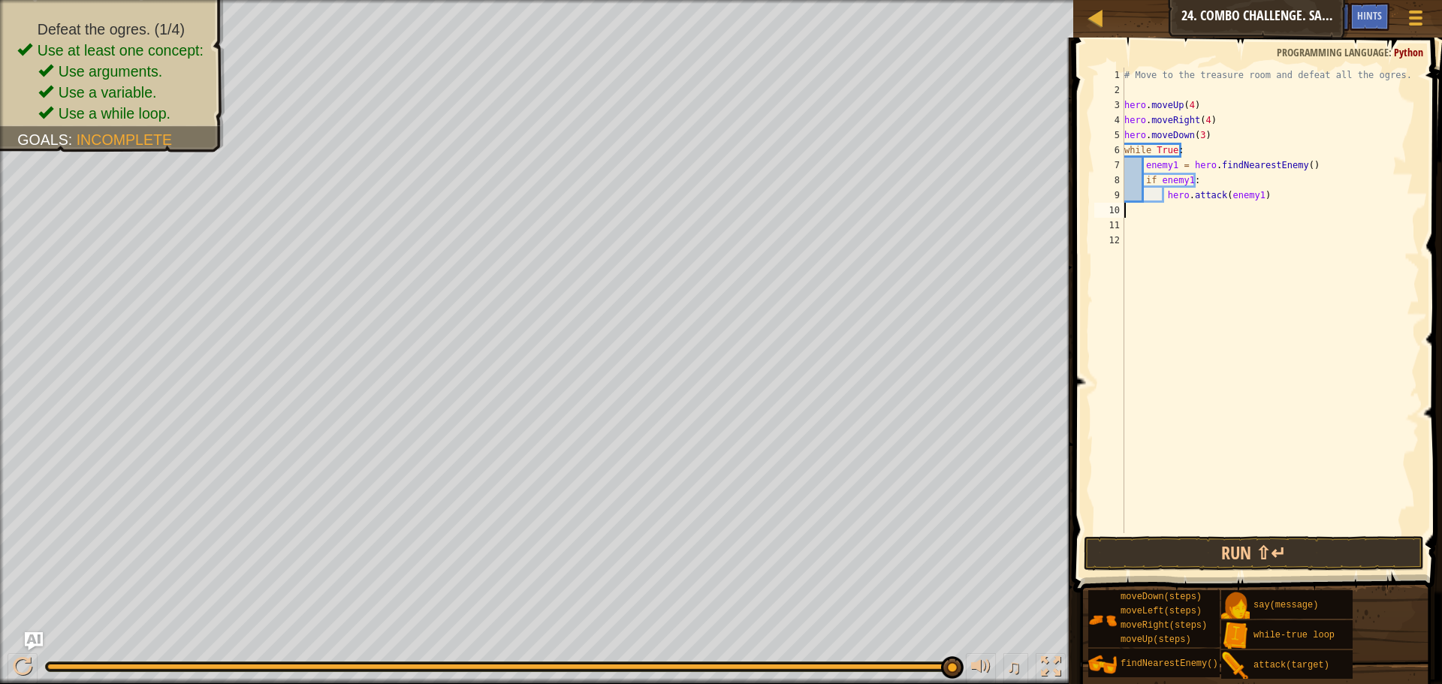
click at [1225, 137] on div "# Move to the treasure room and defeat all the ogres. hero . moveUp ( 4 ) hero …" at bounding box center [1271, 316] width 298 height 496
type textarea "hero.moveDown(3)"
type textarea "h"
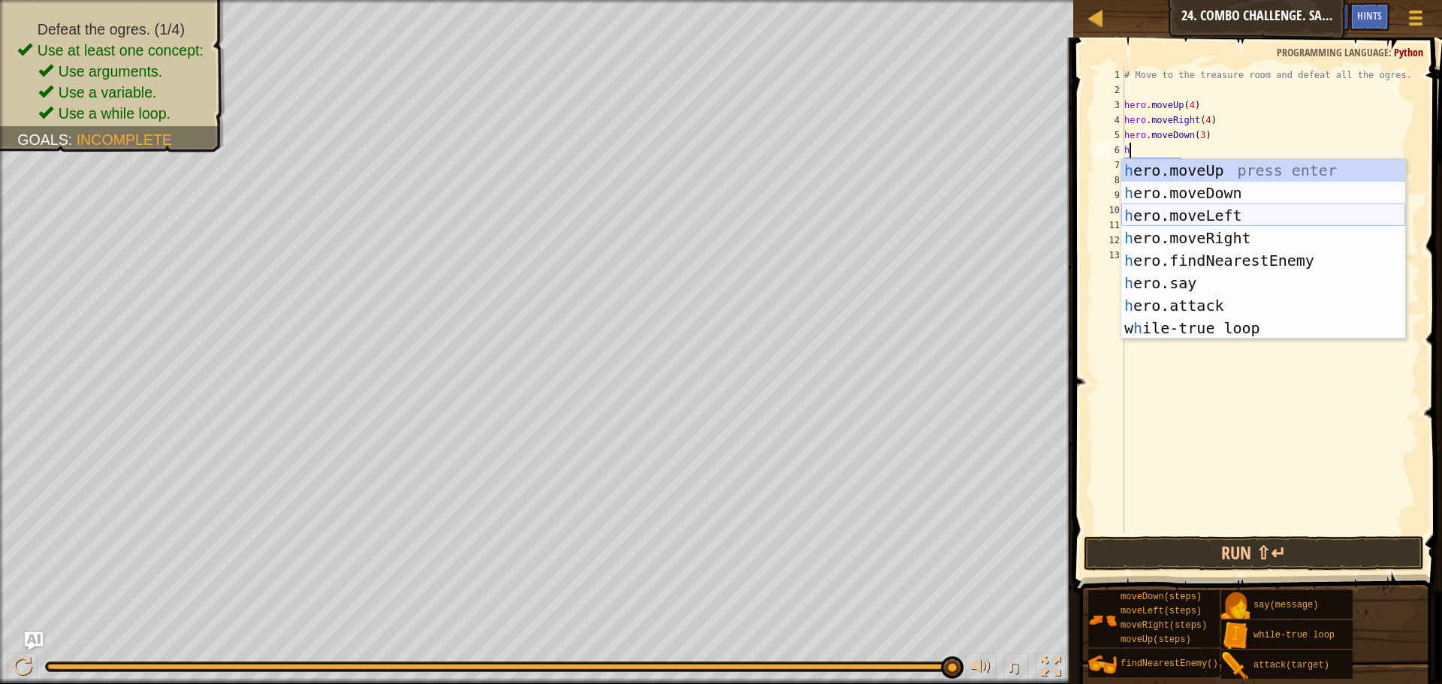
click at [1204, 213] on div "h ero.moveUp press enter h ero.moveDown press enter h ero.moveLeft press enter …" at bounding box center [1264, 271] width 284 height 225
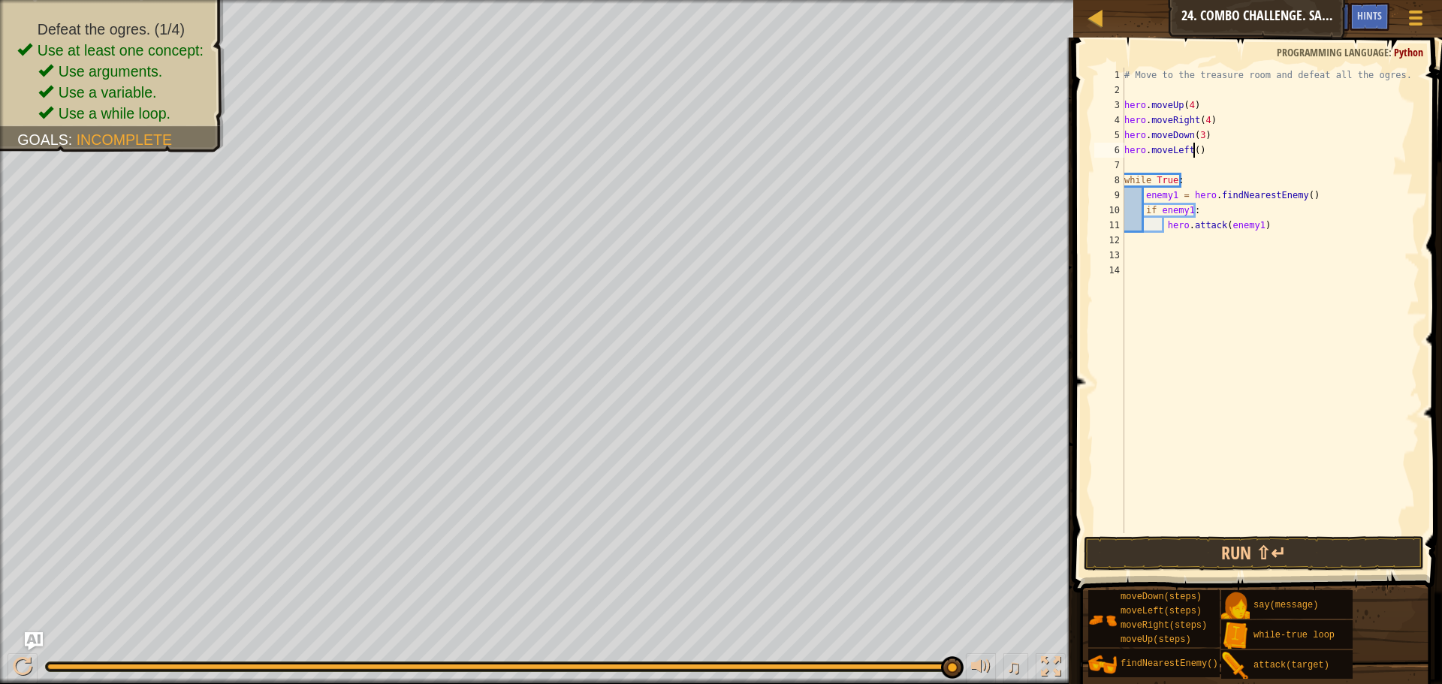
click at [1194, 154] on div "# Move to the treasure room and defeat all the ogres. hero . moveUp ( 4 ) hero …" at bounding box center [1271, 316] width 298 height 496
type textarea "hero.moveLeft(2)"
click at [1249, 552] on button "Run ⇧↵" at bounding box center [1254, 553] width 340 height 35
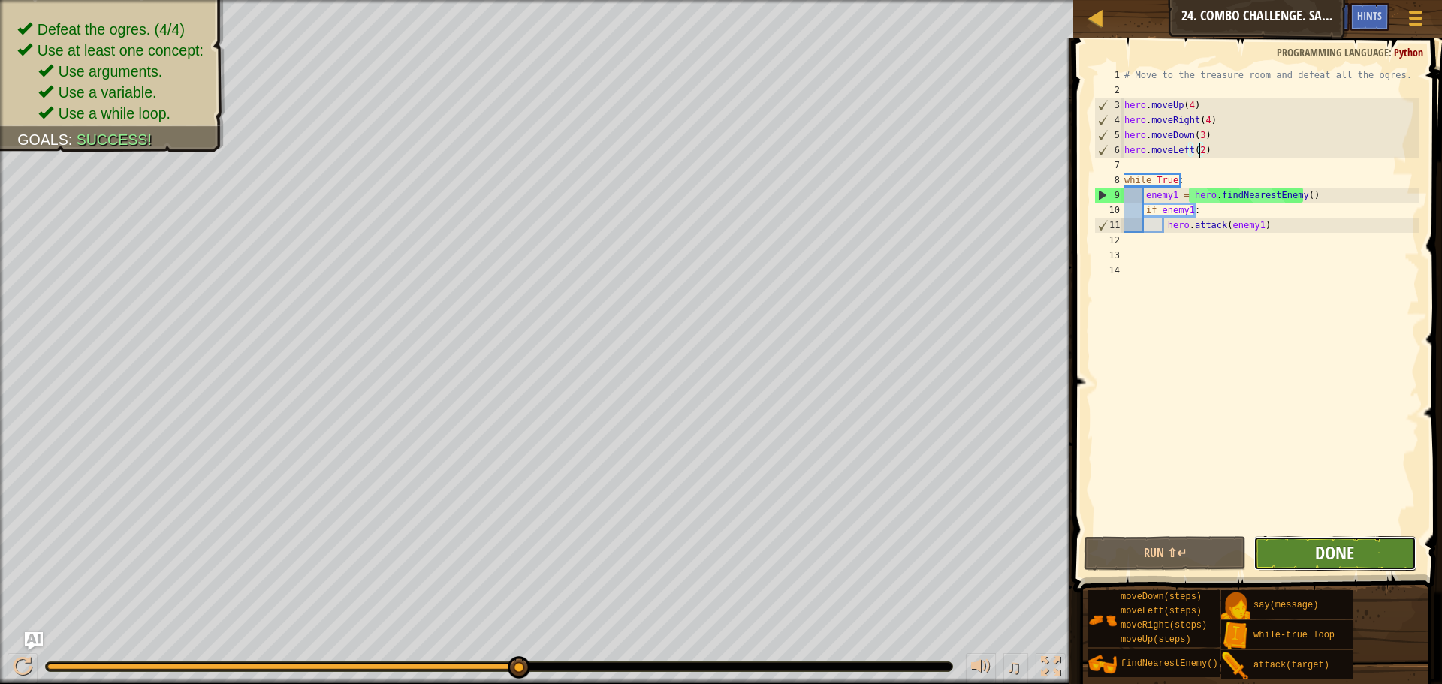
click at [1329, 550] on span "Done" at bounding box center [1334, 553] width 39 height 24
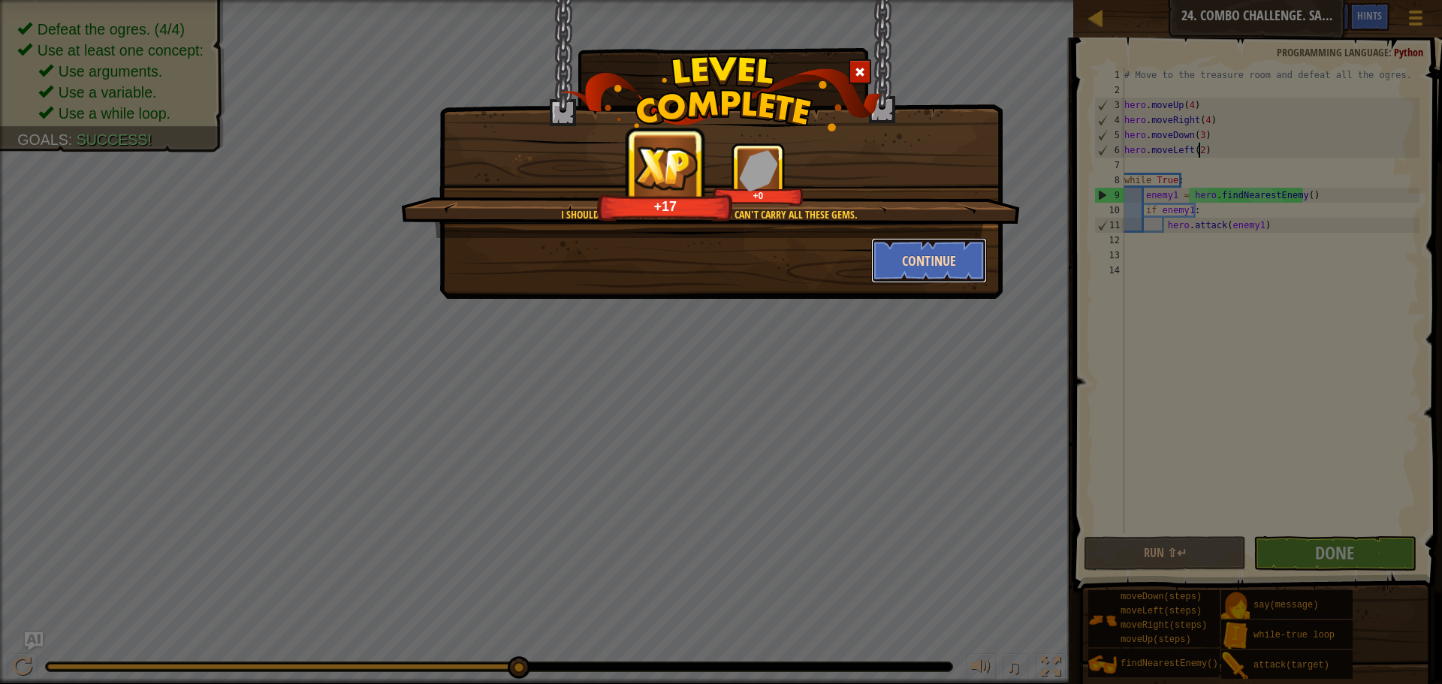
click at [906, 254] on button "Continue" at bounding box center [929, 260] width 116 height 45
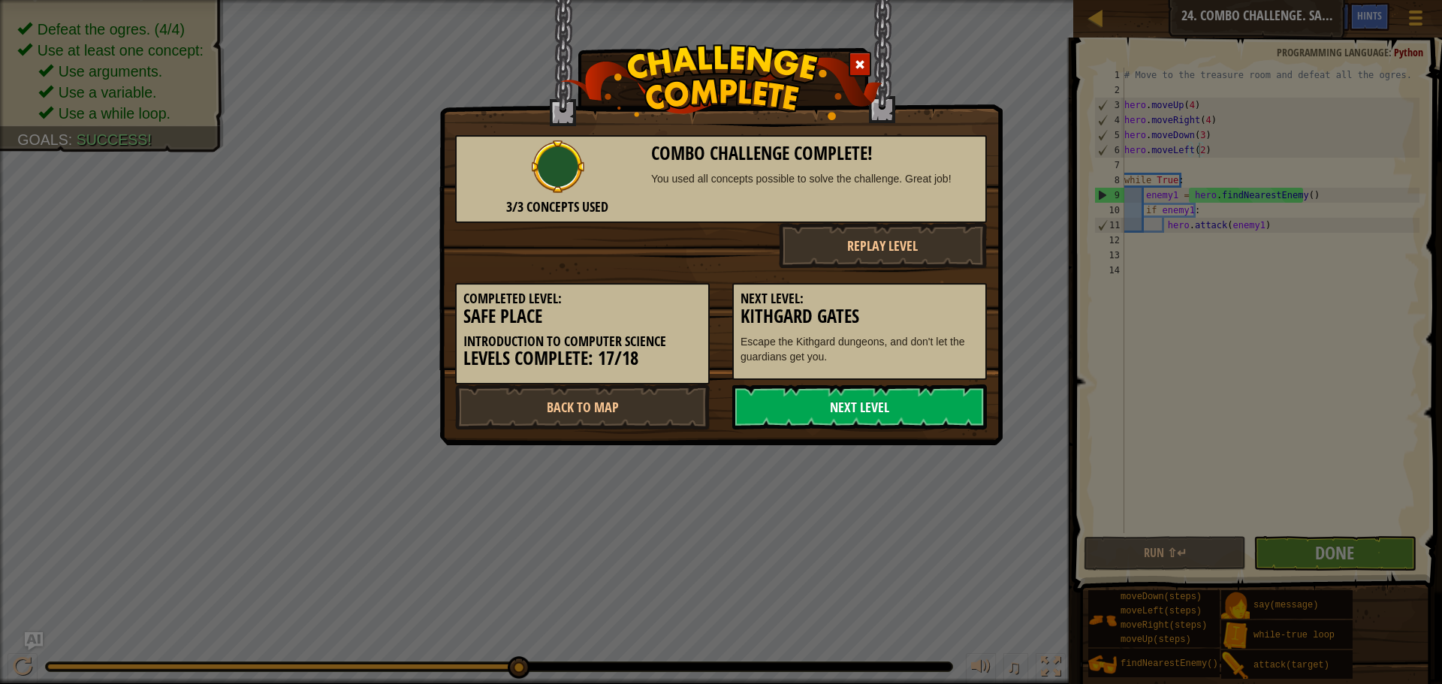
click at [847, 412] on link "Next Level" at bounding box center [859, 407] width 255 height 45
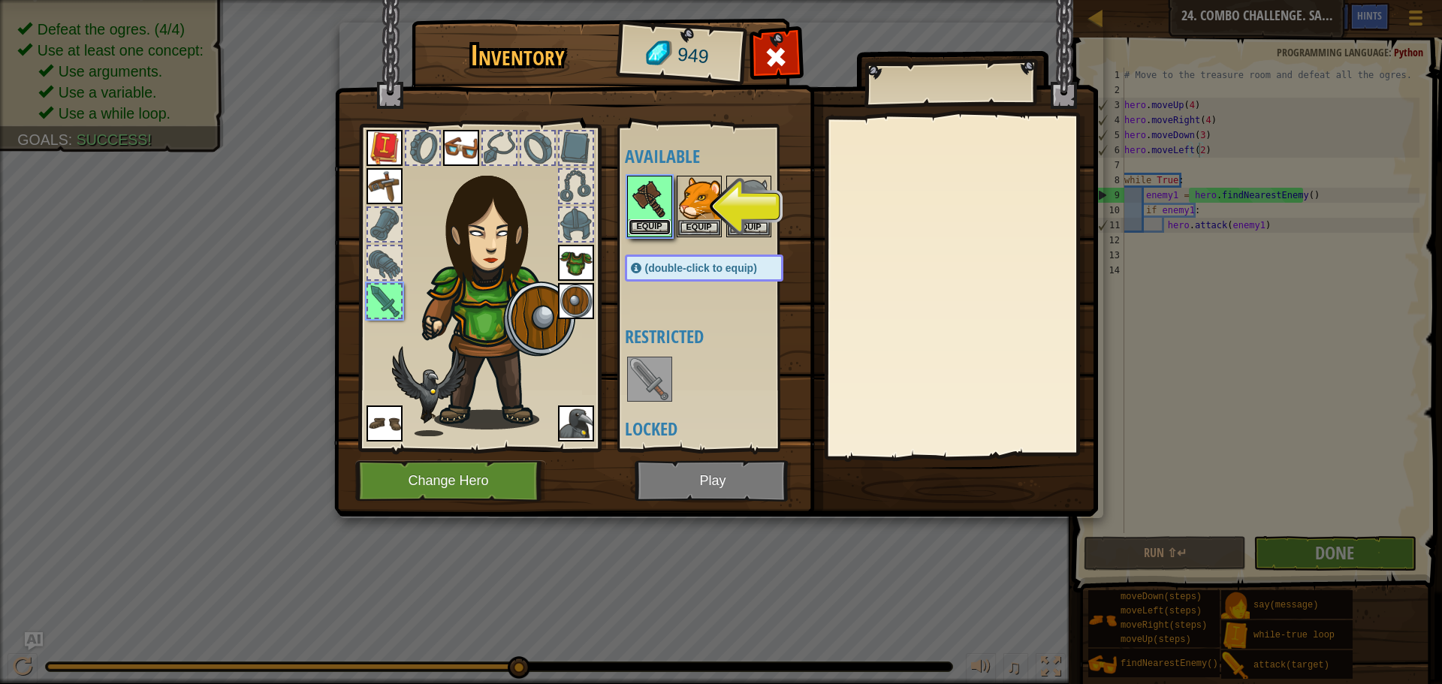
click at [642, 222] on button "Equip" at bounding box center [650, 227] width 42 height 16
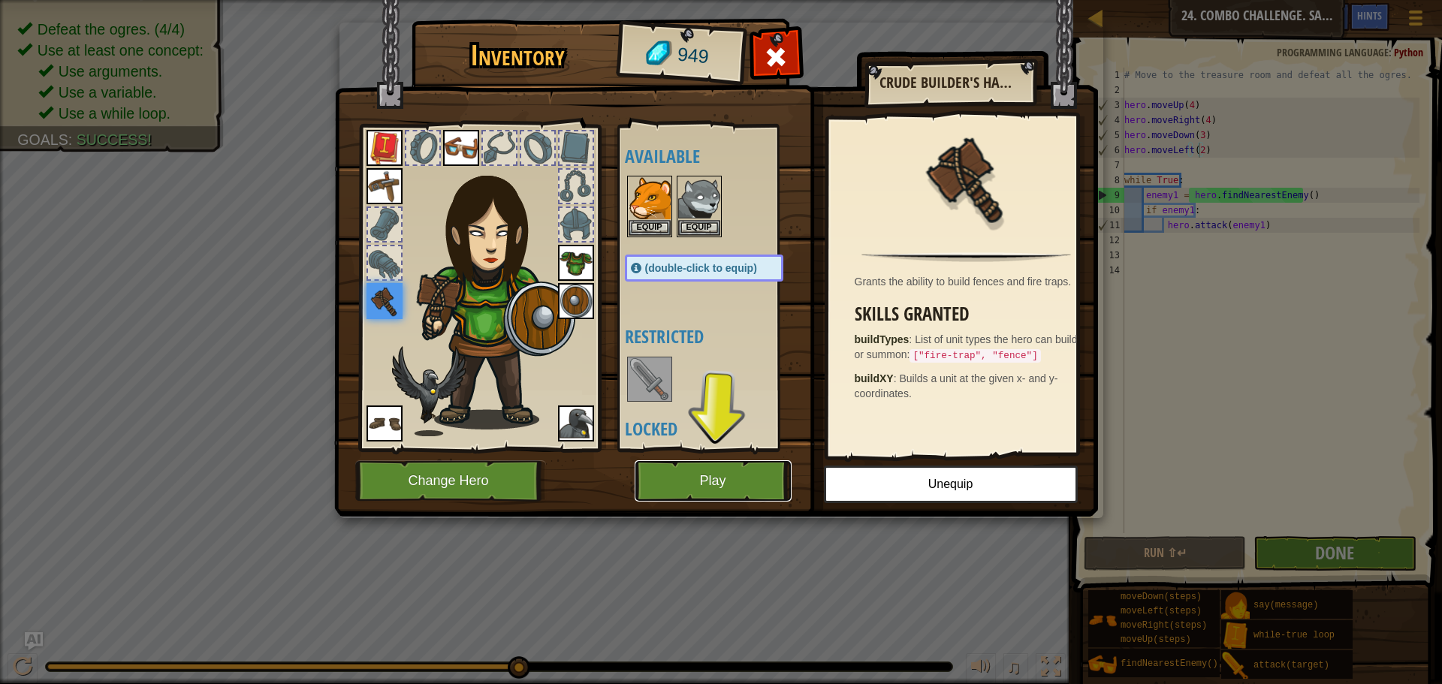
click at [711, 481] on button "Play" at bounding box center [713, 480] width 157 height 41
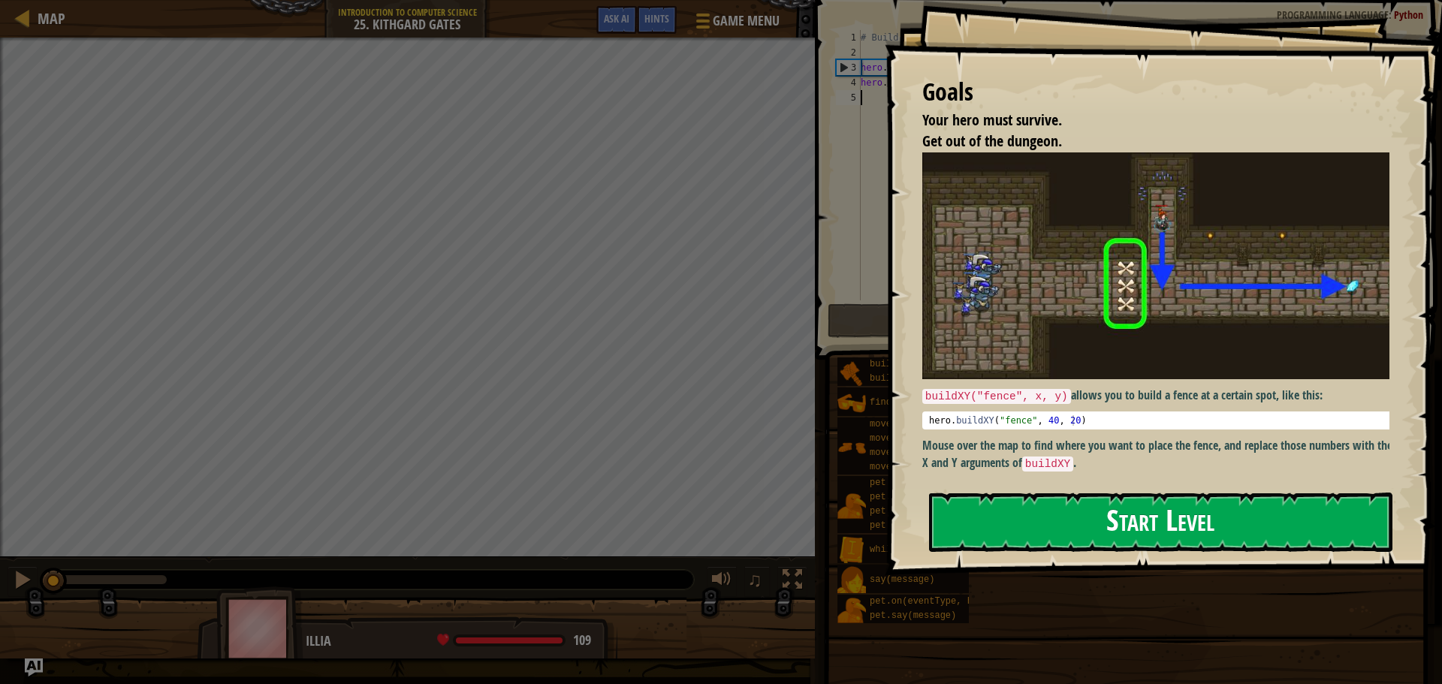
click at [1142, 516] on button "Start Level" at bounding box center [1161, 522] width 464 height 59
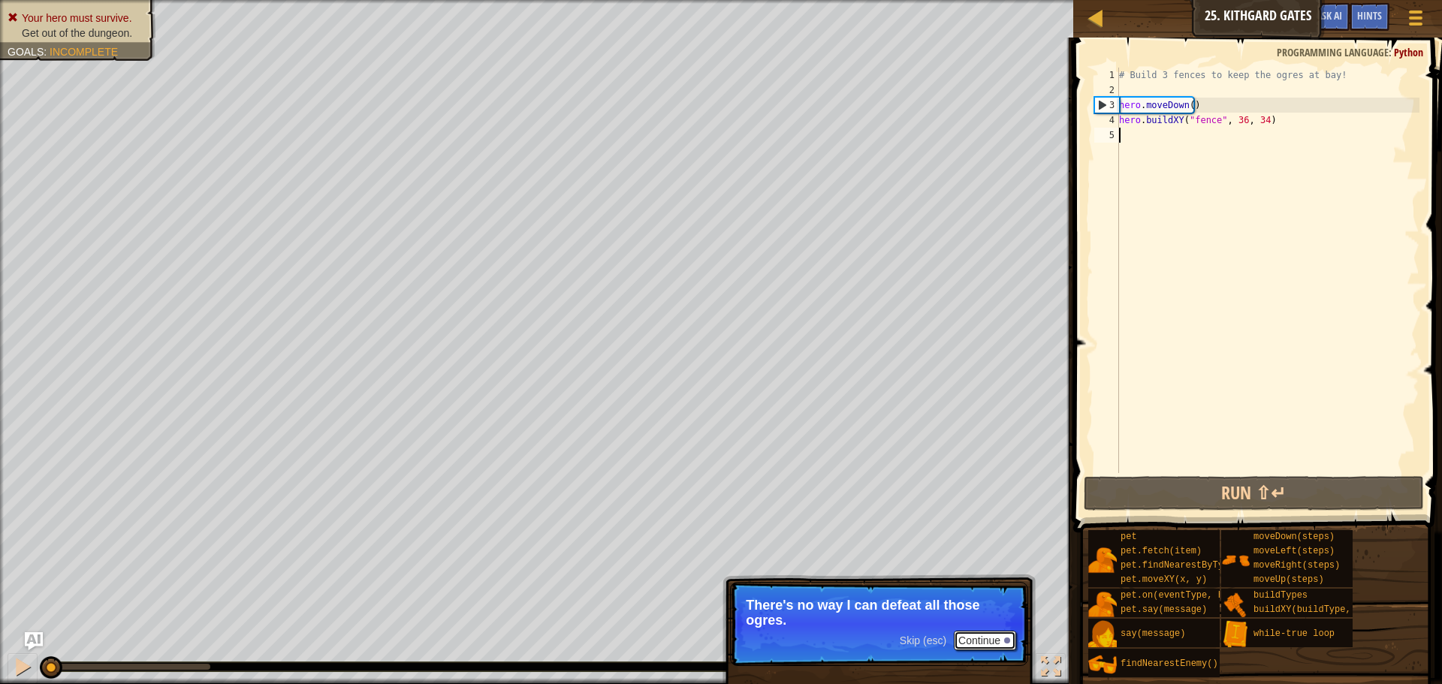
click at [979, 637] on button "Continue" at bounding box center [985, 641] width 62 height 20
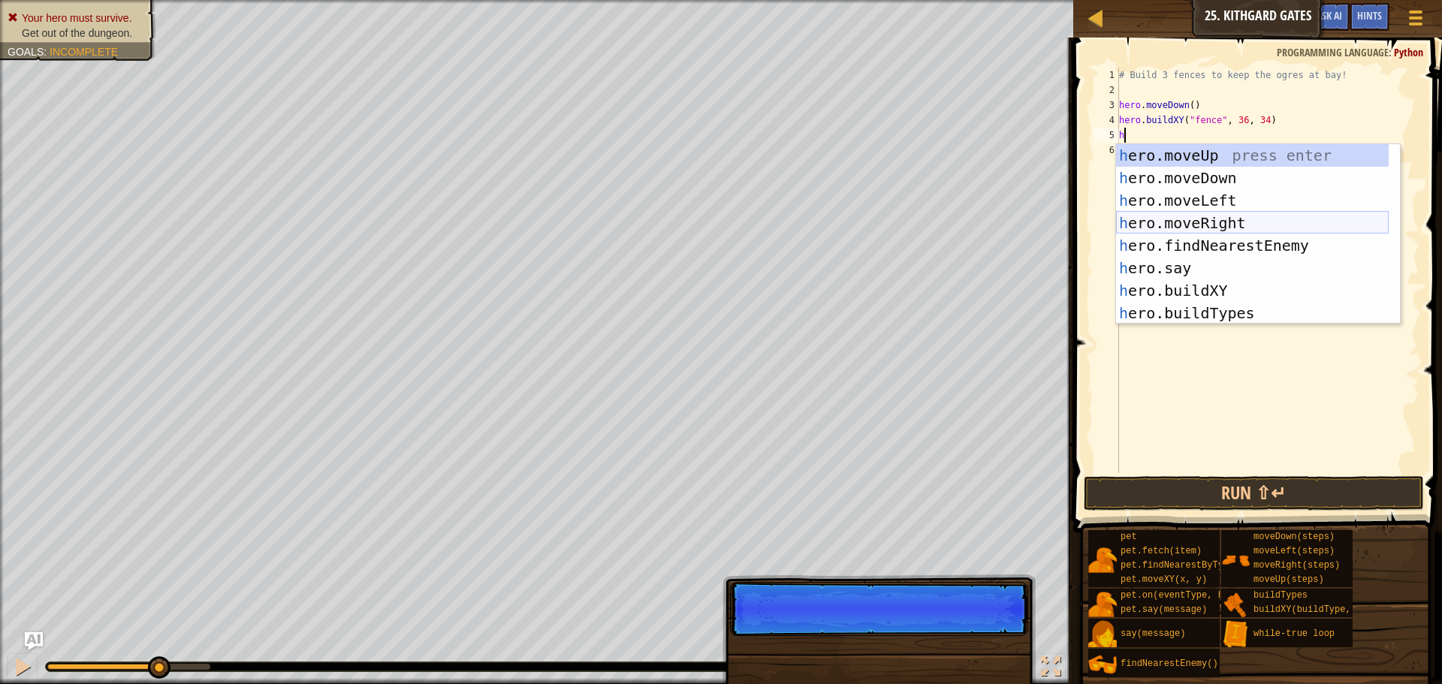
scroll to position [68, 0]
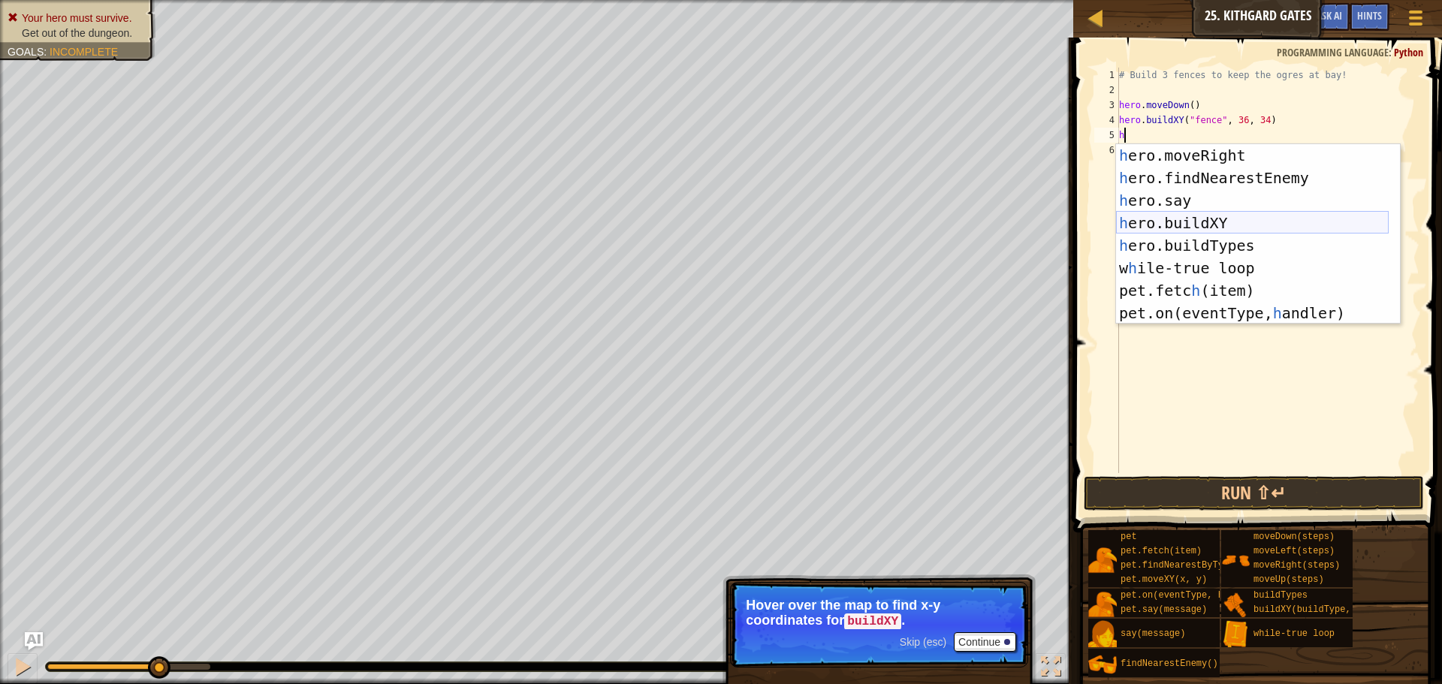
click at [1218, 228] on div "h ero.moveRight press enter h ero.findNearestEnemy press enter h ero.say press …" at bounding box center [1252, 256] width 273 height 225
type textarea "hero.buildXY("fence", 36, 30)"
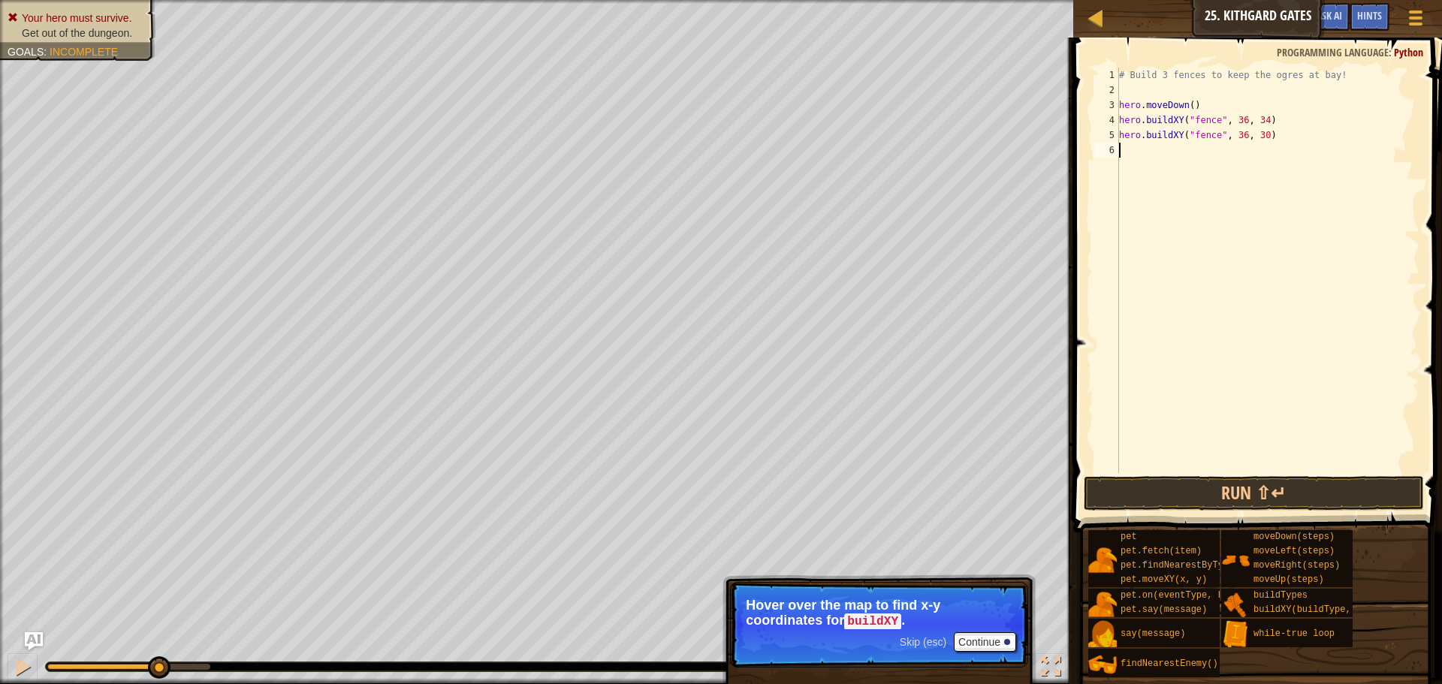
click at [1160, 153] on div "# Build 3 fences to keep the ogres at bay! hero . moveDown ( ) hero . buildXY (…" at bounding box center [1267, 286] width 303 height 436
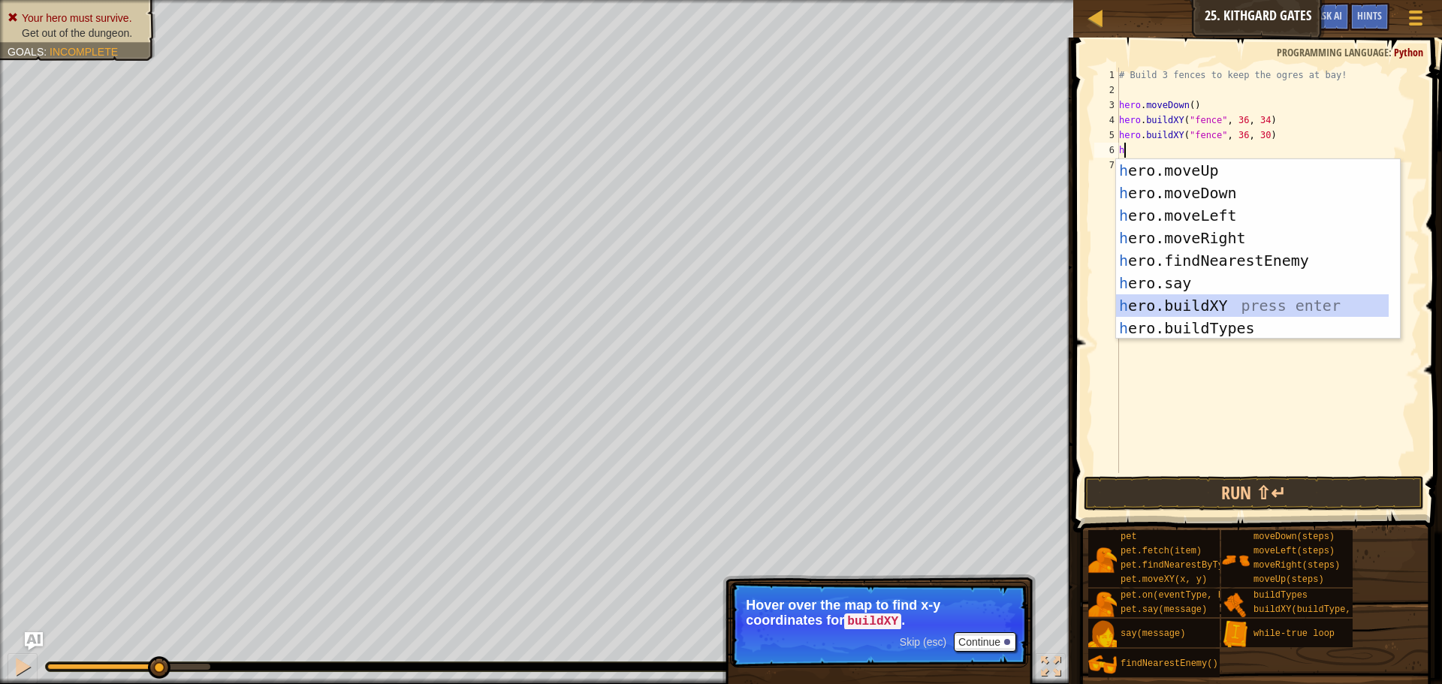
click at [1198, 299] on div "h ero.moveUp press enter h ero.moveDown press enter h ero.moveLeft press enter …" at bounding box center [1252, 271] width 273 height 225
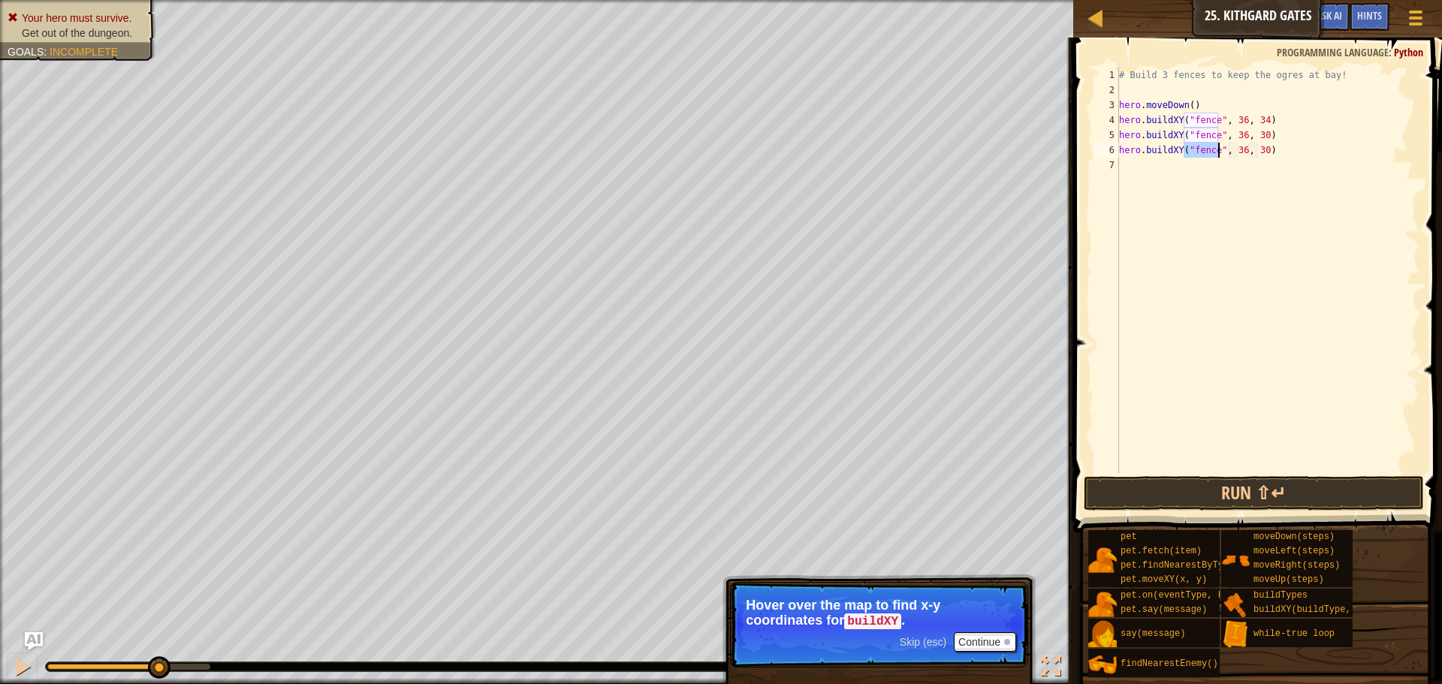
click at [1258, 151] on div "# Build 3 fences to keep the ogres at bay! hero . moveDown ( ) hero . buildXY (…" at bounding box center [1267, 286] width 303 height 436
type textarea "hero.buildXY("fence", 36, 26)"
click at [975, 642] on button "Continue" at bounding box center [985, 643] width 62 height 20
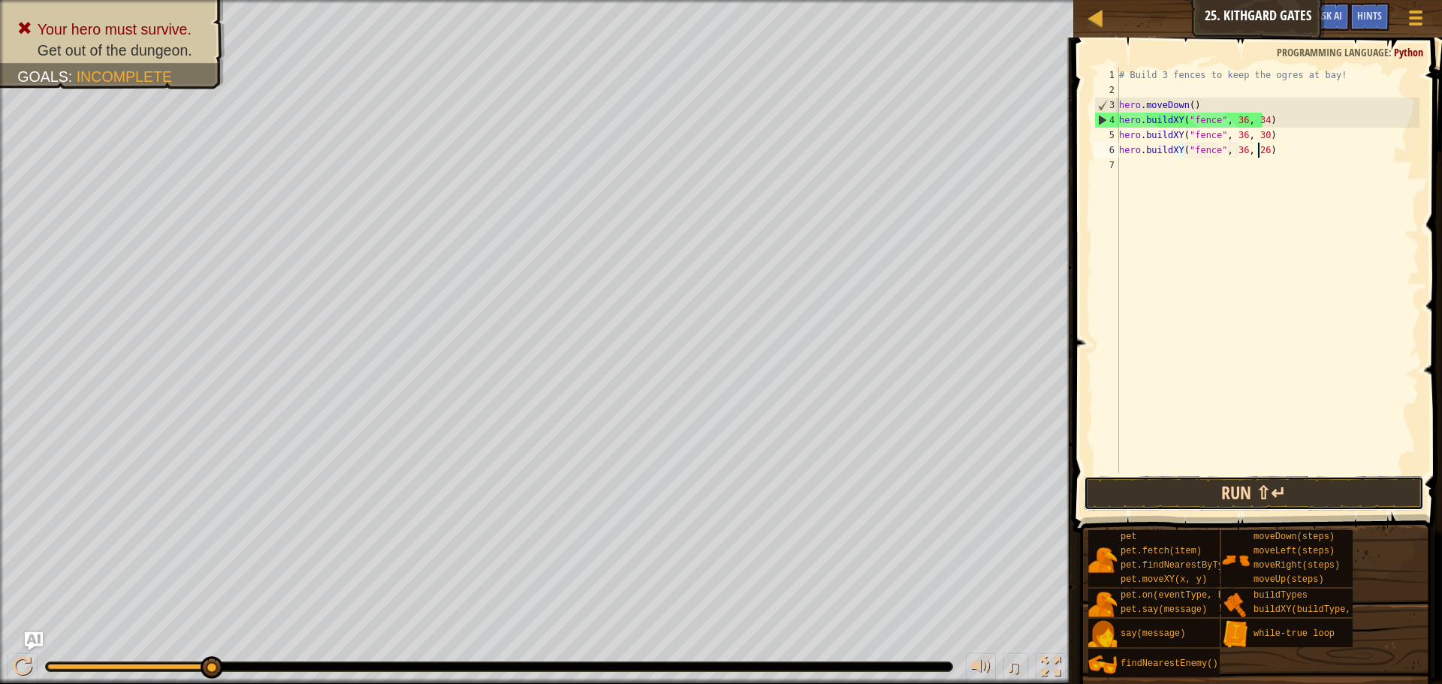
click at [1253, 488] on button "Run ⇧↵" at bounding box center [1254, 493] width 340 height 35
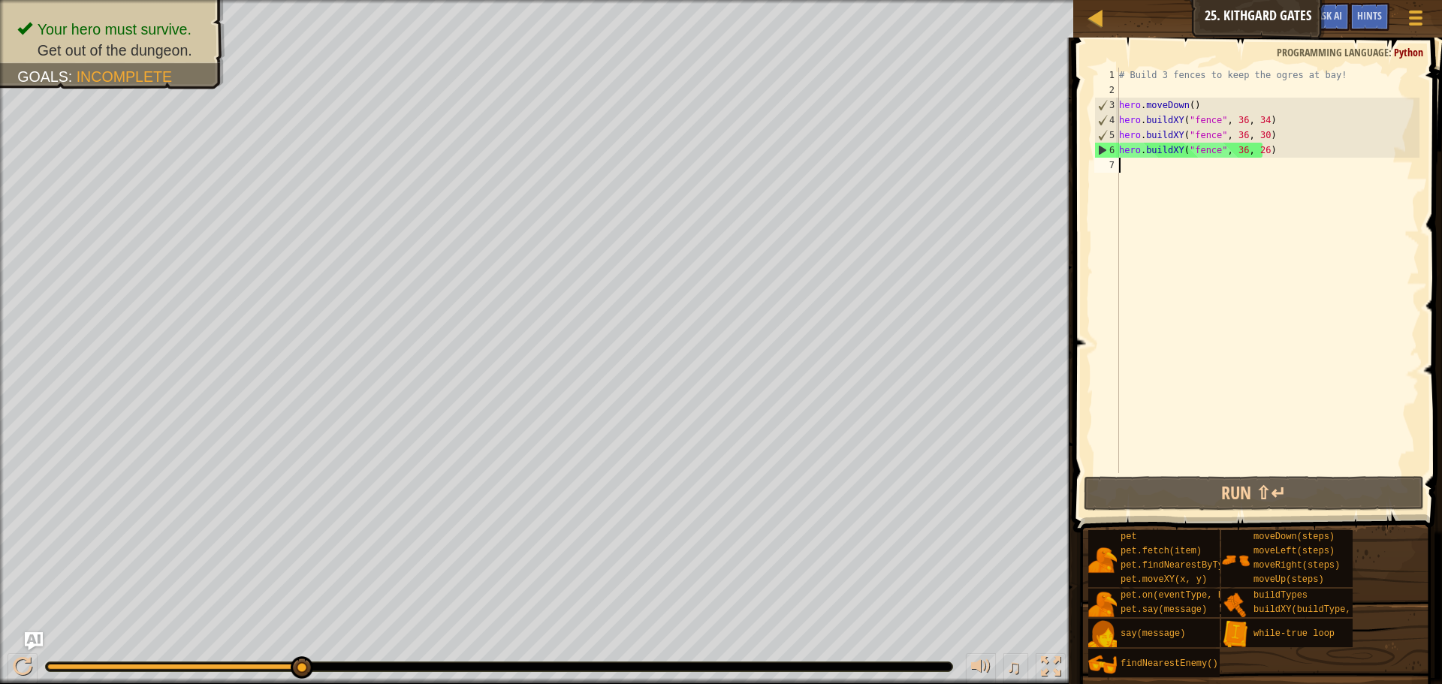
click at [1154, 173] on div "# Build 3 fences to keep the ogres at bay! hero . moveDown ( ) hero . buildXY (…" at bounding box center [1267, 286] width 303 height 436
type textarea "h"
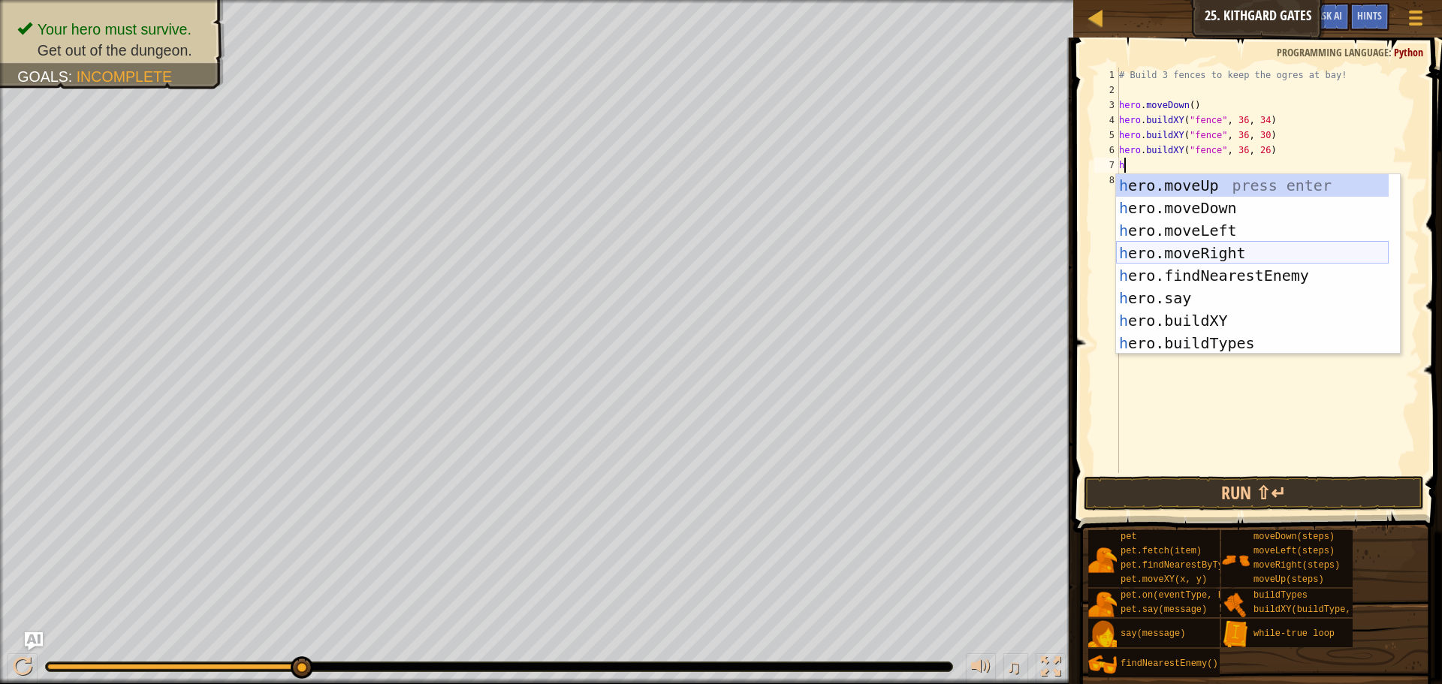
click at [1227, 255] on div "h ero.moveUp press enter h ero.moveDown press enter h ero.moveLeft press enter …" at bounding box center [1252, 286] width 273 height 225
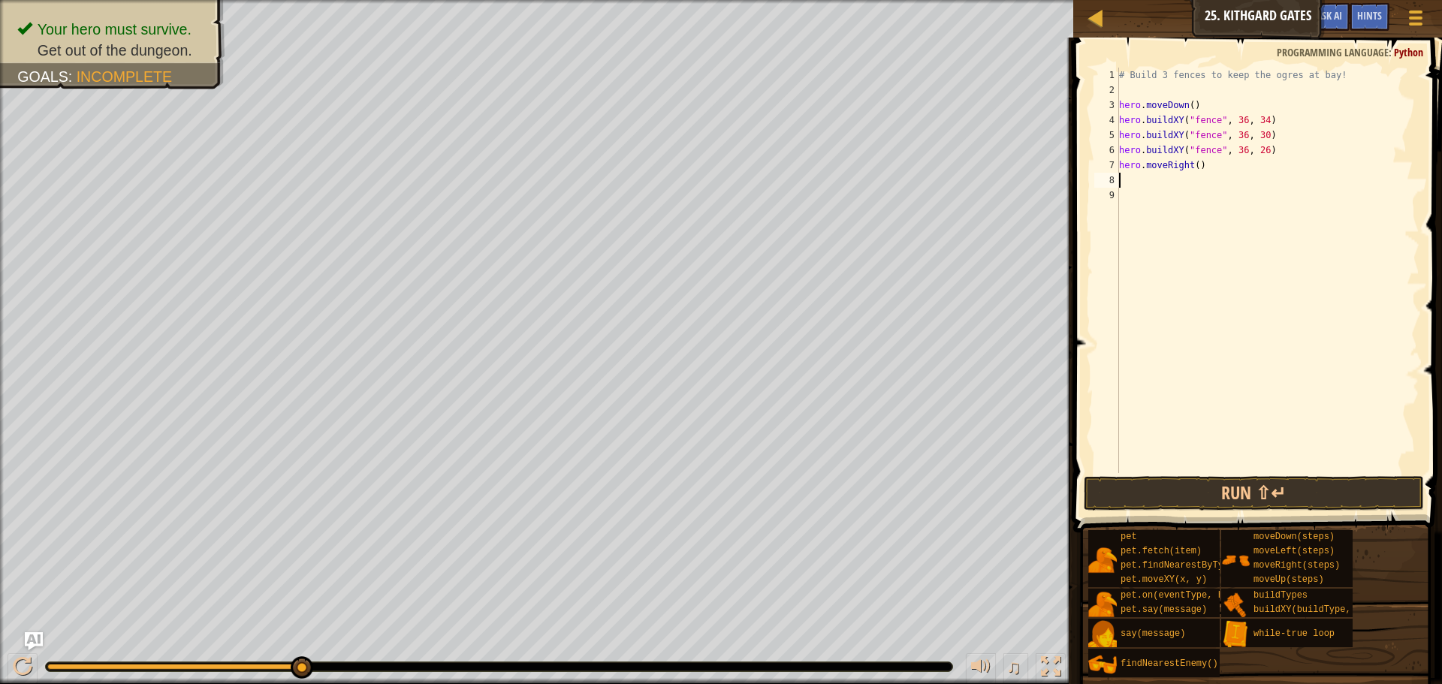
click at [1194, 167] on div "# Build 3 fences to keep the ogres at bay! hero . moveDown ( ) hero . buildXY (…" at bounding box center [1267, 286] width 303 height 436
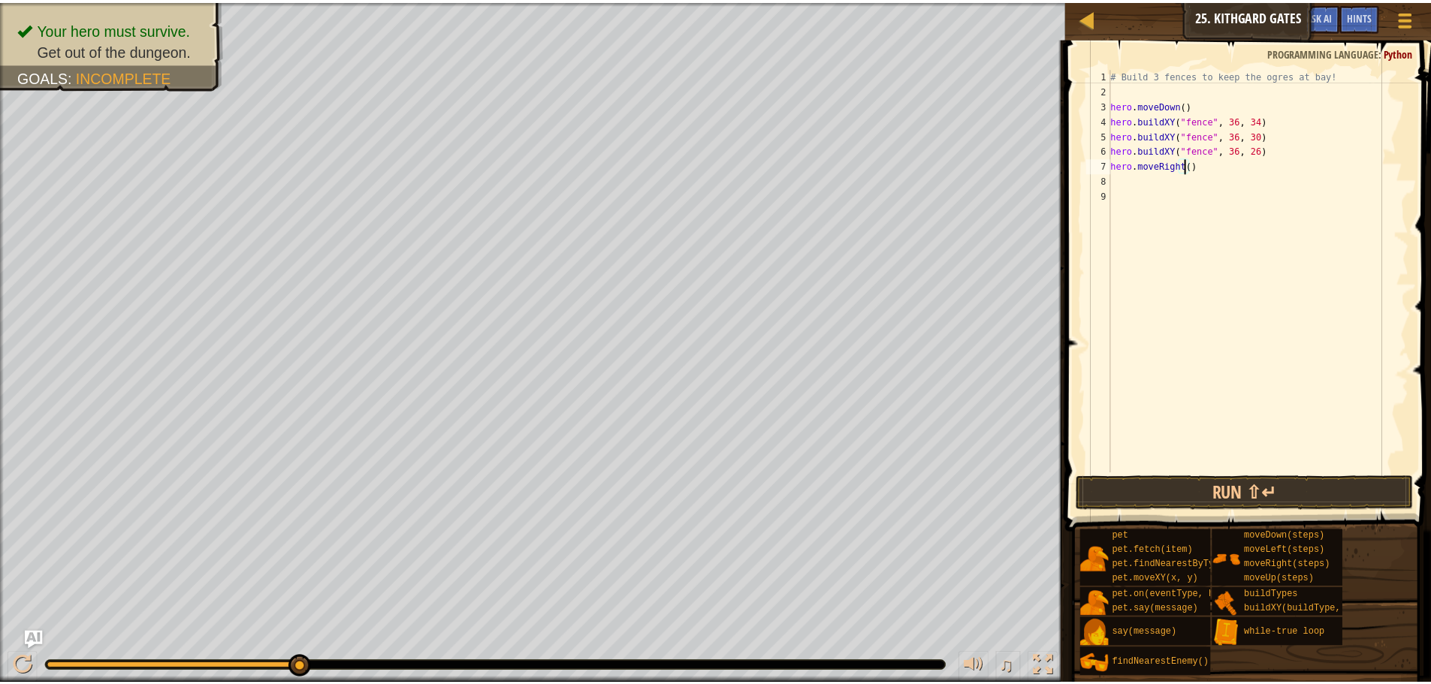
scroll to position [7, 6]
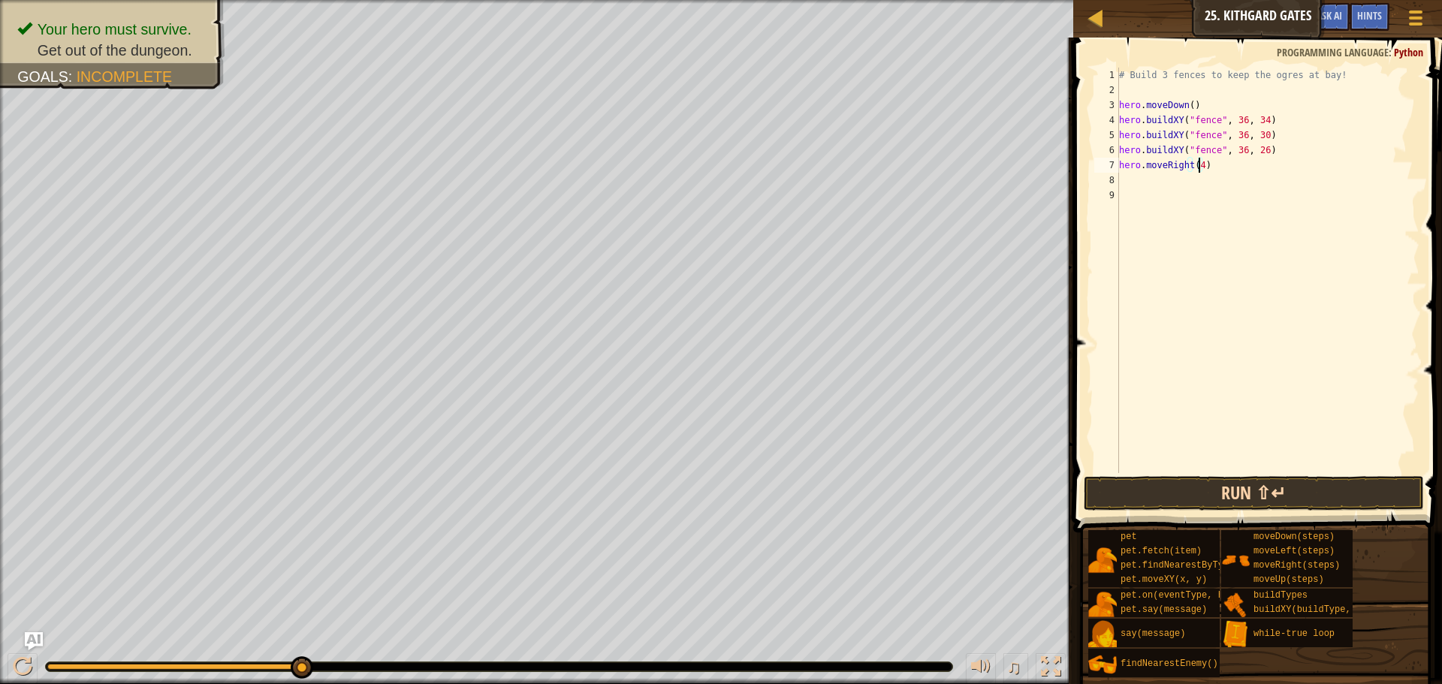
type textarea "hero.moveRight(4)"
click at [1251, 492] on button "Run ⇧↵" at bounding box center [1254, 493] width 340 height 35
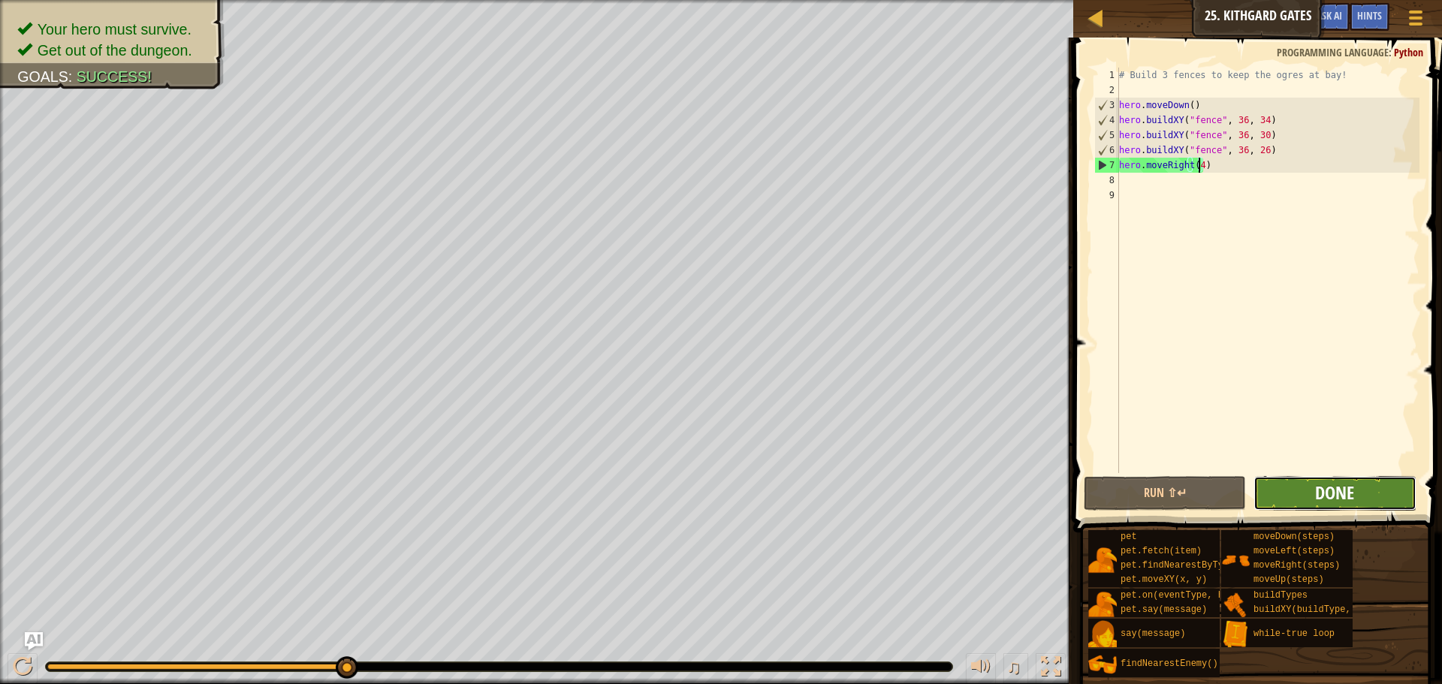
click at [1342, 491] on span "Done" at bounding box center [1334, 493] width 39 height 24
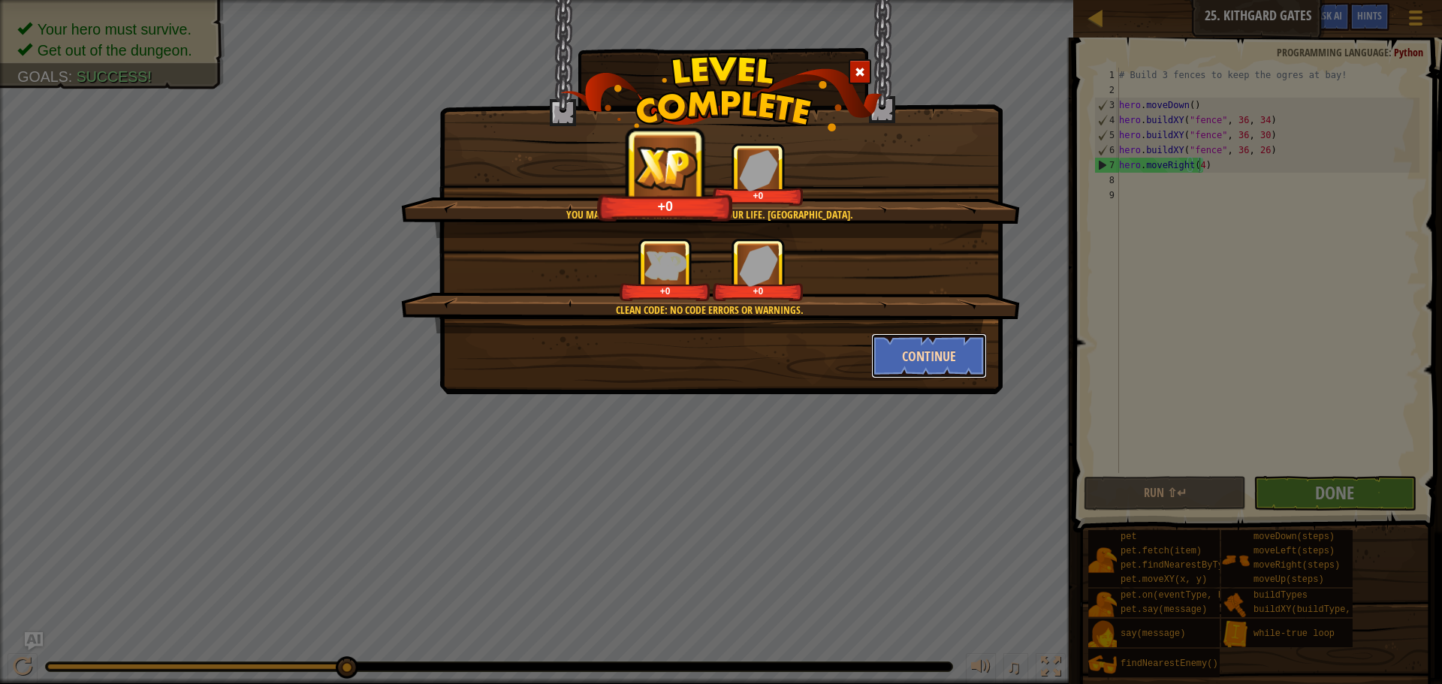
click at [951, 343] on button "Continue" at bounding box center [929, 356] width 116 height 45
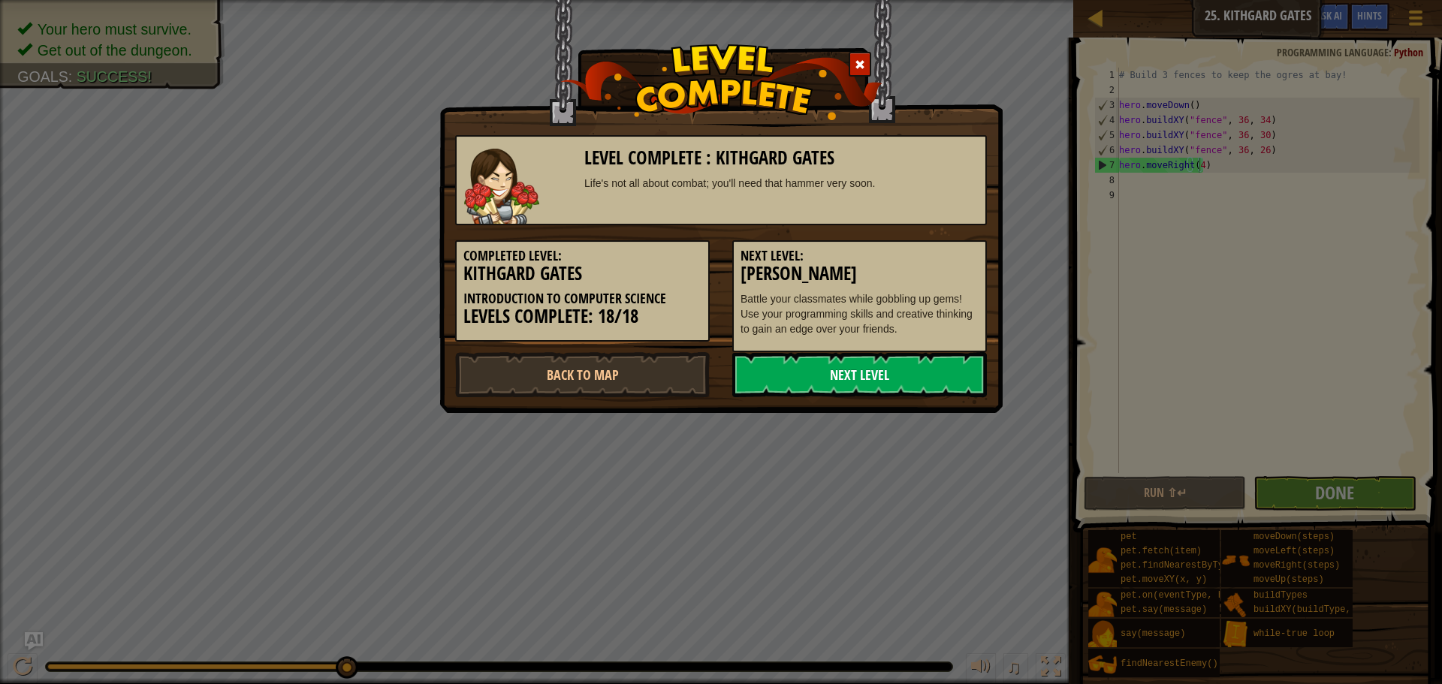
click at [859, 372] on link "Next Level" at bounding box center [859, 374] width 255 height 45
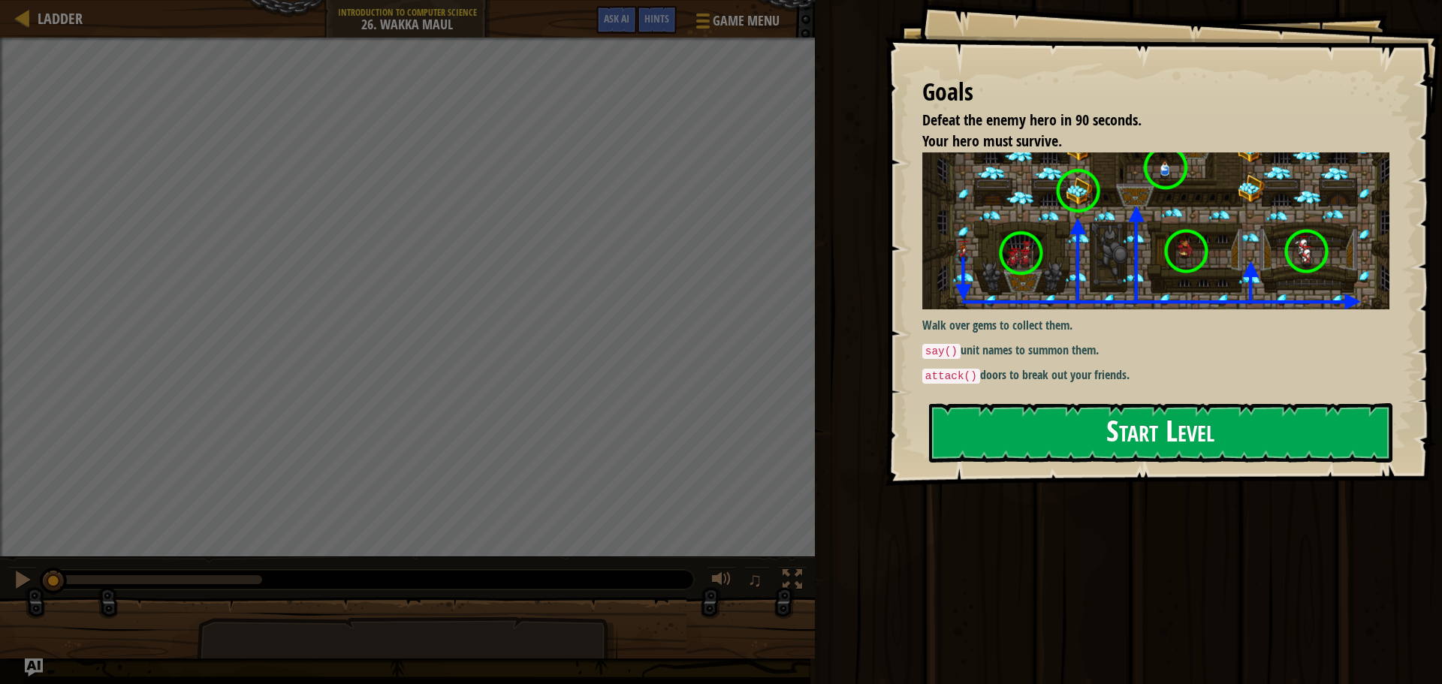
click at [1149, 439] on button "Start Level" at bounding box center [1161, 432] width 464 height 59
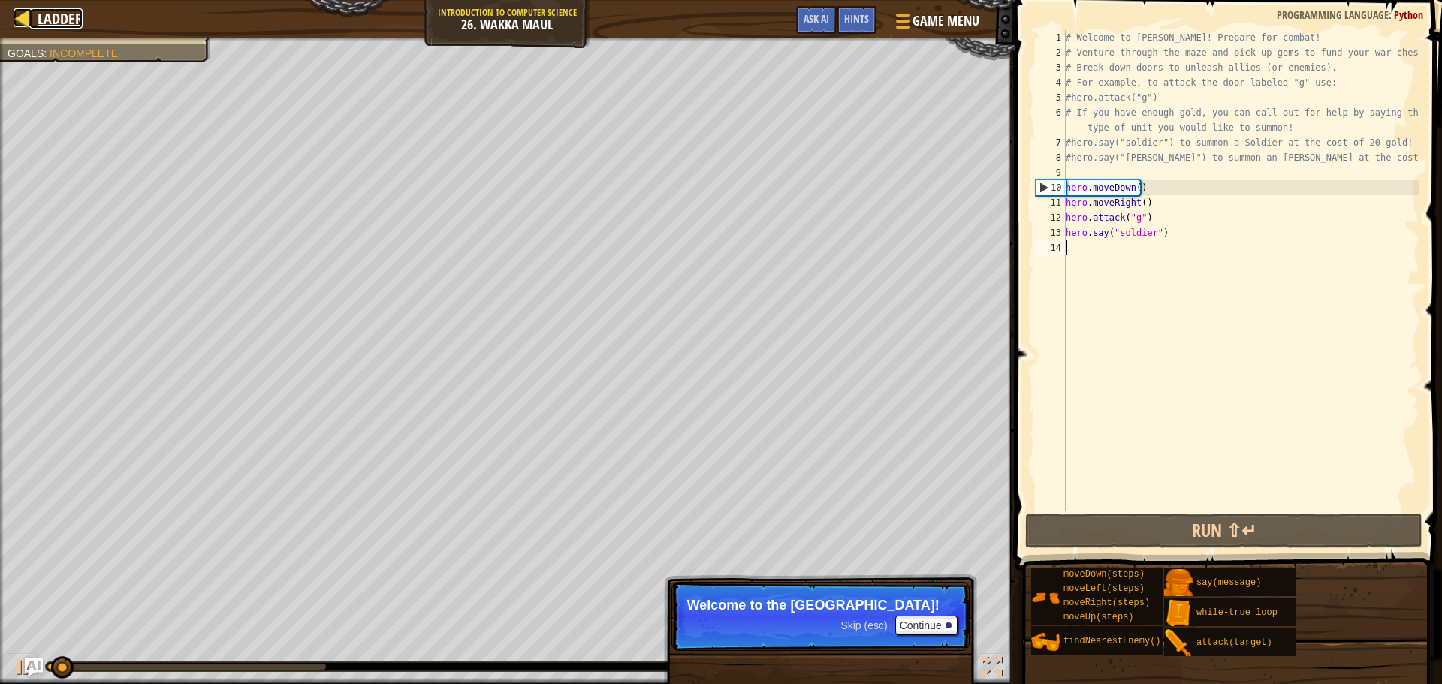
click at [27, 17] on div at bounding box center [23, 17] width 19 height 19
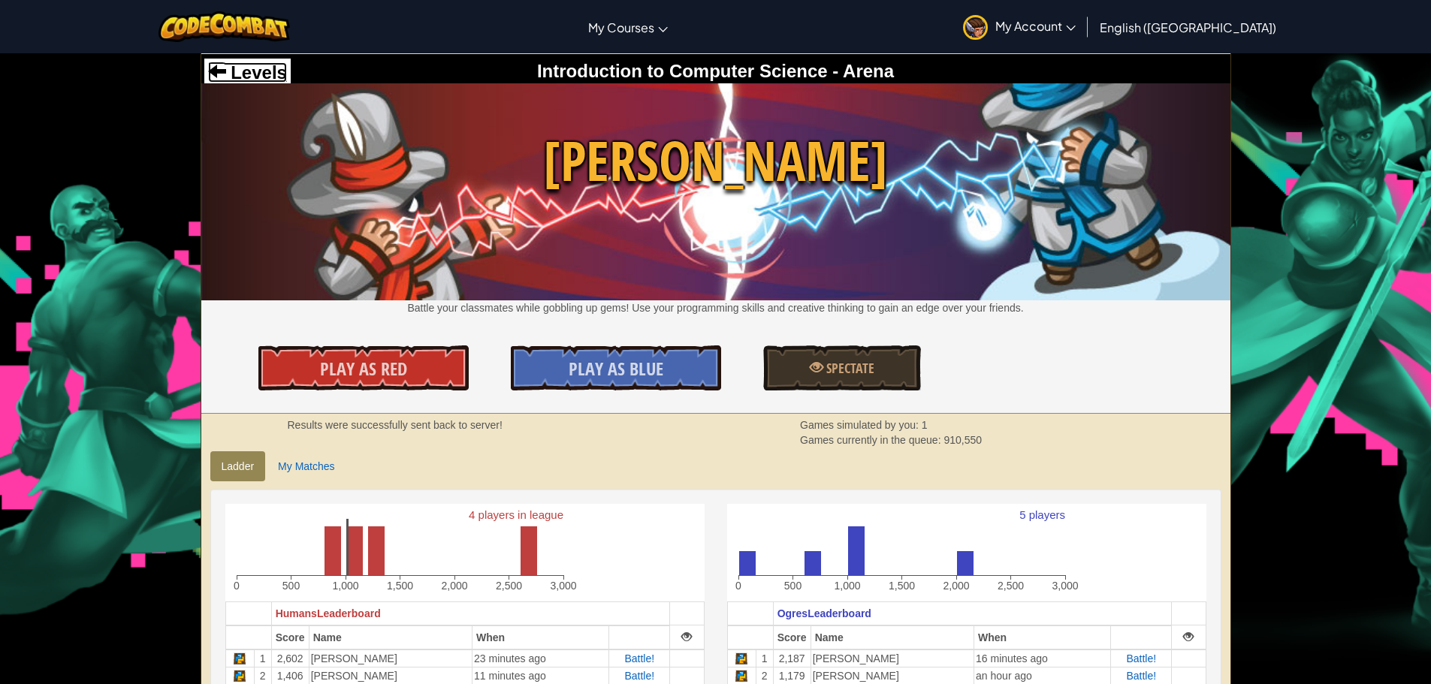
click at [262, 77] on span "Levels" at bounding box center [256, 72] width 61 height 20
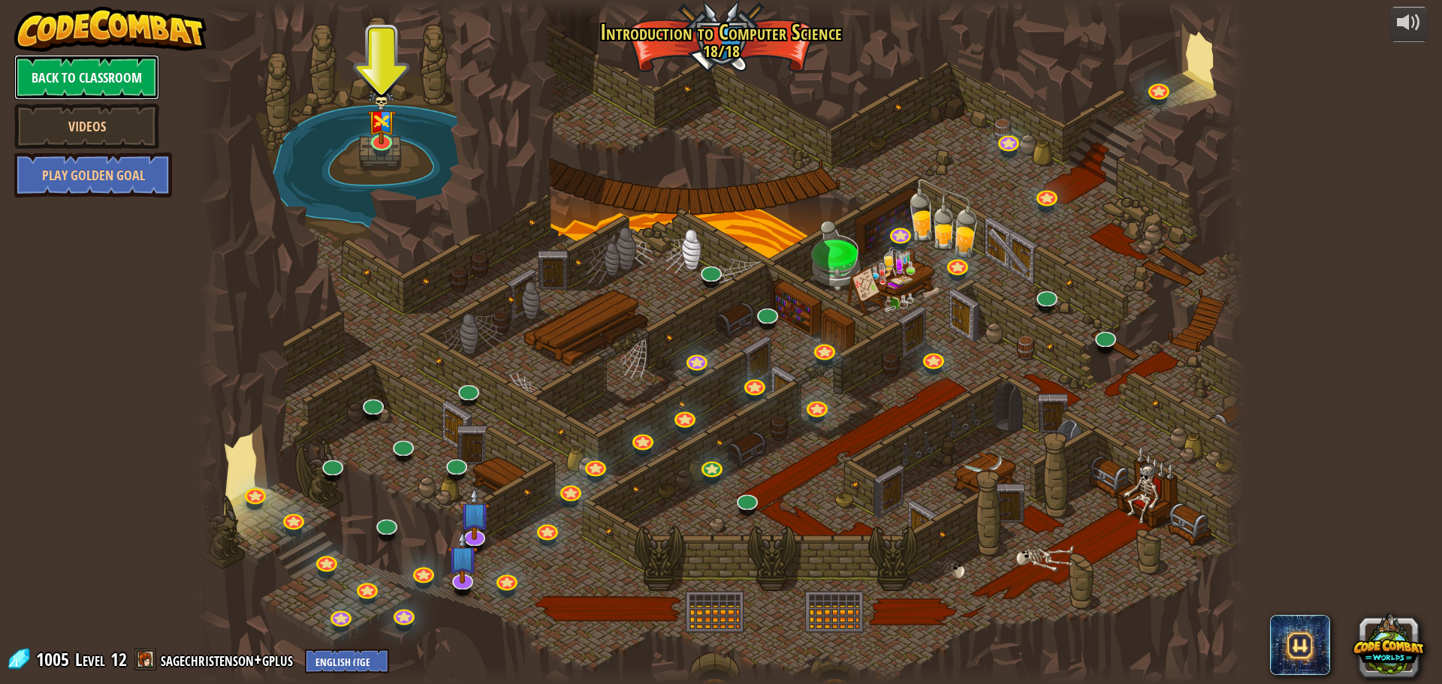
click at [83, 77] on link "Back to Classroom" at bounding box center [86, 77] width 145 height 45
